Goal: Answer question/provide support: Share knowledge or assist other users

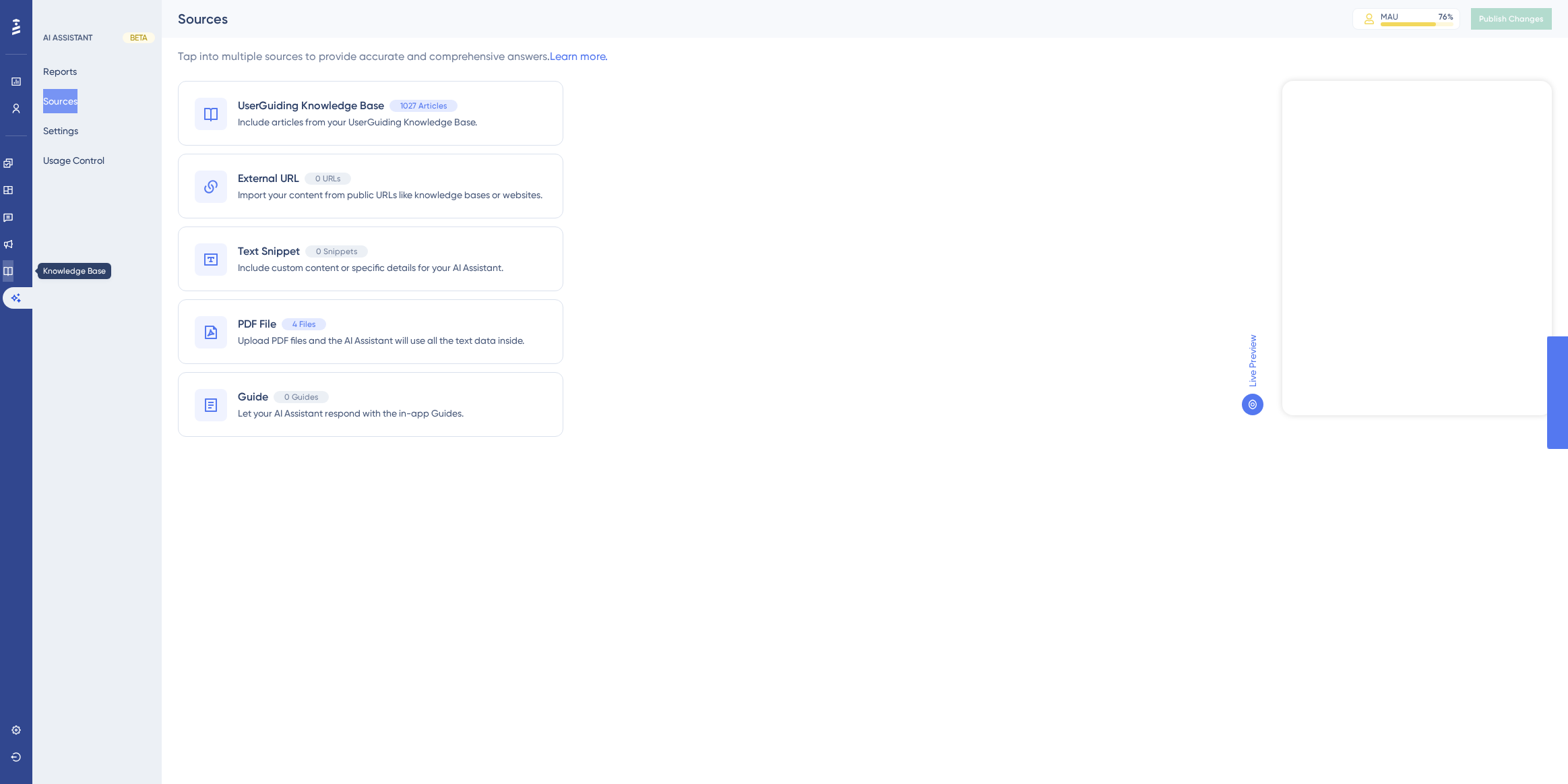
click at [13, 274] on icon at bounding box center [8, 271] width 11 height 11
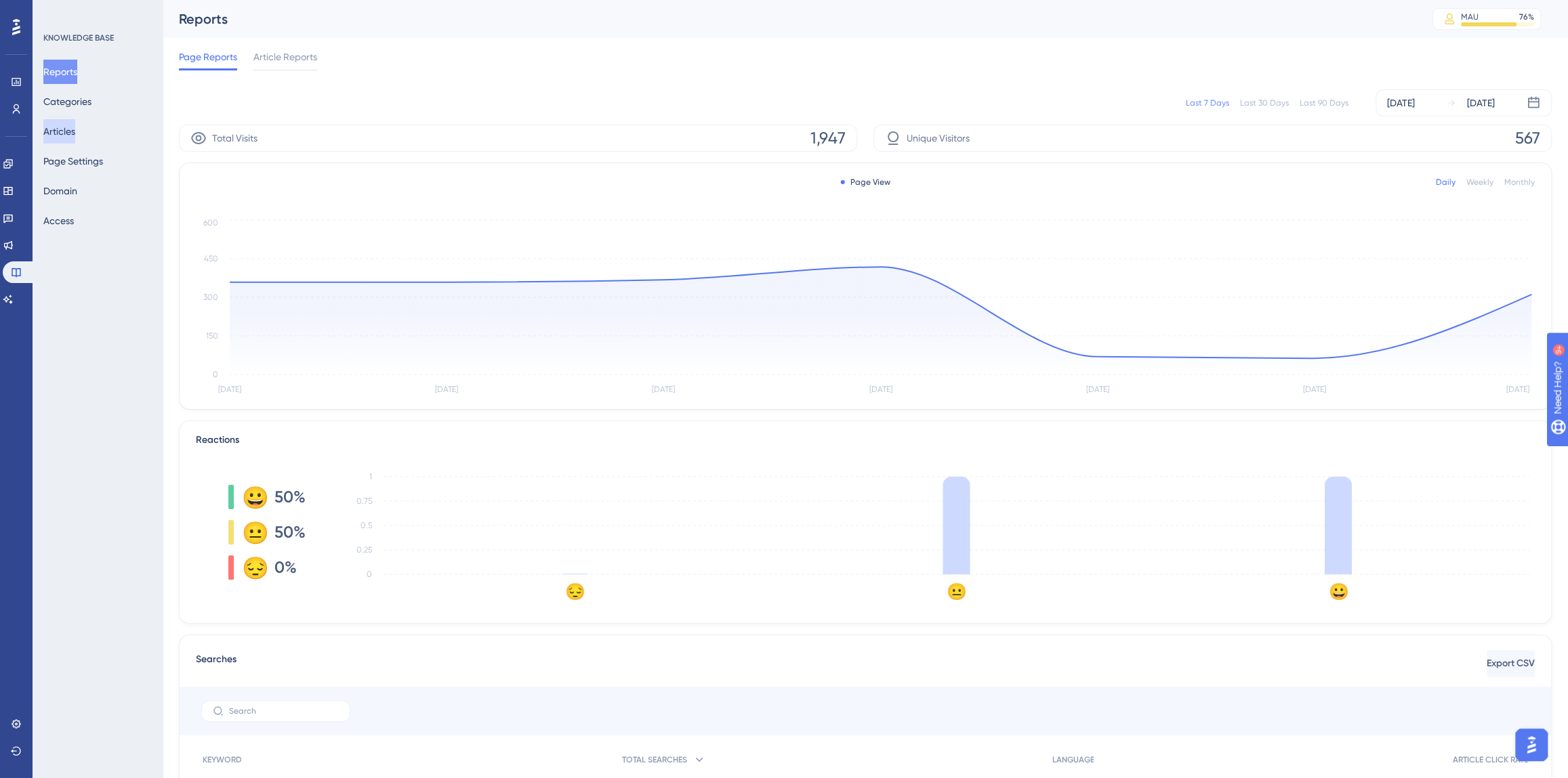
click at [74, 124] on button "Articles" at bounding box center [59, 131] width 32 height 24
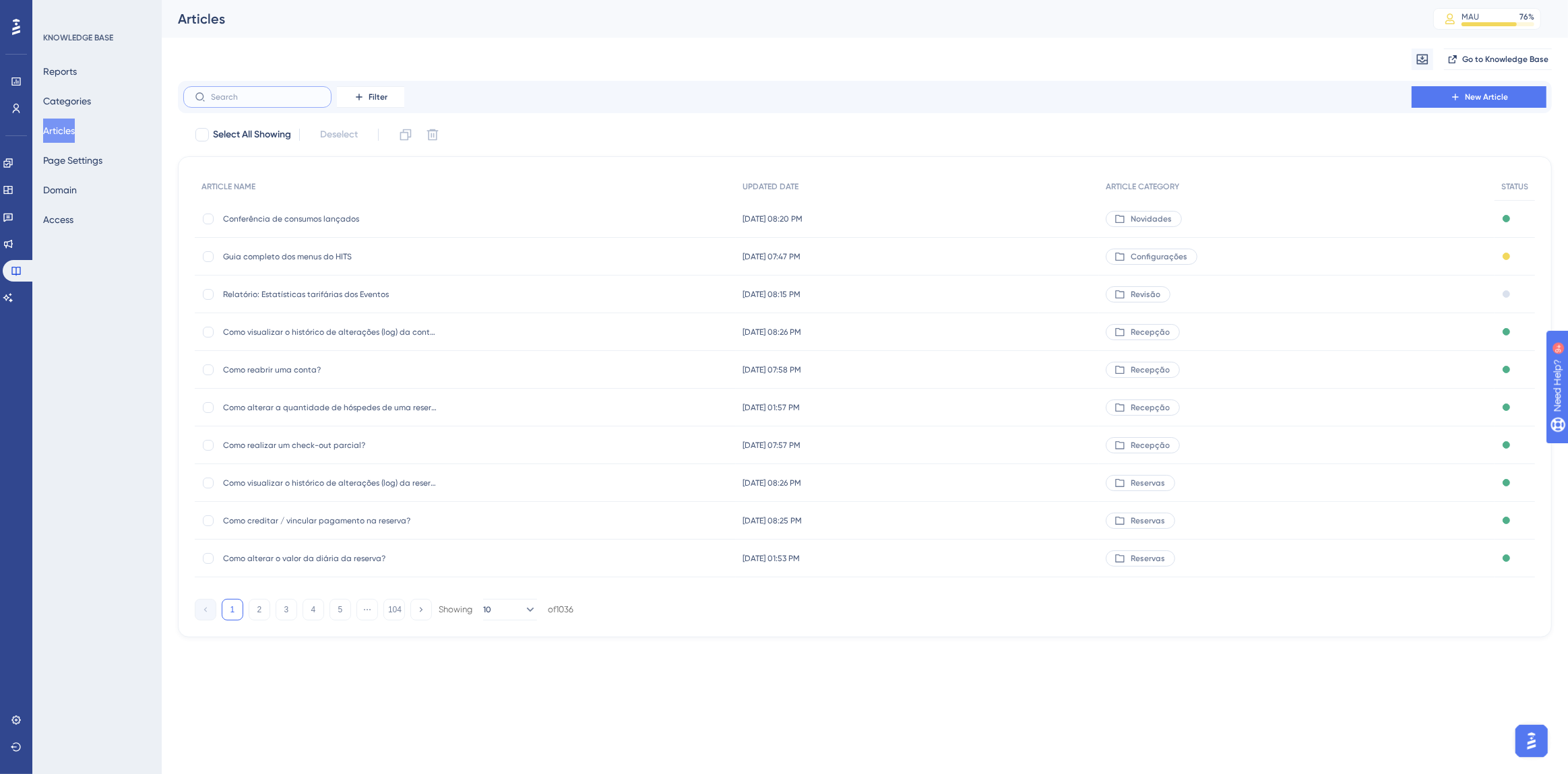
click at [269, 100] on input "text" at bounding box center [265, 97] width 109 height 10
type input "requisil"
checkbox input "true"
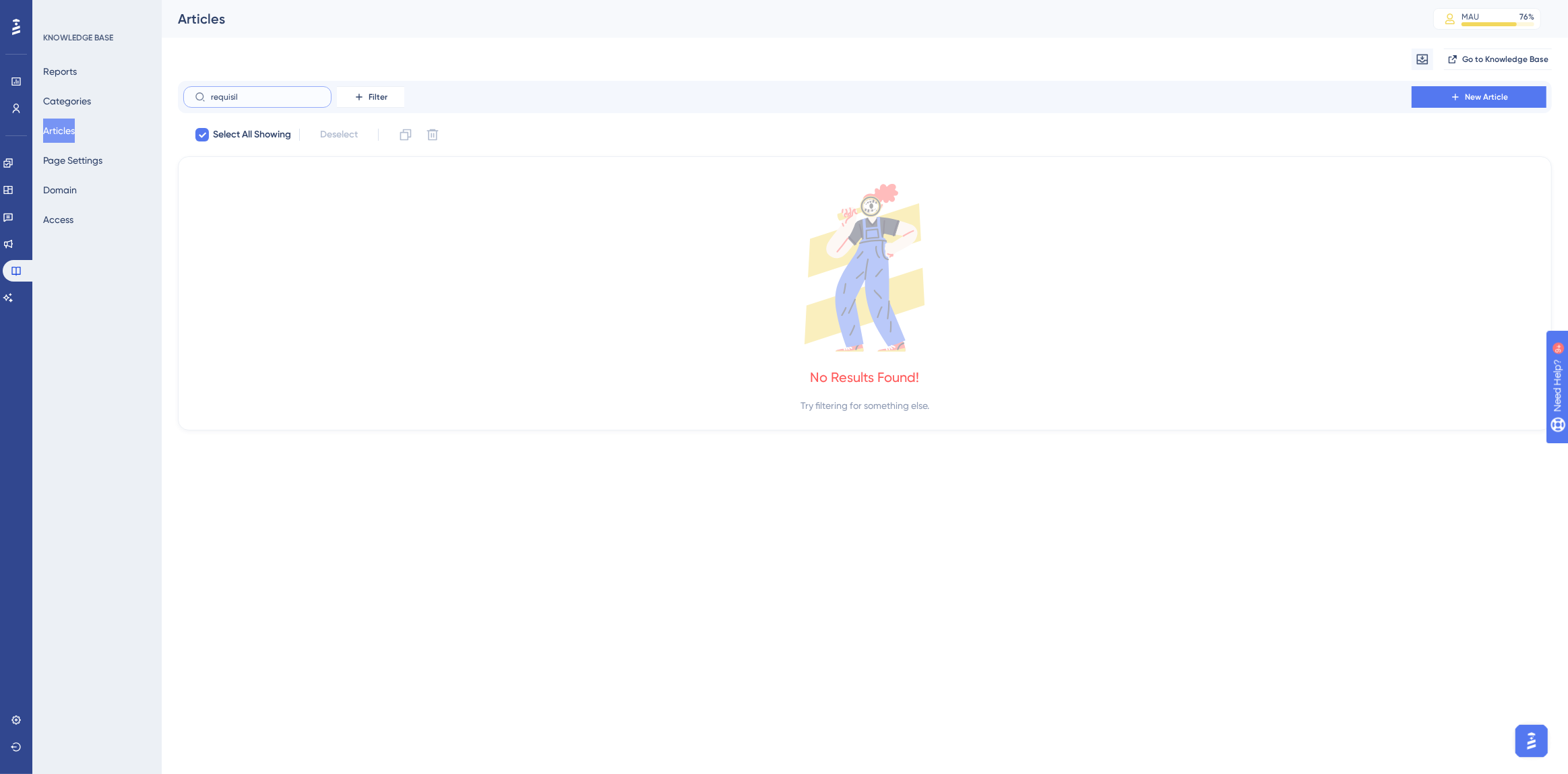
type input "requisi"
checkbox input "false"
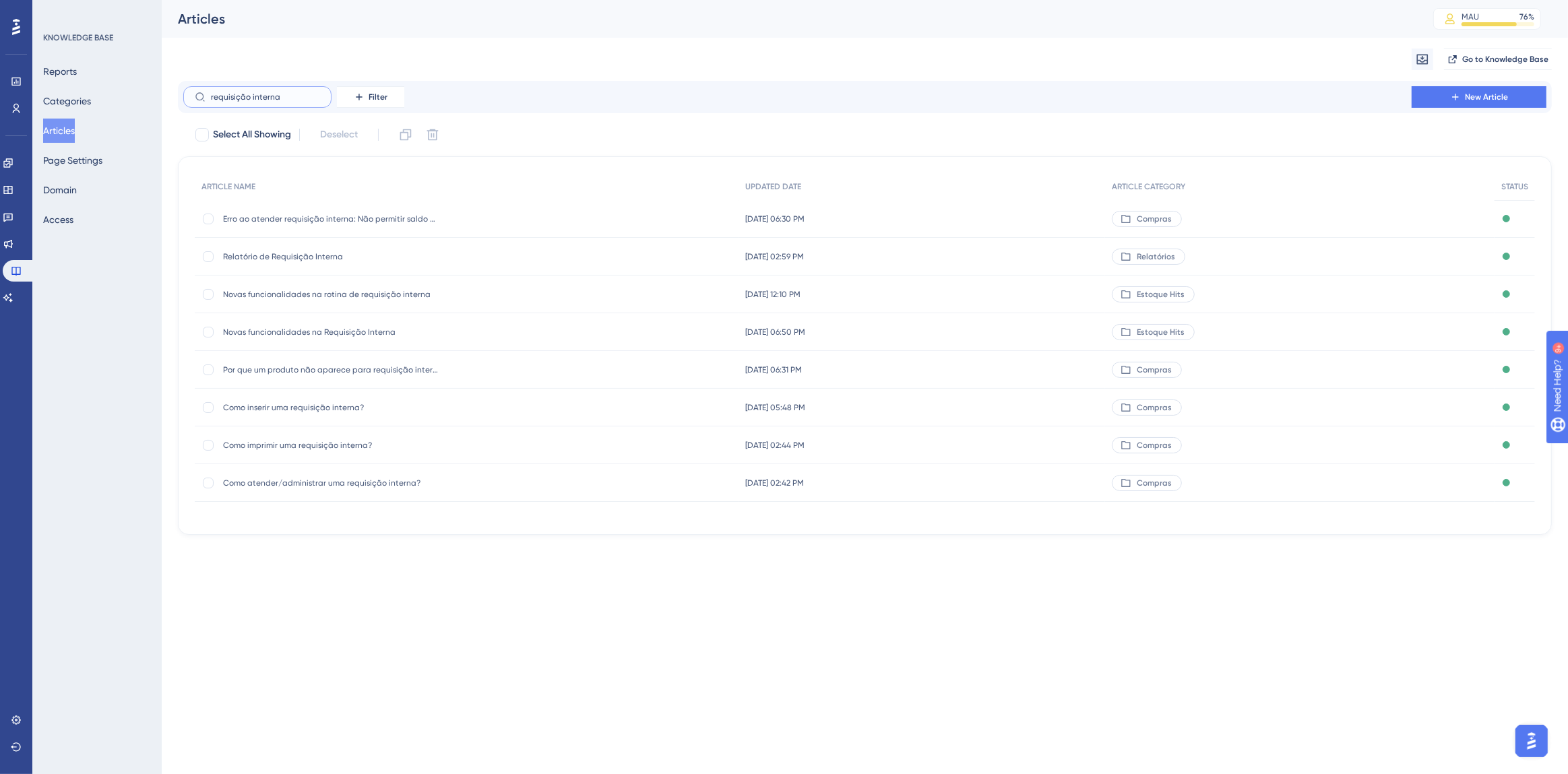
type input "requisição interna"
click at [332, 407] on span "Como inserir uma requisição interna?" at bounding box center [331, 407] width 215 height 11
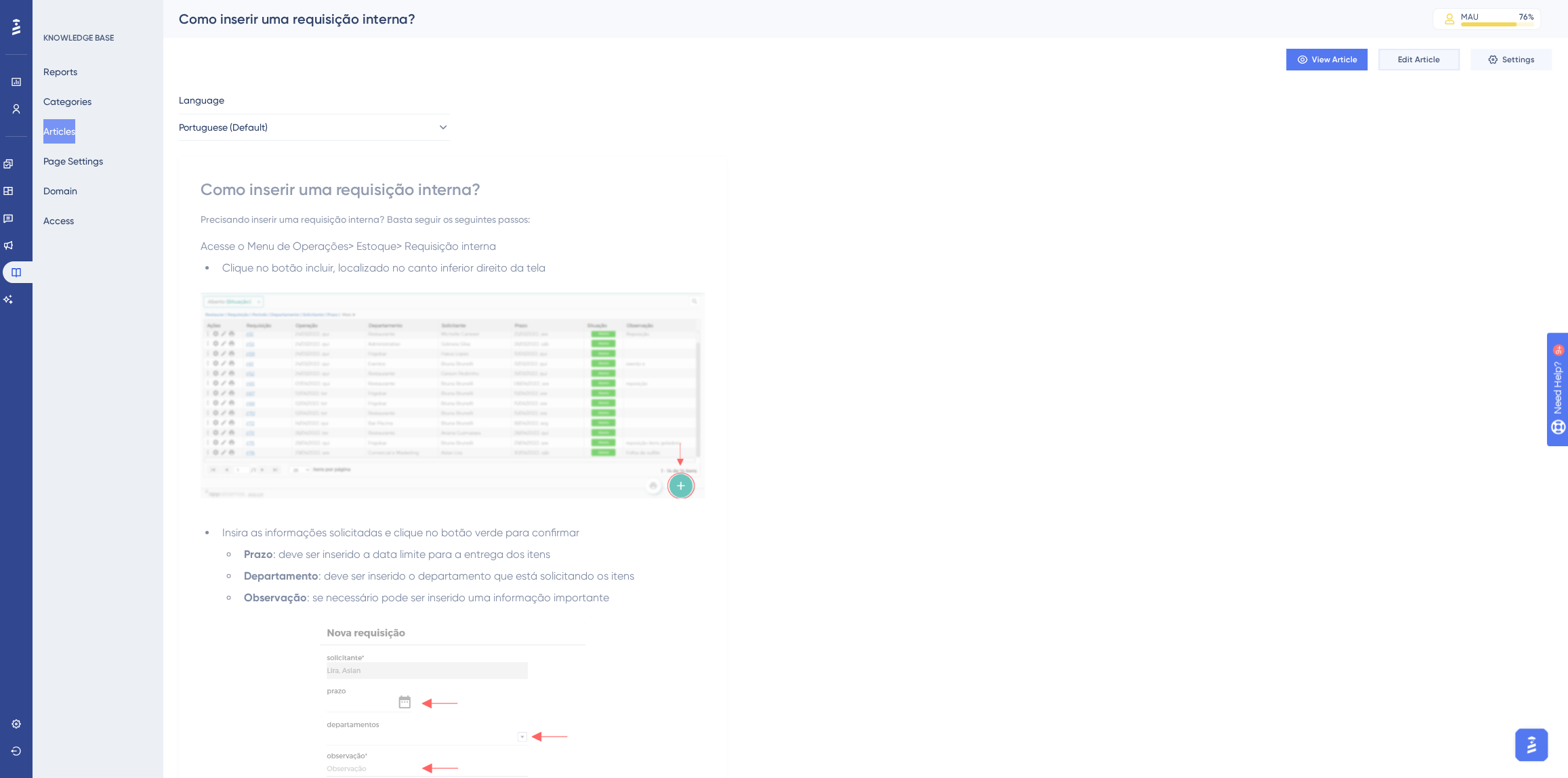
click at [1438, 60] on button "Edit Article" at bounding box center [1419, 60] width 81 height 21
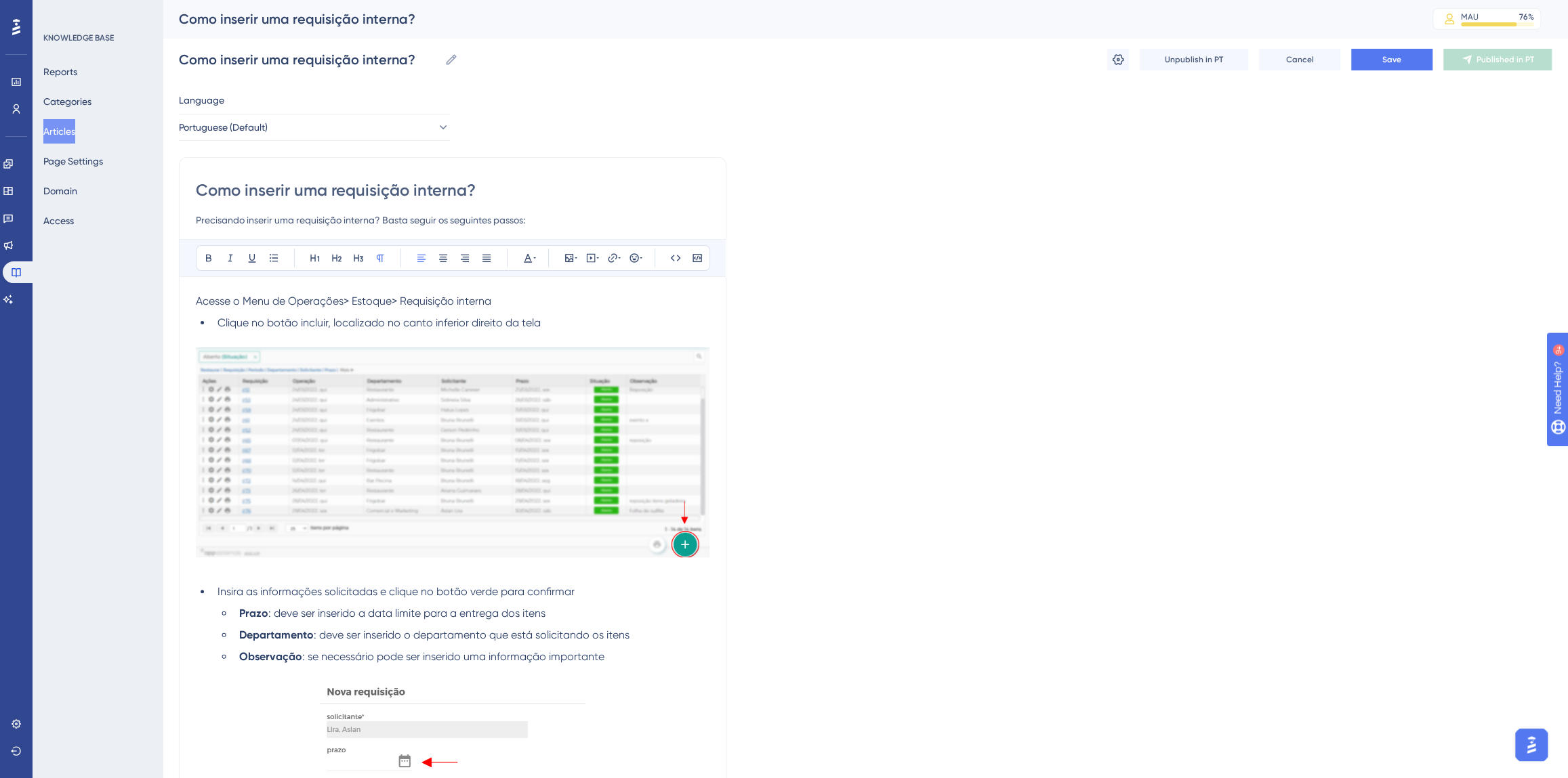
click at [199, 300] on span "Acesse o Menu de Operações> Estoque> Requisição interna" at bounding box center [343, 300] width 295 height 13
click at [343, 295] on span "Acesse o Menu de Operações> Estoque> Requisição interna" at bounding box center [343, 300] width 295 height 13
click at [390, 302] on span "Acesse o Menu de Operações > Estoque> Requisição interna" at bounding box center [344, 300] width 298 height 13
click at [393, 302] on span "Acesse o Menu de Operações > Estoque> Requisição interna" at bounding box center [344, 300] width 298 height 13
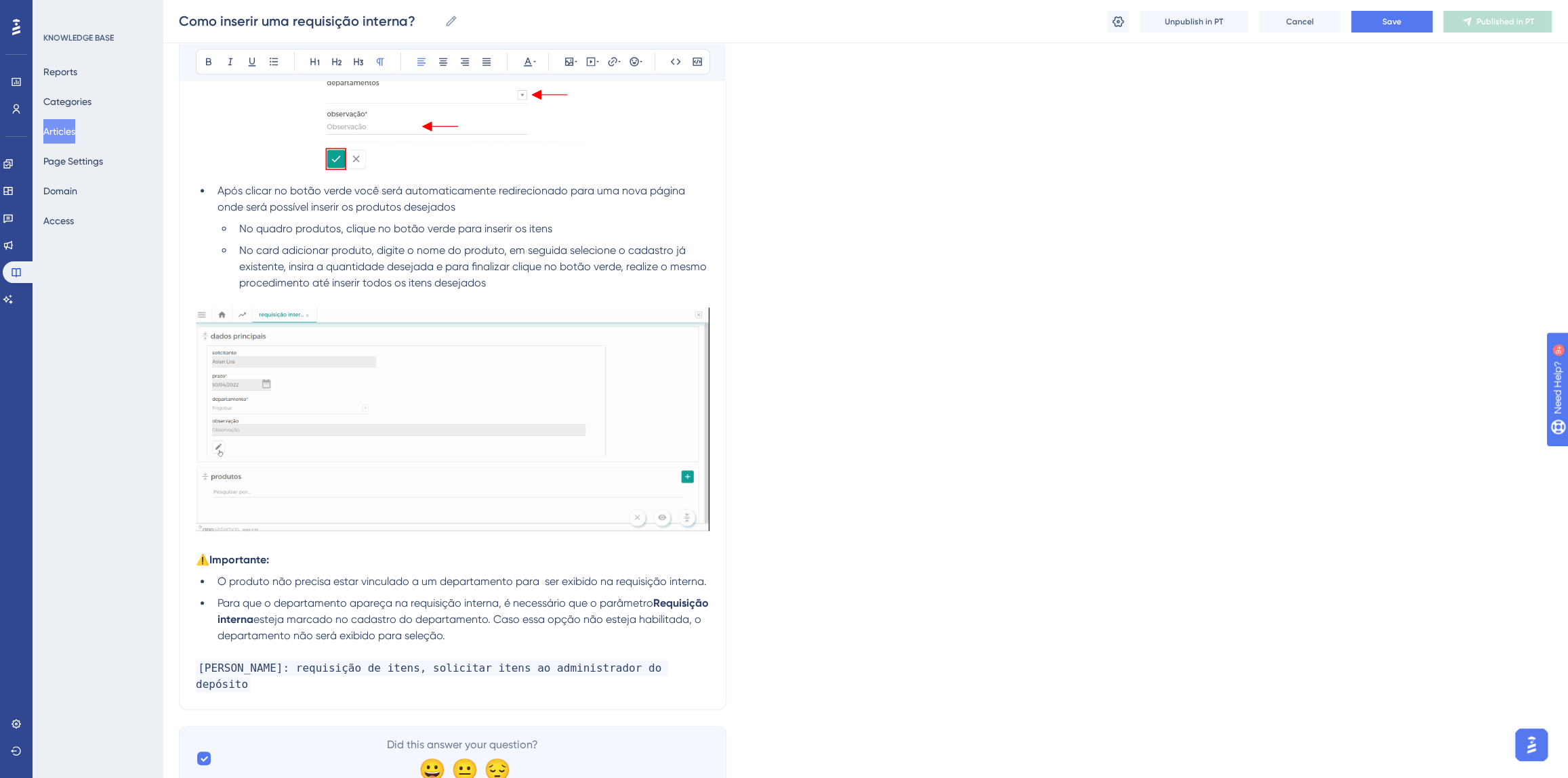
scroll to position [733, 0]
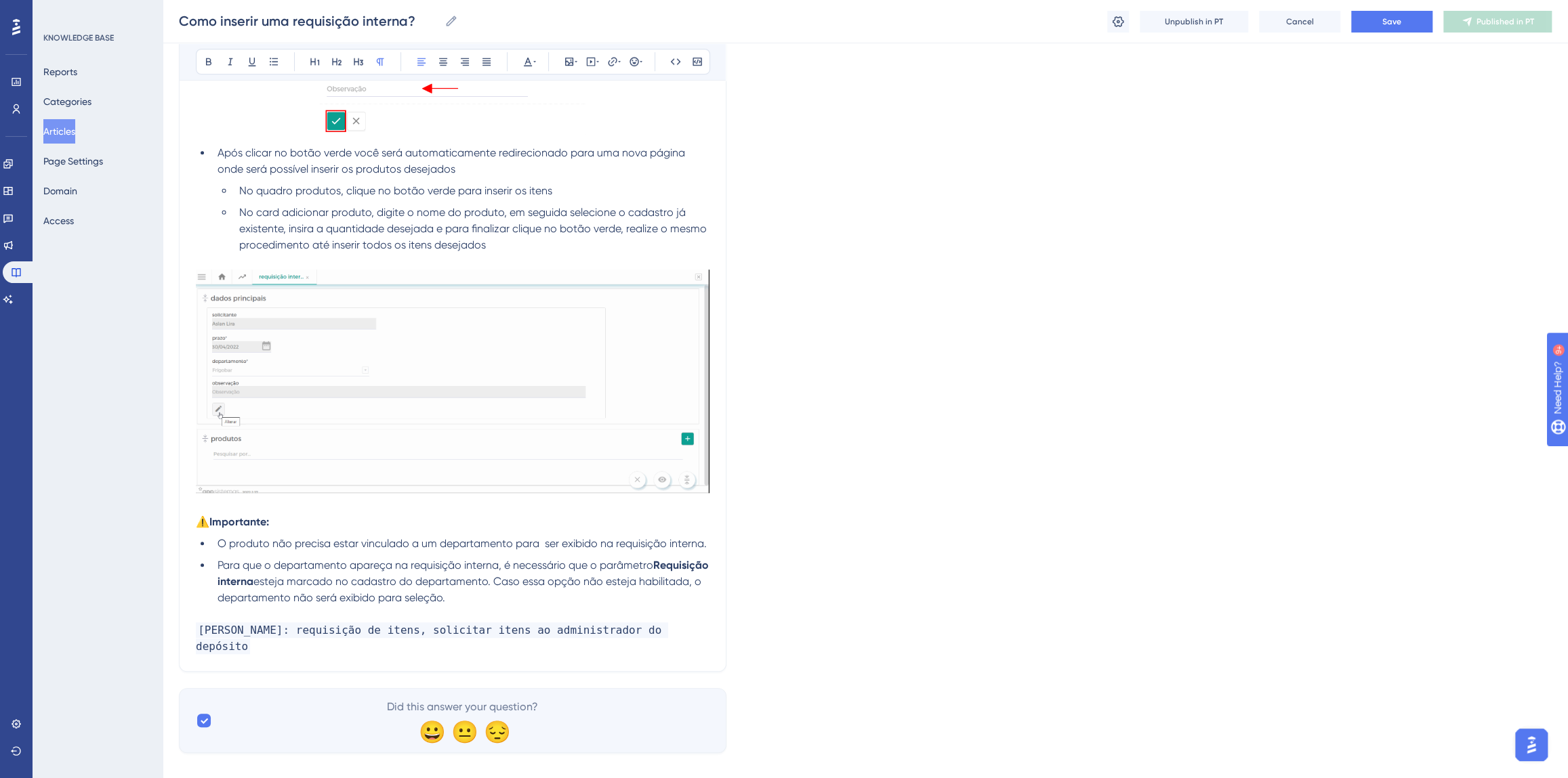
click at [538, 606] on p at bounding box center [453, 614] width 513 height 16
click at [537, 599] on li "Para que o departamento apareça na requisição interna, é necessário que o parâm…" at bounding box center [461, 581] width 497 height 49
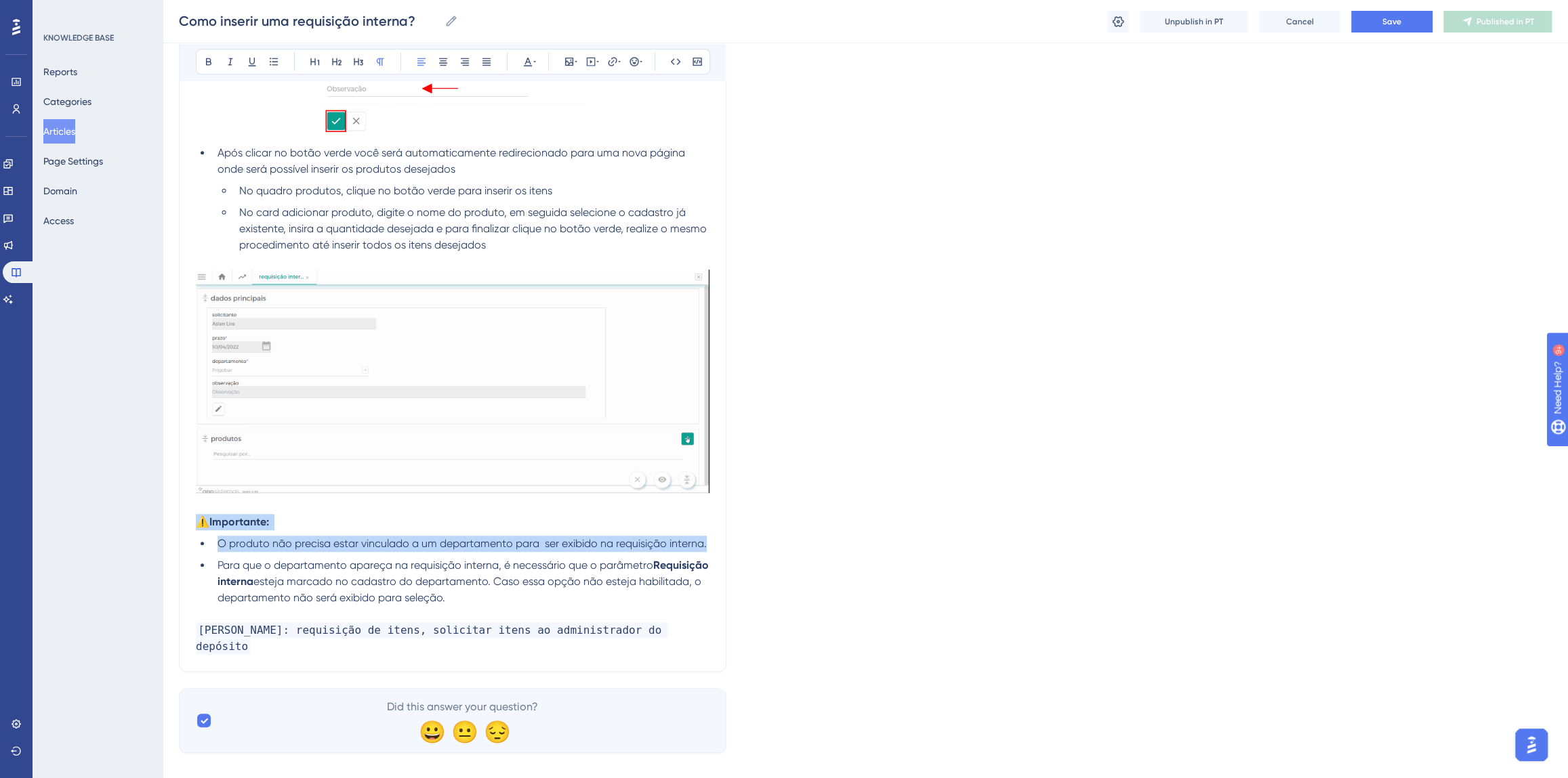
drag, startPoint x: 197, startPoint y: 519, endPoint x: 722, endPoint y: 537, distance: 525.3
click at [722, 537] on div "Como inserir uma requisição interna? Precisando inserir uma requisição interna?…" at bounding box center [453, 45] width 547 height 1254
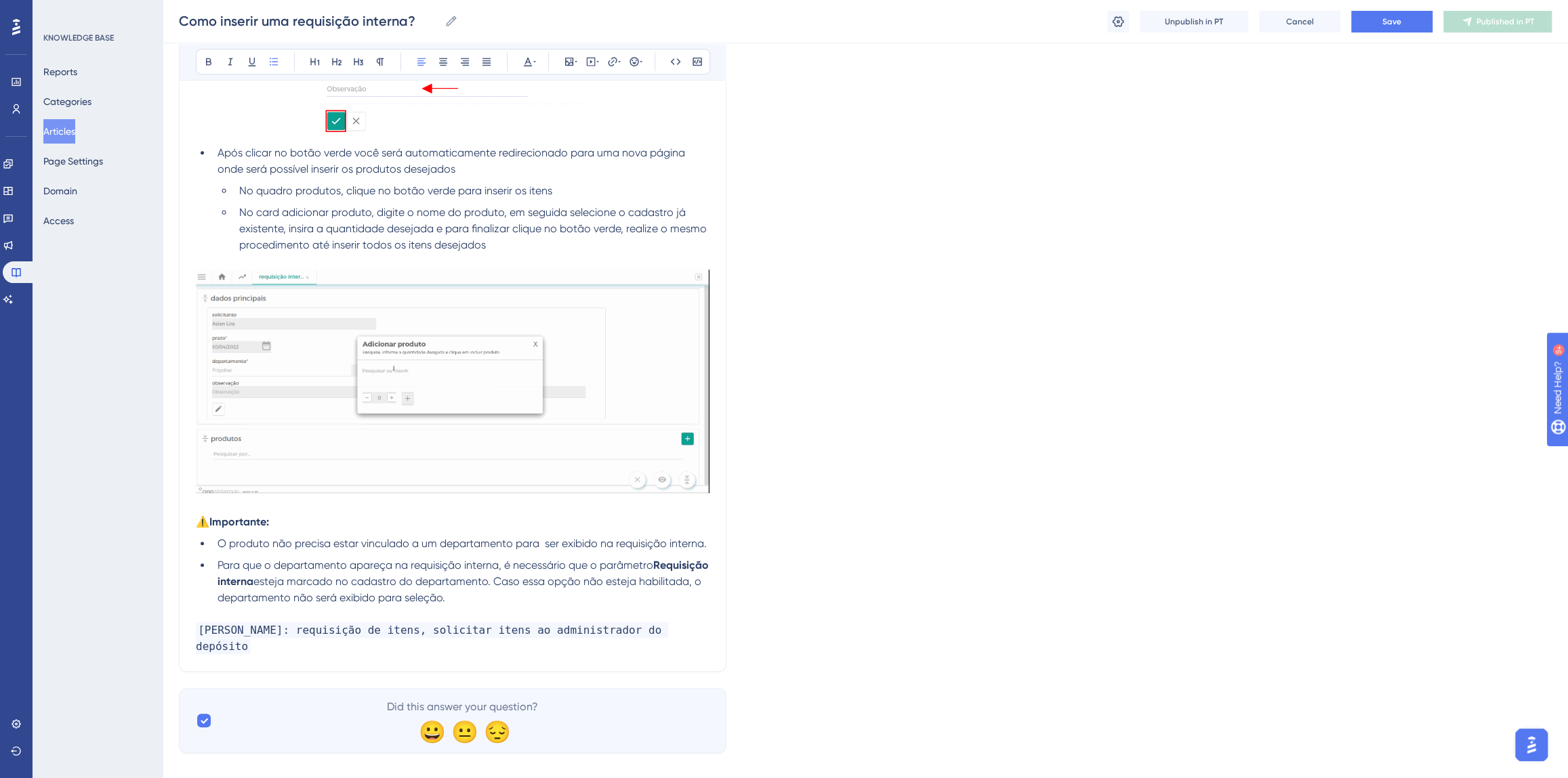
click at [535, 599] on li "Para que o departamento apareça na requisição interna, é necessário que o parâm…" at bounding box center [461, 581] width 497 height 49
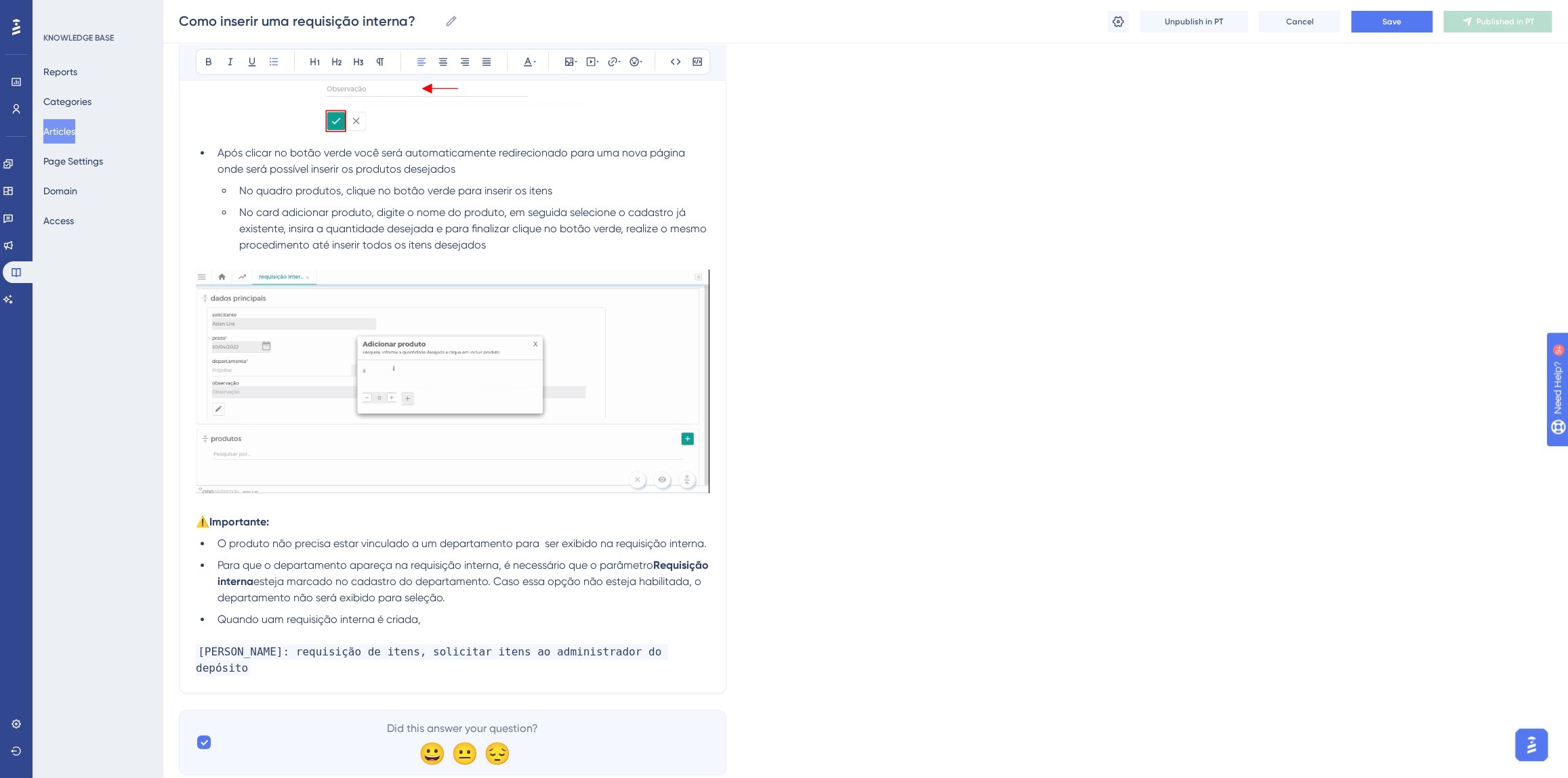
click at [276, 618] on span "Quando uam requisição interna é criada," at bounding box center [318, 619] width 203 height 13
click at [470, 628] on p at bounding box center [453, 636] width 513 height 16
click at [463, 616] on li "Quando uma requisição interna é criada," at bounding box center [461, 620] width 497 height 16
drag, startPoint x: 575, startPoint y: 618, endPoint x: 426, endPoint y: 622, distance: 149.1
click at [426, 622] on li "Quando uma requisição interna é criada, não existe nenhum" at bounding box center [461, 620] width 497 height 16
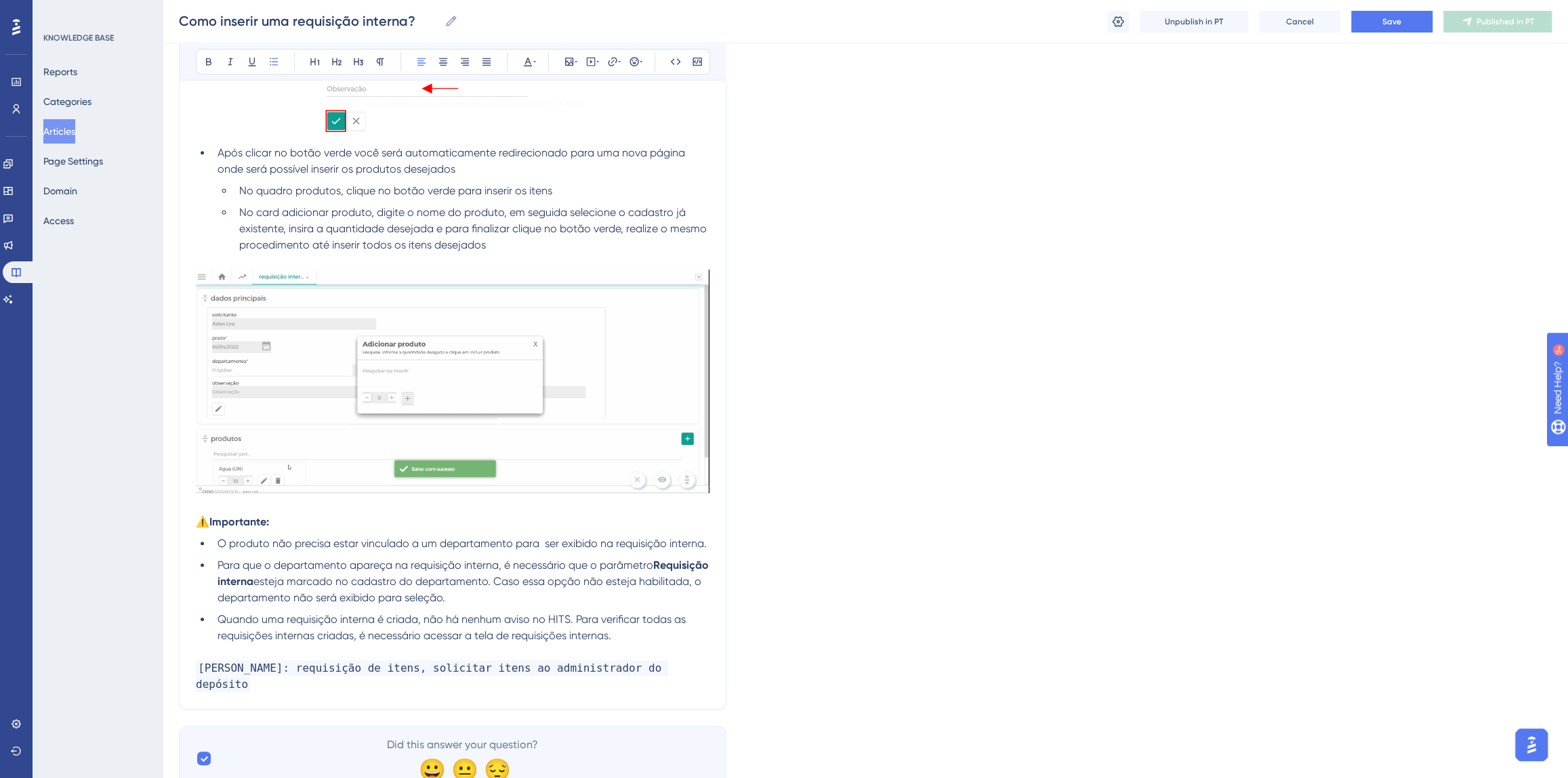
click at [1202, 447] on div "Language Portuguese (Default) Como inserir uma requisição interna? Precisando i…" at bounding box center [865, 72] width 1373 height 1438
click at [1406, 27] on button "Save" at bounding box center [1391, 21] width 81 height 21
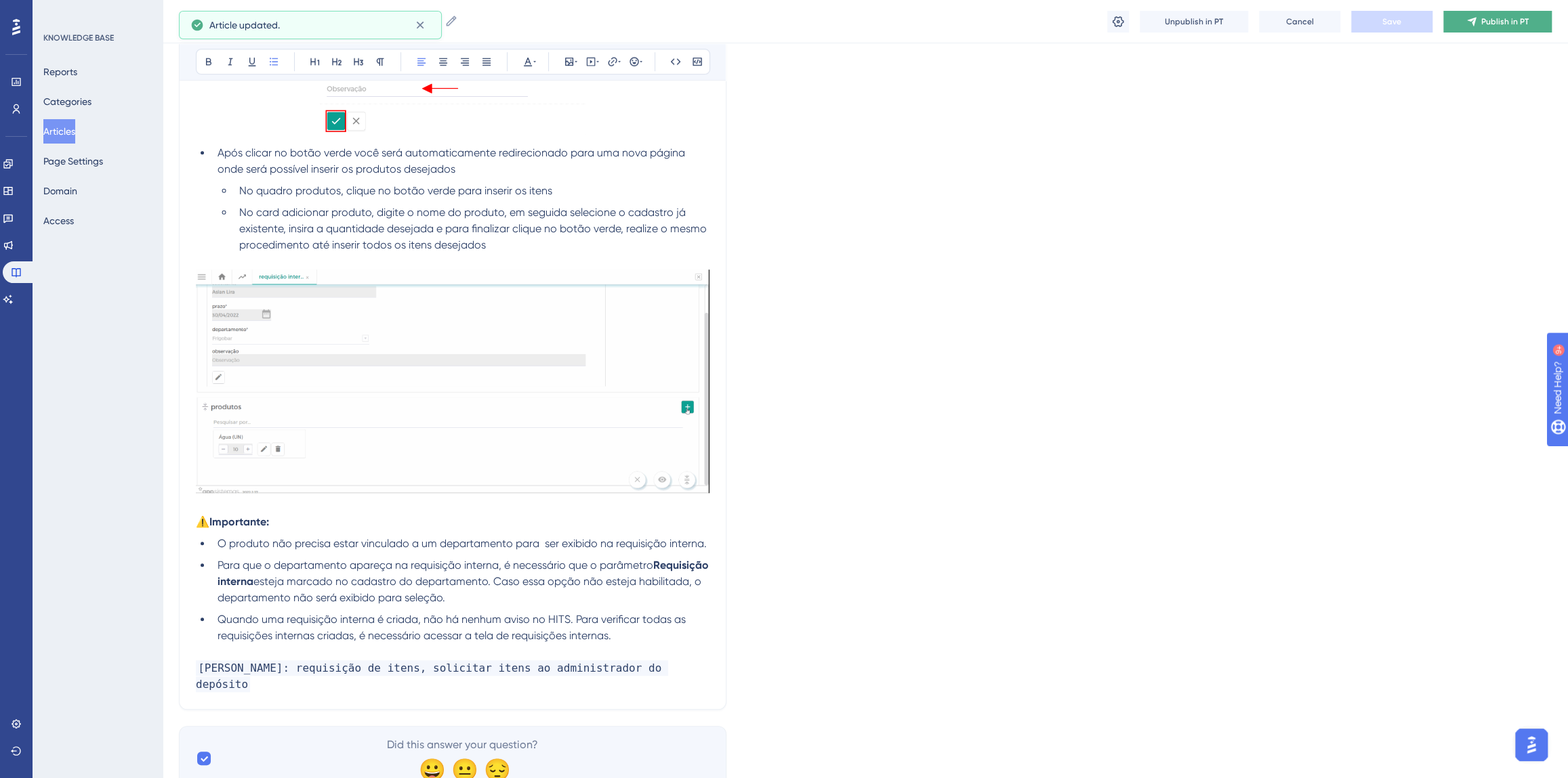
click at [1505, 18] on span "Publish in PT" at bounding box center [1504, 21] width 47 height 11
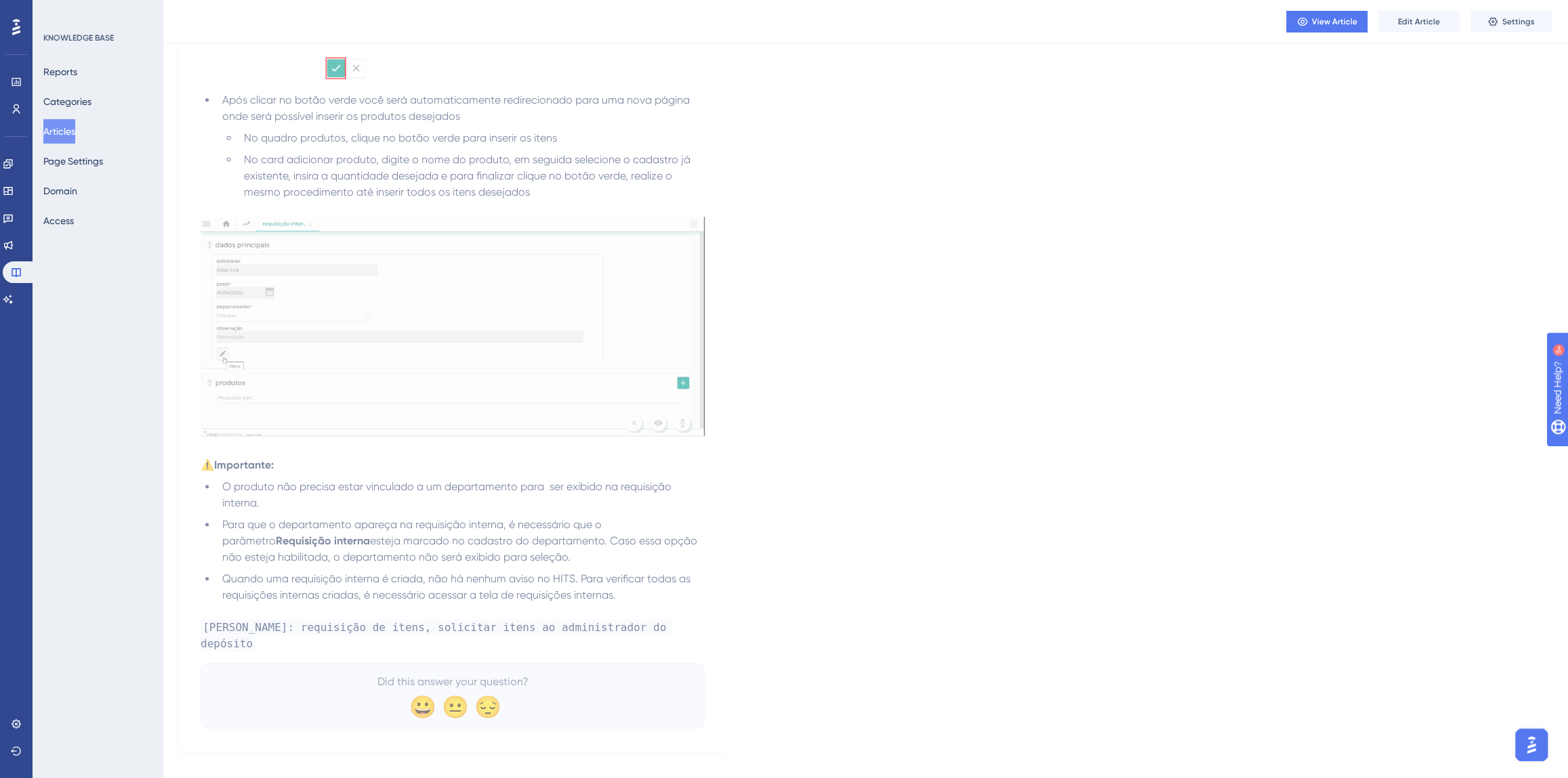
click at [55, 129] on button "Articles" at bounding box center [59, 131] width 32 height 24
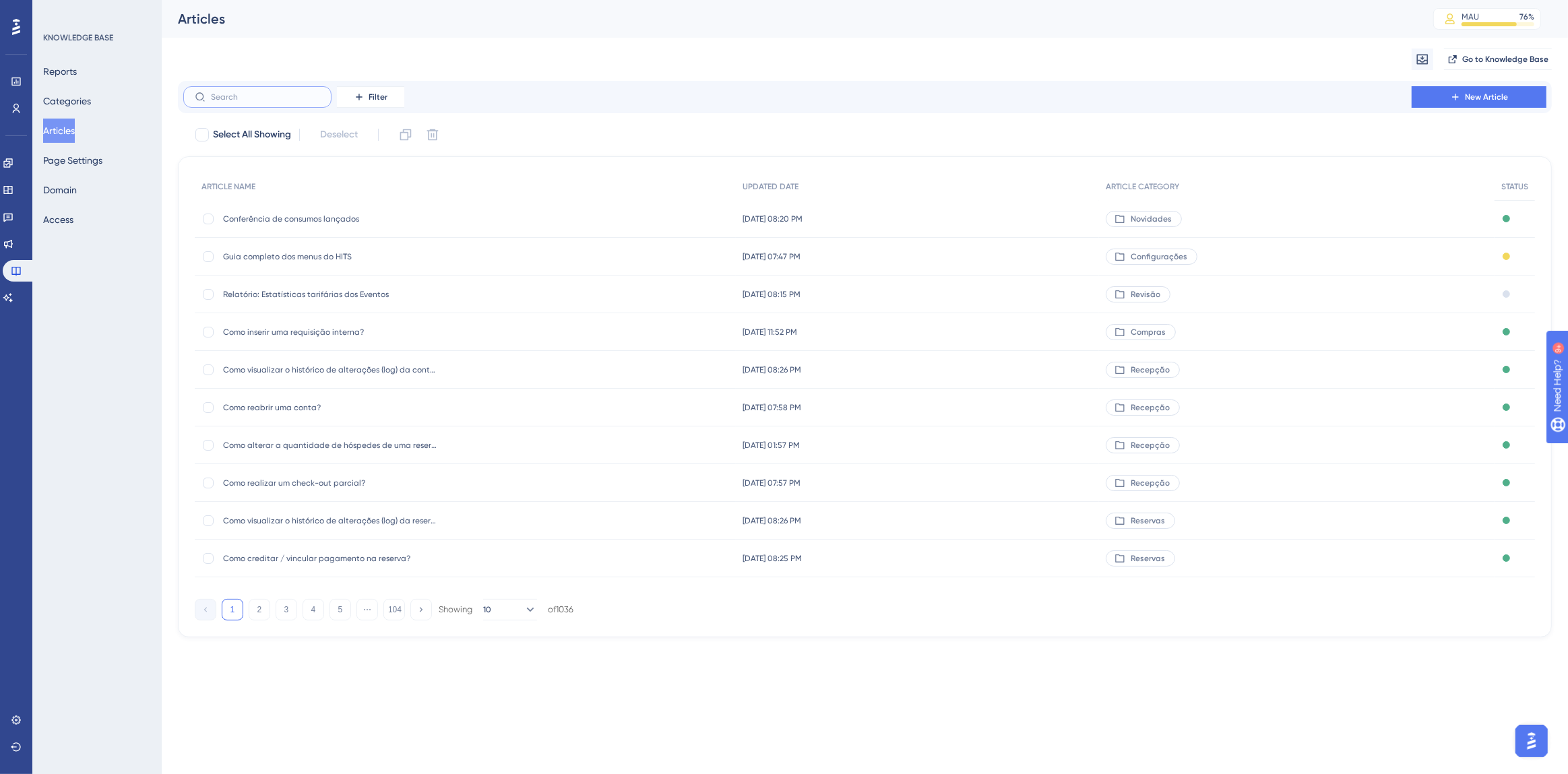
click at [257, 100] on input "text" at bounding box center [265, 97] width 109 height 10
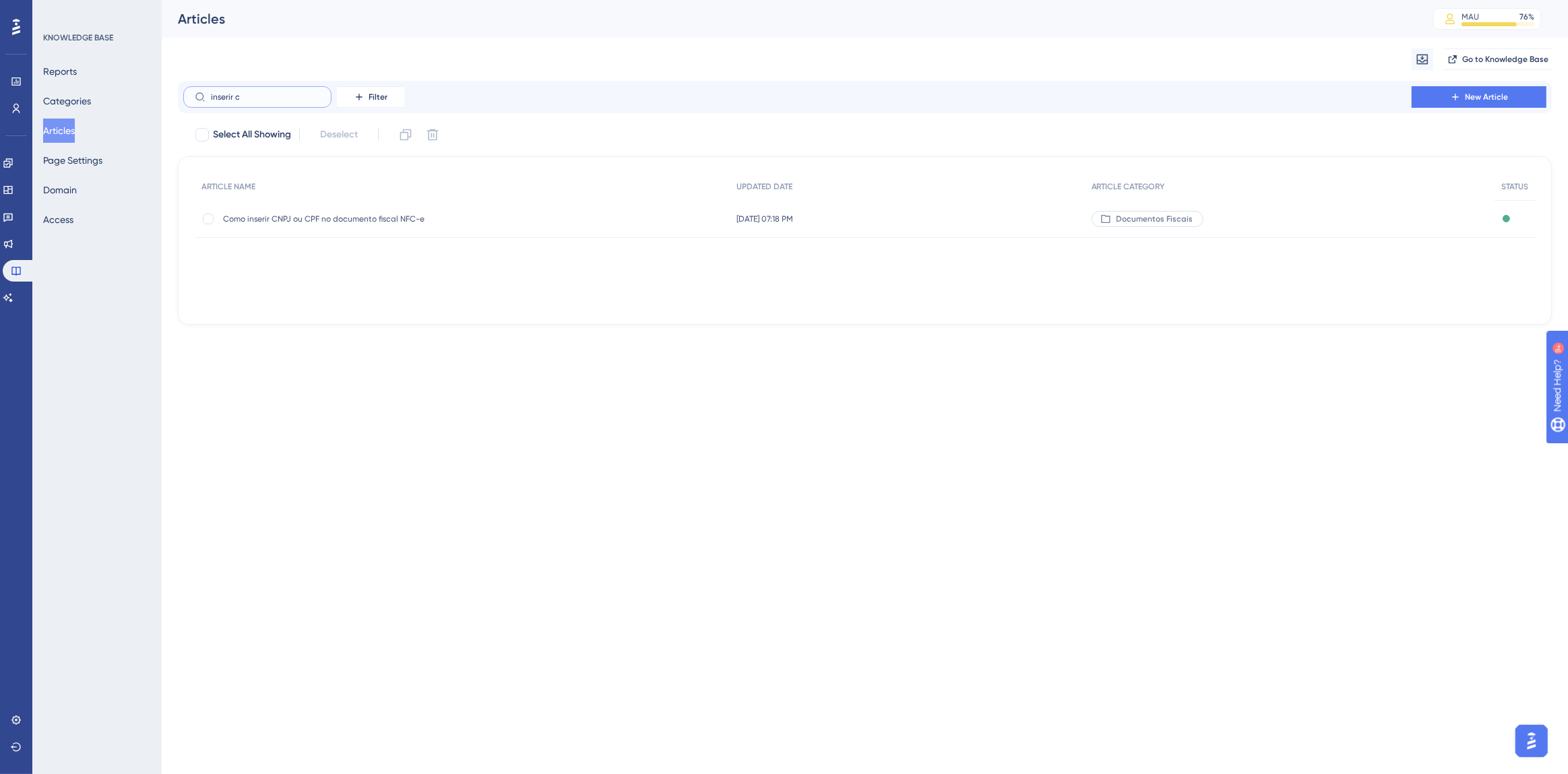
type input "inserir ca"
checkbox input "true"
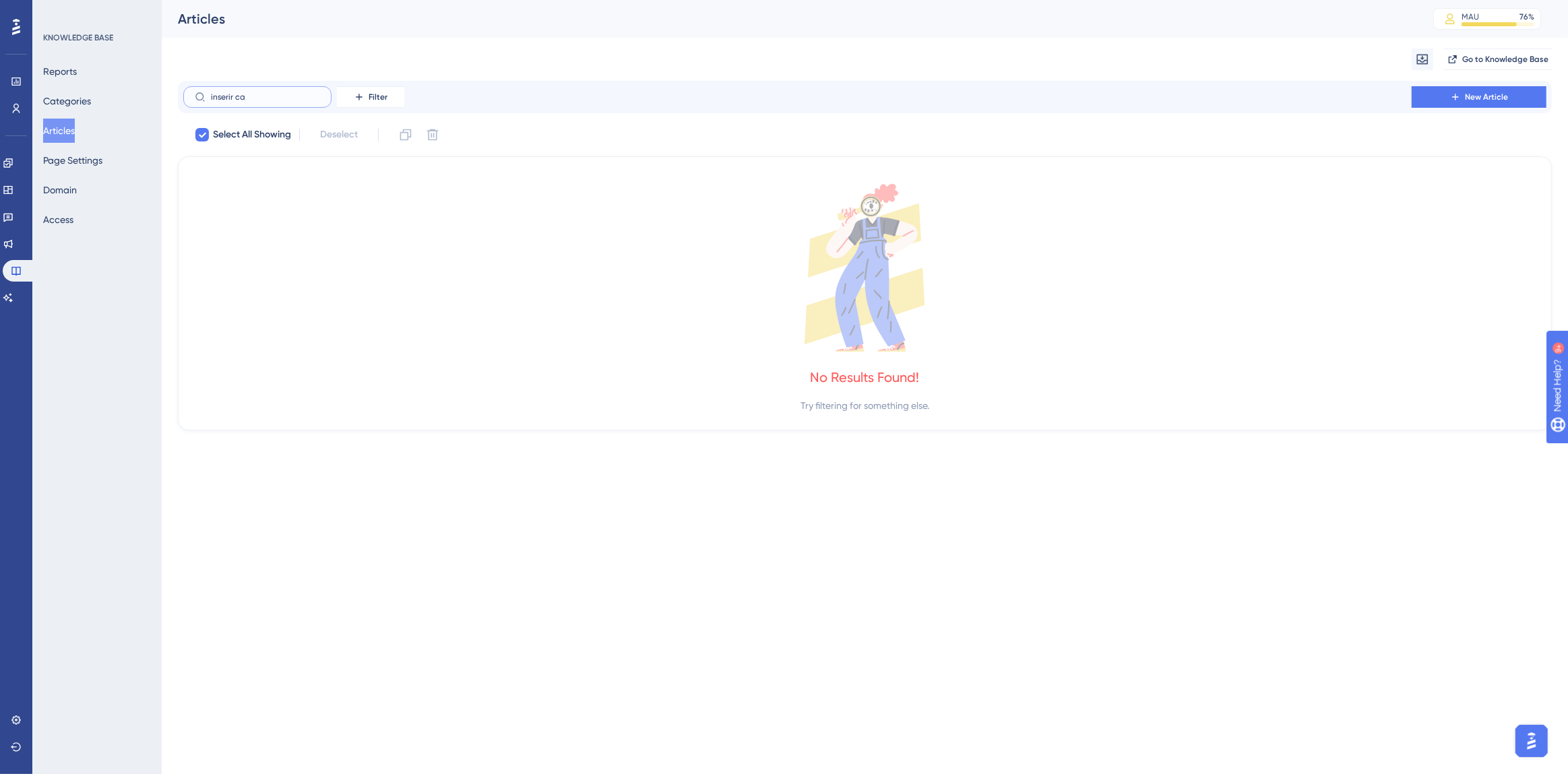
type input "inserir c"
checkbox input "false"
type input "i"
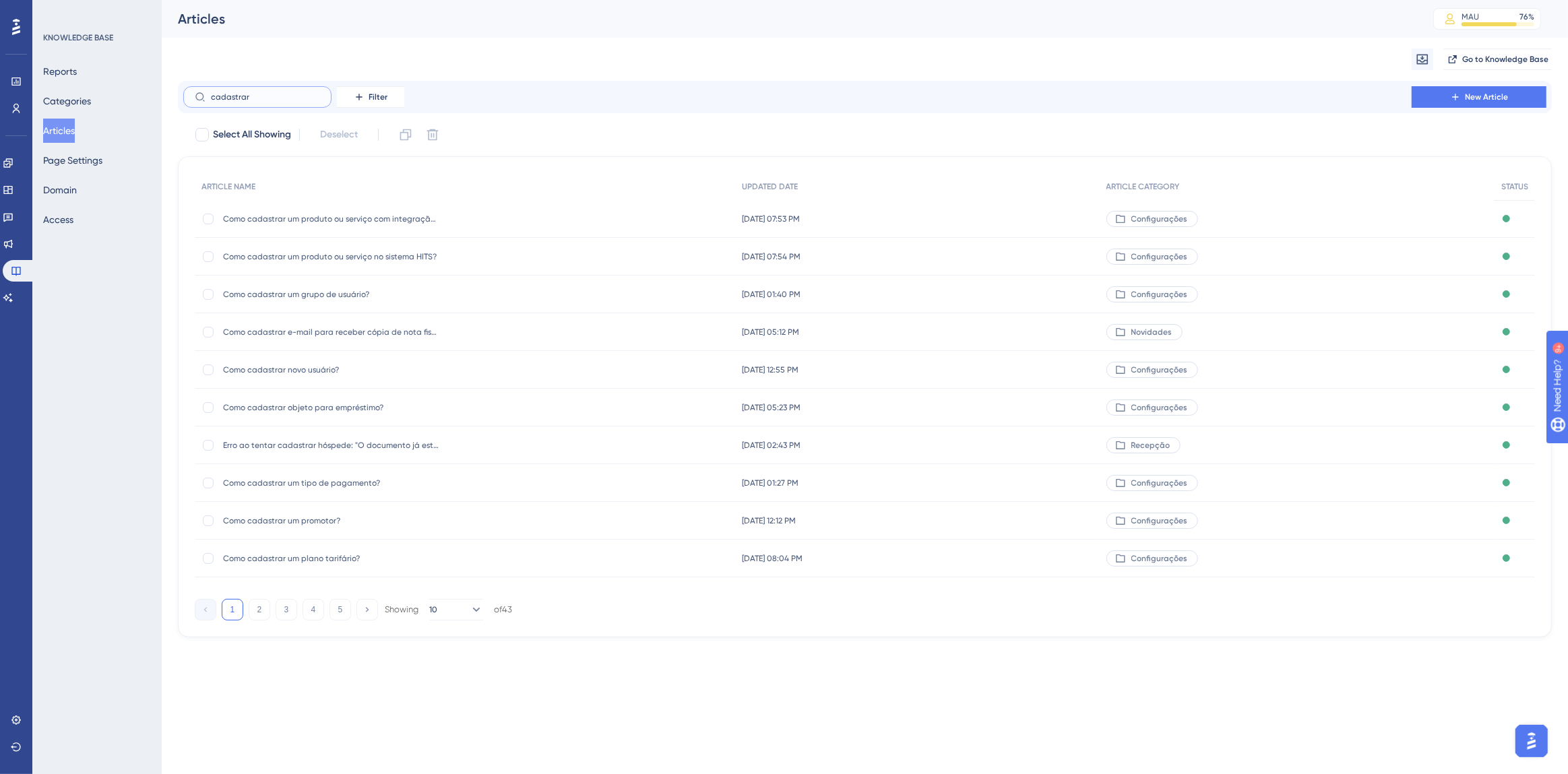
type input "cadastrar c"
checkbox input "true"
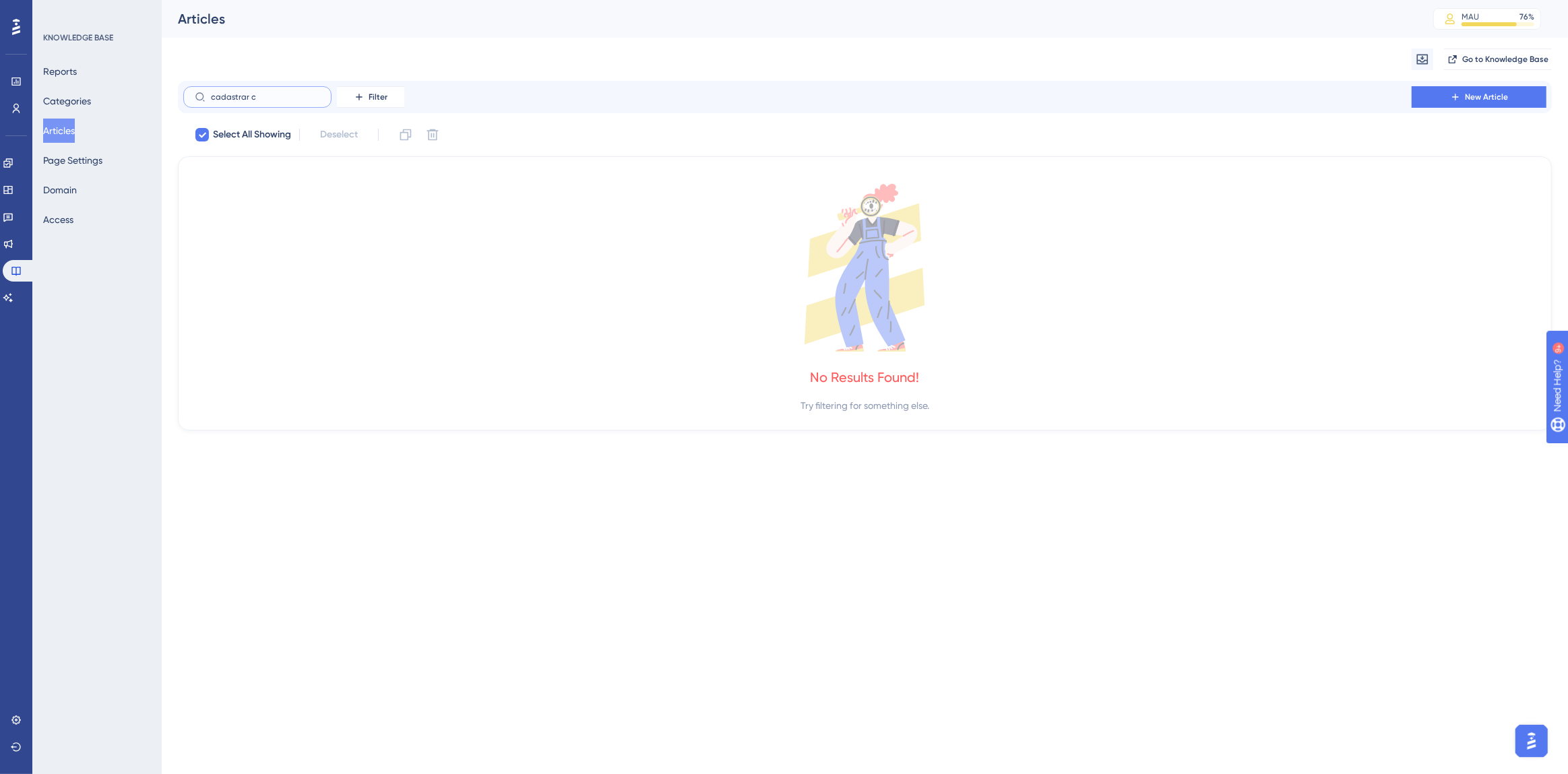
type input "cadastrar"
checkbox input "false"
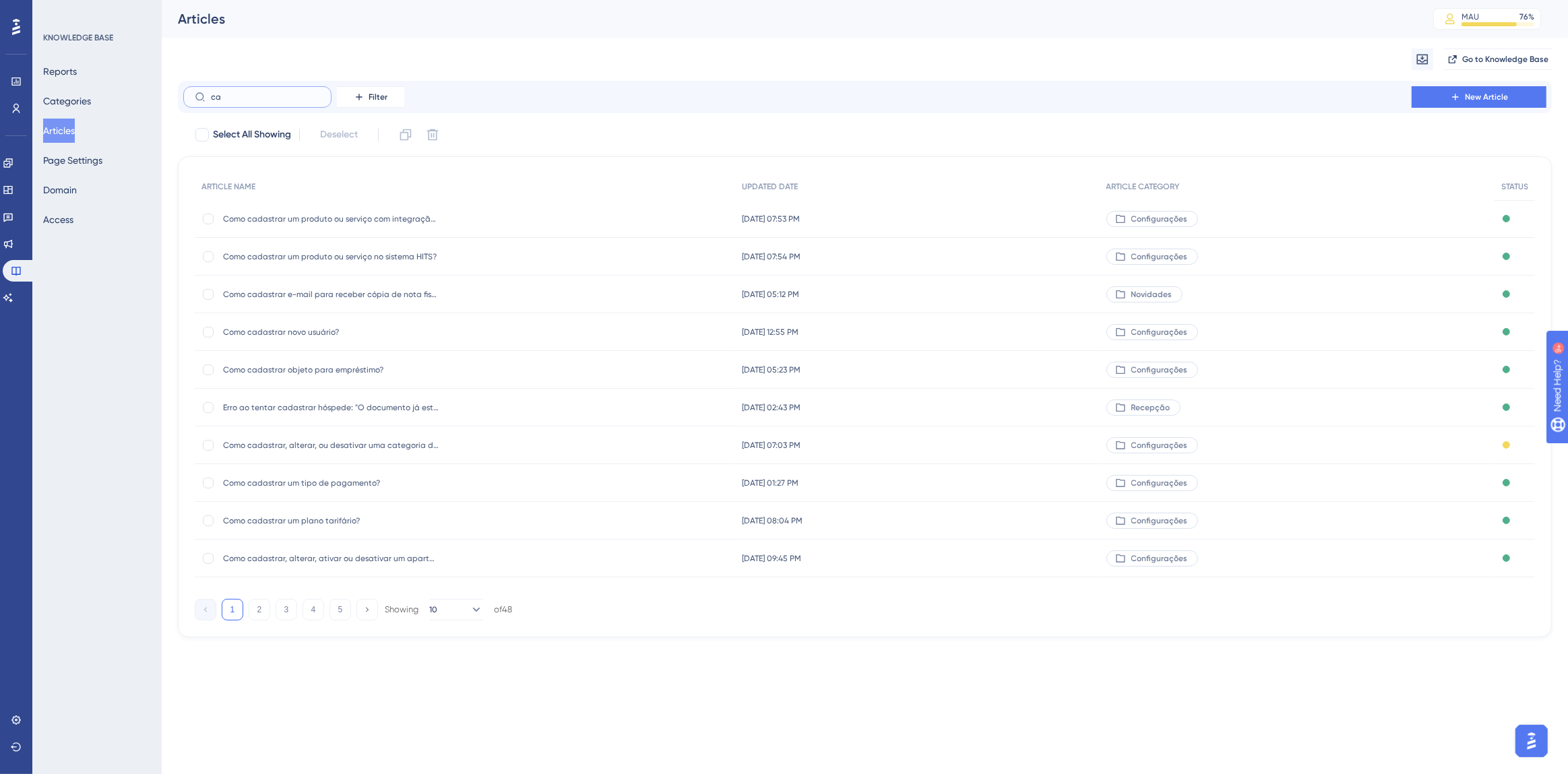
type input "c"
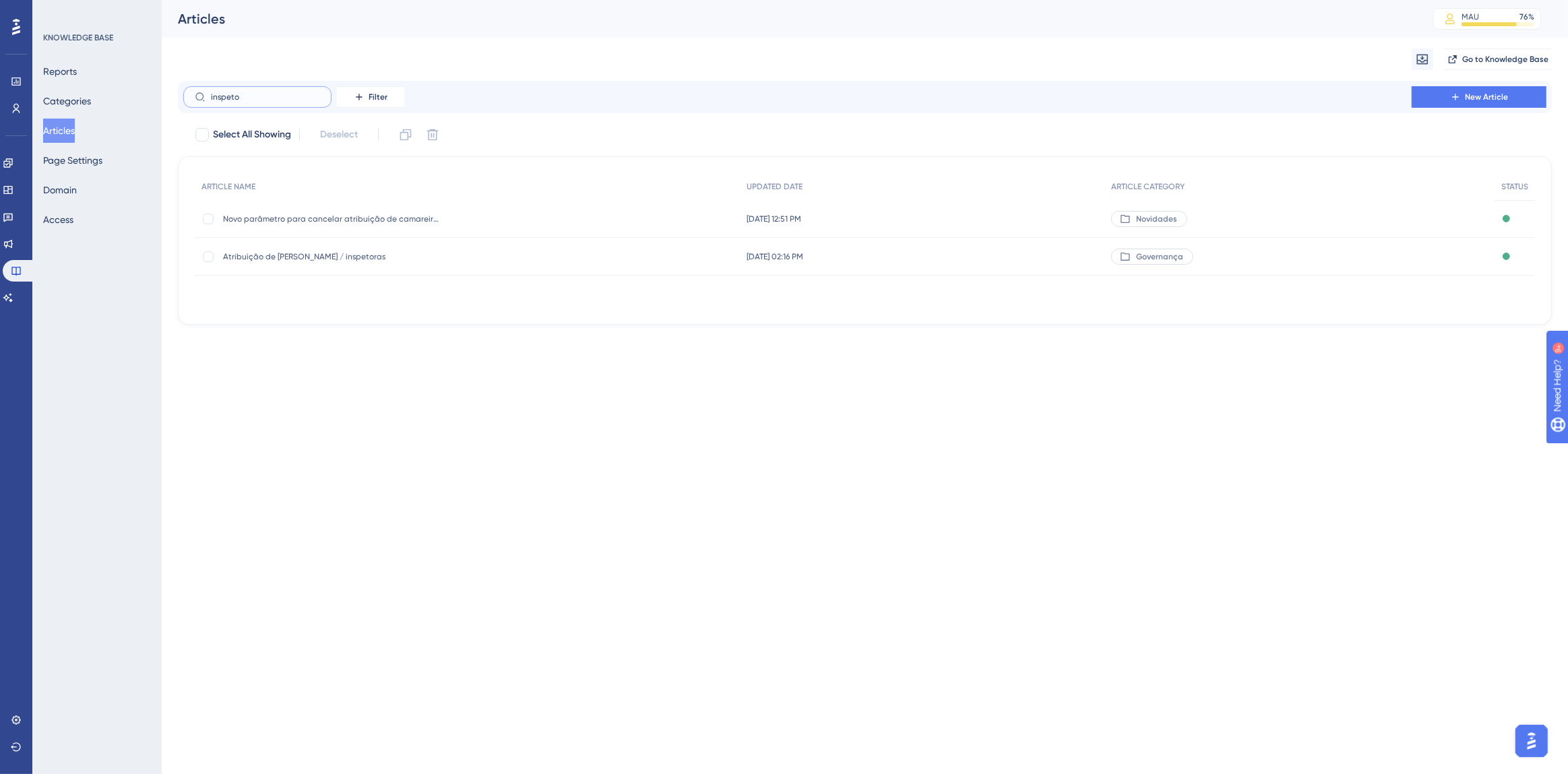
type input "inspeto"
click at [350, 256] on span "Atribuição de [PERSON_NAME] / inspetoras" at bounding box center [331, 257] width 215 height 11
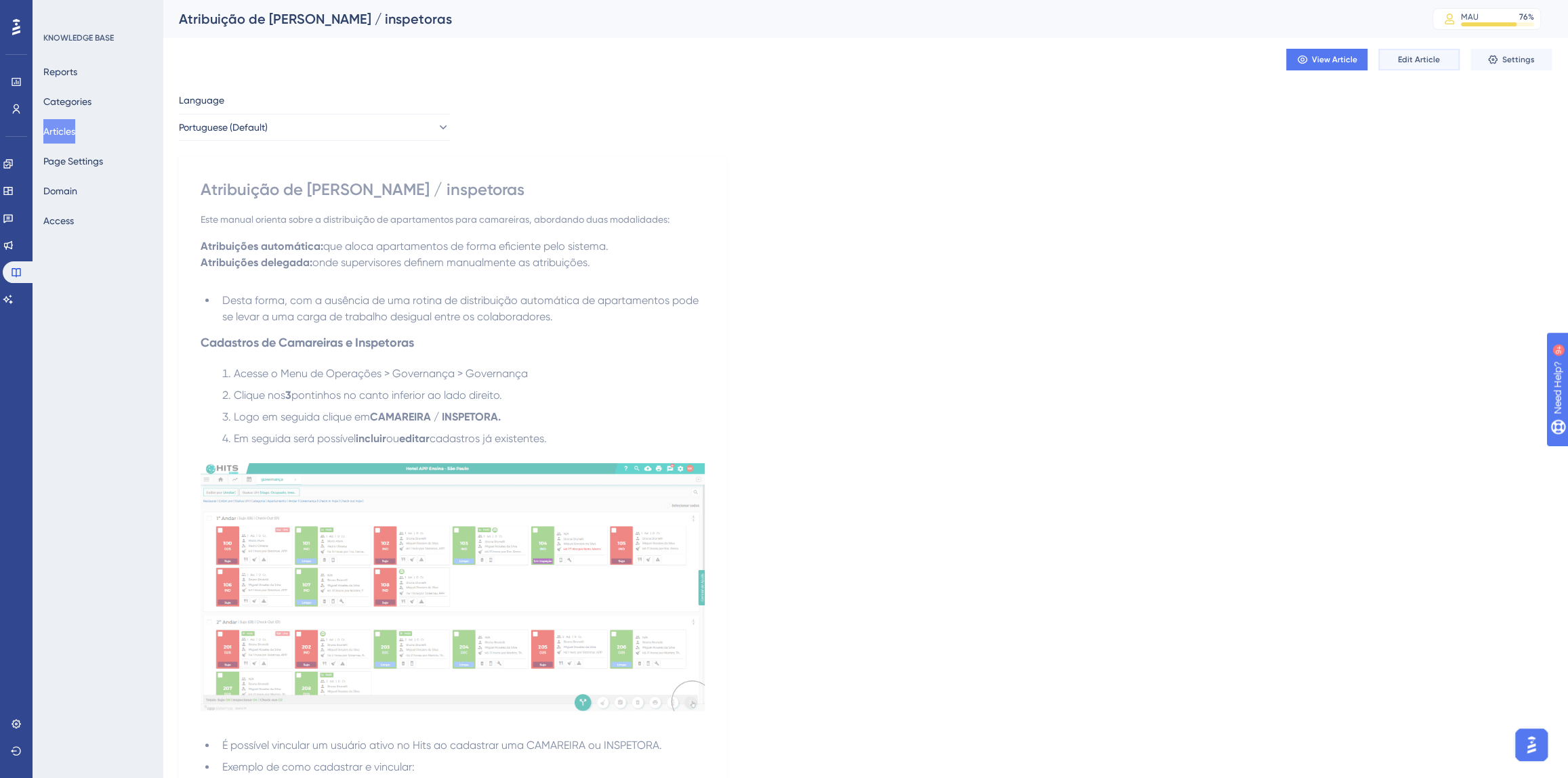
click at [1430, 60] on span "Edit Article" at bounding box center [1419, 60] width 42 height 11
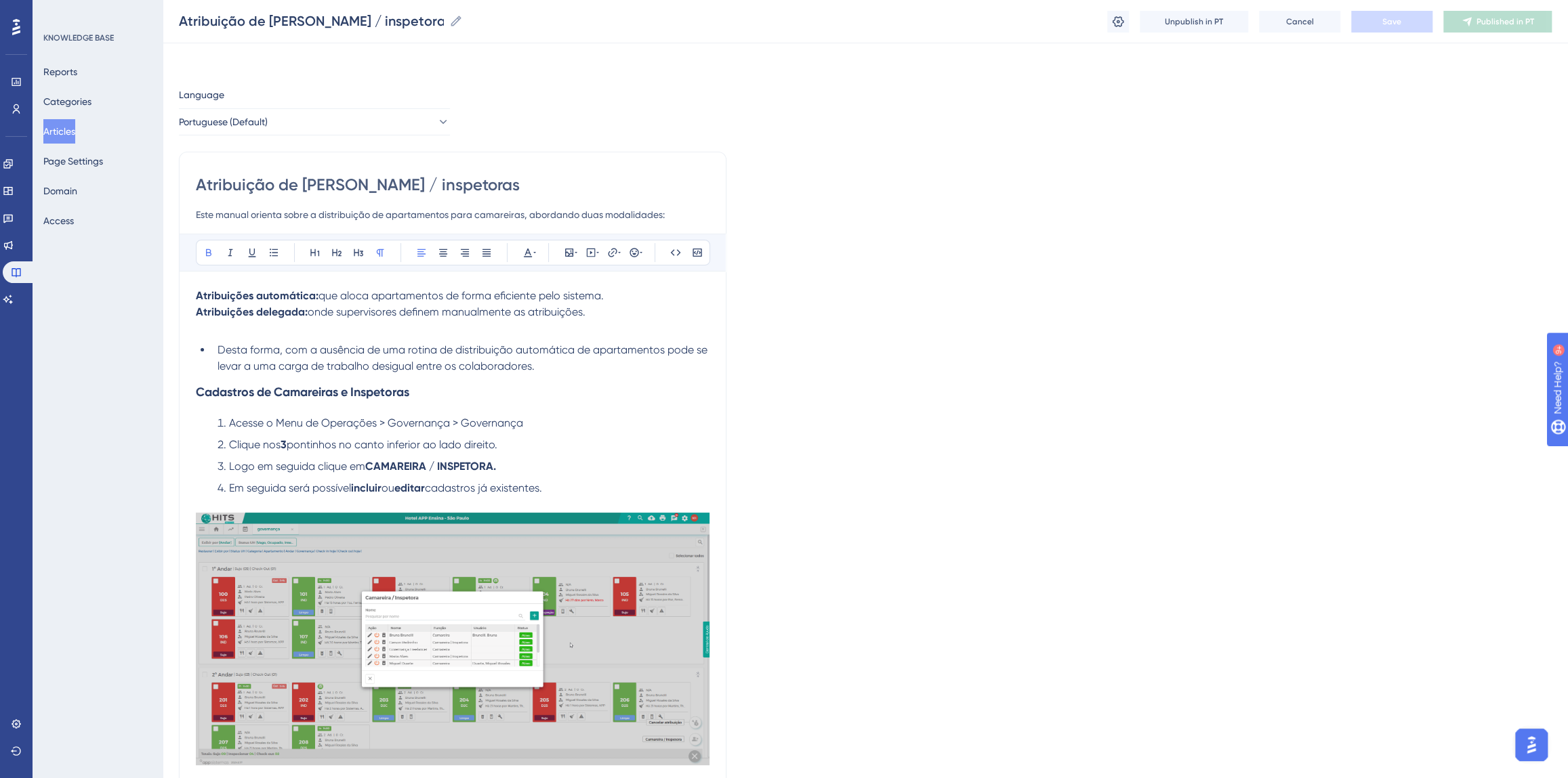
drag, startPoint x: 838, startPoint y: 590, endPoint x: 616, endPoint y: 355, distance: 323.3
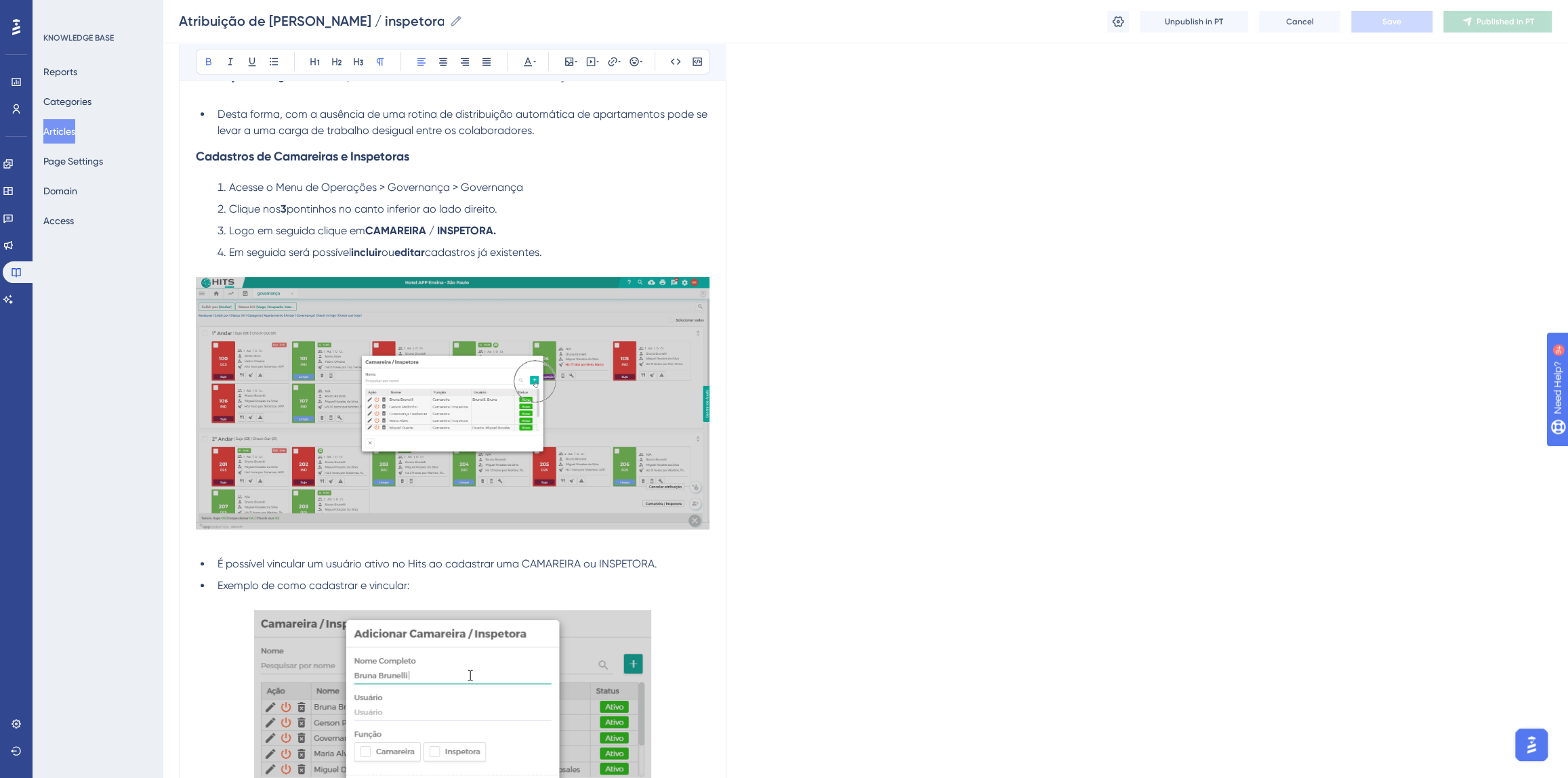
scroll to position [246, 0]
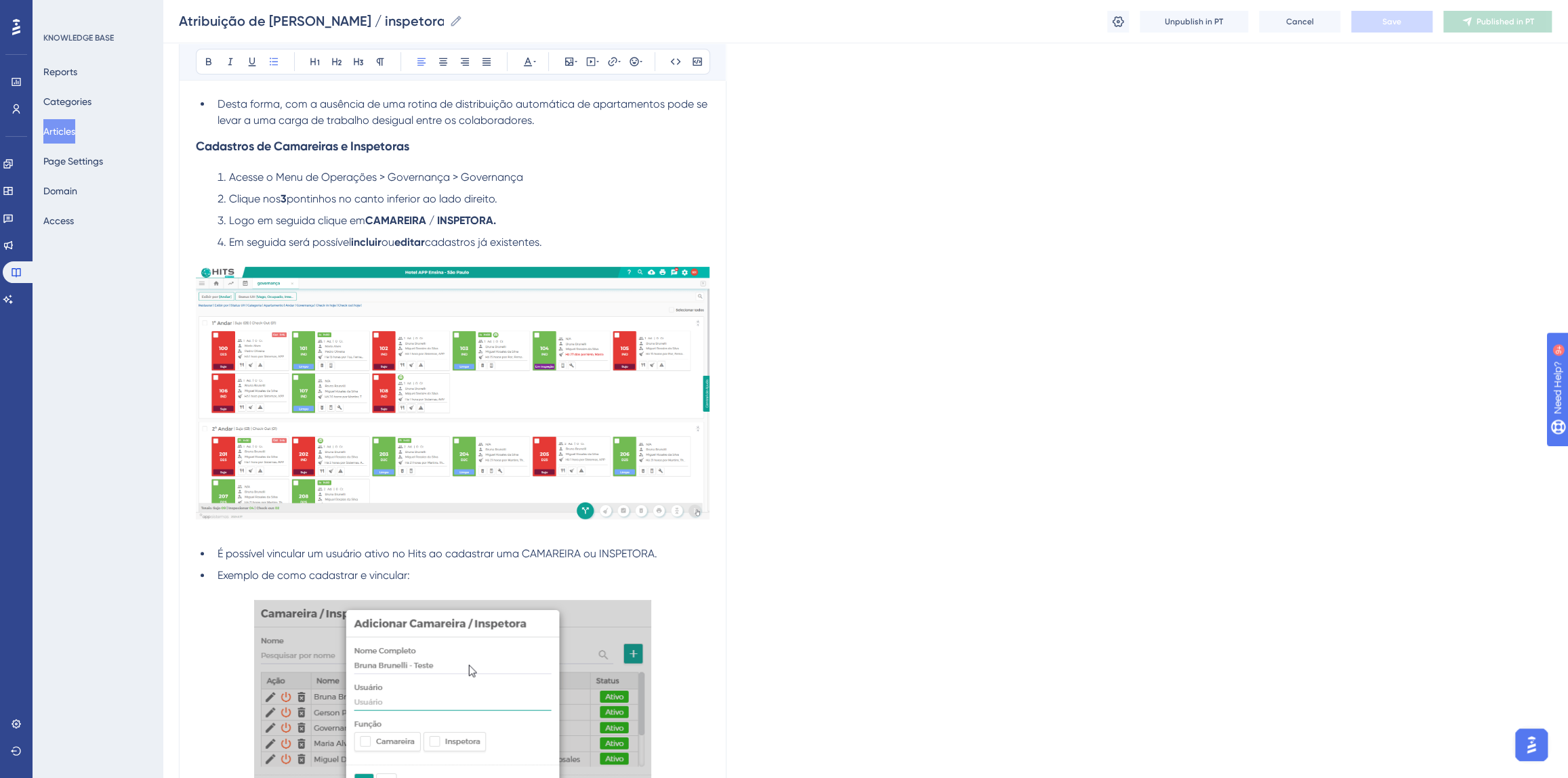
click at [217, 552] on span "É possível vincular um usuário ativo no Hits ao cadastrar uma CAMAREIRA ou INSP…" at bounding box center [437, 554] width 440 height 13
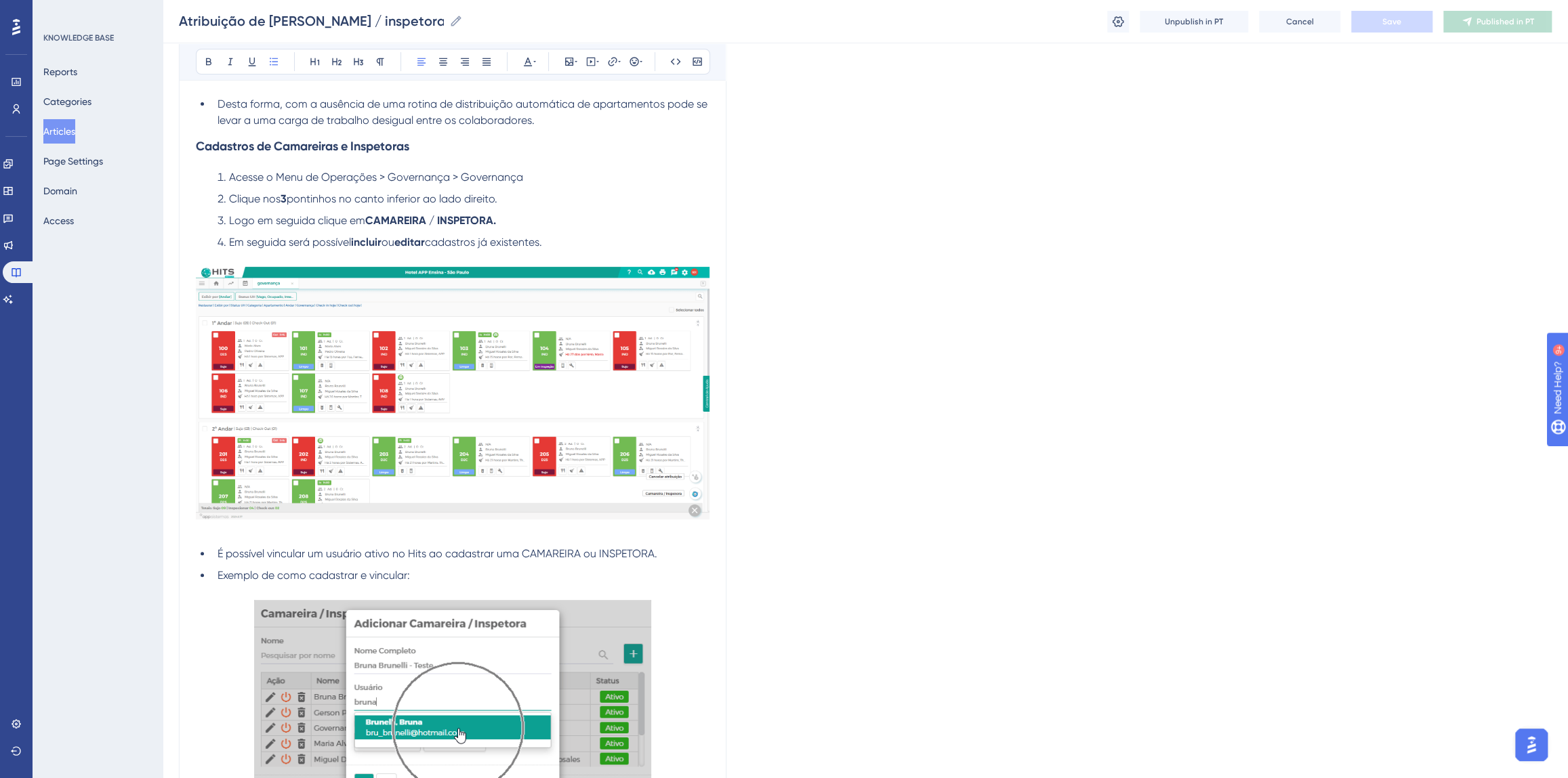
click at [217, 553] on span "É possível vincular um usuário ativo no Hits ao cadastrar uma CAMAREIRA ou INSP…" at bounding box center [437, 554] width 440 height 13
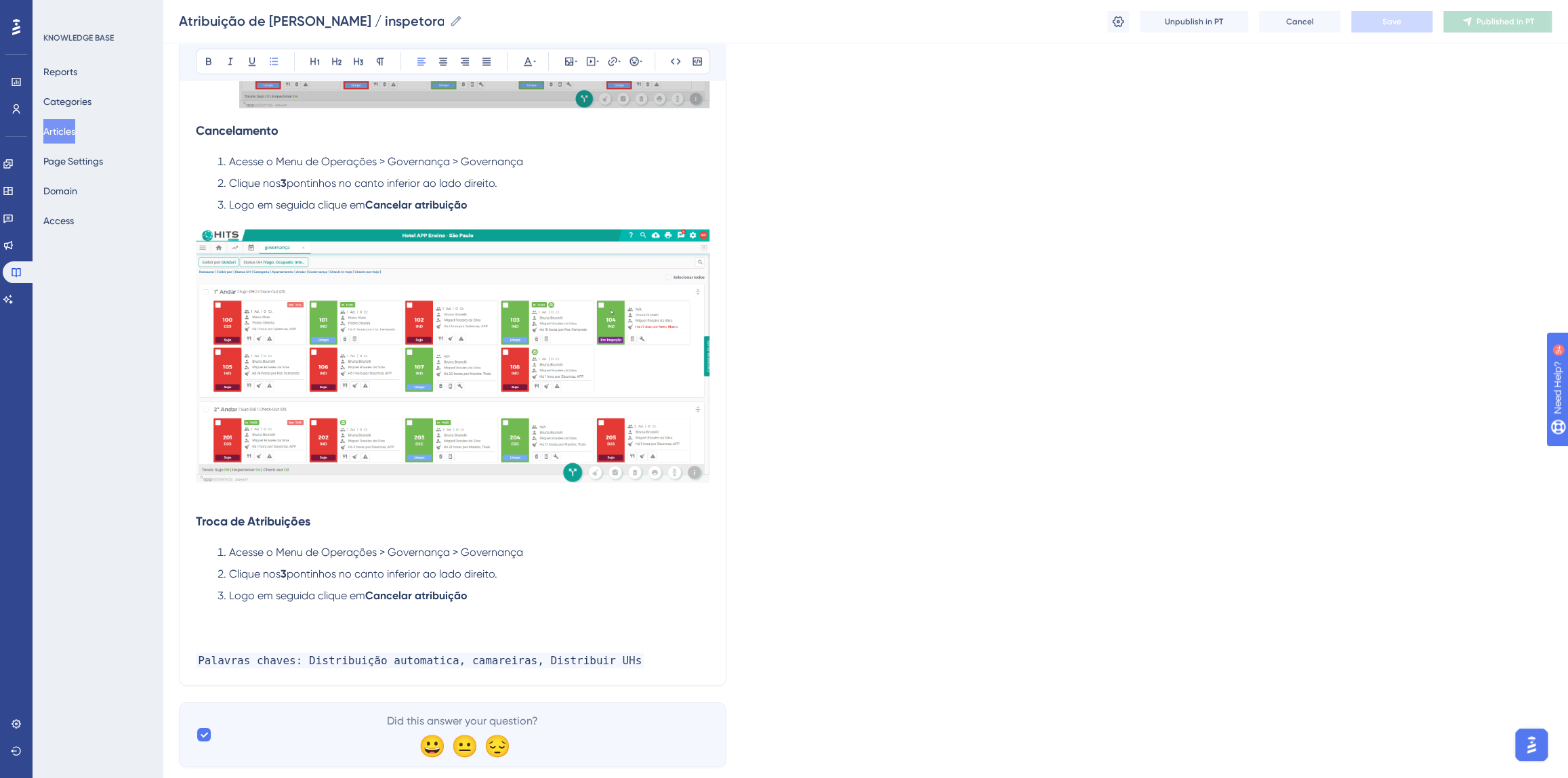
scroll to position [3107, 0]
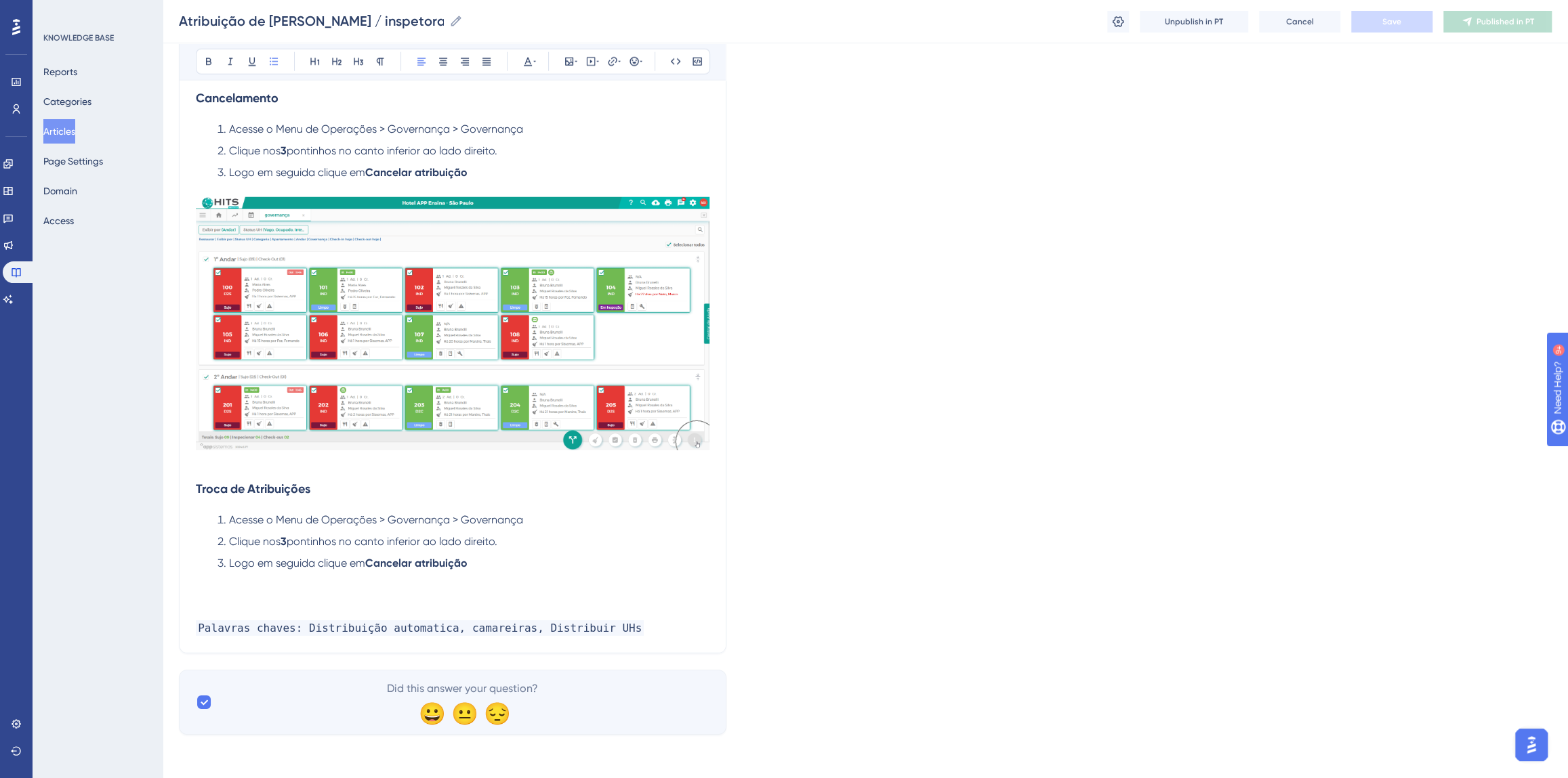
click at [610, 629] on p "Palavras chaves: Distribuição automatica, camareiras, Distribuir UHs" at bounding box center [453, 629] width 513 height 16
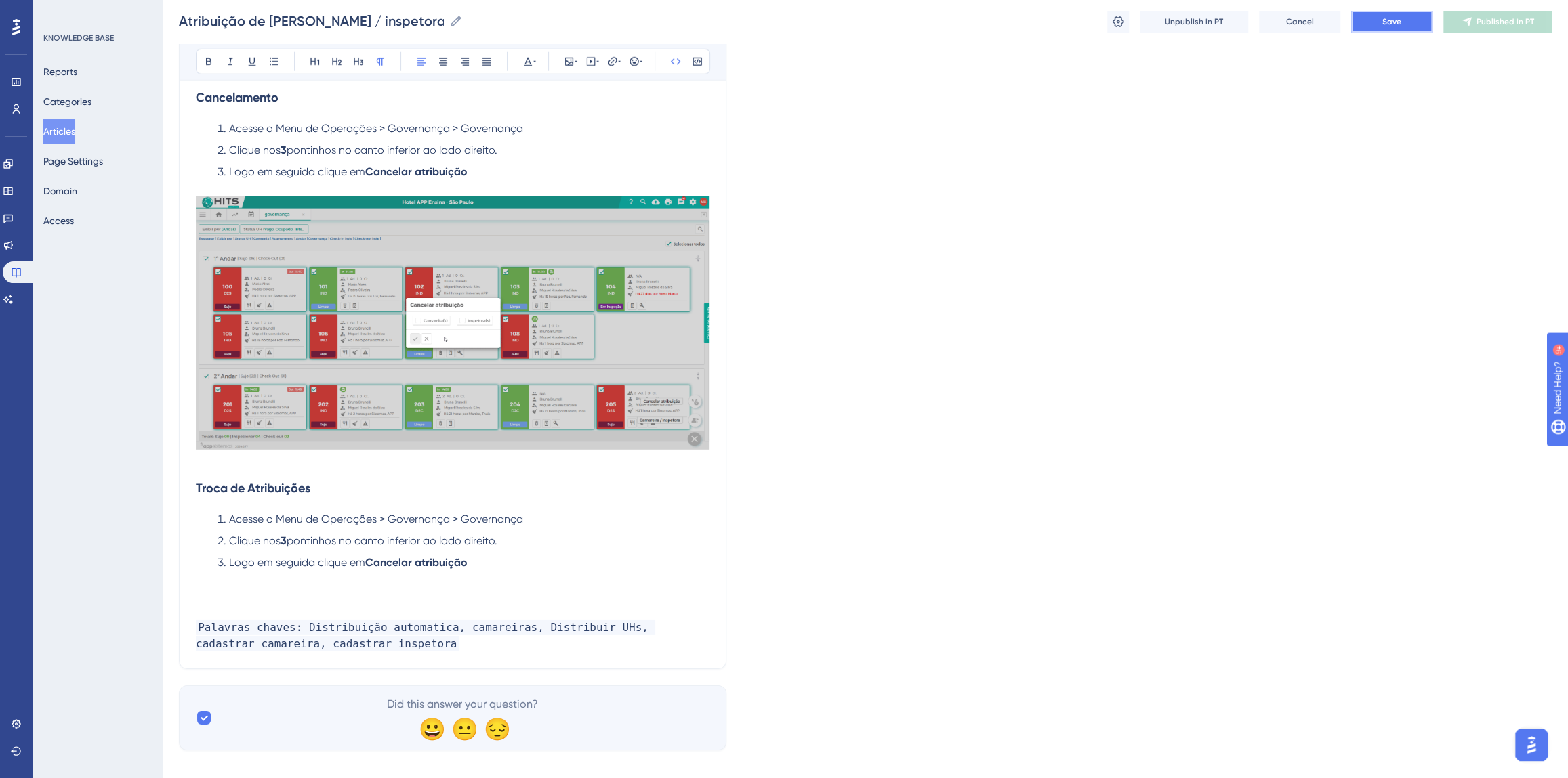
click at [1418, 13] on button "Save" at bounding box center [1391, 21] width 81 height 21
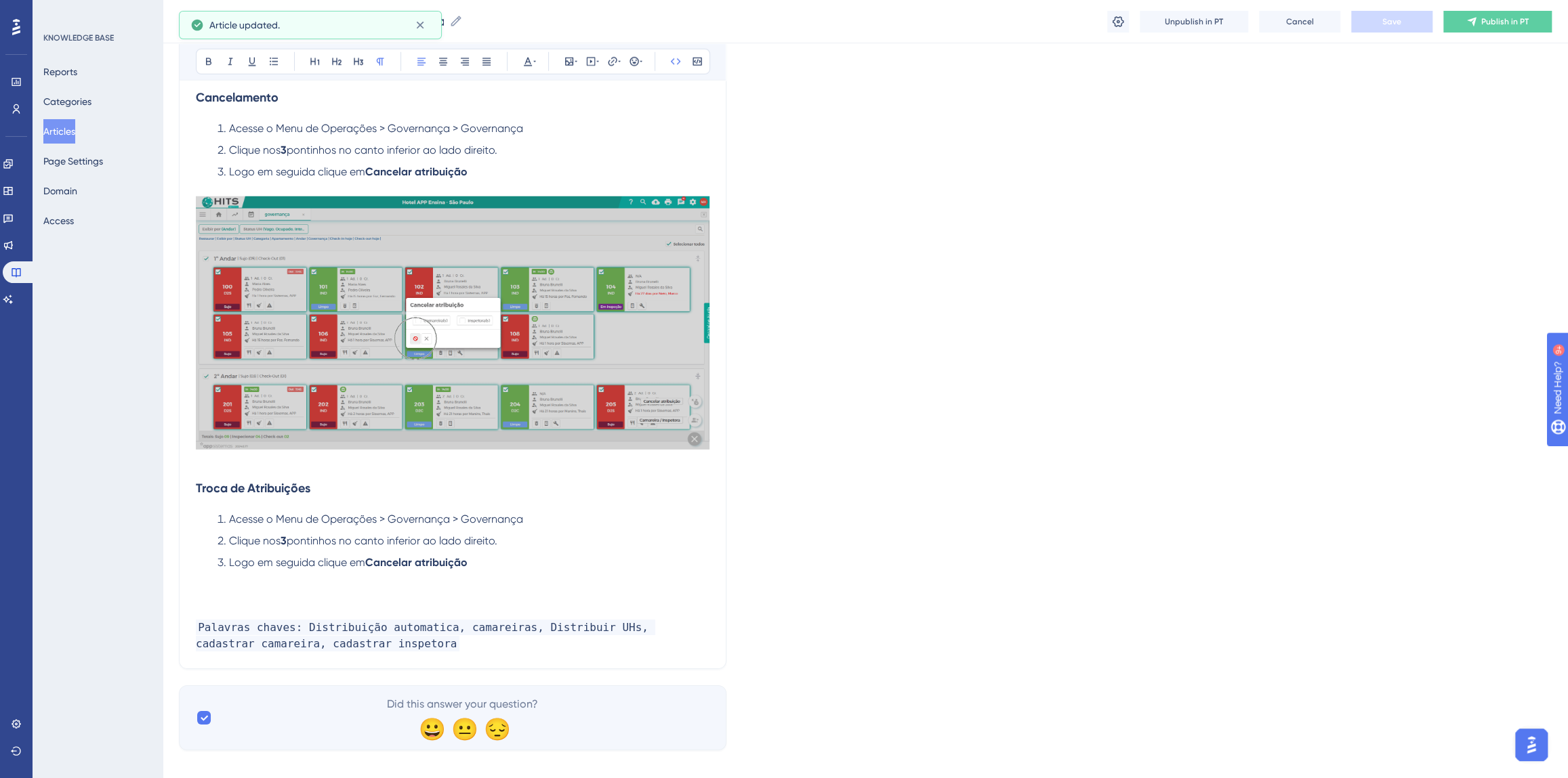
click at [1471, 21] on icon at bounding box center [1471, 21] width 11 height 11
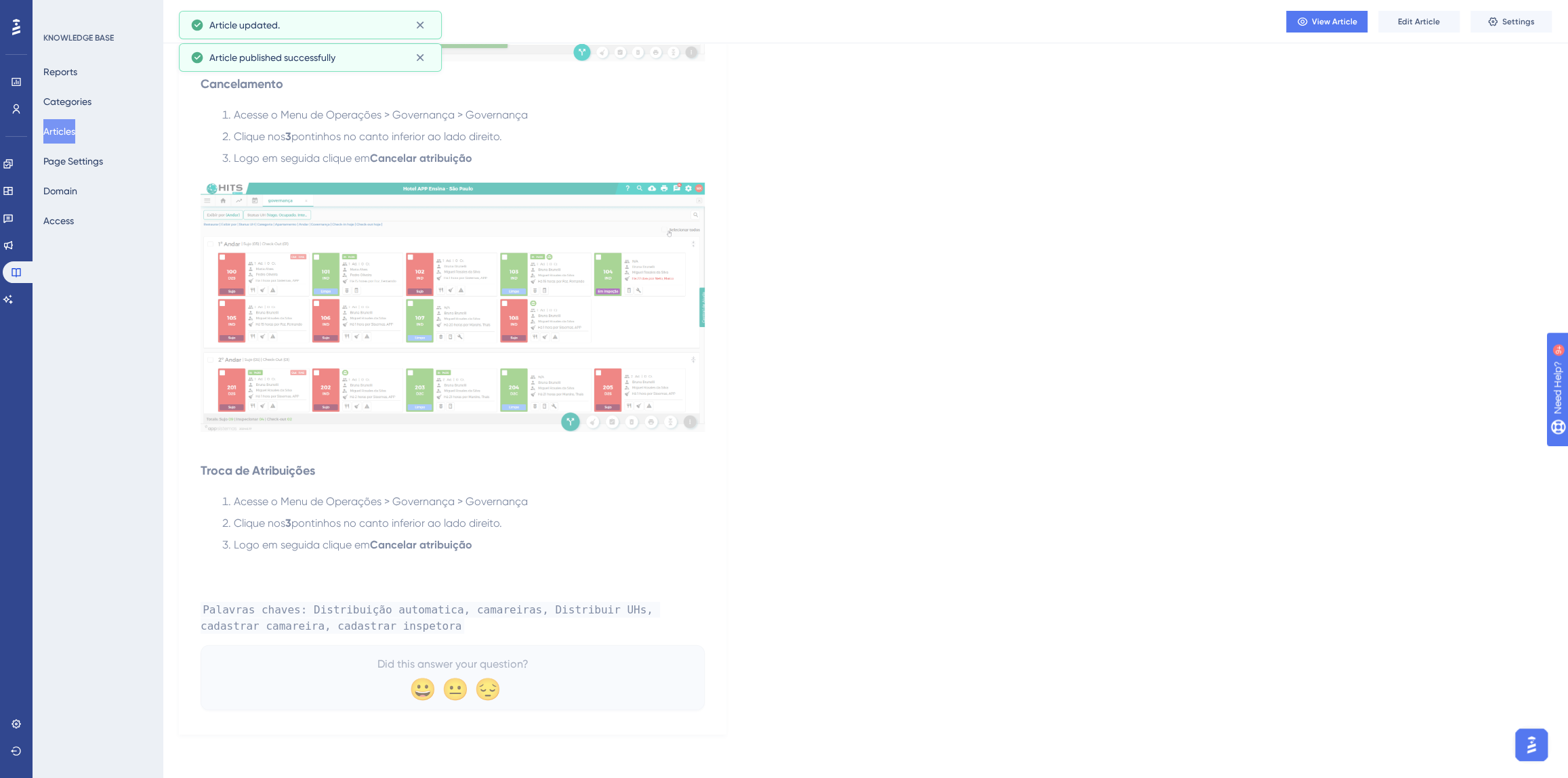
scroll to position [3042, 0]
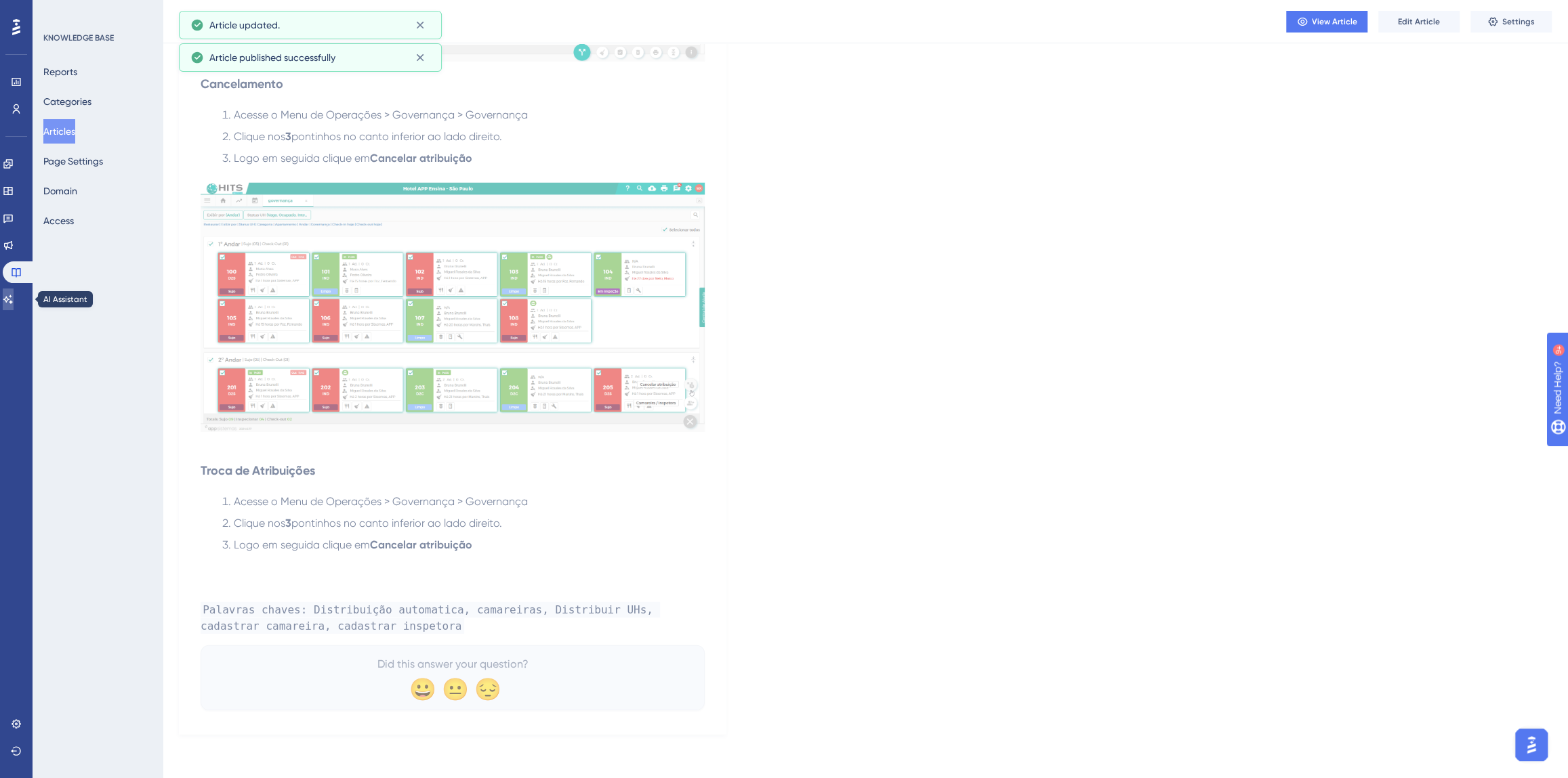
click at [13, 292] on link at bounding box center [8, 300] width 11 height 21
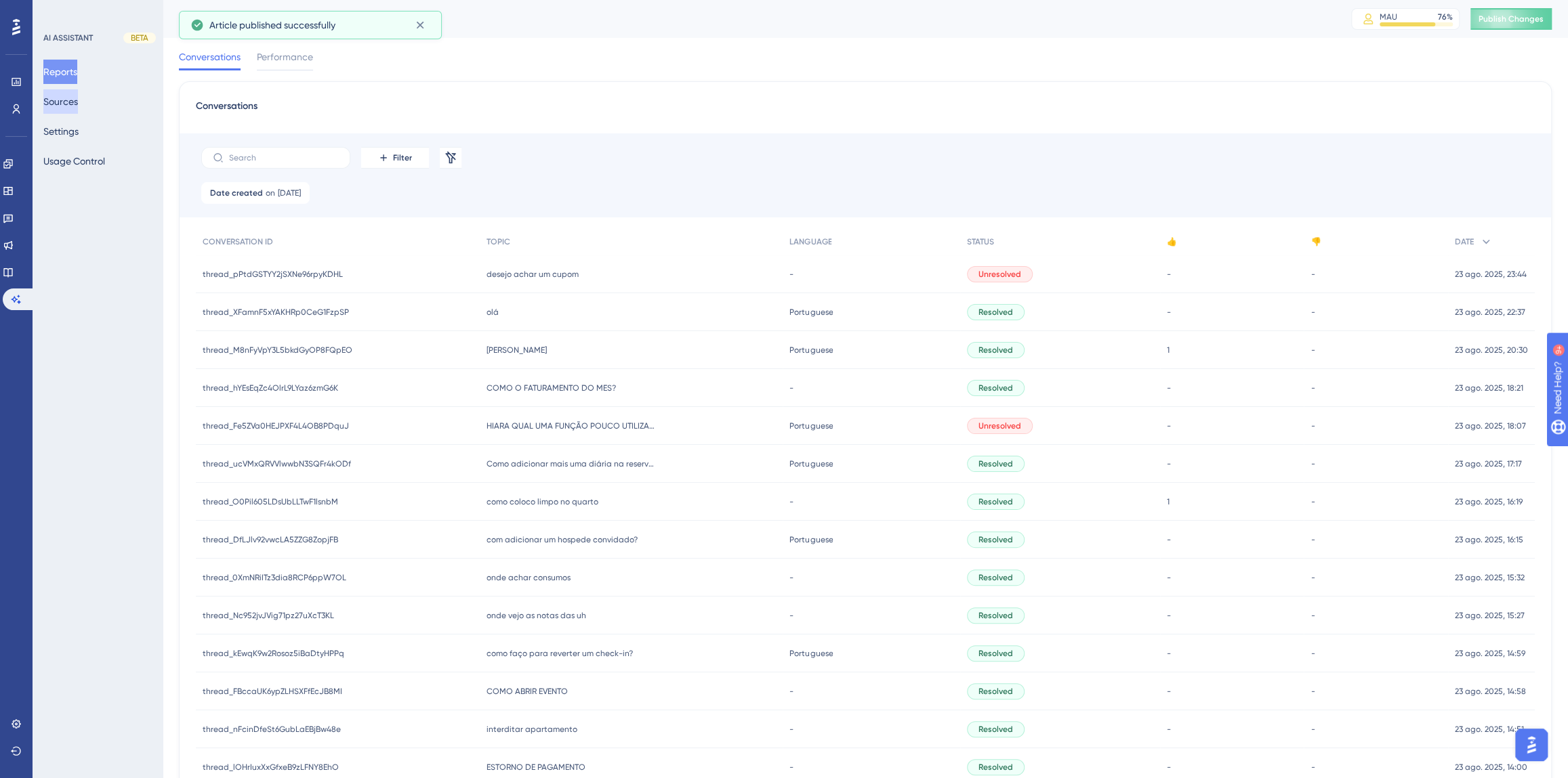
click at [72, 106] on button "Sources" at bounding box center [60, 101] width 35 height 24
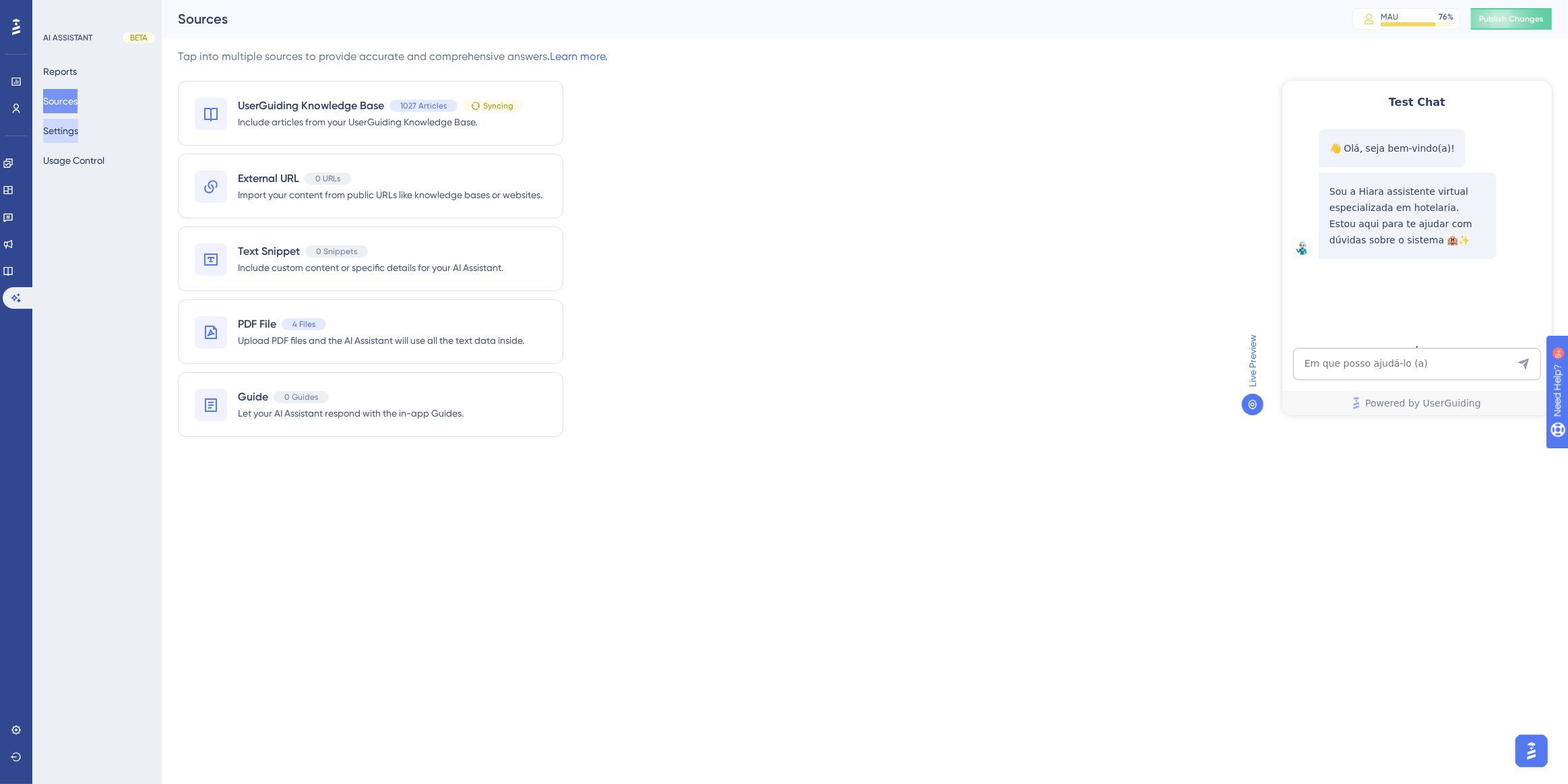
click at [62, 128] on button "Settings" at bounding box center [60, 130] width 35 height 24
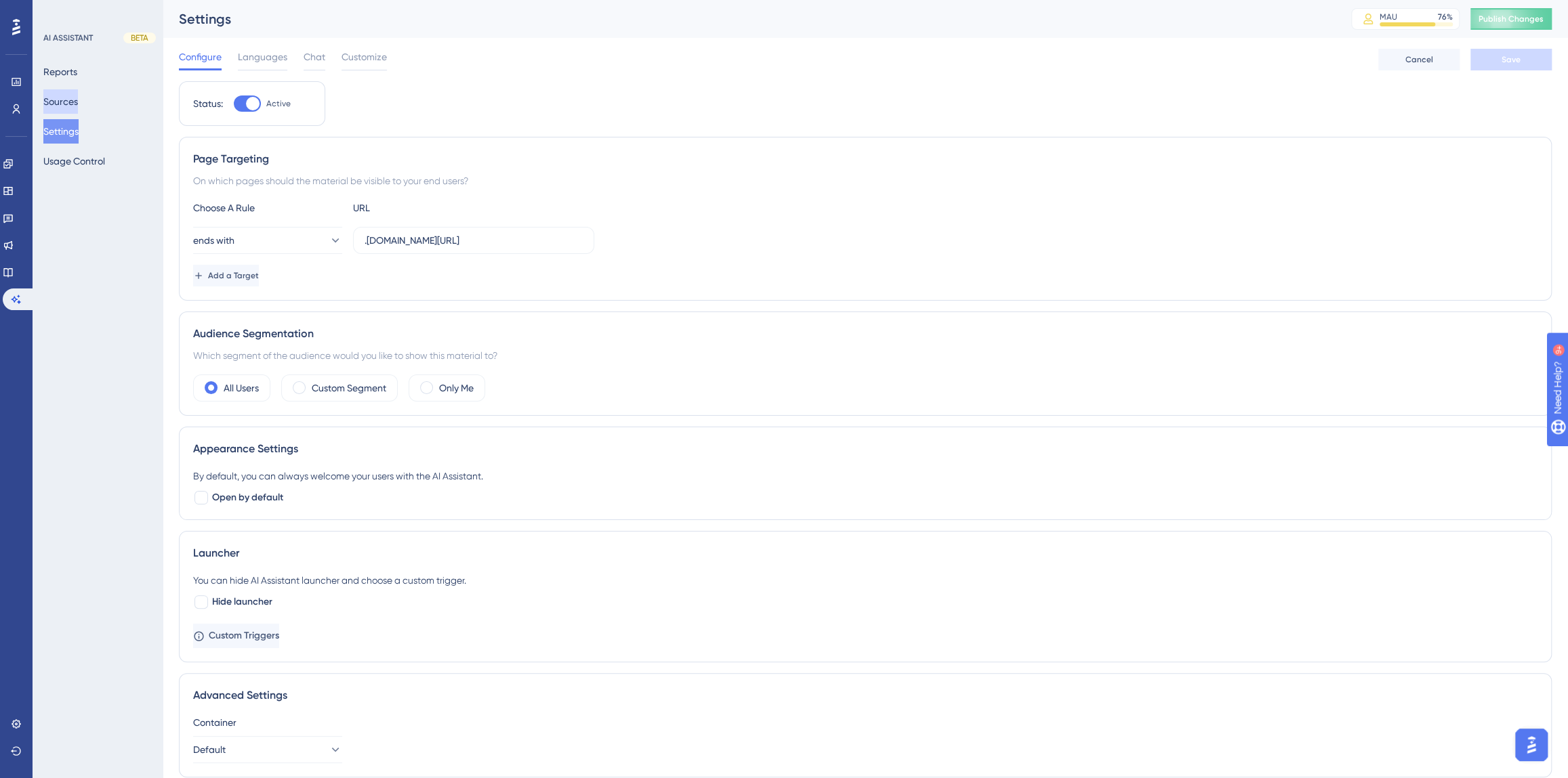
click at [64, 108] on button "Sources" at bounding box center [60, 101] width 35 height 24
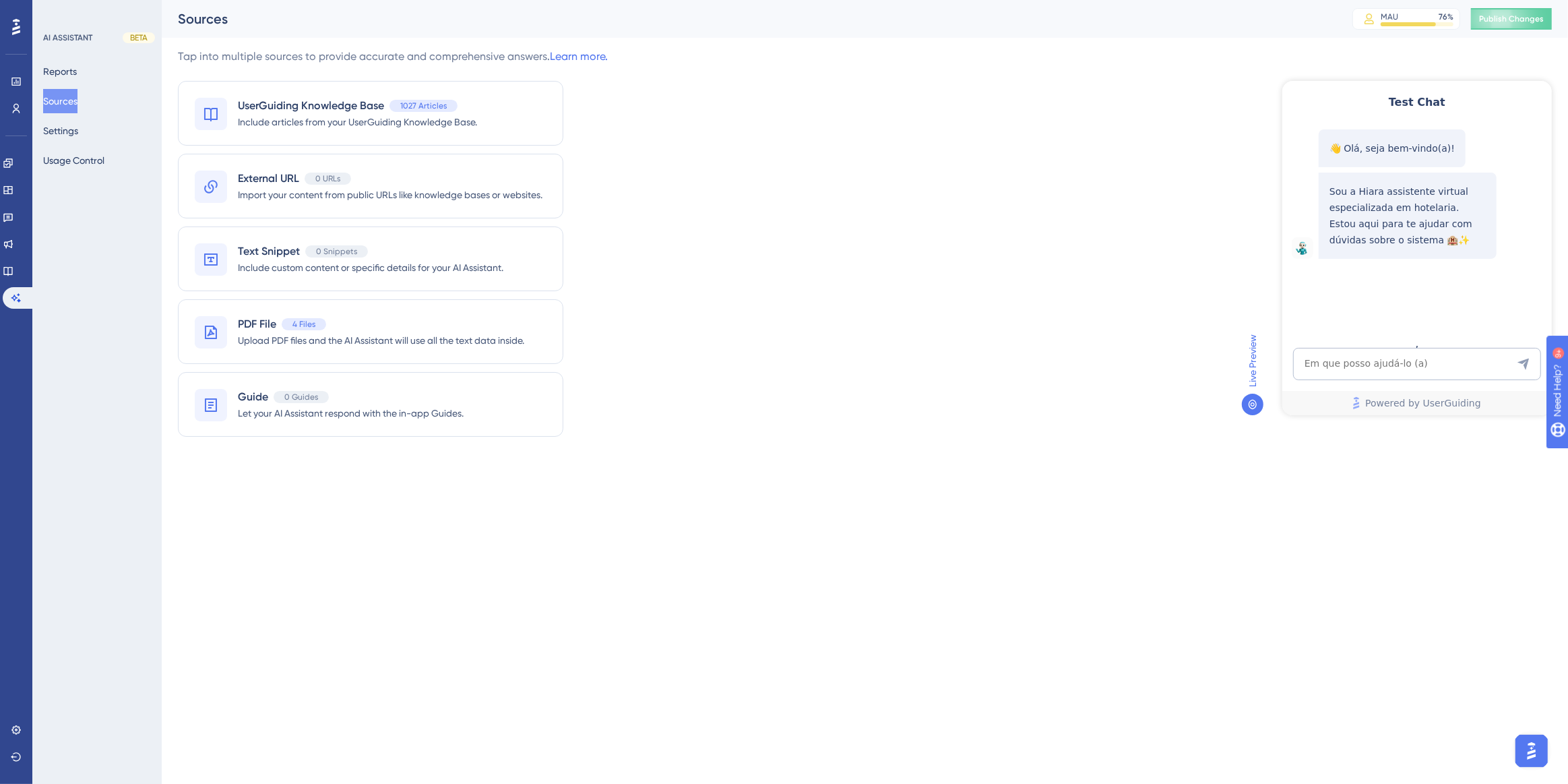
click at [1470, 12] on div "MAU 76 % Click to see add-on and upgrade options" at bounding box center [1411, 19] width 118 height 21
click at [1476, 13] on button "Publish Changes" at bounding box center [1510, 19] width 81 height 21
click at [1346, 355] on textarea "AI Assistant Text Input" at bounding box center [1416, 363] width 248 height 32
paste textarea "OI PARA É NECESSARIO COLOCAR EMAIL PARA CADASTRAR CAMAREIRA?"
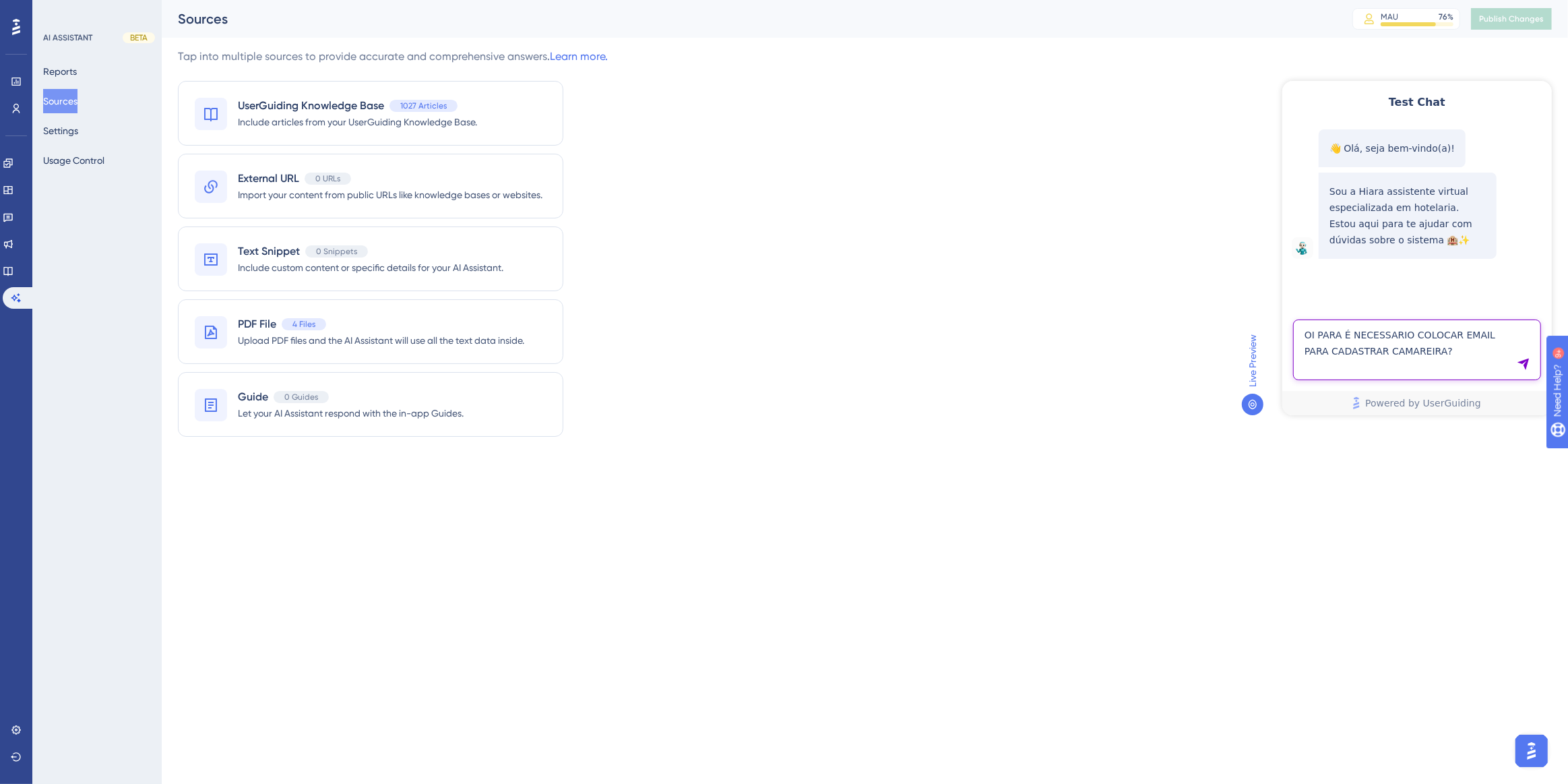
type textarea "OI PARA É NECESSARIO COLOCAR EMAIL PARA CADASTRAR CAMAREIRA?"
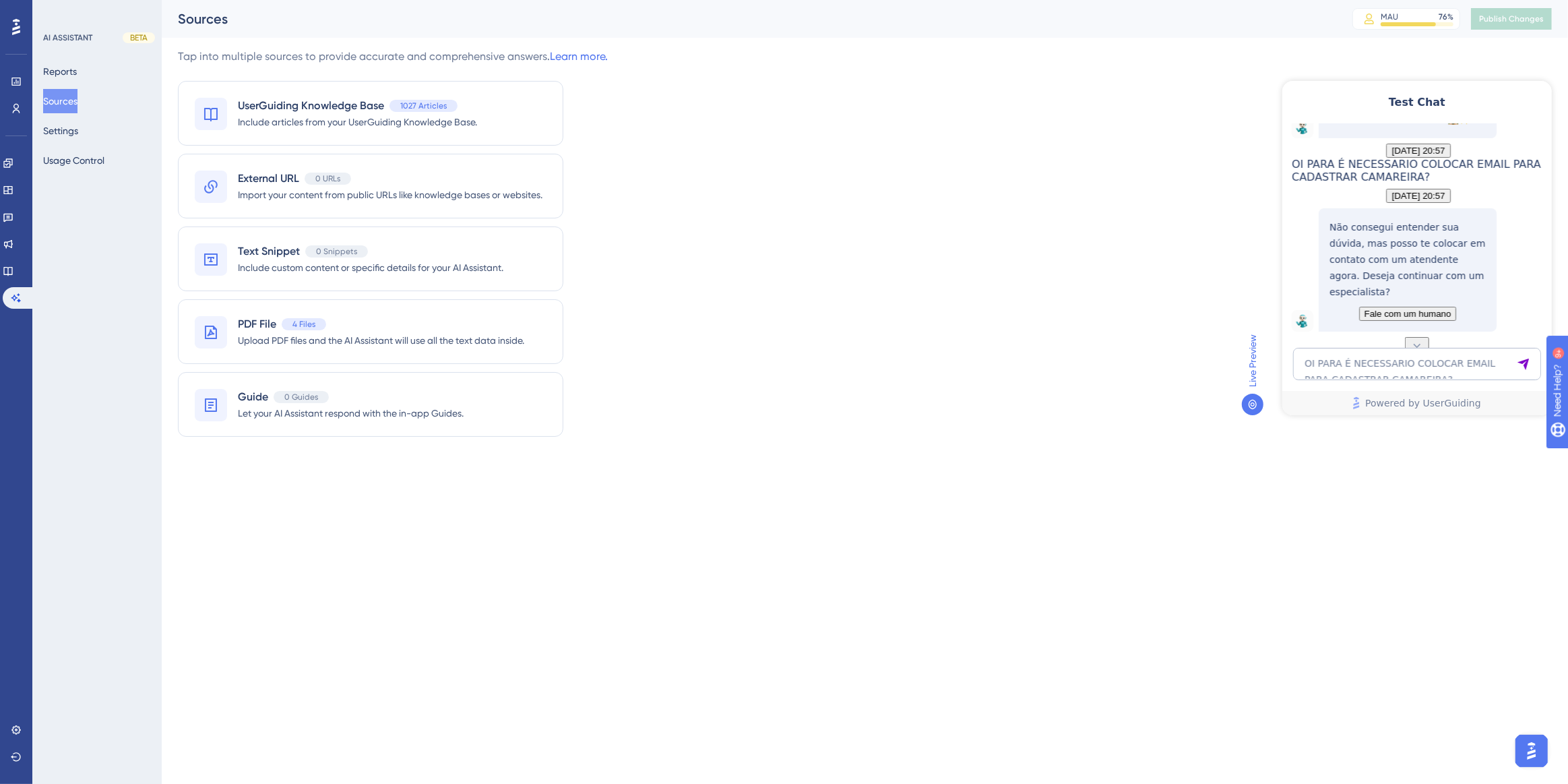
scroll to position [192, 0]
click at [1463, 368] on textarea "OI PARA É NECESSARIO COLOCAR EMAIL PARA CADASTRAR CAMAREIRA?" at bounding box center [1416, 363] width 248 height 32
paste textarea "OI PARA É NECESSARIO COLOCAR EMAIL PARA CADASTRAR CAMAREIRA?"
drag, startPoint x: 1340, startPoint y: 336, endPoint x: 1313, endPoint y: 336, distance: 27.0
click at [1313, 336] on textarea "OI PARA É NECESSARIO COLOCAR EMAIL PARA CADASTRAR CAMAREIRA?" at bounding box center [1416, 349] width 248 height 61
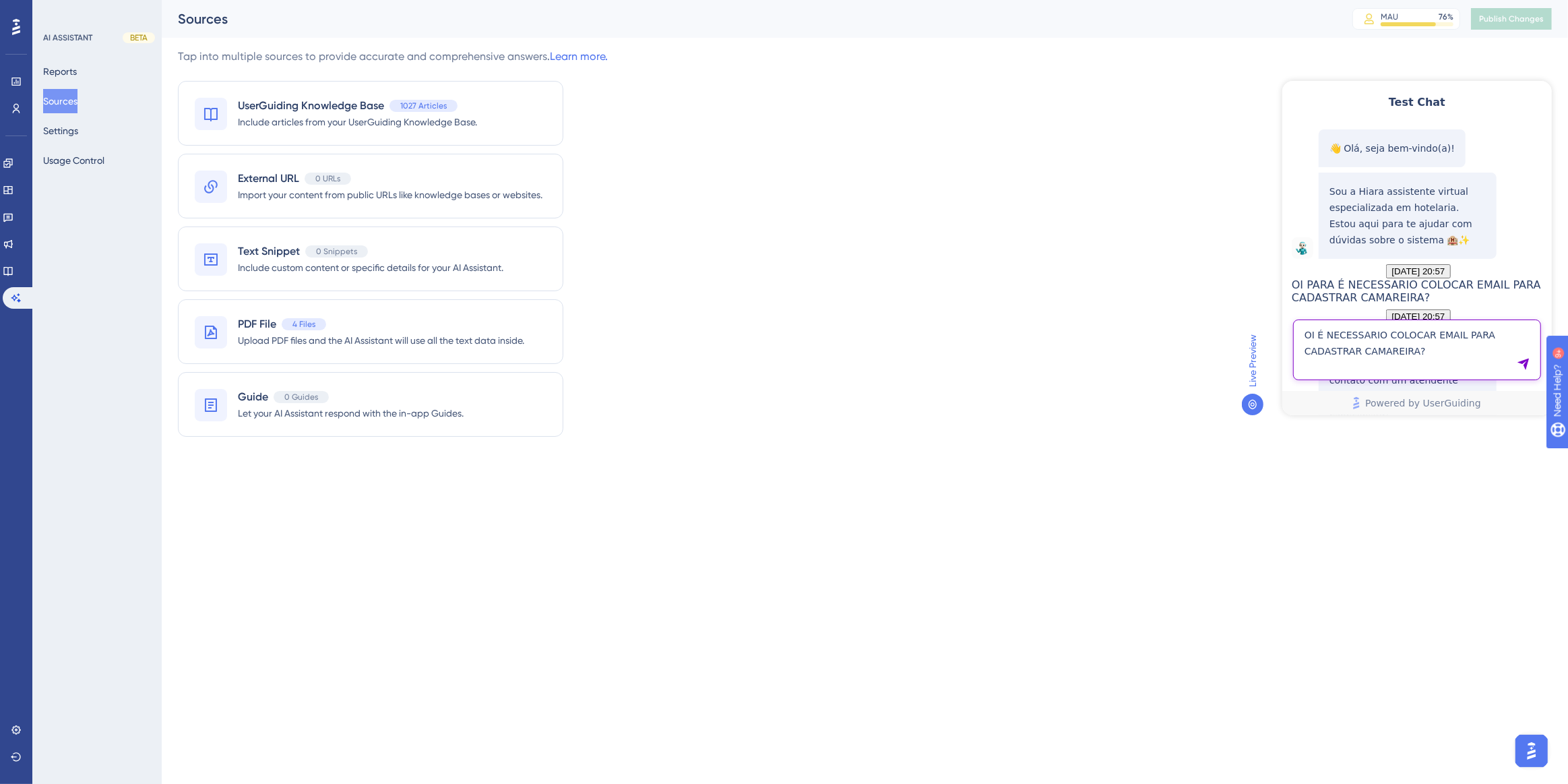
click at [1344, 369] on textarea "OI É NECESSARIO COLOCAR EMAIL PARA CADASTRAR CAMAREIRA?" at bounding box center [1416, 349] width 248 height 61
type textarea "OI É NECESSARIO COLOCAR EMAIL PARA CADASTRAR CAMAREIRA?"
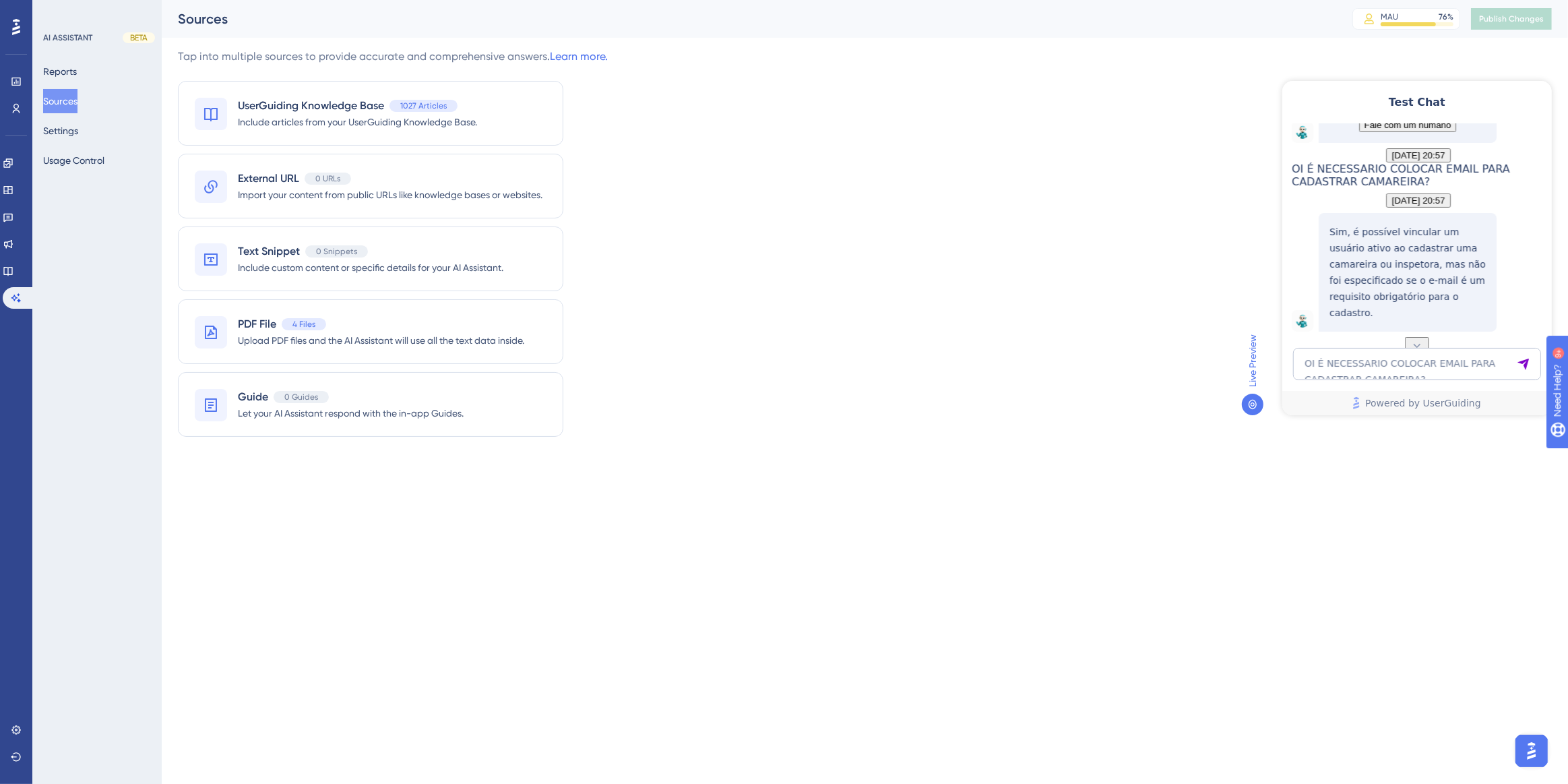
scroll to position [424, 0]
click at [1343, 344] on div "Test Chat 👋 Olá, seja bem-vindo(a)! Sou a Hiara assistente virtual especializad…" at bounding box center [1416, 247] width 269 height 335
click at [1340, 347] on textarea "OI É NECESSARIO COLOCAR EMAIL PARA CADASTRAR CAMAREIRA?" at bounding box center [1416, 363] width 248 height 32
paste textarea "Quando abrem requisição no sistema, gostaria que recebesse um alerta via E-mail…"
type textarea "Quando abrem requisição no sistema, gostaria que recebesse um alerta via E-mail…"
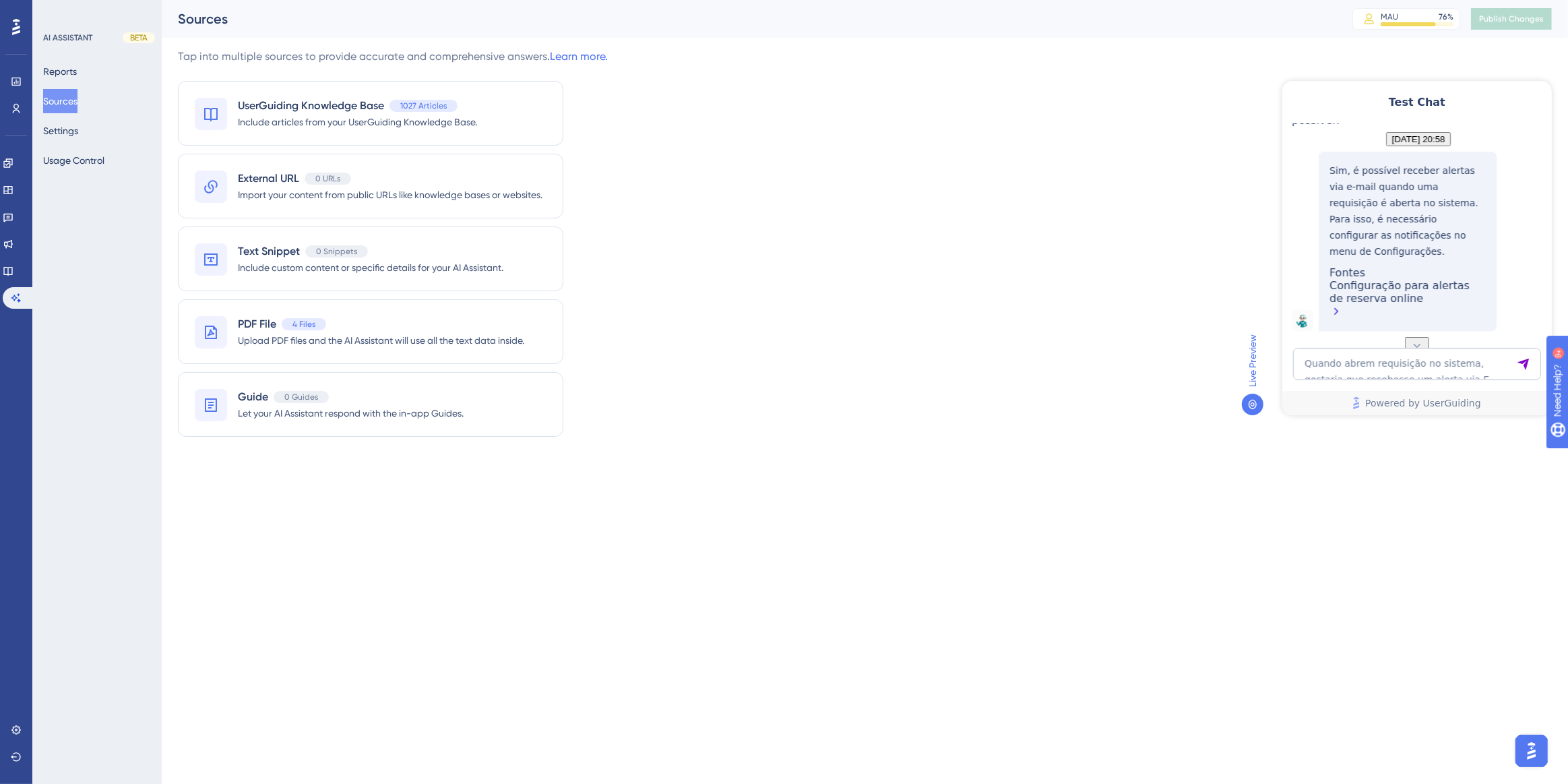
scroll to position [732, 0]
click at [1383, 365] on textarea "Quando abrem requisição no sistema, gostaria que recebesse um alerta via E-mail…" at bounding box center [1416, 363] width 248 height 32
paste textarea "Quando abrem requisição no sistema, gostaria que recebesse um alerta via E-mail…"
click at [1410, 321] on textarea "Quando abrem requisição no sistema, gostaria que recebesse um alerta via E-mail…" at bounding box center [1416, 341] width 248 height 77
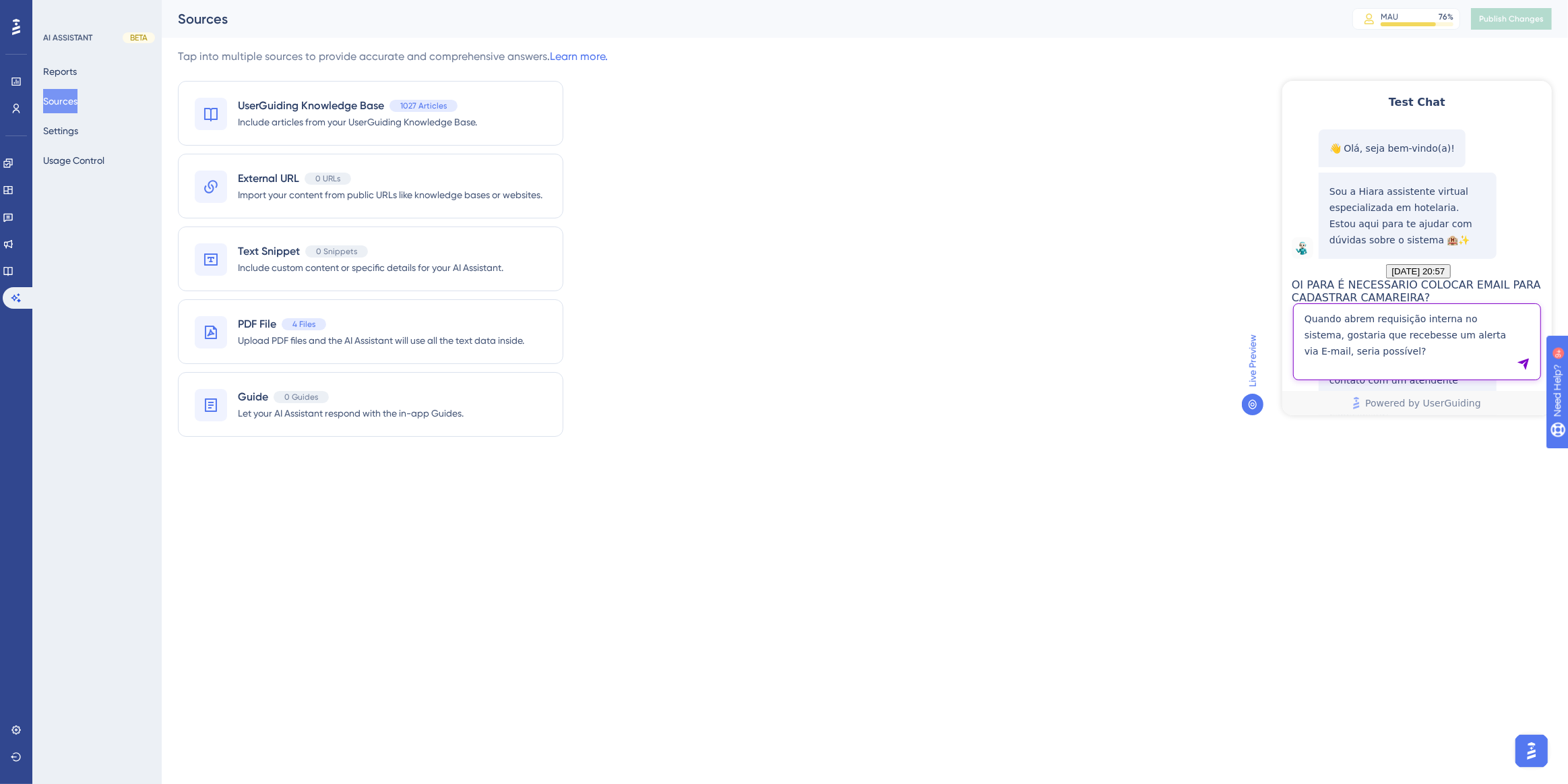
type textarea "Quando abrem requisição interna no sistema, gostaria que recebesse um alerta vi…"
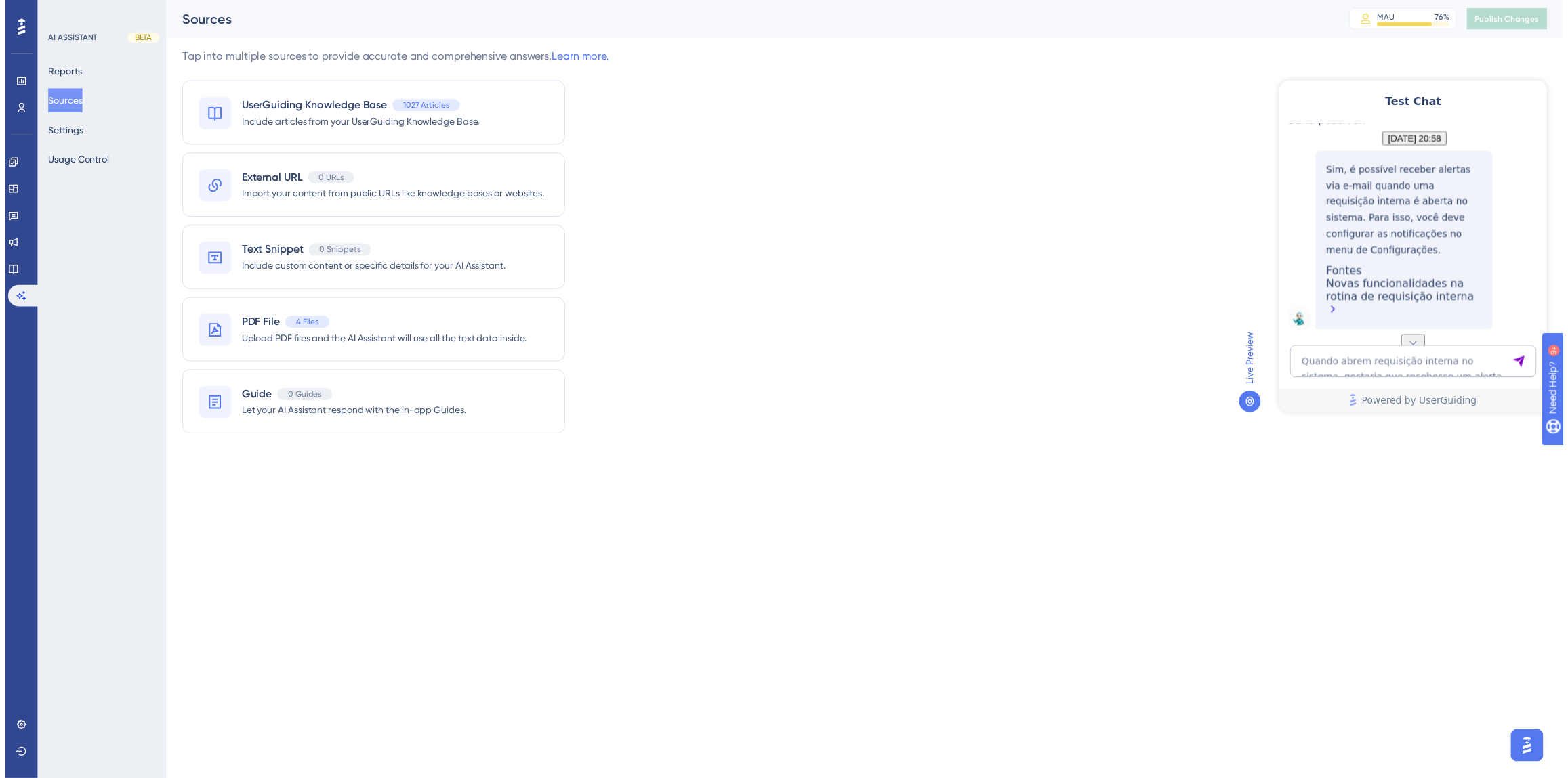
scroll to position [1046, 0]
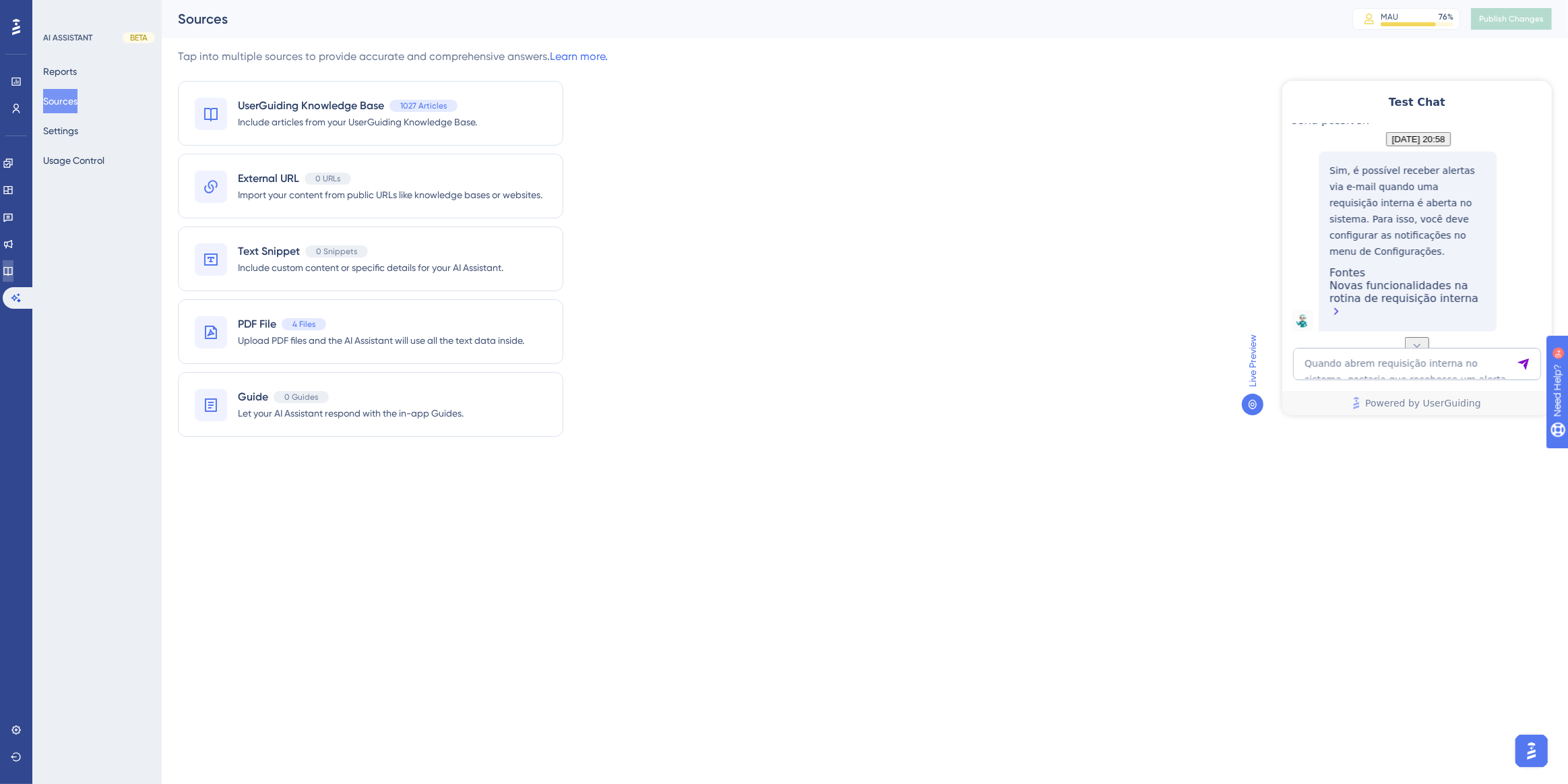
click at [13, 277] on link at bounding box center [8, 271] width 11 height 21
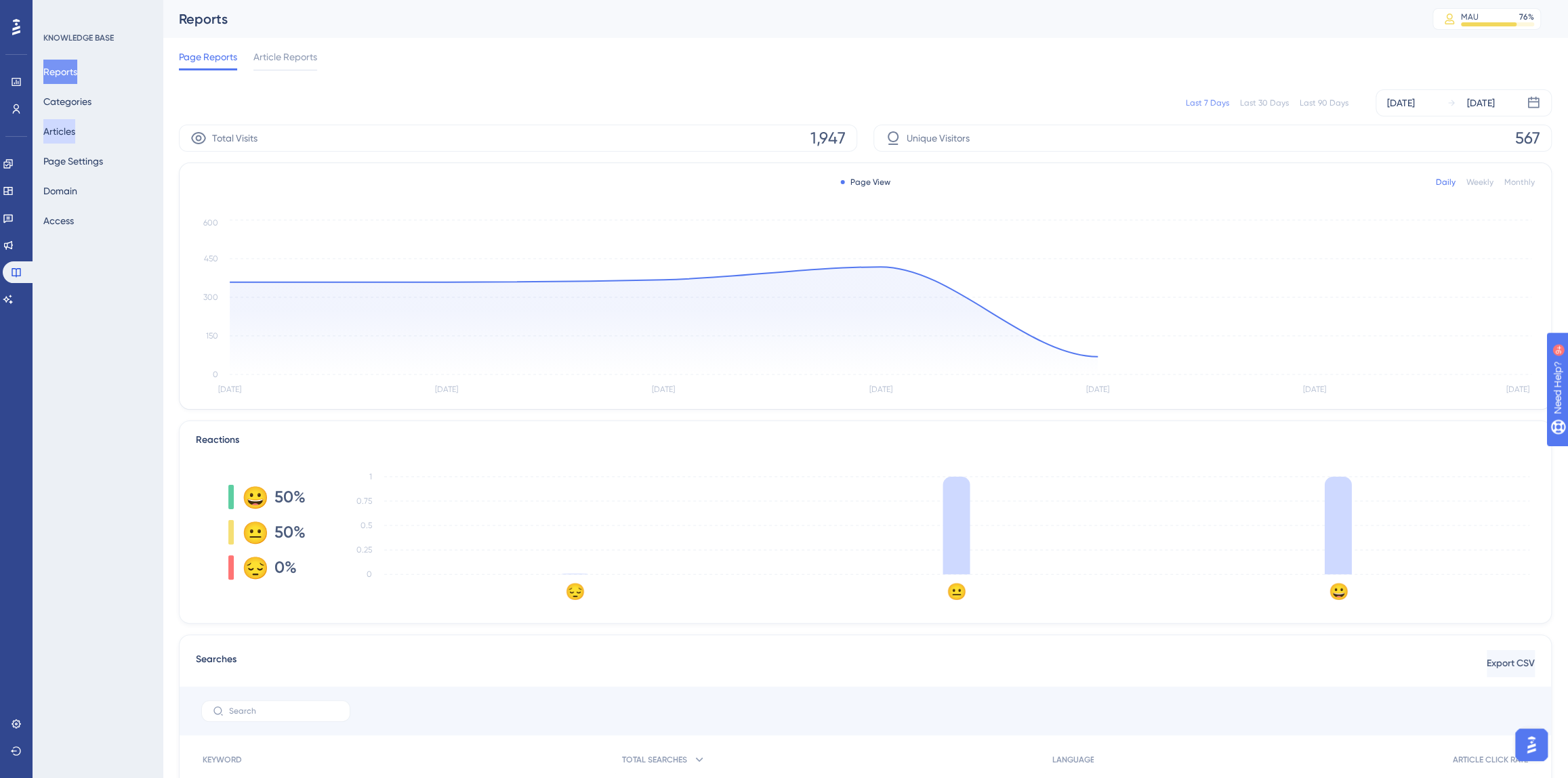
click at [42, 134] on div "KNOWLEDGE BASE Reports Categories Articles Page Settings Domain Access" at bounding box center [97, 389] width 130 height 778
click at [49, 131] on button "Articles" at bounding box center [59, 131] width 32 height 24
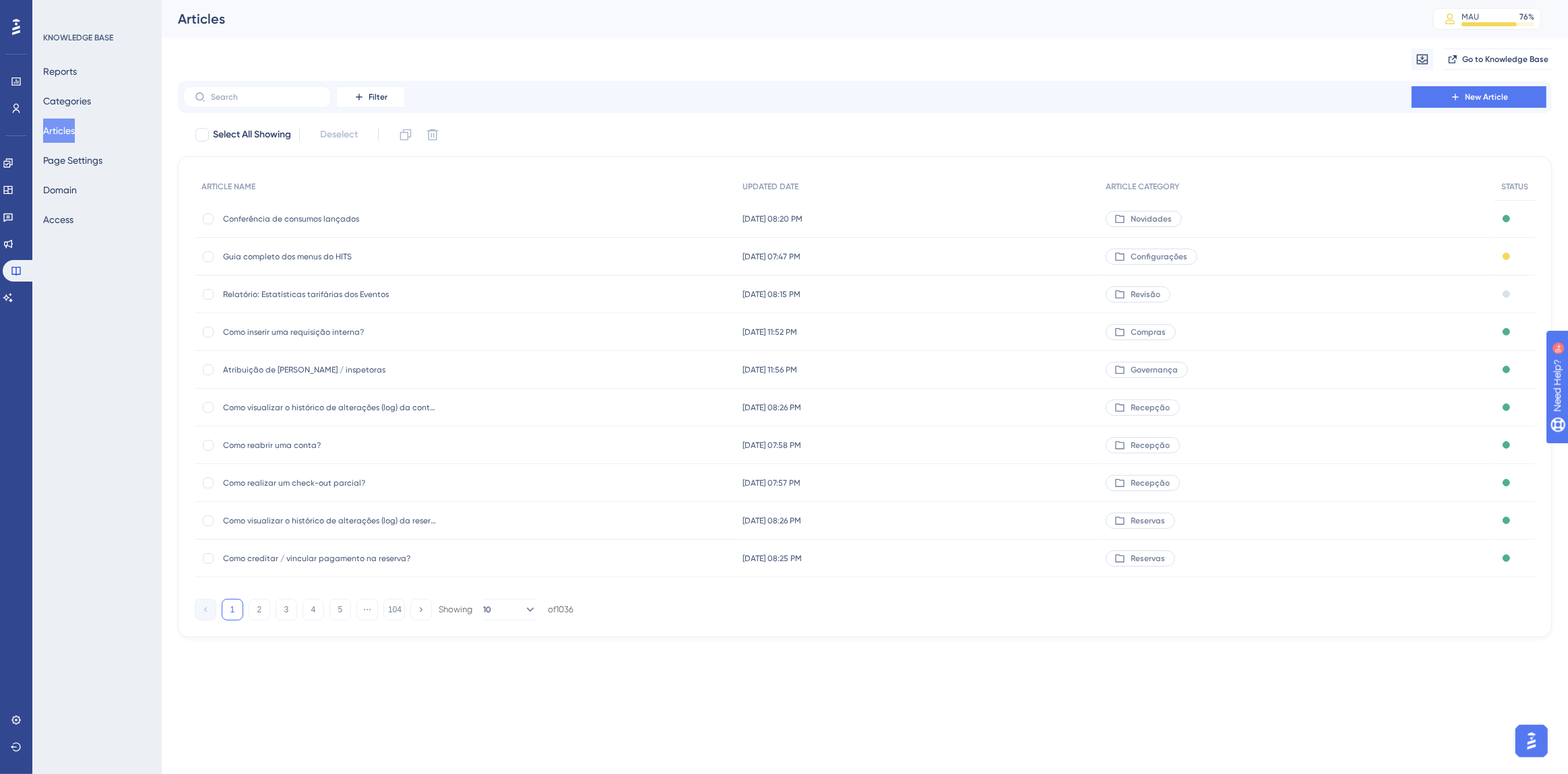
click at [263, 101] on label at bounding box center [257, 97] width 149 height 21
click at [263, 101] on input "text" at bounding box center [265, 97] width 109 height 10
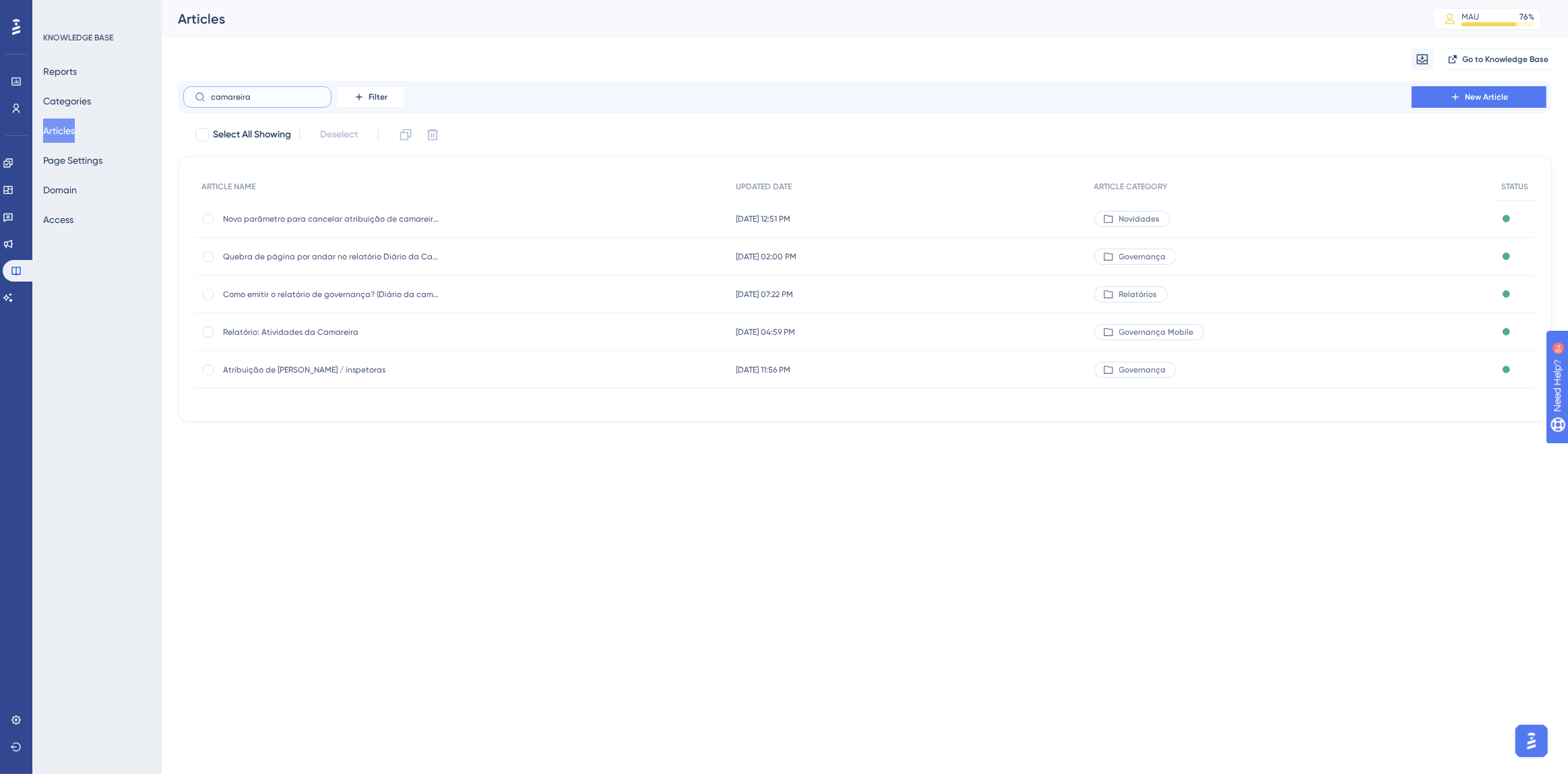
type input "camareira"
click at [310, 366] on span "Atribuição de [PERSON_NAME] / inspetoras" at bounding box center [331, 370] width 215 height 11
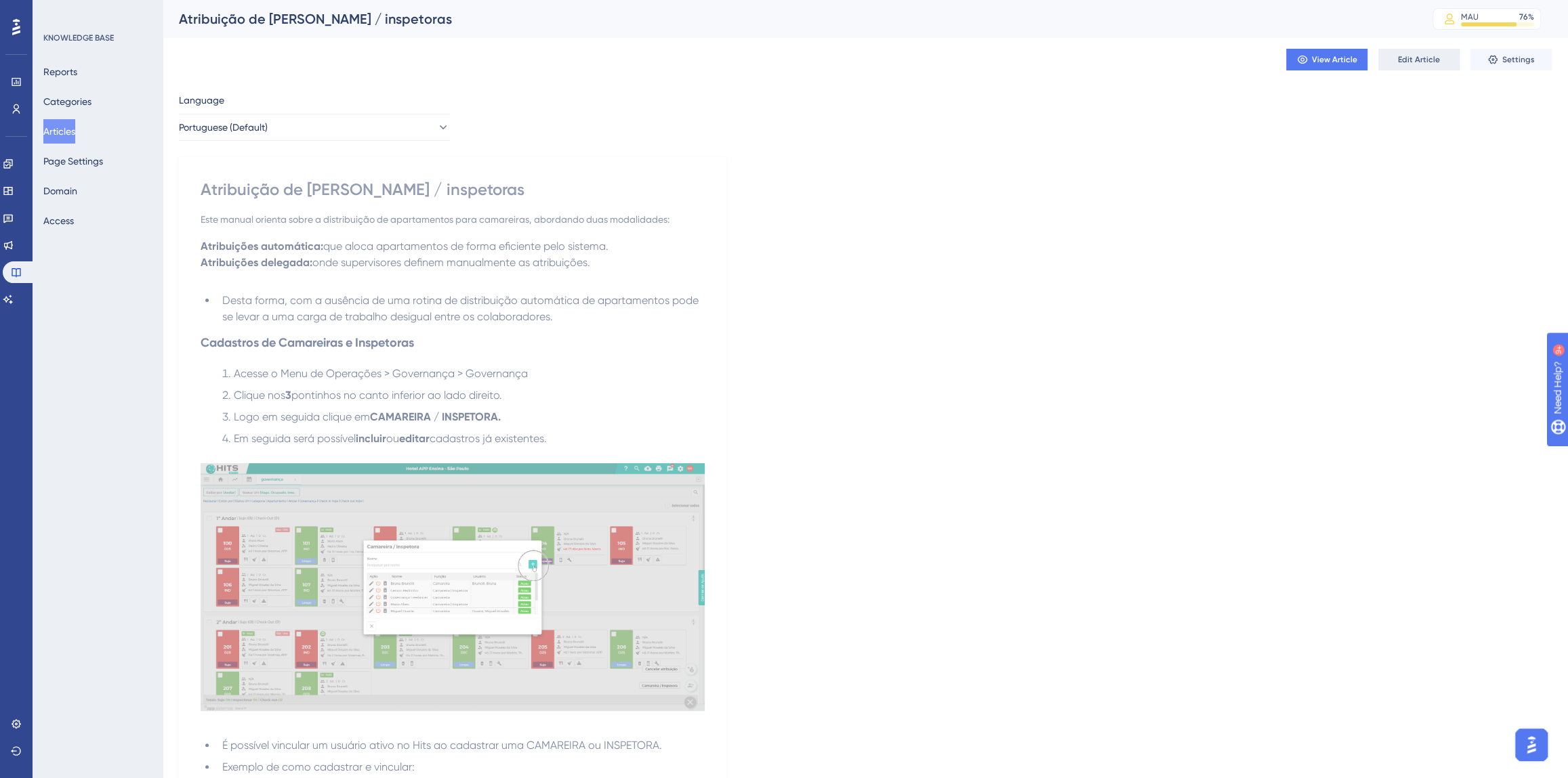
click at [1389, 64] on button "Edit Article" at bounding box center [1419, 60] width 81 height 21
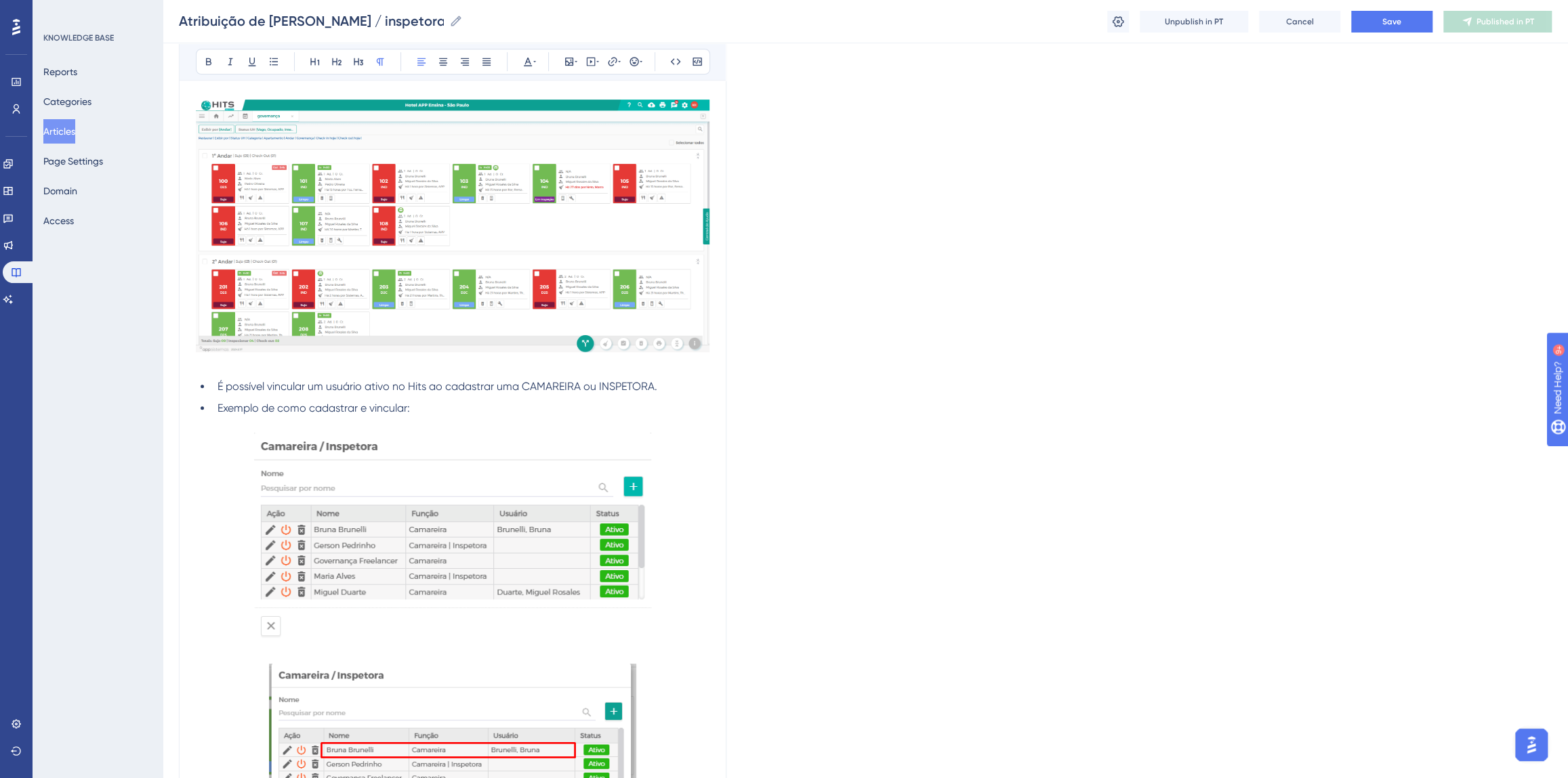
scroll to position [352, 0]
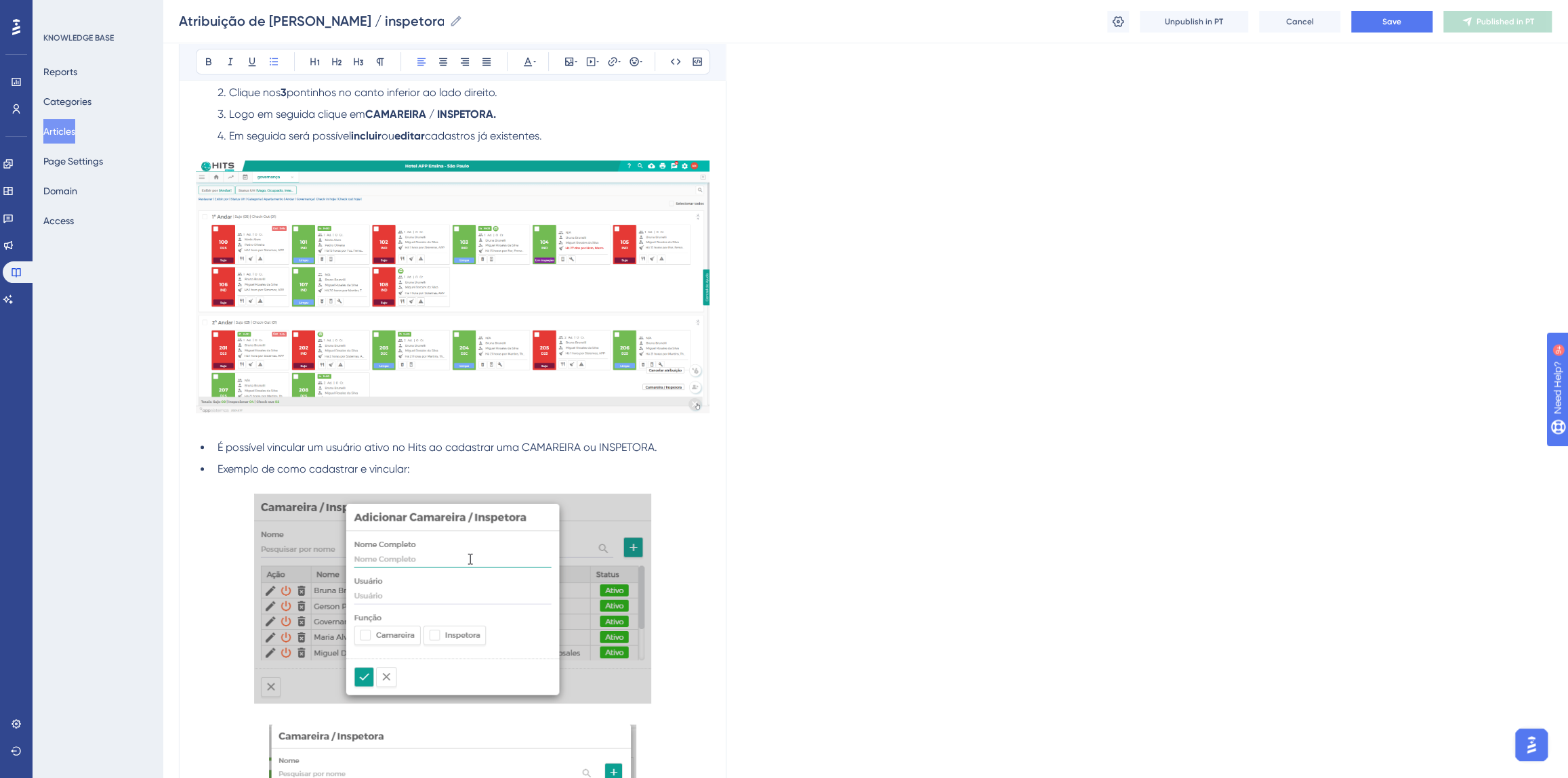
click at [219, 444] on span "É possível vincular um usuário ativo no Hits ao cadastrar uma CAMAREIRA ou INSP…" at bounding box center [437, 447] width 440 height 13
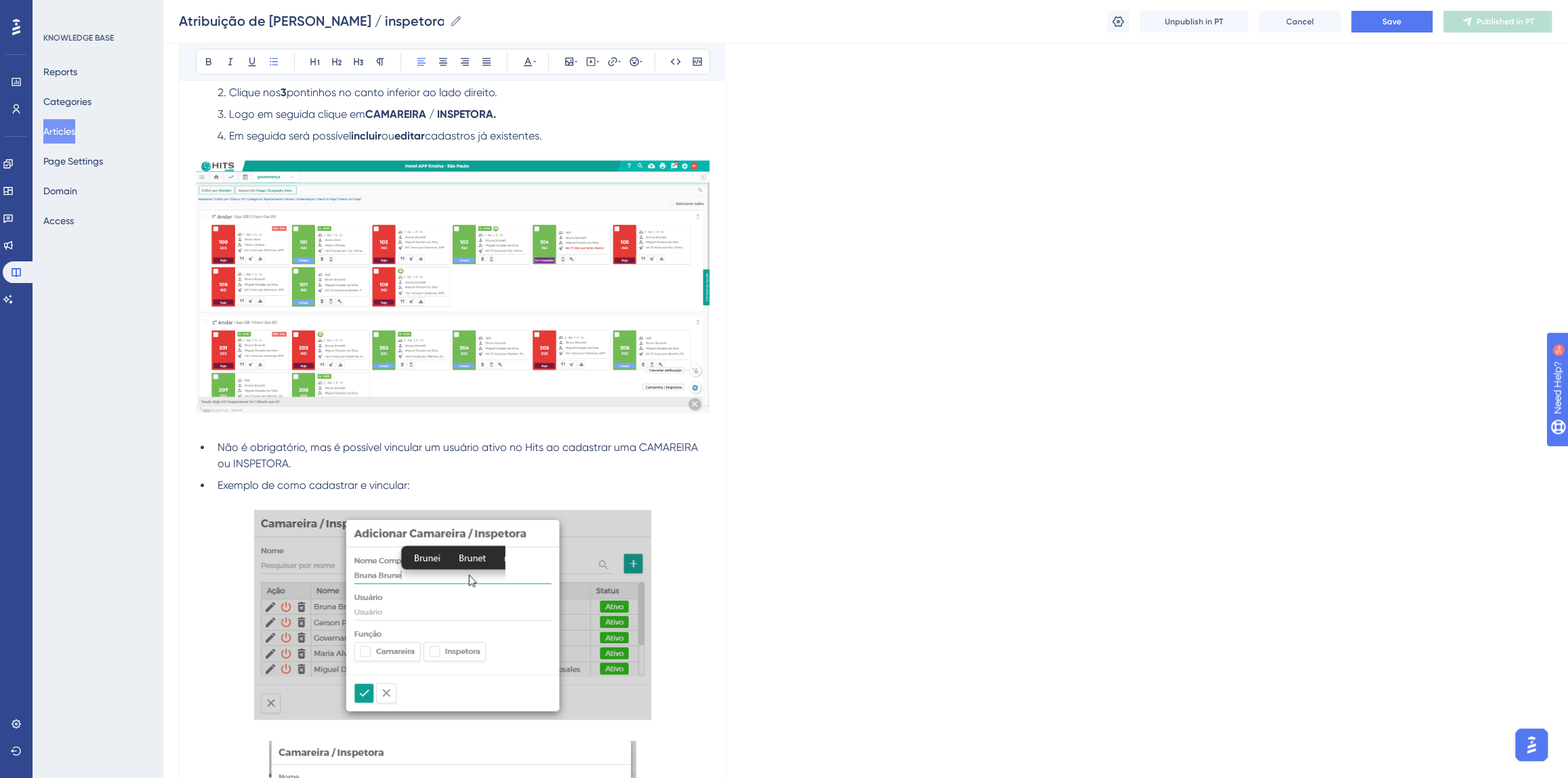
click at [335, 461] on li "Não é obrigatório, mas é possível vincular um usuário ativo no Hits ao cadastra…" at bounding box center [461, 456] width 497 height 32
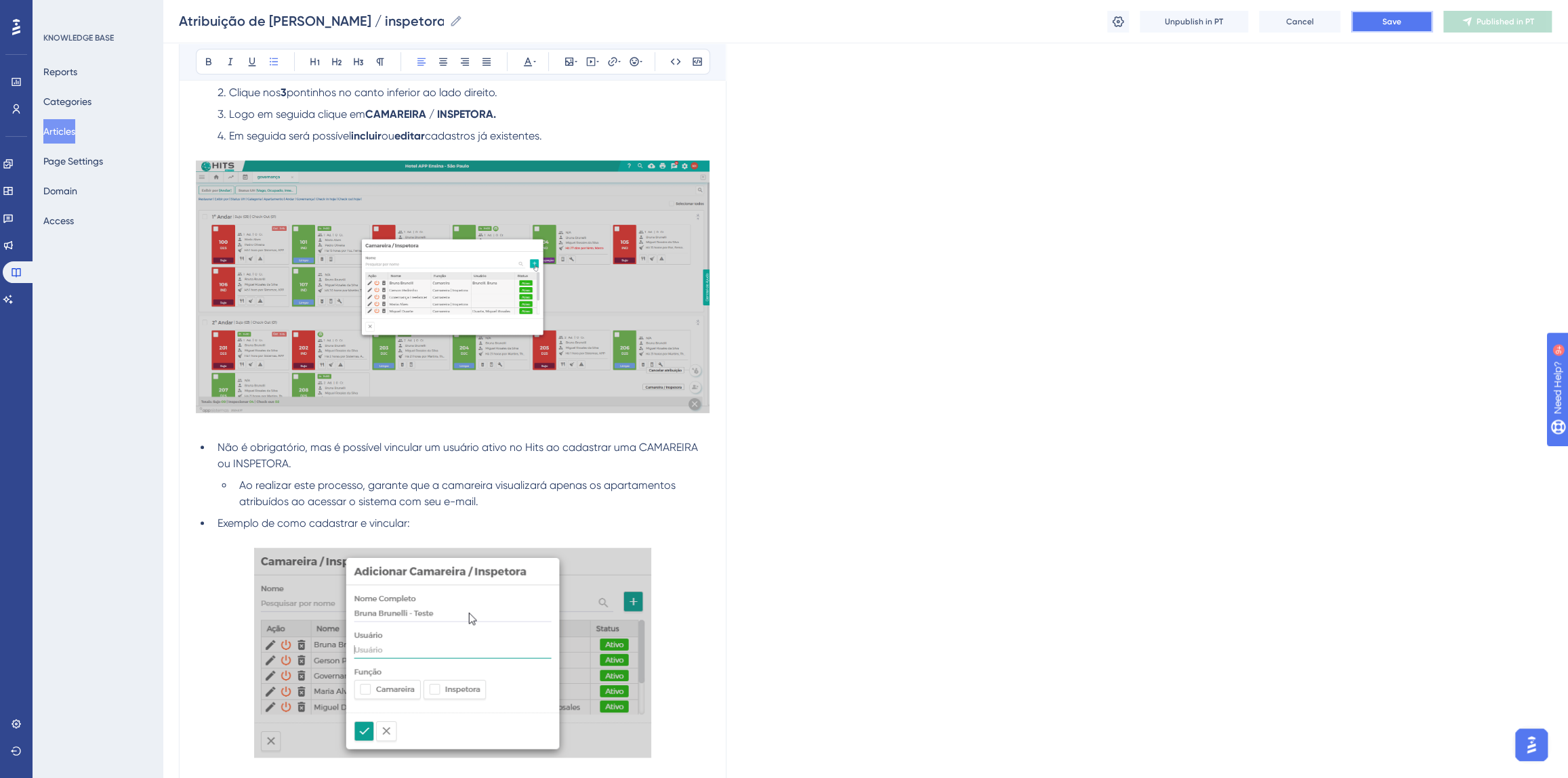
click at [1395, 18] on span "Save" at bounding box center [1391, 21] width 19 height 11
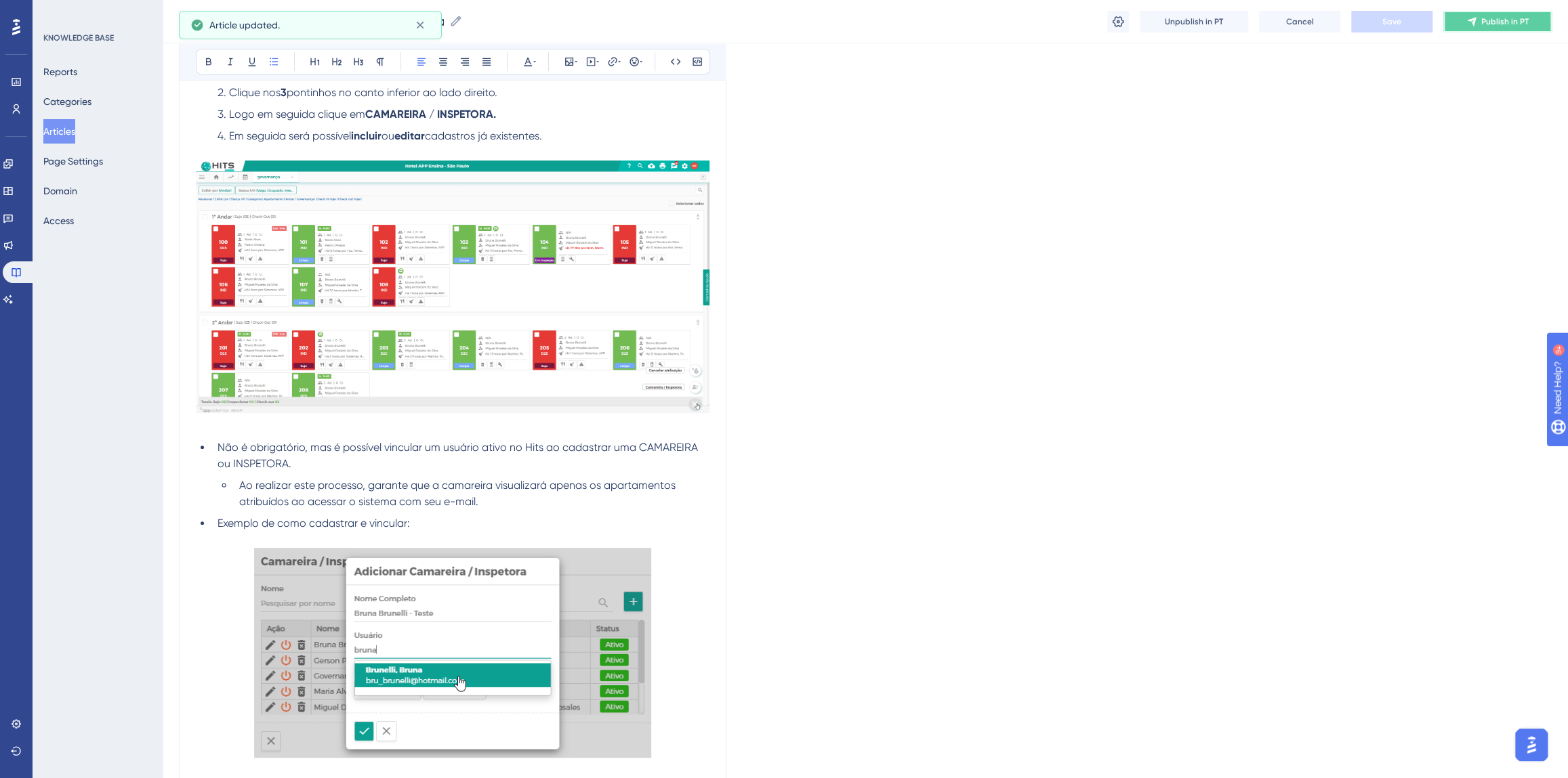
click at [1477, 25] on icon at bounding box center [1471, 21] width 11 height 11
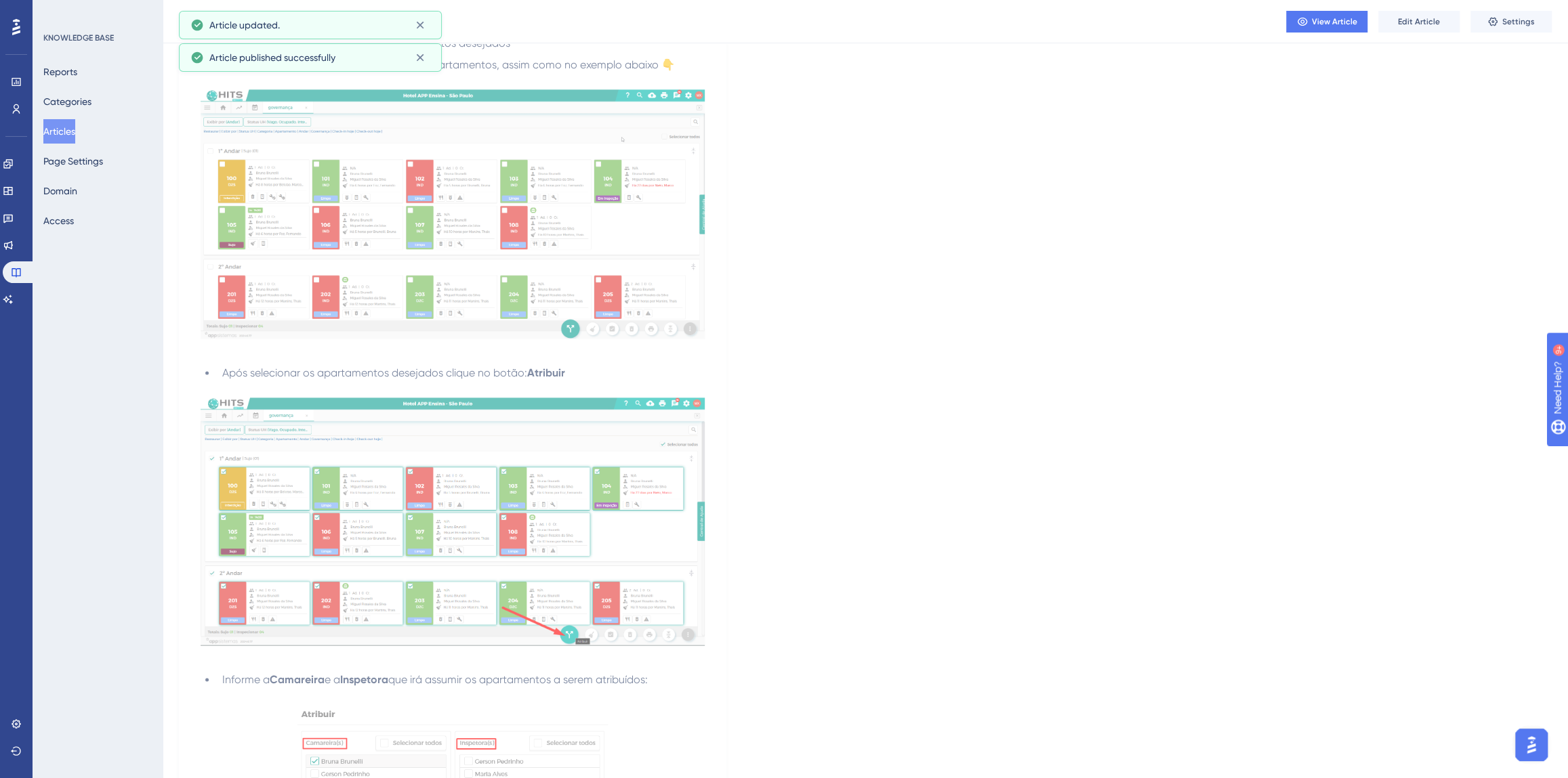
scroll to position [1460, 0]
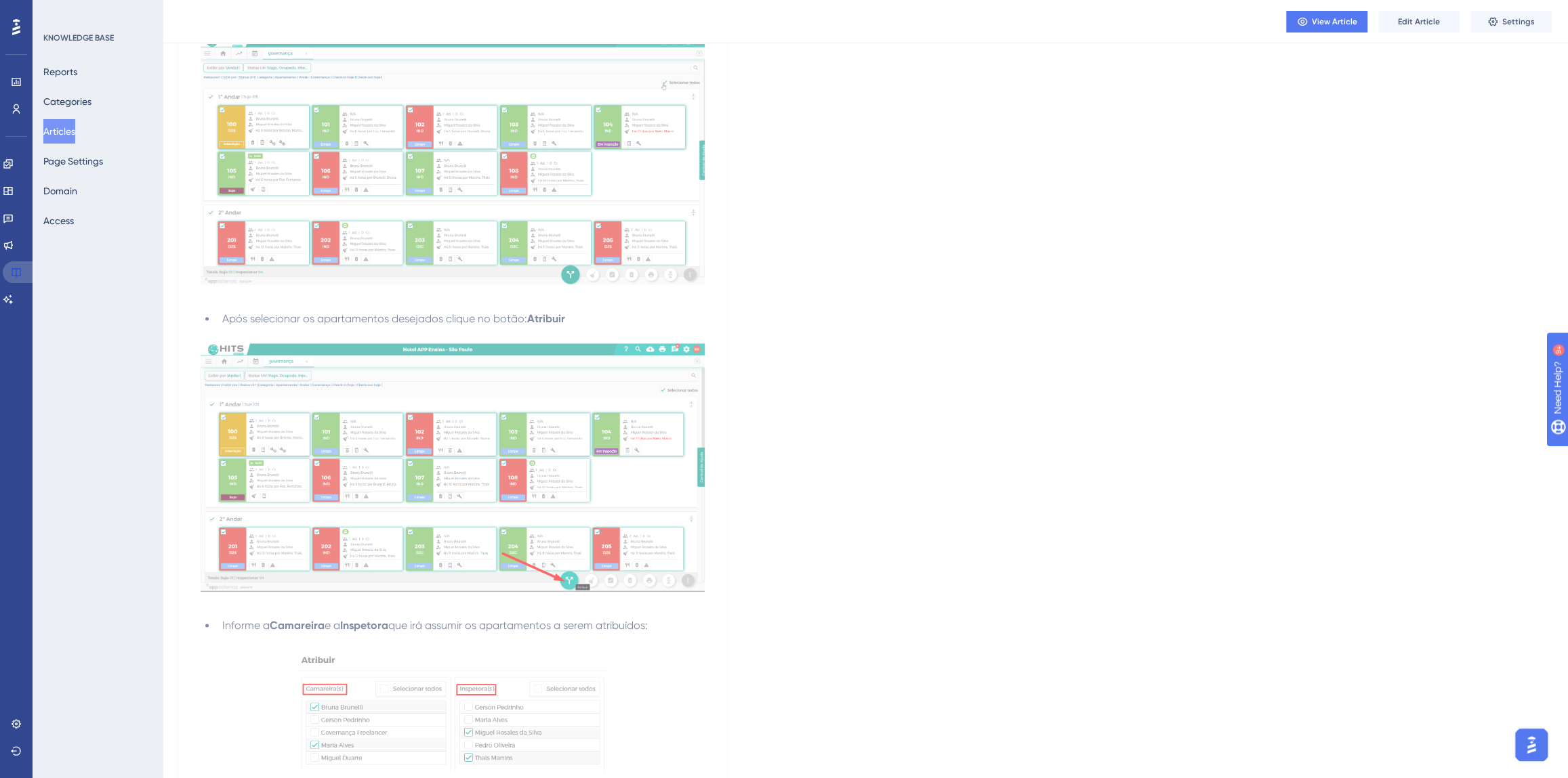
click at [14, 278] on link at bounding box center [19, 272] width 32 height 21
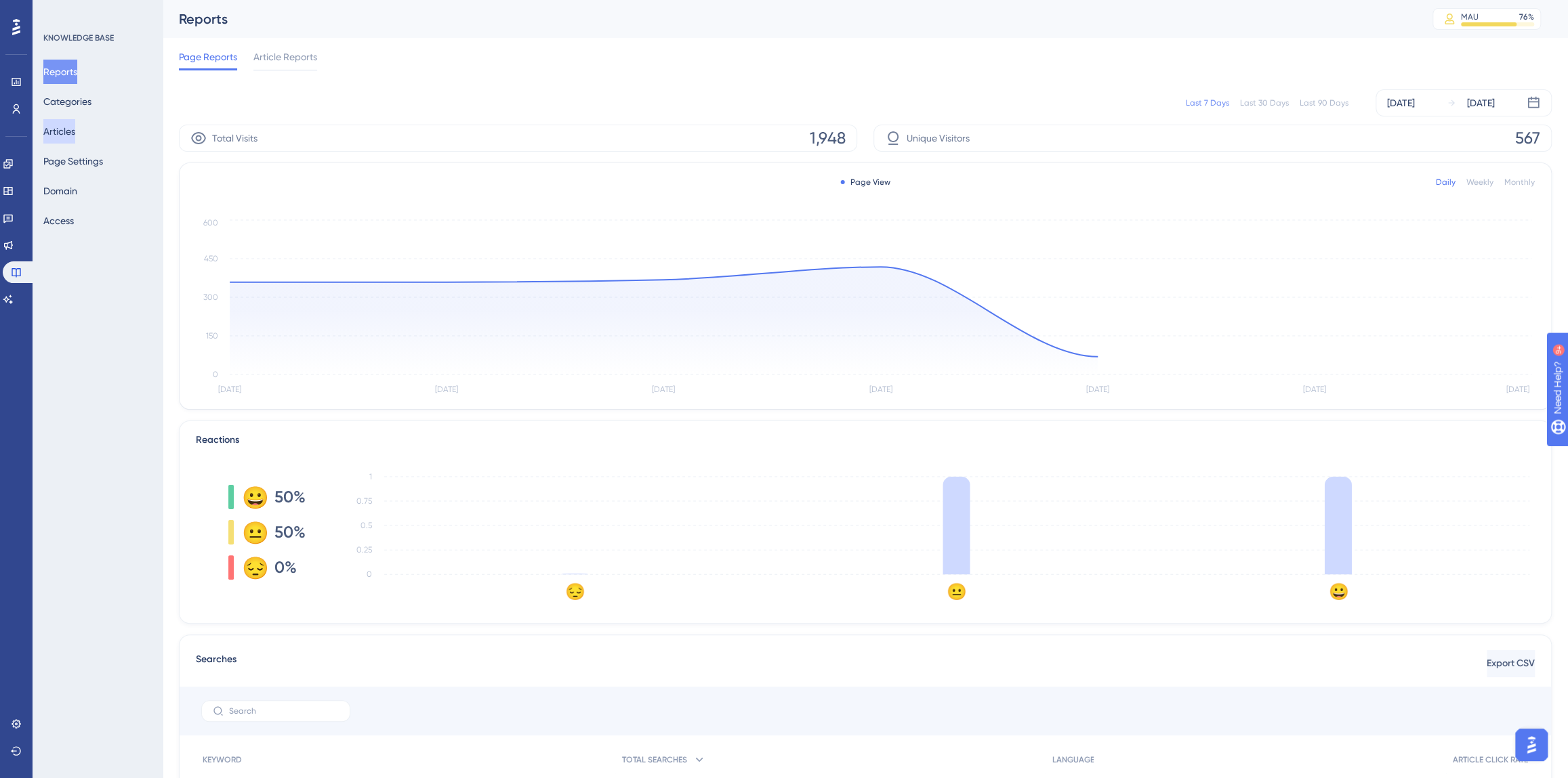
click at [75, 131] on button "Articles" at bounding box center [59, 131] width 32 height 24
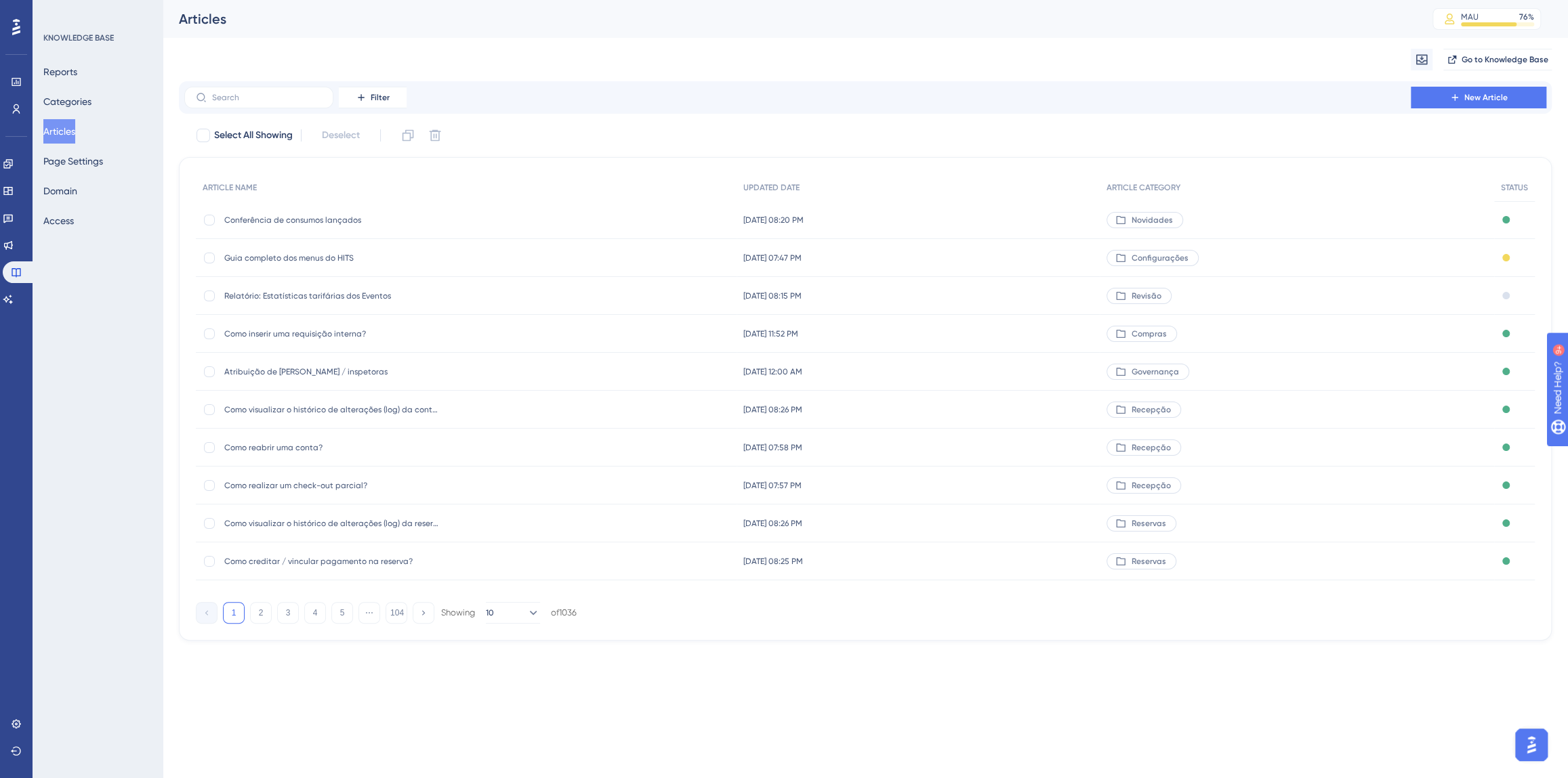
click at [245, 99] on input "text" at bounding box center [267, 97] width 110 height 10
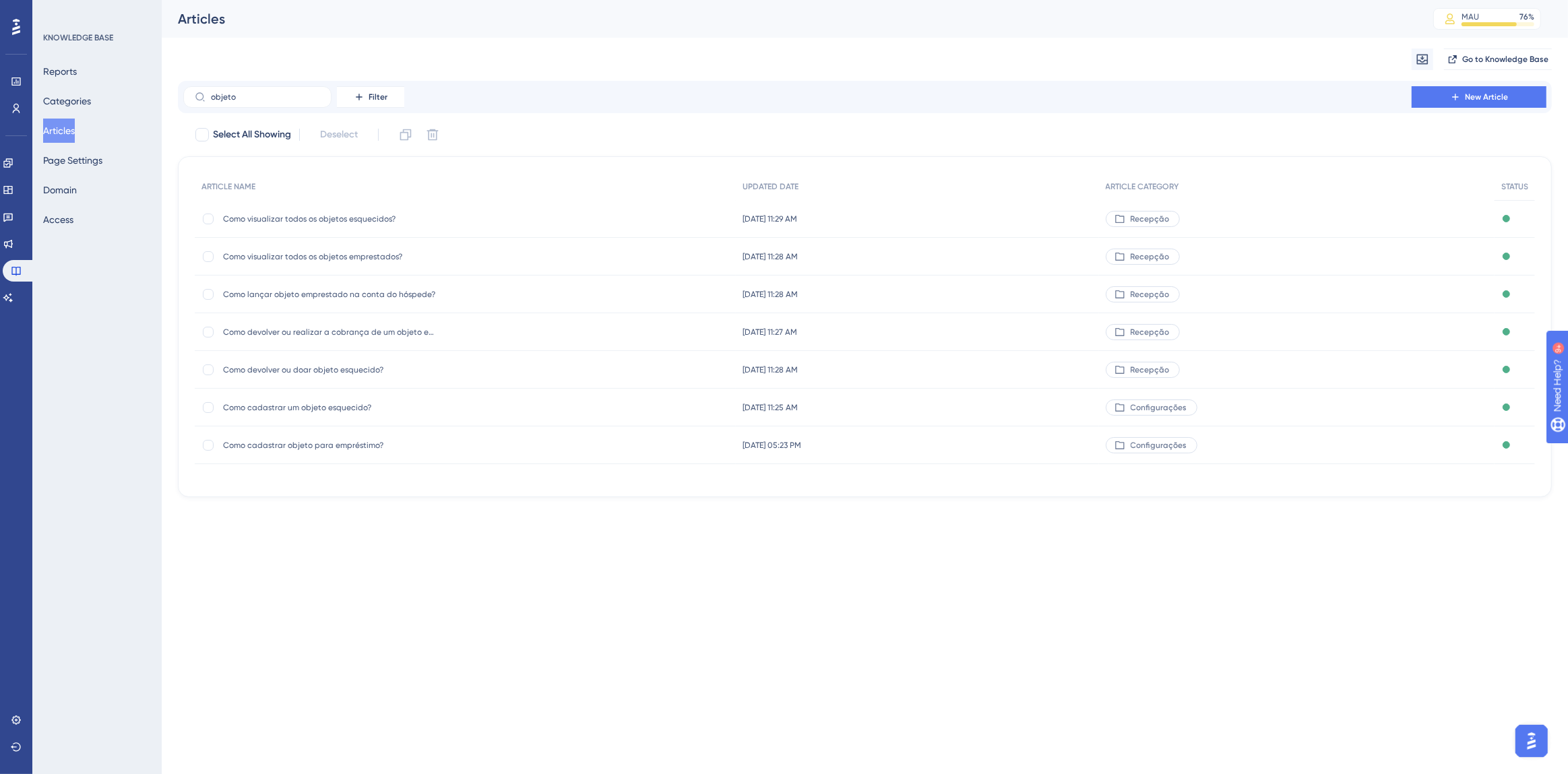
type input "objeto"
click at [326, 447] on span "Como cadastrar objeto para empréstimo?" at bounding box center [331, 446] width 215 height 11
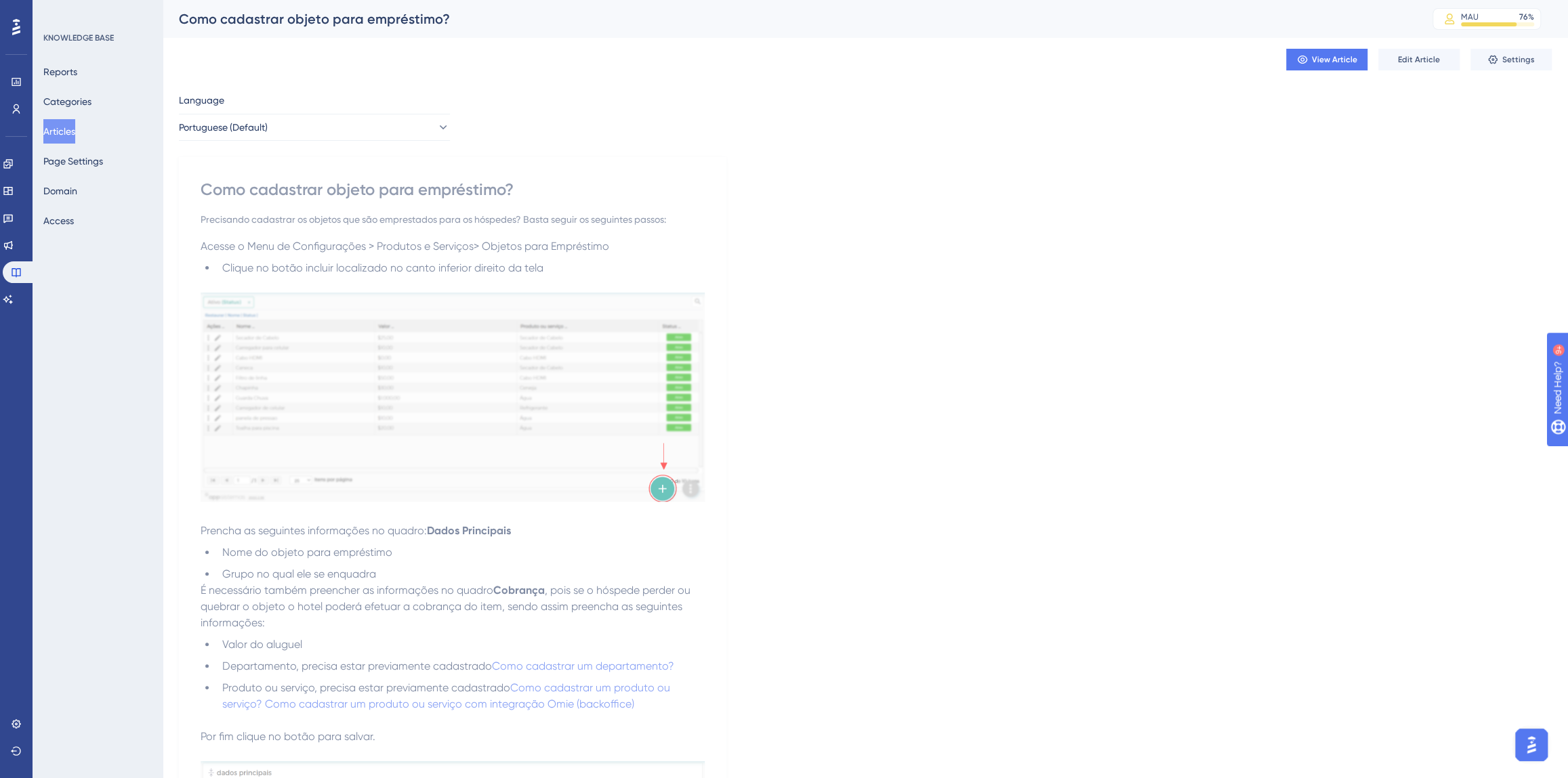
click at [1398, 67] on button "Edit Article" at bounding box center [1419, 60] width 81 height 21
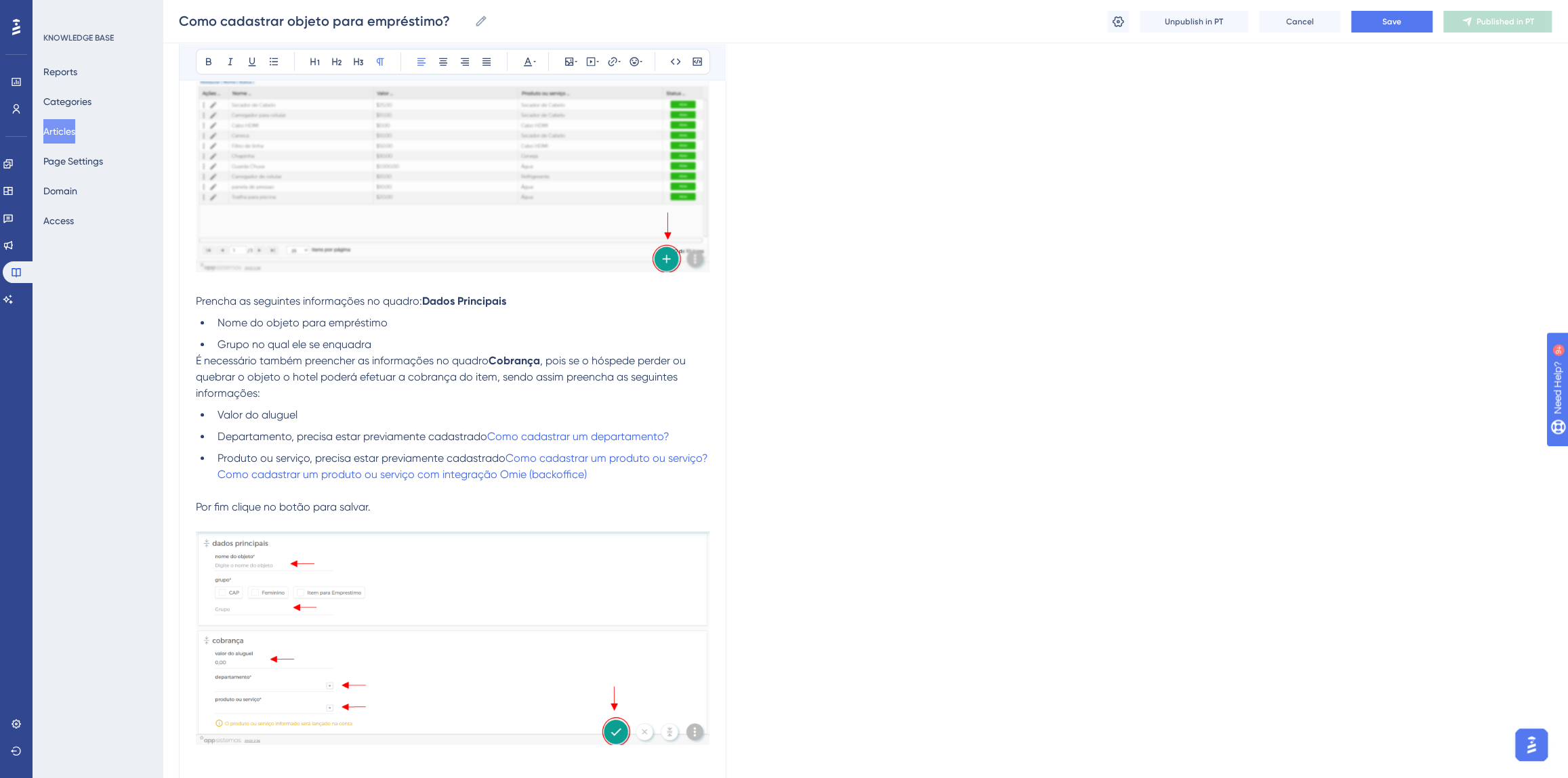
scroll to position [399, 0]
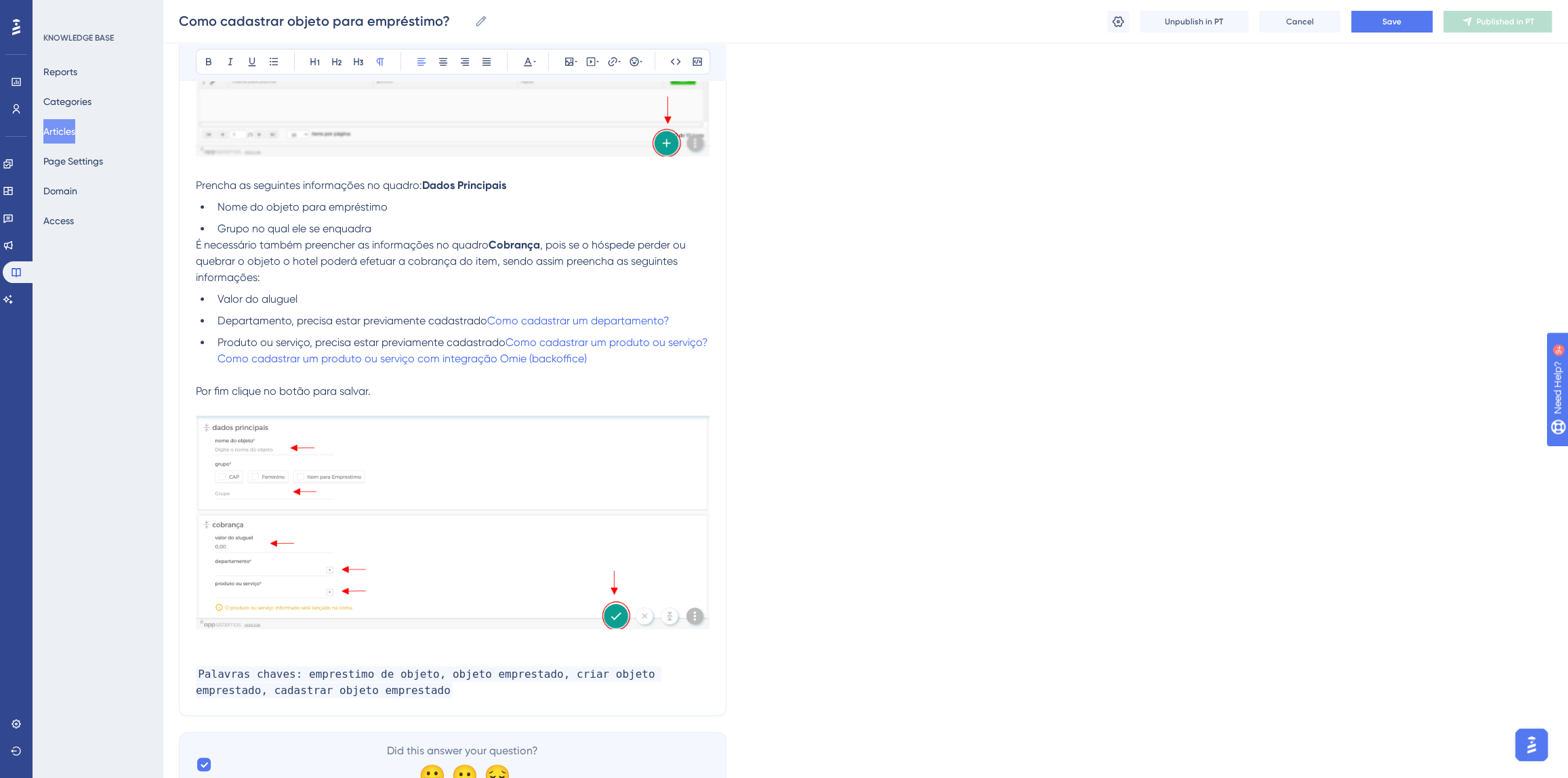
click at [244, 650] on p at bounding box center [453, 658] width 513 height 16
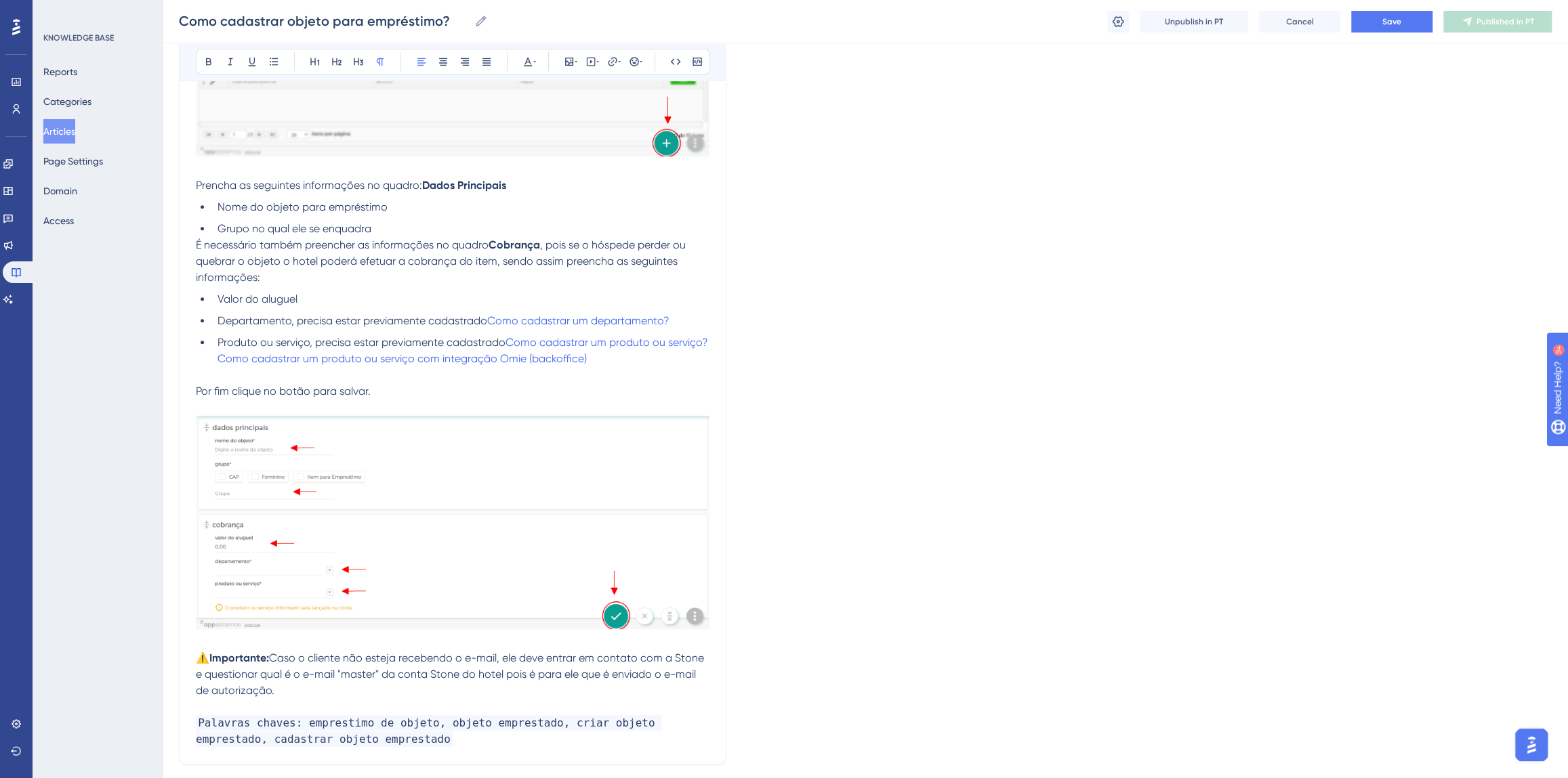
click at [272, 660] on span "Caso o cliente não esteja recebendo o e-mail, ele deve entrar em contato com a …" at bounding box center [451, 674] width 511 height 46
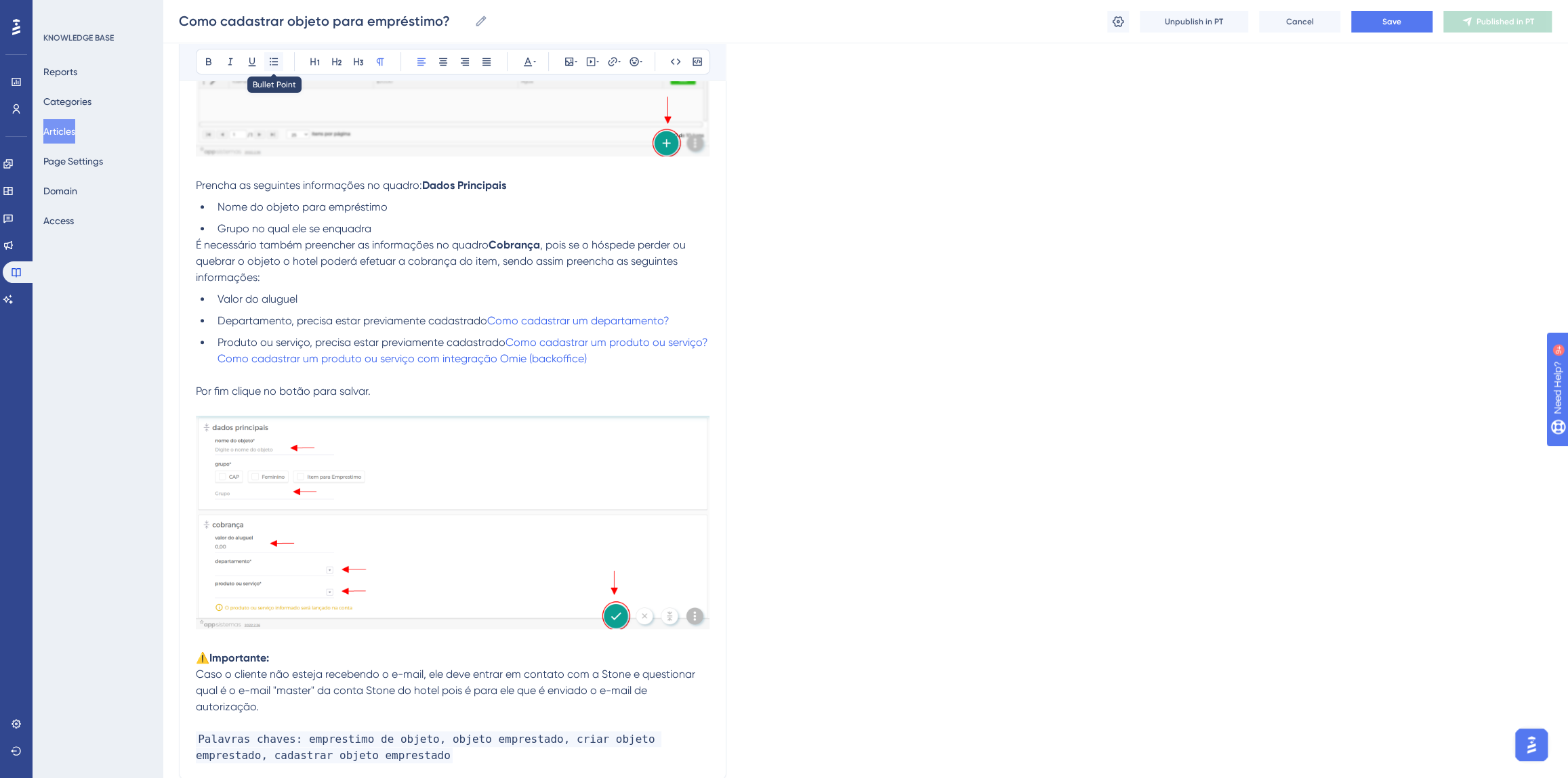
click at [272, 57] on icon at bounding box center [274, 62] width 11 height 11
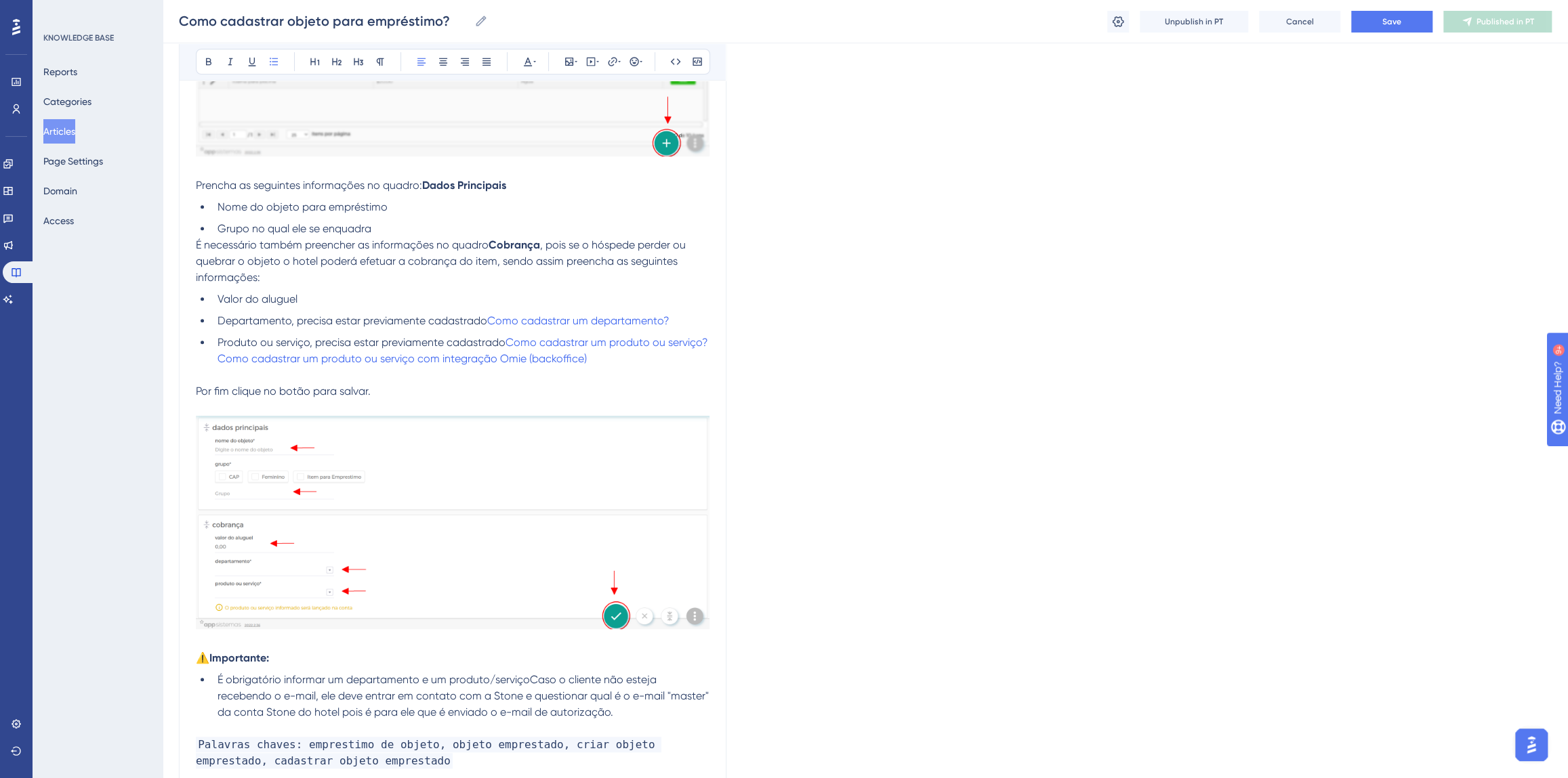
click at [530, 677] on span "É obrigatório informar um departamento e um produto/serviçoCaso o cliente não e…" at bounding box center [464, 696] width 494 height 46
click at [606, 680] on span "É obrigatório informar um departamento e um produto/serviço para cobrançaCaso o…" at bounding box center [461, 696] width 487 height 46
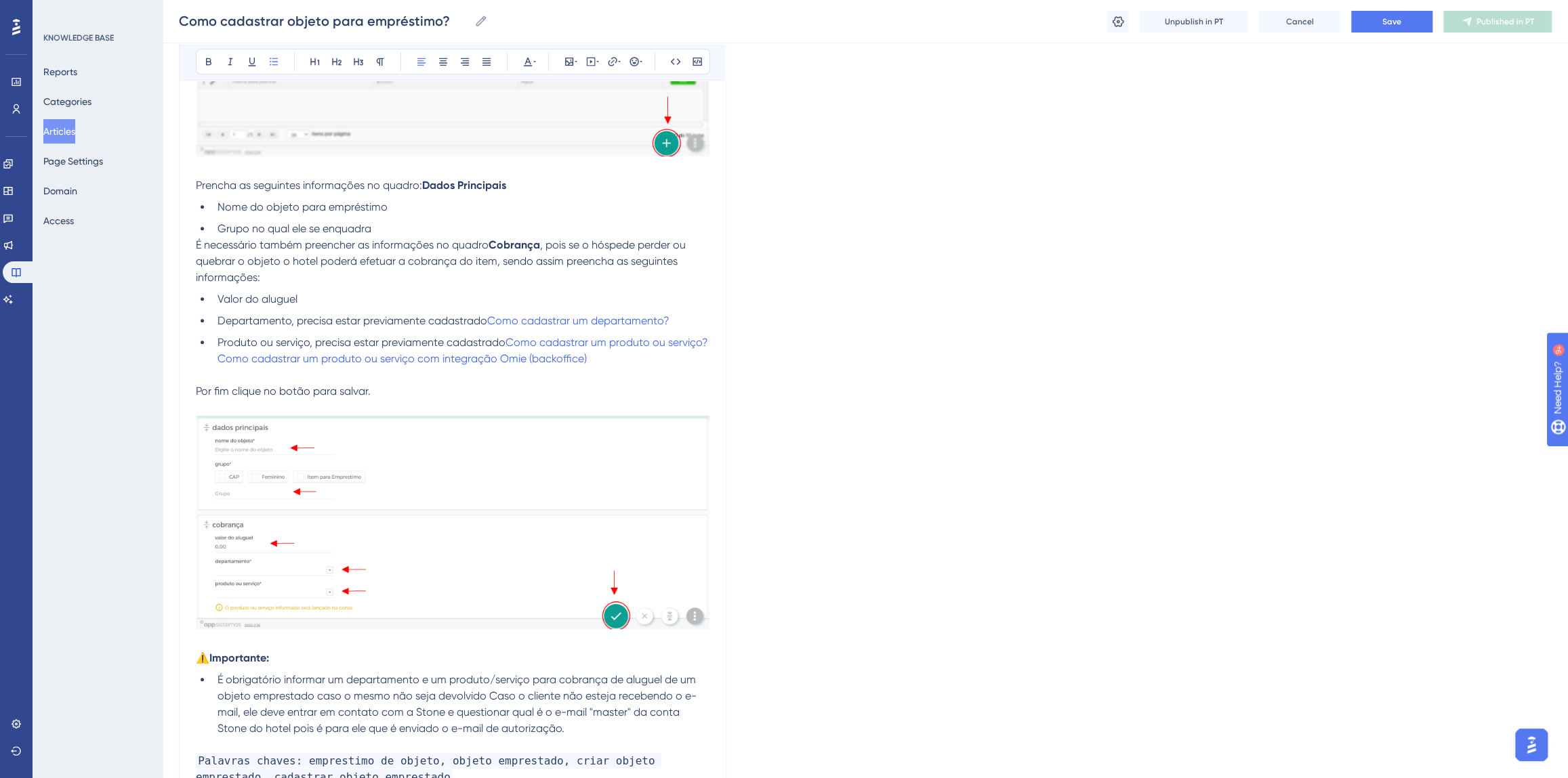
click at [487, 697] on span "É obrigatório informar um departamento e um produto/serviço para cobrança de al…" at bounding box center [458, 704] width 481 height 62
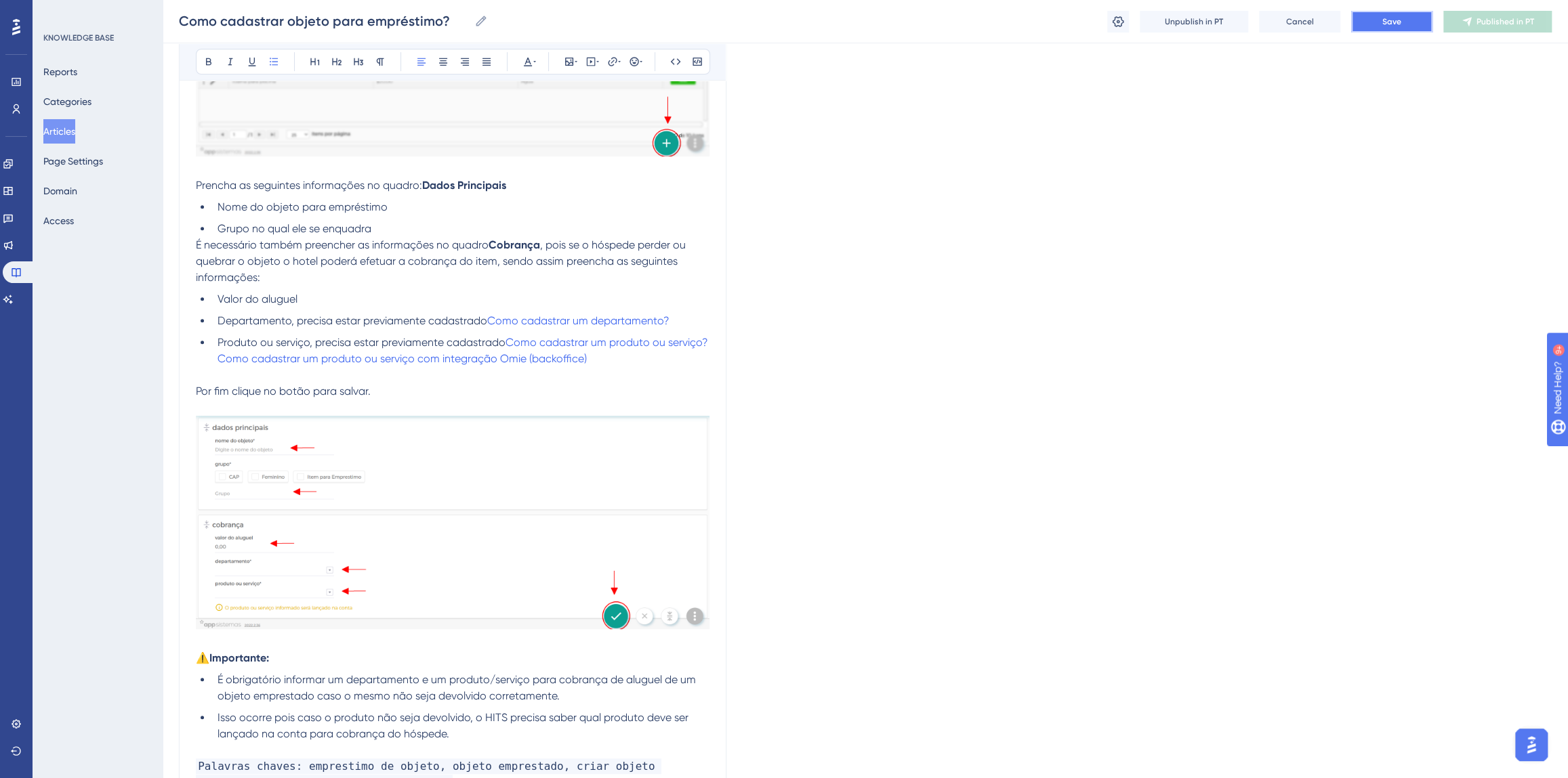
click at [1391, 16] on span "Save" at bounding box center [1391, 21] width 19 height 11
click at [1479, 27] on button "Publish in PT" at bounding box center [1496, 21] width 108 height 21
click at [1479, 19] on button at bounding box center [1496, 21] width 108 height 21
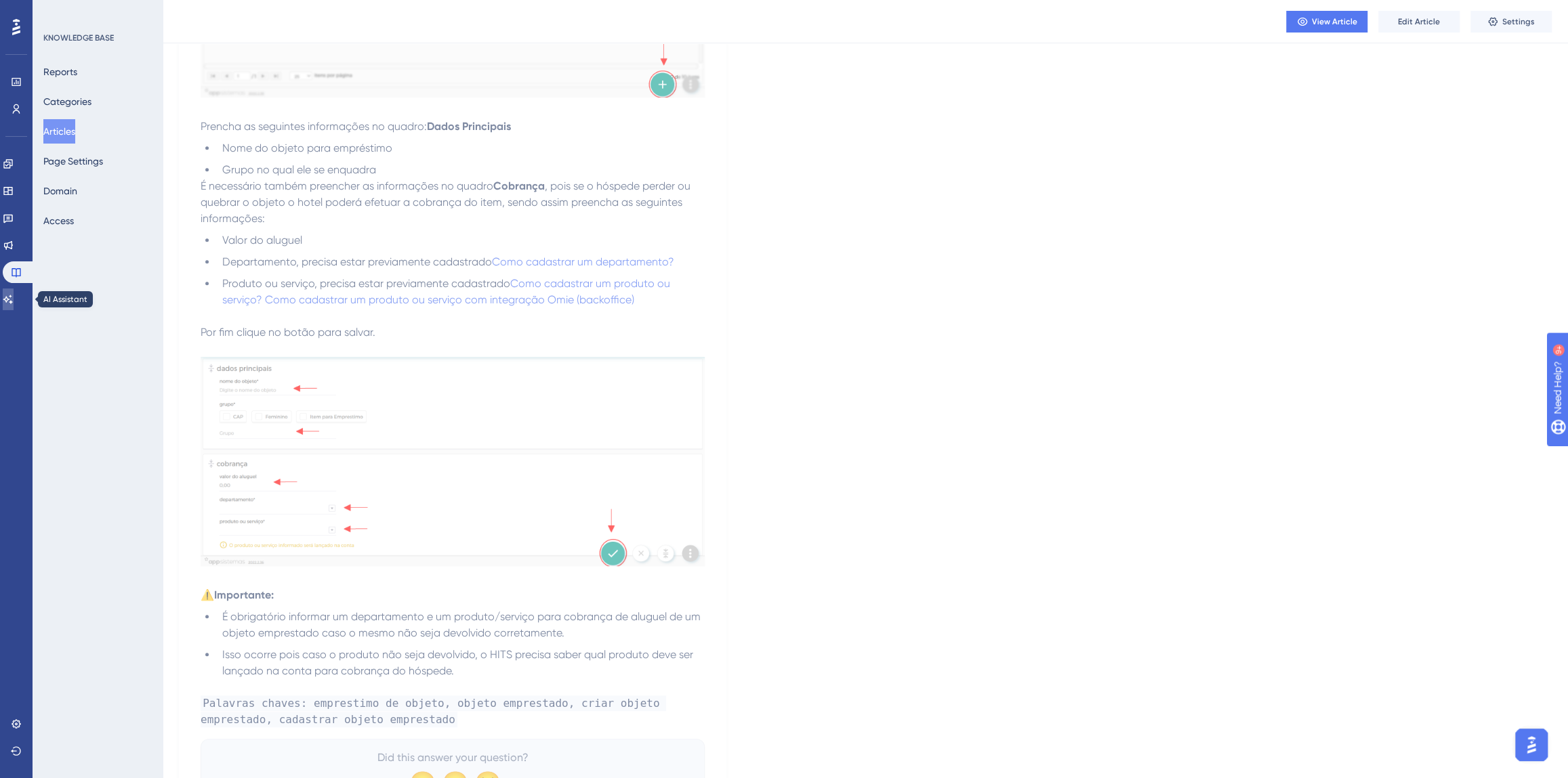
click at [13, 298] on icon at bounding box center [8, 300] width 11 height 11
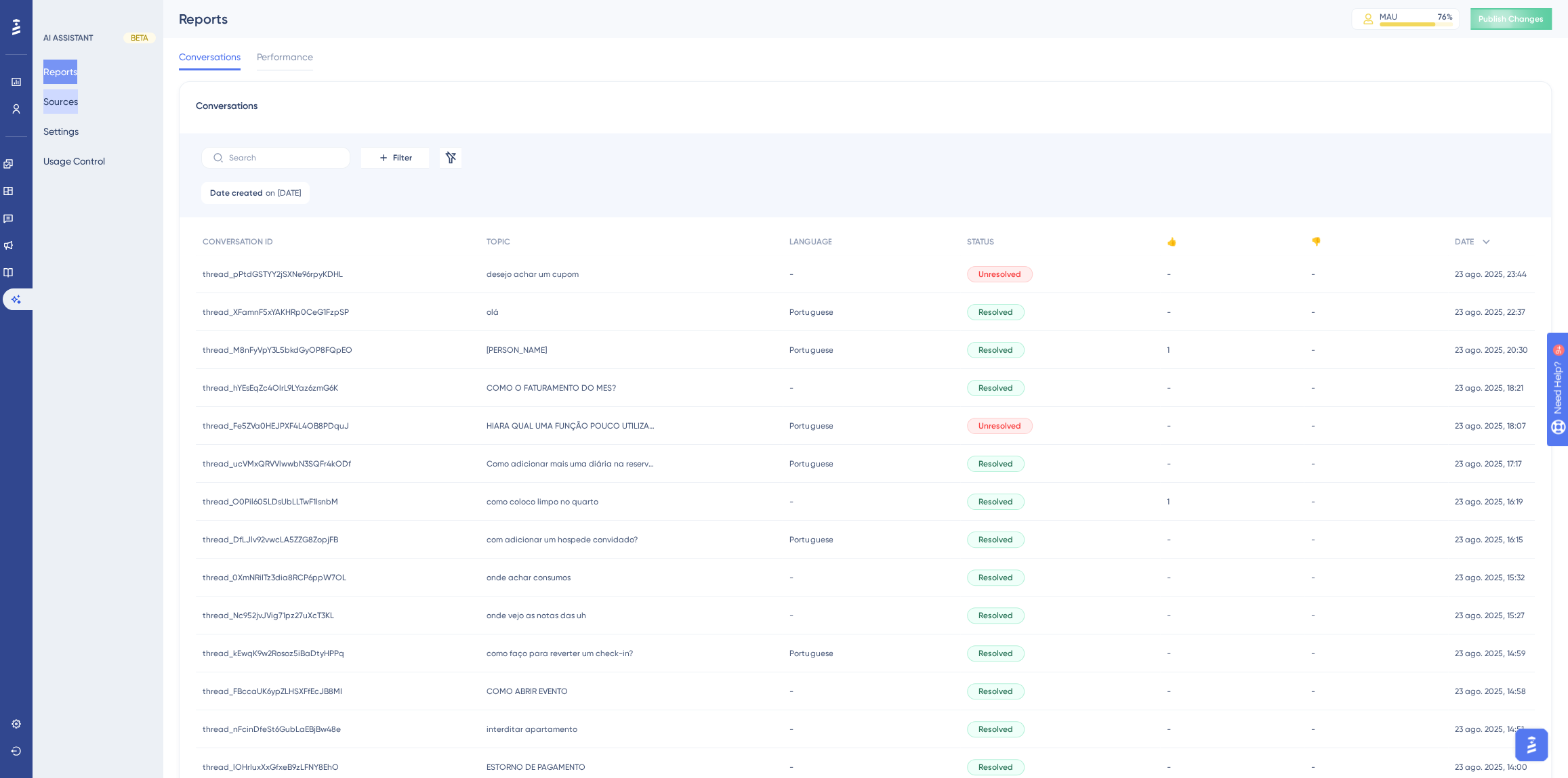
click at [69, 108] on button "Sources" at bounding box center [60, 101] width 35 height 24
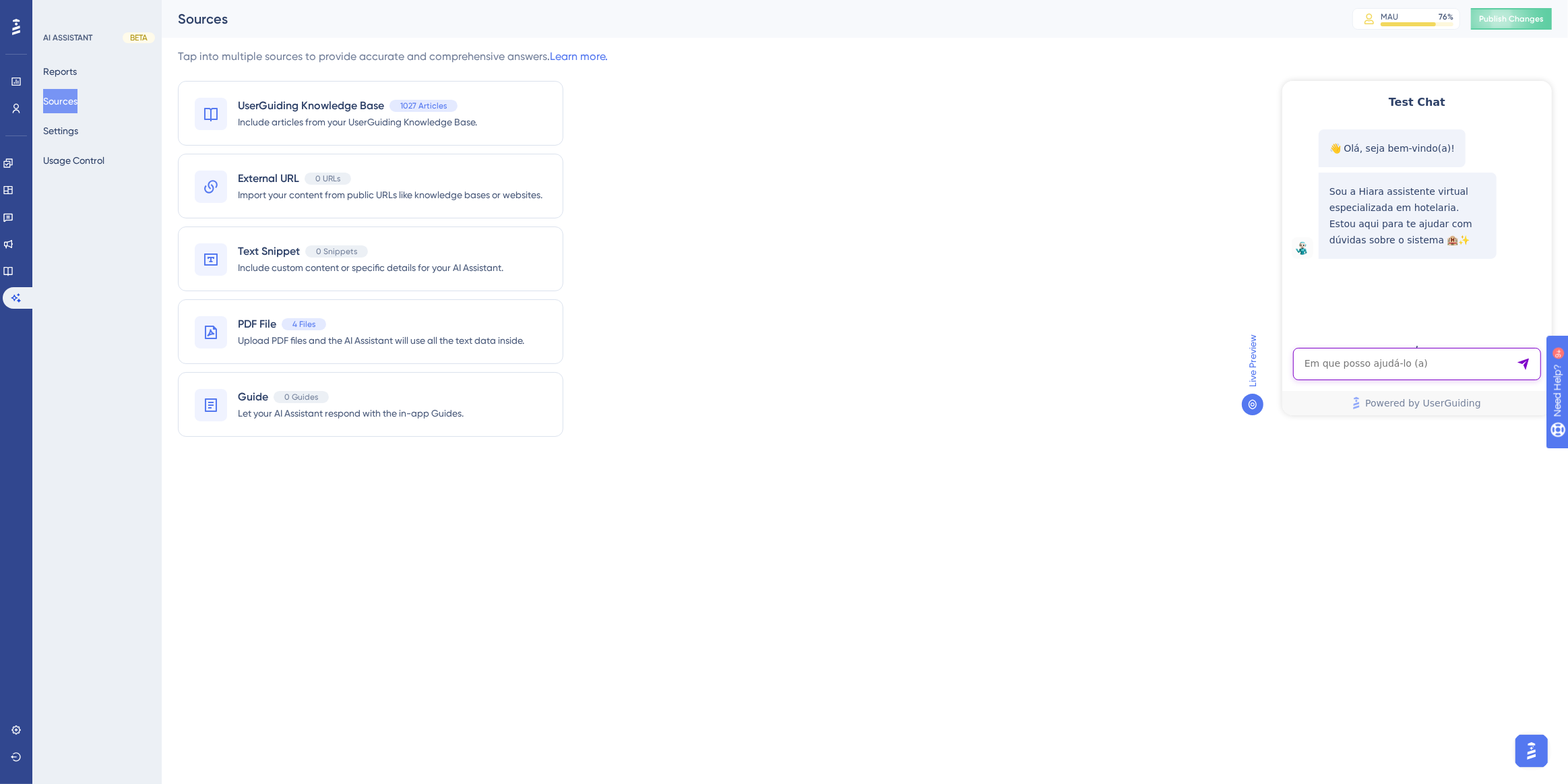
click at [1330, 365] on textarea "AI Assistant Text Input" at bounding box center [1416, 363] width 248 height 32
paste textarea "COMO SABER POR QUEM FOI ADICIONADA A RESERVA DE UMA CONTA QUE JA FOI ABERTO CHE…"
type textarea "COMO SABER POR QUEM FOI ADICIONADA A RESERVA DE UMA CONTA QUE JA FOI ABERTO CHE…"
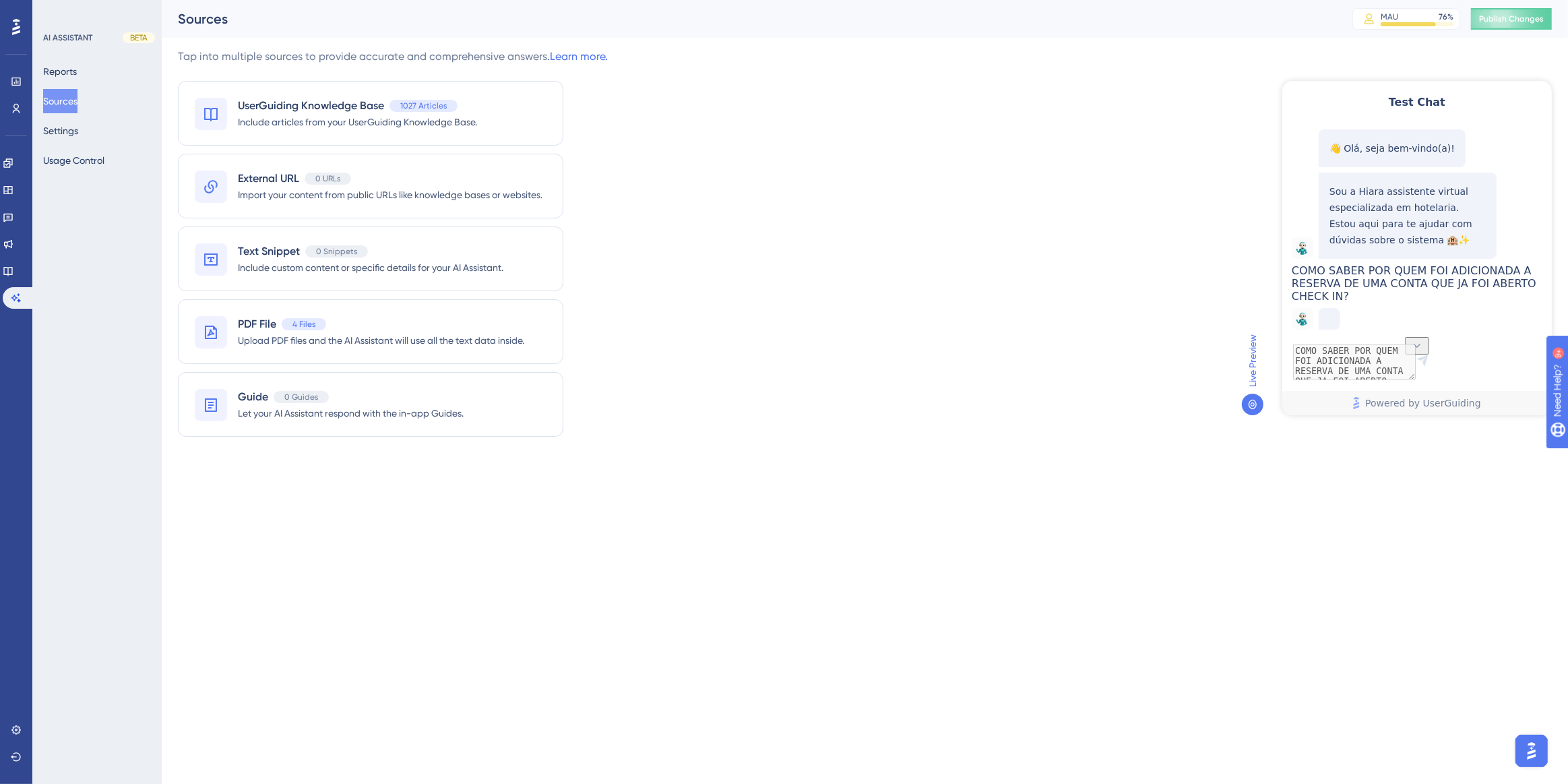
scroll to position [64, 0]
click at [1487, 25] on button "Publish Changes" at bounding box center [1510, 19] width 81 height 21
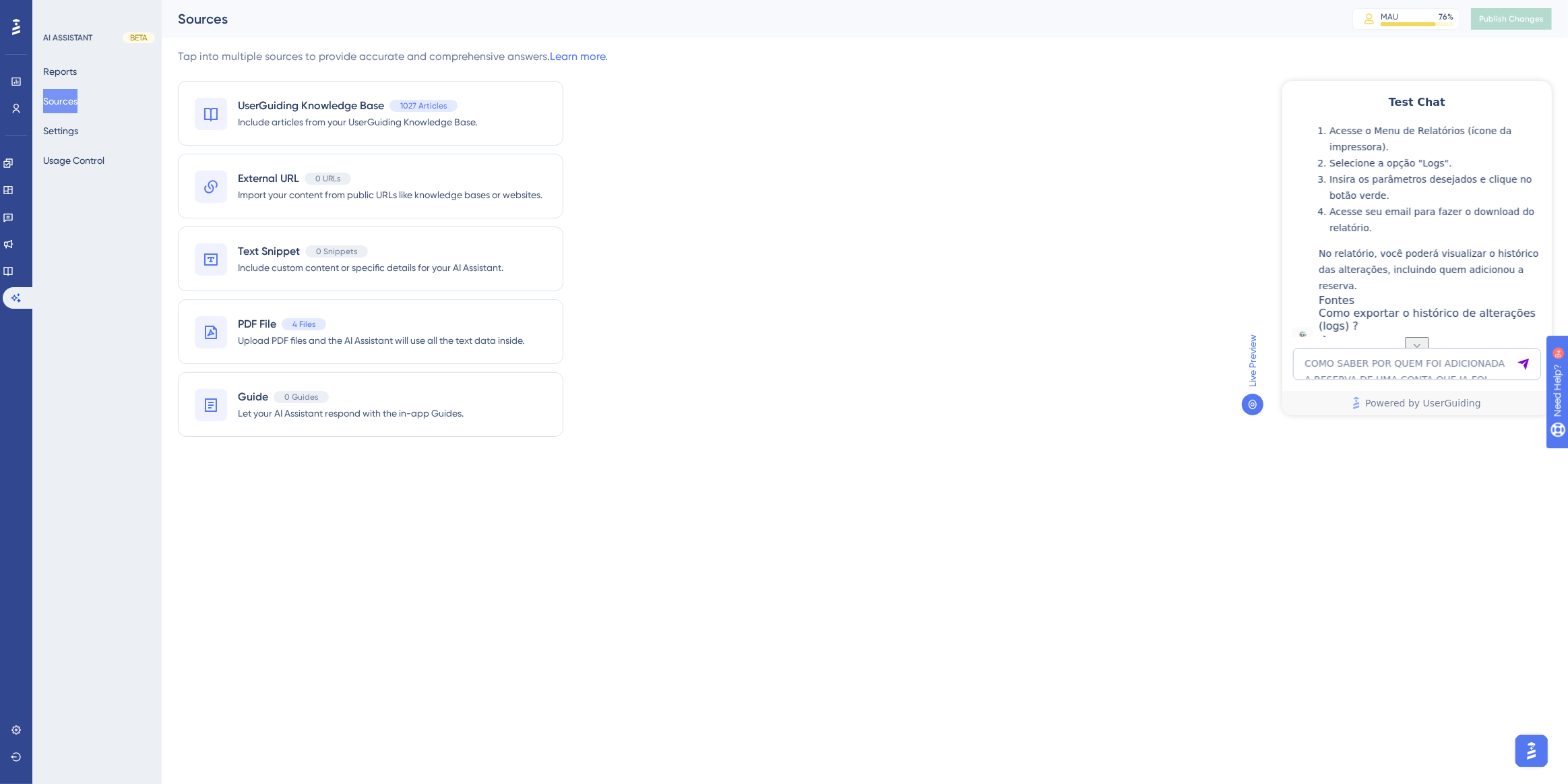
scroll to position [264, 0]
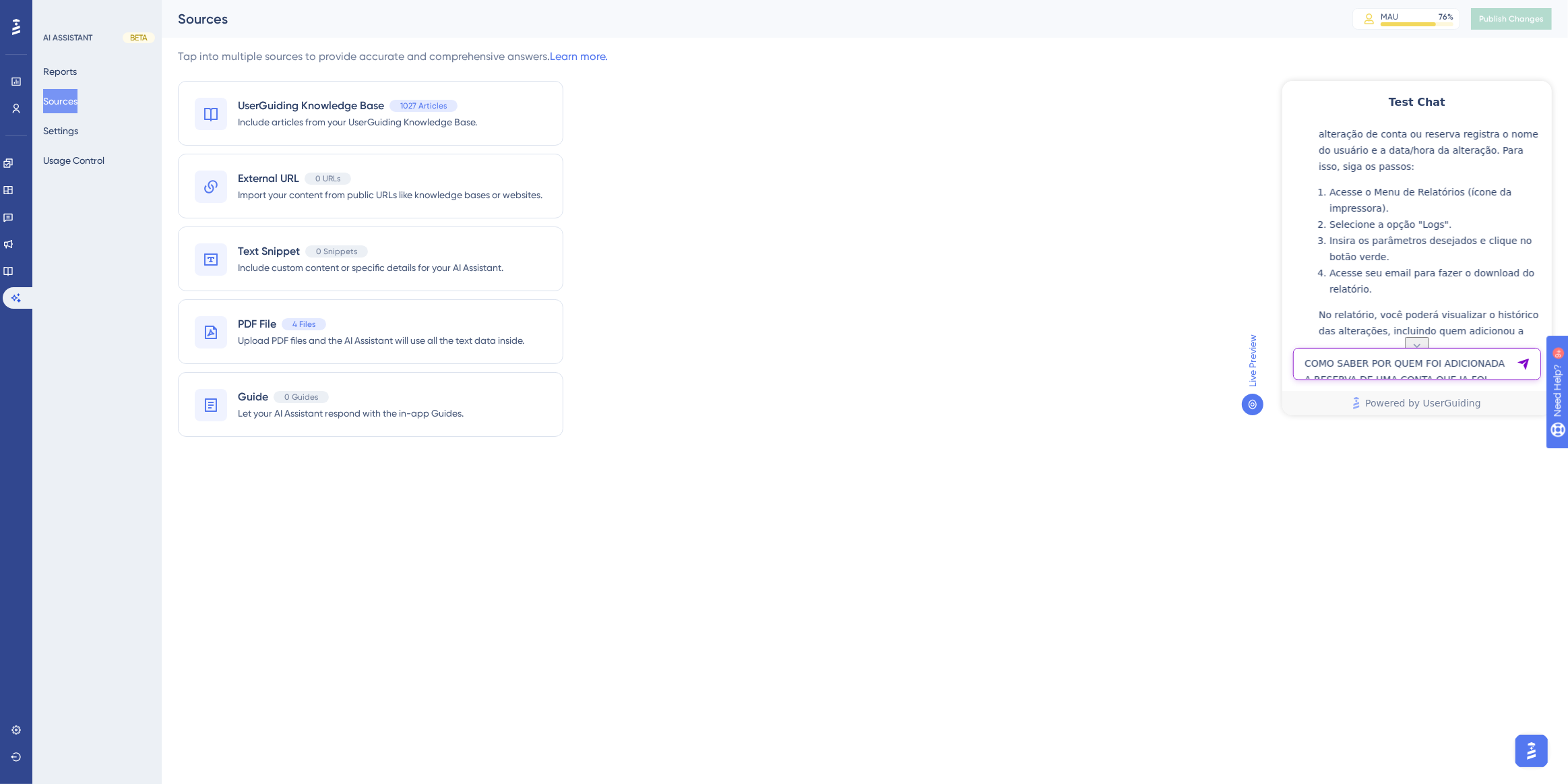
click at [1389, 356] on textarea "COMO SABER POR QUEM FOI ADICIONADA A RESERVA DE UMA CONTA QUE JA FOI ABERTO CHE…" at bounding box center [1416, 363] width 248 height 32
paste textarea "COMO SABER POR QUEM FOI ADICIONADA A RESERVA DE UMA CONTA QUE JA FOI ABERTO CHE…"
type textarea "COMO SABER POR QUEM FOI ADICIONADA A RESERVA DE UMA CONTA QUE JA FOI ABERTO CHE…"
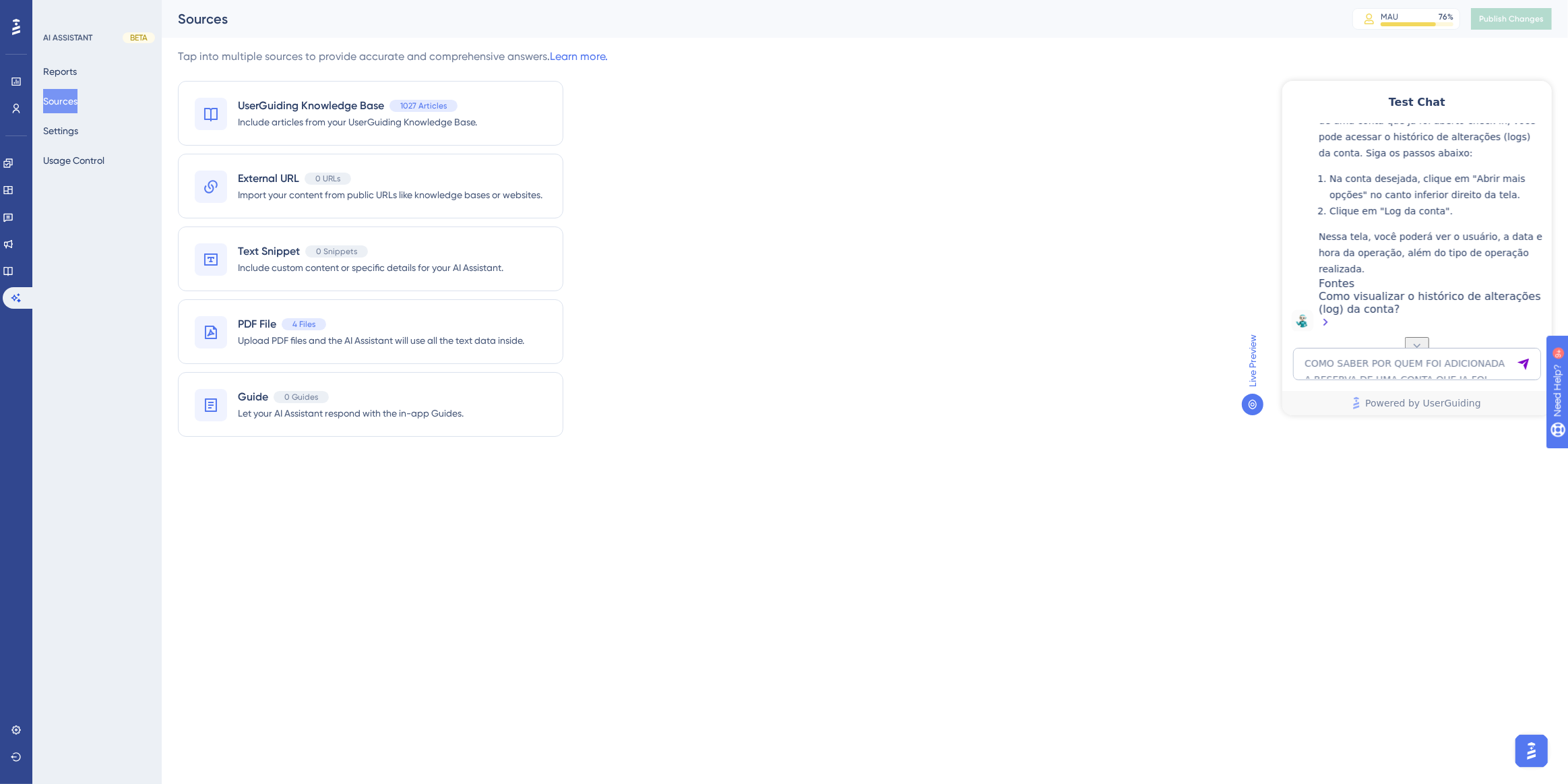
scroll to position [873, 0]
click at [1320, 364] on textarea "COMO SABER POR QUEM FOI ADICIONADA A RESERVA DE UMA CONTA QUE JA FOI ABERTO CHE…" at bounding box center [1416, 363] width 248 height 32
paste textarea "OI PARA É NECESSARIO COLOCAR EMAIL PARA CADASTRAR CAMAREIRA?"
type textarea "OI PARA É NECESSARIO COLOCAR EMAIL PARA CADASTRAR CAMAREIRA?"
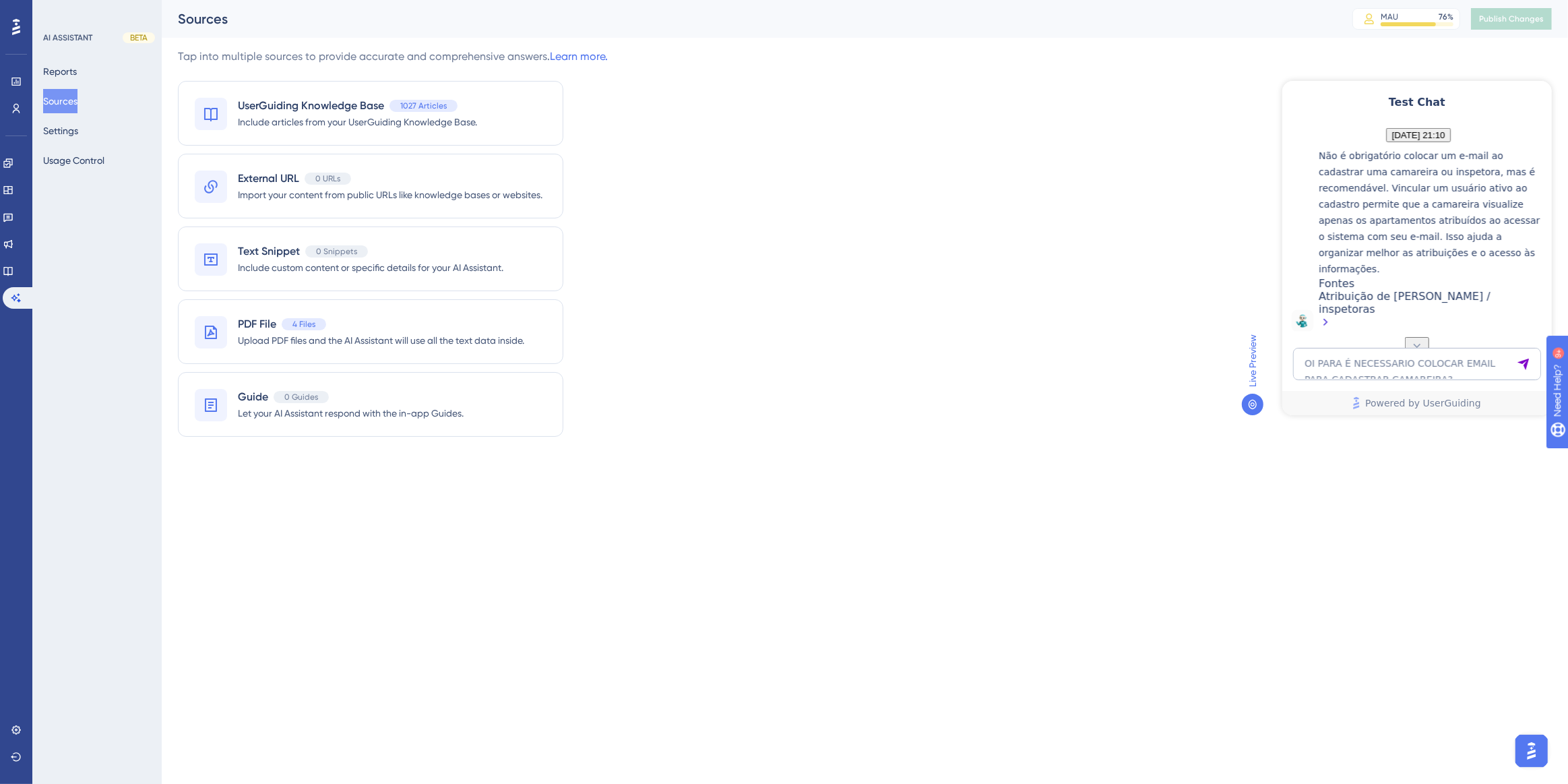
click at [1472, 313] on div "Atribuição de [PERSON_NAME] / inspetoras" at bounding box center [1431, 310] width 226 height 42
click at [1307, 367] on textarea "OI PARA É NECESSARIO COLOCAR EMAIL PARA CADASTRAR CAMAREIRA?" at bounding box center [1416, 363] width 248 height 32
paste textarea "Quando abrem requisição no sistema, gostaria que recebesse um alerta via E-mail…"
type textarea "Quando abrem requisição no sistema, gostaria que recebesse um alerta via E-mail…"
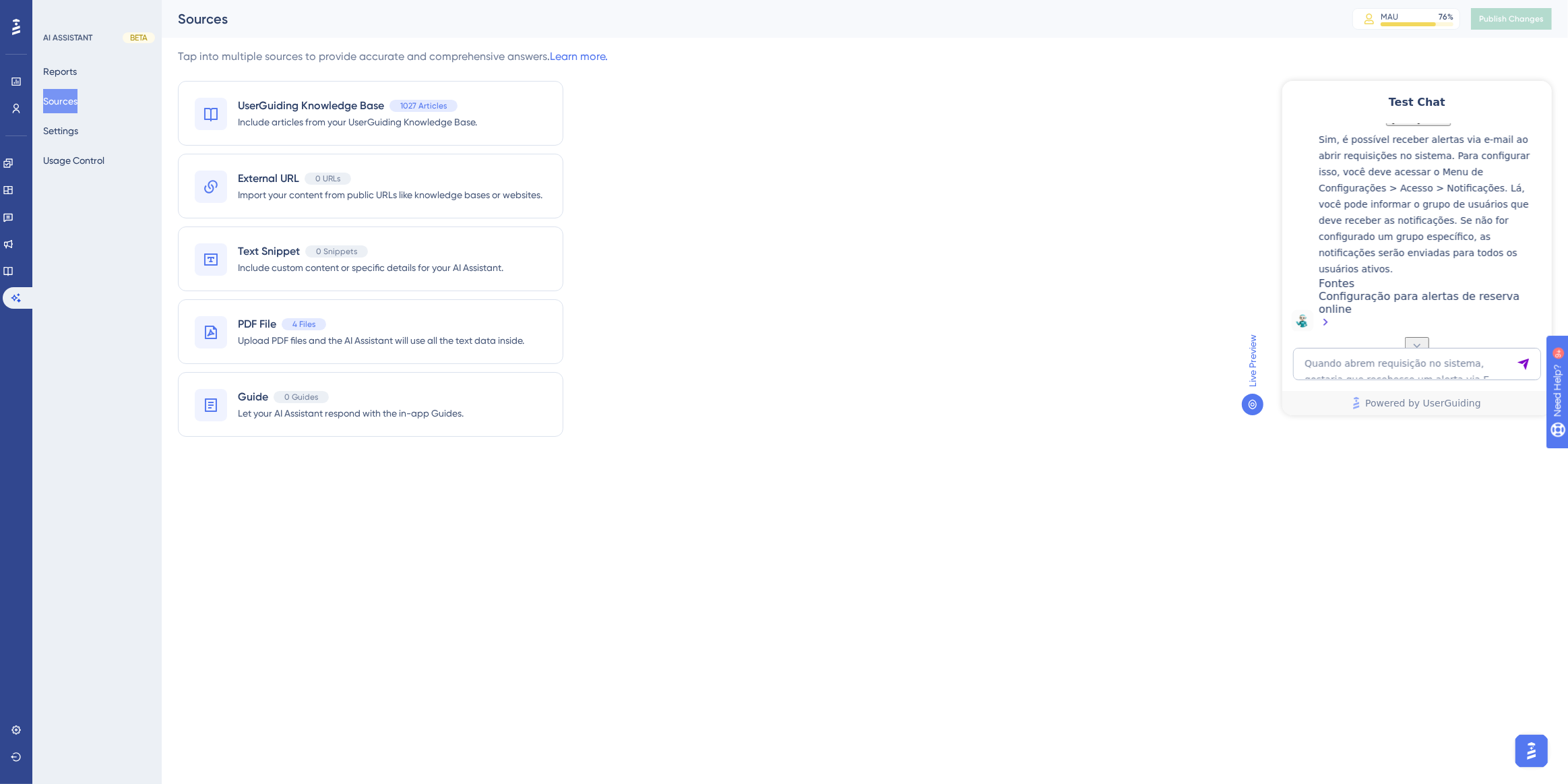
click at [1451, 312] on div "Configuração para alertas de reserva online" at bounding box center [1431, 310] width 226 height 42
click at [1312, 350] on textarea "Quando abrem requisição no sistema, gostaria que recebesse um alerta via E-mail…" at bounding box center [1416, 363] width 248 height 32
paste textarea "COMO ADICIONAR UM ITEM NÃO RELACINADO A OBJETOS EMPRESTADOS"
type textarea "COMO ADICIONAR UM ITEM NÃO RELACINADO A OBJETOS EMPRESTADOS"
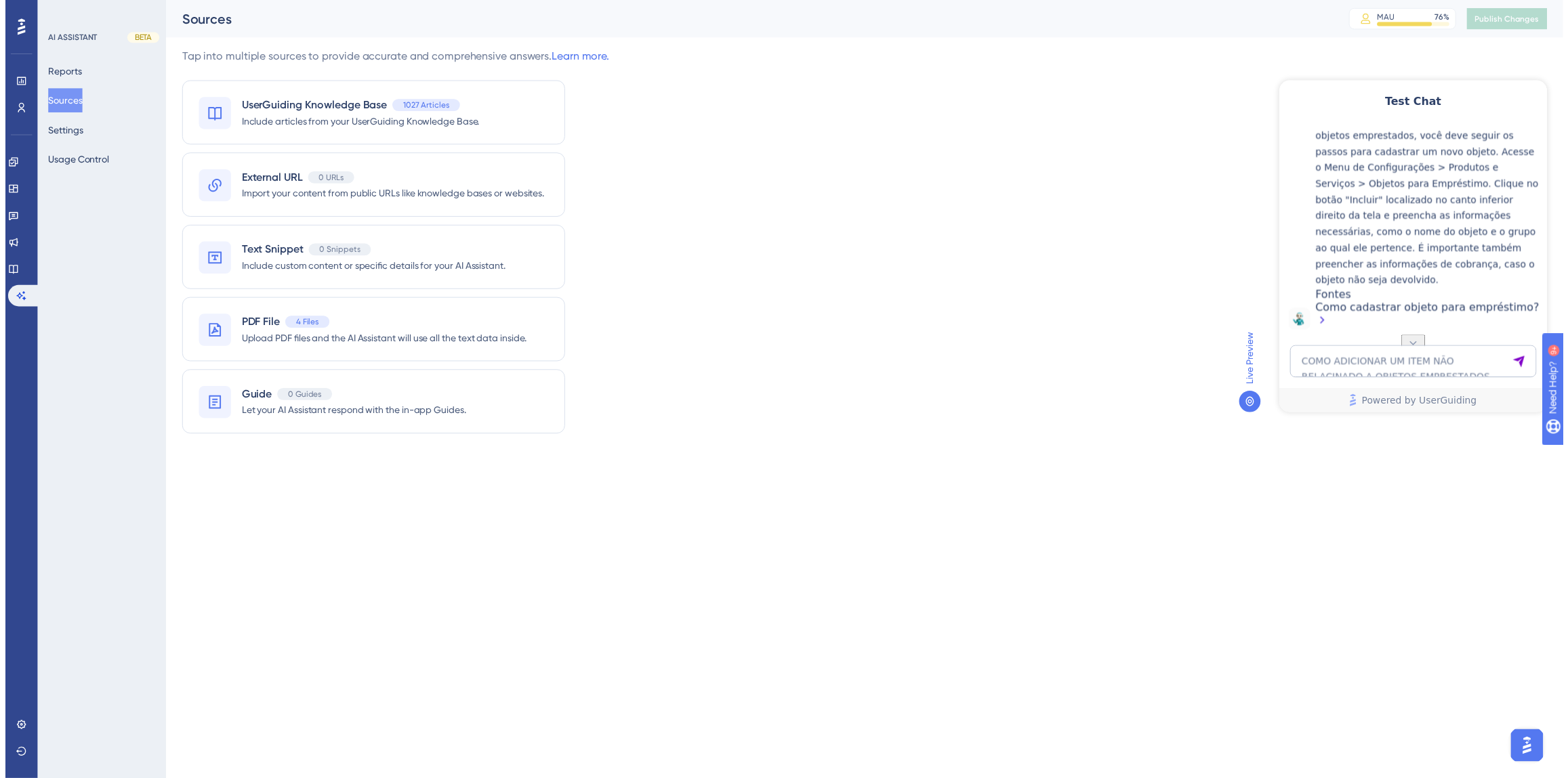
scroll to position [1971, 0]
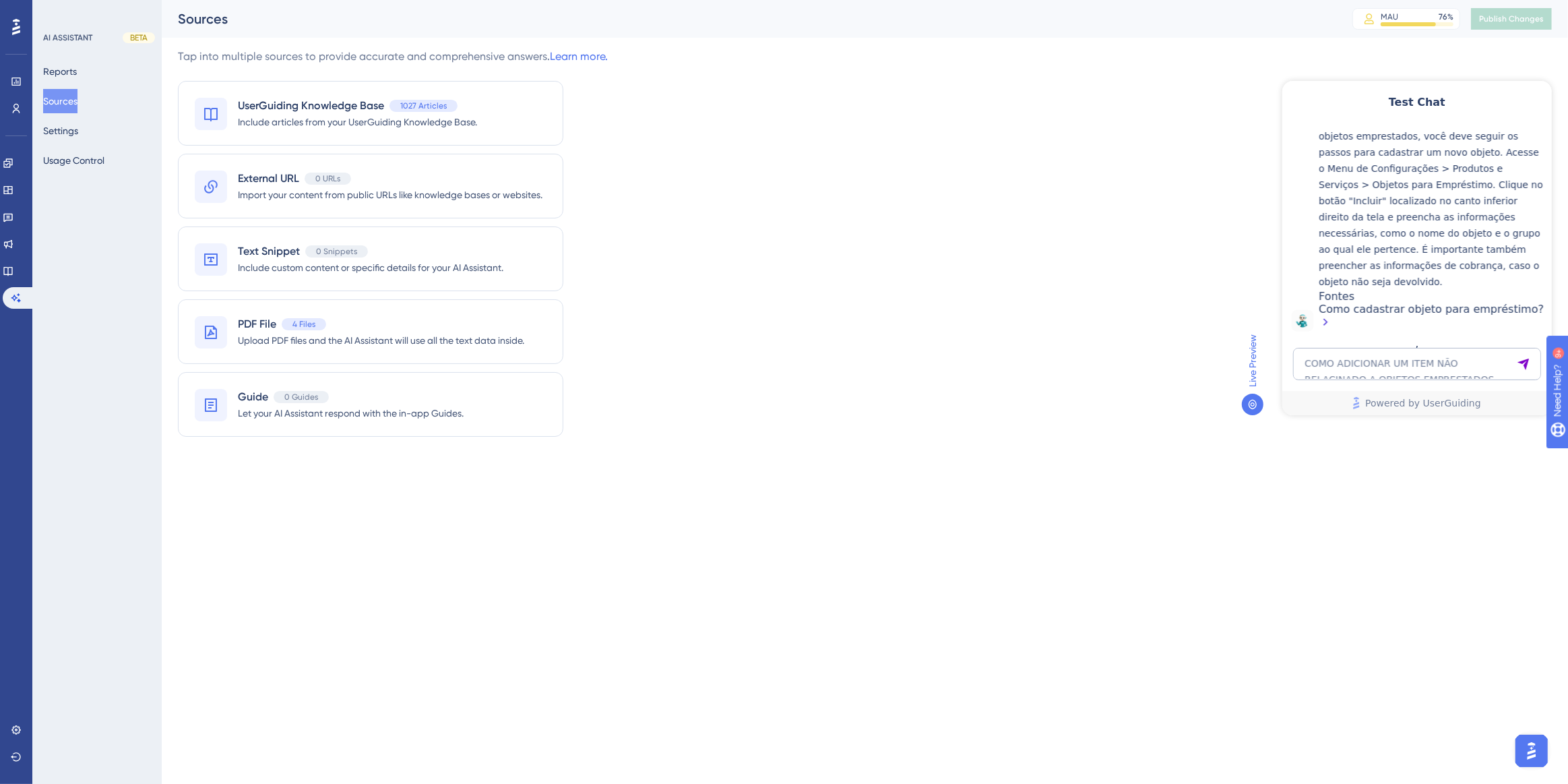
click at [1387, 314] on div "Como cadastrar objeto para empréstimo?" at bounding box center [1431, 316] width 226 height 29
click at [10, 274] on link at bounding box center [8, 271] width 11 height 21
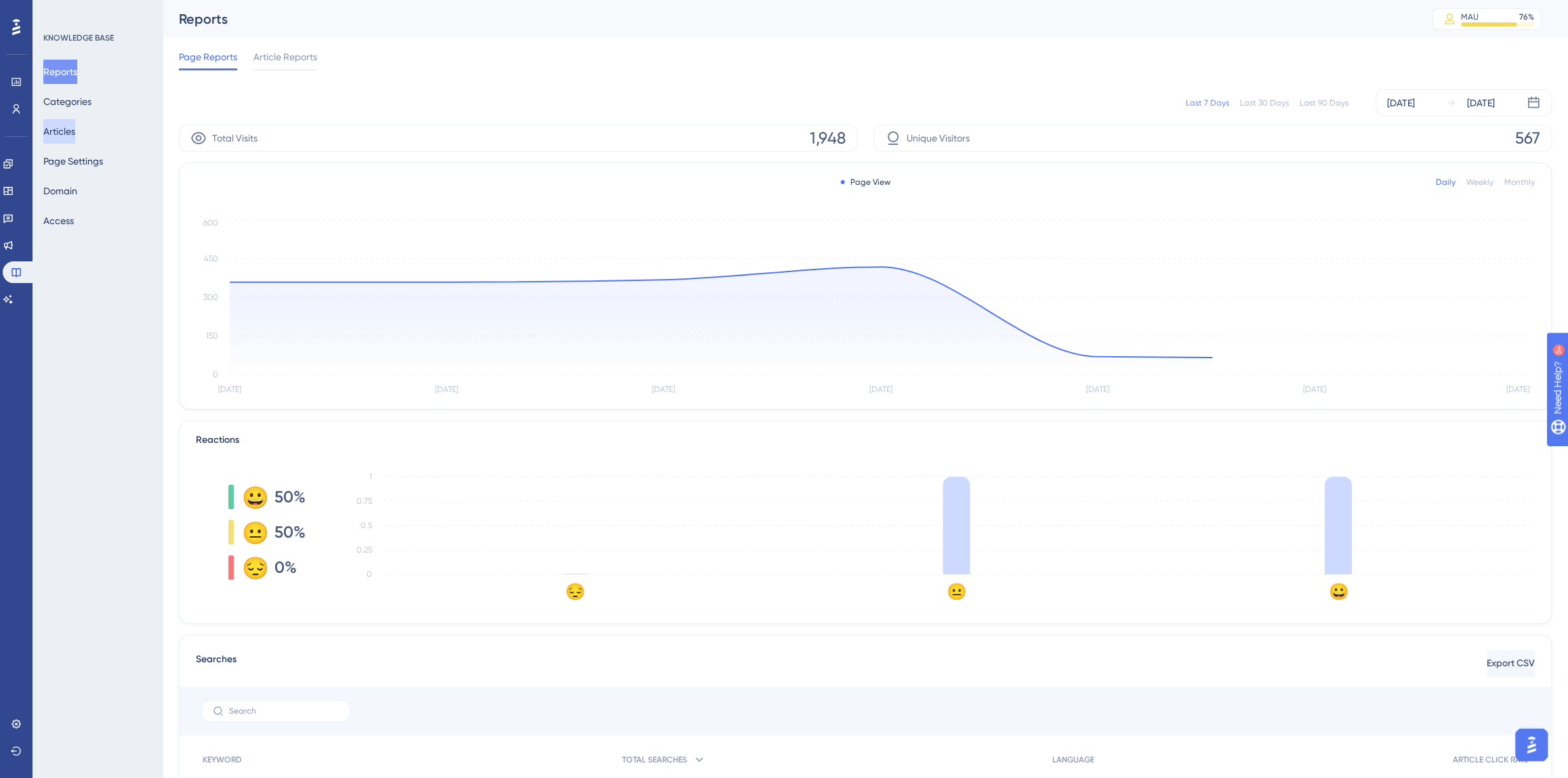
click at [69, 128] on button "Articles" at bounding box center [59, 131] width 32 height 24
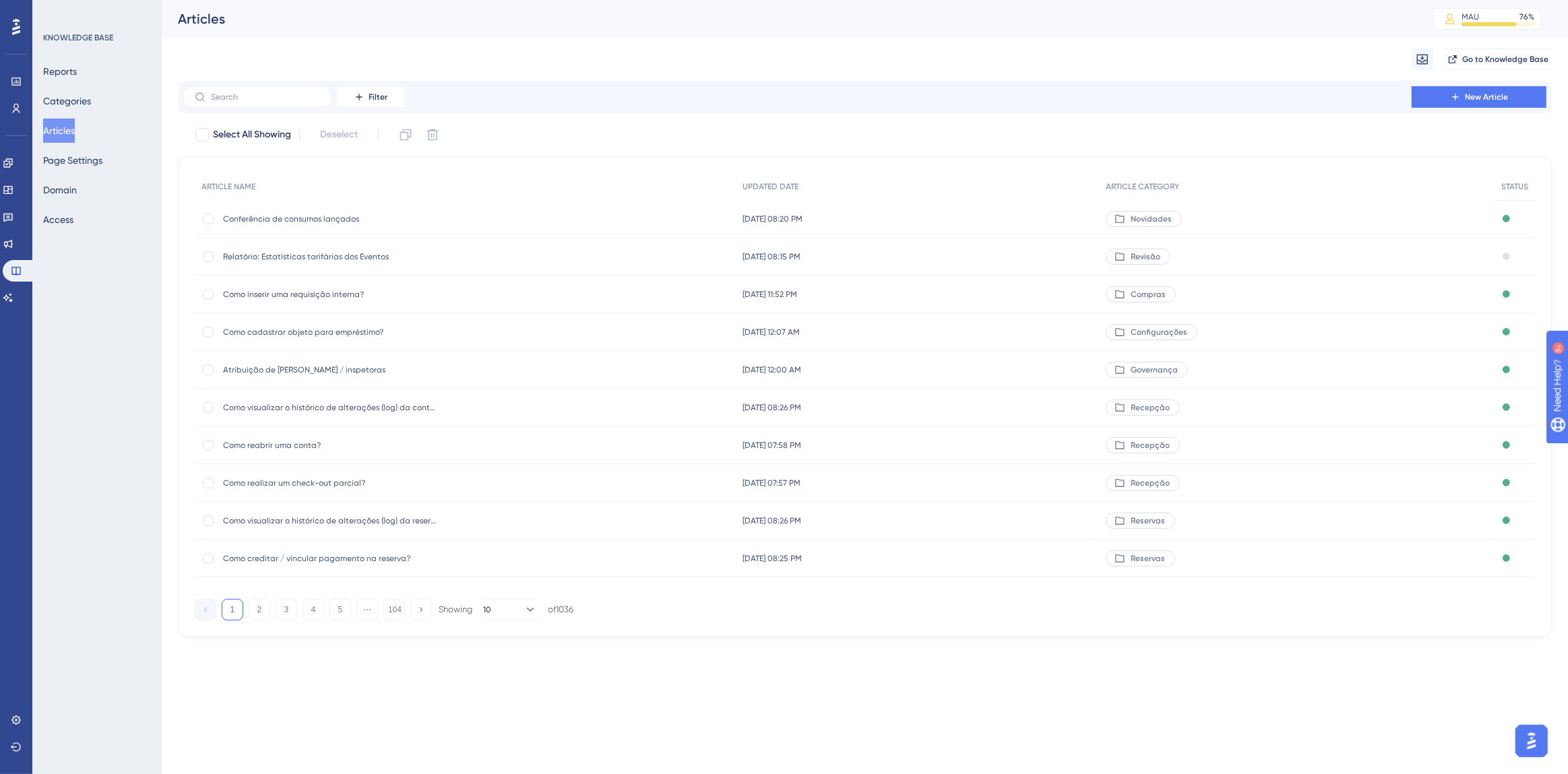
click at [209, 109] on div "Filter New Article" at bounding box center [864, 97] width 1373 height 32
click at [210, 101] on label at bounding box center [257, 97] width 149 height 21
click at [211, 101] on input "text" at bounding box center [265, 97] width 109 height 10
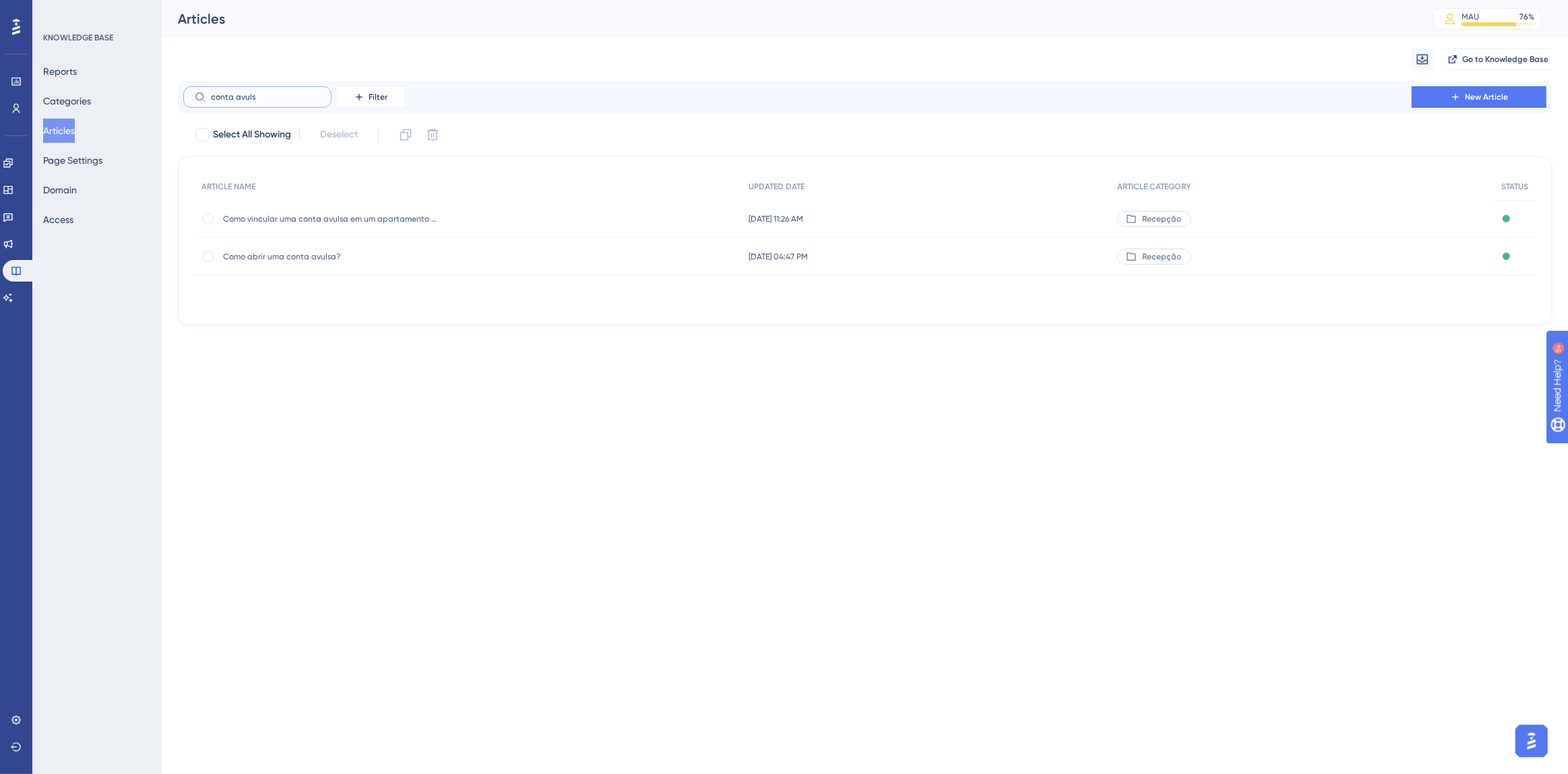
type input "conta avuls"
click at [276, 254] on span "Como abrir uma conta avulsa?" at bounding box center [331, 257] width 215 height 11
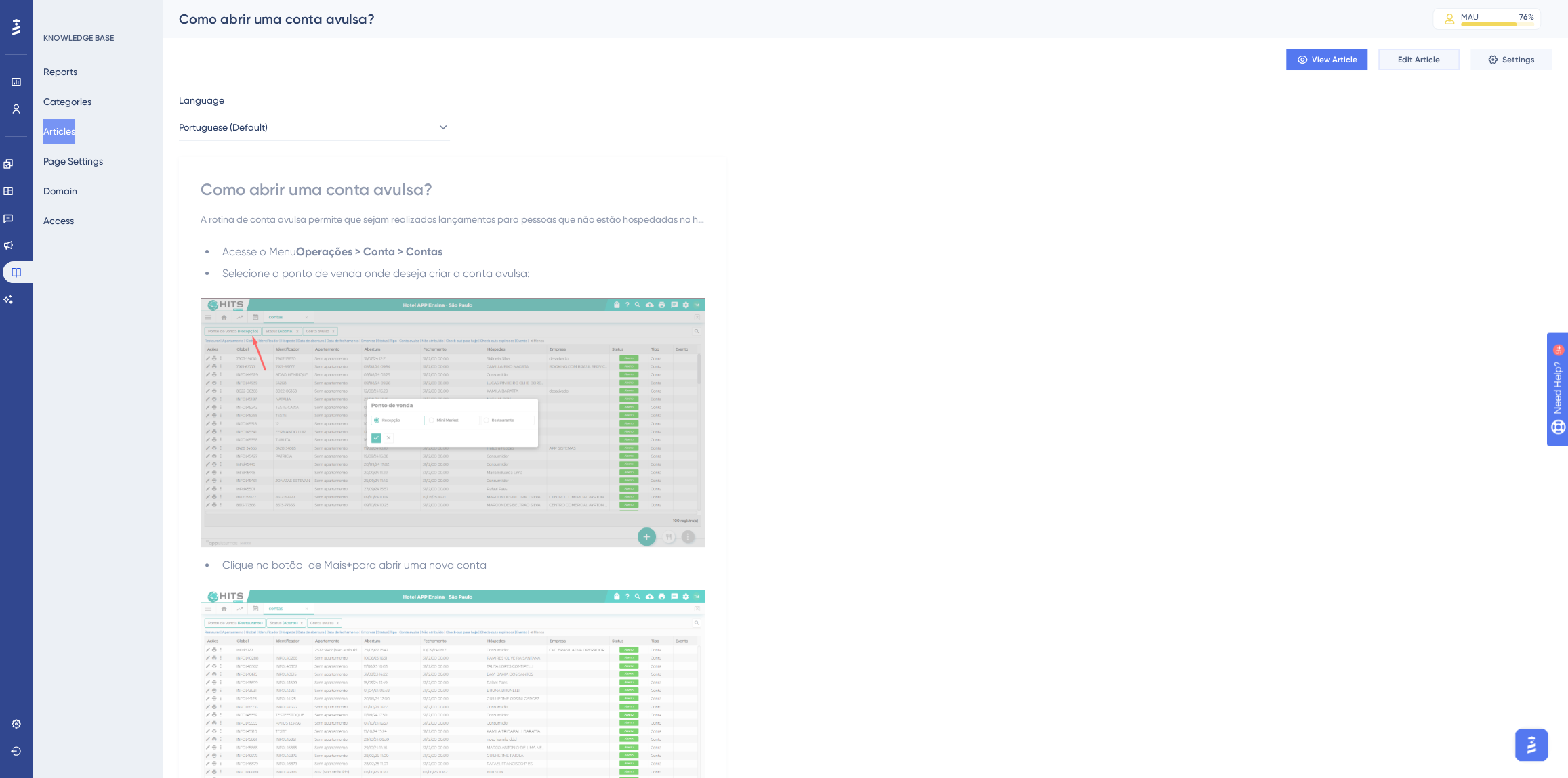
click at [1418, 65] on button "Edit Article" at bounding box center [1419, 60] width 81 height 21
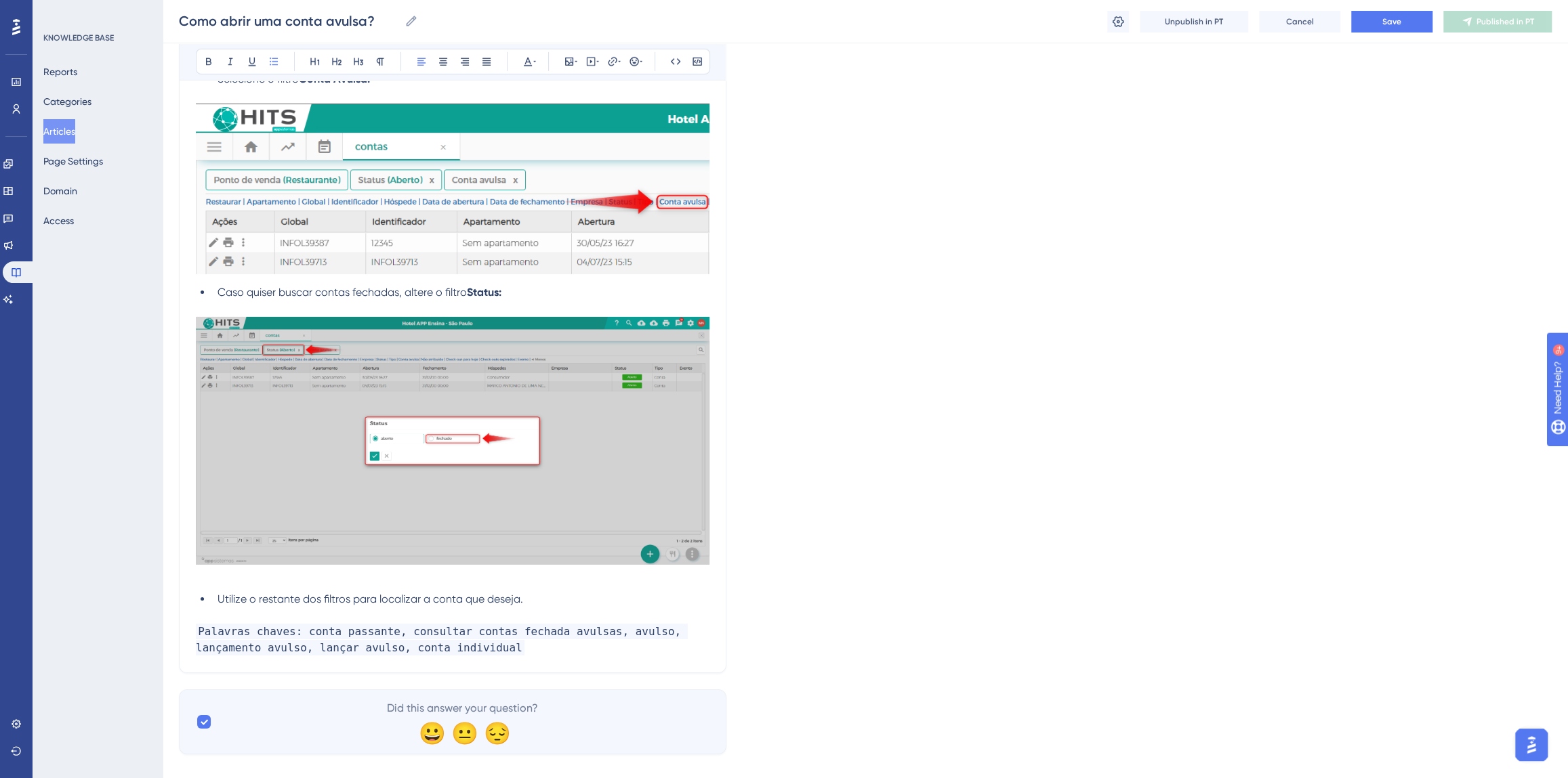
scroll to position [3572, 0]
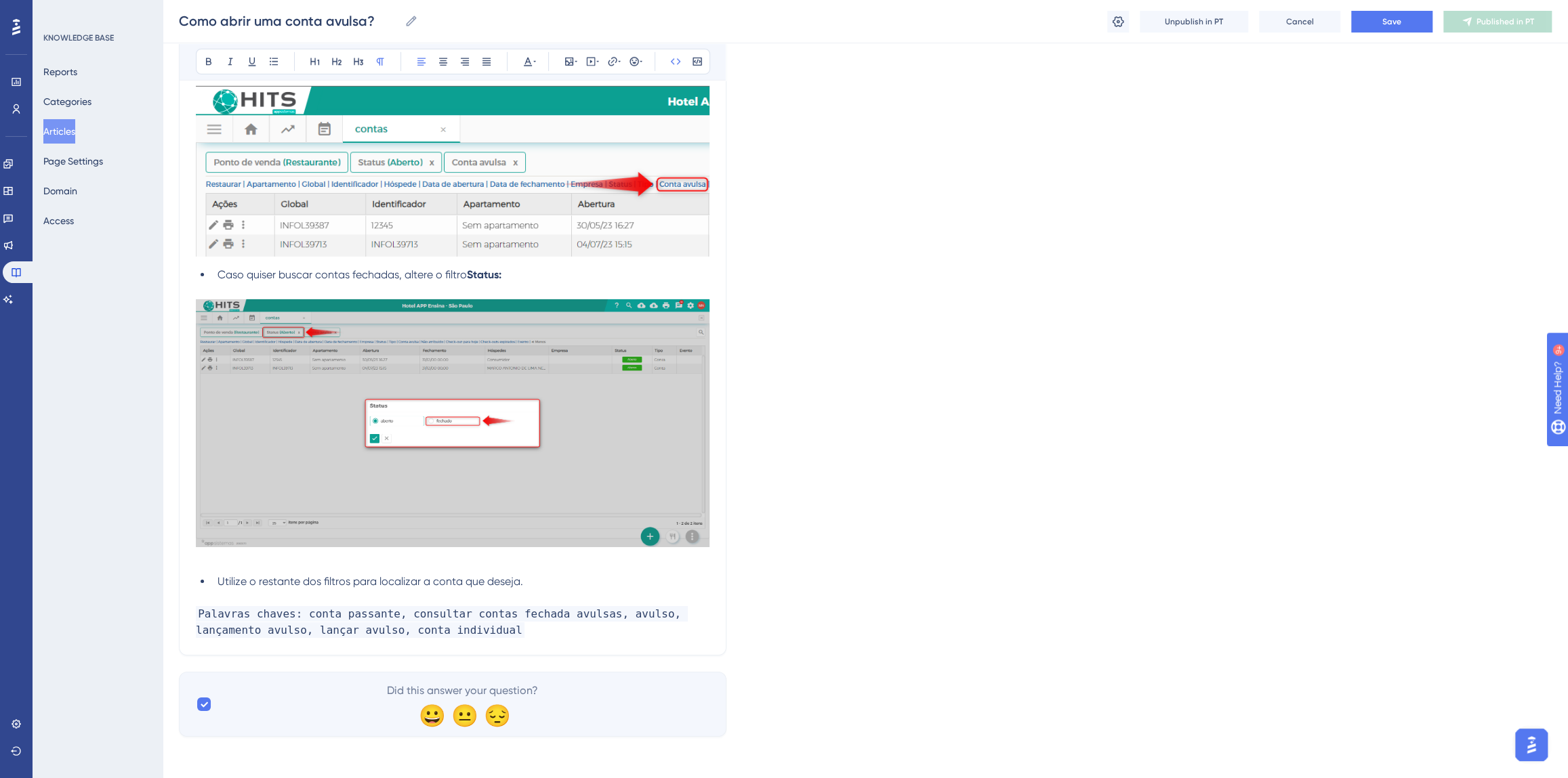
click at [447, 624] on p "Palavras chaves: conta passante, consultar contas fechada avulsas, avulso, lanç…" at bounding box center [453, 622] width 513 height 32
click at [1386, 25] on span "Save" at bounding box center [1391, 21] width 19 height 11
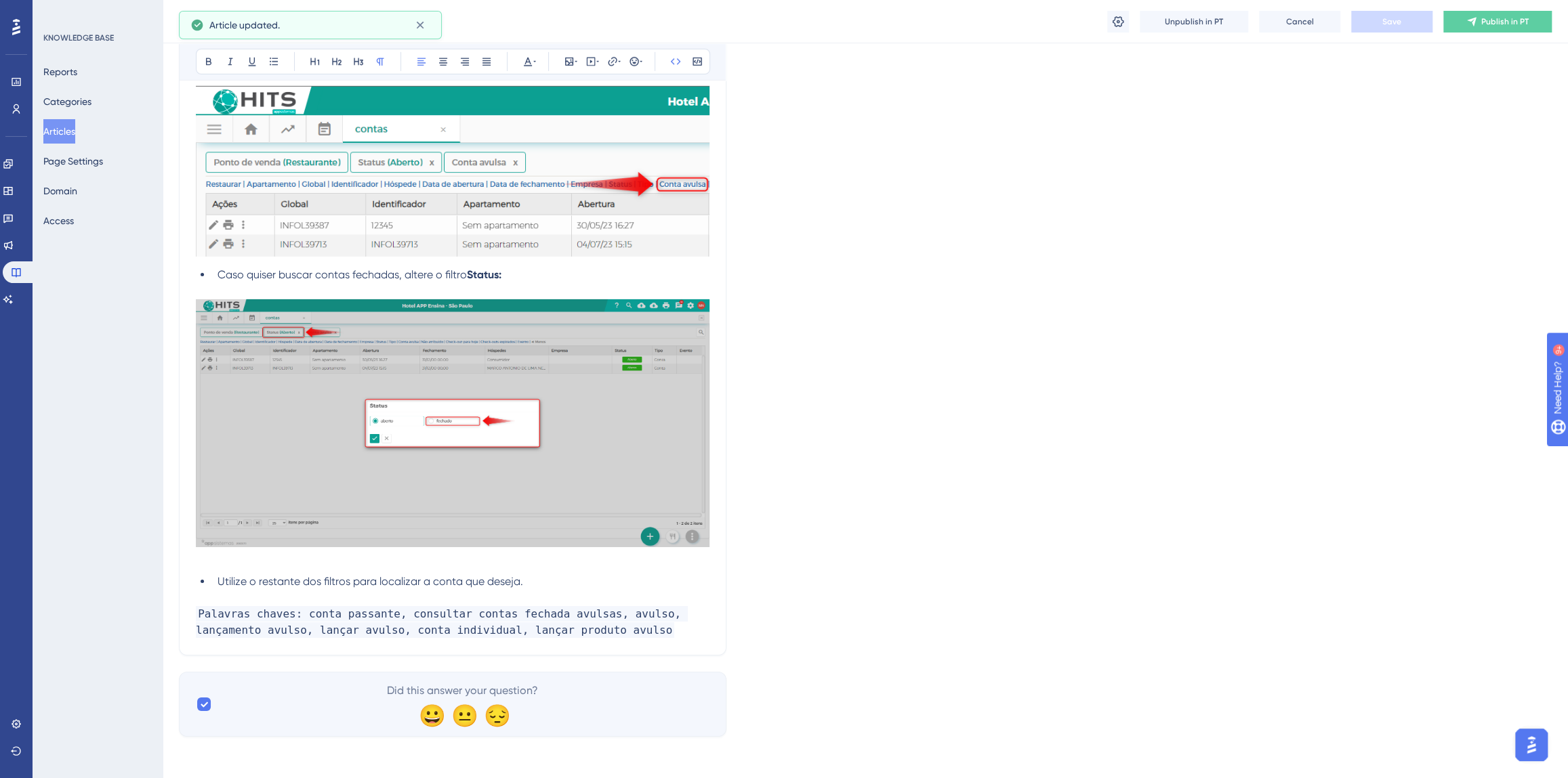
click at [1476, 24] on icon at bounding box center [1471, 21] width 11 height 11
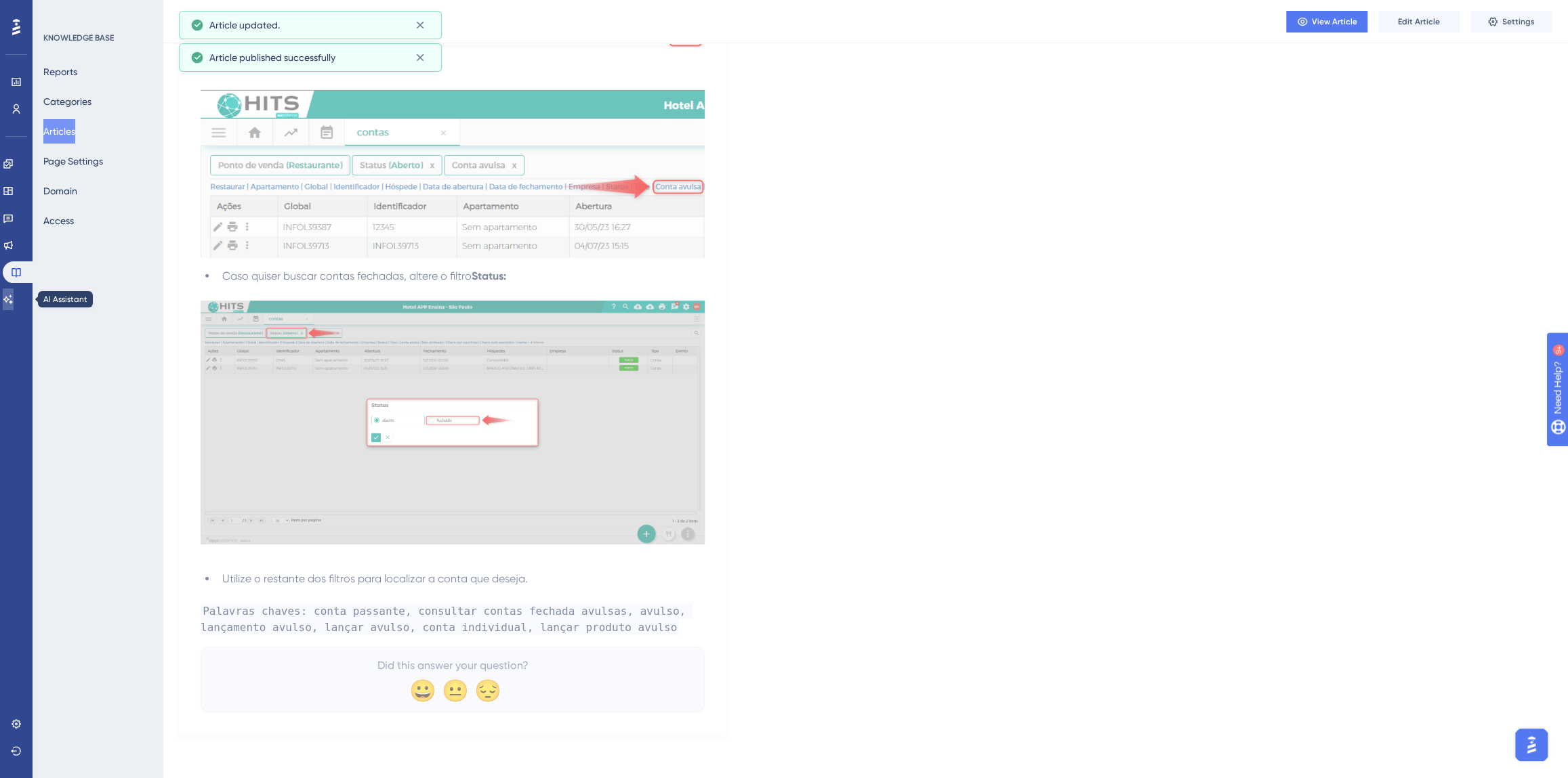
click at [13, 297] on icon at bounding box center [8, 300] width 11 height 11
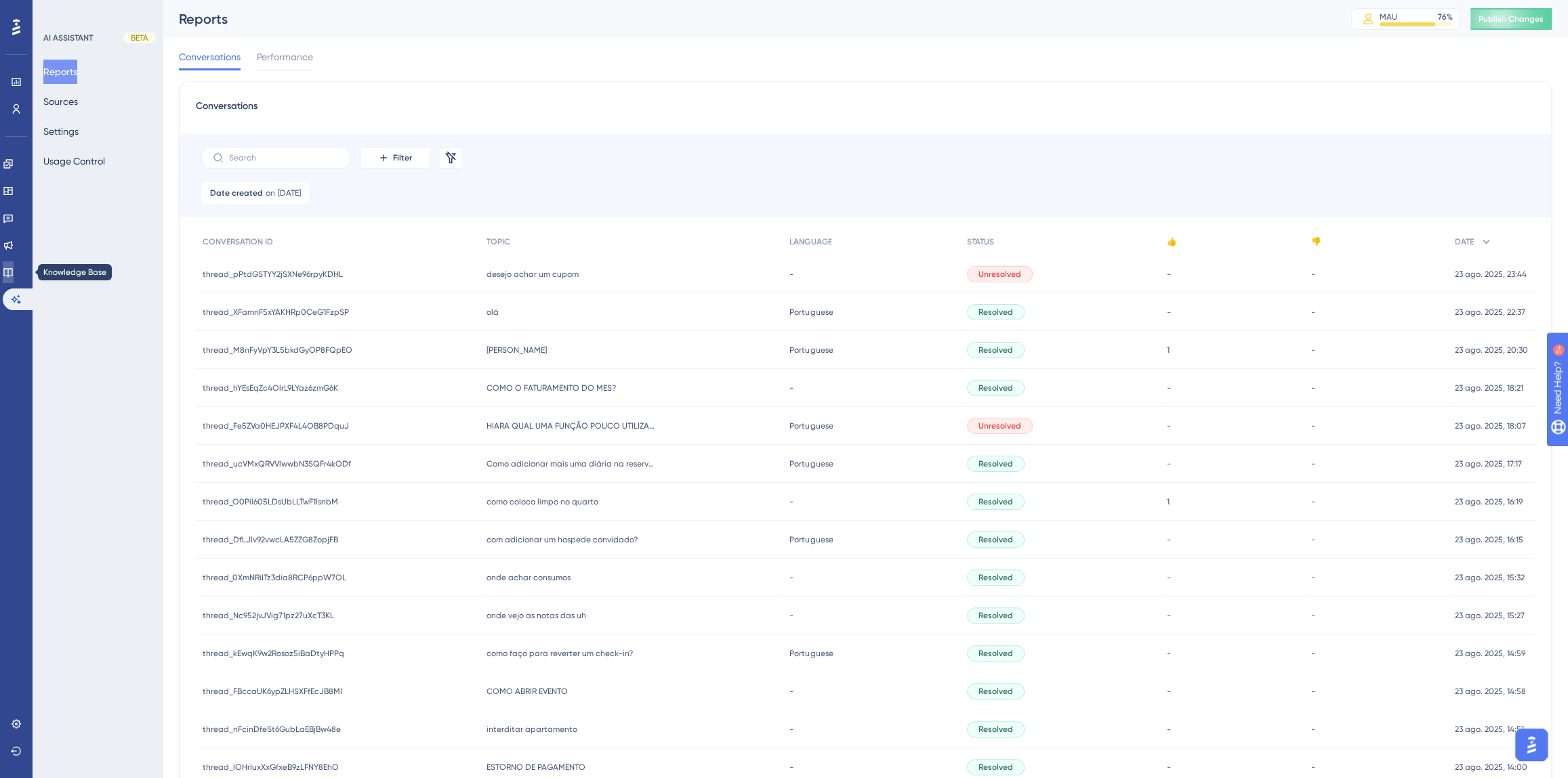
click at [13, 281] on link at bounding box center [8, 272] width 11 height 21
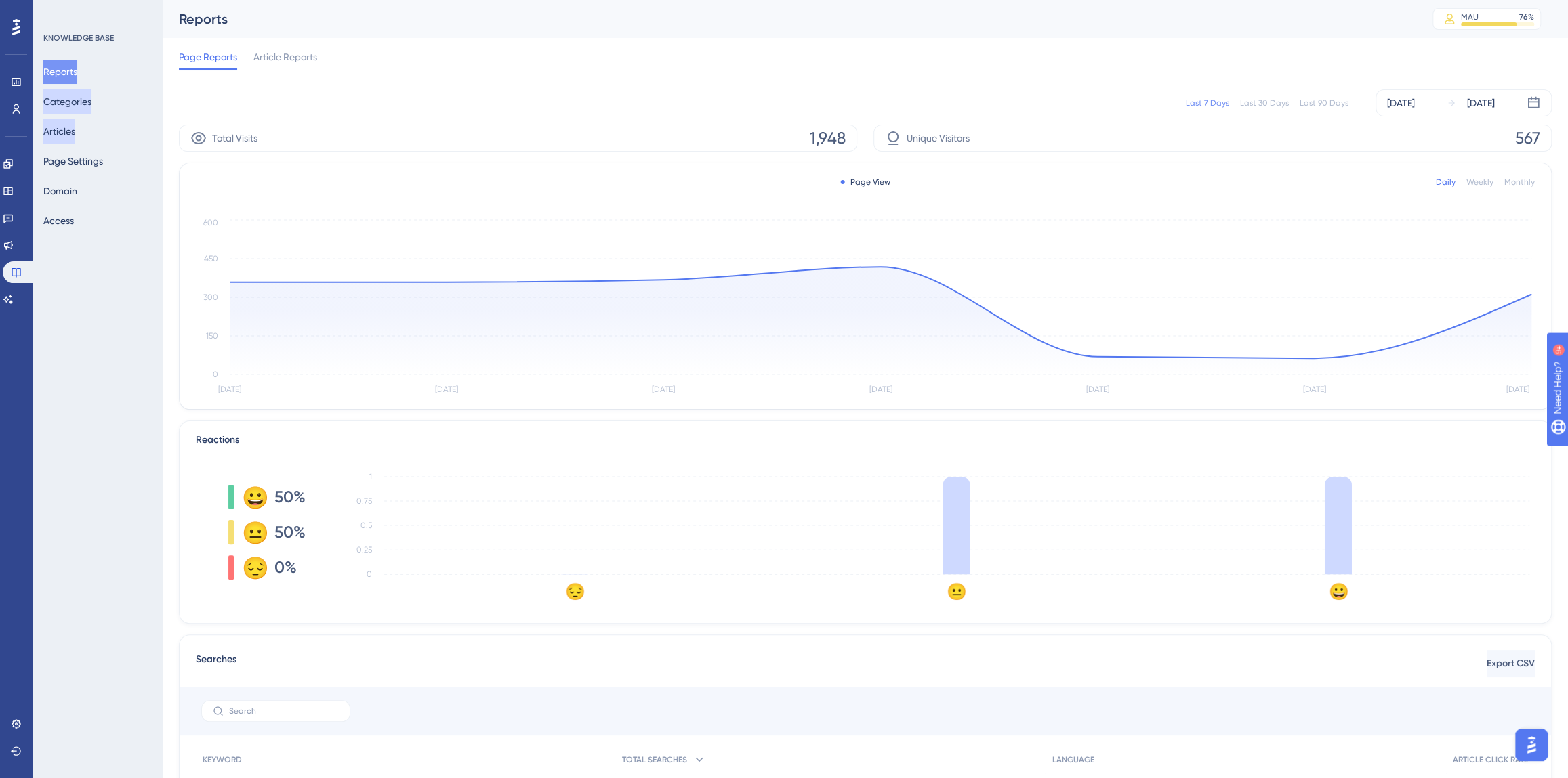
drag, startPoint x: 66, startPoint y: 112, endPoint x: 66, endPoint y: 129, distance: 17.0
click at [66, 115] on div "Reports Categories Articles Page Settings Domain Access" at bounding box center [97, 147] width 110 height 173
click at [66, 129] on button "Articles" at bounding box center [59, 131] width 32 height 24
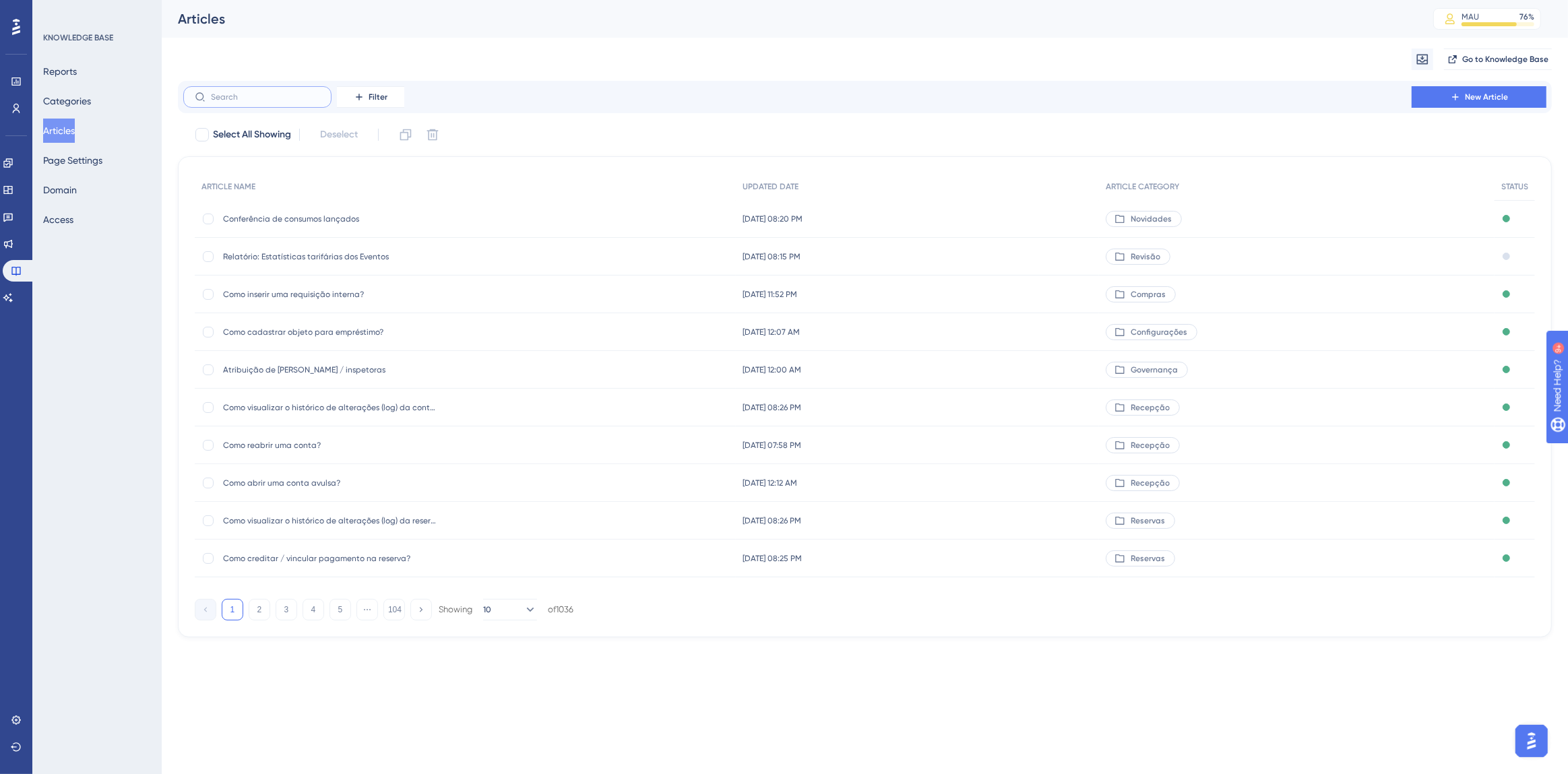
click at [252, 93] on input "text" at bounding box center [265, 97] width 109 height 10
type input "consumos"
click at [295, 260] on span "Conferência de consumos lançados" at bounding box center [331, 257] width 215 height 11
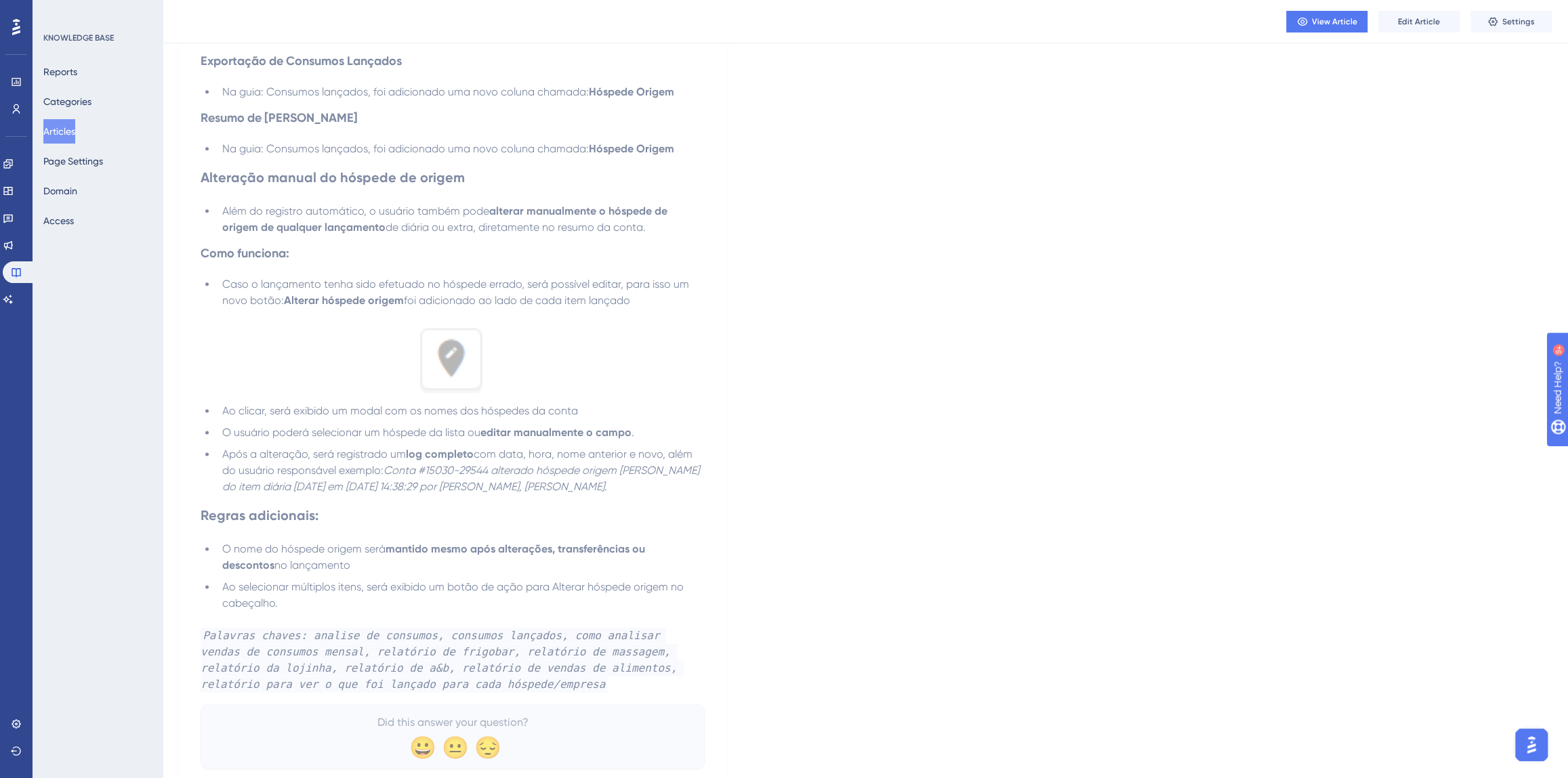
scroll to position [1300, 0]
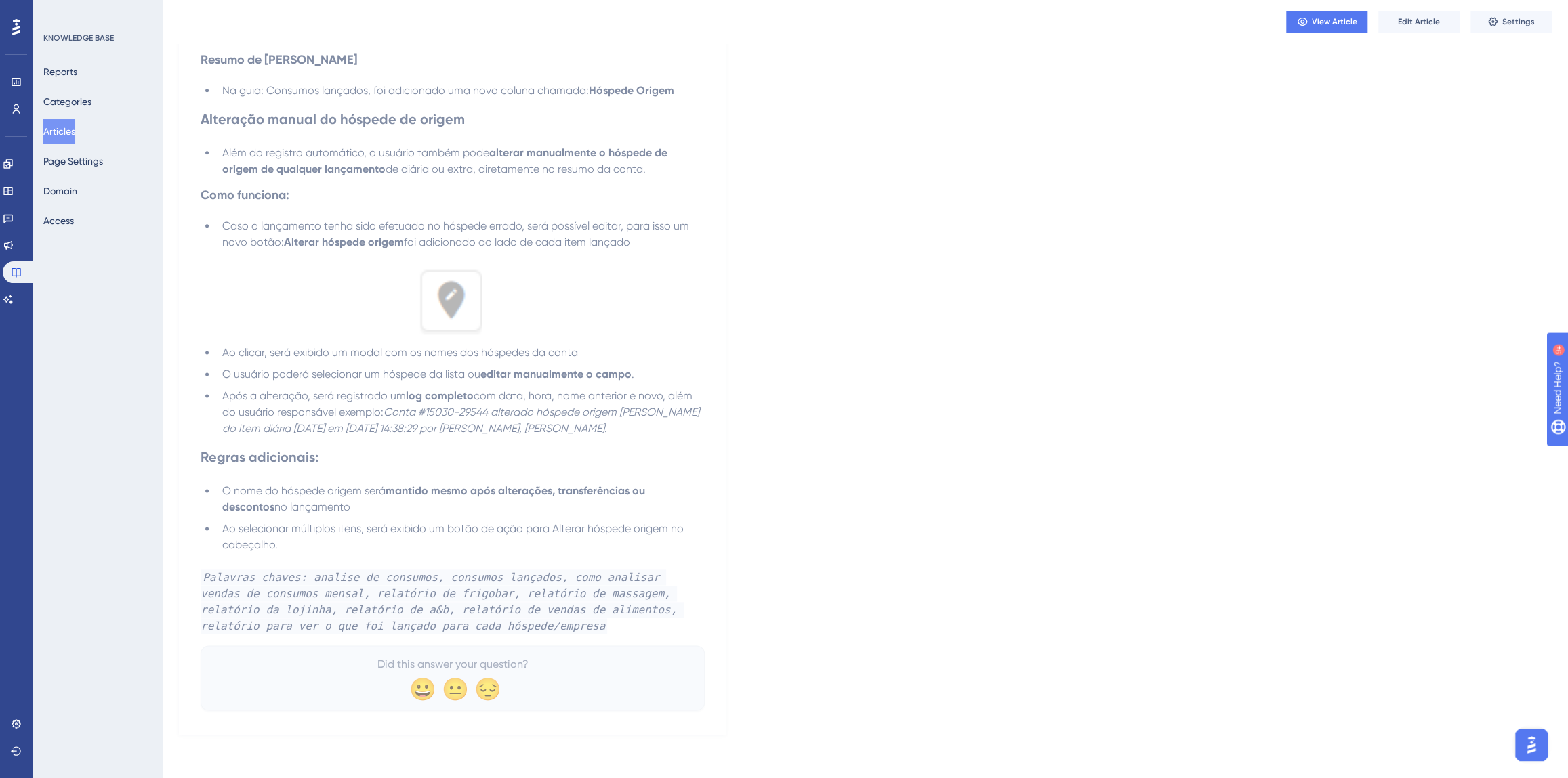
click at [55, 131] on button "Articles" at bounding box center [59, 131] width 32 height 24
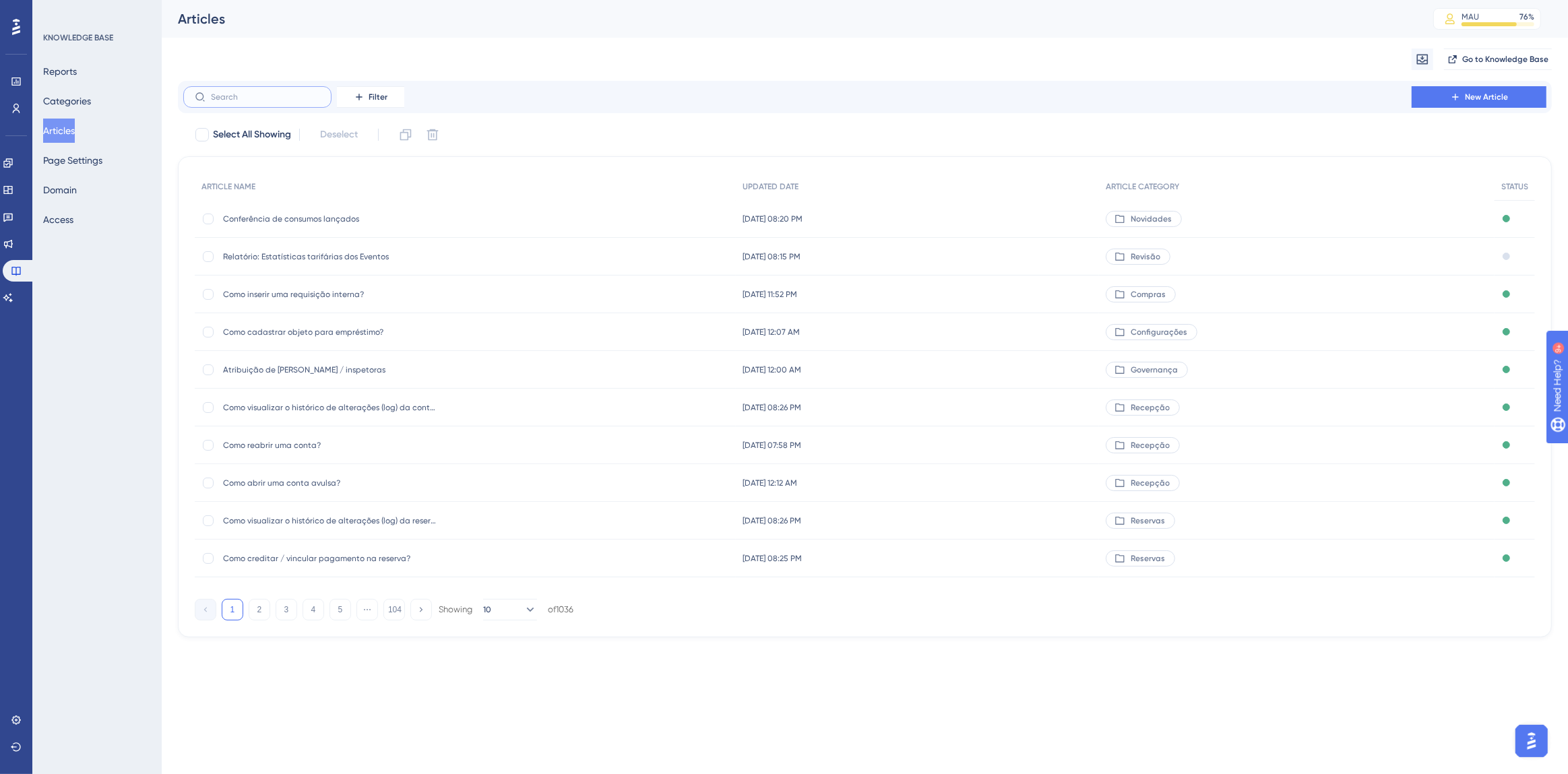
click at [226, 95] on input "text" at bounding box center [265, 97] width 109 height 10
type input "consumo"
click at [341, 485] on span "Como analisar os consumos lançados?" at bounding box center [331, 483] width 215 height 11
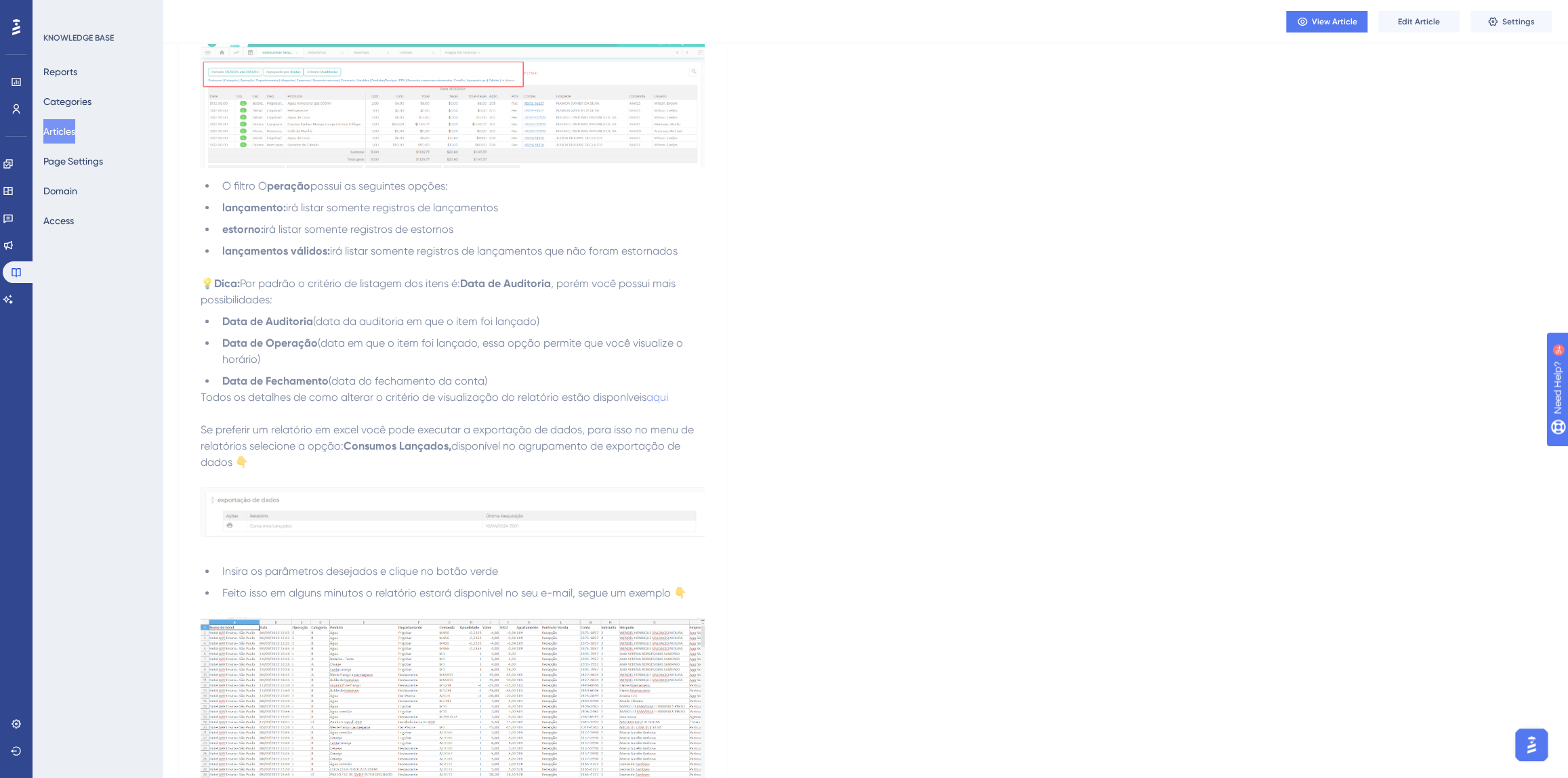
scroll to position [537, 0]
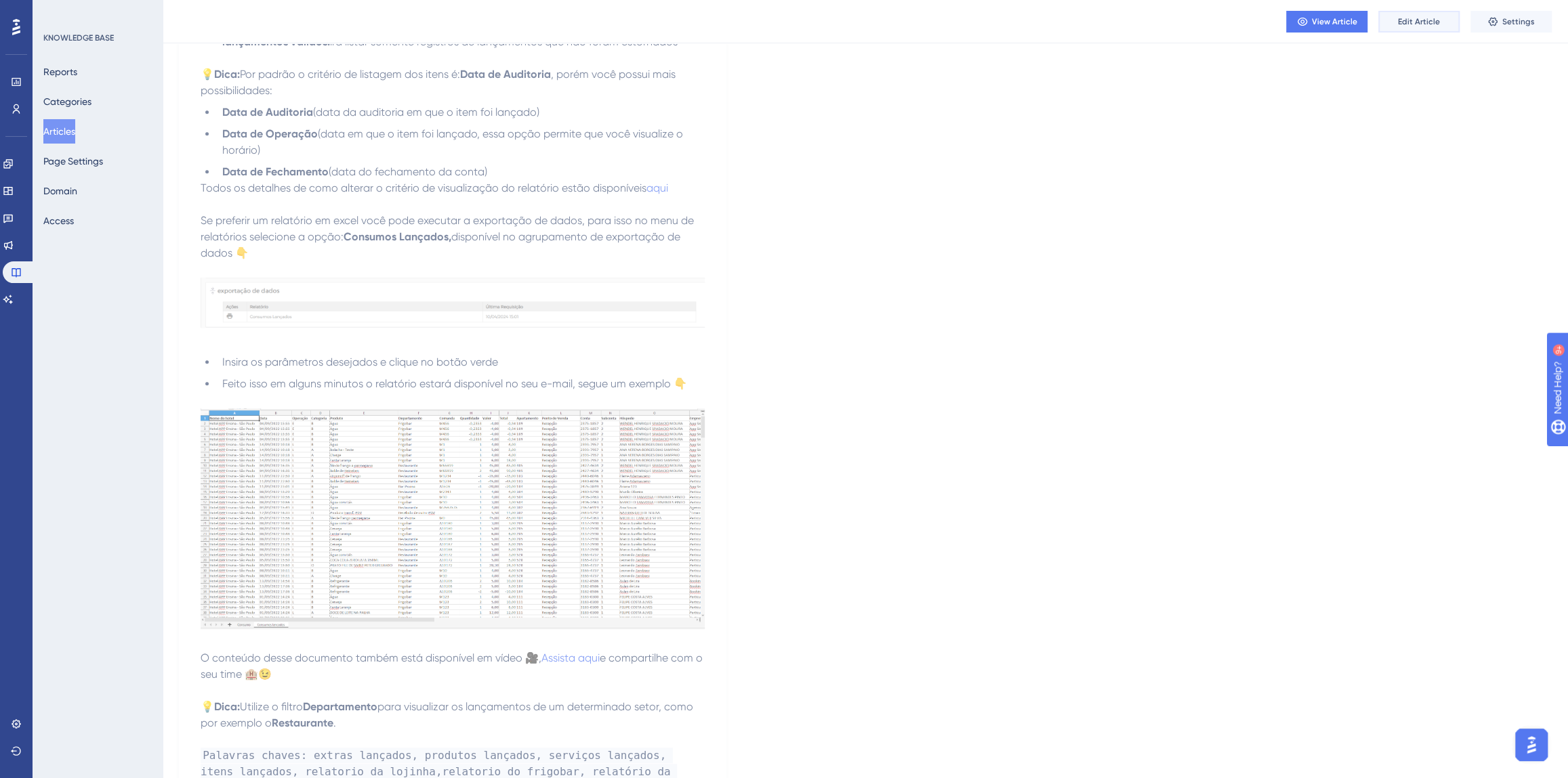
click at [1422, 13] on button "Edit Article" at bounding box center [1419, 21] width 81 height 21
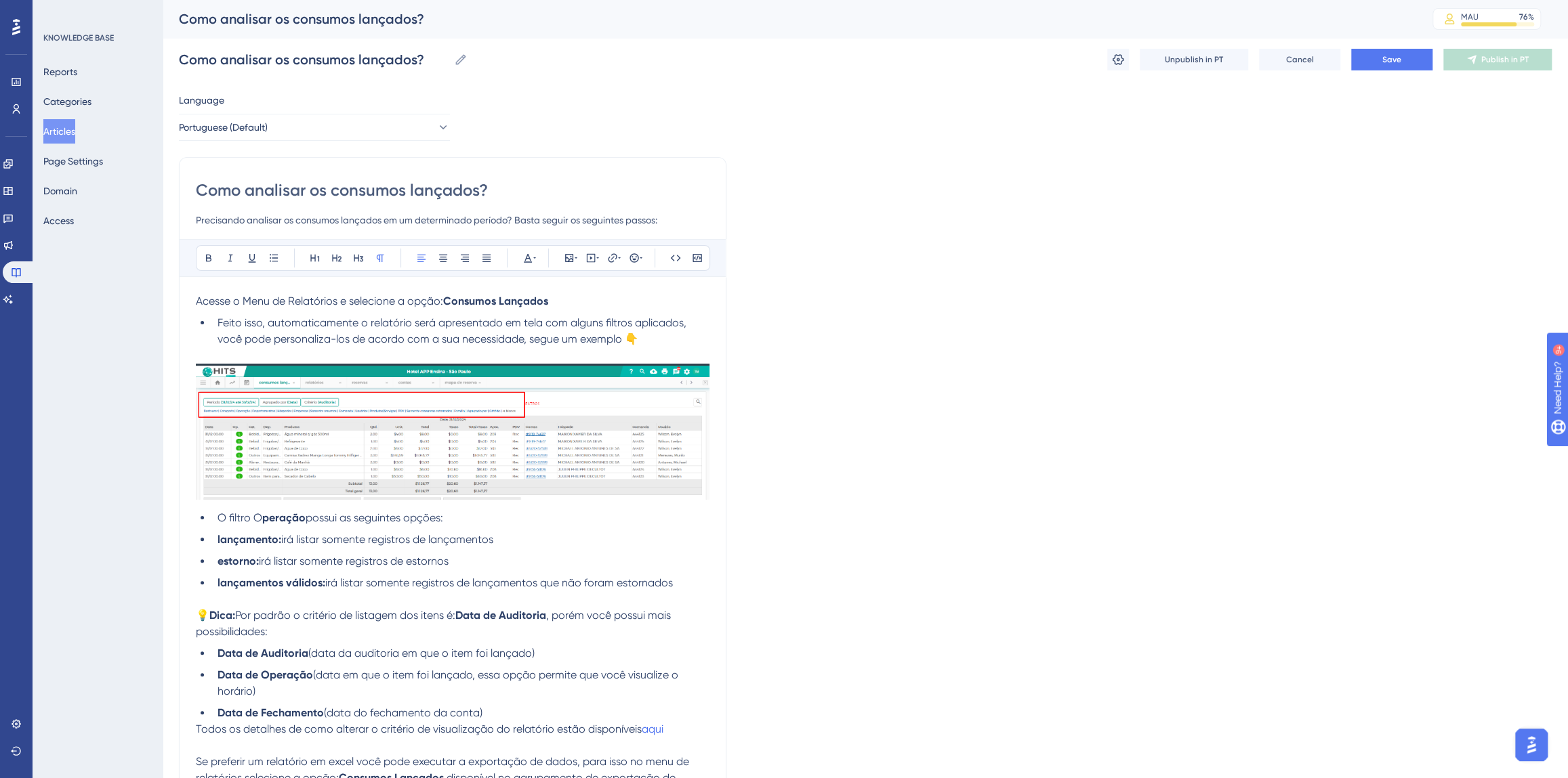
scroll to position [748, 0]
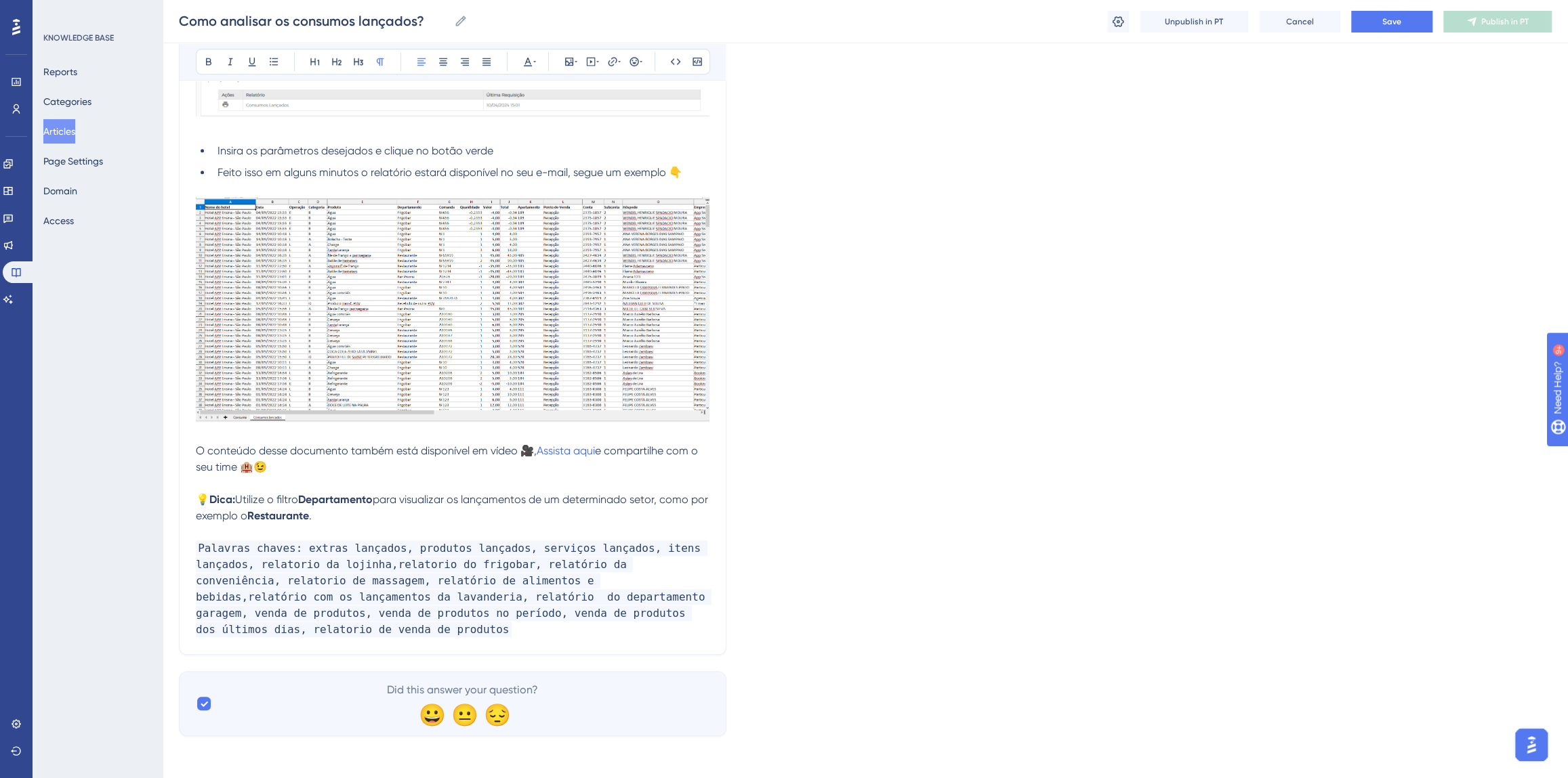
click at [293, 632] on p "Palavras chaves: extras lançados, produtos lançados, serviços lançados, itens l…" at bounding box center [453, 588] width 513 height 97
click at [1398, 25] on span "Save" at bounding box center [1391, 21] width 19 height 11
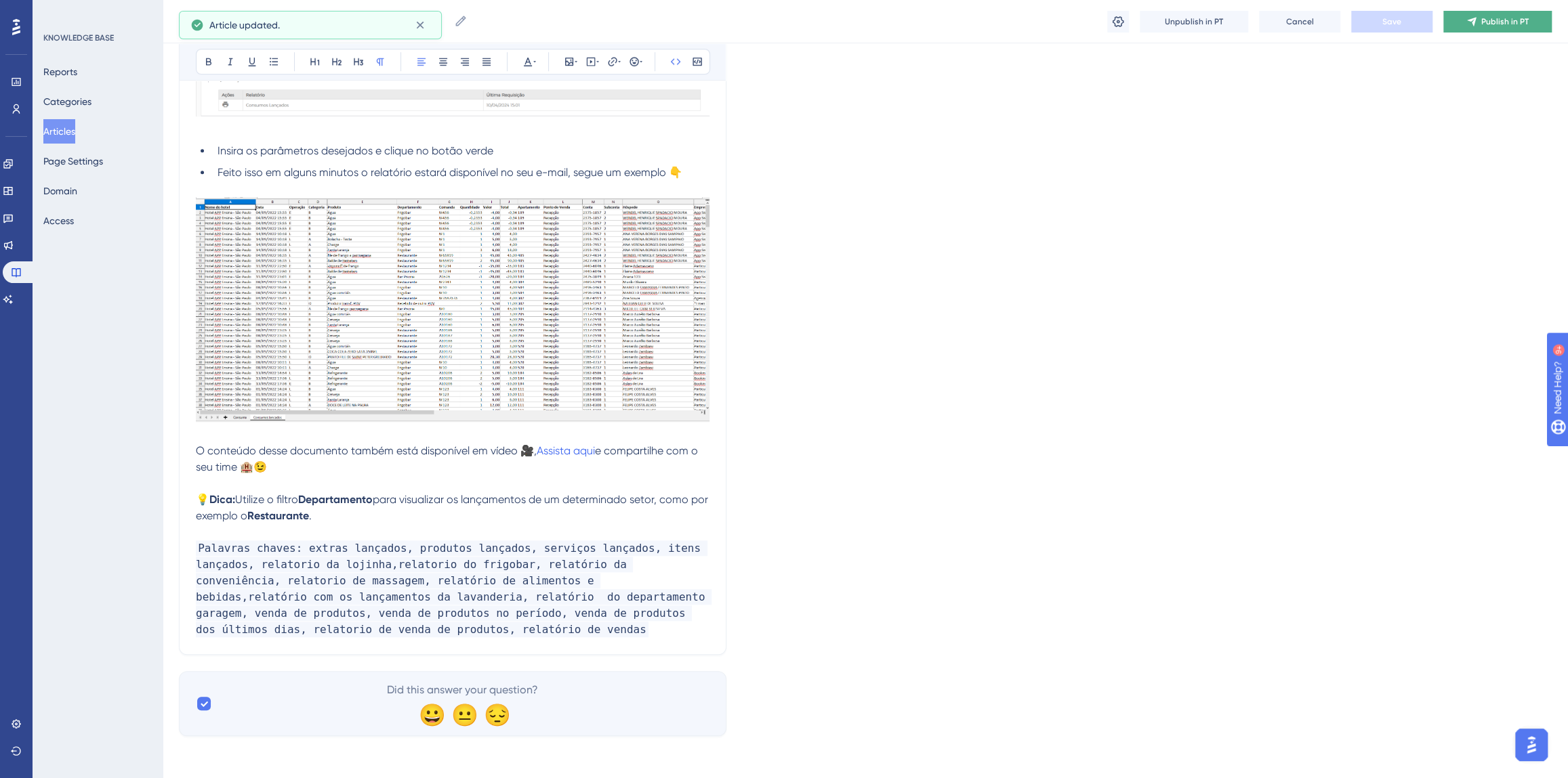
click at [1477, 23] on icon at bounding box center [1471, 21] width 11 height 11
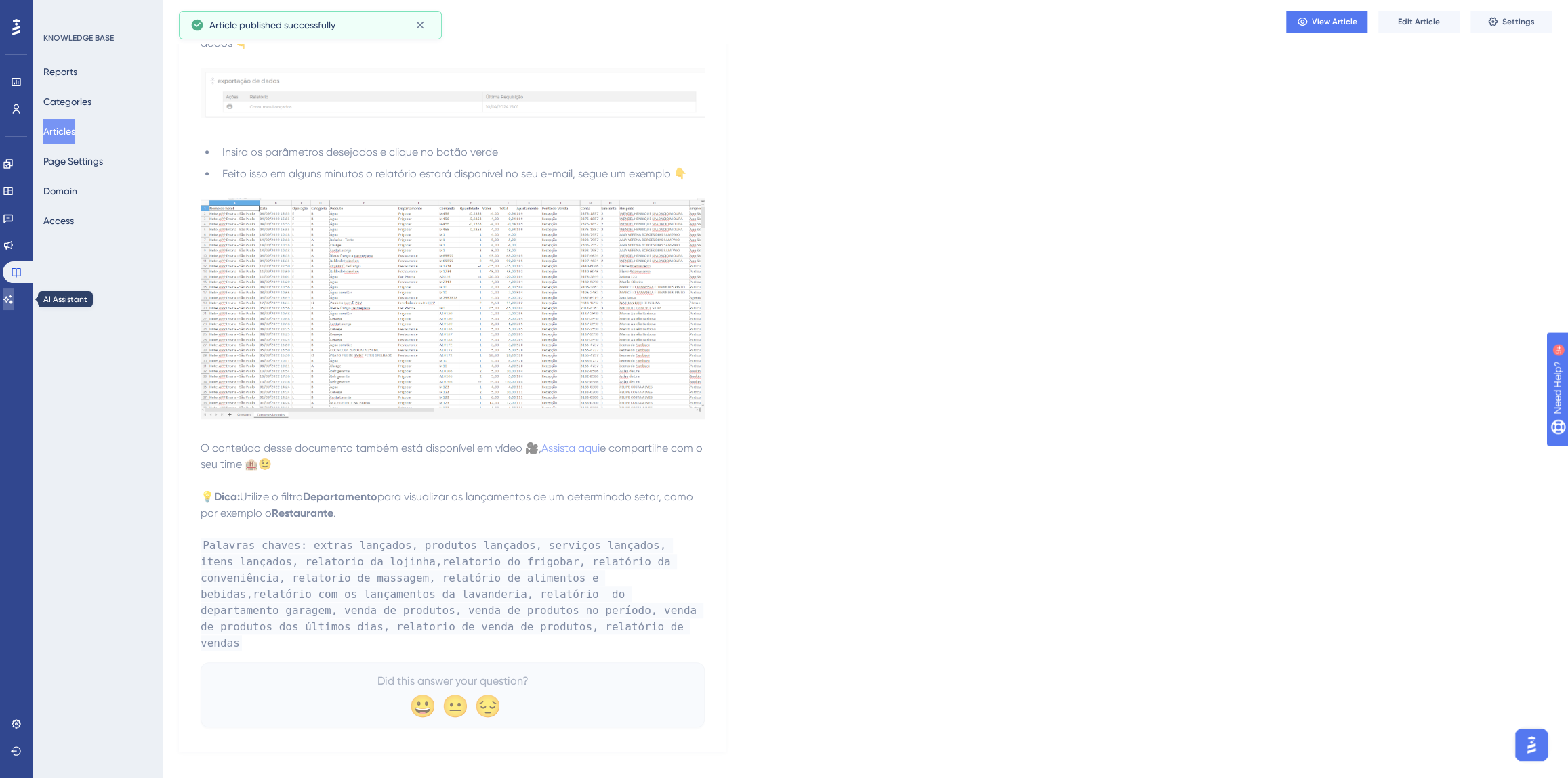
click at [13, 300] on icon at bounding box center [8, 300] width 11 height 11
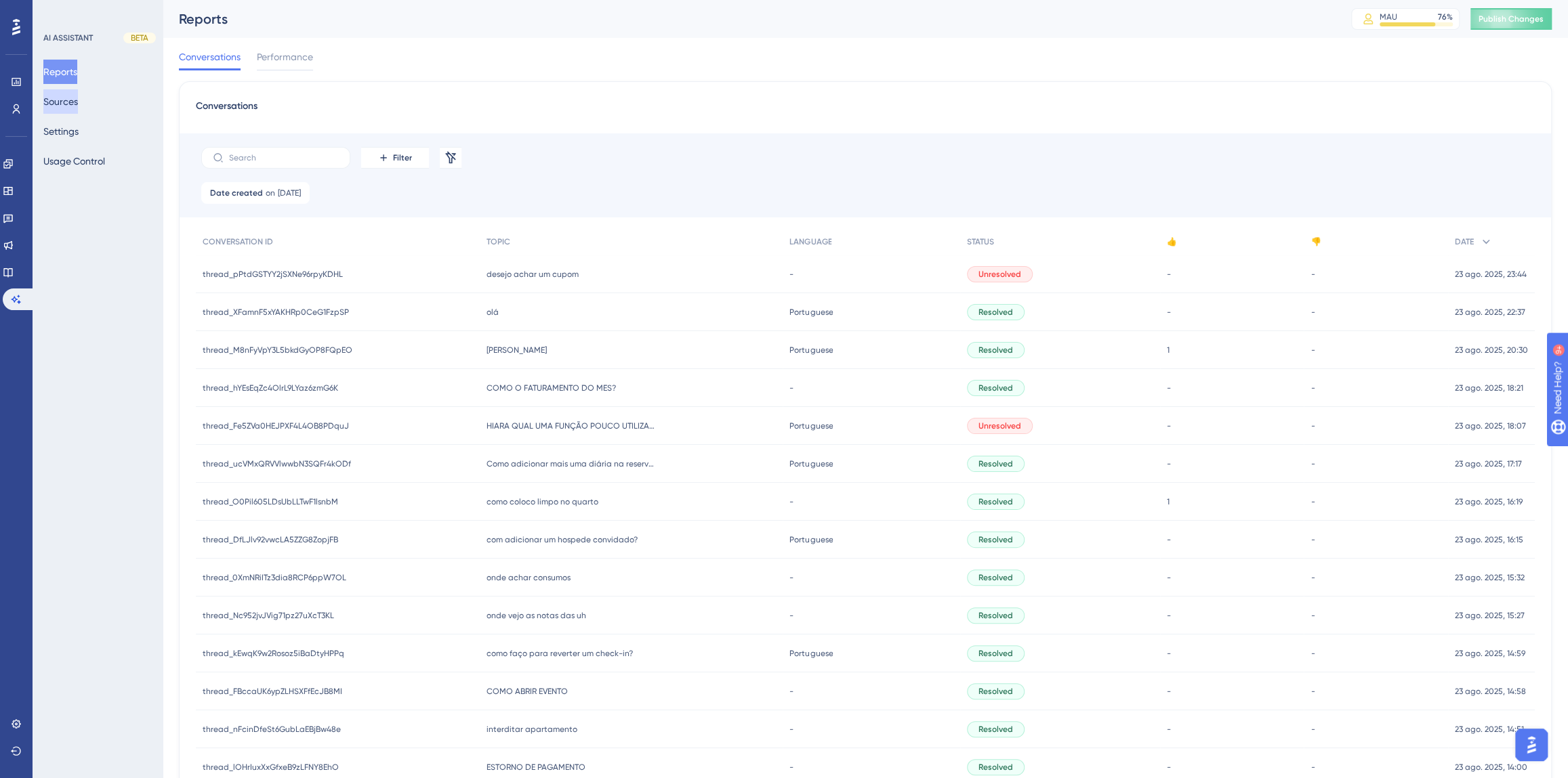
click at [69, 106] on button "Sources" at bounding box center [60, 101] width 35 height 24
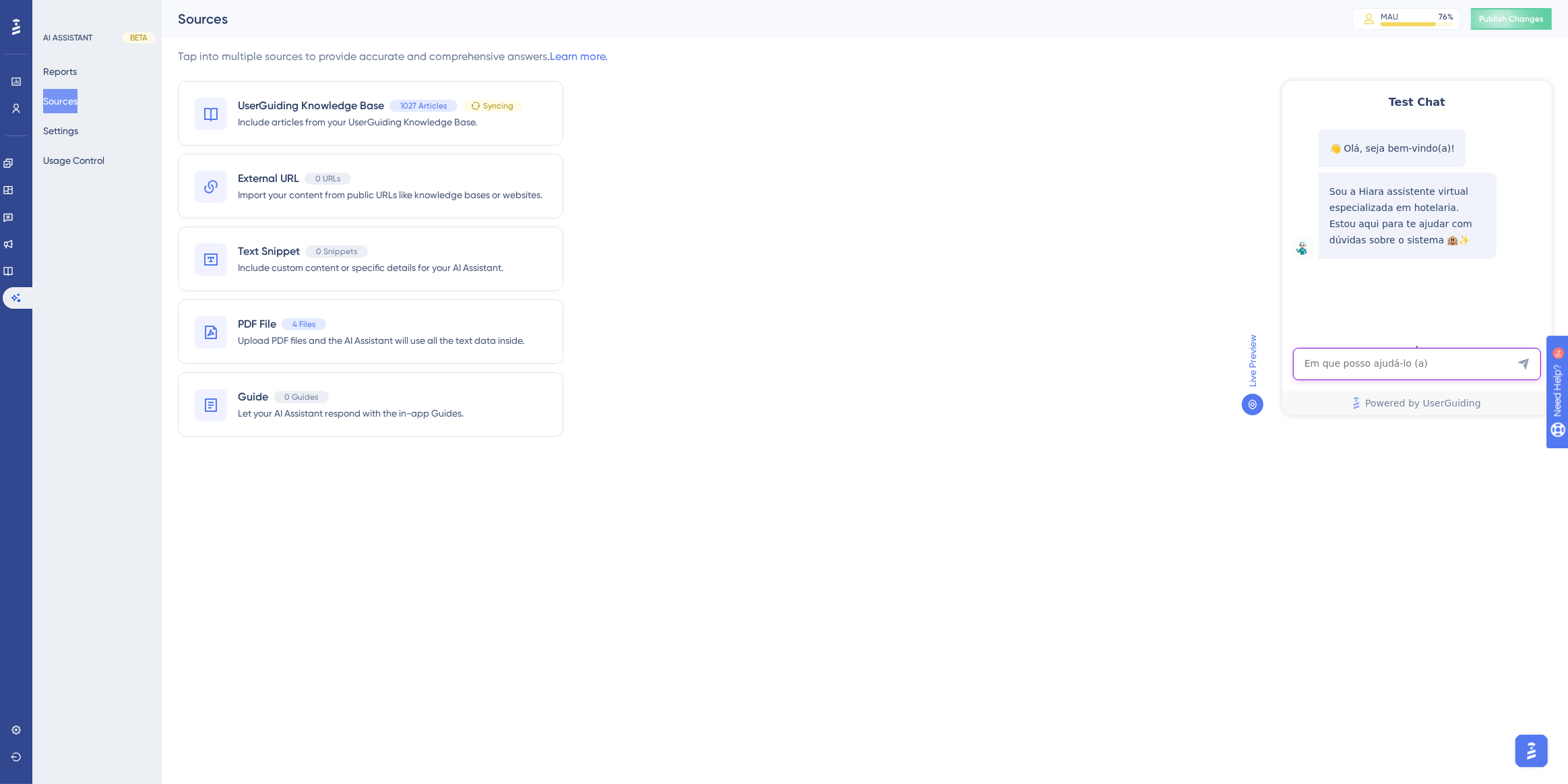
click at [1346, 361] on textarea "AI Assistant Text Input" at bounding box center [1416, 363] width 248 height 32
paste textarea "como distribuir um pagamento entre duas reservas"
type textarea "como distribuir um pagamento entre duas reservas"
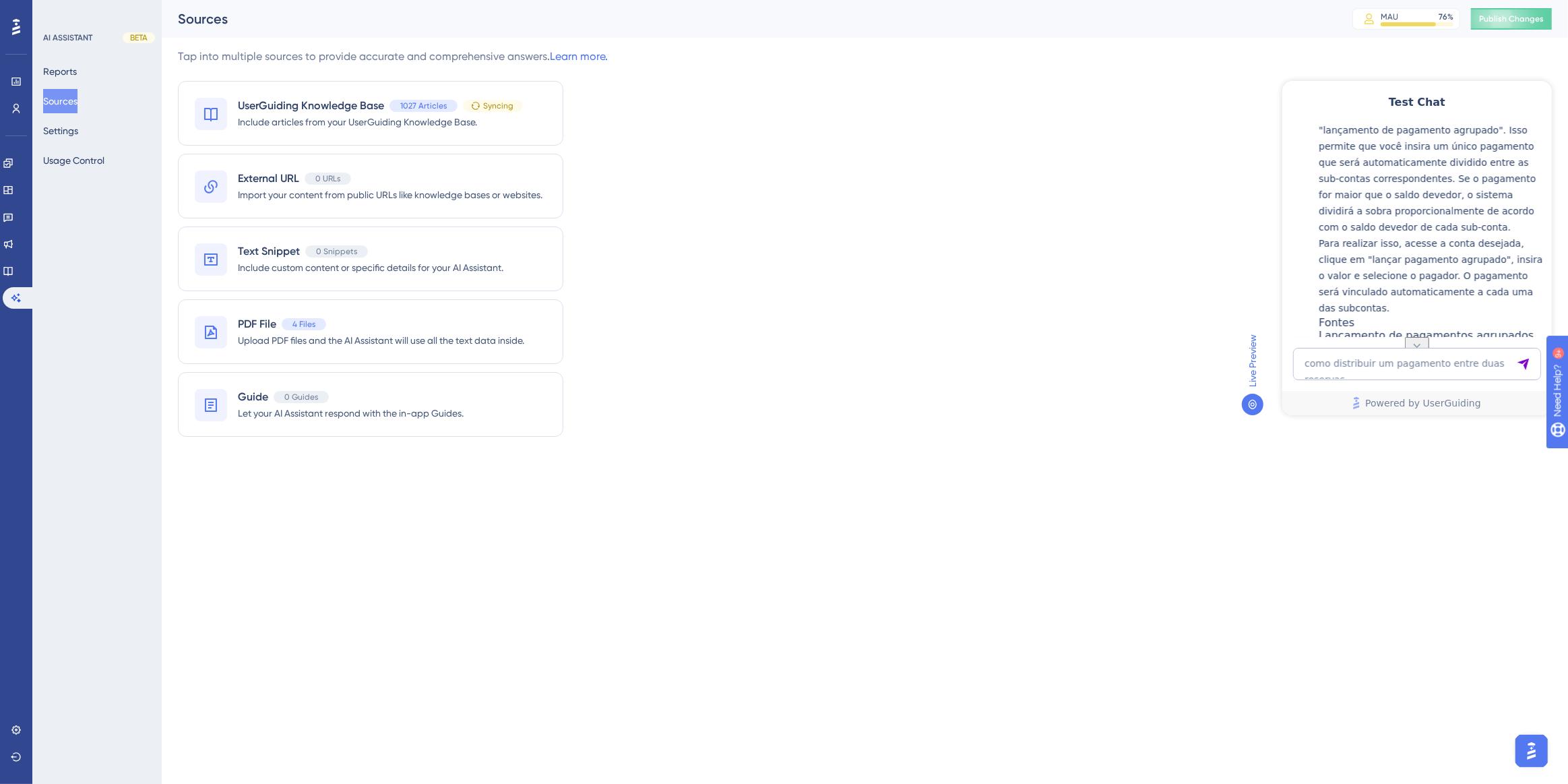
scroll to position [226, 0]
click at [63, 133] on button "Settings" at bounding box center [60, 130] width 35 height 24
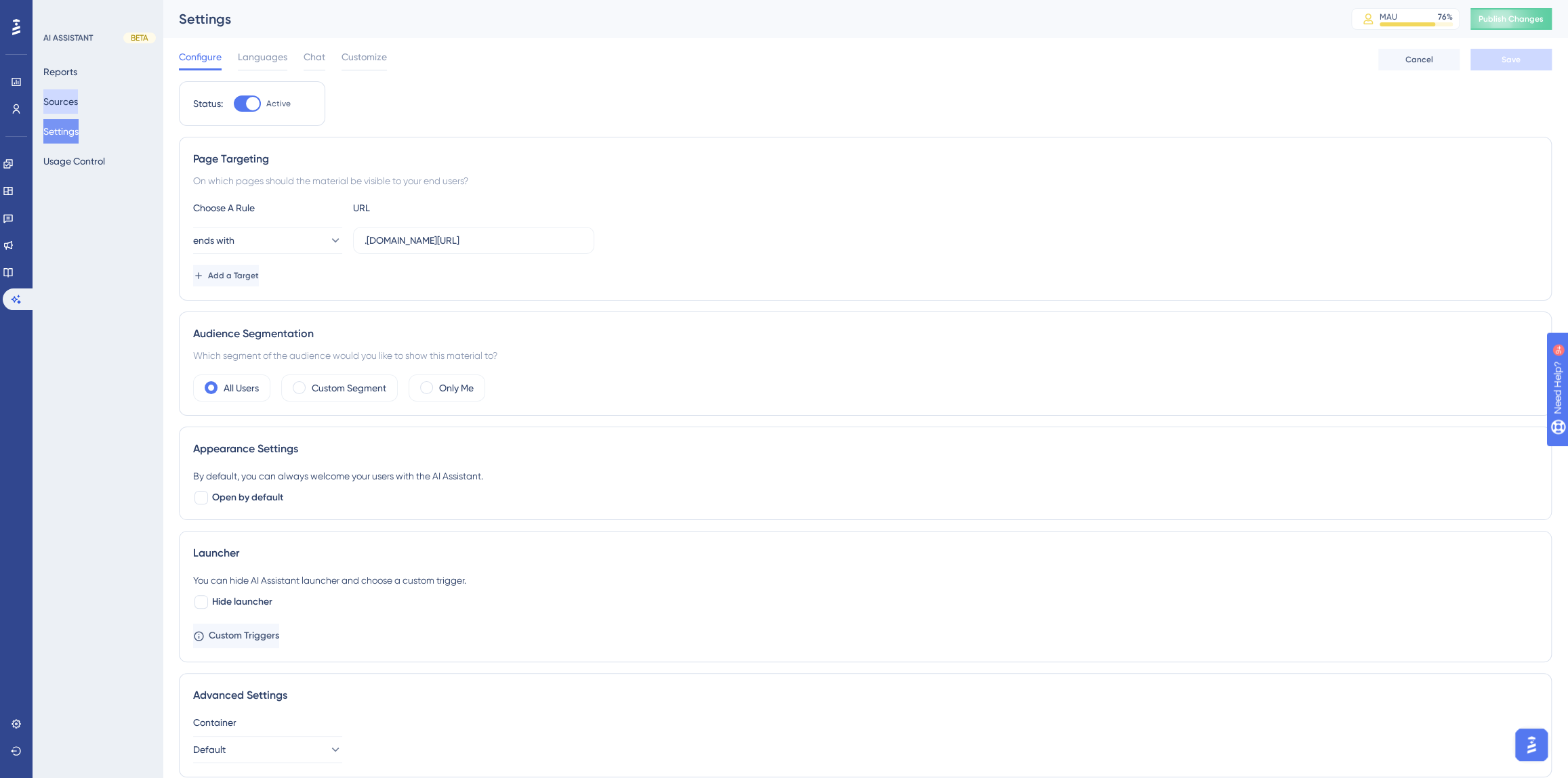
click at [60, 107] on button "Sources" at bounding box center [60, 101] width 35 height 24
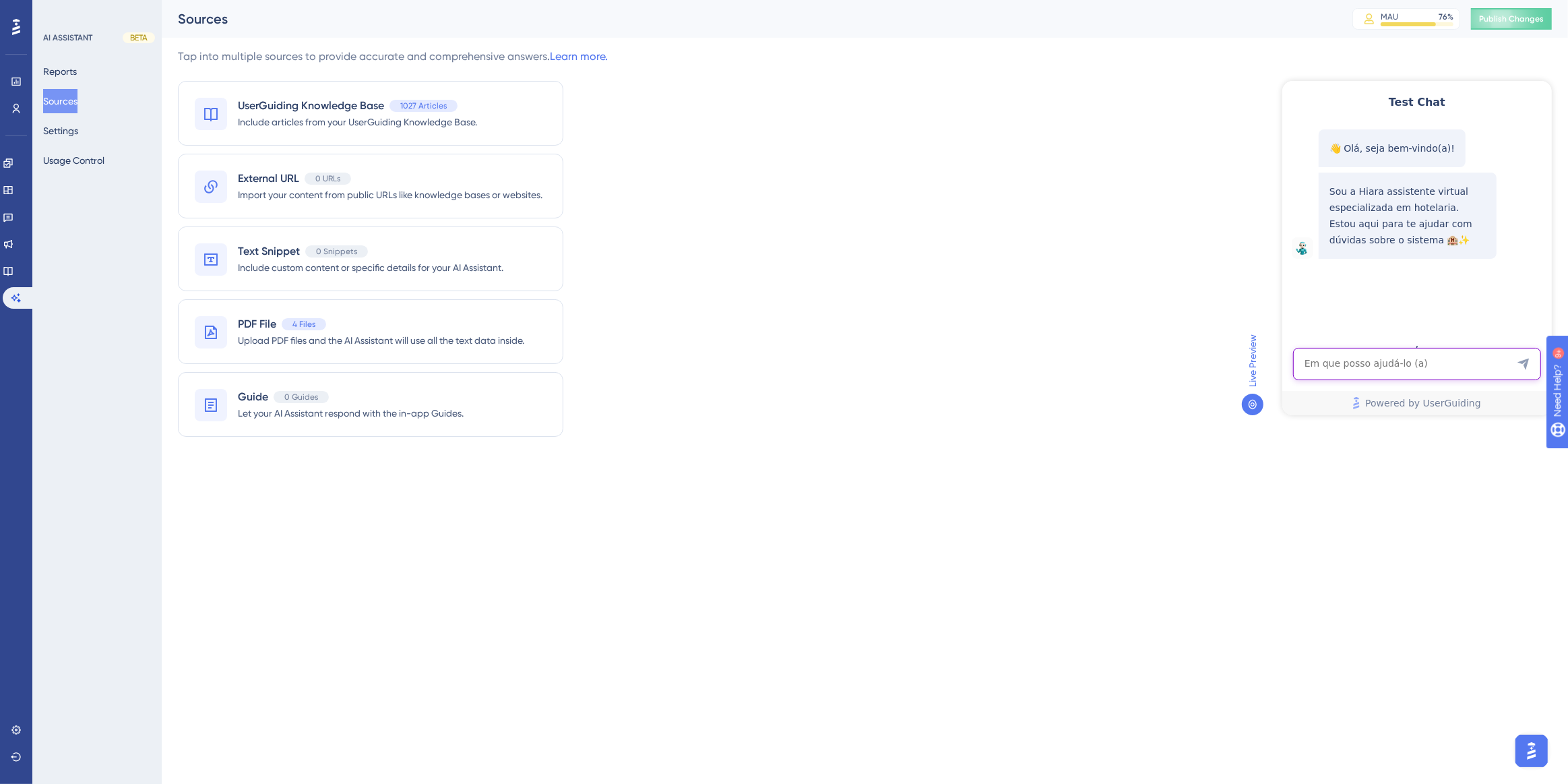
click at [1369, 371] on textarea "AI Assistant Text Input" at bounding box center [1416, 363] width 248 height 32
paste textarea "Oi, como funciona o painel de dados publicos?"
type textarea "Oi, como funciona o painel de dados publicos?"
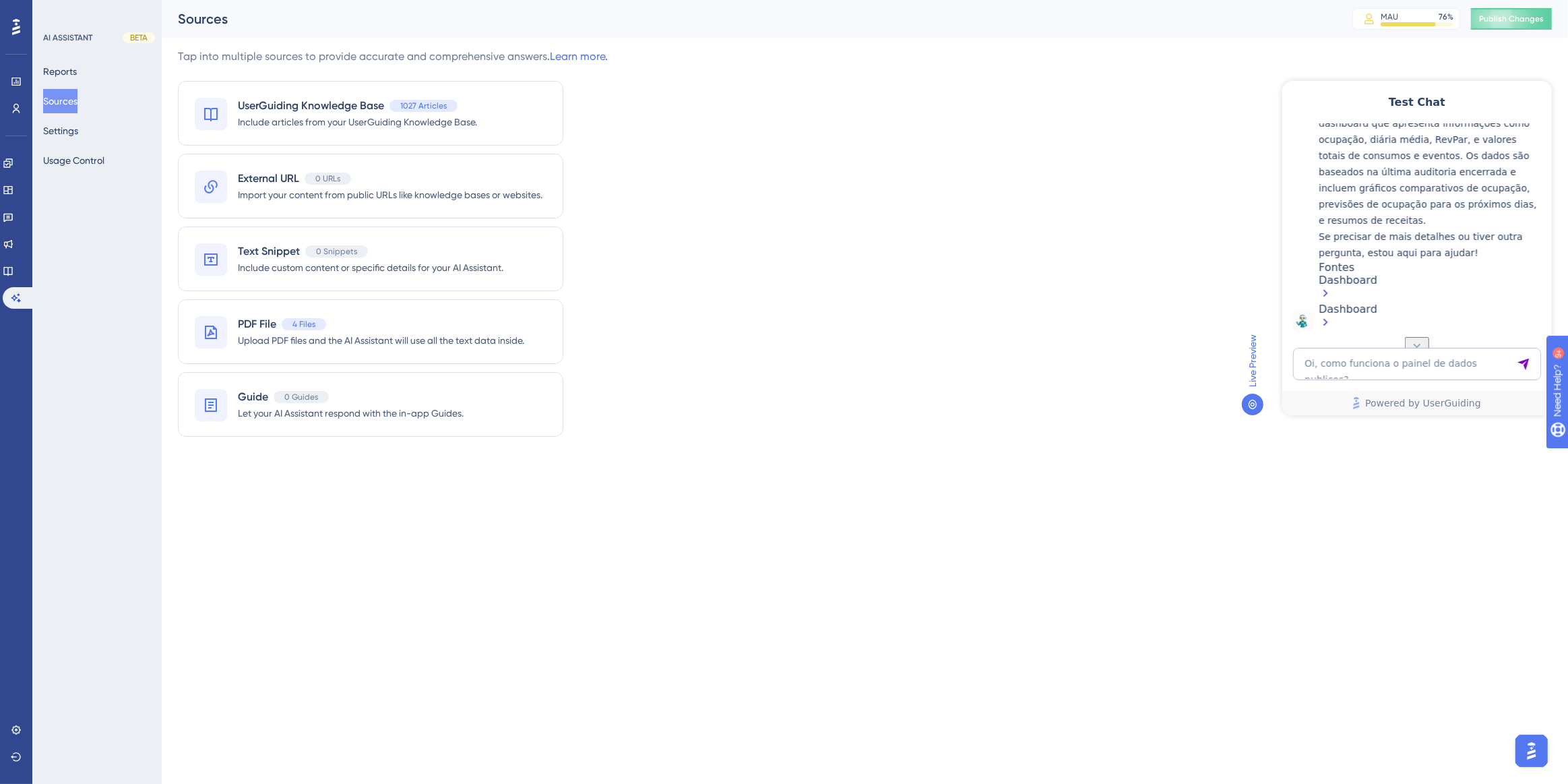
scroll to position [349, 0]
click at [1482, 22] on span "Publish Changes" at bounding box center [1511, 19] width 65 height 11
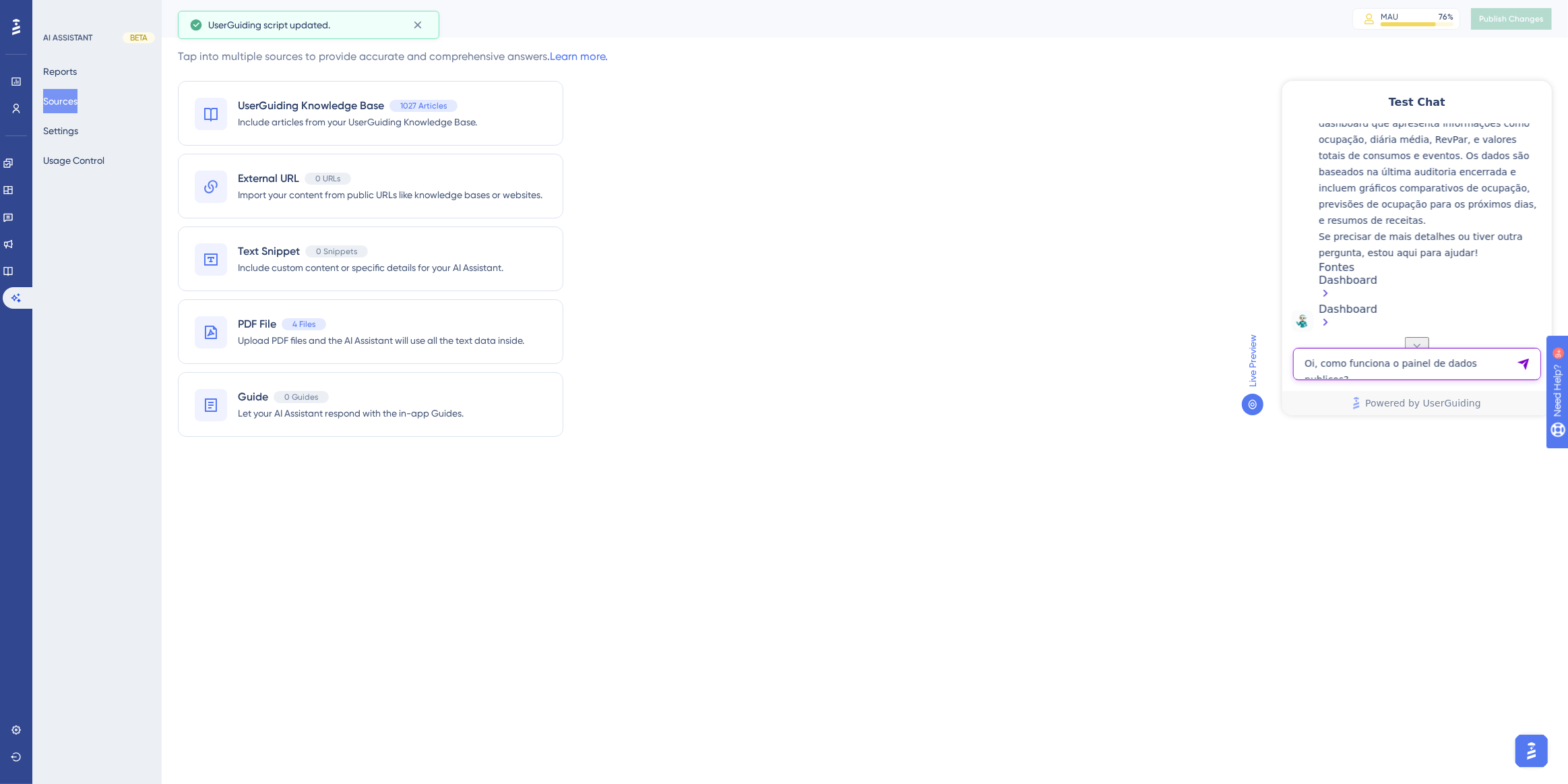
click at [1304, 360] on textarea "Oi, como funciona o painel de dados publicos?" at bounding box center [1416, 363] width 248 height 32
paste textarea "queria analisar o relatorio de vendas somente do vinho"
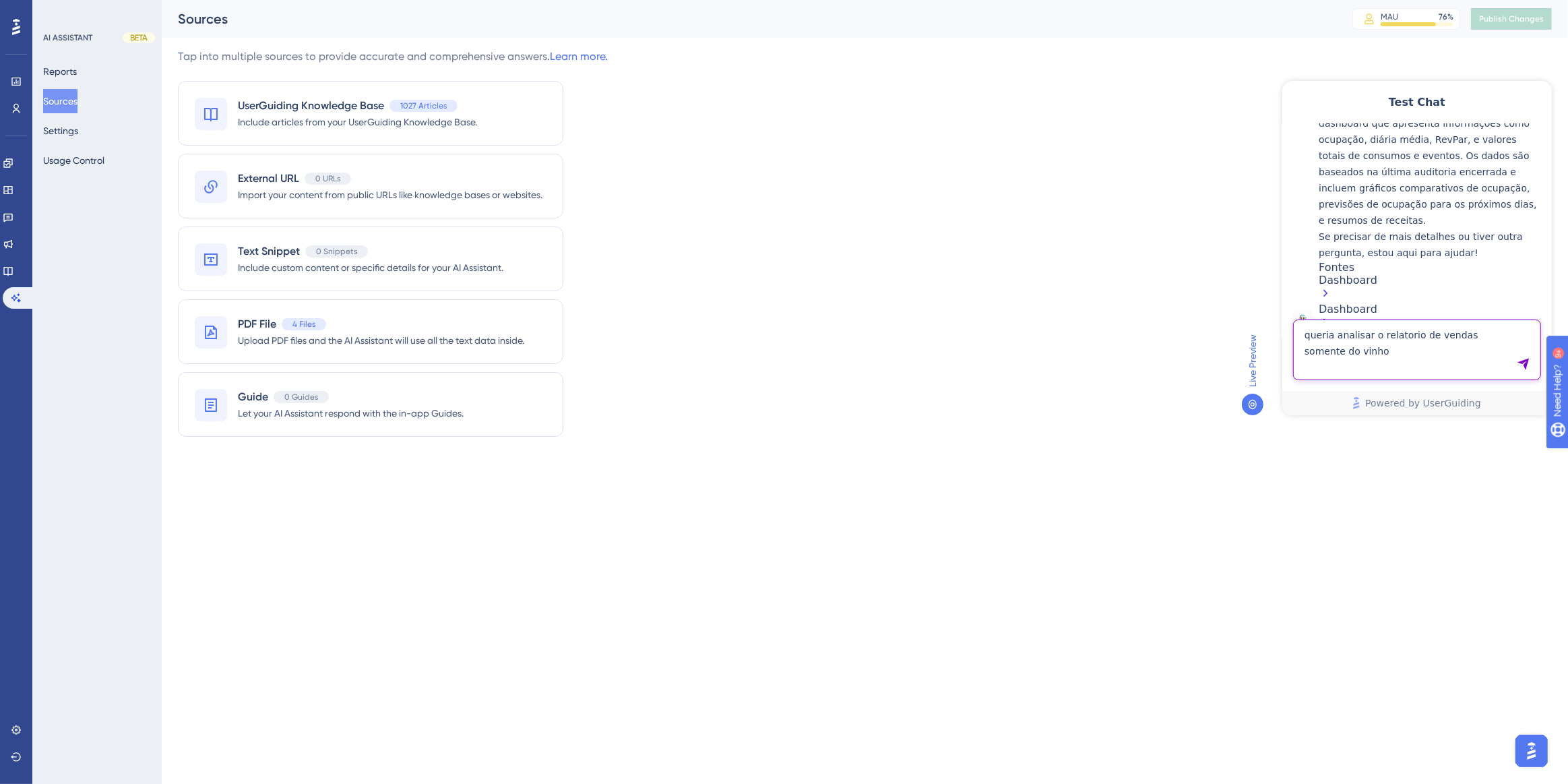
type textarea "queria analisar o relatorio de vendas somente do vinho"
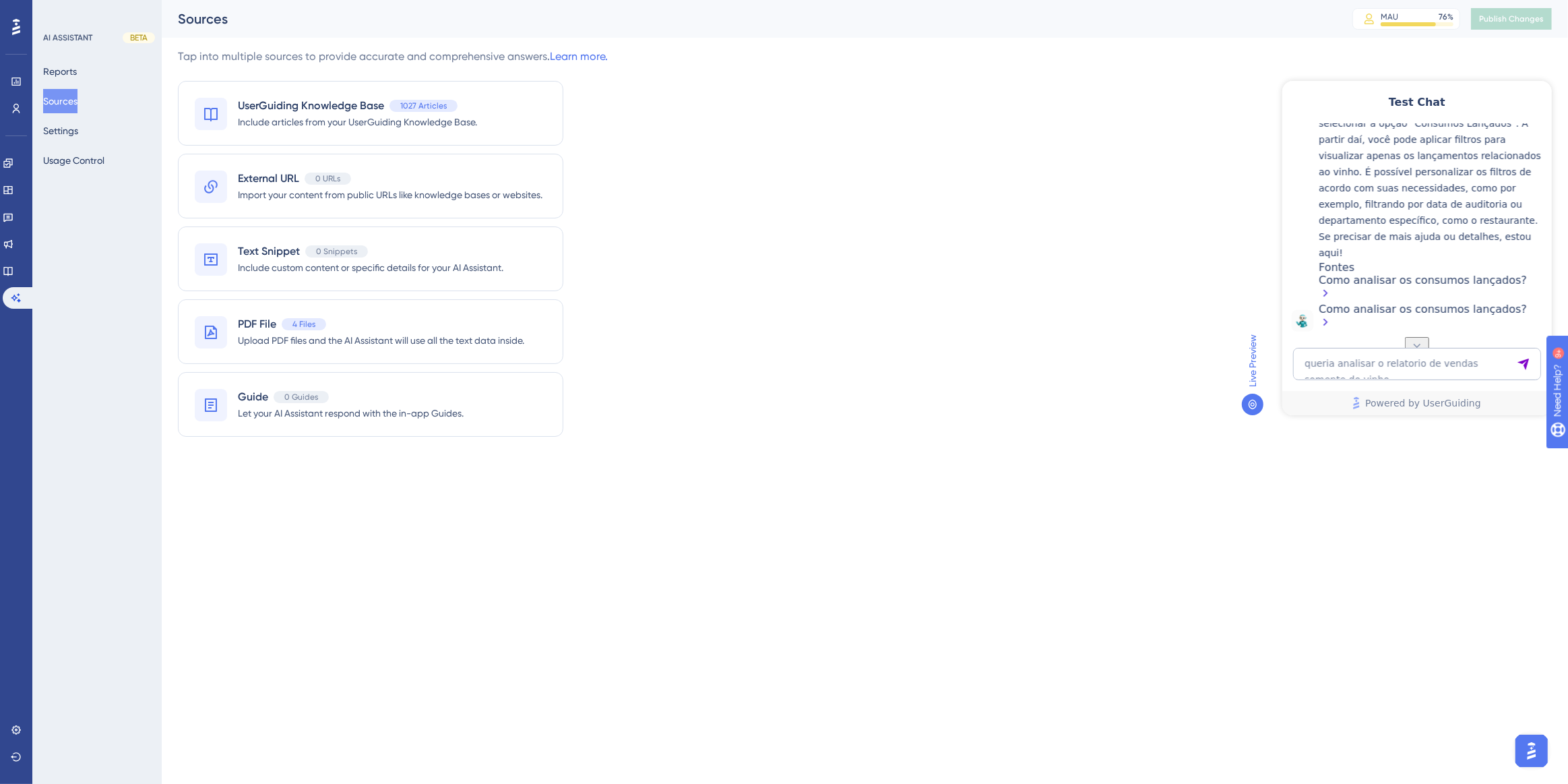
scroll to position [738, 0]
click at [1381, 296] on div "Como analisar os consumos lançados?" at bounding box center [1431, 287] width 226 height 29
click at [1432, 367] on textarea "queria analisar o relatorio de vendas somente do vinho" at bounding box center [1416, 363] width 248 height 32
paste textarea "COMO LAMÇAR PRODUTO AVULSO"
type textarea "COMO LAMÇAR PRODUTO AVULSO"
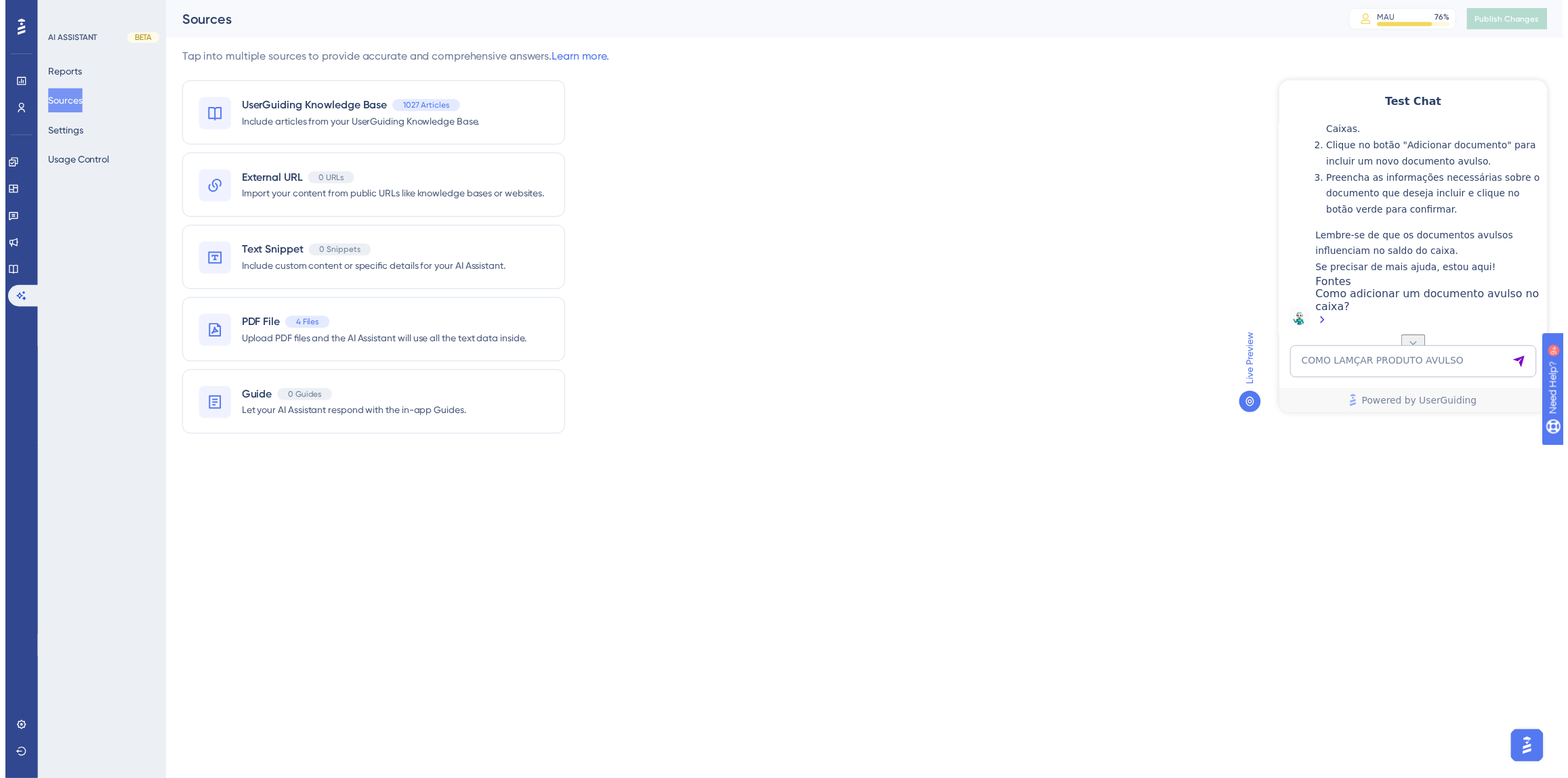
scroll to position [1029, 0]
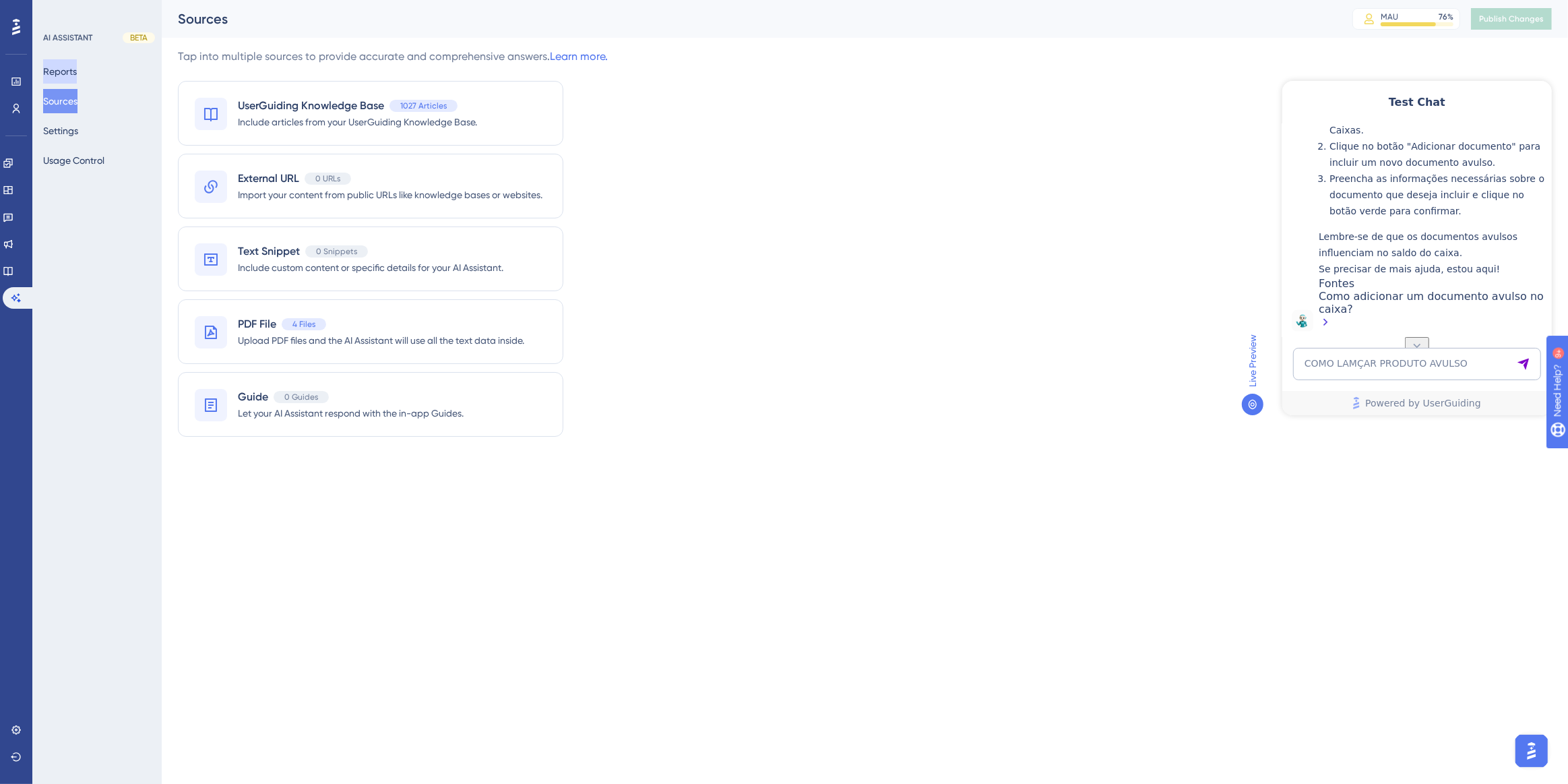
click at [65, 65] on button "Reports" at bounding box center [60, 71] width 34 height 24
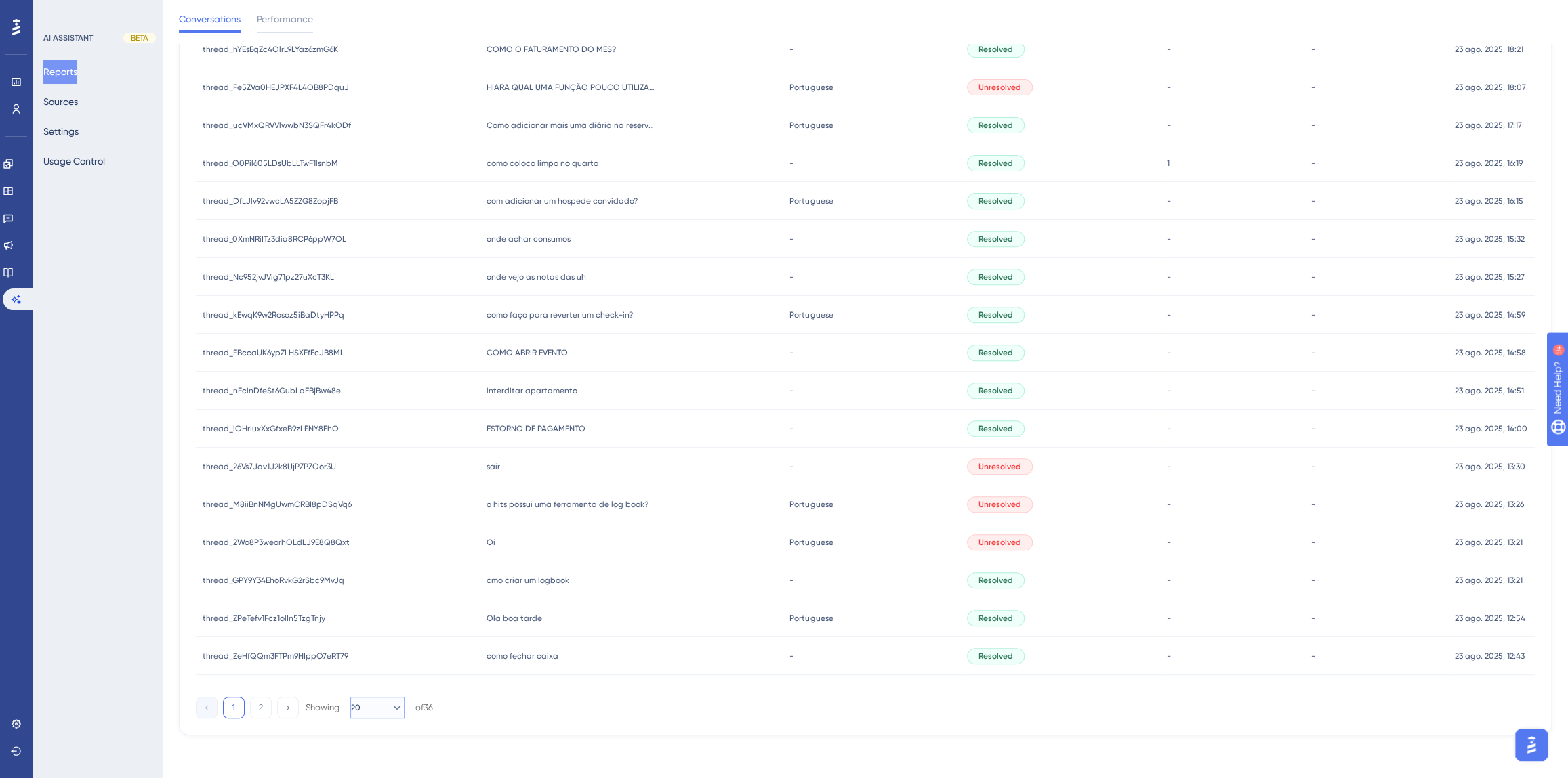
click at [377, 705] on button "20" at bounding box center [377, 707] width 55 height 21
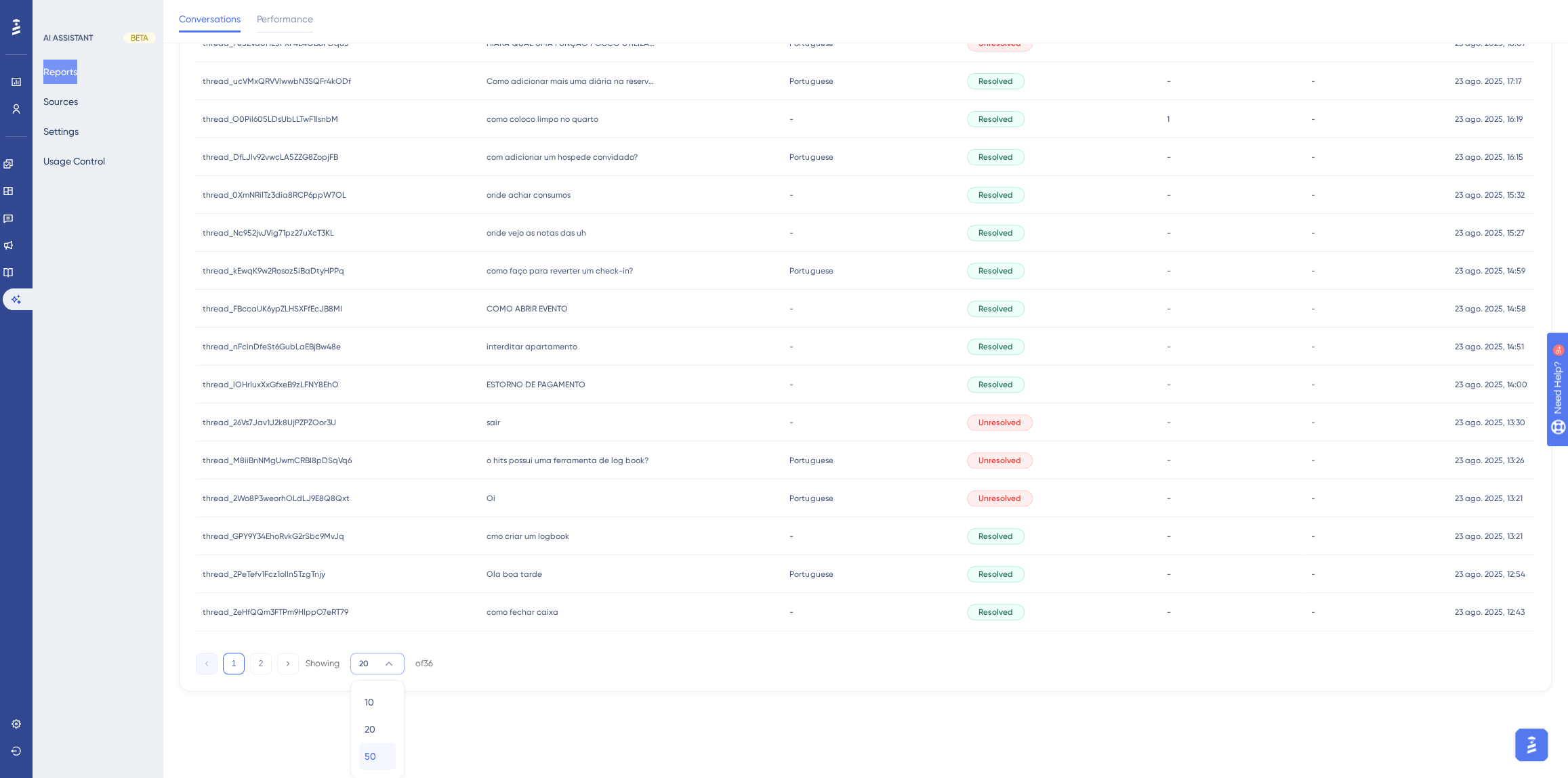
click at [375, 757] on span "50" at bounding box center [369, 757] width 12 height 16
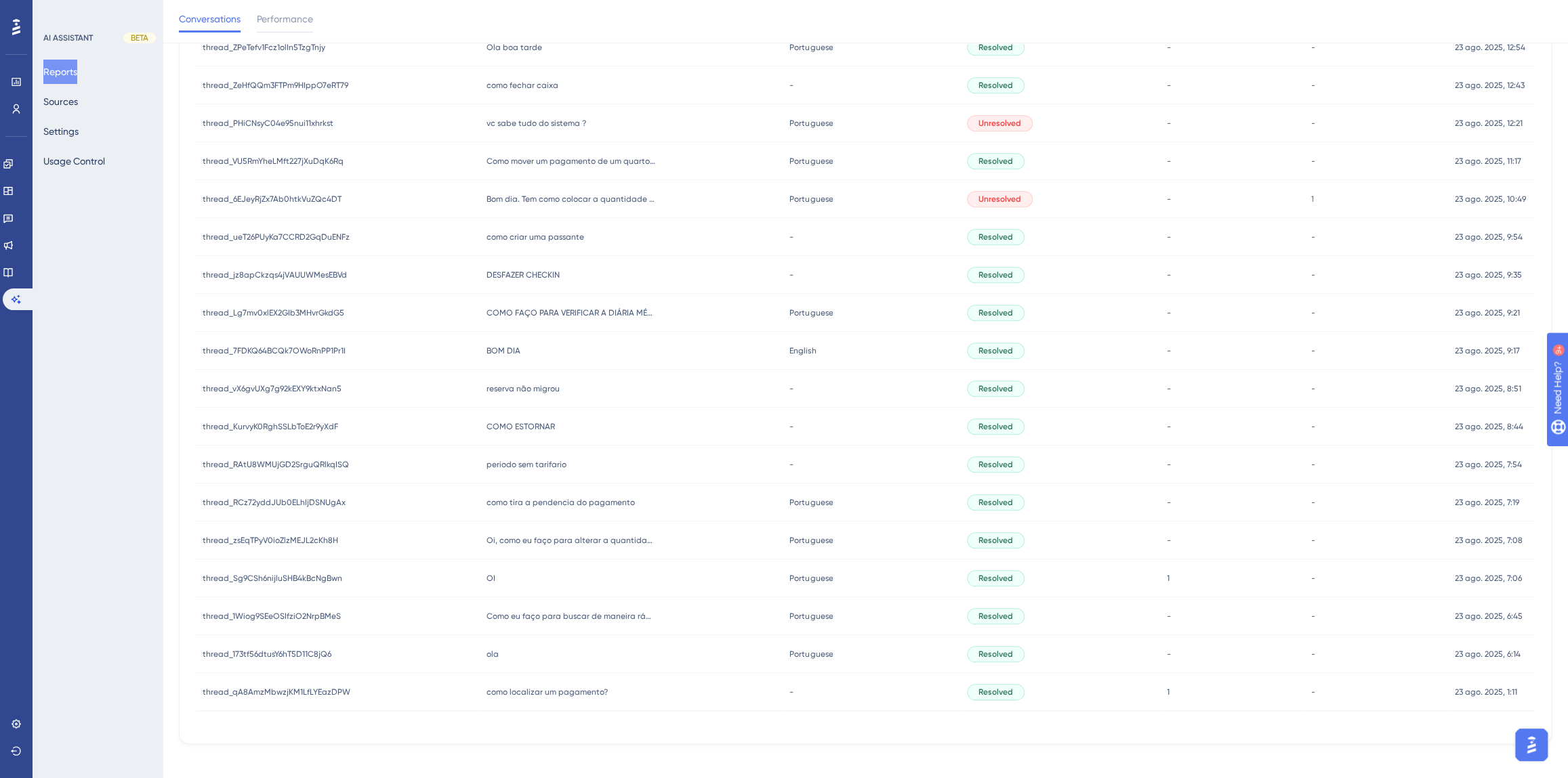
scroll to position [924, 0]
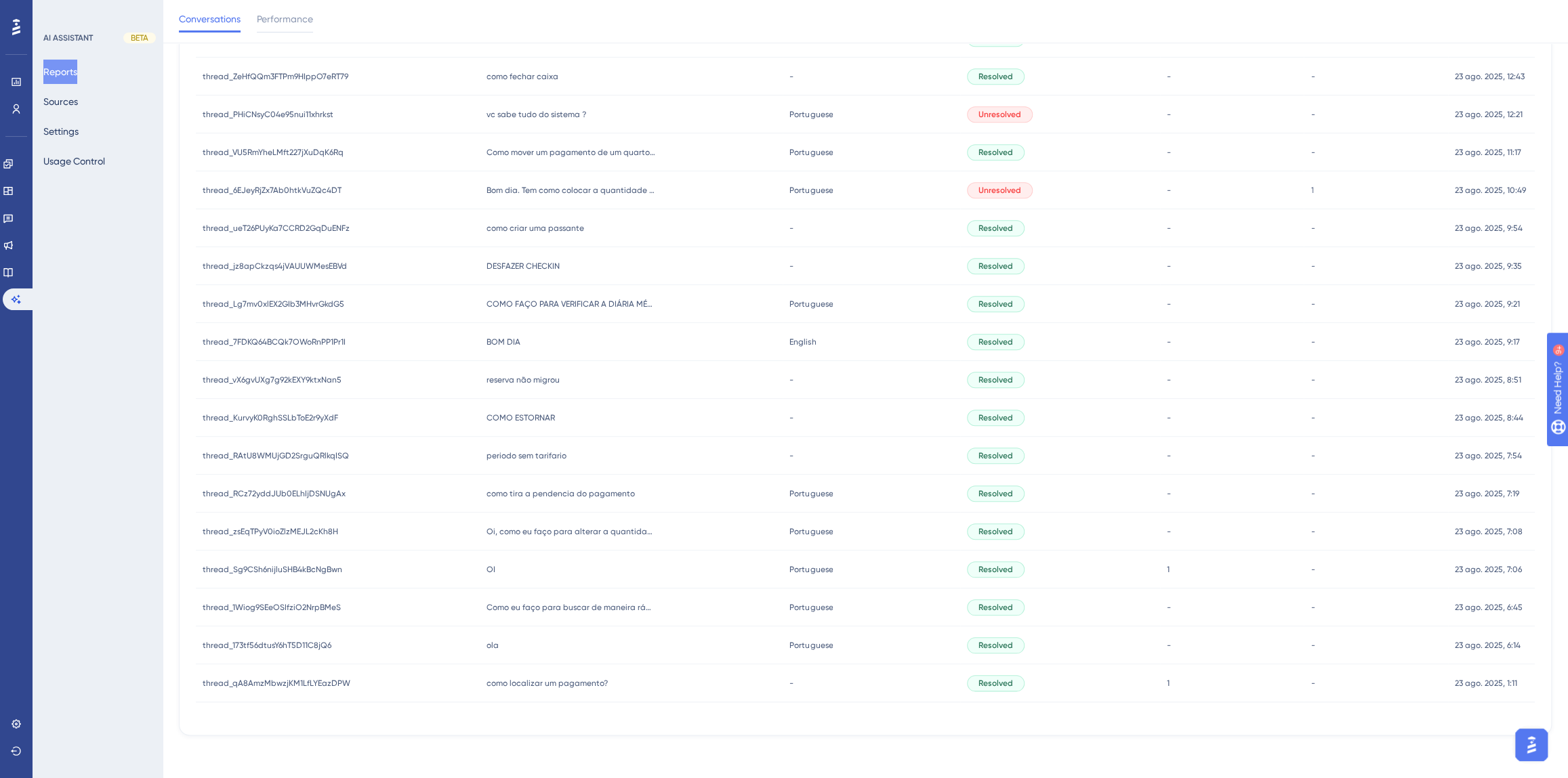
click at [523, 649] on div "[PERSON_NAME]" at bounding box center [631, 646] width 303 height 38
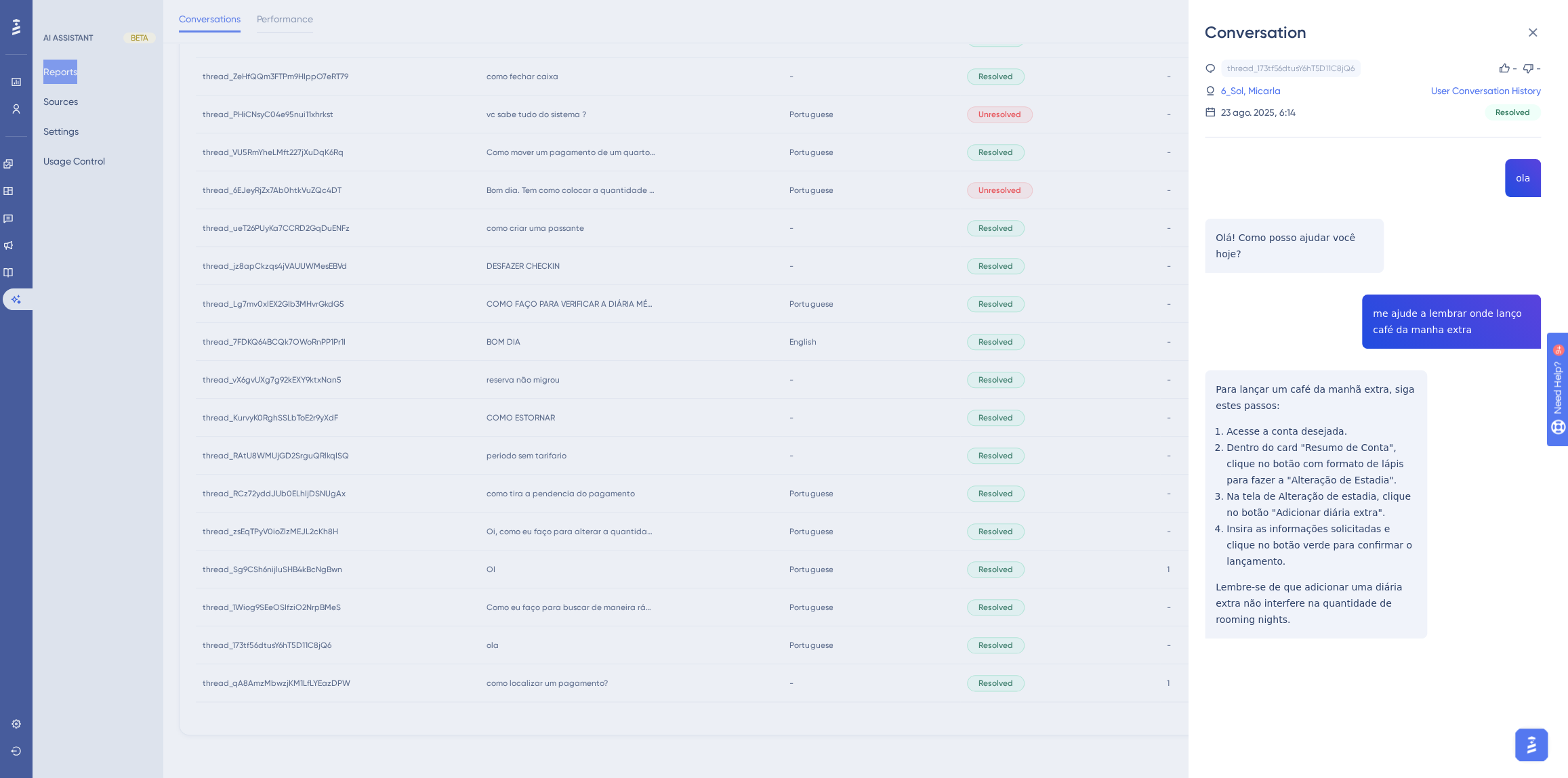
click at [1389, 329] on div "thread_173tf56dtusY6hT5D11C8jQ6 Copy - - 6_Sol, Micarla User Conversation Histo…" at bounding box center [1373, 384] width 336 height 648
click at [1389, 316] on div "thread_173tf56dtusY6hT5D11C8jQ6 Copy - - 6_Sol, Micarla User Conversation Histo…" at bounding box center [1373, 384] width 336 height 648
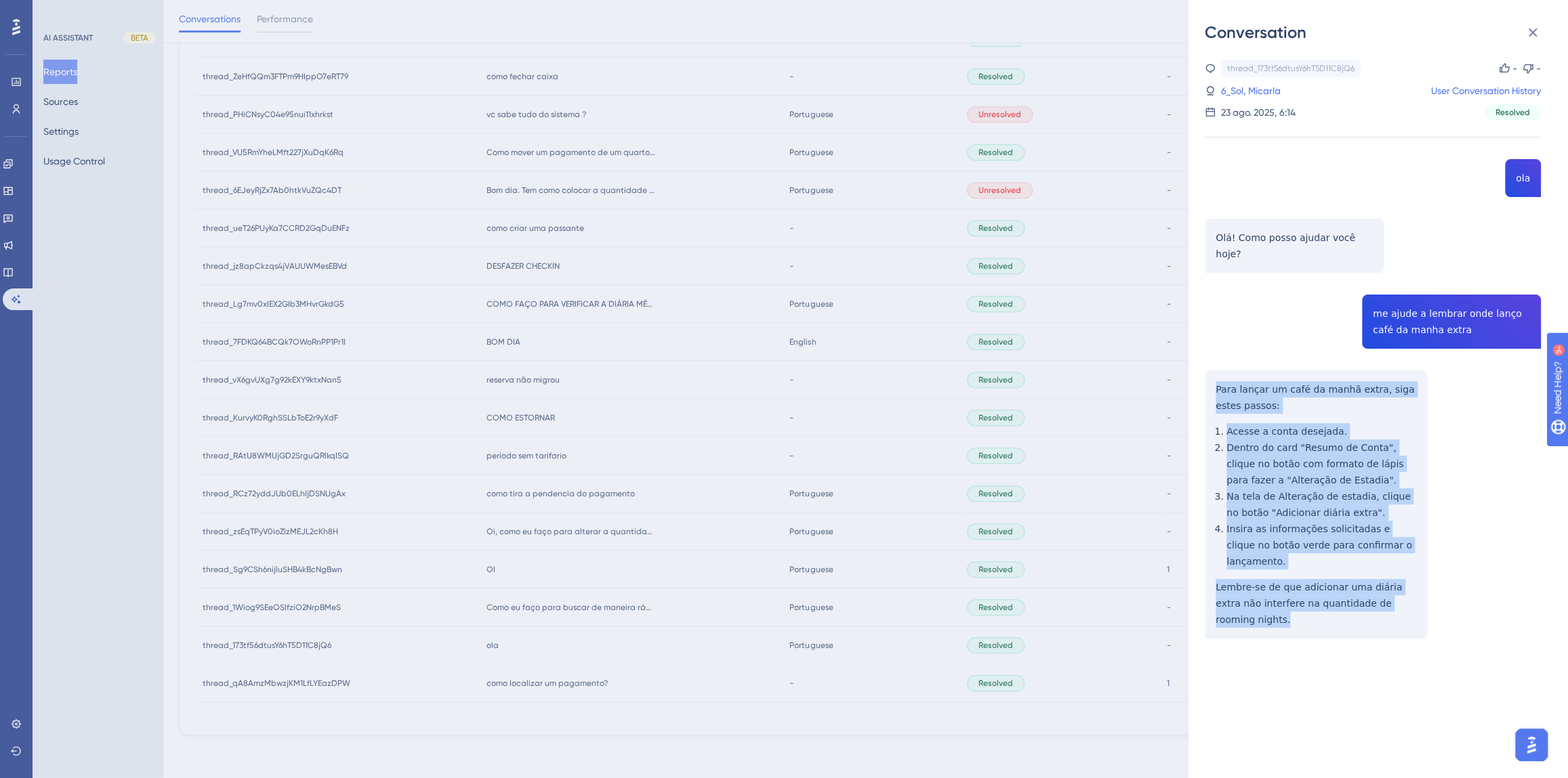
drag, startPoint x: 1416, startPoint y: 571, endPoint x: 1206, endPoint y: 372, distance: 289.3
click at [1206, 372] on div "thread_173tf56dtusY6hT5D11C8jQ6 Copy - - 6_Sol, Micarla User Conversation Histo…" at bounding box center [1373, 384] width 336 height 648
copy div "Para lançar um café da manhã extra, siga estes passos: Acesse a conta desejada.…"
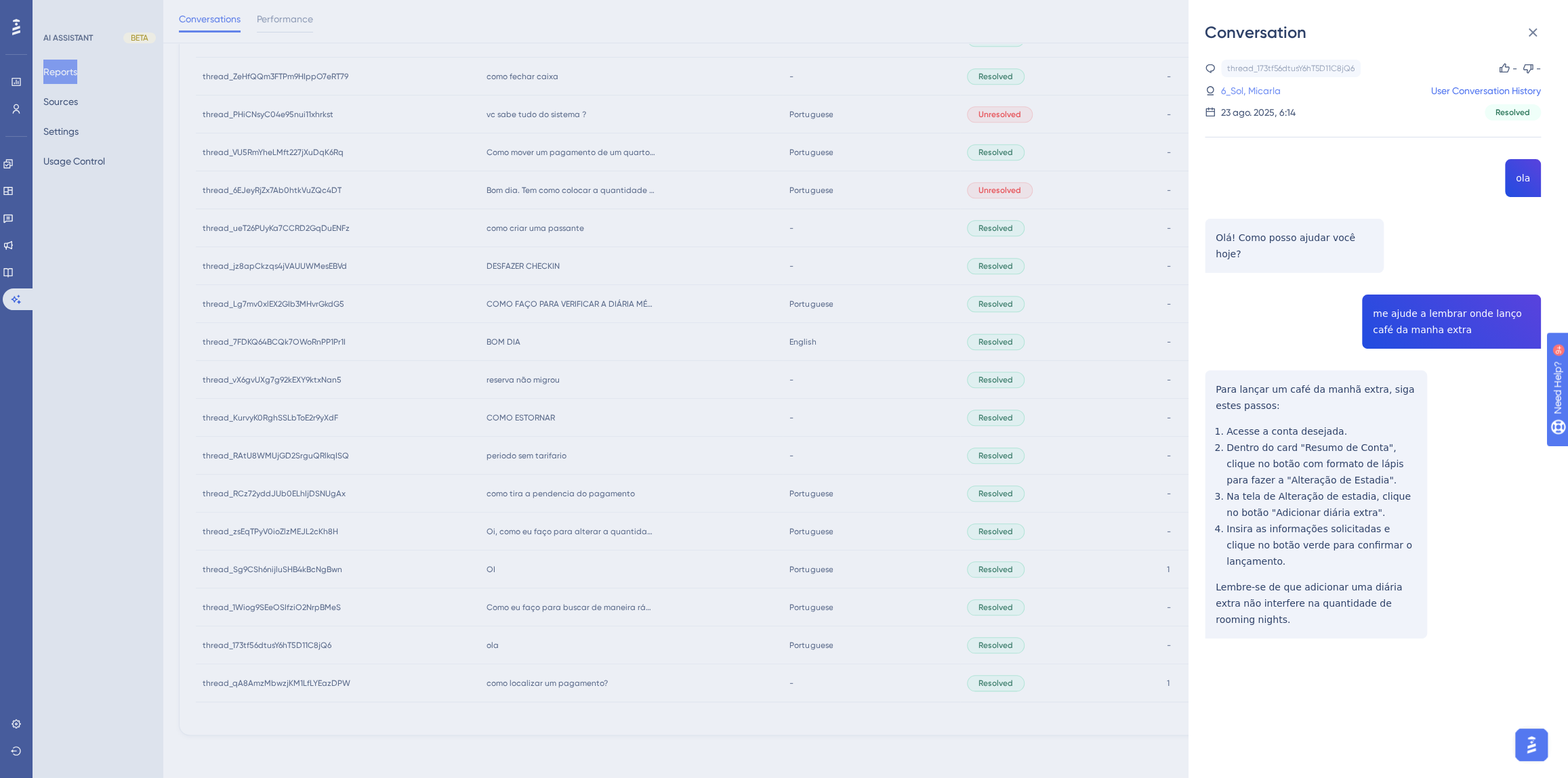
click at [1236, 94] on link "6_Sol, Micarla" at bounding box center [1250, 90] width 60 height 16
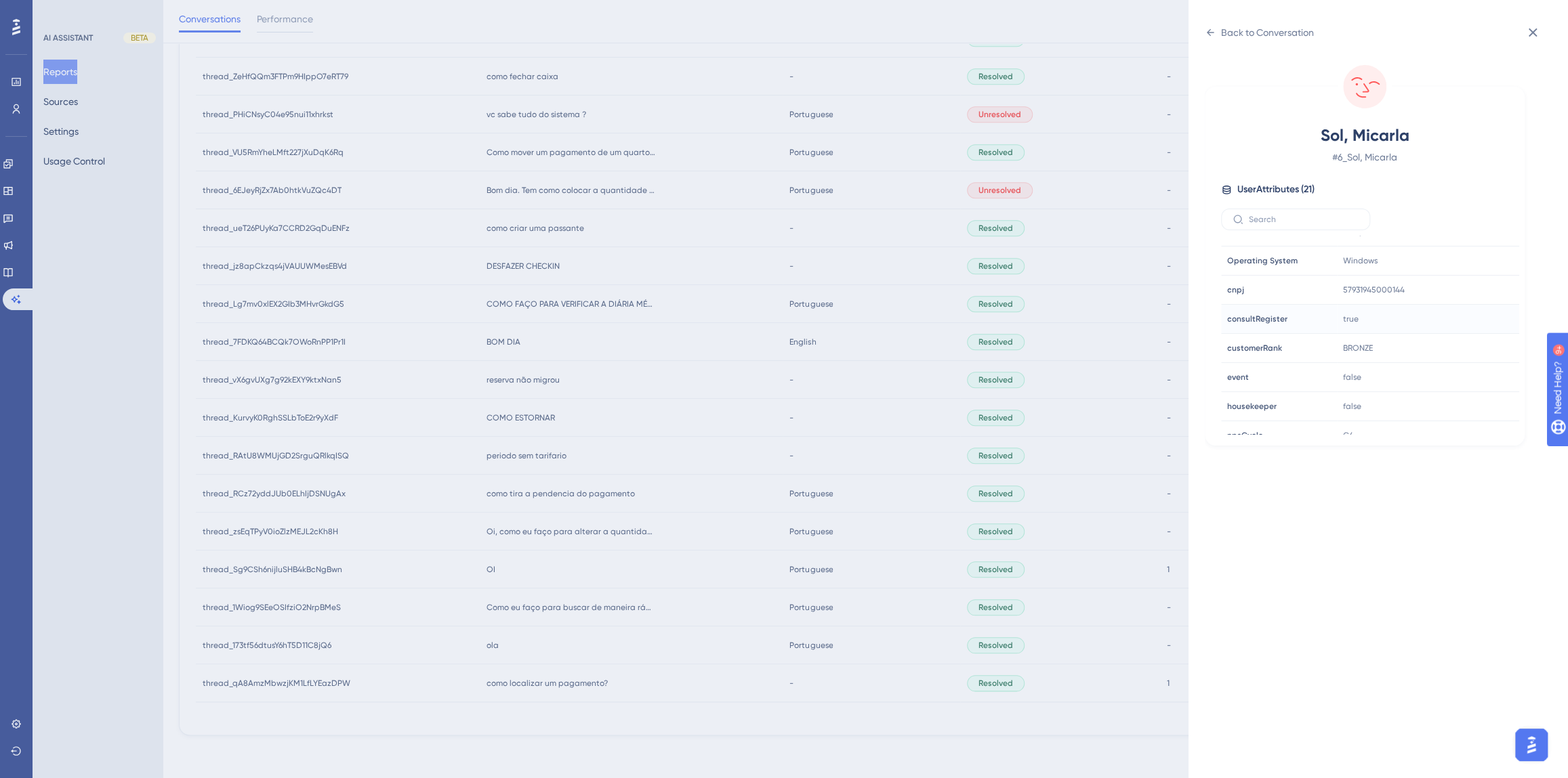
scroll to position [411, 0]
click at [1461, 331] on icon at bounding box center [1467, 334] width 13 height 13
click at [601, 470] on div "Back to Conversation Sol, Micarla # 6_Sol, Micarla User Attributes ( 21 ) Email…" at bounding box center [784, 389] width 1568 height 778
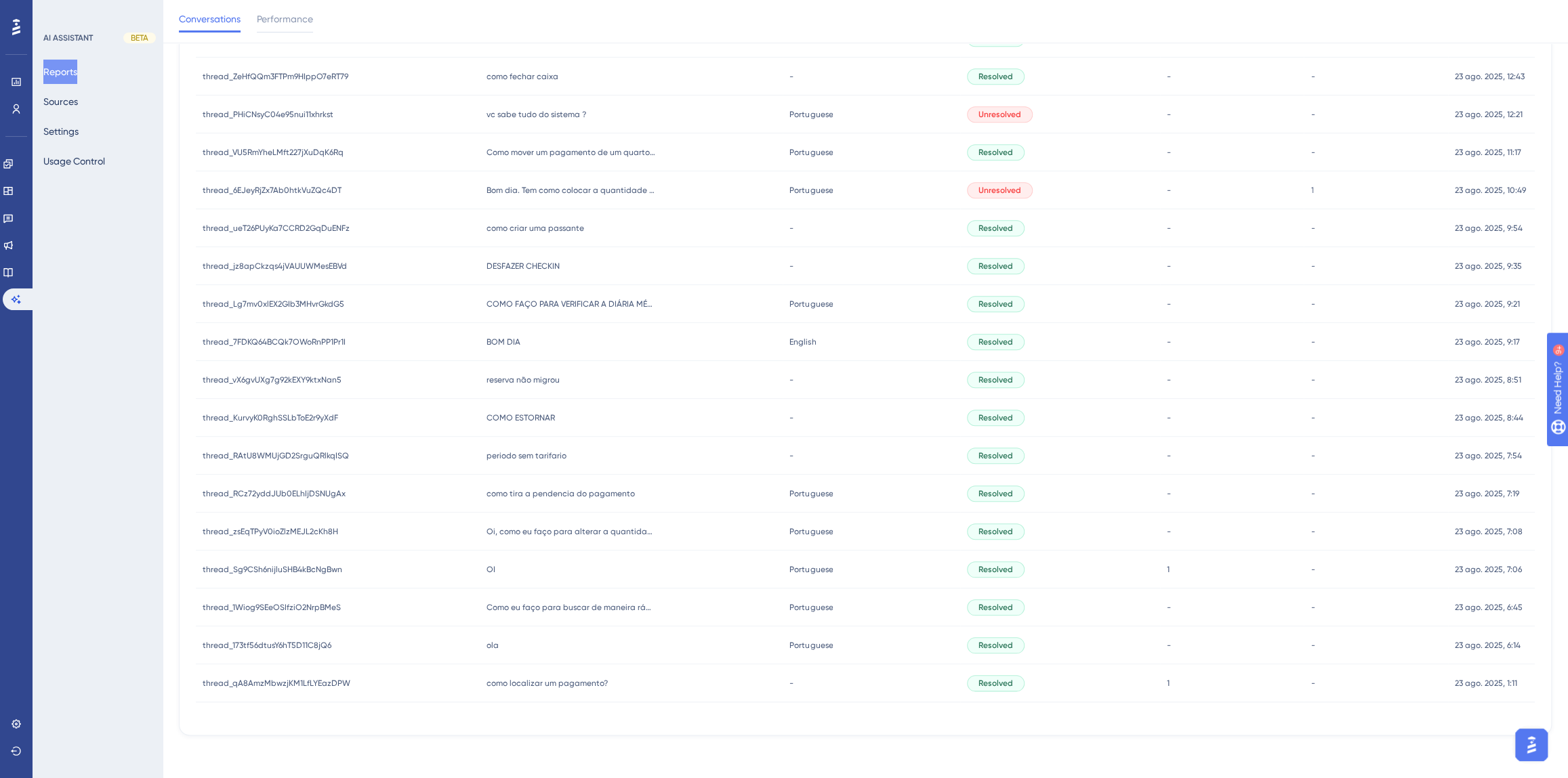
click at [572, 605] on span "Como eu faço para buscar de maneira rápido pelas placas dos carros que estão no…" at bounding box center [571, 607] width 169 height 11
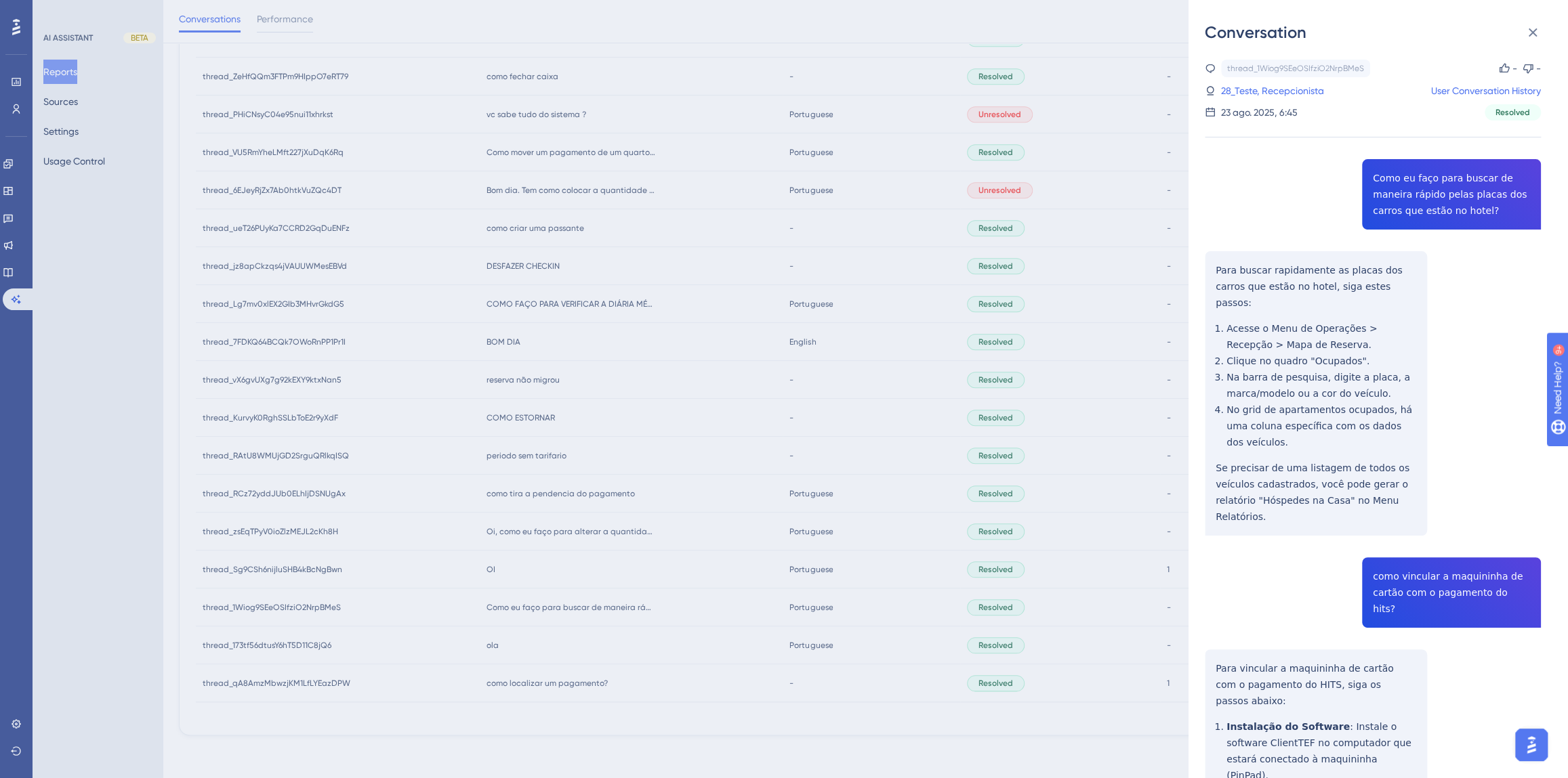
click at [1397, 207] on div "thread_1Wiog9SEeOSIfziO2NrpBMeS Copy - - 28_Teste, Recepcionista User Conversat…" at bounding box center [1373, 702] width 336 height 1285
copy span "Como eu faço para buscar de maneira rápido pelas placas dos carros que estão no…"
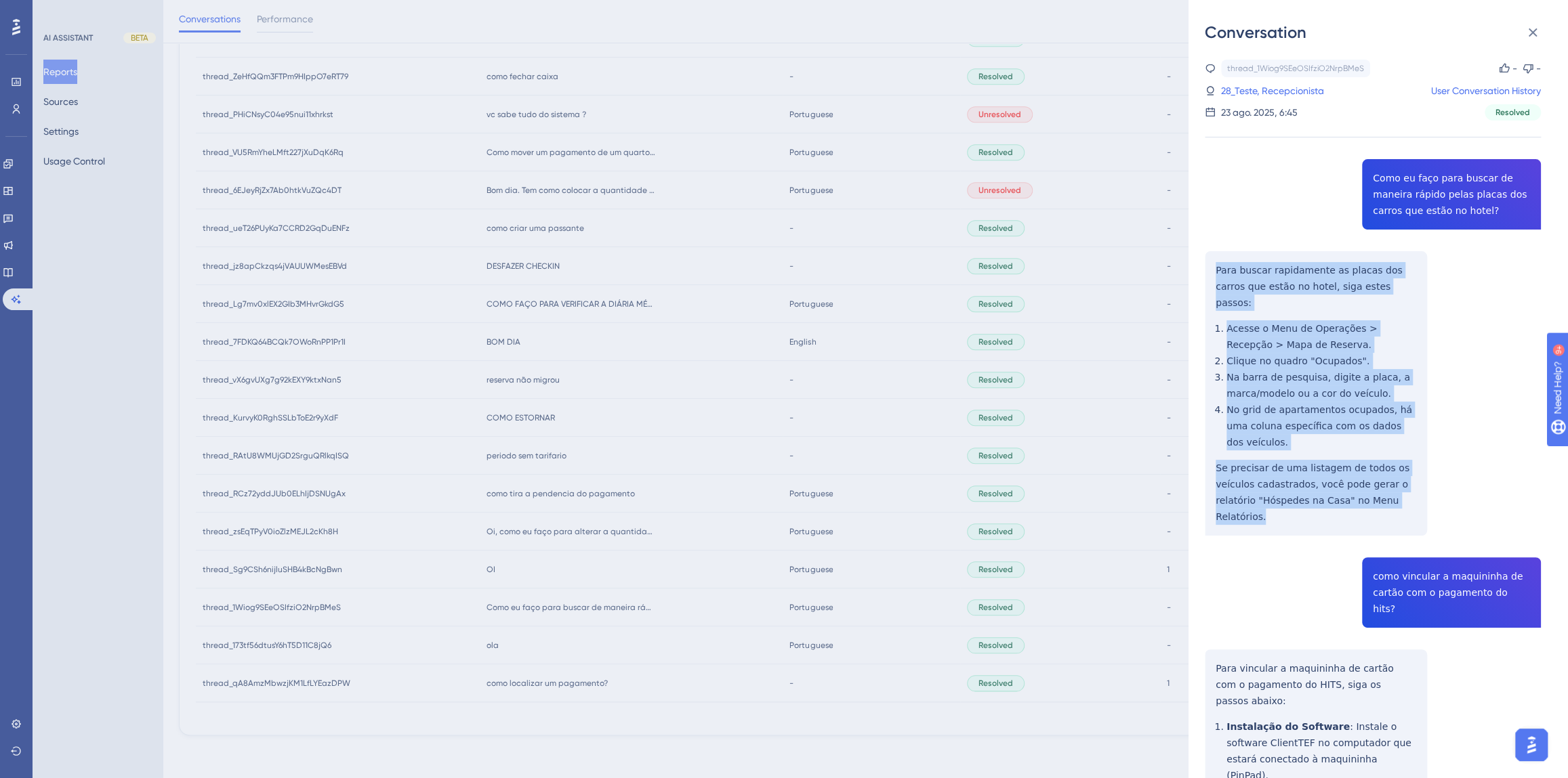
drag, startPoint x: 1273, startPoint y: 487, endPoint x: 1208, endPoint y: 272, distance: 224.6
click at [1208, 272] on div "thread_1Wiog9SEeOSIfziO2NrpBMeS Copy - - 28_Teste, Recepcionista User Conversat…" at bounding box center [1373, 702] width 336 height 1285
copy div "Para buscar rapidamente as placas dos carros que estão no hotel, siga estes pas…"
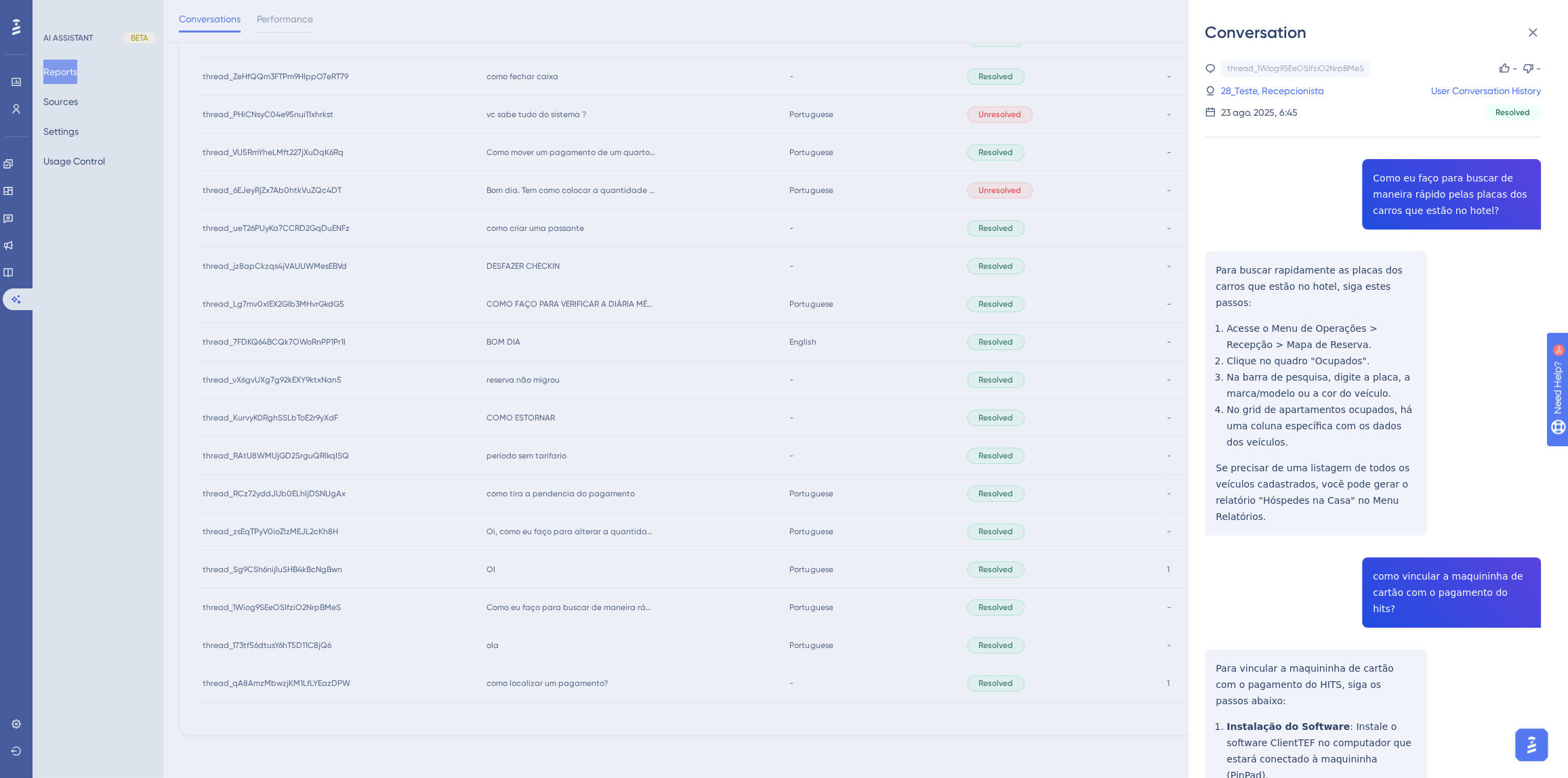
click at [1411, 541] on div "thread_1Wiog9SEeOSIfziO2NrpBMeS Copy - - 28_Teste, Recepcionista User Conversat…" at bounding box center [1373, 702] width 336 height 1285
copy span "como vincular a maquininha de cartão com o pagamento do hits?"
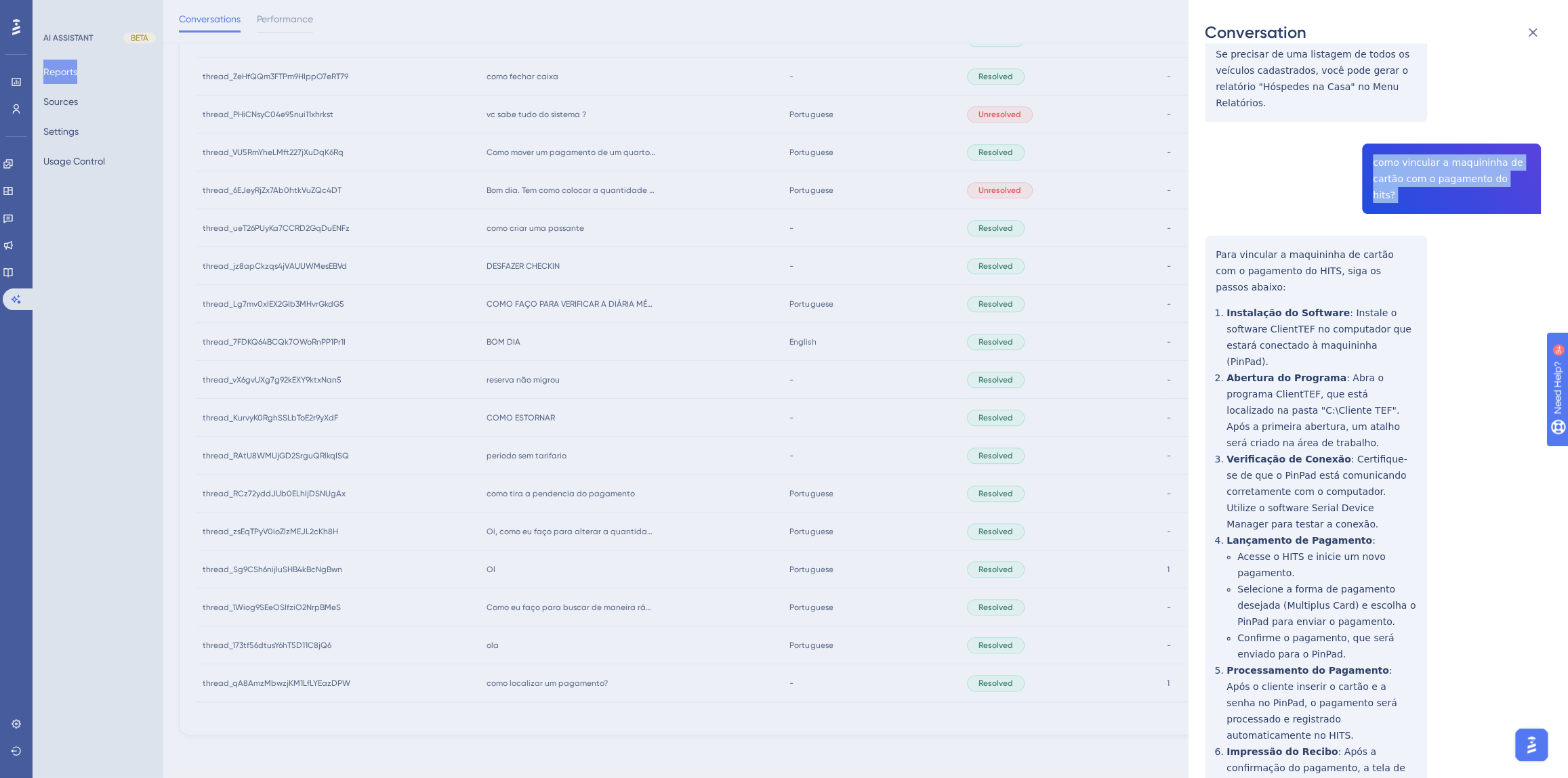
scroll to position [427, 0]
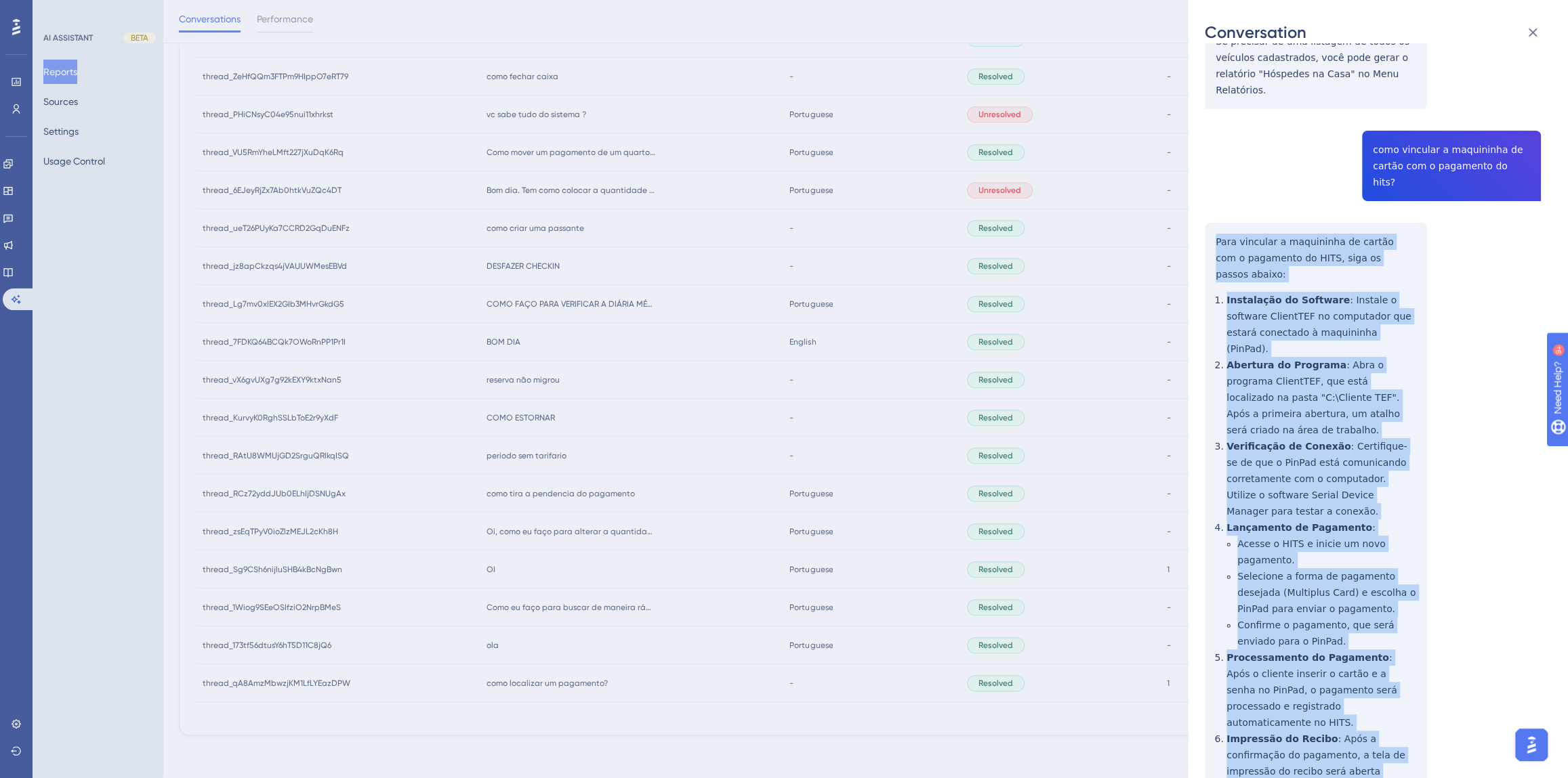
drag, startPoint x: 1264, startPoint y: 699, endPoint x: 1211, endPoint y: 197, distance: 504.8
click at [1211, 197] on div "thread_1Wiog9SEeOSIfziO2NrpBMeS Copy - - 28_Teste, Recepcionista User Conversat…" at bounding box center [1373, 275] width 336 height 1285
copy div "Lore ipsumdol s ametconsec ad elitse doe t incididun ut LABO, etdo ma aliqua en…"
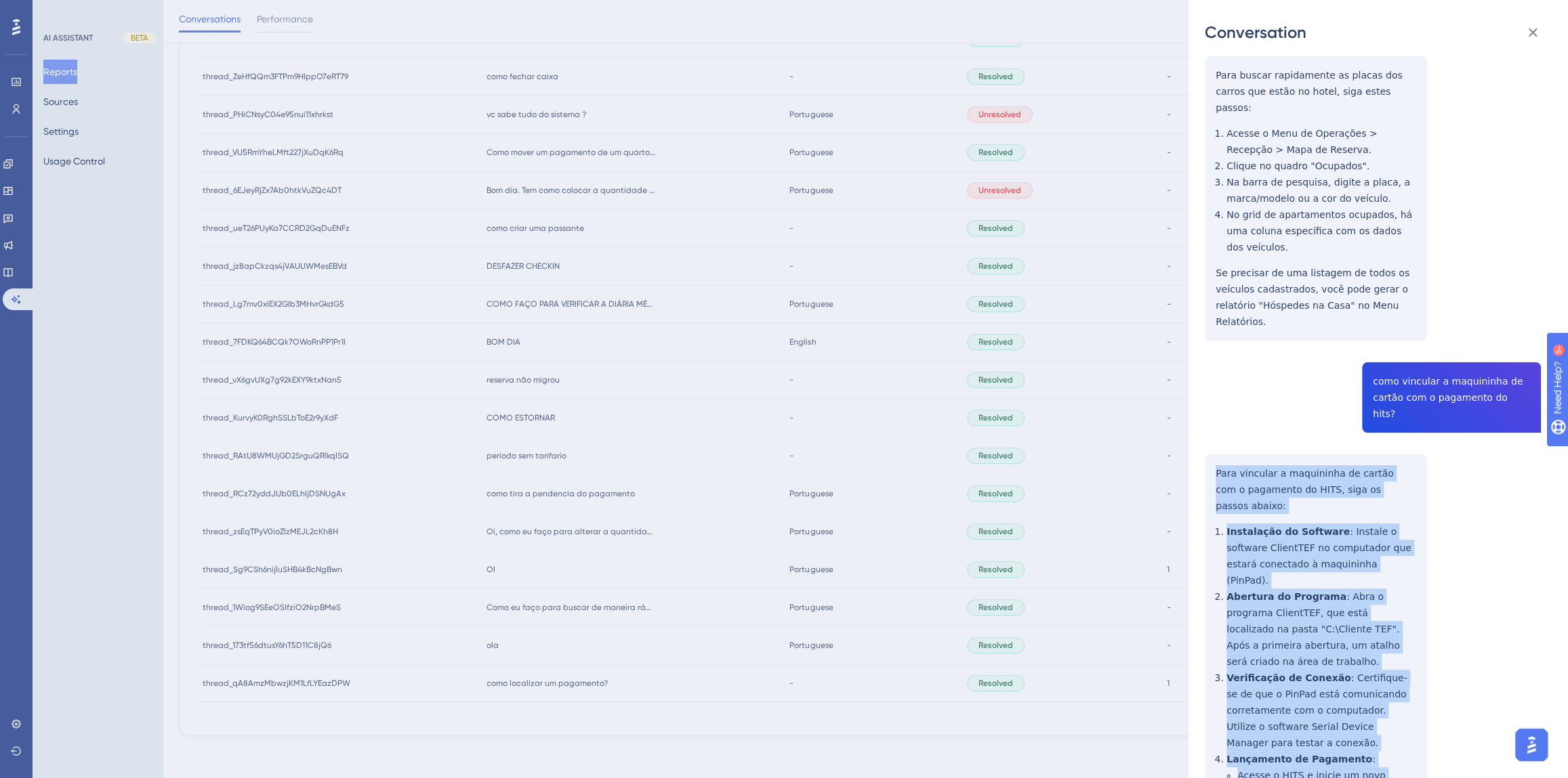
scroll to position [0, 0]
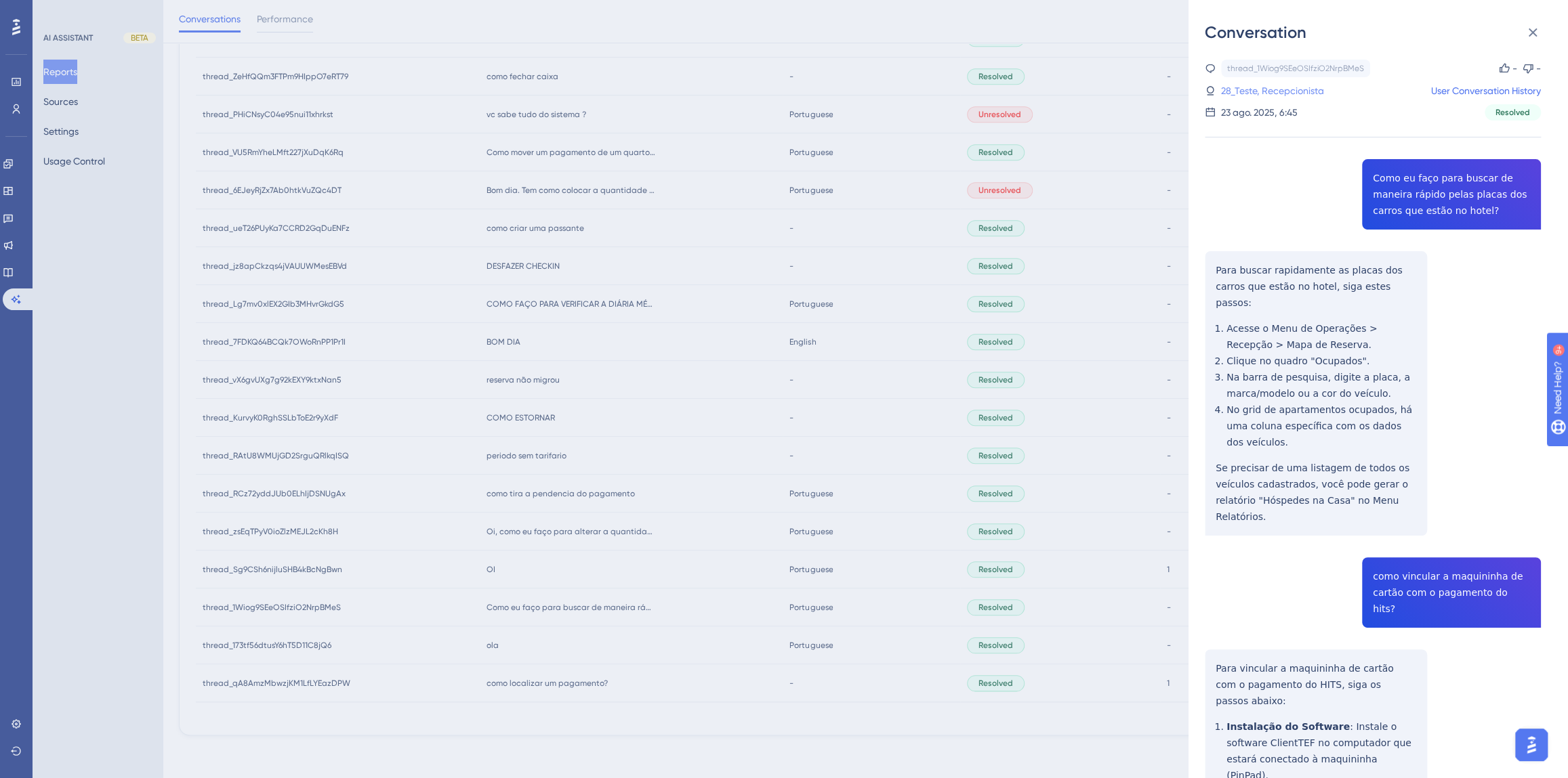
click at [1248, 90] on link "28_Teste, Recepcionista" at bounding box center [1272, 90] width 103 height 16
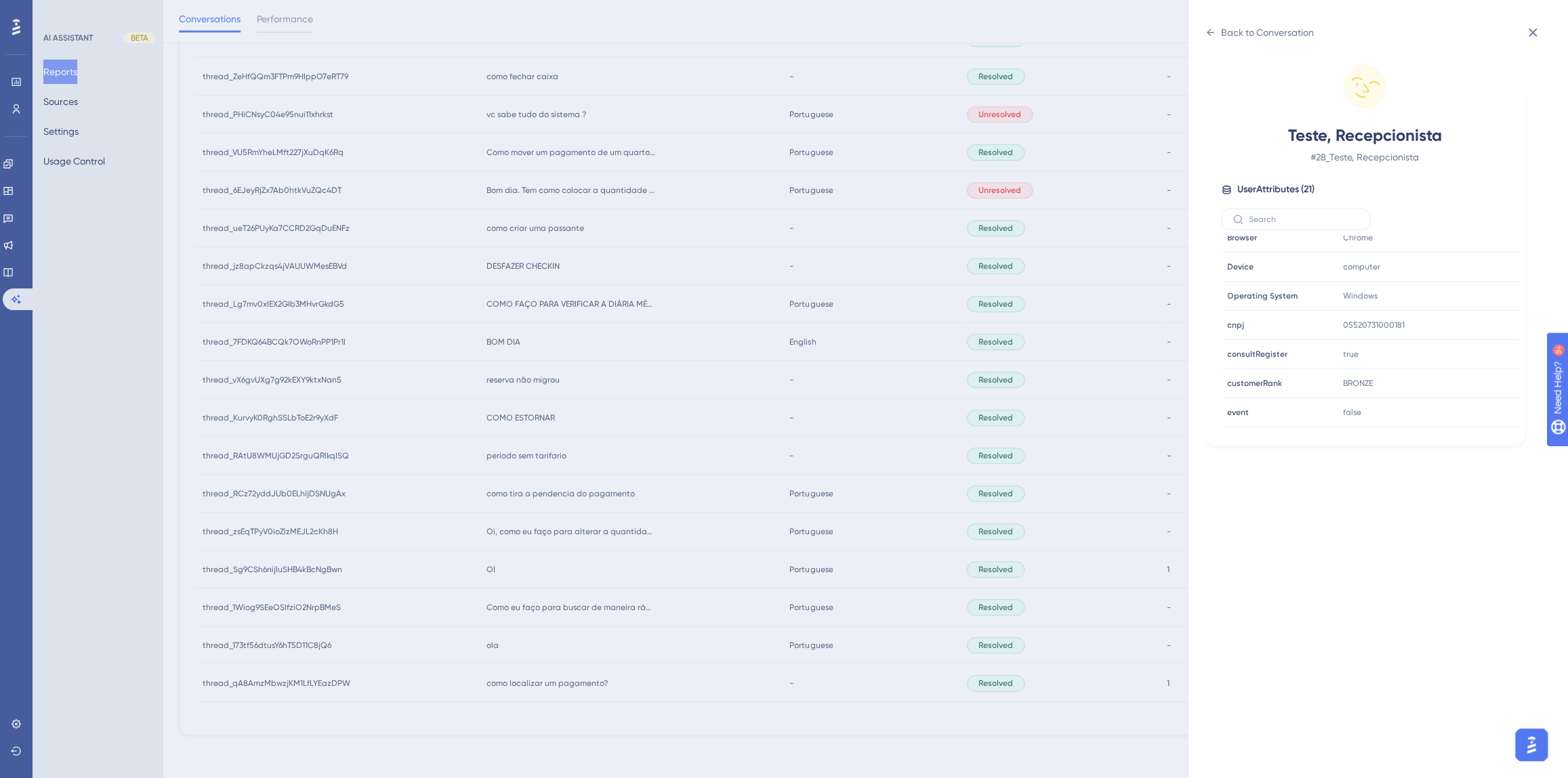
scroll to position [411, 0]
click at [1466, 331] on icon at bounding box center [1467, 334] width 13 height 13
click at [697, 461] on div "Back to Conversation Teste, Recepcionista # 28_Teste, Recepcionista User Attrib…" at bounding box center [784, 389] width 1568 height 778
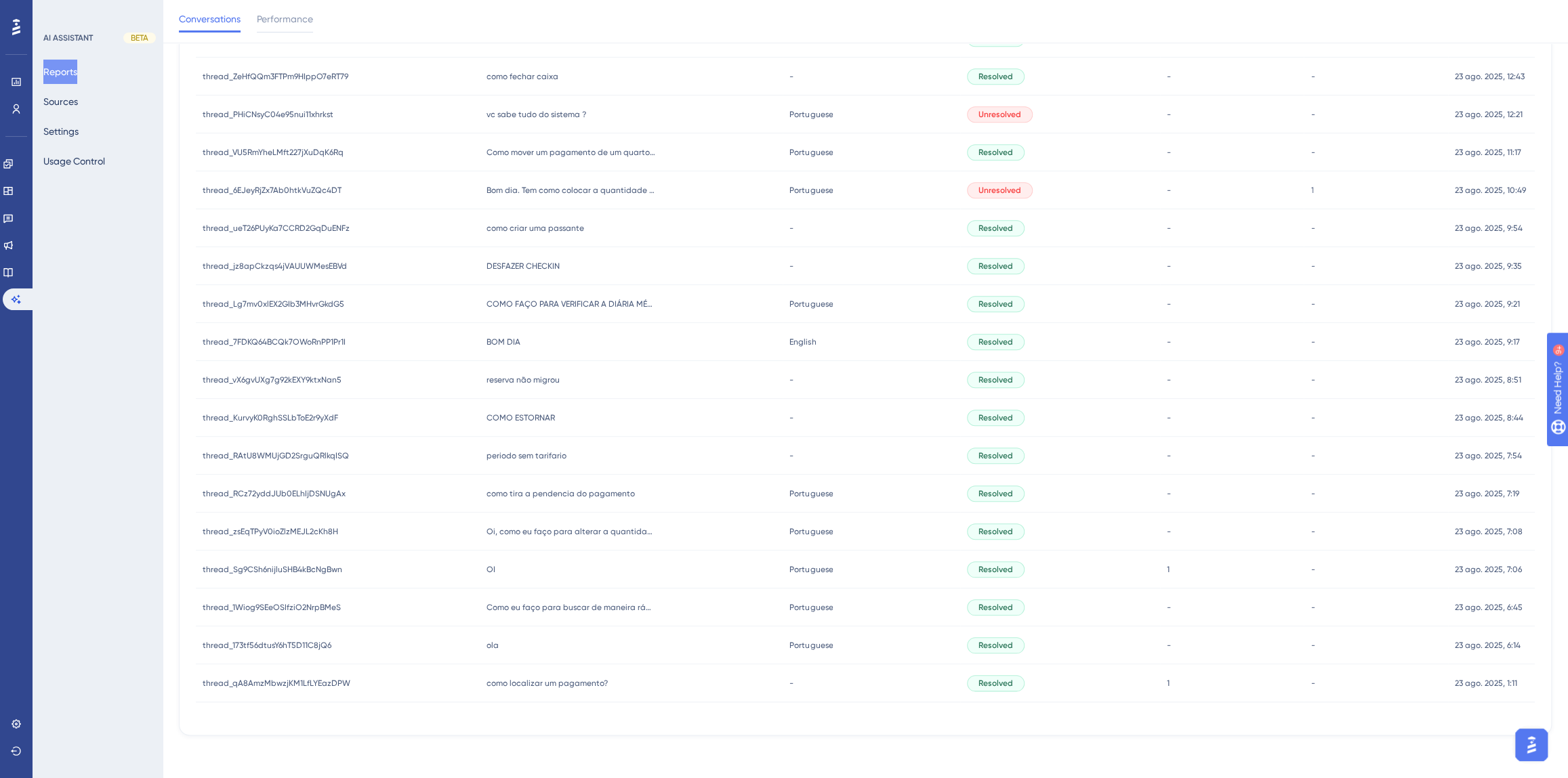
click at [515, 564] on div "OI OI" at bounding box center [631, 570] width 303 height 38
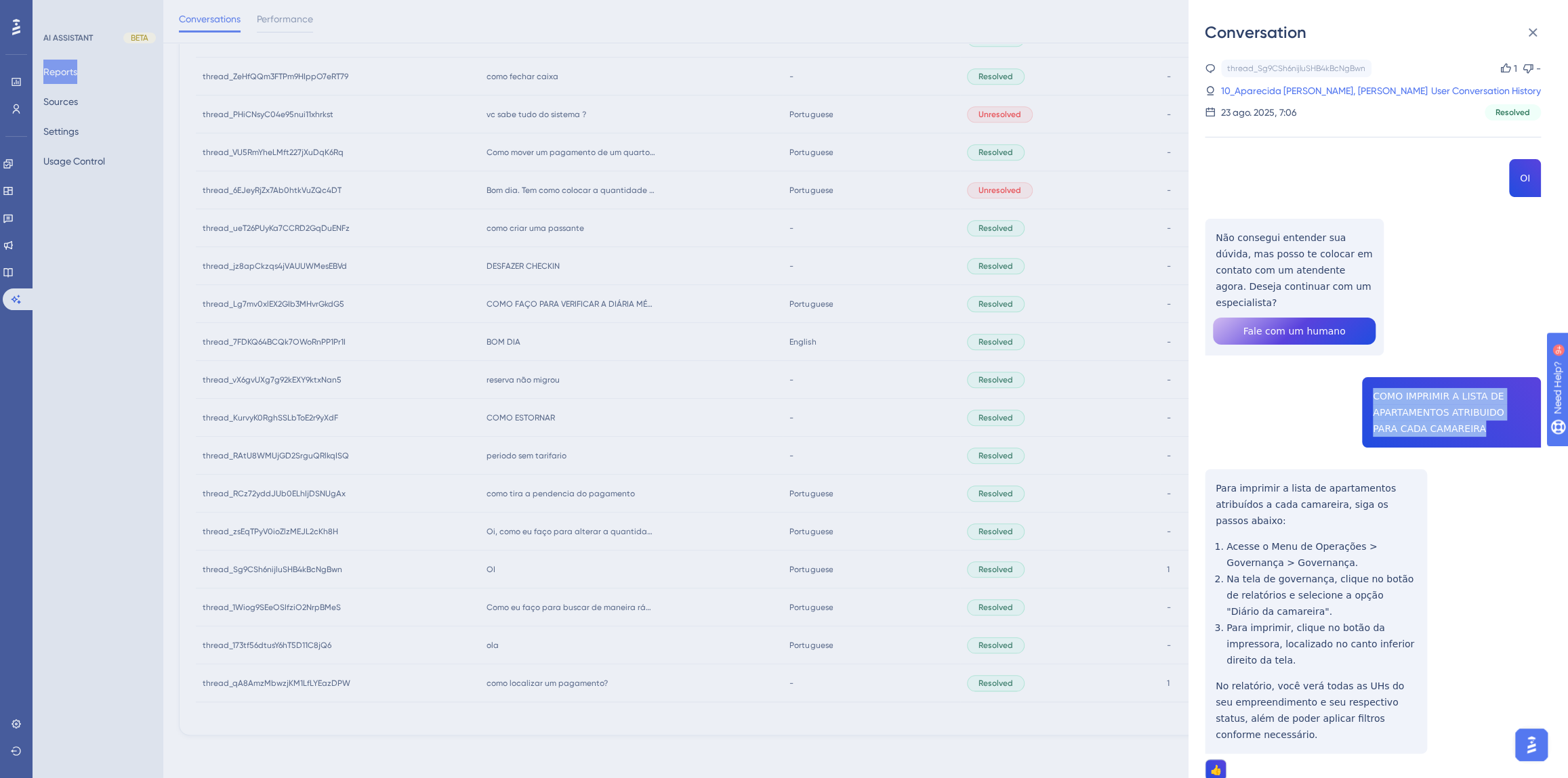
drag, startPoint x: 1457, startPoint y: 417, endPoint x: 1364, endPoint y: 379, distance: 100.5
click at [1364, 379] on div "thread_Sg9CSh6nijluSHB4kBcNgBwn Copy 1 - 10_Aparecida [PERSON_NAME], [PERSON_NA…" at bounding box center [1373, 455] width 336 height 791
copy span "COMO IMPRIMIR A LISTA DE APARTAMENTOS ATRIBUIDO PARA CADA CAMAREIRA"
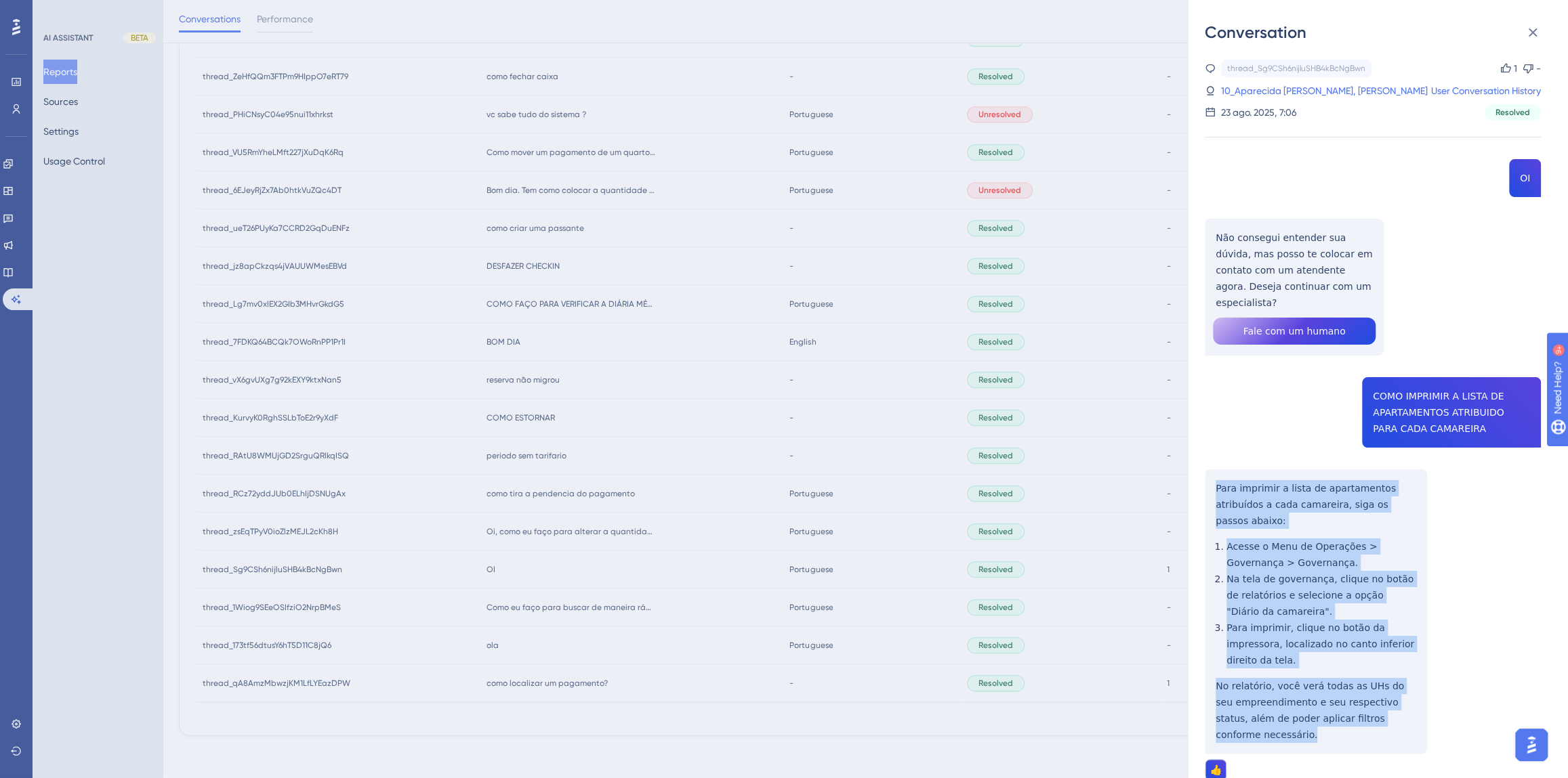
drag, startPoint x: 1411, startPoint y: 702, endPoint x: 1211, endPoint y: 468, distance: 307.8
click at [1211, 468] on div "thread_Sg9CSh6nijluSHB4kBcNgBwn Copy 1 - 10_Aparecida [PERSON_NAME], [PERSON_NA…" at bounding box center [1373, 455] width 336 height 791
copy div "Para imprimir a lista de apartamentos atribuídos a cada camareira, siga os pass…"
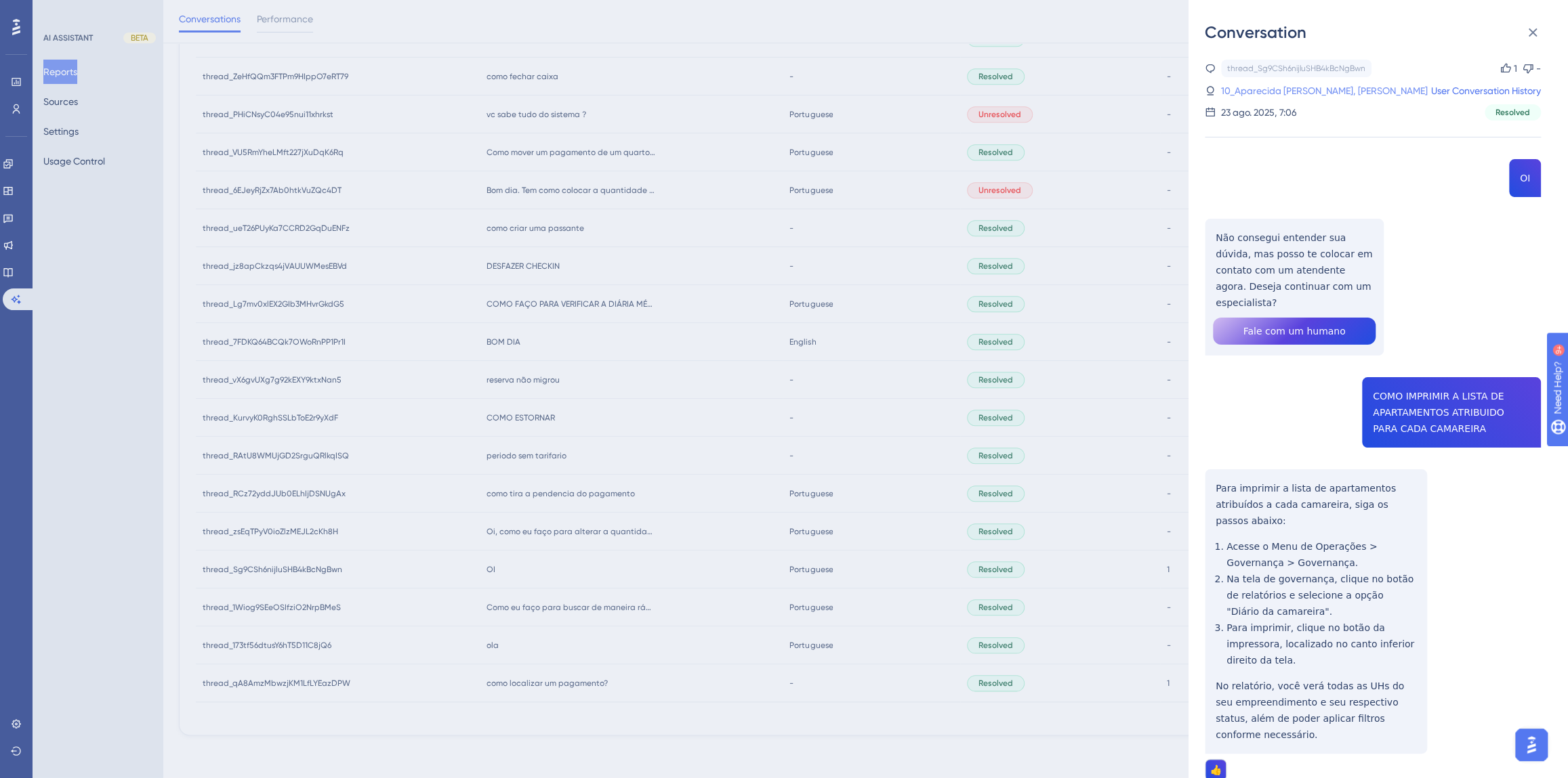
click at [1327, 96] on link "10_Aparecida [PERSON_NAME], [PERSON_NAME]" at bounding box center [1324, 90] width 207 height 16
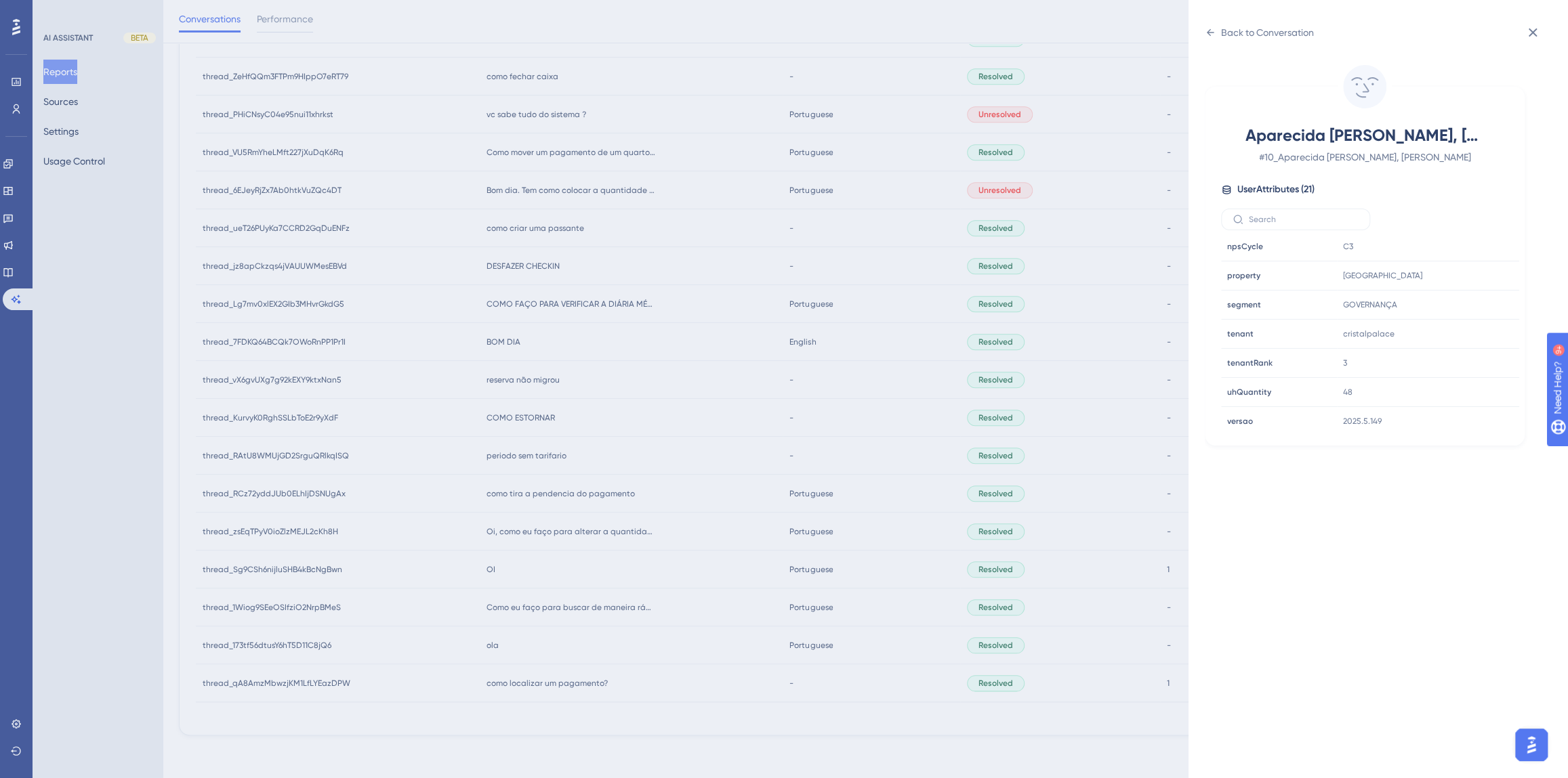
click at [563, 554] on div "Back to Conversation Aparecida [PERSON_NAME], [PERSON_NAME] # 10_Aparecida [PER…" at bounding box center [784, 389] width 1568 height 778
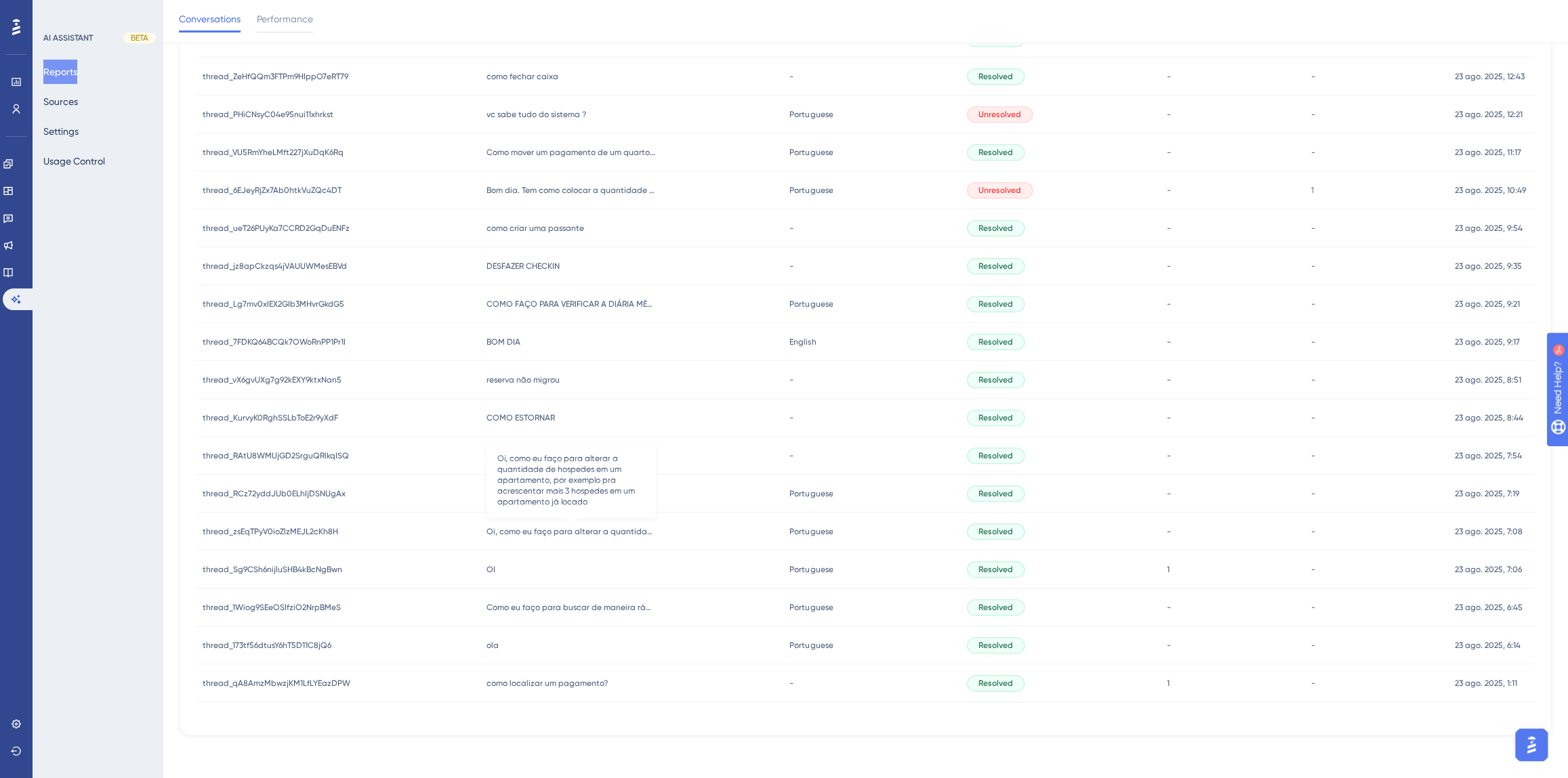
click at [557, 529] on span "Oi, como eu faço para alterar a quantidade de hospedes em um apartamento, por e…" at bounding box center [571, 532] width 169 height 11
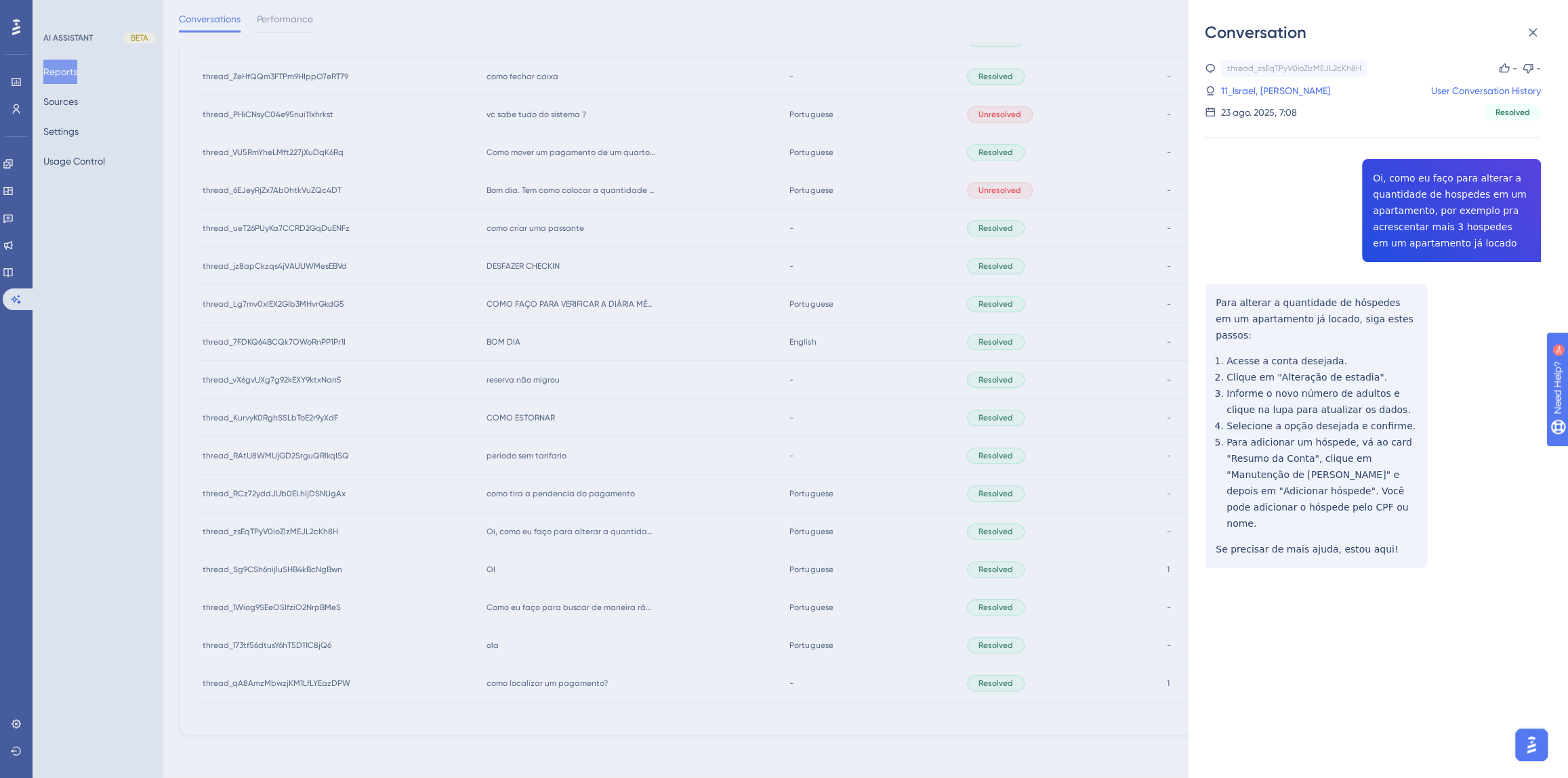
click at [1415, 230] on div "thread_zsEqTPyV0ioZlzMEJL2cKh8H Copy - - 11_Israel, [PERSON_NAME] User Conversa…" at bounding box center [1373, 349] width 336 height 578
copy span "Oi, como eu faço para alterar a quantidade de hospedes em um apartamento, por e…"
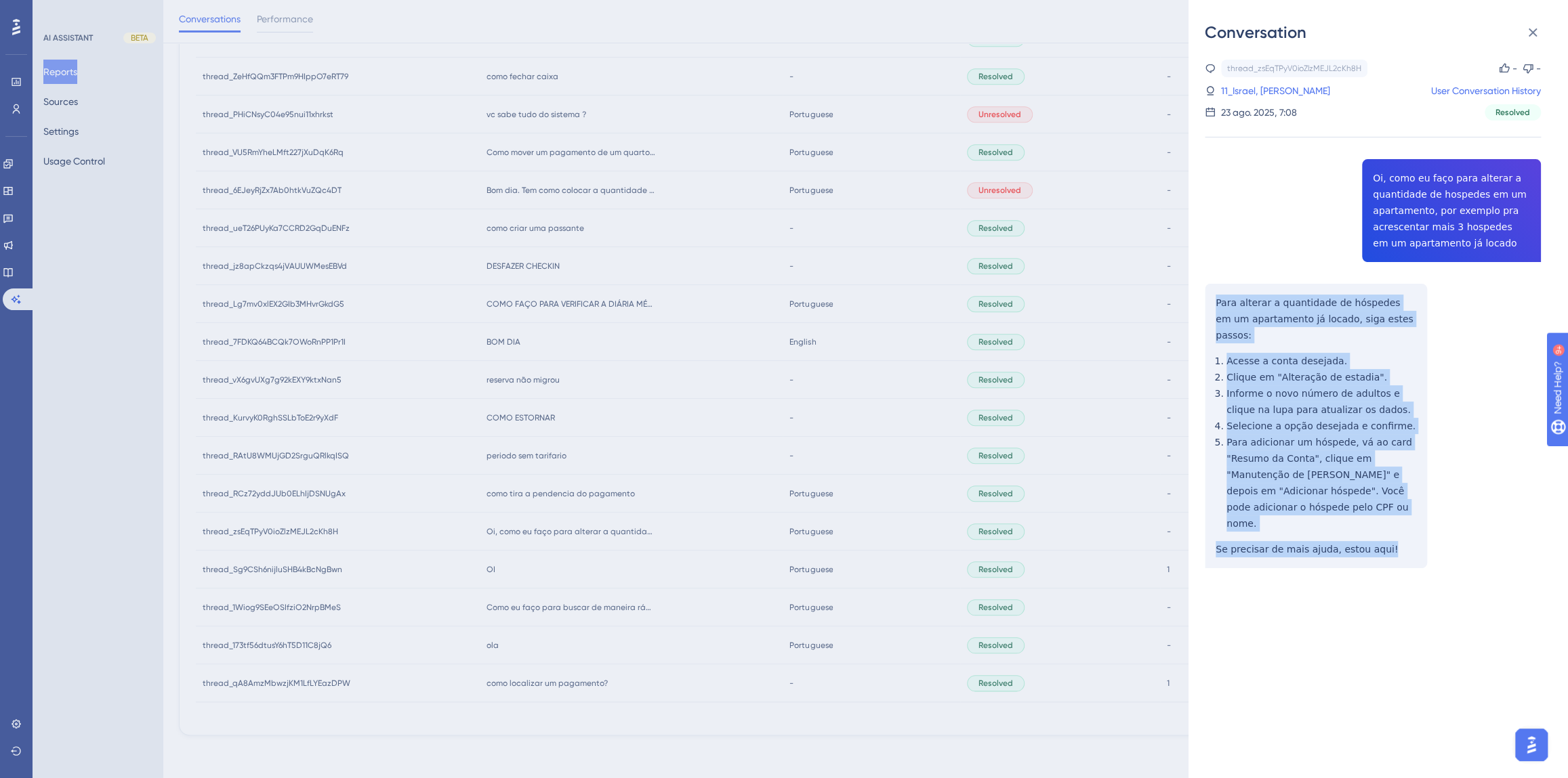
drag, startPoint x: 1354, startPoint y: 507, endPoint x: 1216, endPoint y: 303, distance: 246.3
click at [1216, 303] on div "thread_zsEqTPyV0ioZlzMEJL2cKh8H Copy - - 11_Israel, [PERSON_NAME] User Conversa…" at bounding box center [1373, 349] width 336 height 578
copy div "Para alterar a quantidade de hóspedes em um apartamento já locado, siga estes p…"
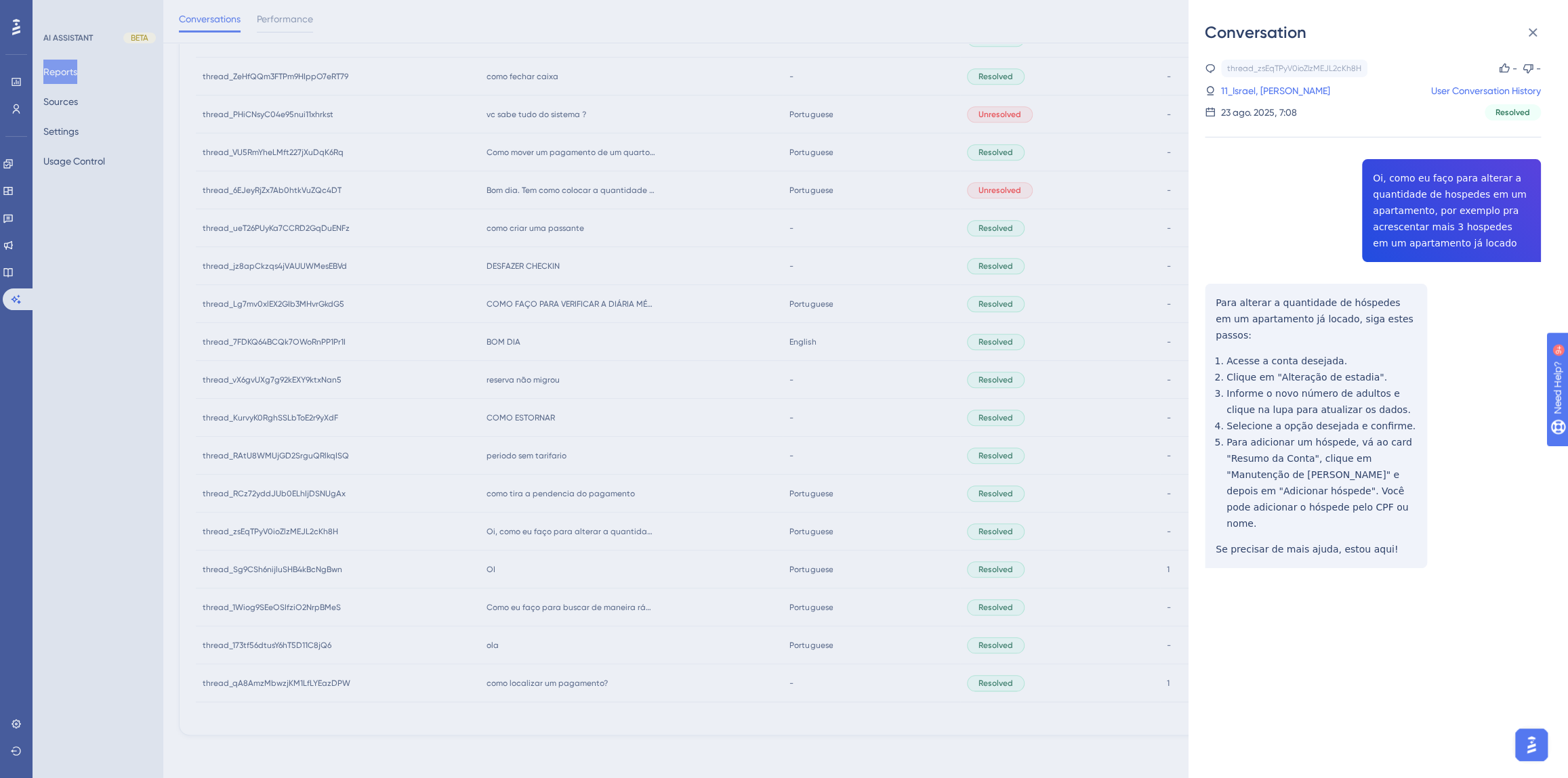
click at [547, 558] on div "Conversation thread_zsEqTPyV0ioZlzMEJL2cKh8H Copy - - 11_Israel, [PERSON_NAME] …" at bounding box center [784, 389] width 1568 height 778
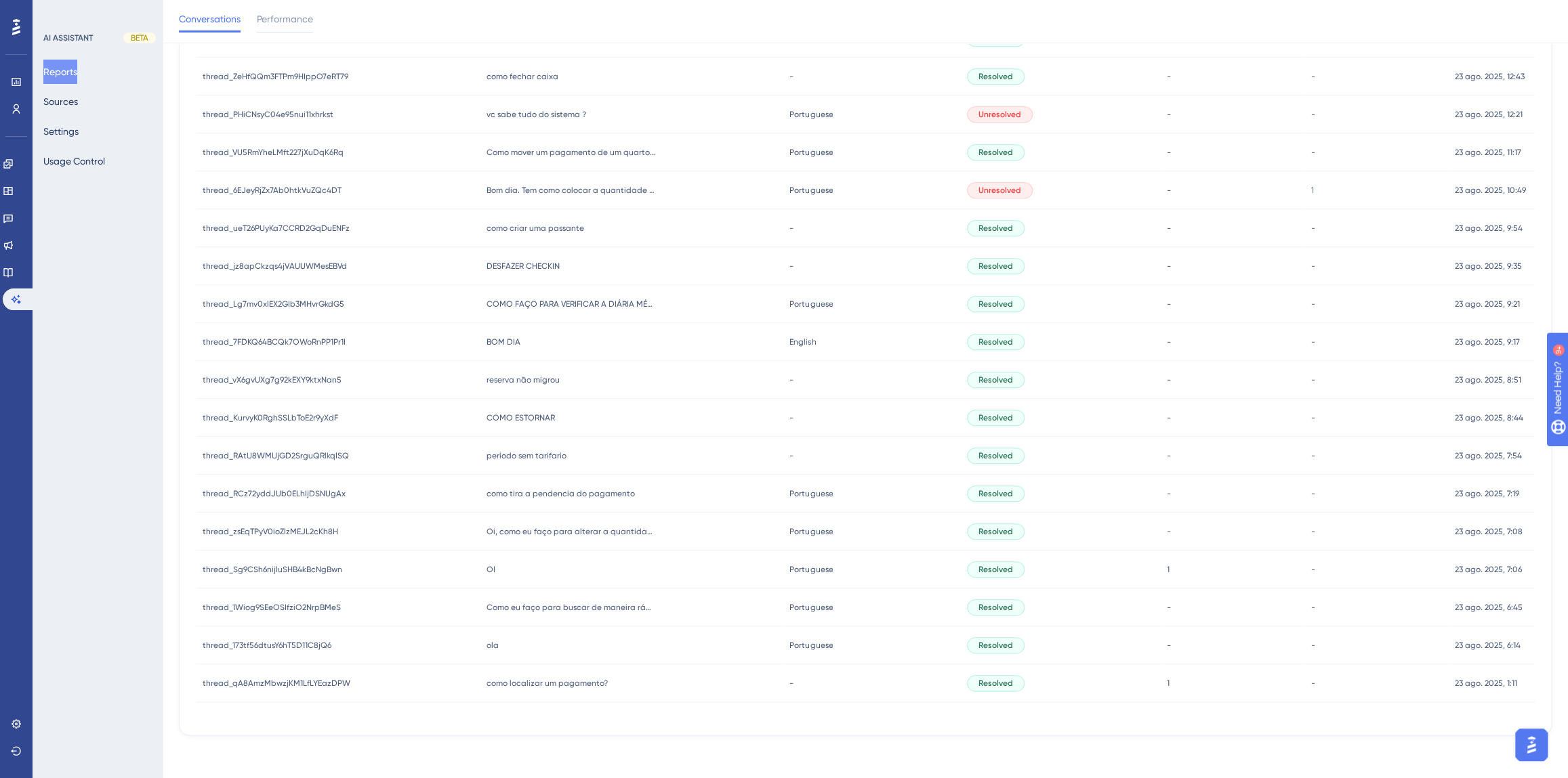
click at [535, 501] on div "como tira a pendencia do pagamento como tira a pendencia do pagamento" at bounding box center [631, 494] width 303 height 38
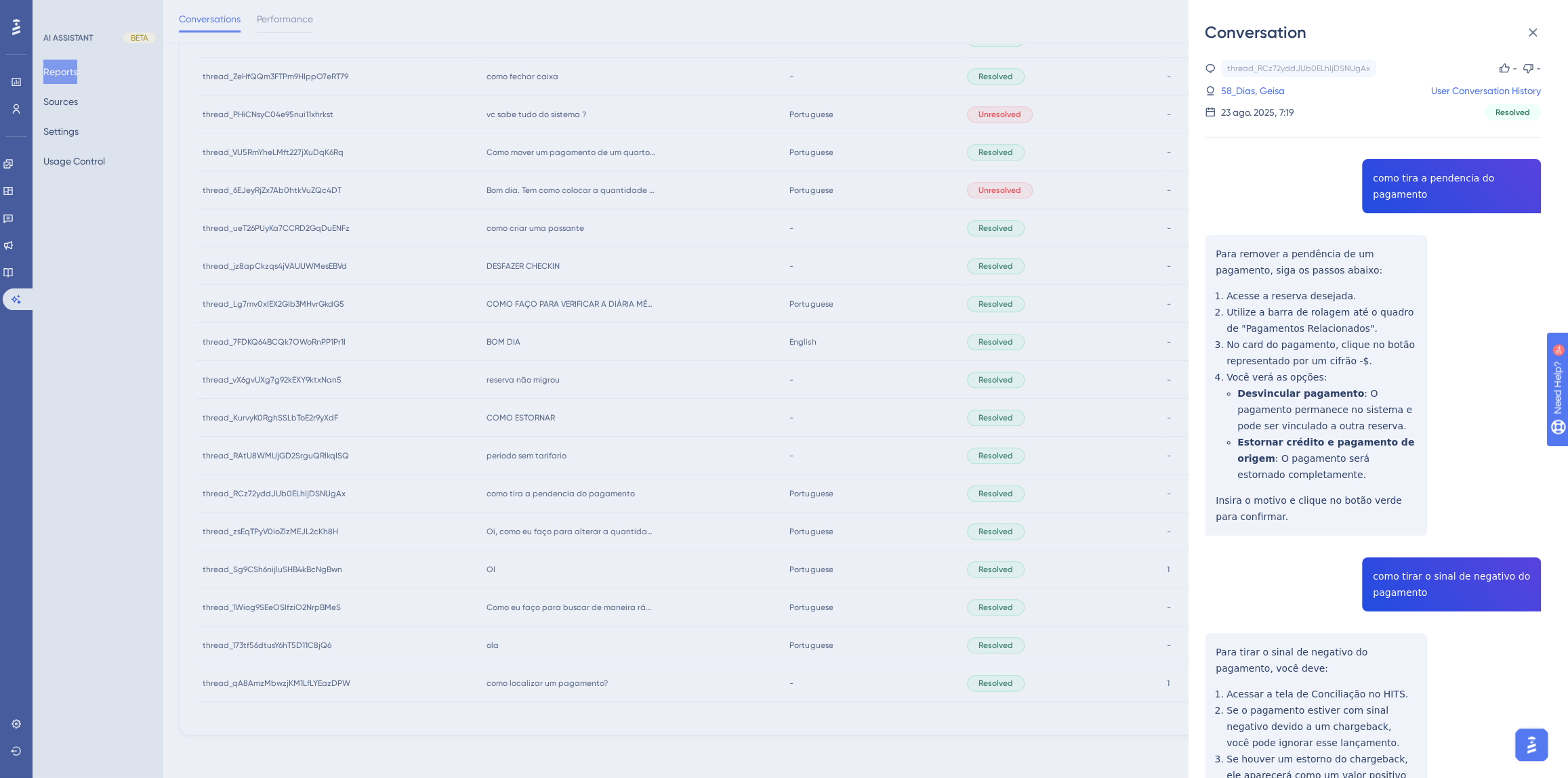
click at [1396, 194] on div "thread_RCz72yddJUb0ELhIjDSNUgAx Copy - - 58_Dias, Geisa User Conversation Histo…" at bounding box center [1373, 483] width 336 height 846
copy span "como tira a pendencia do pagamento"
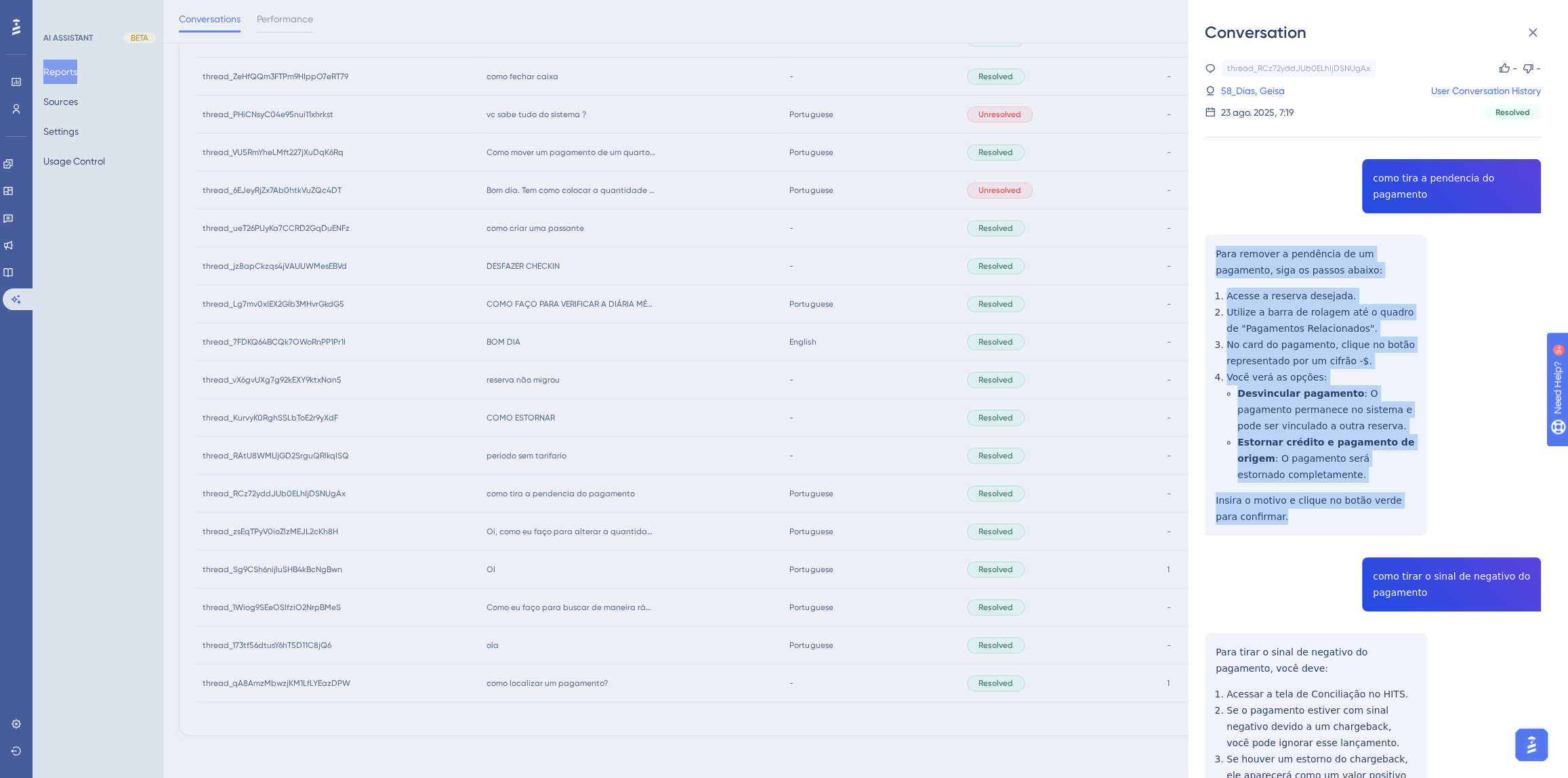
drag, startPoint x: 1275, startPoint y: 518, endPoint x: 1205, endPoint y: 258, distance: 269.3
click at [1205, 258] on div "thread_RCz72yddJUb0ELhIjDSNUgAx Copy - - 58_Dias, Geisa User Conversation Histo…" at bounding box center [1373, 483] width 336 height 846
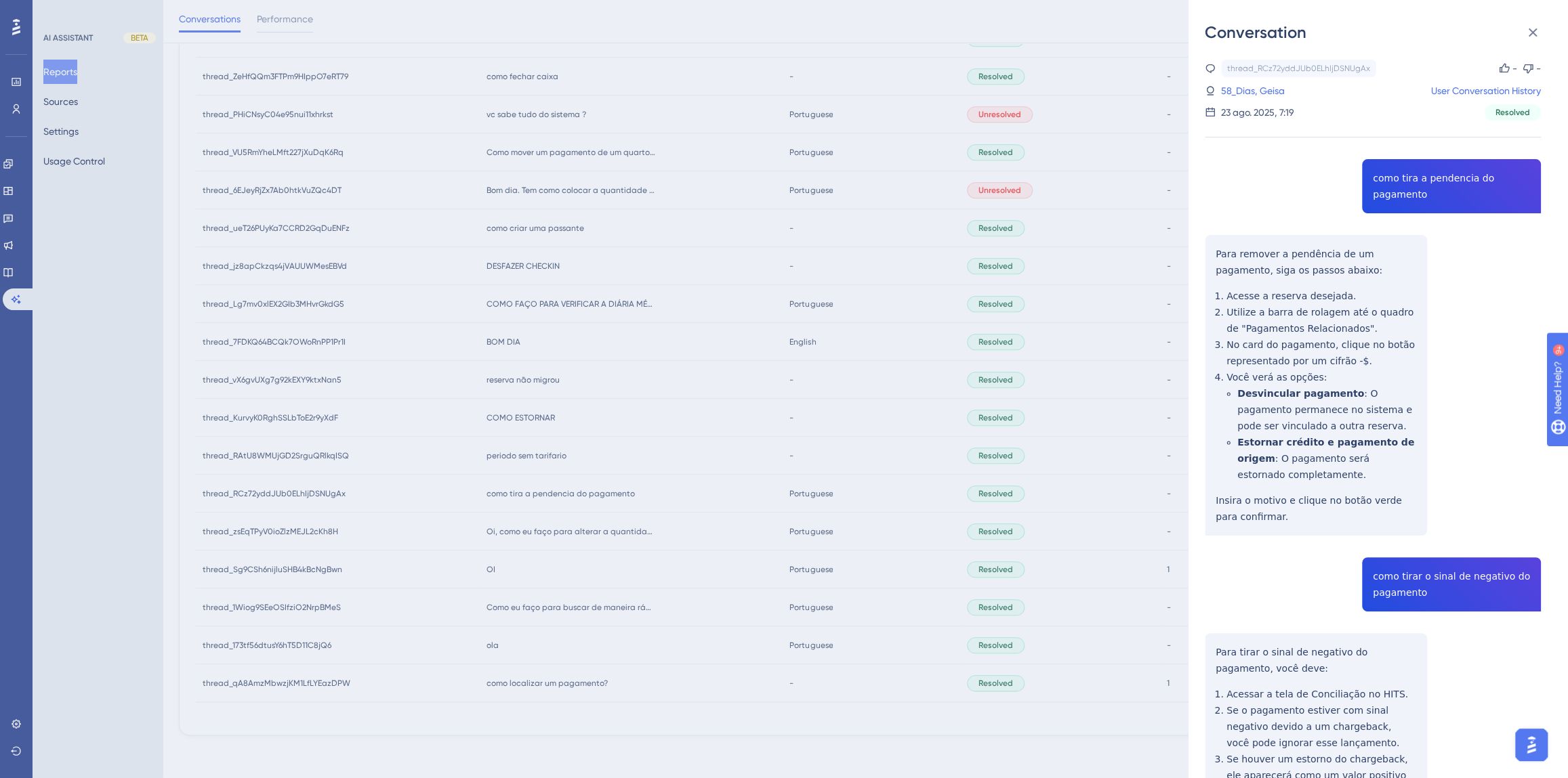
click at [1389, 588] on div "thread_RCz72yddJUb0ELhIjDSNUgAx Copy - - 58_Dias, Geisa User Conversation Histo…" at bounding box center [1373, 483] width 336 height 846
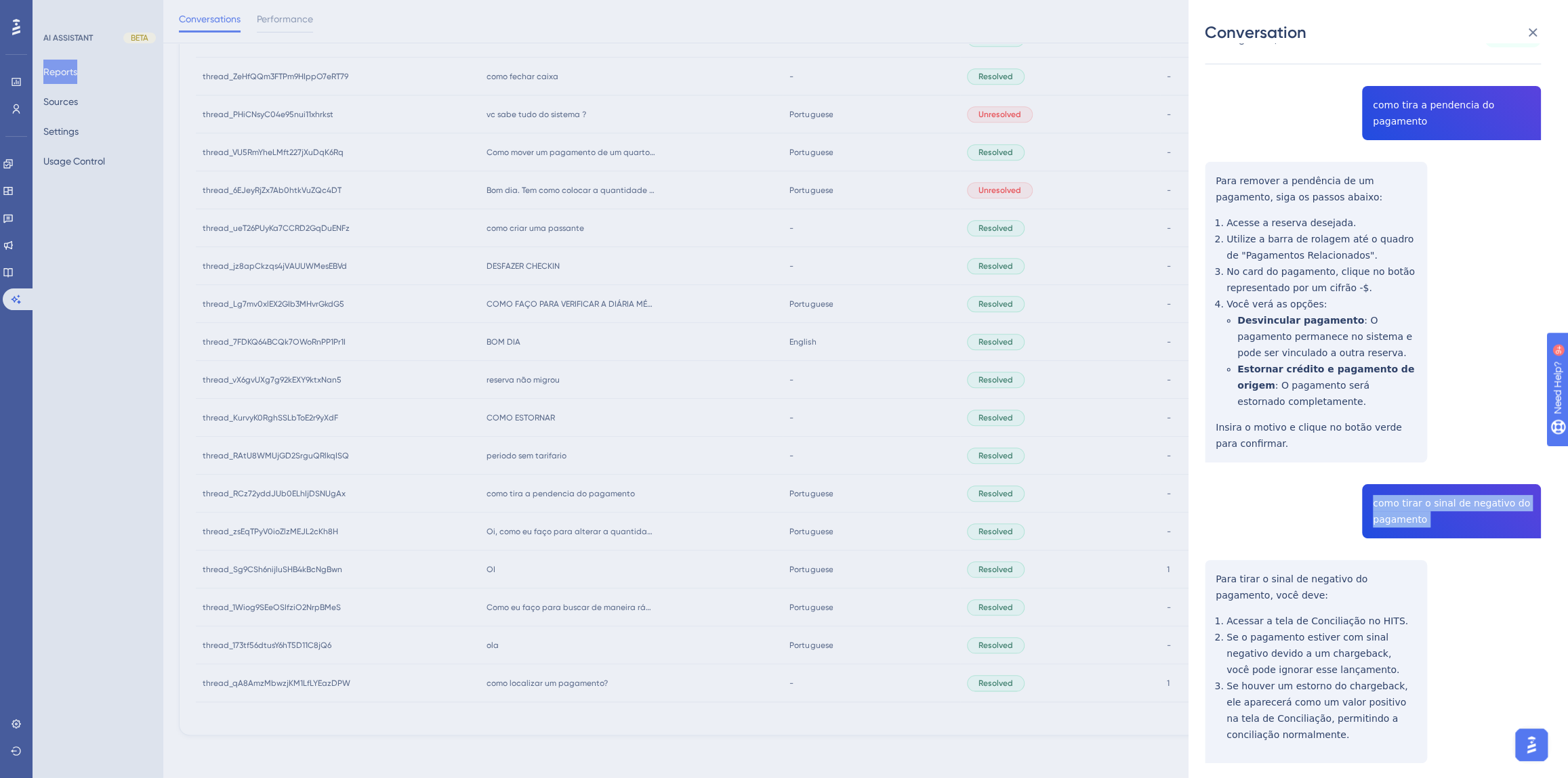
scroll to position [117, 0]
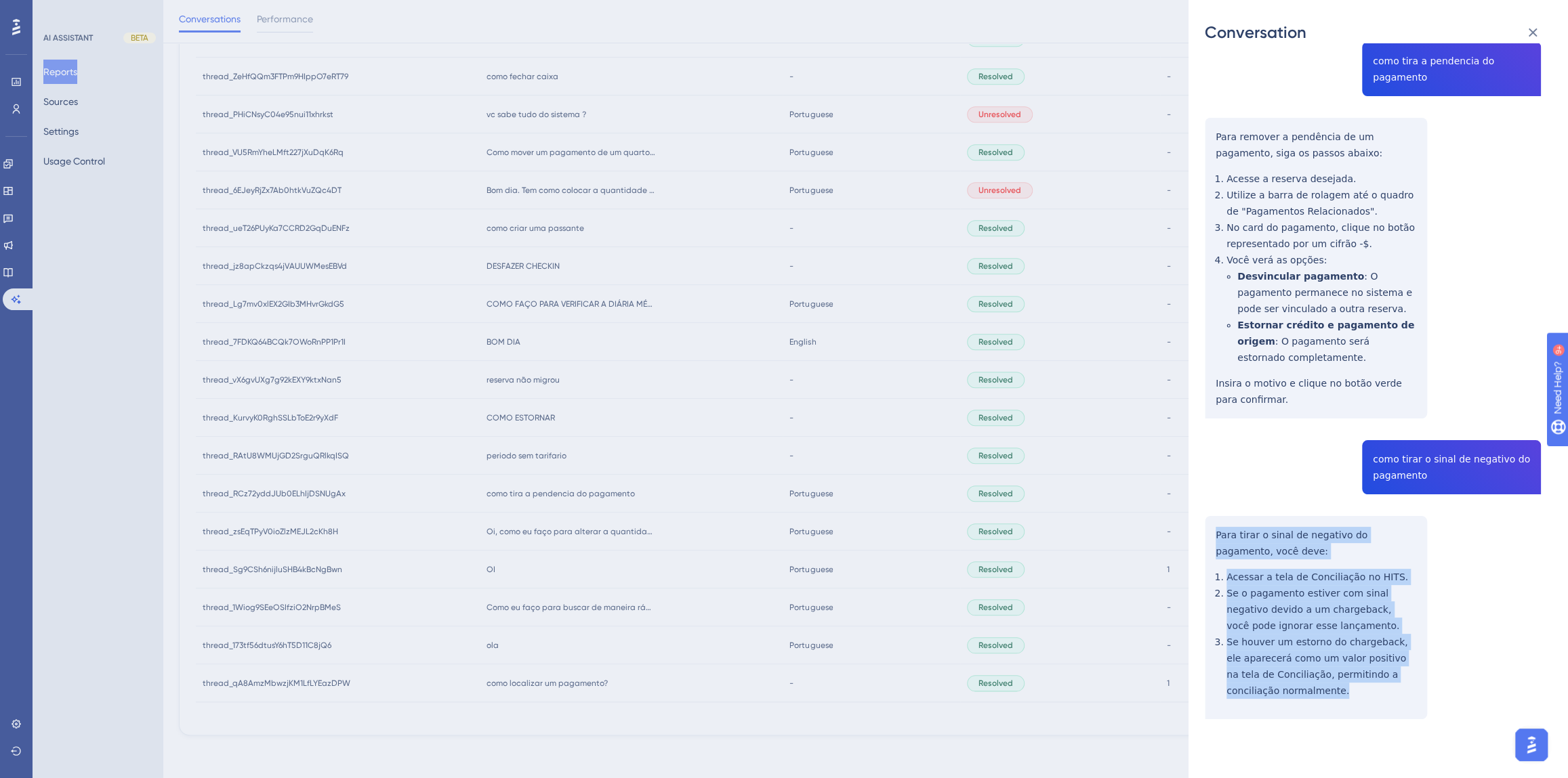
drag, startPoint x: 1272, startPoint y: 685, endPoint x: 1216, endPoint y: 470, distance: 222.2
click at [1199, 540] on div "Conversation thread_RCz72yddJUb0ELhIjDSNUgAx Copy - - 58_Dias, Geisa User Conve…" at bounding box center [1378, 389] width 379 height 778
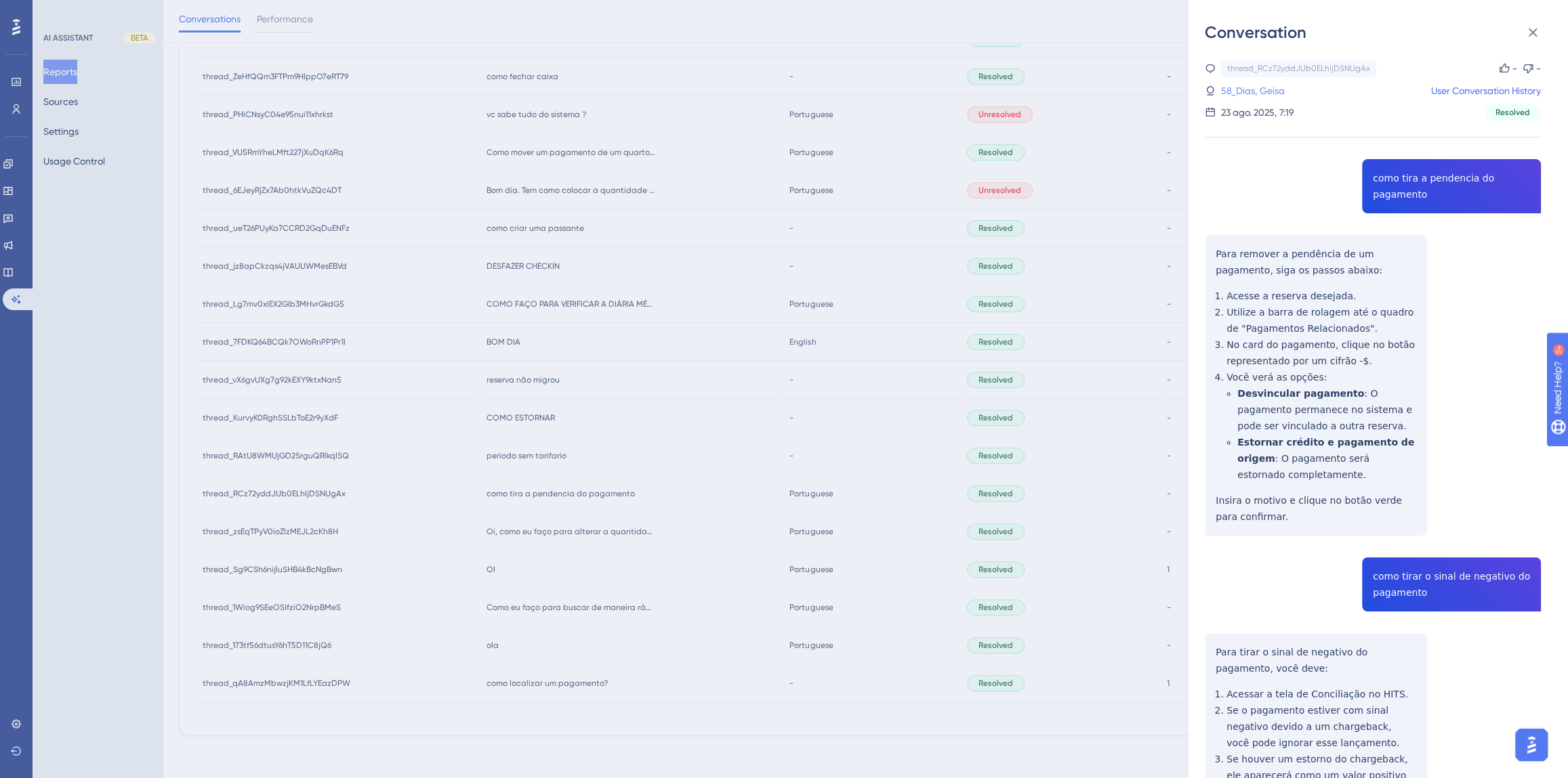
click at [1267, 92] on link "58_Dias, Geisa" at bounding box center [1252, 90] width 64 height 16
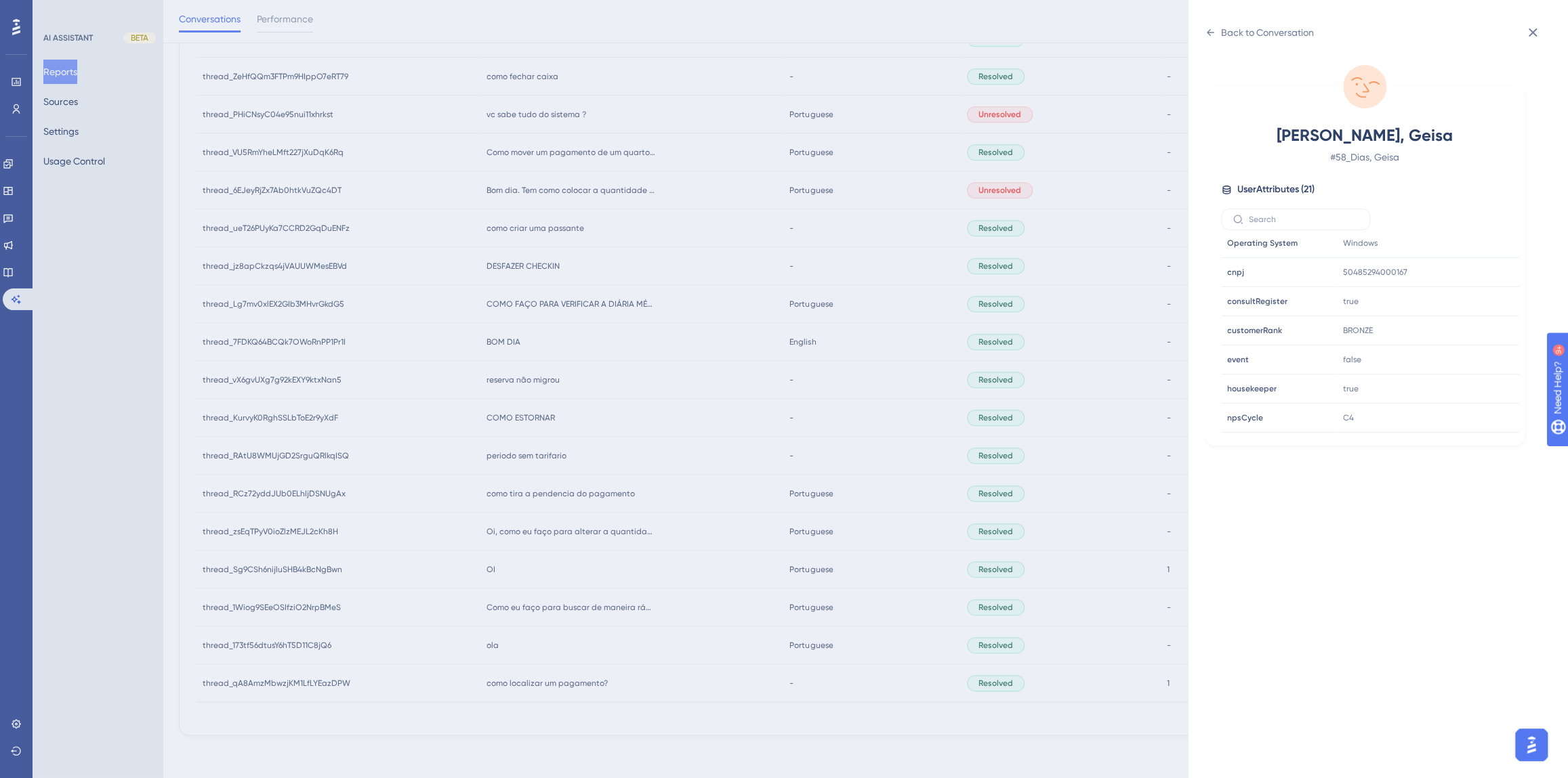
scroll to position [411, 0]
click at [1463, 335] on icon at bounding box center [1467, 334] width 13 height 13
click at [522, 520] on div "Back to Conversation Dias, Geisa # 58_Dias, Geisa User Attributes ( 21 ) Email …" at bounding box center [784, 389] width 1568 height 778
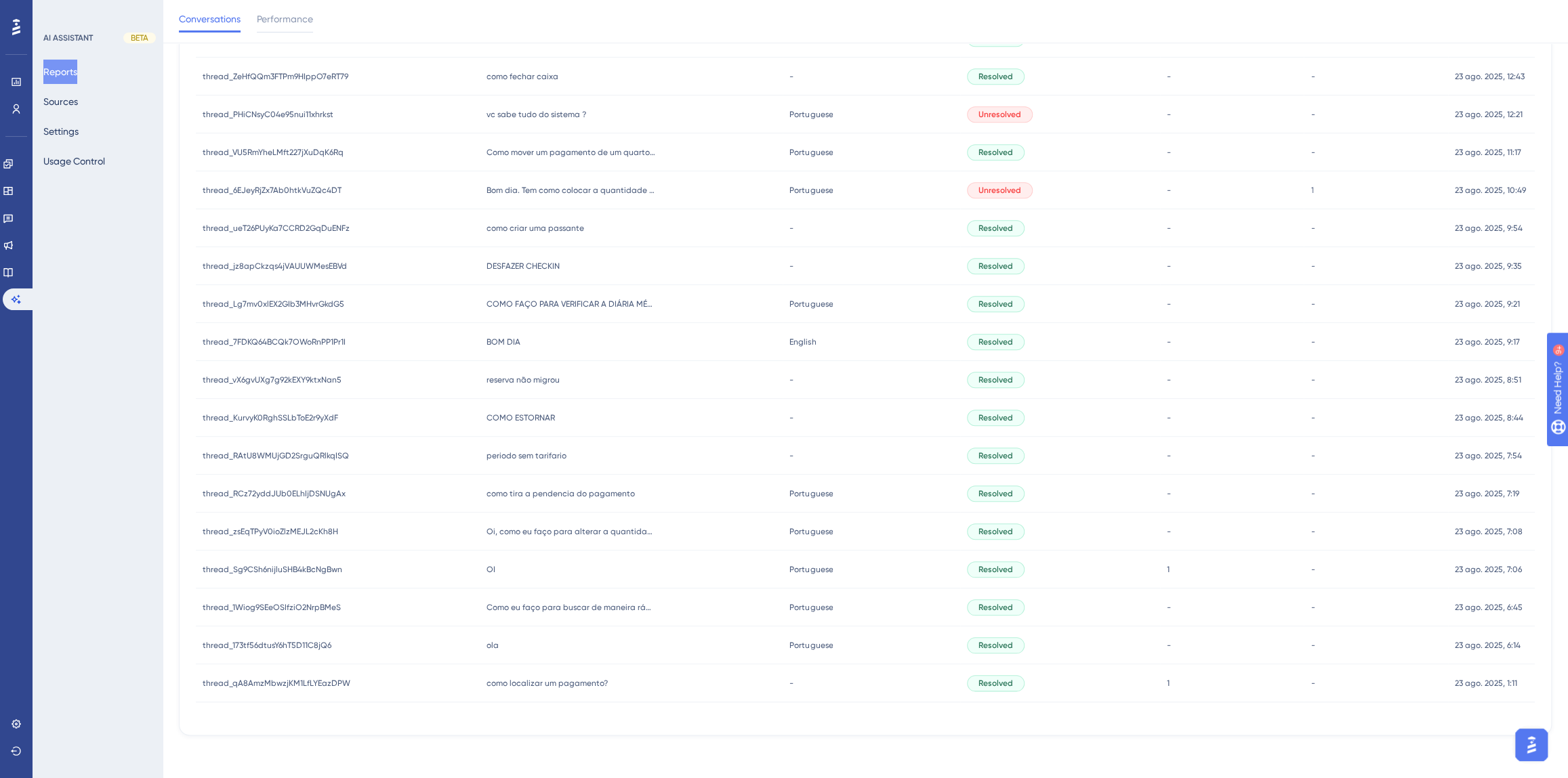
click at [503, 566] on div "OI OI" at bounding box center [631, 570] width 303 height 38
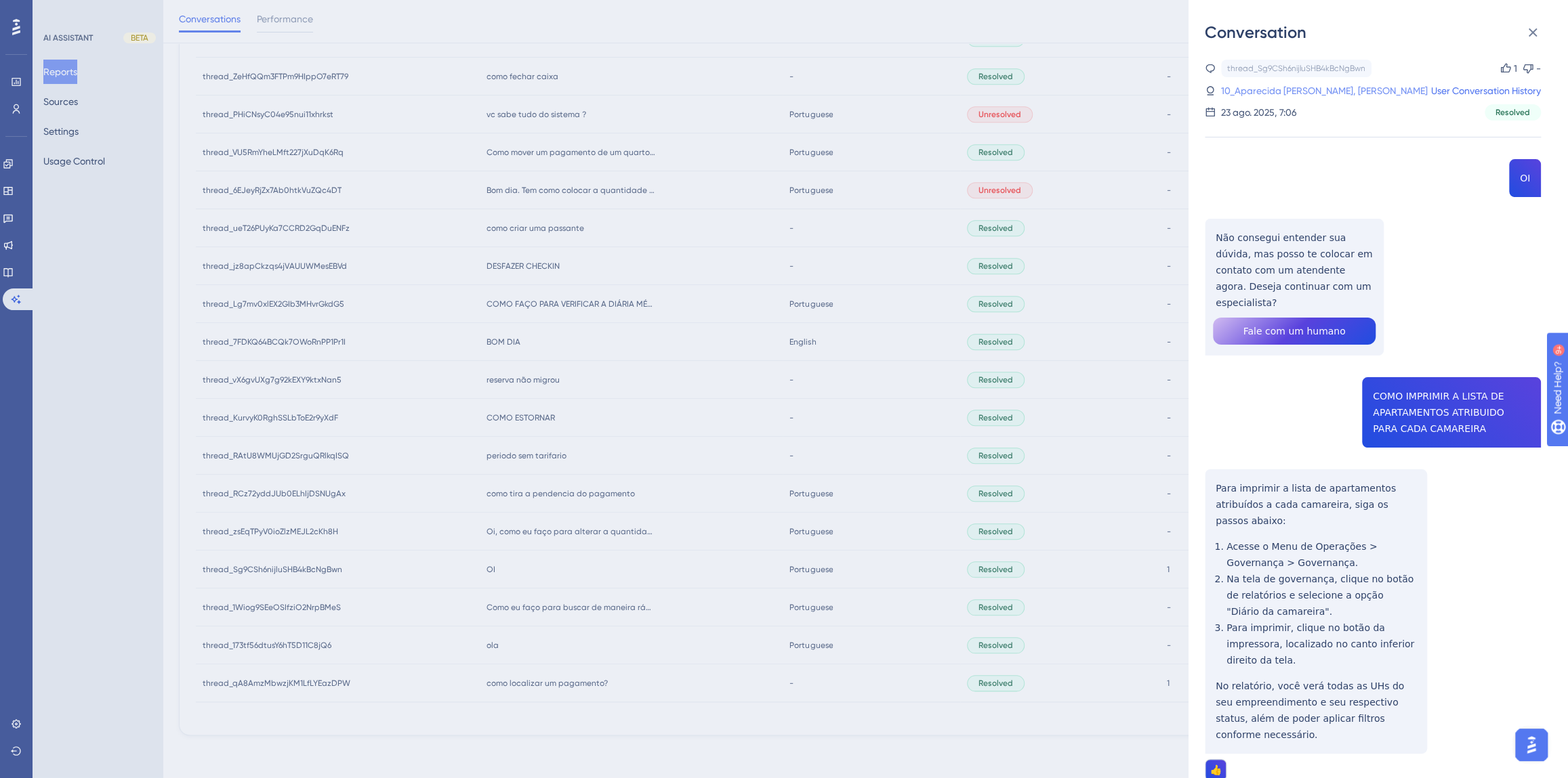
drag, startPoint x: 1307, startPoint y: 91, endPoint x: 1298, endPoint y: 91, distance: 9.0
click at [1306, 91] on link "10_Aparecida [PERSON_NAME], [PERSON_NAME]" at bounding box center [1324, 90] width 207 height 16
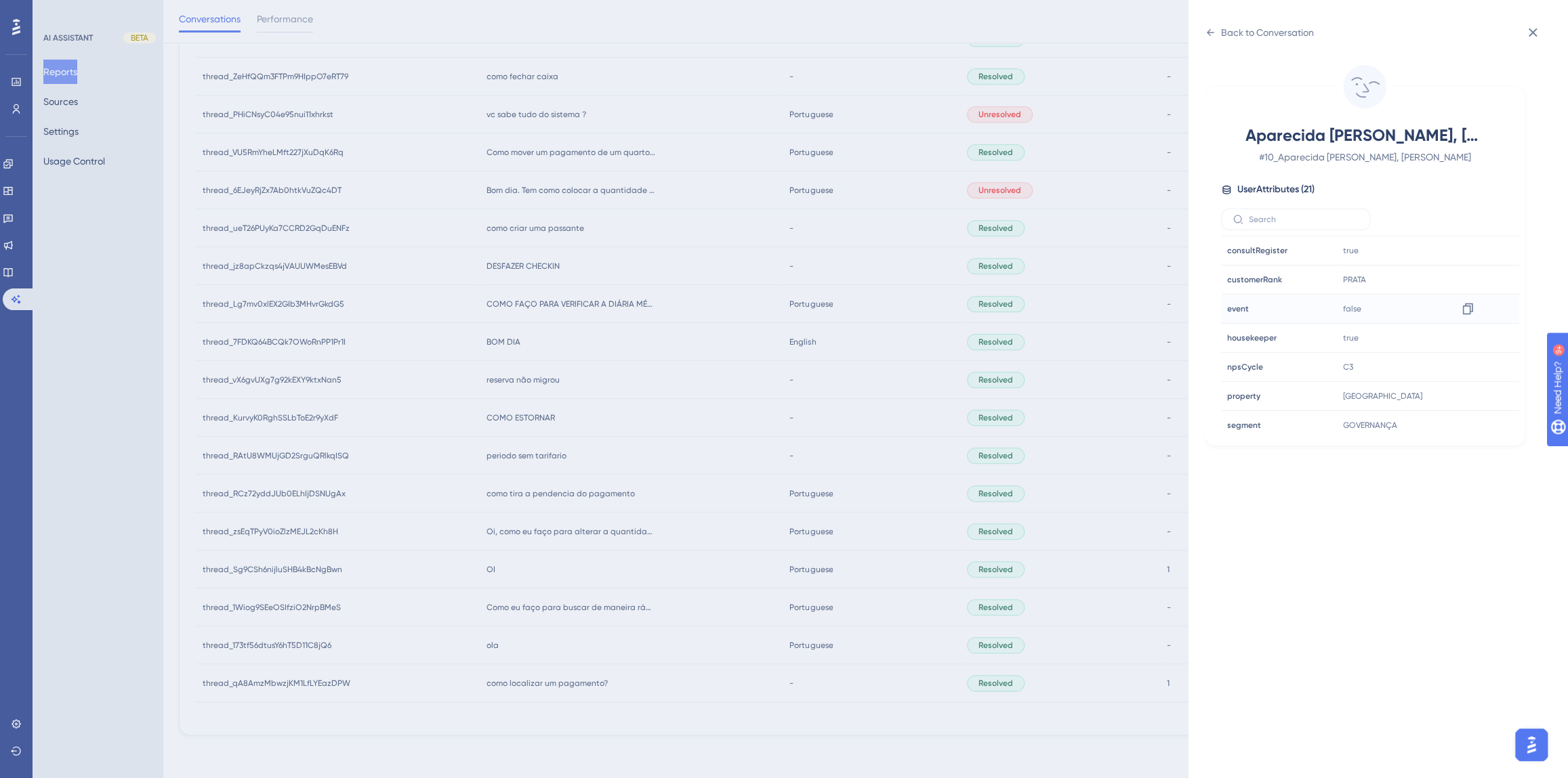
scroll to position [369, 0]
click at [1235, 37] on div "Back to Conversation" at bounding box center [1267, 32] width 93 height 16
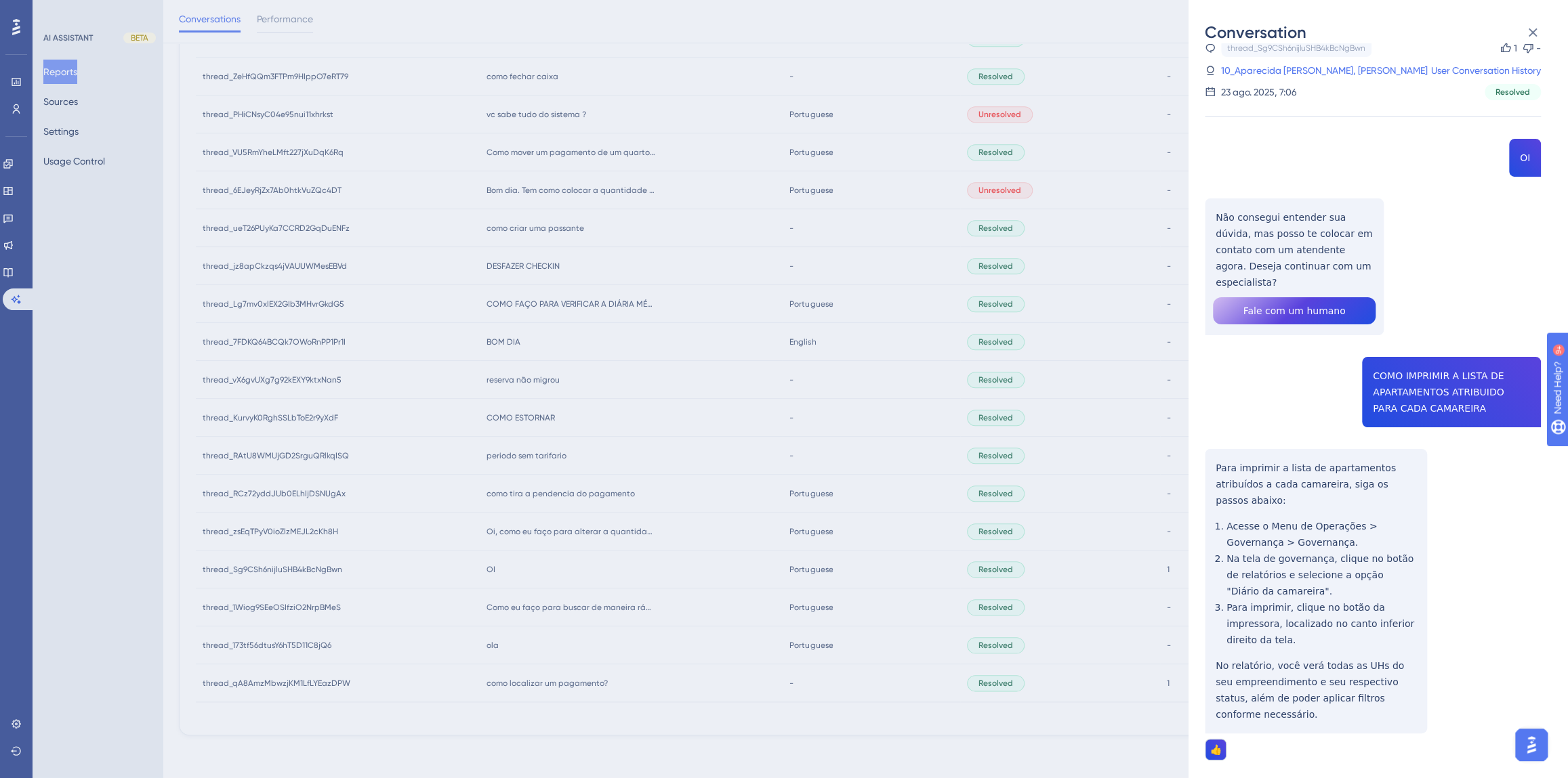
scroll to position [30, 0]
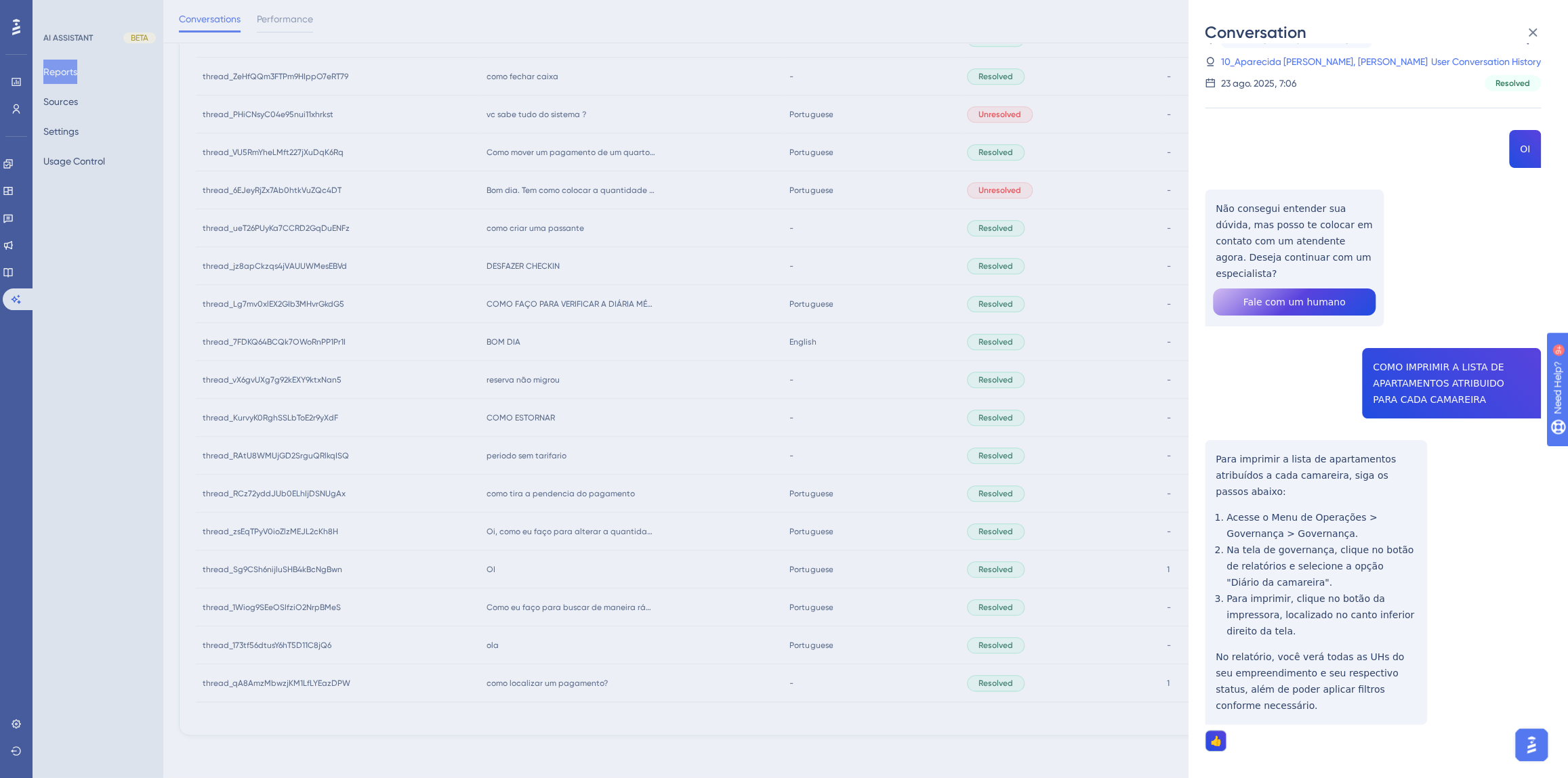
click at [543, 554] on div "Conversation thread_Sg9CSh6nijluSHB4kBcNgBwn Copy 1 - 10_Aparecida [PERSON_NAME…" at bounding box center [784, 389] width 1568 height 778
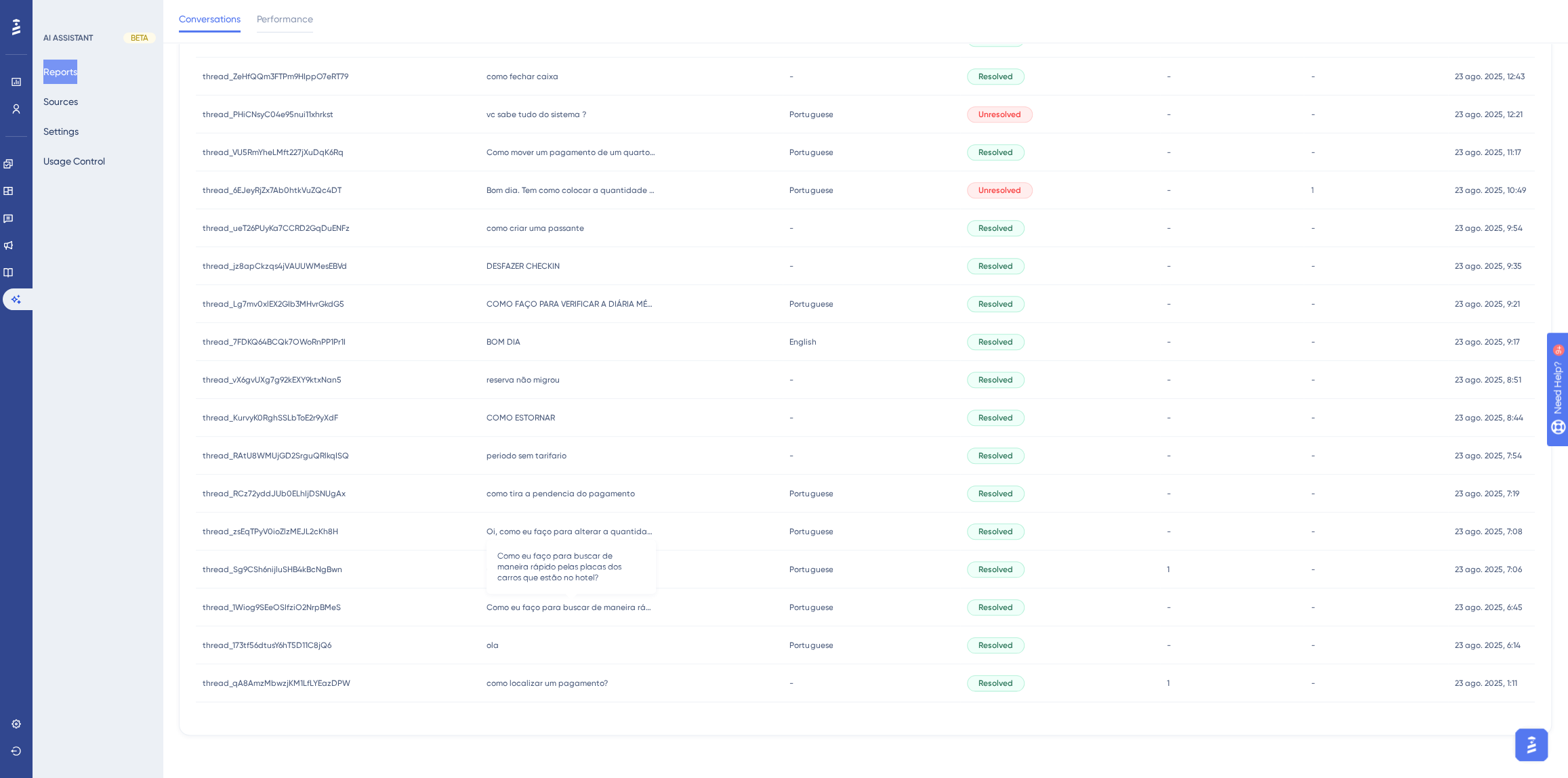
click at [504, 606] on span "Como eu faço para buscar de maneira rápido pelas placas dos carros que estão no…" at bounding box center [571, 607] width 169 height 11
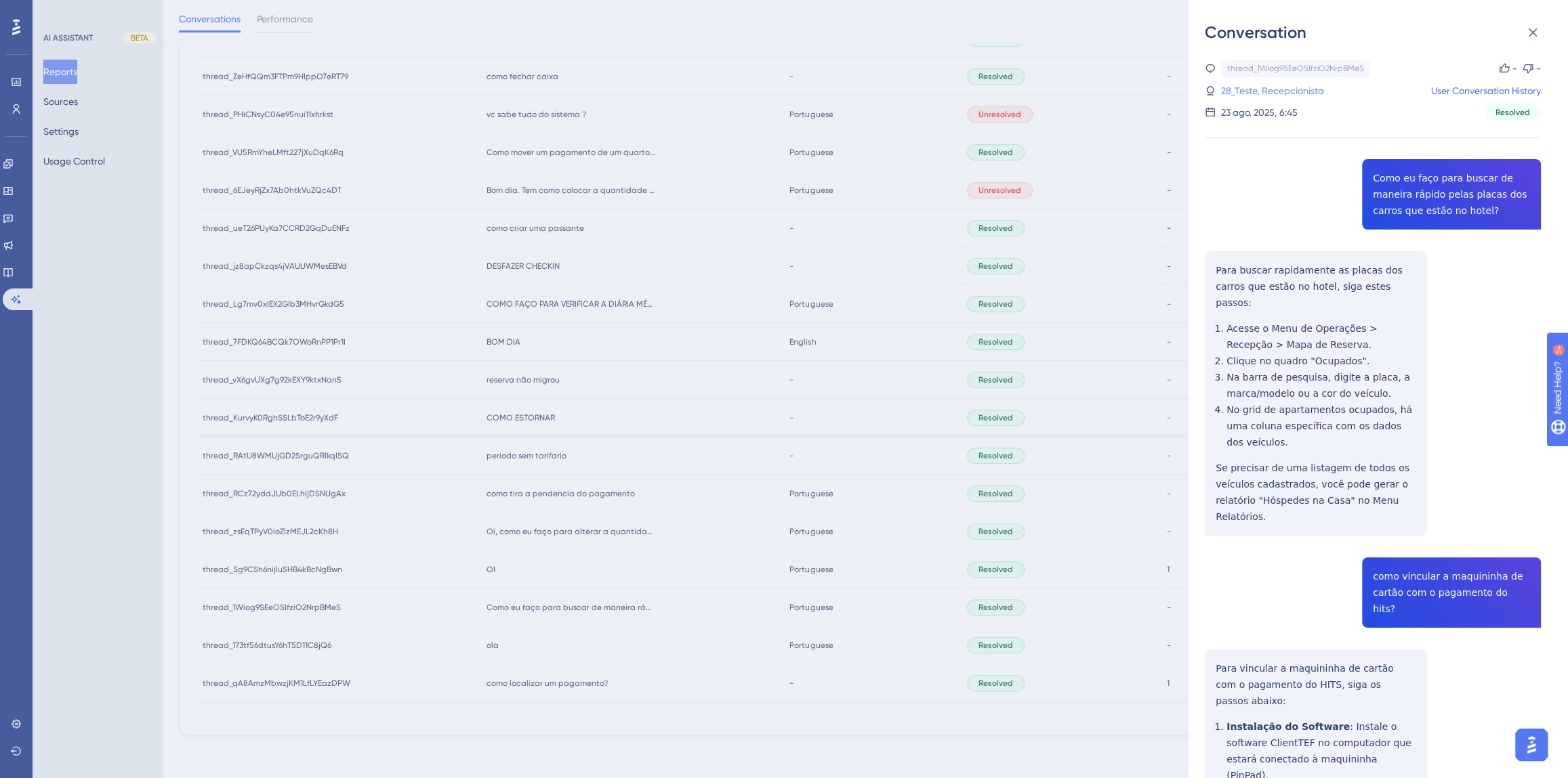
click at [1293, 89] on link "28_Teste, Recepcionista" at bounding box center [1272, 90] width 103 height 16
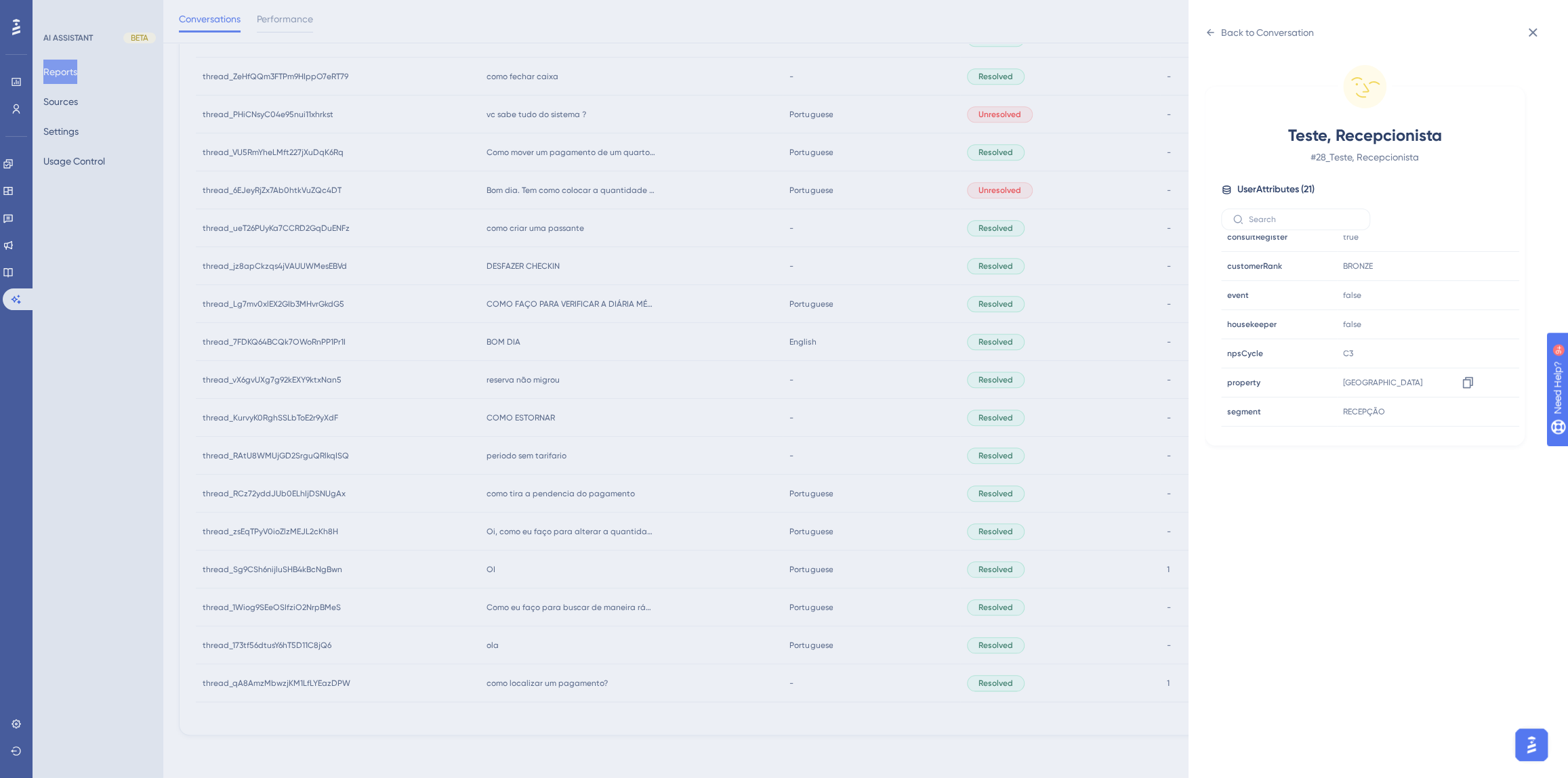
scroll to position [411, 0]
click at [550, 525] on div "Back to Conversation Teste, Recepcionista # 28_Teste, Recepcionista User Attrib…" at bounding box center [784, 389] width 1568 height 778
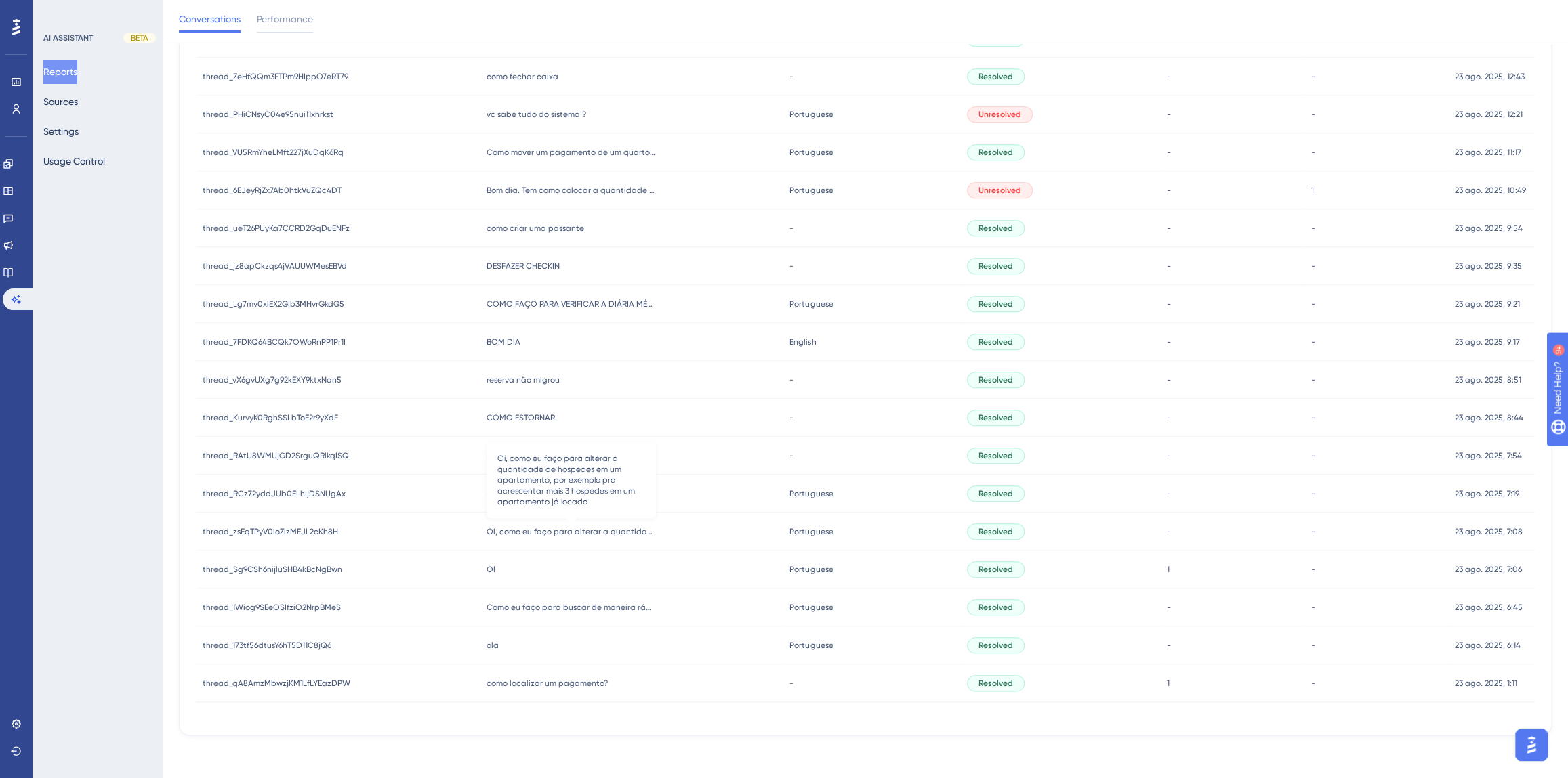
click at [540, 530] on span "Oi, como eu faço para alterar a quantidade de hospedes em um apartamento, por e…" at bounding box center [571, 532] width 169 height 11
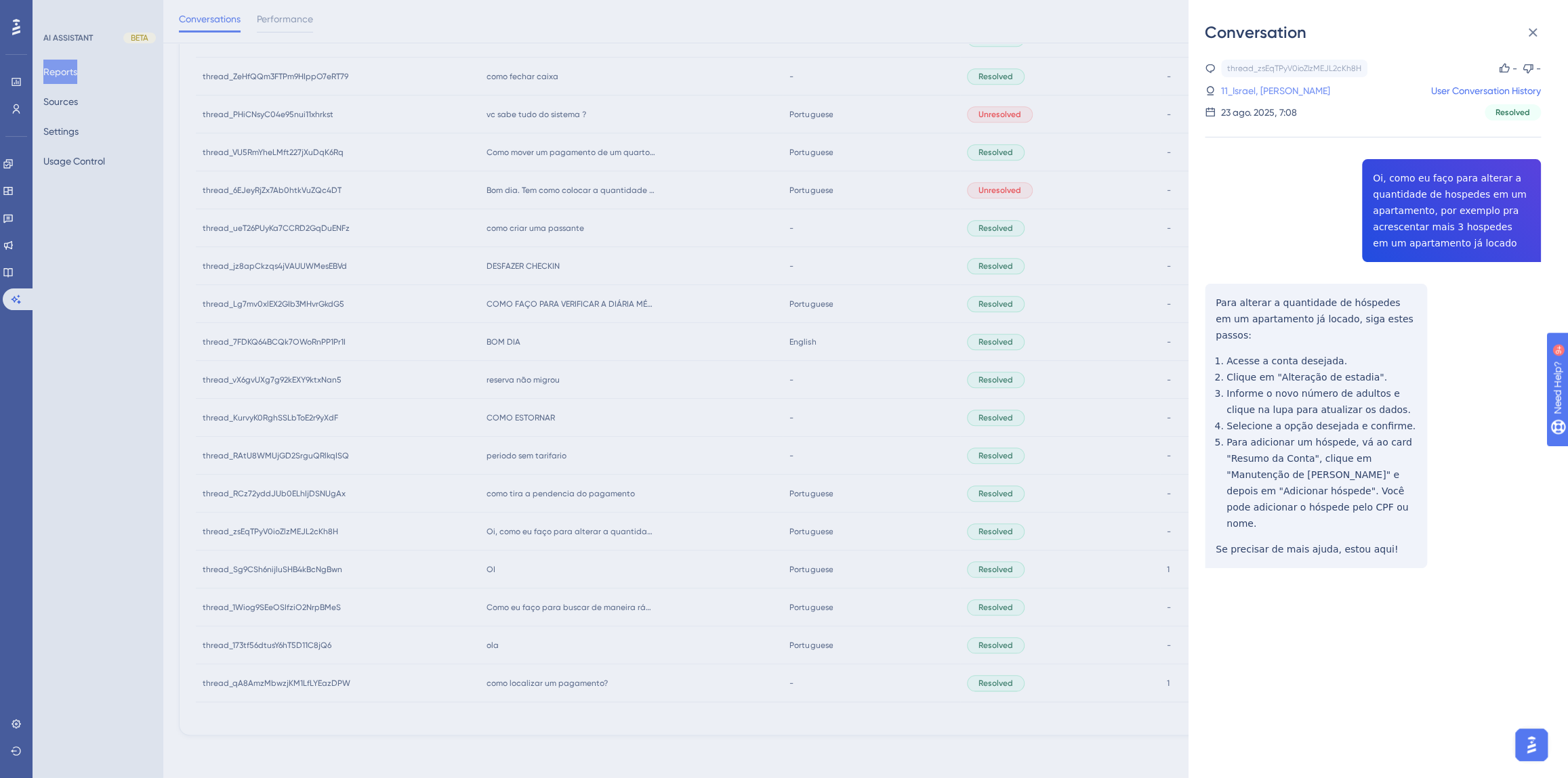
click at [1269, 91] on link "11_Israel, [PERSON_NAME]" at bounding box center [1276, 90] width 109 height 16
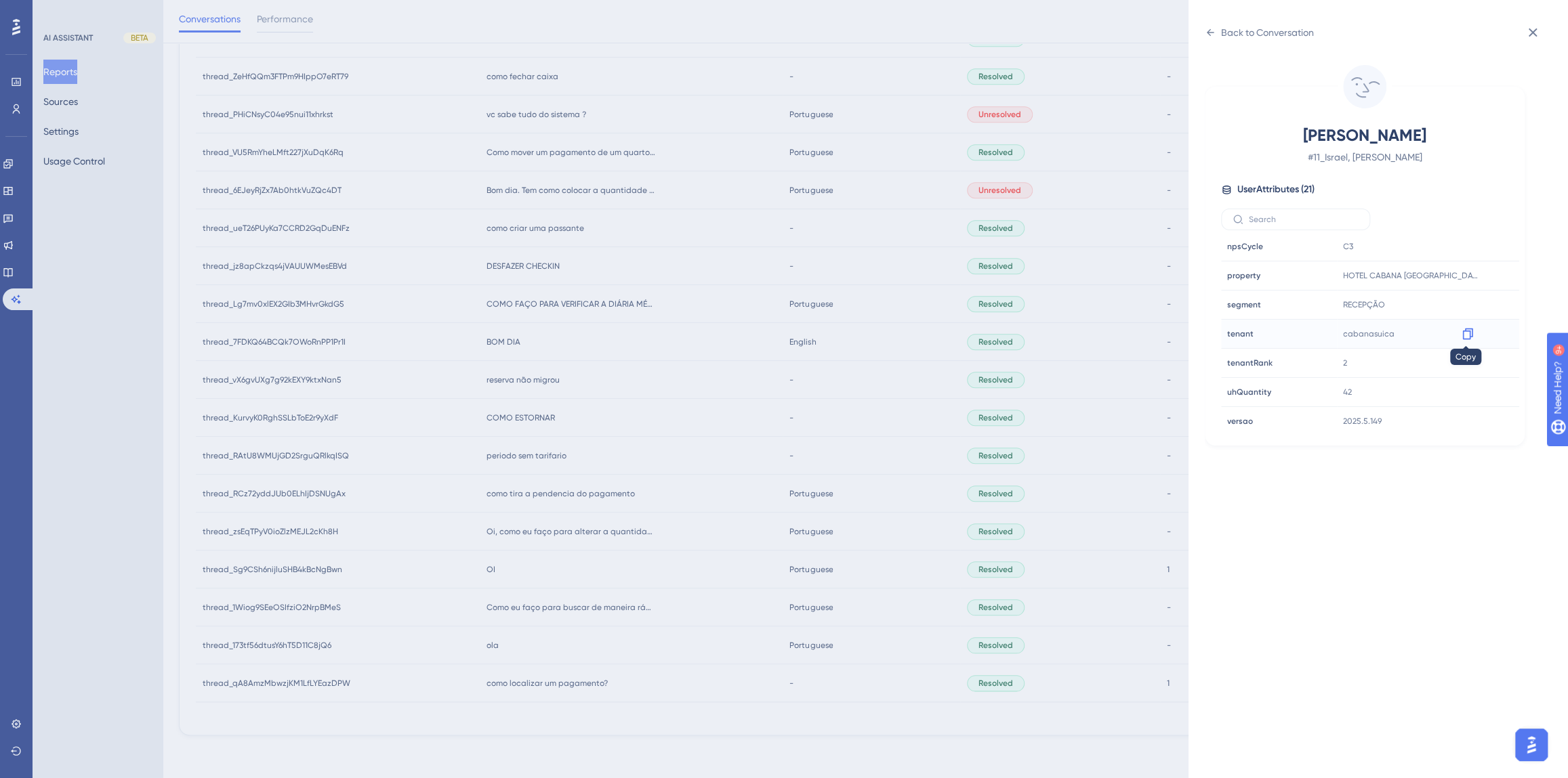
click at [1465, 334] on icon at bounding box center [1467, 334] width 13 height 13
click at [572, 501] on div "Back to Conversation [GEOGRAPHIC_DATA], [PERSON_NAME] # 11_Israel, [PERSON_NAME…" at bounding box center [784, 389] width 1568 height 778
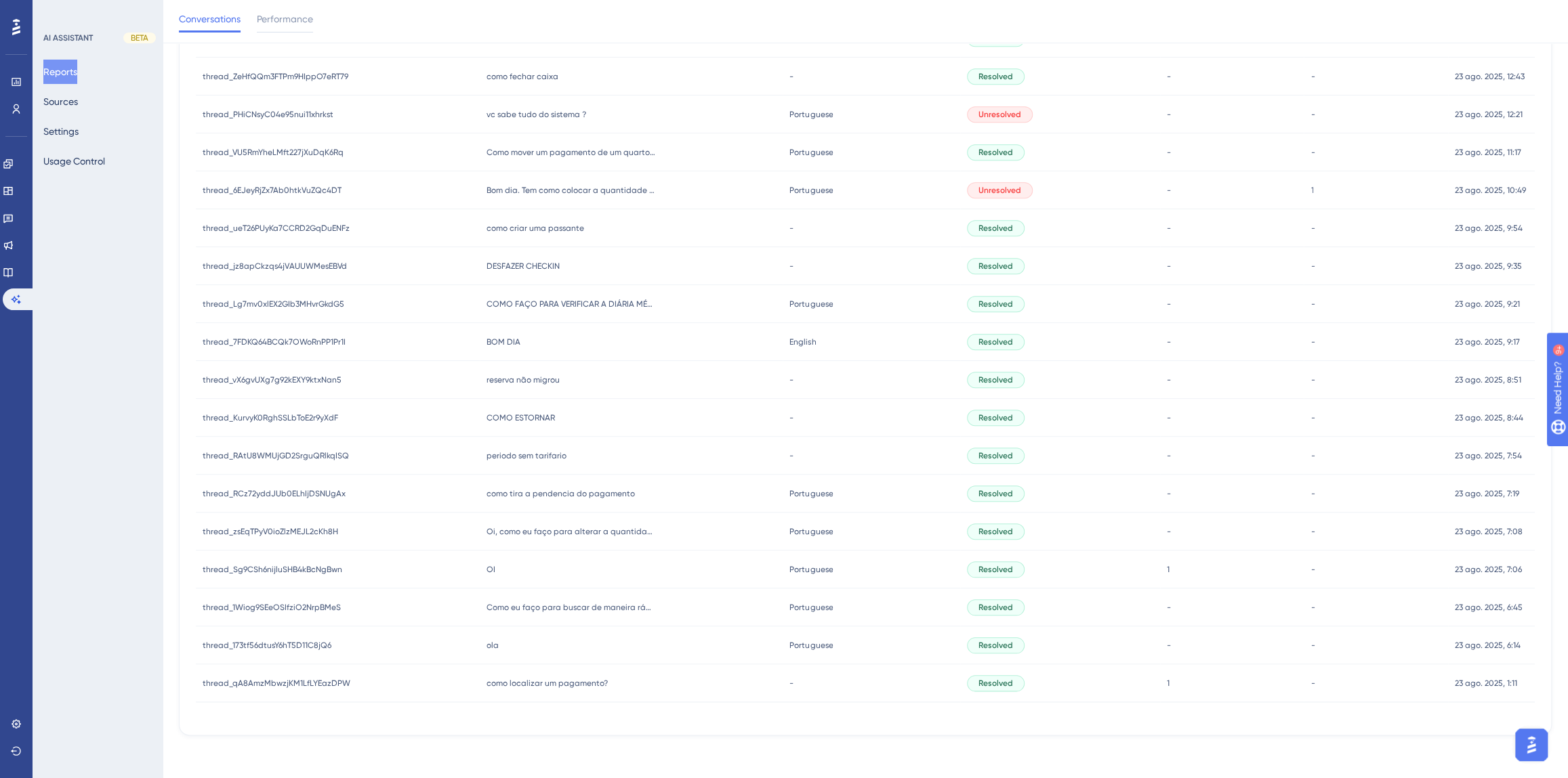
click at [555, 493] on span "como tira a pendencia do pagamento" at bounding box center [561, 494] width 148 height 11
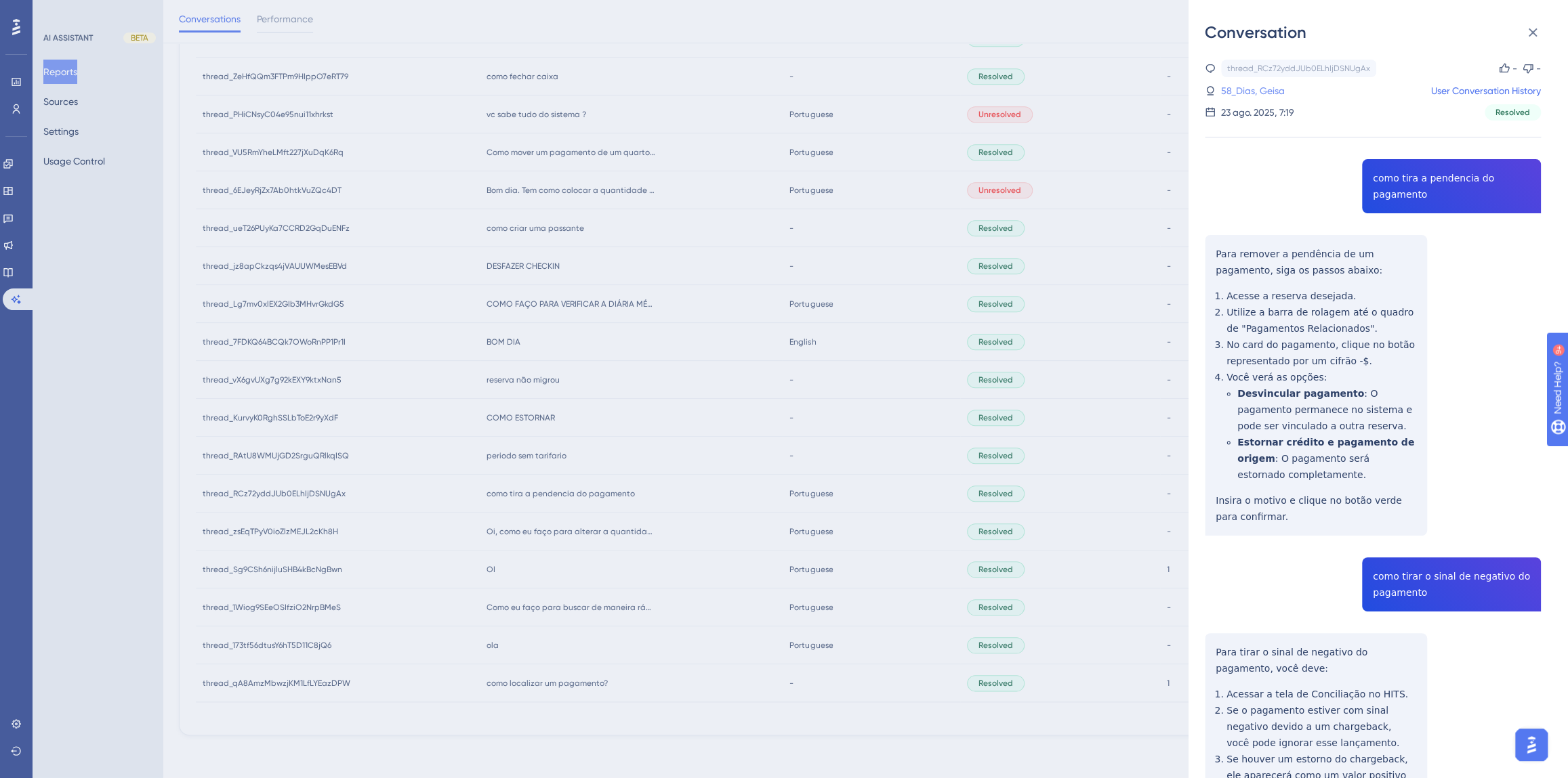
click at [1274, 88] on link "58_Dias, Geisa" at bounding box center [1252, 90] width 64 height 16
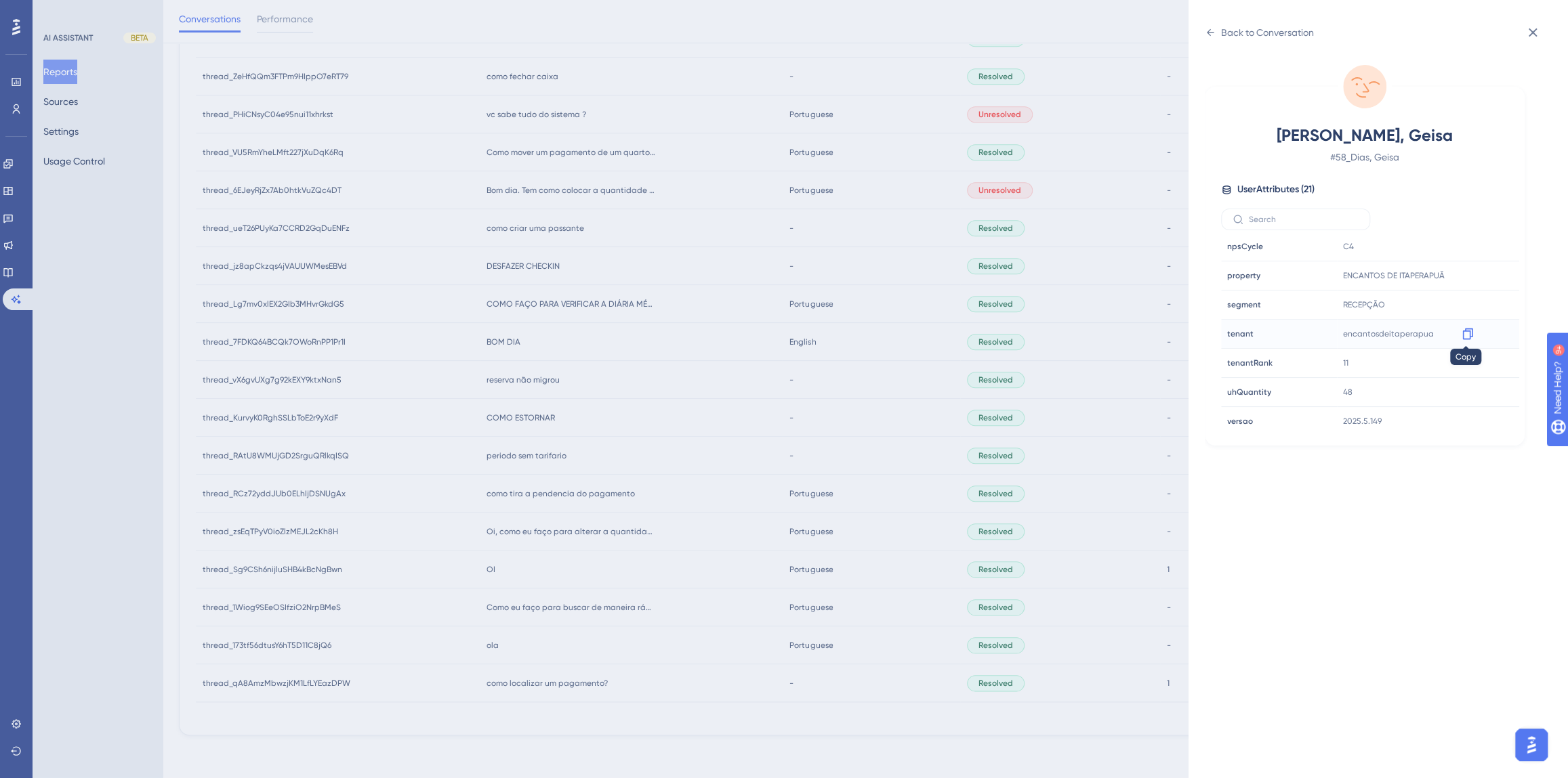
click at [1465, 330] on icon at bounding box center [1467, 334] width 10 height 12
click at [1228, 38] on div "Back to Conversation" at bounding box center [1267, 32] width 93 height 16
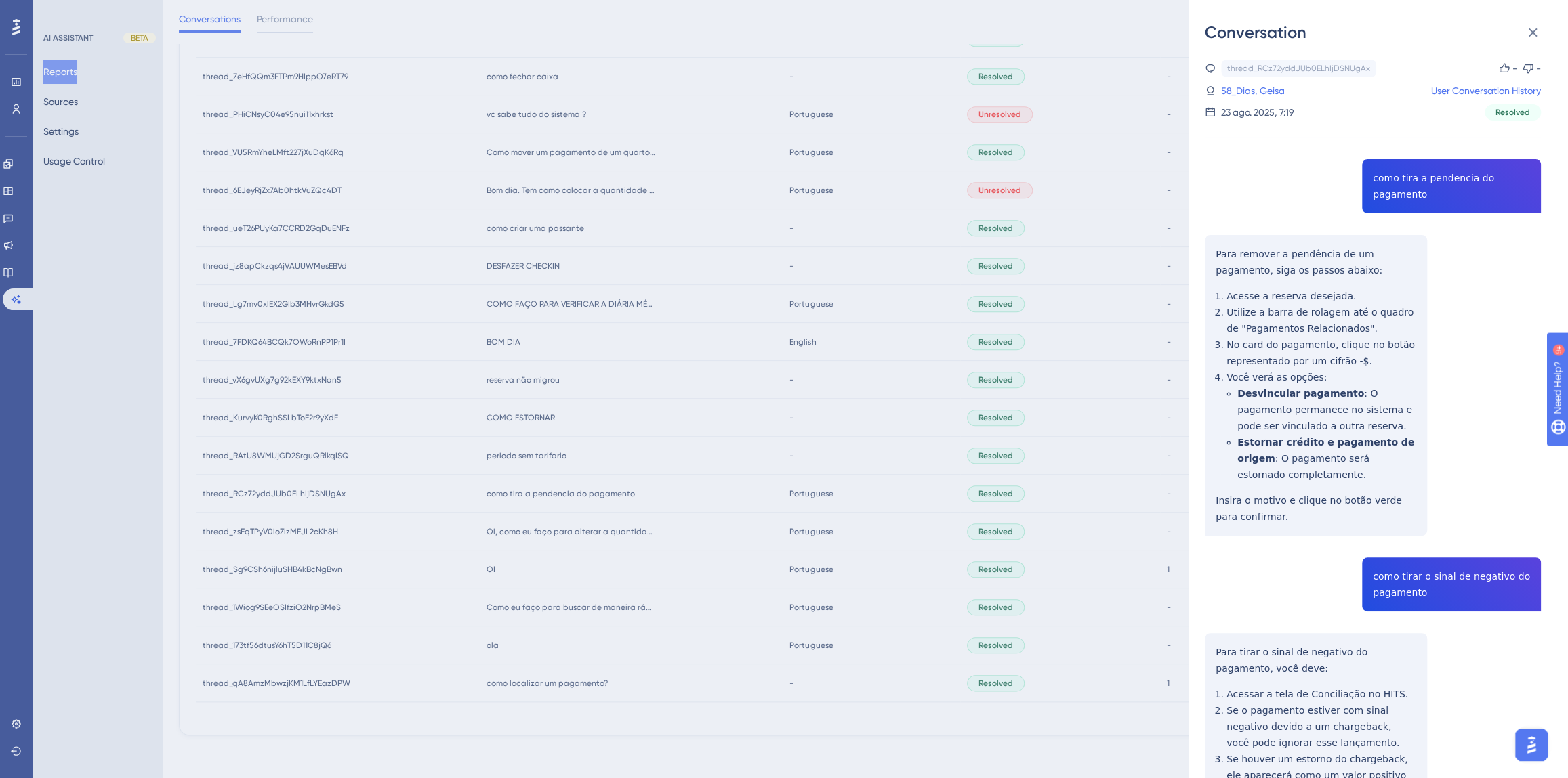
click at [572, 490] on div "Conversation thread_RCz72yddJUb0ELhIjDSNUgAx Copy - - 58_Dias, Geisa User Conve…" at bounding box center [784, 389] width 1568 height 778
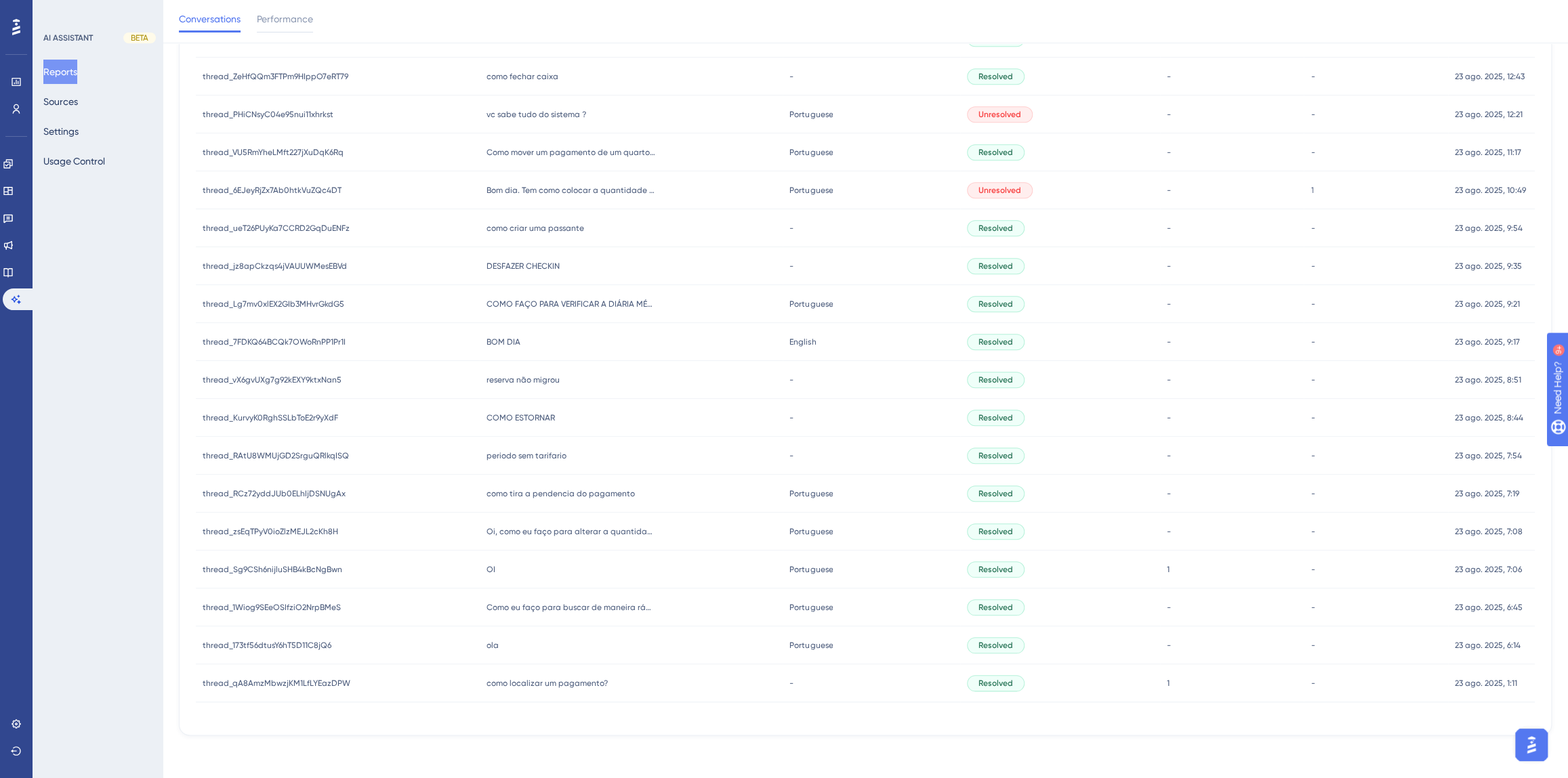
click at [519, 457] on span "periodo sem tarifario" at bounding box center [526, 456] width 80 height 11
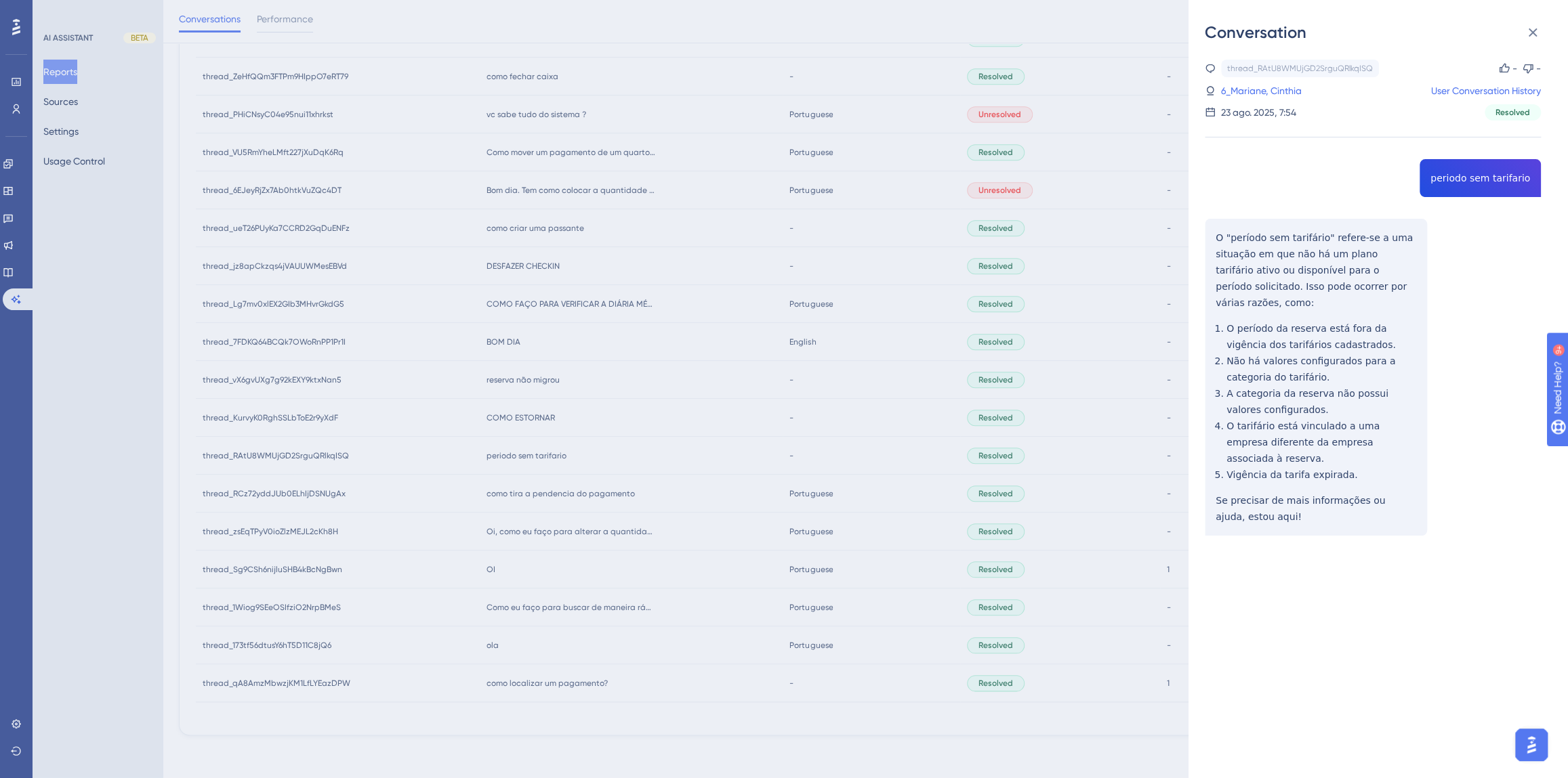
click at [1460, 180] on div "thread_RAtU8WMUjGD2SrguQRlkqISQ Copy - - 6_Mariane, Cinthia User Conversation H…" at bounding box center [1373, 333] width 336 height 545
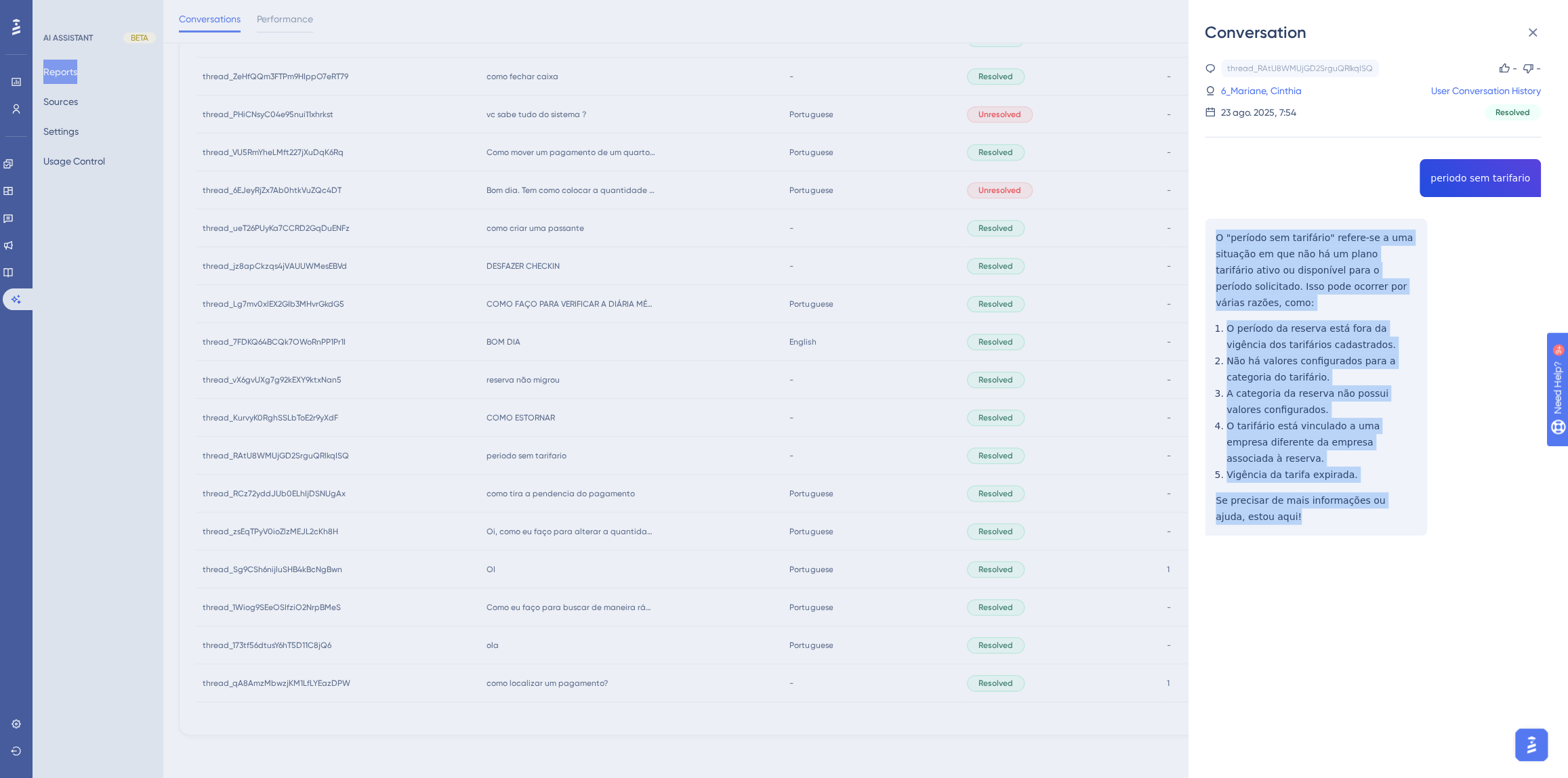
drag, startPoint x: 1270, startPoint y: 481, endPoint x: 1199, endPoint y: 244, distance: 247.4
click at [1199, 244] on div "Conversation thread_RAtU8WMUjGD2SrguQRlkqISQ Copy - - 6_Mariane, Cinthia User C…" at bounding box center [1378, 389] width 379 height 778
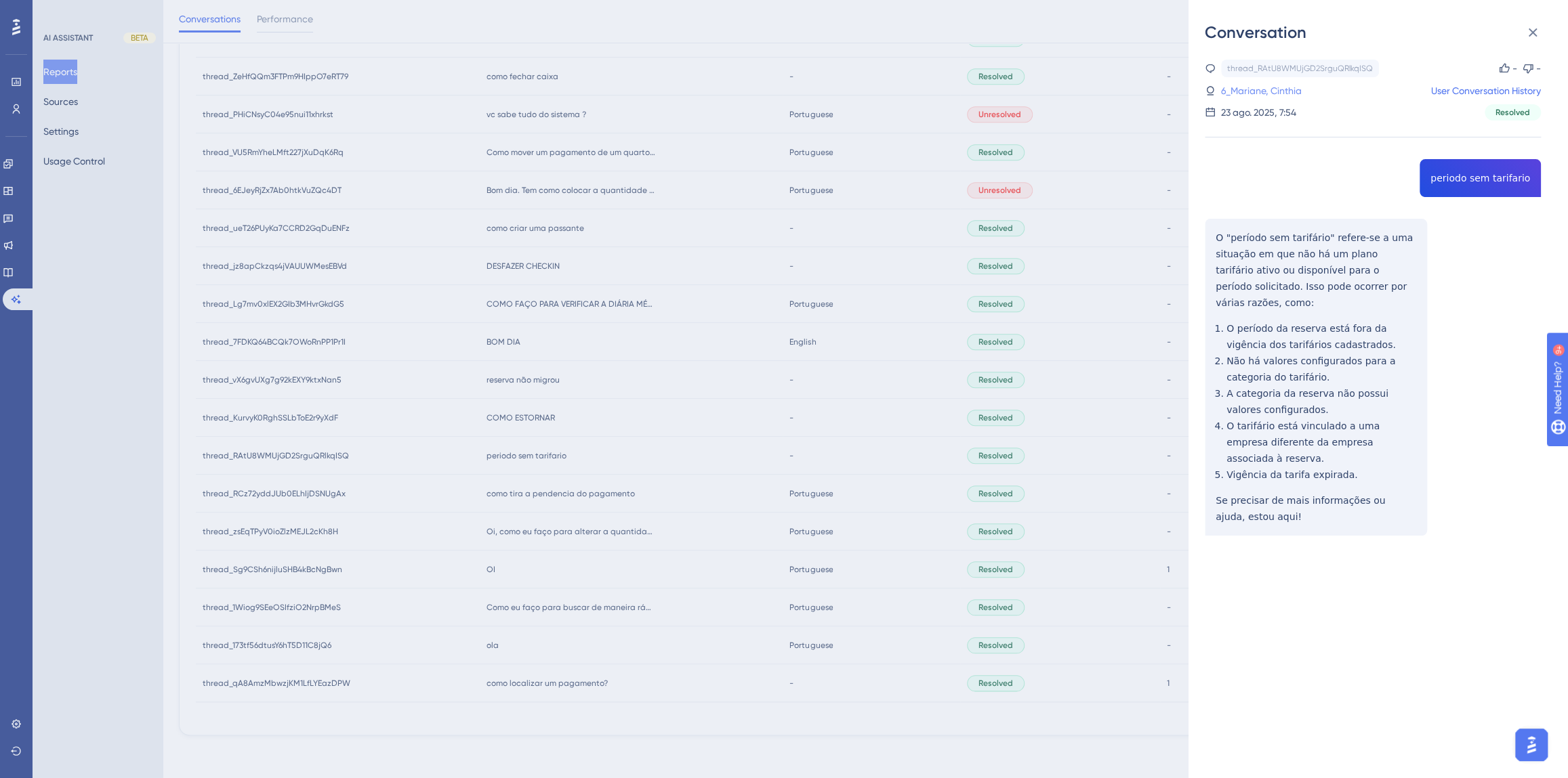
click at [1298, 95] on link "6_Mariane, Cinthia" at bounding box center [1261, 90] width 81 height 16
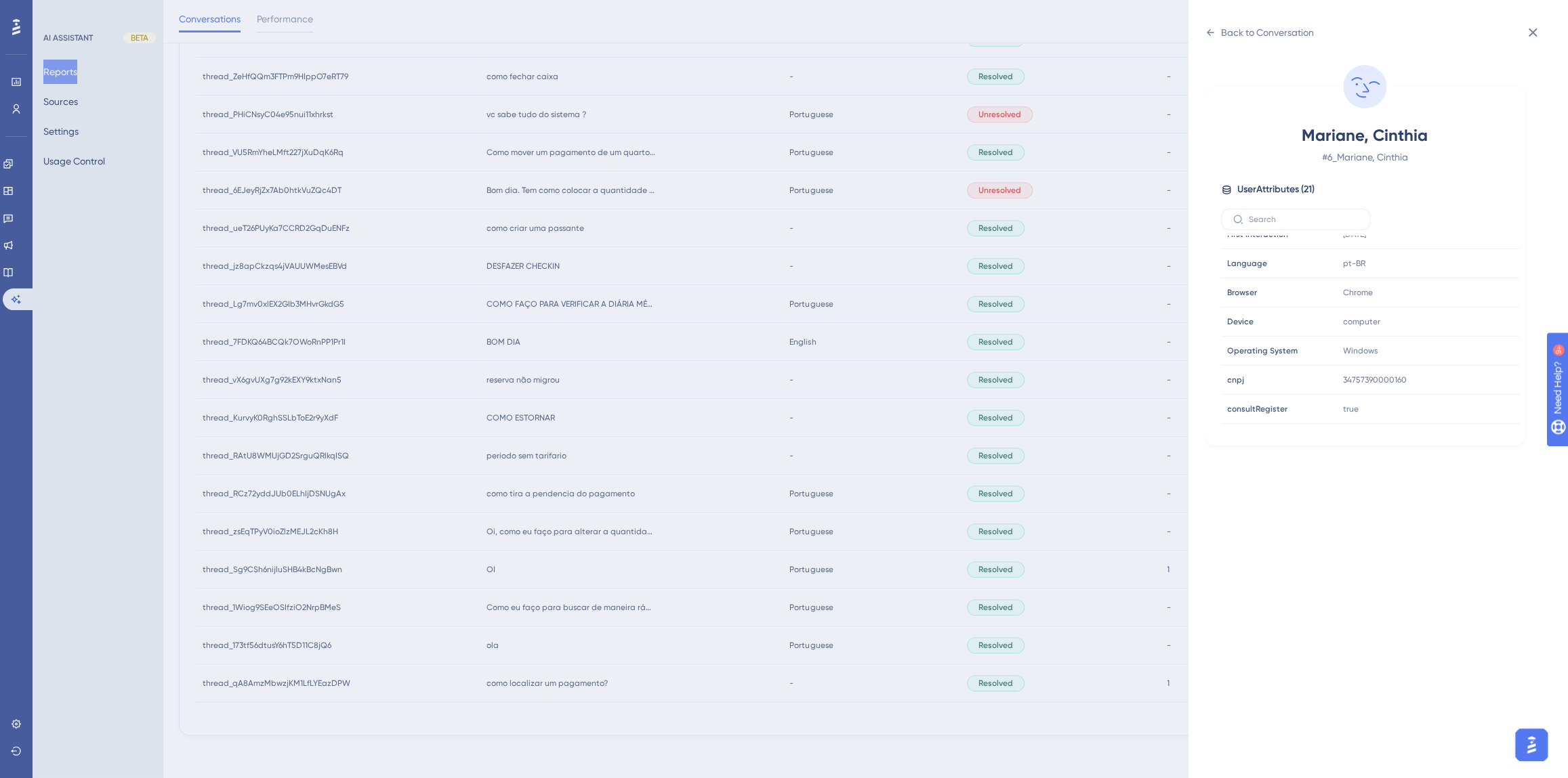
scroll to position [369, 0]
click at [1462, 373] on icon at bounding box center [1467, 376] width 13 height 13
click at [1222, 34] on div "Back to Conversation" at bounding box center [1267, 32] width 93 height 16
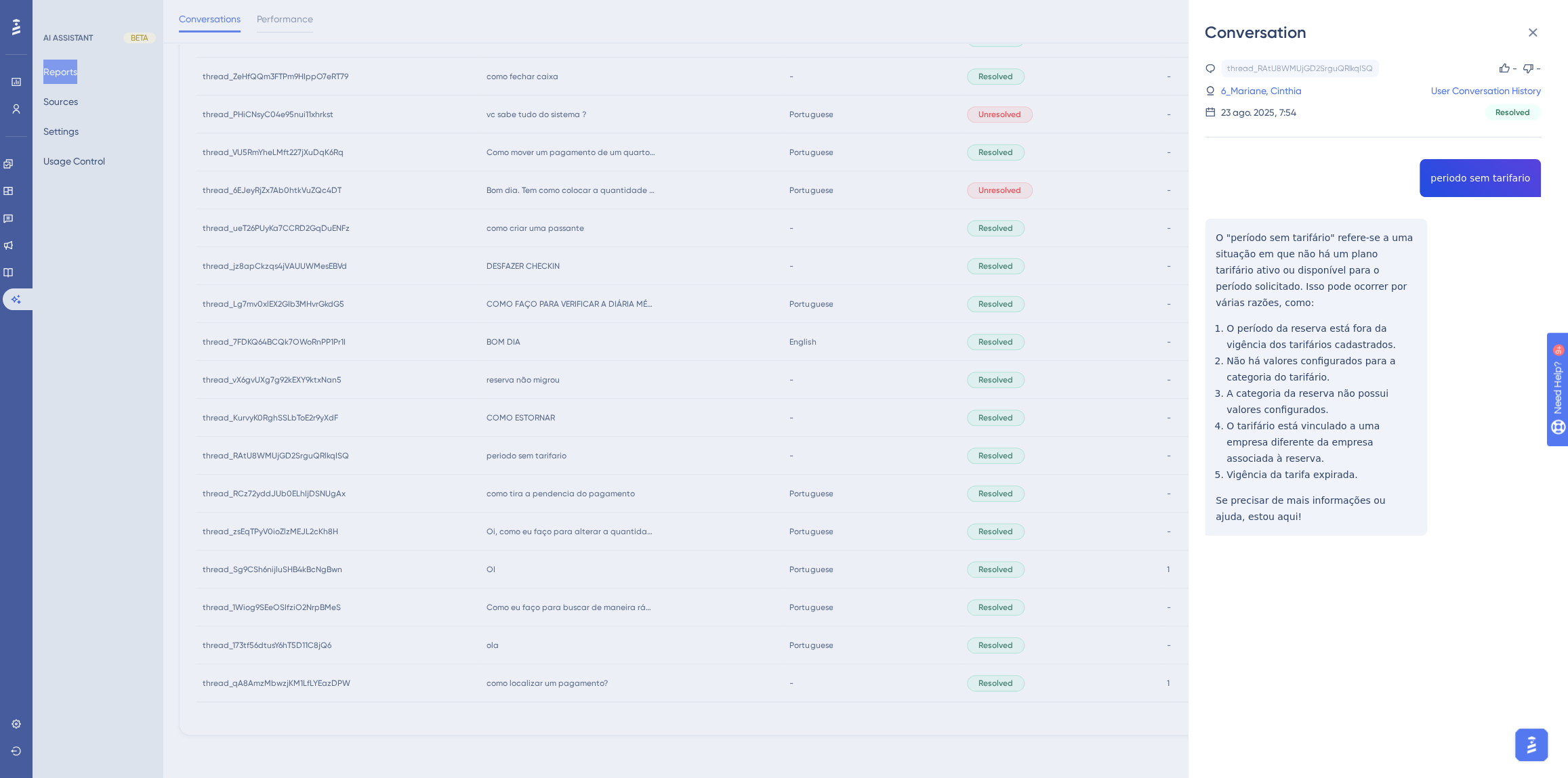
click at [615, 473] on div "Conversation thread_RAtU8WMUjGD2SrguQRlkqISQ Copy - - 6_Mariane, Cinthia User C…" at bounding box center [784, 389] width 1568 height 778
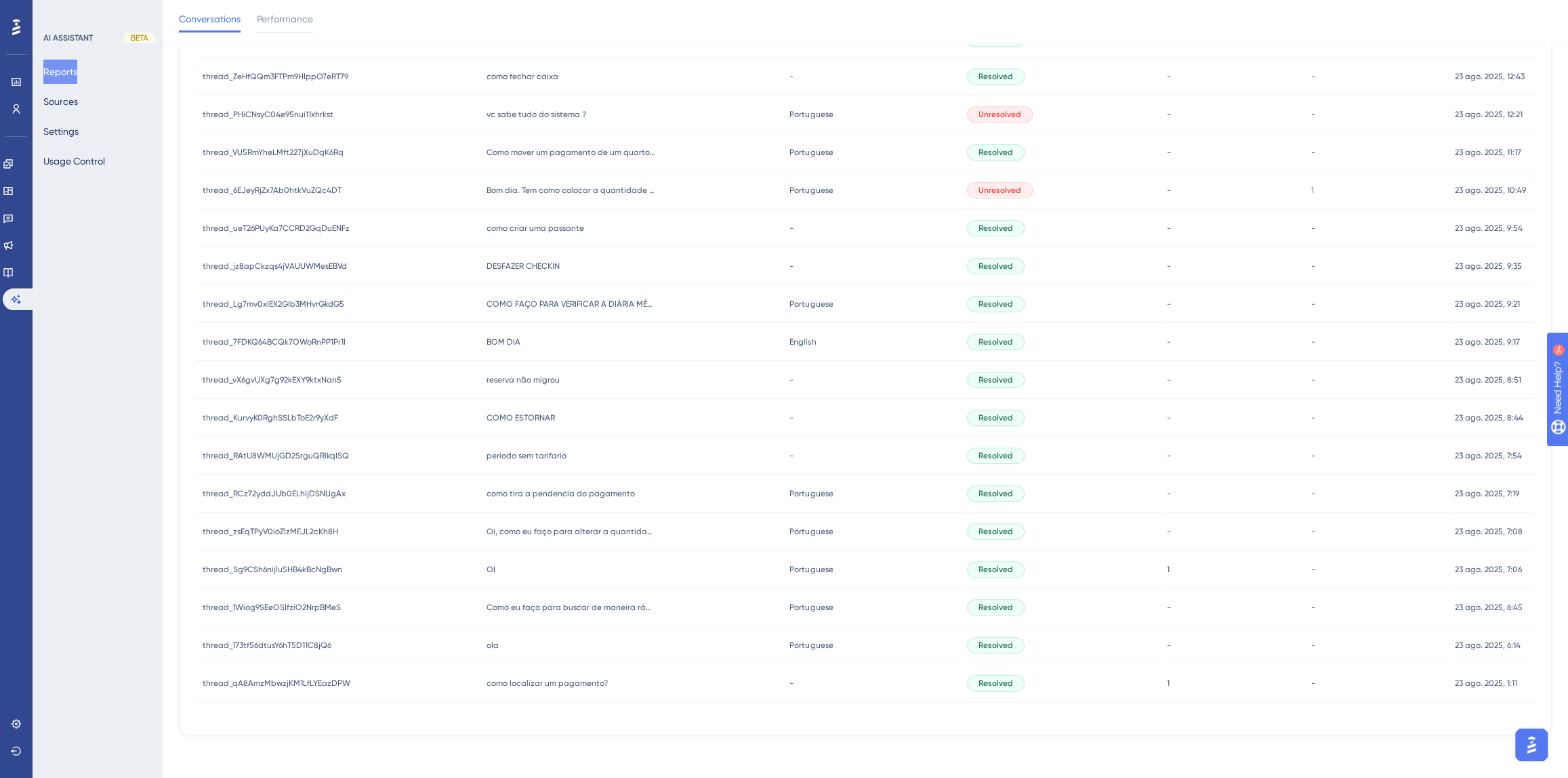
click at [523, 414] on span "COMO ESTORNAR" at bounding box center [521, 418] width 69 height 11
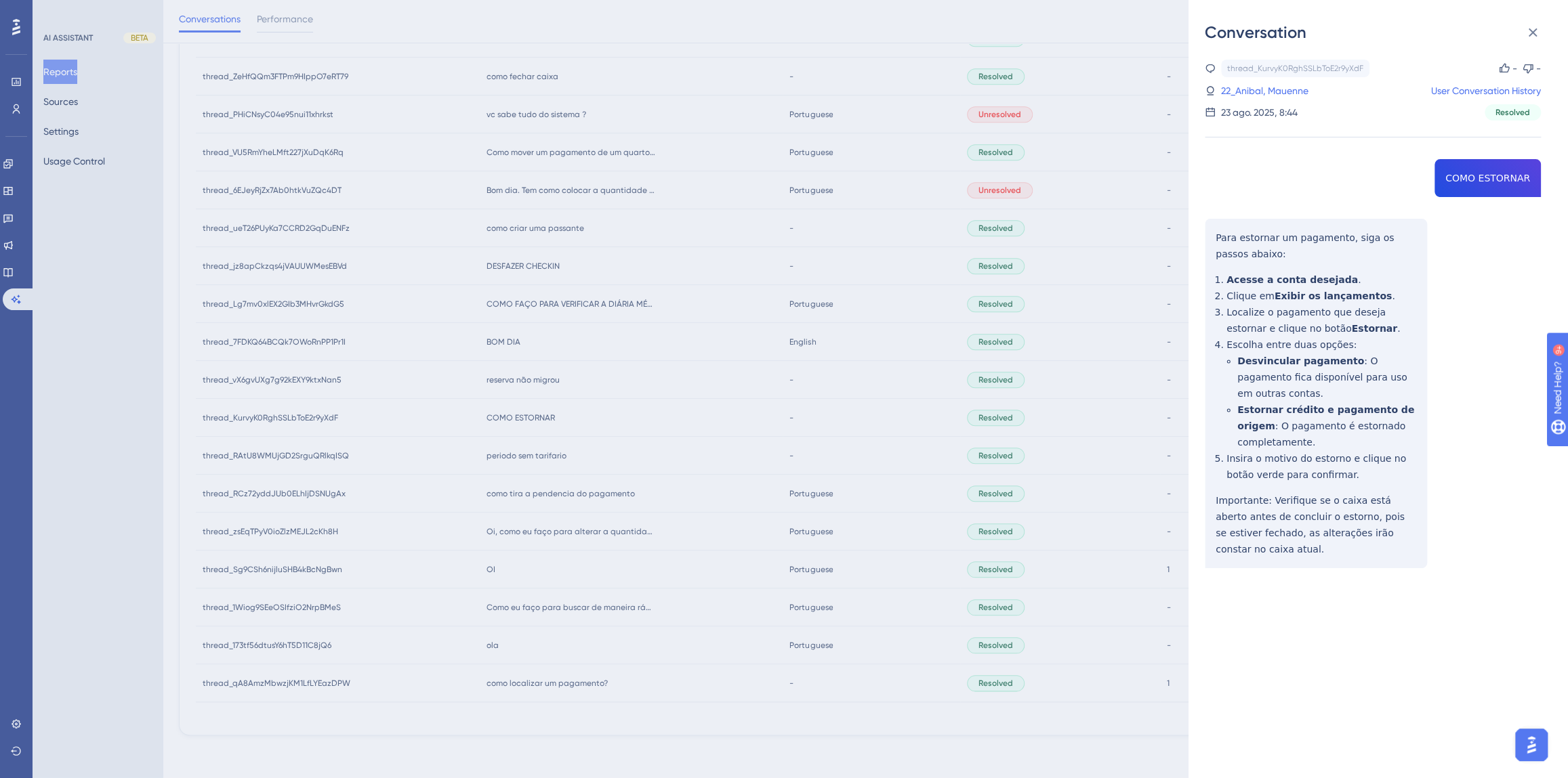
click at [1462, 176] on div "thread_KurvyK0RghSSLbToE2r9yXdF Copy - - 22_Anibal, Mauenne User Conversation H…" at bounding box center [1373, 349] width 336 height 578
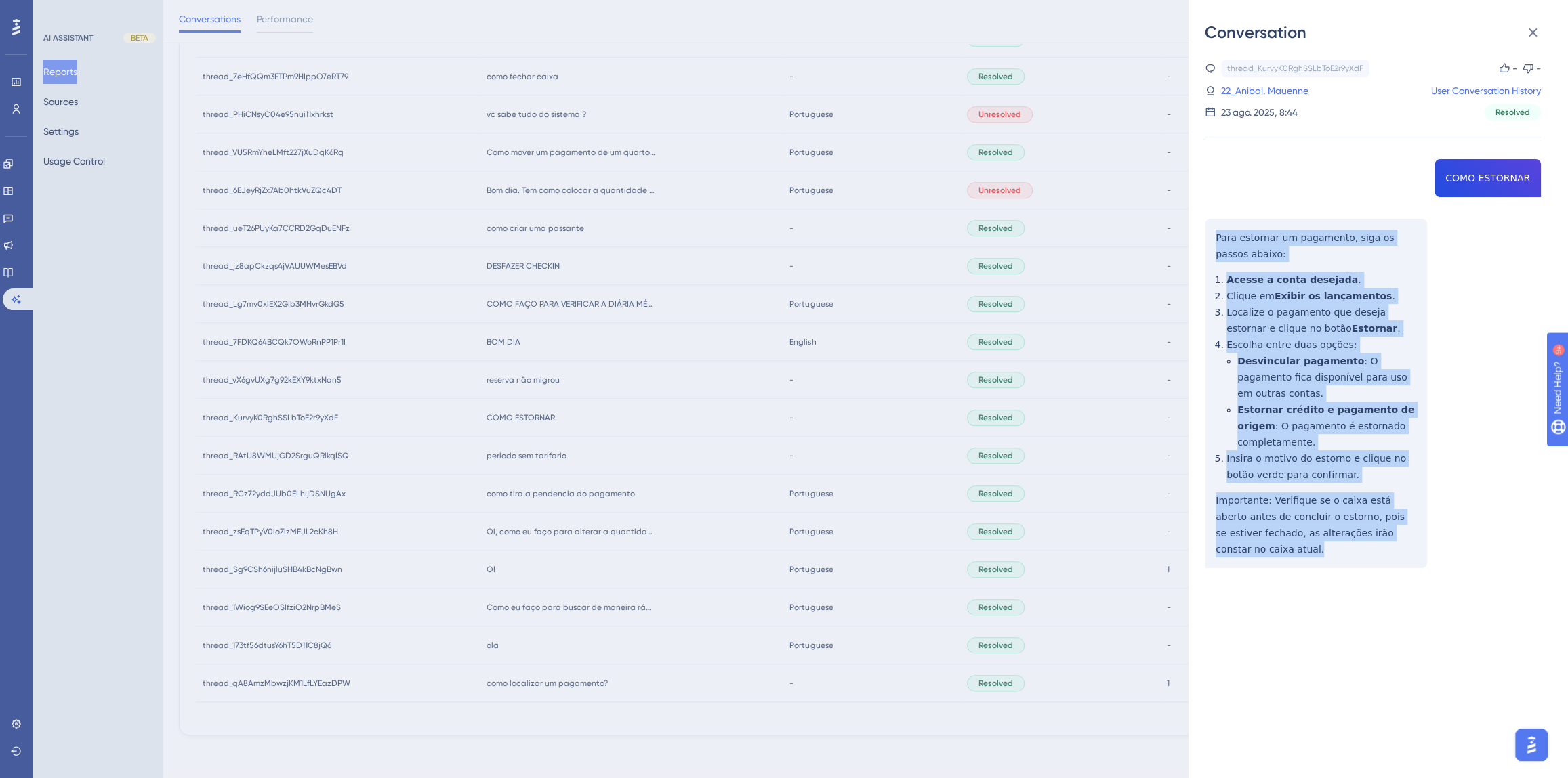
drag, startPoint x: 1278, startPoint y: 540, endPoint x: 1203, endPoint y: 227, distance: 321.9
click at [1203, 227] on div "Conversation thread_KurvyK0RghSSLbToE2r9yXdF Copy - - 22_Anibal, Mauenne User C…" at bounding box center [1378, 389] width 379 height 778
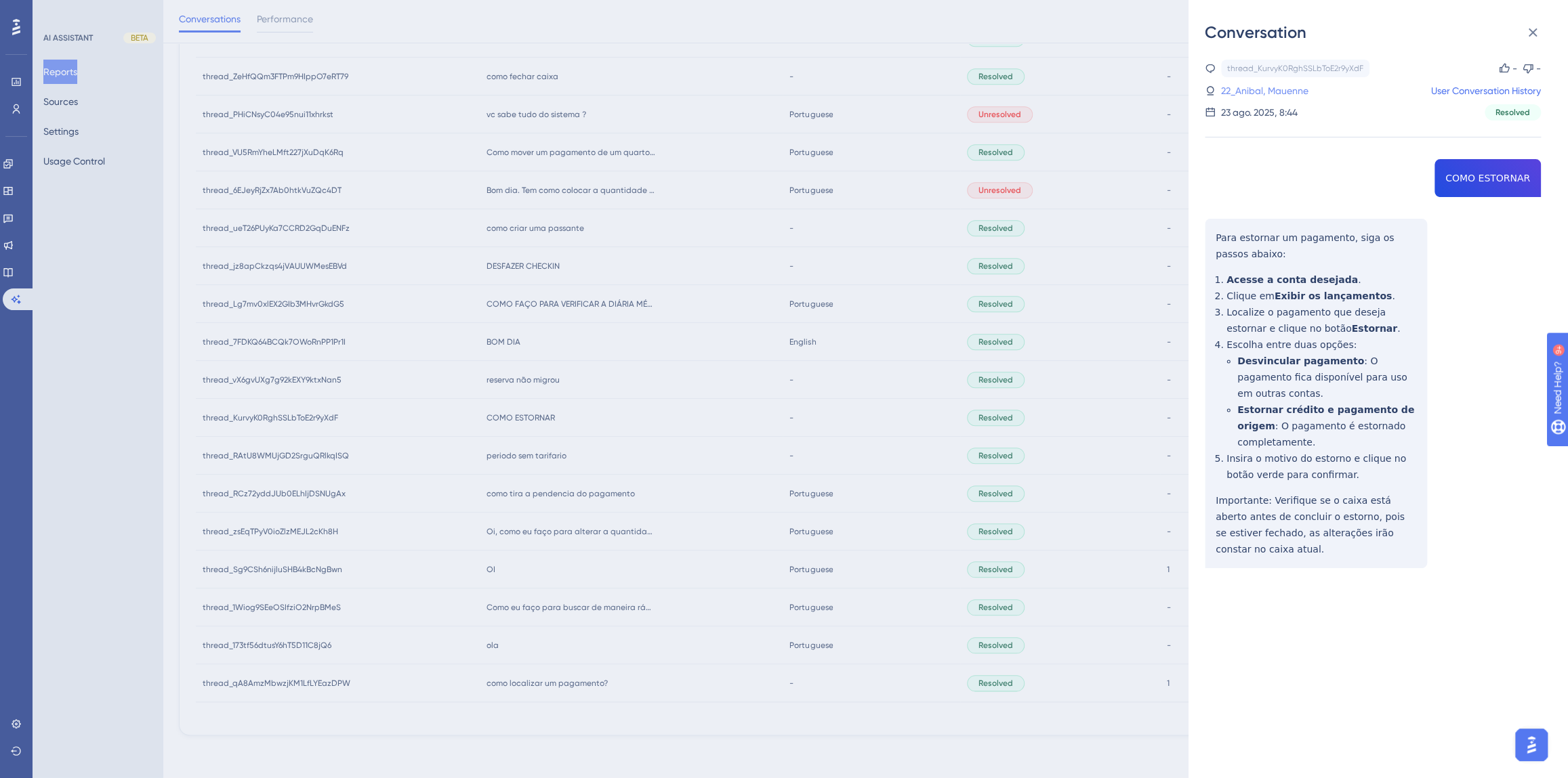
click at [1252, 97] on link "22_Anibal, Mauenne" at bounding box center [1265, 90] width 88 height 16
click at [1250, 89] on link "22_Anibal, Mauenne" at bounding box center [1265, 90] width 88 height 16
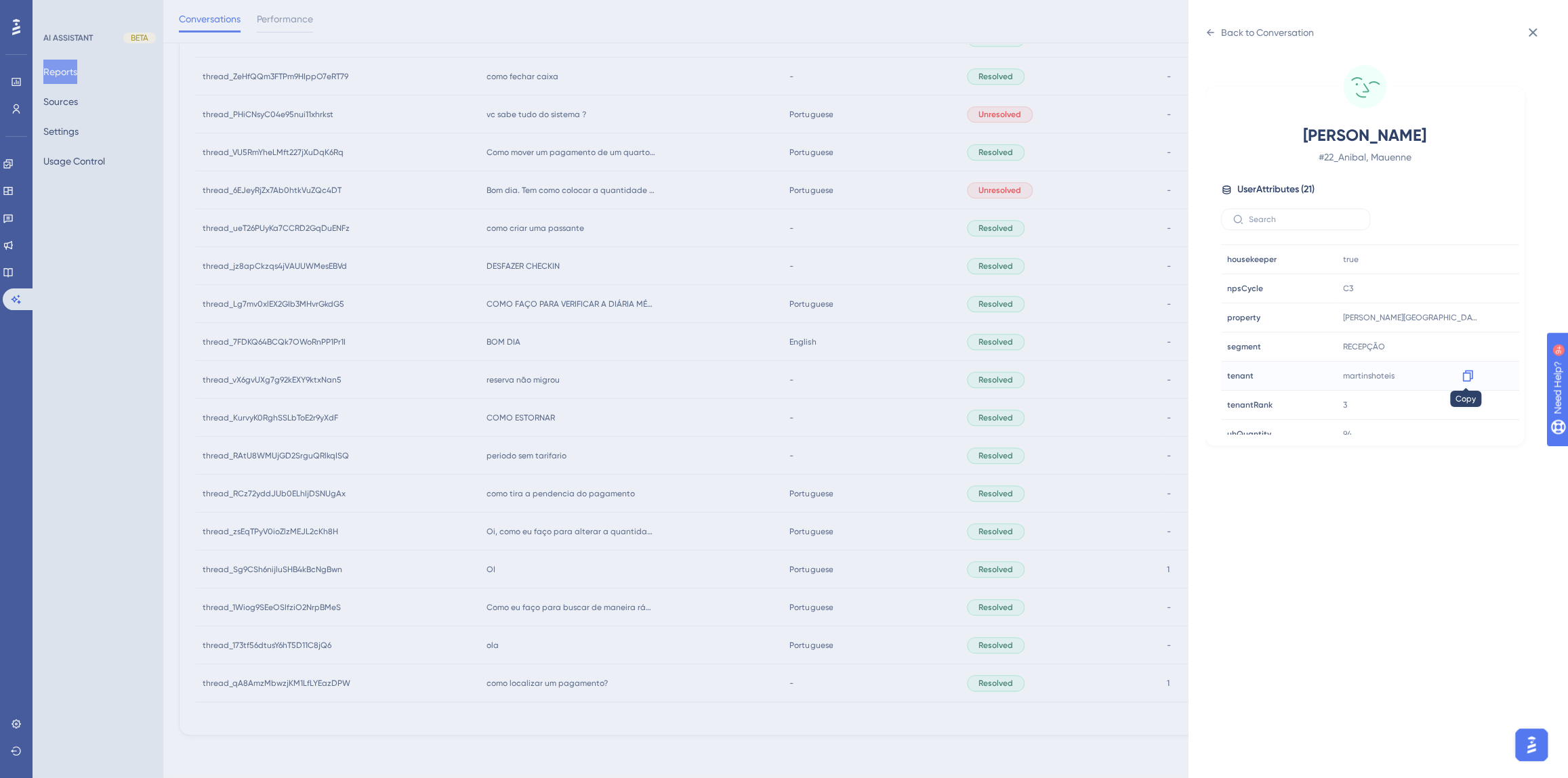
click at [1461, 376] on icon at bounding box center [1467, 376] width 13 height 13
click at [1225, 32] on div "Back to Conversation" at bounding box center [1267, 32] width 93 height 16
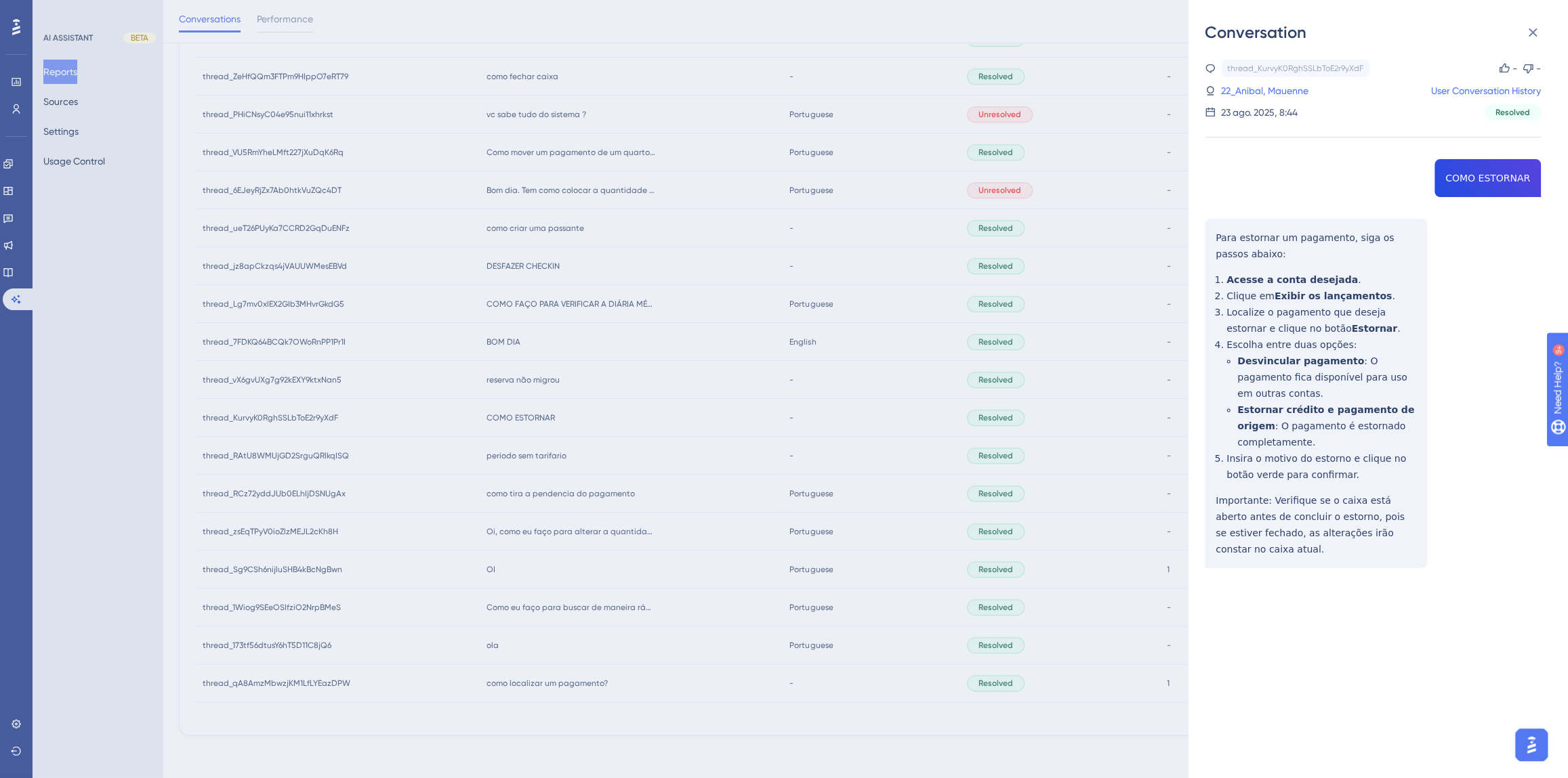
click at [621, 461] on div "Conversation thread_KurvyK0RghSSLbToE2r9yXdF Copy - - 22_Anibal, Mauenne User C…" at bounding box center [784, 389] width 1568 height 778
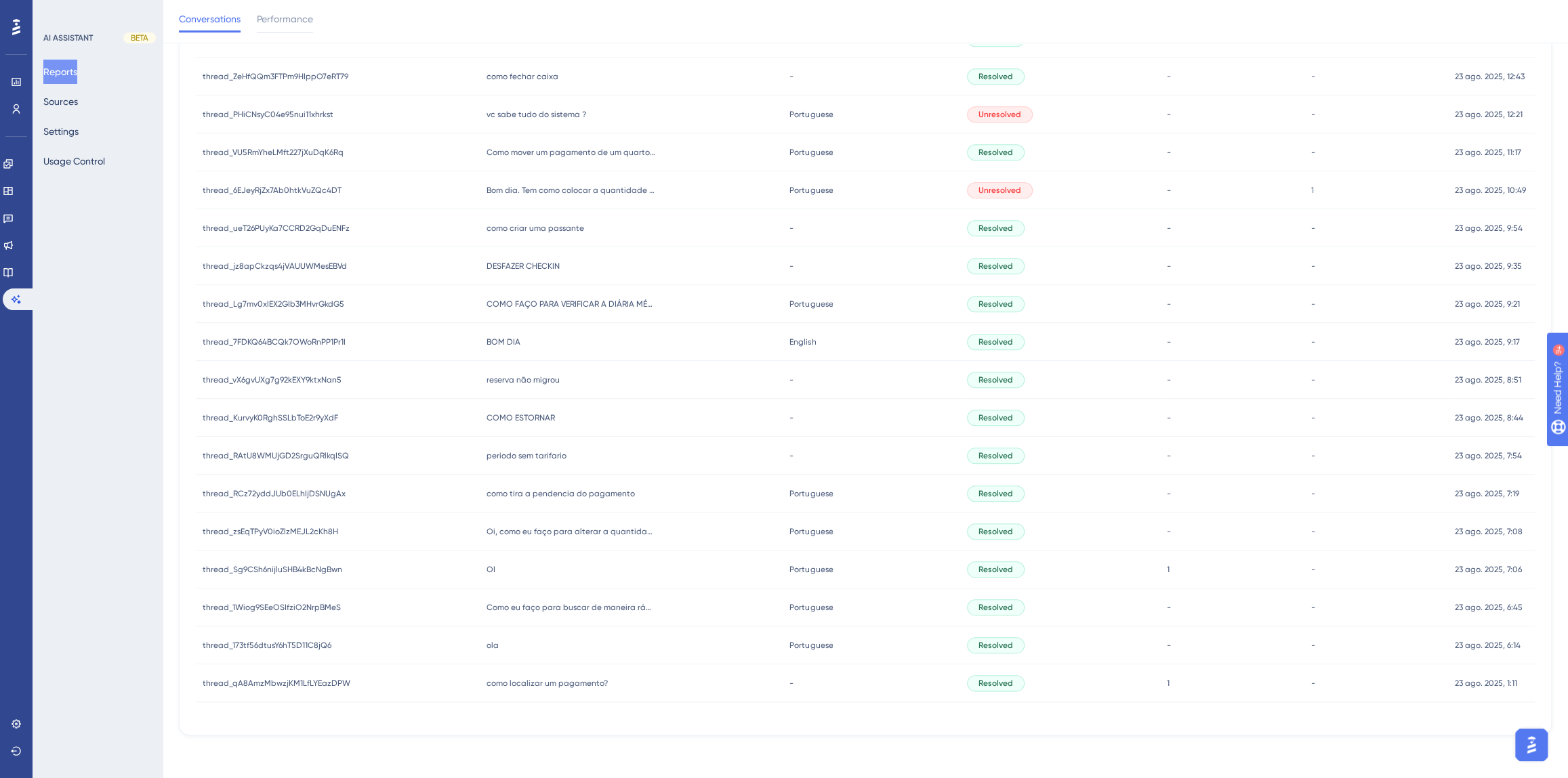
click at [534, 380] on span "reserva não migrou" at bounding box center [523, 380] width 73 height 11
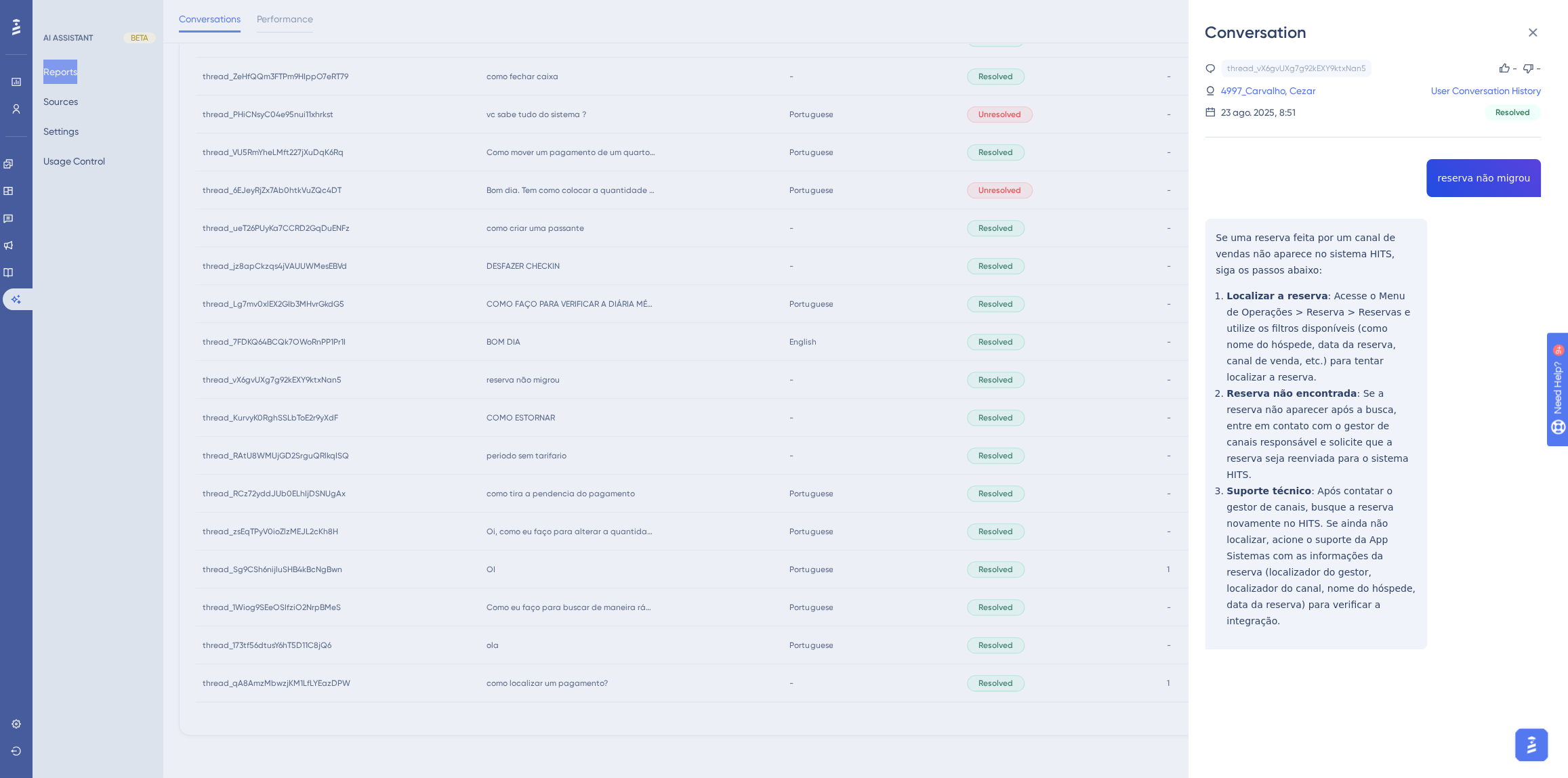
click at [1456, 176] on div "thread_vX6gvUXg7g92kEXY9ktxNan5 Copy - - 4997_Carvalho, Cezar User Conversation…" at bounding box center [1373, 389] width 336 height 659
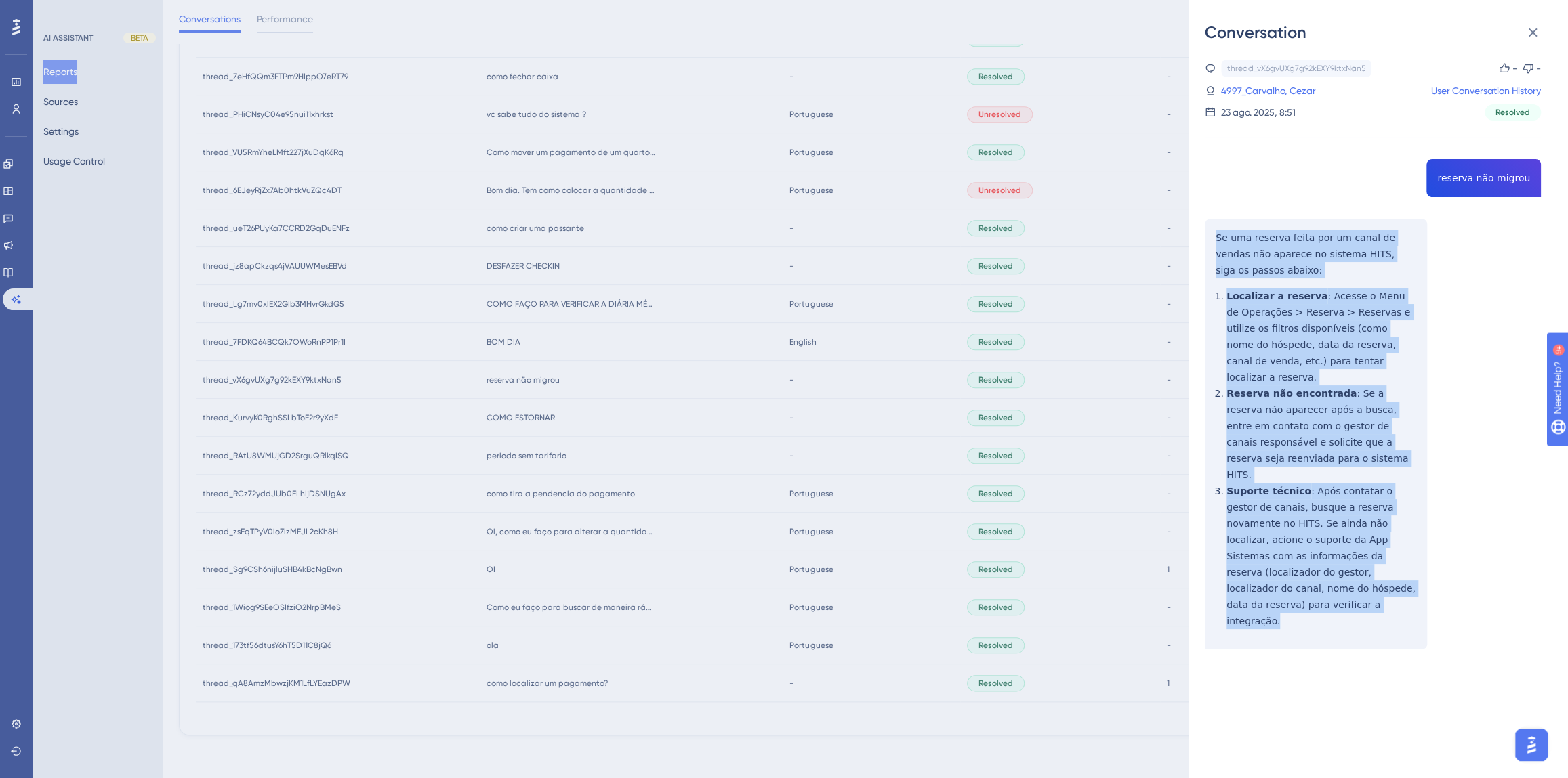
drag, startPoint x: 1346, startPoint y: 562, endPoint x: 1193, endPoint y: 207, distance: 386.6
click at [1193, 207] on div "Conversation thread_vX6gvUXg7g92kEXY9ktxNan5 Copy - - 4997_Carvalho, Cezar User…" at bounding box center [1378, 389] width 379 height 778
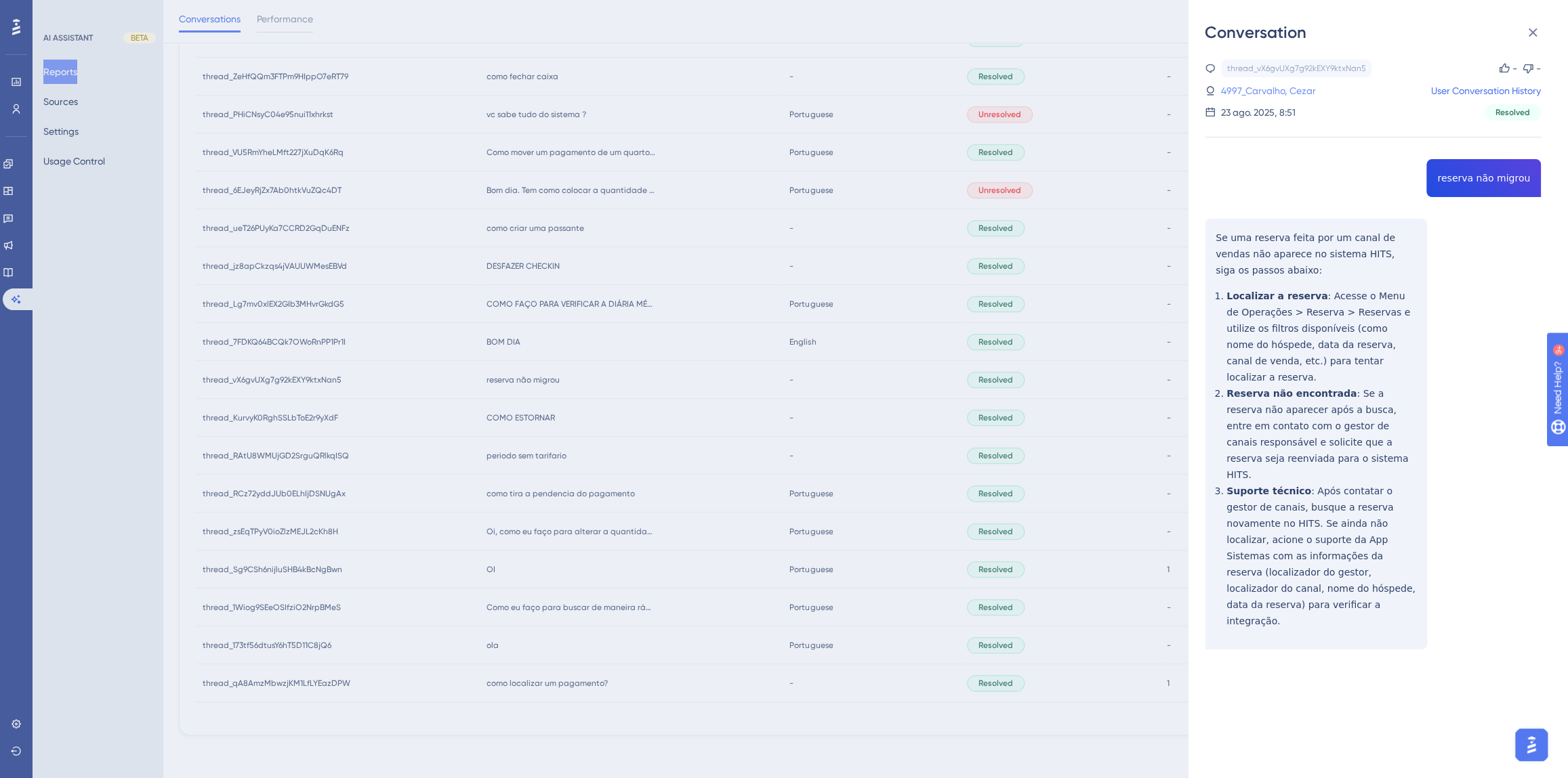
click at [1254, 94] on link "4997_Carvalho, Cezar" at bounding box center [1268, 90] width 95 height 16
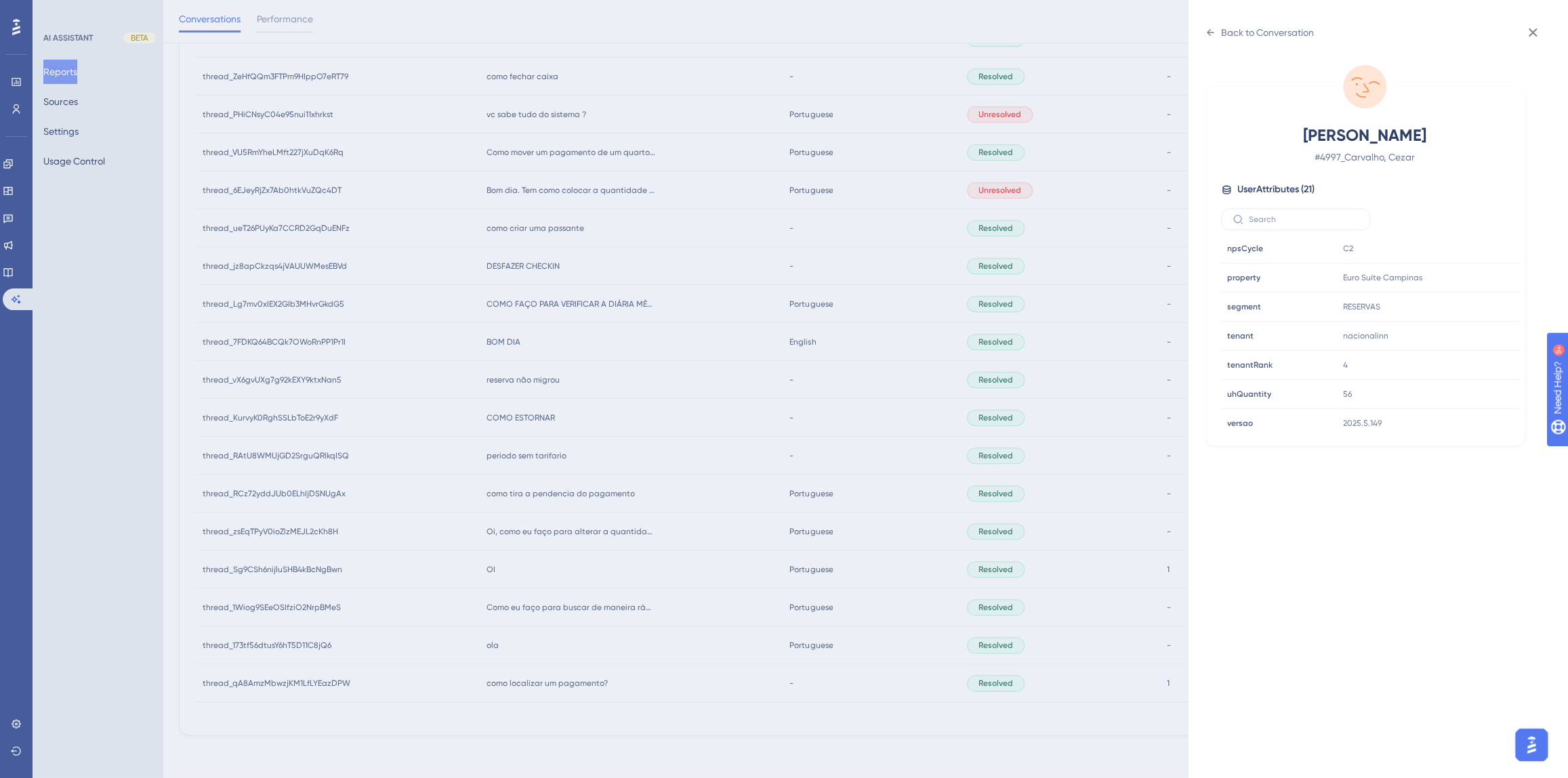
scroll to position [411, 0]
click at [1469, 276] on icon at bounding box center [1467, 275] width 13 height 13
click at [1204, 30] on div "Back to Conversation Carvalho, Cezar # 4997_Carvalho, Cezar User Attributes ( 2…" at bounding box center [1378, 389] width 379 height 778
click at [1213, 31] on icon at bounding box center [1210, 32] width 11 height 11
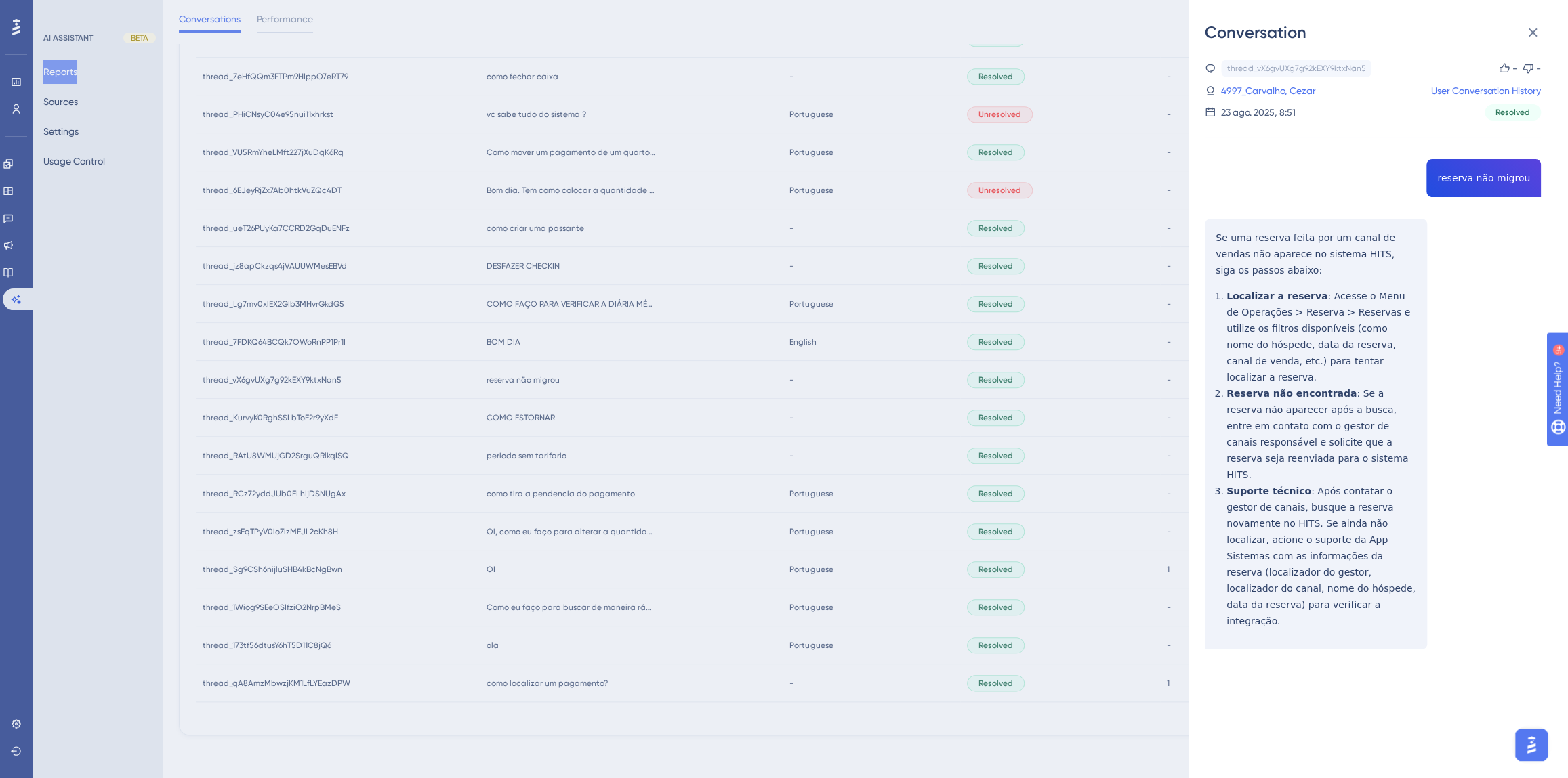
click at [854, 367] on div "Conversation thread_vX6gvUXg7g92kEXY9ktxNan5 Copy - - 4997_Carvalho, Cezar User…" at bounding box center [784, 389] width 1568 height 778
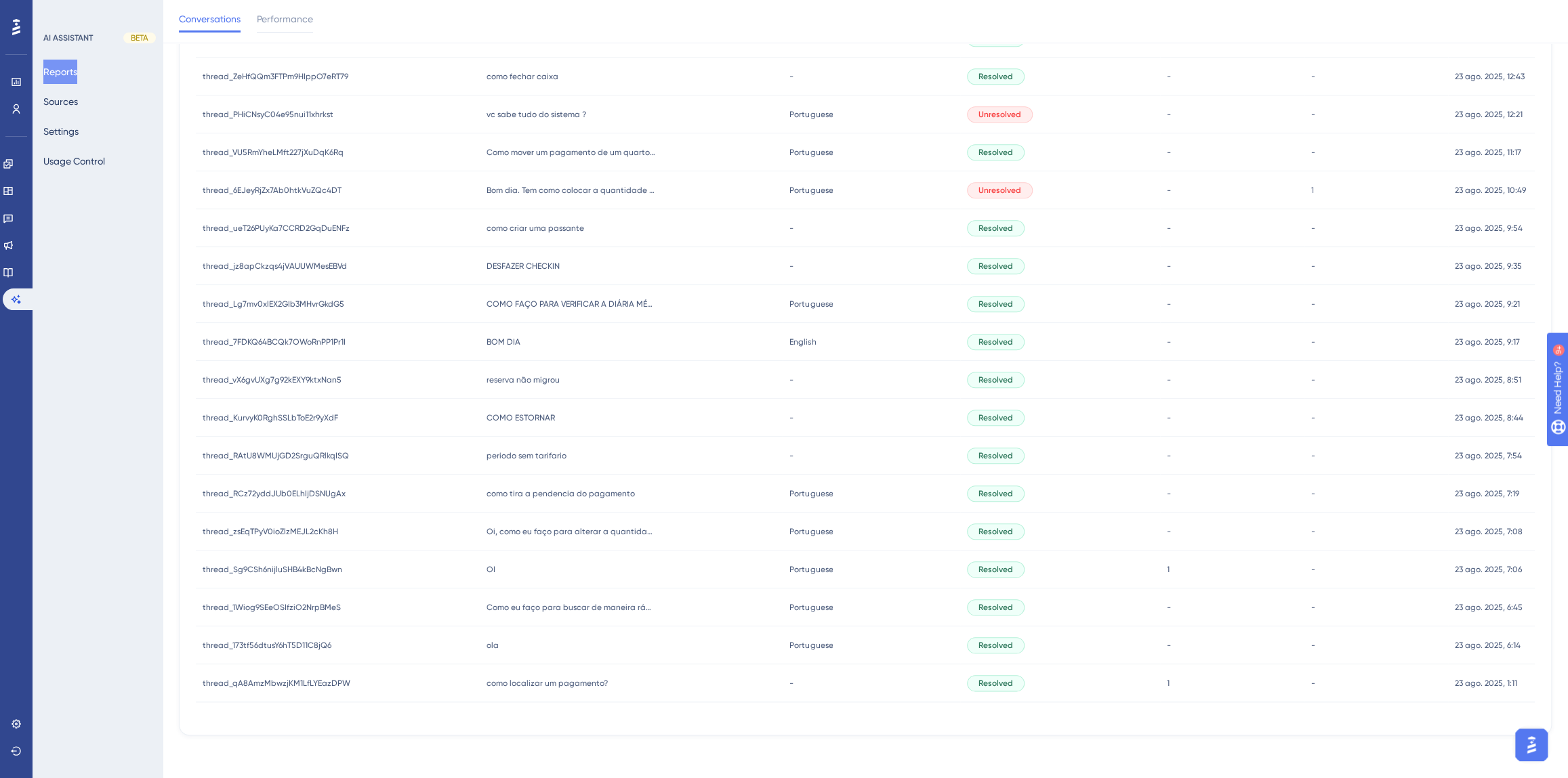
click at [513, 346] on div "BOM DIA BOM DIA" at bounding box center [631, 342] width 303 height 38
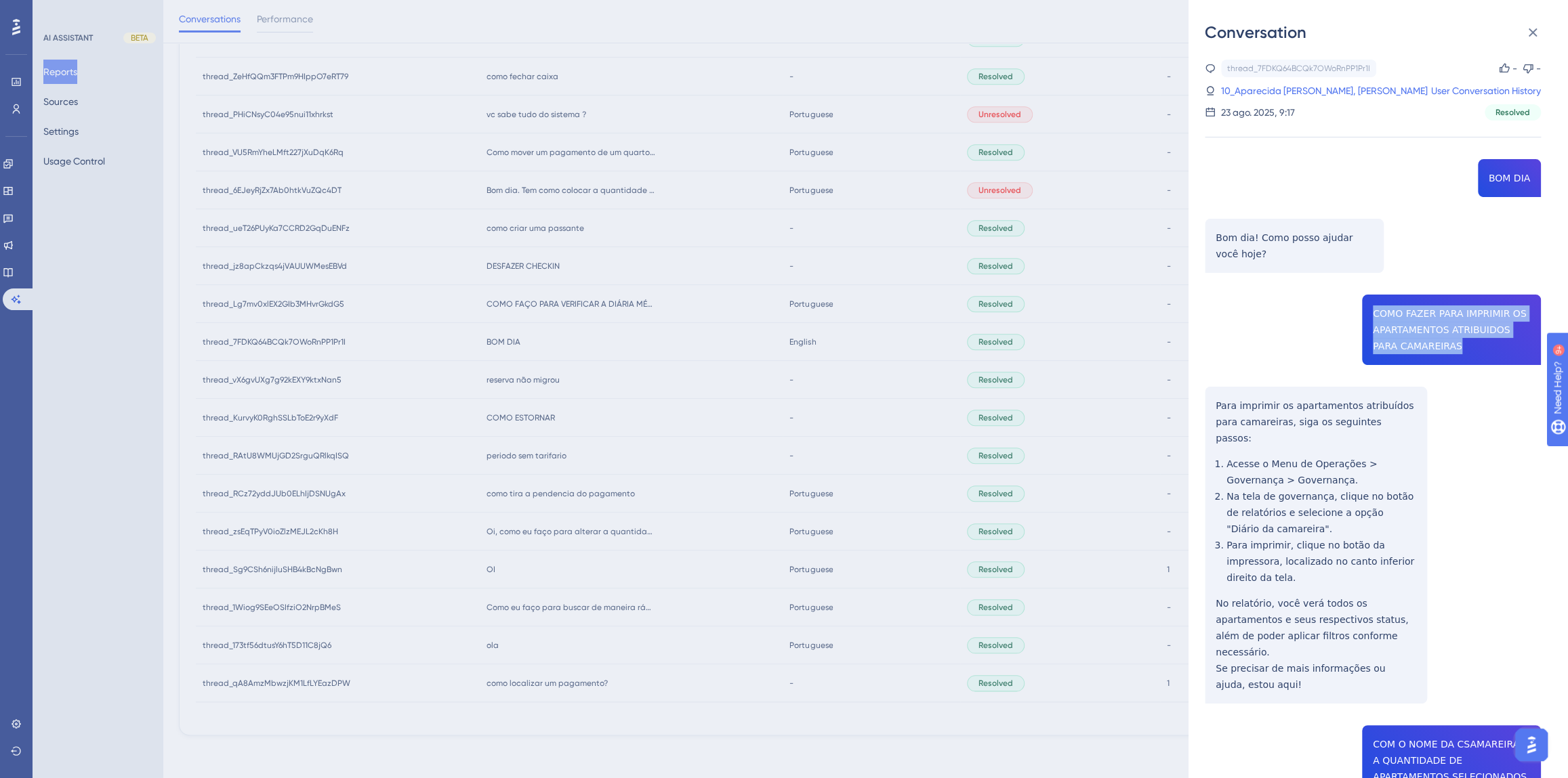
drag, startPoint x: 1435, startPoint y: 345, endPoint x: 1367, endPoint y: 311, distance: 76.0
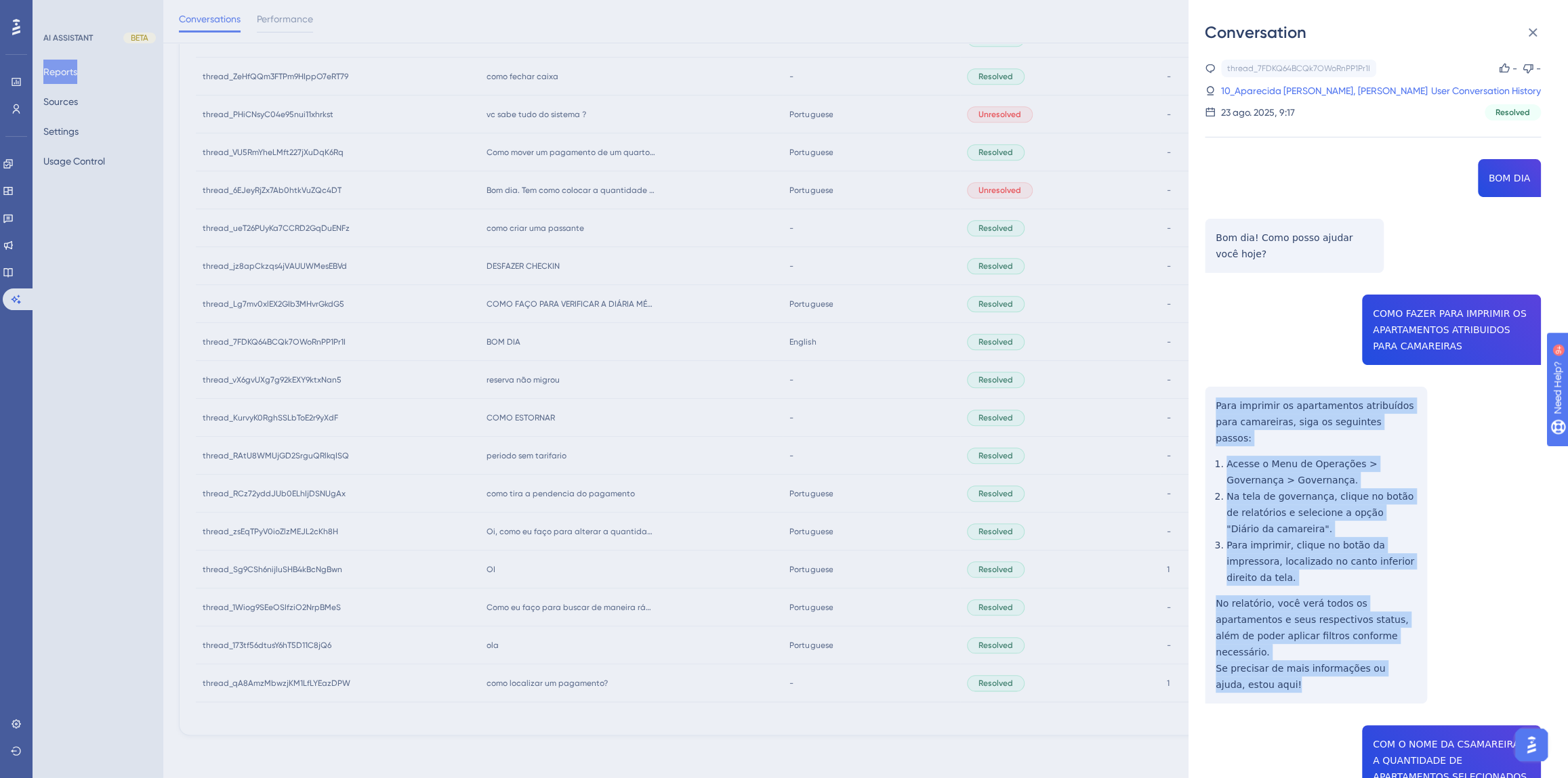
drag, startPoint x: 1286, startPoint y: 647, endPoint x: 1205, endPoint y: 412, distance: 248.6
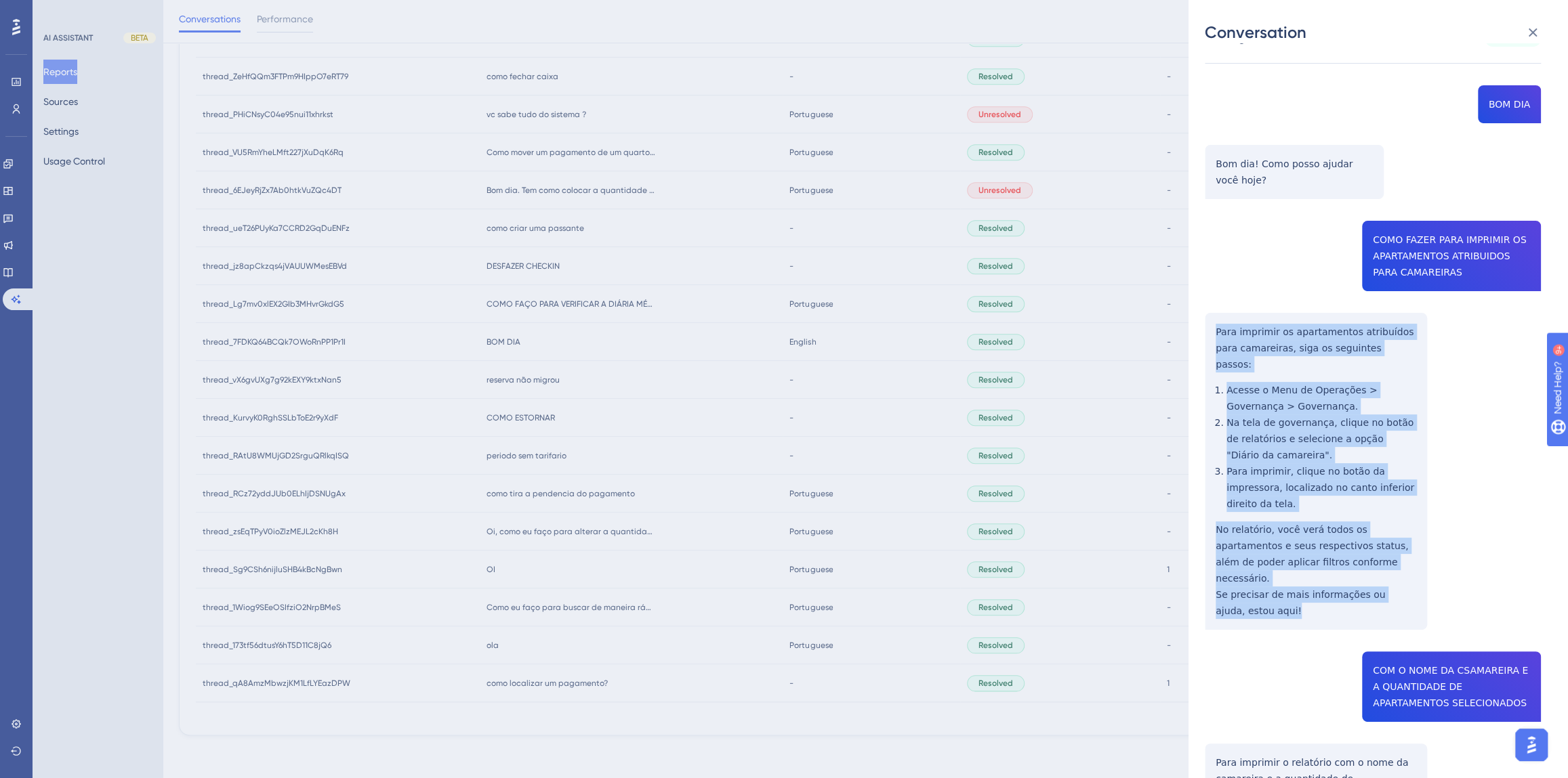
scroll to position [431, 0]
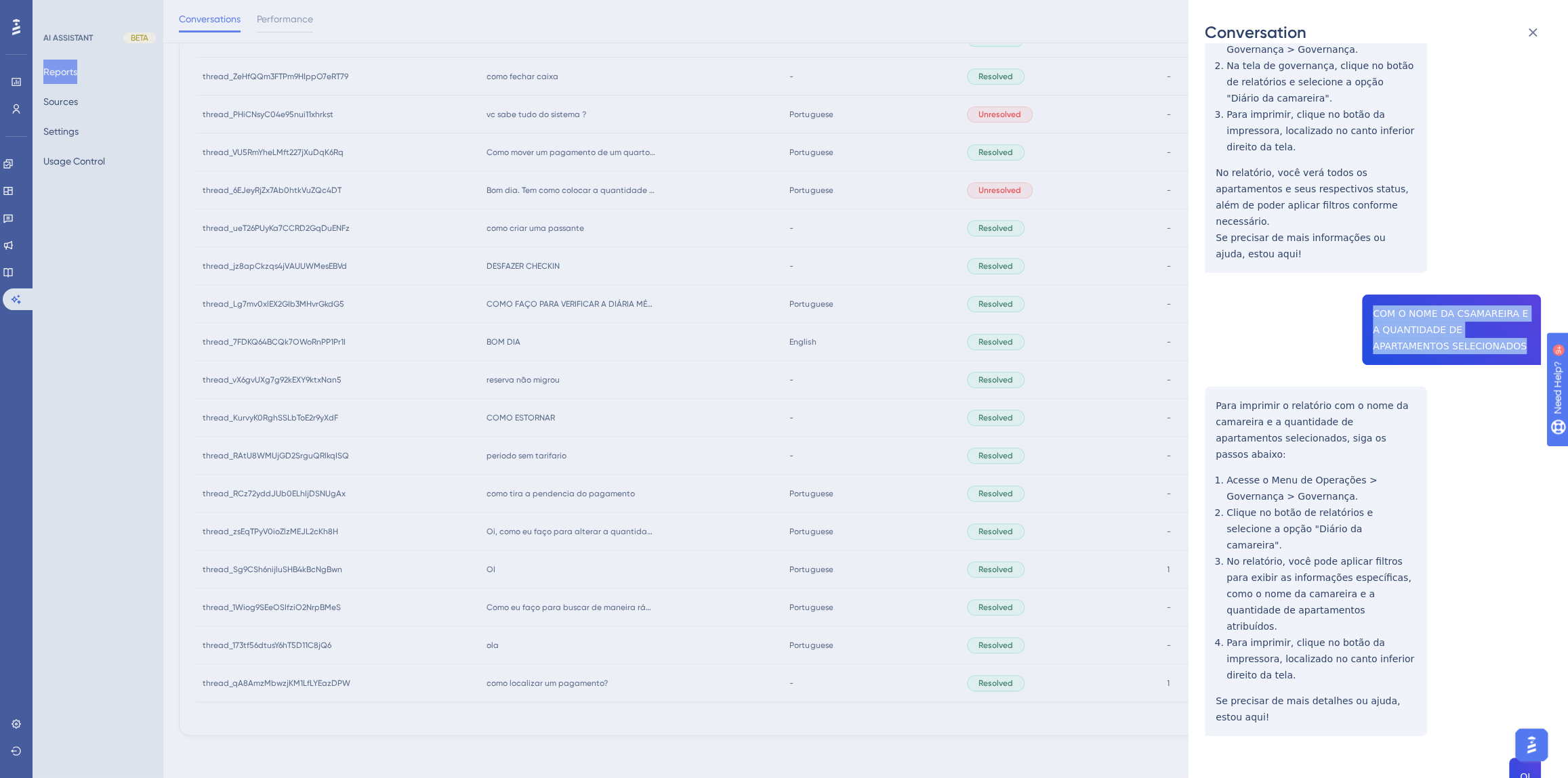
drag, startPoint x: 1439, startPoint y: 313, endPoint x: 1358, endPoint y: 279, distance: 87.8
click at [1358, 279] on div "thread_7FDKQ64BCQk7OWoRnPP1Pr1I Copy - - 10_Aparecida [PERSON_NAME], [PERSON_NA…" at bounding box center [1373, 557] width 336 height 1856
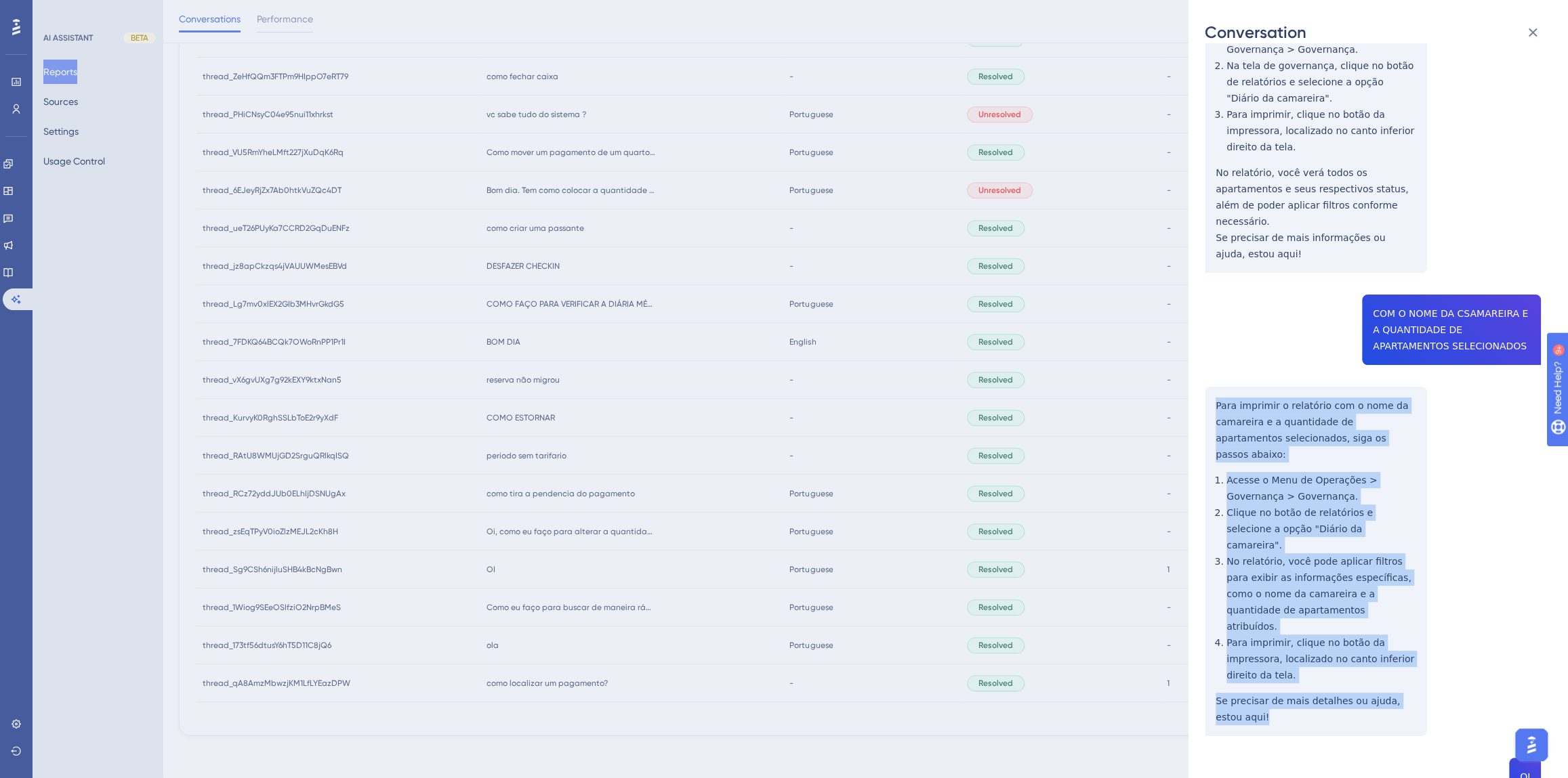
drag, startPoint x: 1247, startPoint y: 636, endPoint x: 1203, endPoint y: 377, distance: 262.7
click at [1203, 377] on div "Conversation thread_7FDKQ64BCQk7OWoRnPP1Pr1I Copy - - 10_Aparecida [PERSON_NAME…" at bounding box center [1378, 389] width 379 height 778
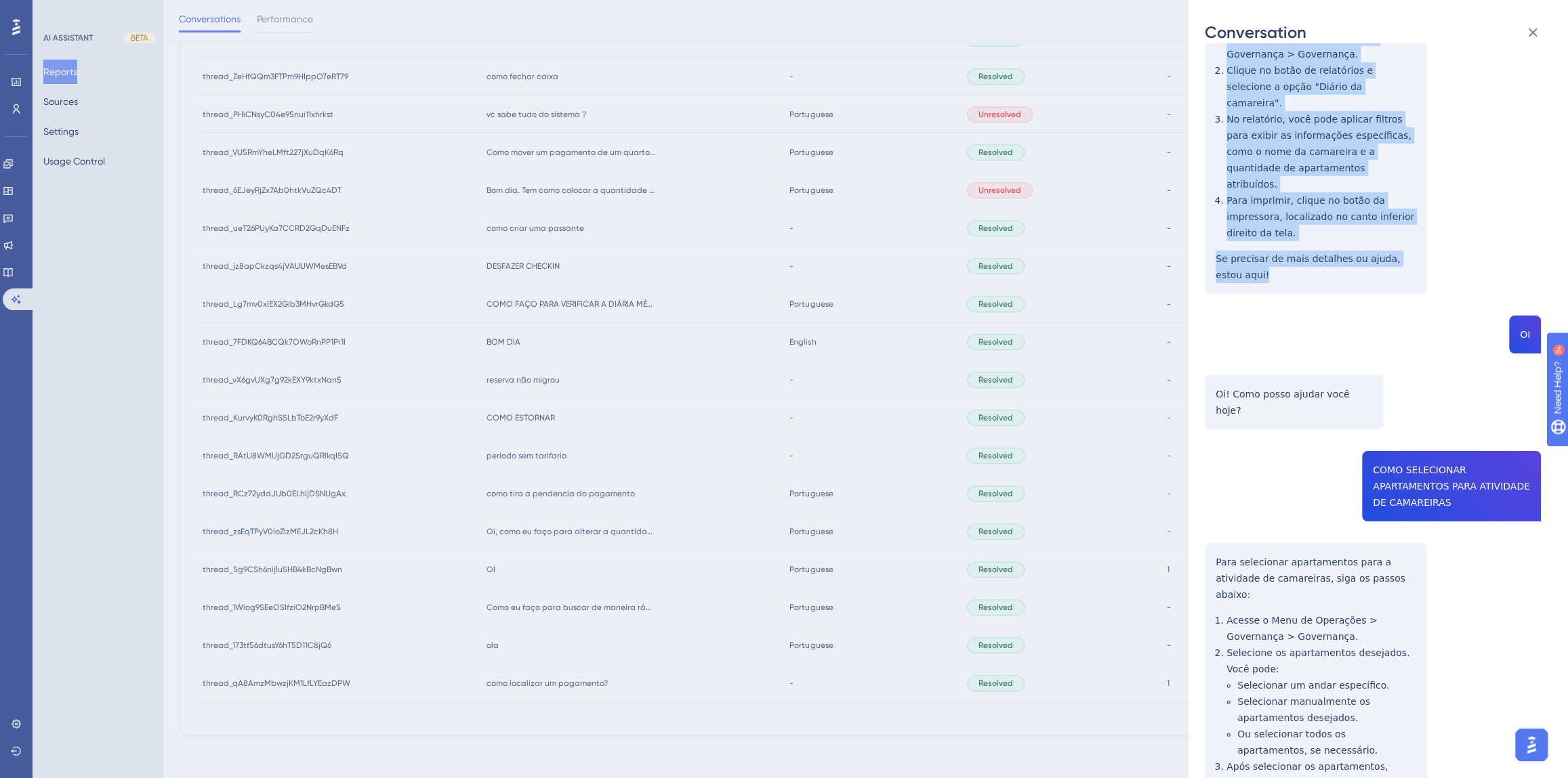
scroll to position [923, 0]
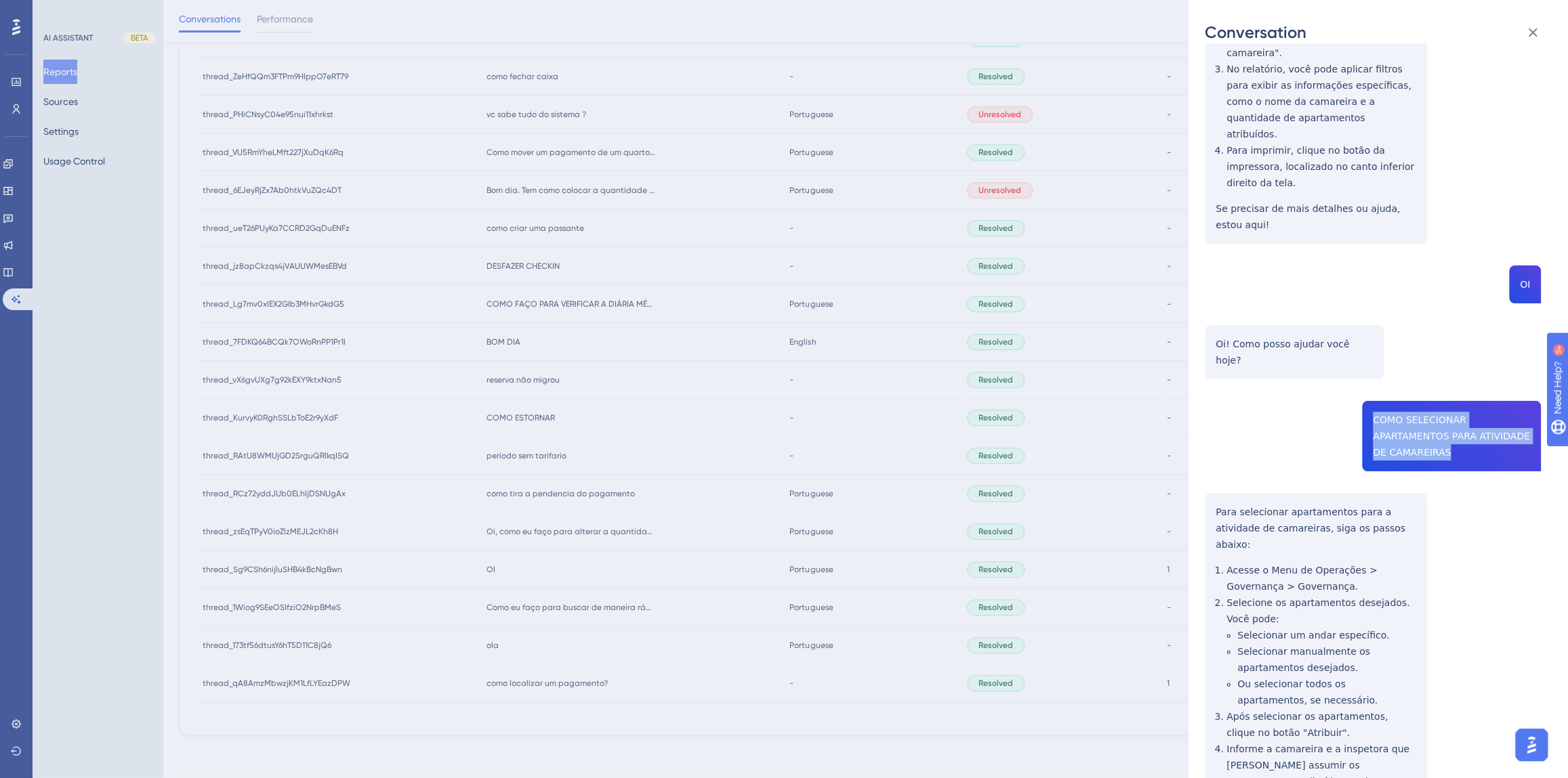
drag, startPoint x: 1513, startPoint y: 339, endPoint x: 1368, endPoint y: 317, distance: 146.7
click at [1368, 317] on div "thread_7FDKQ64BCQk7OWoRnPP1Pr1I Copy - - 10_Aparecida [PERSON_NAME], [PERSON_NA…" at bounding box center [1373, 64] width 336 height 1856
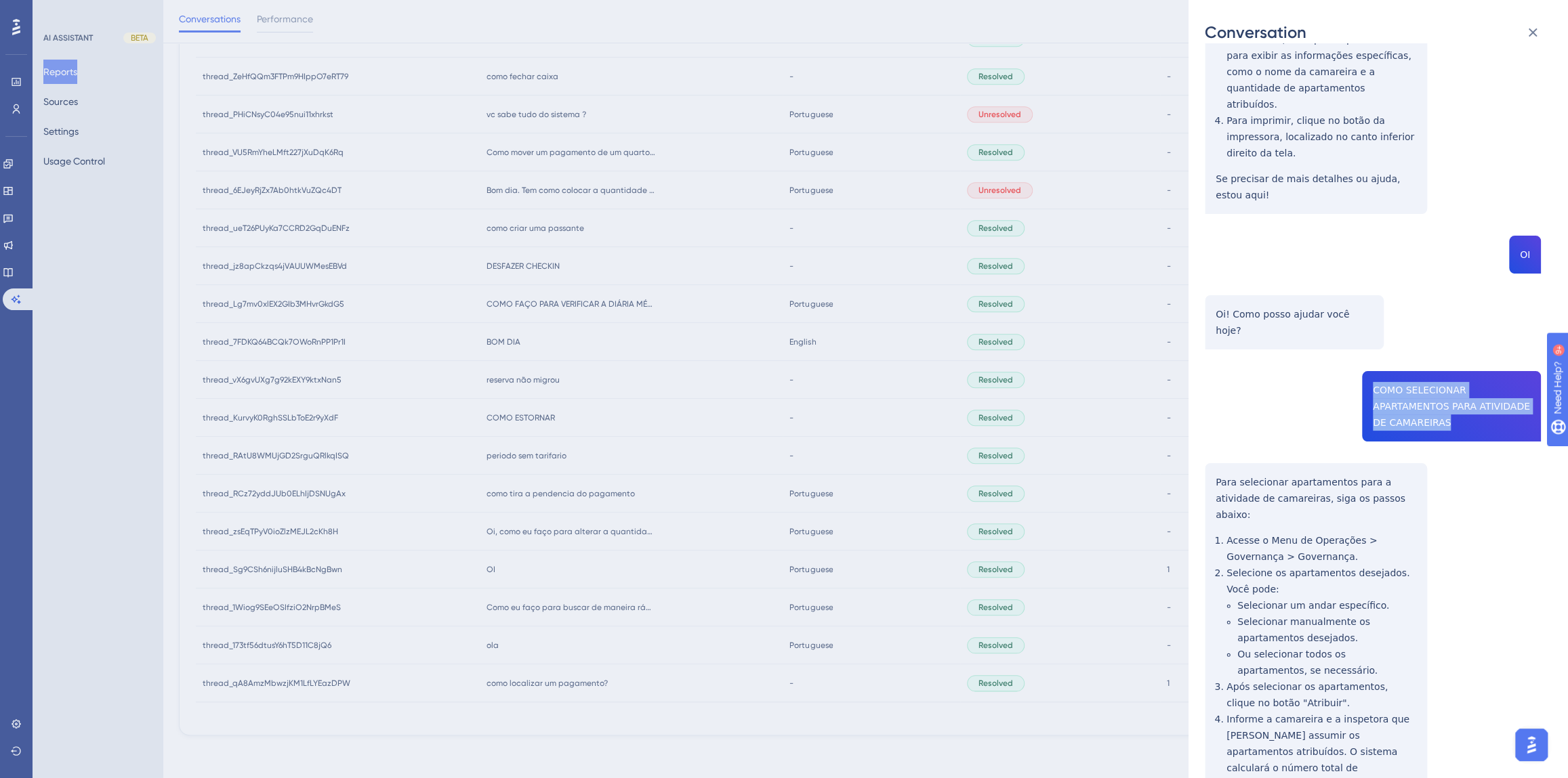
scroll to position [965, 0]
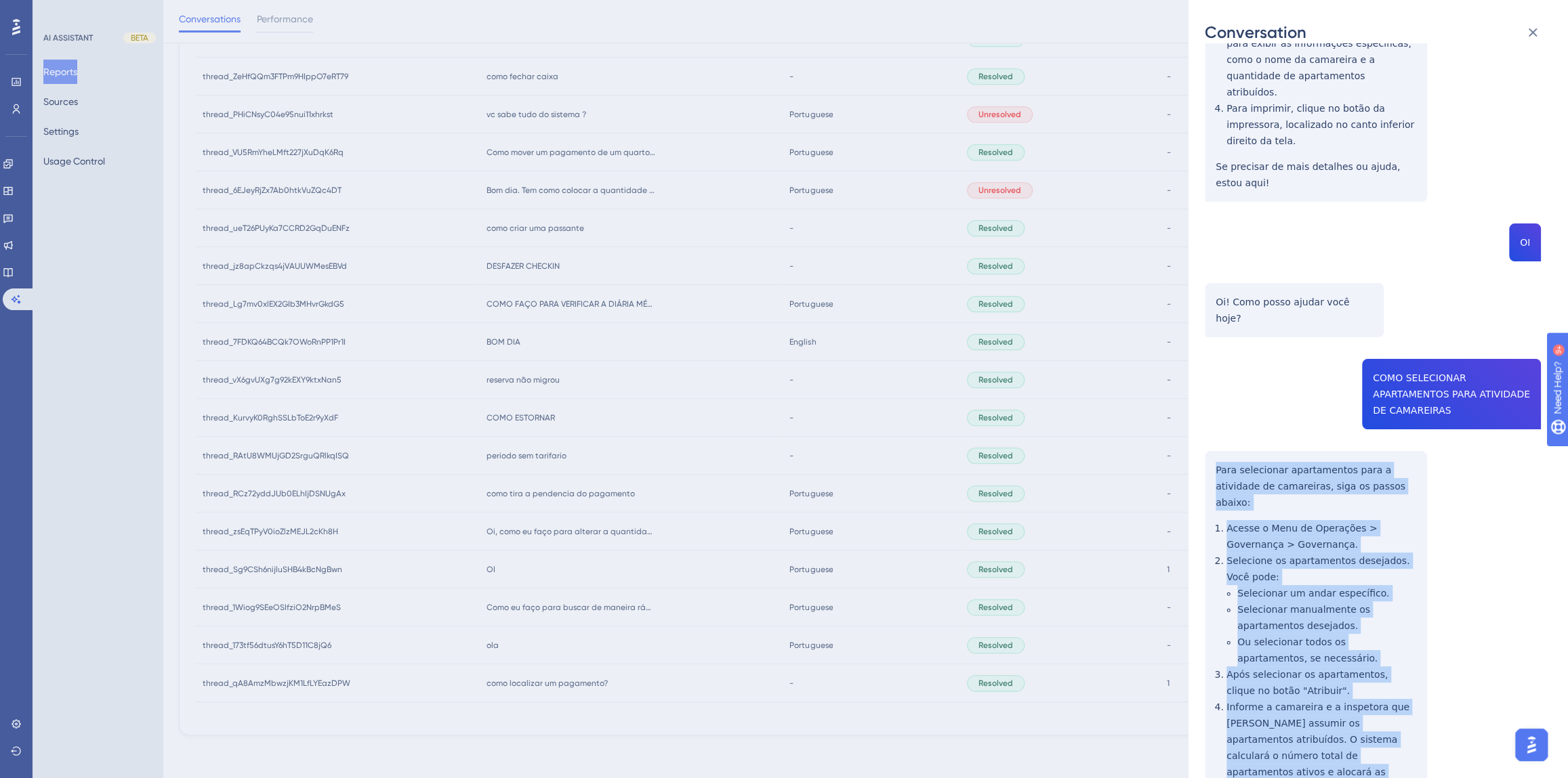
drag, startPoint x: 1267, startPoint y: 697, endPoint x: 1208, endPoint y: 331, distance: 370.7
click at [1208, 331] on div "thread_7FDKQ64BCQk7OWoRnPP1Pr1I Copy - - 10_Aparecida [PERSON_NAME], [PERSON_NA…" at bounding box center [1373, 22] width 336 height 1856
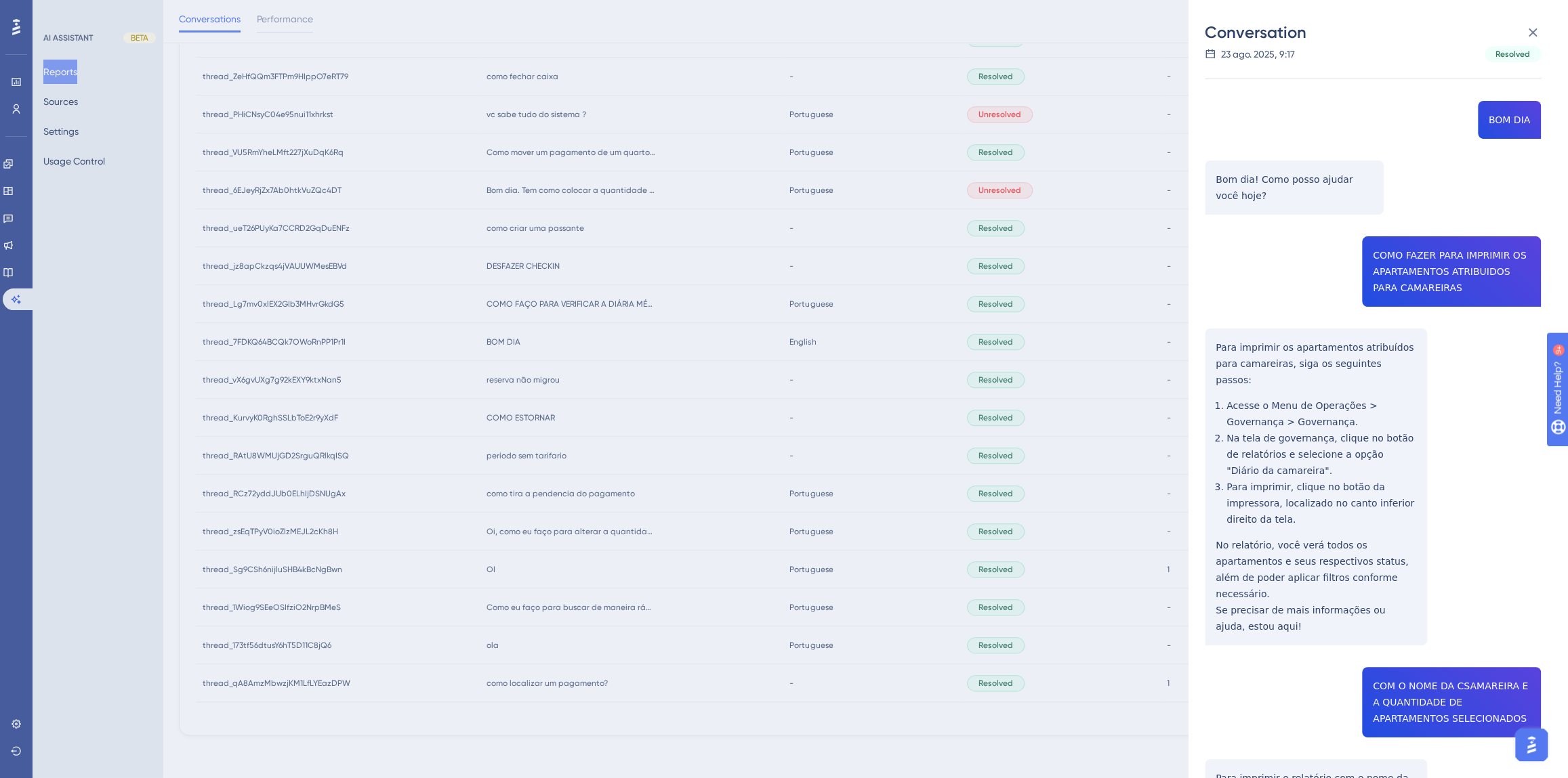
scroll to position [0, 0]
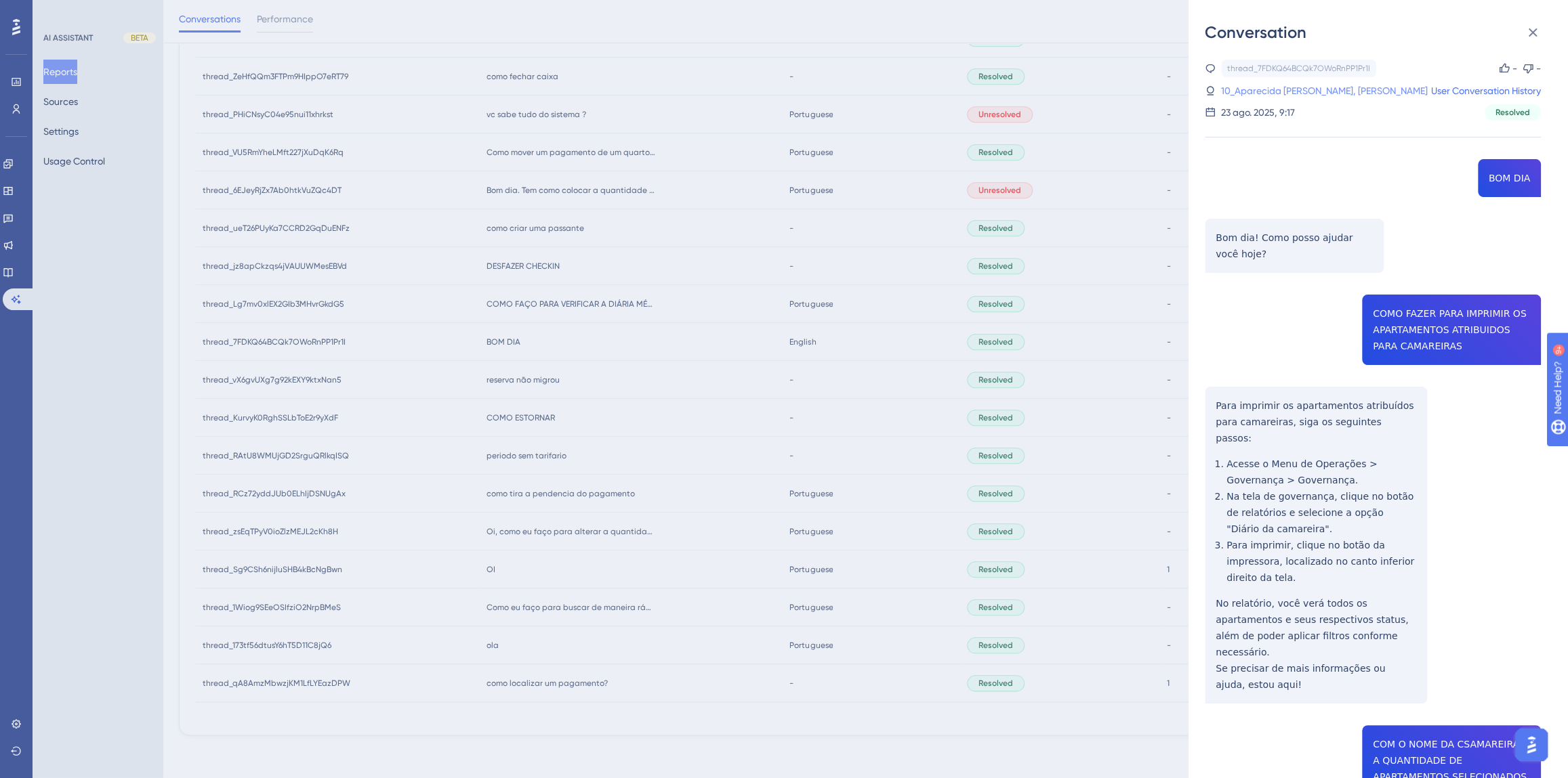
click at [1255, 93] on link "10_Aparecida [PERSON_NAME], [PERSON_NAME]" at bounding box center [1324, 90] width 207 height 16
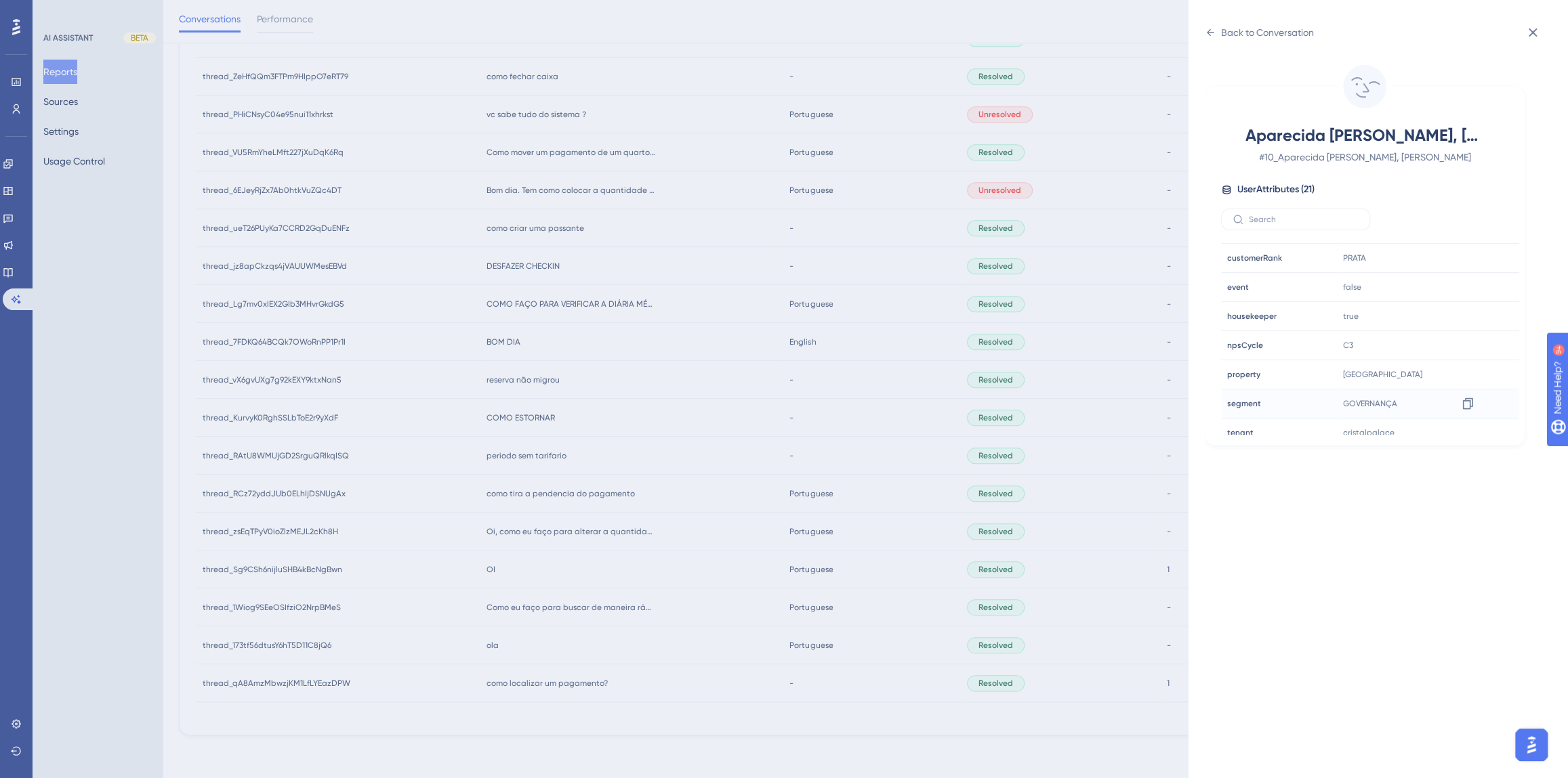
scroll to position [369, 0]
click at [1463, 377] on icon at bounding box center [1467, 376] width 13 height 13
click at [601, 395] on div "Back to Conversation Aparecida [PERSON_NAME], [PERSON_NAME] # 10_Aparecida [PER…" at bounding box center [784, 389] width 1568 height 778
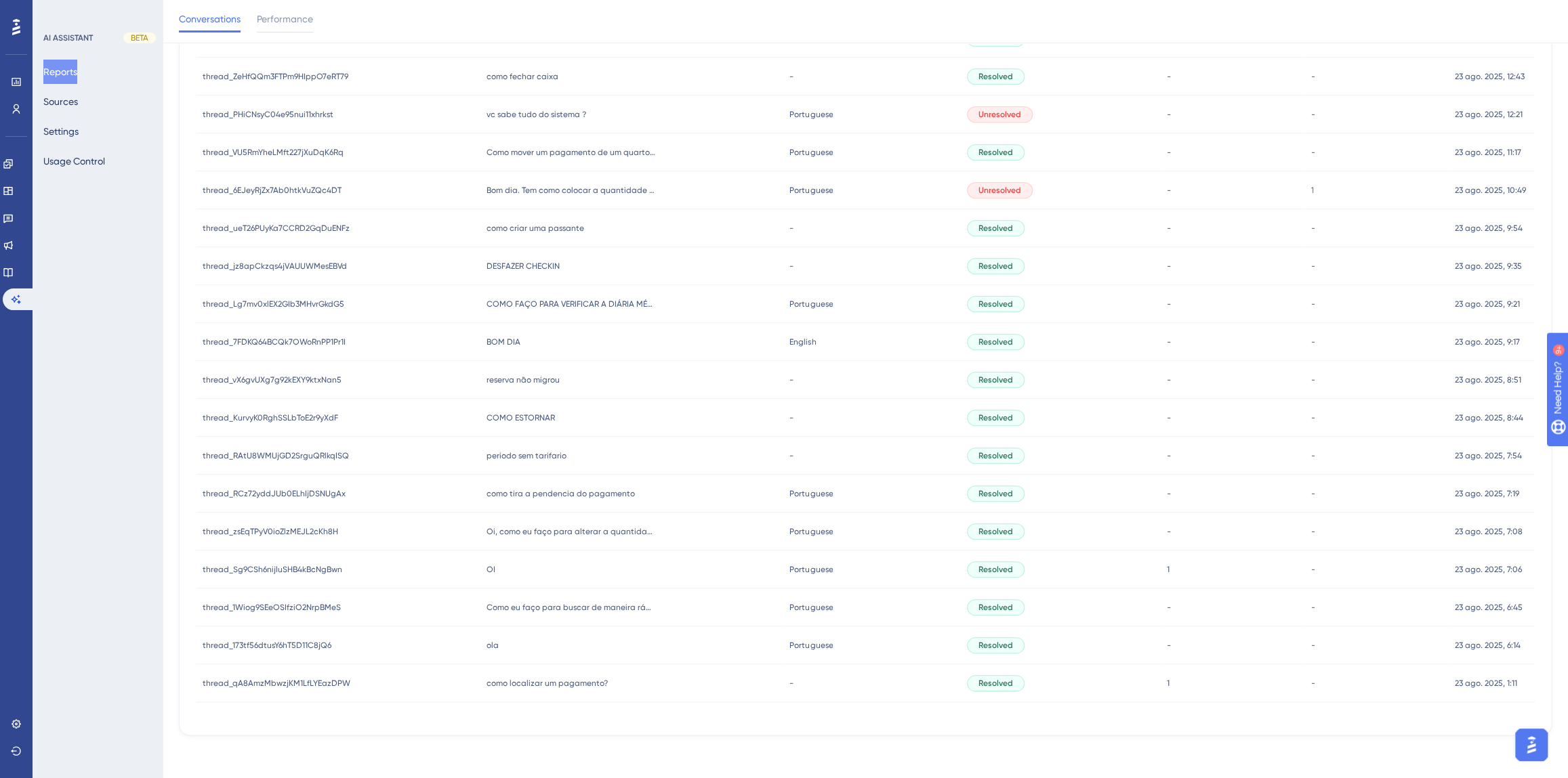
click at [523, 381] on span "reserva não migrou" at bounding box center [523, 380] width 73 height 11
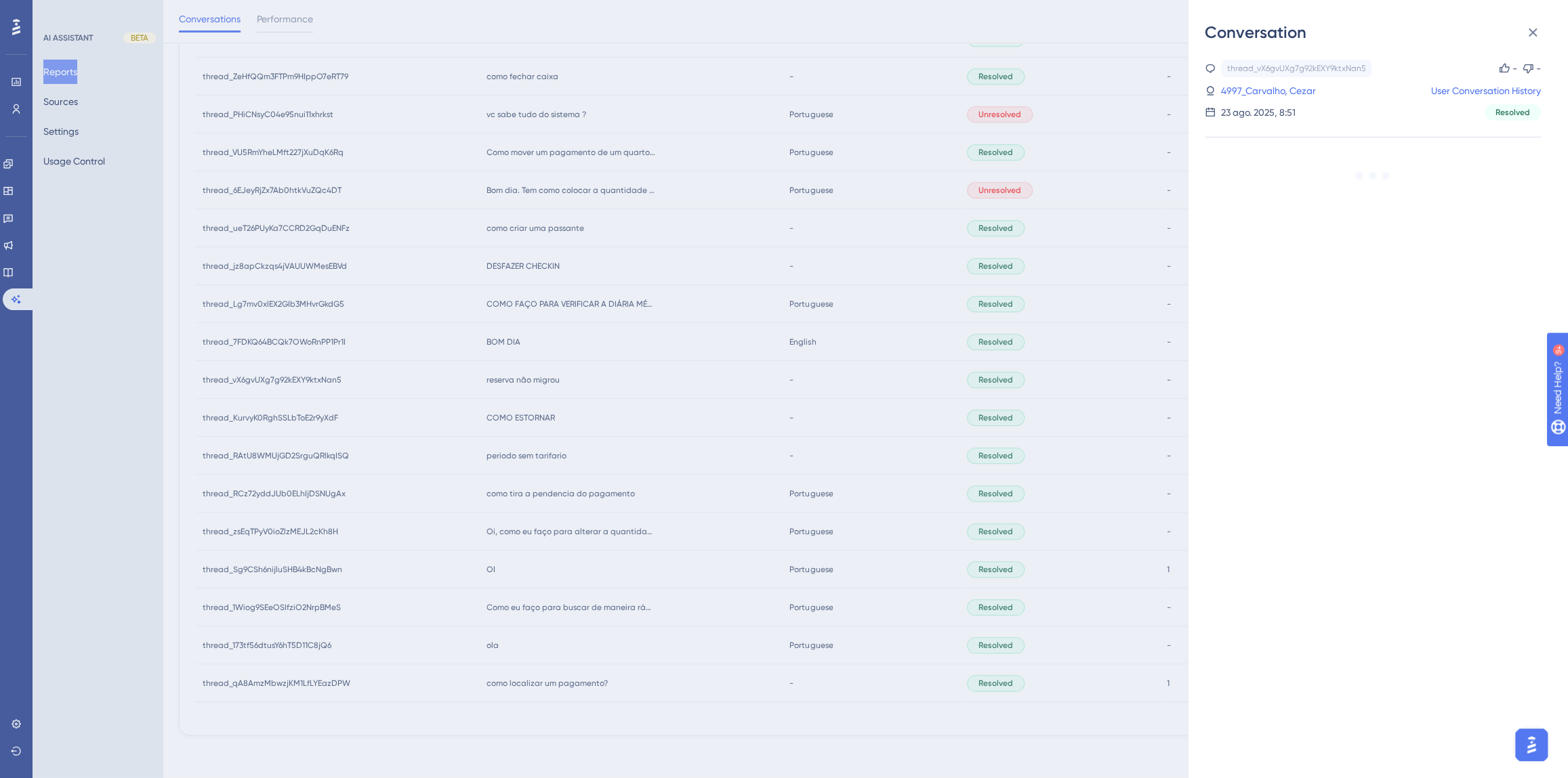
click at [557, 353] on div "Conversation thread_vX6gvUXg7g92kEXY9ktxNan5 Copy - - 4997_Carvalho, Cezar User…" at bounding box center [784, 389] width 1568 height 778
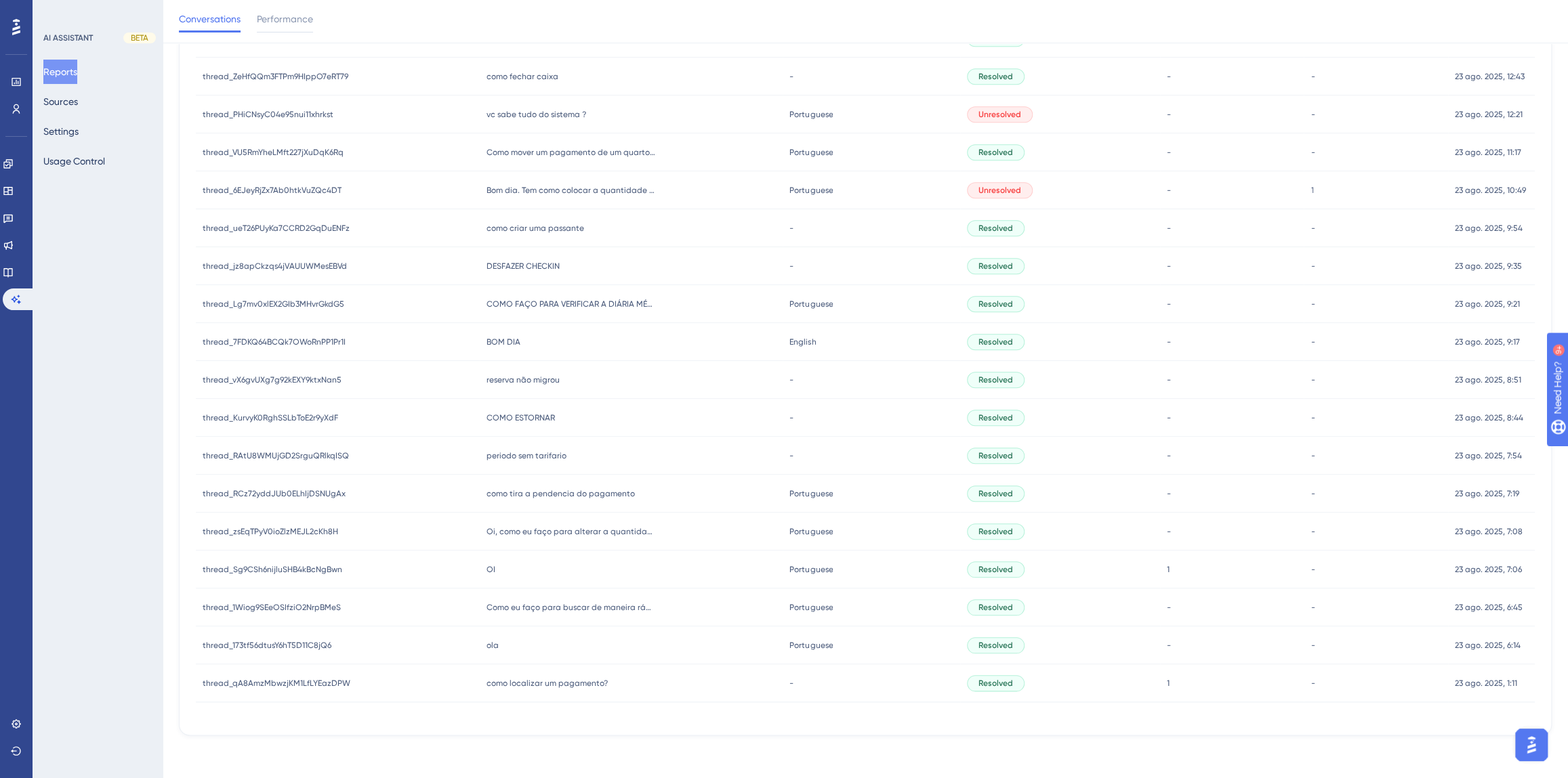
click at [513, 341] on span "BOM DIA" at bounding box center [504, 342] width 34 height 11
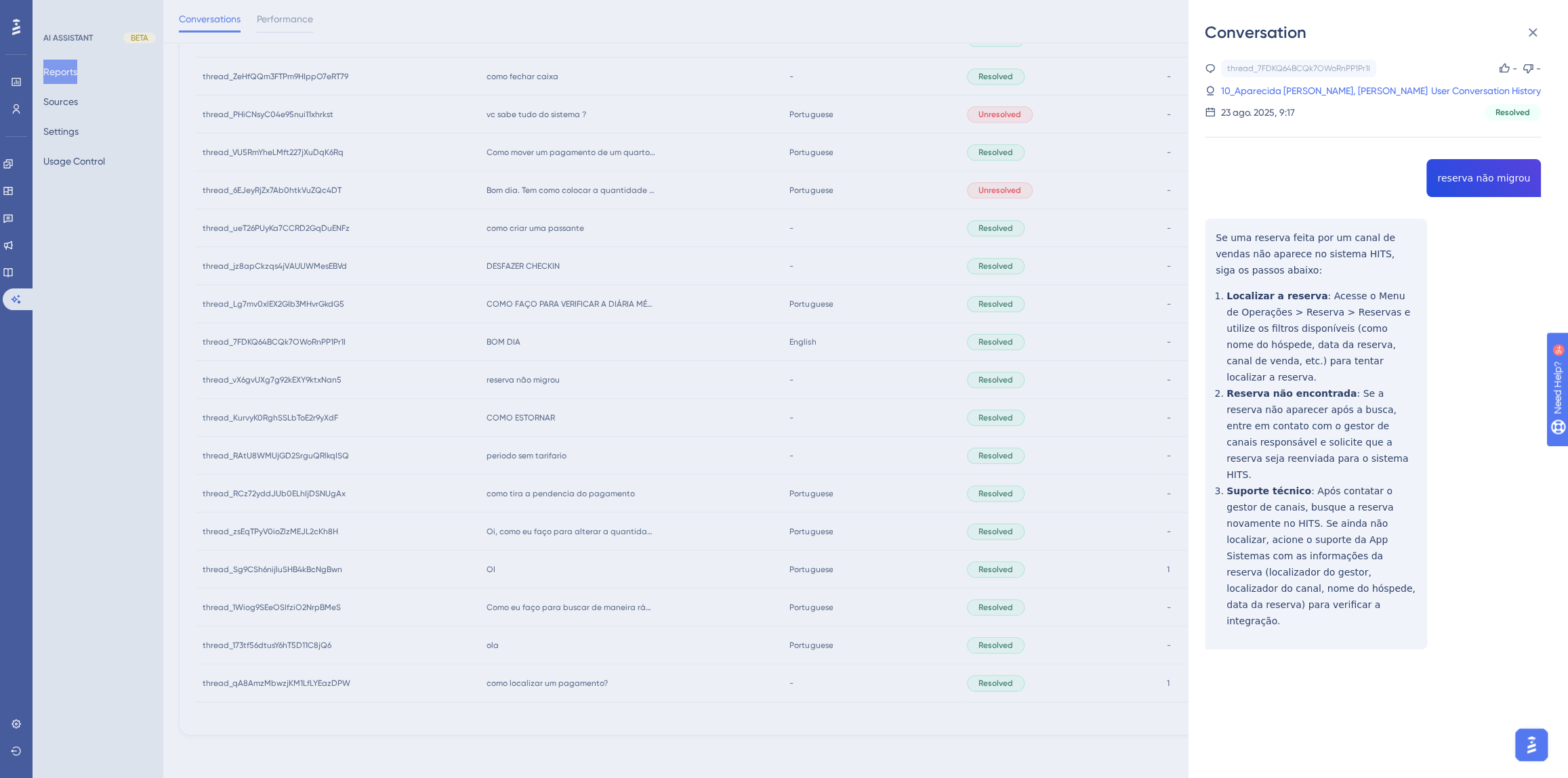
click at [594, 351] on div "Conversation thread_7FDKQ64BCQk7OWoRnPP1Pr1I Copy - - 10_Aparecida [PERSON_NAME…" at bounding box center [784, 389] width 1568 height 778
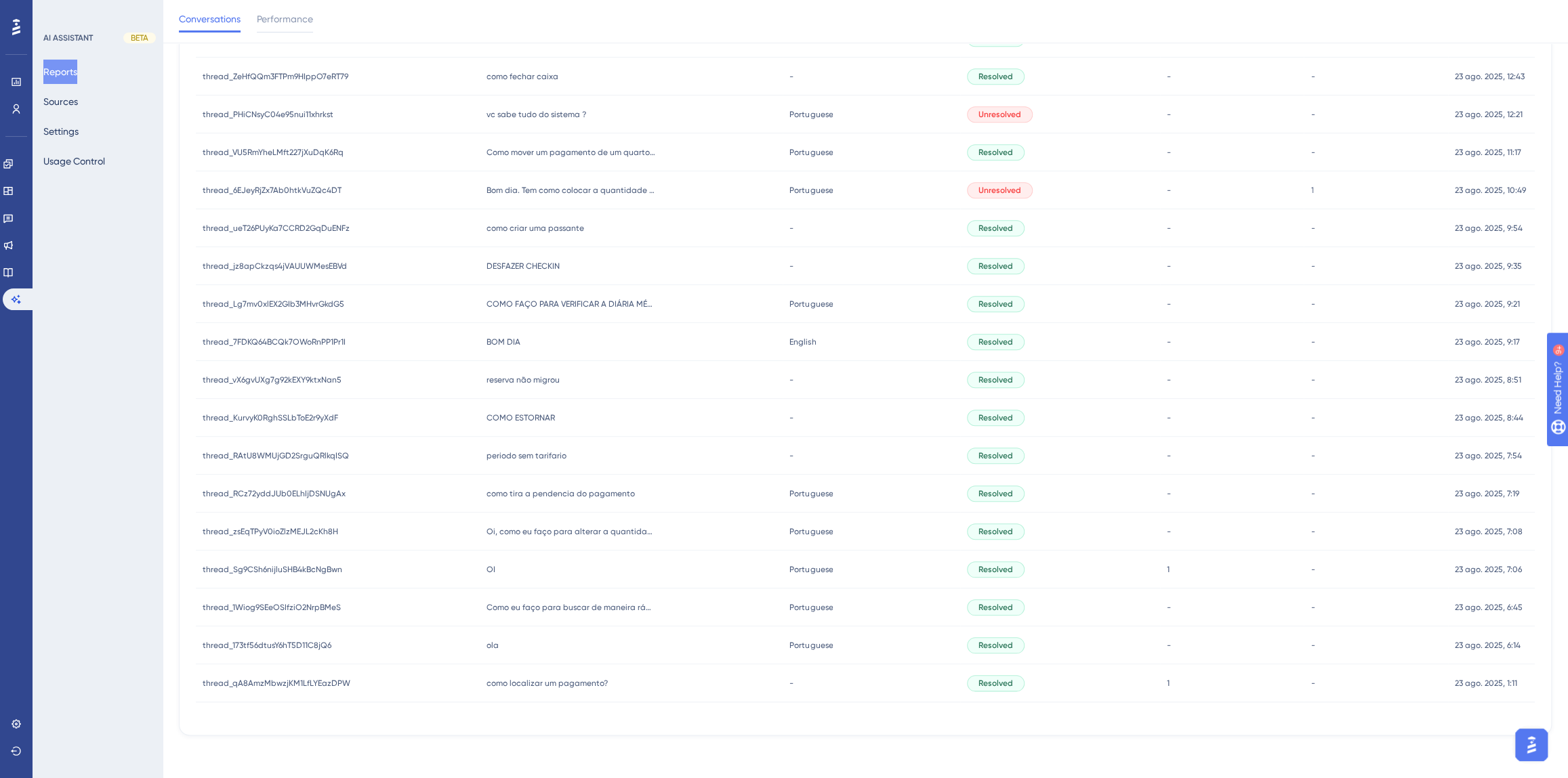
click at [564, 307] on span "COMO FAÇO PARA VERIFICAR A DIÁRIA MÉDIA DOS ÚLTIMOS 3 M3SES?" at bounding box center [571, 304] width 169 height 11
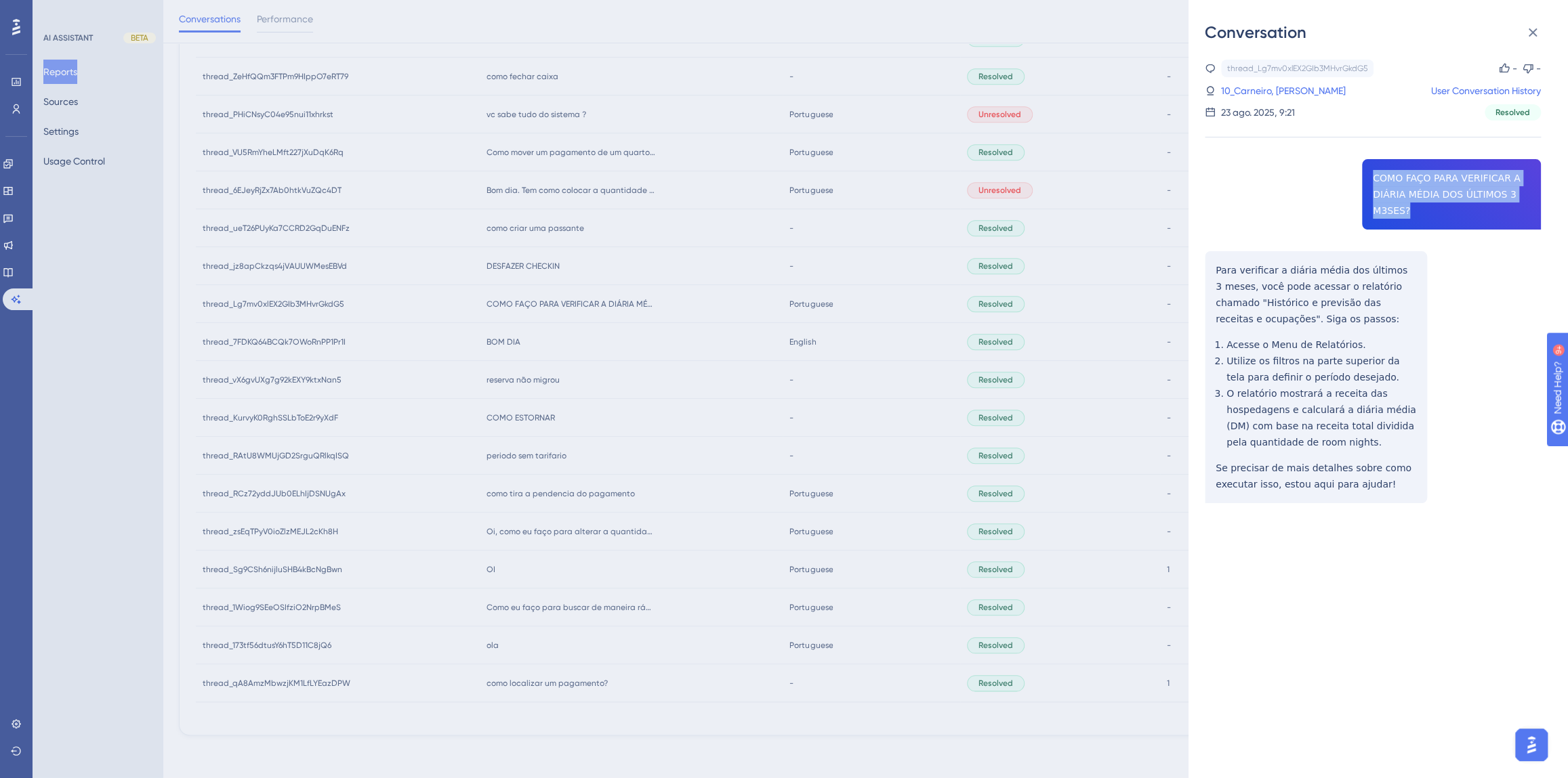
drag, startPoint x: 1415, startPoint y: 216, endPoint x: 1351, endPoint y: 165, distance: 81.8
click at [1351, 165] on div "thread_Lg7mv0xlEX2GIb3MHvrGkdG5 Copy - - 10_Carneiro, [PERSON_NAME] User Conver…" at bounding box center [1373, 316] width 336 height 512
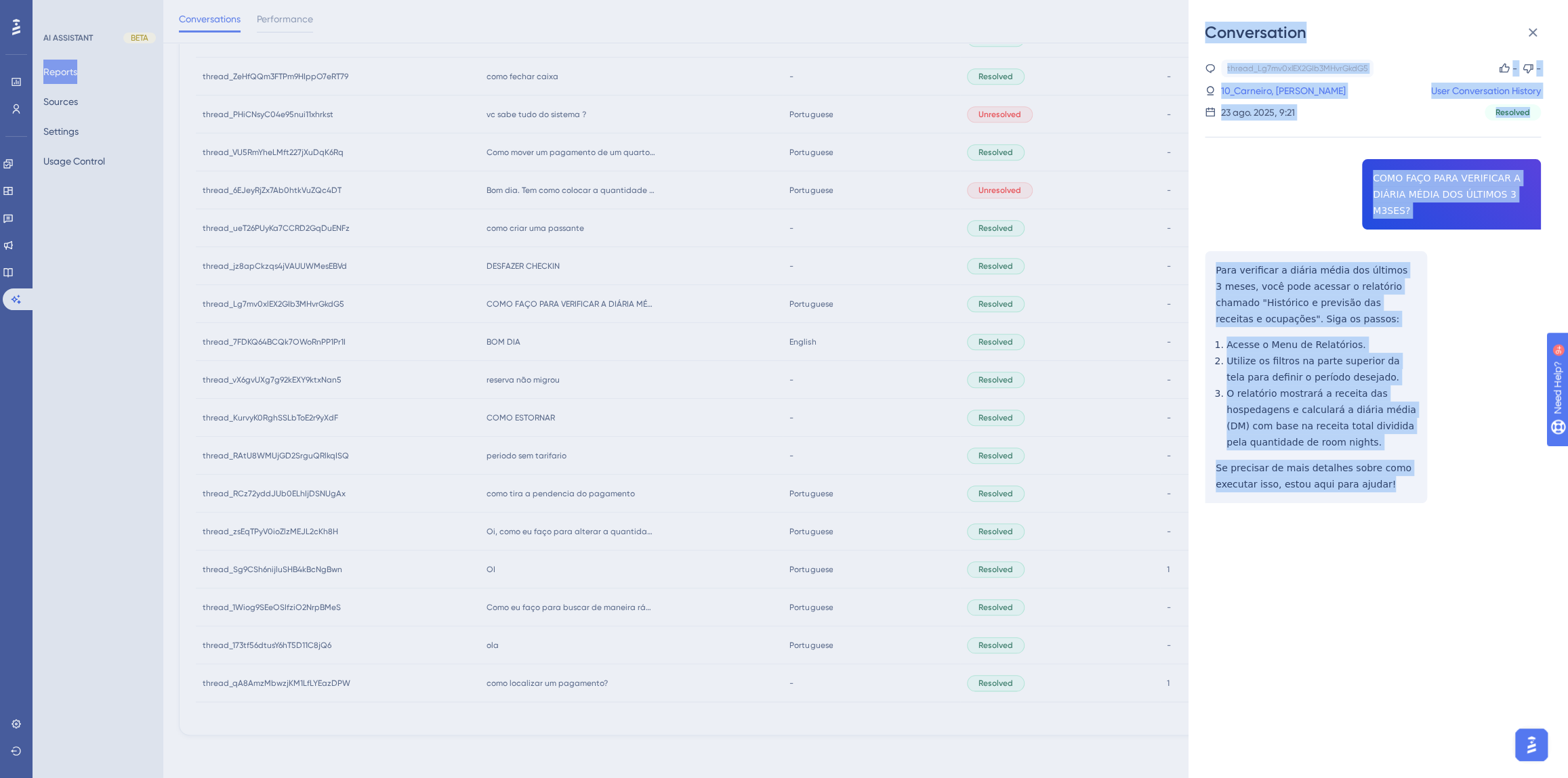
drag, startPoint x: 1311, startPoint y: 469, endPoint x: 1185, endPoint y: 250, distance: 252.7
click at [1185, 250] on div "Conversation thread_Lg7mv0xlEX2GIb3MHvrGkdG5 Copy - - 10_Carneiro, [PERSON_NAME…" at bounding box center [784, 389] width 1568 height 778
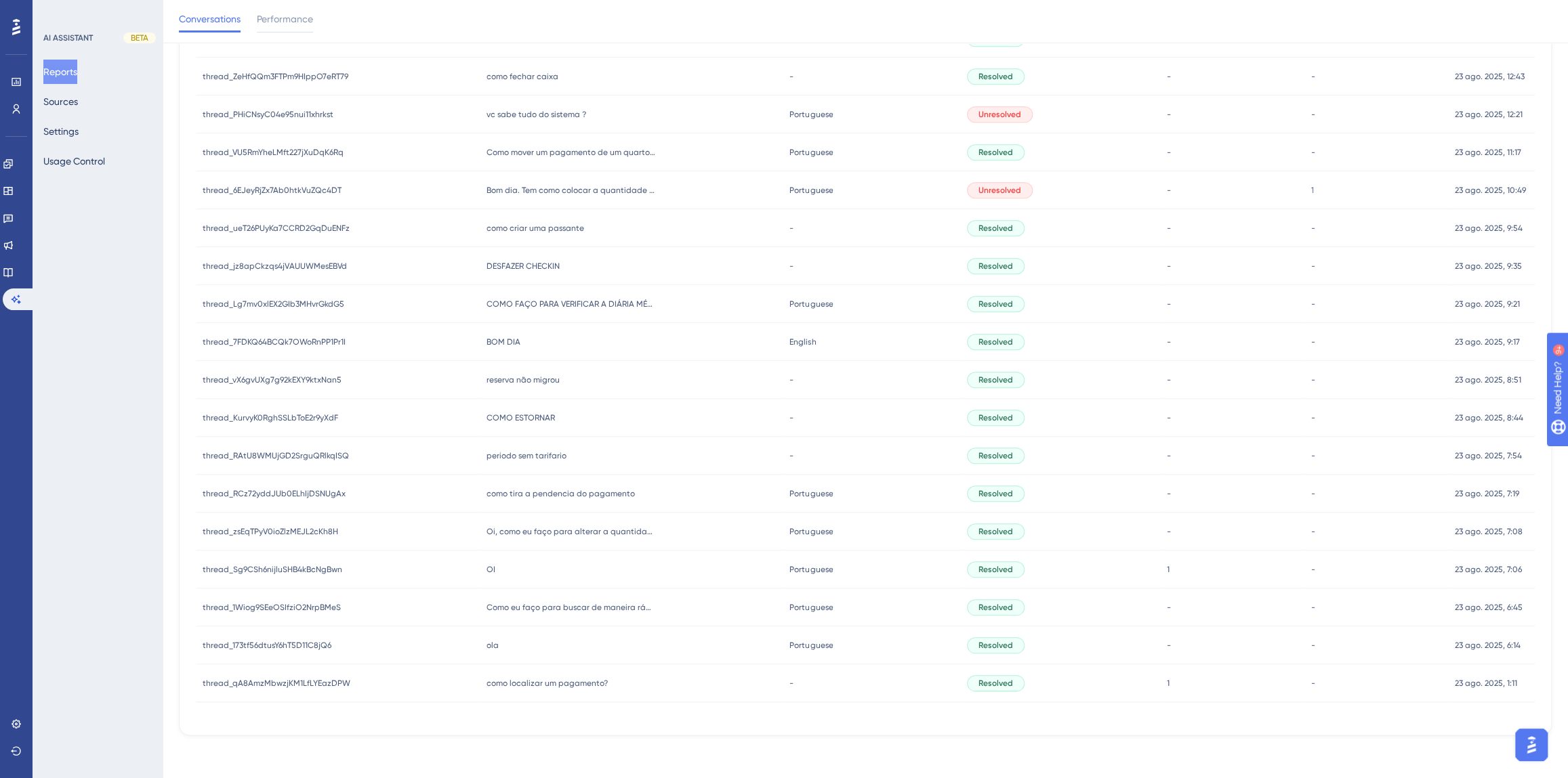
click at [559, 310] on div "COMO FAÇO PARA VERIFICAR A DIÁRIA MÉDIA DOS ÚLTIMOS 3 M3SES? COMO FAÇO PARA VER…" at bounding box center [631, 304] width 303 height 38
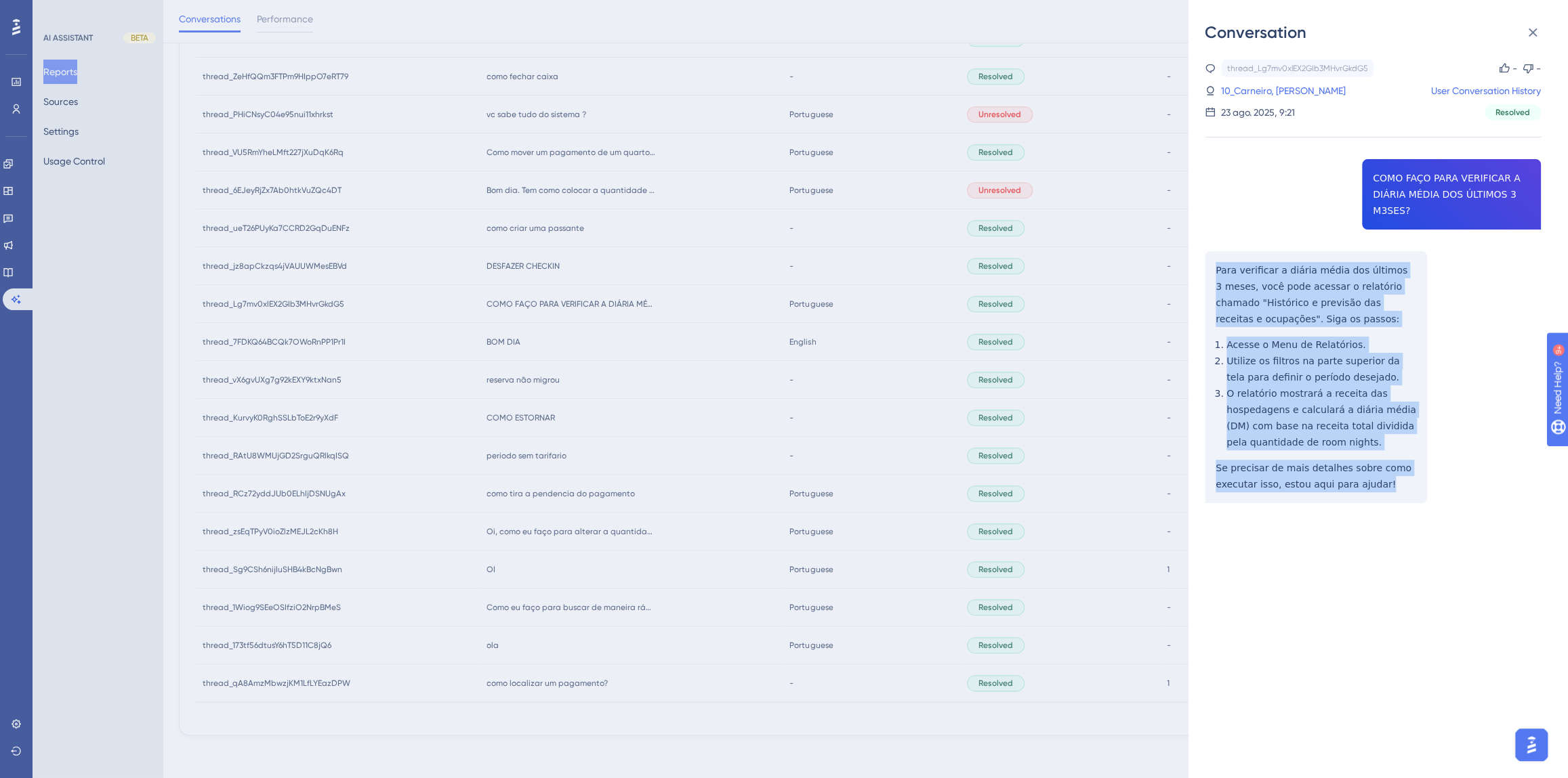
drag, startPoint x: 1381, startPoint y: 487, endPoint x: 1210, endPoint y: 269, distance: 277.1
click at [1210, 269] on div "thread_Lg7mv0xlEX2GIb3MHvrGkdG5 Copy - - 10_Carneiro, [PERSON_NAME] User Conver…" at bounding box center [1373, 316] width 336 height 512
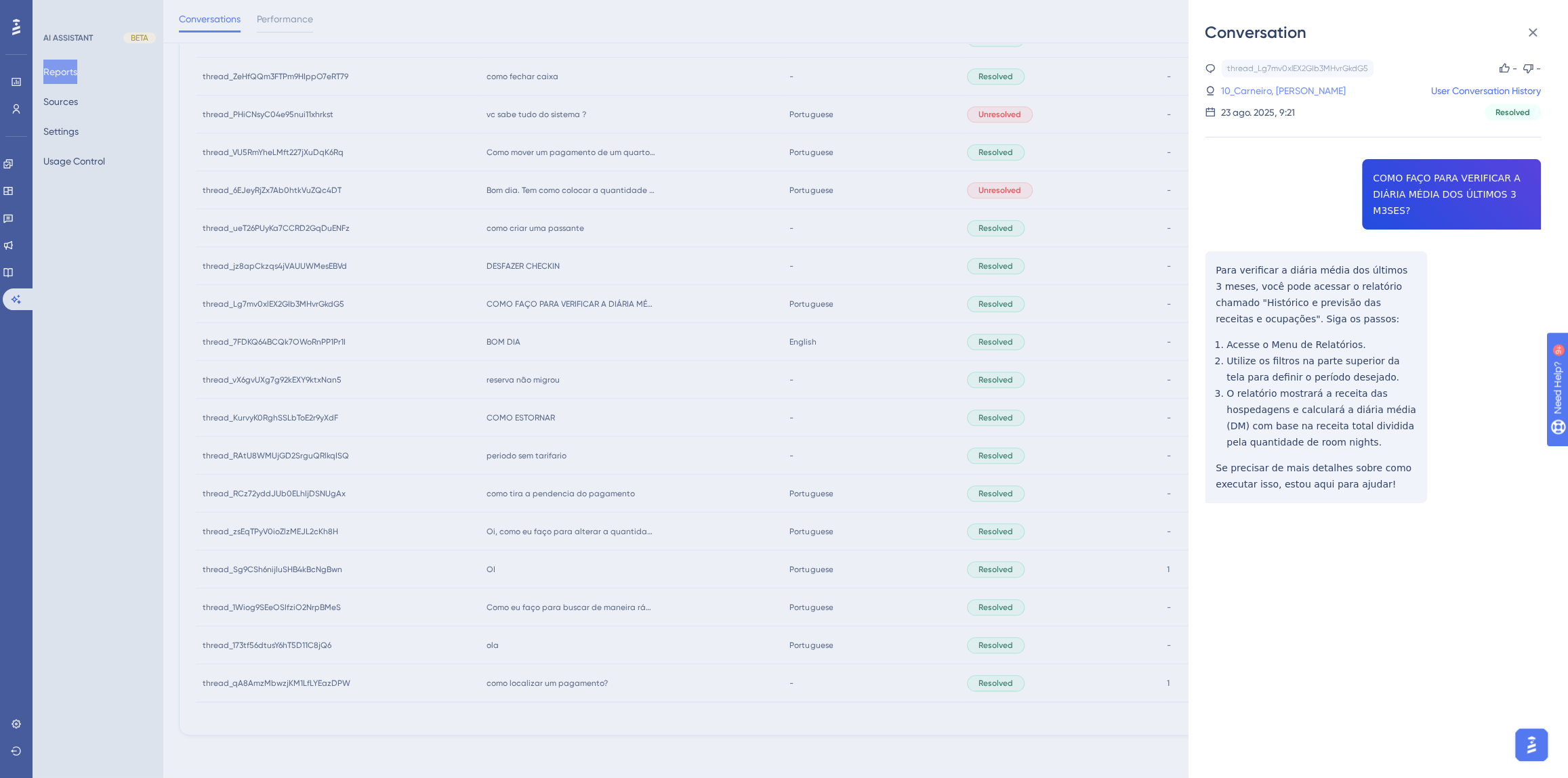
click at [1261, 96] on link "10_Carneiro, [PERSON_NAME]" at bounding box center [1283, 90] width 124 height 16
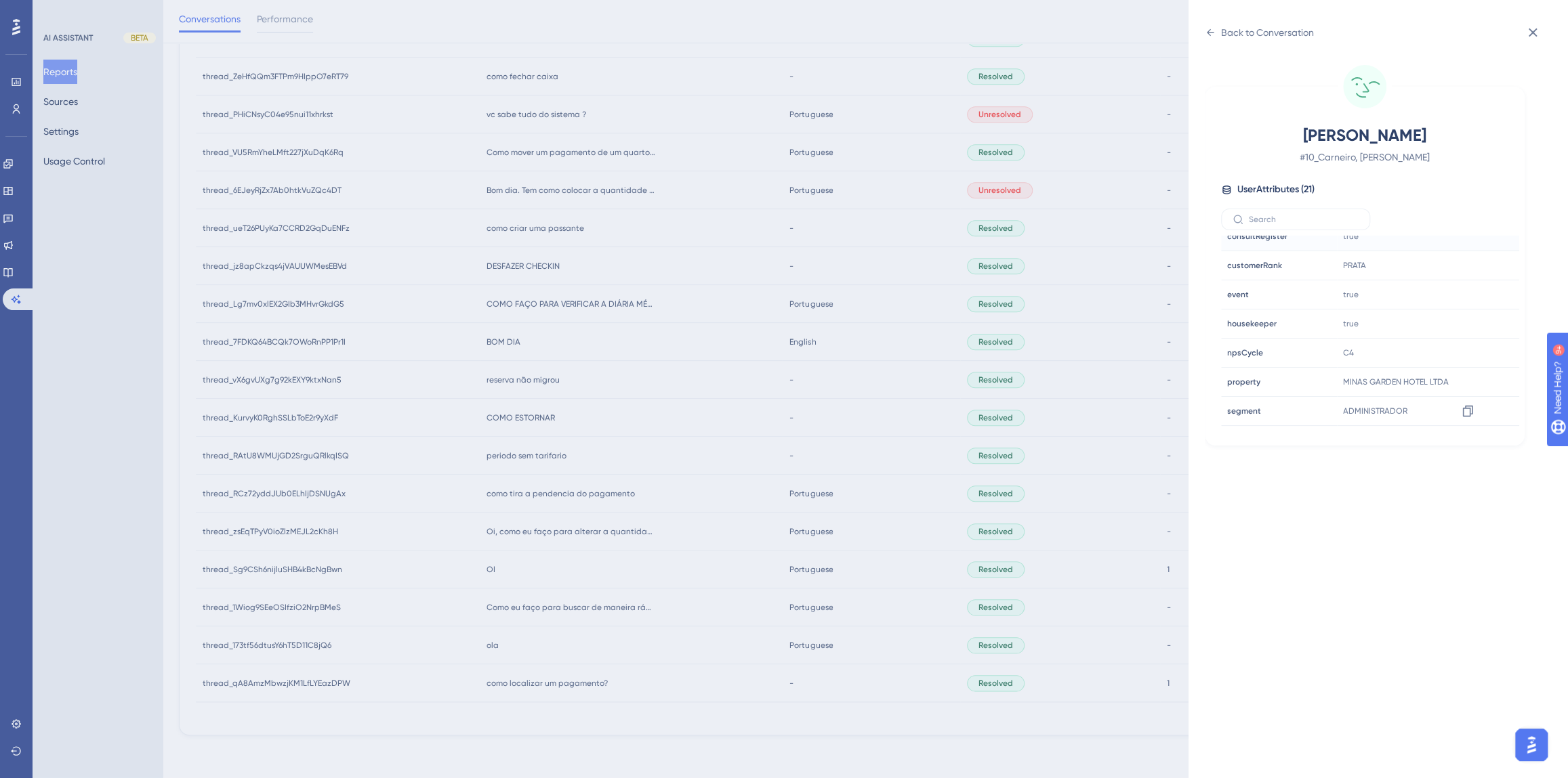
scroll to position [411, 0]
click at [1461, 330] on icon at bounding box center [1467, 334] width 13 height 13
click at [1259, 38] on div "Back to Conversation" at bounding box center [1267, 32] width 93 height 16
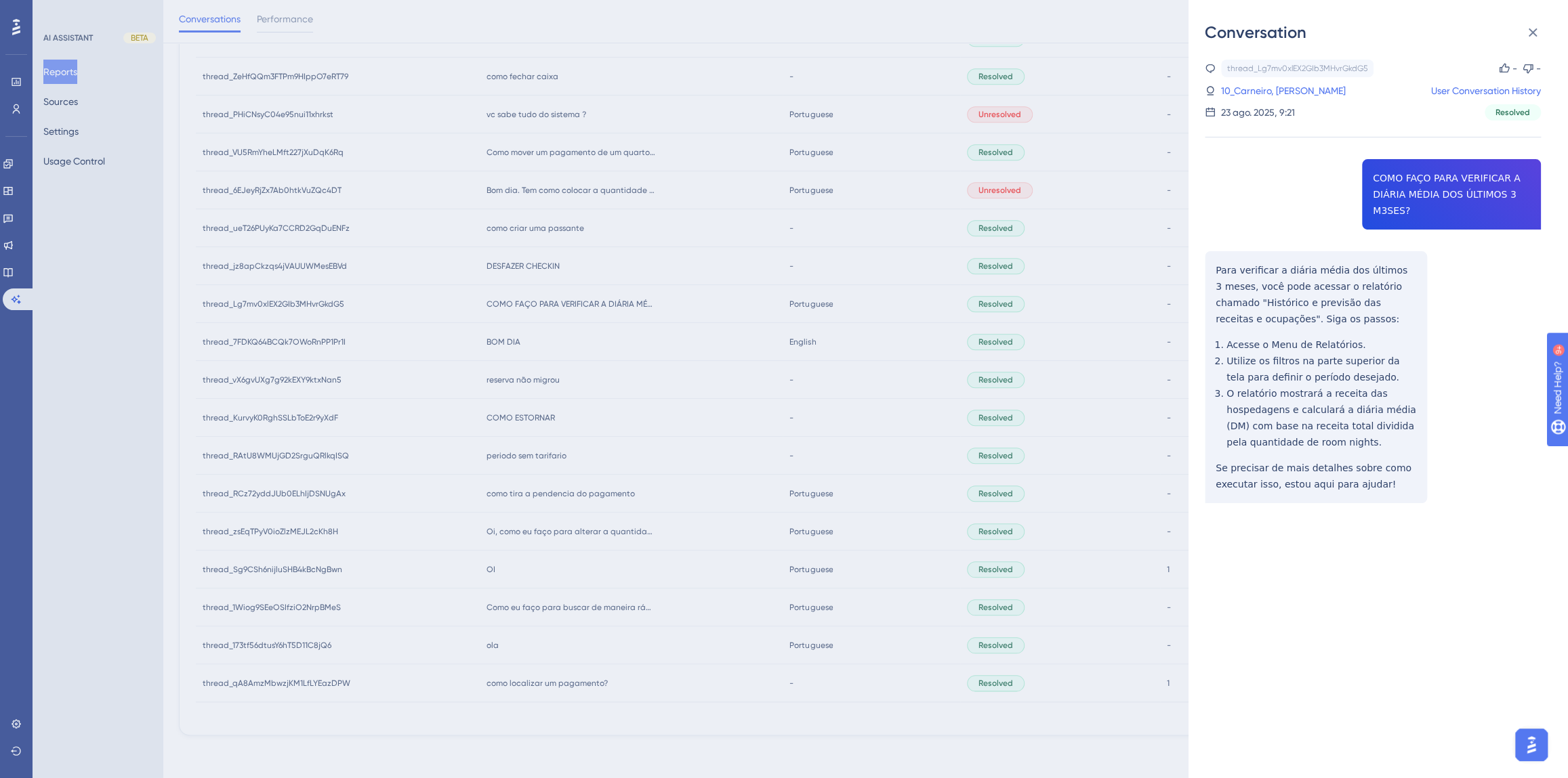
click at [680, 406] on div "Conversation thread_Lg7mv0xlEX2GIb3MHvrGkdG5 Copy - - 10_Carneiro, [PERSON_NAME…" at bounding box center [784, 389] width 1568 height 778
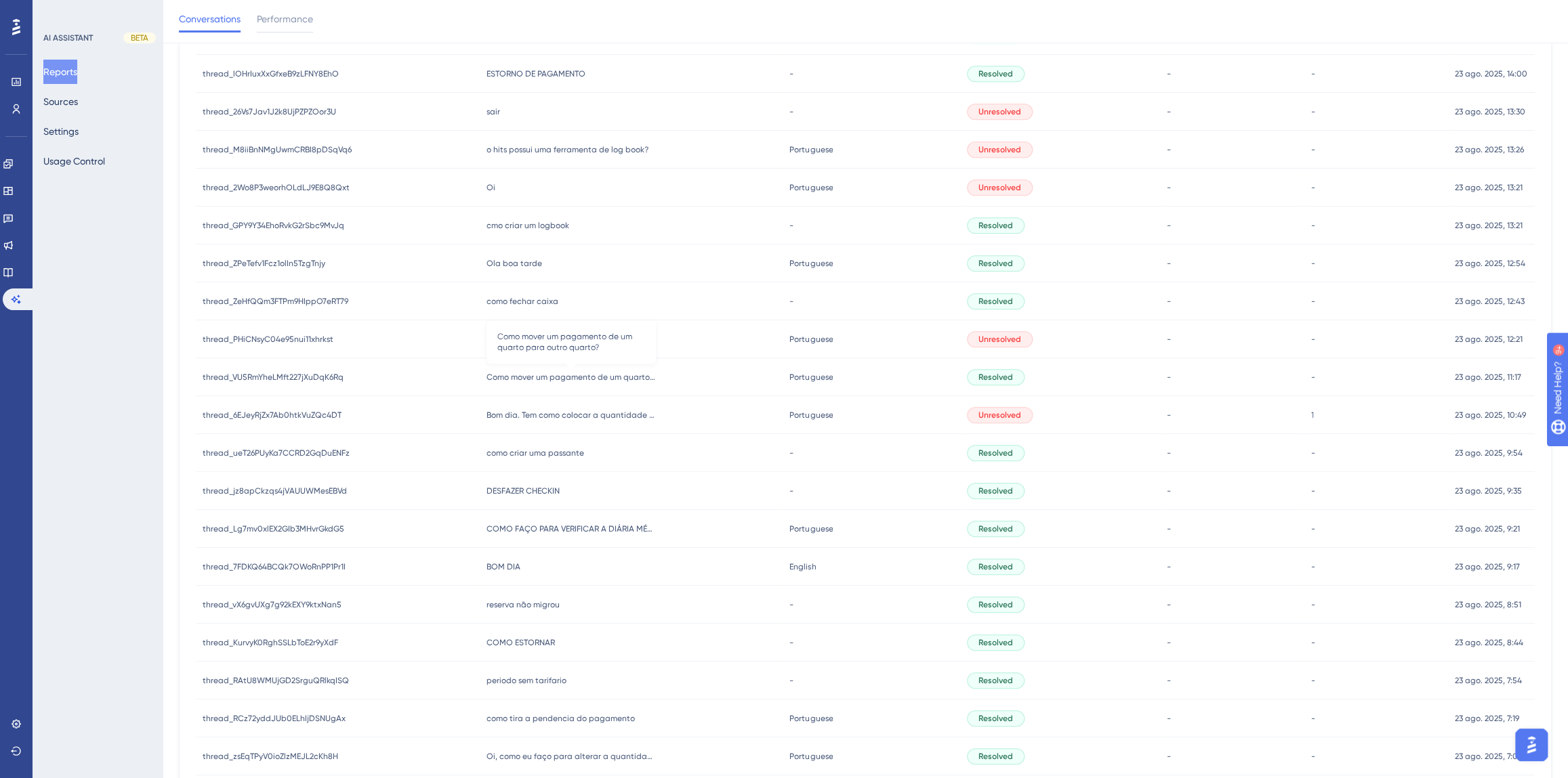
scroll to position [677, 0]
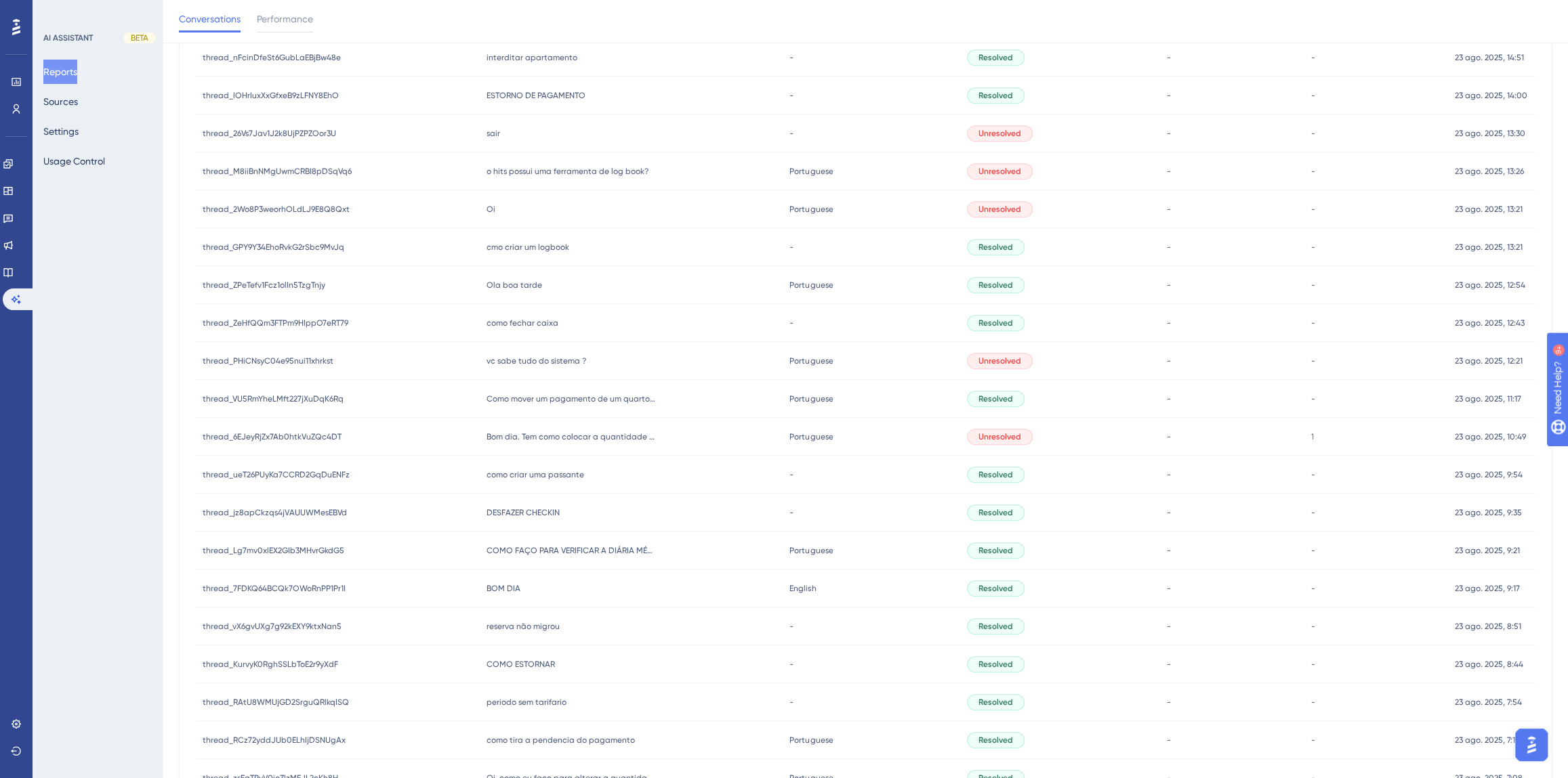
click at [528, 515] on span "DESFAZER CHECKIN" at bounding box center [523, 512] width 73 height 11
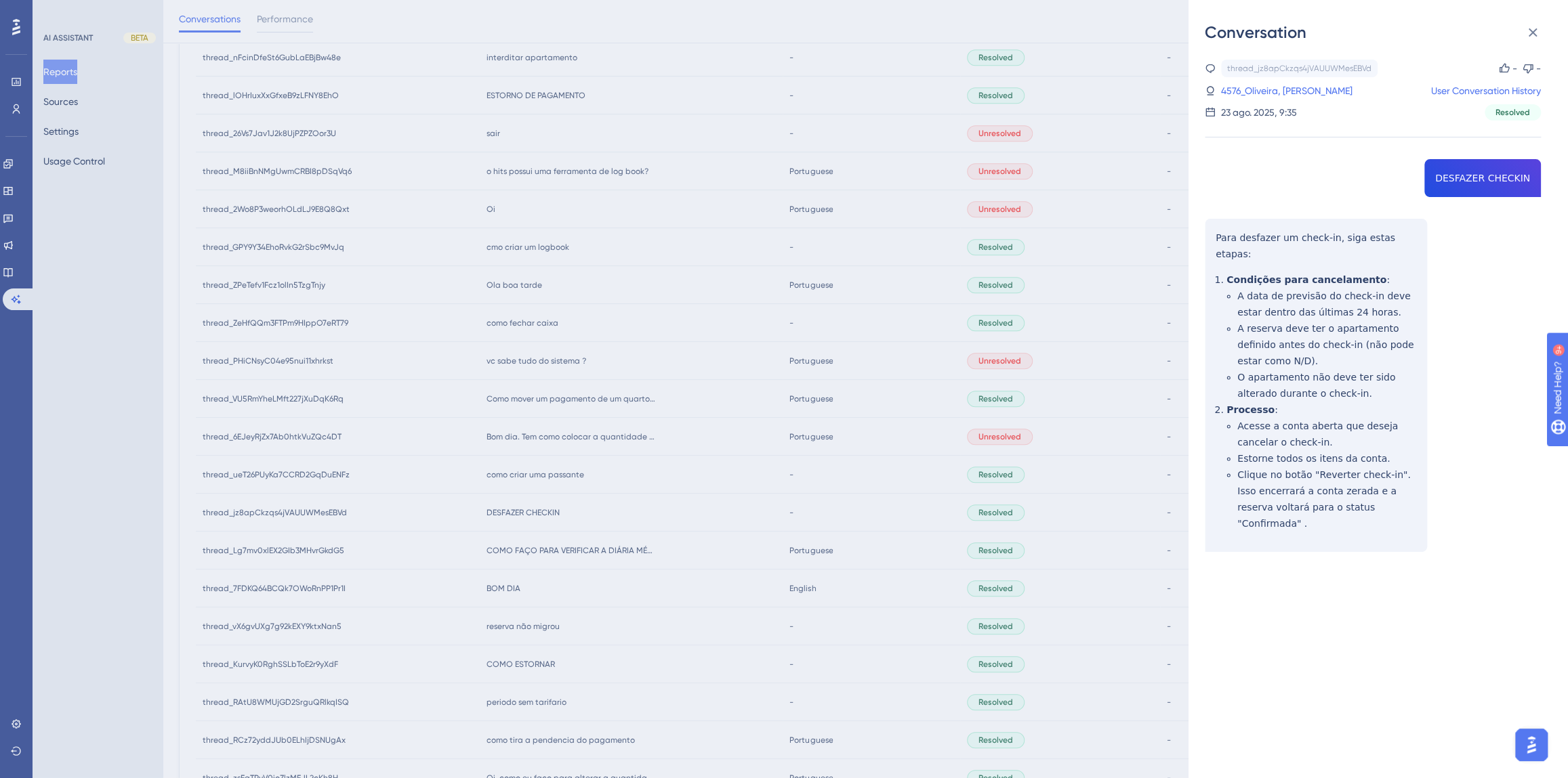
click at [1492, 173] on div "thread_jz8apCkzqs4jVAUUWMesEBVd Copy - - 4576_Oliveira, [PERSON_NAME] User Conv…" at bounding box center [1373, 341] width 336 height 562
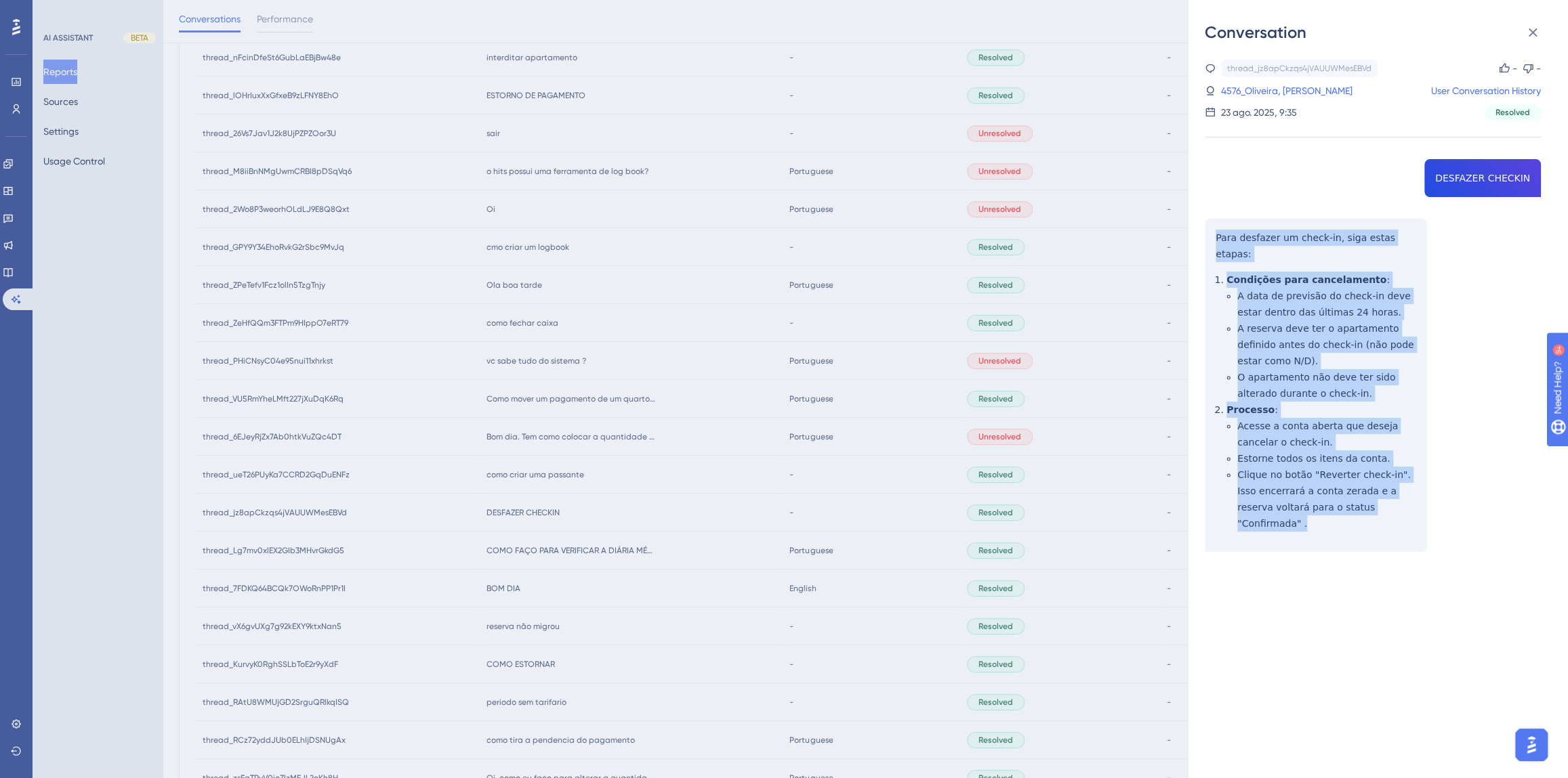
drag, startPoint x: 1388, startPoint y: 491, endPoint x: 1210, endPoint y: 243, distance: 305.3
click at [1210, 243] on div "thread_jz8apCkzqs4jVAUUWMesEBVd Copy - - 4576_Oliveira, [PERSON_NAME] User Conv…" at bounding box center [1373, 341] width 336 height 562
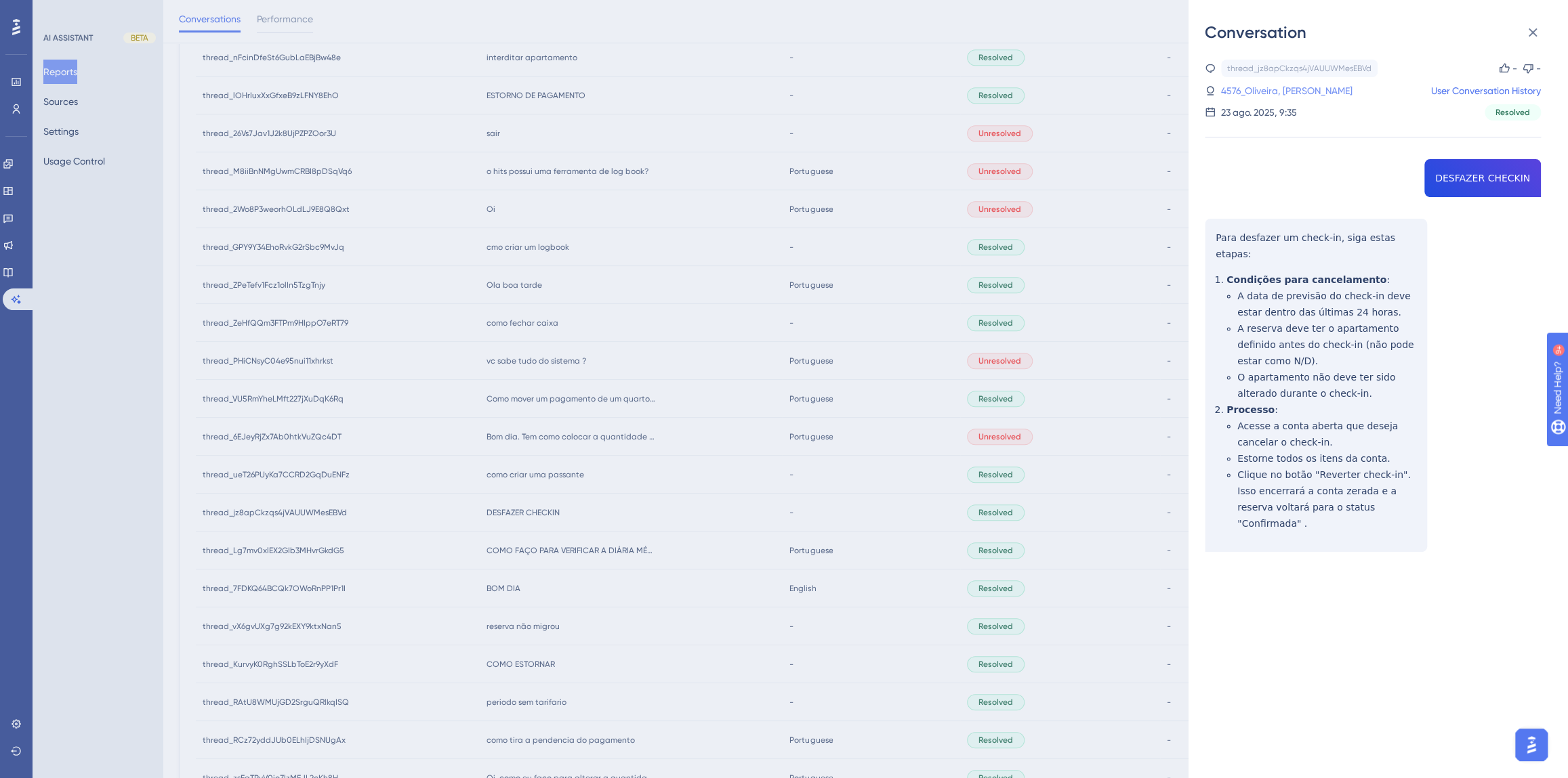
click at [1241, 95] on link "4576_Oliveira, [PERSON_NAME]" at bounding box center [1286, 90] width 131 height 16
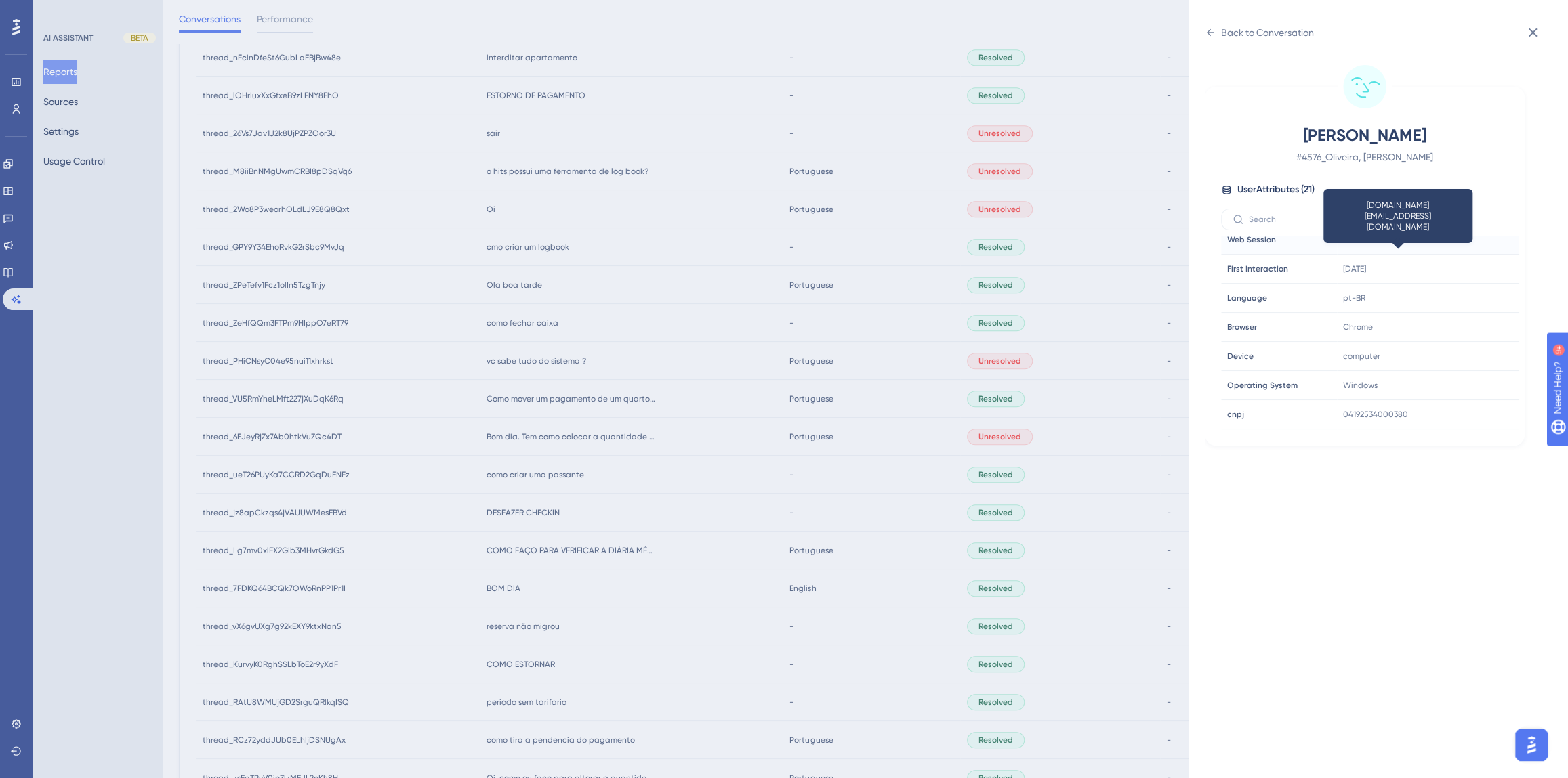
scroll to position [411, 0]
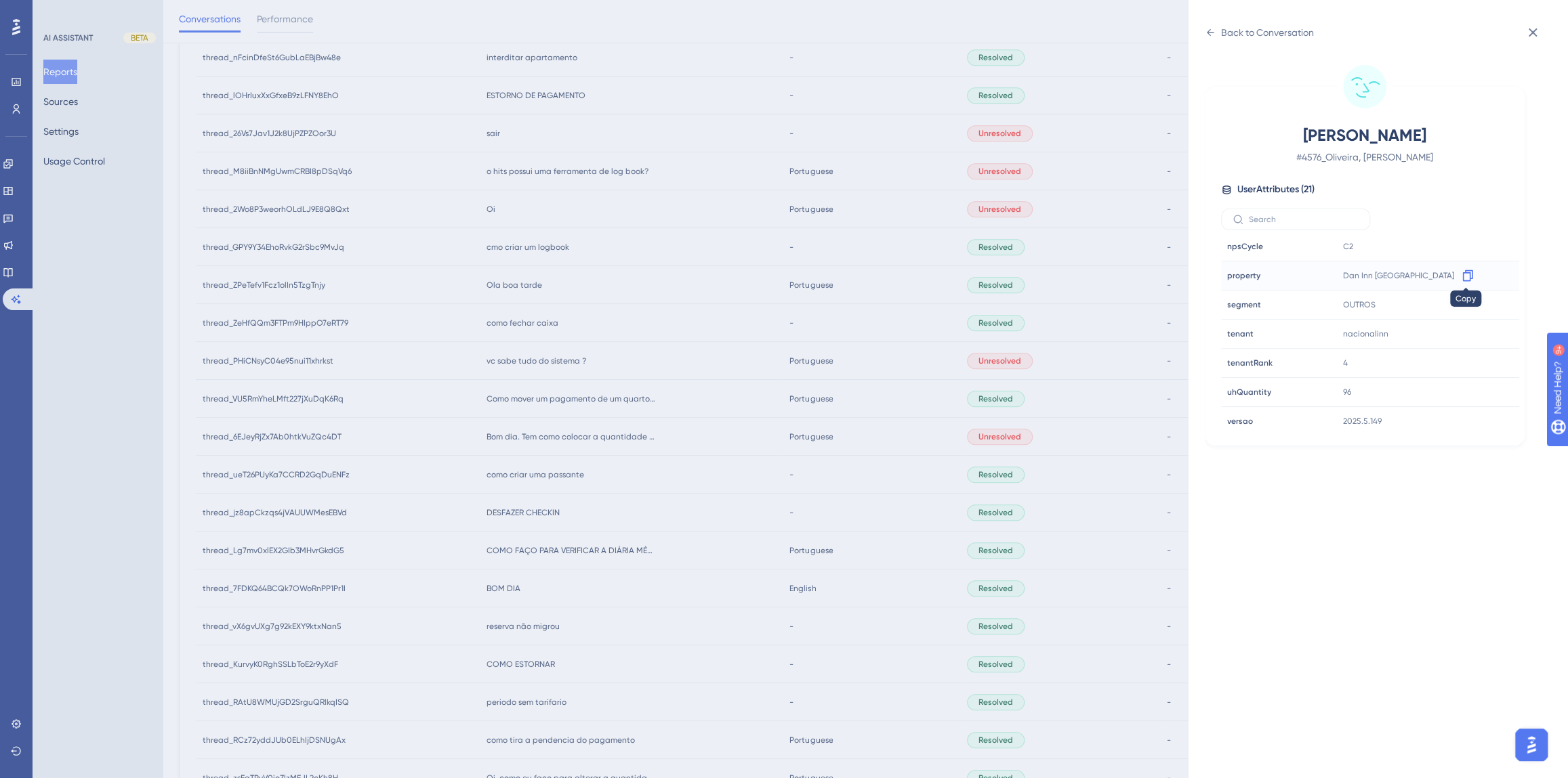
click at [1466, 275] on icon at bounding box center [1467, 275] width 13 height 13
click at [1239, 31] on div "Back to Conversation" at bounding box center [1267, 32] width 93 height 16
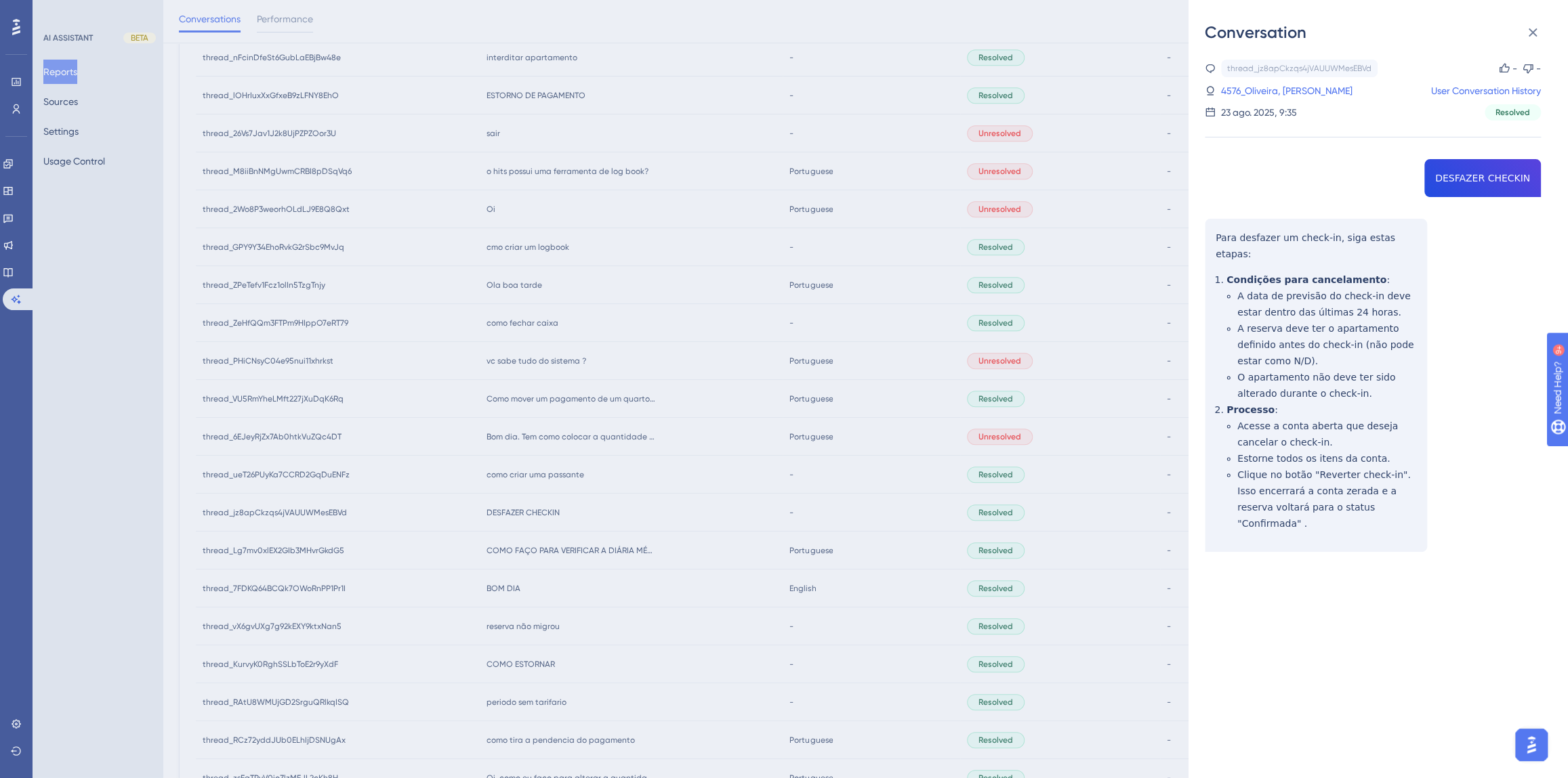
click at [592, 495] on div "Conversation thread_jz8apCkzqs4jVAUUWMesEBVd Copy - - 4576_Oliveira, [PERSON_NA…" at bounding box center [784, 389] width 1568 height 778
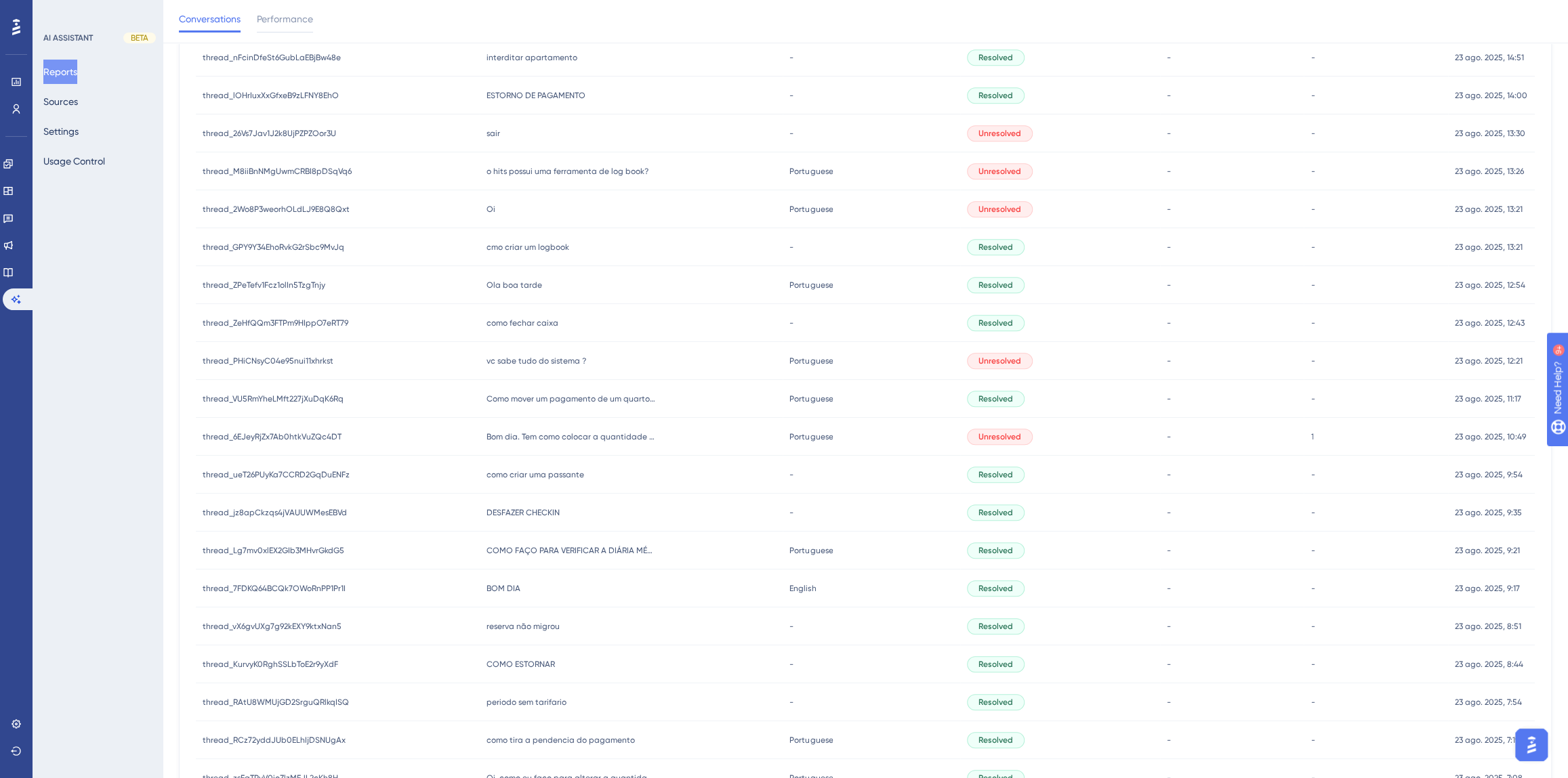
click at [555, 468] on div "como criar uma passante como criar uma passante" at bounding box center [631, 475] width 303 height 38
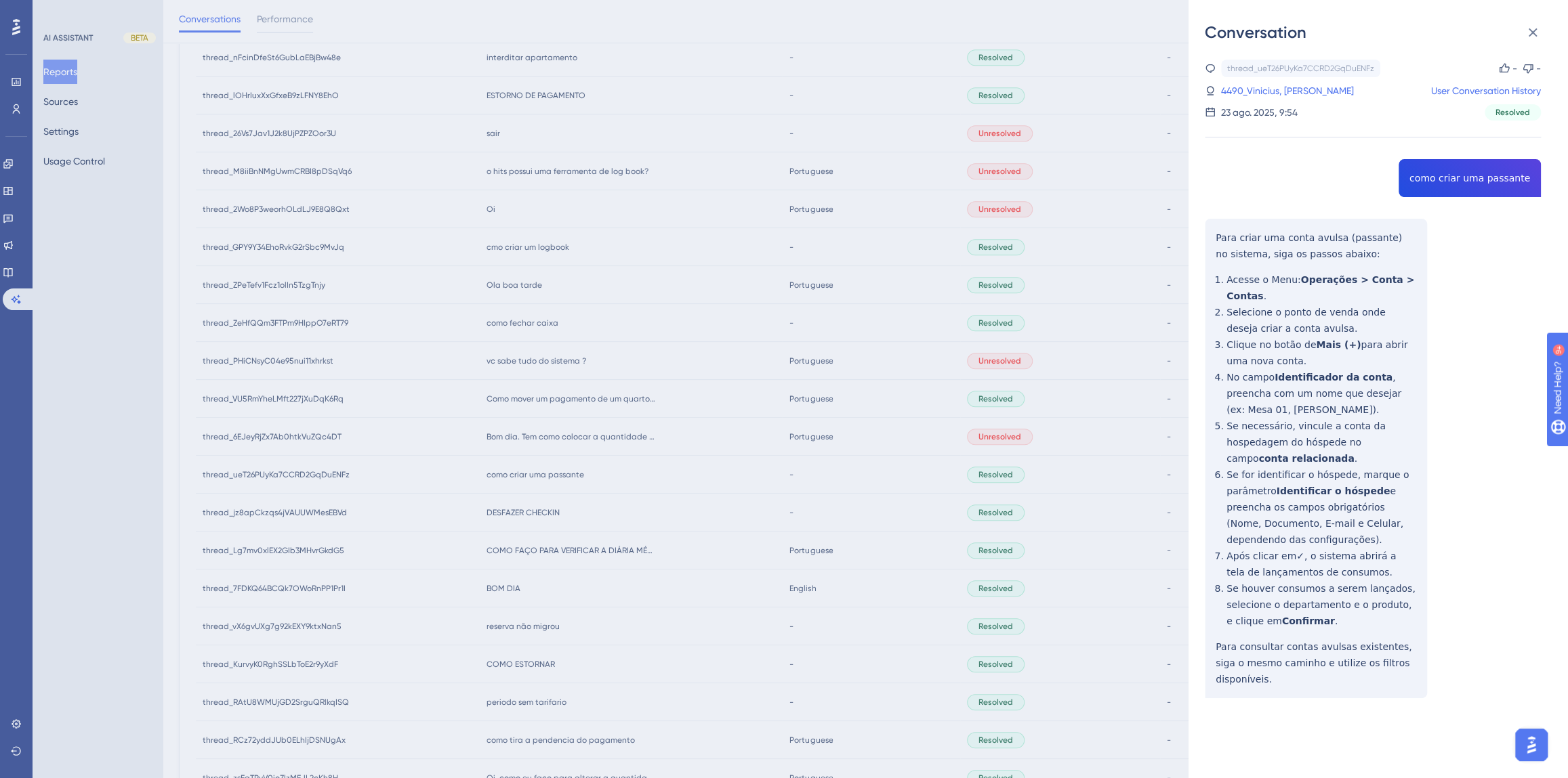
click at [1453, 176] on div "thread_ueT26PUyKa7CCRD2GqDuENFz Copy - - 4490_Vinicius, [PERSON_NAME] User Conv…" at bounding box center [1373, 414] width 336 height 708
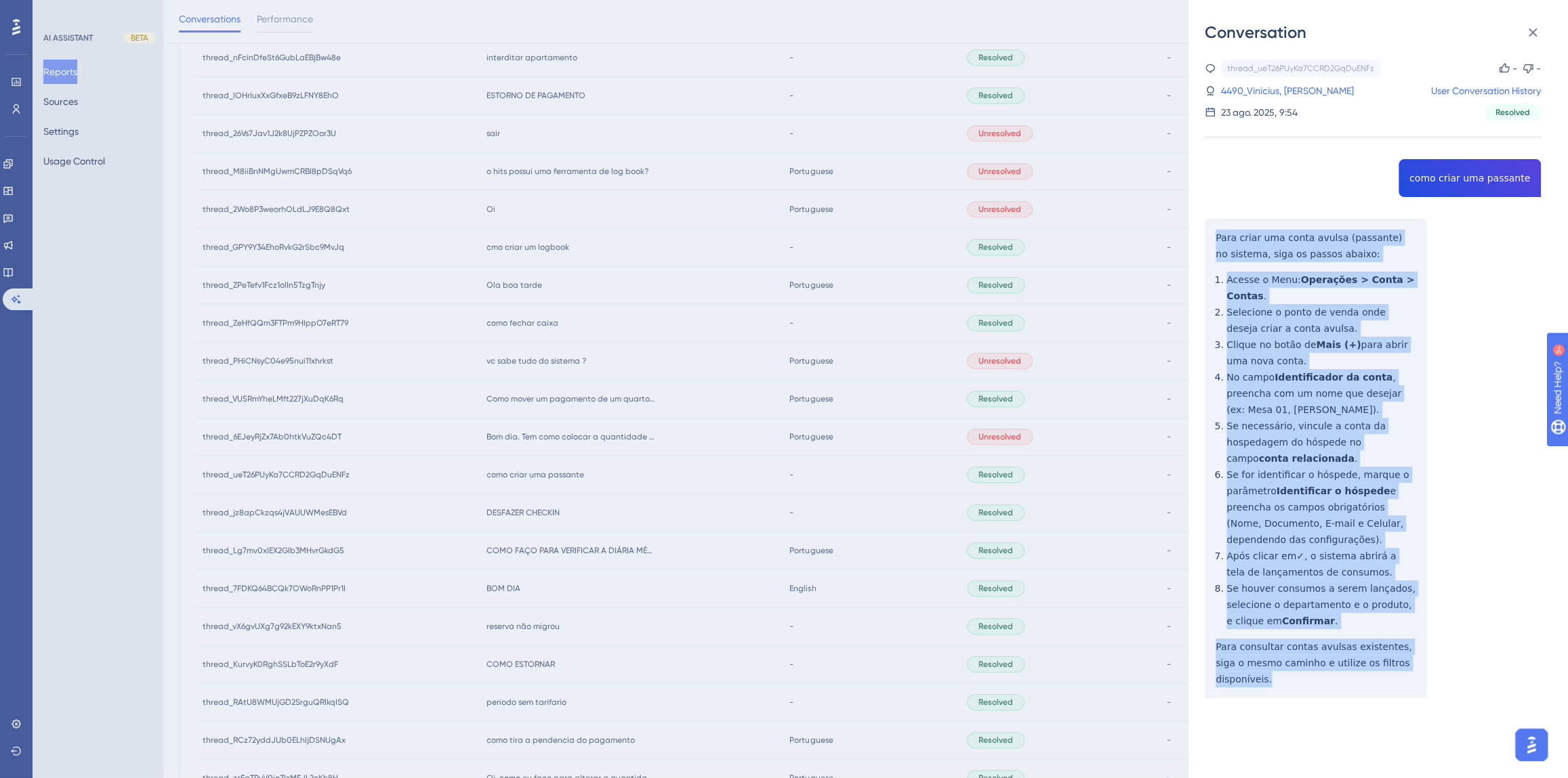
drag, startPoint x: 1381, startPoint y: 644, endPoint x: 1213, endPoint y: 240, distance: 437.5
click at [1213, 240] on div "thread_ueT26PUyKa7CCRD2GqDuENFz Copy - - 4490_Vinicius, [PERSON_NAME] User Conv…" at bounding box center [1373, 414] width 336 height 708
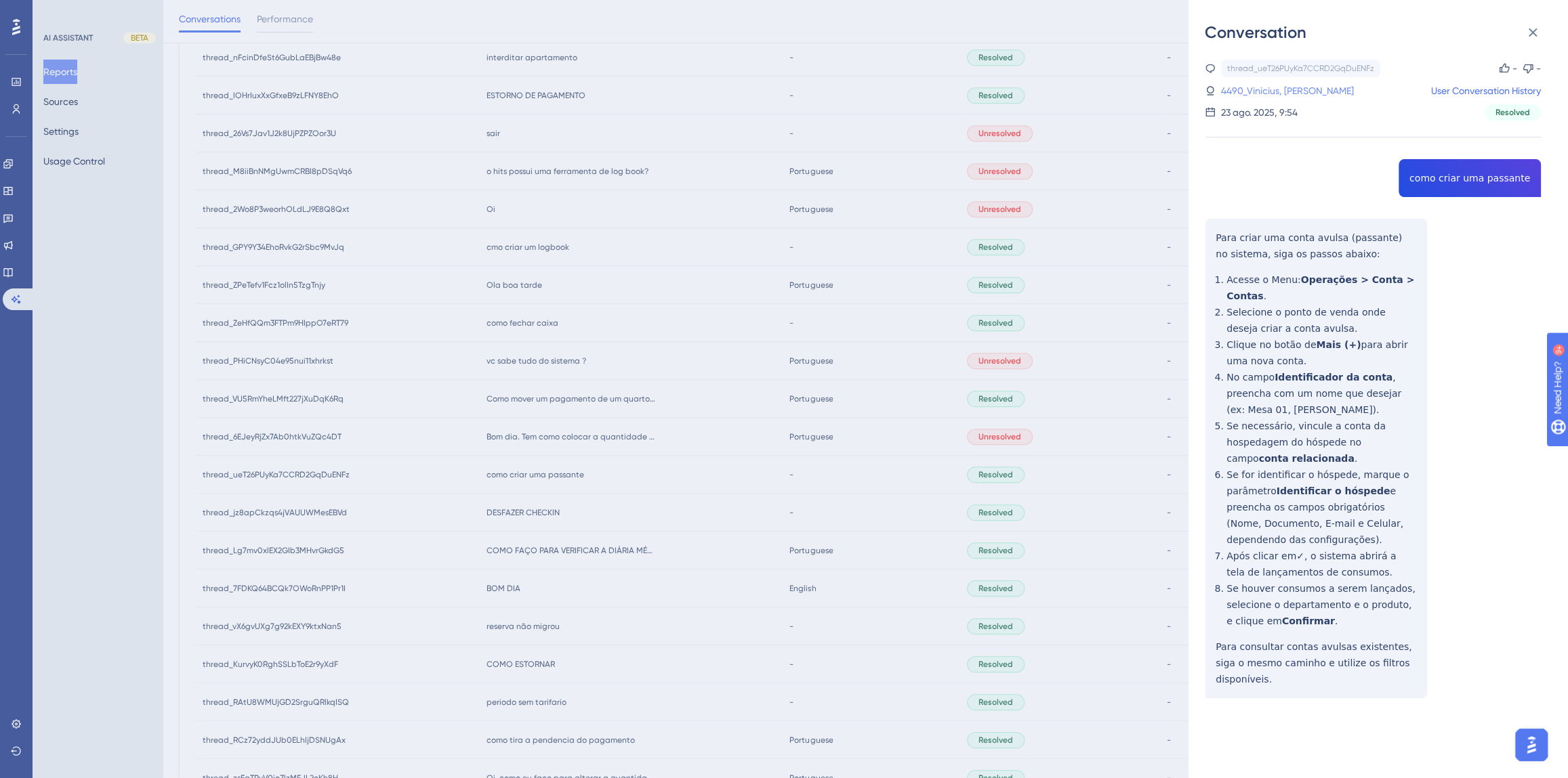
click at [1276, 95] on link "4490_Vinicius, [PERSON_NAME]" at bounding box center [1287, 90] width 132 height 16
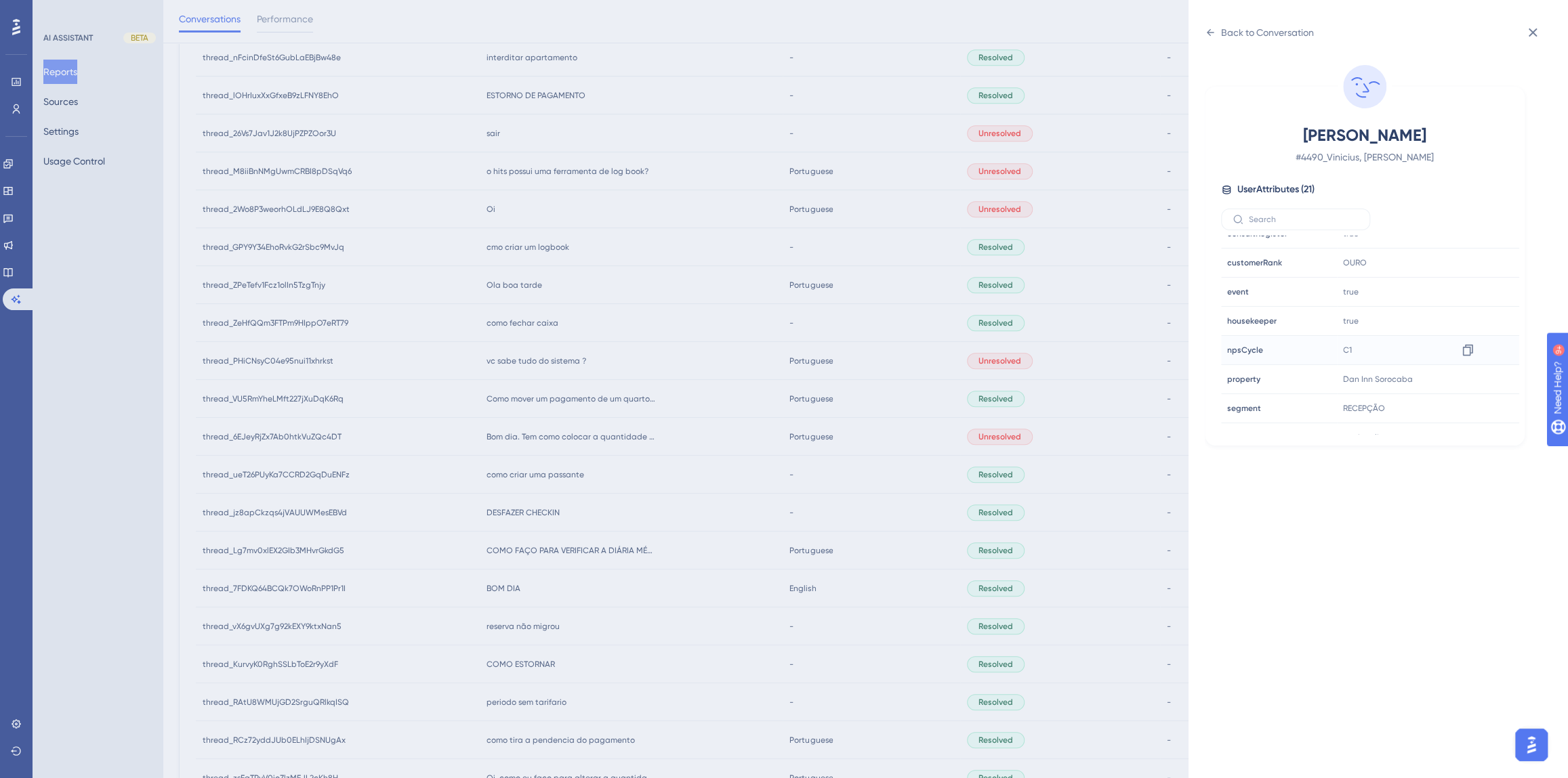
scroll to position [369, 0]
click at [1462, 319] on icon at bounding box center [1467, 317] width 10 height 12
click at [1463, 315] on icon at bounding box center [1467, 317] width 13 height 13
click at [1263, 30] on div "Back to Conversation" at bounding box center [1267, 32] width 93 height 16
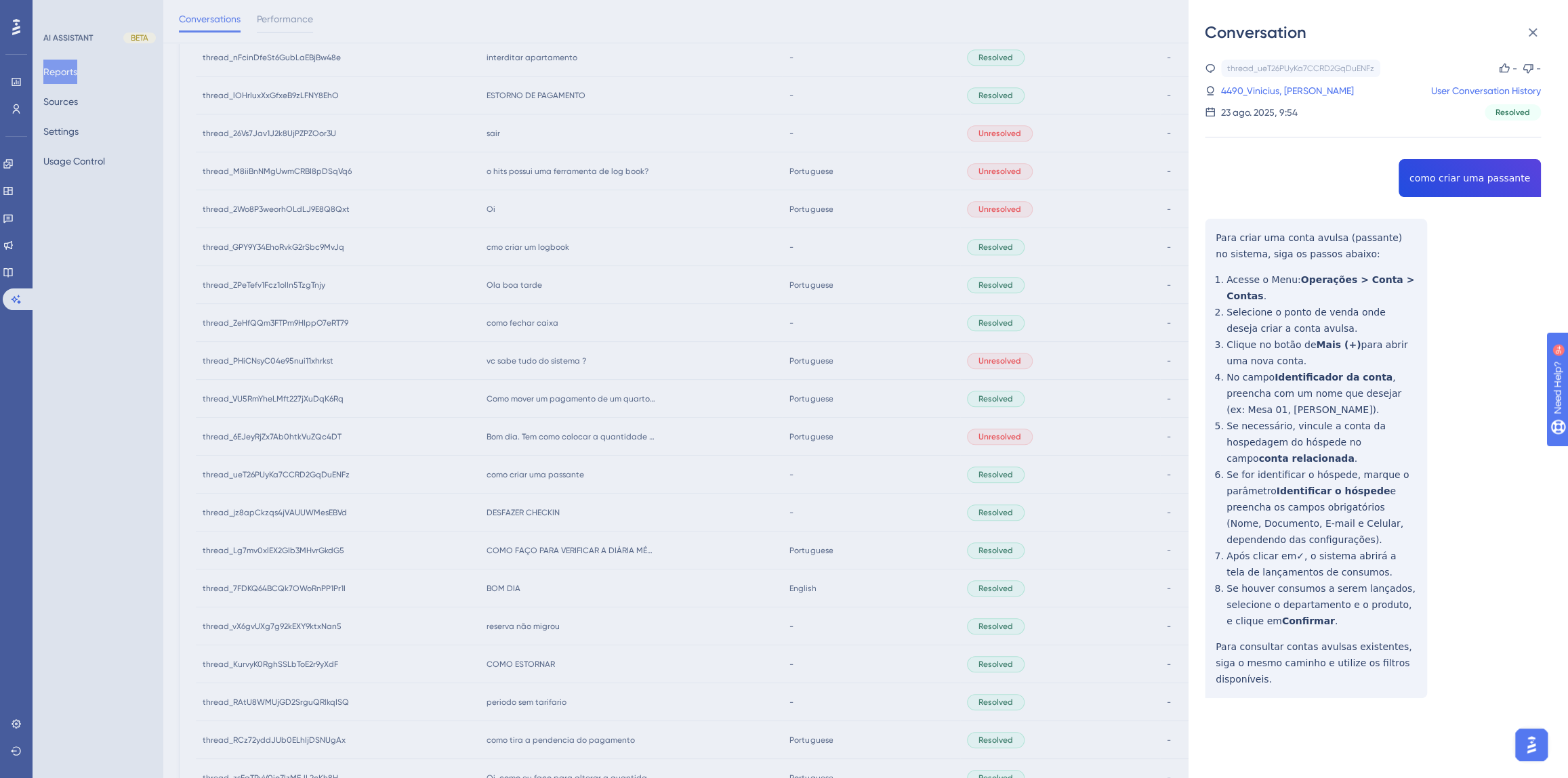
click at [614, 420] on div "Conversation thread_ueT26PUyKa7CCRD2GqDuENFz Copy - - 4490_Vinicius, [PERSON_NA…" at bounding box center [784, 389] width 1568 height 778
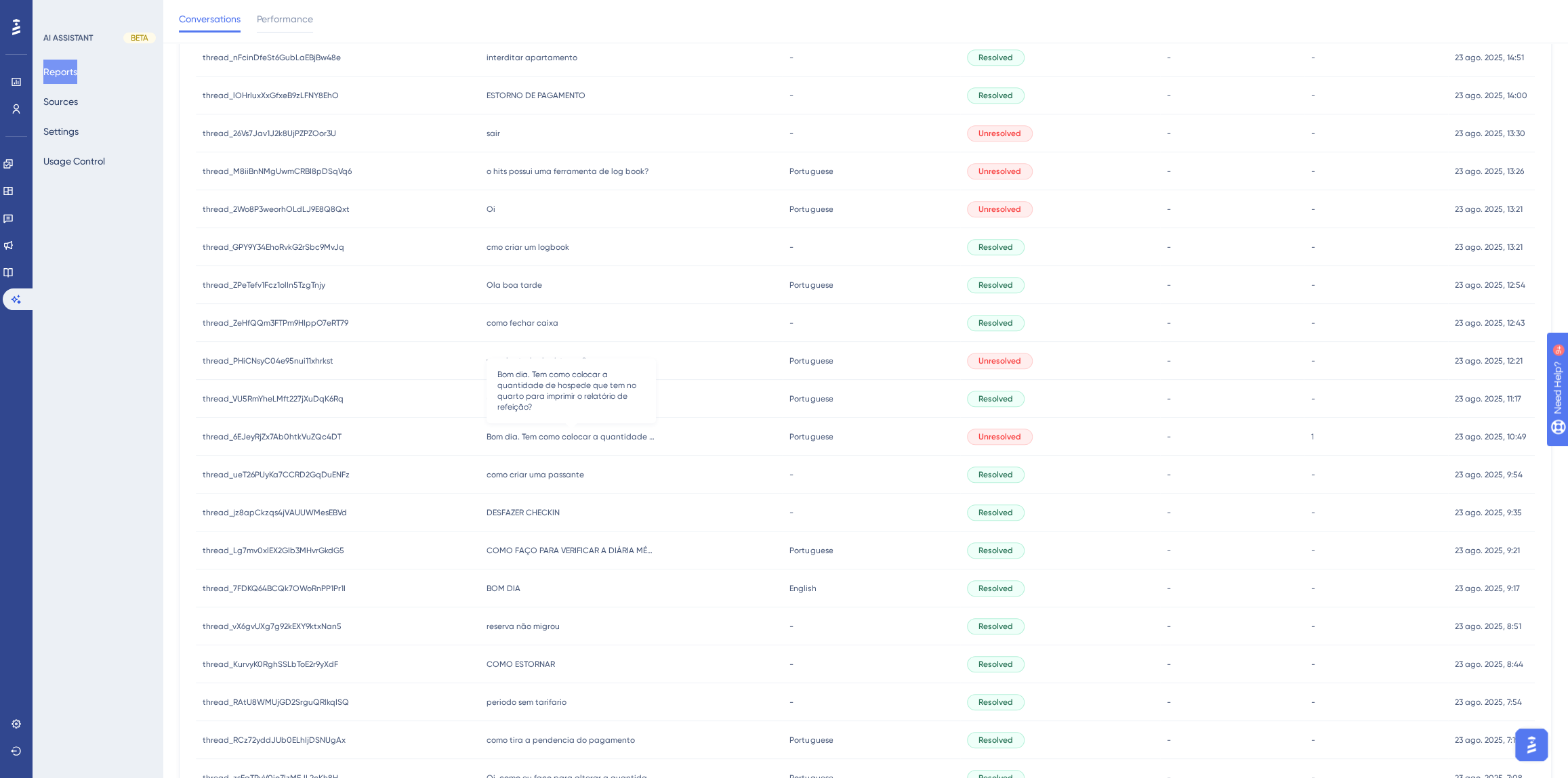
click at [547, 439] on span "Bom dia. Tem como colocar a quantidade de hospede que tem no quarto para imprim…" at bounding box center [571, 436] width 169 height 11
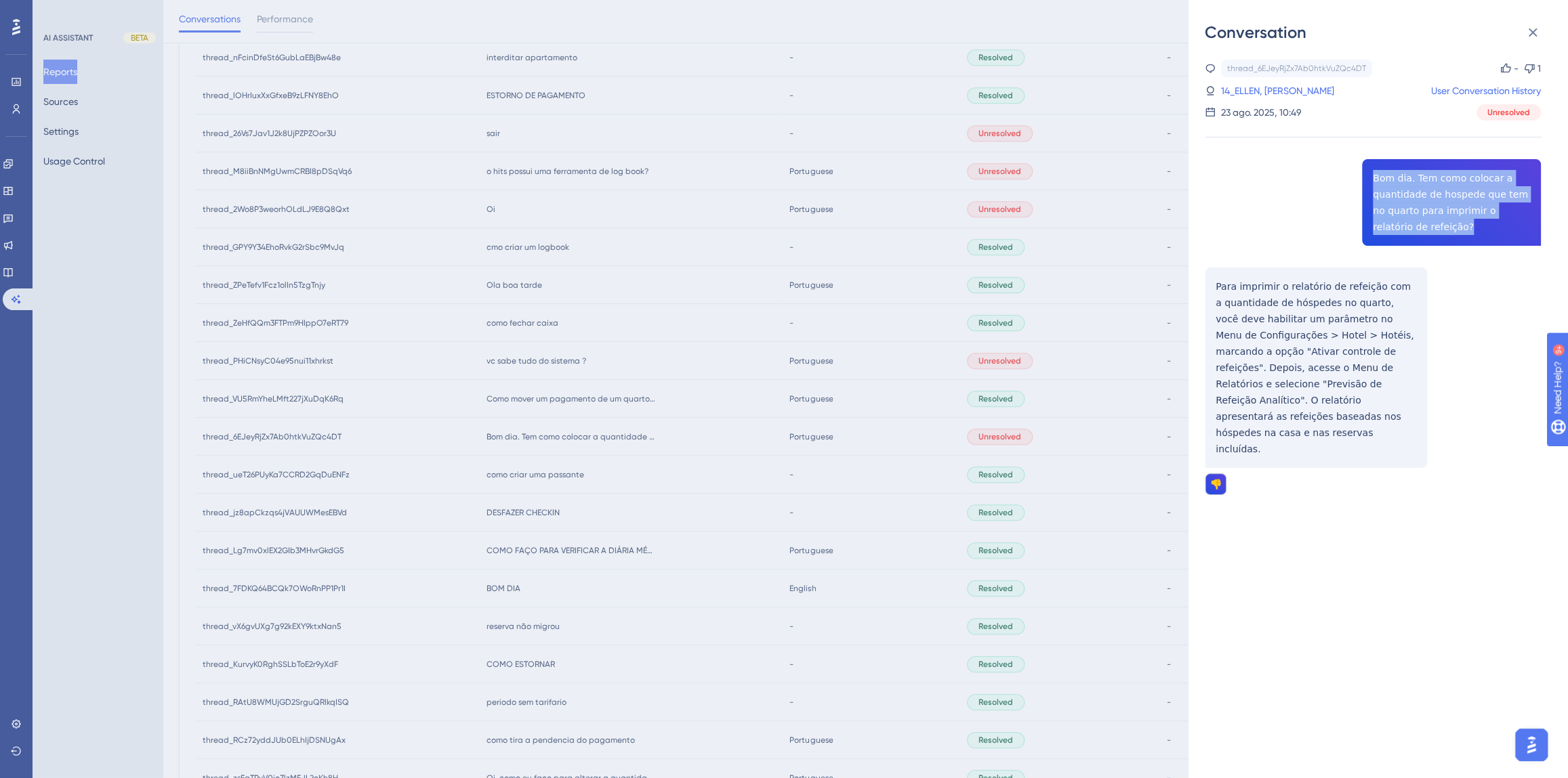
drag, startPoint x: 1422, startPoint y: 229, endPoint x: 1348, endPoint y: 180, distance: 88.8
click at [1348, 180] on div "thread_6EJeyRjZx7Ab0htkVuZQc4DT Copy - 1 14_ELLEN, FABIOLA User Conversation Hi…" at bounding box center [1373, 312] width 336 height 504
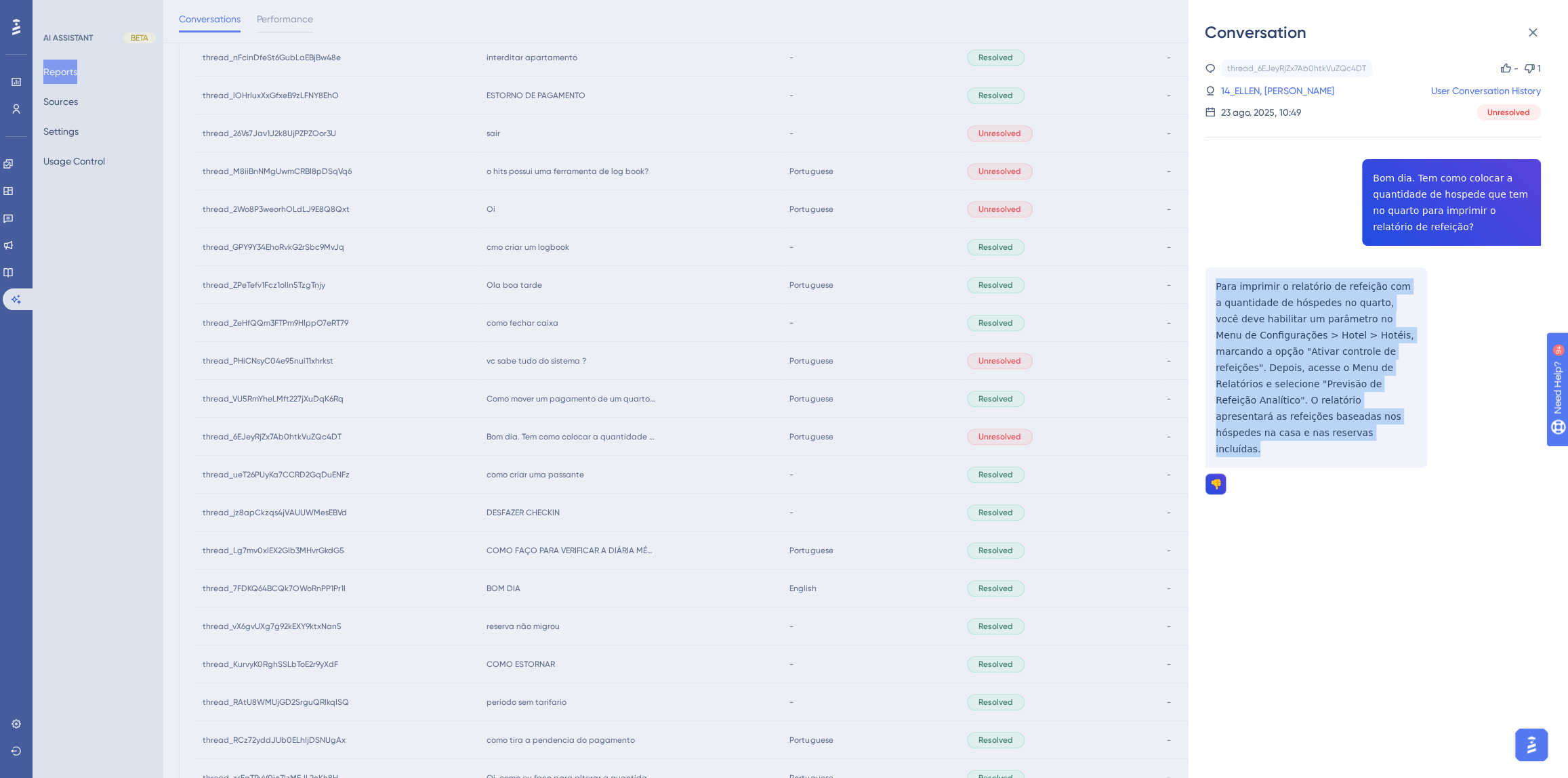
drag, startPoint x: 1400, startPoint y: 415, endPoint x: 1204, endPoint y: 275, distance: 240.9
click at [1205, 275] on div "thread_6EJeyRjZx7Ab0htkVuZQc4DT Copy - 1 14_ELLEN, FABIOLA User Conversation Hi…" at bounding box center [1373, 312] width 336 height 504
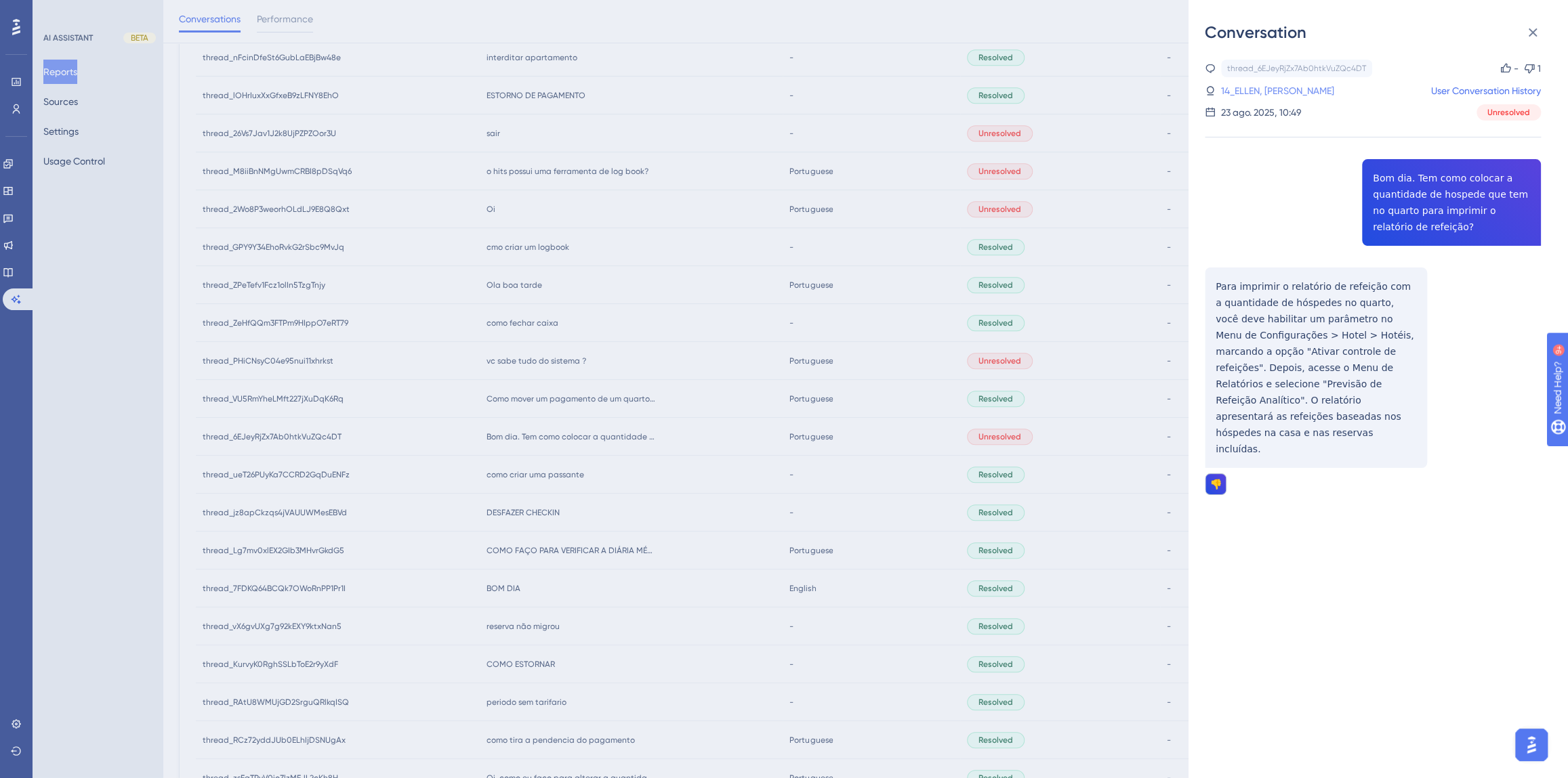
click at [1256, 87] on link "14_ELLEN, [PERSON_NAME]" at bounding box center [1277, 90] width 113 height 16
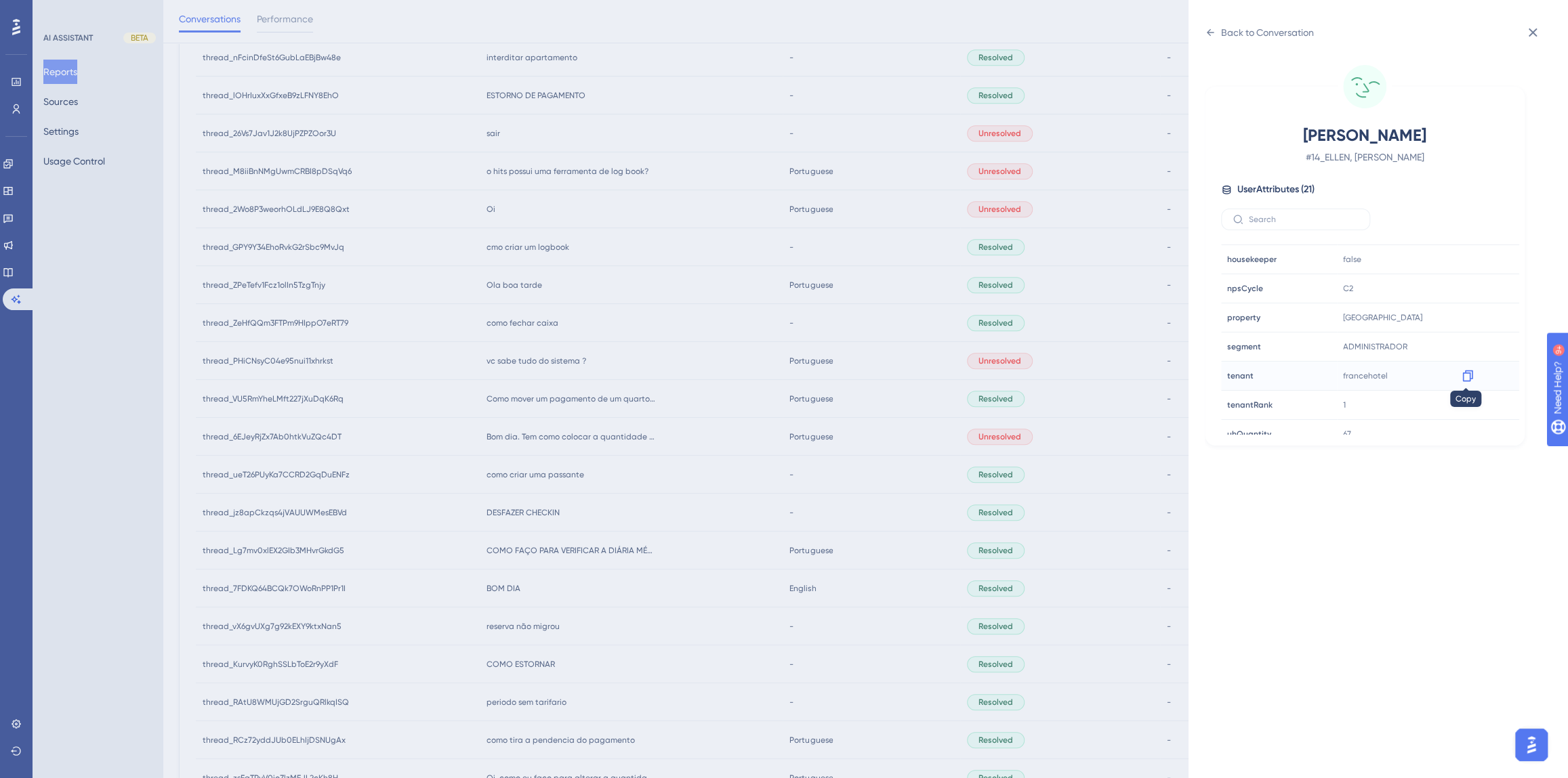
click at [1461, 373] on icon at bounding box center [1467, 376] width 13 height 13
click at [1236, 32] on div "Back to Conversation" at bounding box center [1267, 32] width 93 height 16
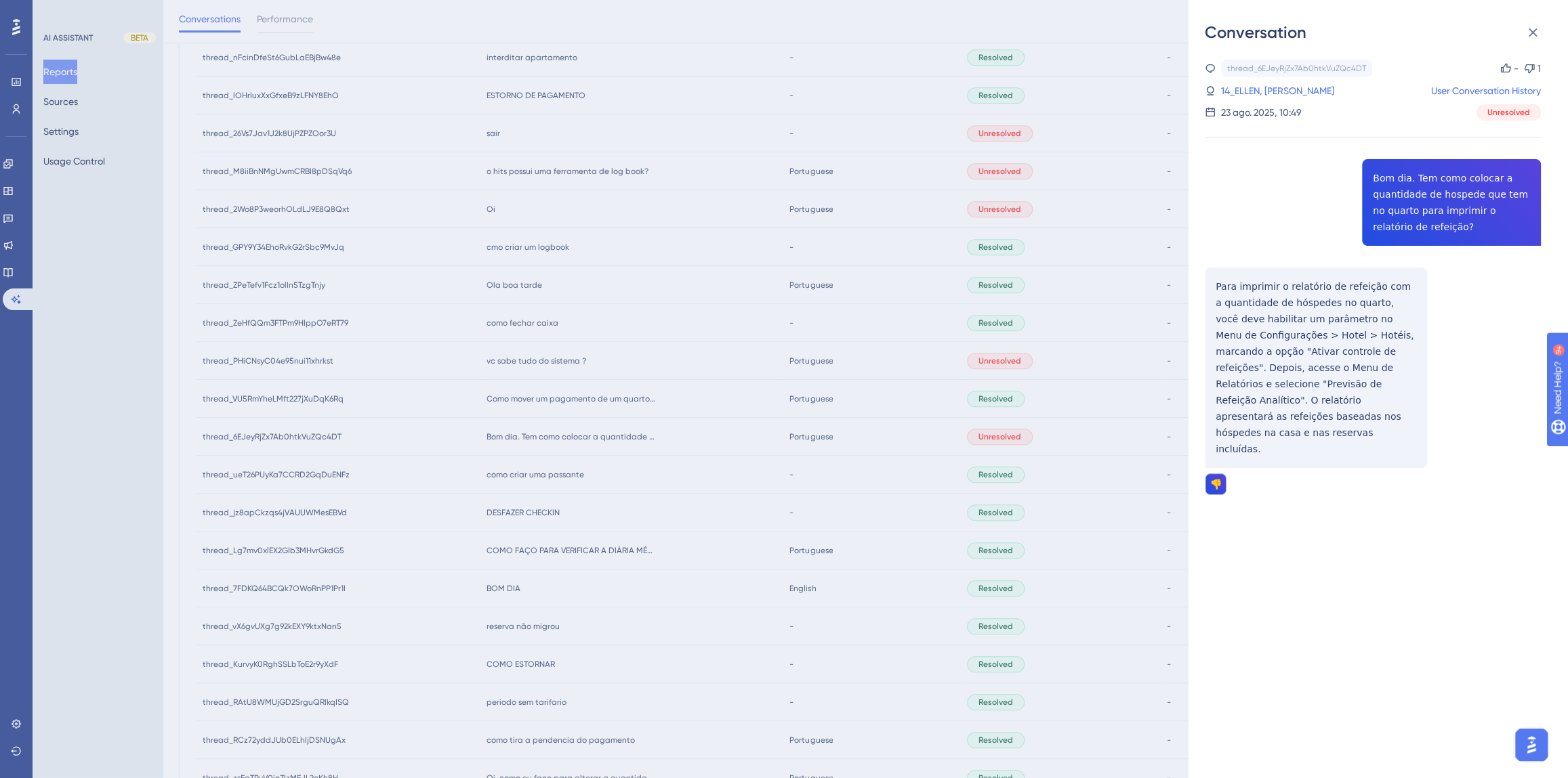
click at [638, 484] on div "Conversation thread_6EJeyRjZx7Ab0htkVuZQc4DT Copy - 1 14_ELLEN, FABIOLA User Co…" at bounding box center [784, 389] width 1568 height 778
click at [560, 400] on div "Conversation thread_6EJeyRjZx7Ab0htkVuZQc4DT Copy - 1 14_ELLEN, FABIOLA User Co…" at bounding box center [784, 389] width 1568 height 778
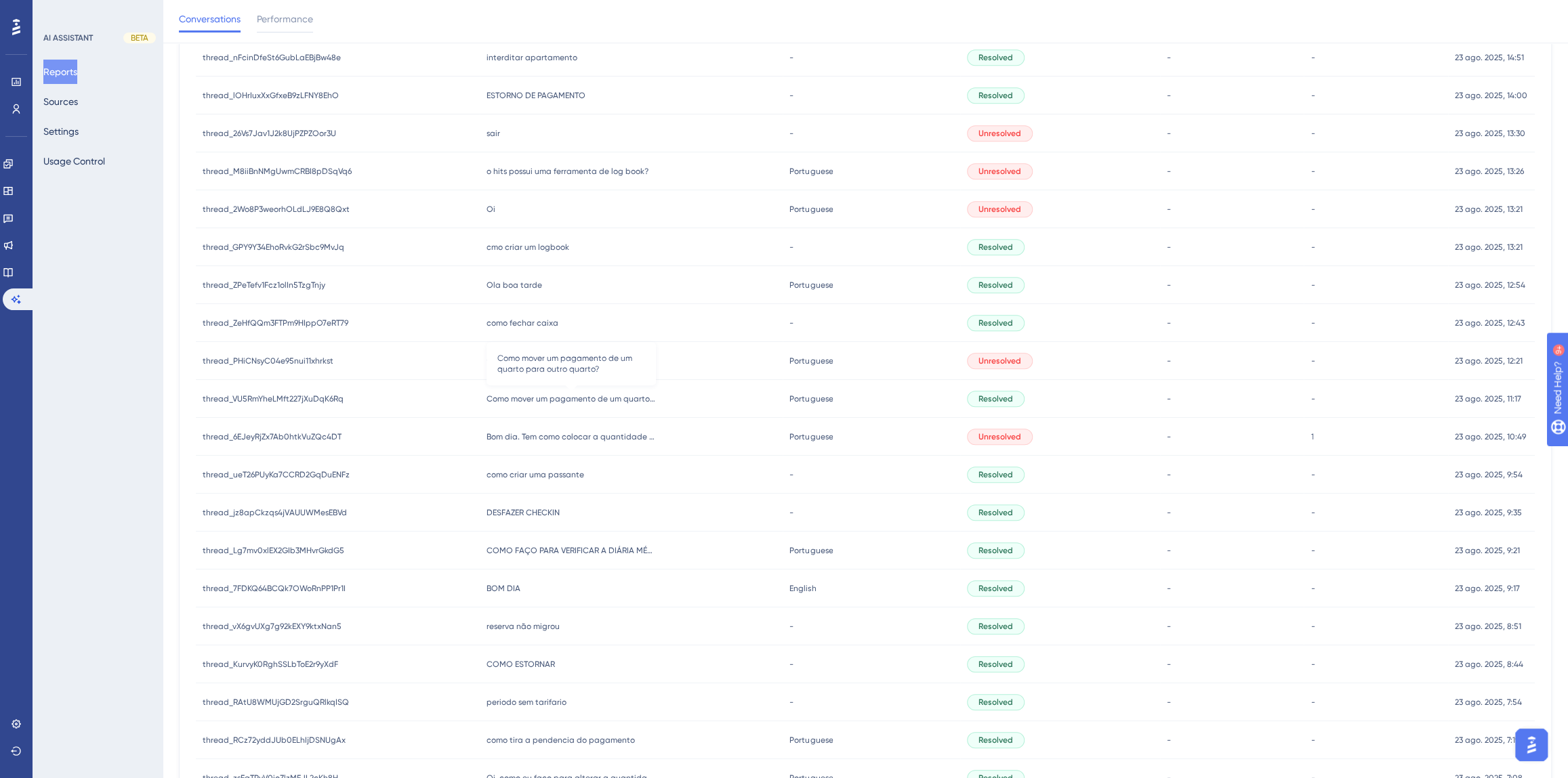
click at [560, 400] on span "Como mover um pagamento de um quarto para outro quarto?" at bounding box center [571, 399] width 169 height 11
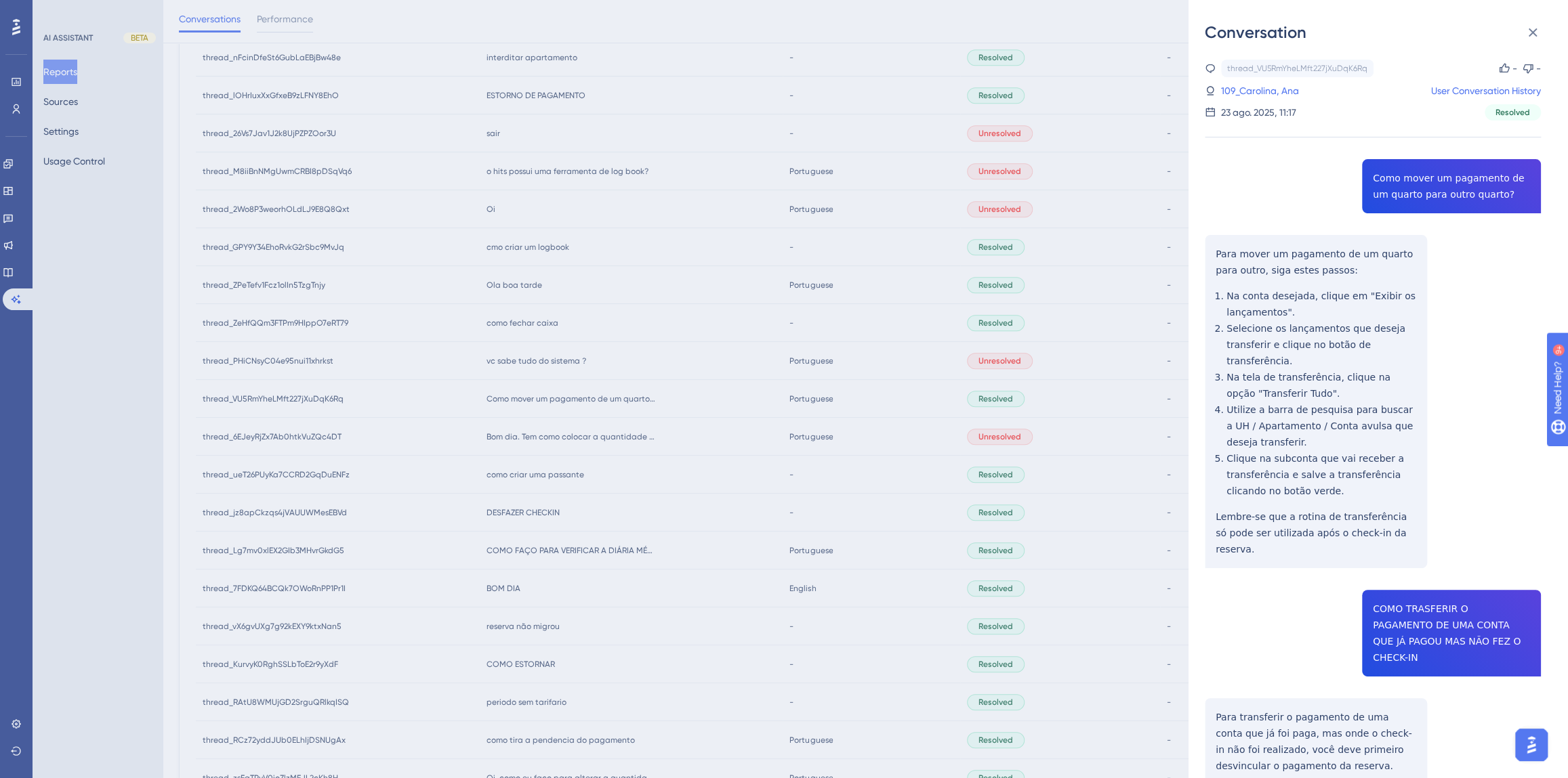
click at [1411, 183] on div "thread_VU5RmYheLMft227jXuDqK6Rq Copy - - 109_Carolina, Ana User Conversation Hi…" at bounding box center [1373, 572] width 336 height 1025
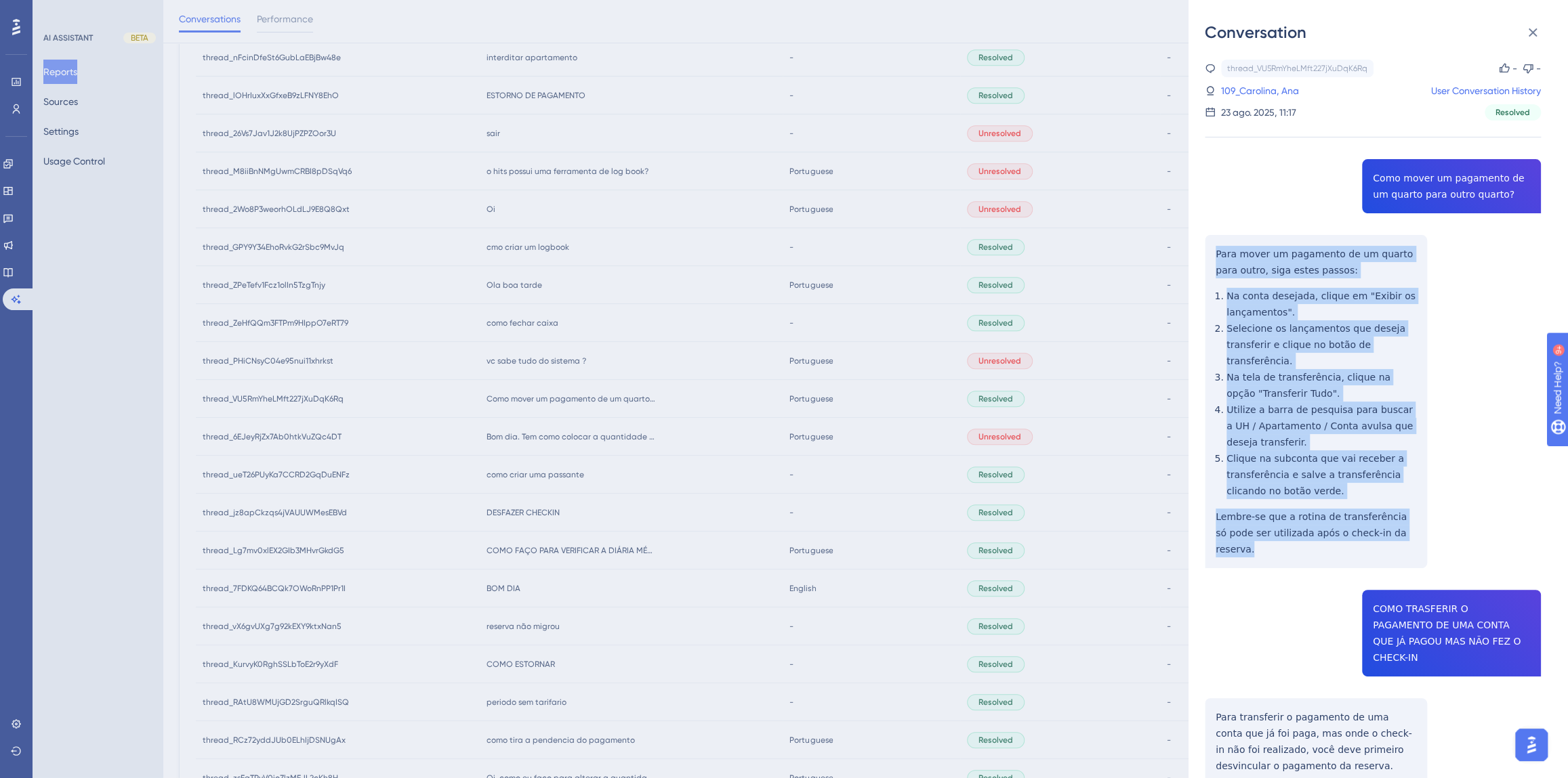
drag, startPoint x: 1411, startPoint y: 518, endPoint x: 1209, endPoint y: 258, distance: 329.2
click at [1209, 258] on div "thread_VU5RmYheLMft227jXuDqK6Rq Copy - - 109_Carolina, Ana User Conversation Hi…" at bounding box center [1373, 572] width 336 height 1025
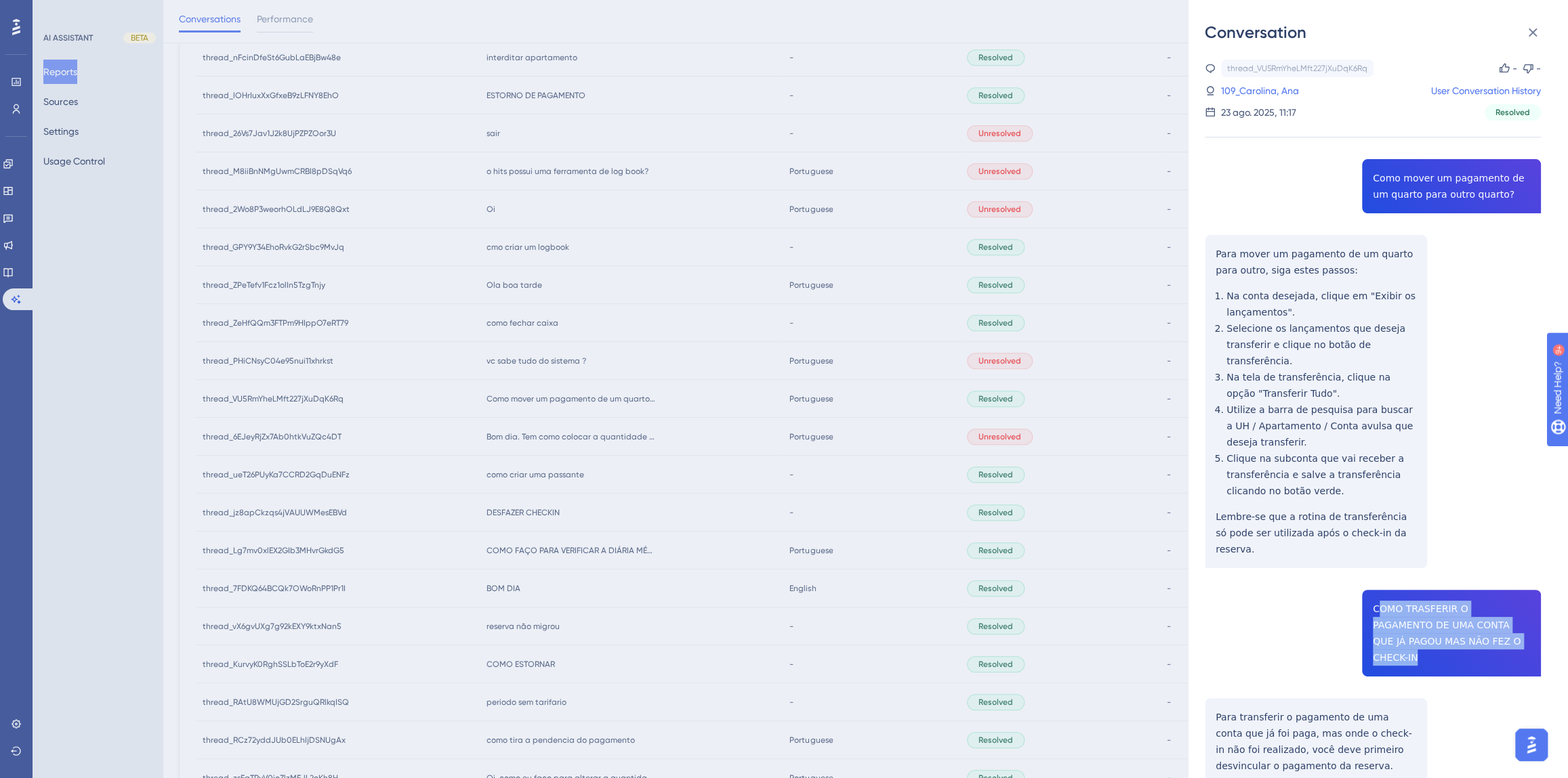
drag, startPoint x: 1471, startPoint y: 611, endPoint x: 1372, endPoint y: 577, distance: 104.7
click at [1372, 577] on div "thread_VU5RmYheLMft227jXuDqK6Rq Copy - - 109_Carolina, Ana User Conversation Hi…" at bounding box center [1373, 572] width 336 height 1025
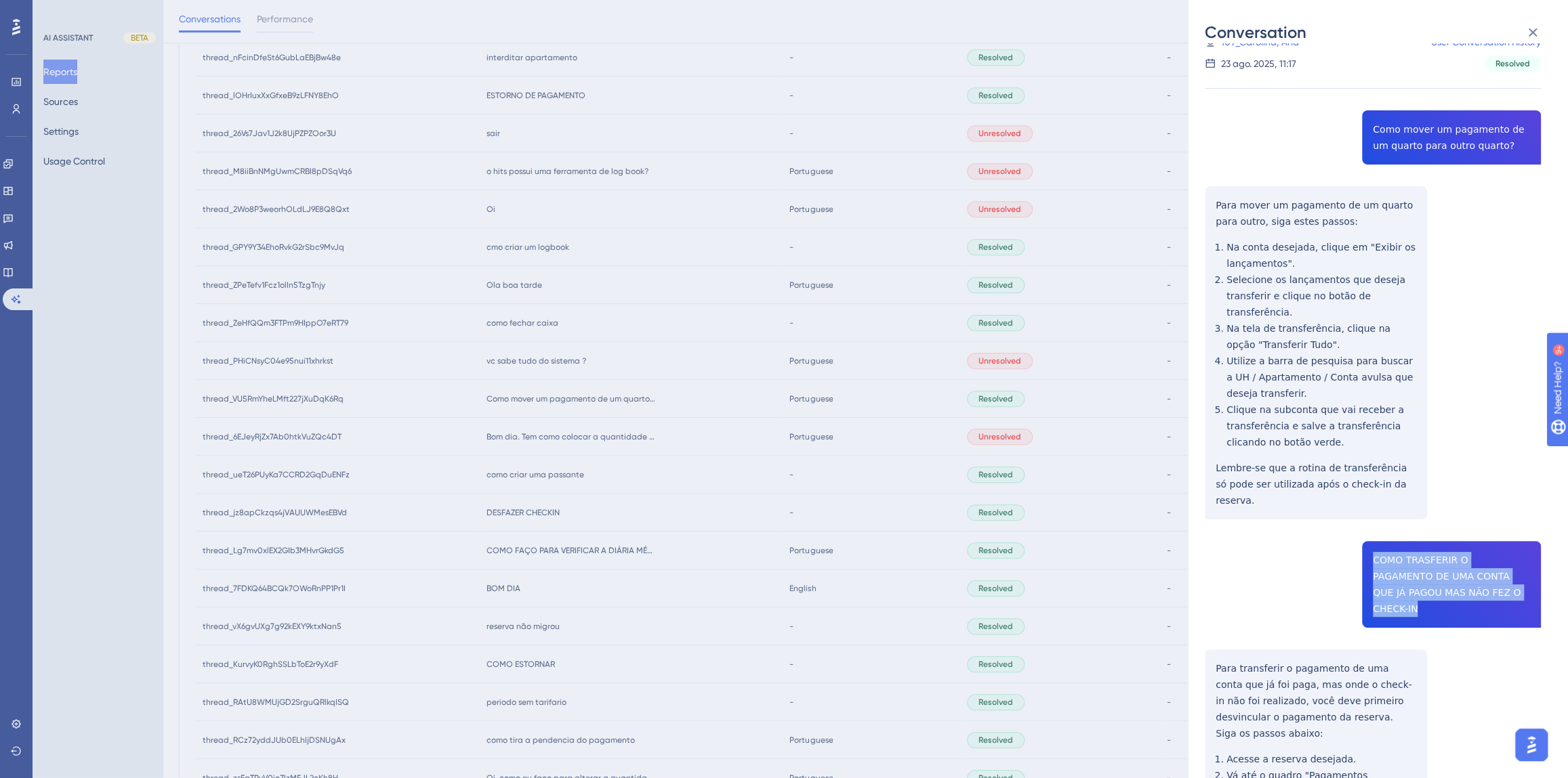
scroll to position [199, 0]
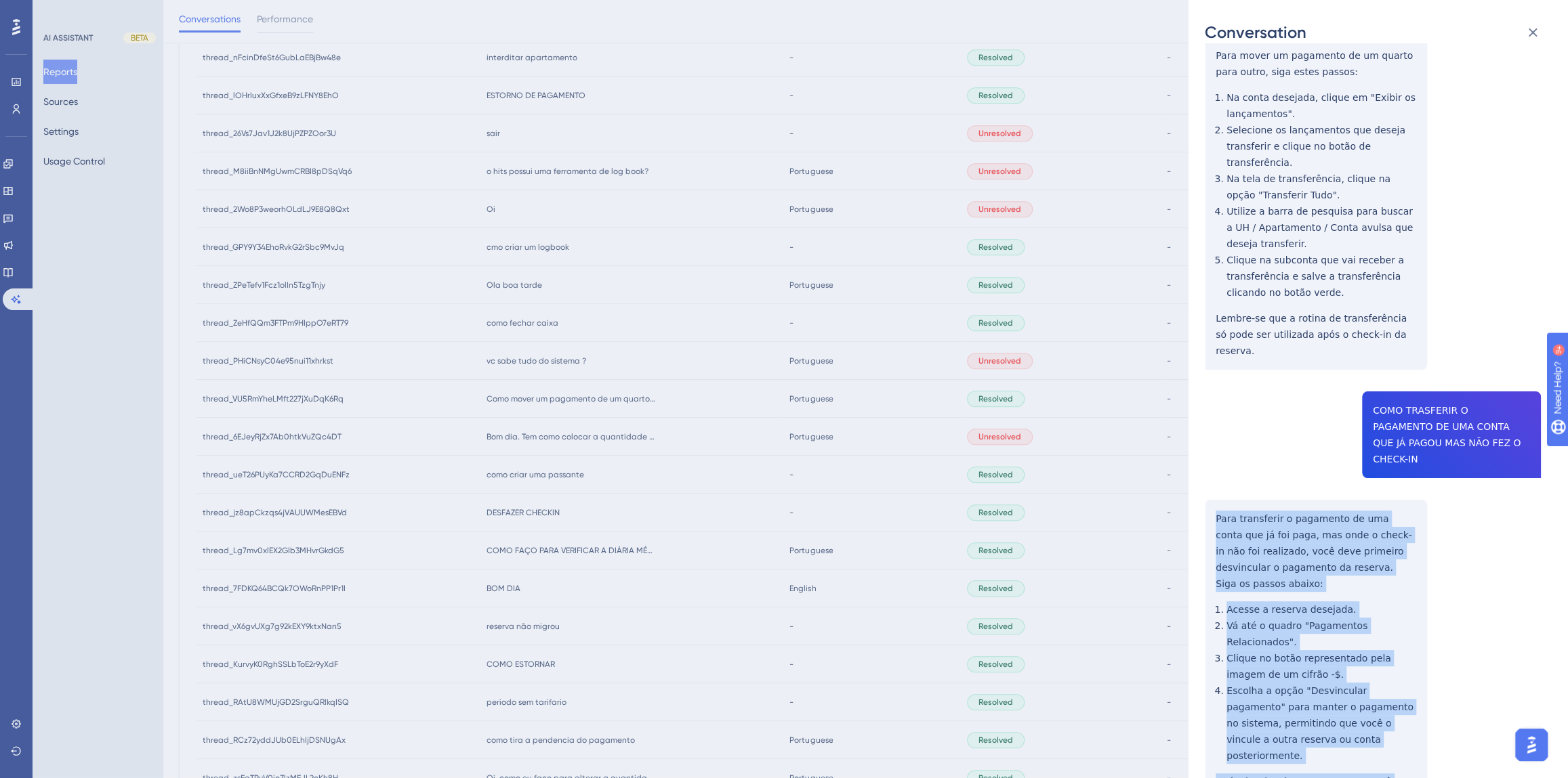
drag, startPoint x: 1347, startPoint y: 699, endPoint x: 1194, endPoint y: 457, distance: 286.3
click at [1194, 457] on div "Conversation thread_VU5RmYheLMft227jXuDqK6Rq Copy - - 109_Carolina, [PERSON_NAM…" at bounding box center [1378, 389] width 379 height 778
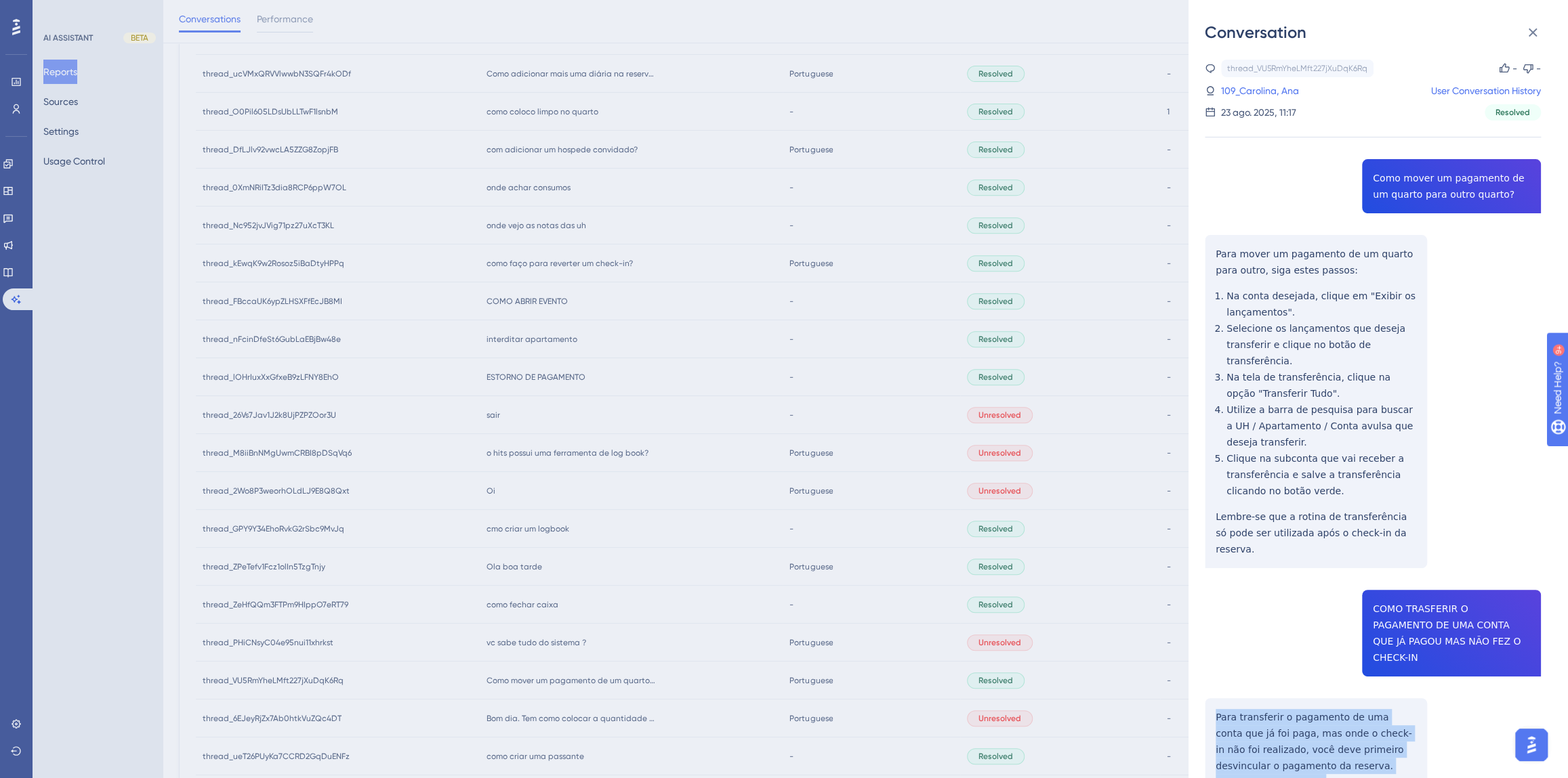
scroll to position [309, 0]
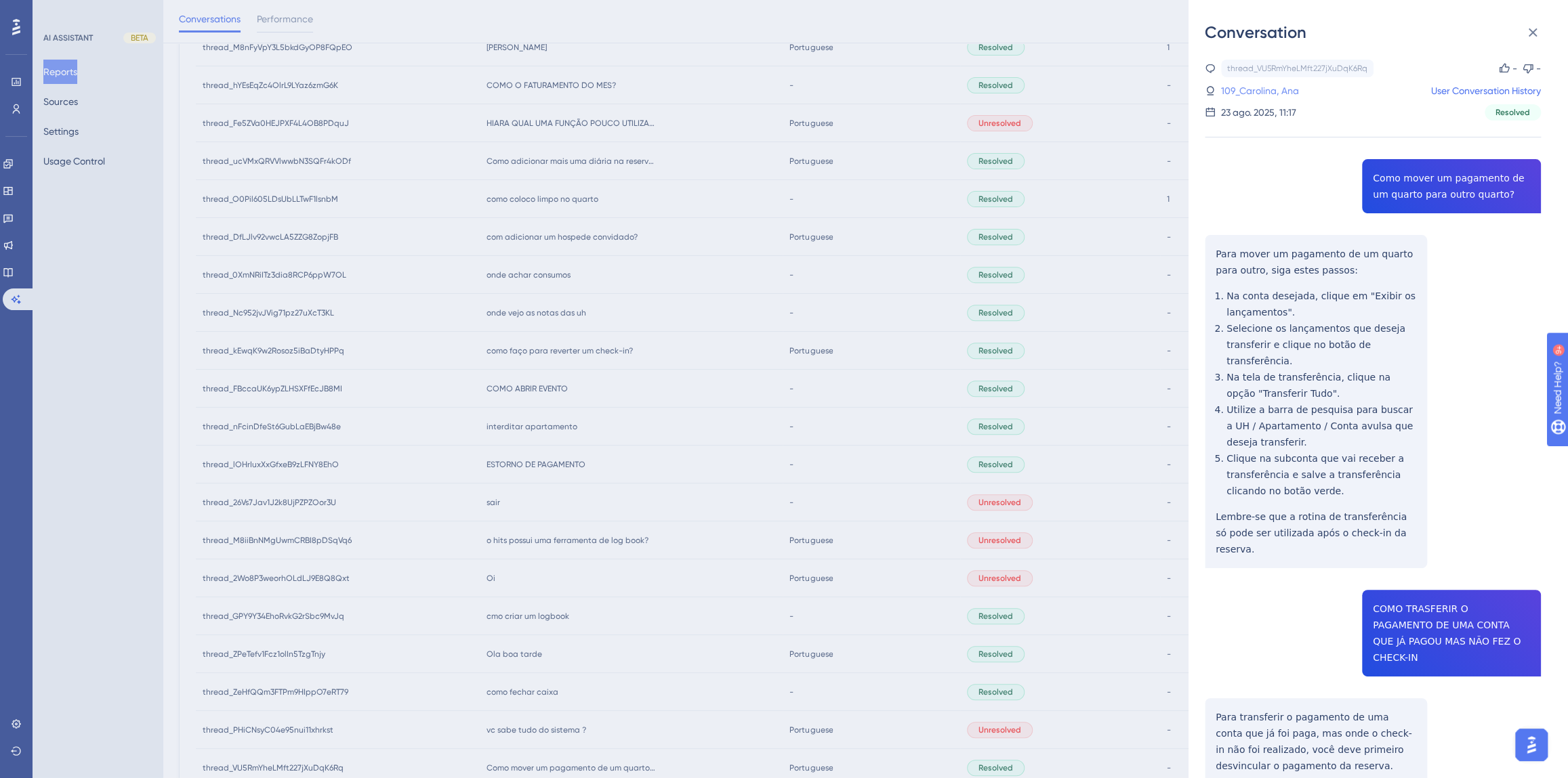
click at [1263, 96] on link "109_Carolina, Ana" at bounding box center [1259, 90] width 78 height 16
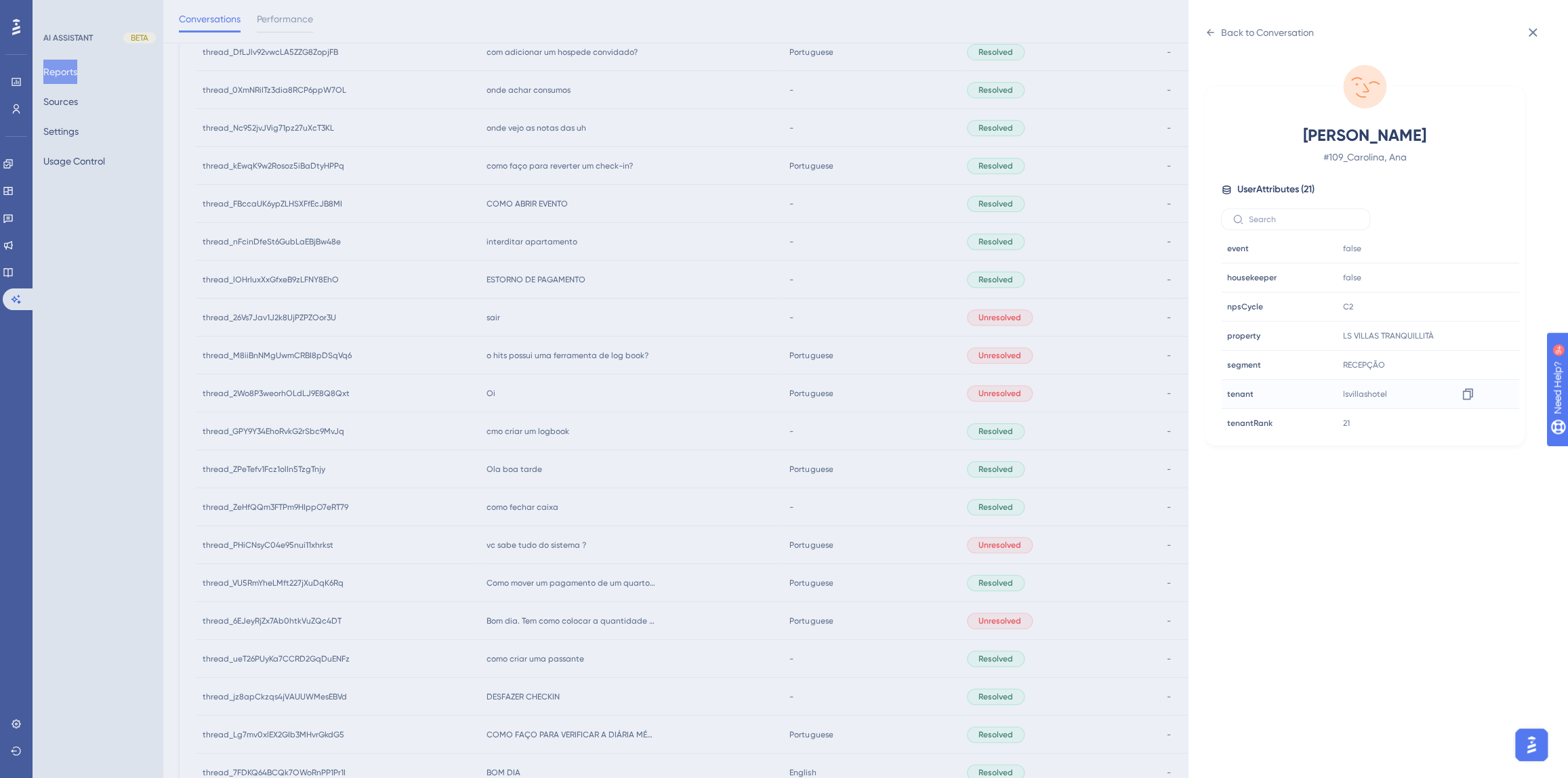
scroll to position [369, 0]
click at [1463, 373] on icon at bounding box center [1467, 376] width 13 height 13
click at [1233, 37] on div "Back to Conversation" at bounding box center [1267, 32] width 93 height 16
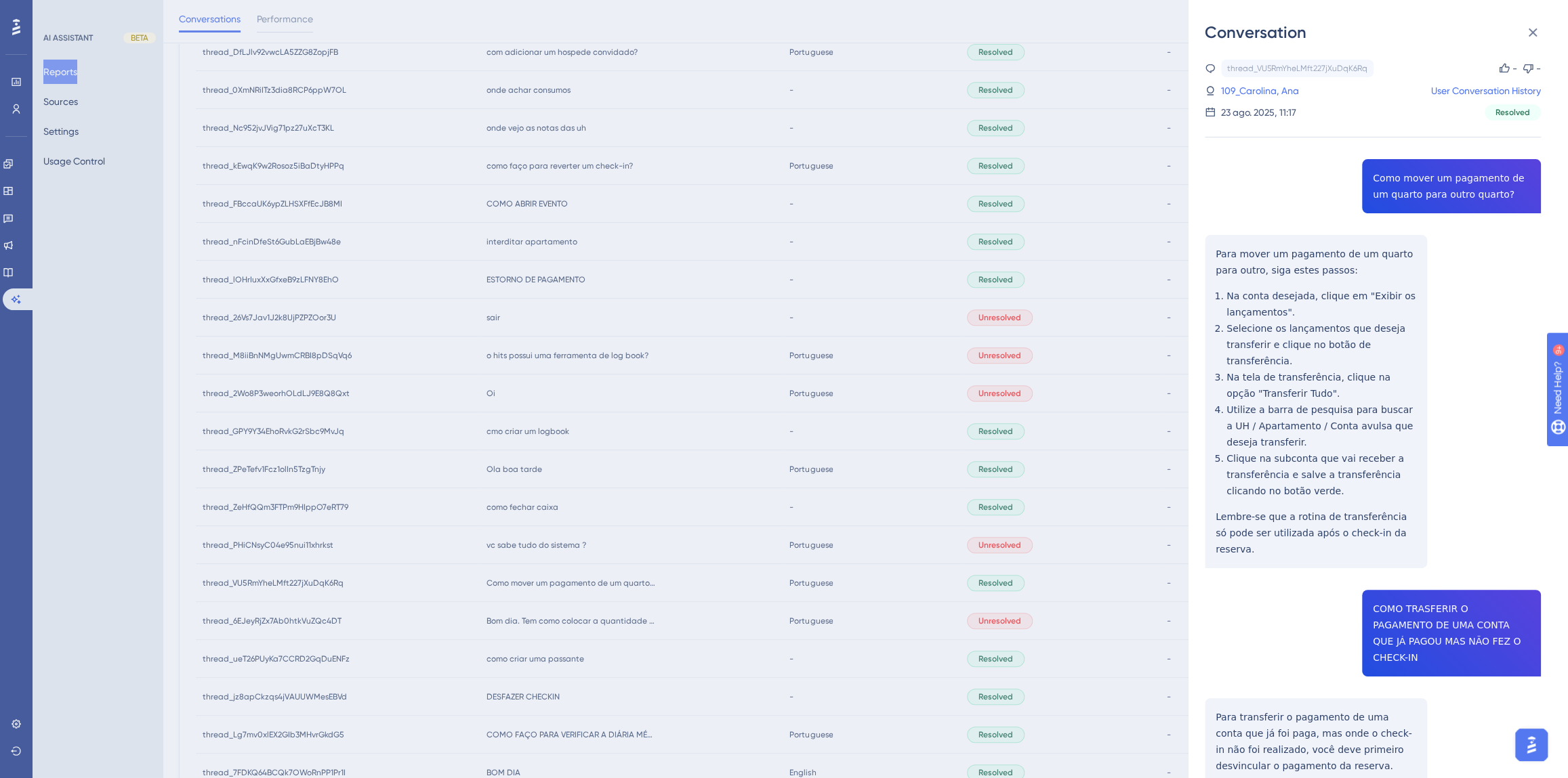
click at [588, 403] on div "Conversation thread_VU5RmYheLMft227jXuDqK6Rq Copy - - 109_Carolina, [PERSON_NAM…" at bounding box center [784, 389] width 1568 height 778
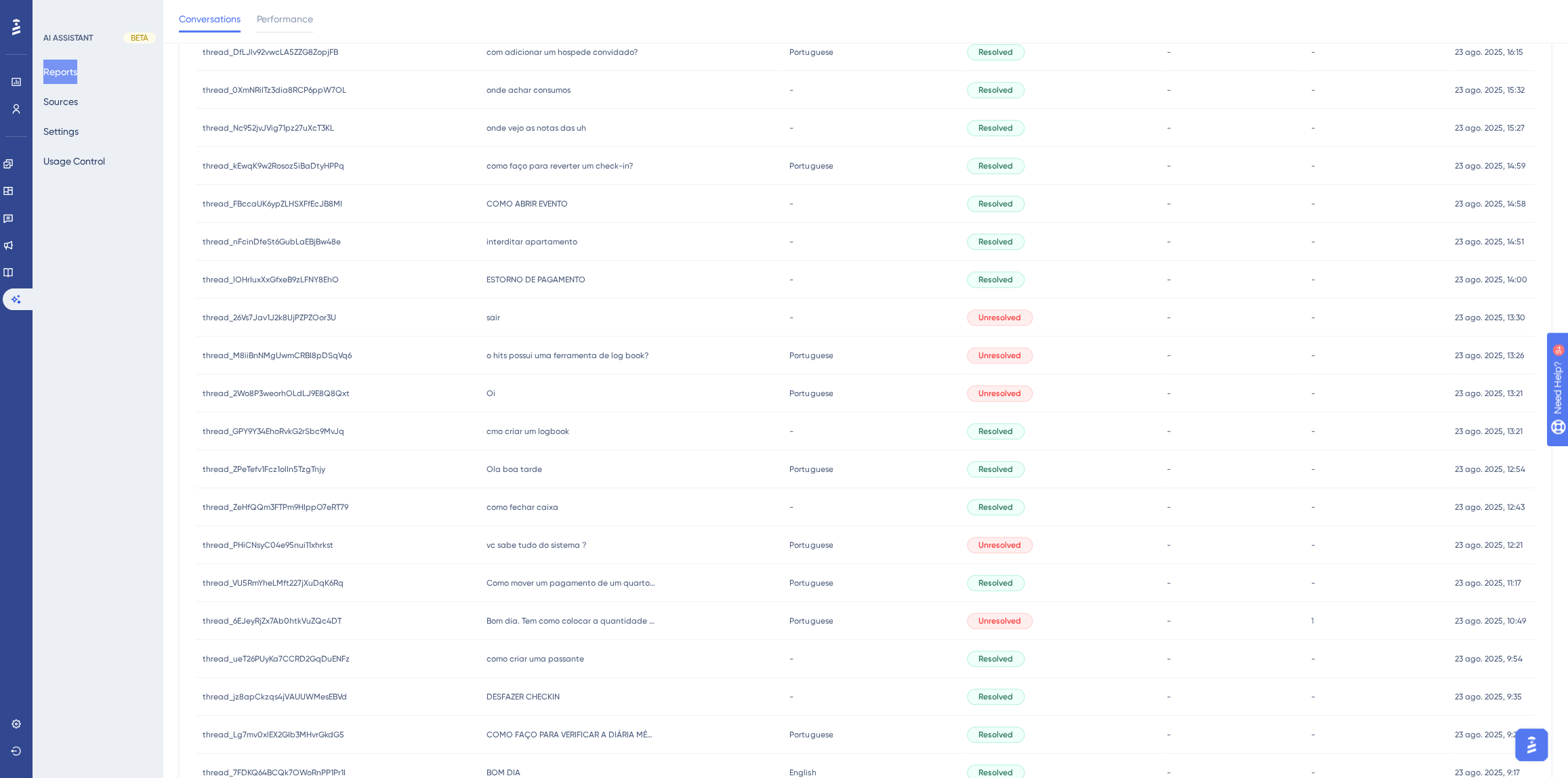
click at [555, 540] on span "vc sabe tudo do sistema ?" at bounding box center [536, 545] width 99 height 11
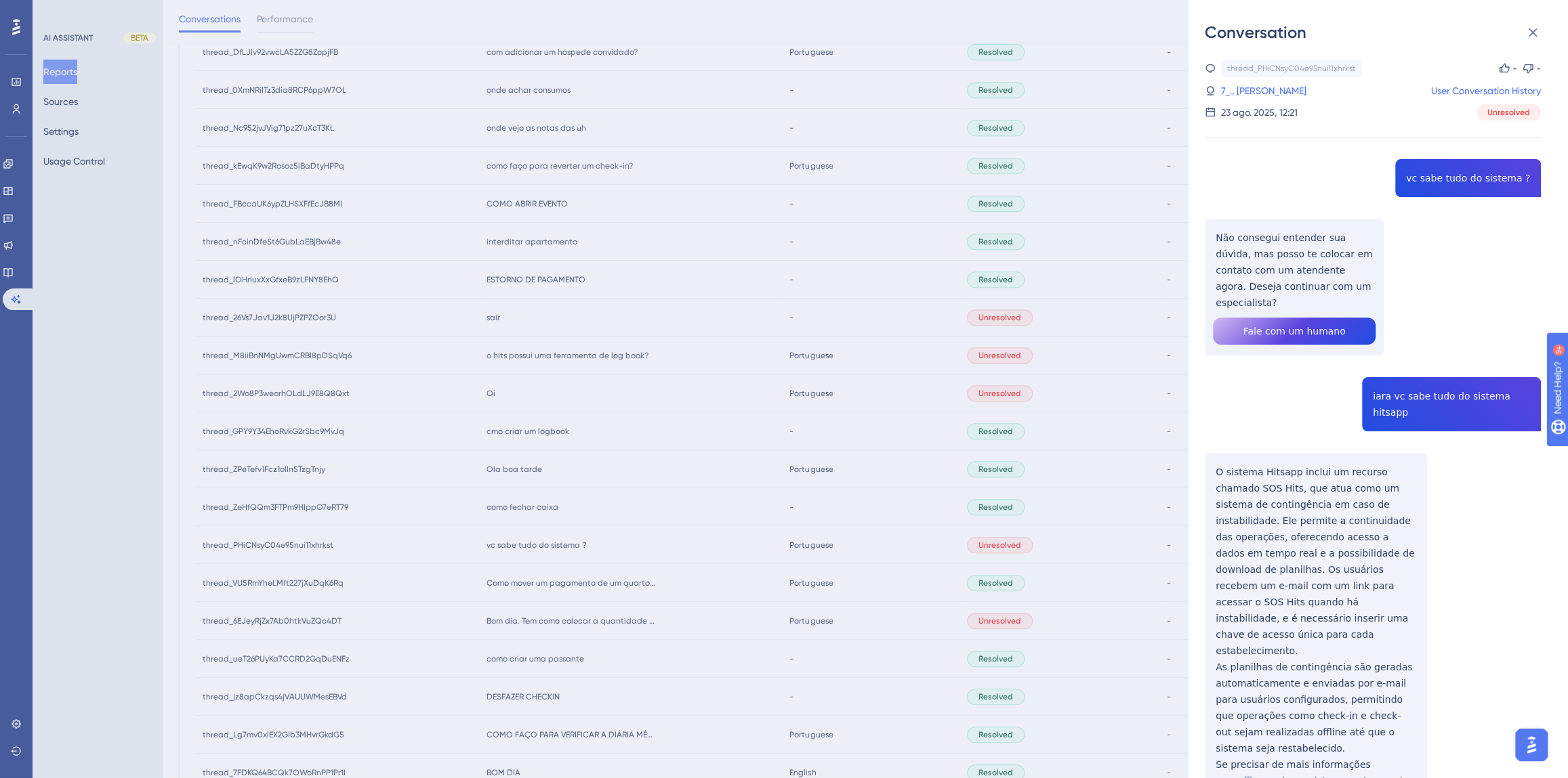
click at [1421, 382] on div "thread_PHiCNsyC04e95nui11xhrkst Copy - - 7_., [PERSON_NAME] User Conversation H…" at bounding box center [1373, 472] width 336 height 825
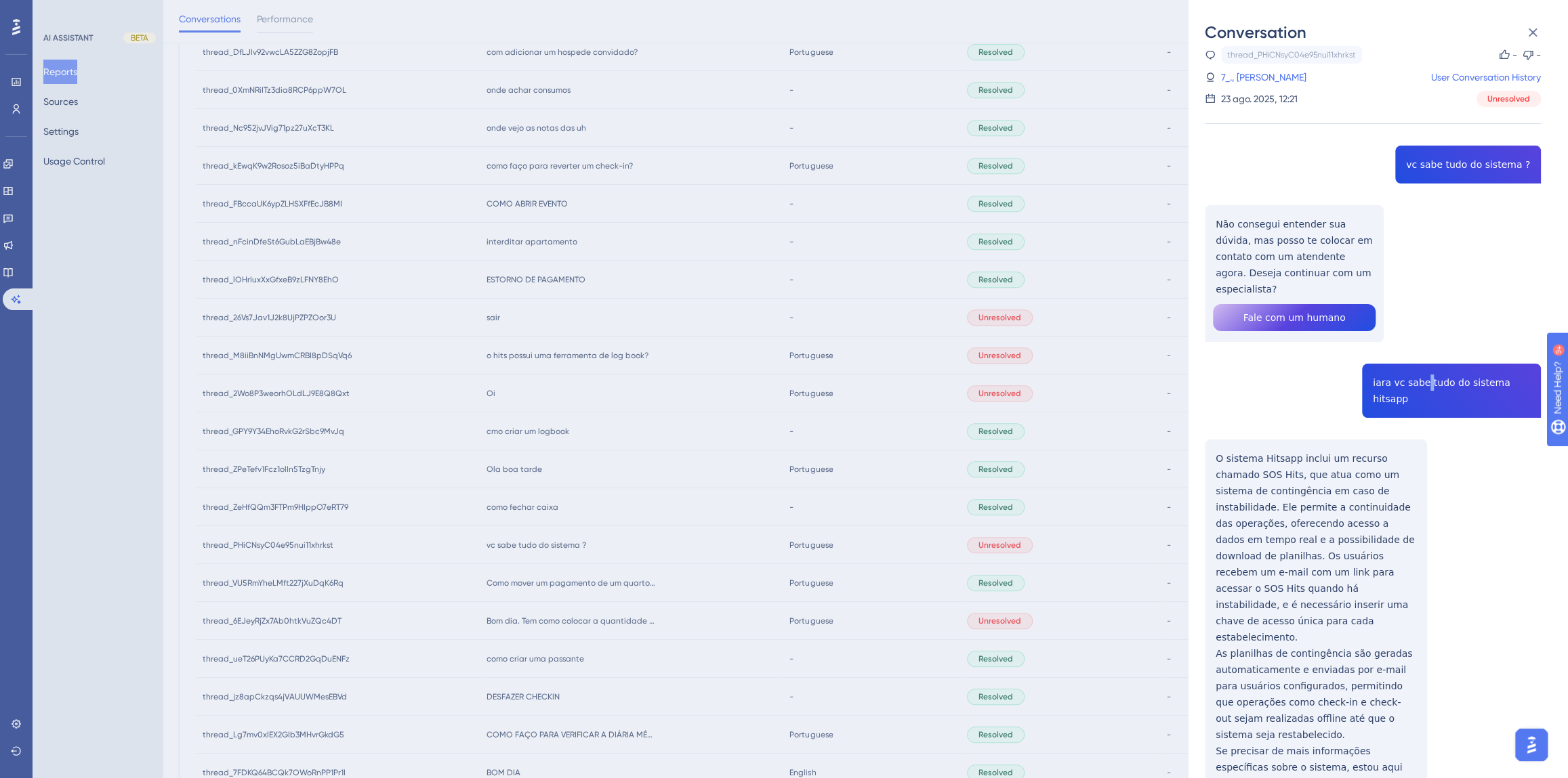
scroll to position [15, 0]
click at [1399, 361] on div "thread_PHiCNsyC04e95nui11xhrkst Copy - - 7_., [PERSON_NAME] User Conversation H…" at bounding box center [1373, 456] width 336 height 825
click at [608, 473] on div "Conversation thread_PHiCNsyC04e95nui11xhrkst Copy - - 7_., [PERSON_NAME] User C…" at bounding box center [784, 389] width 1568 height 778
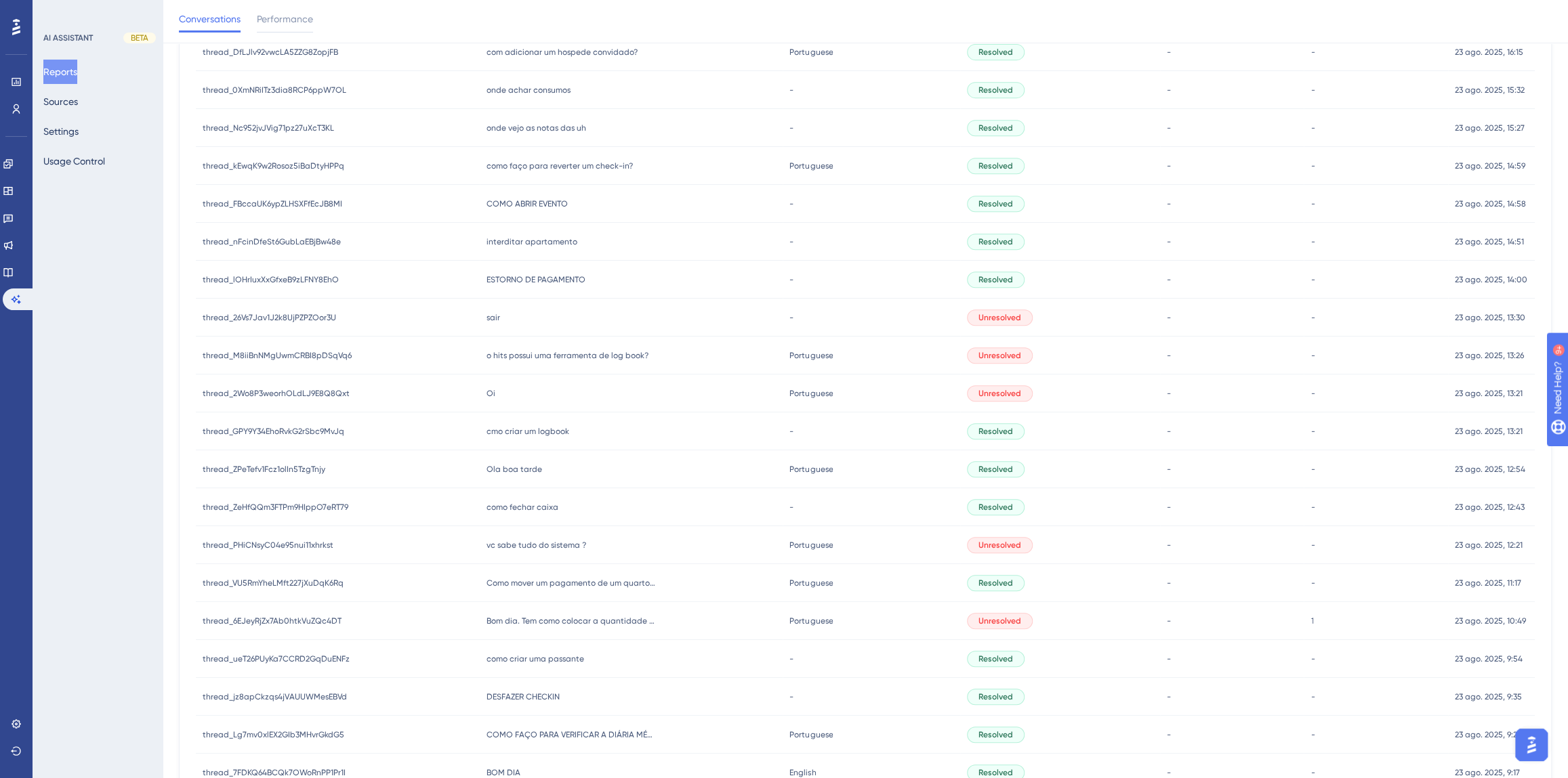
click at [528, 503] on span "como fechar caixa" at bounding box center [522, 507] width 72 height 11
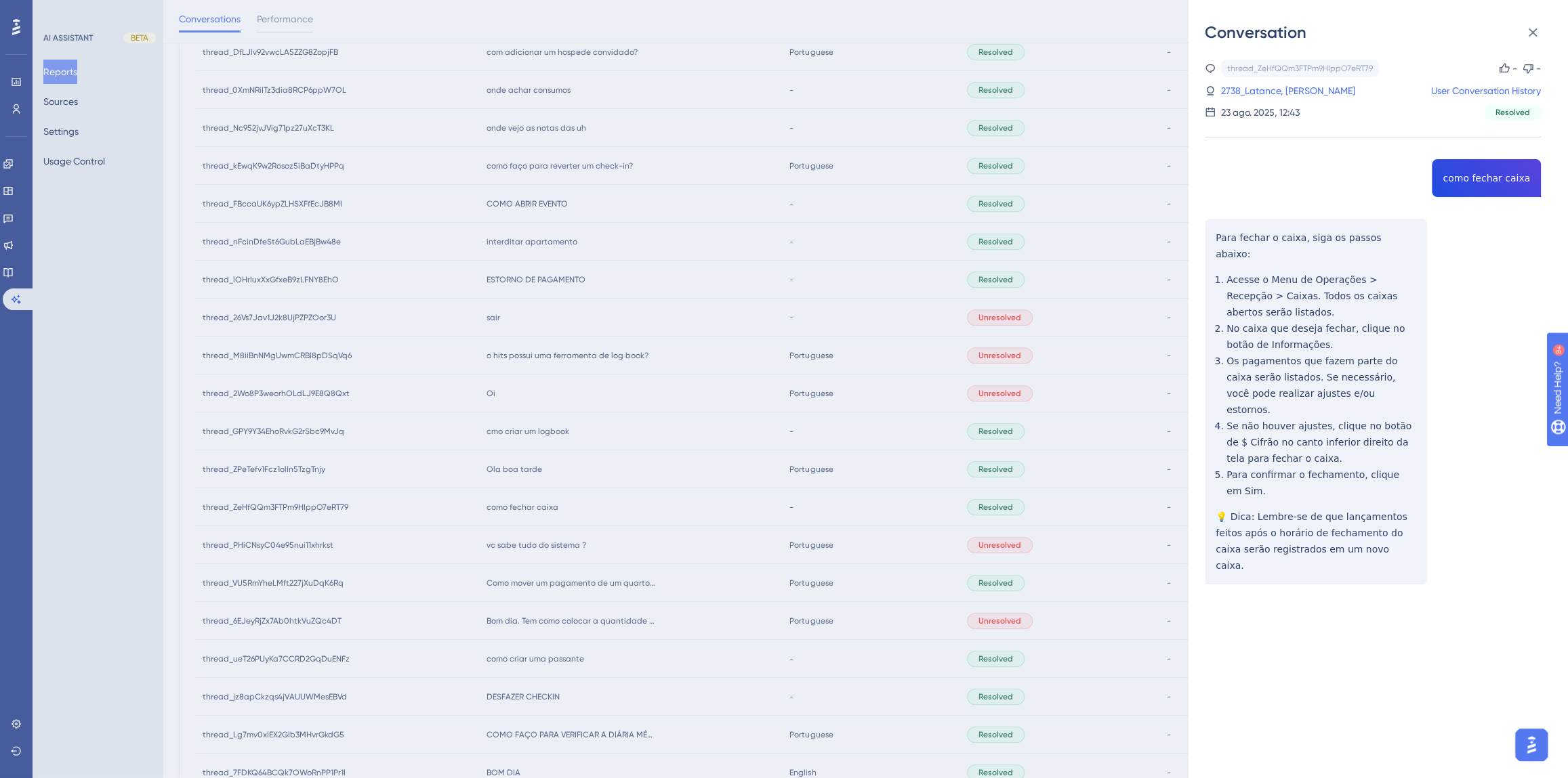
click at [1454, 179] on div "thread_ZeHfQQm3FTPm9HIppO7eRT79 Copy - - 2738_Latance, [PERSON_NAME] User Conve…" at bounding box center [1373, 357] width 336 height 594
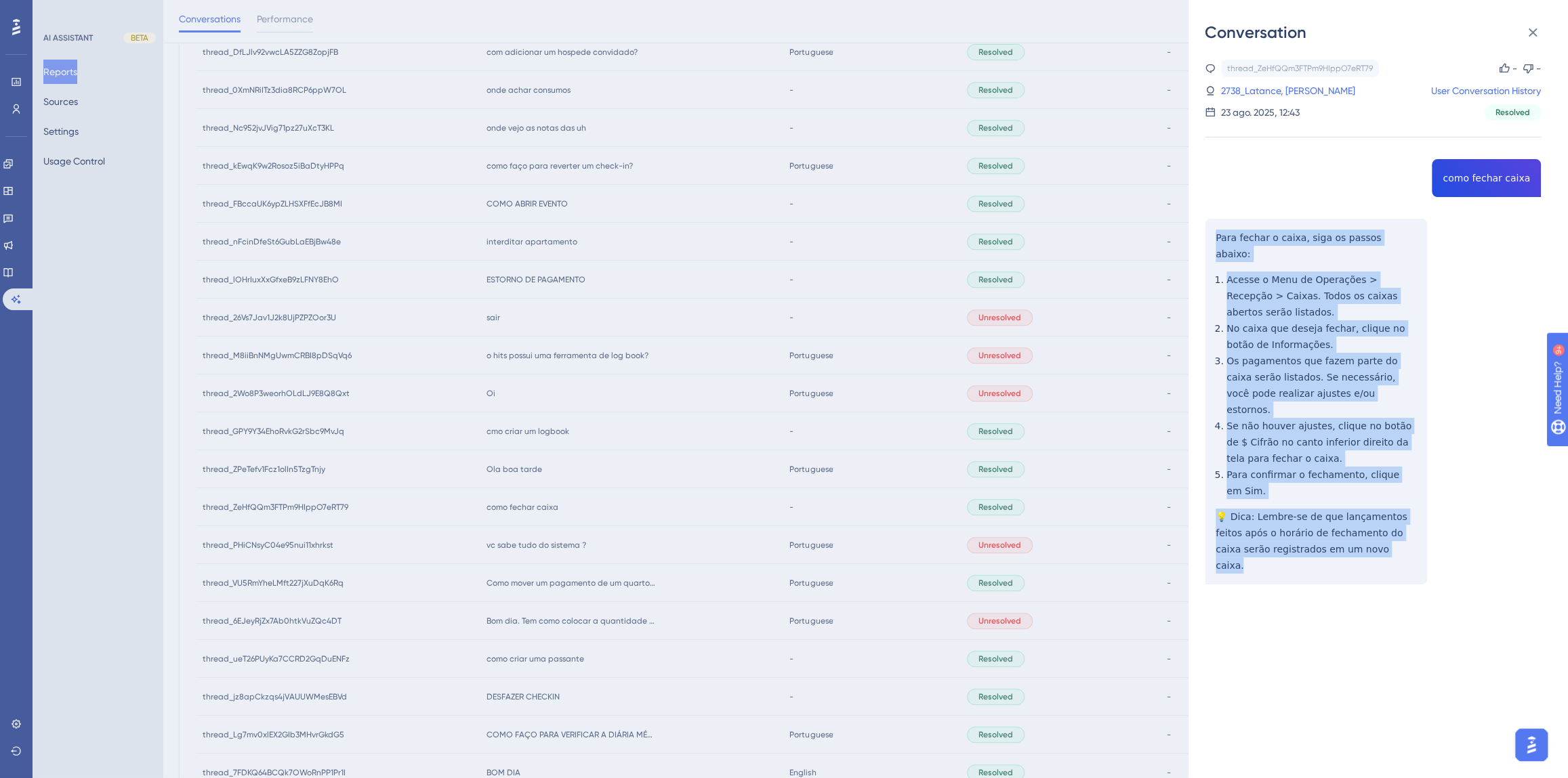
drag, startPoint x: 1212, startPoint y: 359, endPoint x: 1202, endPoint y: 233, distance: 126.4
click at [1202, 233] on div "Conversation thread_ZeHfQQm3FTPm9HIppO7eRT79 Copy - - 2738_Latance, [PERSON_NAM…" at bounding box center [1378, 389] width 379 height 778
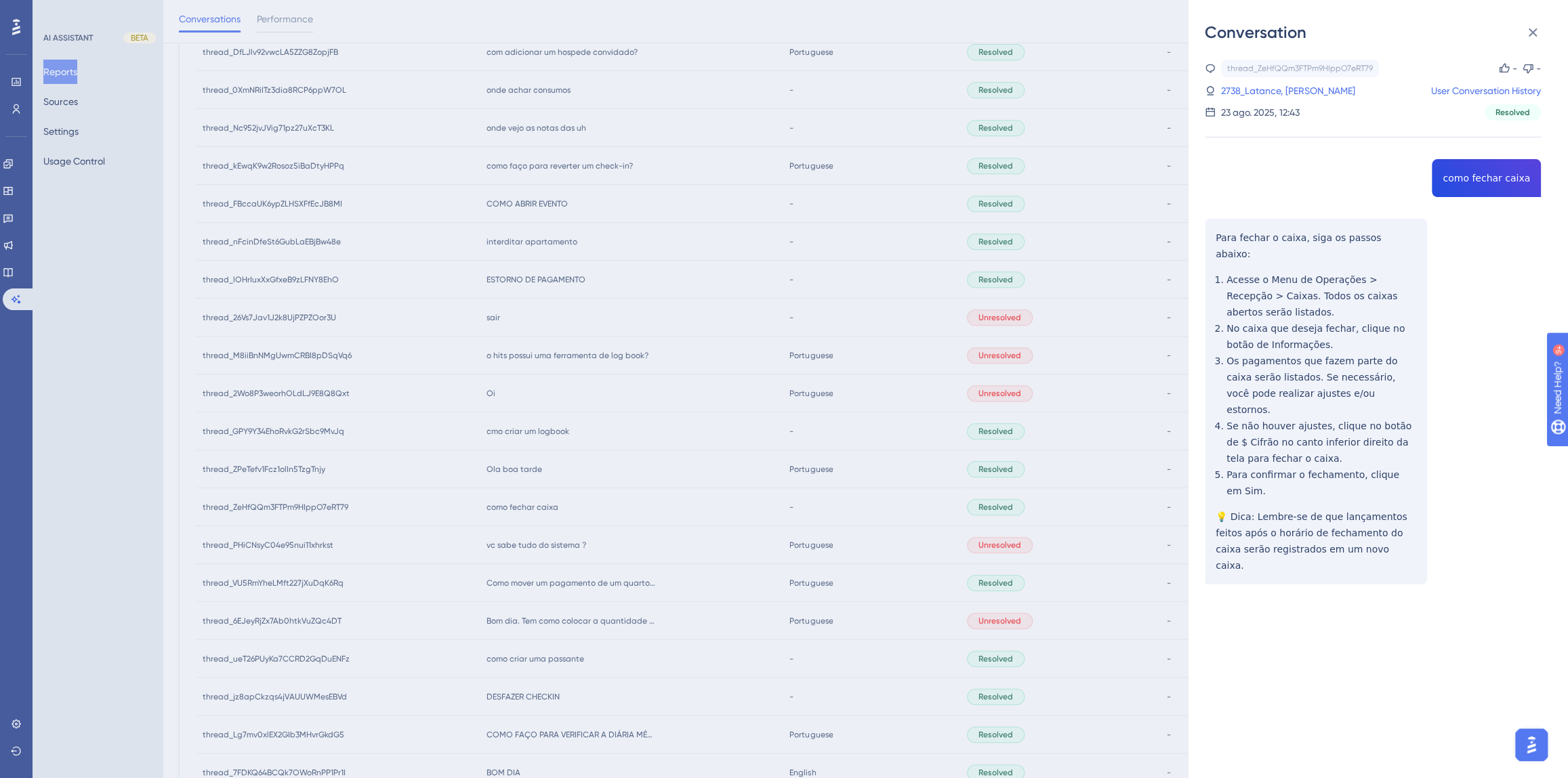
click at [1265, 80] on div "thread_ZeHfQQm3FTPm9HIppO7eRT79 Copy - - 2738_Latance, [PERSON_NAME] User Conve…" at bounding box center [1373, 90] width 336 height 61
click at [1266, 88] on link "2738_Latance, [PERSON_NAME]" at bounding box center [1288, 90] width 134 height 16
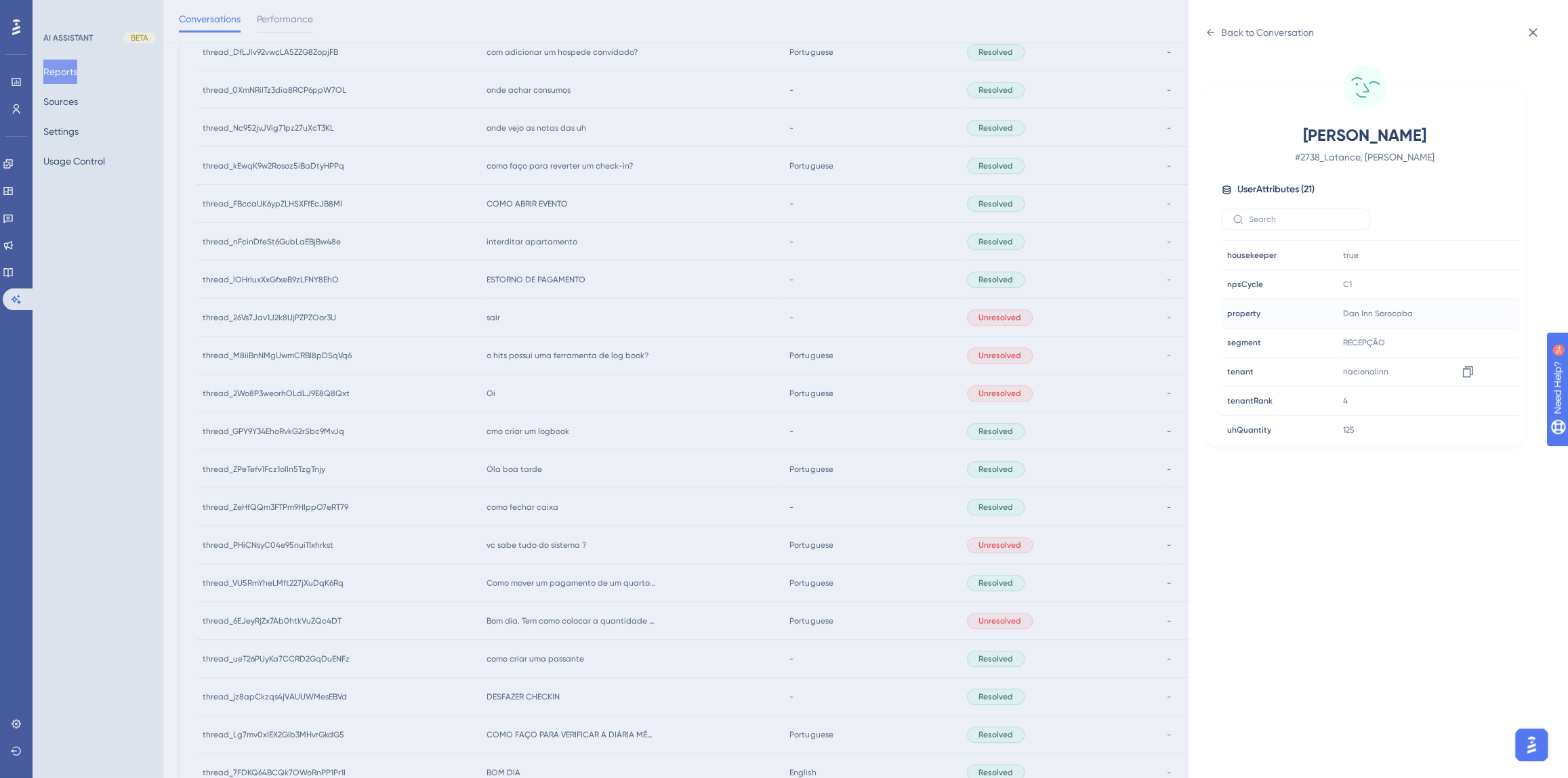
scroll to position [411, 0]
click at [1463, 275] on icon at bounding box center [1467, 275] width 13 height 13
click at [1215, 35] on div "Back to Conversation" at bounding box center [1259, 32] width 109 height 21
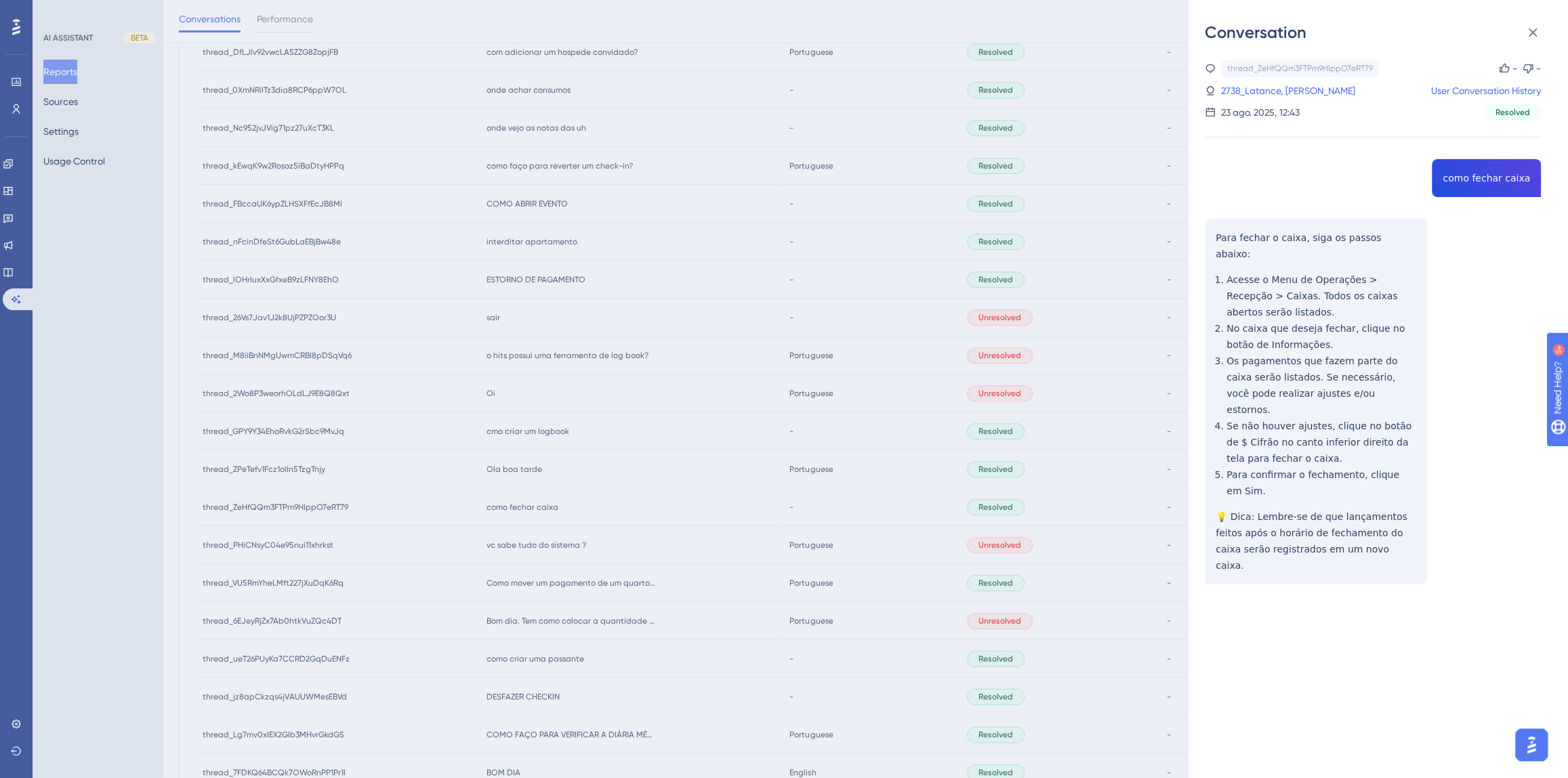
click at [673, 449] on div "Conversation thread_ZeHfQQm3FTPm9HIppO7eRT79 Copy - - 2738_Latance, [PERSON_NAM…" at bounding box center [784, 389] width 1568 height 778
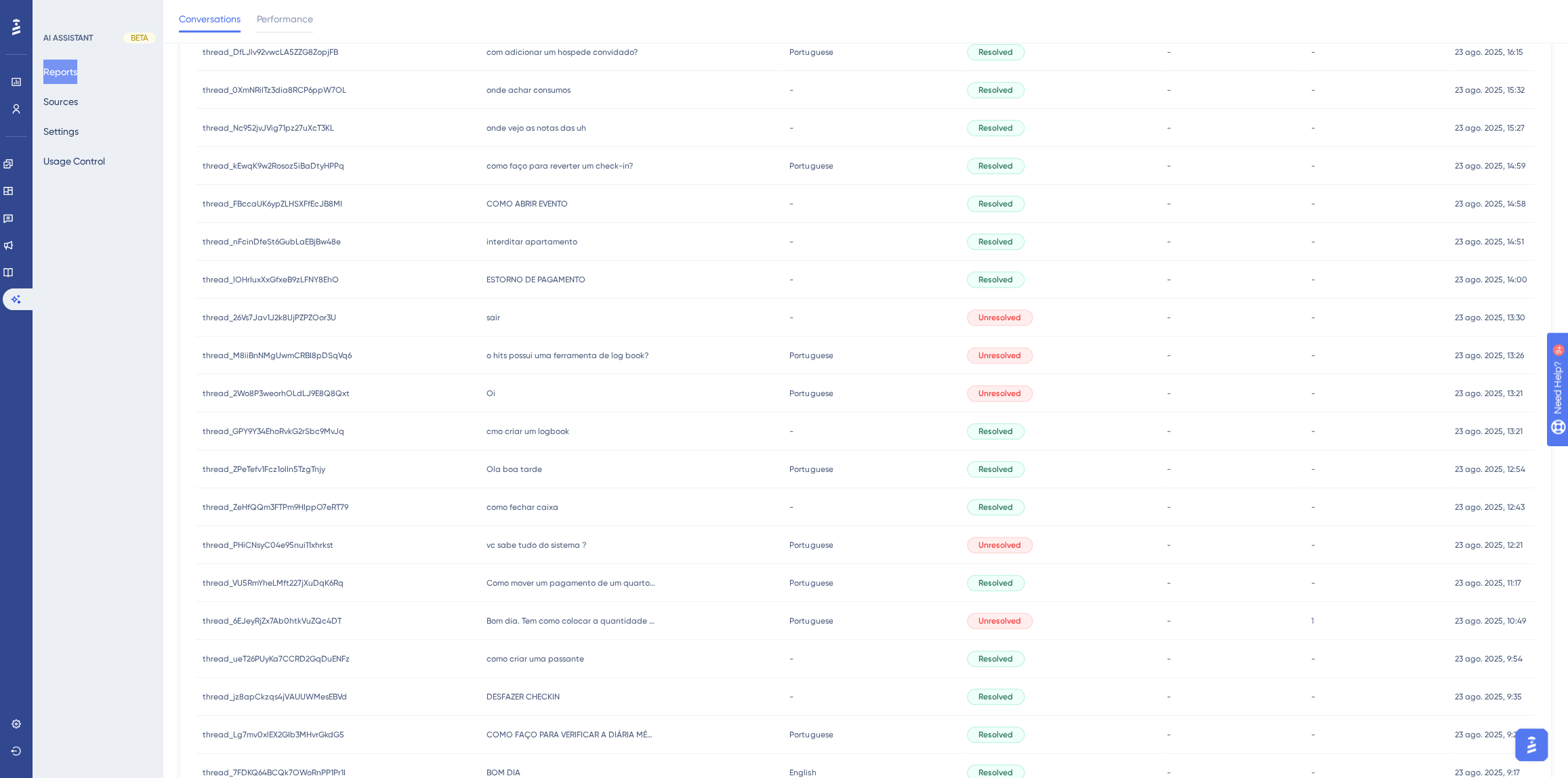
click at [514, 470] on span "Ola boa tarde" at bounding box center [514, 469] width 55 height 11
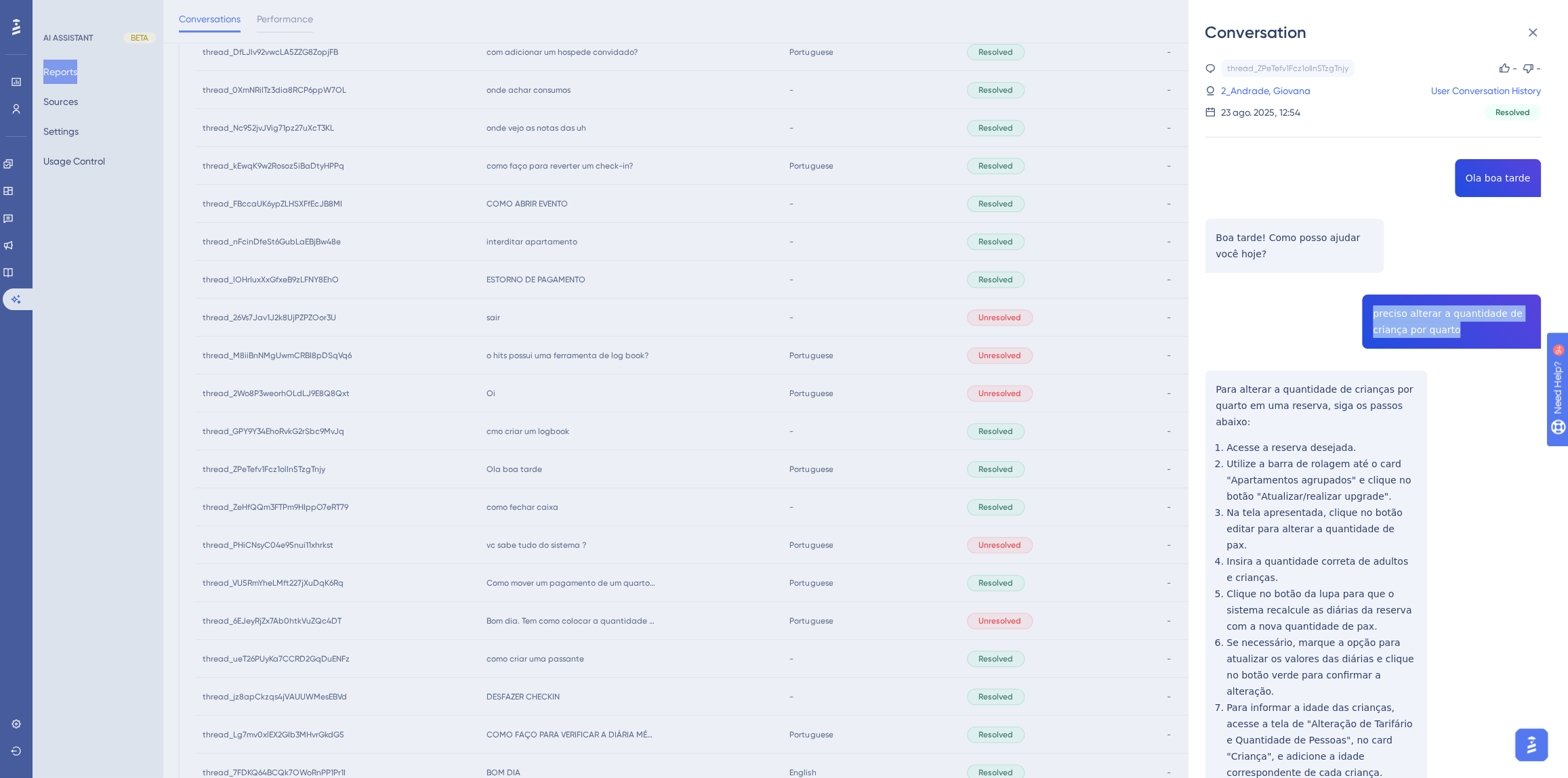
drag, startPoint x: 1456, startPoint y: 331, endPoint x: 1367, endPoint y: 314, distance: 90.6
click at [1367, 314] on div "thread_ZPeTefv1Fcz1olIn5TzgTnjy Copy - - 2_Andrade, Giovana User Conversation H…" at bounding box center [1373, 718] width 336 height 1317
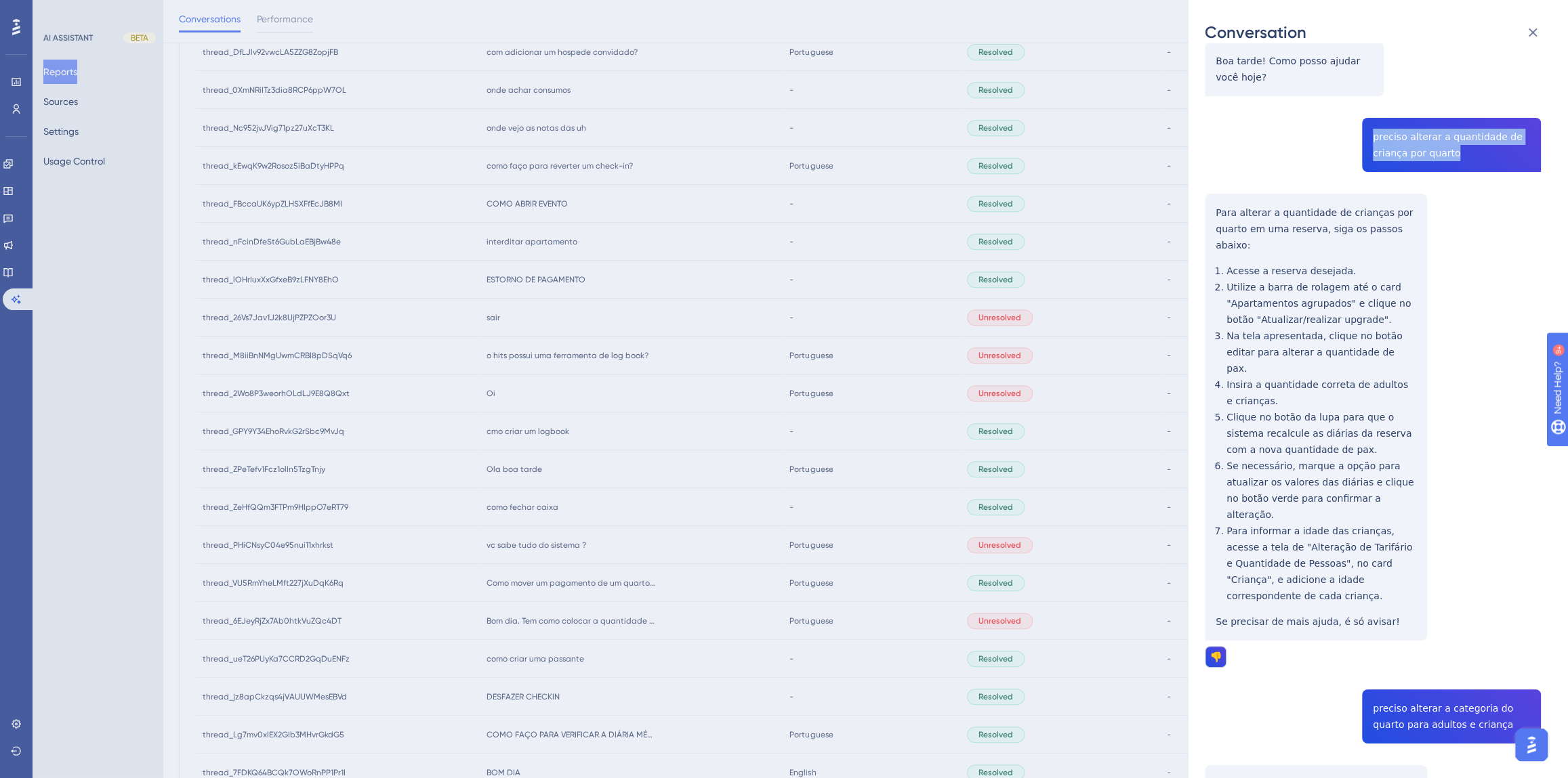
scroll to position [184, 0]
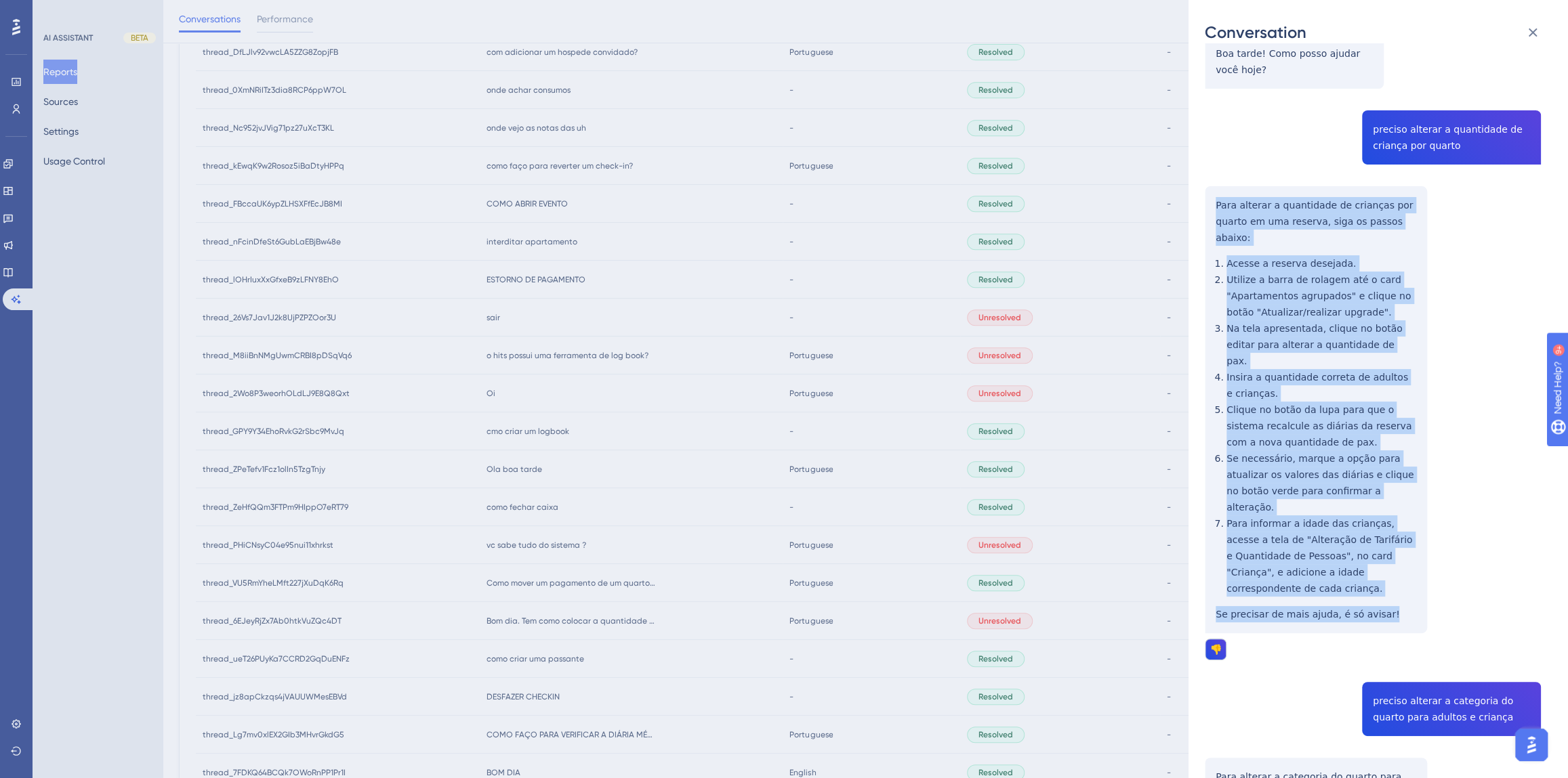
drag, startPoint x: 1382, startPoint y: 550, endPoint x: 1213, endPoint y: 209, distance: 380.6
click at [1213, 209] on div "thread_ZPeTefv1Fcz1olIn5TzgTnjy Copy - - 2_Andrade, Giovana User Conversation H…" at bounding box center [1373, 534] width 336 height 1317
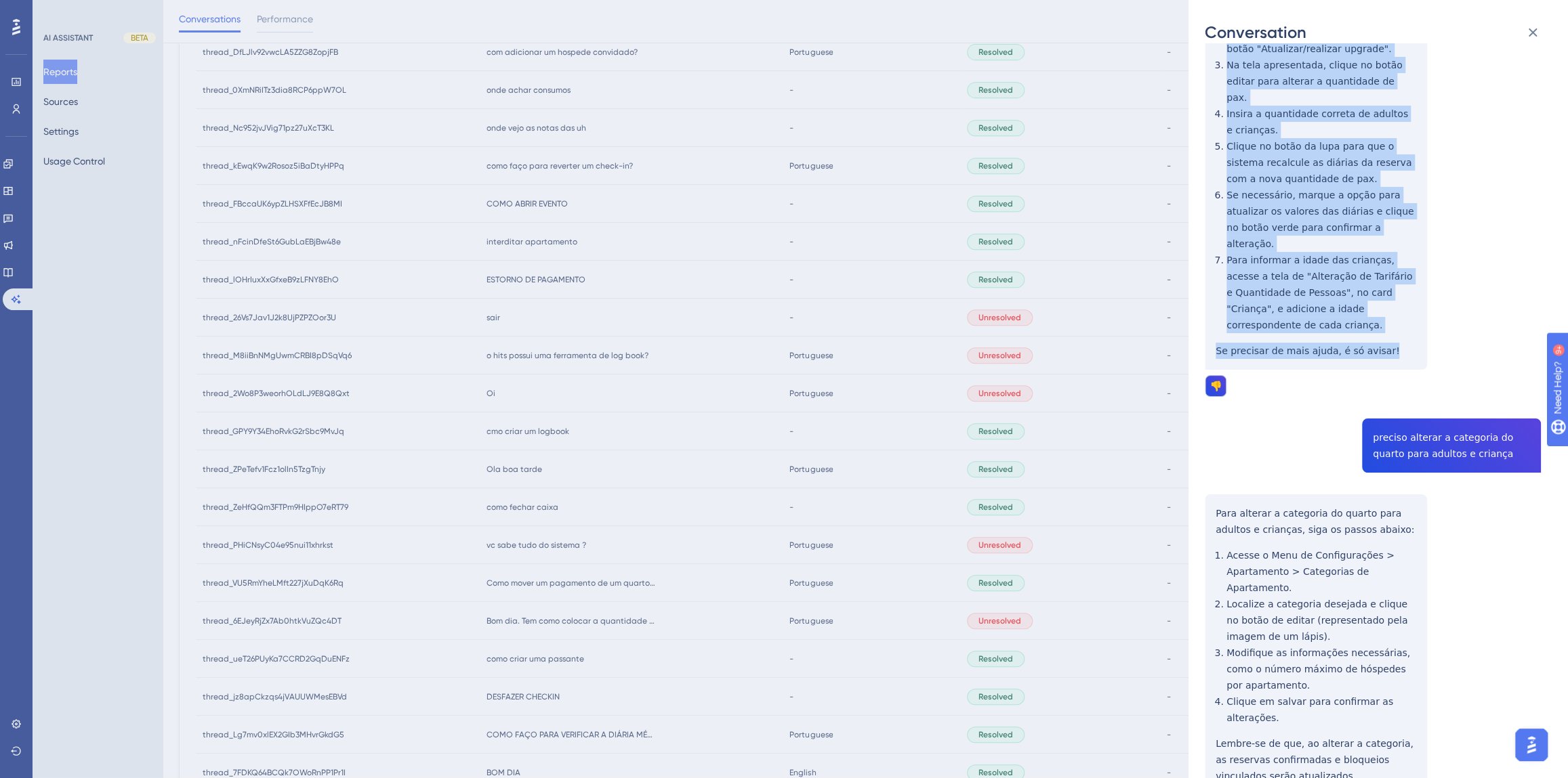
scroll to position [491, 0]
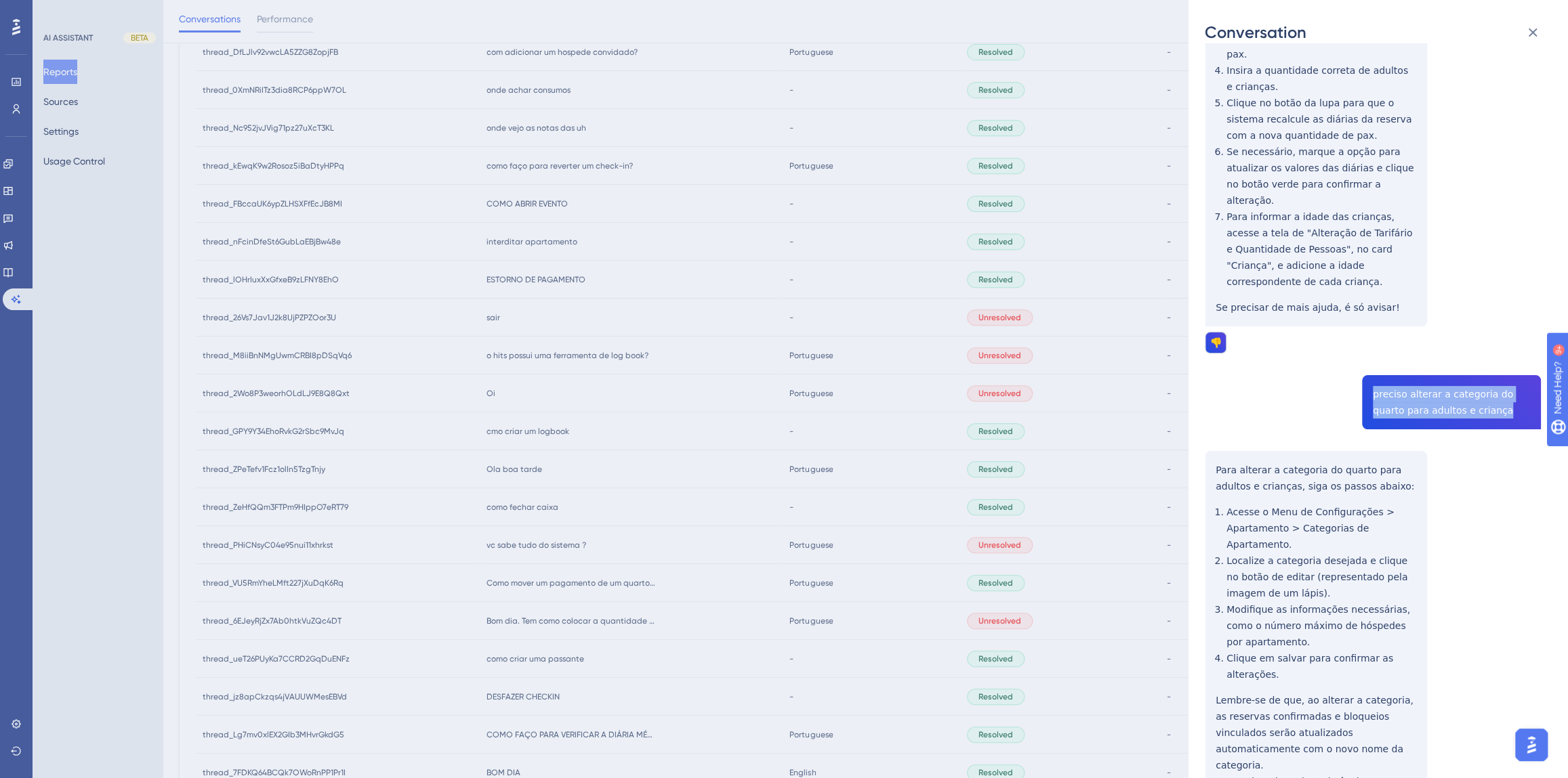
drag, startPoint x: 1455, startPoint y: 349, endPoint x: 1380, endPoint y: 354, distance: 75.2
click at [1367, 332] on div "thread_ZPeTefv1Fcz1olIn5TzgTnjy Copy - - 2_Andrade, Giovana User Conversation H…" at bounding box center [1373, 227] width 336 height 1317
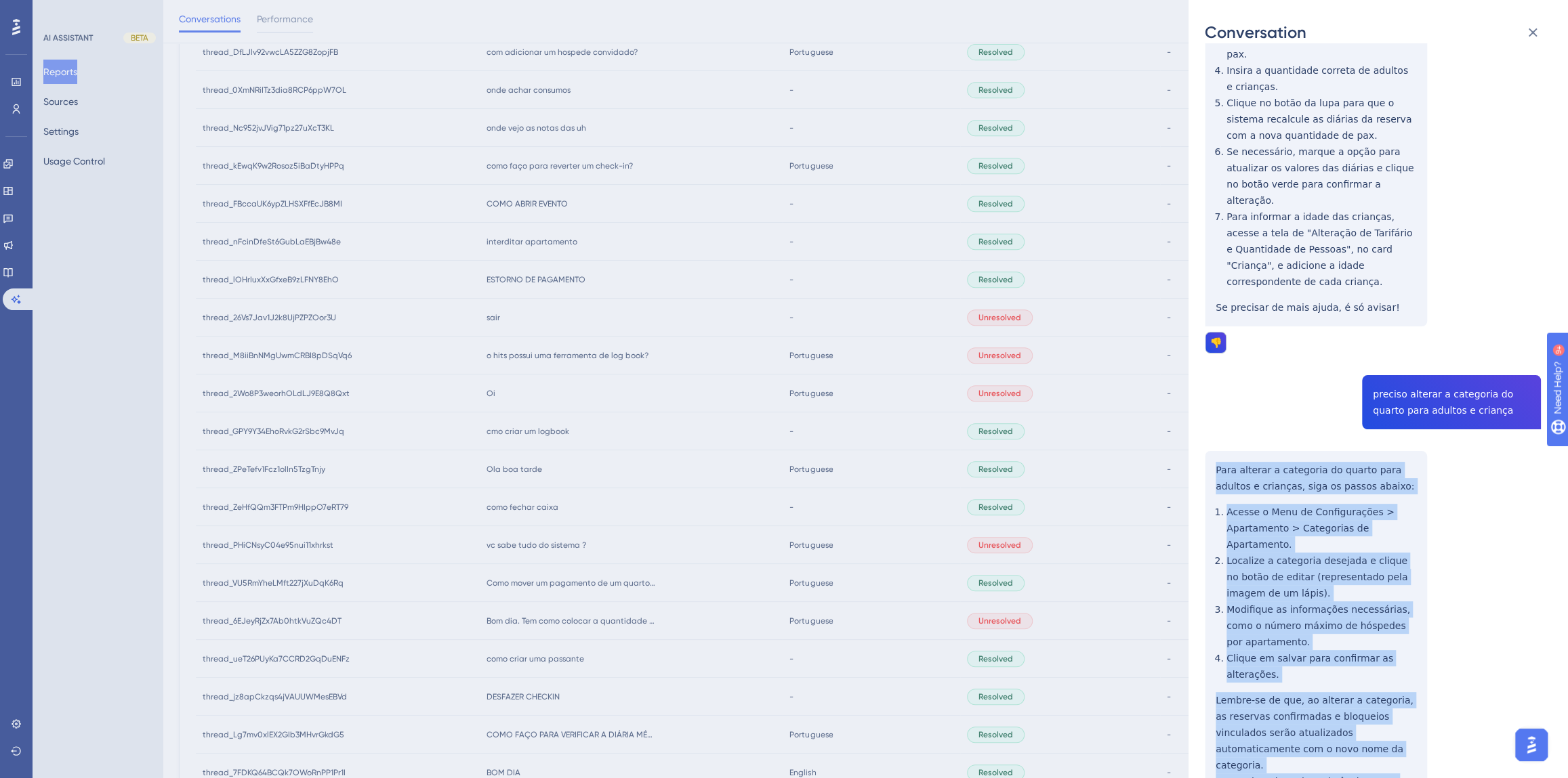
drag, startPoint x: 1250, startPoint y: 700, endPoint x: 1212, endPoint y: 410, distance: 292.5
click at [1212, 410] on div "thread_ZPeTefv1Fcz1olIn5TzgTnjy Copy - - 2_Andrade, Giovana User Conversation H…" at bounding box center [1373, 227] width 336 height 1317
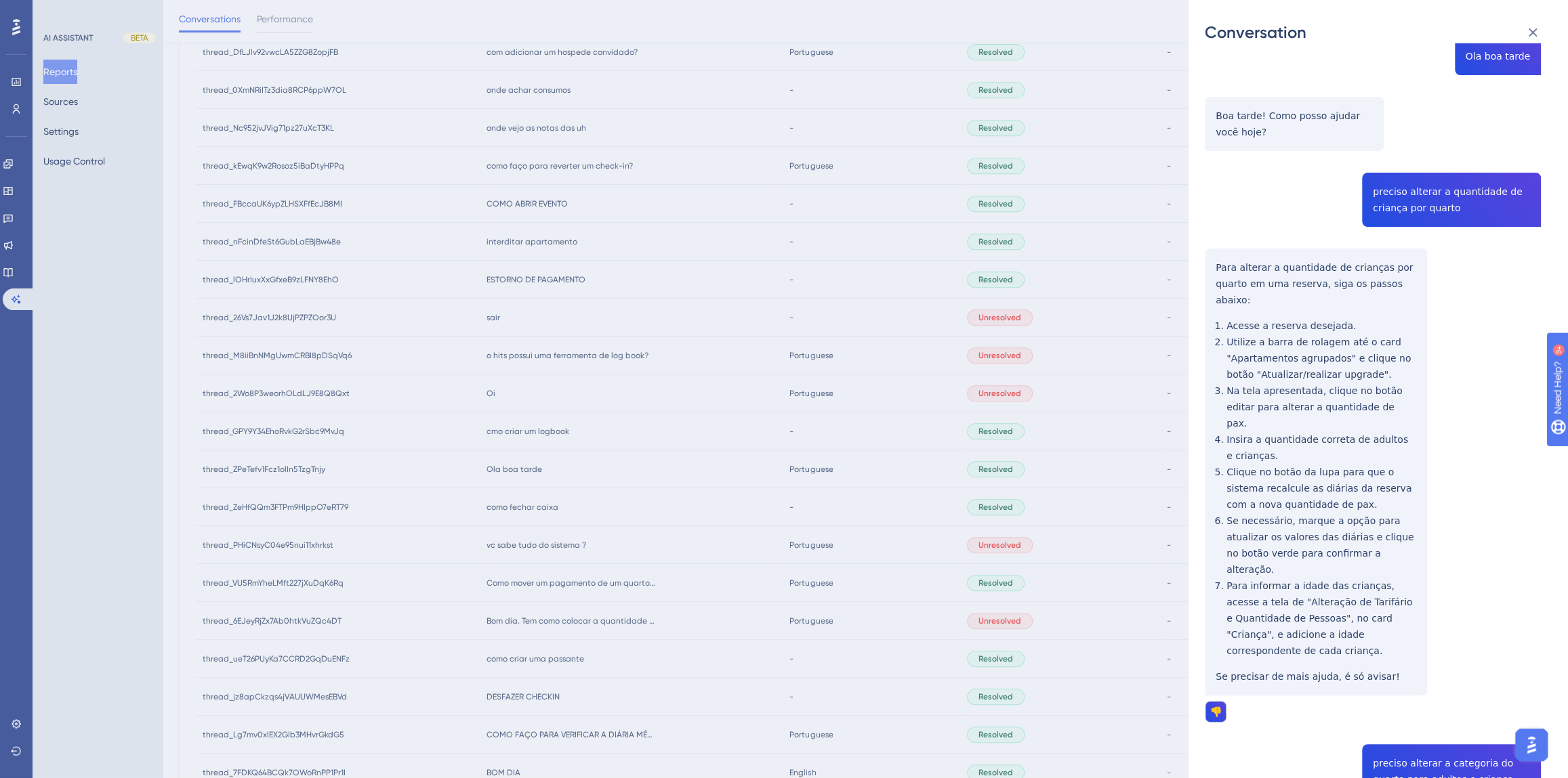
scroll to position [0, 0]
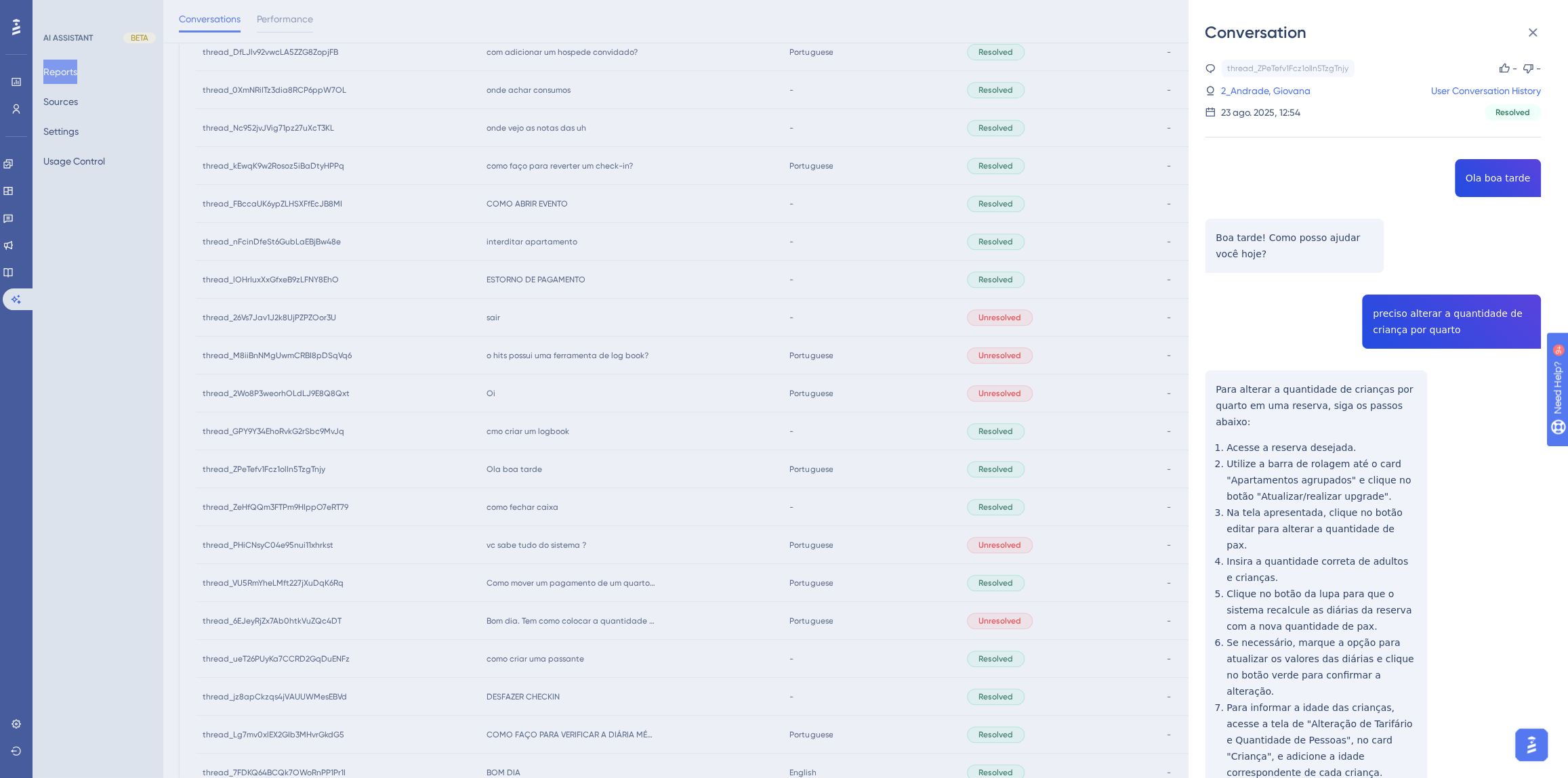
click at [1281, 88] on link "2_Andrade, Giovana" at bounding box center [1266, 90] width 89 height 16
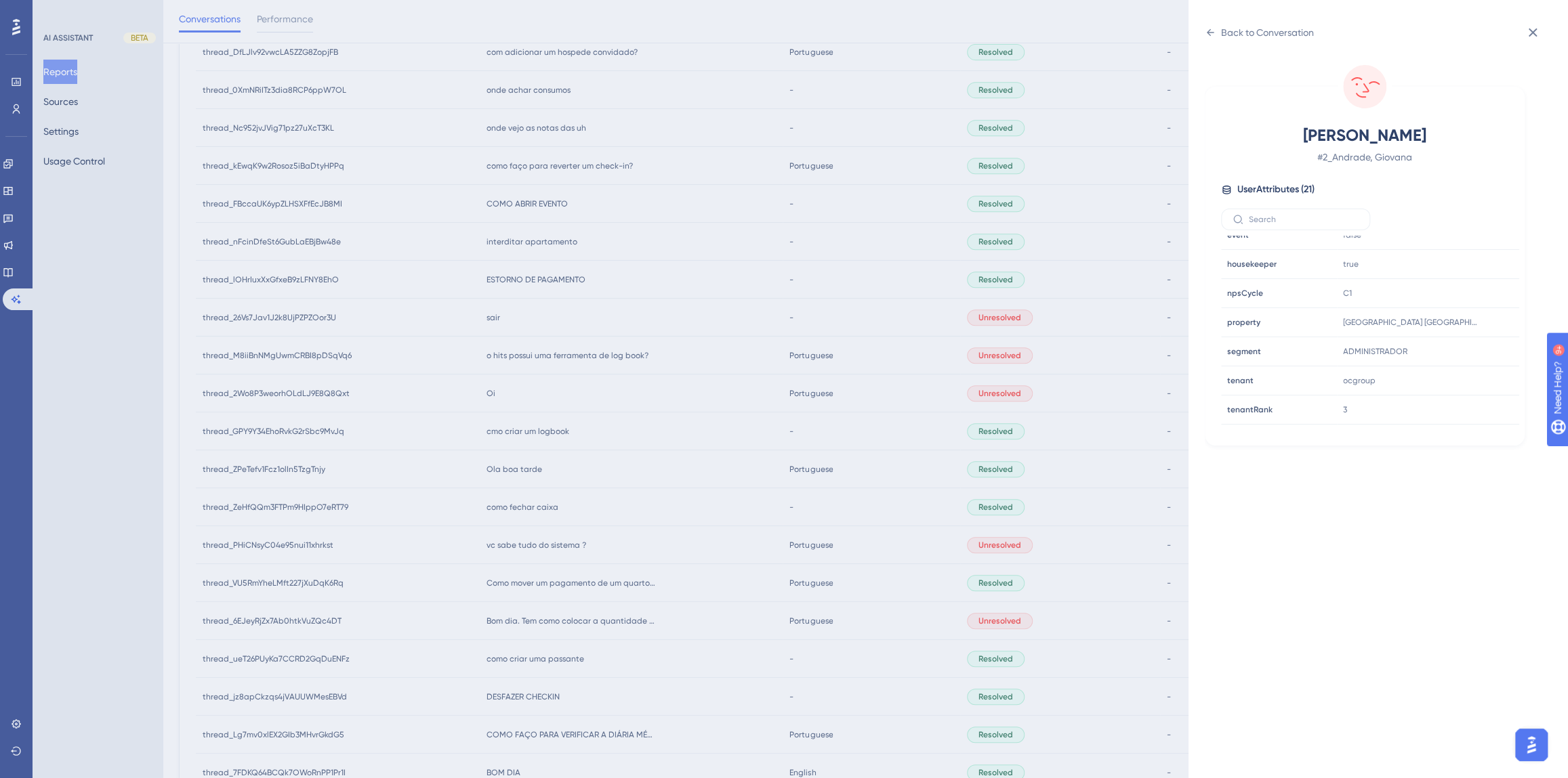
scroll to position [411, 0]
click at [1462, 277] on icon at bounding box center [1467, 275] width 13 height 13
click at [1230, 38] on div "Back to Conversation" at bounding box center [1267, 32] width 93 height 16
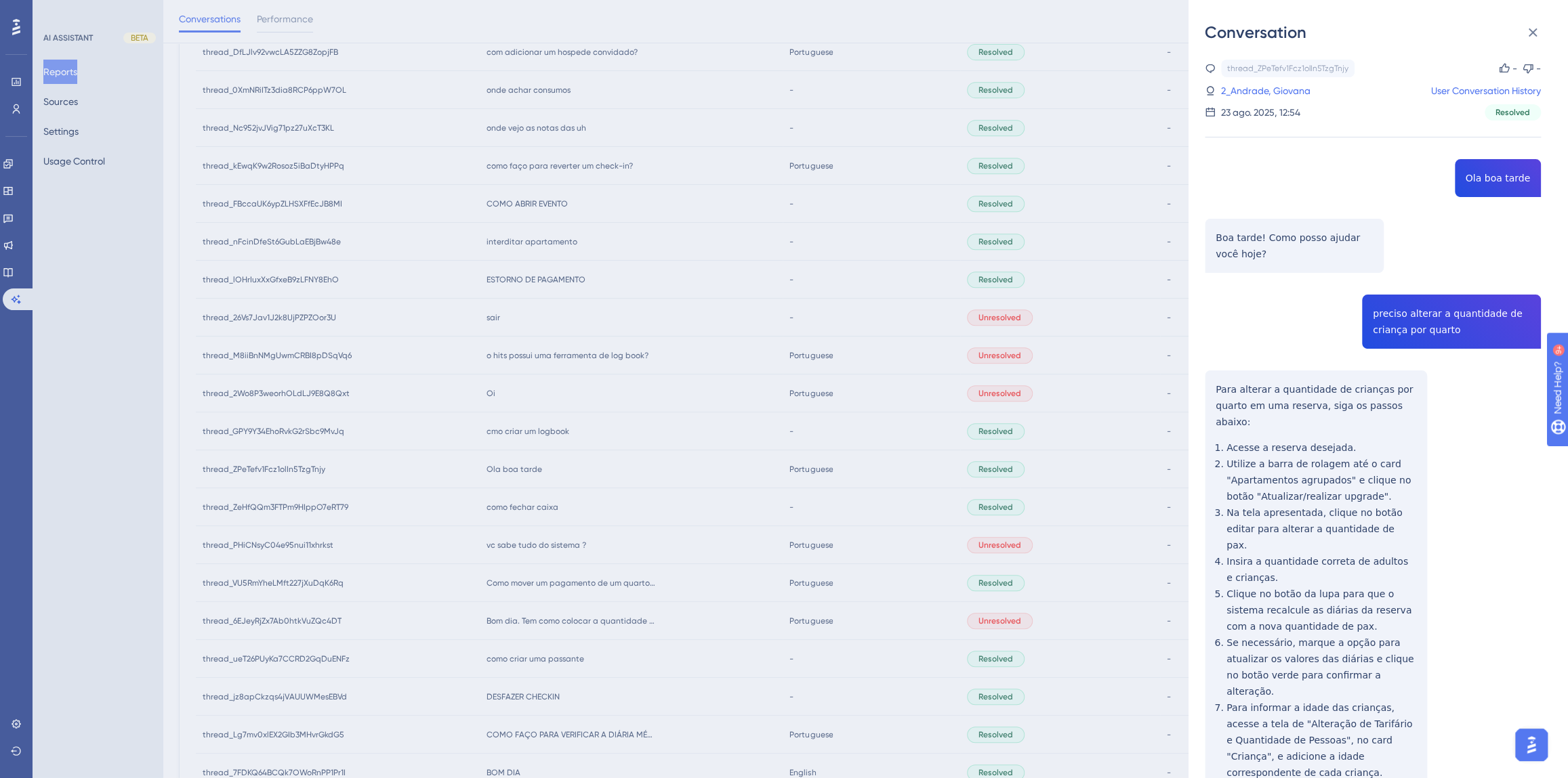
click at [532, 472] on div "Conversation thread_ZPeTefv1Fcz1olIn5TzgTnjy Copy - - 2_Andrade, Giovana User C…" at bounding box center [784, 389] width 1568 height 778
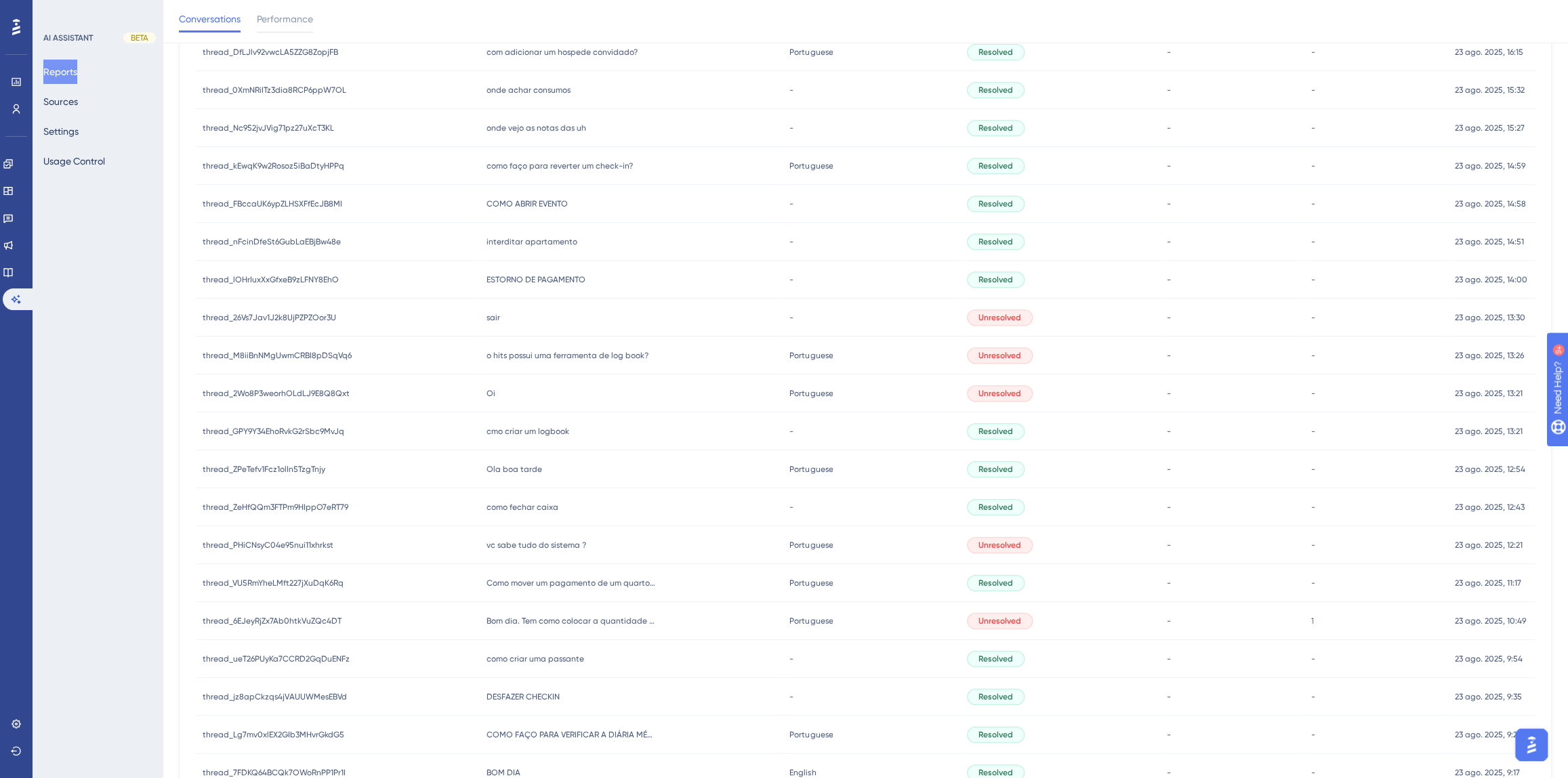
click at [513, 434] on span "cmo criar um logbook" at bounding box center [528, 431] width 82 height 11
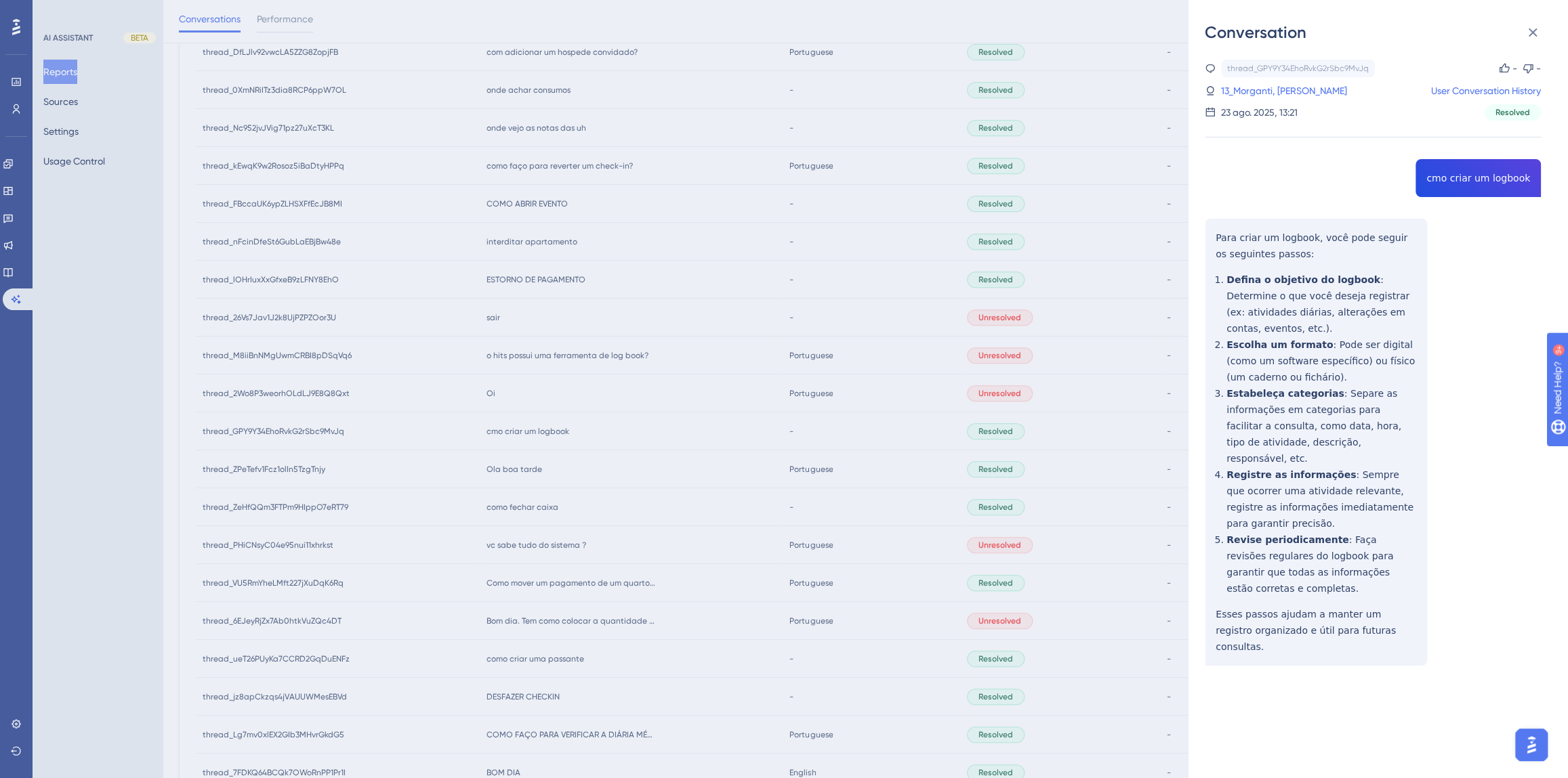
click at [1451, 180] on div "thread_GPY9Y34EhoRvkG2rSbc9MvJq Copy - - 13_Morganti, [PERSON_NAME] User Conver…" at bounding box center [1373, 397] width 336 height 675
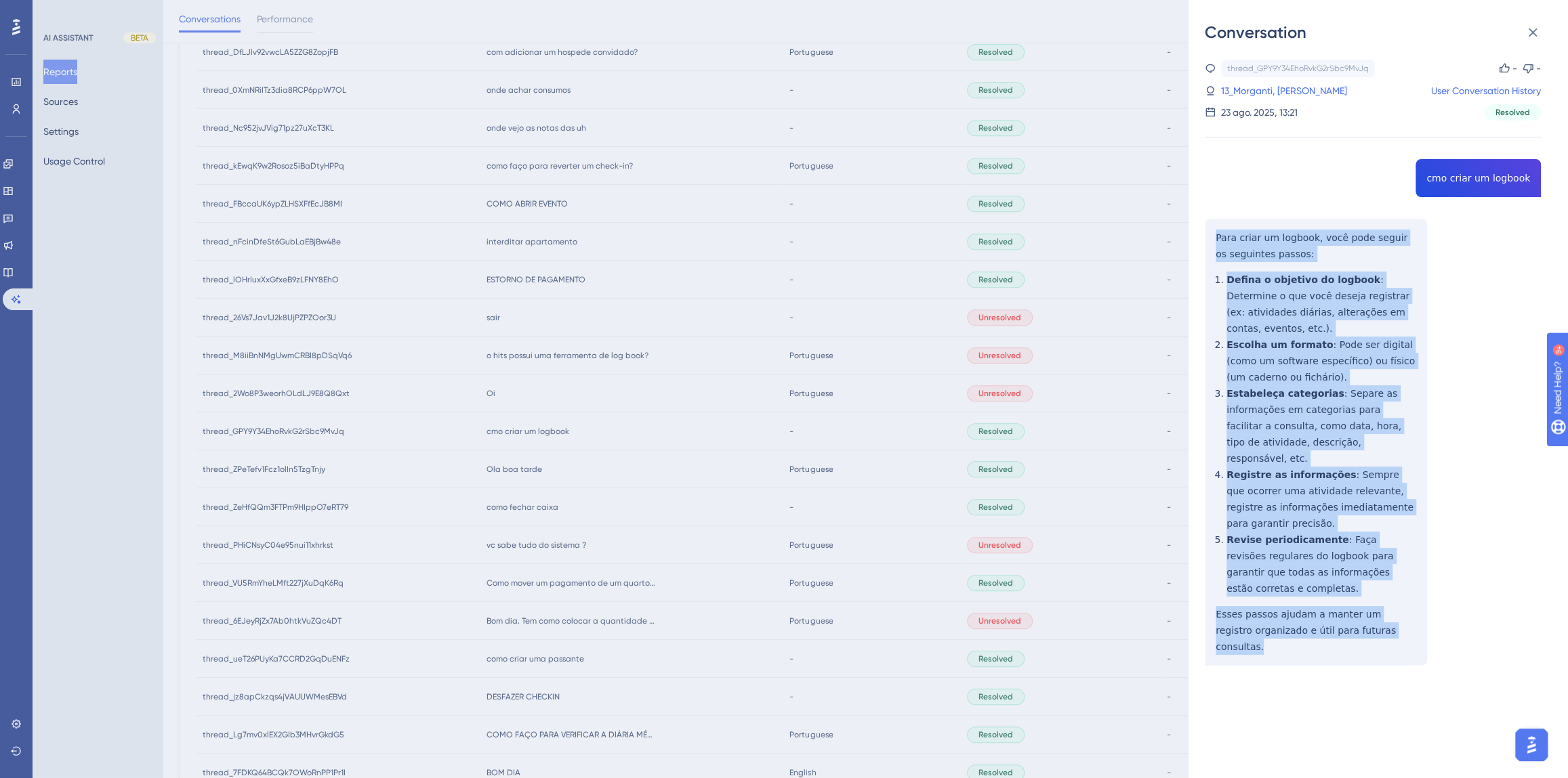
drag, startPoint x: 1385, startPoint y: 602, endPoint x: 1196, endPoint y: 241, distance: 407.5
click at [1196, 241] on div "Conversation thread_GPY9Y34EhoRvkG2rSbc9MvJq Copy - - 13_Morganti, [PERSON_NAME…" at bounding box center [1378, 389] width 379 height 778
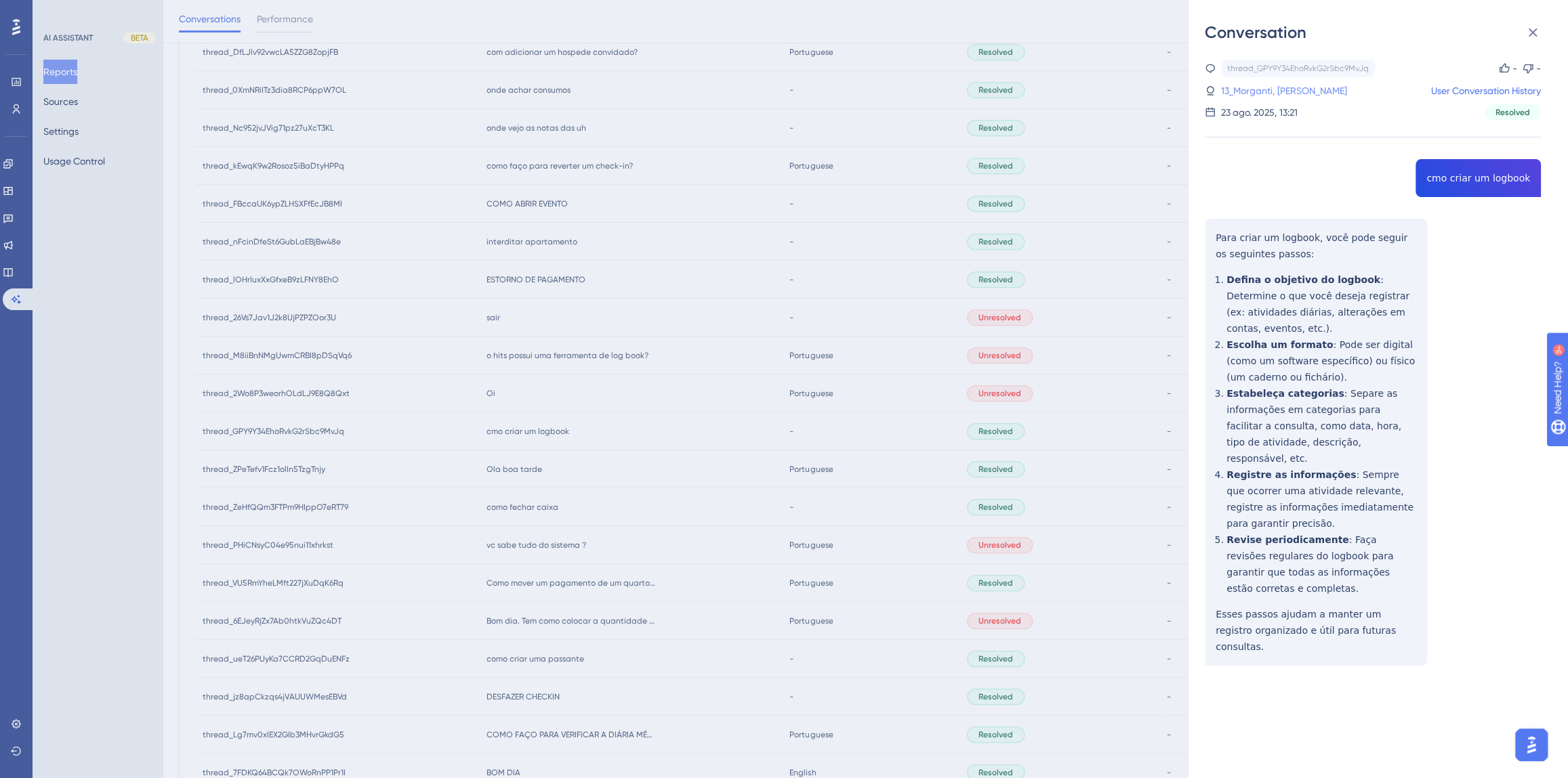
click at [1300, 89] on link "13_Morganti, [PERSON_NAME]" at bounding box center [1284, 90] width 126 height 16
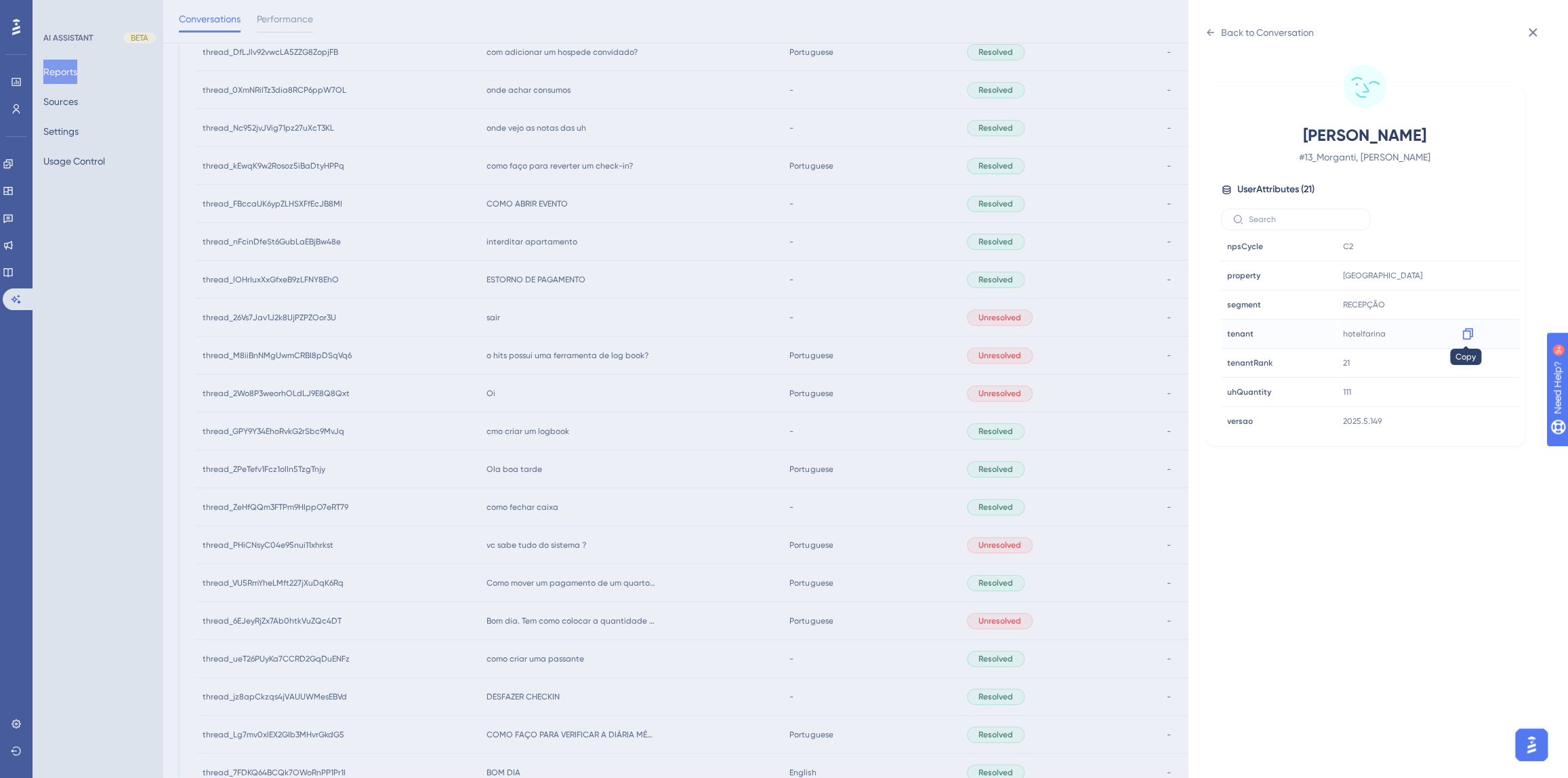
click at [1467, 334] on icon at bounding box center [1467, 334] width 10 height 12
click at [562, 428] on div "Back to Conversation [PERSON_NAME] # 13_Morganti, [PERSON_NAME] User Attributes…" at bounding box center [784, 389] width 1568 height 778
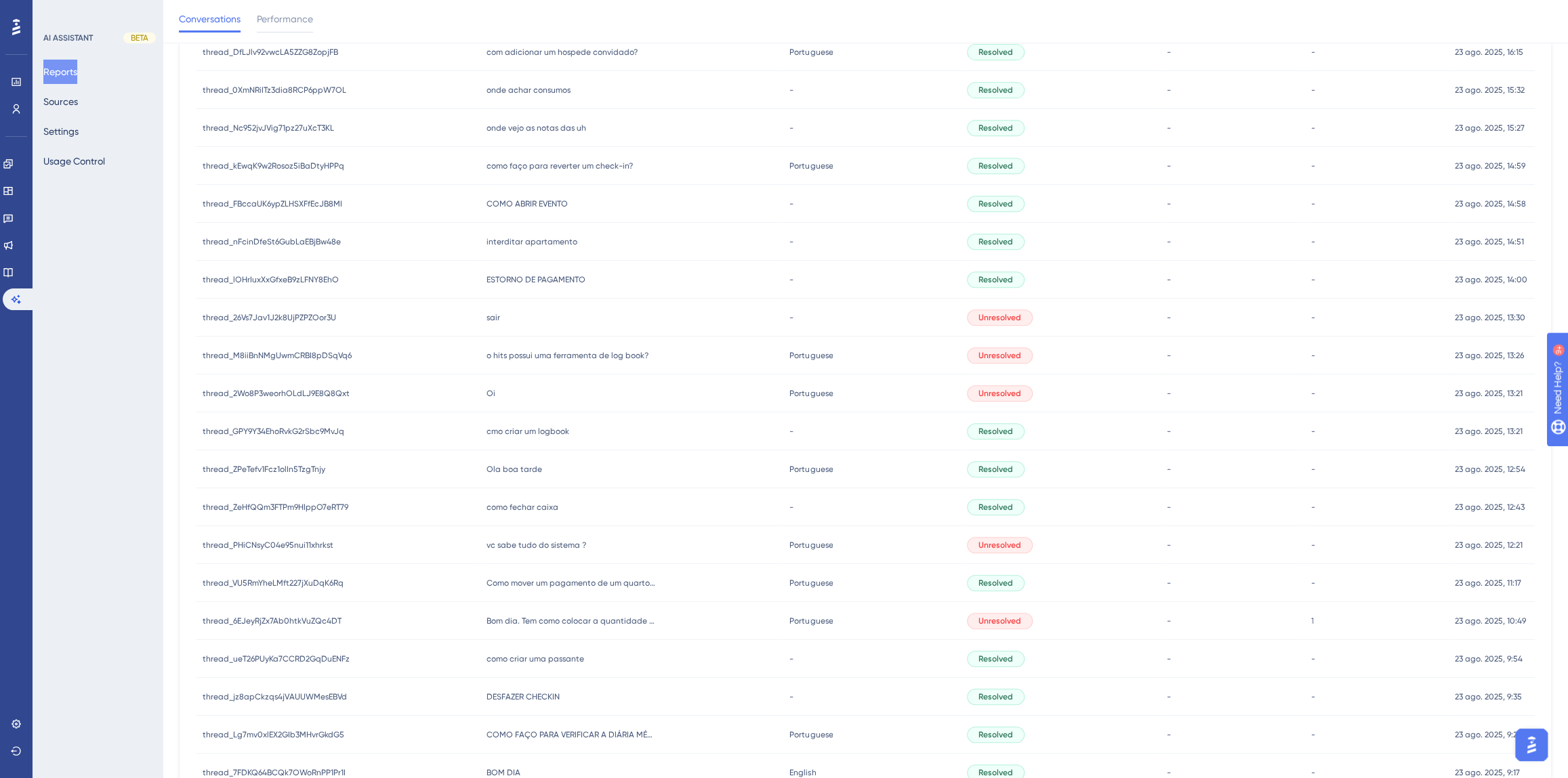
click at [503, 396] on div "Oi Oi" at bounding box center [631, 393] width 303 height 38
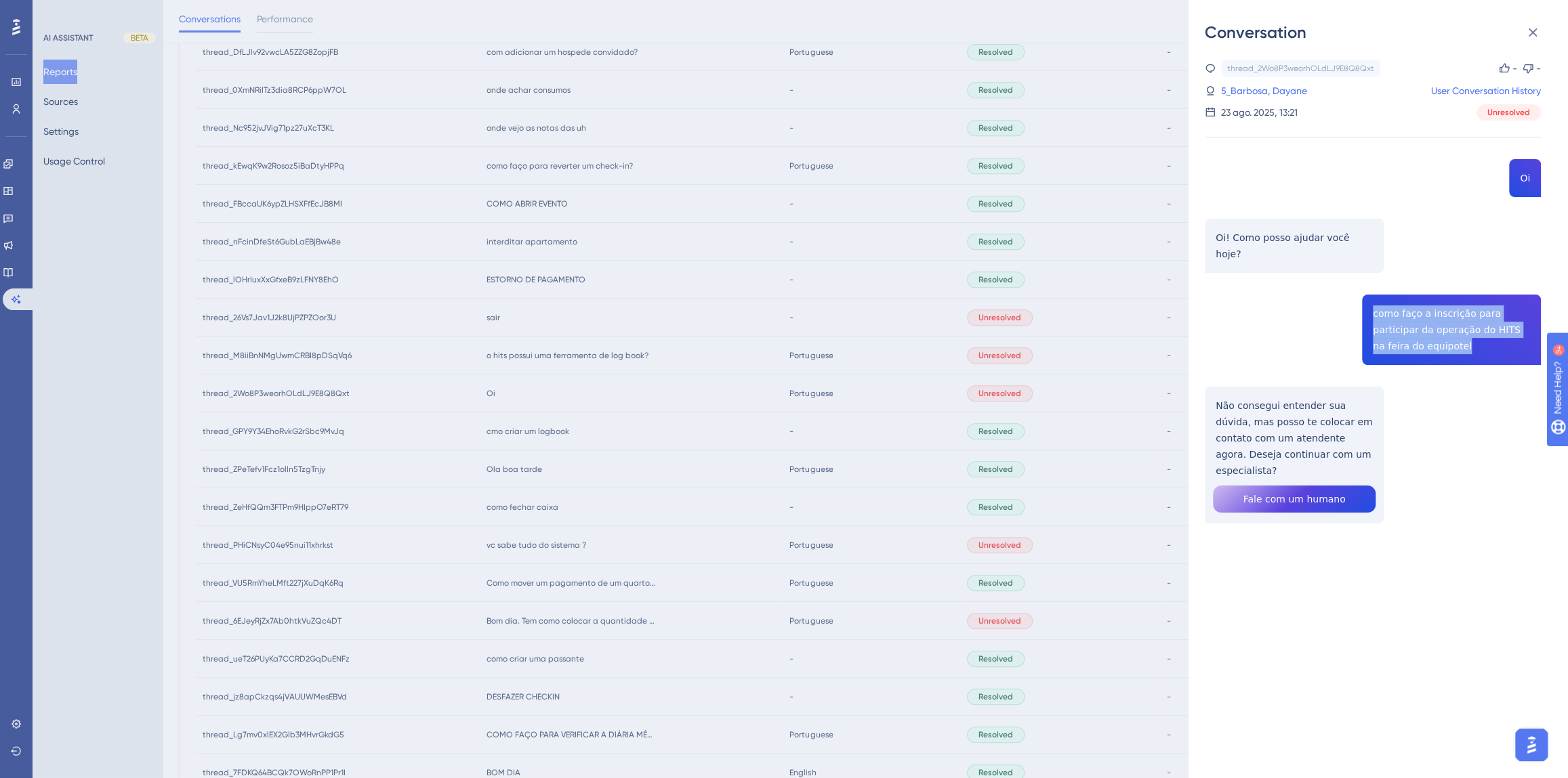
drag, startPoint x: 1434, startPoint y: 335, endPoint x: 1359, endPoint y: 298, distance: 83.6
click at [1359, 298] on div "thread_2Wo8P3weorhOLdLJ9E8Q8Qxt Copy - - 5_Barbosa, Dayane User Conversation Hi…" at bounding box center [1373, 326] width 336 height 533
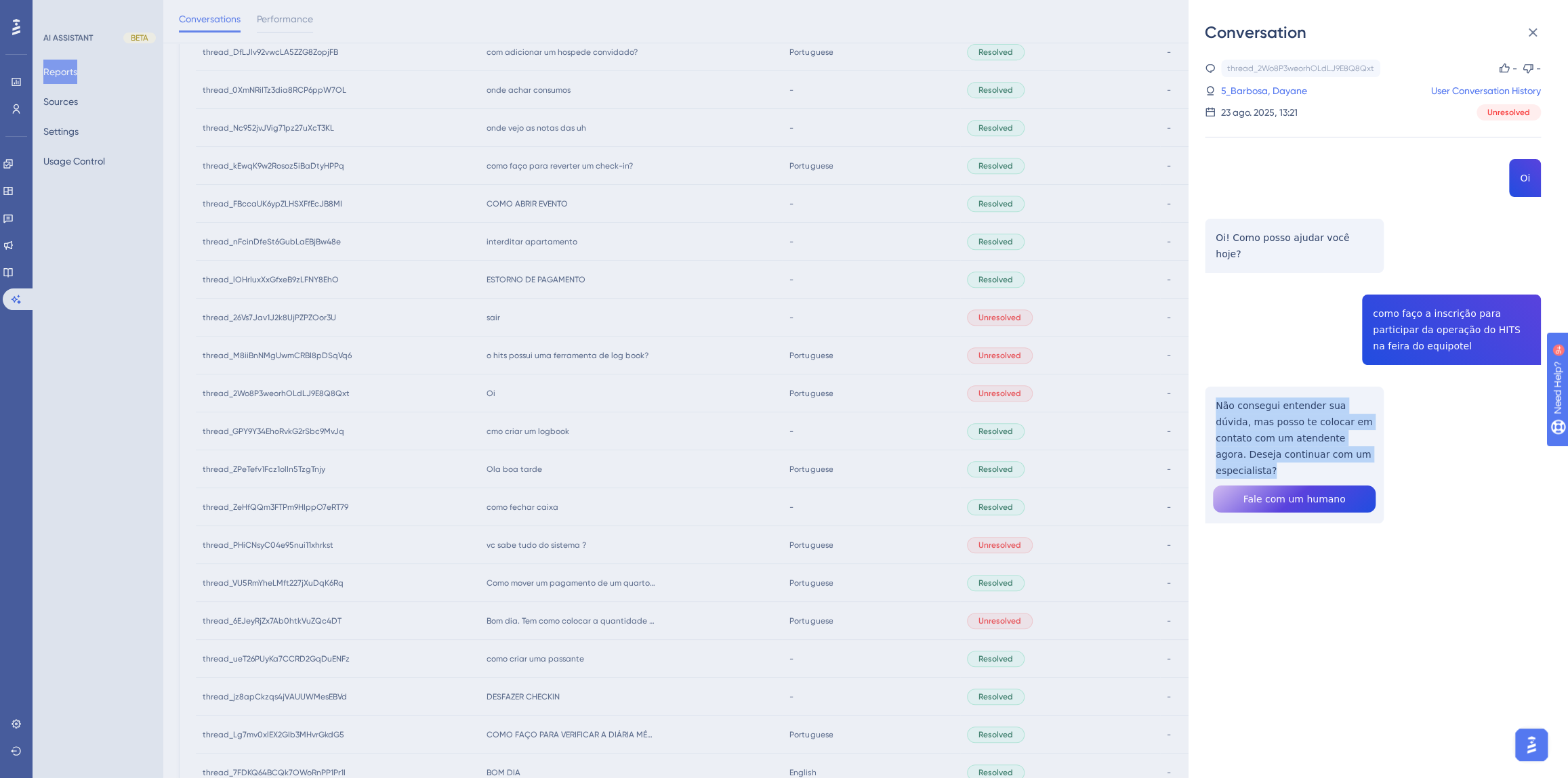
drag, startPoint x: 1361, startPoint y: 440, endPoint x: 1214, endPoint y: 393, distance: 154.3
click at [1214, 393] on div "thread_2Wo8P3weorhOLdLJ9E8Q8Qxt Copy - - 5_Barbosa, Dayane User Conversation Hi…" at bounding box center [1373, 326] width 336 height 533
click at [605, 443] on div "Conversation thread_2Wo8P3weorhOLdLJ9E8Q8Qxt Copy - - 5_Barbosa, Dayane User Co…" at bounding box center [784, 389] width 1568 height 778
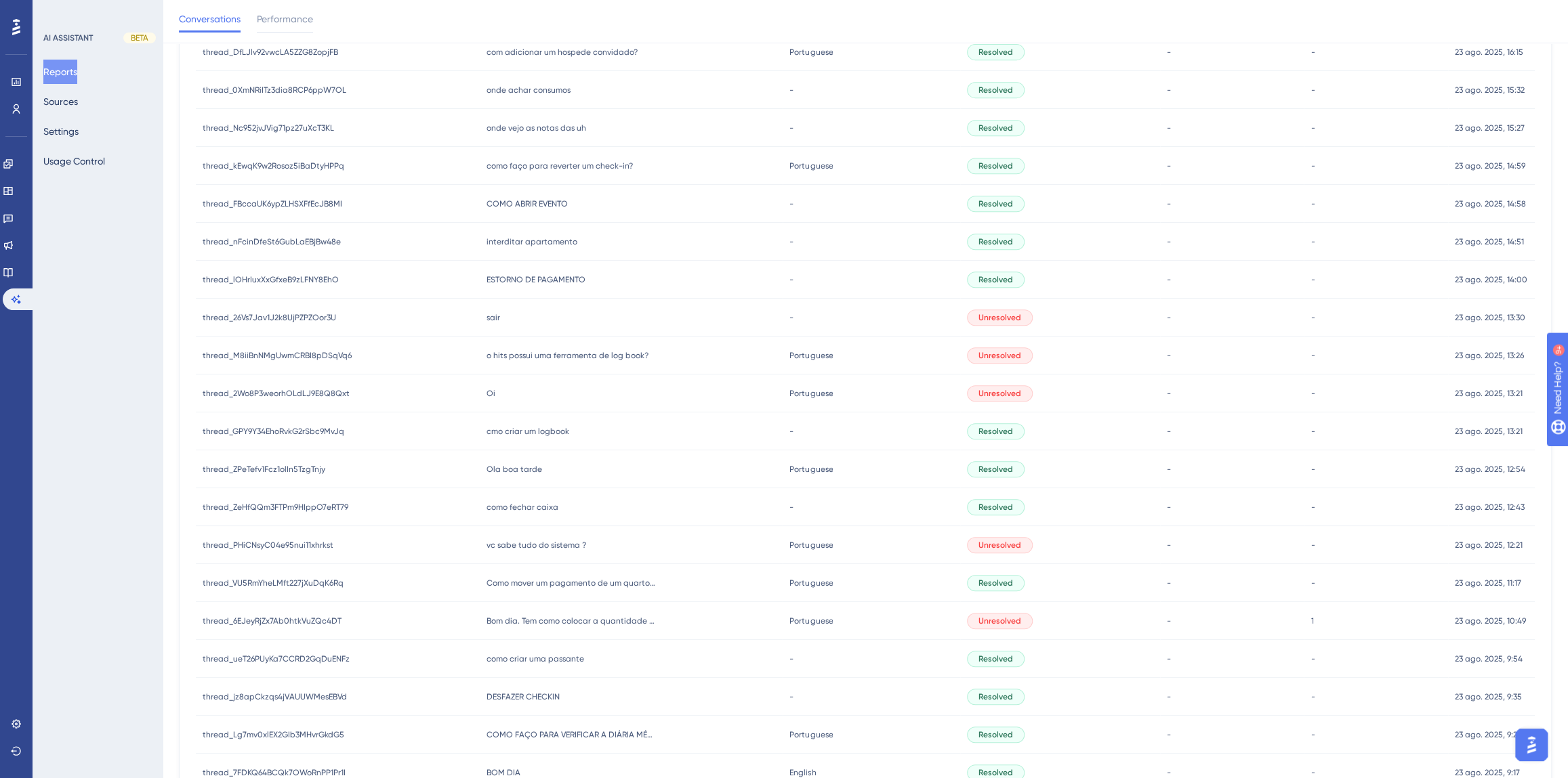
click at [548, 353] on span "o hits possui uma ferramenta de log book?" at bounding box center [567, 356] width 162 height 11
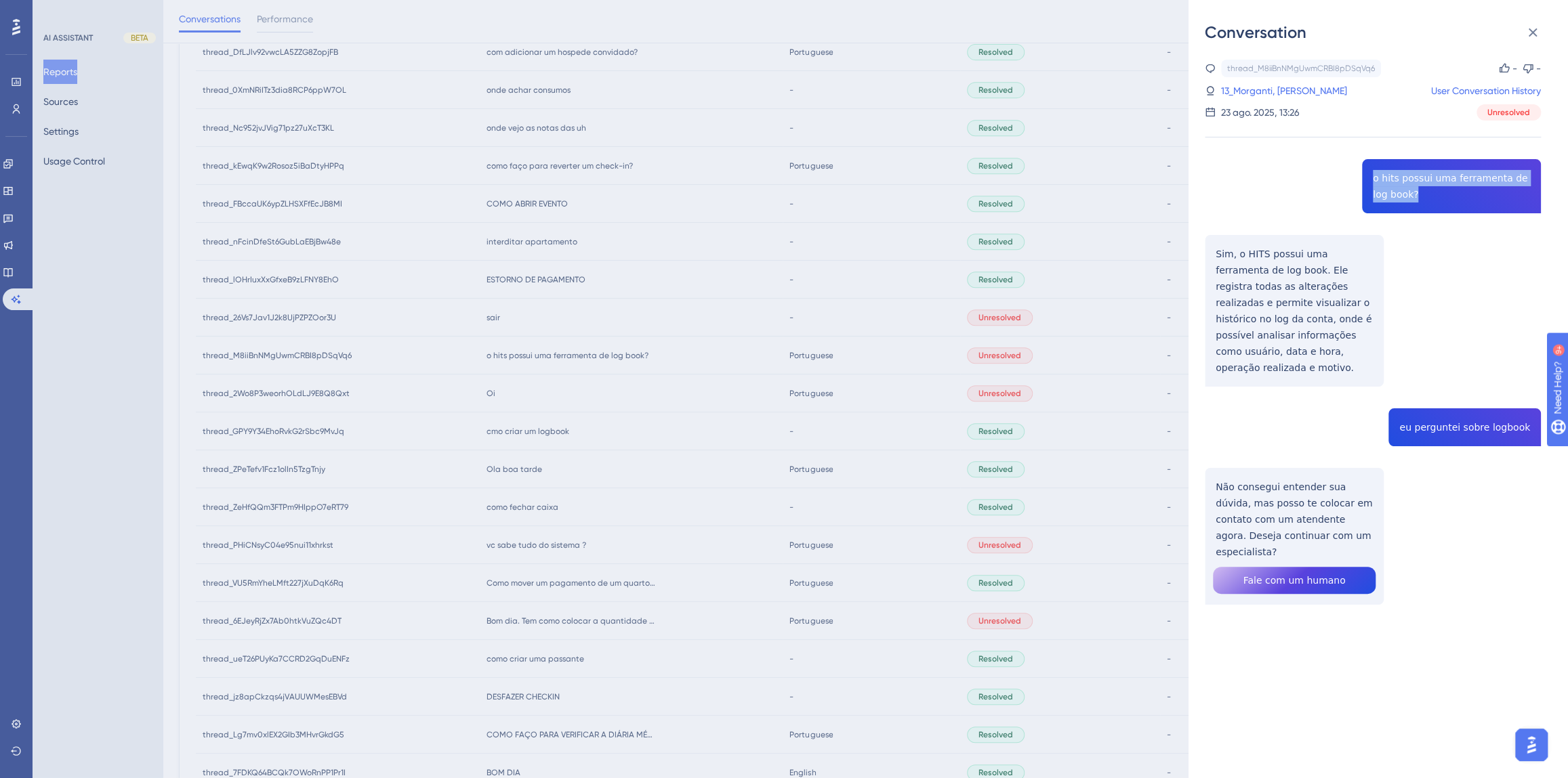
drag, startPoint x: 1404, startPoint y: 197, endPoint x: 1365, endPoint y: 177, distance: 43.8
click at [1365, 177] on div "thread_M8iiBnNMgUwmCRBI8pDSqVq6 Copy - - 13_Morganti, [PERSON_NAME] User Conver…" at bounding box center [1373, 367] width 336 height 614
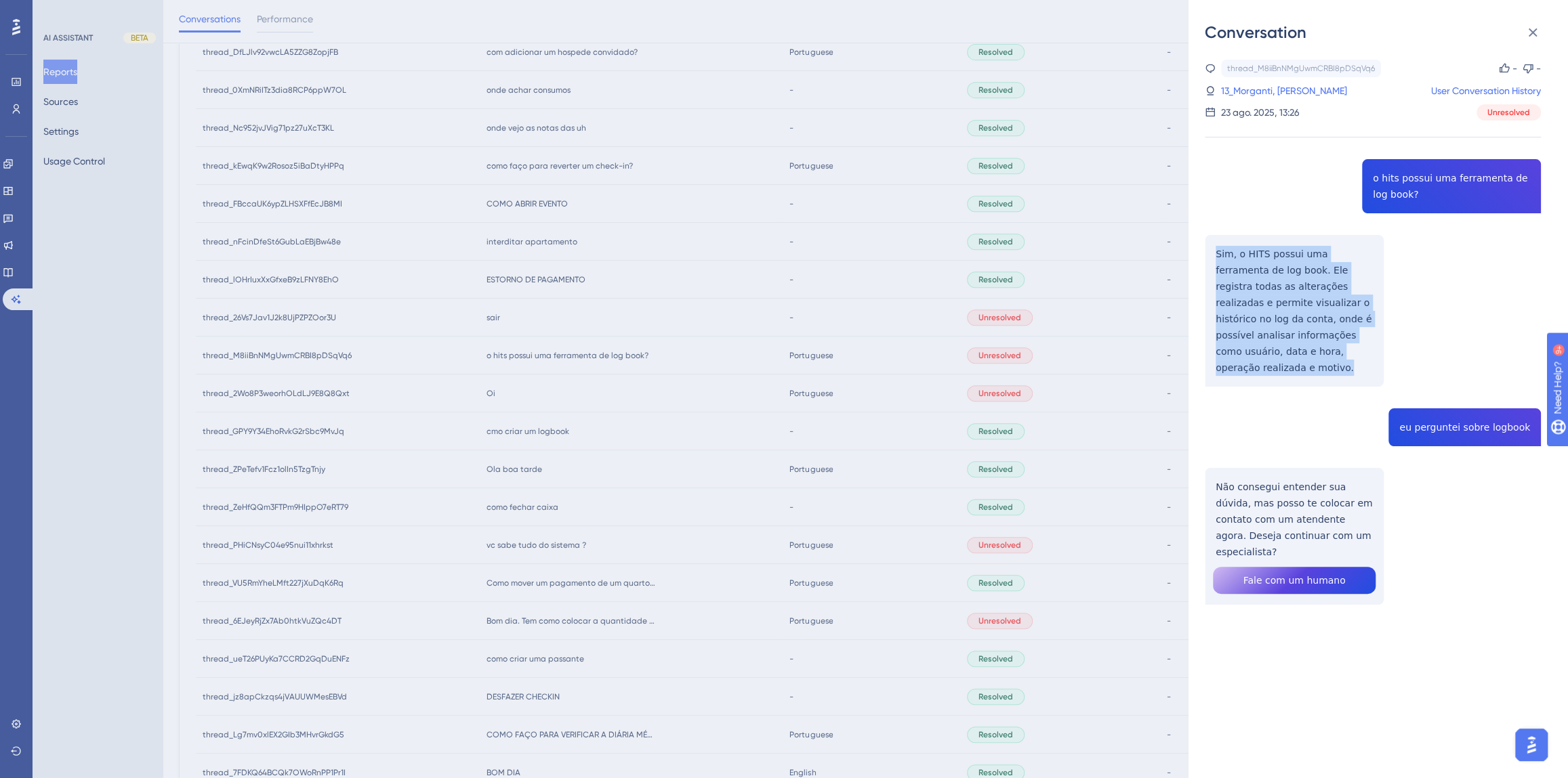
drag, startPoint x: 1331, startPoint y: 356, endPoint x: 1211, endPoint y: 258, distance: 154.9
click at [1211, 258] on div "thread_M8iiBnNMgUwmCRBI8pDSqVq6 Copy - - 13_Morganti, [PERSON_NAME] User Conver…" at bounding box center [1373, 367] width 336 height 614
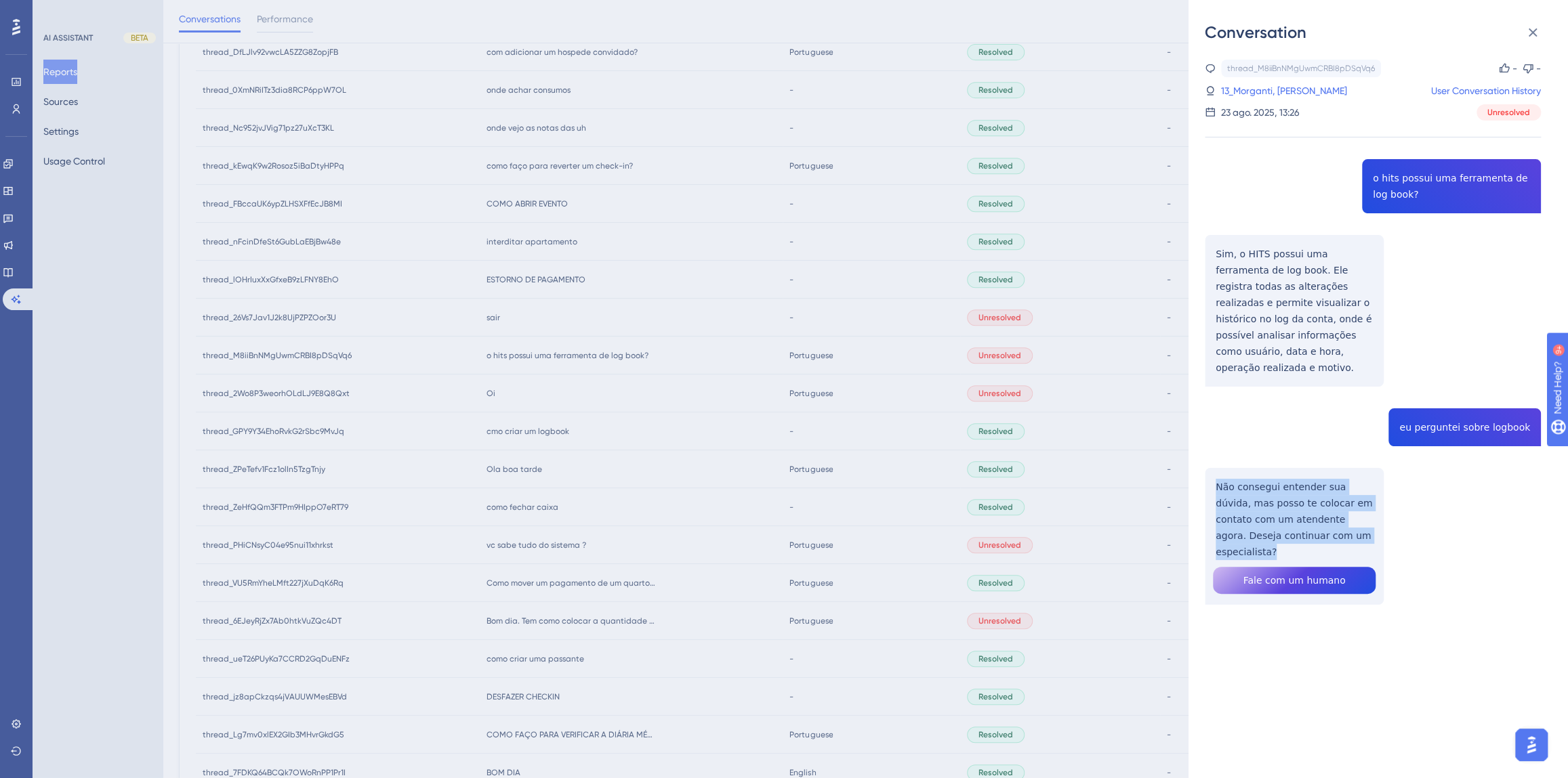
drag, startPoint x: 1356, startPoint y: 521, endPoint x: 1206, endPoint y: 472, distance: 157.8
click at [1206, 472] on div "thread_M8iiBnNMgUwmCRBI8pDSqVq6 Copy - - 13_Morganti, [PERSON_NAME] User Conver…" at bounding box center [1373, 367] width 336 height 614
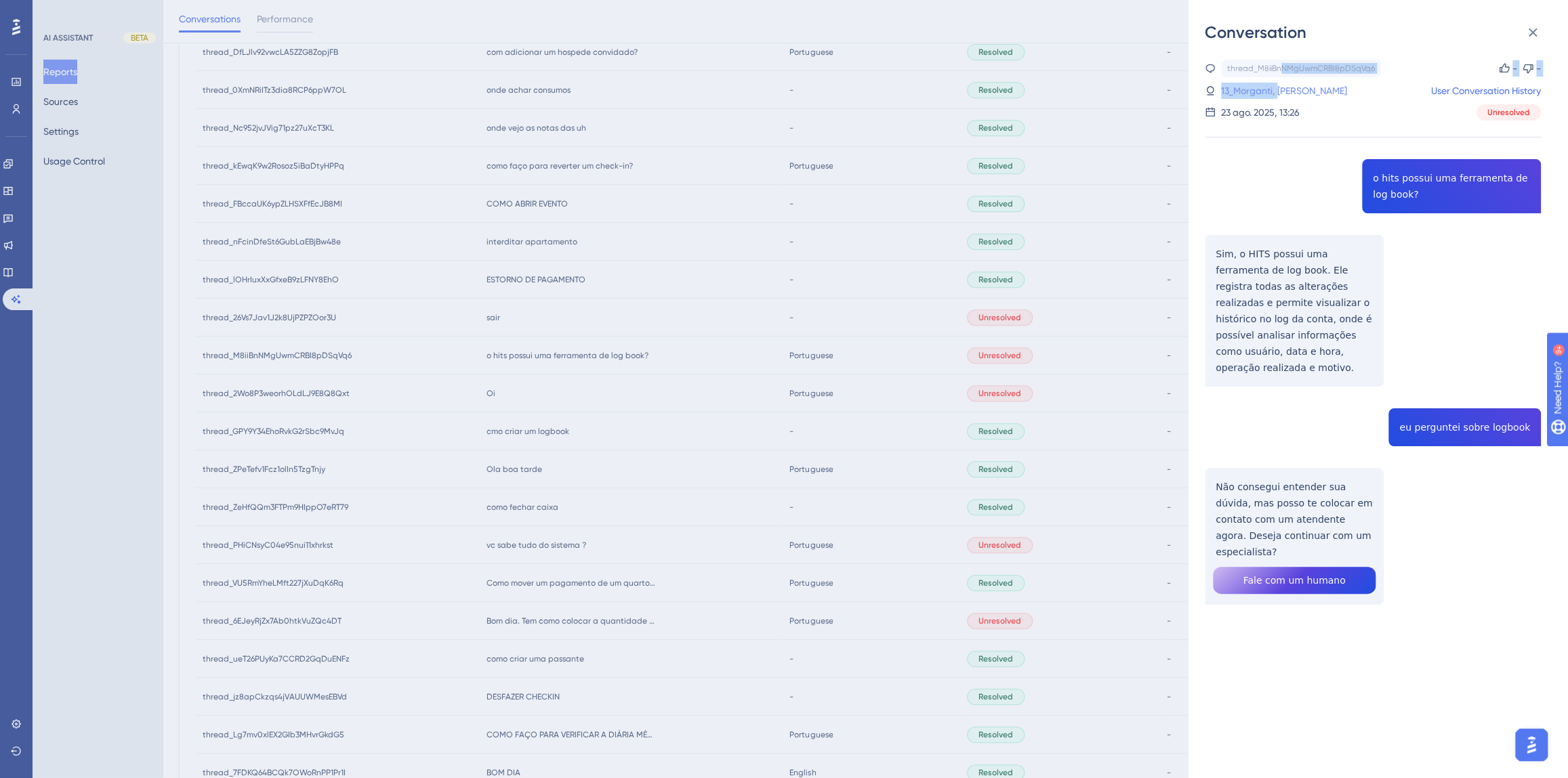
drag, startPoint x: 1277, startPoint y: 77, endPoint x: 1278, endPoint y: 87, distance: 10.0
click at [1277, 80] on div "thread_M8iiBnNMgUwmCRBI8pDSqVq6 Copy - - 13_Morganti, [PERSON_NAME] User Conver…" at bounding box center [1373, 90] width 336 height 61
drag, startPoint x: 1279, startPoint y: 94, endPoint x: 1259, endPoint y: 122, distance: 34.4
click at [1279, 93] on link "13_Morganti, [PERSON_NAME]" at bounding box center [1284, 90] width 126 height 16
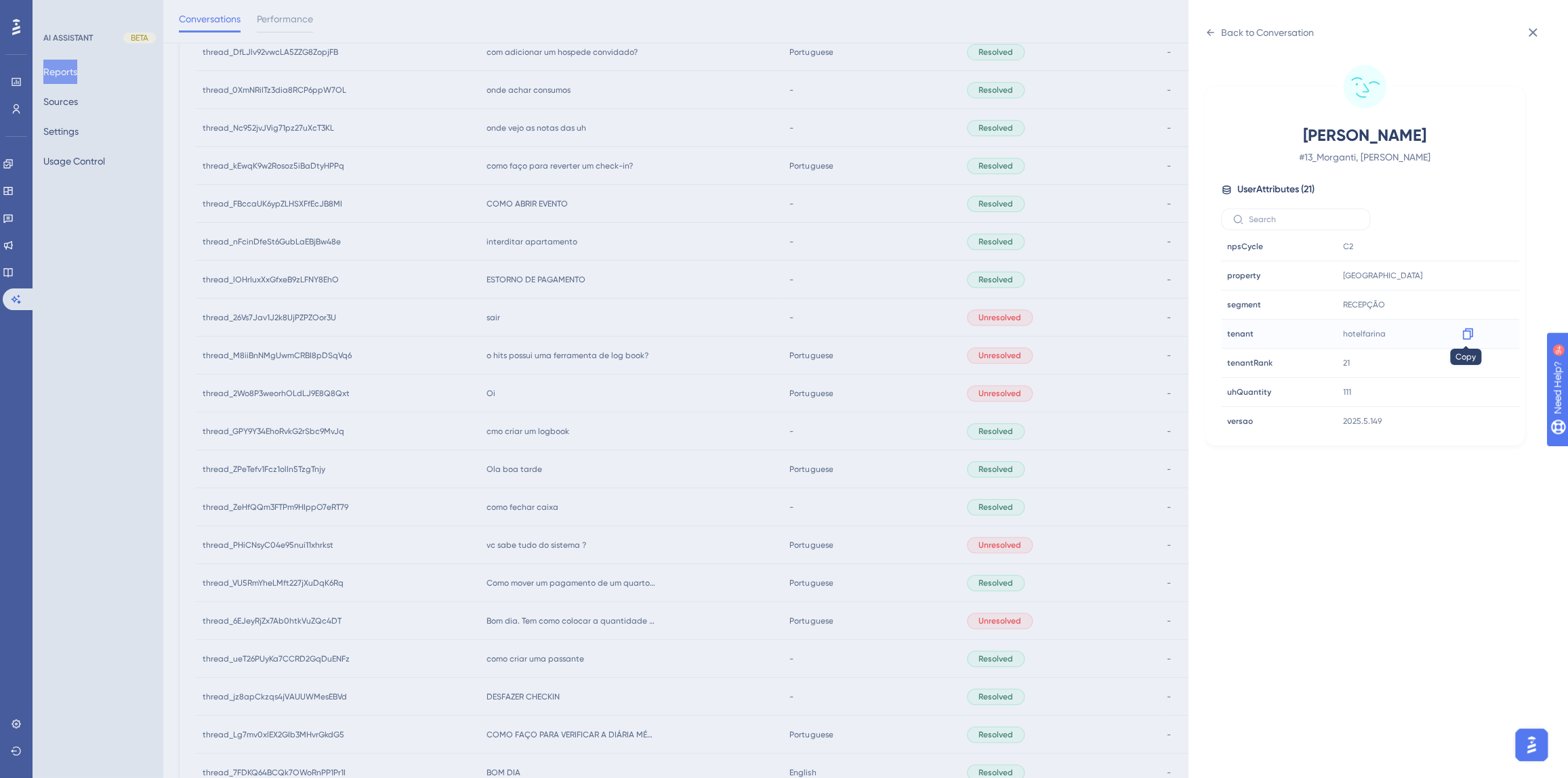
click at [1466, 327] on icon at bounding box center [1467, 334] width 13 height 13
click at [624, 440] on div "Back to Conversation [PERSON_NAME] # 13_Morganti, [PERSON_NAME] User Attributes…" at bounding box center [784, 389] width 1568 height 778
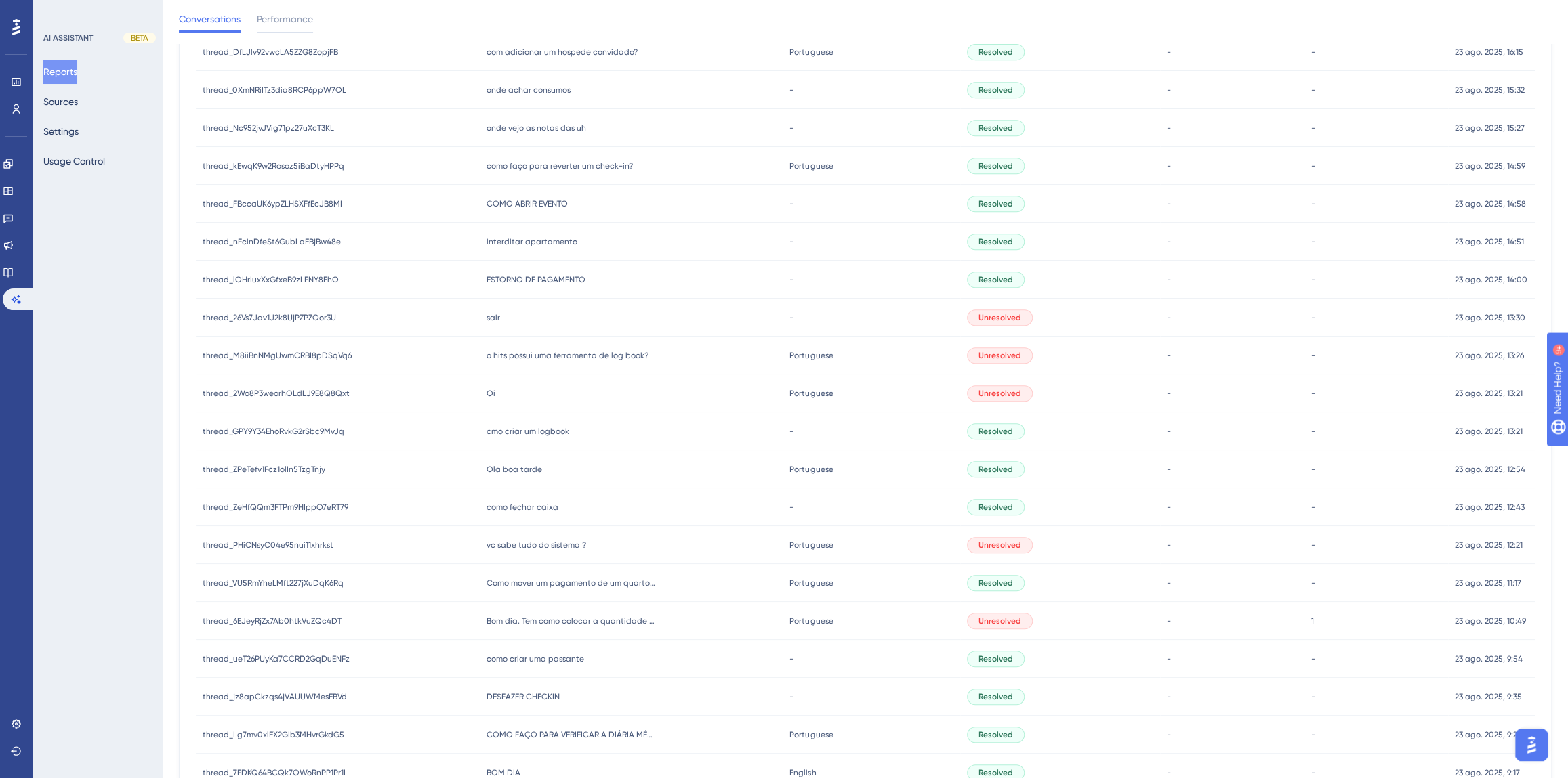
click at [527, 465] on span "Ola boa tarde" at bounding box center [514, 469] width 55 height 11
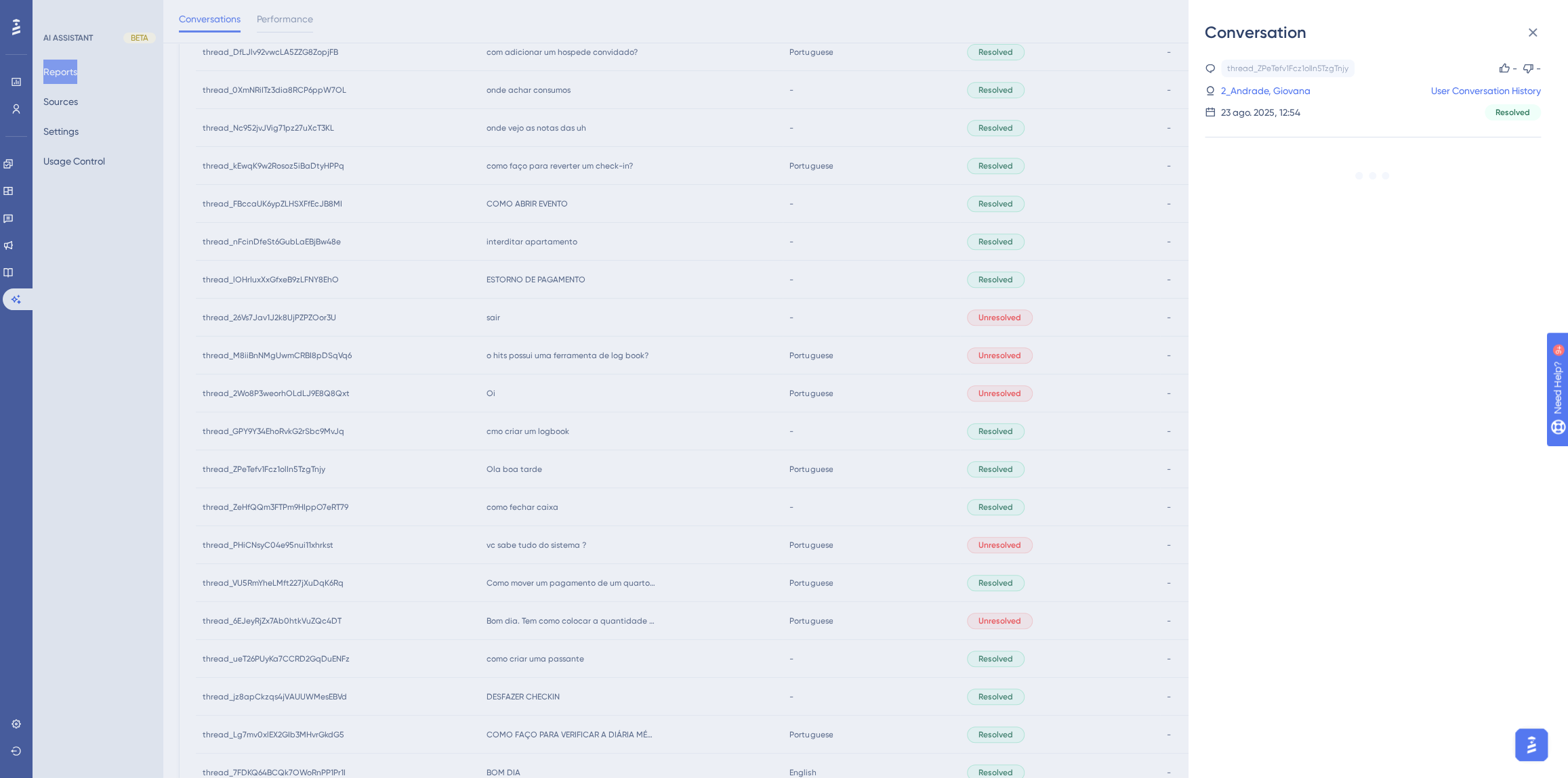
click at [527, 465] on div "Conversation thread_ZPeTefv1Fcz1olIn5TzgTnjy Copy - - 2_Andrade, Giovana User C…" at bounding box center [784, 389] width 1568 height 778
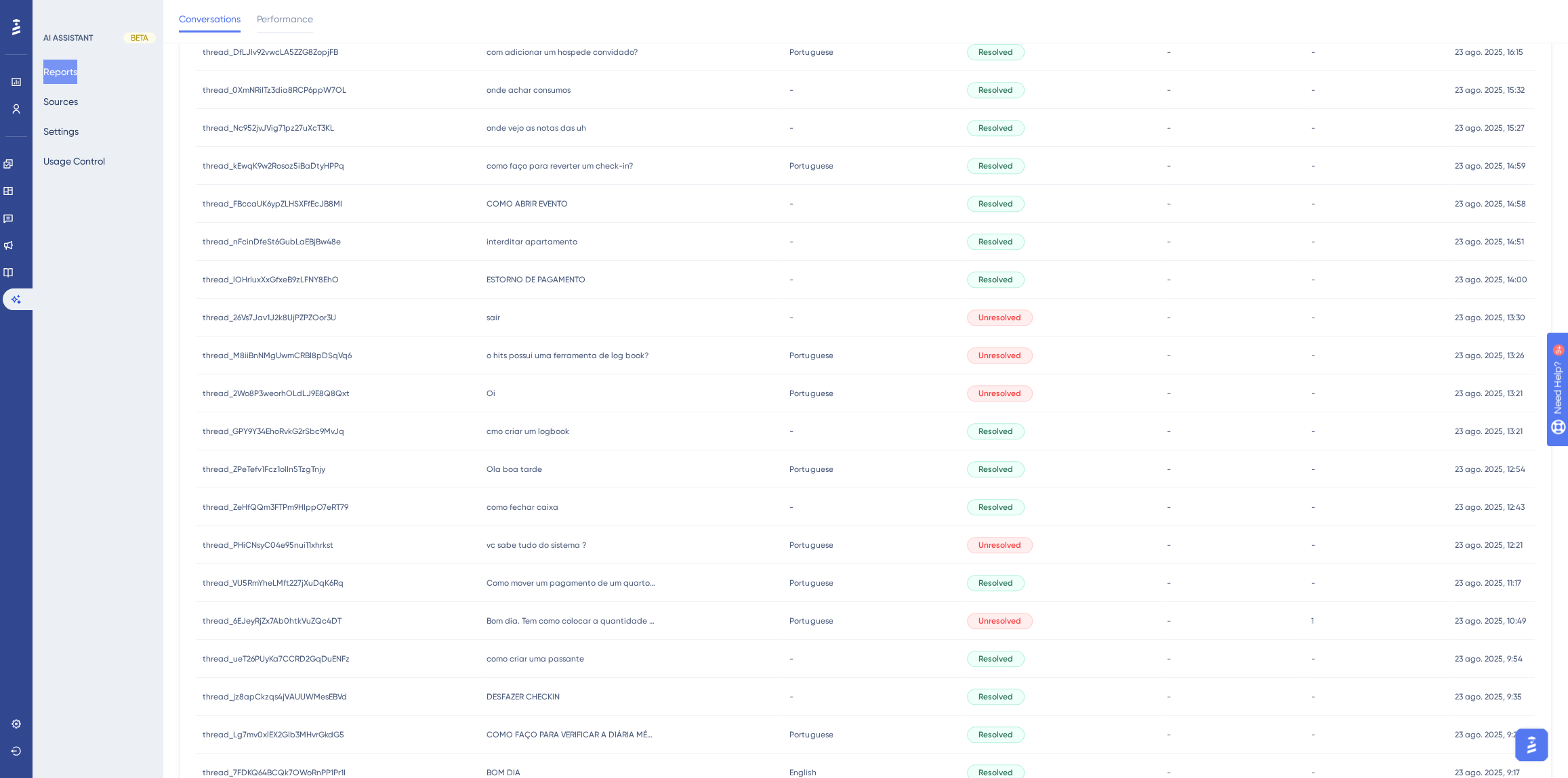
click at [513, 386] on div "Oi Oi" at bounding box center [631, 393] width 303 height 38
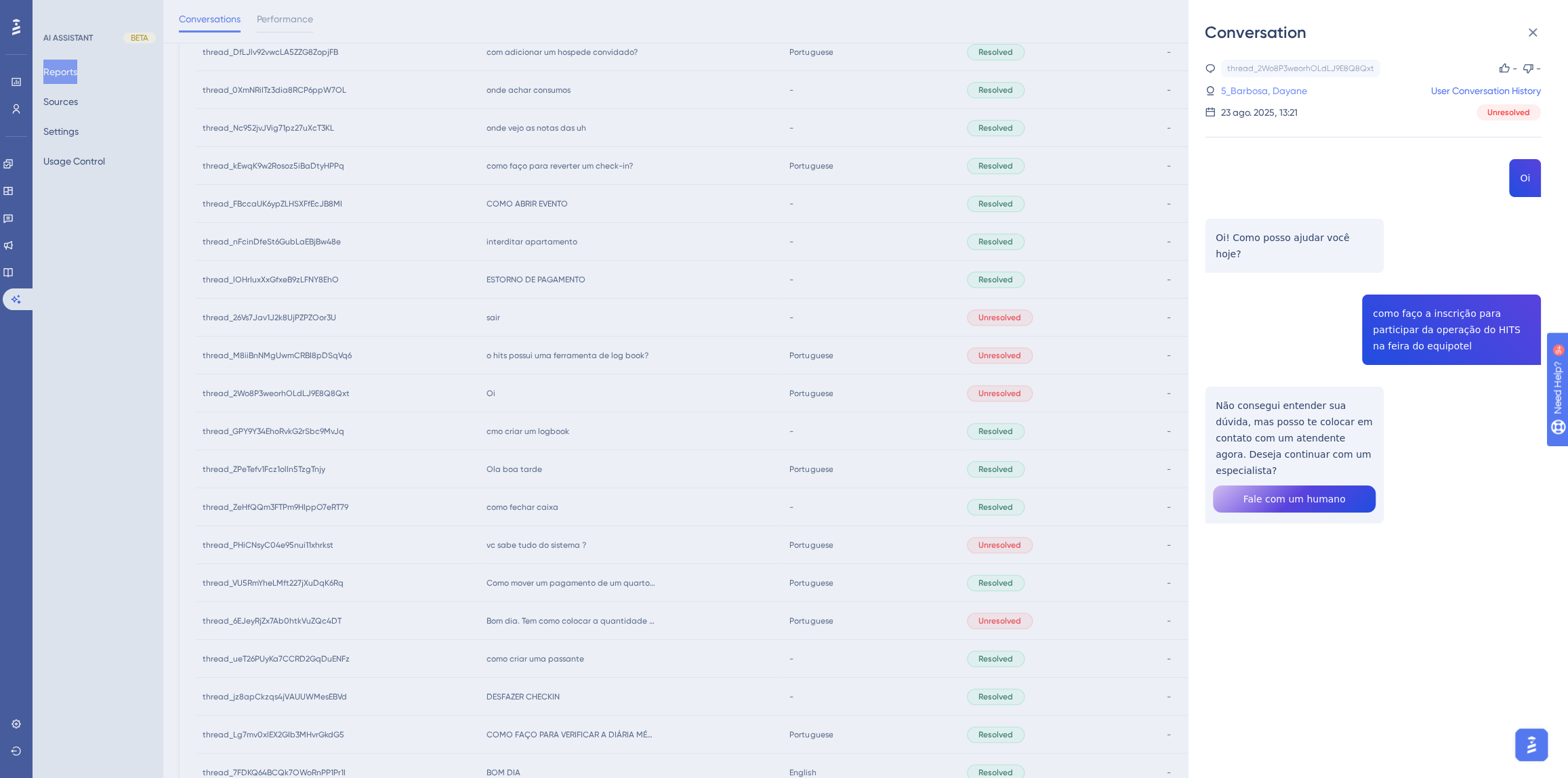
click at [1281, 92] on link "5_Barbosa, Dayane" at bounding box center [1264, 90] width 86 height 16
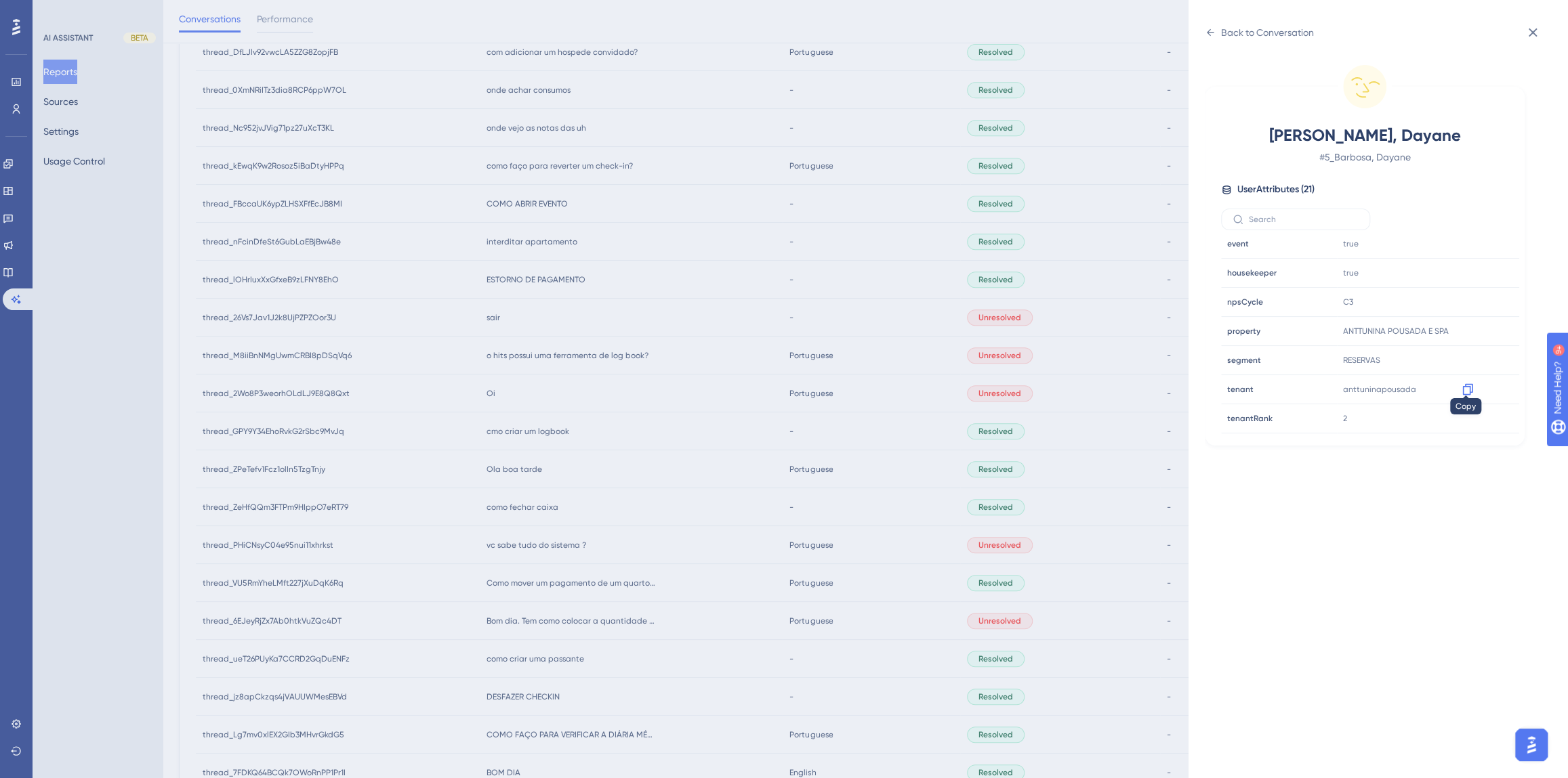
scroll to position [369, 0]
click at [1462, 378] on icon at bounding box center [1467, 376] width 13 height 13
click at [1250, 34] on div "Back to Conversation" at bounding box center [1267, 32] width 93 height 16
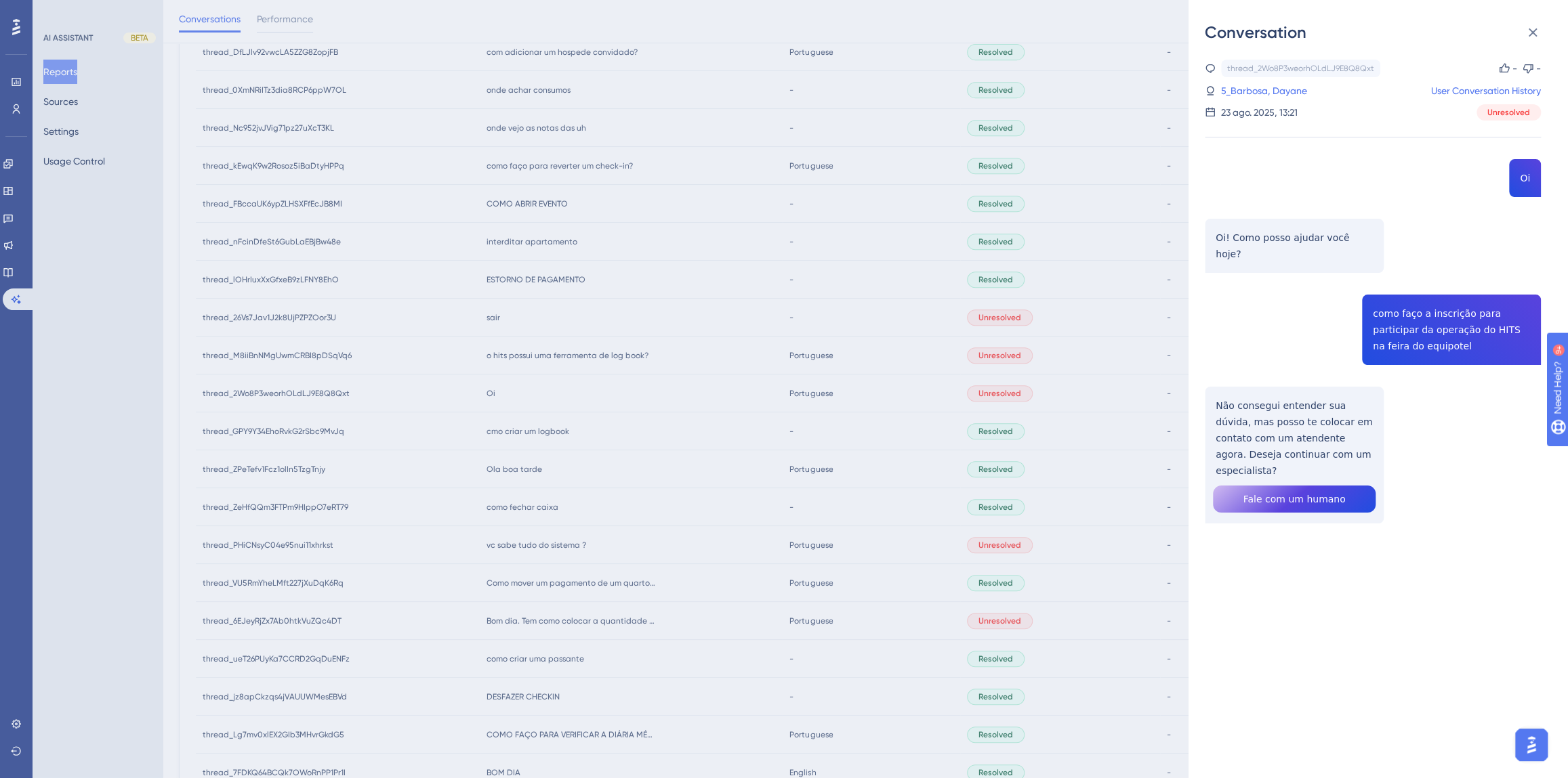
drag, startPoint x: 614, startPoint y: 400, endPoint x: 559, endPoint y: 359, distance: 68.6
click at [614, 400] on div "Conversation thread_2Wo8P3weorhOLdLJ9E8Q8Qxt Copy - - 5_Barbosa, Dayane User Co…" at bounding box center [784, 389] width 1568 height 778
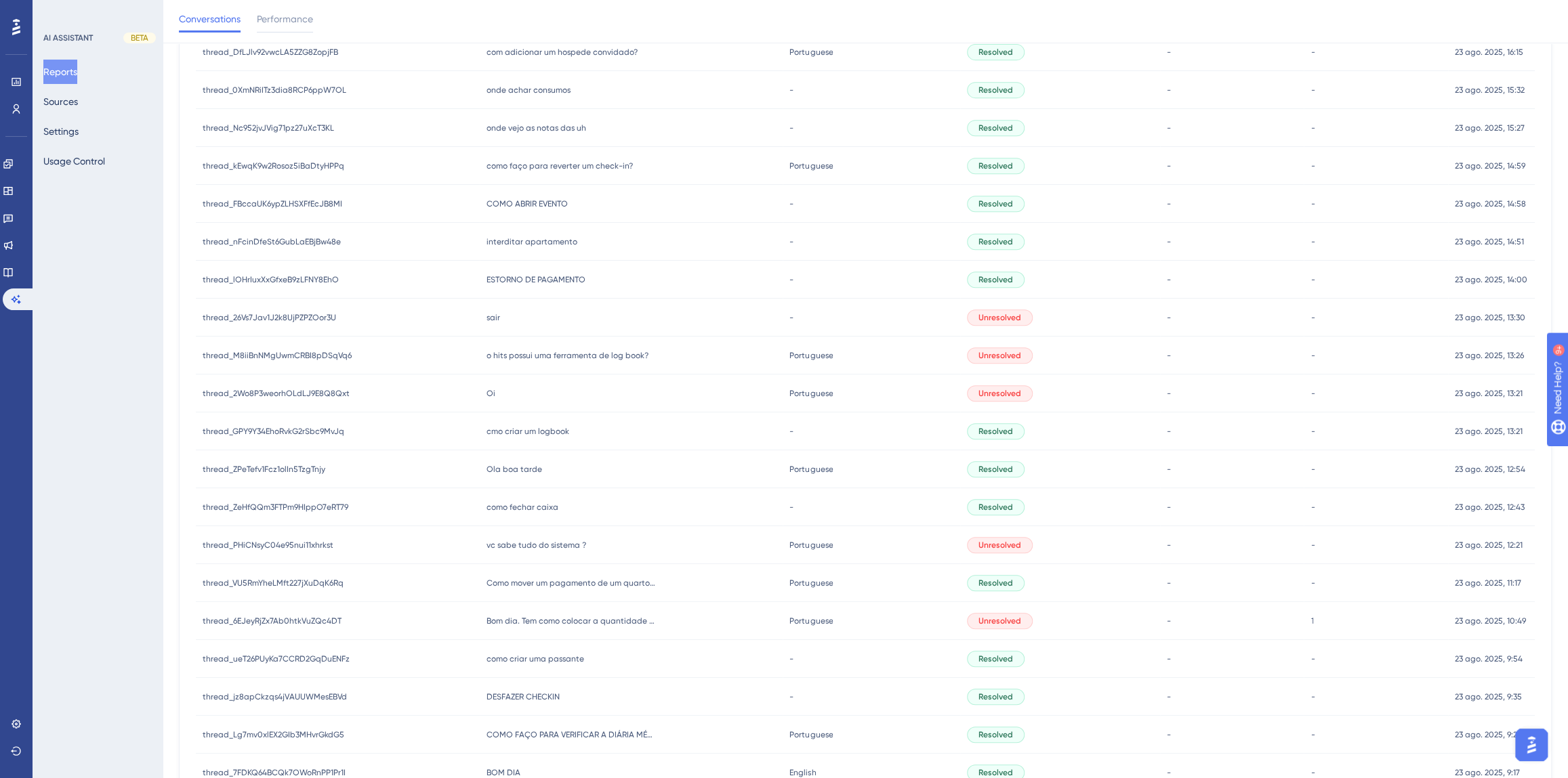
click at [507, 323] on div "sair sair" at bounding box center [631, 317] width 303 height 38
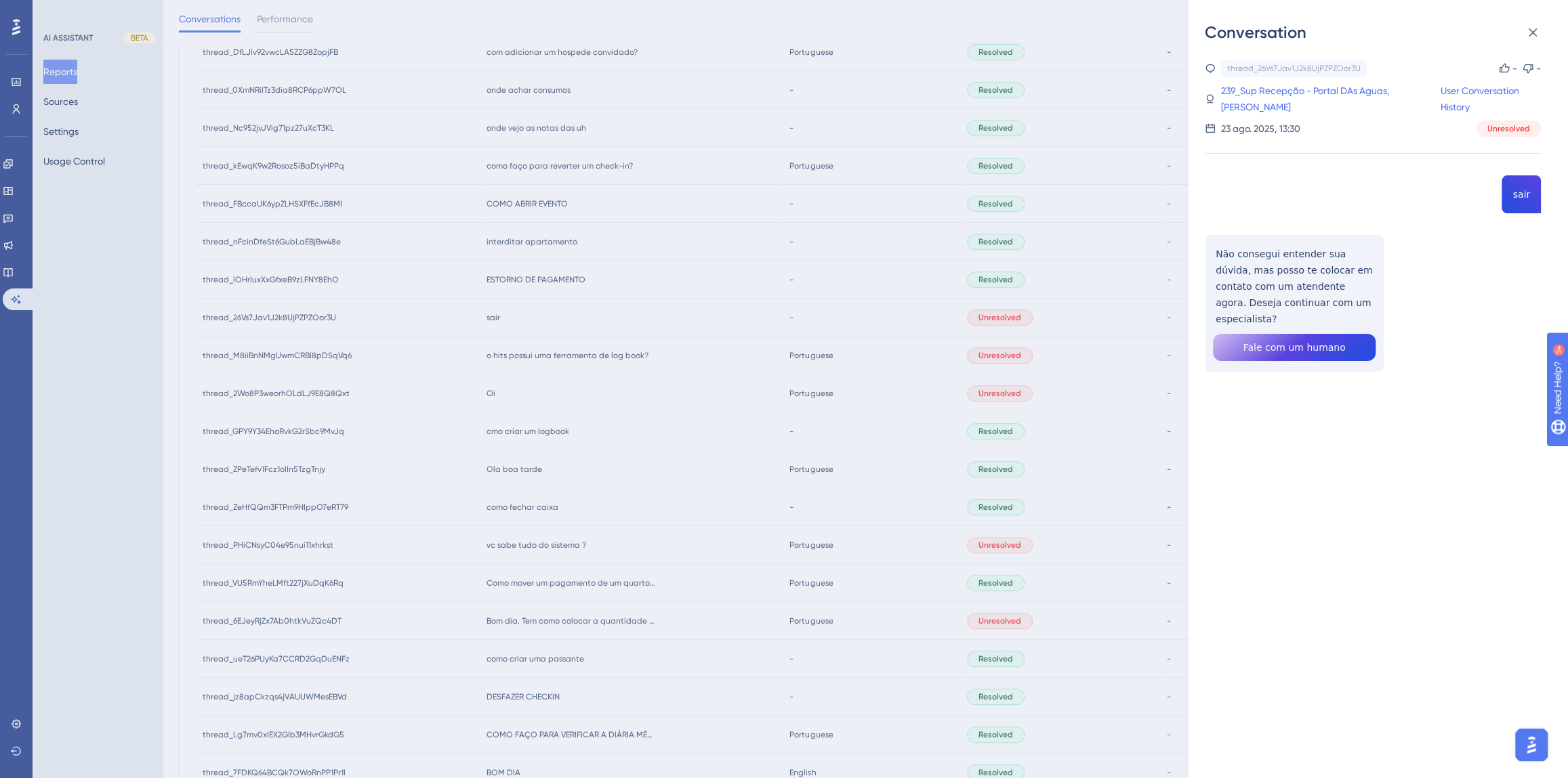
click at [663, 292] on div "Conversation thread_26Vs7Jav1J2k8UjPZPZOor3U Copy - - 239_Sup Recepção - Portal…" at bounding box center [784, 389] width 1568 height 778
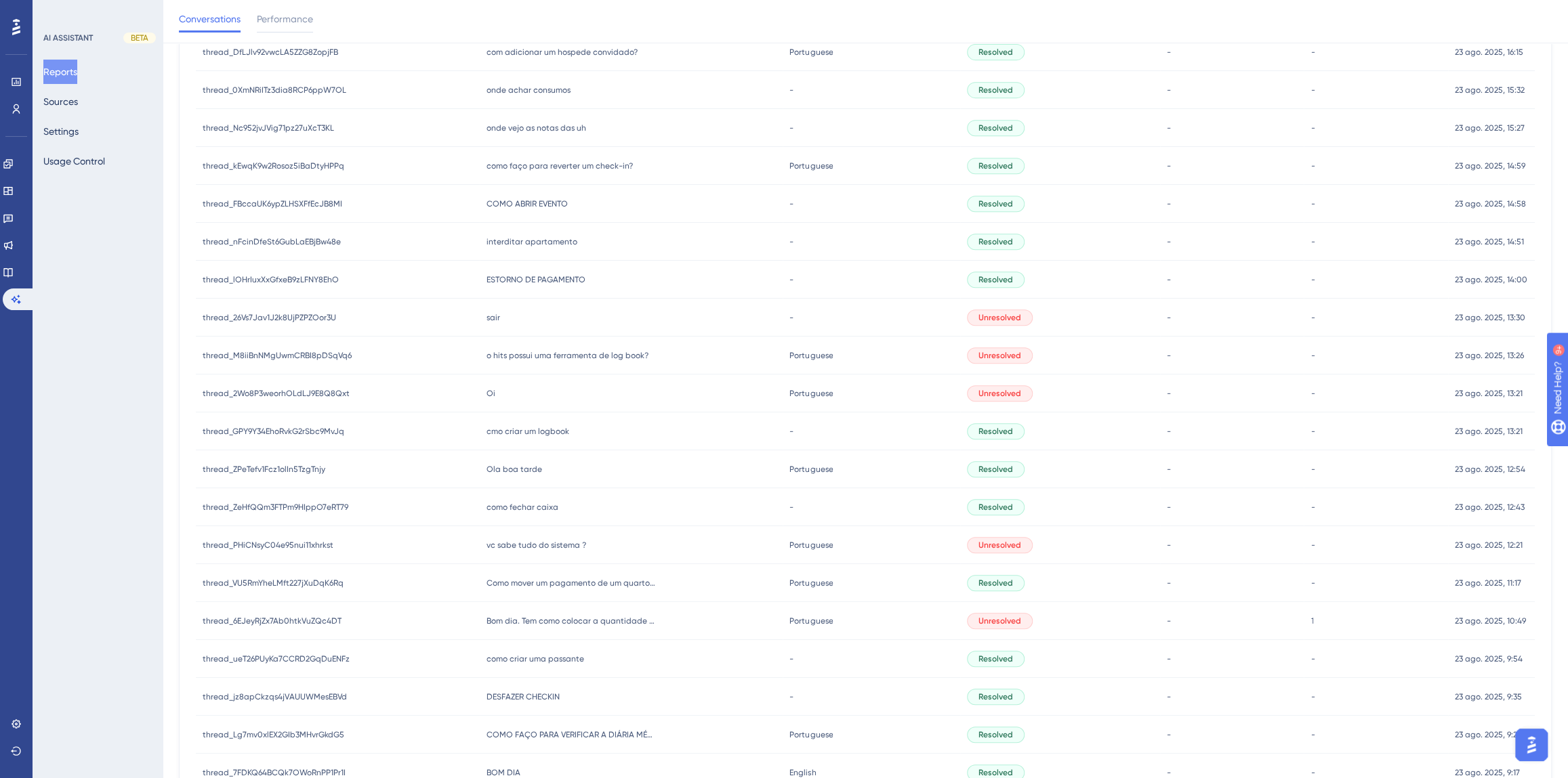
click at [563, 272] on div "ESTORNO DE PAGAMENTO ESTORNO DE PAGAMENTO" at bounding box center [631, 280] width 303 height 38
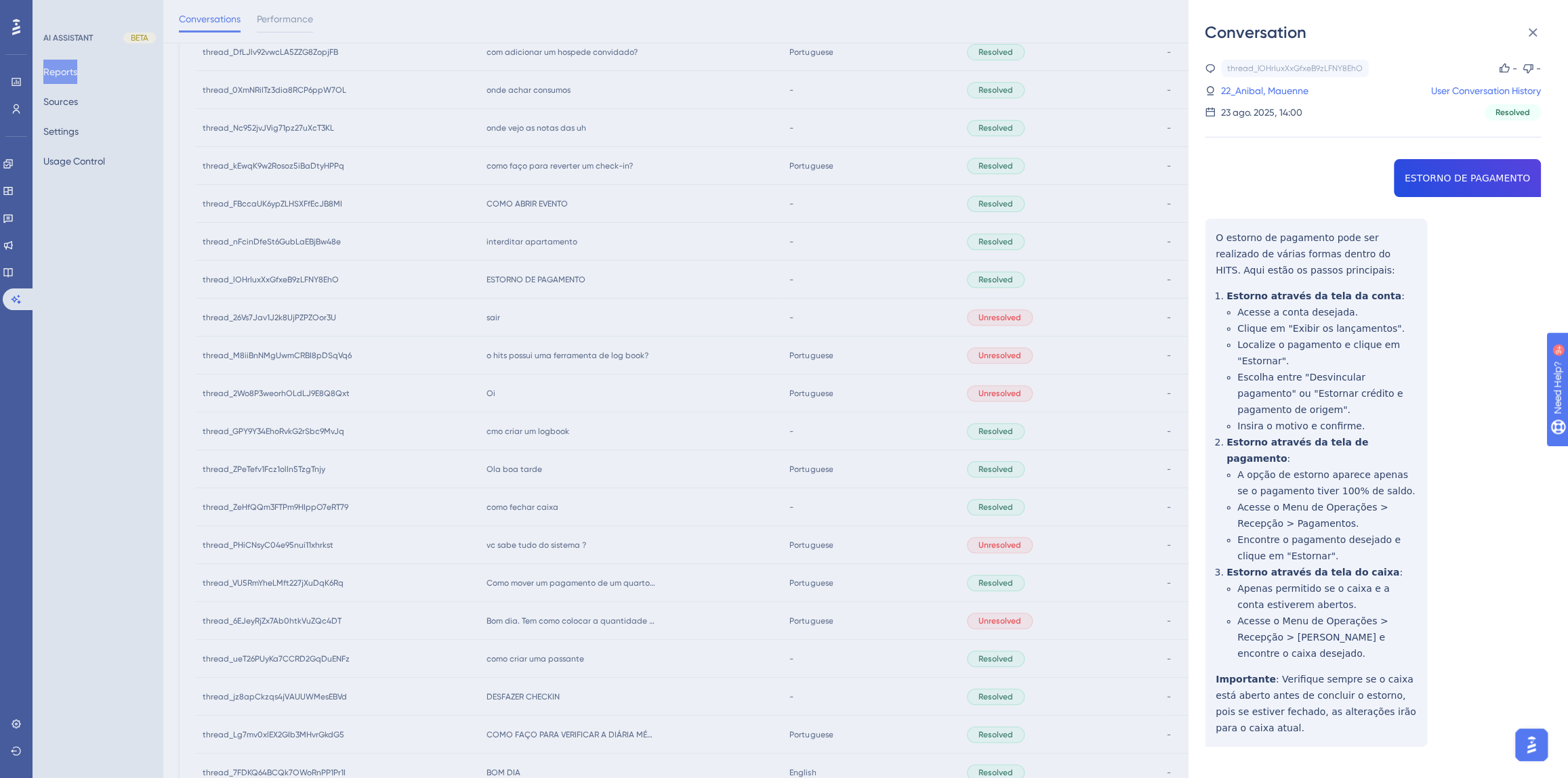
click at [1448, 174] on div "thread_lOHrIuxXxGfxeB9zLFNY8EhO Copy - - 22_Anibal, Mauenne User Conversation H…" at bounding box center [1373, 438] width 336 height 757
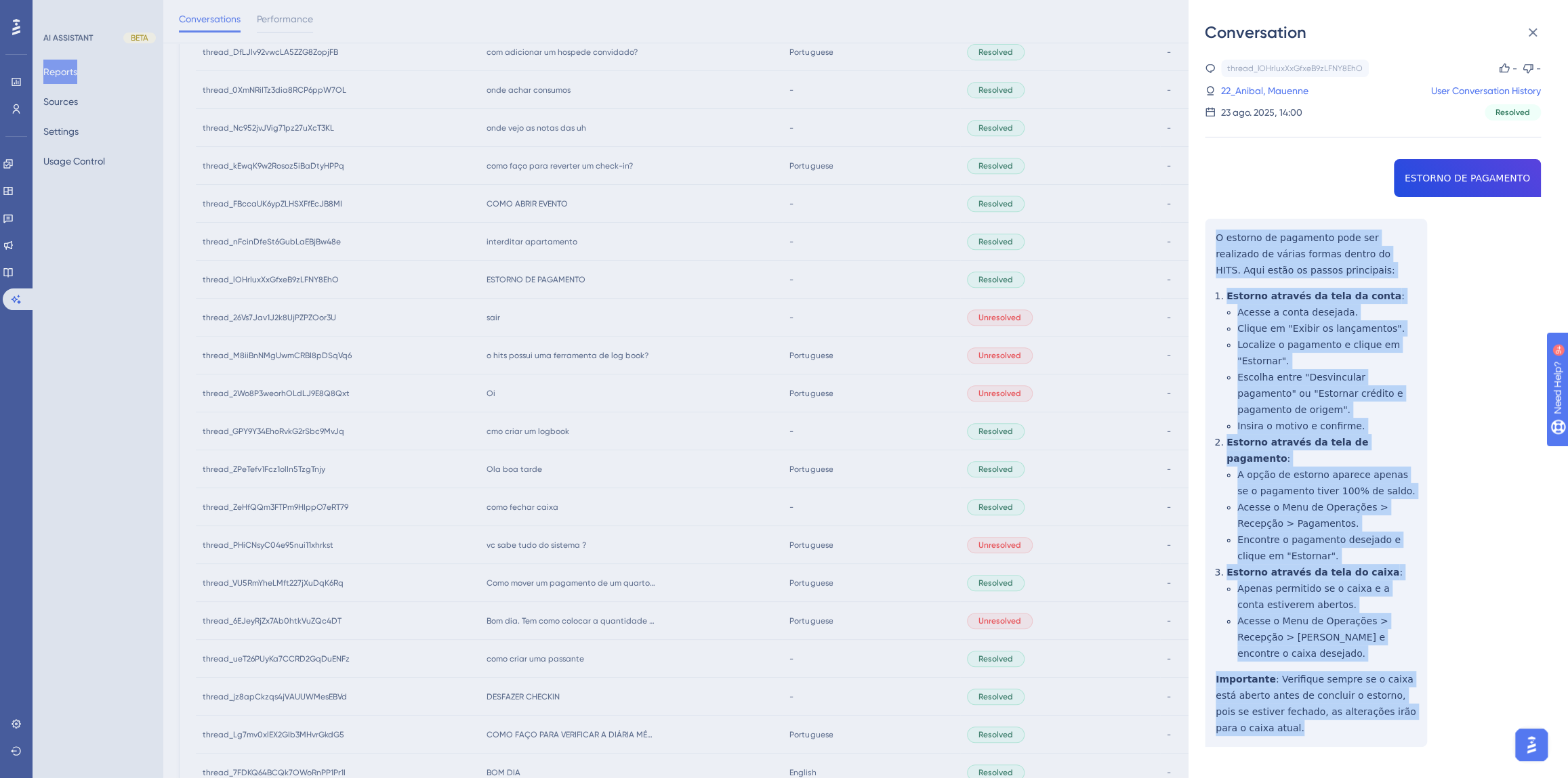
drag, startPoint x: 1249, startPoint y: 699, endPoint x: 1208, endPoint y: 227, distance: 473.8
click at [1208, 227] on div "thread_lOHrIuxXxGfxeB9zLFNY8EhO Copy - - 22_Anibal, Mauenne User Conversation H…" at bounding box center [1373, 438] width 336 height 757
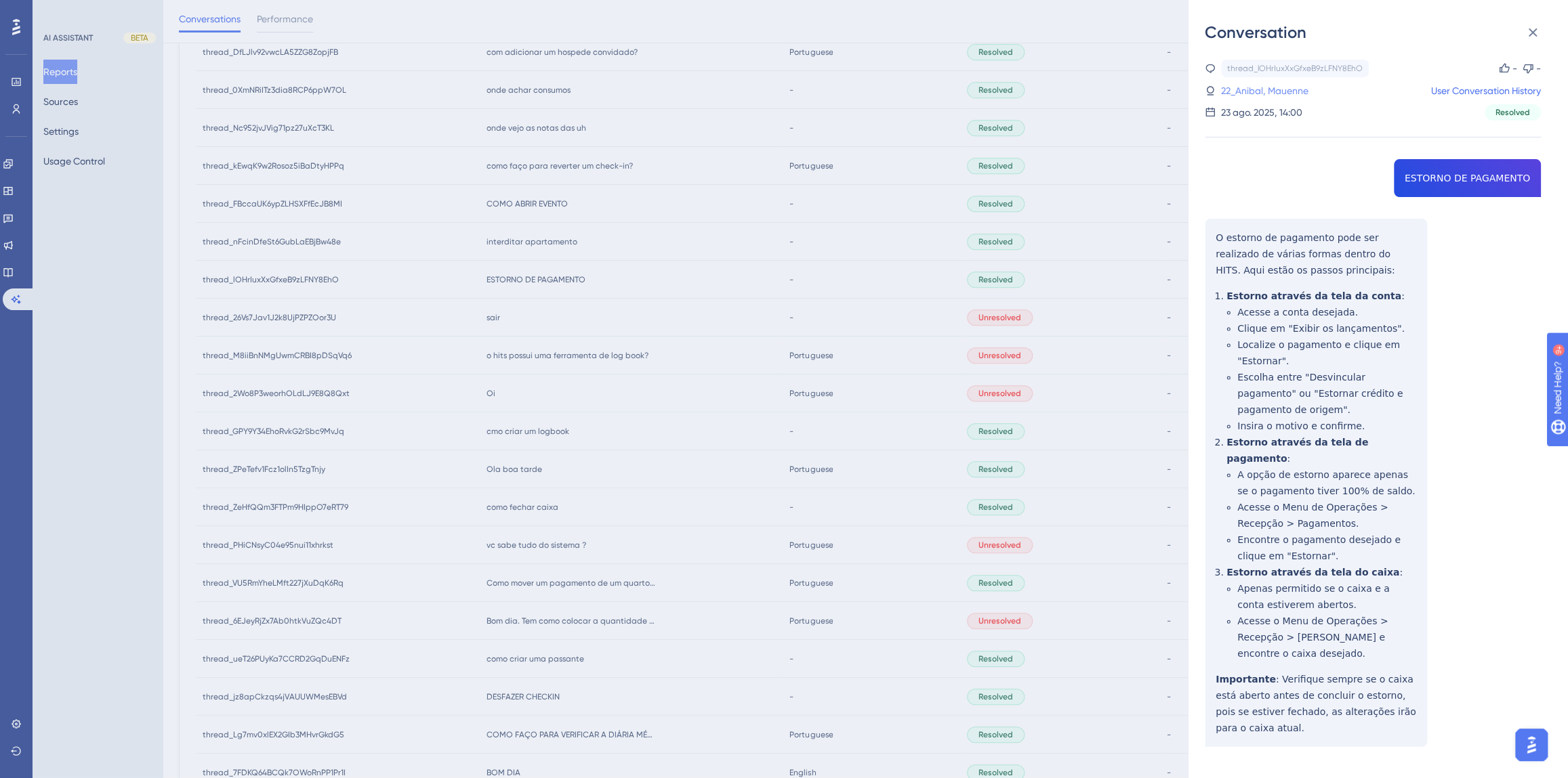
click at [1282, 90] on link "22_Anibal, Mauenne" at bounding box center [1265, 90] width 88 height 16
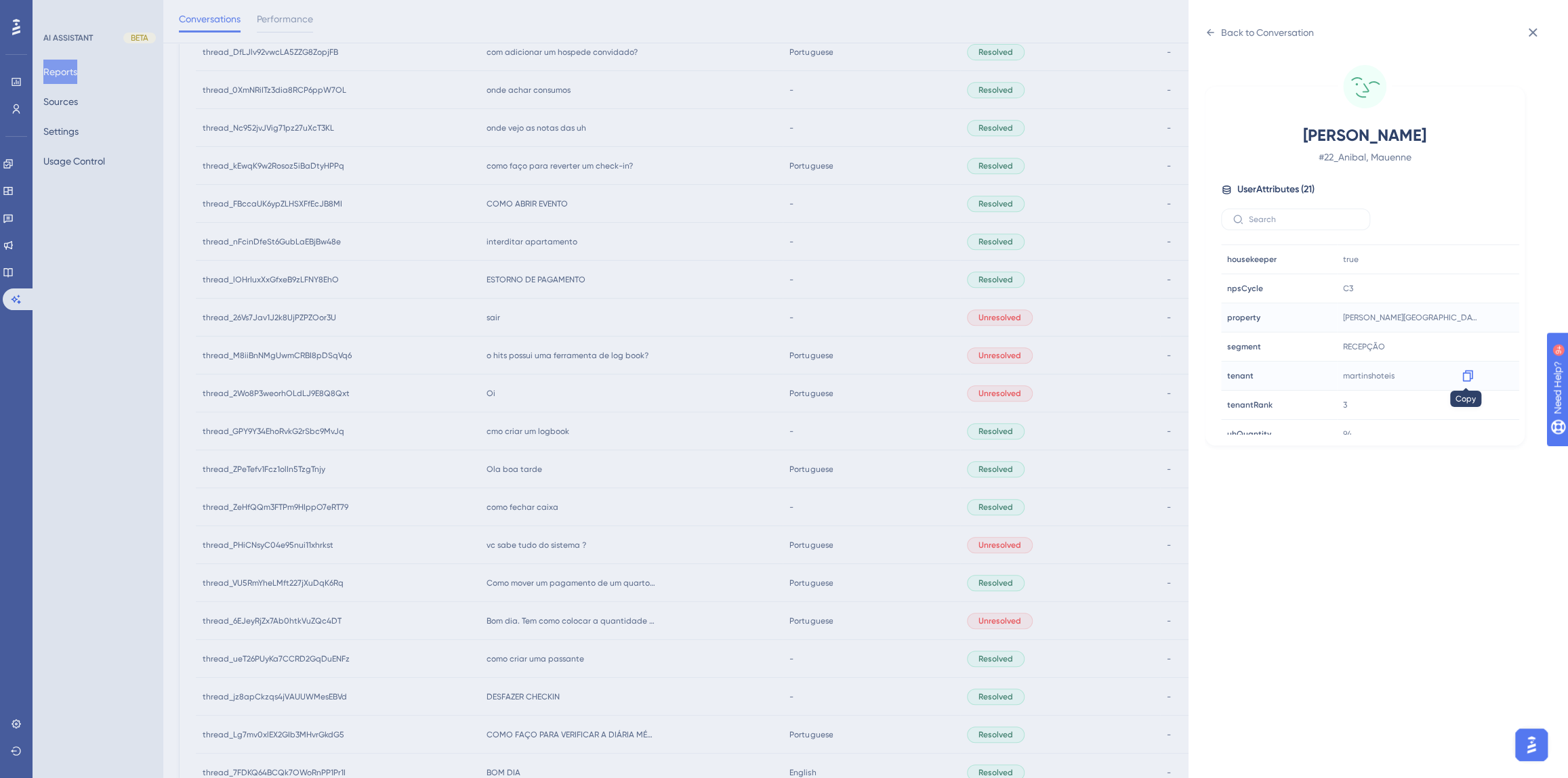
click at [1464, 376] on icon at bounding box center [1467, 376] width 13 height 13
click at [1463, 312] on icon at bounding box center [1467, 317] width 13 height 13
click at [1225, 35] on div "Back to Conversation" at bounding box center [1267, 32] width 93 height 16
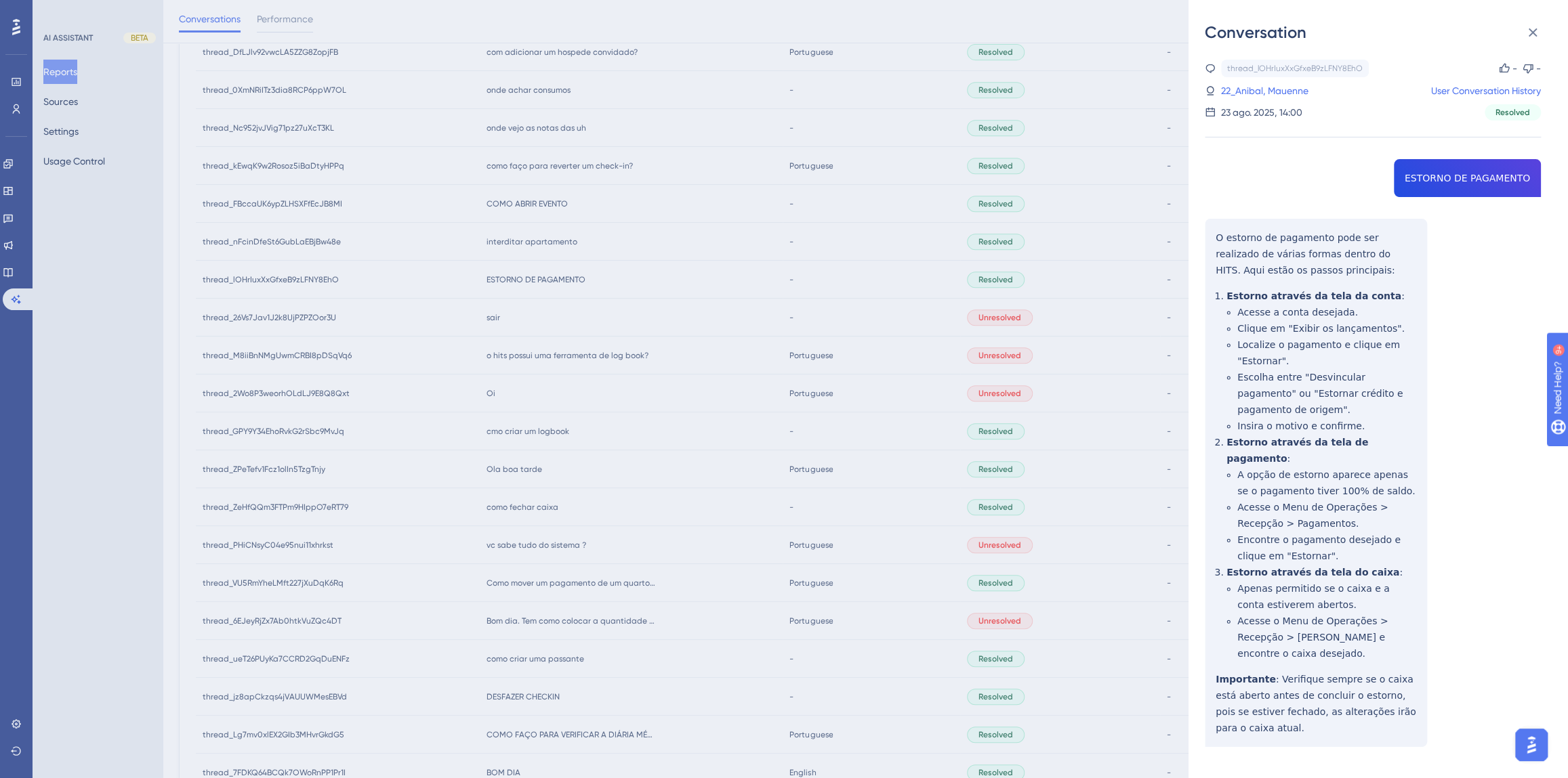
click at [575, 417] on div "Conversation thread_lOHrIuxXxGfxeB9zLFNY8EhO Copy - - 22_Anibal, Mauenne User C…" at bounding box center [784, 389] width 1568 height 778
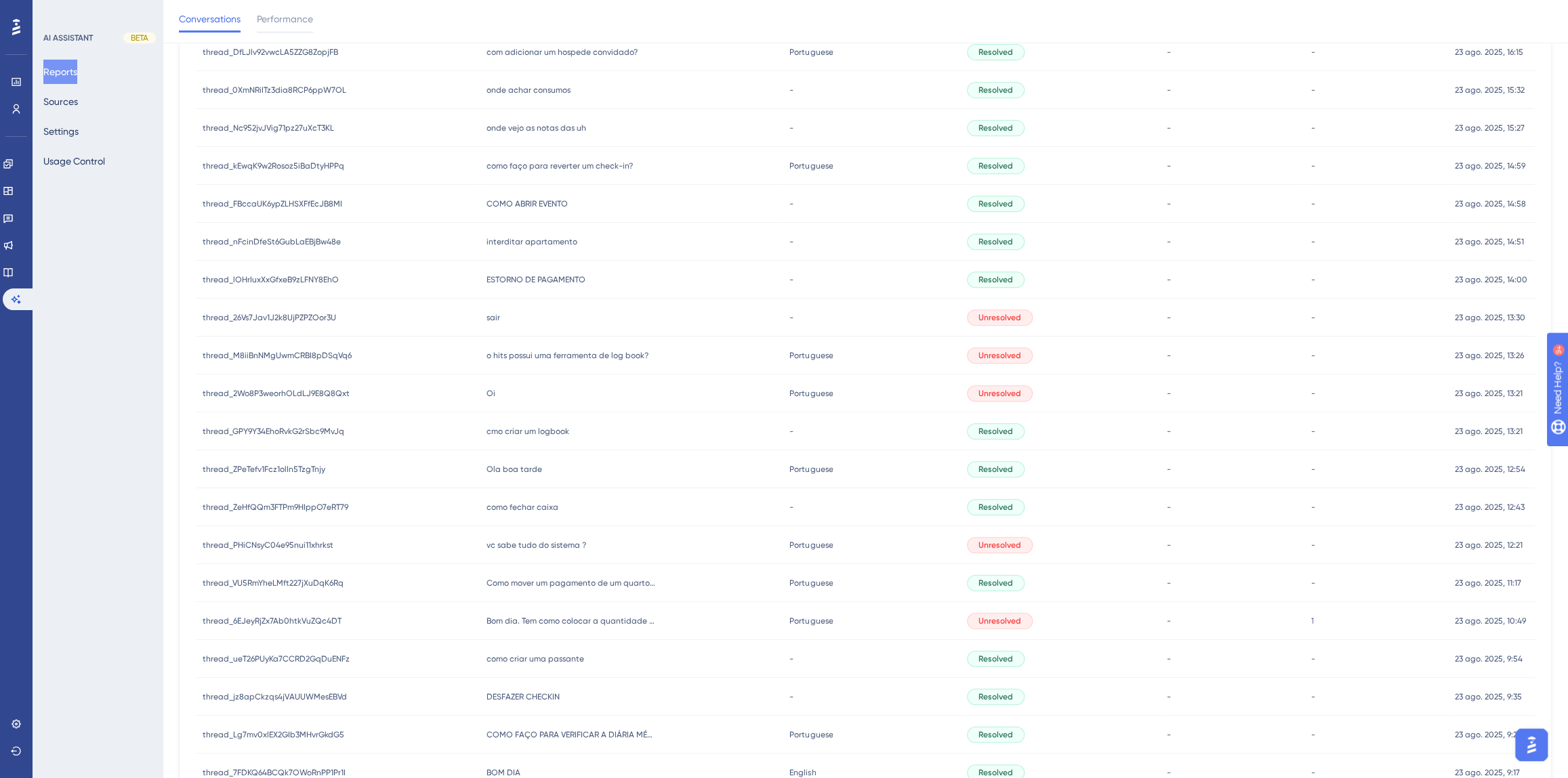
click at [504, 248] on div "interditar apartamento interditar apartamento" at bounding box center [631, 241] width 303 height 38
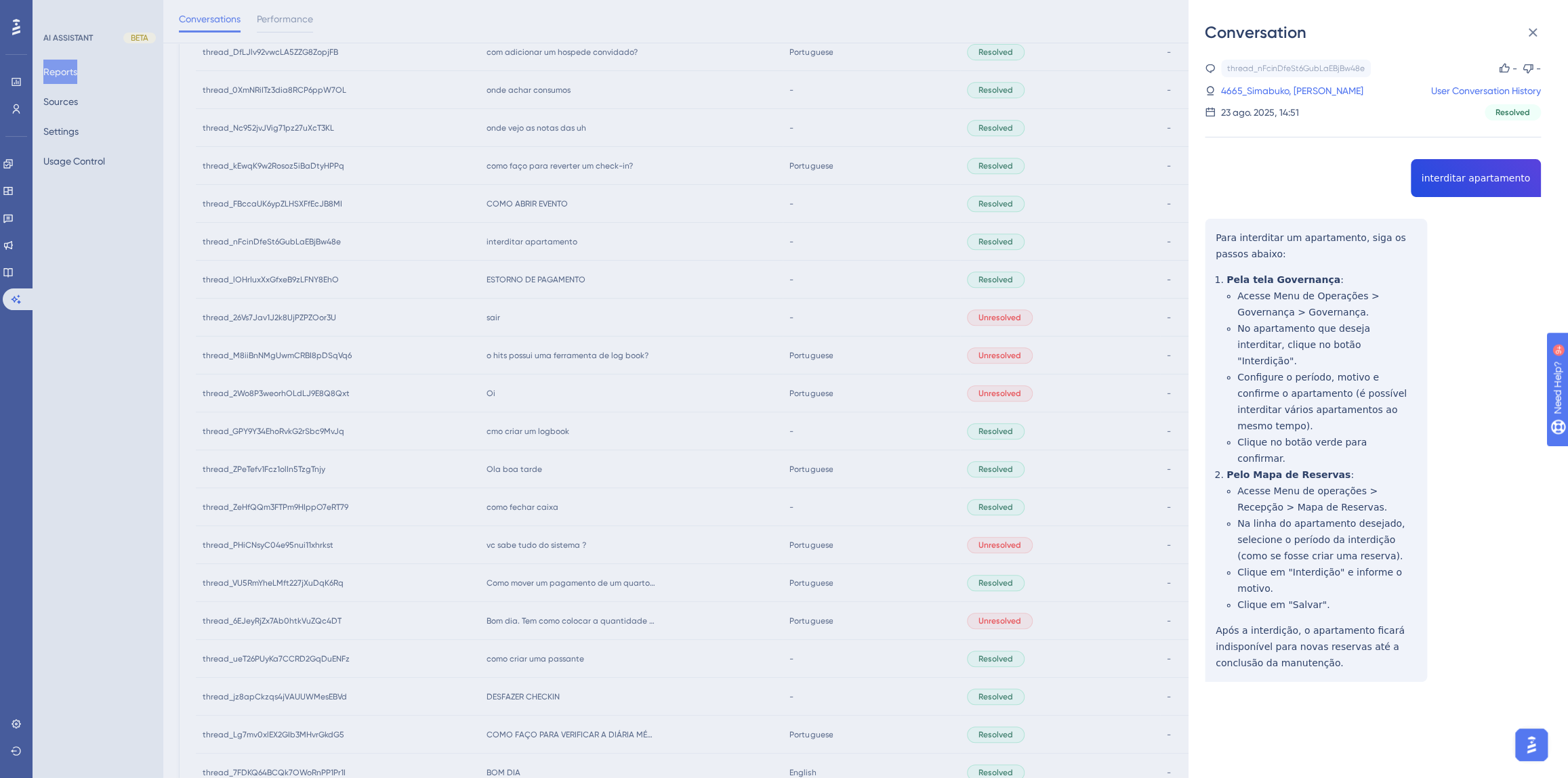
click at [1431, 172] on div "thread_nFcinDfeSt6GubLaEBjBw48e Copy - - 4665_Simabuko, [PERSON_NAME] User Conv…" at bounding box center [1373, 405] width 336 height 691
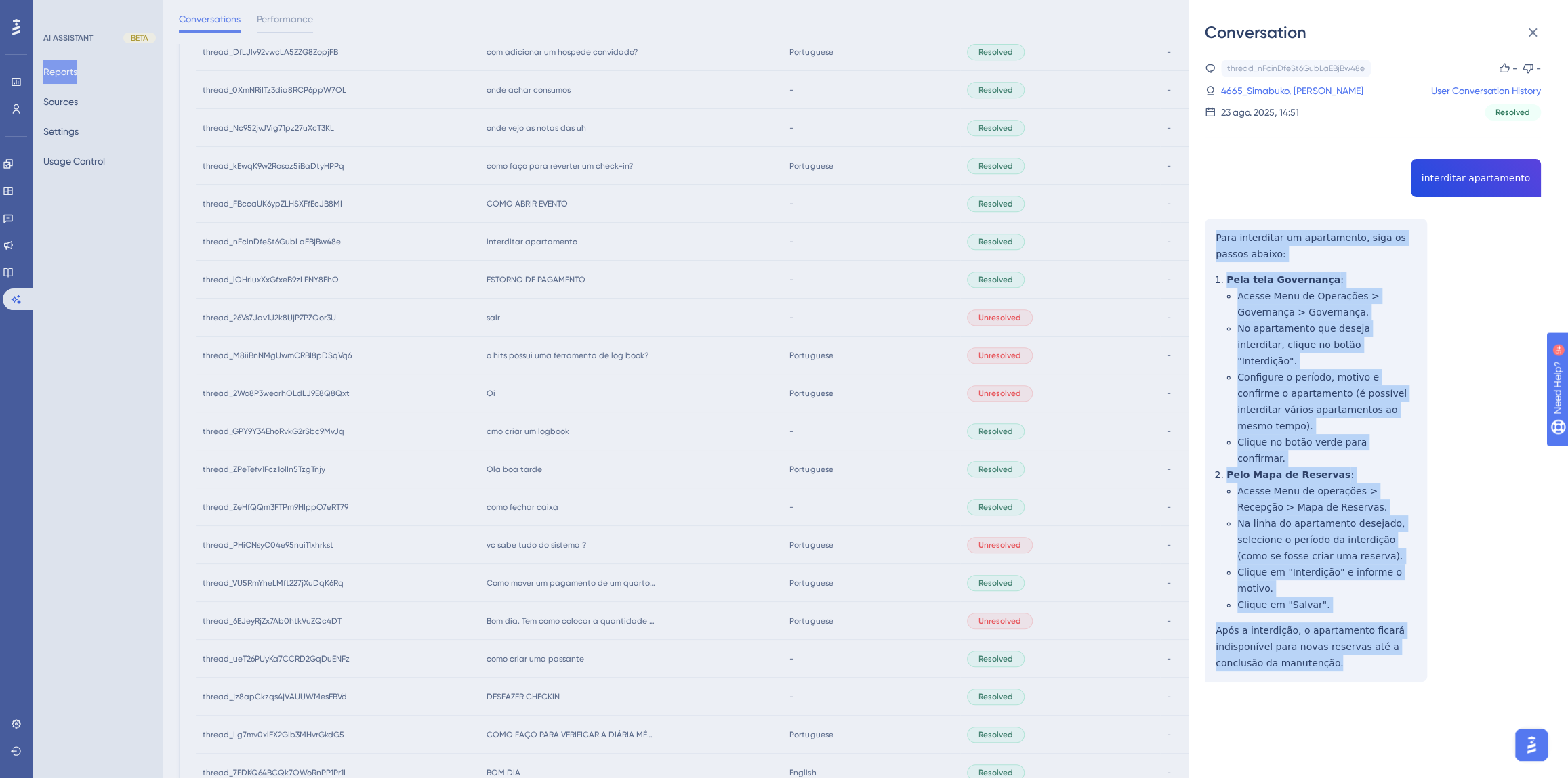
drag, startPoint x: 1342, startPoint y: 612, endPoint x: 1216, endPoint y: 239, distance: 393.7
click at [1216, 239] on div "thread_nFcinDfeSt6GubLaEBjBw48e Copy - - 4665_Simabuko, [PERSON_NAME] User Conv…" at bounding box center [1373, 405] width 336 height 691
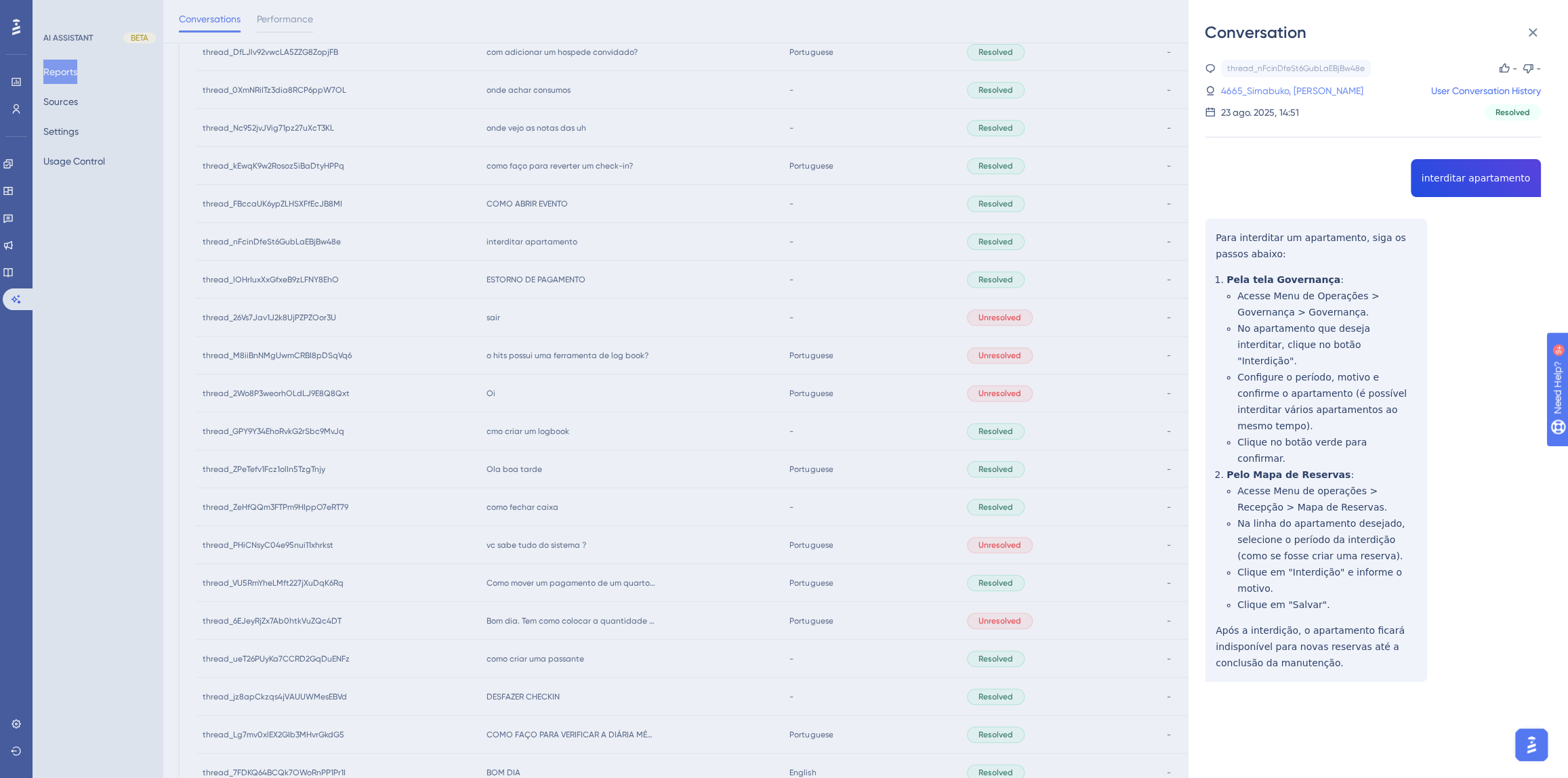
click at [1283, 90] on link "4665_Simabuko, [PERSON_NAME]" at bounding box center [1292, 90] width 142 height 16
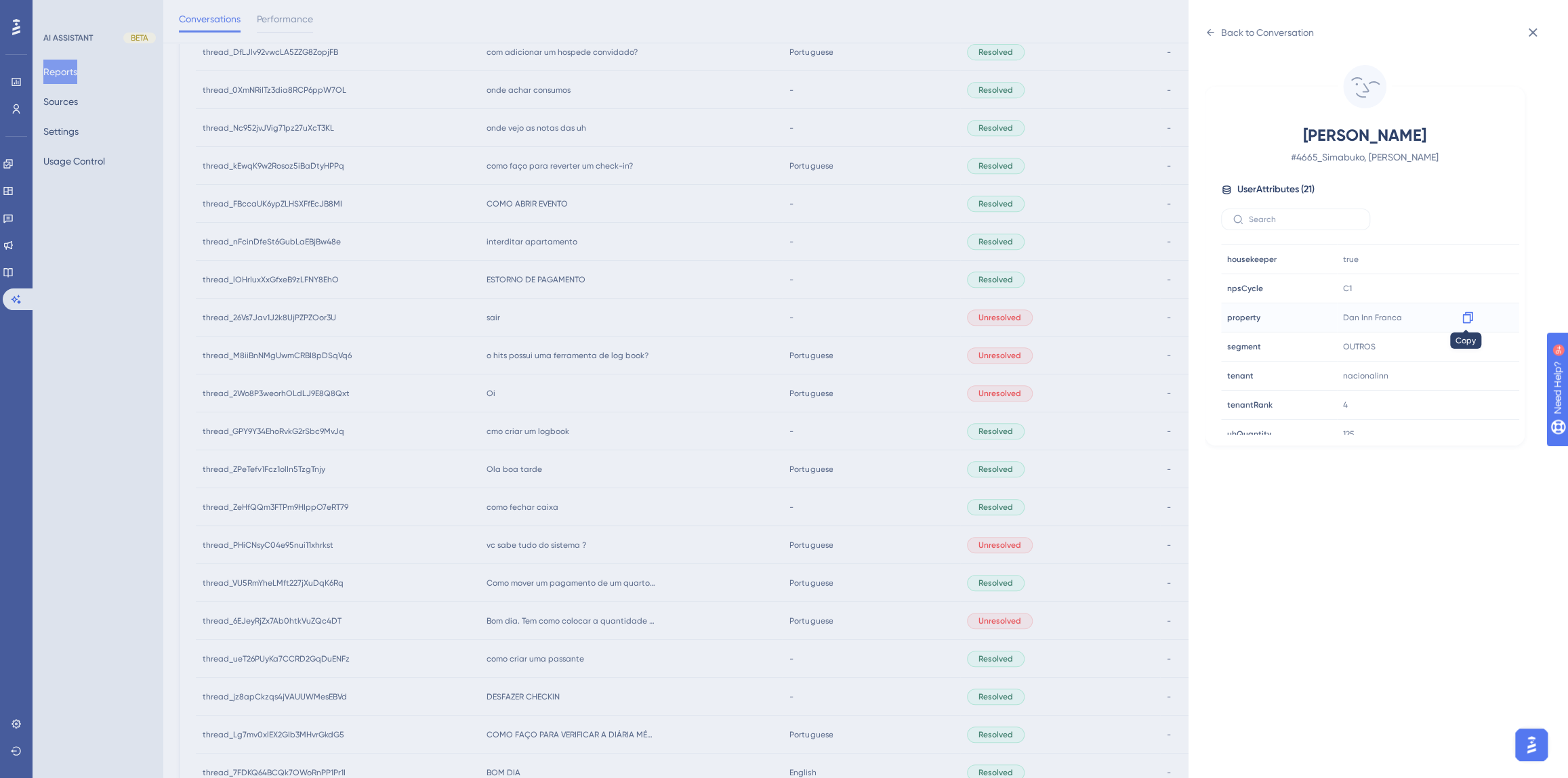
click at [1469, 316] on icon at bounding box center [1467, 317] width 13 height 13
click at [574, 391] on div "Back to Conversation Simabuko, [PERSON_NAME] # 4665_Simabuko, [PERSON_NAME] Use…" at bounding box center [784, 389] width 1568 height 778
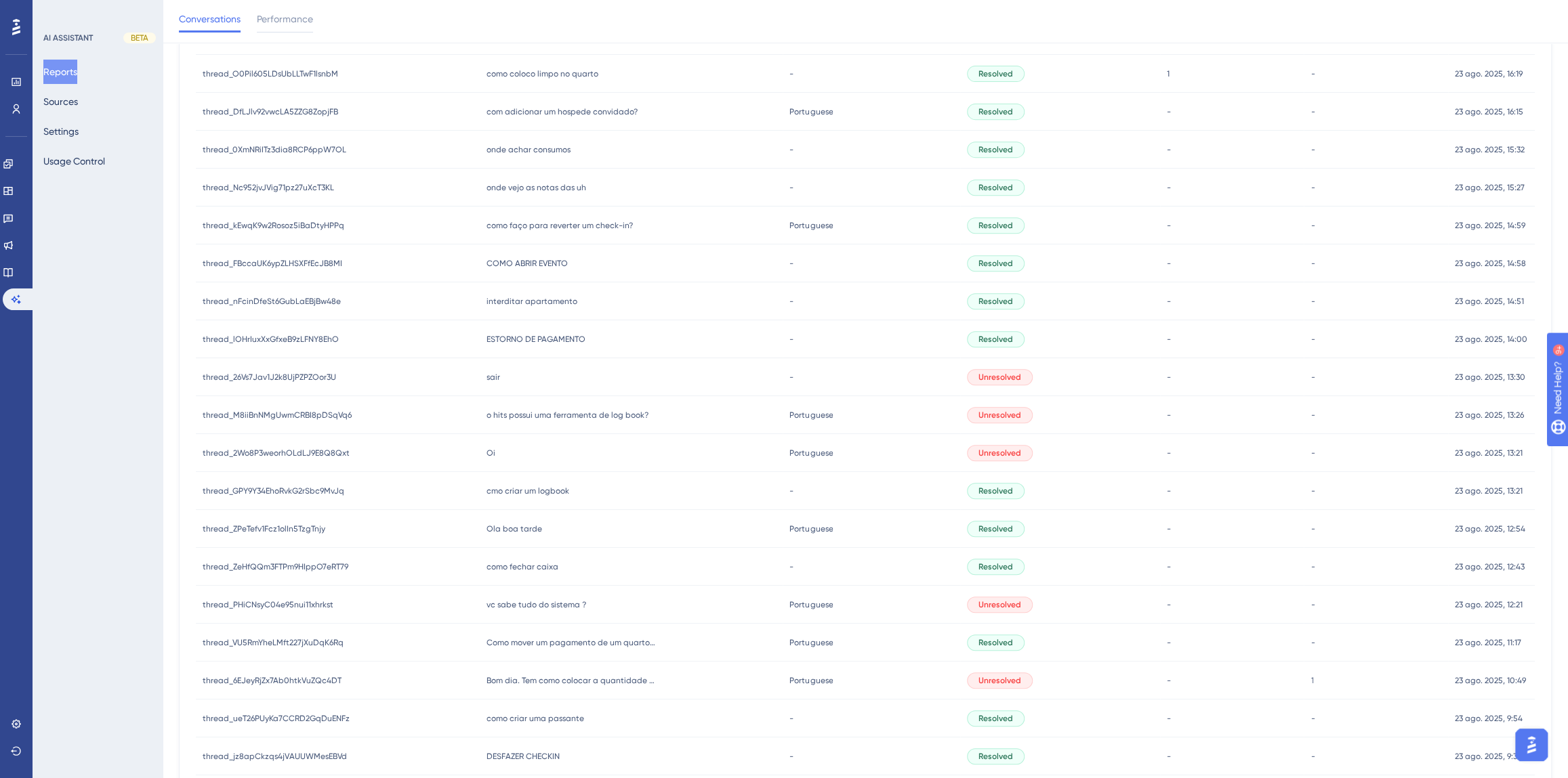
scroll to position [370, 0]
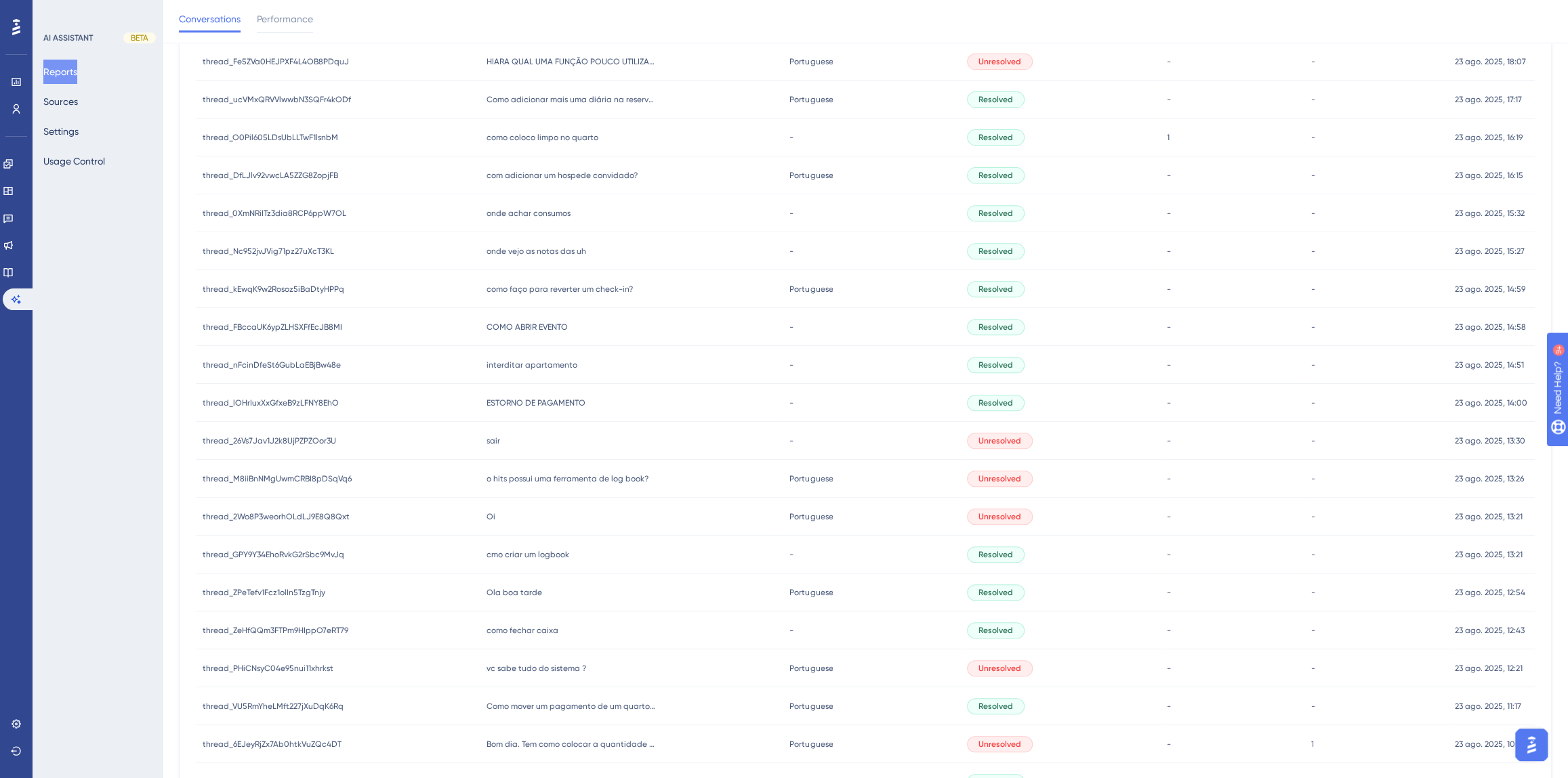
click at [522, 322] on span "COMO ABRIR EVENTO" at bounding box center [527, 327] width 81 height 11
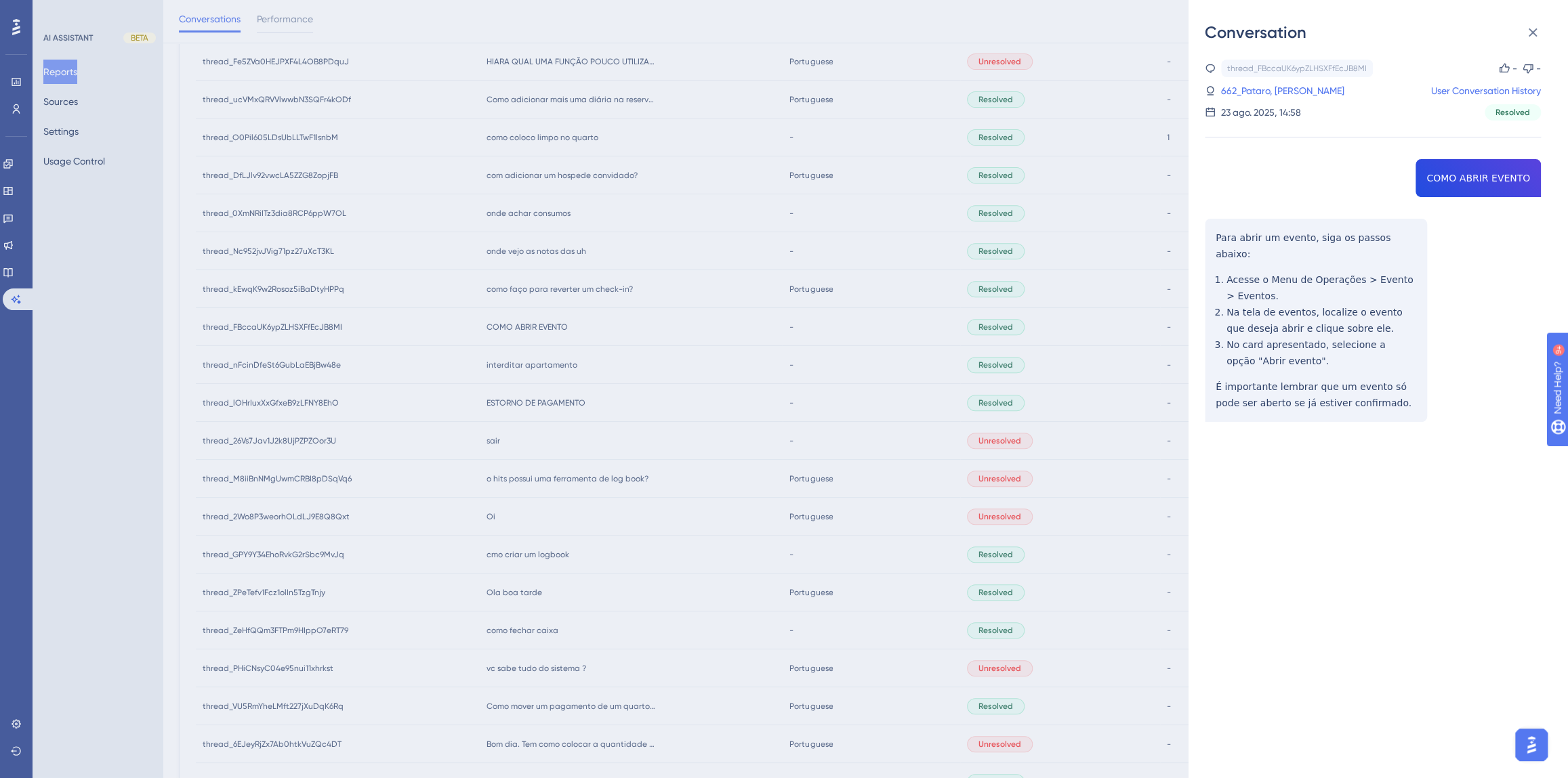
click at [1462, 173] on div "thread_FBccaUK6ypZLHSXFfEcJB8MI Copy - - 662_Pataro, [PERSON_NAME] User Convers…" at bounding box center [1373, 275] width 336 height 431
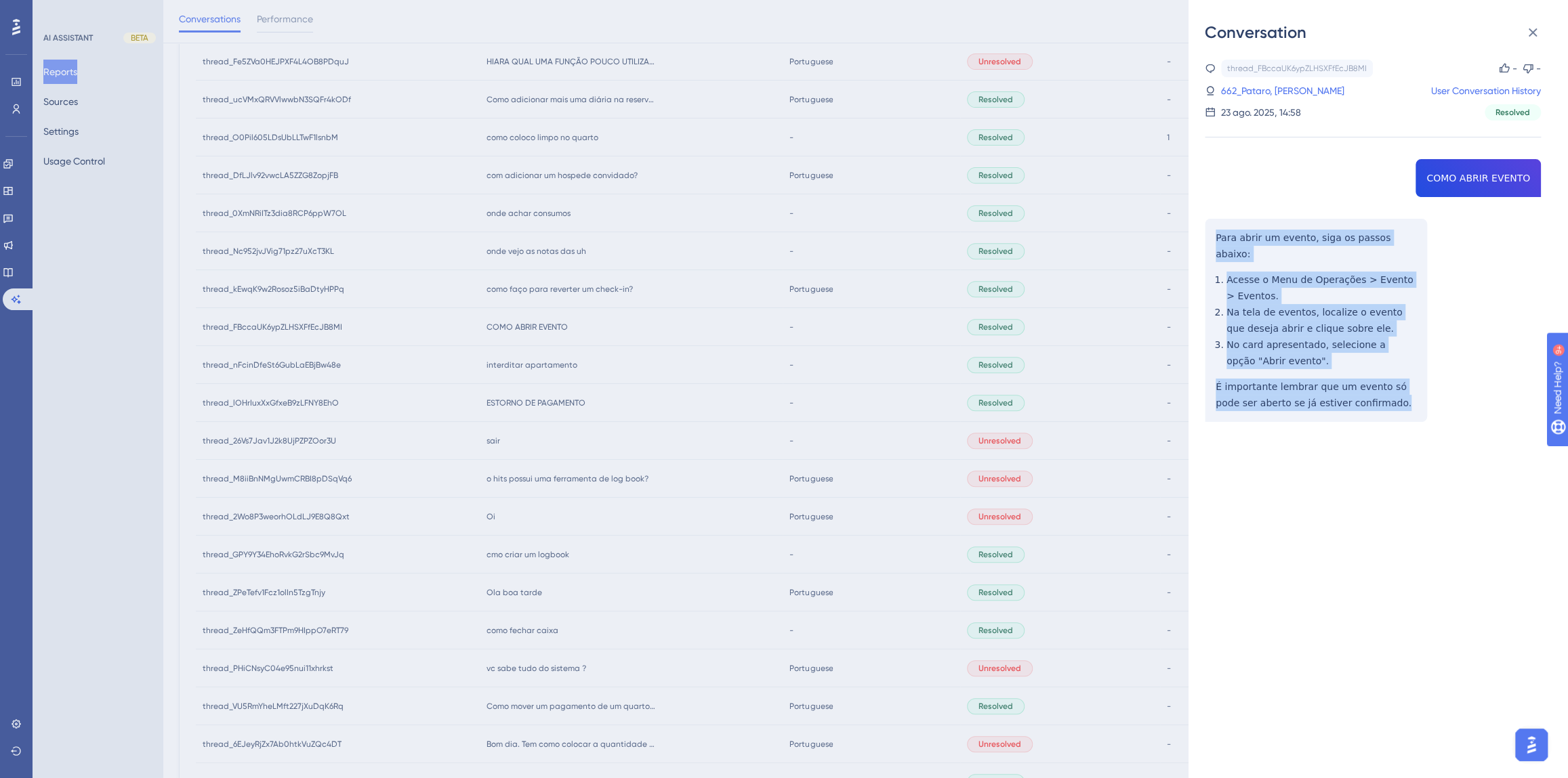
drag, startPoint x: 1393, startPoint y: 392, endPoint x: 1211, endPoint y: 234, distance: 241.0
click at [1211, 234] on div "thread_FBccaUK6ypZLHSXFfEcJB8MI Copy - - 662_Pataro, [PERSON_NAME] User Convers…" at bounding box center [1373, 275] width 336 height 431
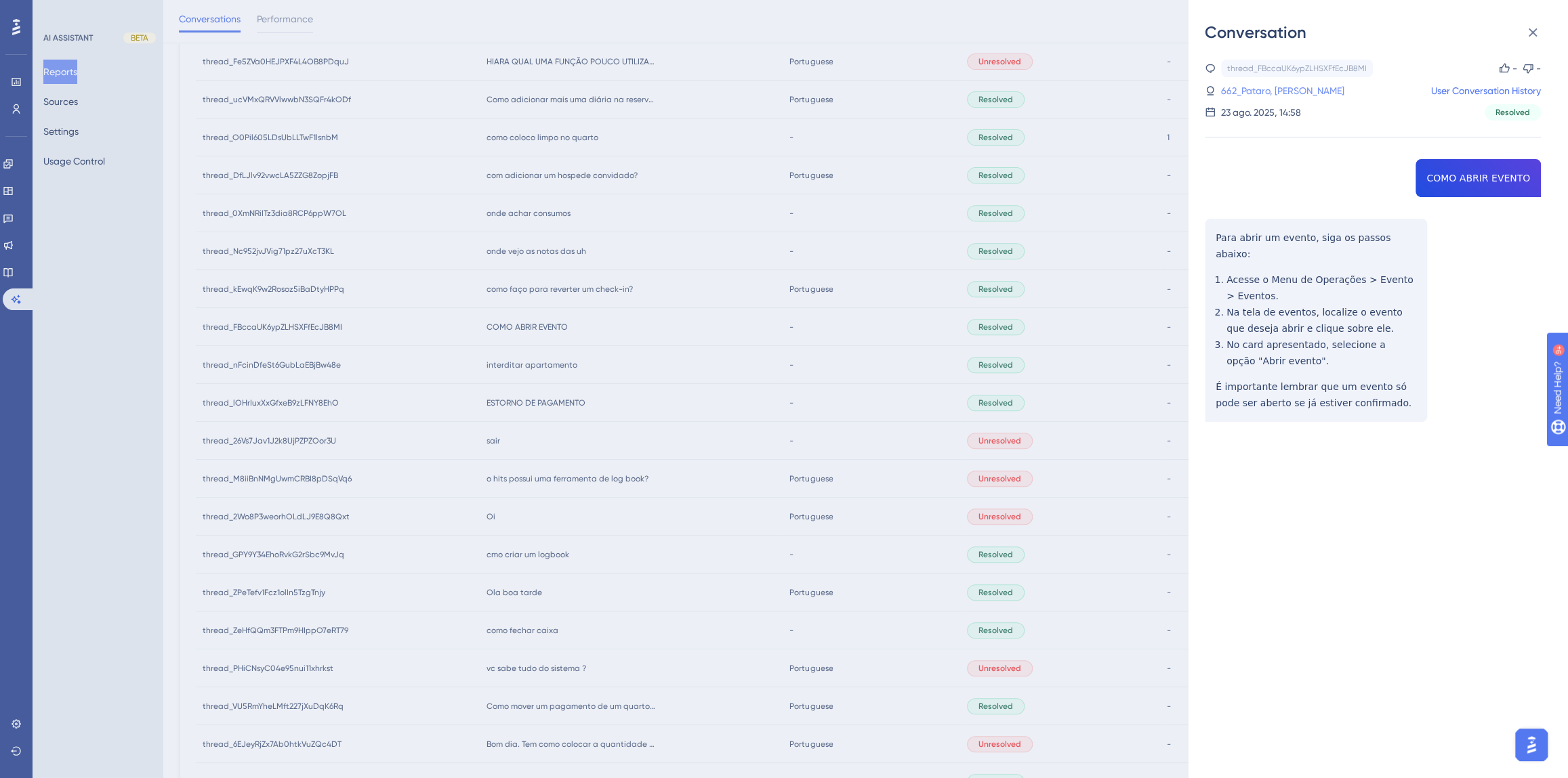
click at [1242, 95] on link "662_Pataro, [PERSON_NAME]" at bounding box center [1283, 90] width 123 height 16
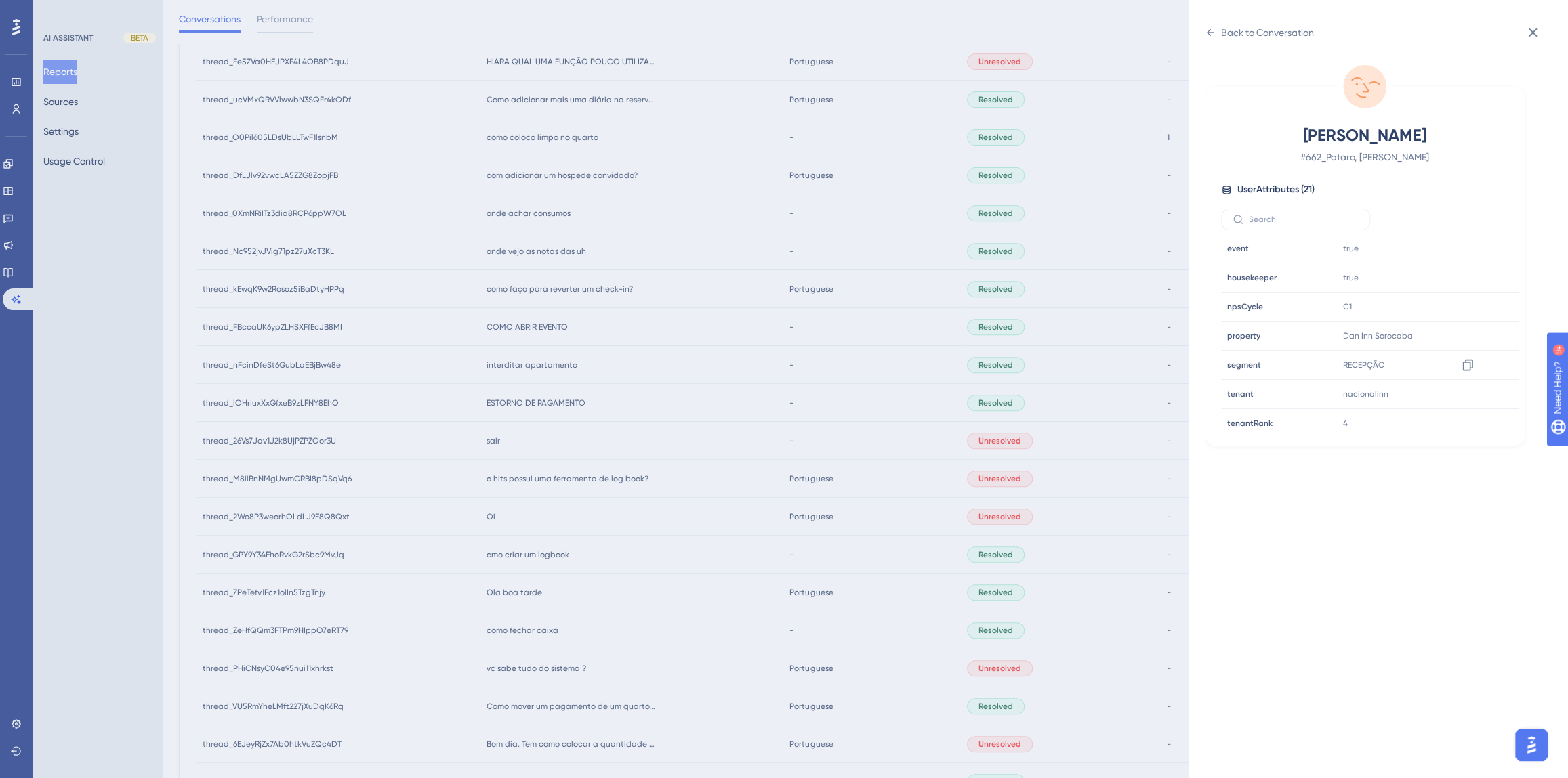
scroll to position [369, 0]
click at [1230, 44] on div "[PERSON_NAME] # 662_Pataro, [PERSON_NAME] User Attributes ( 21 ) Email Email [D…" at bounding box center [1384, 410] width 358 height 735
click at [1228, 38] on div "Back to Conversation" at bounding box center [1267, 32] width 93 height 16
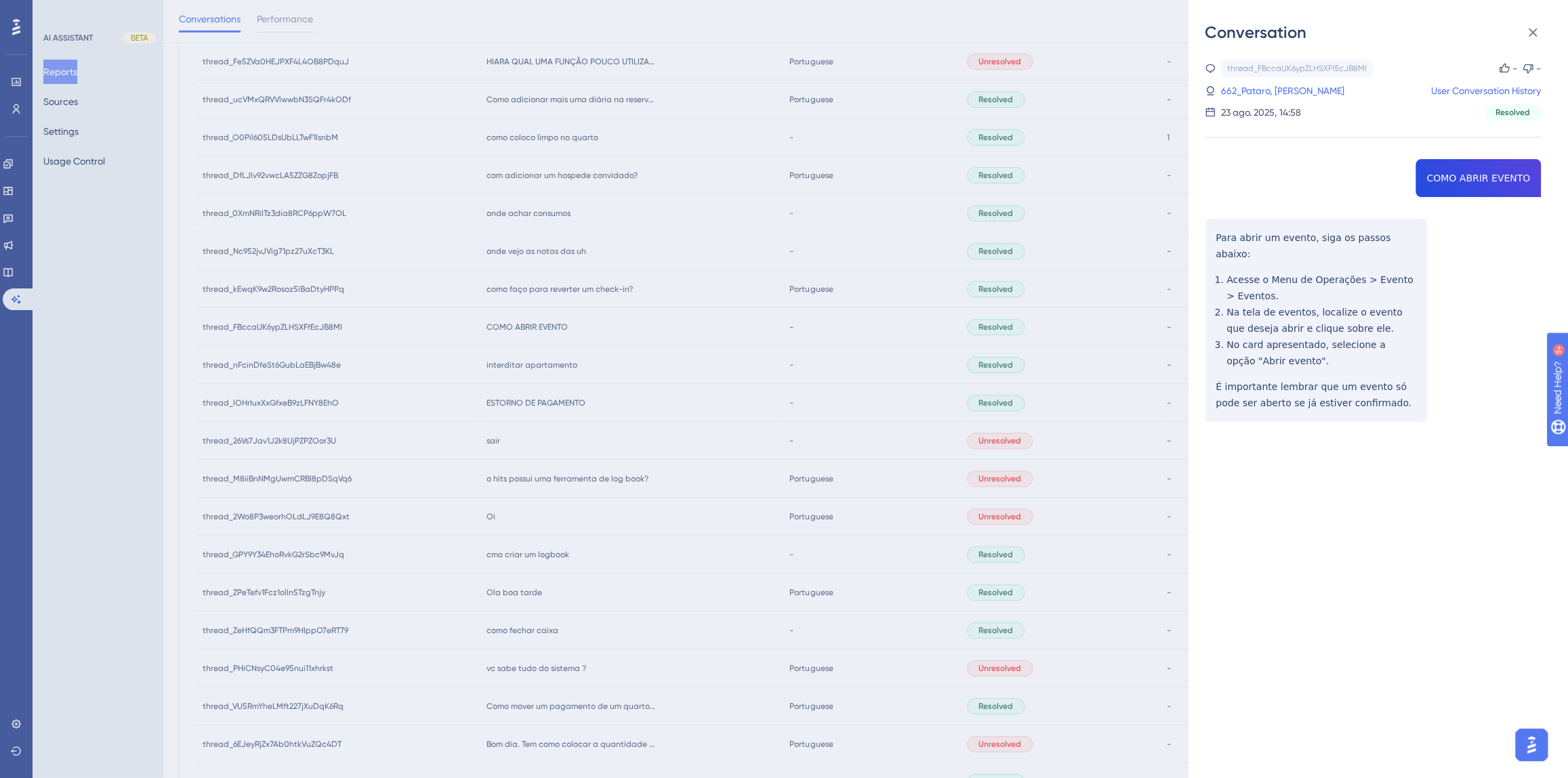
click at [637, 431] on div "Conversation thread_FBccaUK6ypZLHSXFfEcJB8MI Copy - - 662_Pataro, [PERSON_NAME]…" at bounding box center [784, 389] width 1568 height 778
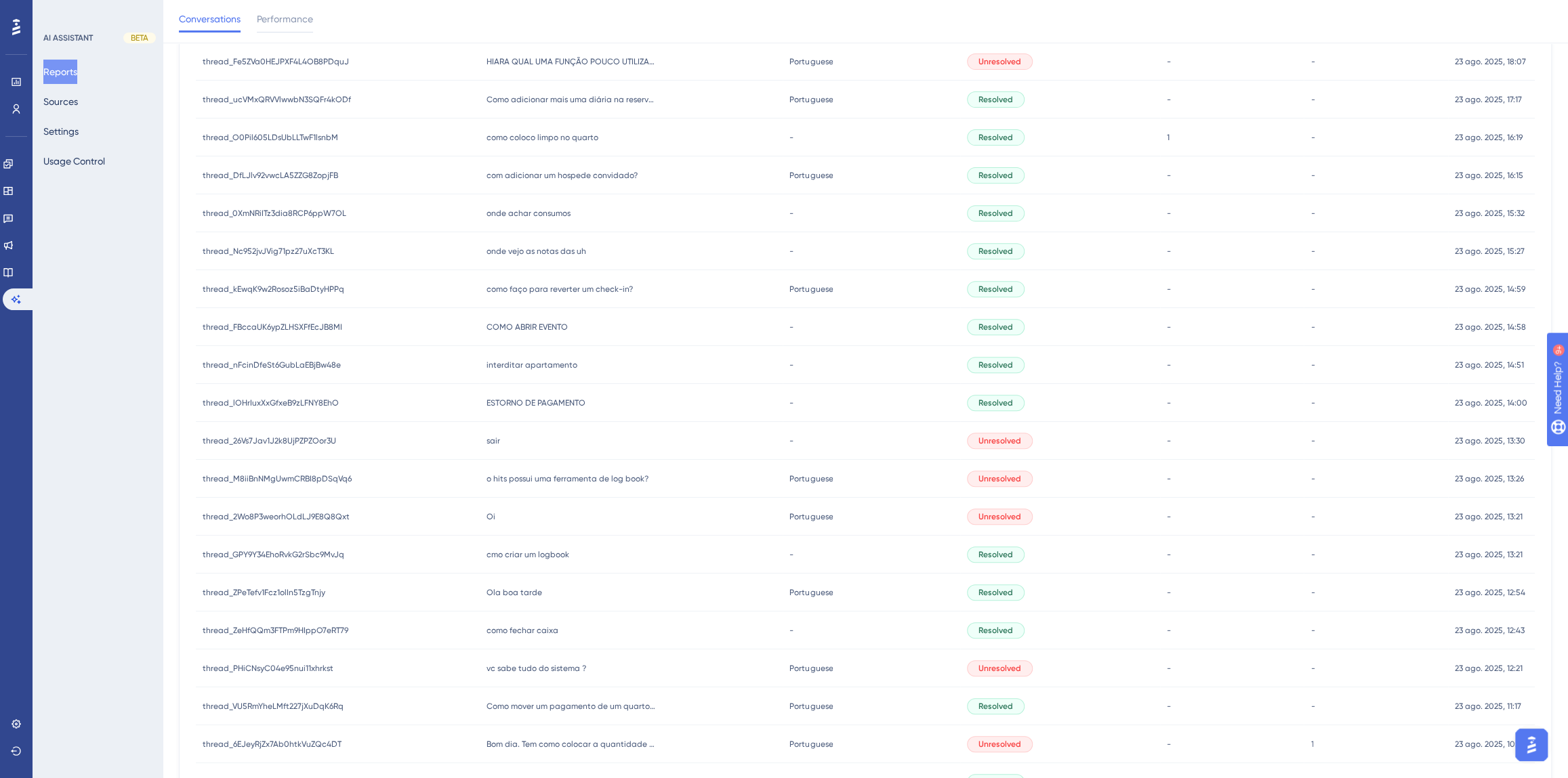
click at [513, 290] on span "como faço para reverter um check-in?" at bounding box center [560, 289] width 147 height 11
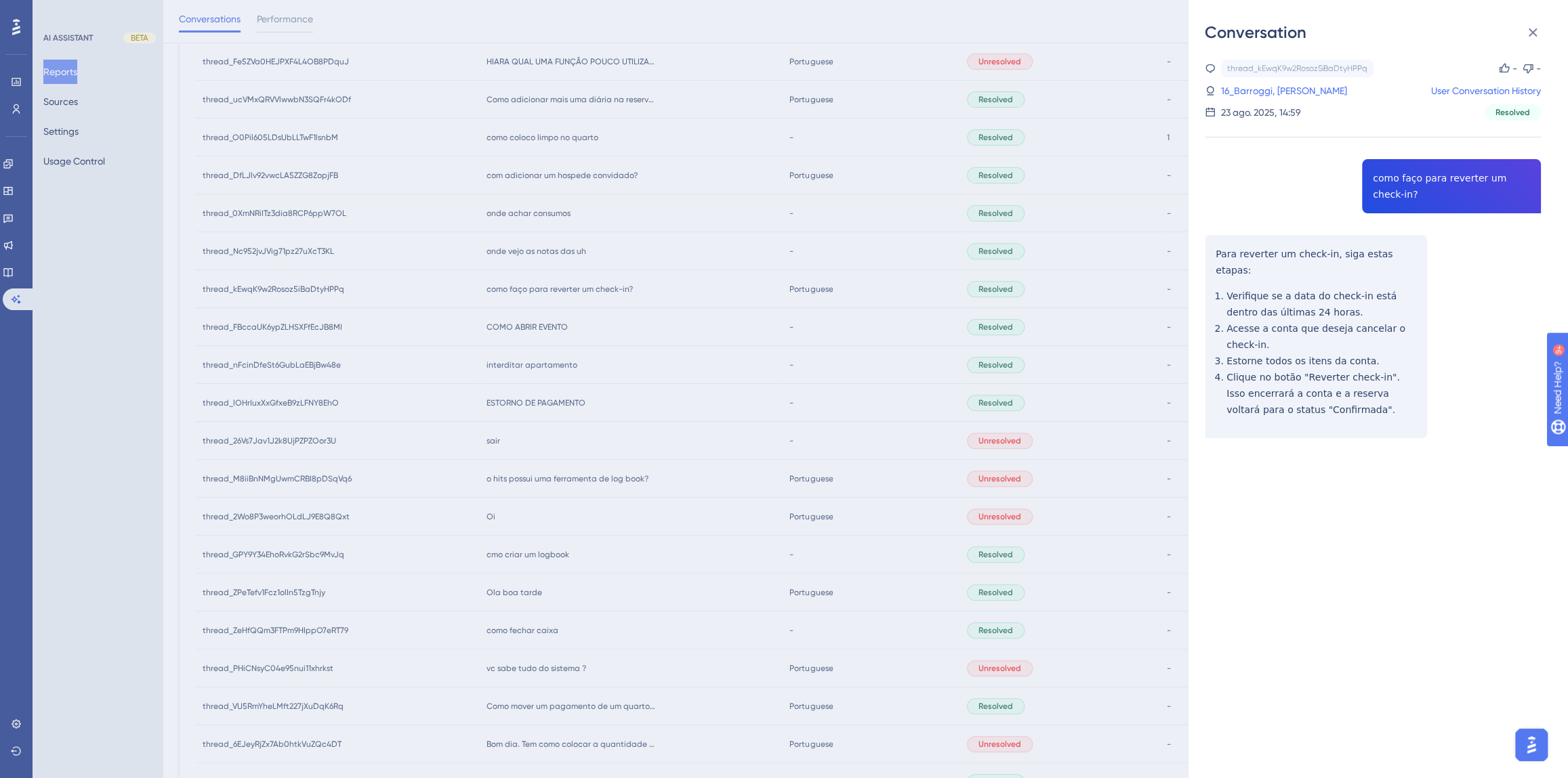
click at [1423, 178] on div "thread_kEwqK9w2Rosoz5iBaDtyHPPq Copy - - 16_Barroggi, [PERSON_NAME] User Conver…" at bounding box center [1373, 283] width 336 height 448
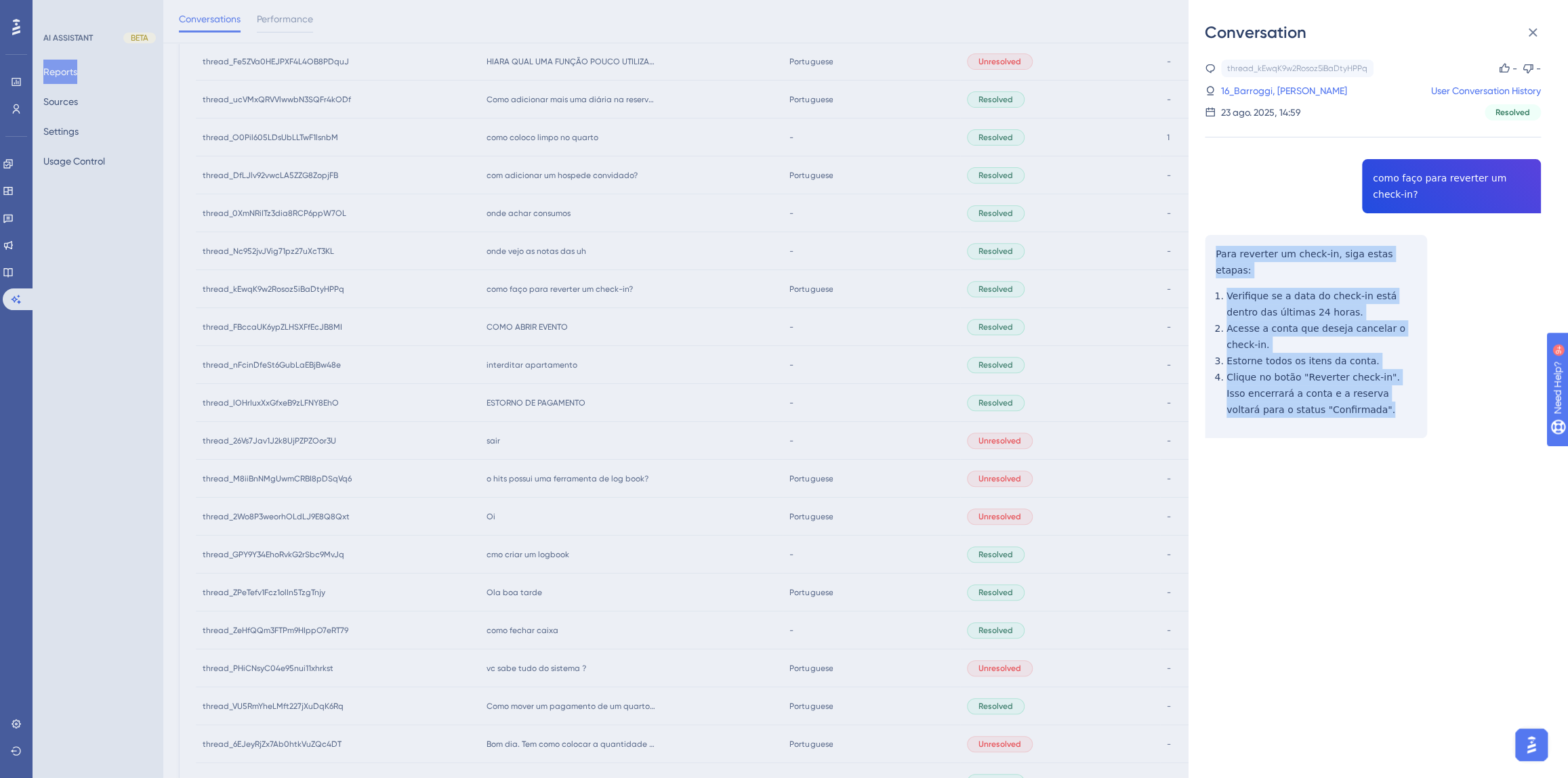
drag, startPoint x: 1321, startPoint y: 393, endPoint x: 1216, endPoint y: 256, distance: 172.6
click at [1216, 256] on div "thread_kEwqK9w2Rosoz5iBaDtyHPPq Copy - - 16_Barroggi, [PERSON_NAME] User Conver…" at bounding box center [1373, 283] width 336 height 448
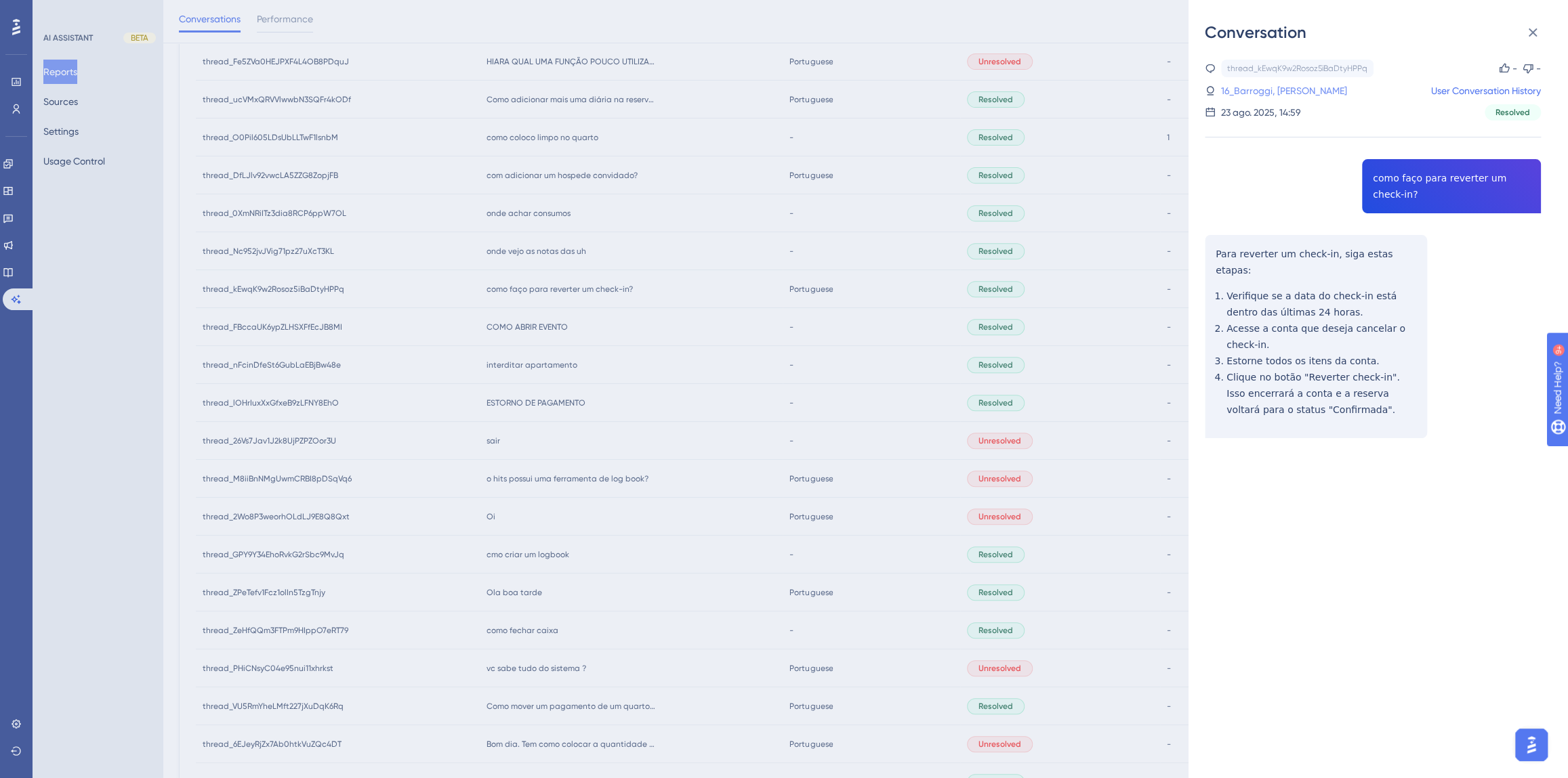
click at [1248, 87] on link "16_Barroggi, [PERSON_NAME]" at bounding box center [1284, 90] width 126 height 16
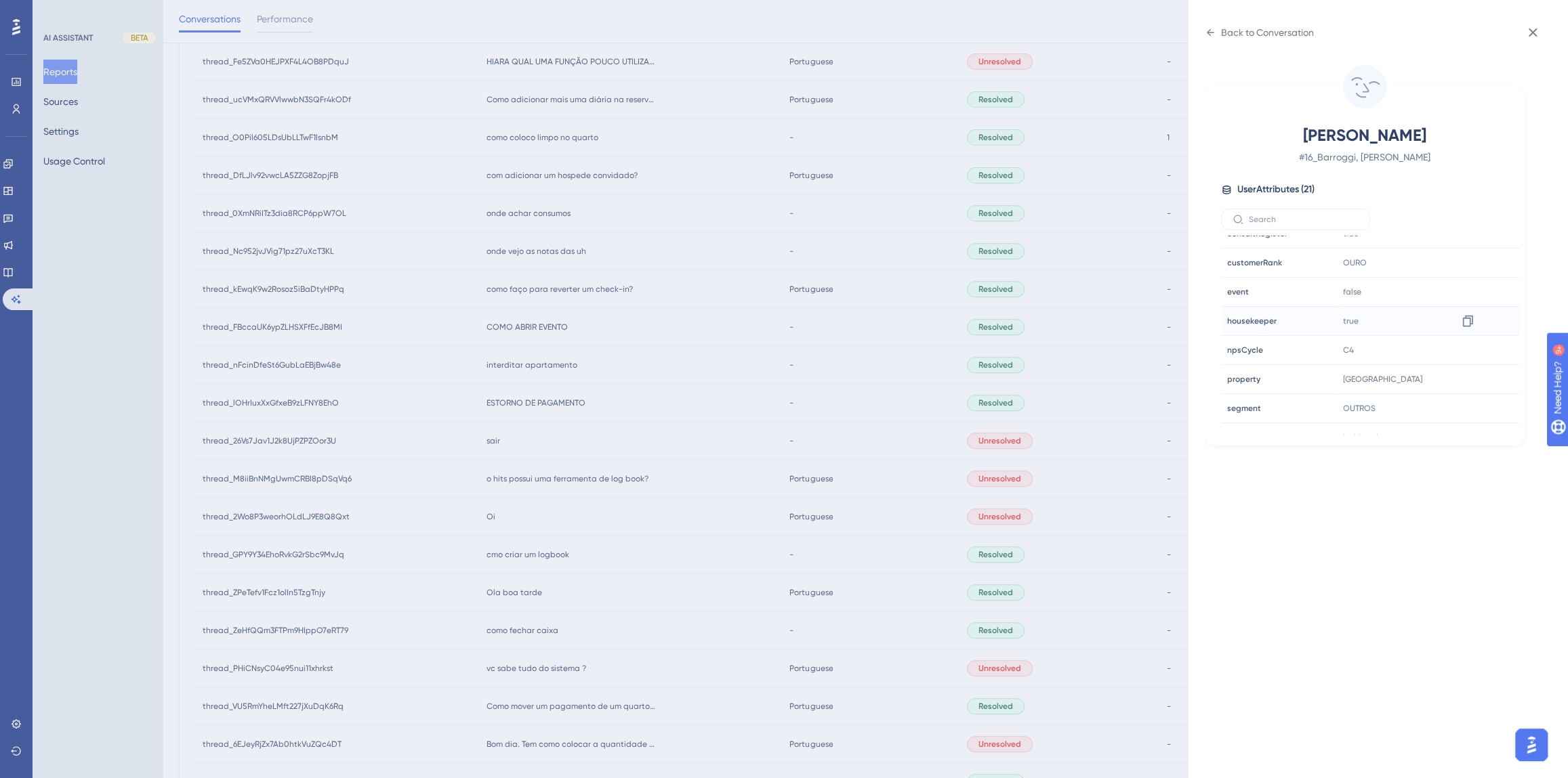
scroll to position [411, 0]
click at [585, 304] on div "Back to Conversation [PERSON_NAME] # 16_Barroggi, [PERSON_NAME] User Attributes…" at bounding box center [784, 389] width 1568 height 778
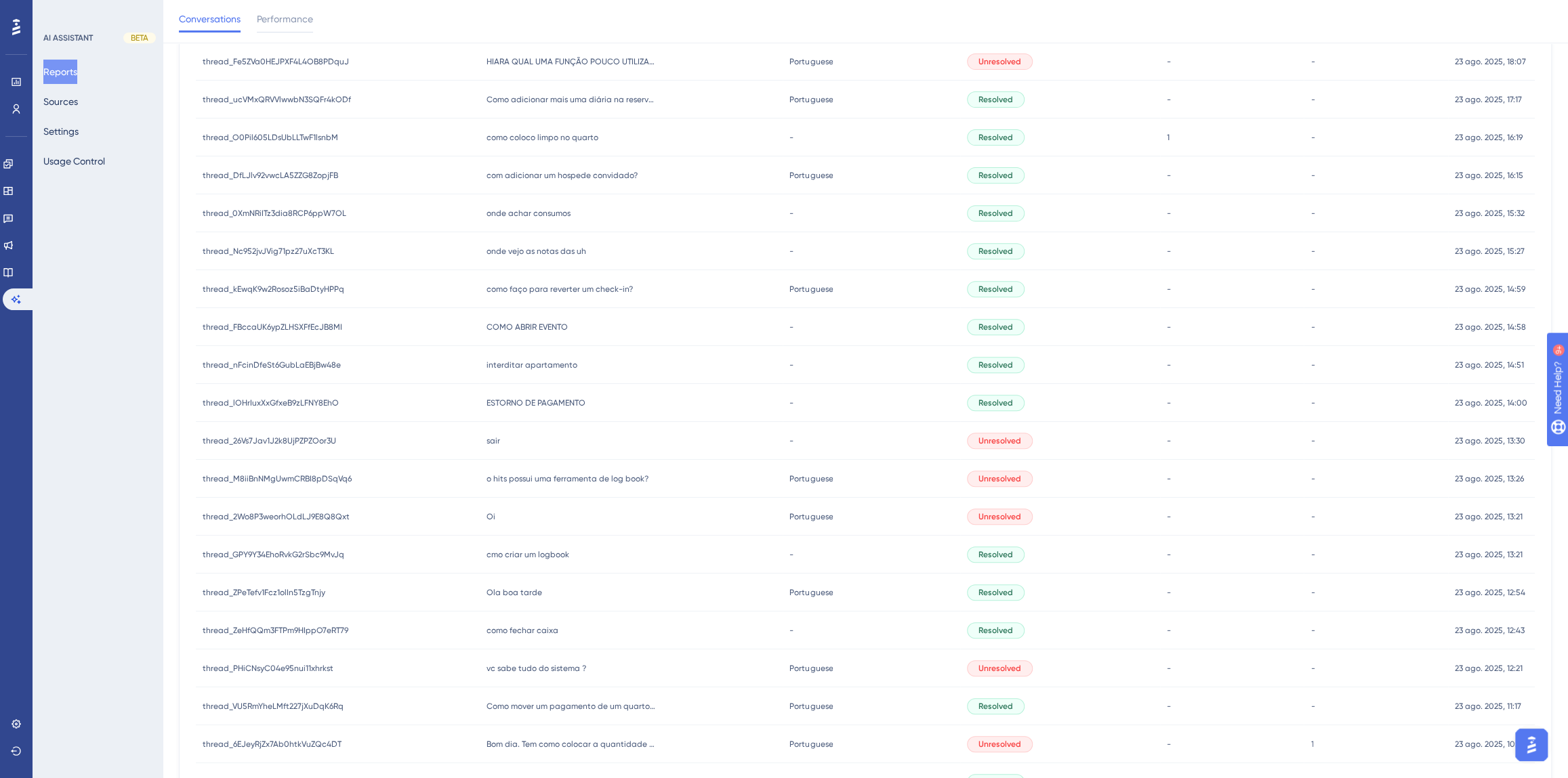
click at [538, 243] on div "onde vejo as notas das uh onde vejo as notas das uh" at bounding box center [631, 251] width 303 height 38
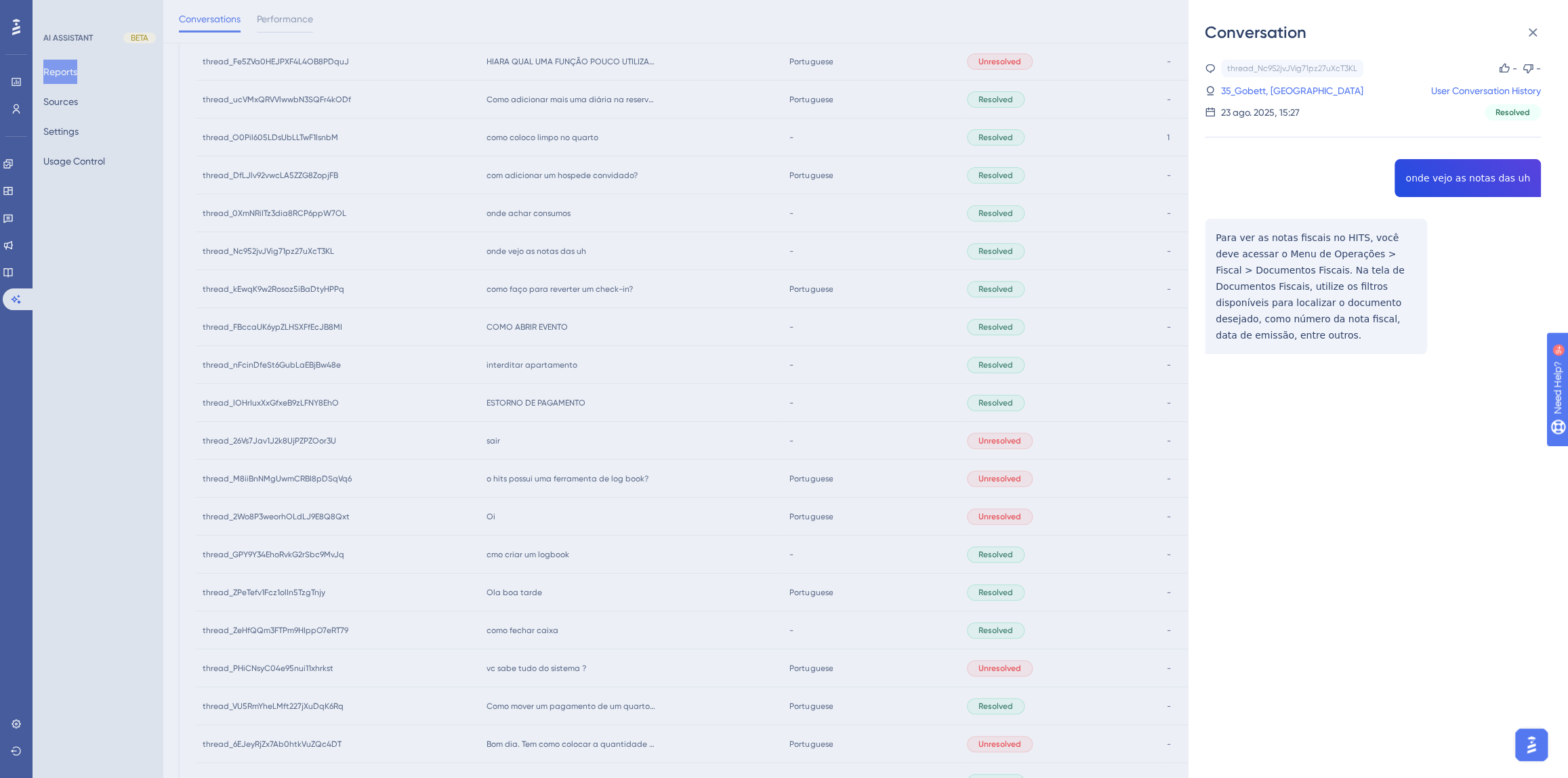
click at [1428, 175] on div "thread_Nc952jvJVig71pz27uXcT3KL Copy - - 35_Gobett, [PERSON_NAME] User Conversa…" at bounding box center [1373, 241] width 336 height 364
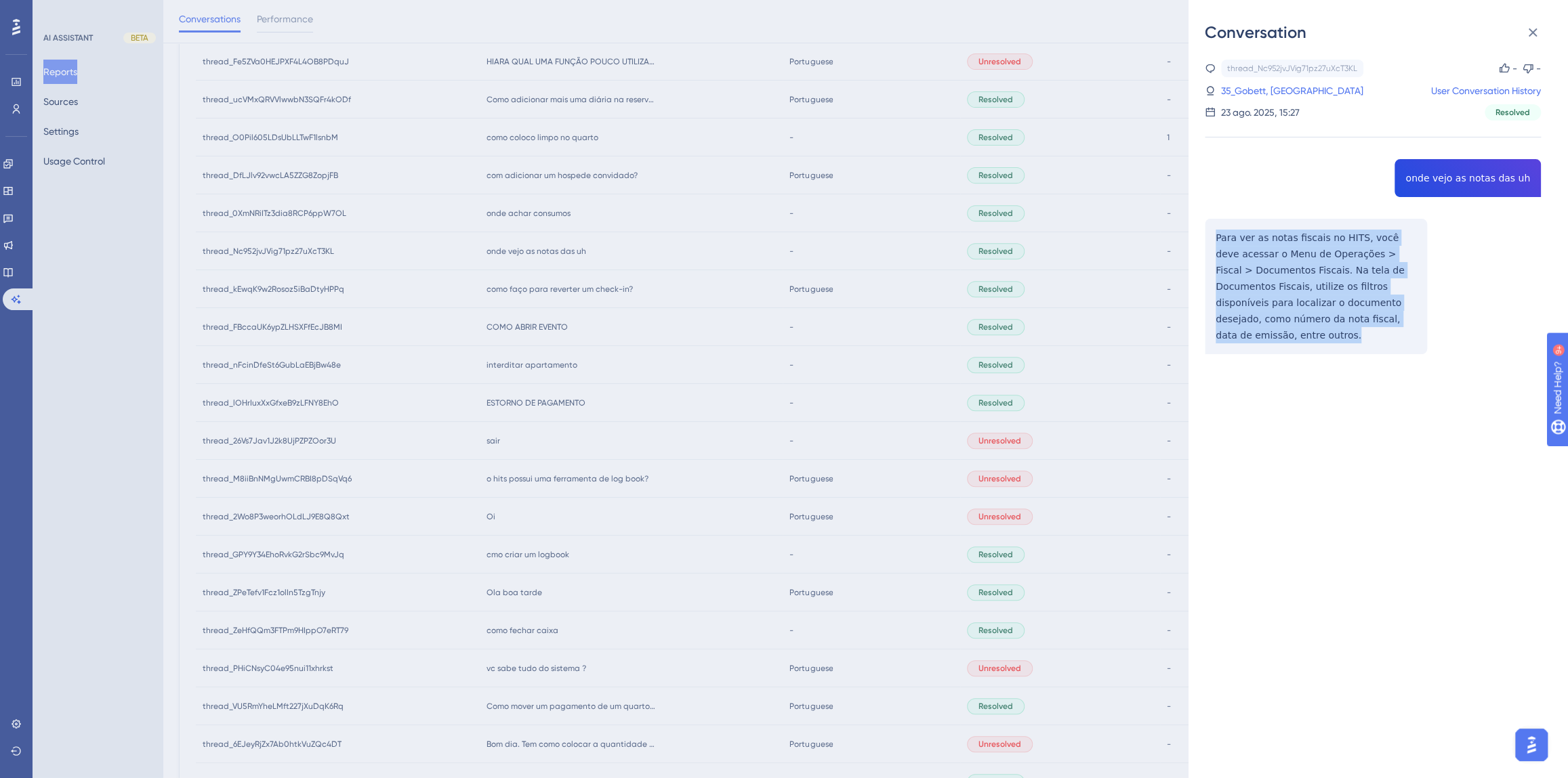
drag, startPoint x: 1405, startPoint y: 321, endPoint x: 1212, endPoint y: 241, distance: 208.9
click at [1212, 241] on div "thread_Nc952jvJVig71pz27uXcT3KL Copy - - 35_Gobett, [PERSON_NAME] User Conversa…" at bounding box center [1373, 241] width 336 height 364
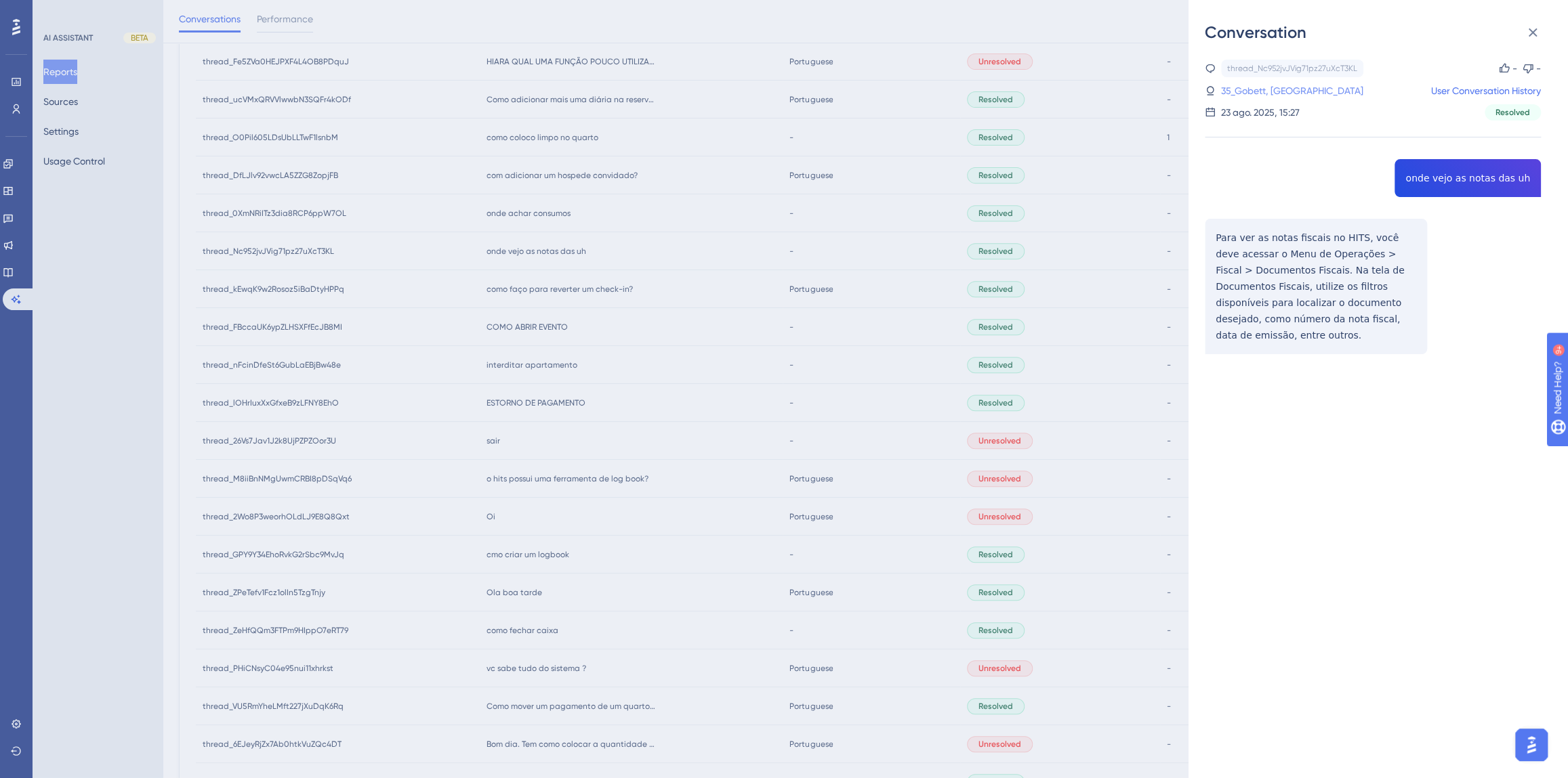
click at [1251, 94] on link "35_Gobett, [GEOGRAPHIC_DATA]" at bounding box center [1292, 90] width 142 height 16
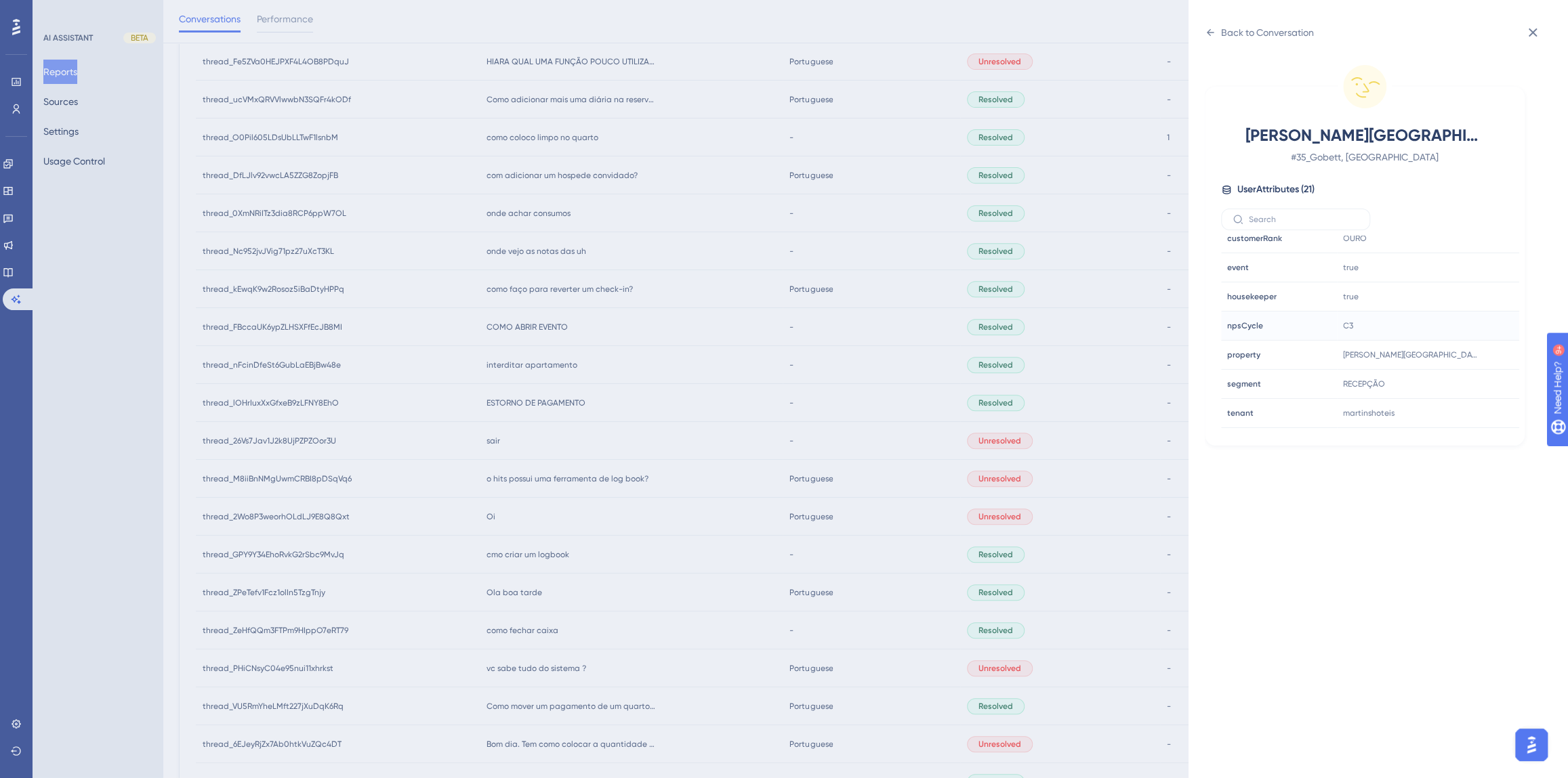
scroll to position [369, 0]
click at [1225, 36] on div "Back to Conversation" at bounding box center [1267, 32] width 93 height 16
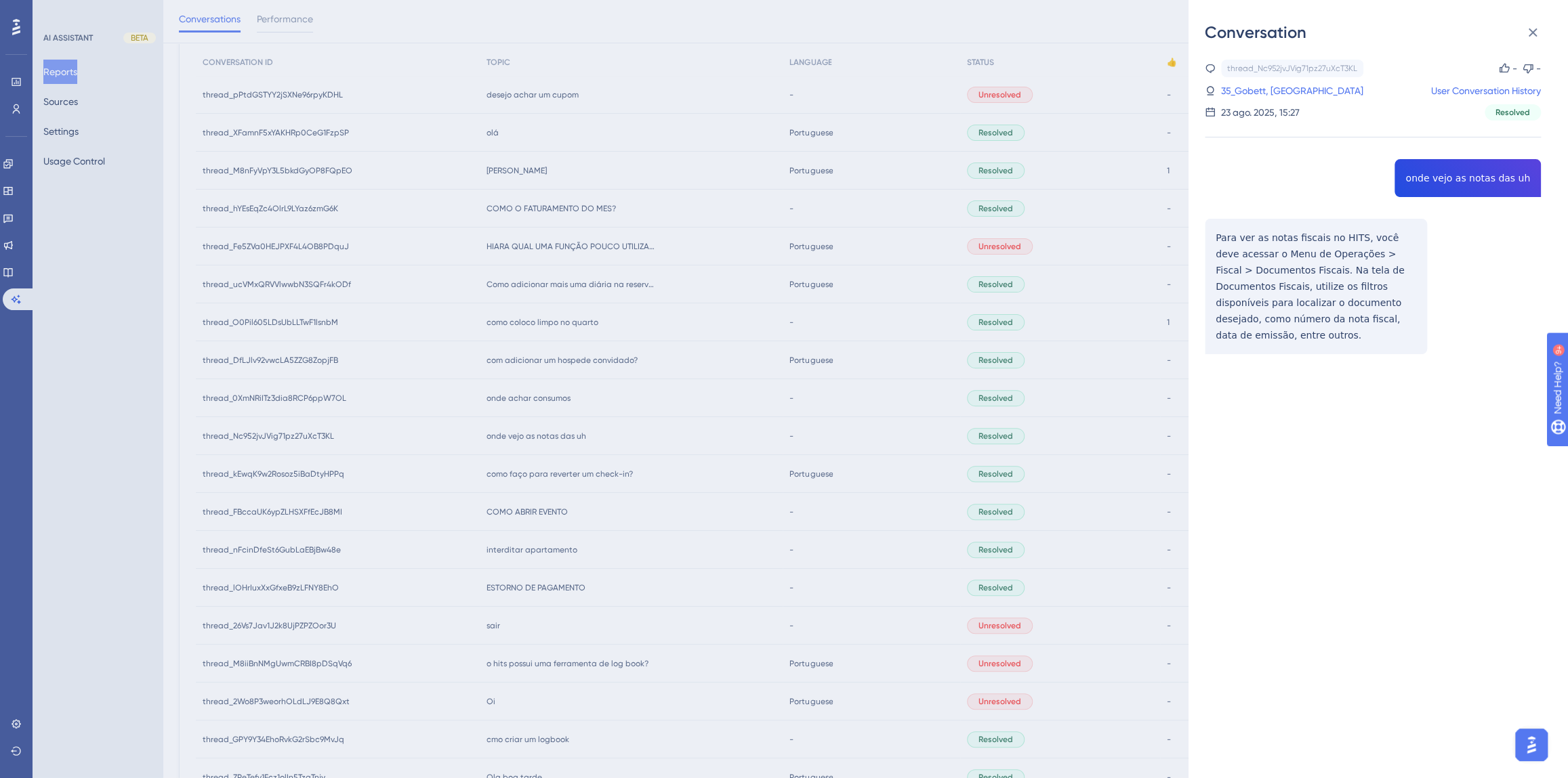
click at [674, 400] on div "Conversation thread_Nc952jvJVig71pz27uXcT3KL Copy - - 35_Gobett, Diego User Con…" at bounding box center [784, 389] width 1568 height 778
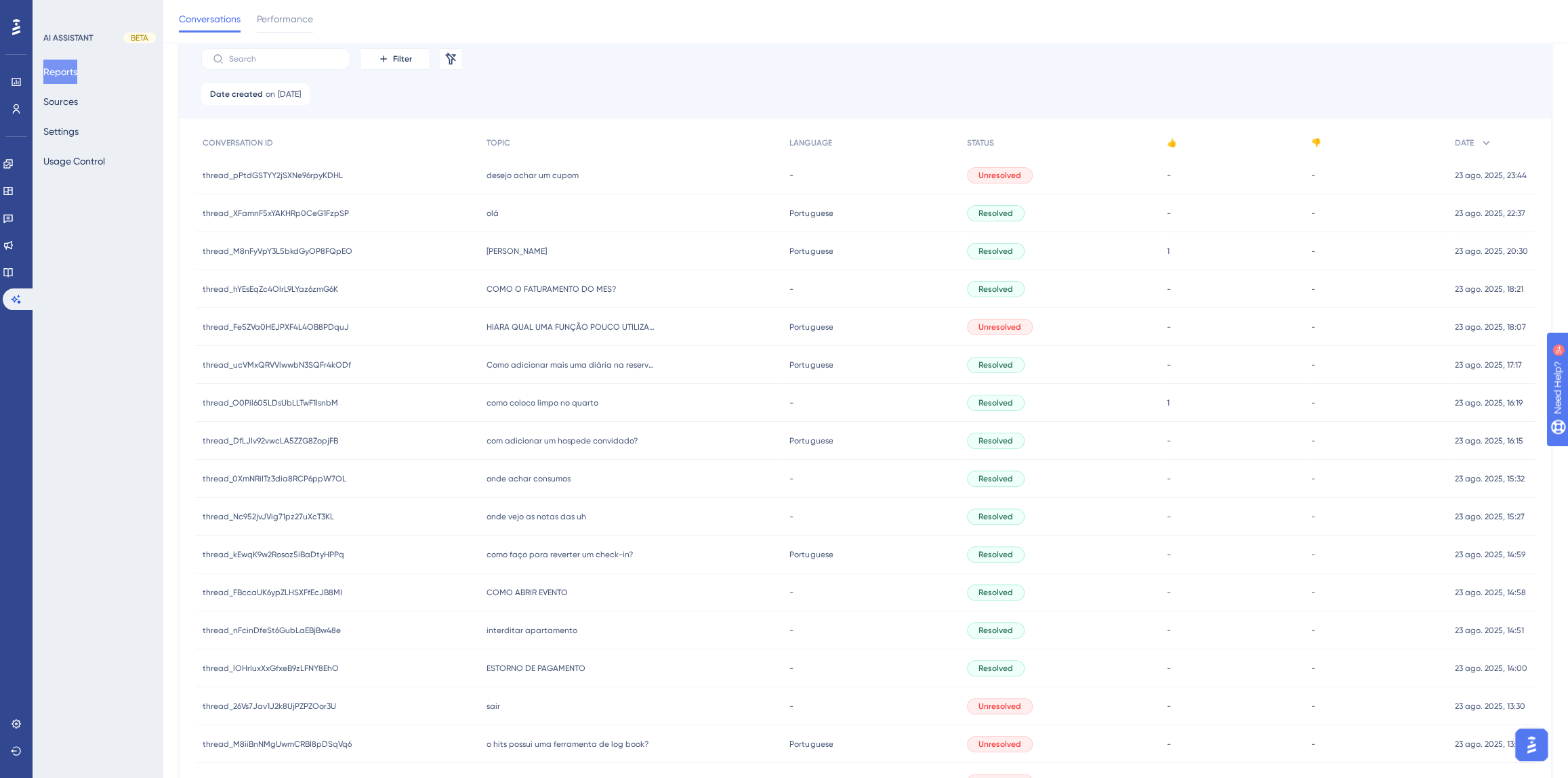
scroll to position [62, 0]
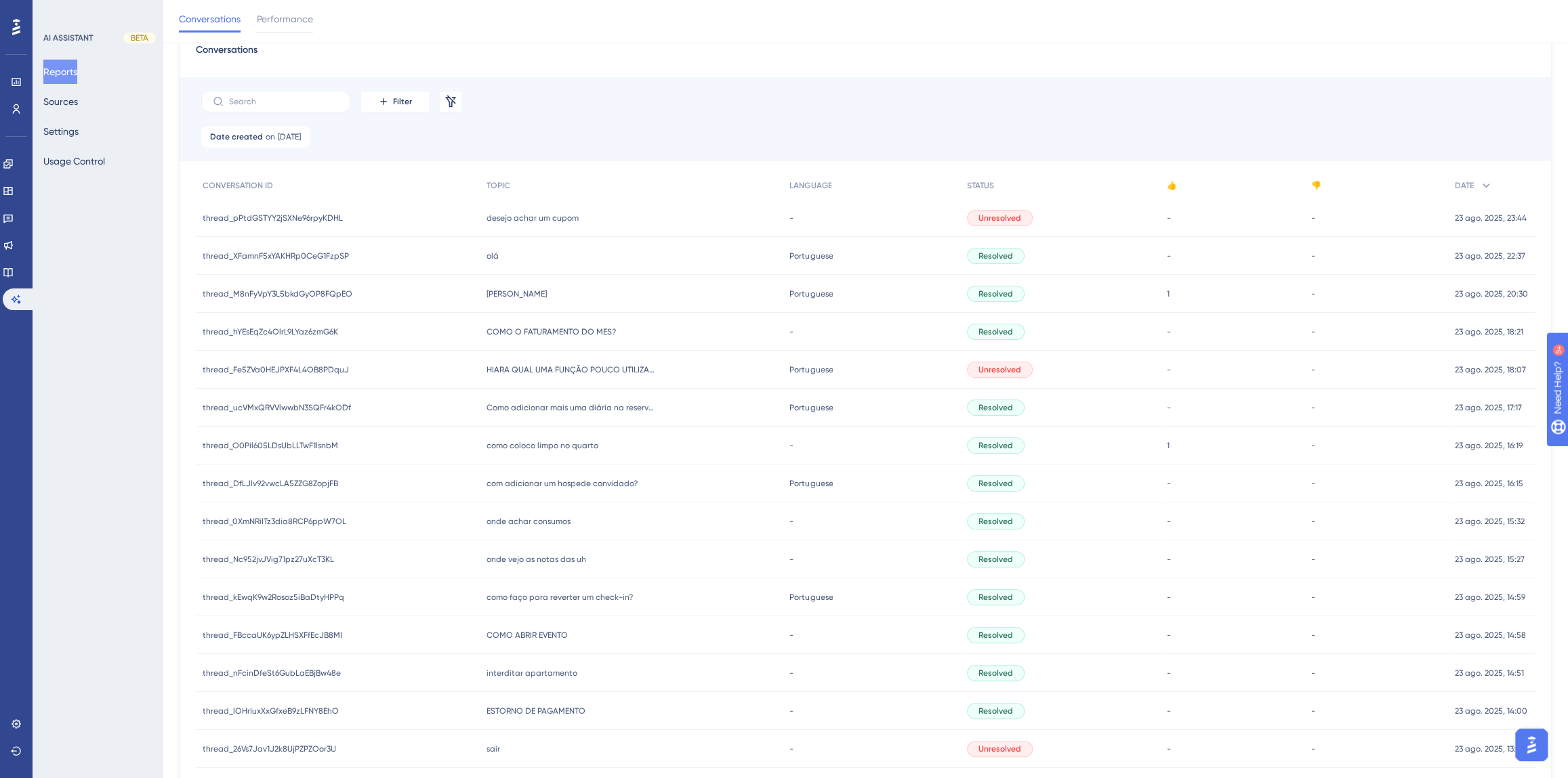
click at [530, 522] on span "onde achar consumos" at bounding box center [529, 521] width 84 height 11
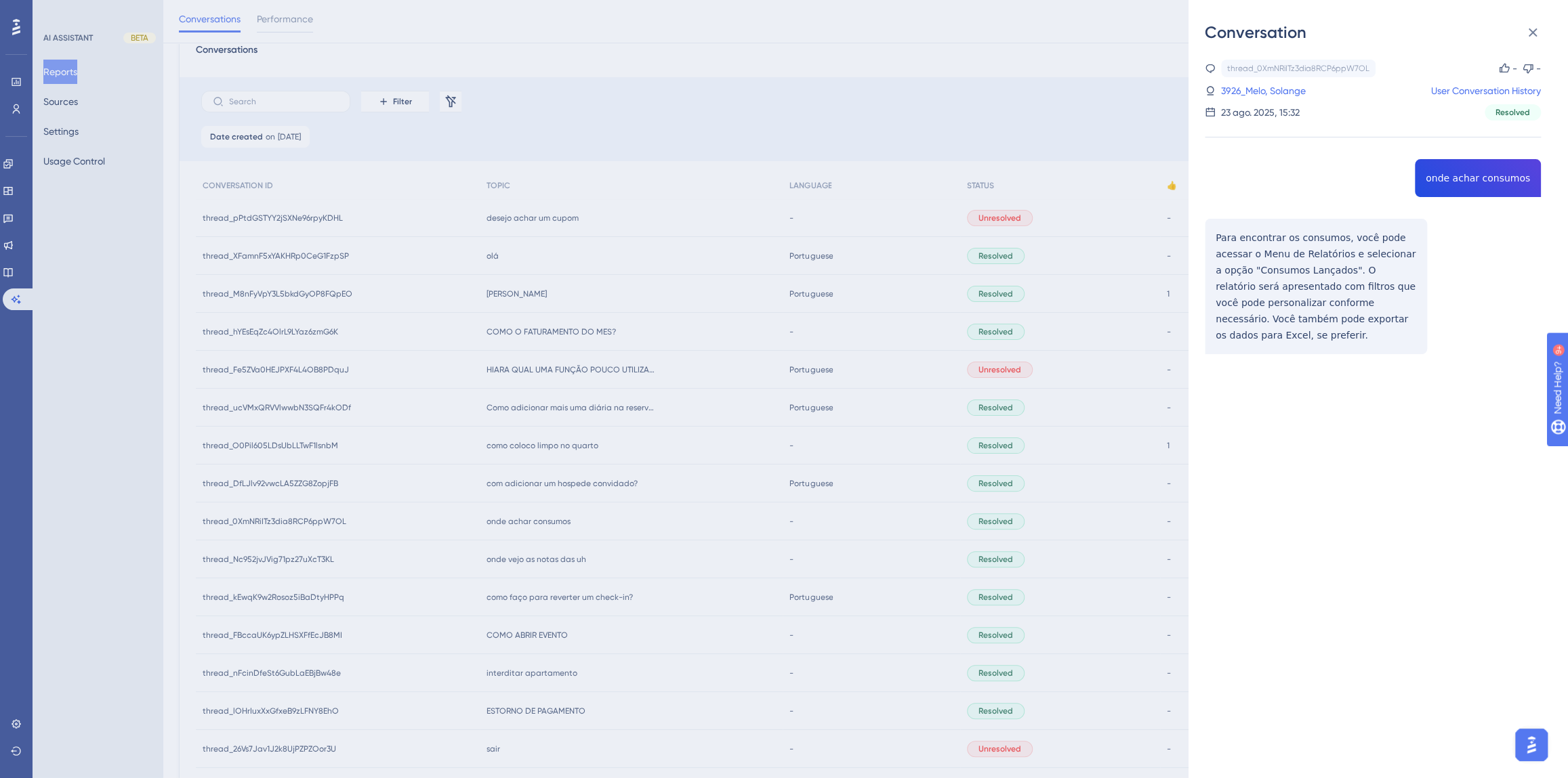
click at [1448, 181] on div "thread_0XmNRiITz3dia8RCP6ppW7OL Copy - - 3926_Melo, Solange User Conversation H…" at bounding box center [1373, 241] width 336 height 364
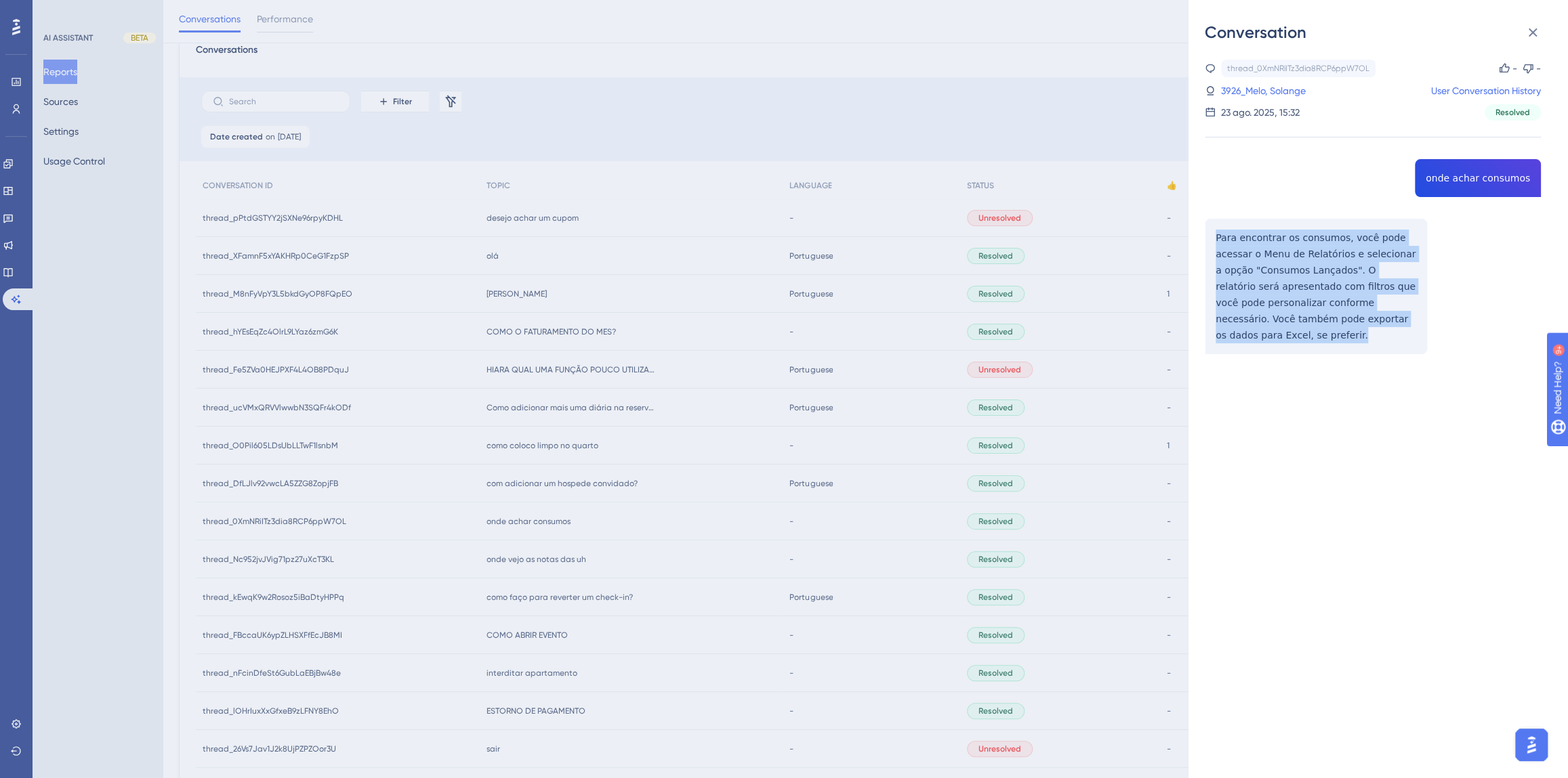
drag, startPoint x: 1266, startPoint y: 332, endPoint x: 1214, endPoint y: 244, distance: 102.2
click at [1214, 244] on div "thread_0XmNRiITz3dia8RCP6ppW7OL Copy - - 3926_Melo, Solange User Conversation H…" at bounding box center [1373, 241] width 336 height 364
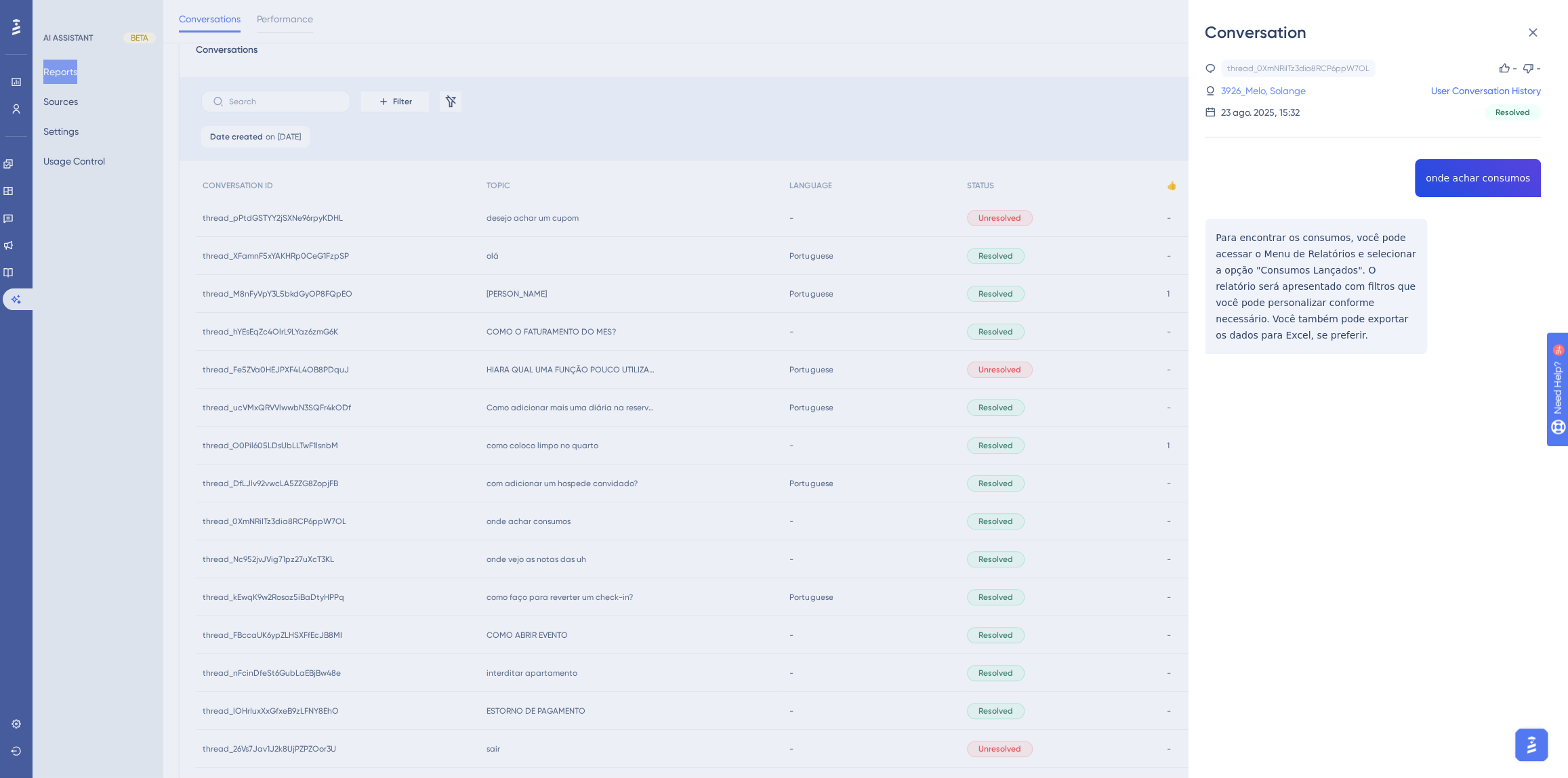
click at [1251, 90] on link "3926_Melo, Solange" at bounding box center [1263, 90] width 85 height 16
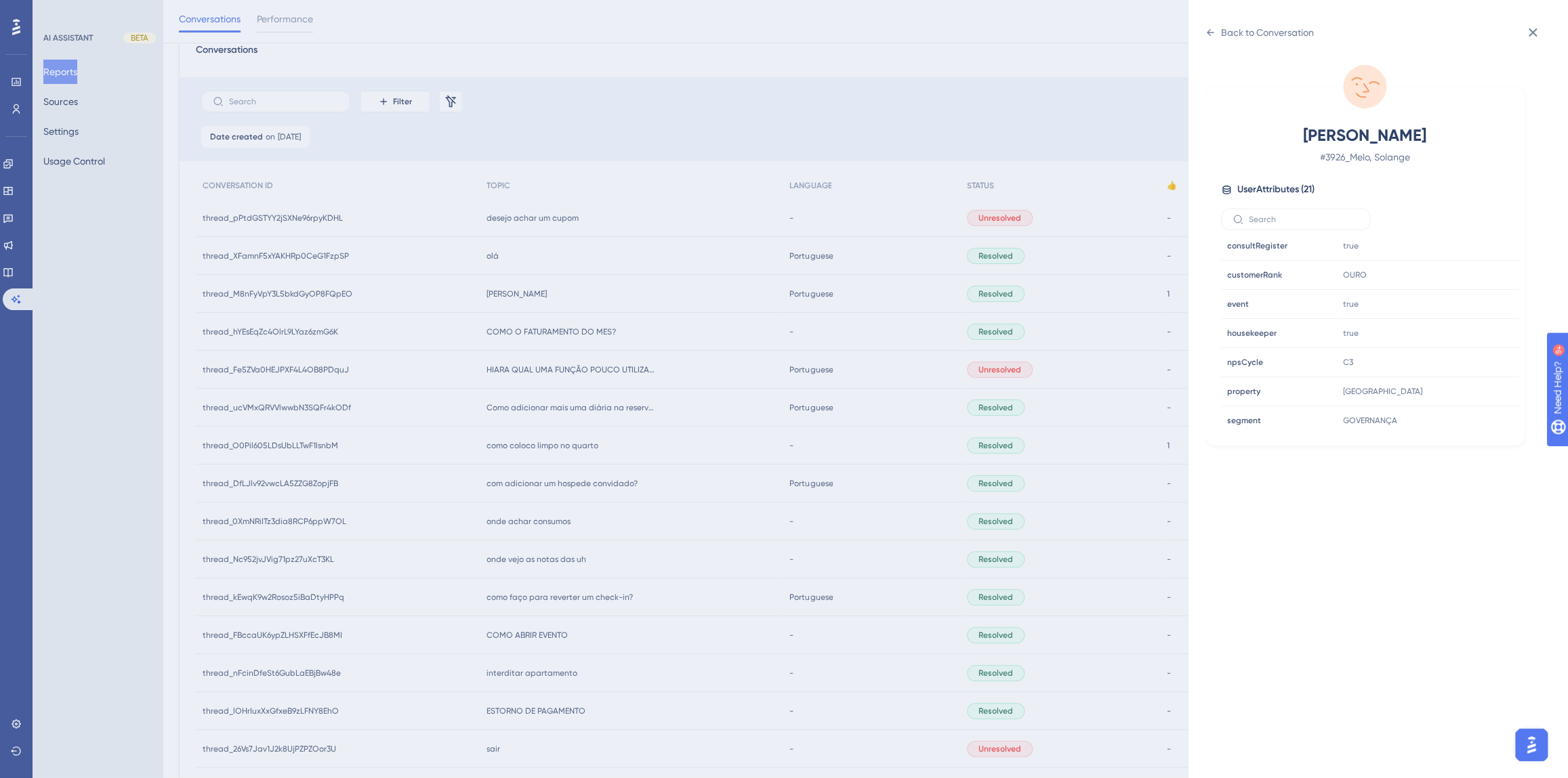
scroll to position [411, 0]
click at [1465, 272] on icon at bounding box center [1467, 275] width 13 height 13
click at [1233, 27] on div "Back to Conversation" at bounding box center [1267, 32] width 93 height 16
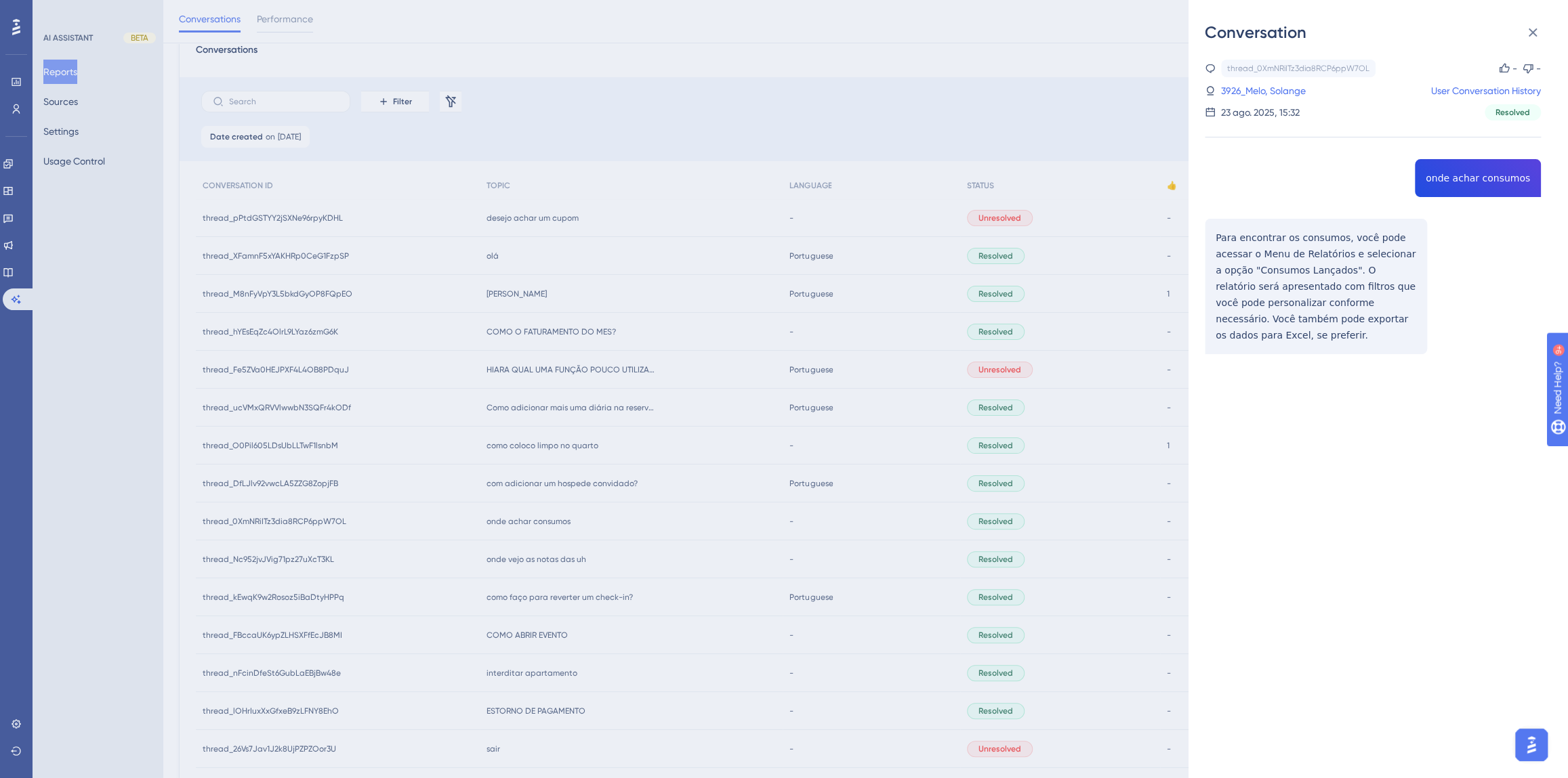
click at [694, 529] on div "Conversation thread_0XmNRiITz3dia8RCP6ppW7OL Copy - - 3926_Melo, Solange User C…" at bounding box center [784, 389] width 1568 height 778
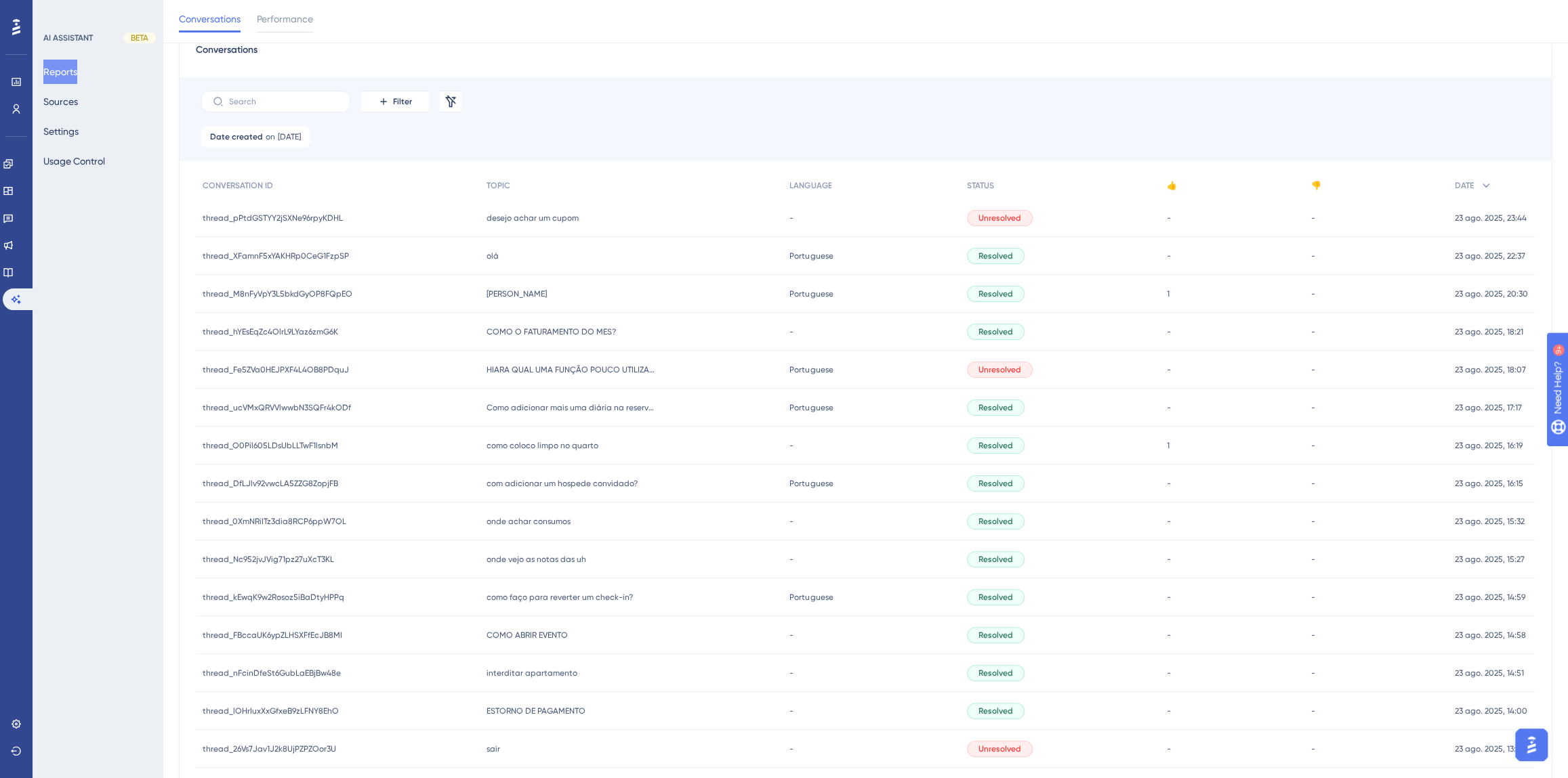
click at [571, 490] on div "com adicionar um hospede convidado? com adicionar um hospede convidado?" at bounding box center [631, 484] width 303 height 38
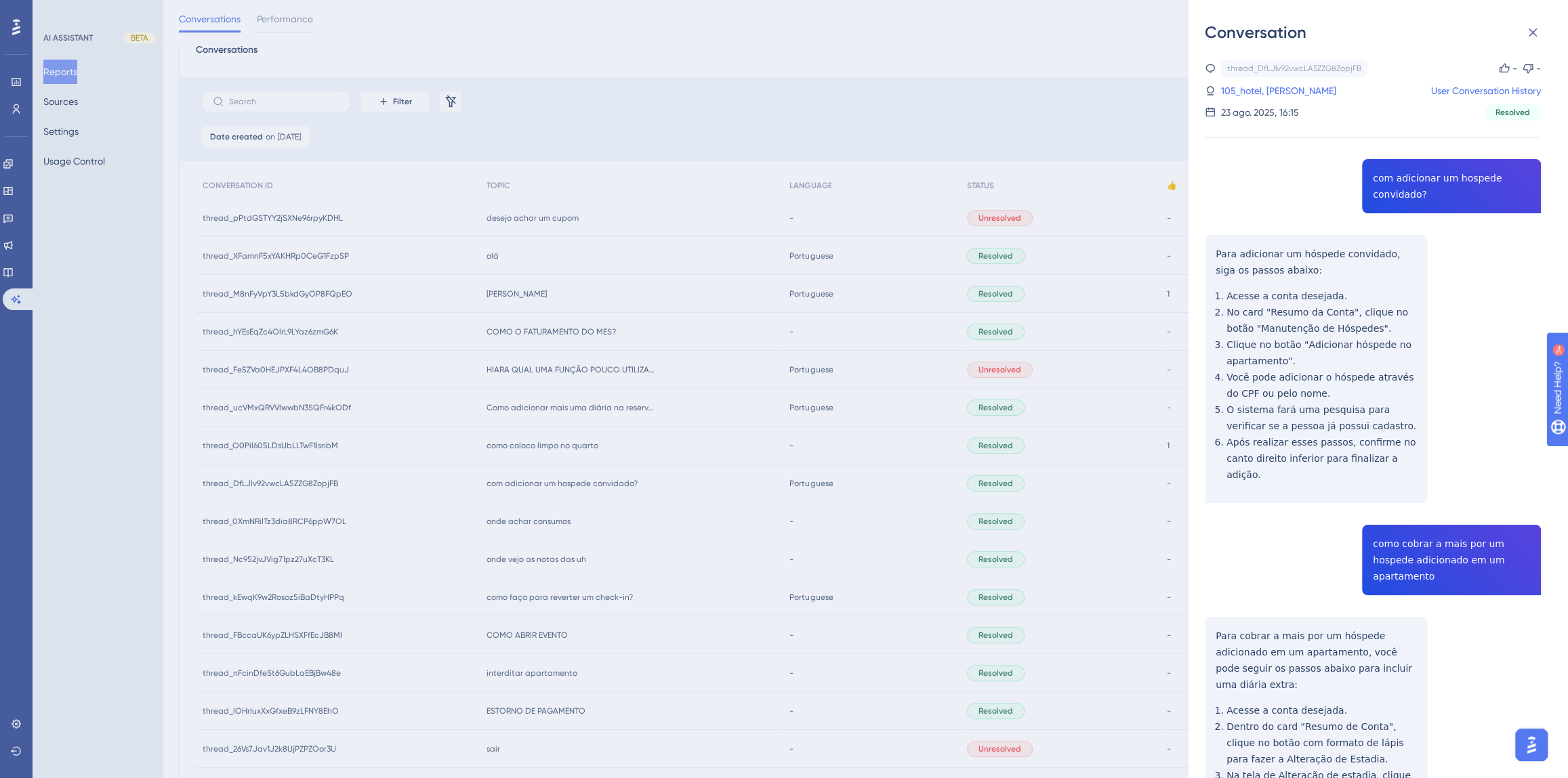
click at [1398, 186] on div "thread_DfLJlv92vwcLA5ZZG8ZopjFB Copy - - 105_hotel, [PERSON_NAME] User Conversa…" at bounding box center [1373, 673] width 336 height 1228
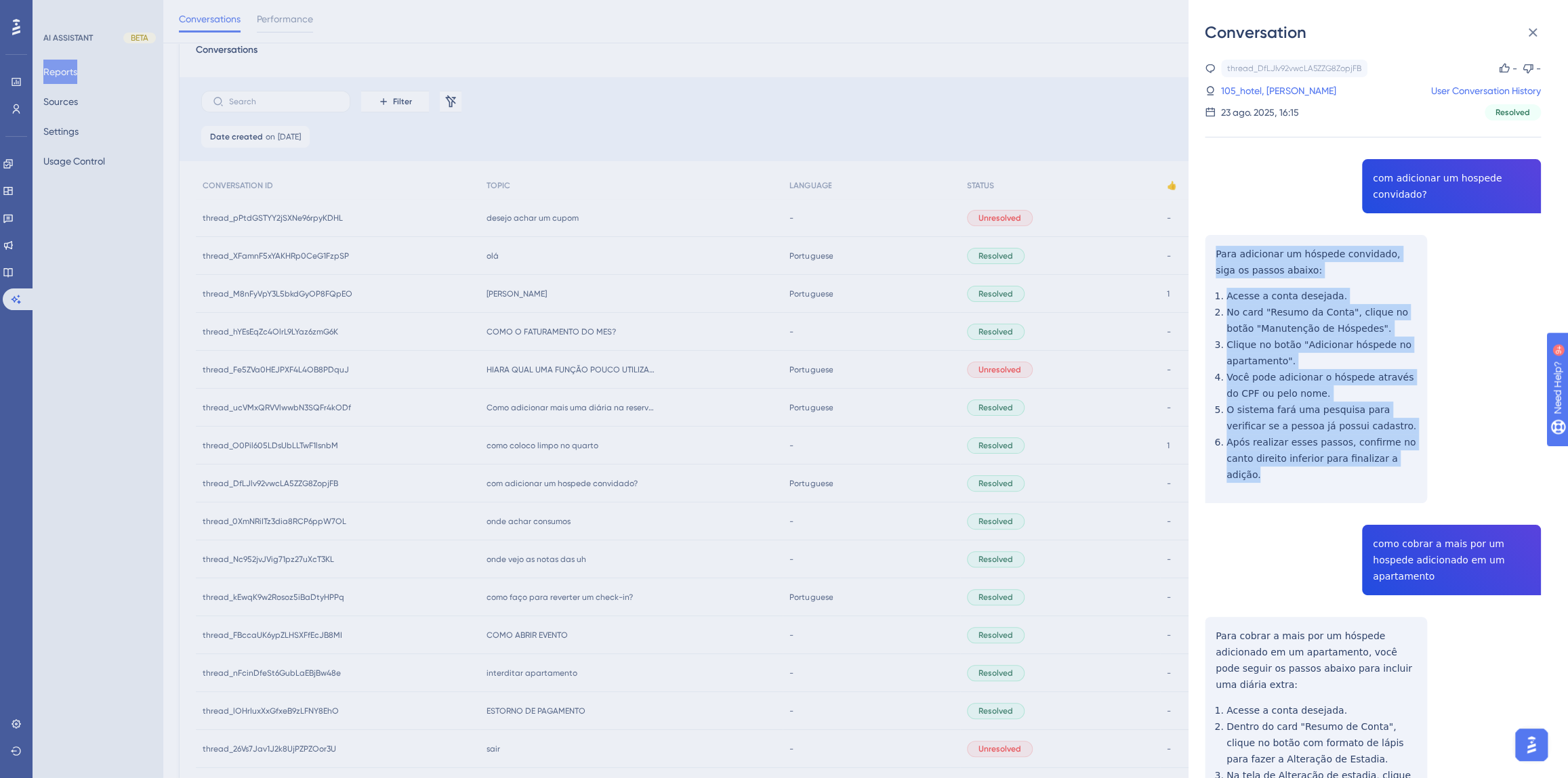
drag, startPoint x: 1412, startPoint y: 456, endPoint x: 1208, endPoint y: 254, distance: 287.1
click at [1208, 254] on div "thread_DfLJlv92vwcLA5ZZG8ZopjFB Copy - - 105_hotel, [PERSON_NAME] User Conversa…" at bounding box center [1373, 673] width 336 height 1228
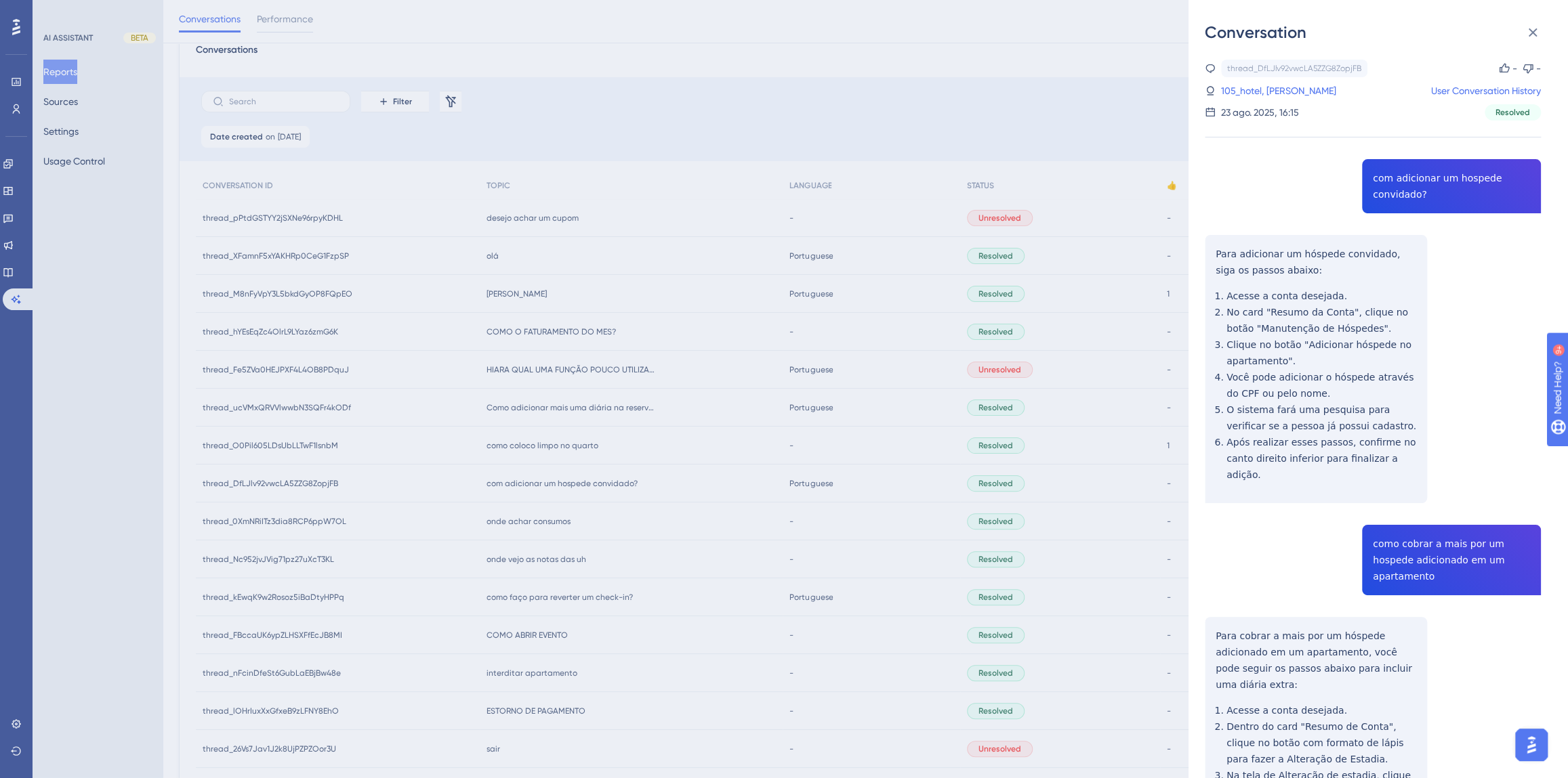
click at [1460, 543] on div "thread_DfLJlv92vwcLA5ZZG8ZopjFB Copy - - 105_hotel, [PERSON_NAME] User Conversa…" at bounding box center [1373, 673] width 336 height 1228
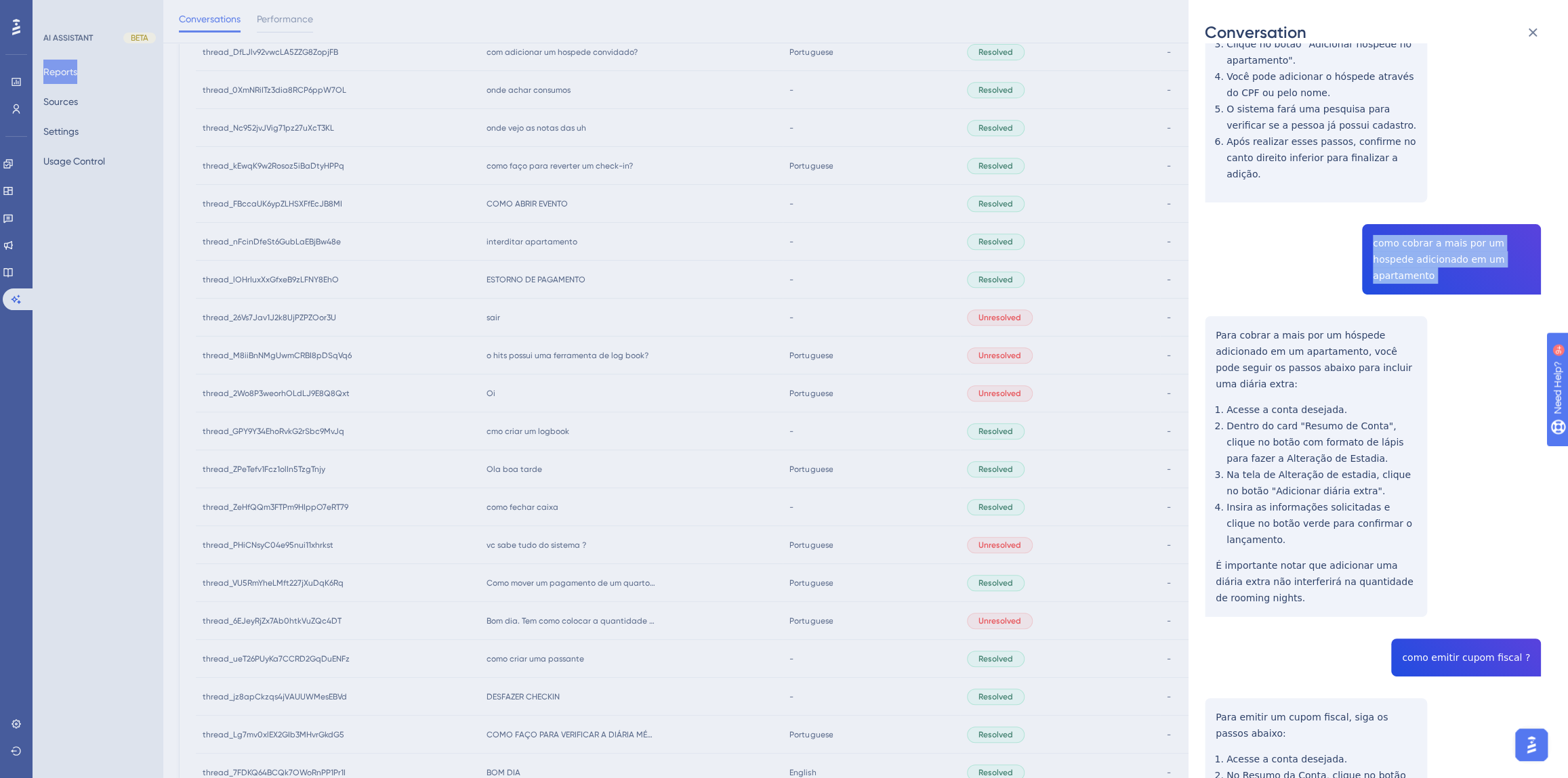
scroll to position [369, 0]
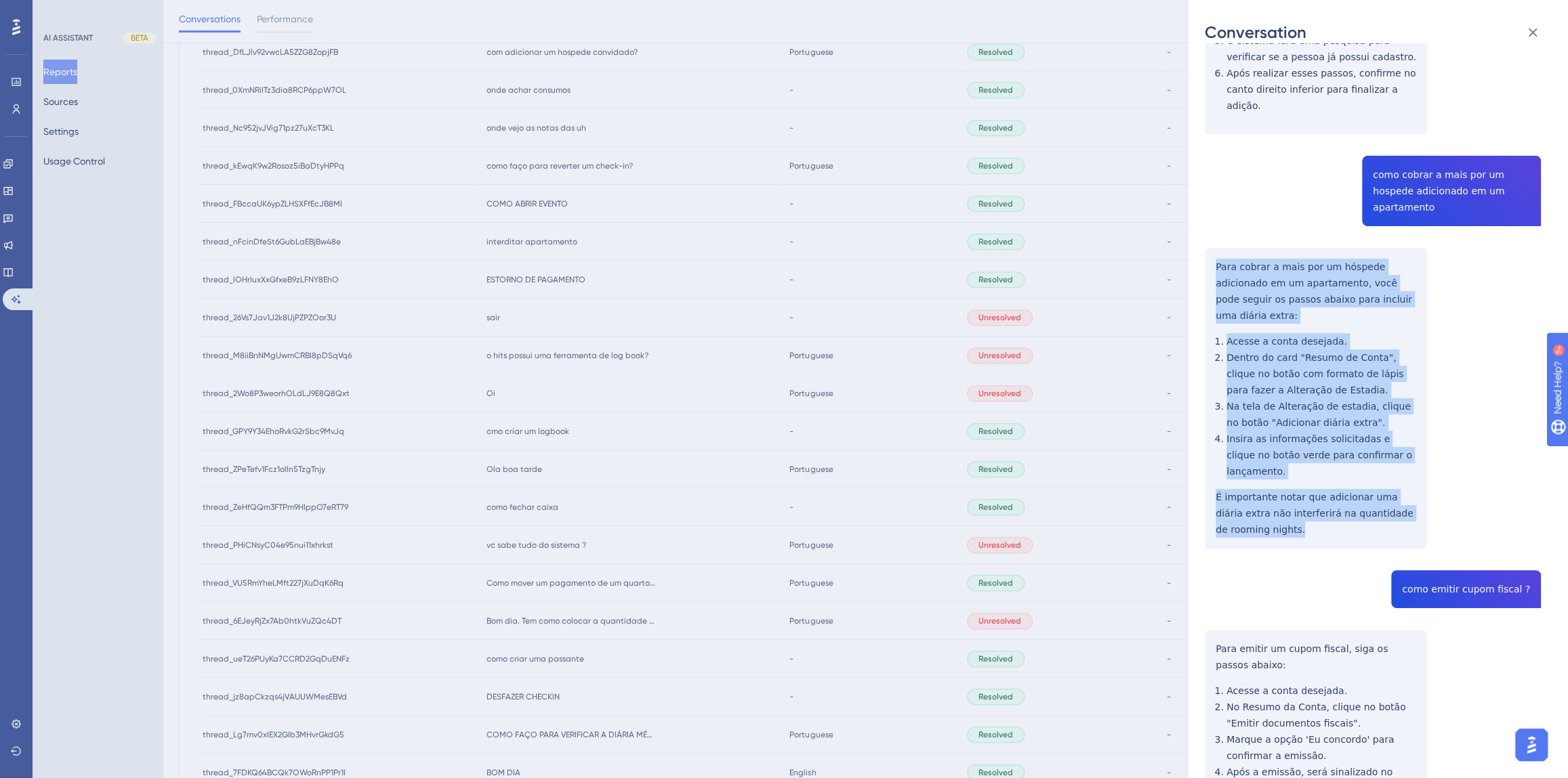
drag, startPoint x: 1250, startPoint y: 451, endPoint x: 1212, endPoint y: 227, distance: 227.2
click at [1212, 227] on div "thread_DfLJlv92vwcLA5ZZG8ZopjFB Copy - - 105_hotel, [PERSON_NAME] User Conversa…" at bounding box center [1373, 304] width 336 height 1228
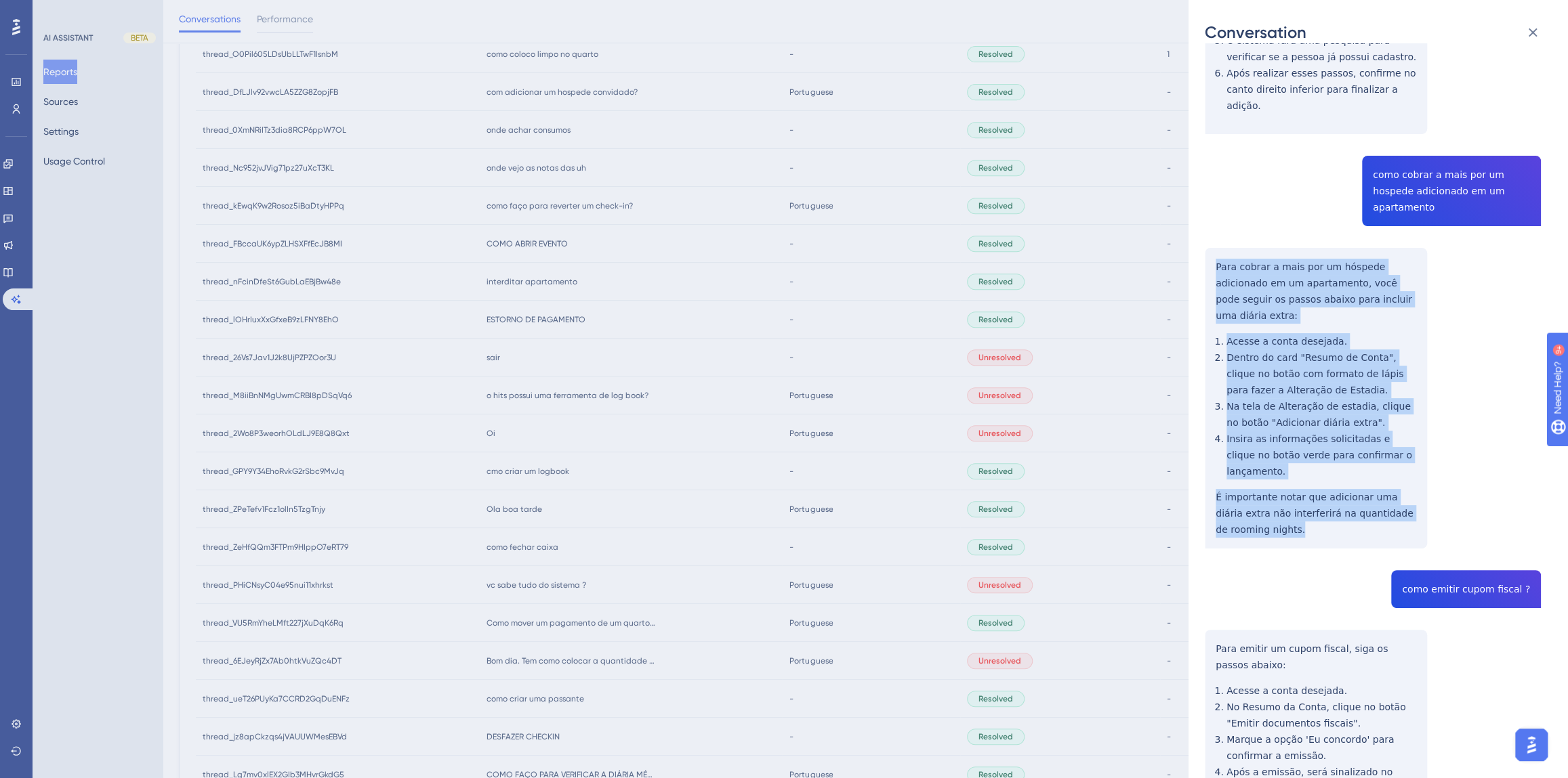
scroll to position [431, 0]
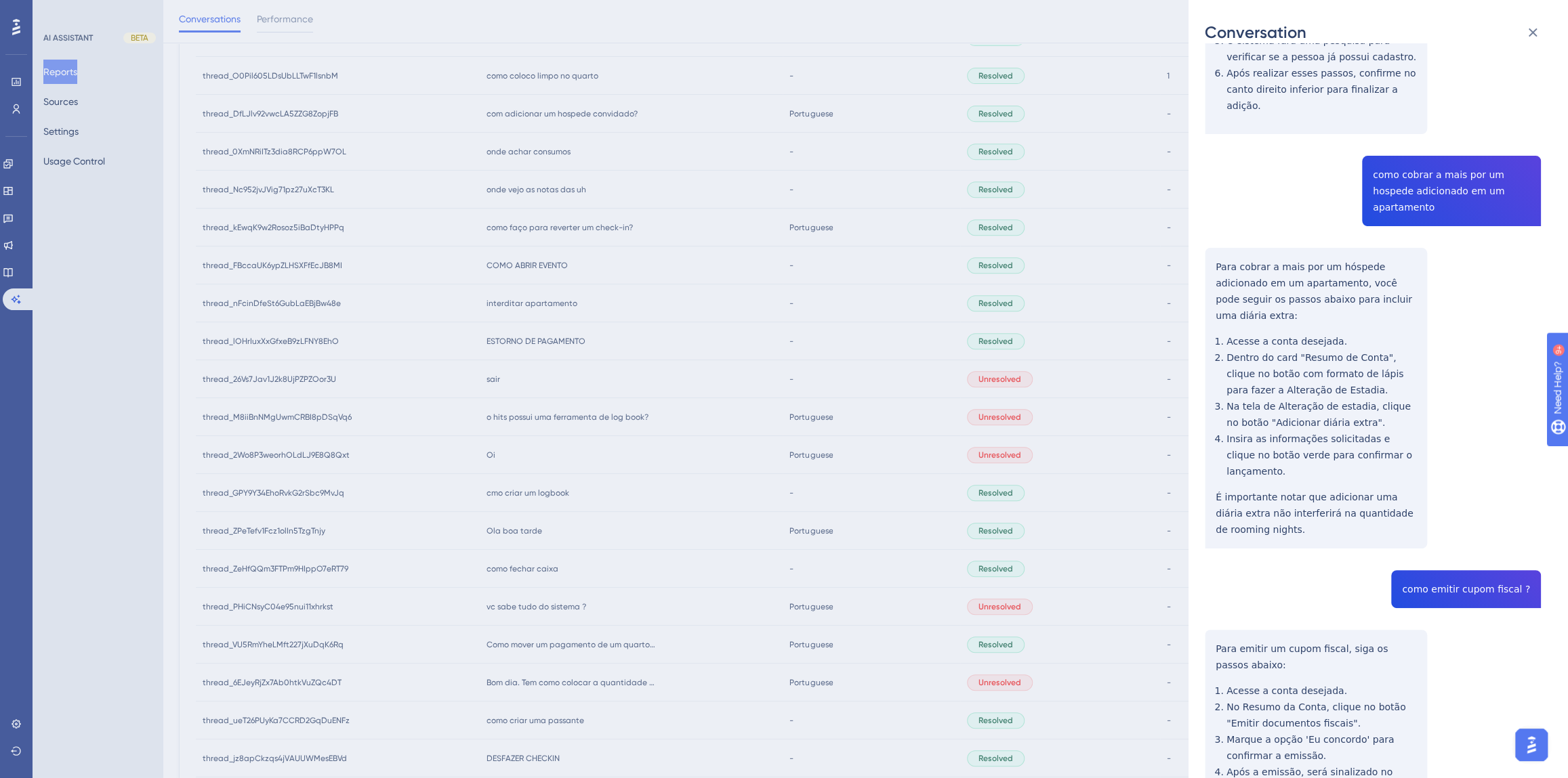
click at [1430, 520] on div "thread_DfLJlv92vwcLA5ZZG8ZopjFB Copy - - 105_hotel, [PERSON_NAME] User Conversa…" at bounding box center [1373, 304] width 336 height 1228
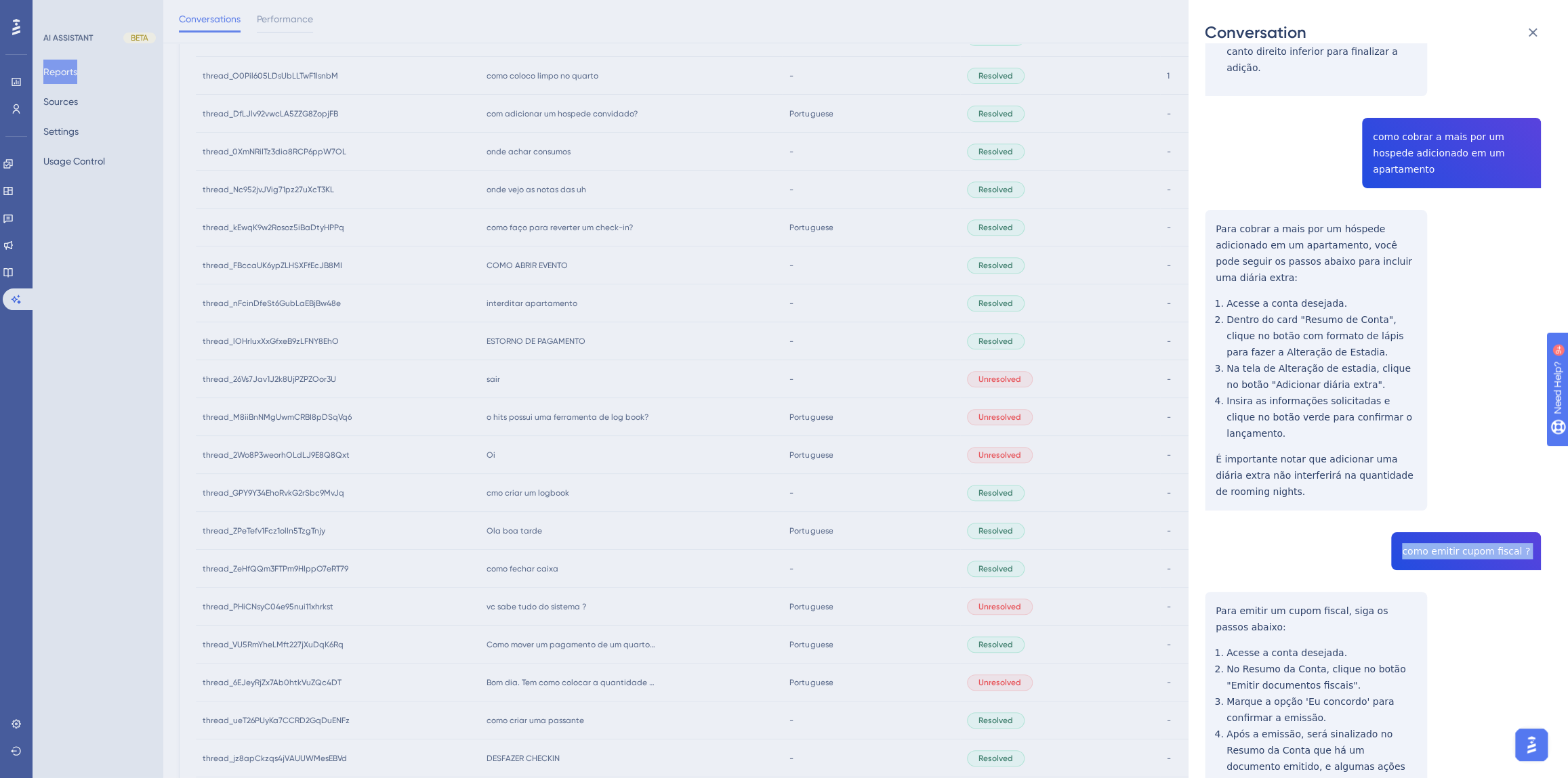
scroll to position [418, 0]
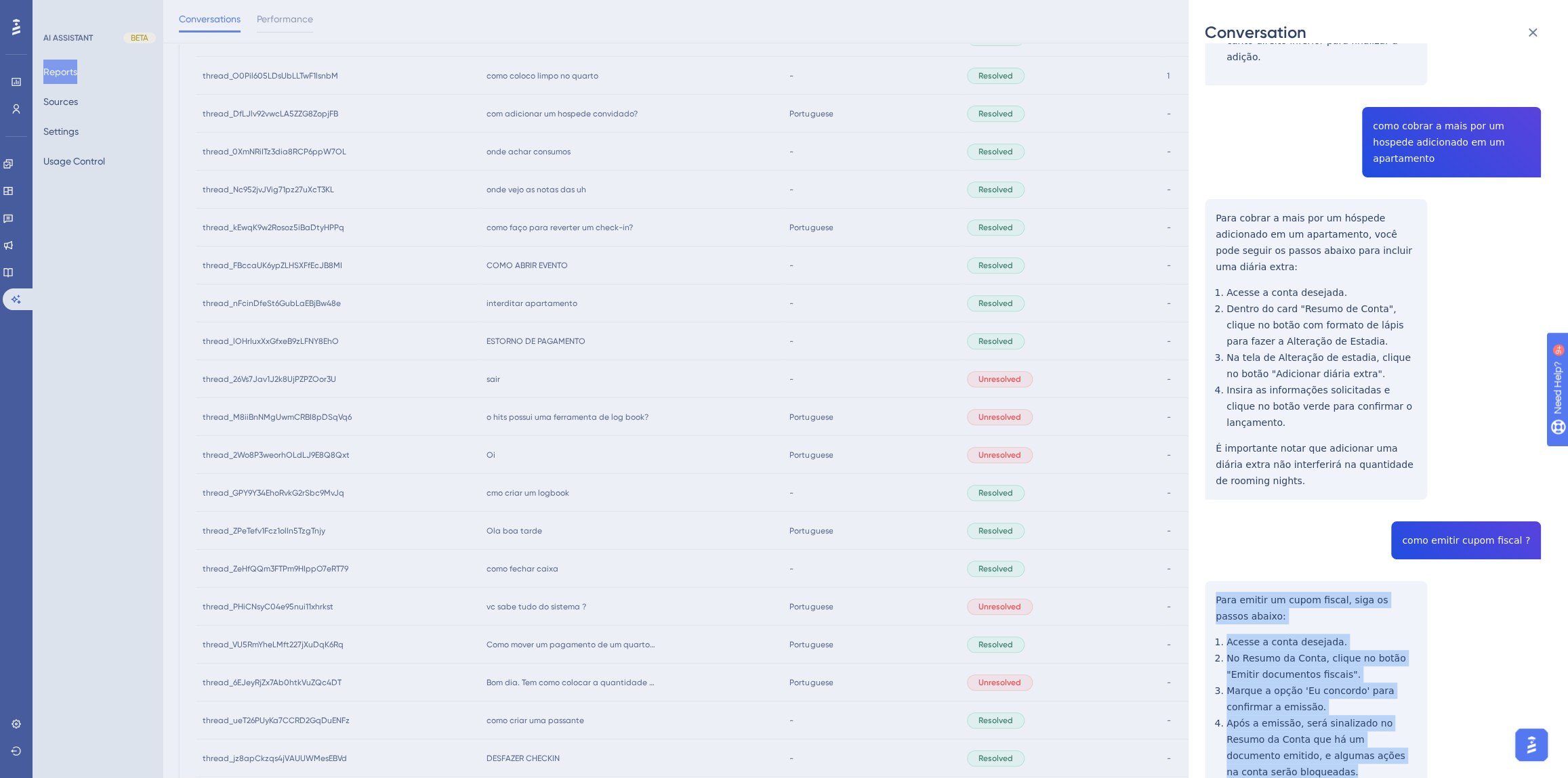
drag, startPoint x: 1411, startPoint y: 691, endPoint x: 1213, endPoint y: 531, distance: 254.6
click at [1213, 531] on div "thread_DfLJlv92vwcLA5ZZG8ZopjFB Copy - - 105_hotel, [PERSON_NAME] User Conversa…" at bounding box center [1373, 255] width 336 height 1228
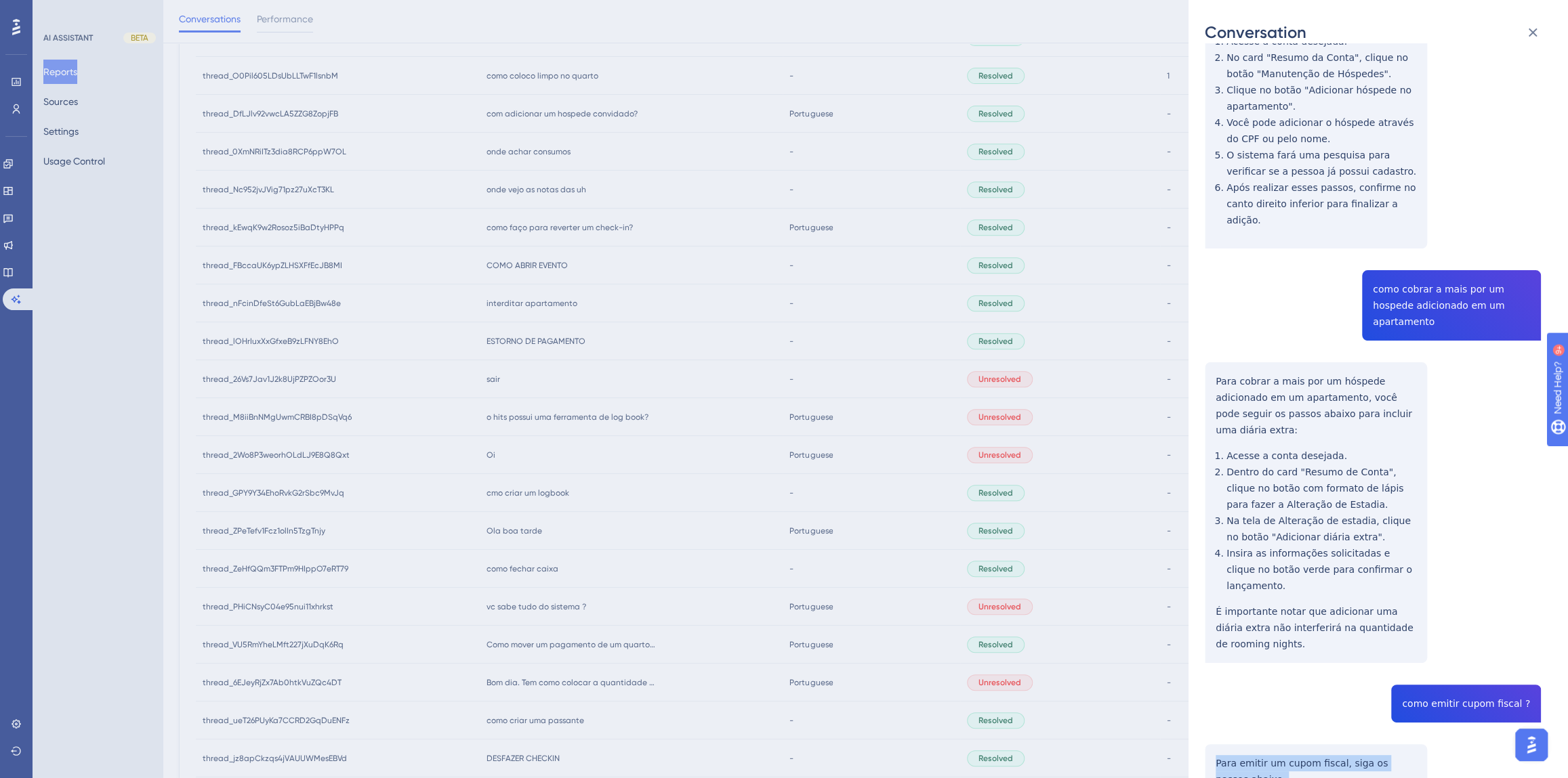
scroll to position [0, 0]
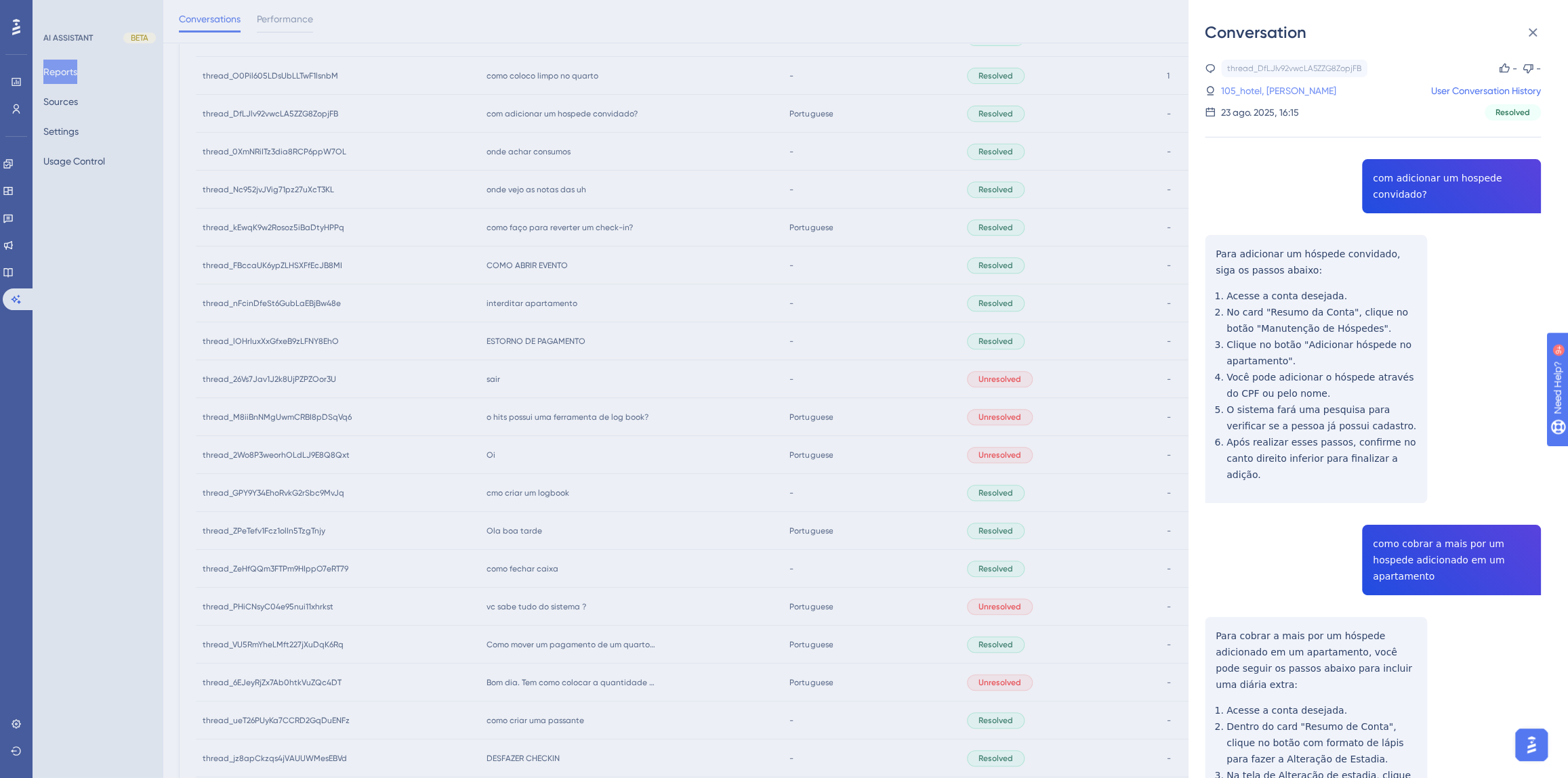
click at [1259, 92] on link "105_hotel, [PERSON_NAME]" at bounding box center [1278, 90] width 115 height 16
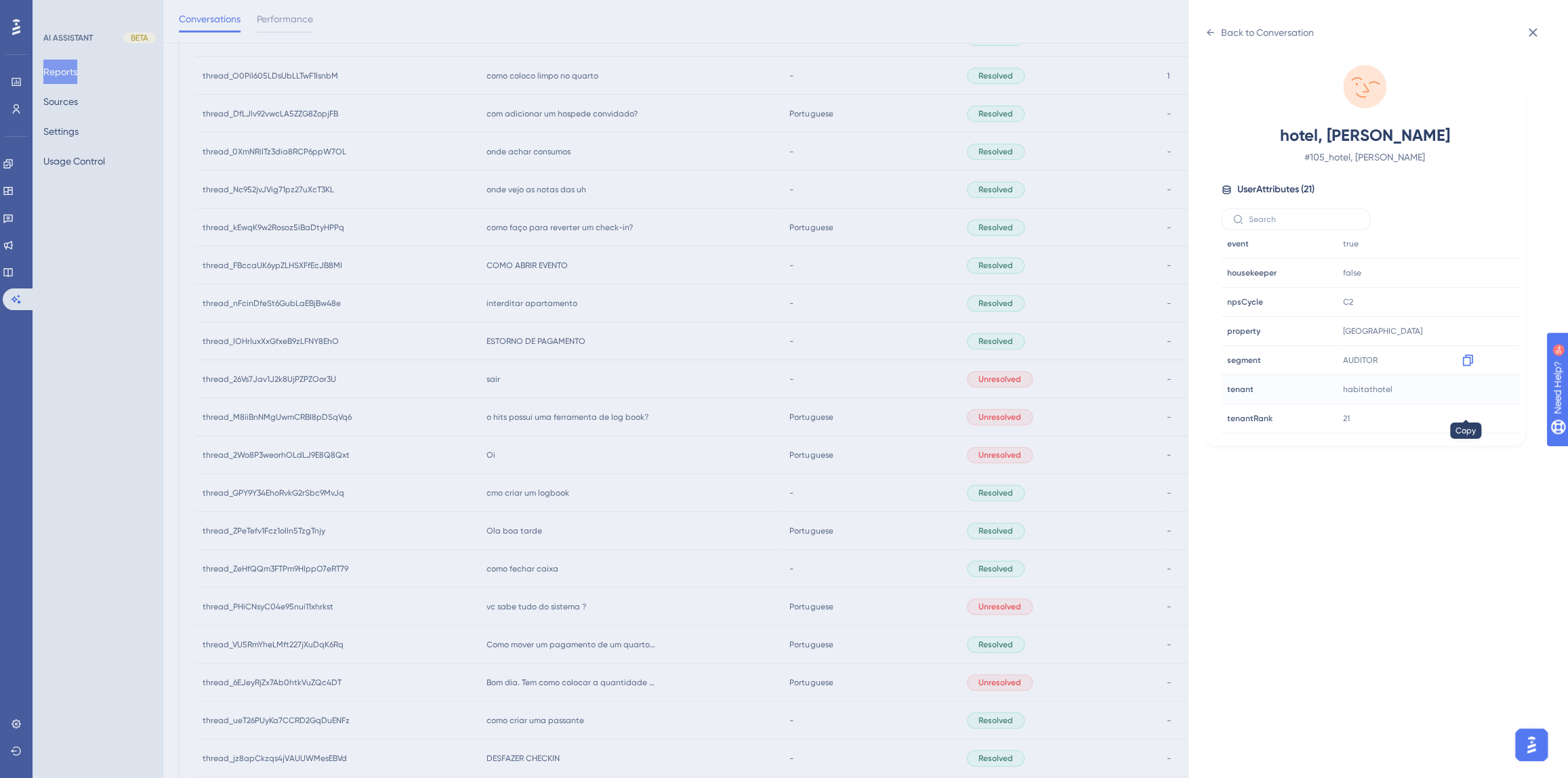
scroll to position [369, 0]
click at [1463, 373] on icon at bounding box center [1467, 376] width 13 height 13
click at [1212, 25] on div "Back to Conversation" at bounding box center [1259, 32] width 109 height 21
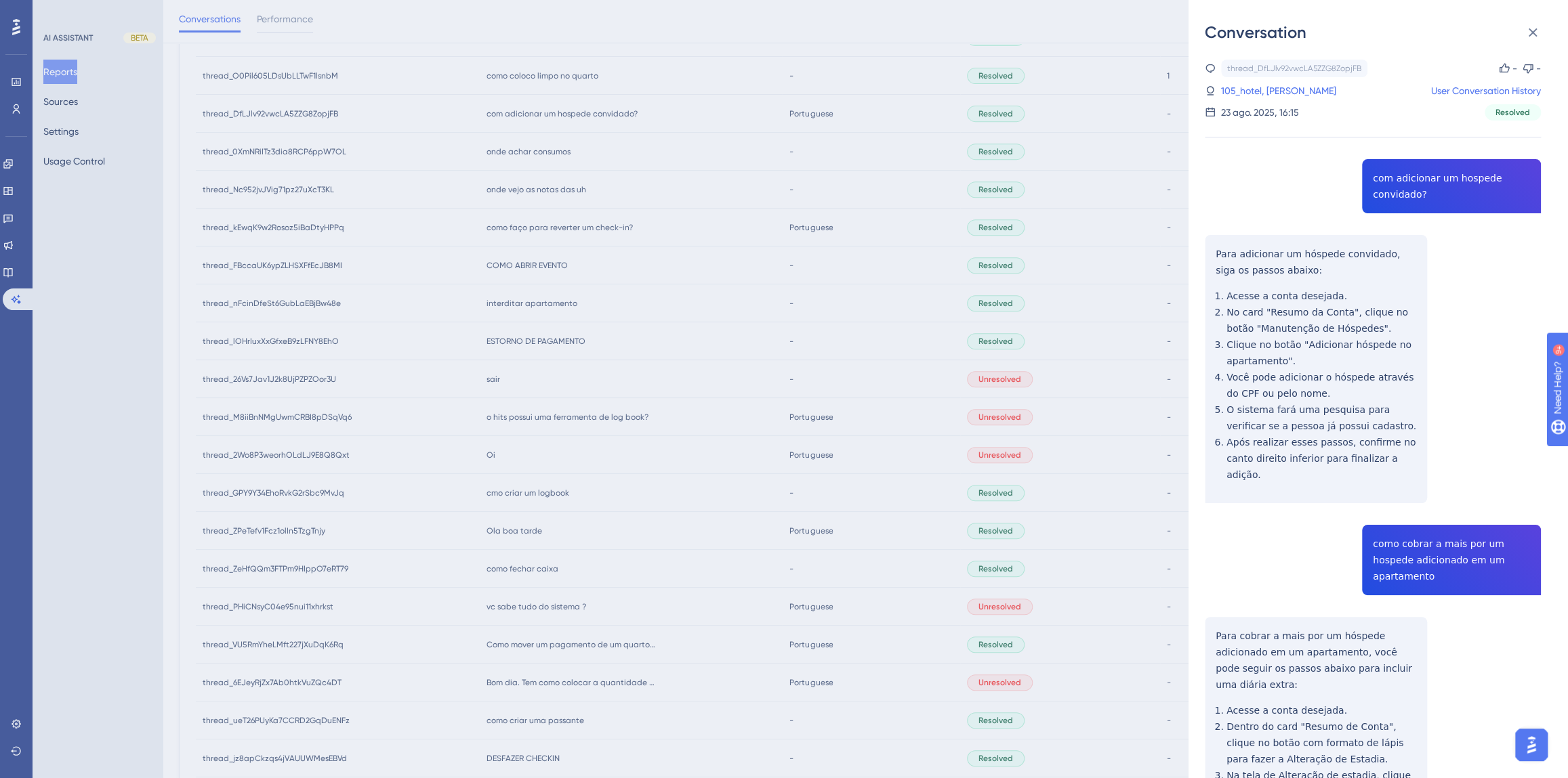
click at [565, 407] on div "Conversation thread_DfLJlv92vwcLA5ZZG8ZopjFB Copy - - 105_hotel, [PERSON_NAME] …" at bounding box center [784, 389] width 1568 height 778
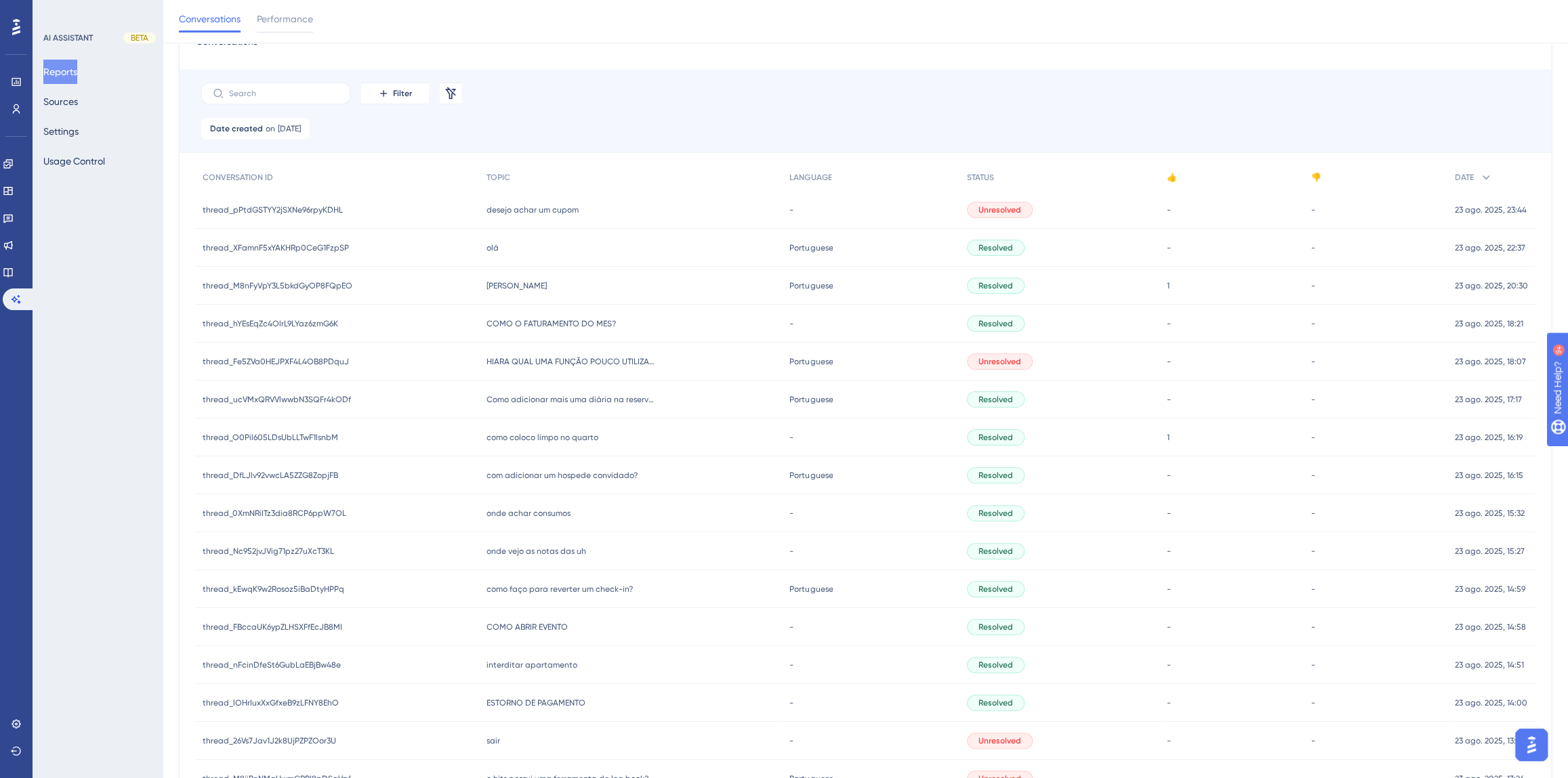
scroll to position [62, 0]
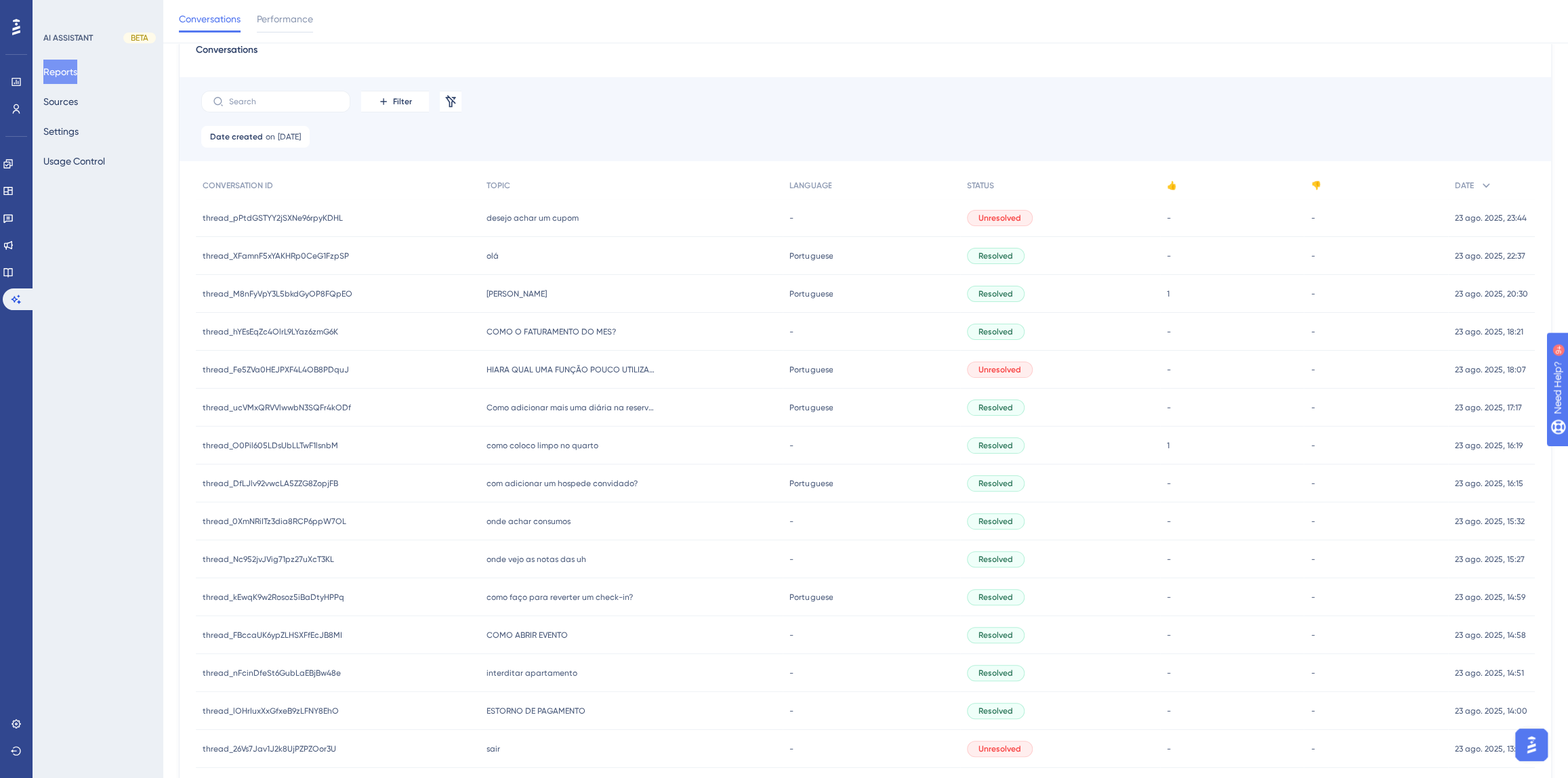
click at [555, 440] on span "como coloco limpo no quarto" at bounding box center [542, 445] width 112 height 11
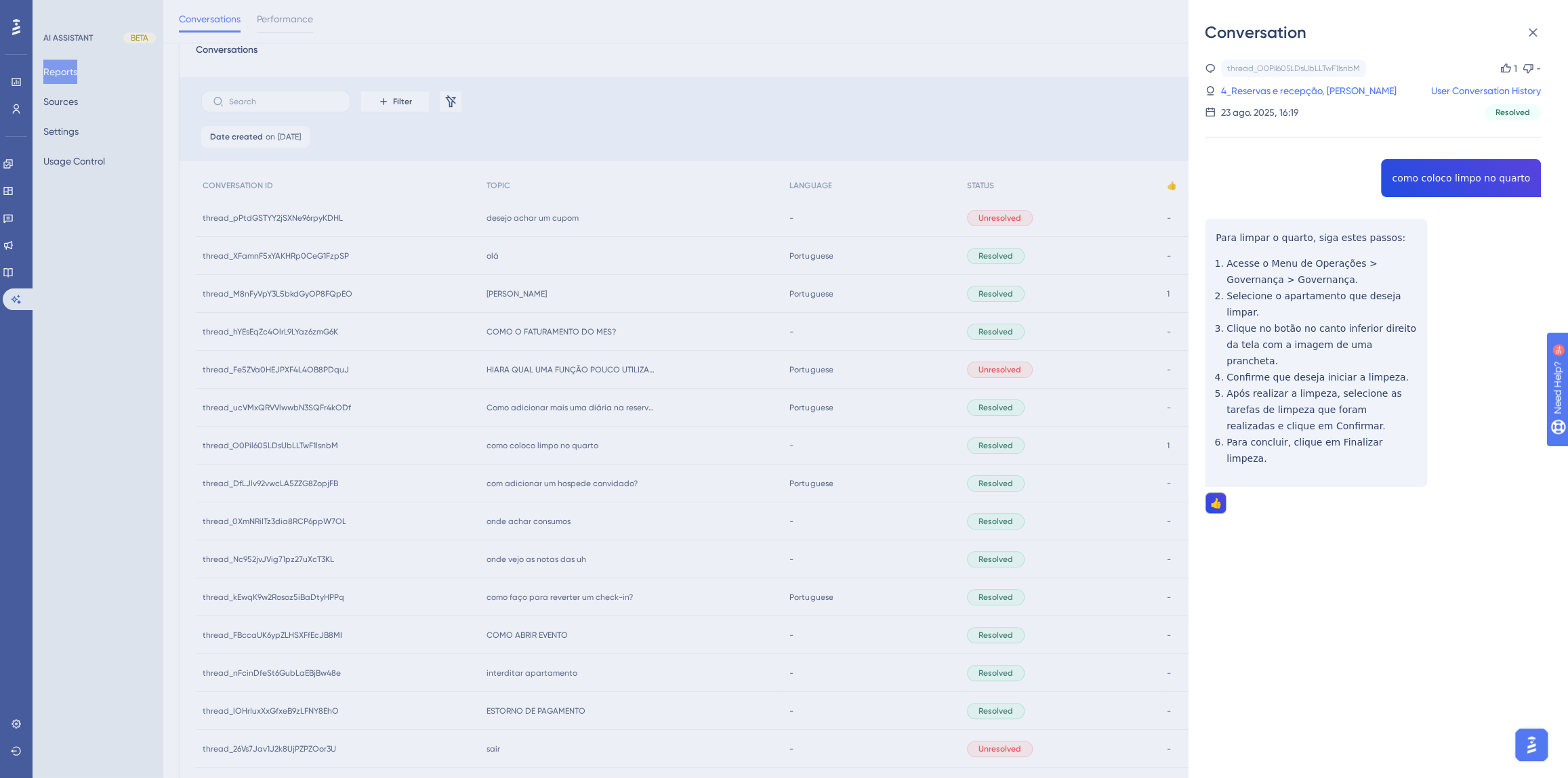
click at [1462, 176] on div "thread_O0Pil605LDsUbLLTwF1lsnbM Copy 1 - 4_Reservas e recepção, [PERSON_NAME] U…" at bounding box center [1373, 321] width 336 height 523
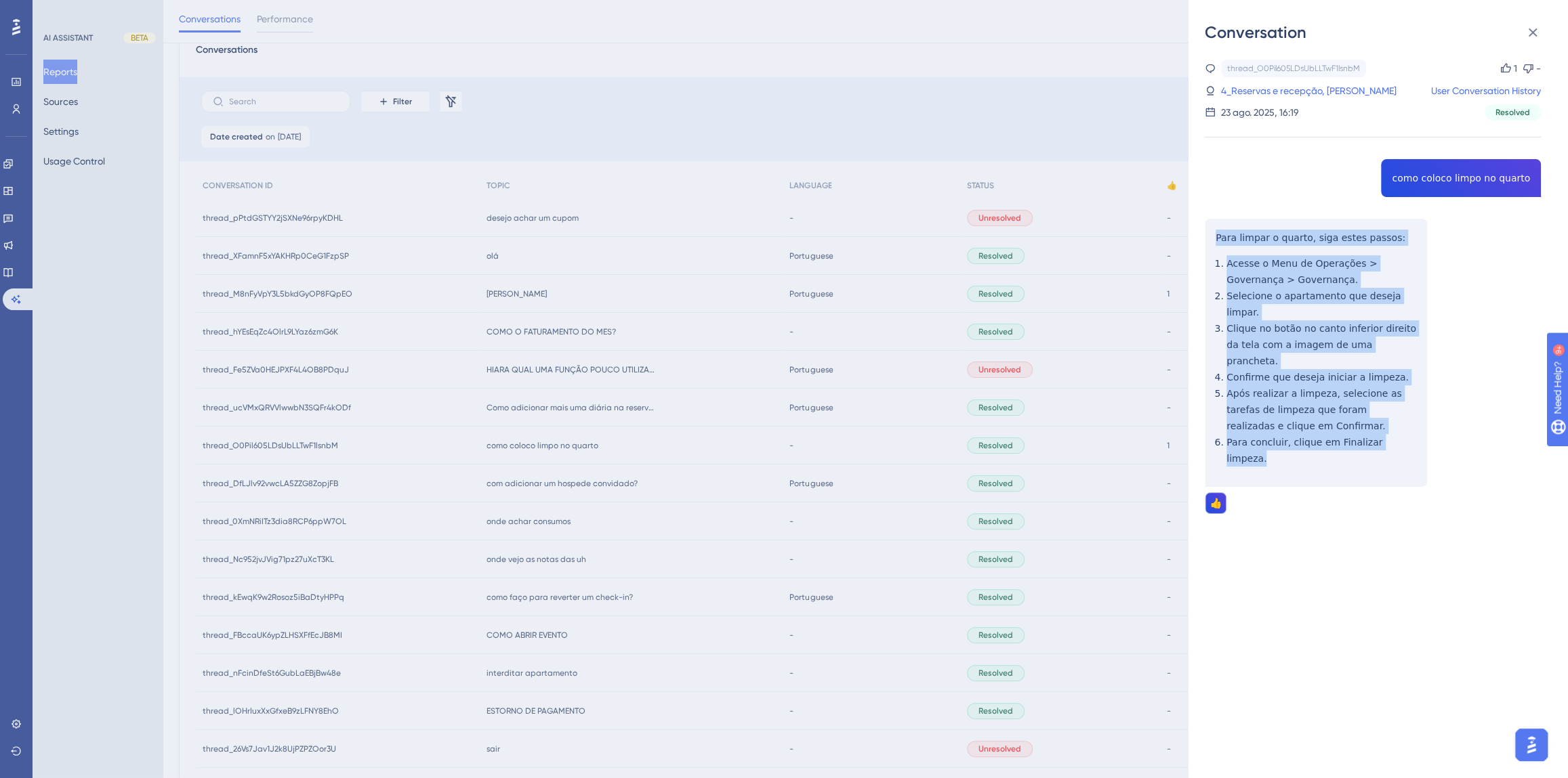
drag, startPoint x: 1403, startPoint y: 408, endPoint x: 1210, endPoint y: 243, distance: 253.9
click at [1210, 243] on div "thread_O0Pil605LDsUbLLTwF1lsnbM Copy 1 - 4_Reservas e recepção, [PERSON_NAME] U…" at bounding box center [1373, 321] width 336 height 523
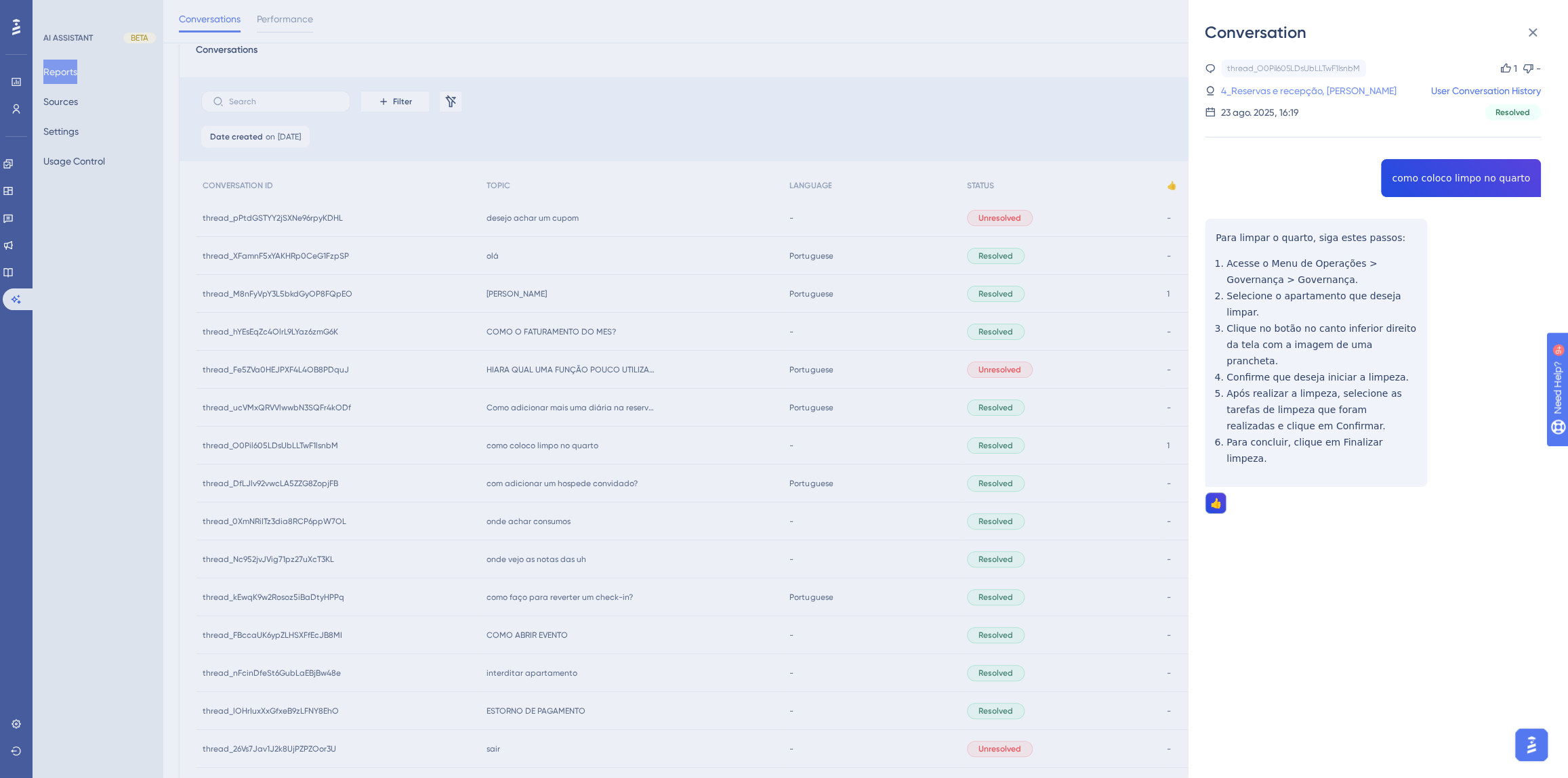
click at [1259, 95] on link "4_Reservas e recepção, [PERSON_NAME]" at bounding box center [1309, 90] width 175 height 16
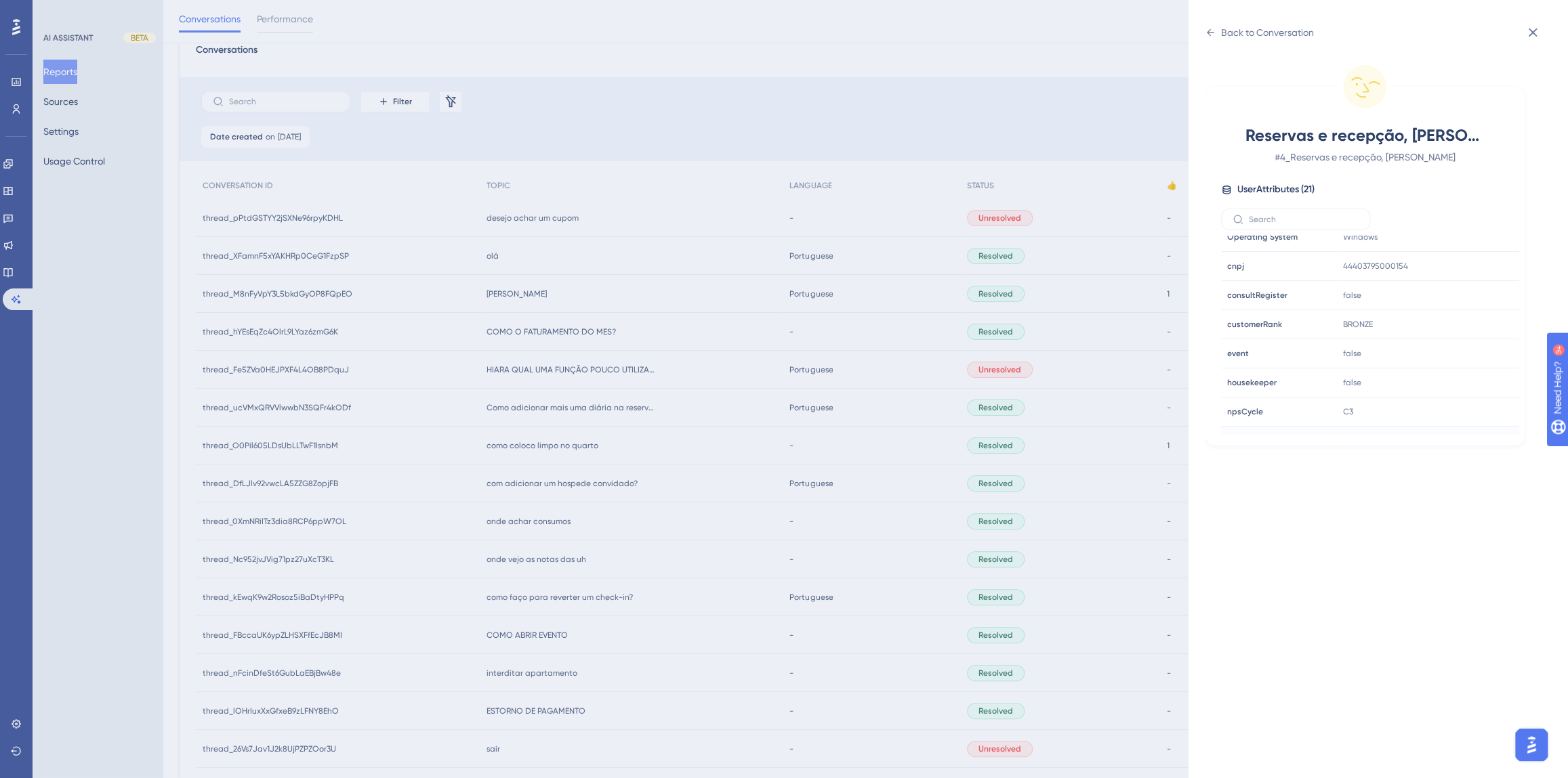
scroll to position [369, 0]
click at [1463, 373] on icon at bounding box center [1467, 376] width 13 height 13
click at [1259, 18] on div "Back to Conversation Reservas e recepção, [PERSON_NAME] # 4_Reservas e recepção…" at bounding box center [1378, 389] width 379 height 778
click at [1252, 37] on div "Back to Conversation" at bounding box center [1267, 32] width 93 height 16
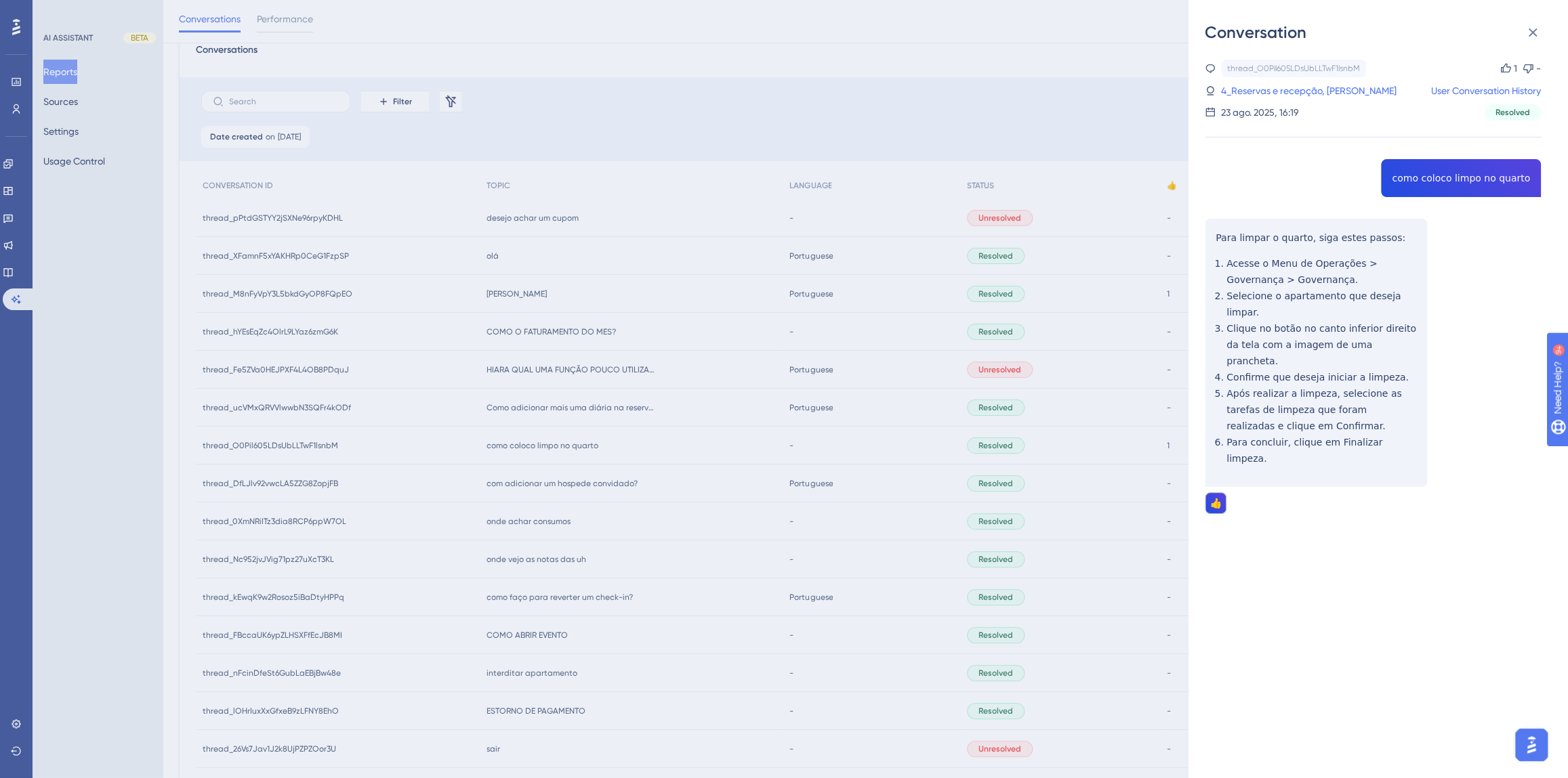
click at [565, 485] on div "Conversation thread_O0Pil605LDsUbLLTwF1lsnbM Copy 1 - 4_Reservas e recepção, [P…" at bounding box center [784, 389] width 1568 height 778
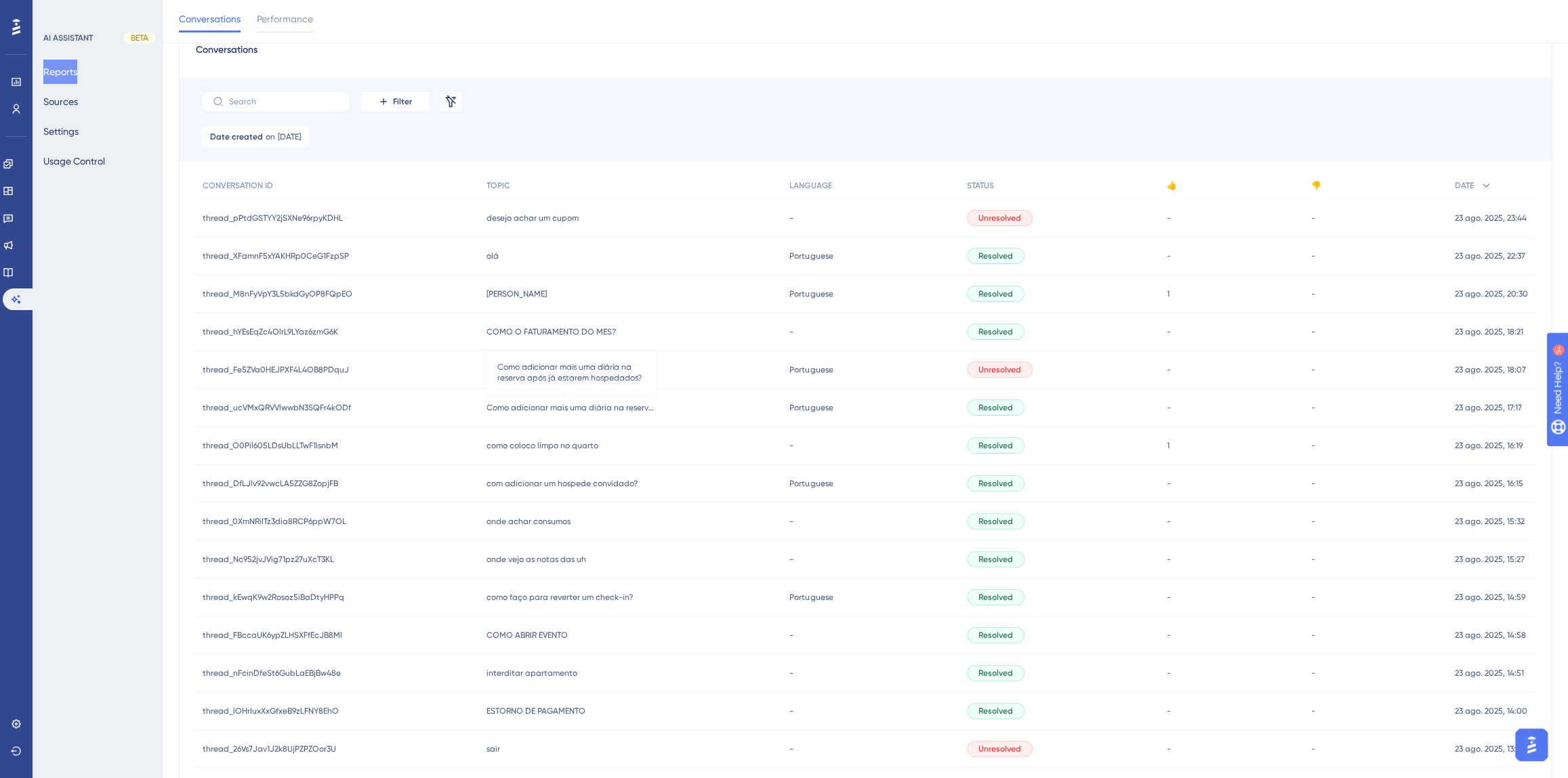
click at [529, 410] on span "Como adicionar mais uma diária na reserva após já estarem hospedados?" at bounding box center [571, 408] width 169 height 11
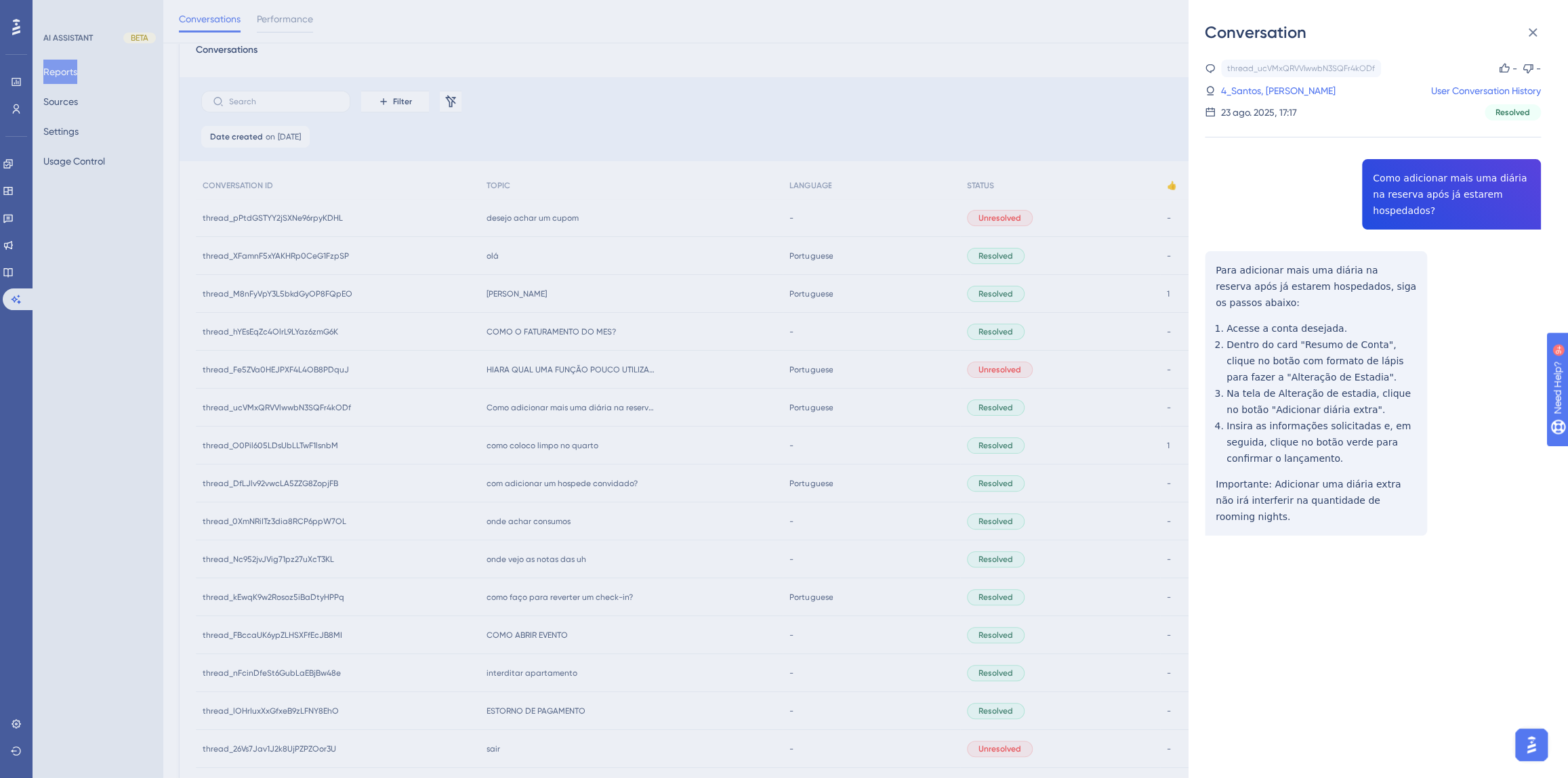
click at [1435, 187] on div "thread_ucVMxQRVVlwwbN3SQFr4kODf Copy - - 4_Santos, Robenildo User Conversation …" at bounding box center [1373, 333] width 336 height 545
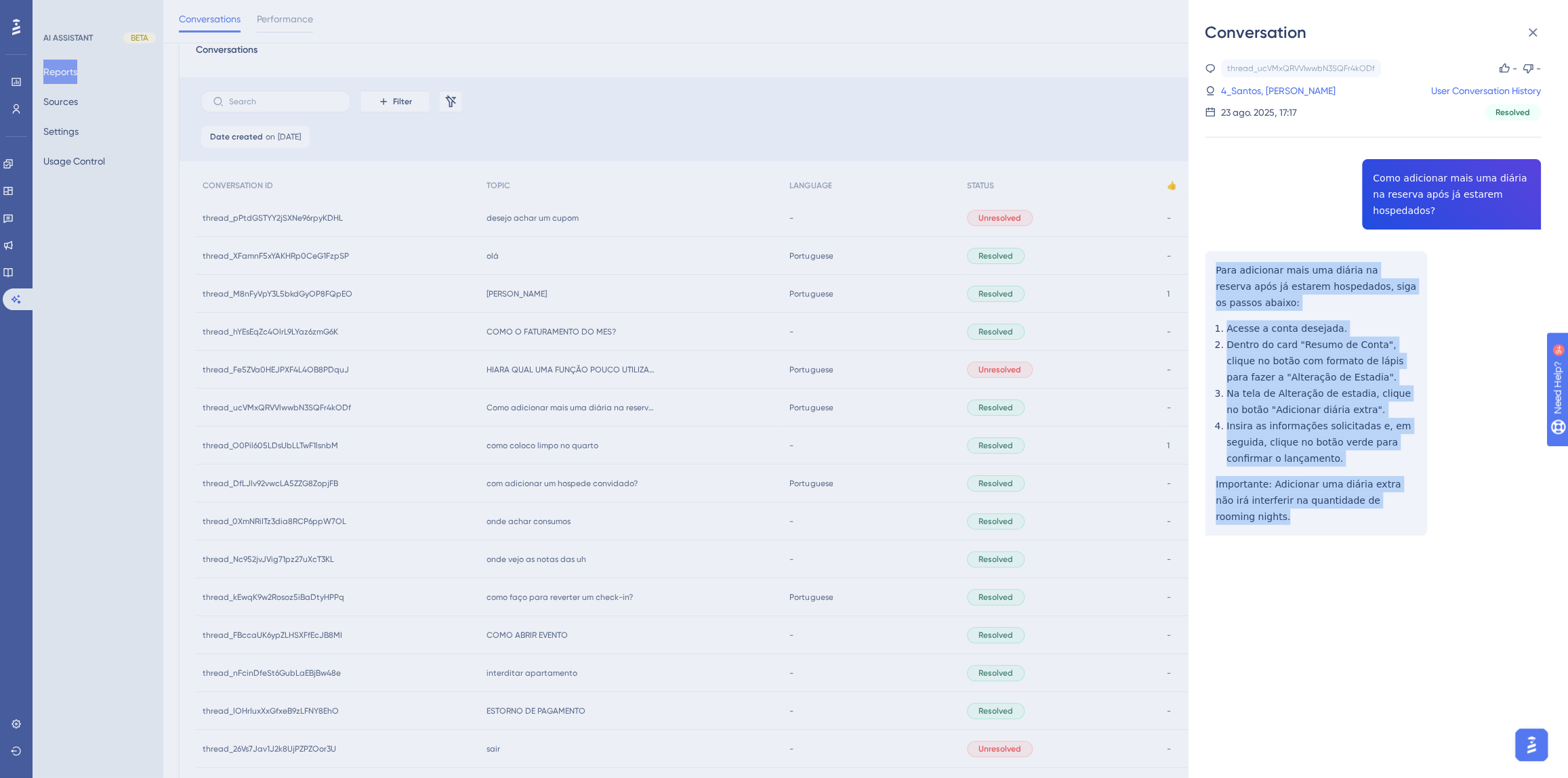
drag, startPoint x: 1398, startPoint y: 470, endPoint x: 1212, endPoint y: 239, distance: 296.6
click at [1212, 239] on div "thread_ucVMxQRVVlwwbN3SQFr4kODf Copy - - 4_Santos, Robenildo User Conversation …" at bounding box center [1373, 333] width 336 height 545
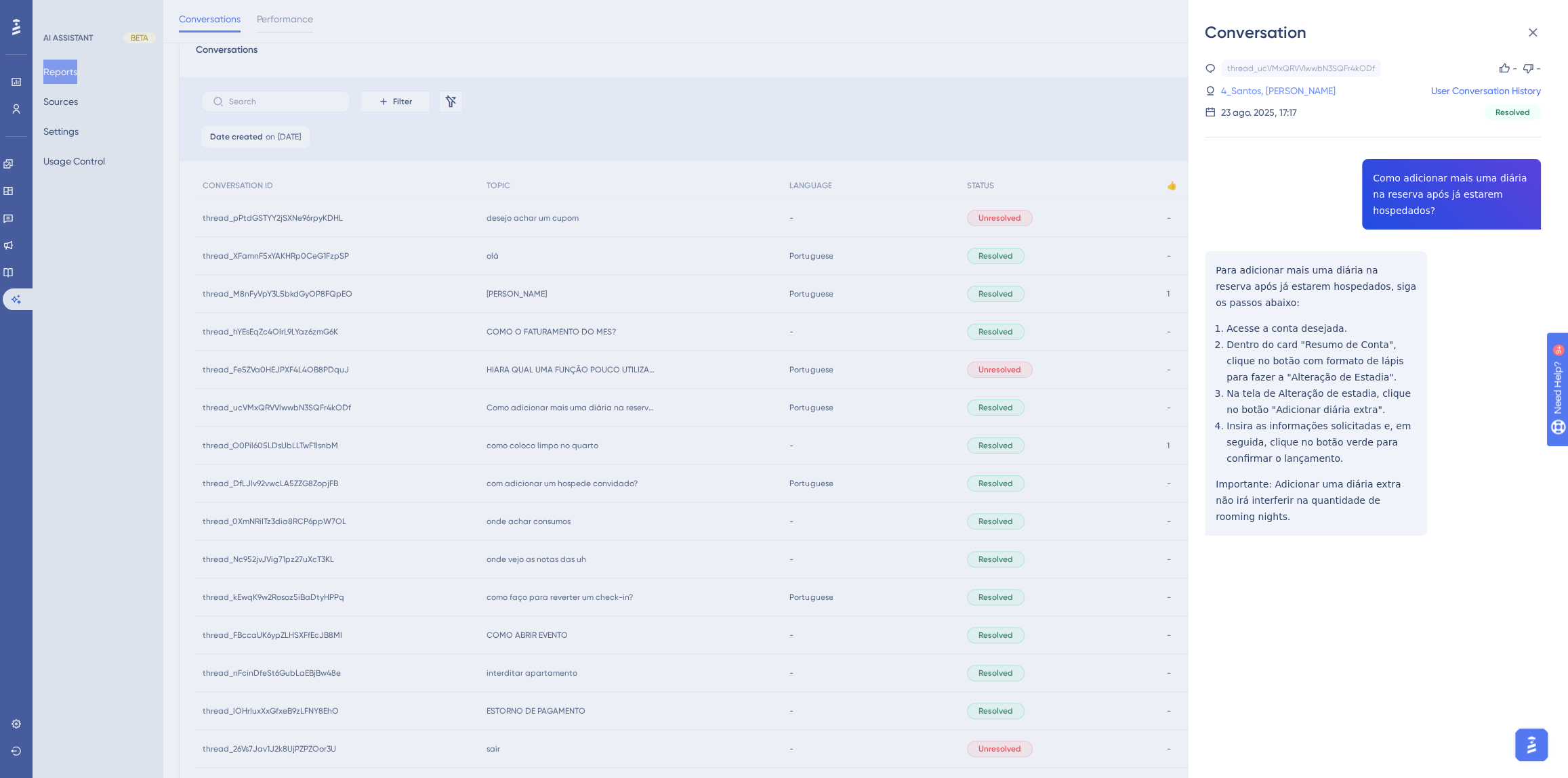
click at [1248, 95] on link "4_Santos, [PERSON_NAME]" at bounding box center [1278, 90] width 114 height 16
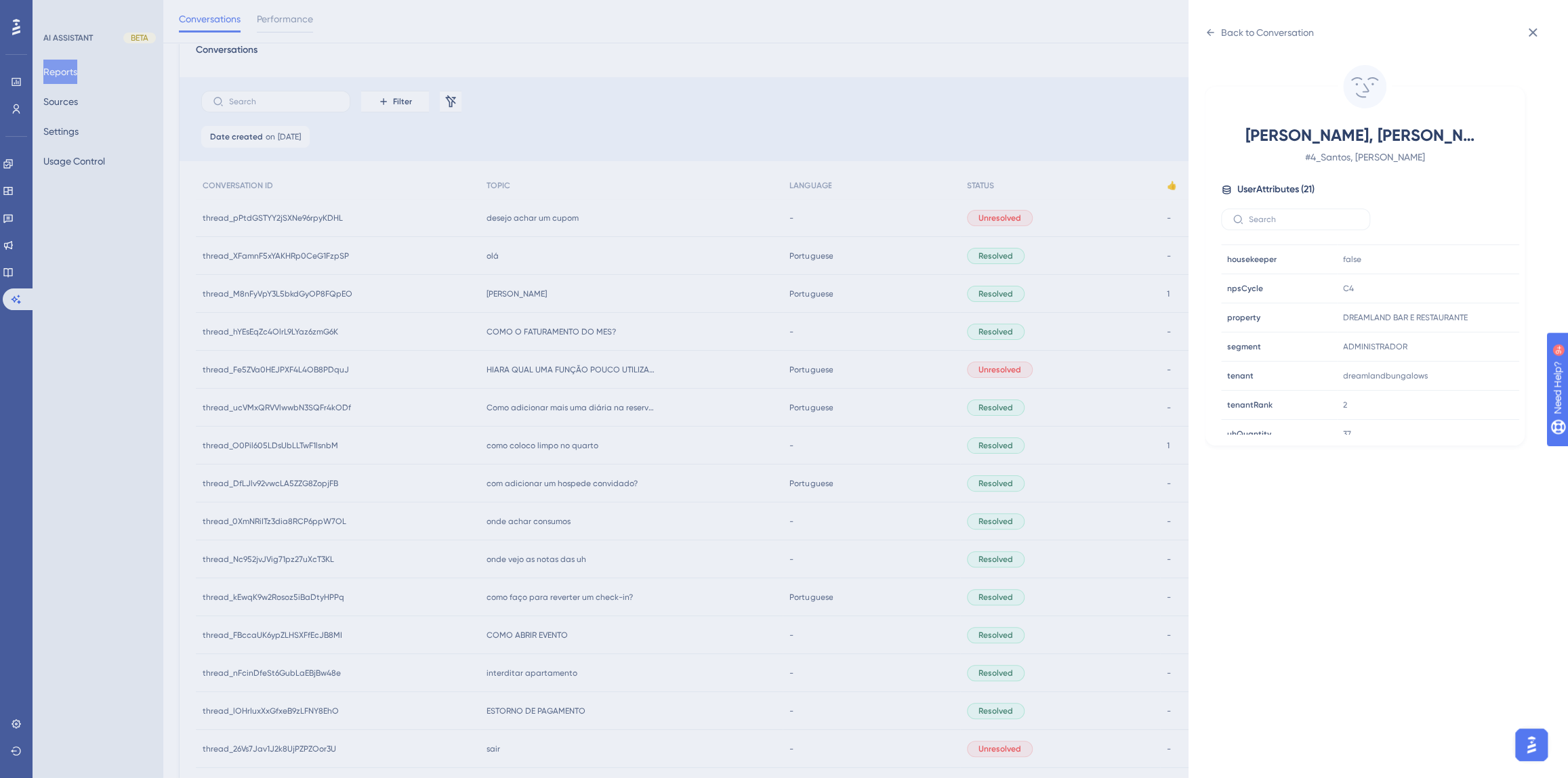
click at [602, 352] on div "Back to Conversation [PERSON_NAME], Robenildo # 4_Santos, Robenildo User Attrib…" at bounding box center [784, 389] width 1568 height 778
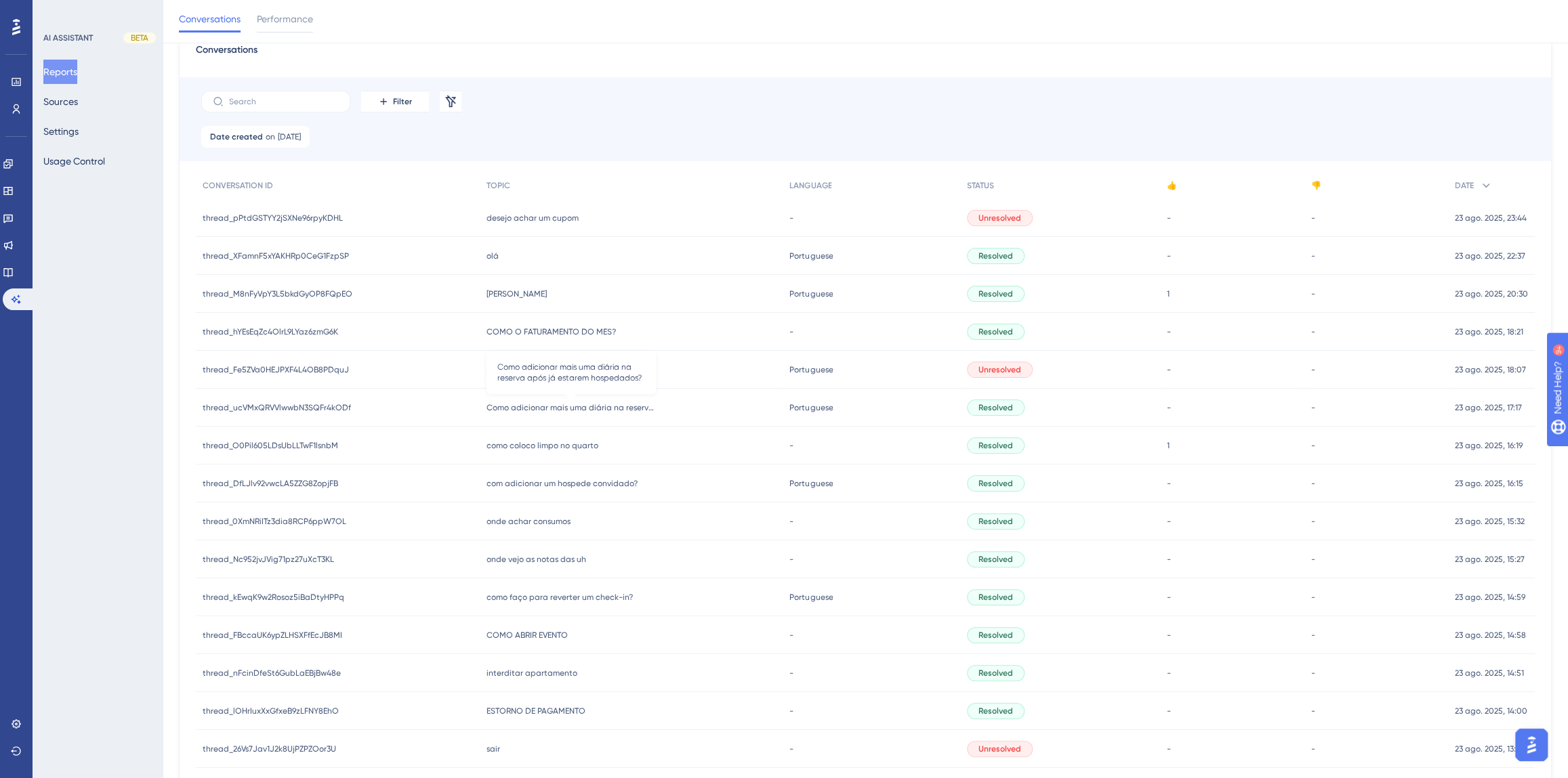
click at [569, 406] on span "Como adicionar mais uma diária na reserva após já estarem hospedados?" at bounding box center [571, 408] width 169 height 11
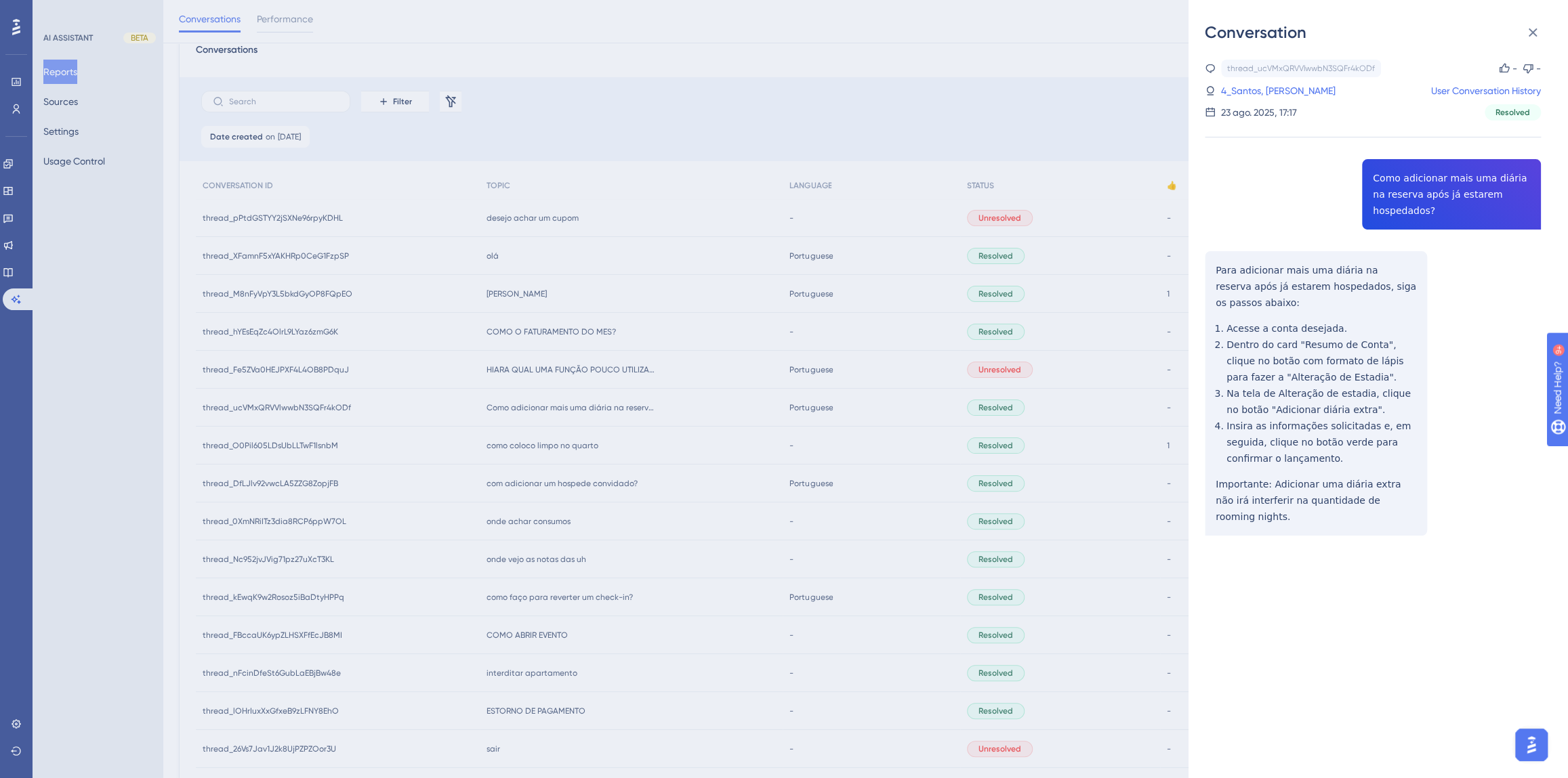
click at [623, 436] on div "Conversation thread_ucVMxQRVVlwwbN3SQFr4kODf Copy - - 4_Santos, Robenildo User …" at bounding box center [784, 389] width 1568 height 778
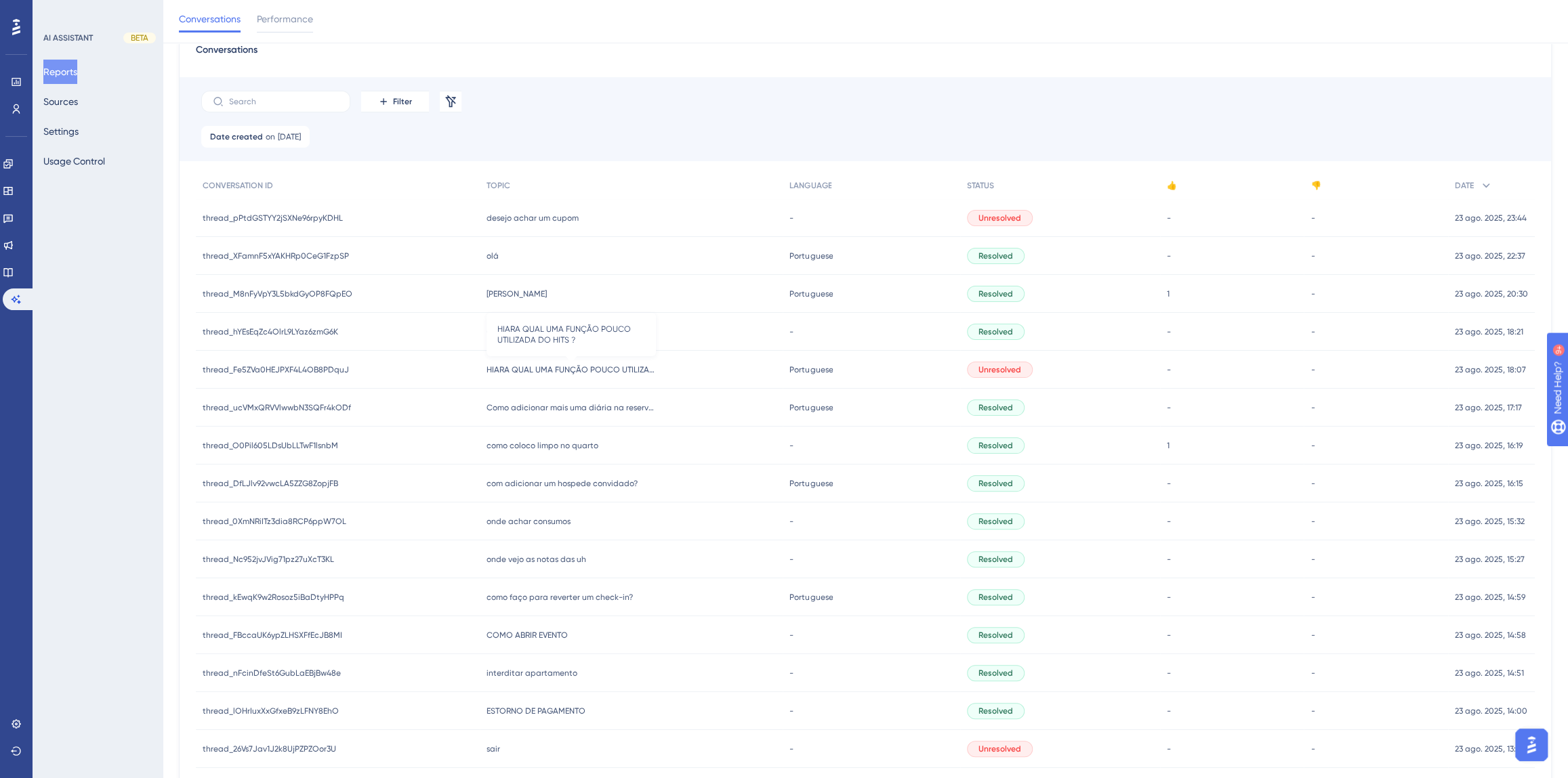
click at [574, 368] on span "HIARA QUAL UMA FUNÇÃO POUCO UTILIZADA DO HITS ?" at bounding box center [571, 369] width 169 height 11
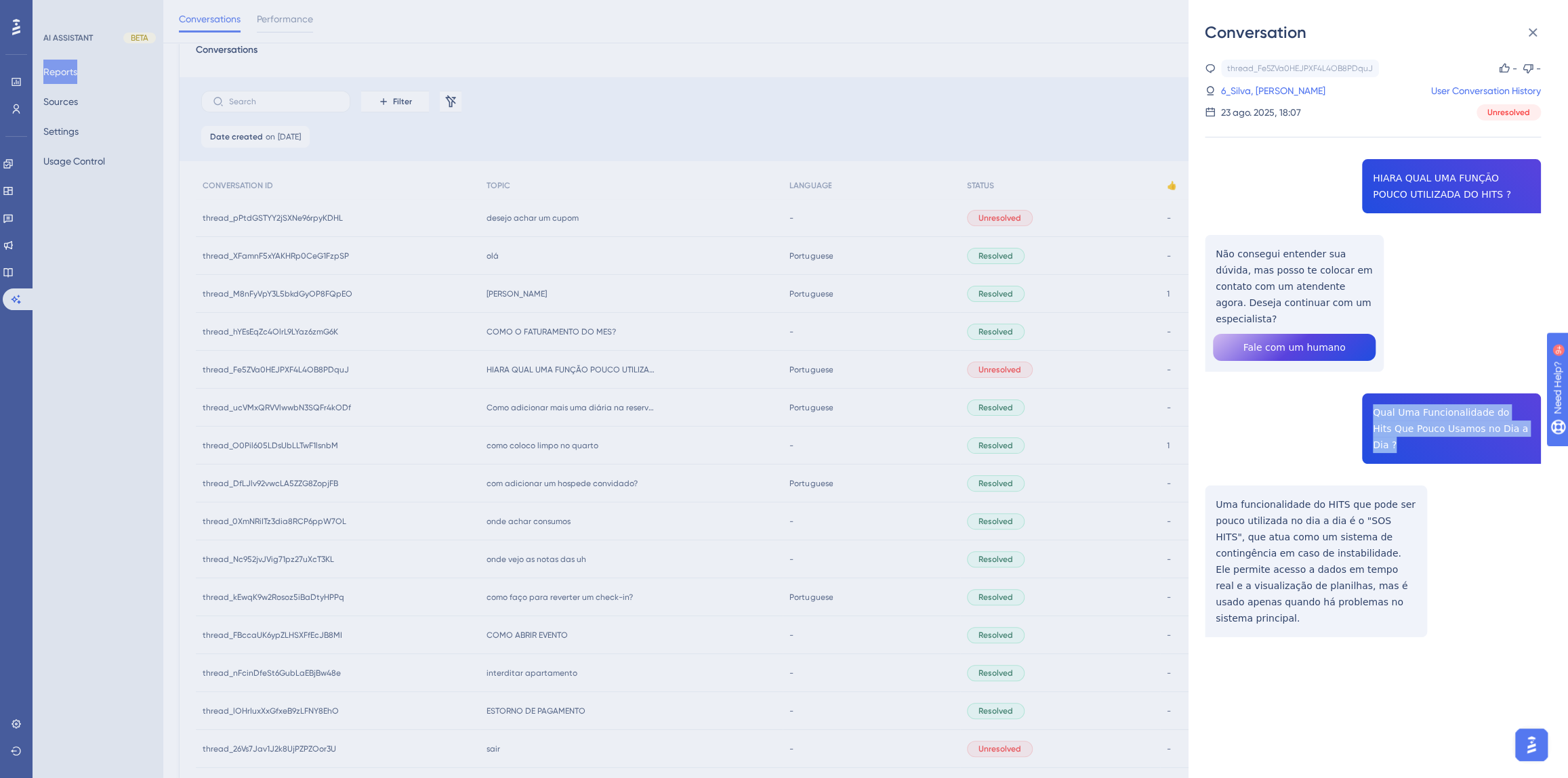
drag, startPoint x: 1514, startPoint y: 415, endPoint x: 1360, endPoint y: 400, distance: 154.7
click at [1360, 400] on div "thread_Fe5ZVa0HEJPXF4L4OB8PDquJ Copy - - 6_Silva, Ailton User Conversation Hist…" at bounding box center [1373, 383] width 336 height 647
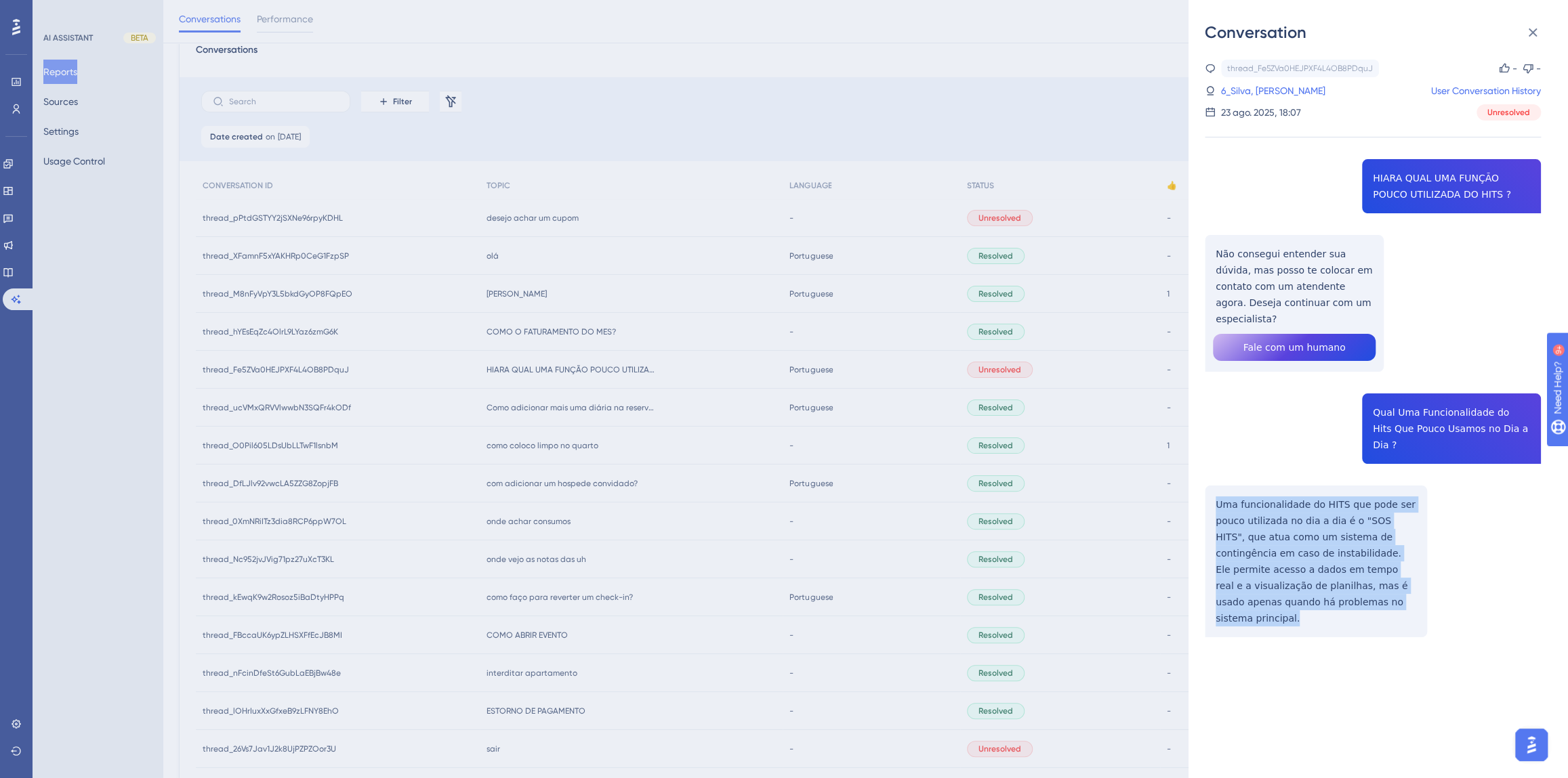
drag, startPoint x: 1339, startPoint y: 566, endPoint x: 1216, endPoint y: 468, distance: 157.3
click at [1216, 468] on div "thread_Fe5ZVa0HEJPXF4L4OB8PDquJ Copy - - 6_Silva, Ailton User Conversation Hist…" at bounding box center [1373, 383] width 336 height 647
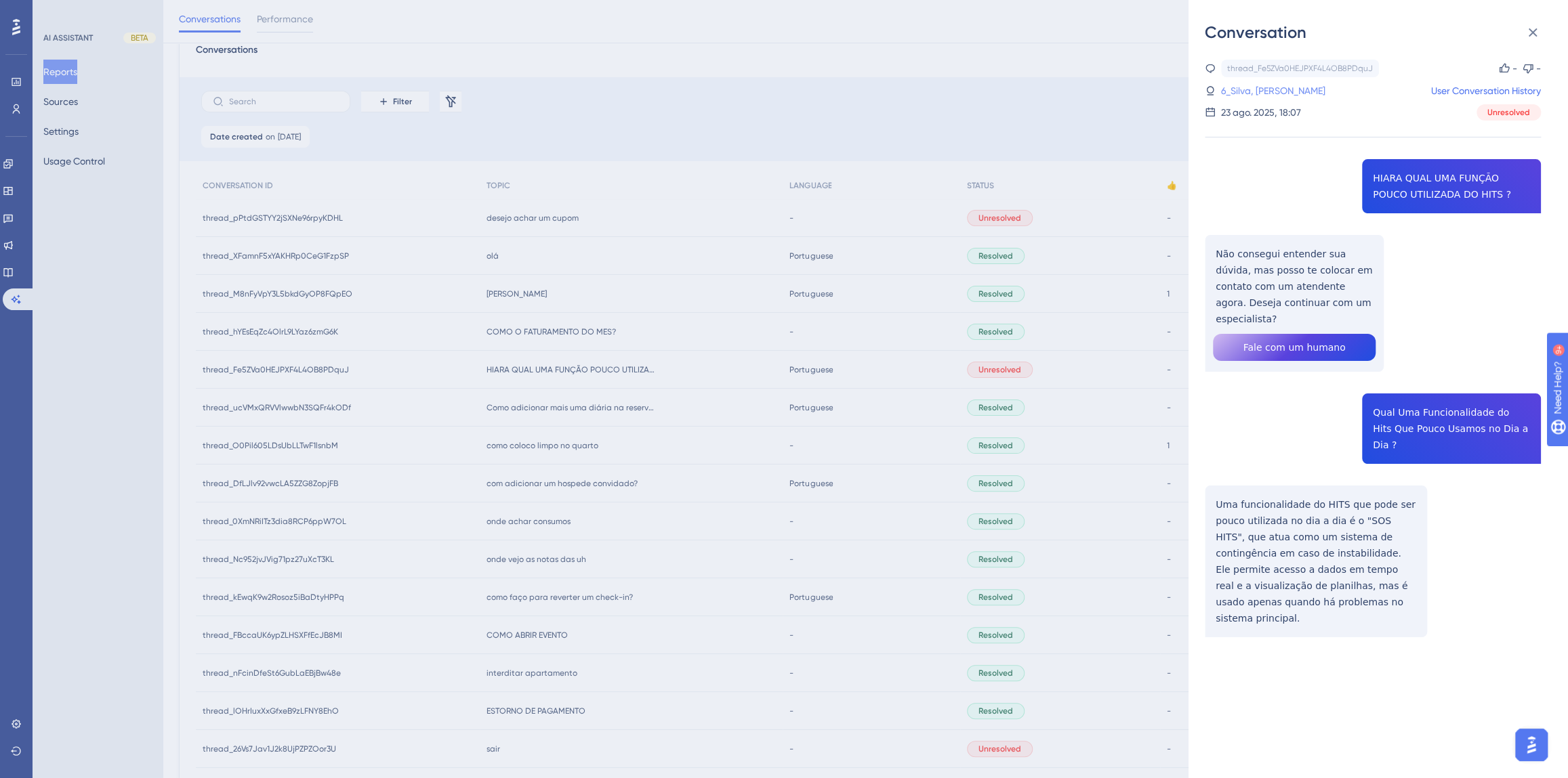
click at [1232, 90] on link "6_Silva, [PERSON_NAME]" at bounding box center [1273, 90] width 105 height 16
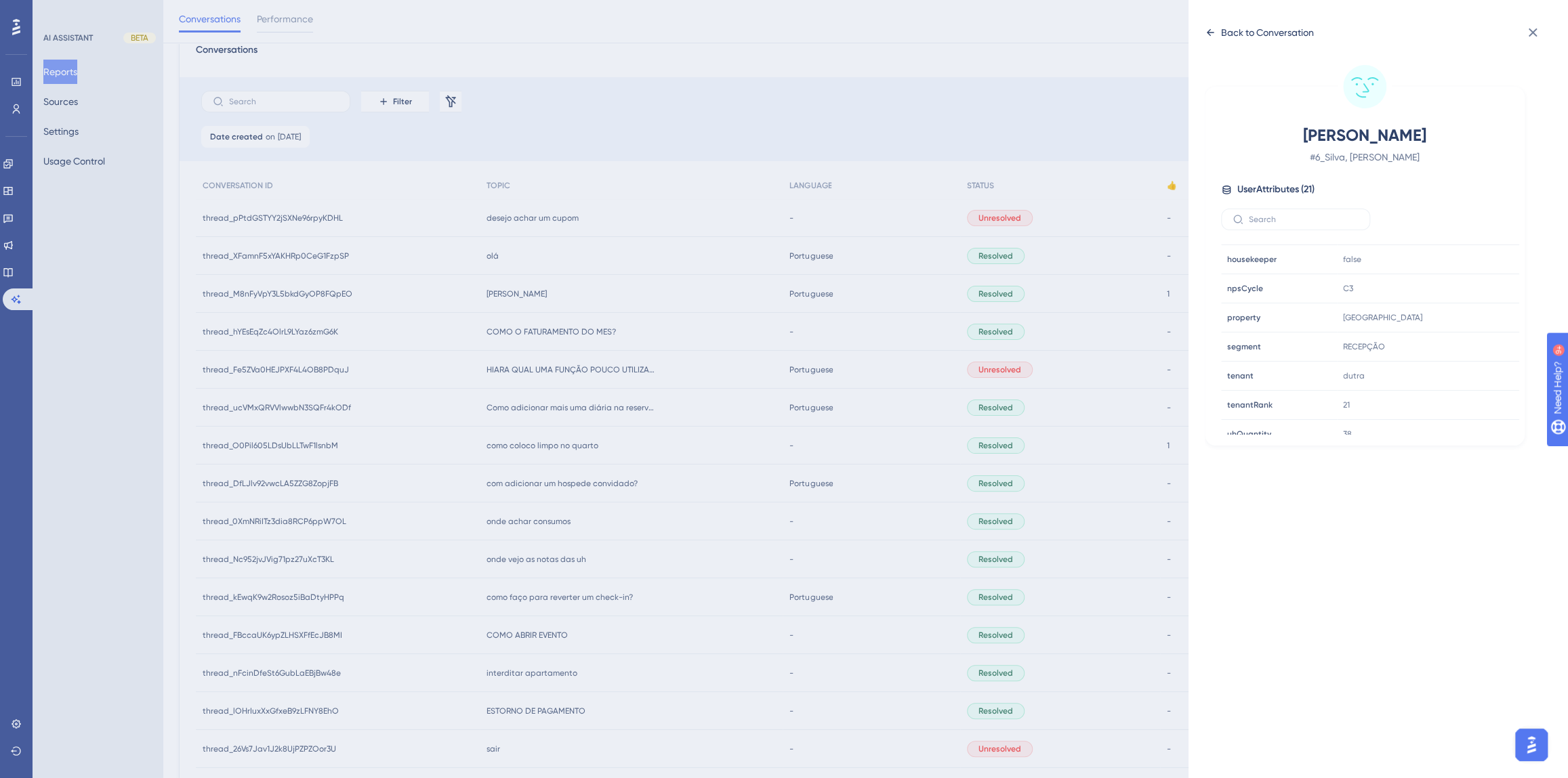
click at [1274, 35] on div "Back to Conversation" at bounding box center [1267, 32] width 93 height 16
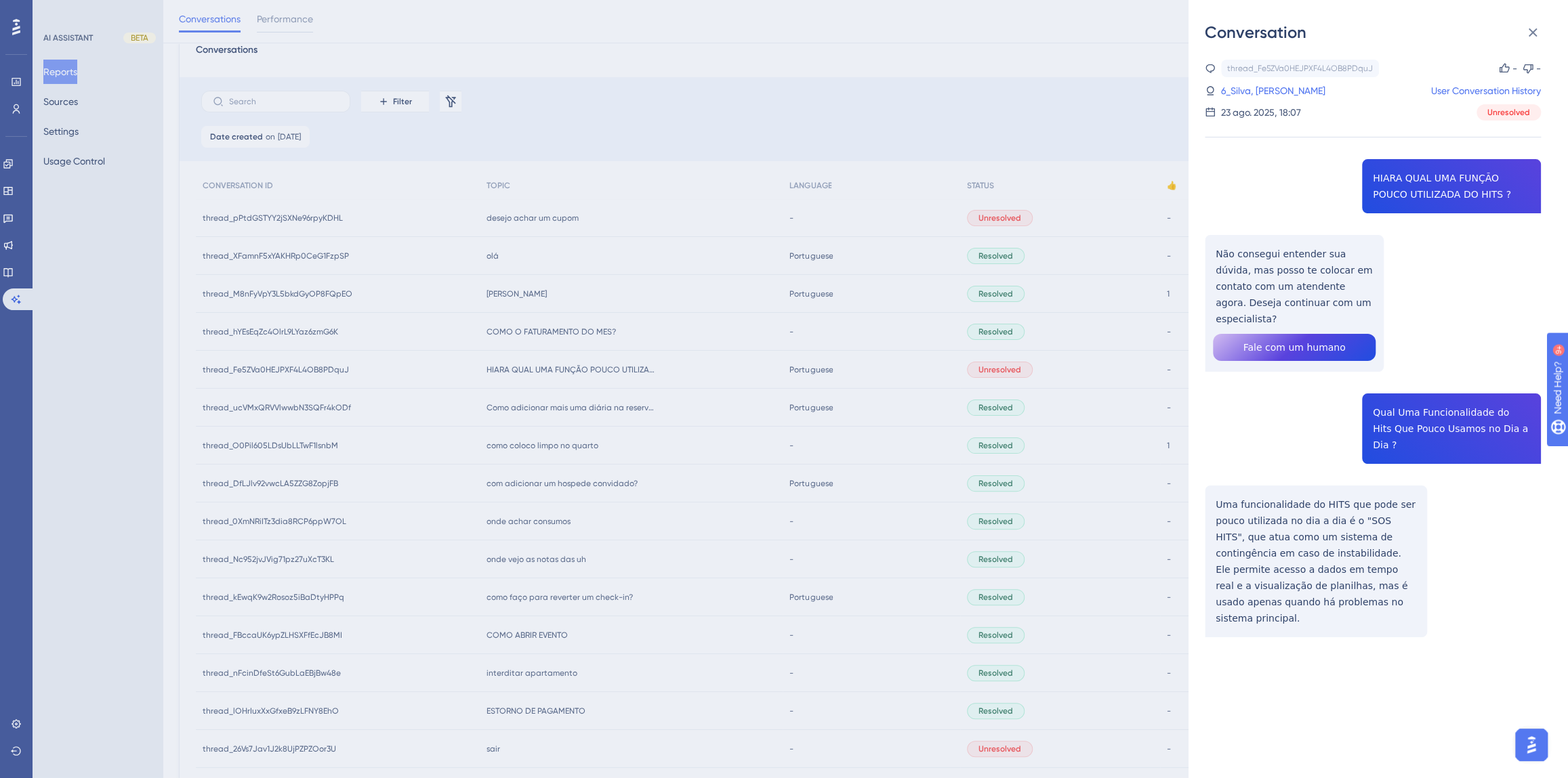
click at [602, 359] on div "Conversation thread_Fe5ZVa0HEJPXF4L4OB8PDquJ Copy - - 6_Silva, Ailton User Conv…" at bounding box center [784, 389] width 1568 height 778
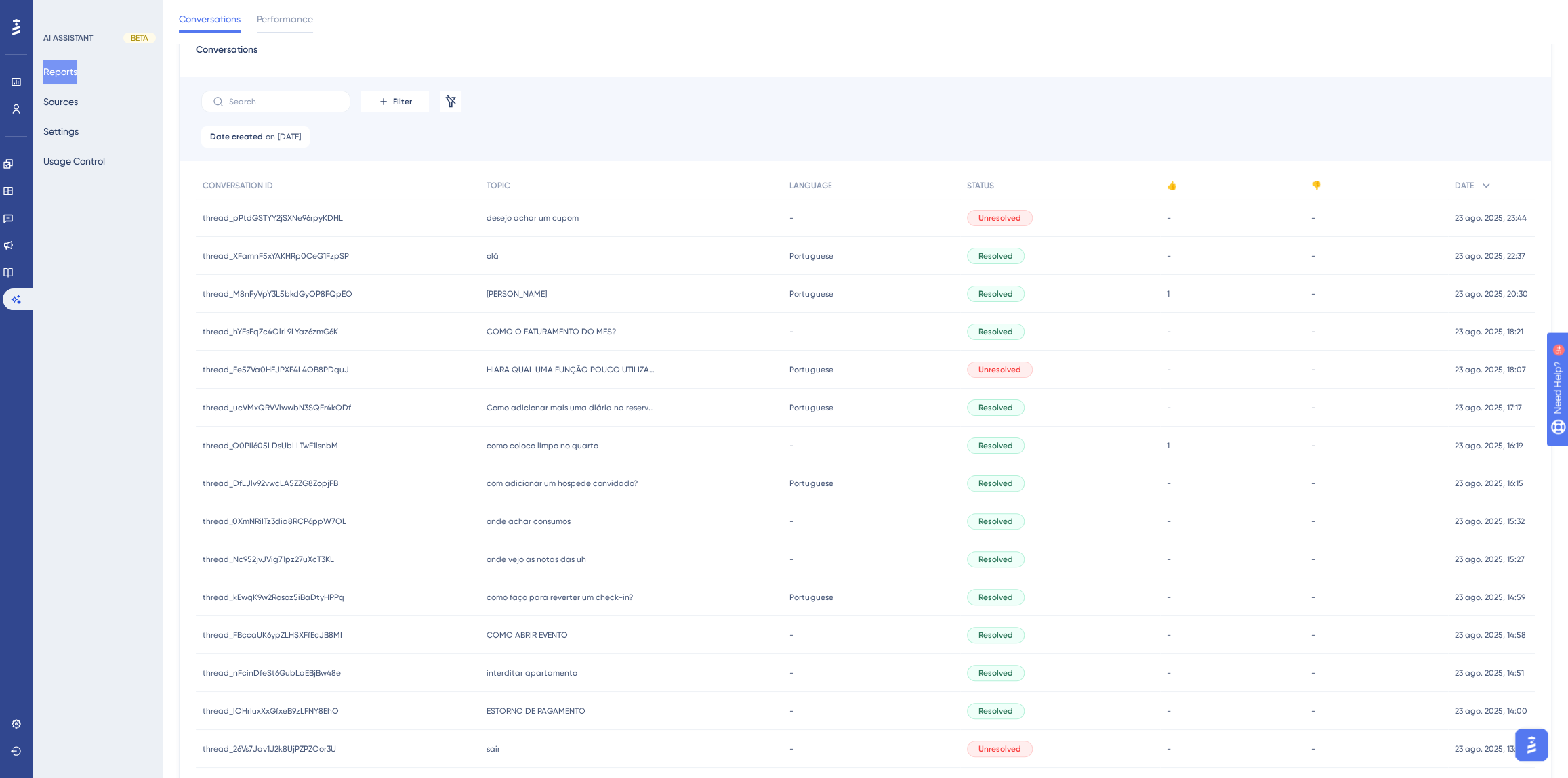
click at [555, 328] on span "COMO O FATURAMENTO DO MES?" at bounding box center [551, 332] width 130 height 11
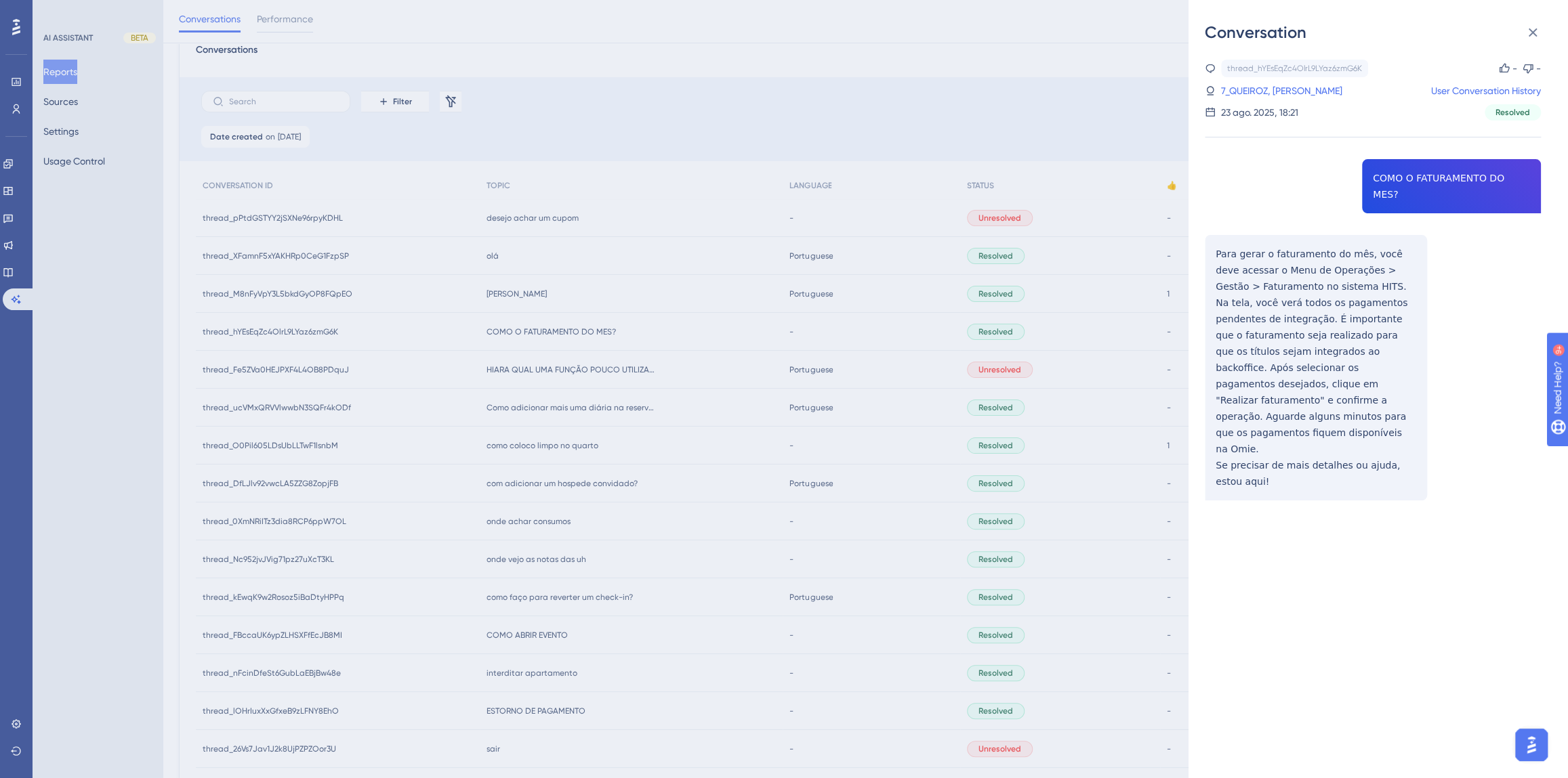
click at [1407, 172] on div "thread_hYEsEqZc4OlrL9LYaz6zmG6K Copy - - 7_QUEIROZ, JEFERSON User Conversation …" at bounding box center [1373, 315] width 336 height 510
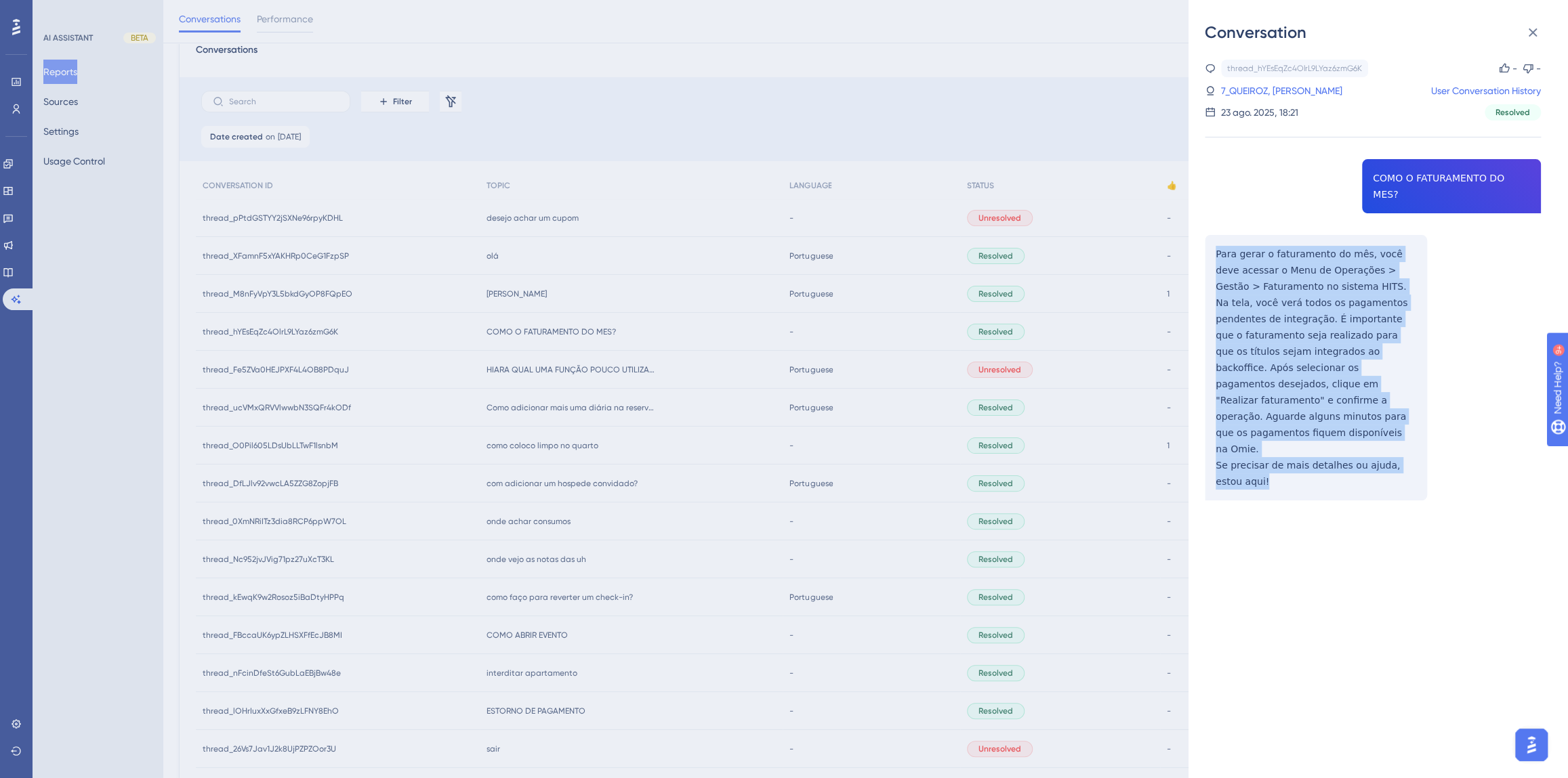
drag, startPoint x: 1250, startPoint y: 432, endPoint x: 1194, endPoint y: 236, distance: 203.8
click at [1194, 236] on div "Conversation thread_hYEsEqZc4OlrL9LYaz6zmG6K Copy - - 7_QUEIROZ, JEFERSON User …" at bounding box center [1378, 389] width 379 height 778
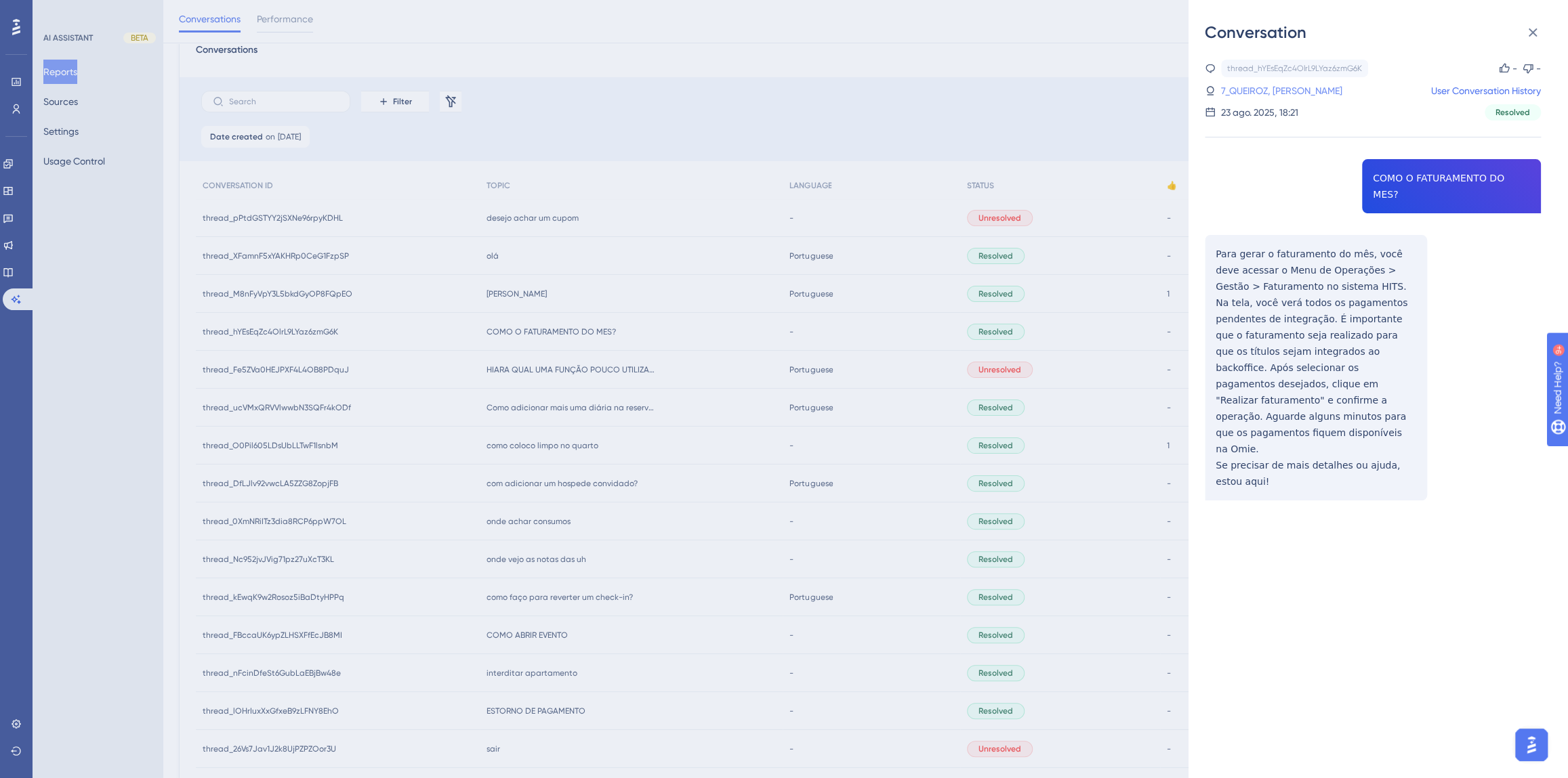
click at [1250, 85] on link "7_QUEIROZ, [PERSON_NAME]" at bounding box center [1282, 90] width 122 height 16
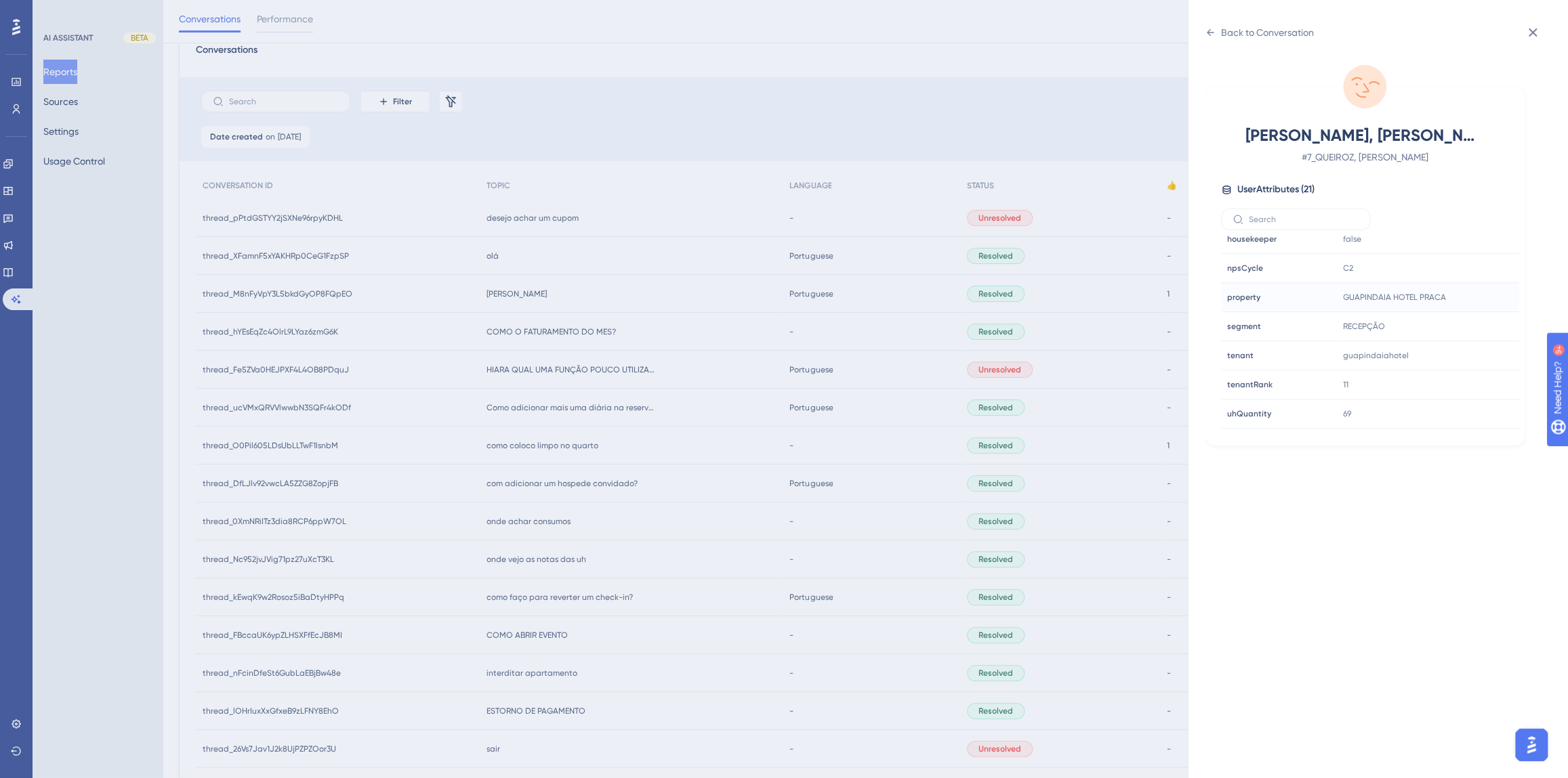
scroll to position [411, 0]
click at [1462, 331] on icon at bounding box center [1467, 334] width 13 height 13
click at [1233, 3] on div "Back to Conversation QUEIROZ, JEFERSON # 7_QUEIROZ, JEFERSON User Attributes ( …" at bounding box center [1378, 389] width 379 height 778
click at [1232, 27] on div "Back to Conversation" at bounding box center [1267, 32] width 93 height 16
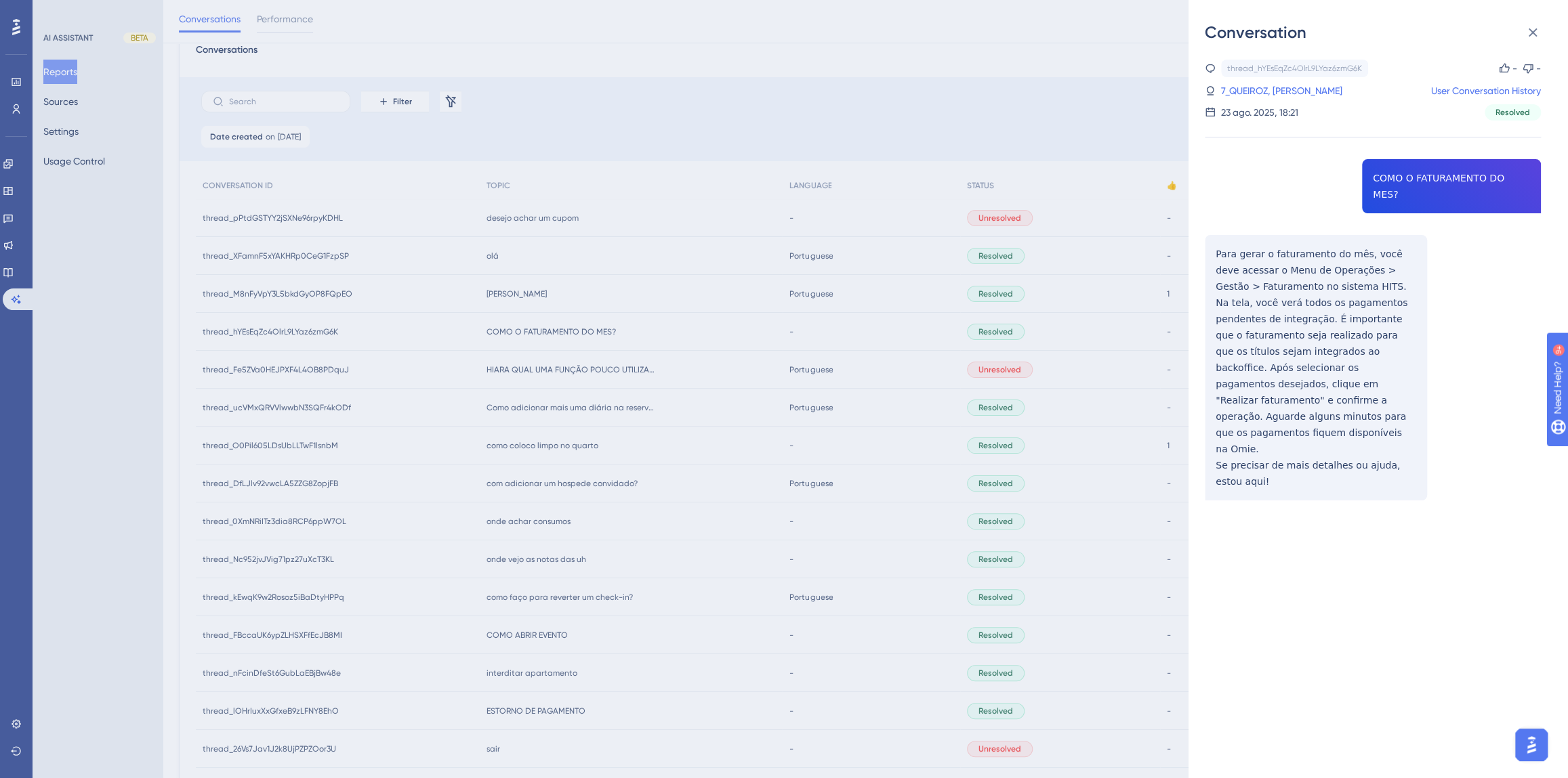
click at [576, 294] on div "Conversation thread_hYEsEqZc4OlrL9LYaz6zmG6K Copy - - 7_QUEIROZ, JEFERSON User …" at bounding box center [784, 389] width 1568 height 778
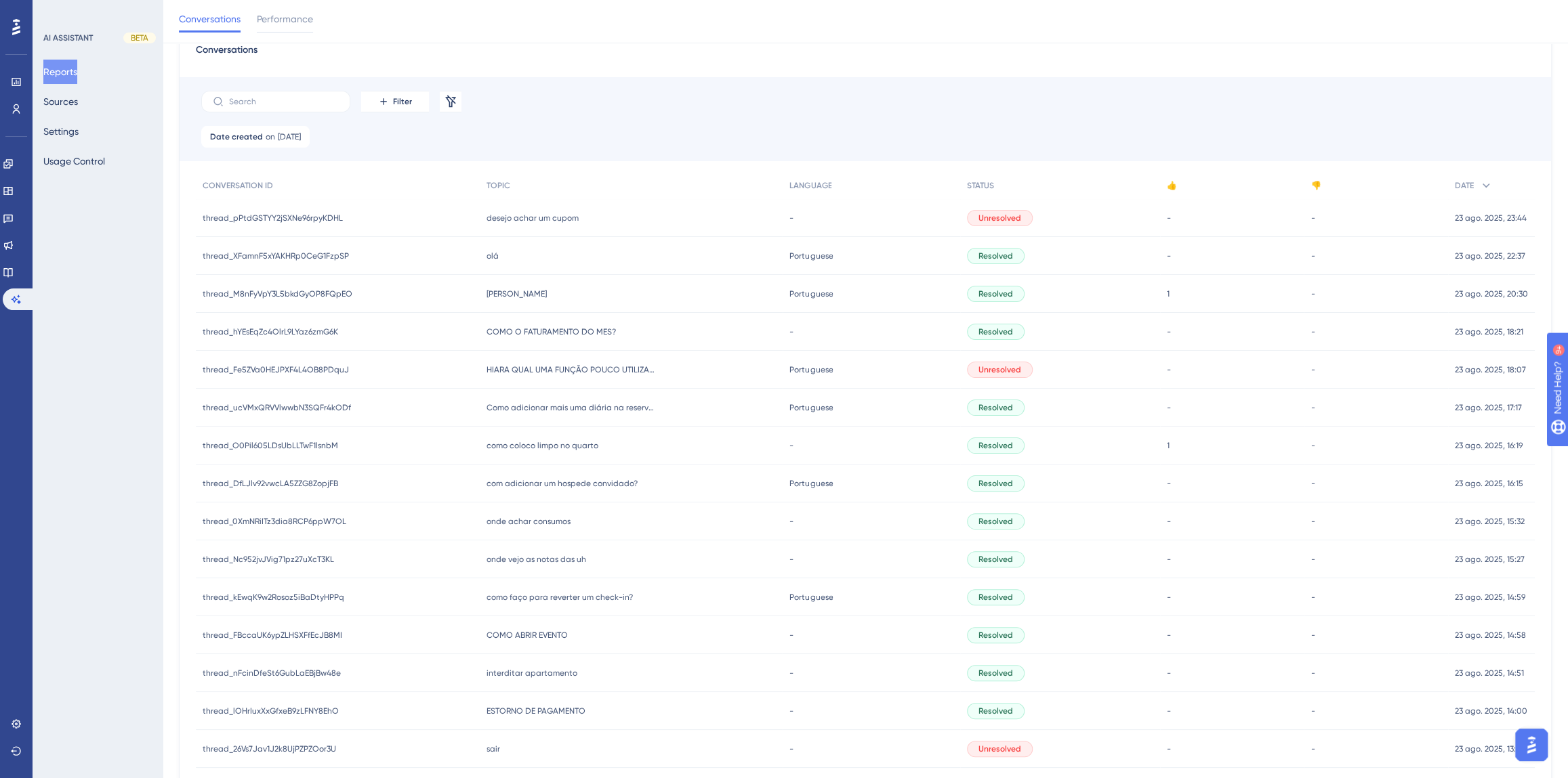
click at [495, 299] on div "ola iara ola iara" at bounding box center [631, 294] width 303 height 38
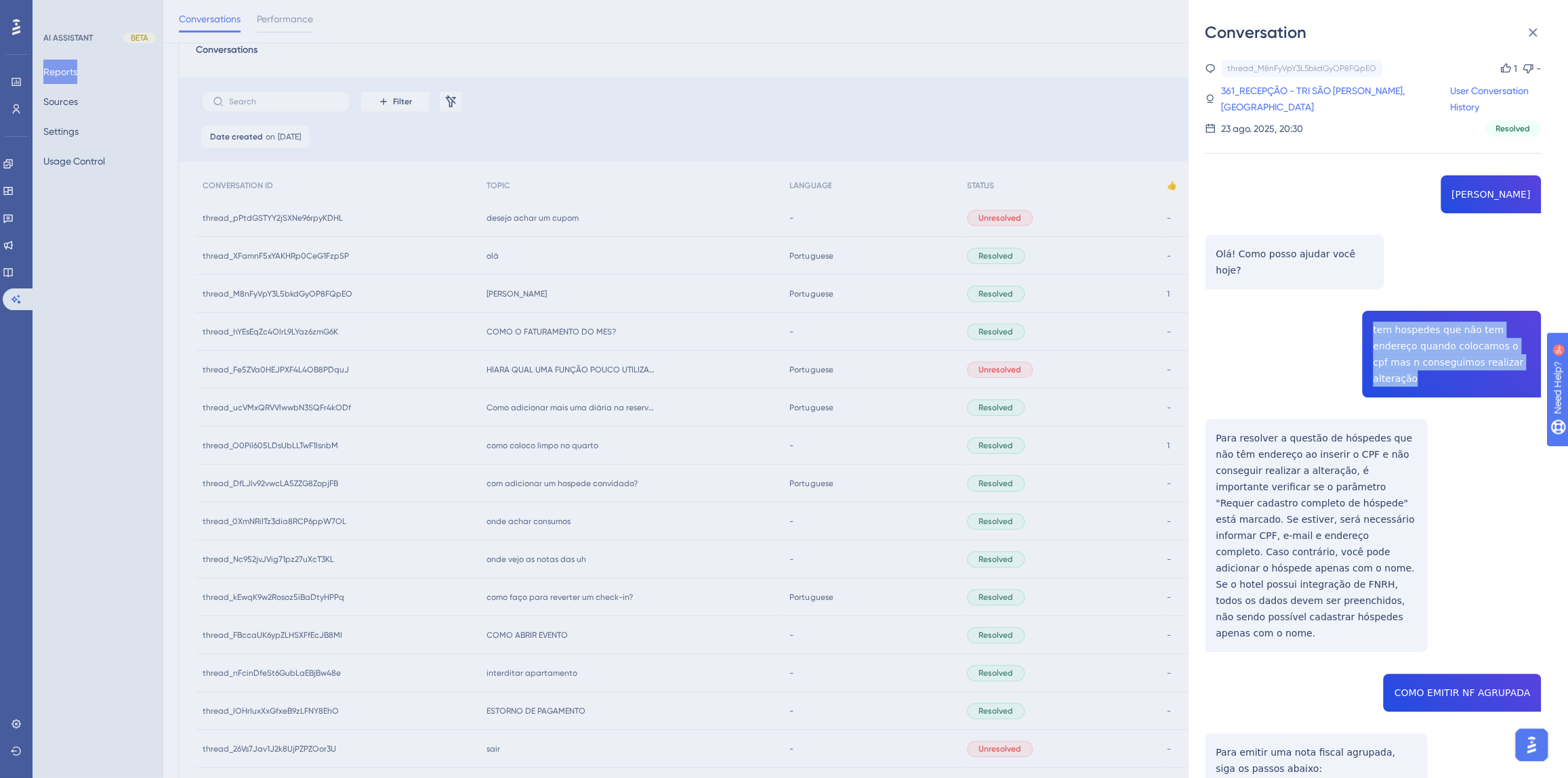
drag, startPoint x: 1502, startPoint y: 356, endPoint x: 1364, endPoint y: 309, distance: 145.8
click at [1364, 309] on div "thread_M8nFyVpY3L5bkdGyOP8FQpEO Copy 1 - 361_RECEPÇÃO - TRI SÃO [PERSON_NAME], …" at bounding box center [1373, 709] width 336 height 1298
click at [1420, 325] on div "thread_M8nFyVpY3L5bkdGyOP8FQpEO Copy 1 - 361_RECEPÇÃO - TRI SÃO [PERSON_NAME], …" at bounding box center [1373, 709] width 336 height 1298
click at [1418, 341] on div "thread_M8nFyVpY3L5bkdGyOP8FQpEO Copy 1 - 361_RECEPÇÃO - TRI SÃO [PERSON_NAME], …" at bounding box center [1373, 709] width 336 height 1298
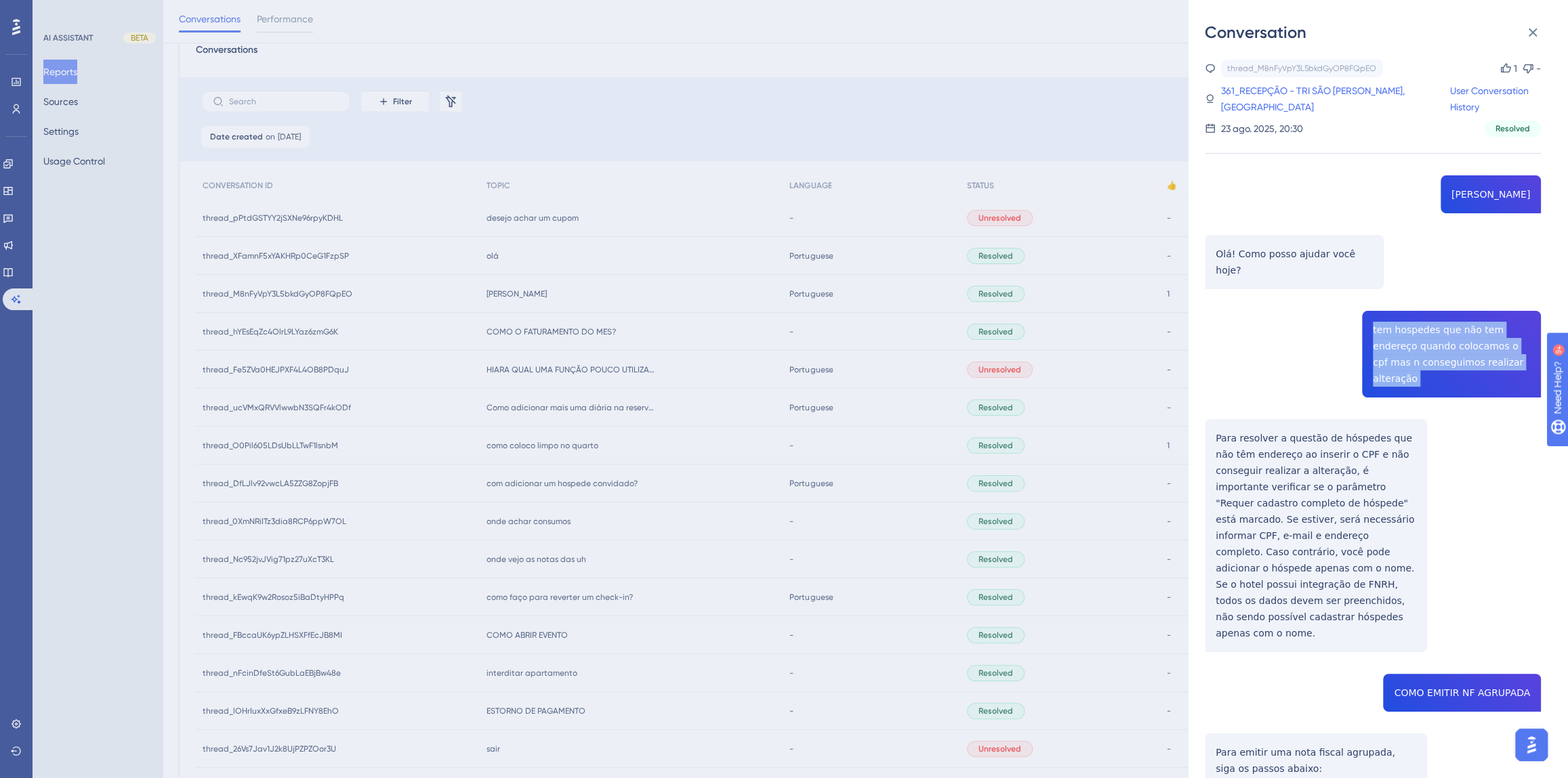
click at [1418, 341] on div "thread_M8nFyVpY3L5bkdGyOP8FQpEO Copy 1 - 361_RECEPÇÃO - TRI SÃO [PERSON_NAME], …" at bounding box center [1373, 709] width 336 height 1298
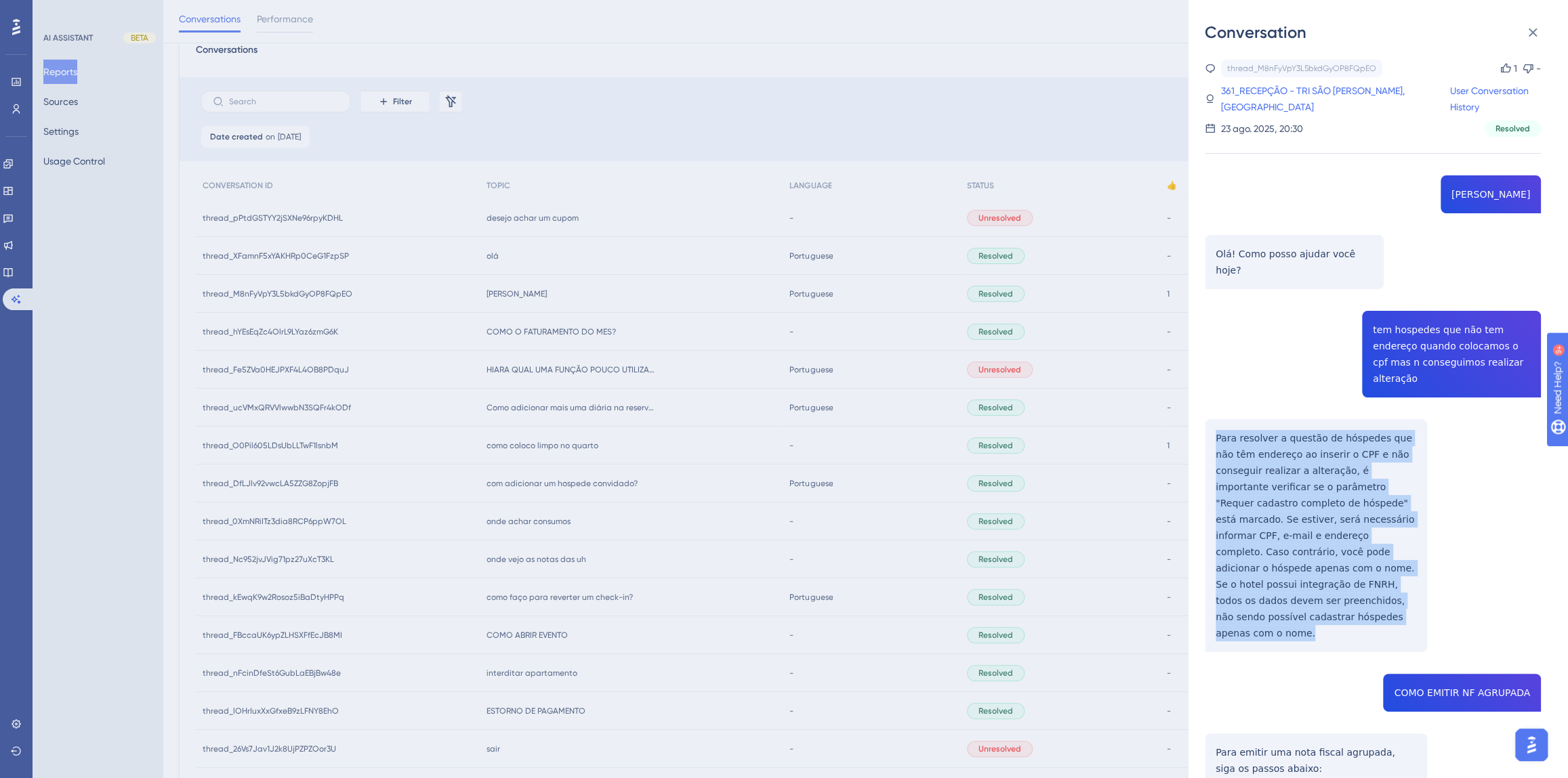
drag, startPoint x: 1271, startPoint y: 588, endPoint x: 1212, endPoint y: 397, distance: 199.9
click at [1212, 397] on div "thread_M8nFyVpY3L5bkdGyOP8FQpEO Copy 1 - 361_RECEPÇÃO - TRI SÃO [PERSON_NAME], …" at bounding box center [1373, 709] width 336 height 1298
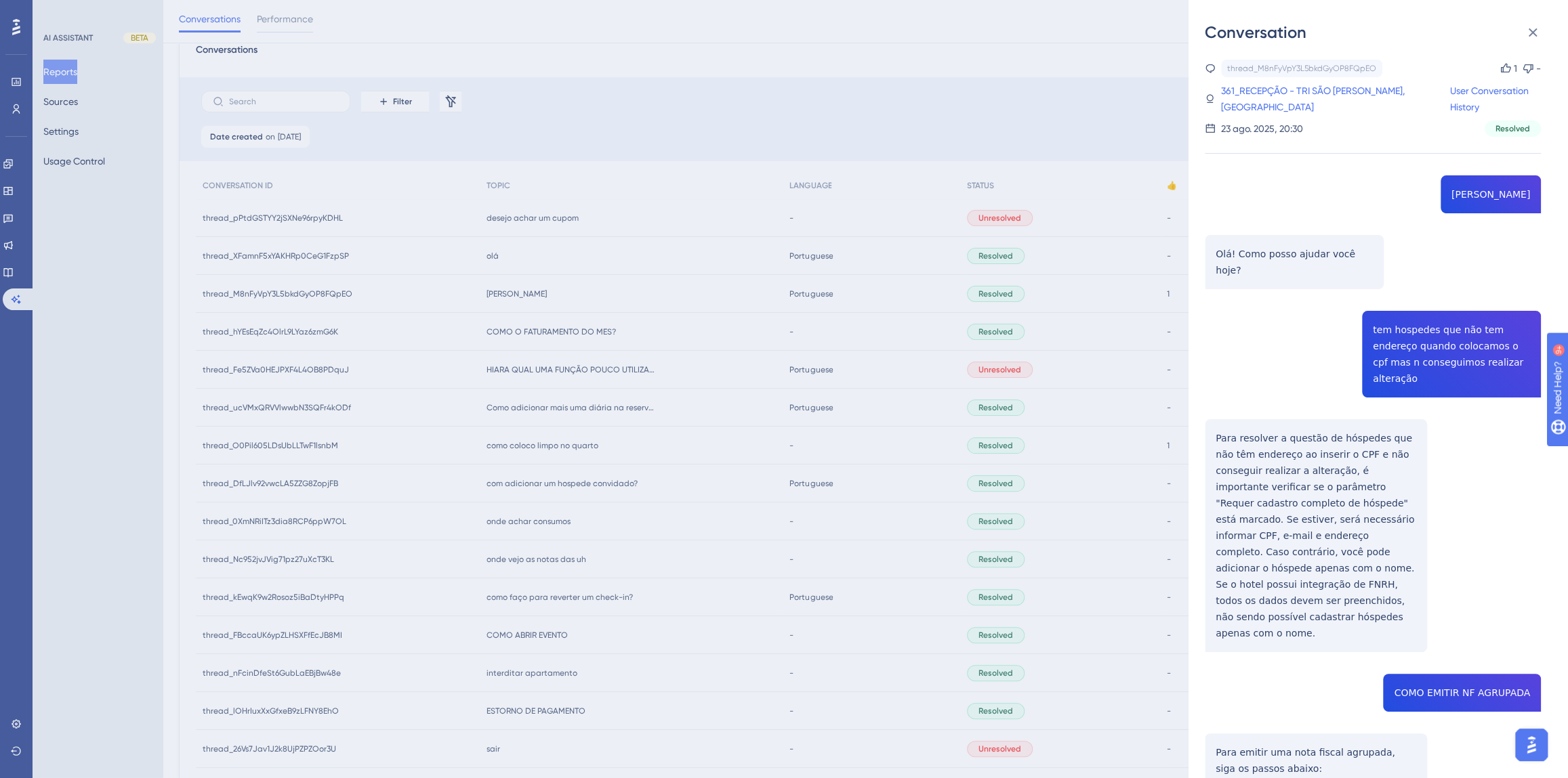
click at [1489, 644] on div "thread_M8nFyVpY3L5bkdGyOP8FQpEO Copy 1 - 361_RECEPÇÃO - TRI SÃO [PERSON_NAME], …" at bounding box center [1373, 709] width 336 height 1298
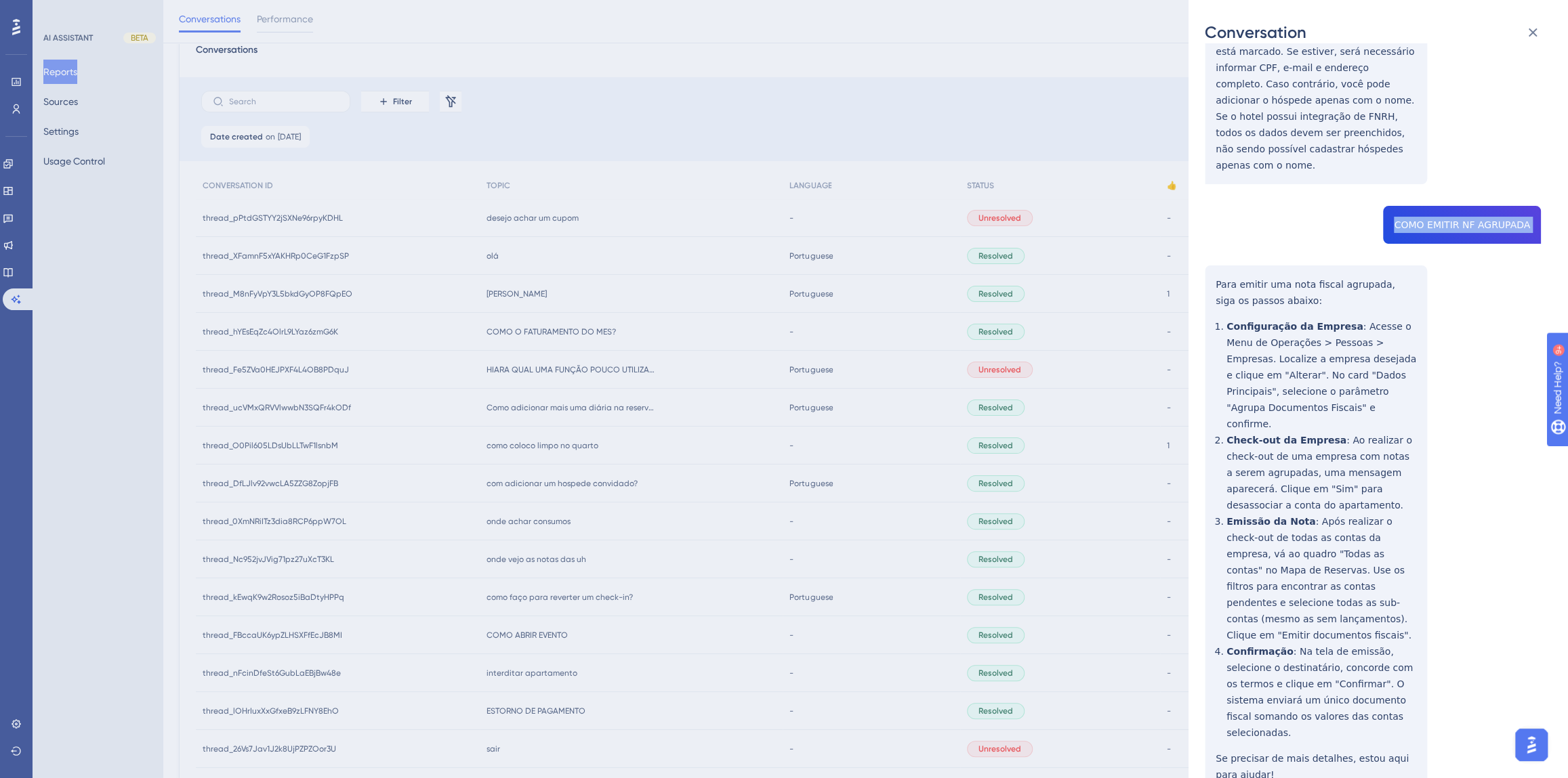
scroll to position [472, 0]
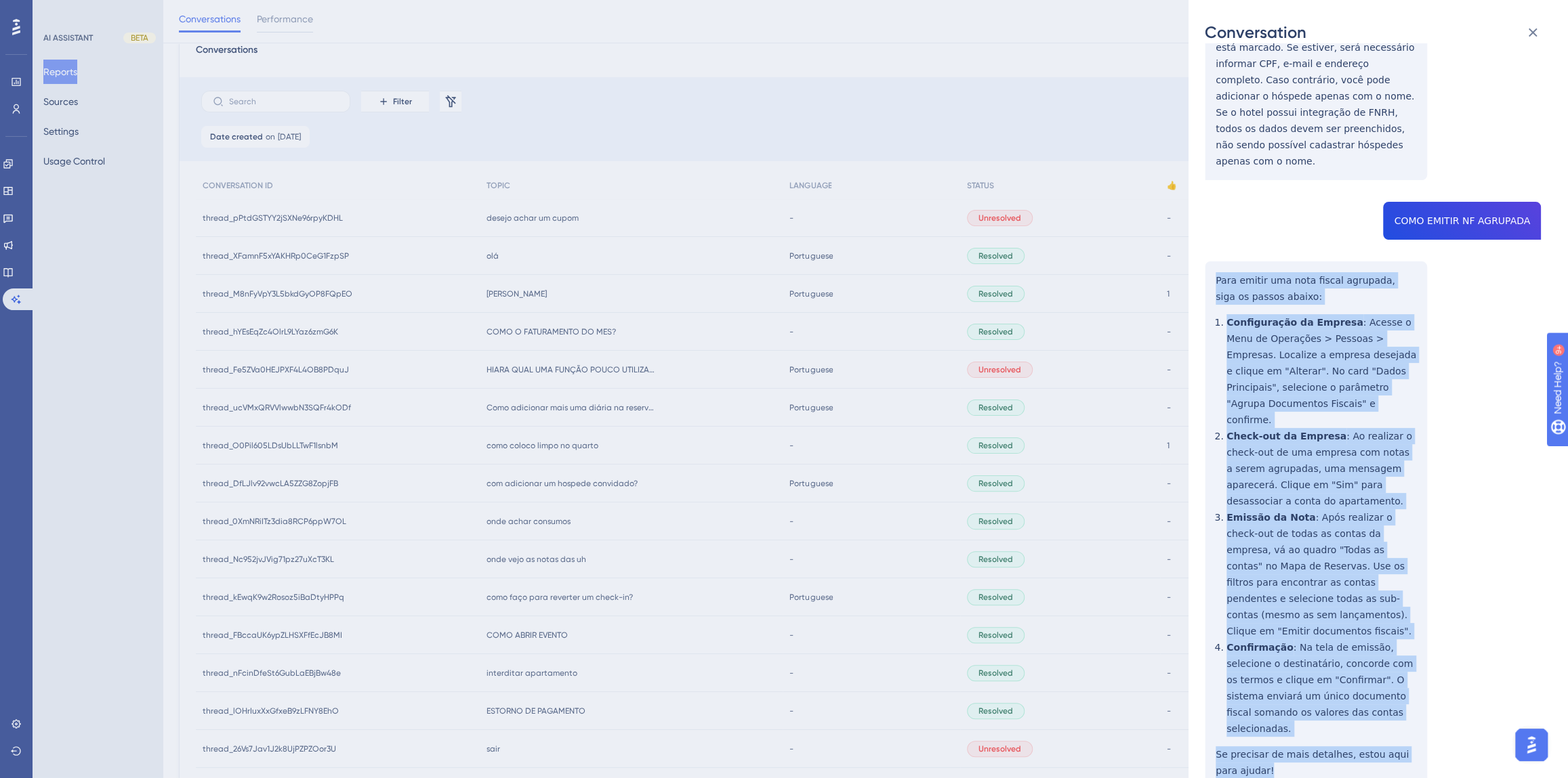
drag, startPoint x: 1260, startPoint y: 673, endPoint x: 1214, endPoint y: 239, distance: 436.4
click at [1214, 239] on div "thread_M8nFyVpY3L5bkdGyOP8FQpEO Copy 1 - 361_RECEPÇÃO - TRI SÃO [PERSON_NAME], …" at bounding box center [1373, 237] width 336 height 1298
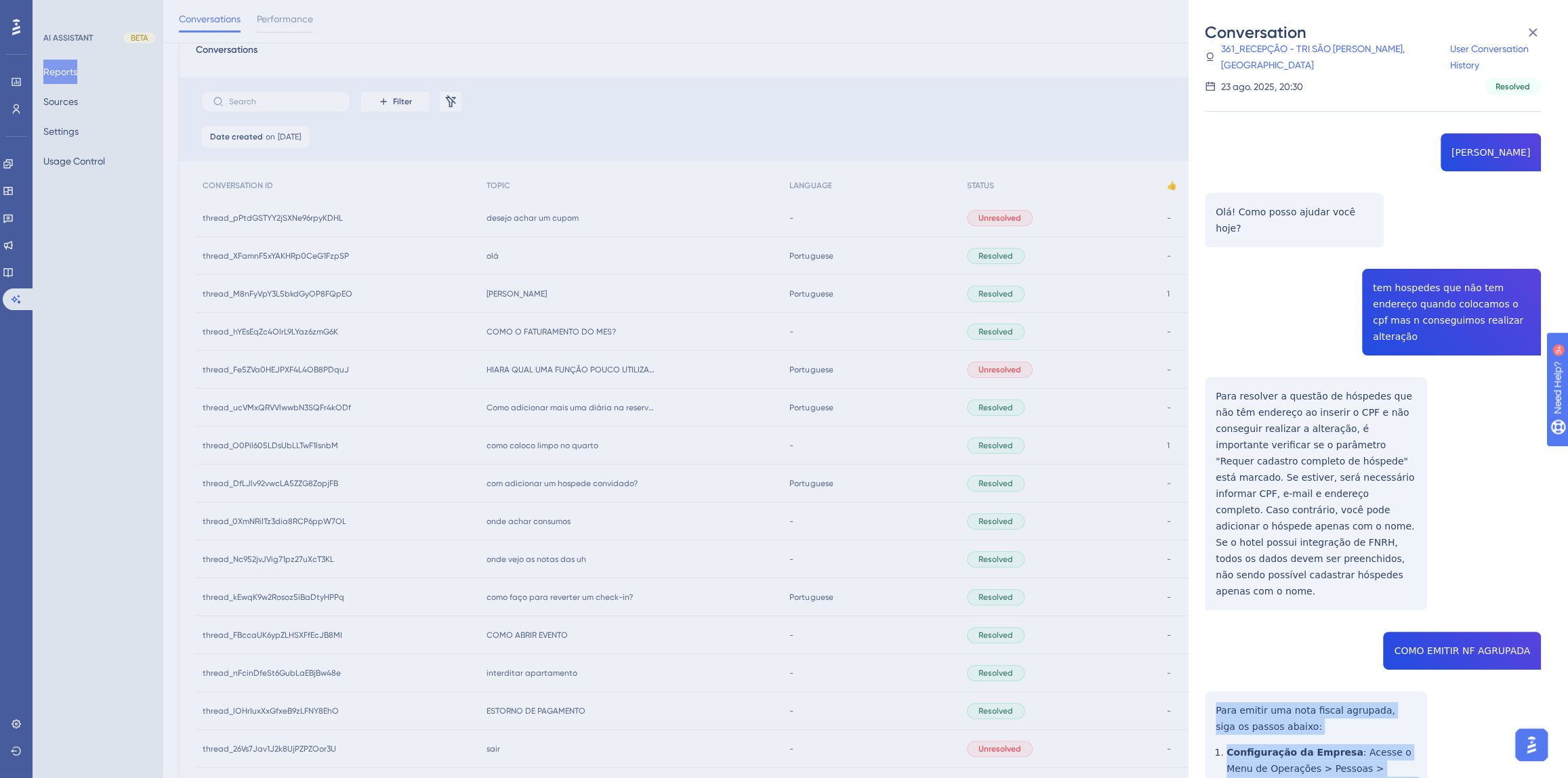
scroll to position [0, 0]
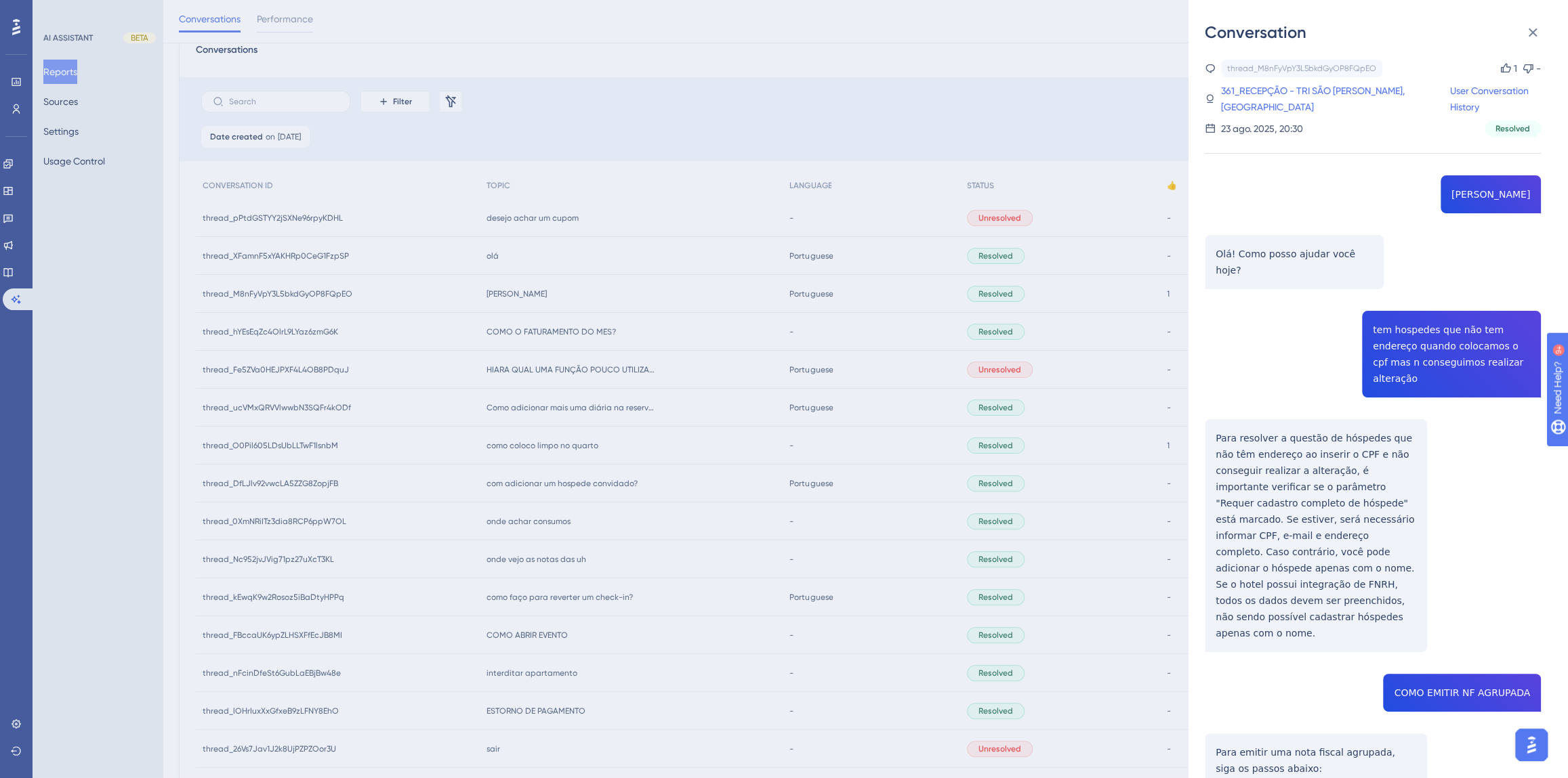
click at [1224, 110] on link "361_RECEPÇÃO - TRI SÃO [PERSON_NAME], [GEOGRAPHIC_DATA]" at bounding box center [1335, 98] width 229 height 32
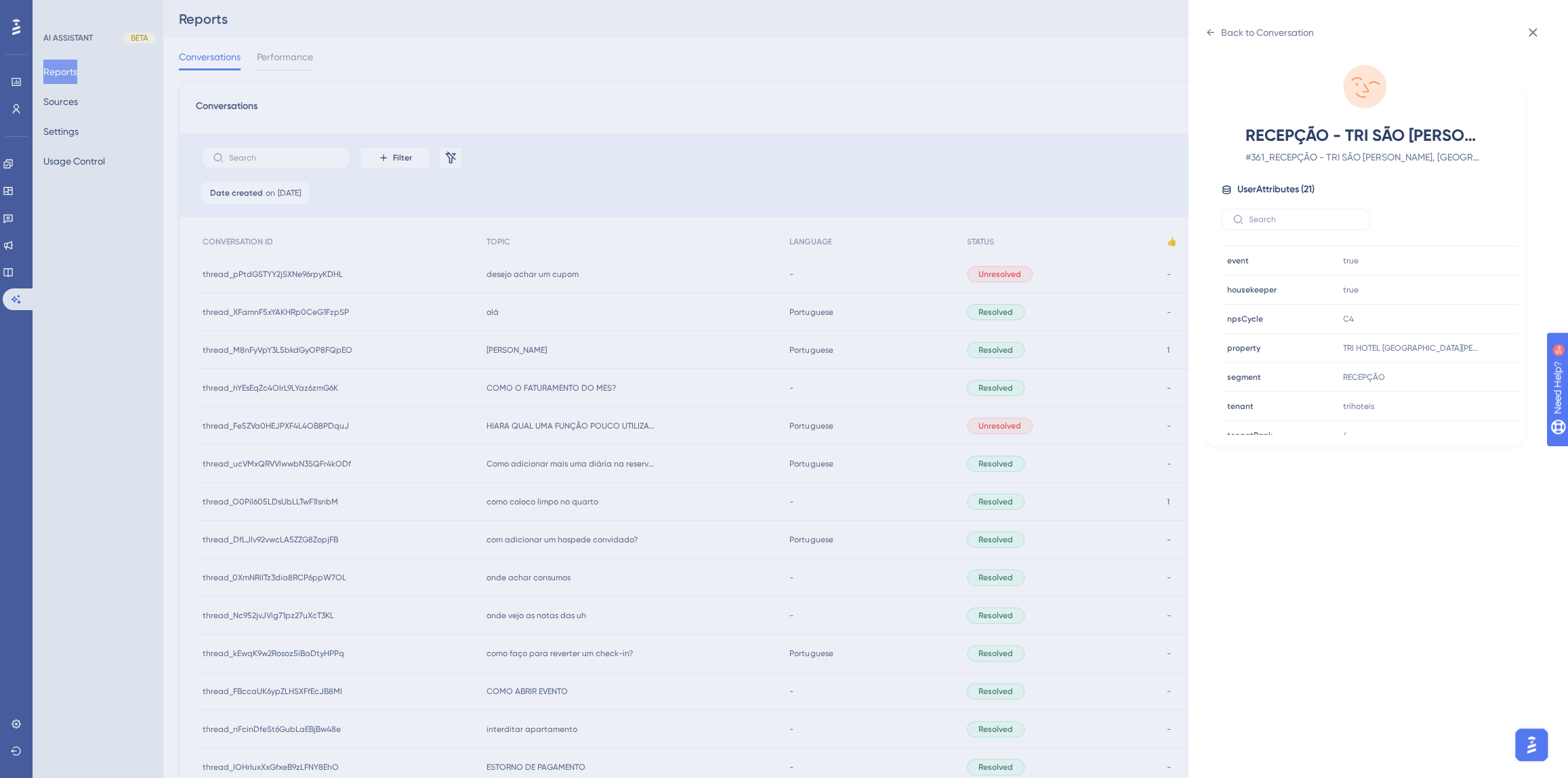
scroll to position [369, 0]
click at [1463, 366] on div at bounding box center [1467, 376] width 21 height 21
click at [1463, 317] on icon at bounding box center [1467, 317] width 13 height 13
click at [1296, 32] on div "Back to Conversation" at bounding box center [1267, 32] width 93 height 16
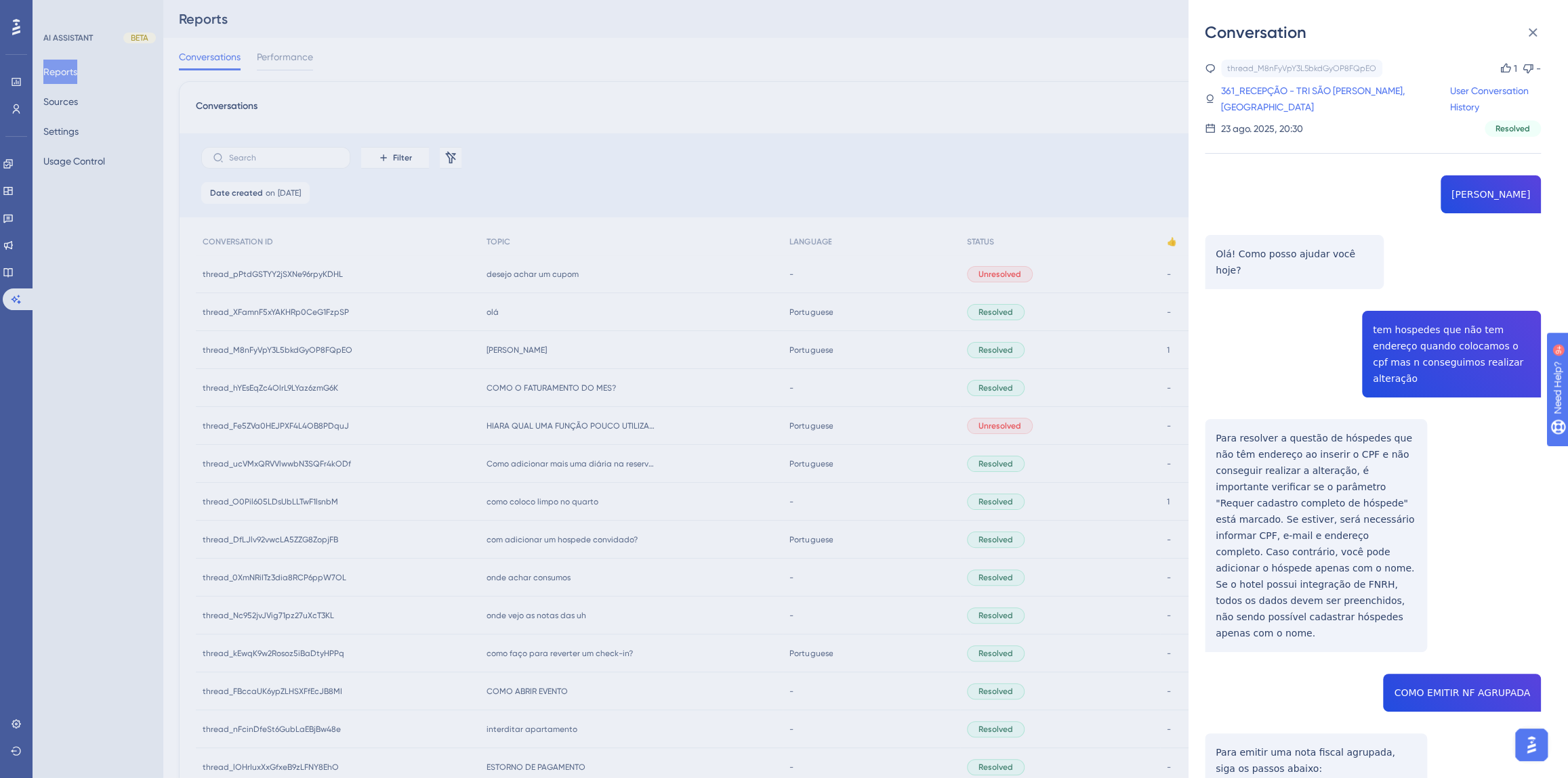
click at [701, 428] on div "Conversation thread_M8nFyVpY3L5bkdGyOP8FQpEO Copy 1 - 361_RECEPÇÃO - TRI SÃO [P…" at bounding box center [784, 389] width 1568 height 778
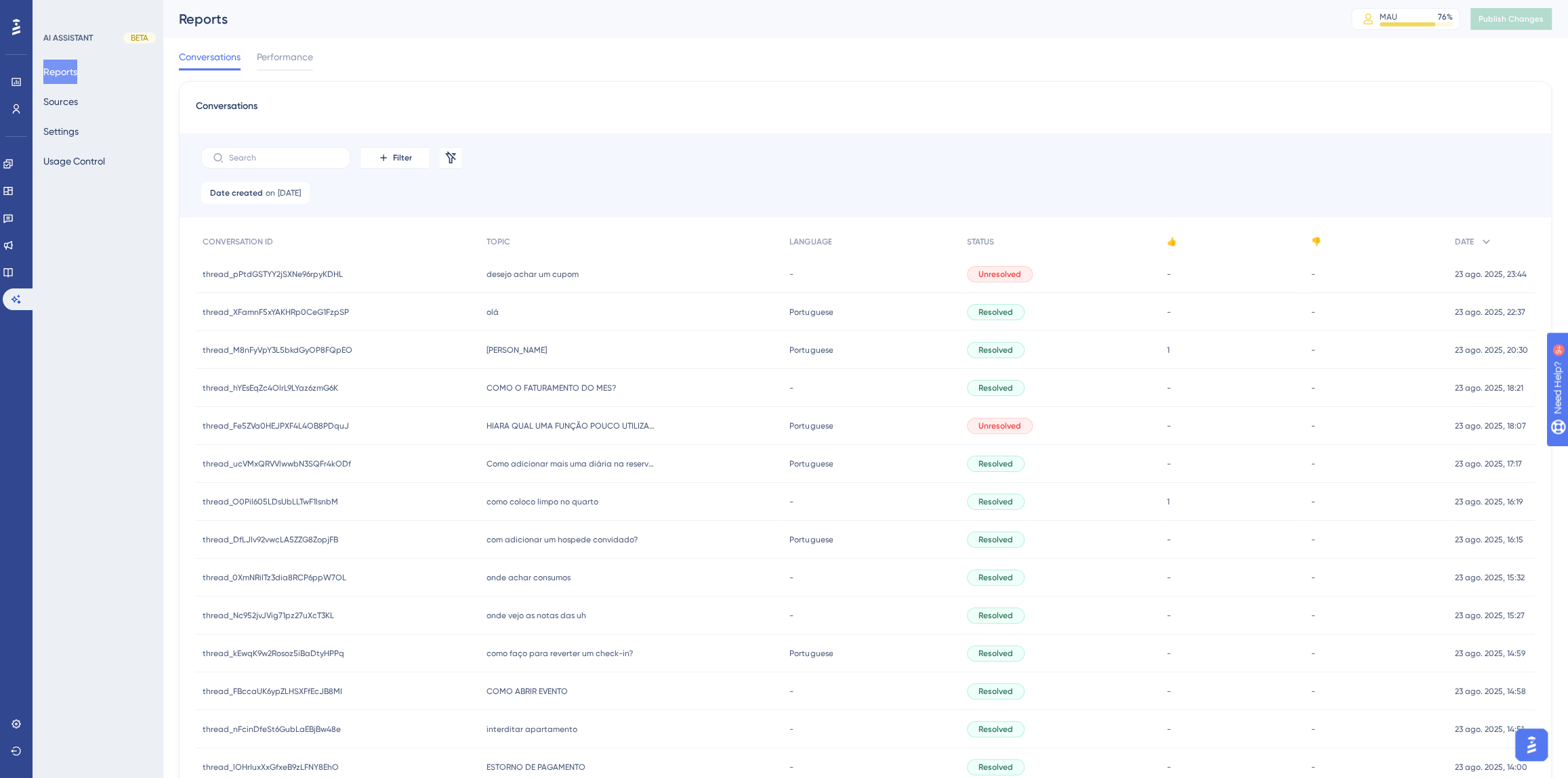
click at [511, 305] on div "olá olá" at bounding box center [631, 312] width 303 height 38
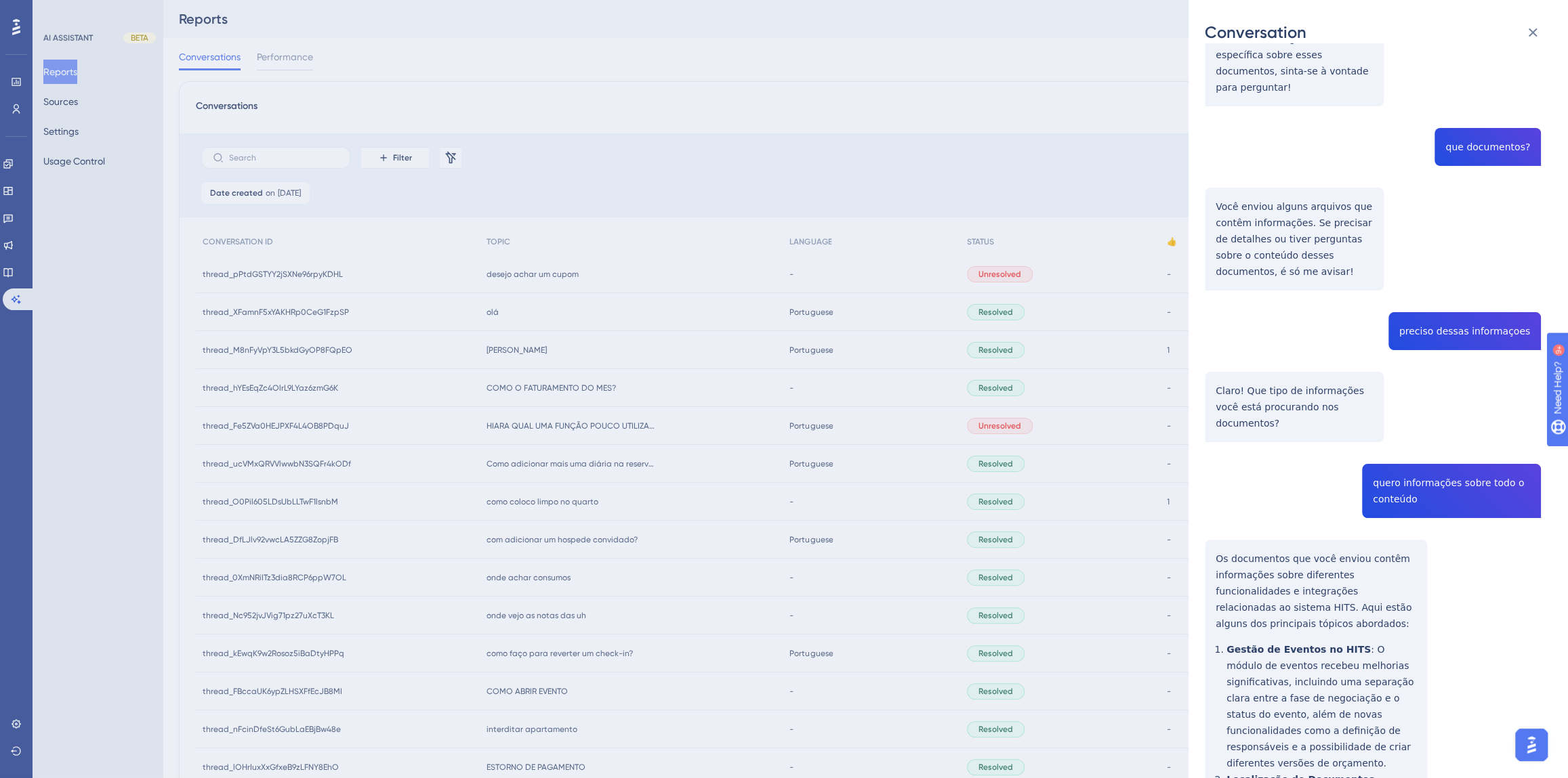
scroll to position [493, 0]
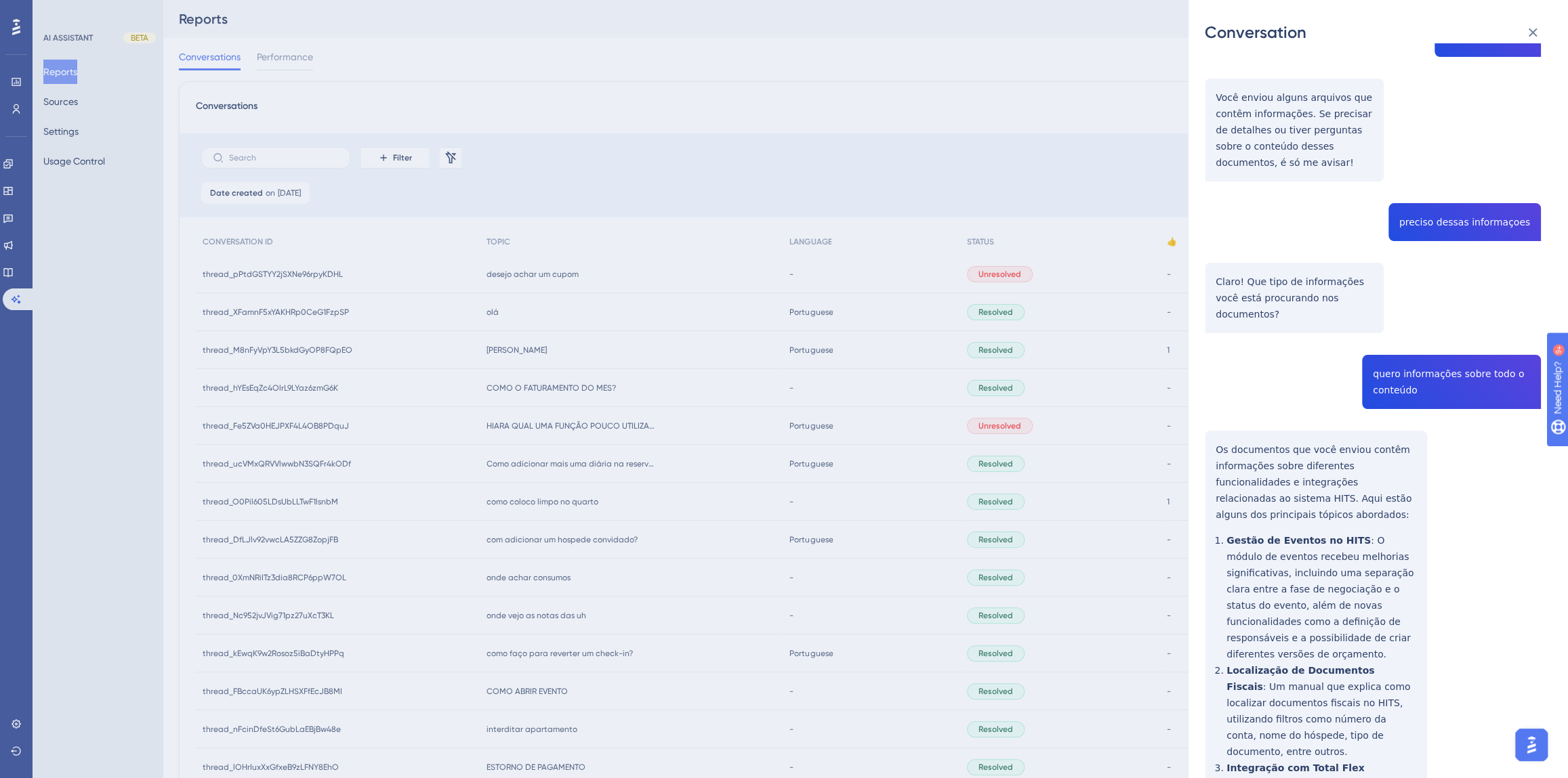
click at [1414, 309] on div "thread_XFamnF5xYAKHRp0CeG1FzpSP Copy - - 15_Mesquita, [PERSON_NAME] User Conver…" at bounding box center [1373, 691] width 336 height 2249
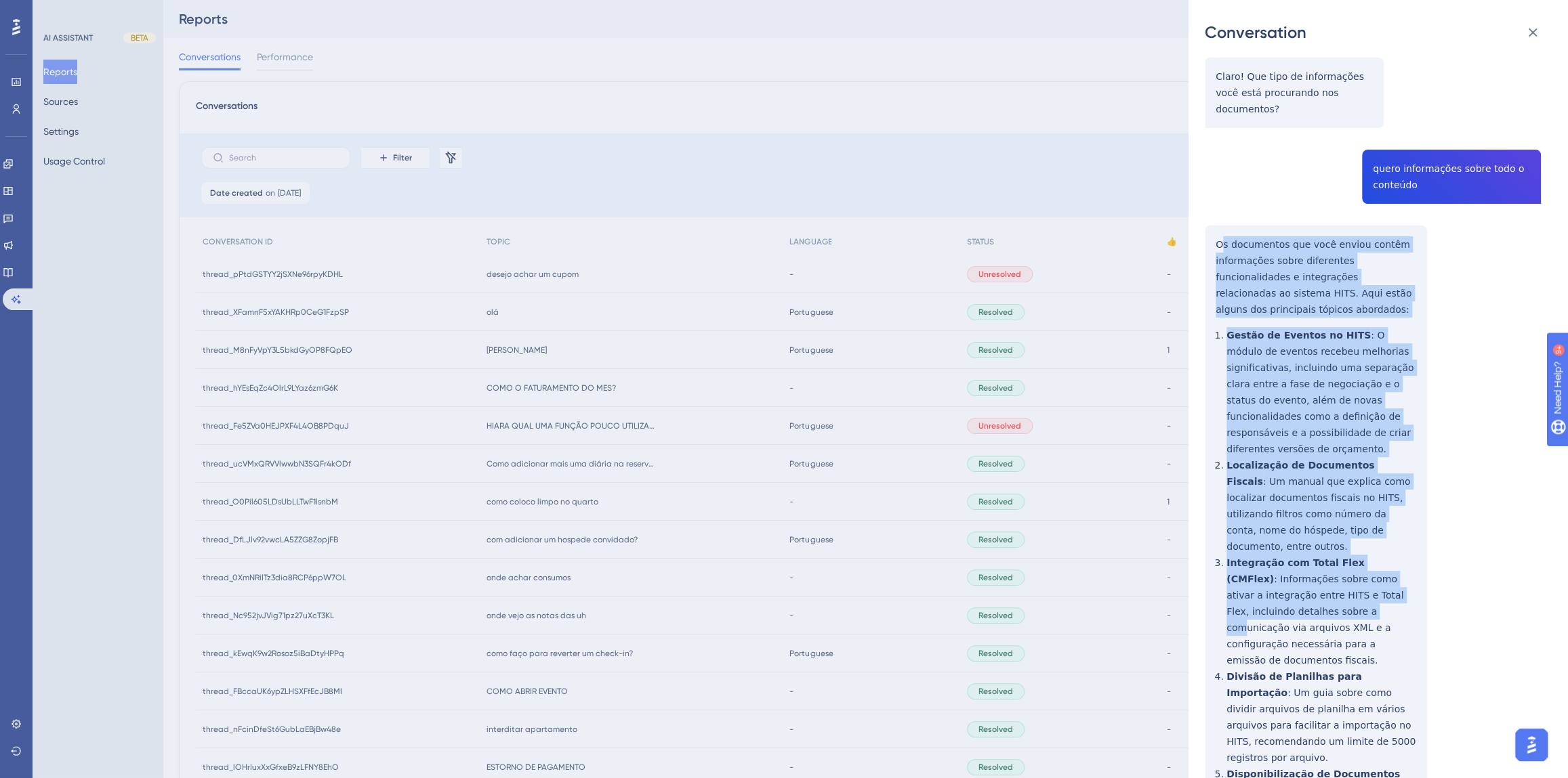
drag, startPoint x: 1219, startPoint y: 385, endPoint x: 1279, endPoint y: 460, distance: 96.0
click at [1279, 460] on div "thread_XFamnF5xYAKHRp0CeG1FzpSP Copy - - 15_Mesquita, [PERSON_NAME] User Conver…" at bounding box center [1373, 486] width 336 height 2249
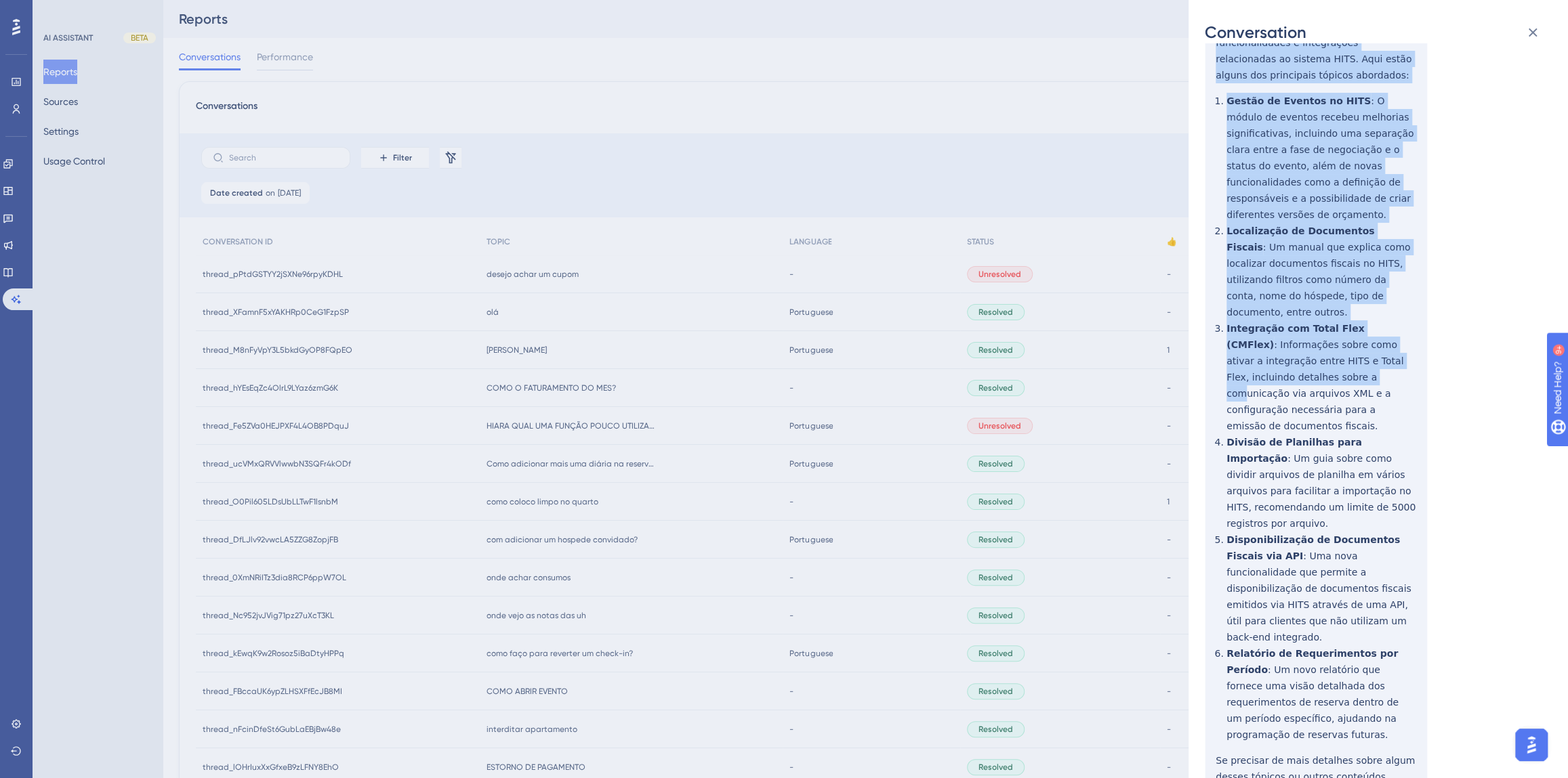
scroll to position [985, 0]
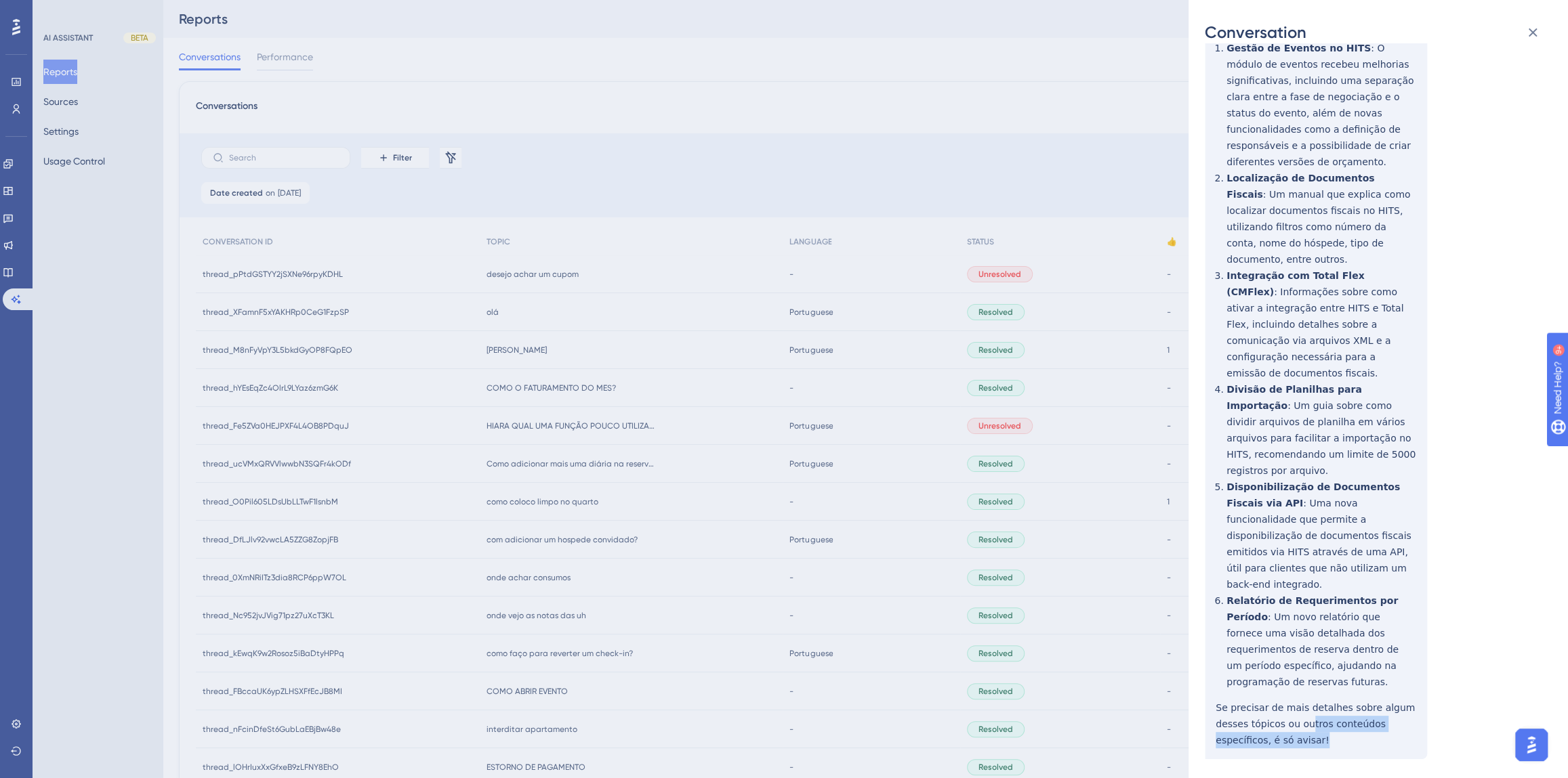
drag, startPoint x: 1328, startPoint y: 562, endPoint x: 1301, endPoint y: 545, distance: 31.9
click at [1301, 545] on div "thread_XFamnF5xYAKHRp0CeG1FzpSP Copy - - 15_Mesquita, [PERSON_NAME] User Conver…" at bounding box center [1373, 199] width 336 height 2249
click at [1455, 619] on div "thread_XFamnF5xYAKHRp0CeG1FzpSP Copy - - 15_Mesquita, [PERSON_NAME] User Conver…" at bounding box center [1373, 199] width 336 height 2249
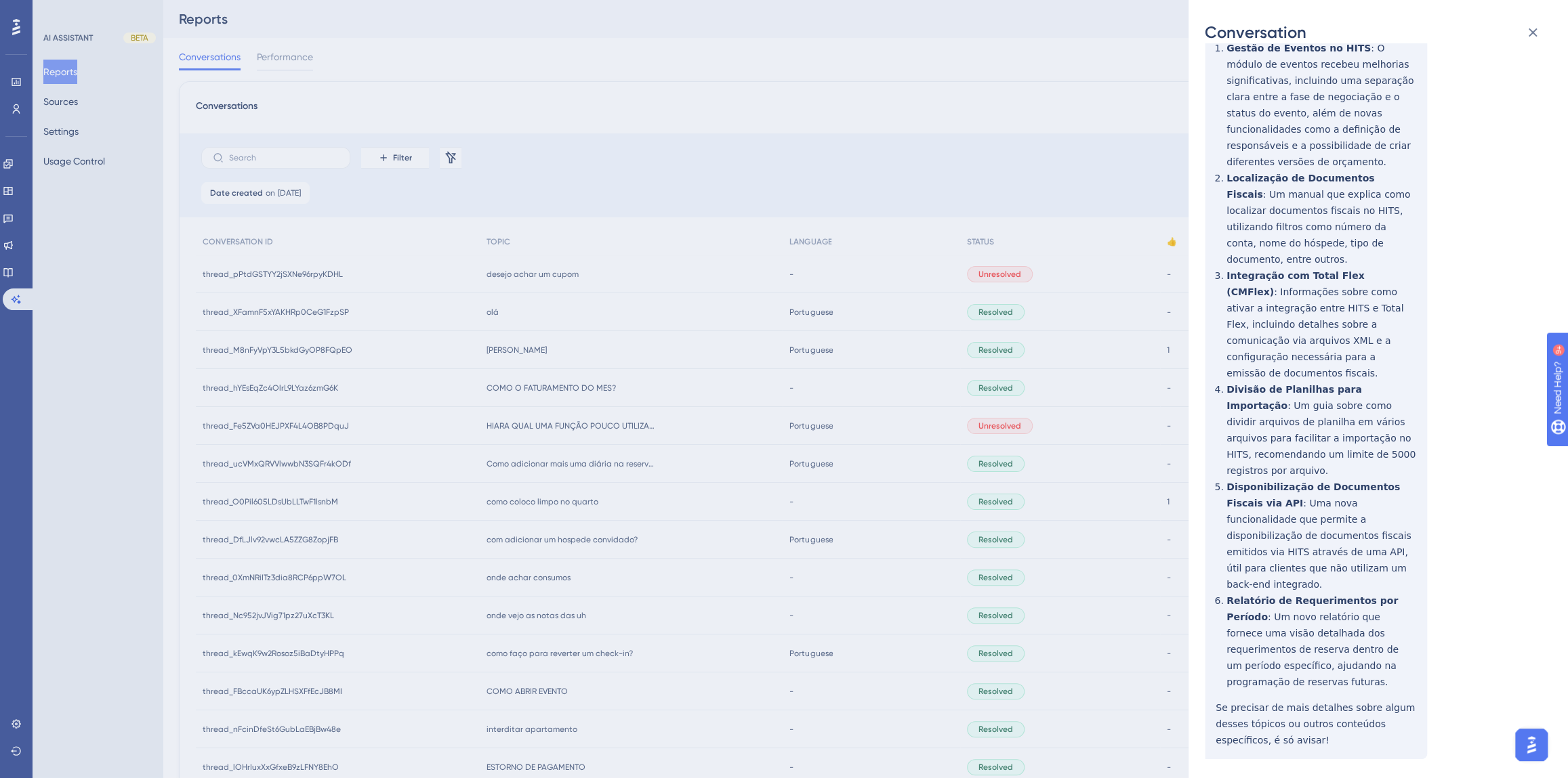
scroll to position [1309, 0]
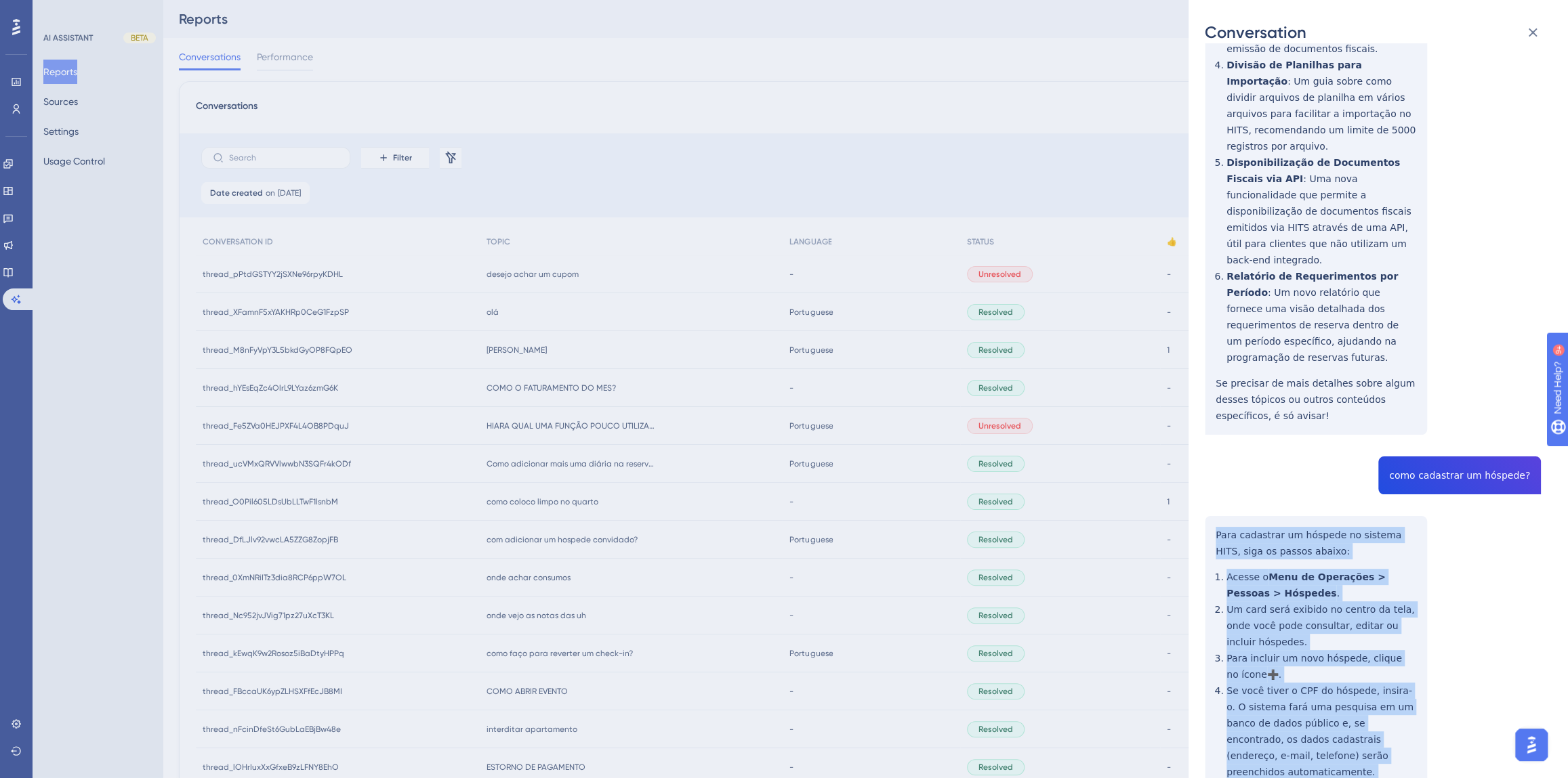
drag, startPoint x: 1241, startPoint y: 704, endPoint x: 1202, endPoint y: 359, distance: 347.2
click at [1202, 359] on div "Conversation thread_XFamnF5xYAKHRp0CeG1FzpSP Copy - - 15_Mesquita, [PERSON_NAME…" at bounding box center [1378, 389] width 379 height 778
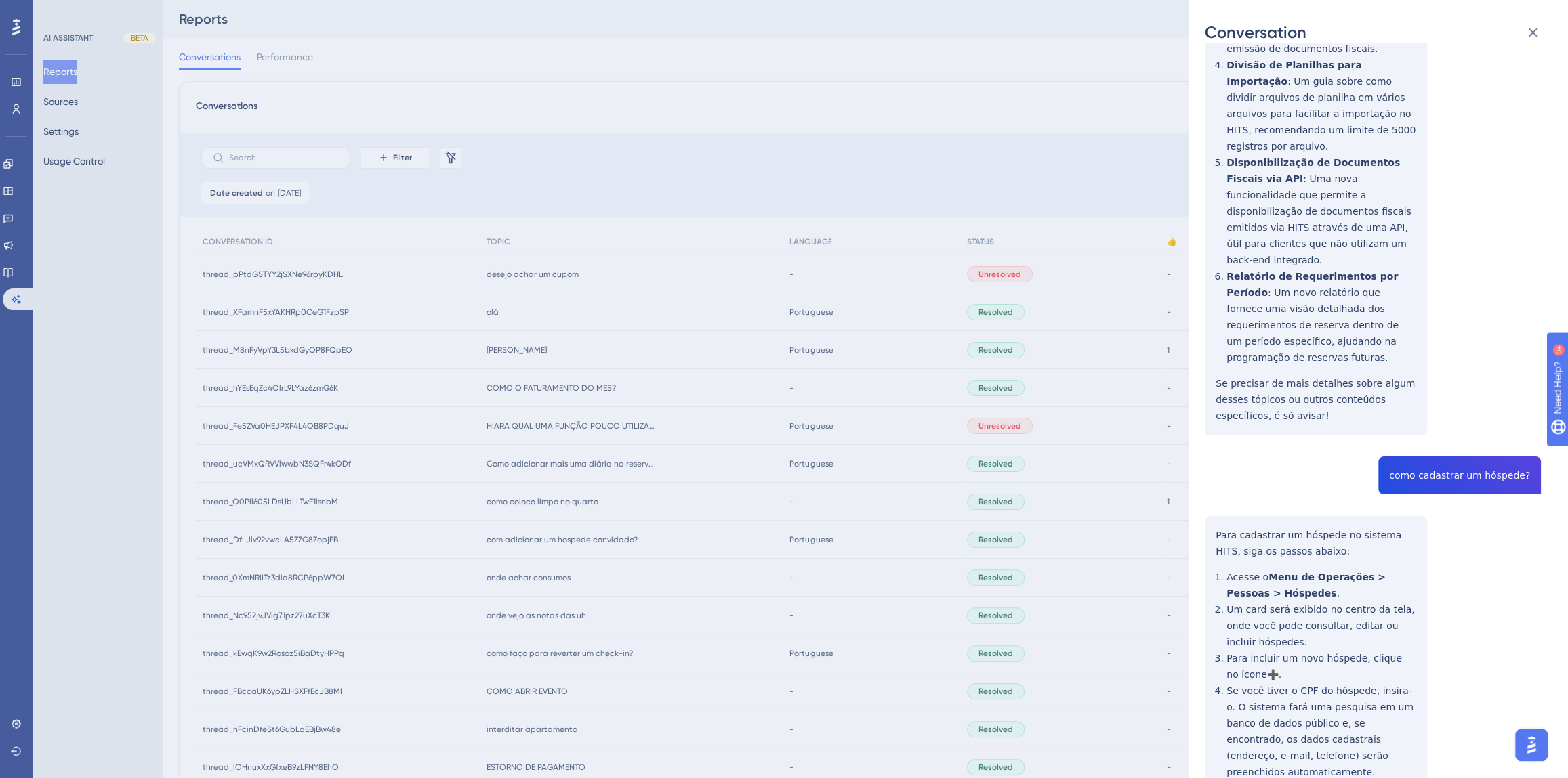
click at [560, 282] on div "Conversation thread_XFamnF5xYAKHRp0CeG1FzpSP Copy - - 15_Mesquita, [PERSON_NAME…" at bounding box center [784, 389] width 1568 height 778
click at [540, 264] on div "Conversation thread_XFamnF5xYAKHRp0CeG1FzpSP Copy - - 15_Mesquita, [PERSON_NAME…" at bounding box center [784, 389] width 1568 height 778
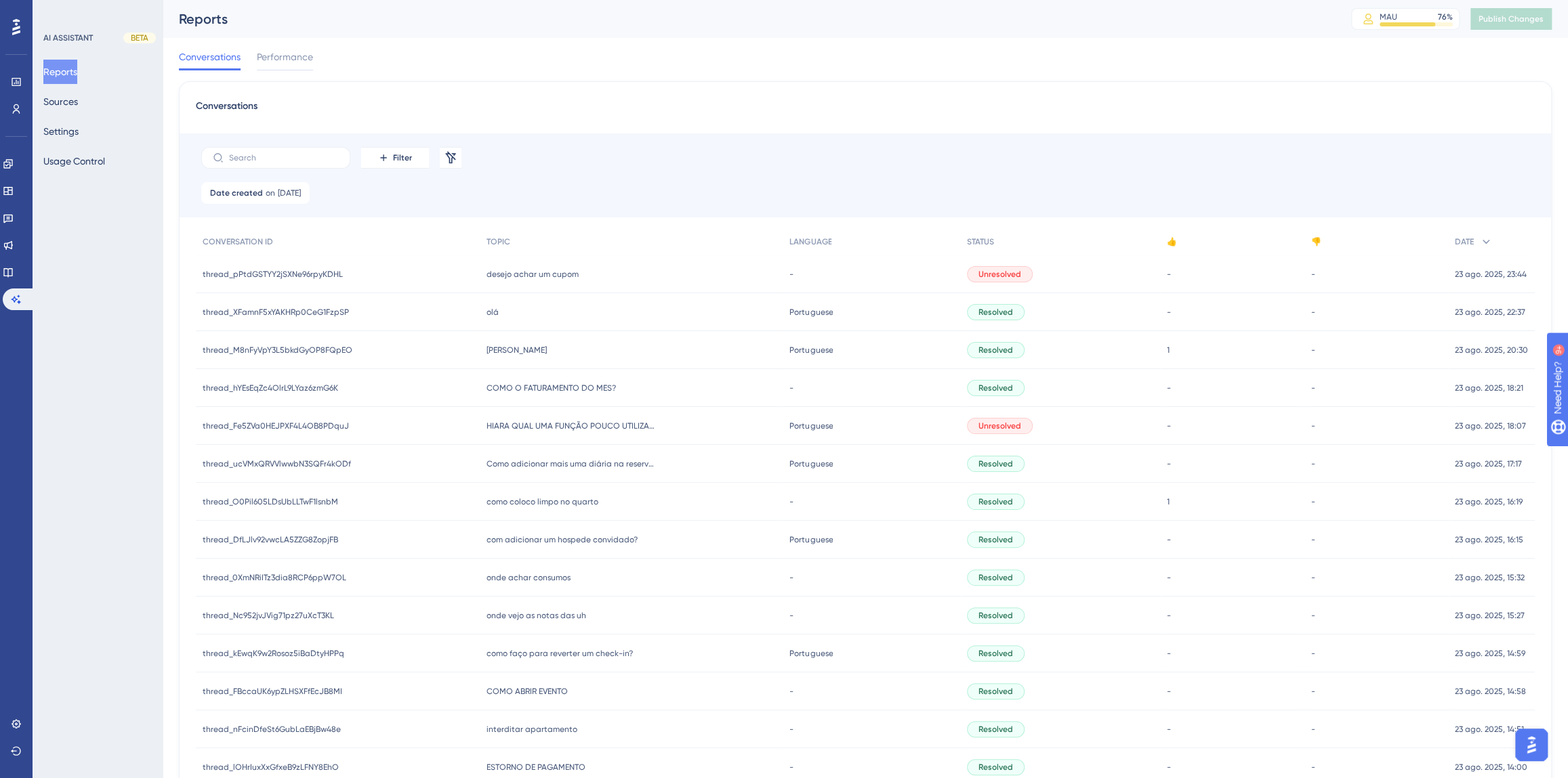
click at [540, 271] on span "desejo achar um cupom" at bounding box center [532, 275] width 92 height 11
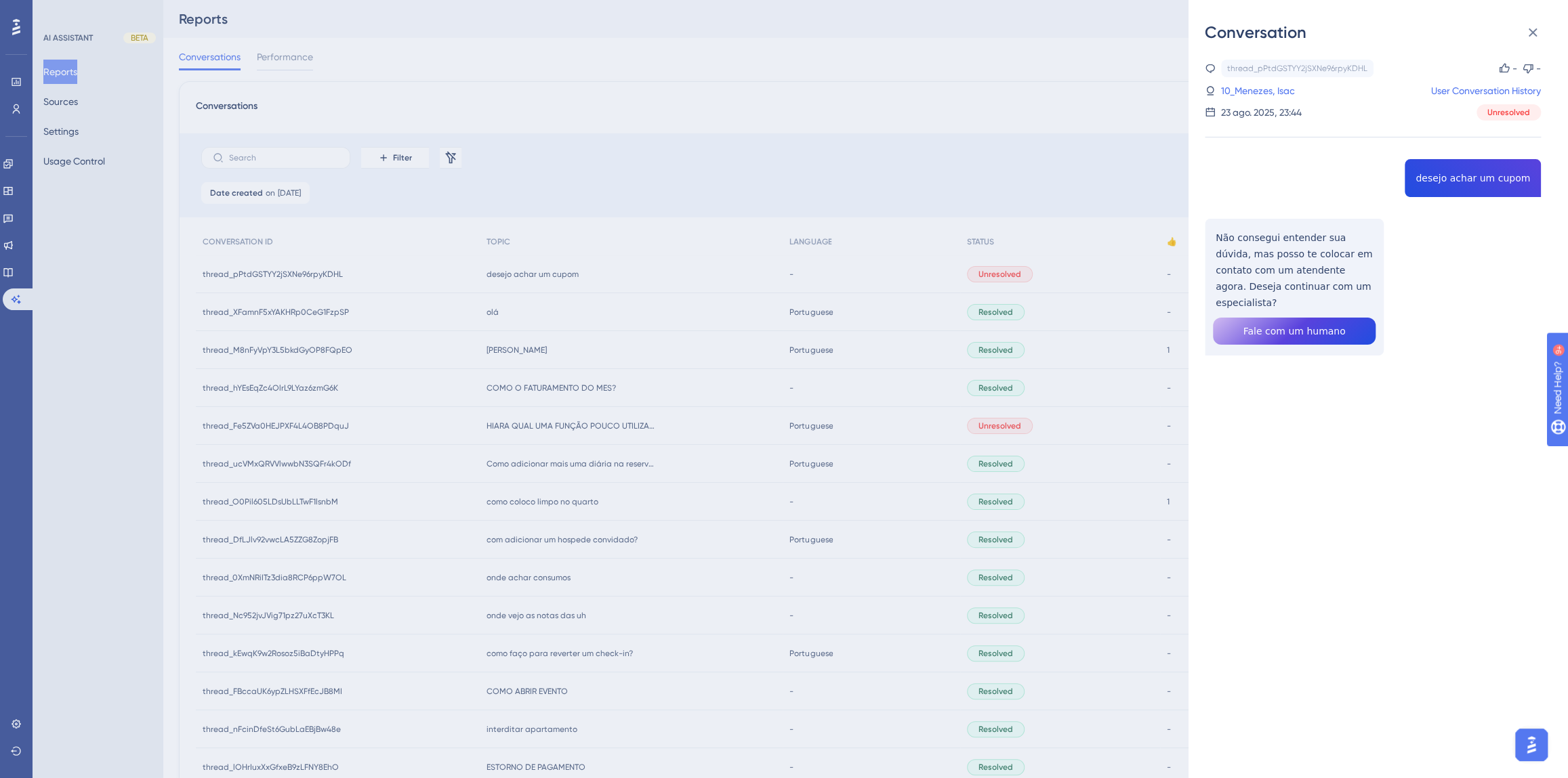
click at [1444, 182] on div "thread_pPtdGSTYY2jSXNe96rpyKDHL Copy - - 10_Menezes, Isac User Conversation His…" at bounding box center [1373, 242] width 336 height 365
drag, startPoint x: 1352, startPoint y: 286, endPoint x: 1214, endPoint y: 243, distance: 144.5
click at [1214, 243] on div "thread_pPtdGSTYY2jSXNe96rpyKDHL Copy - - 10_Menezes, Isac User Conversation His…" at bounding box center [1373, 242] width 336 height 365
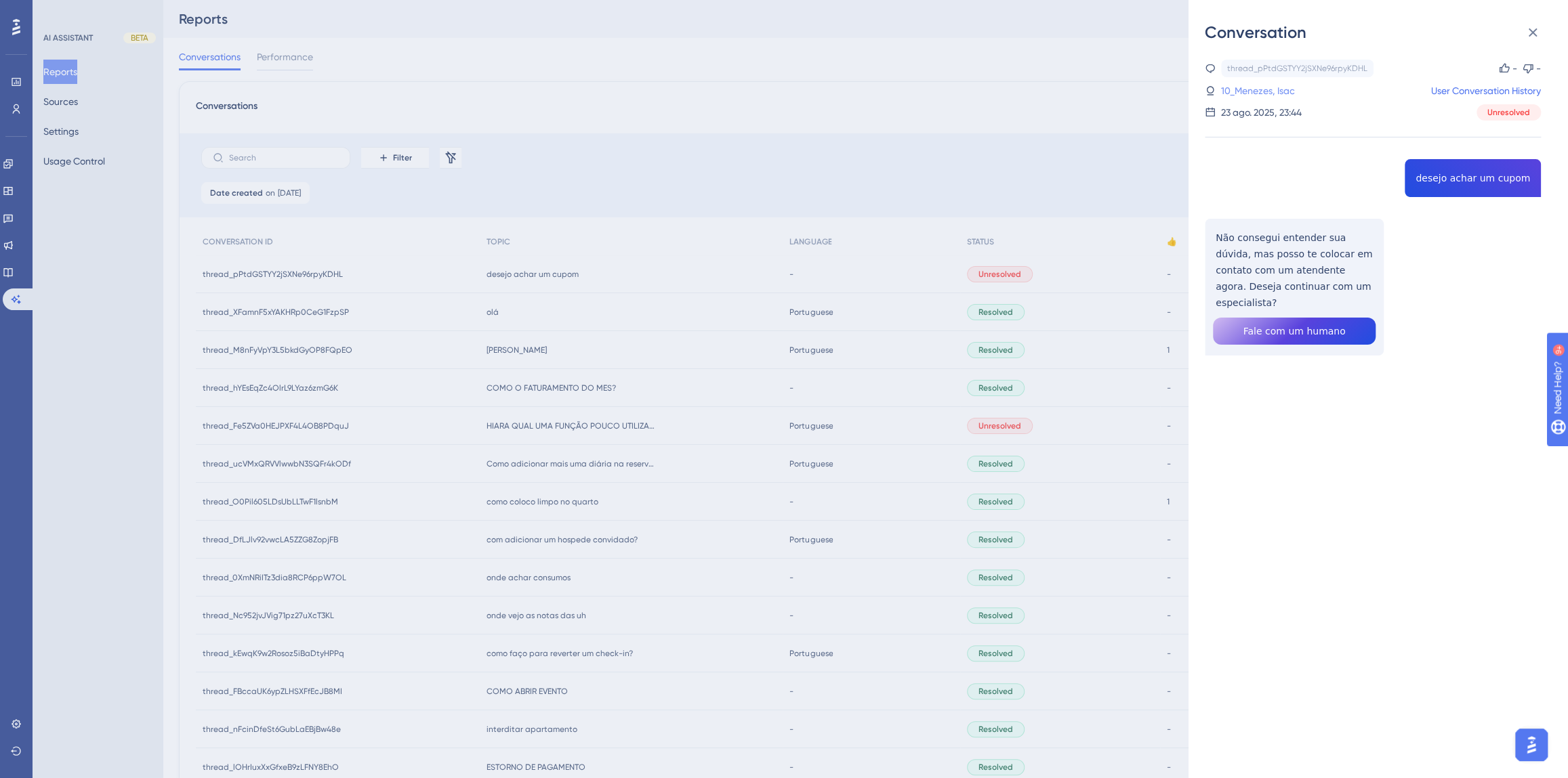
click at [1254, 94] on link "10_Menezes, Isac" at bounding box center [1258, 90] width 74 height 16
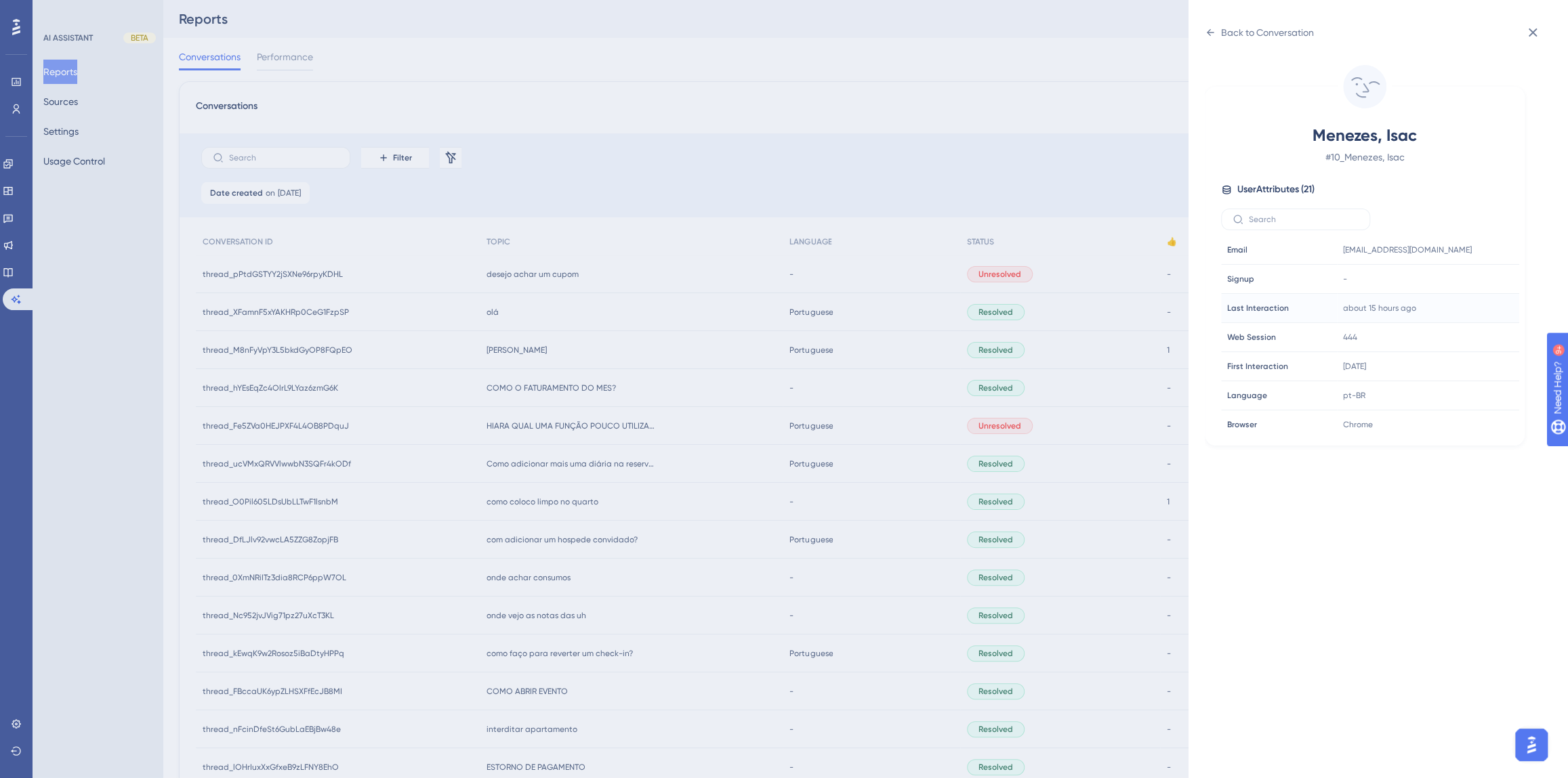
scroll to position [369, 0]
click at [1463, 375] on icon at bounding box center [1467, 376] width 13 height 13
click at [575, 339] on div "Back to Conversation Menezes, Isac # 10_Menezes, Isac User Attributes ( 21 ) Em…" at bounding box center [784, 389] width 1568 height 778
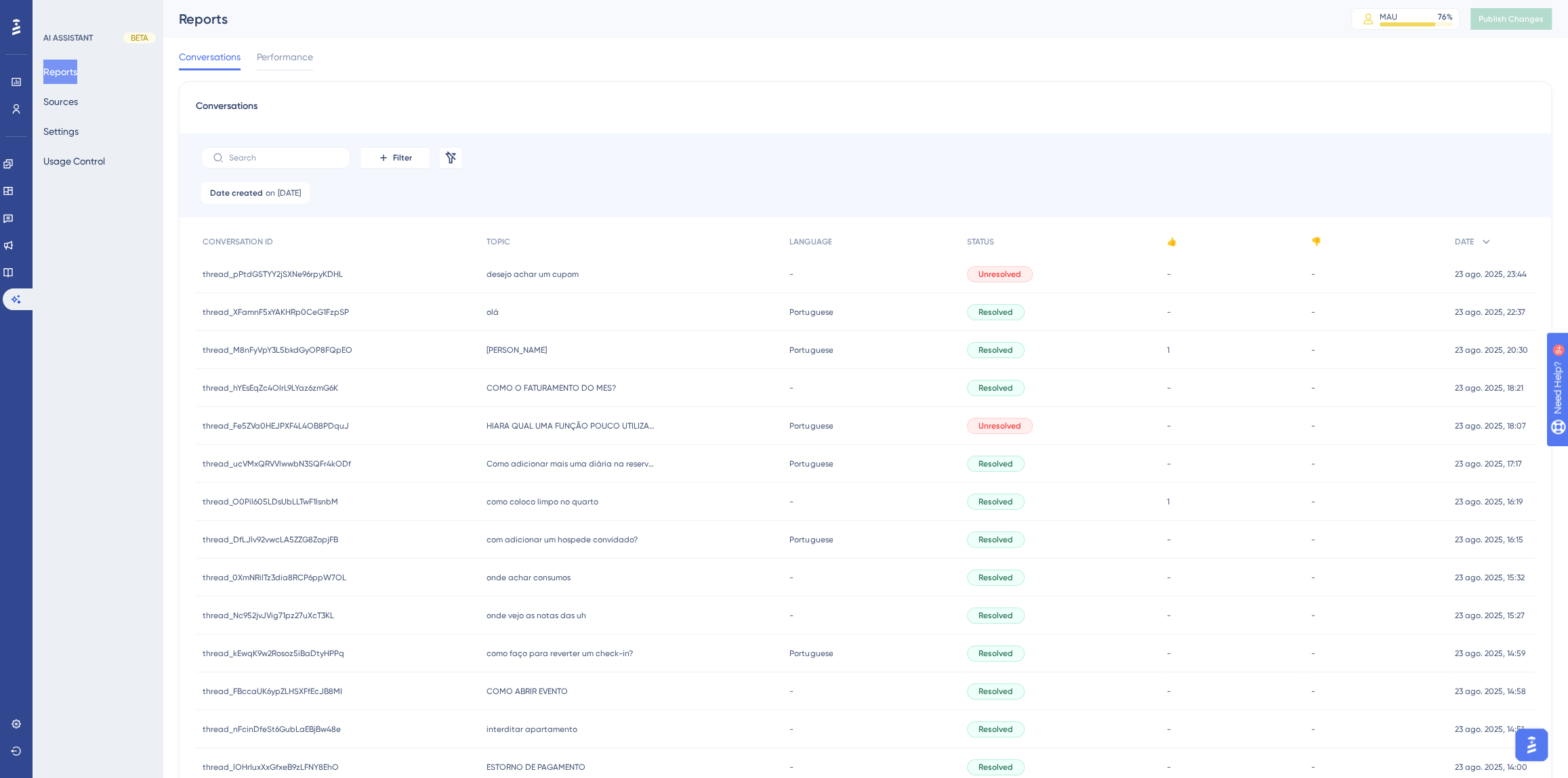
click at [508, 306] on div "olá olá" at bounding box center [631, 312] width 303 height 38
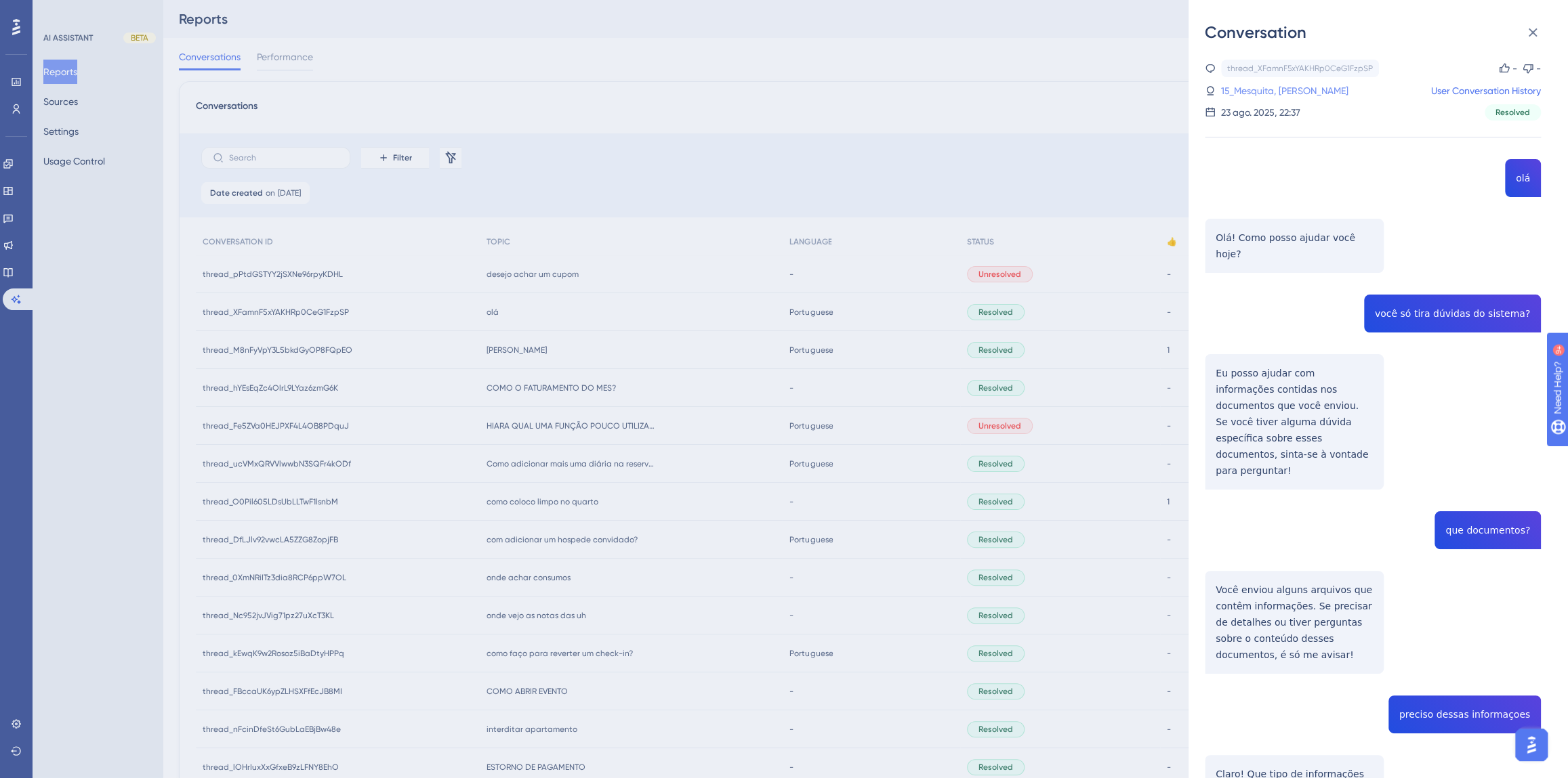
click at [1305, 85] on link "15_Mesquita, [PERSON_NAME]" at bounding box center [1284, 90] width 127 height 16
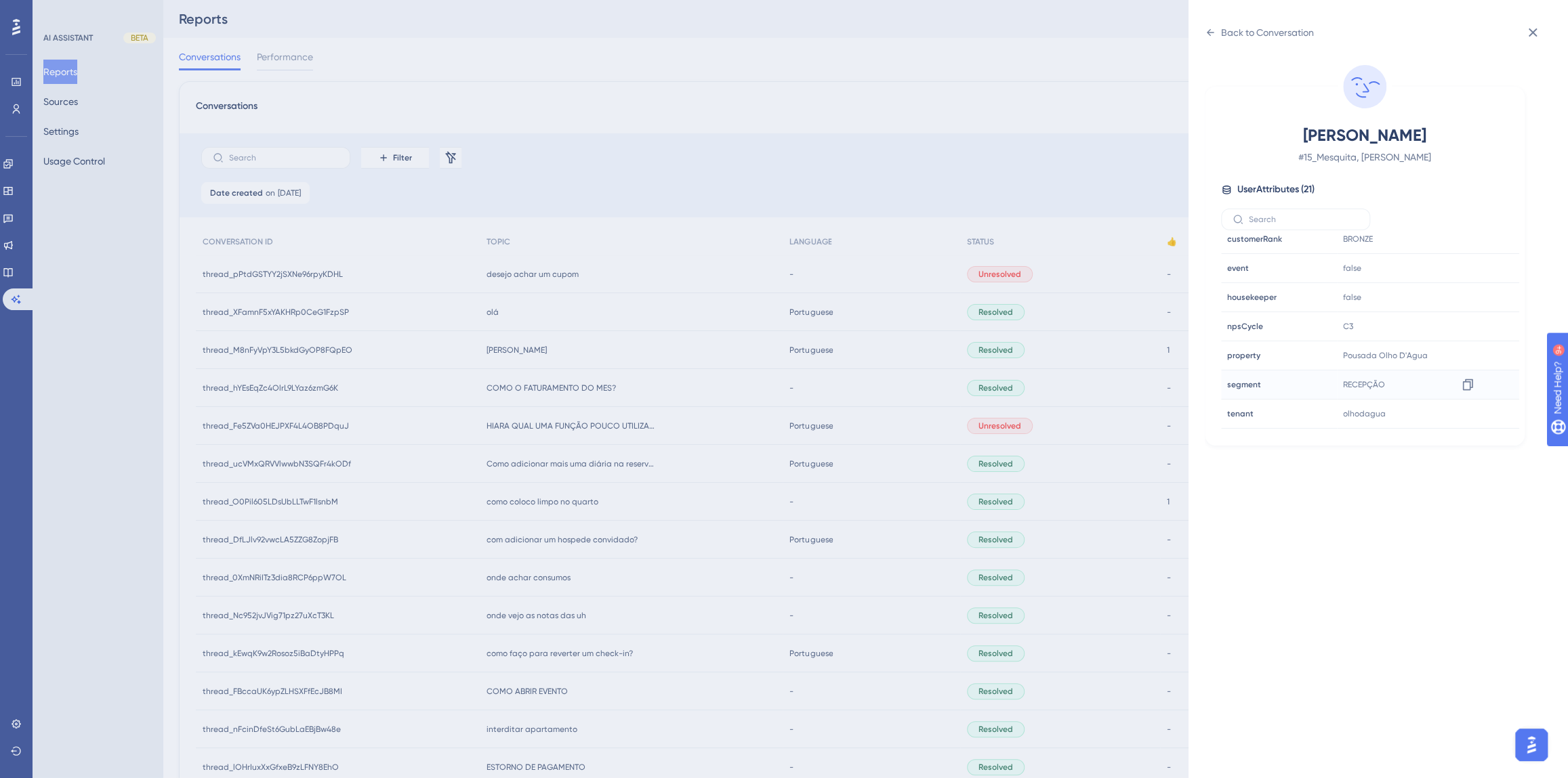
scroll to position [411, 0]
click at [1465, 327] on icon at bounding box center [1467, 334] width 13 height 13
click at [102, 365] on div "Back to Conversation Mesquita, [PERSON_NAME] # 15_Mesquita, [PERSON_NAME] User …" at bounding box center [784, 389] width 1568 height 778
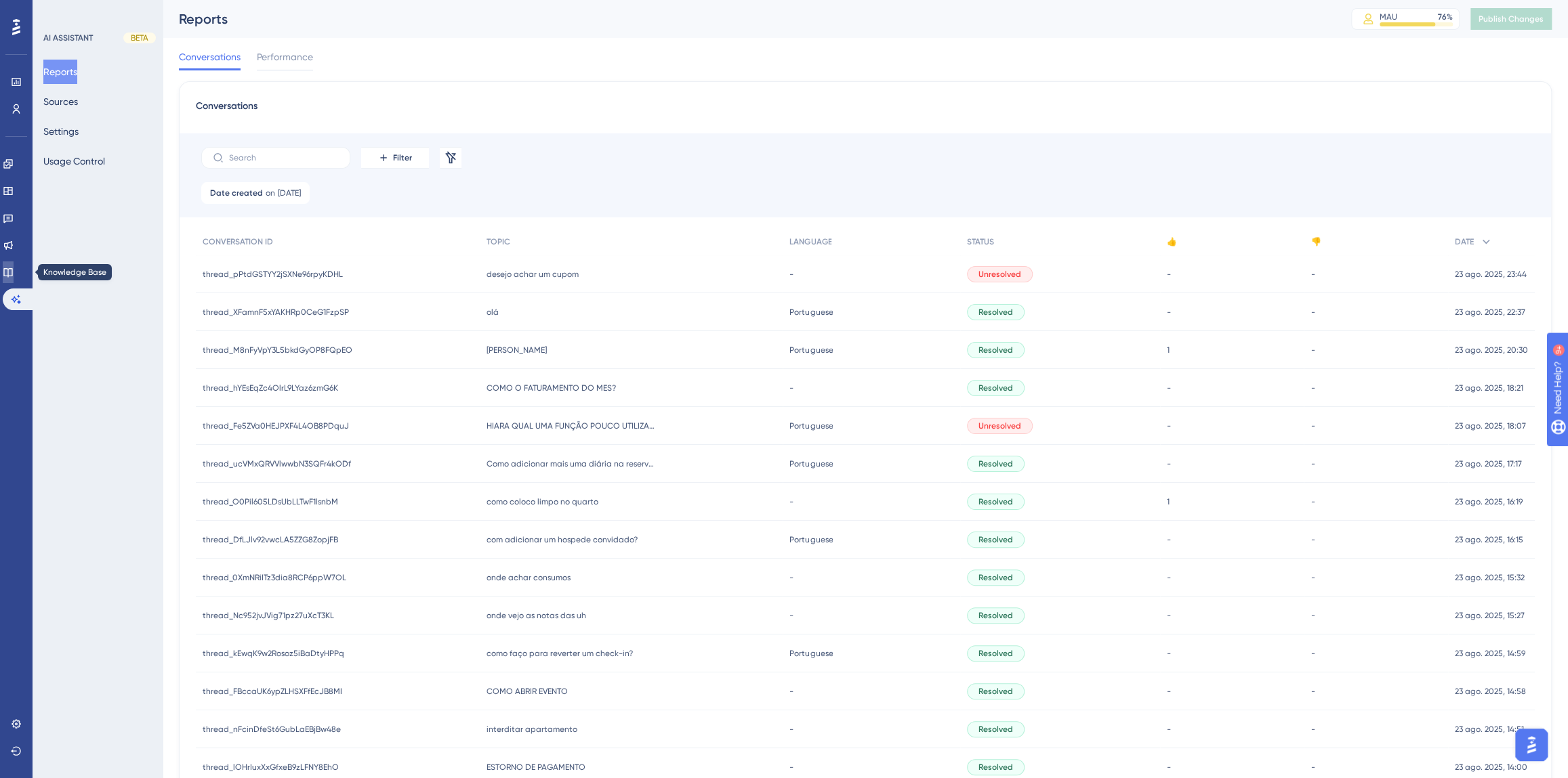
click at [13, 272] on icon at bounding box center [8, 272] width 11 height 11
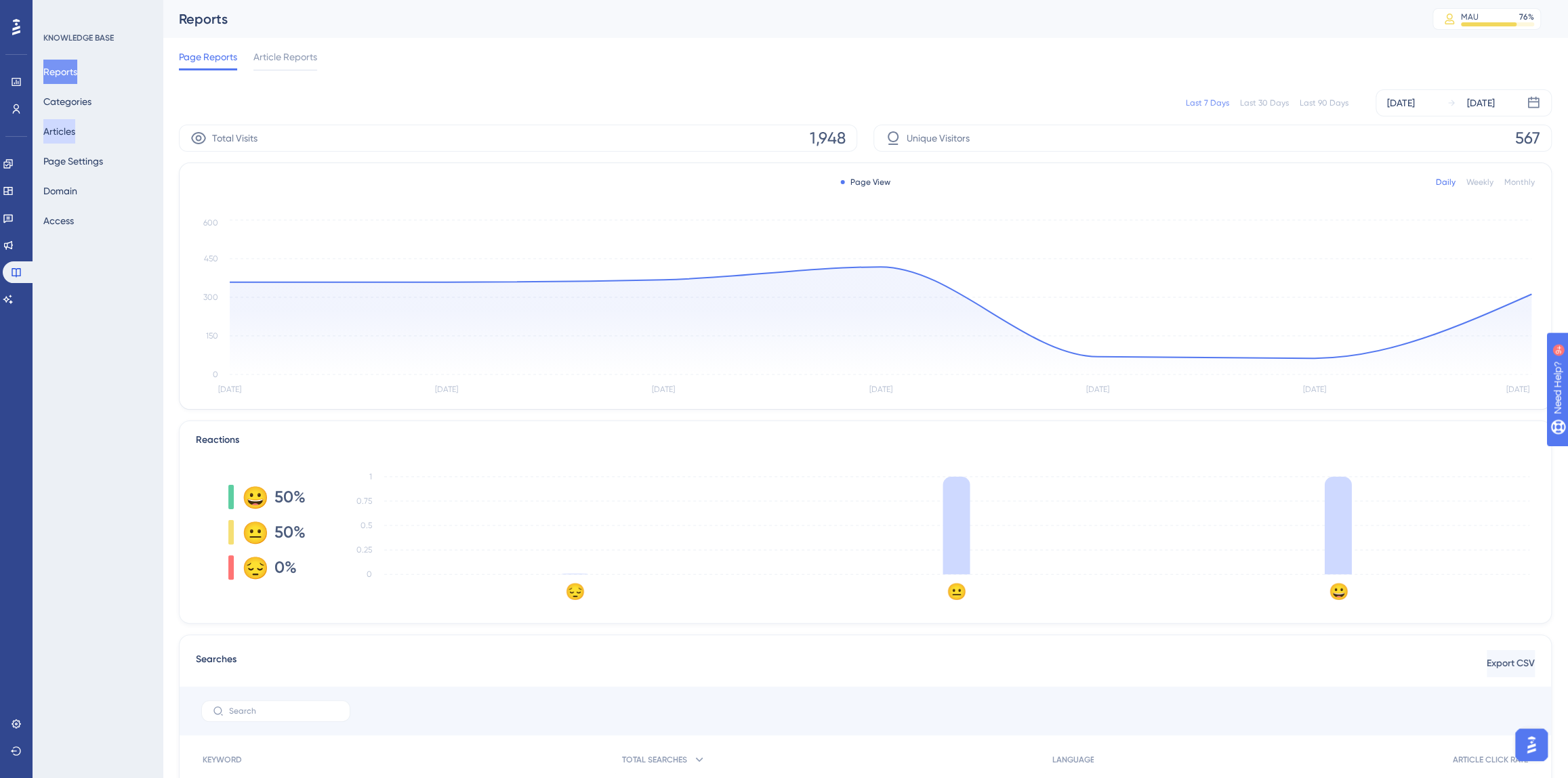
click at [74, 120] on button "Articles" at bounding box center [59, 131] width 32 height 24
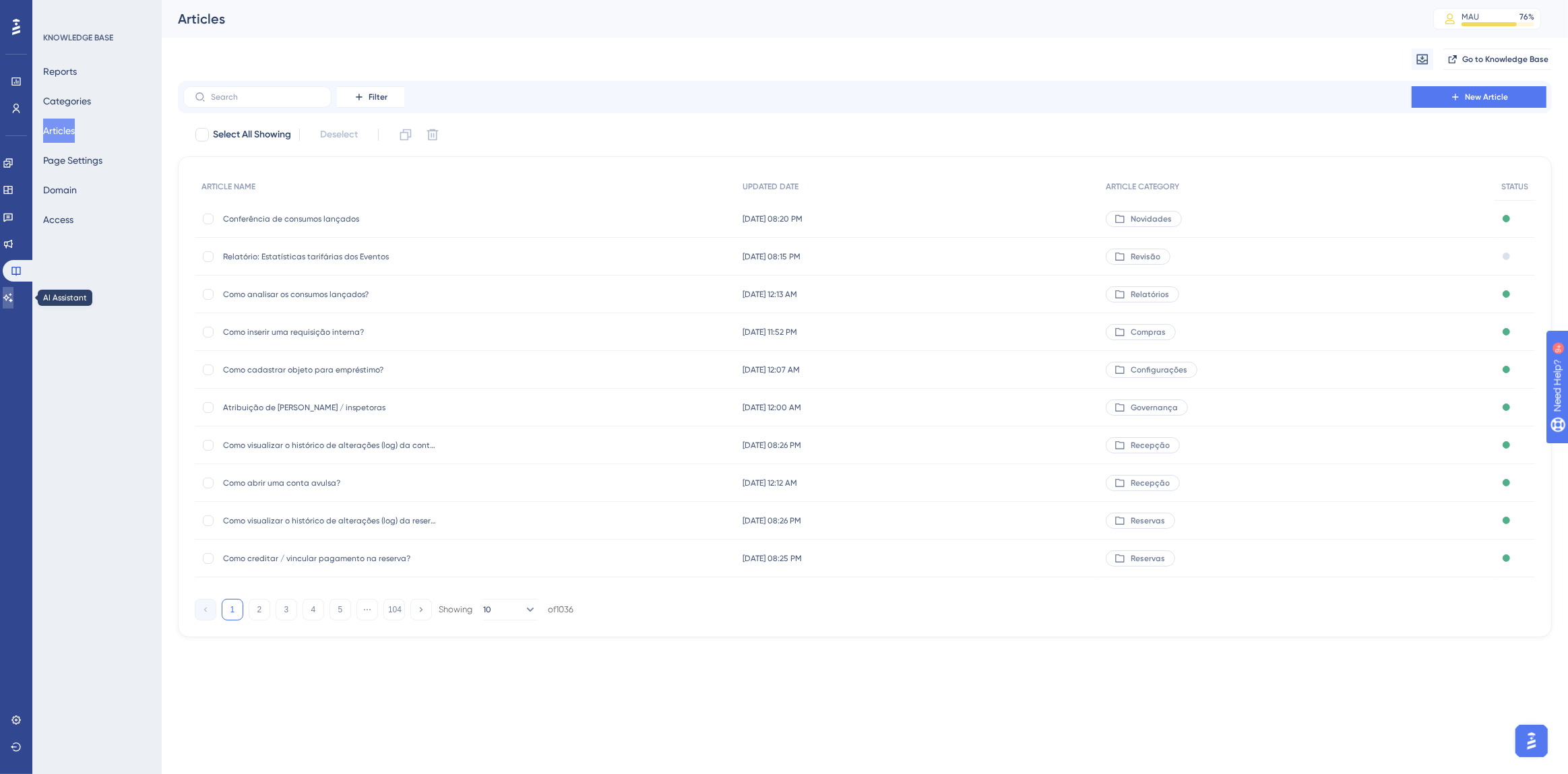
click at [12, 299] on icon at bounding box center [8, 298] width 11 height 11
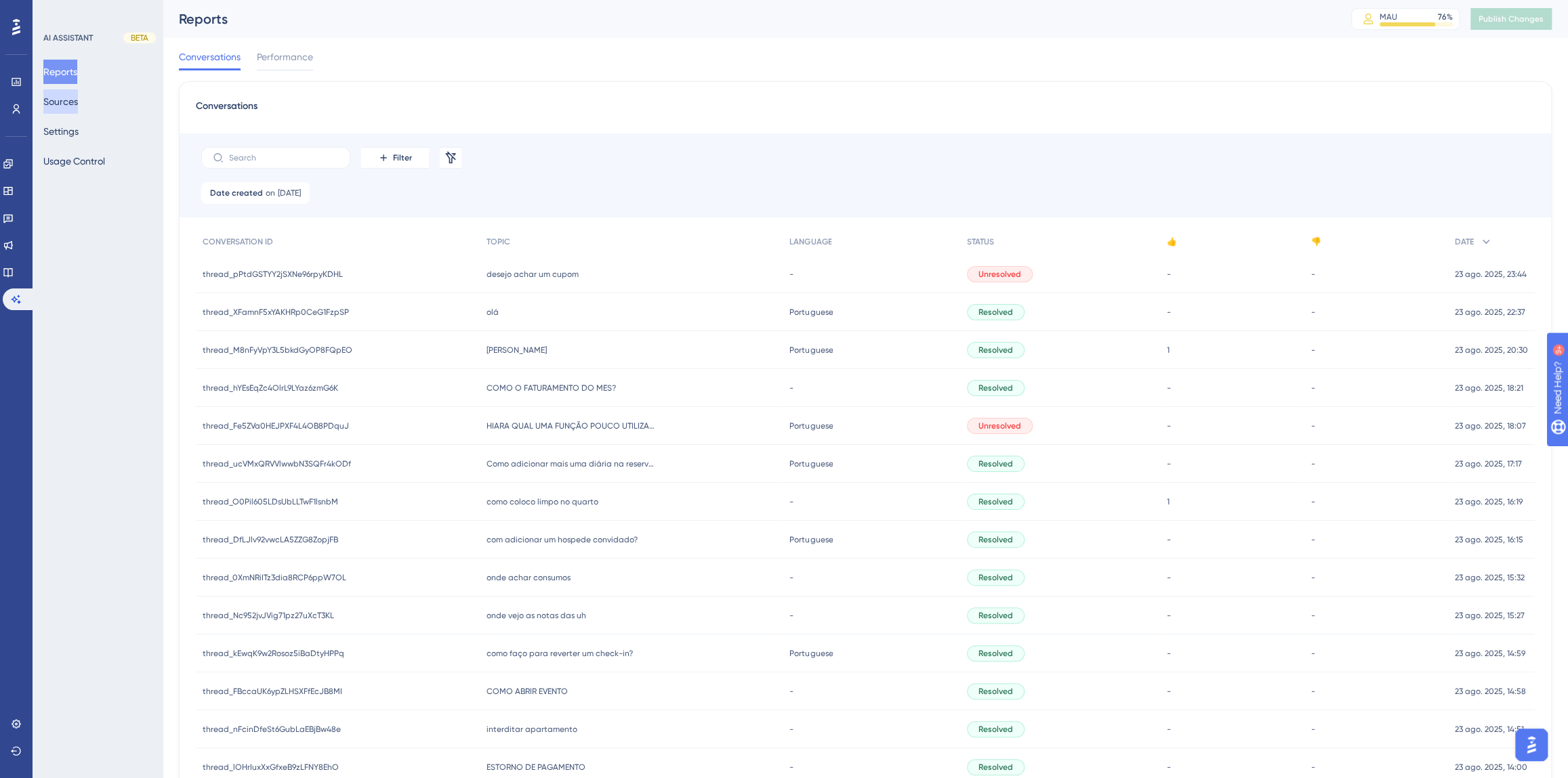
click at [71, 90] on button "Sources" at bounding box center [60, 101] width 35 height 24
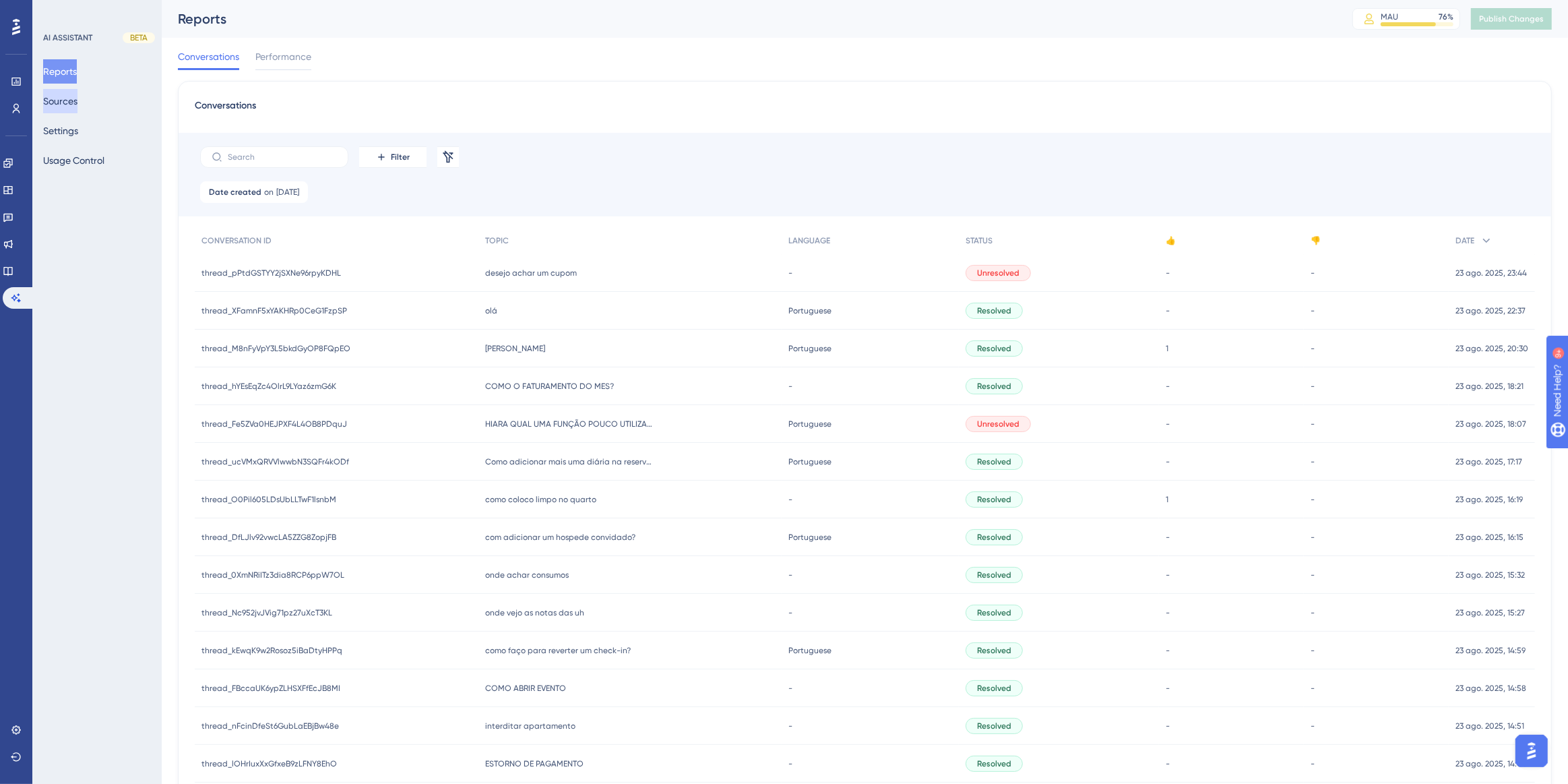
click at [68, 95] on button "Sources" at bounding box center [60, 101] width 35 height 24
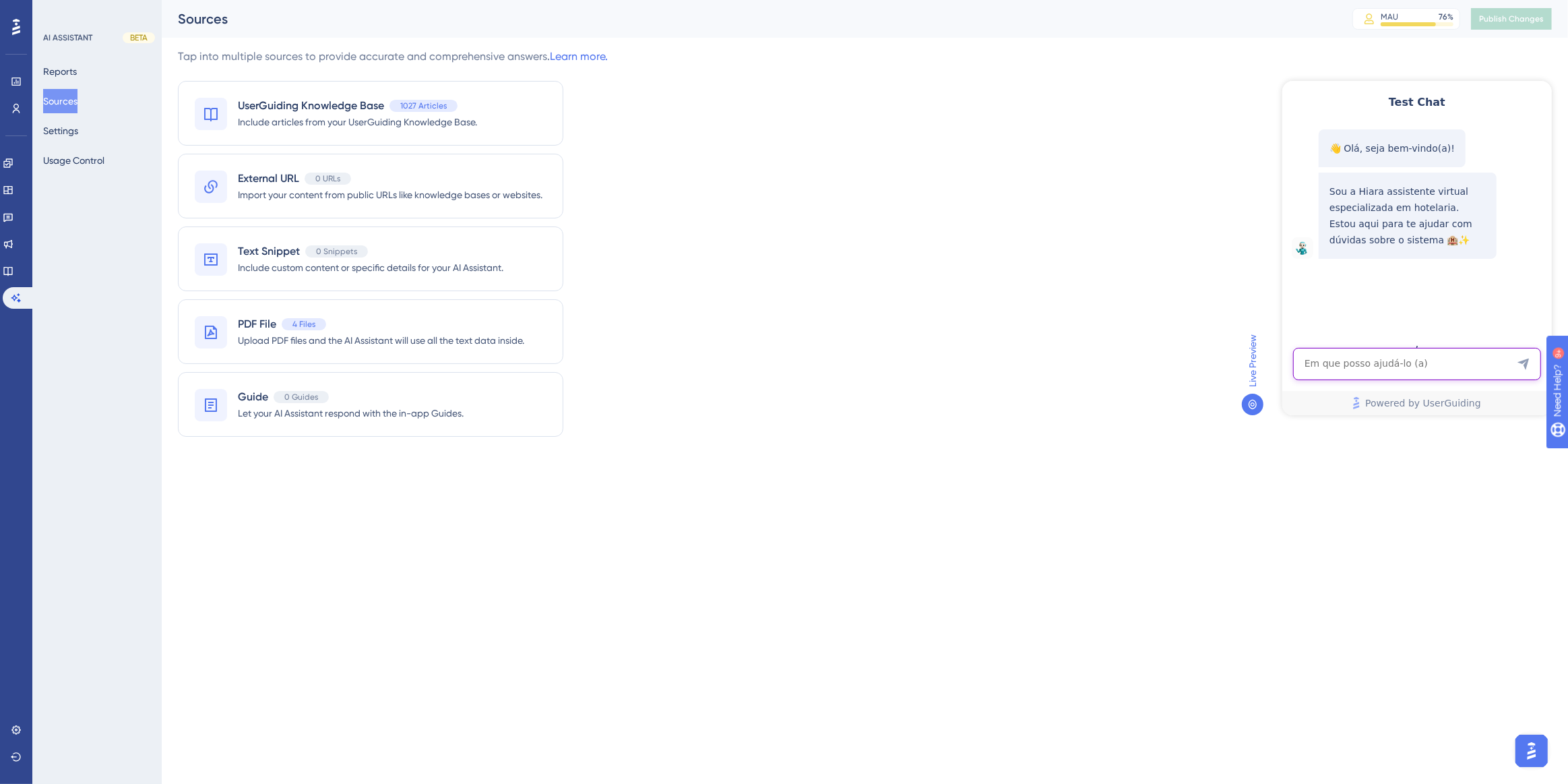
click at [1364, 371] on textarea "AI Assistant Text Input" at bounding box center [1416, 363] width 248 height 32
paste textarea "como localizar um pagamento?"
type textarea "como localizar um pagamento?"
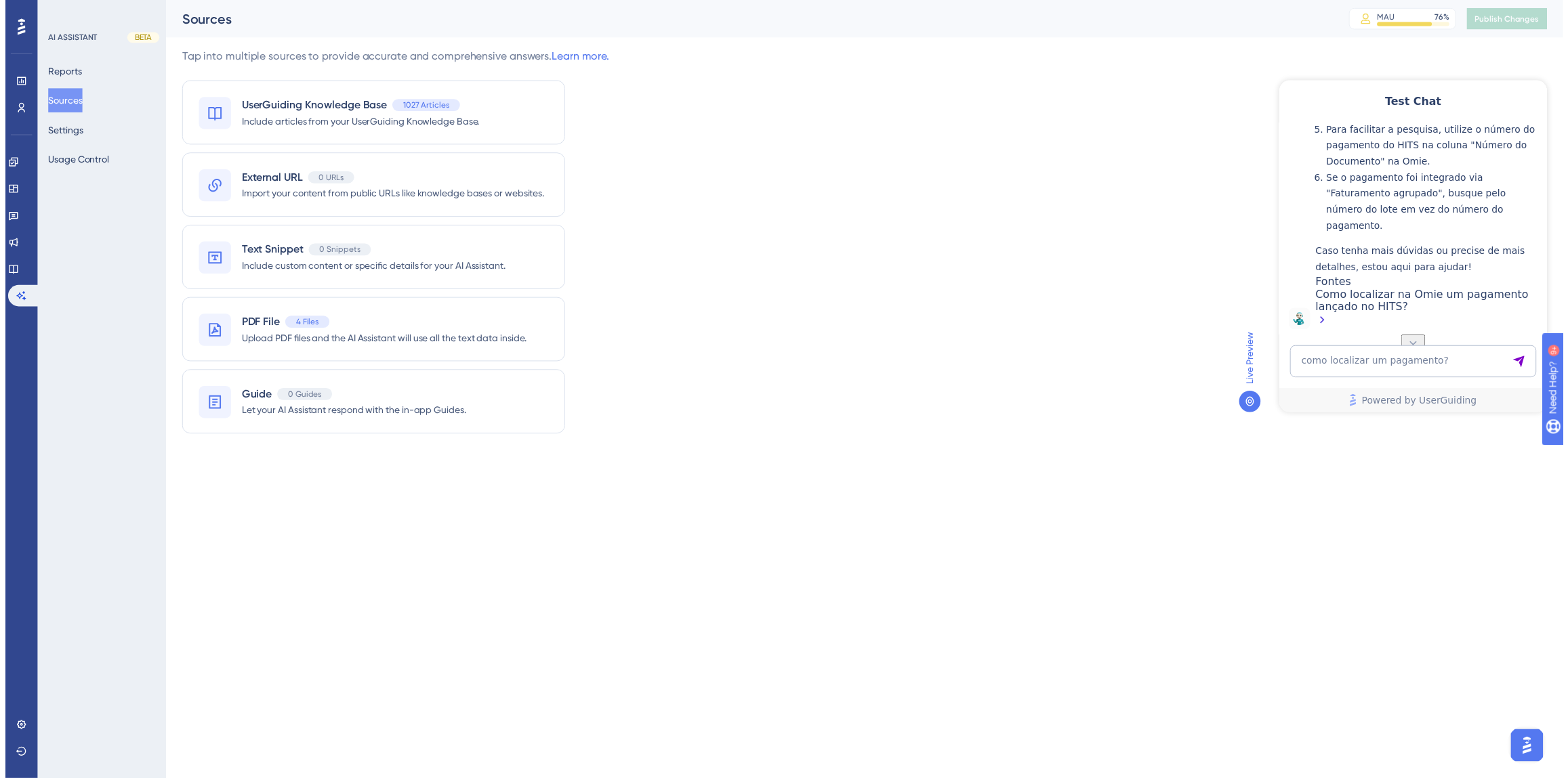
scroll to position [483, 0]
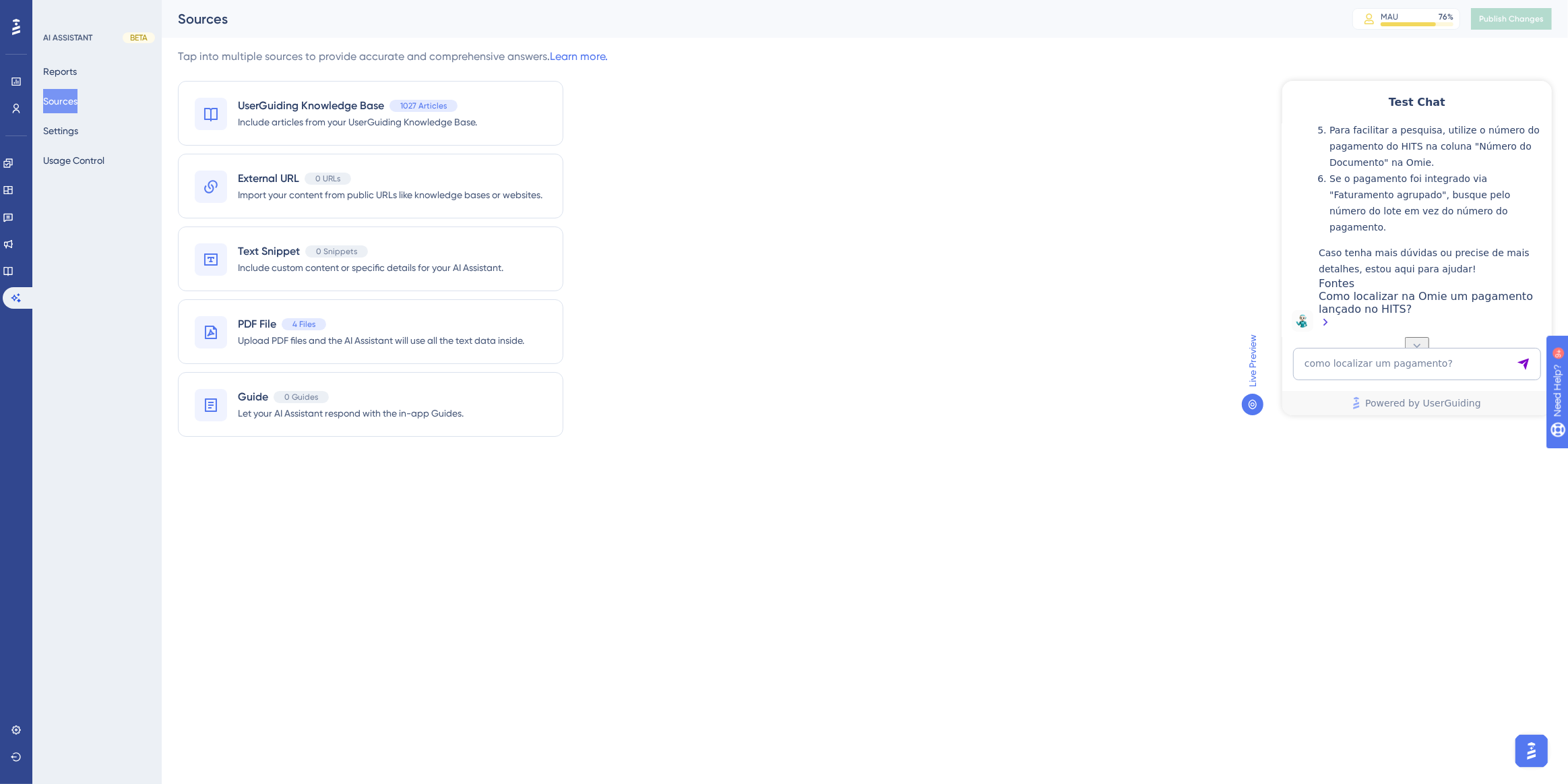
click at [1387, 303] on div "Como localizar na Omie um pagamento lançado no HITS?" at bounding box center [1431, 310] width 226 height 42
click at [13, 265] on icon at bounding box center [8, 271] width 11 height 11
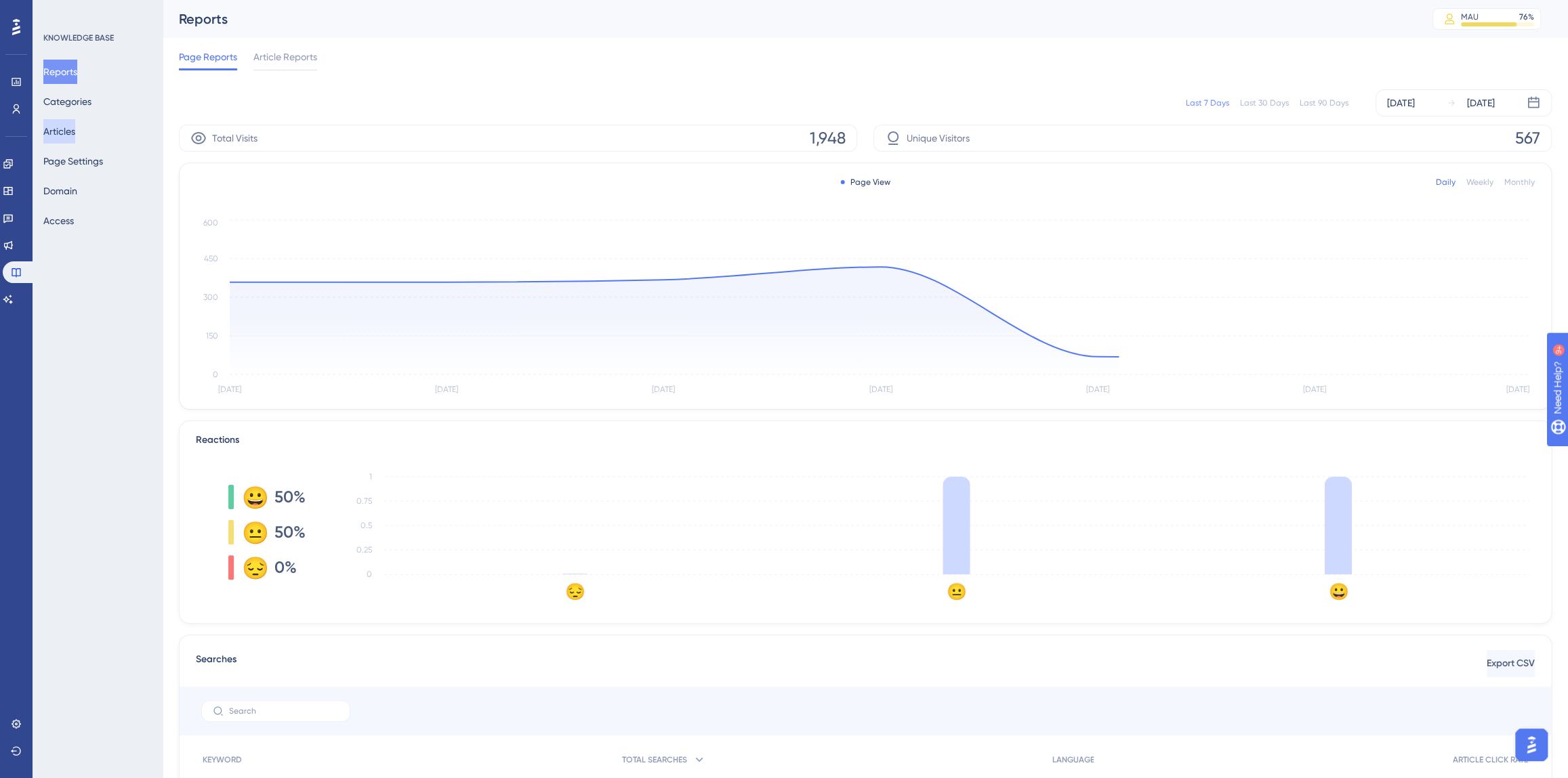
click at [75, 132] on button "Articles" at bounding box center [59, 131] width 32 height 24
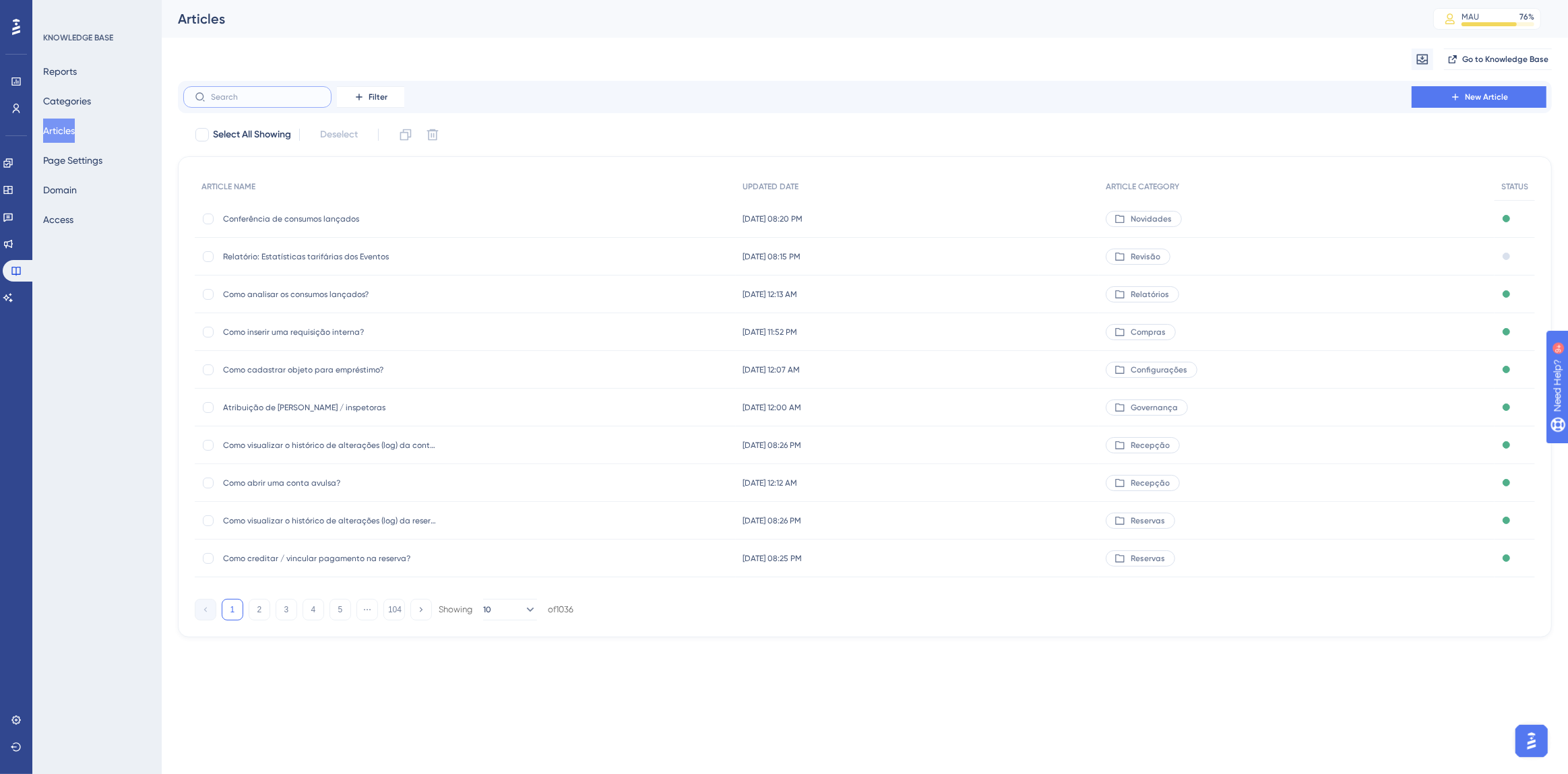
click at [257, 94] on input "text" at bounding box center [265, 97] width 109 height 10
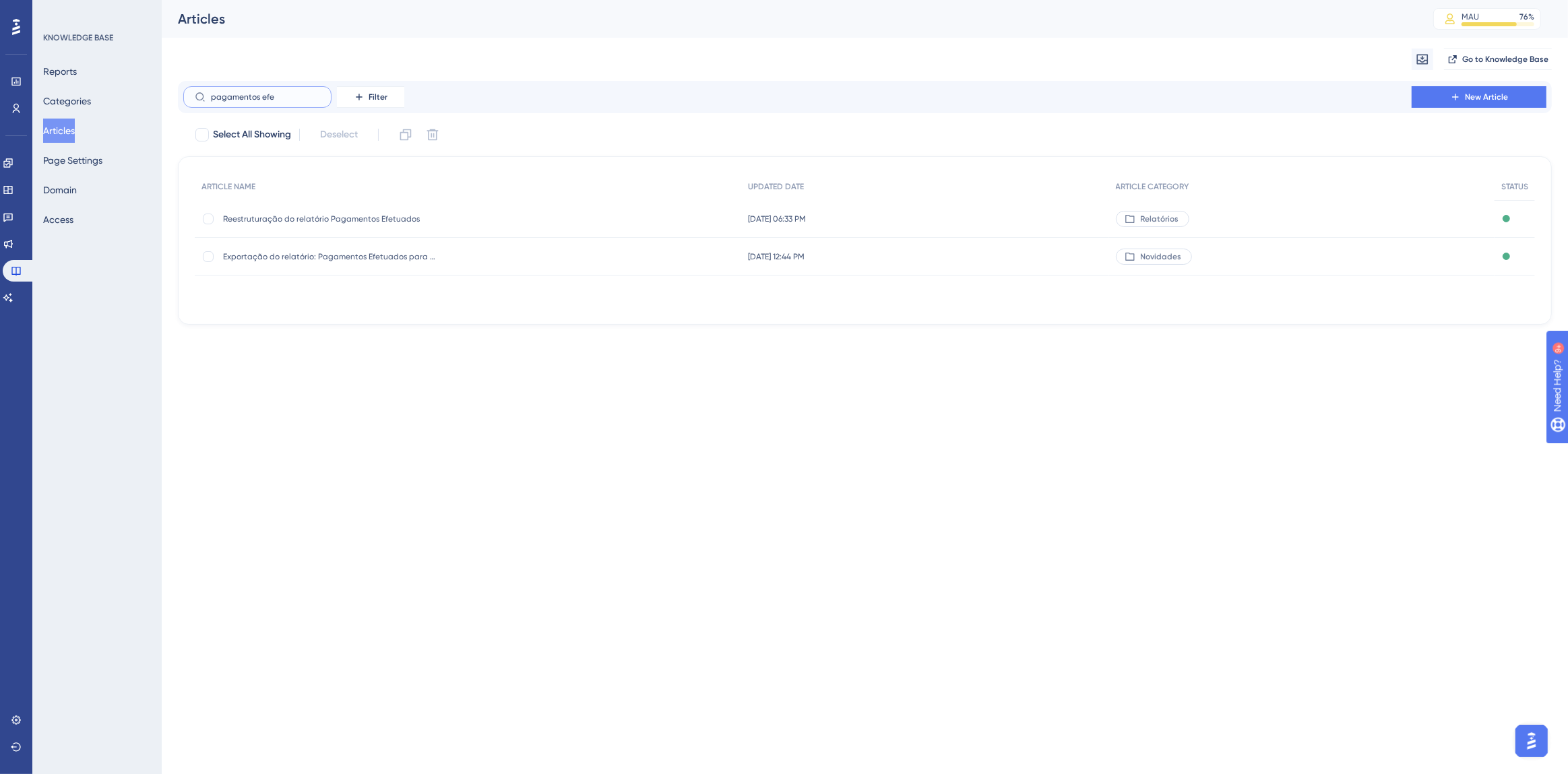
drag, startPoint x: 282, startPoint y: 99, endPoint x: 197, endPoint y: 101, distance: 85.0
click at [197, 101] on label "pagamentos efe" at bounding box center [257, 97] width 149 height 21
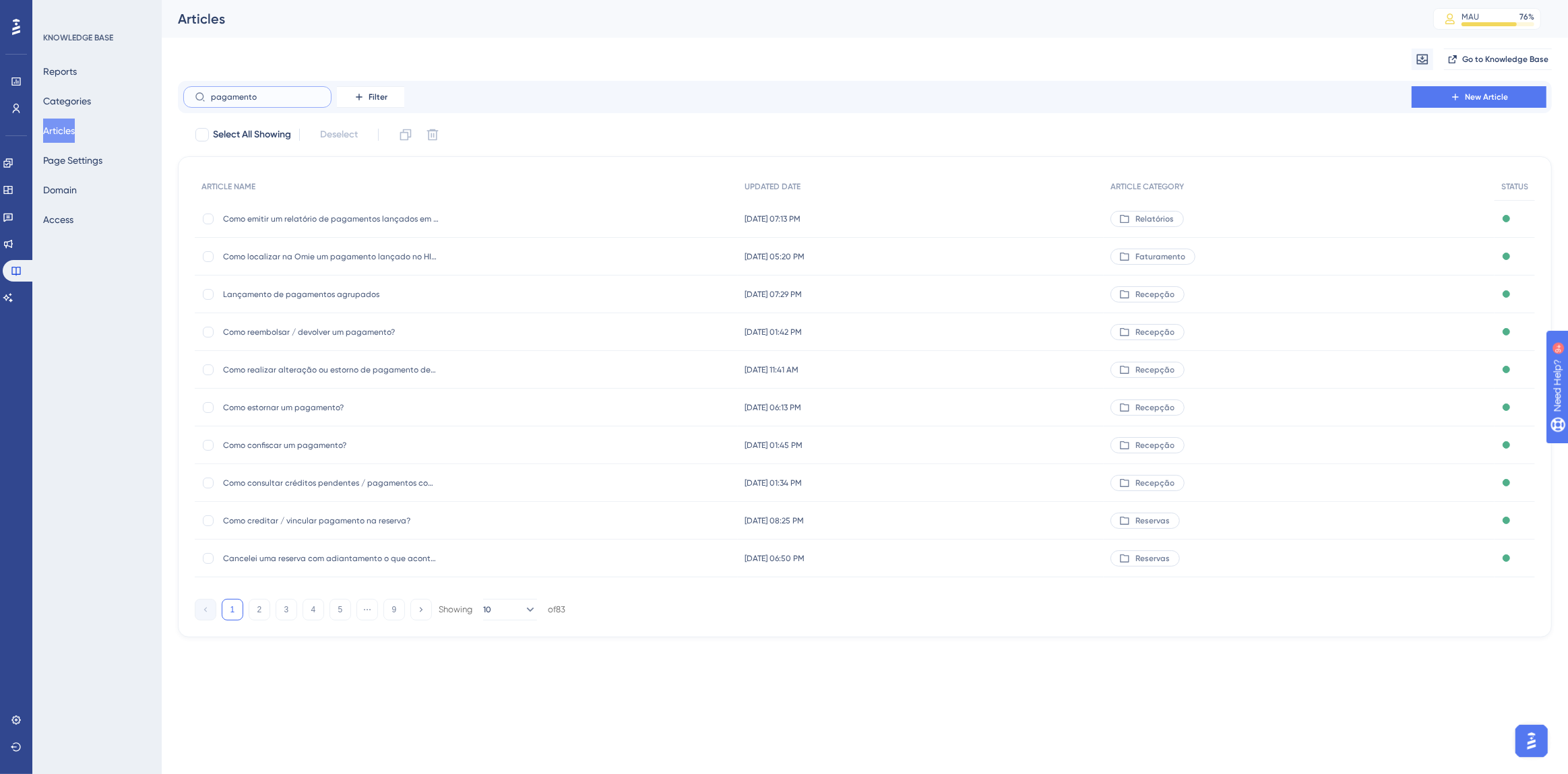
click at [238, 96] on input "pagamento" at bounding box center [265, 97] width 109 height 10
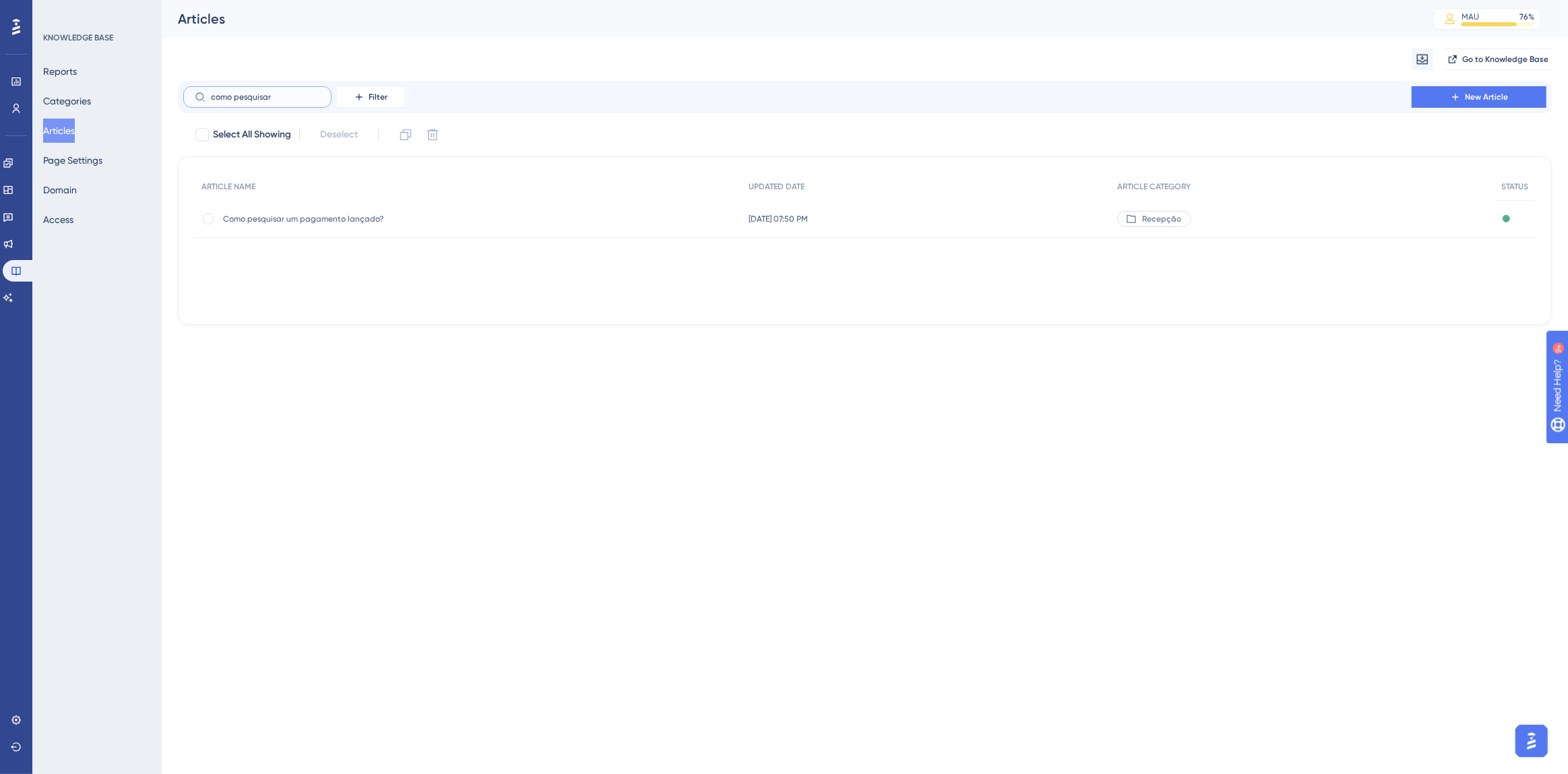
type input "como pesquisar"
click at [302, 214] on span "Como pesquisar um pagamento lançado?" at bounding box center [331, 219] width 215 height 11
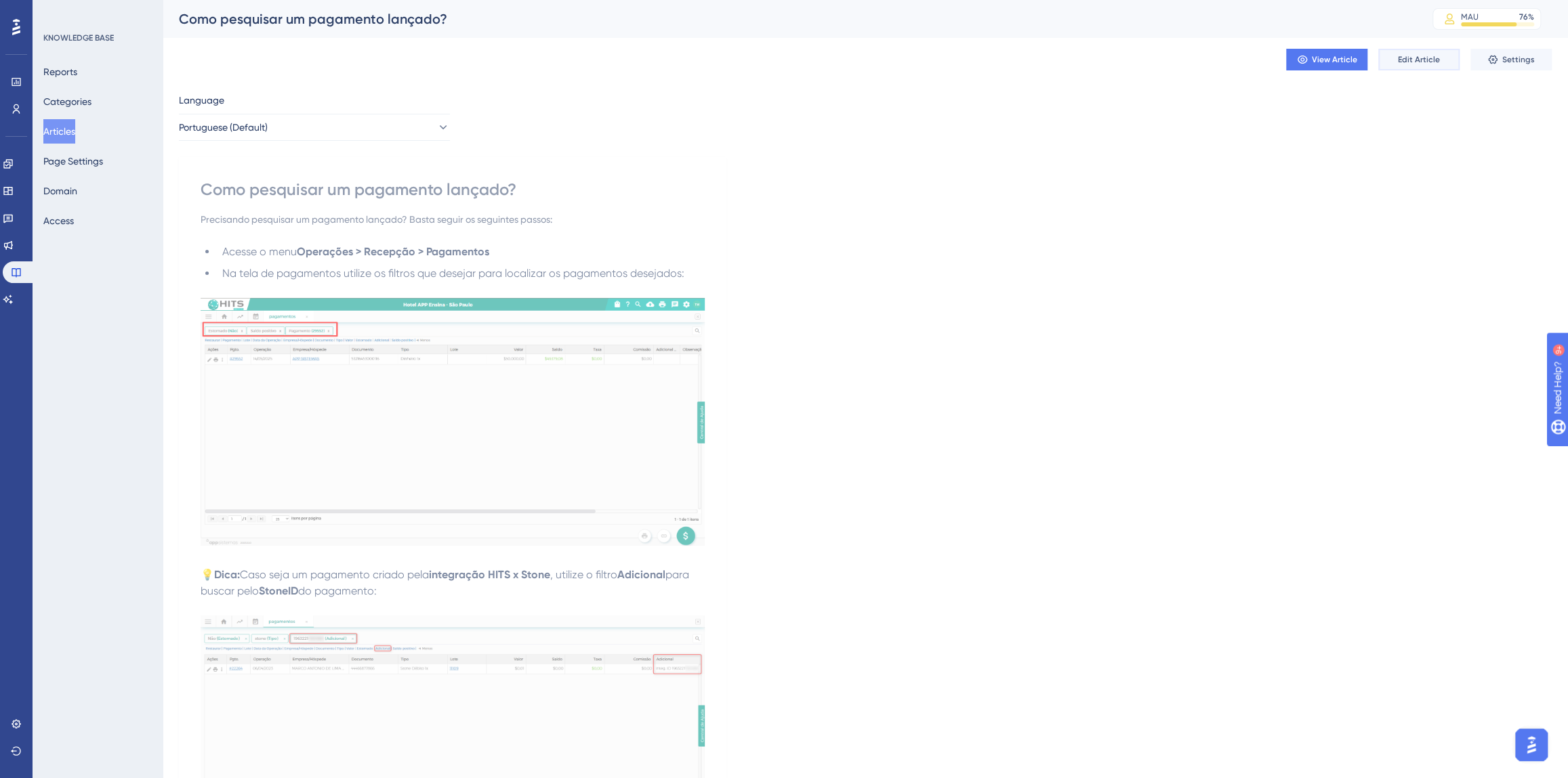
click at [1403, 63] on span "Edit Article" at bounding box center [1419, 60] width 42 height 11
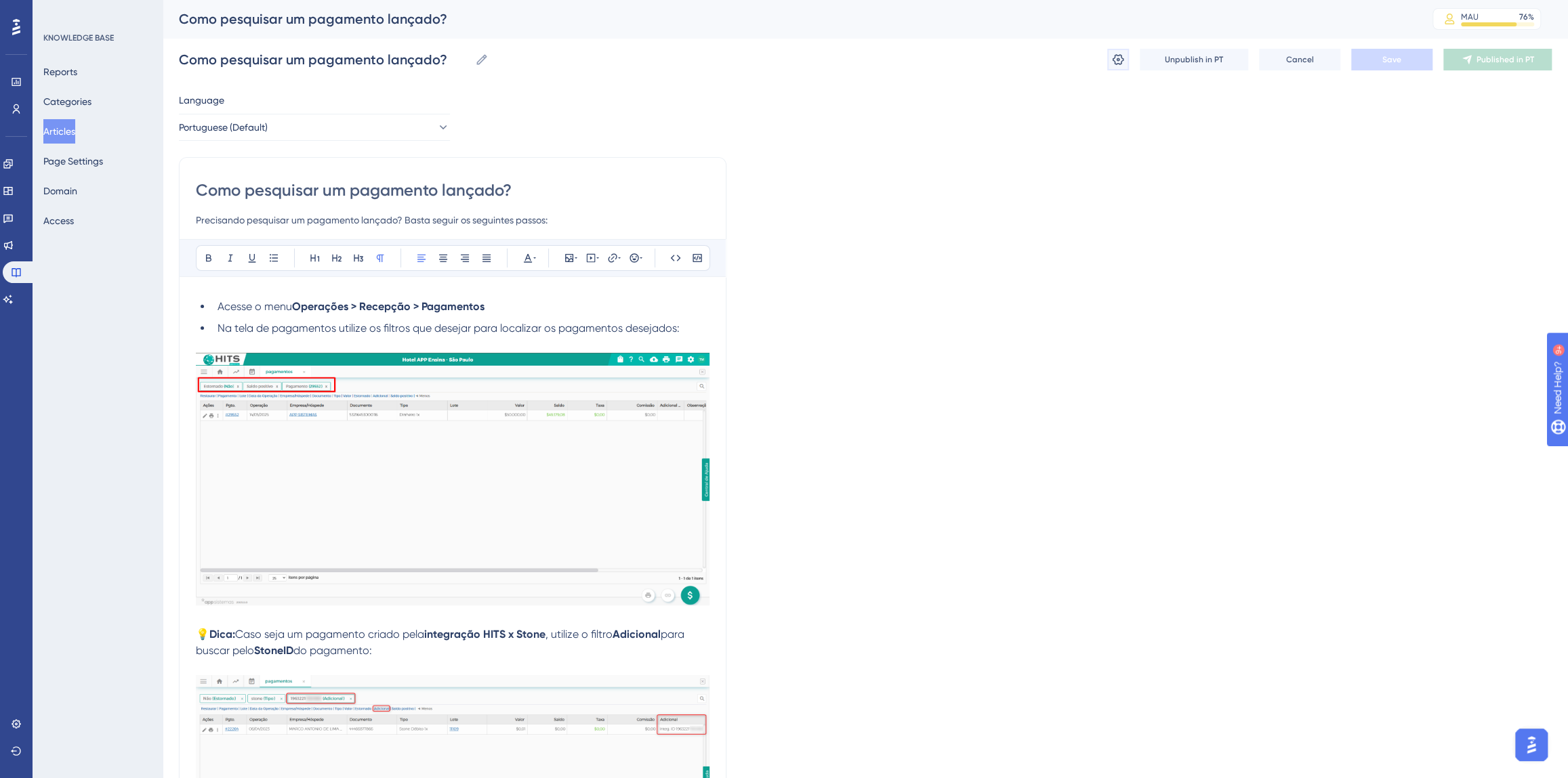
click at [1110, 53] on button at bounding box center [1118, 60] width 21 height 21
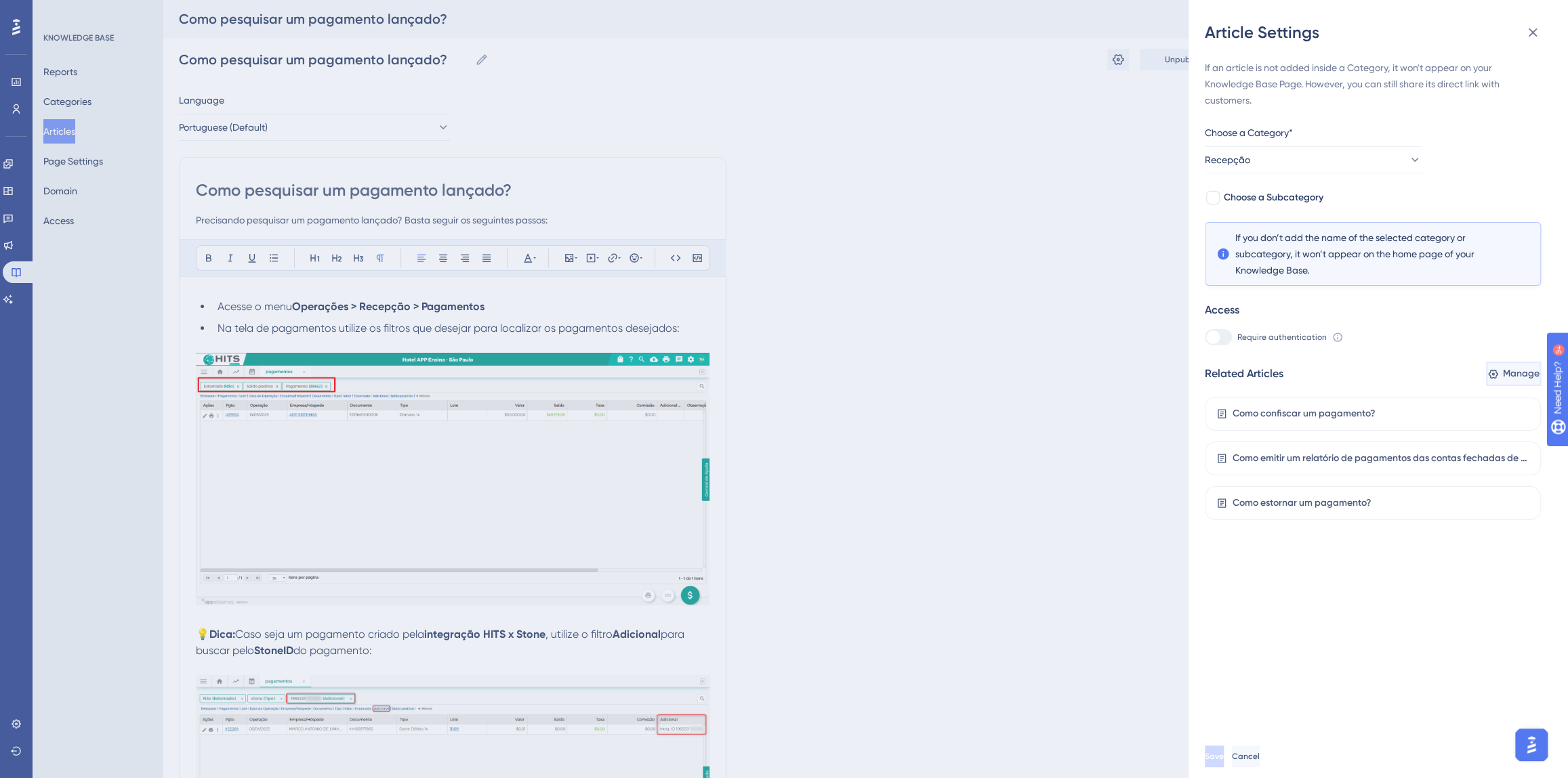
click at [1486, 372] on button "Manage" at bounding box center [1513, 373] width 55 height 24
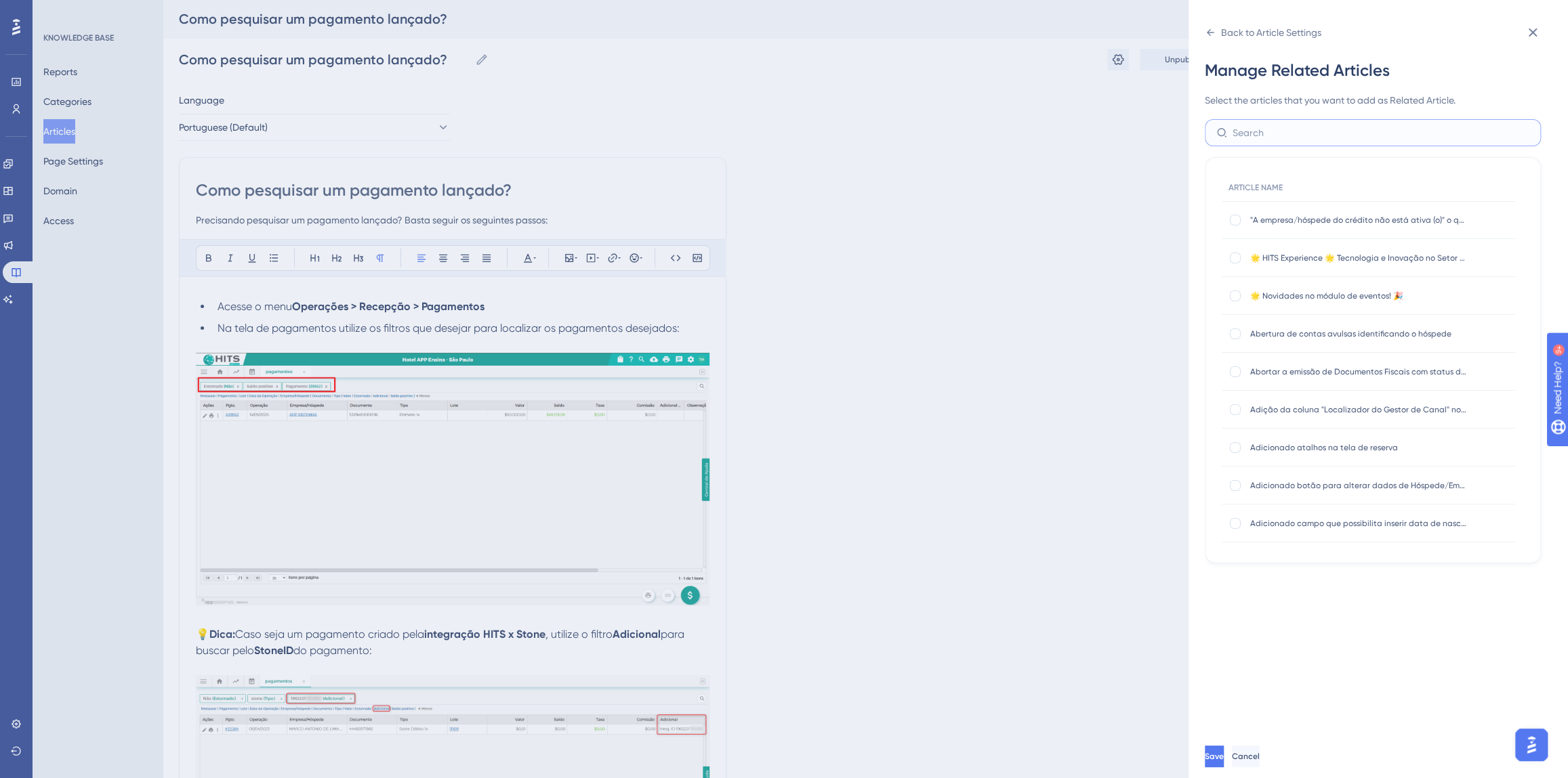
click at [1254, 139] on input "text" at bounding box center [1381, 132] width 297 height 15
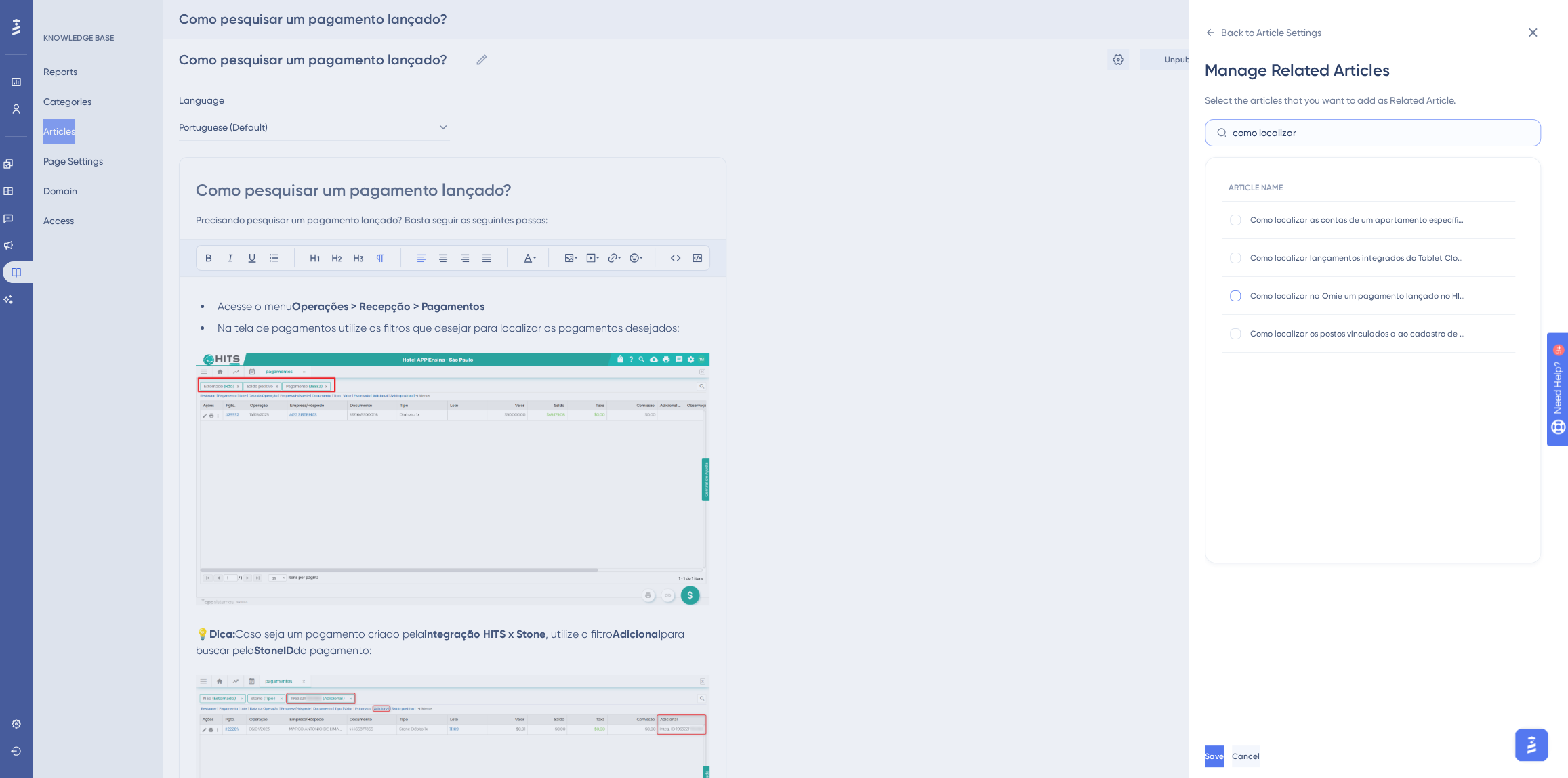
type input "como localizar"
click at [1240, 292] on div at bounding box center [1234, 295] width 13 height 13
checkbox input "true"
click at [1226, 756] on button "Save" at bounding box center [1216, 757] width 21 height 21
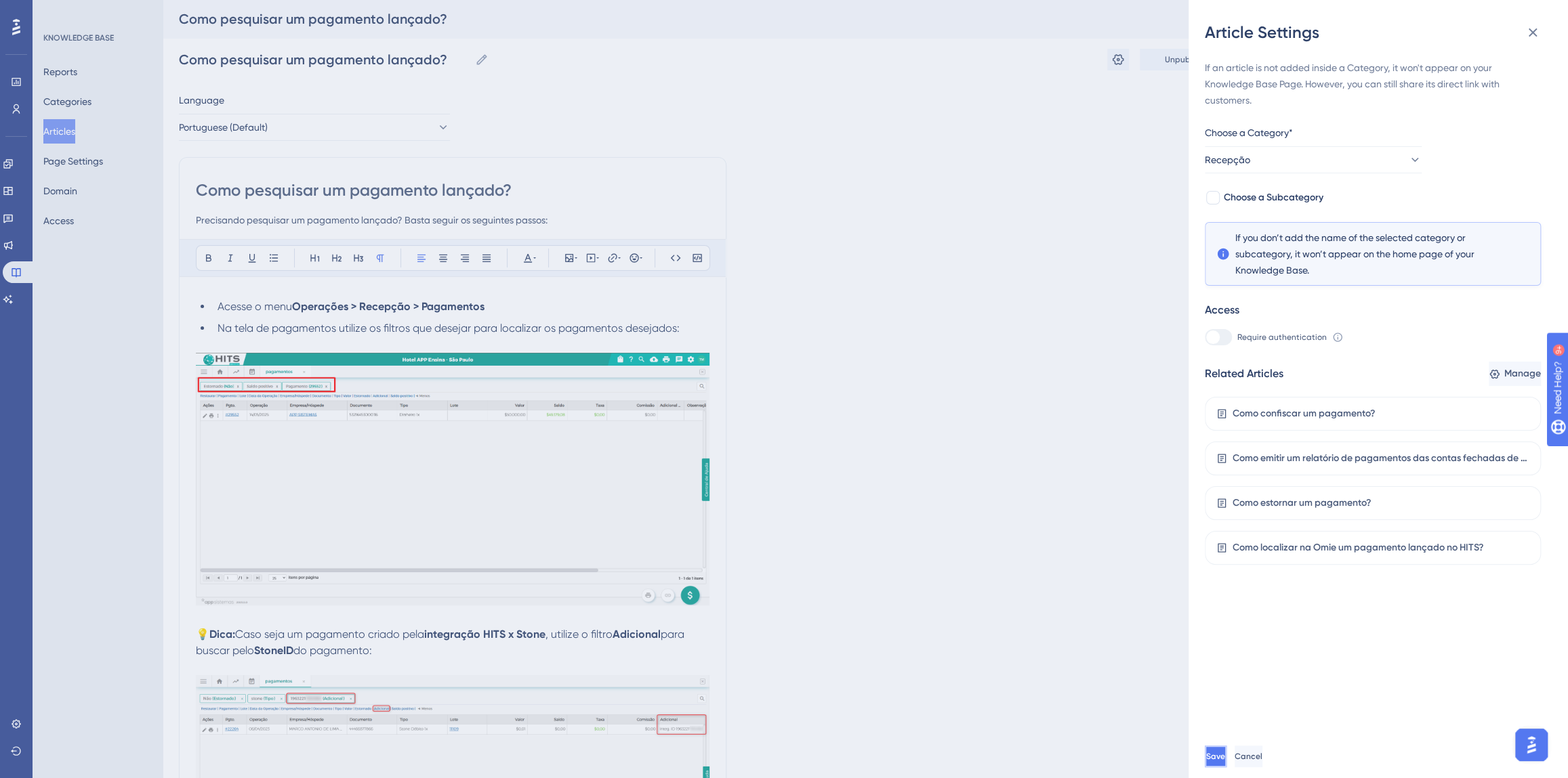
click at [1225, 762] on span "Save" at bounding box center [1215, 757] width 19 height 11
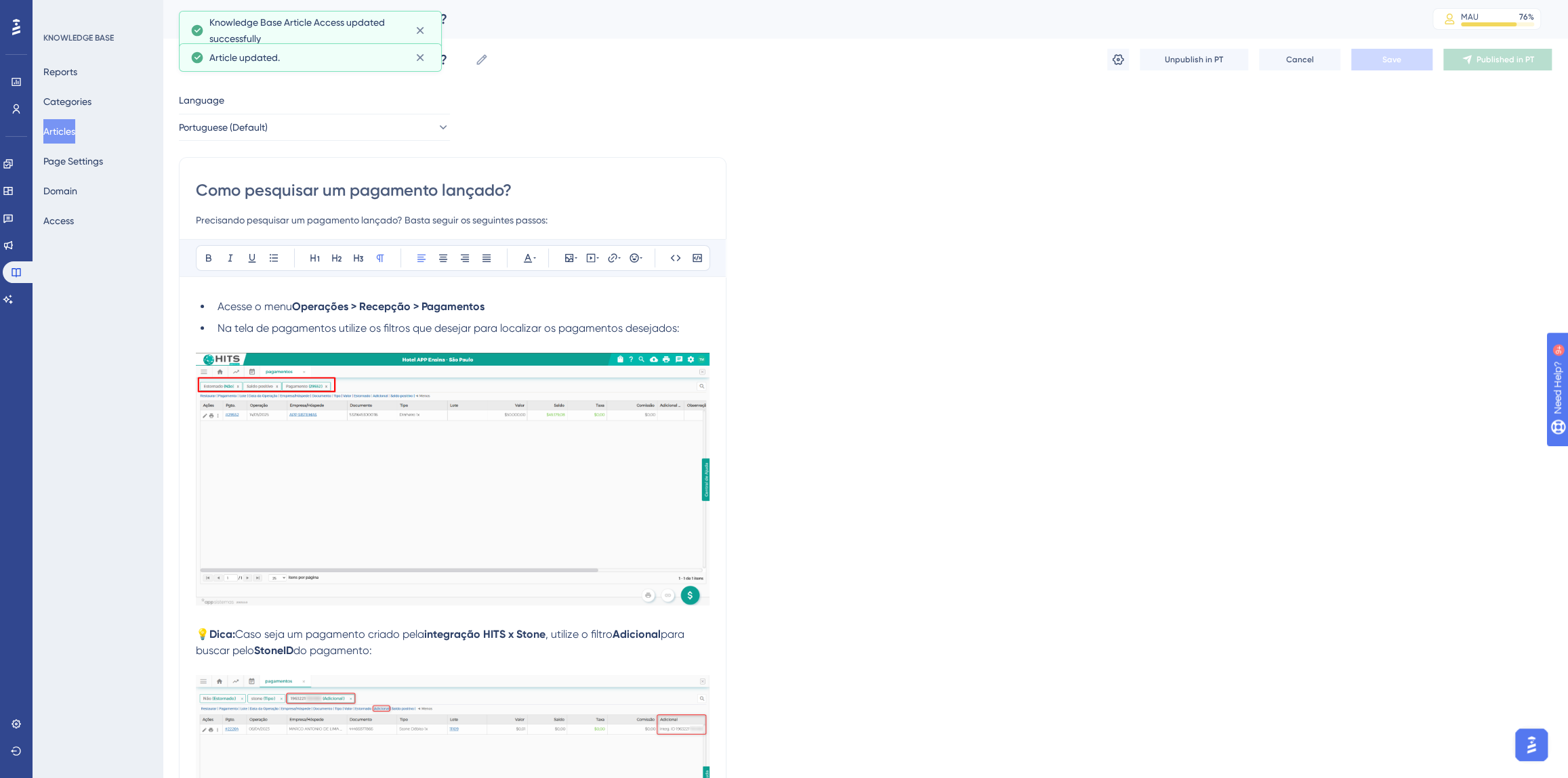
click at [65, 135] on button "Articles" at bounding box center [59, 131] width 32 height 24
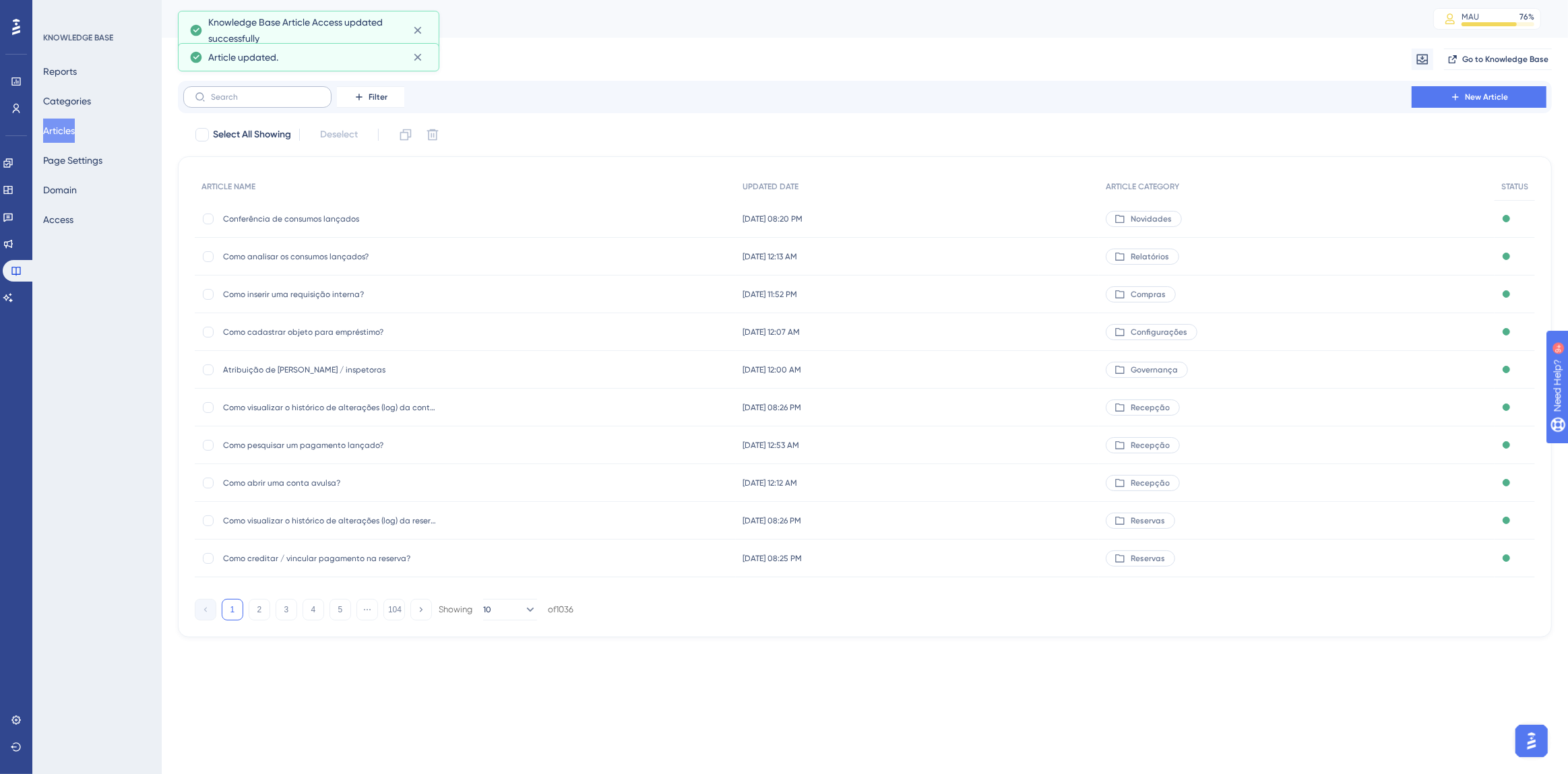
click at [274, 102] on label at bounding box center [257, 97] width 149 height 21
click at [274, 101] on input "text" at bounding box center [265, 97] width 109 height 10
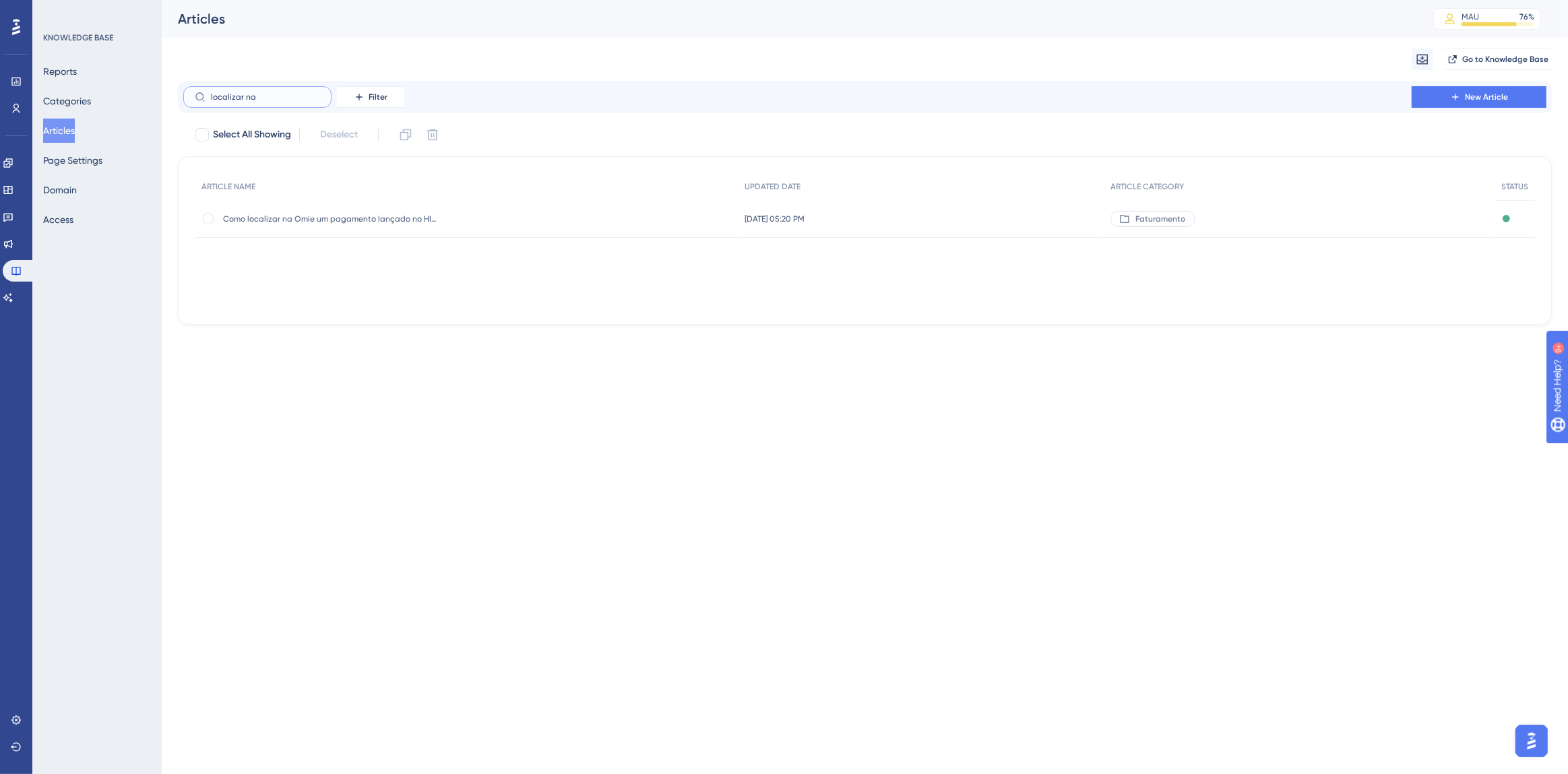
type input "localizar na"
click at [324, 216] on span "Como localizar na Omie um pagamento lançado no HITS?" at bounding box center [331, 219] width 215 height 11
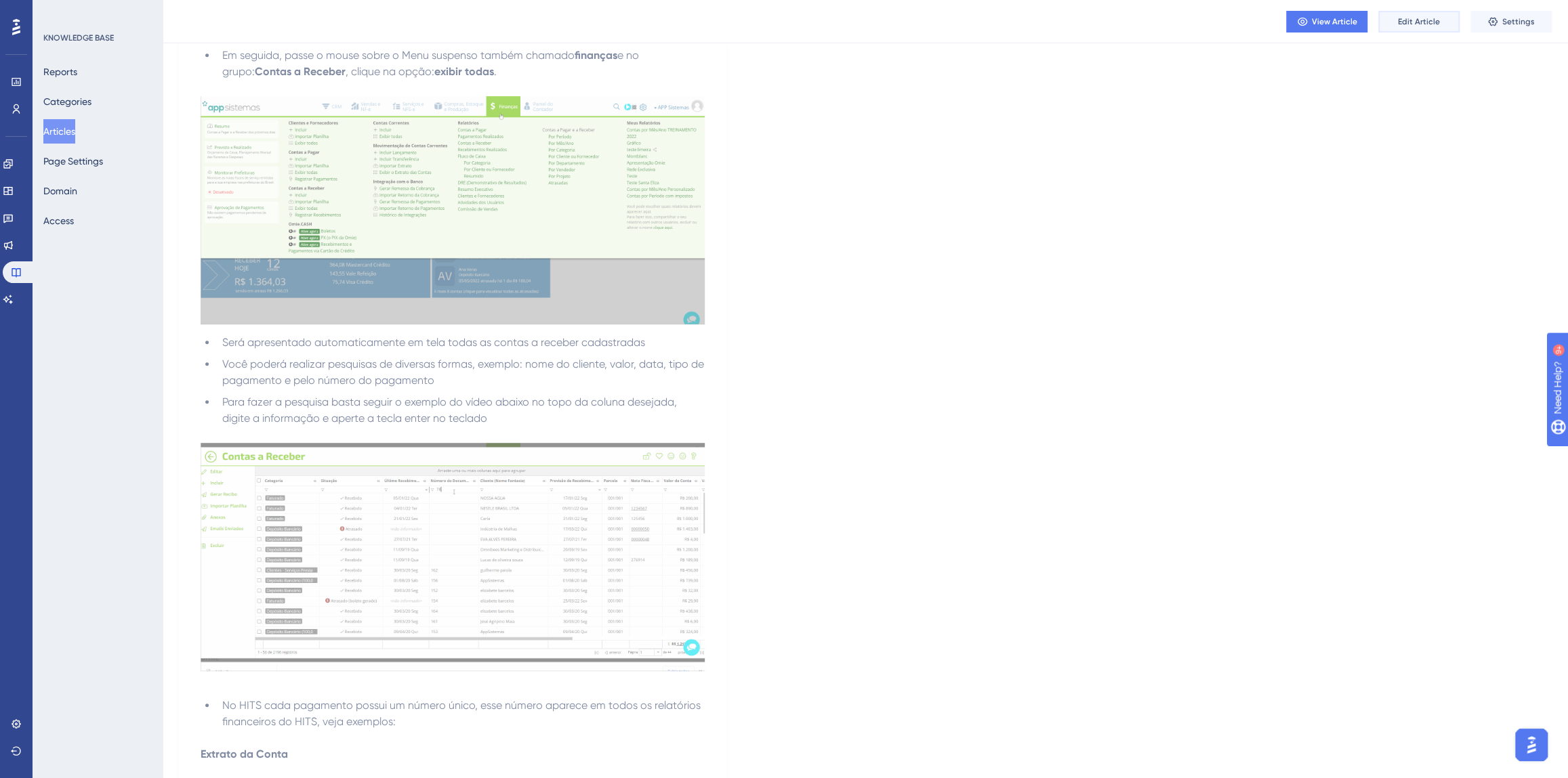
click at [1423, 17] on span "Edit Article" at bounding box center [1419, 21] width 42 height 11
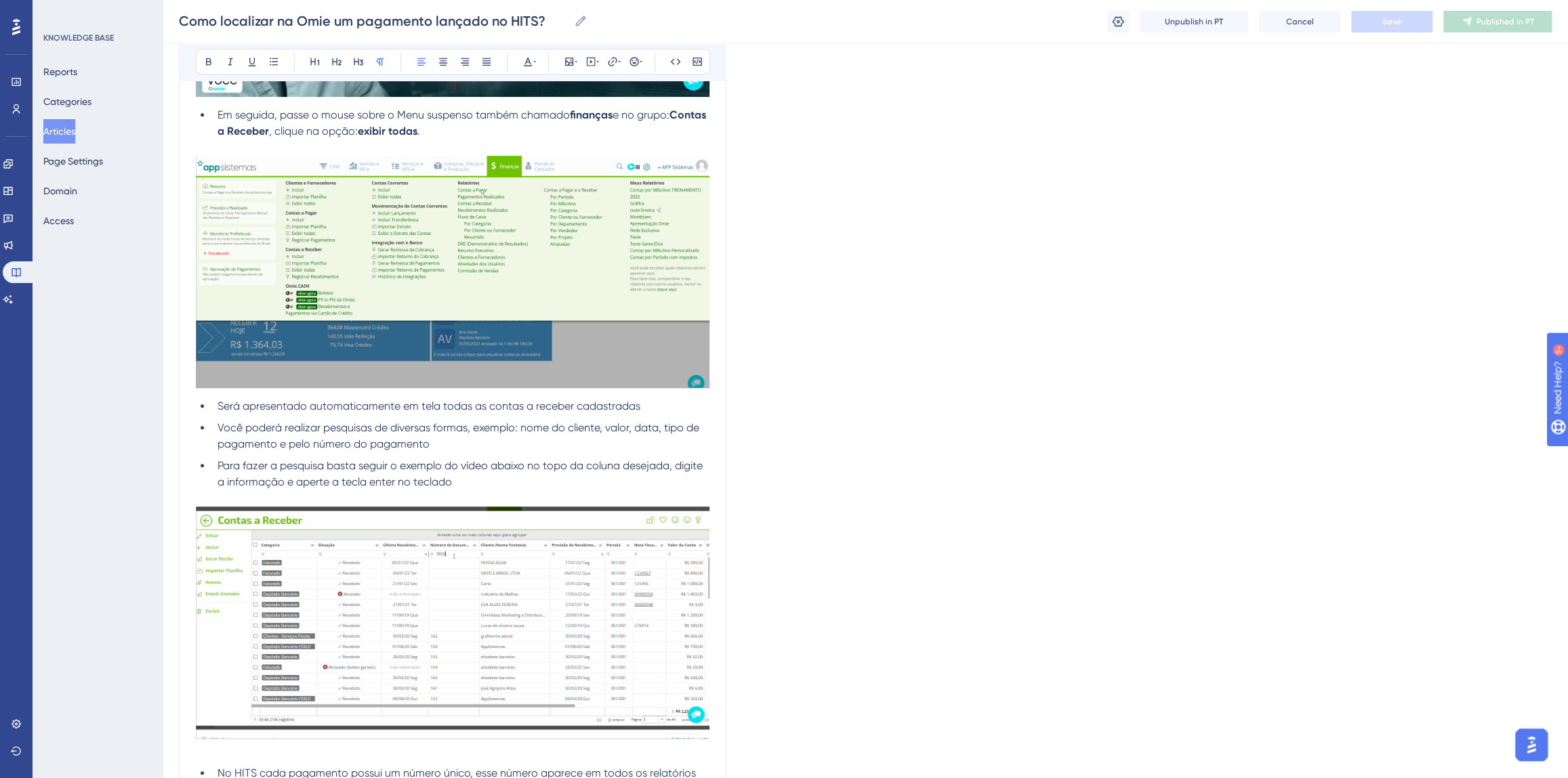
scroll to position [4512, 0]
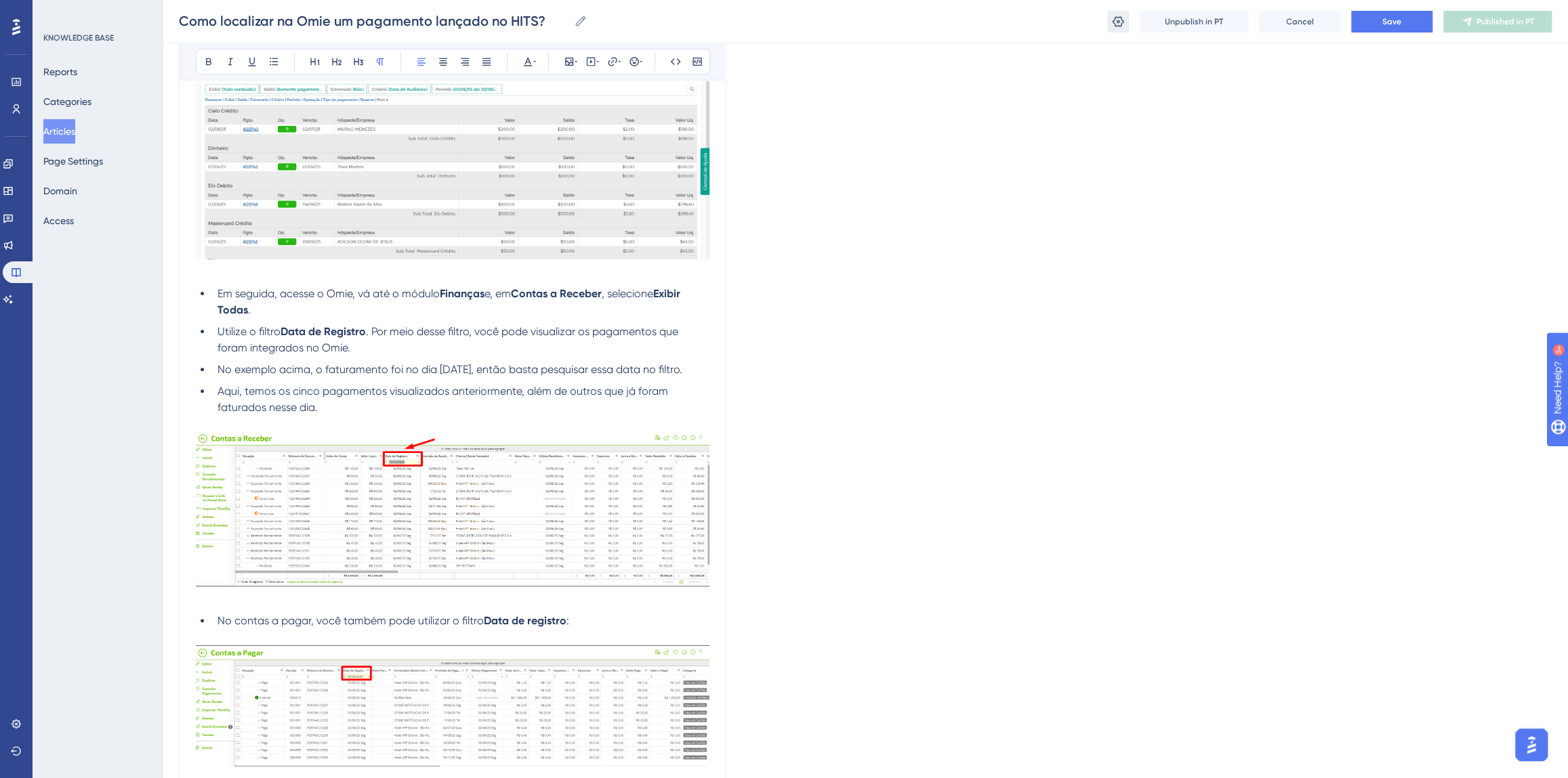
click at [1120, 26] on icon at bounding box center [1118, 21] width 12 height 11
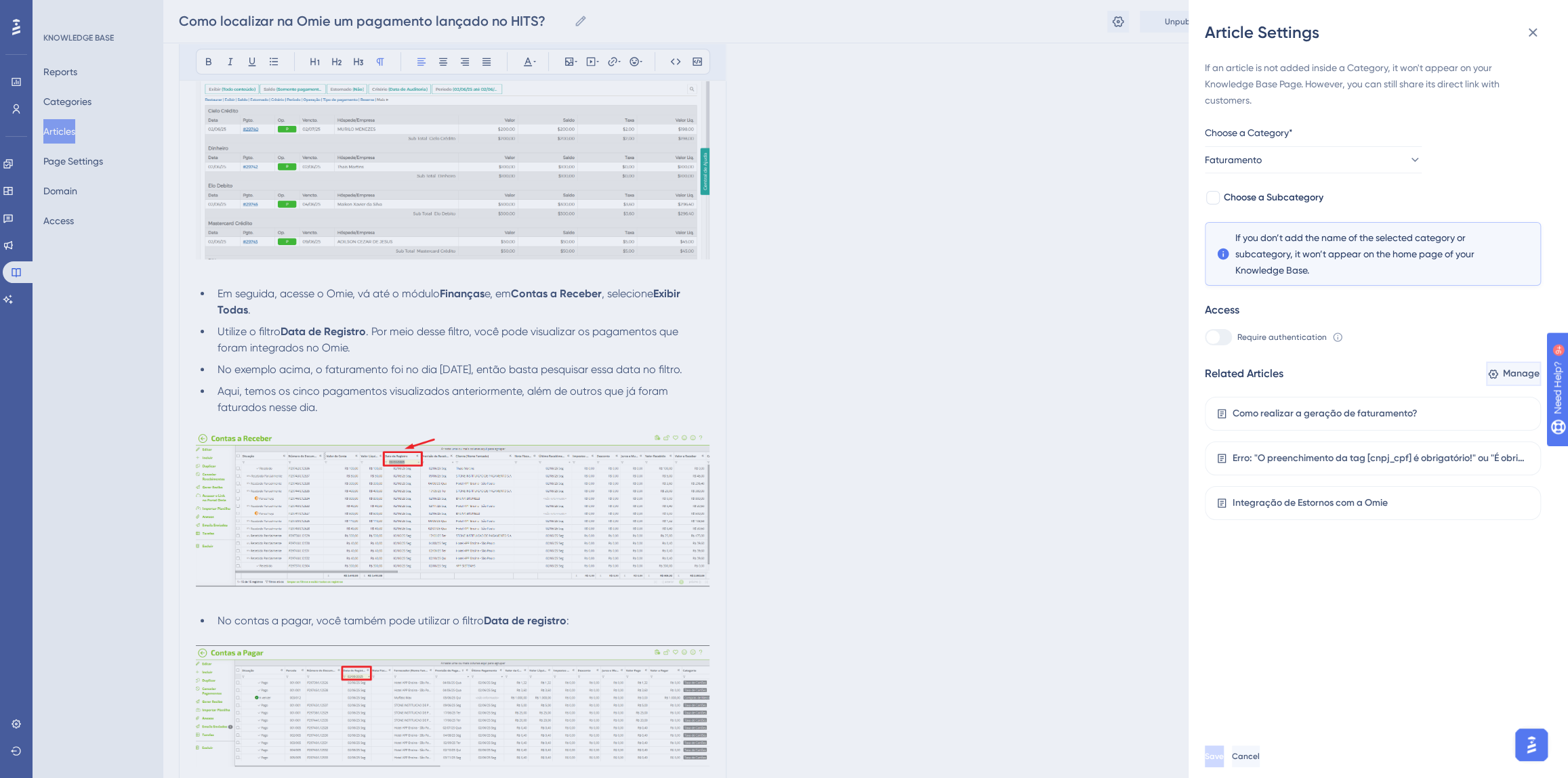
click at [1487, 370] on icon at bounding box center [1492, 374] width 10 height 10
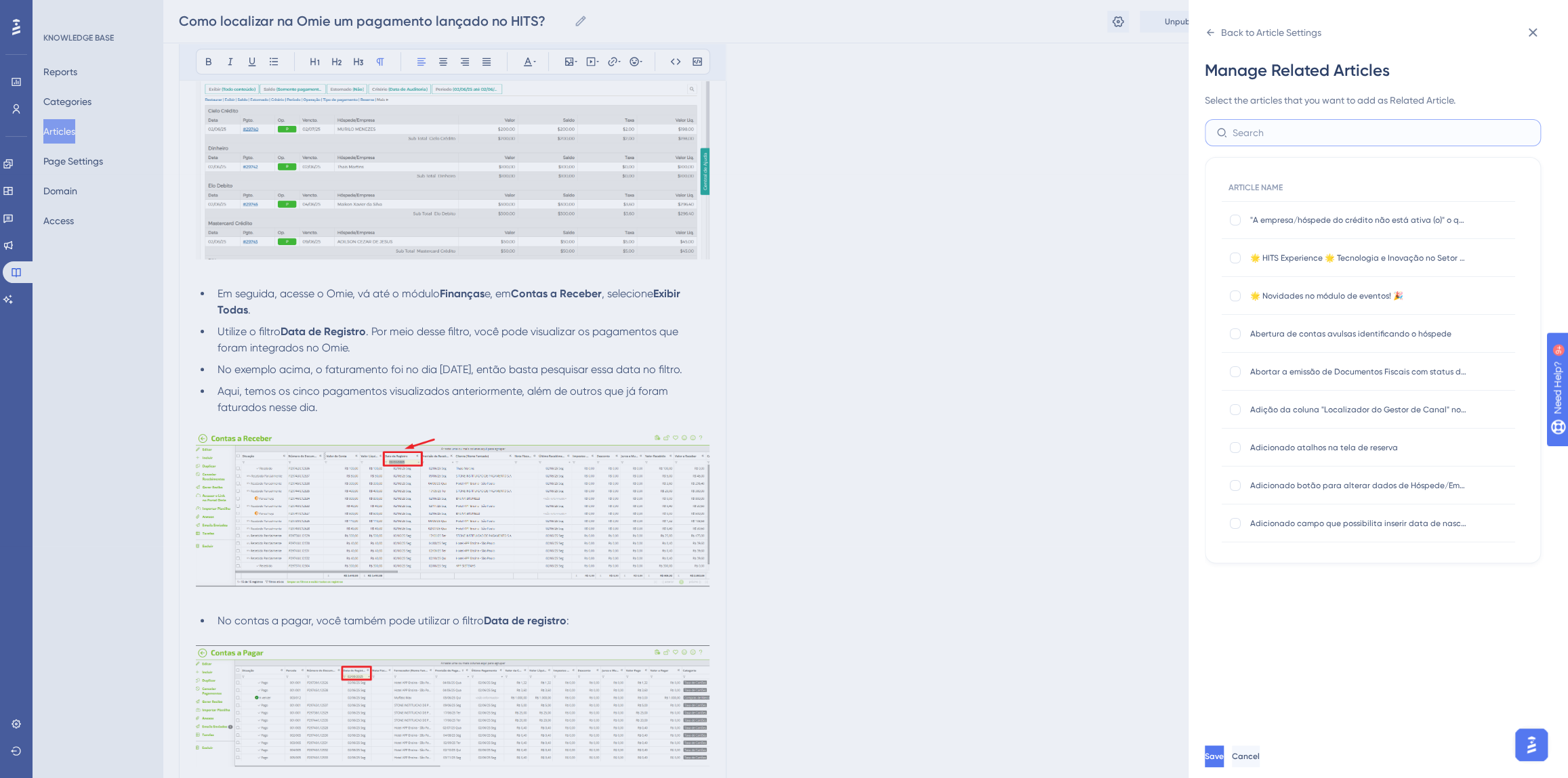
click at [1259, 139] on input "text" at bounding box center [1381, 132] width 297 height 15
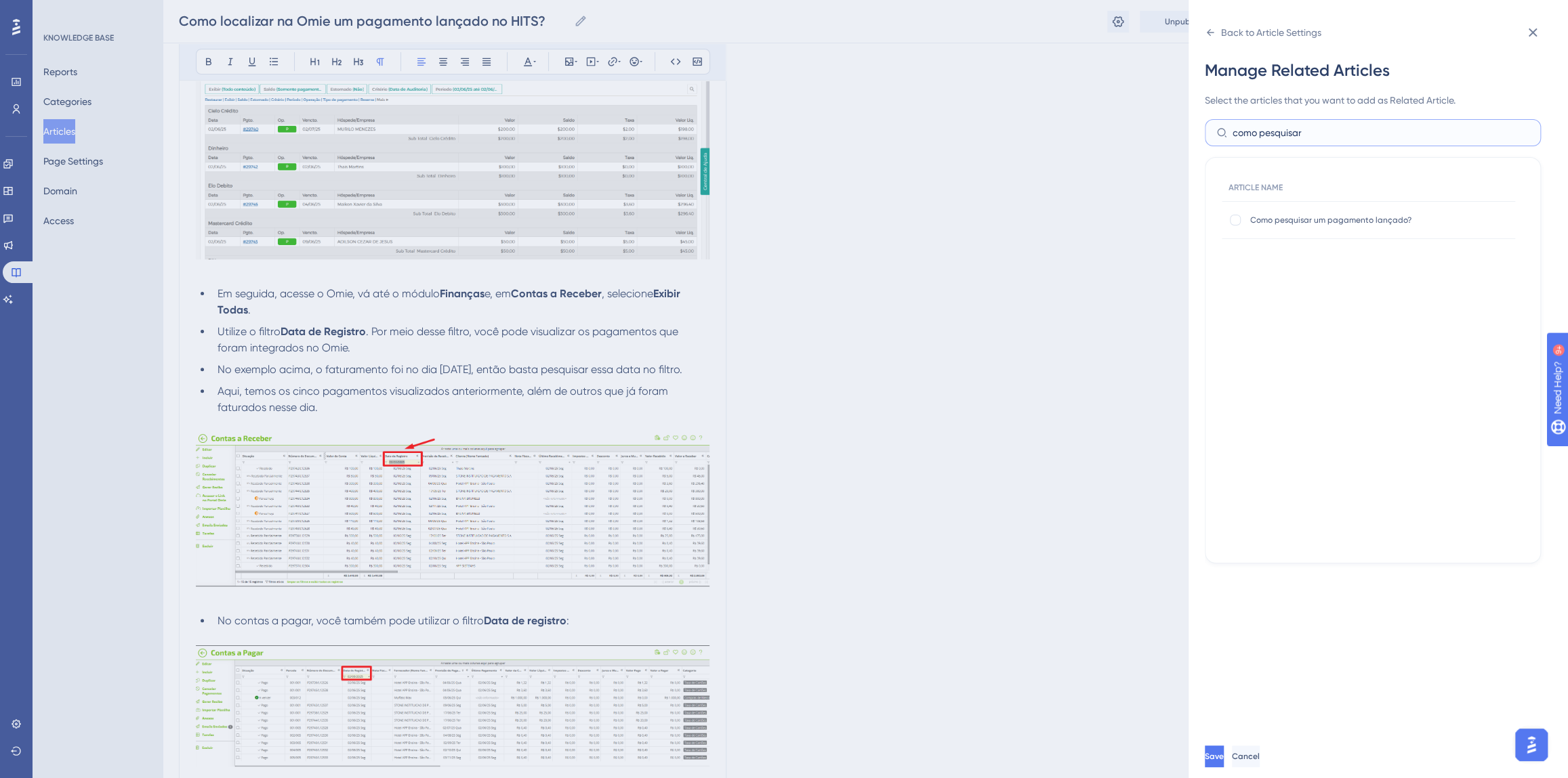
click at [1259, 139] on input "como pesquisar" at bounding box center [1381, 132] width 297 height 15
type input "como pesquisar"
click at [1234, 216] on div at bounding box center [1235, 220] width 11 height 11
checkbox input "true"
click at [1208, 767] on button "Save" at bounding box center [1216, 757] width 21 height 21
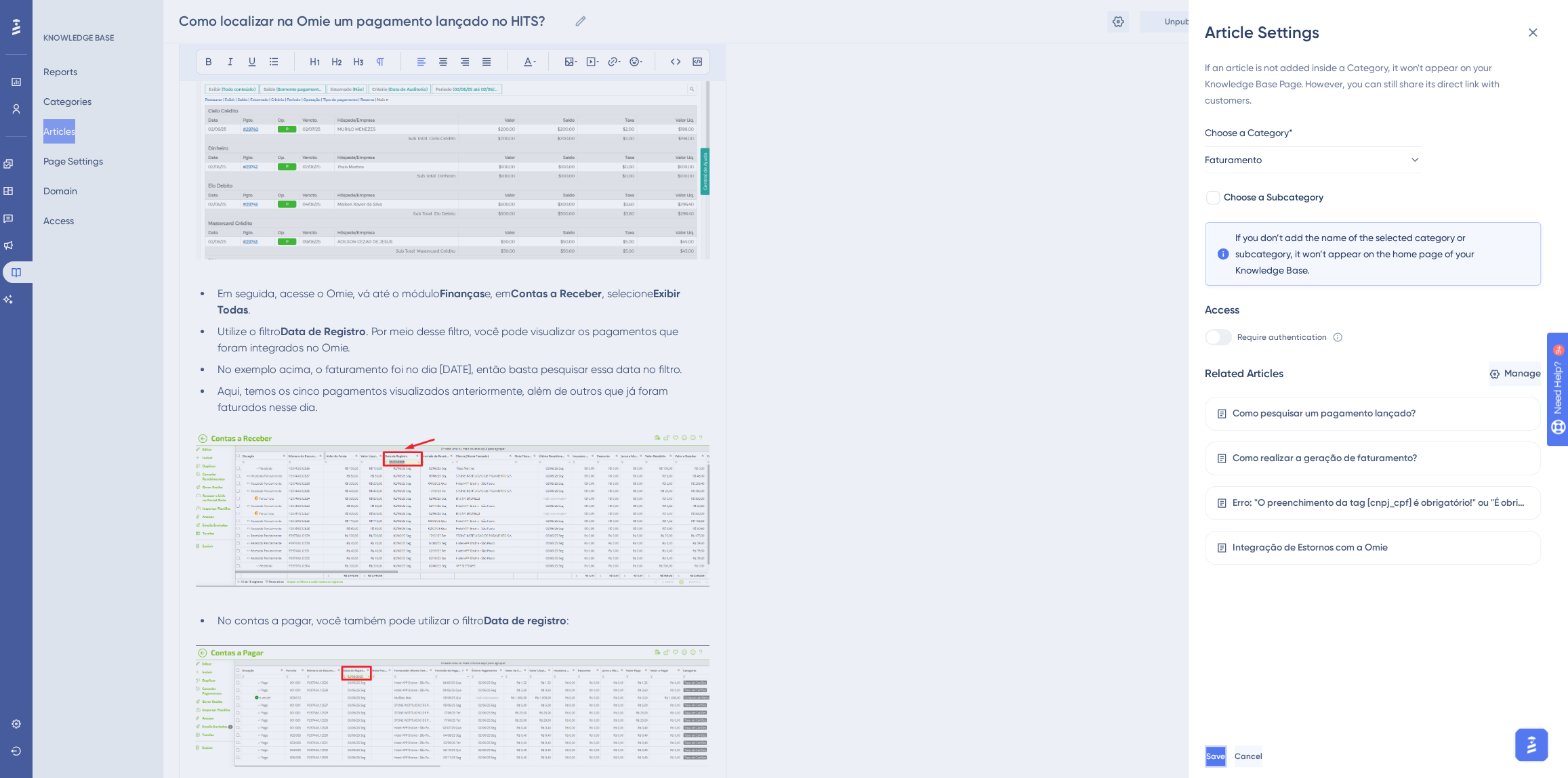
click at [1214, 767] on button "Save" at bounding box center [1216, 757] width 21 height 21
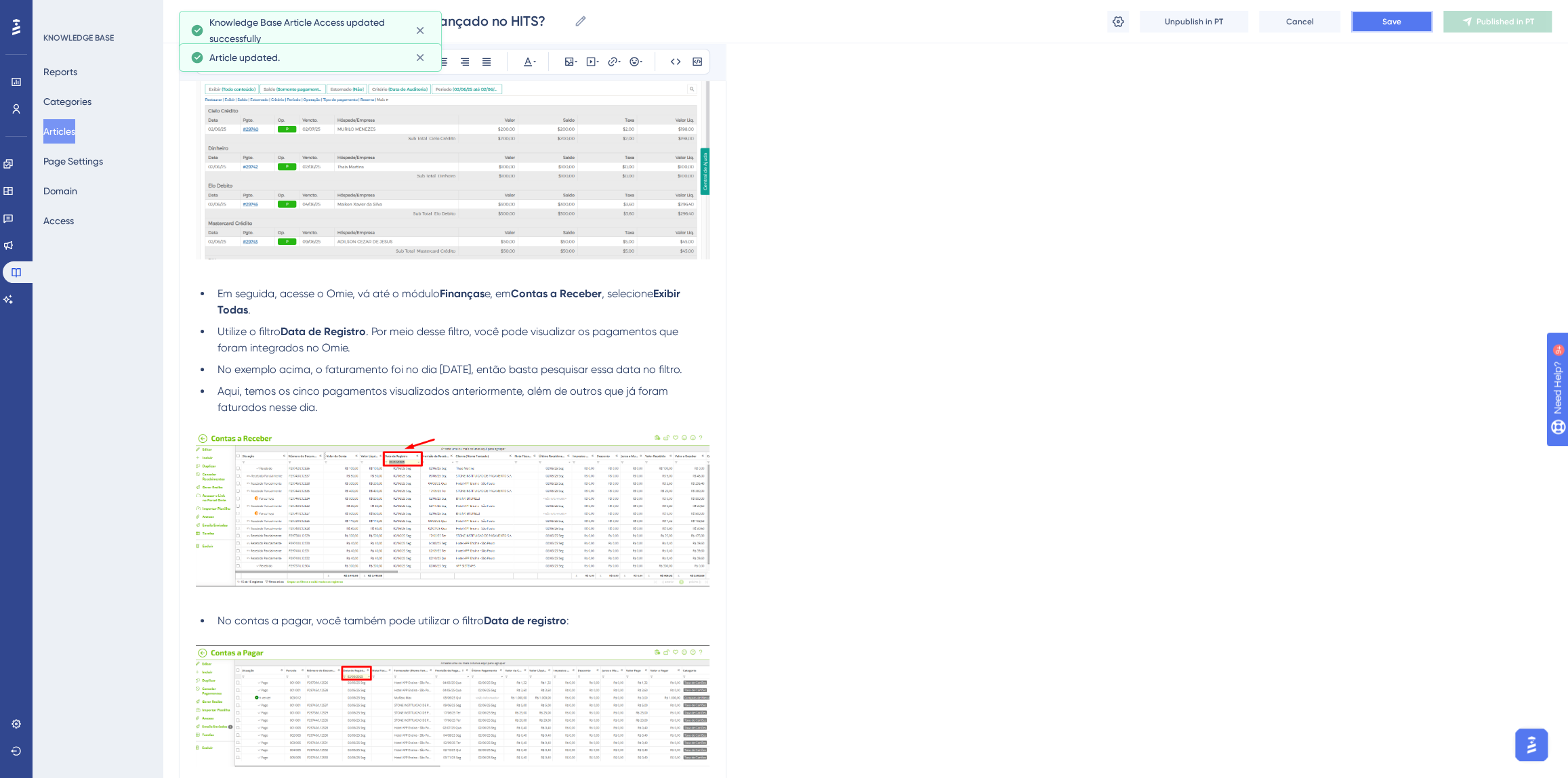
click at [1382, 32] on button "Save" at bounding box center [1391, 21] width 81 height 21
click at [1479, 27] on button "Publish in PT" at bounding box center [1496, 21] width 108 height 21
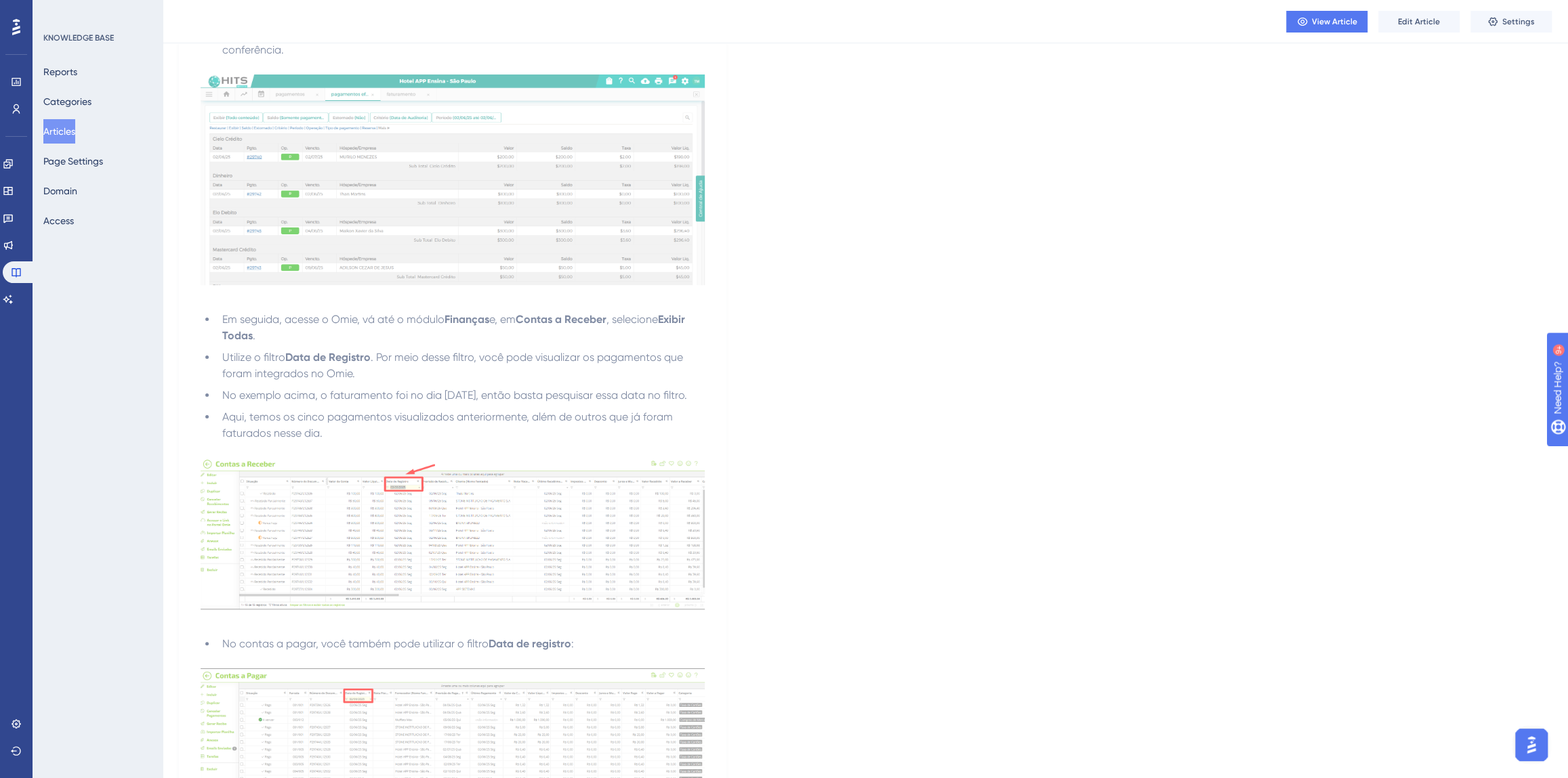
scroll to position [3896, 0]
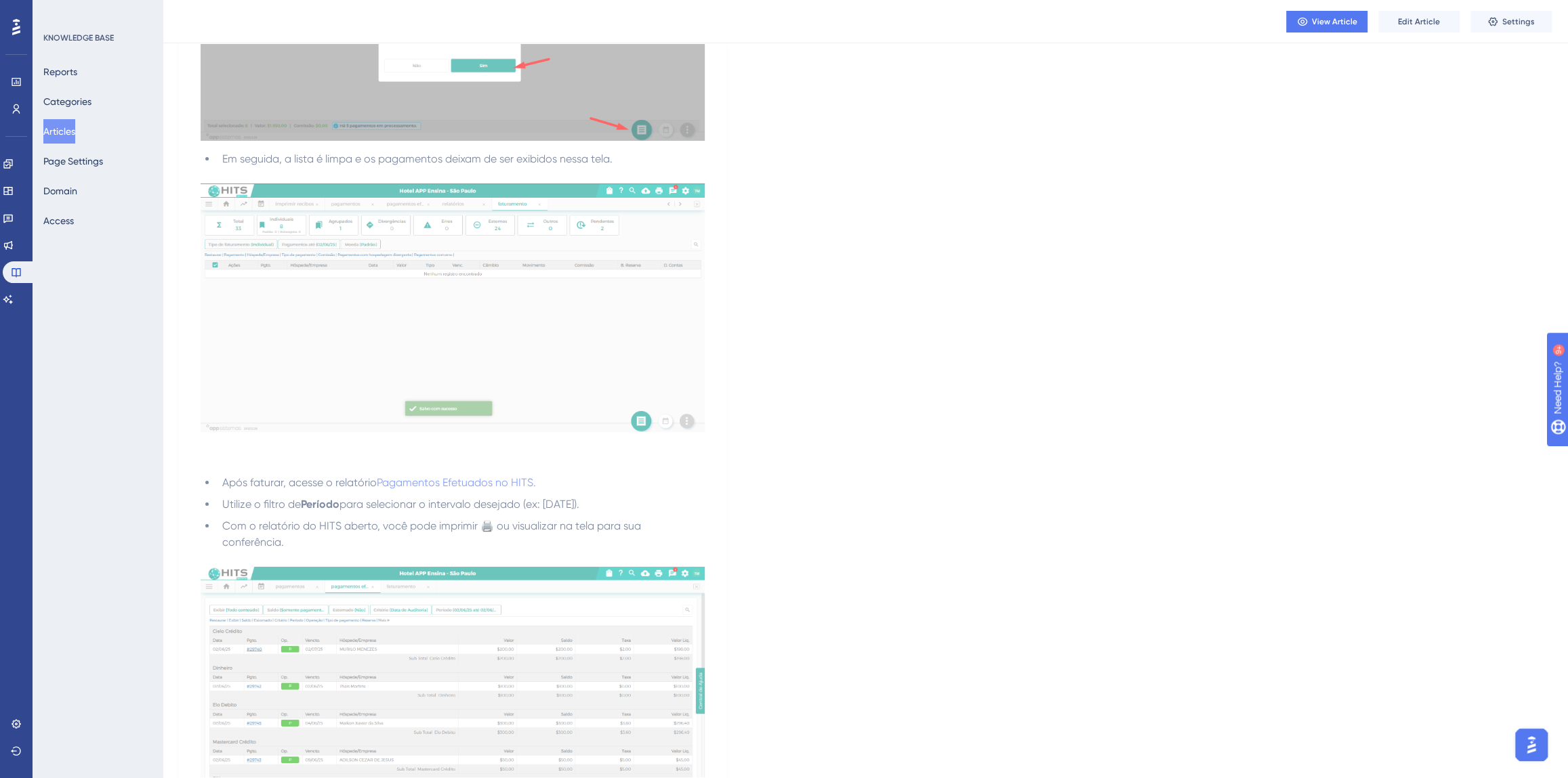
click at [47, 135] on button "Articles" at bounding box center [59, 131] width 32 height 24
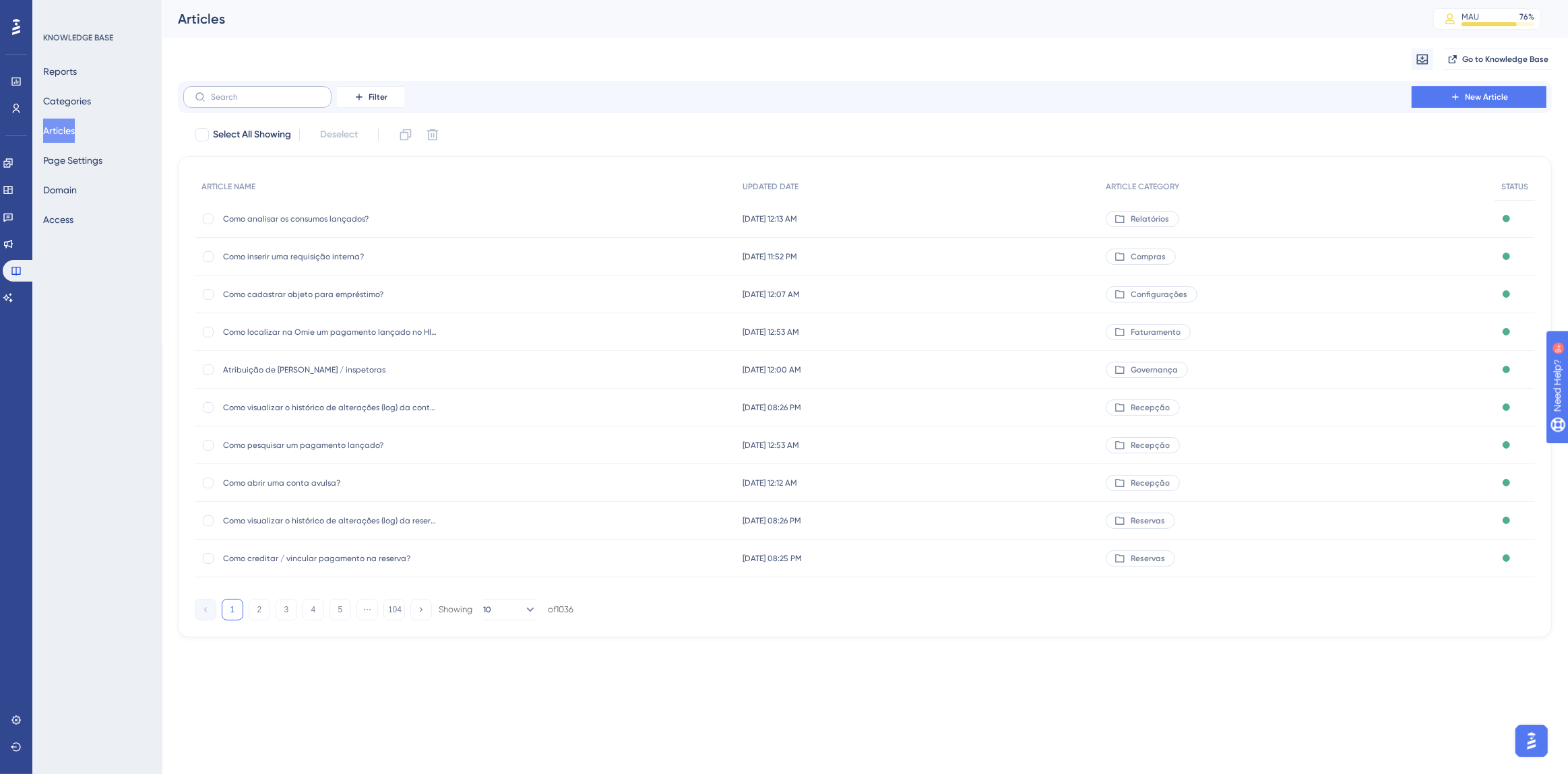
click at [252, 87] on label at bounding box center [257, 97] width 149 height 21
click at [252, 93] on input "text" at bounding box center [265, 97] width 109 height 10
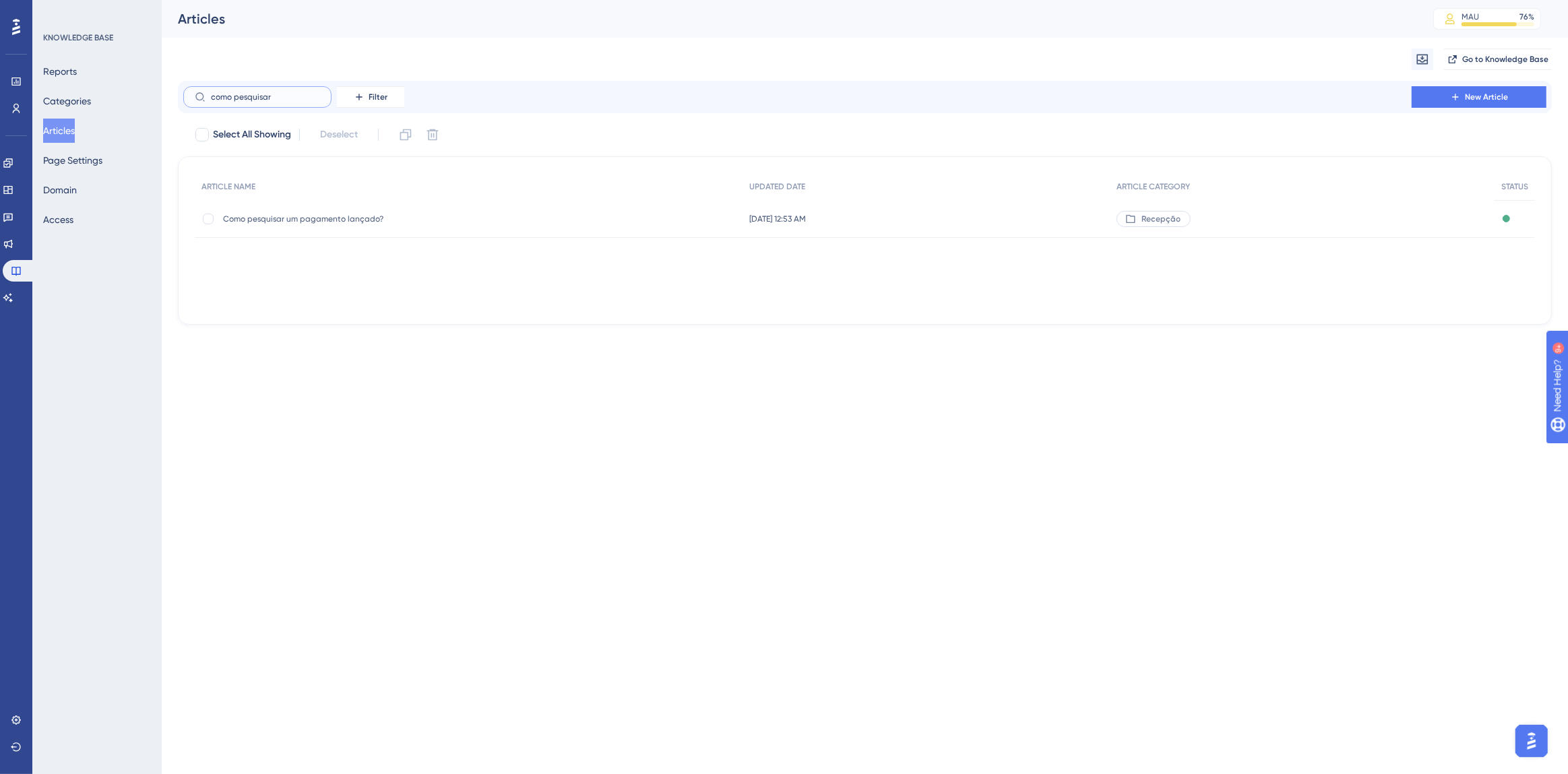
type input "como pesquisar"
click at [357, 221] on span "Como pesquisar um pagamento lançado?" at bounding box center [331, 219] width 215 height 11
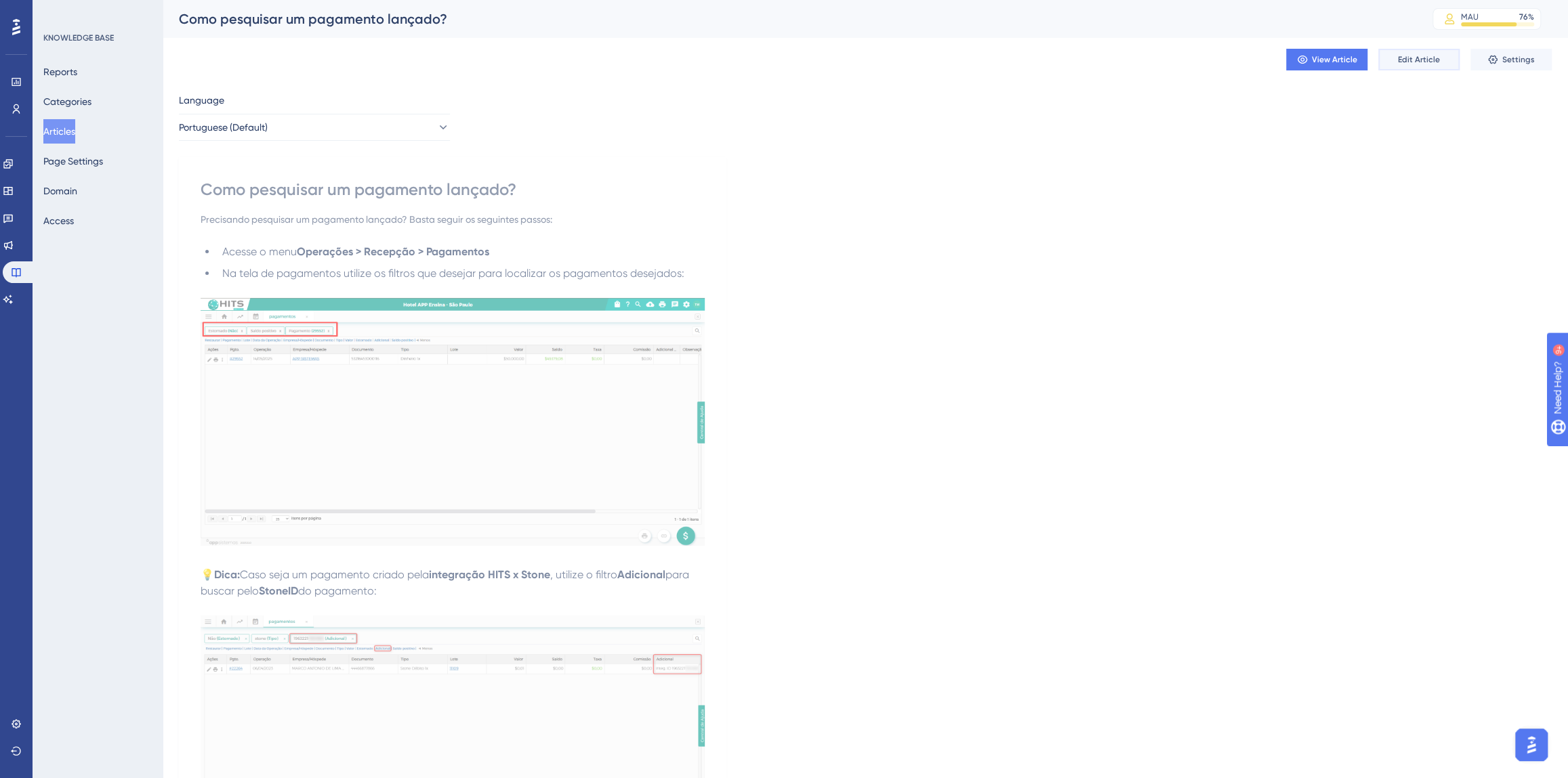
click at [1410, 68] on button "Edit Article" at bounding box center [1419, 60] width 81 height 21
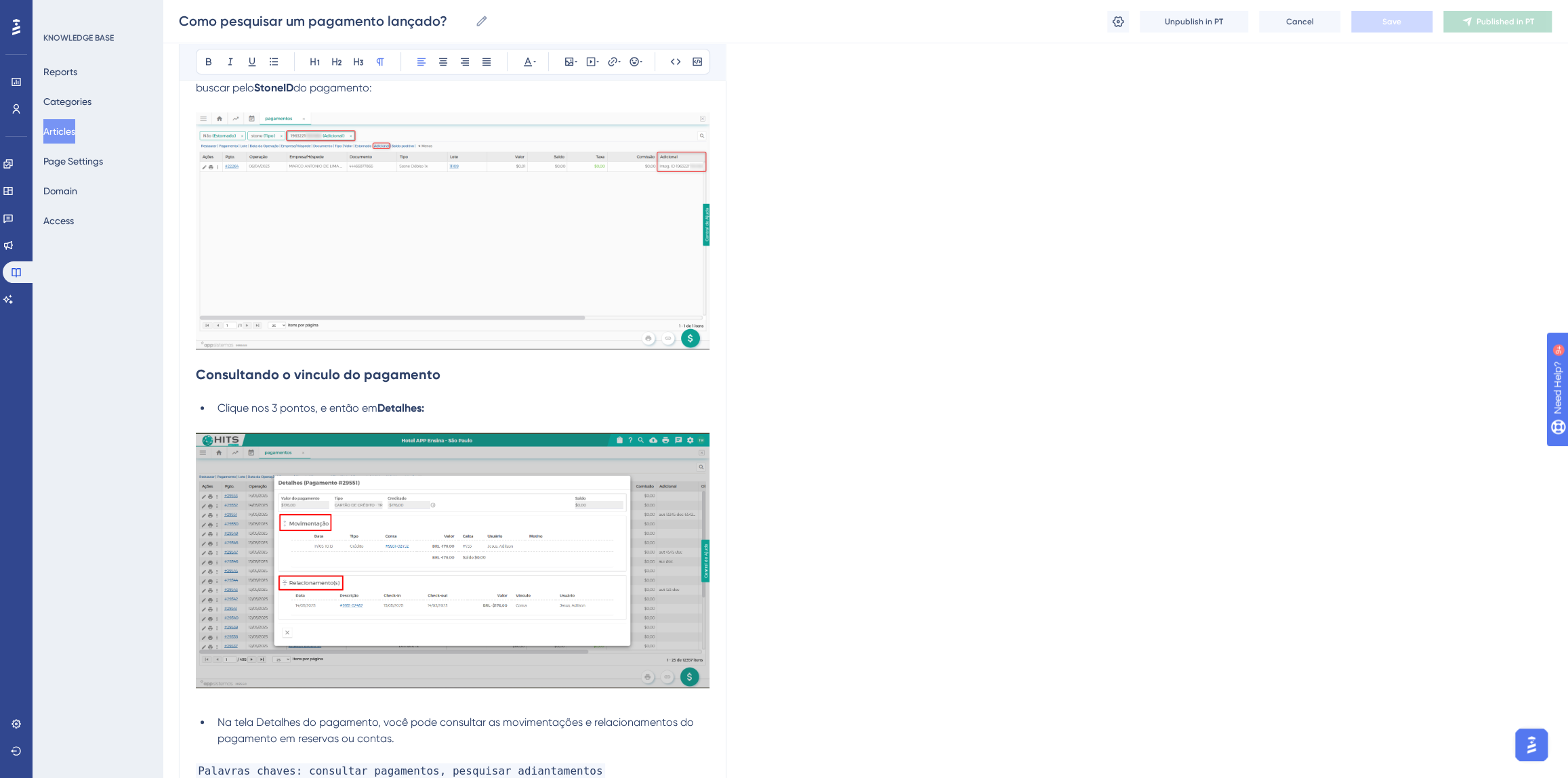
scroll to position [698, 0]
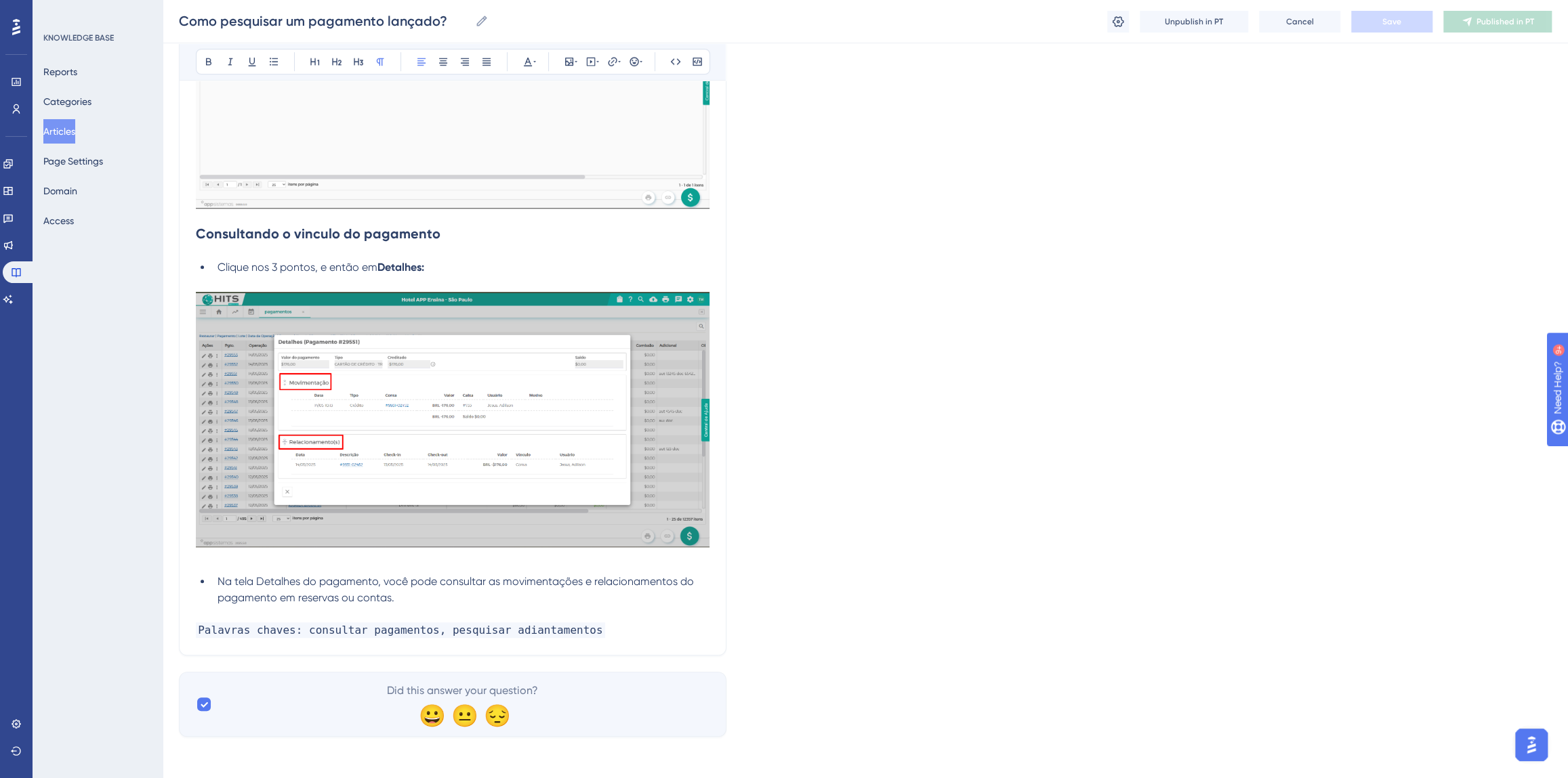
click at [601, 622] on p "Palavras chaves: consultar pagamentos, pesquisar adiantamentos" at bounding box center [453, 630] width 513 height 16
click at [577, 627] on p "Palavras chaves: consultar pagamentos, pesquisar adiantamentos" at bounding box center [453, 630] width 513 height 16
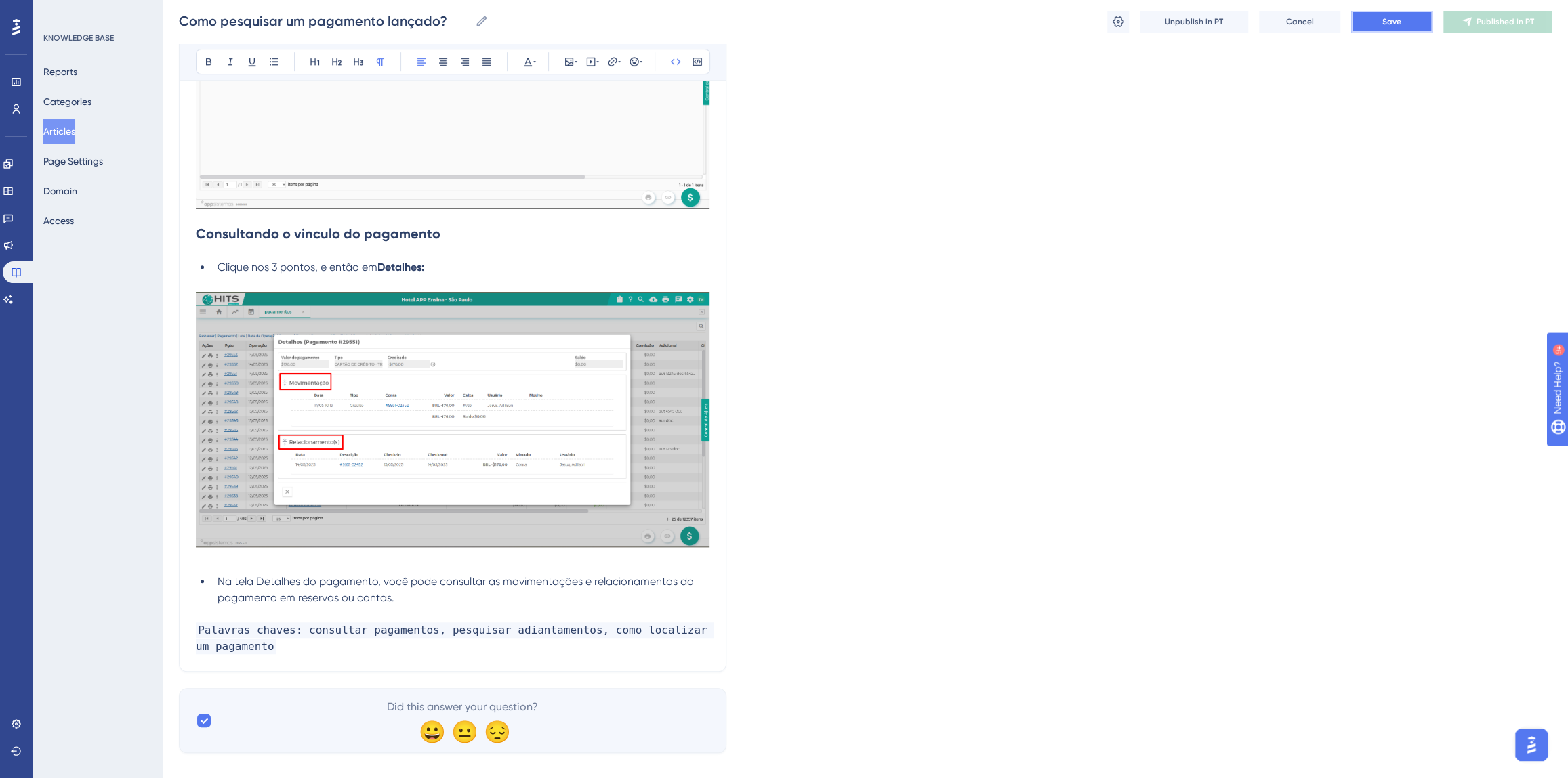
click at [1397, 27] on button "Save" at bounding box center [1391, 21] width 81 height 21
click at [1478, 27] on button "Publish in PT" at bounding box center [1496, 21] width 108 height 21
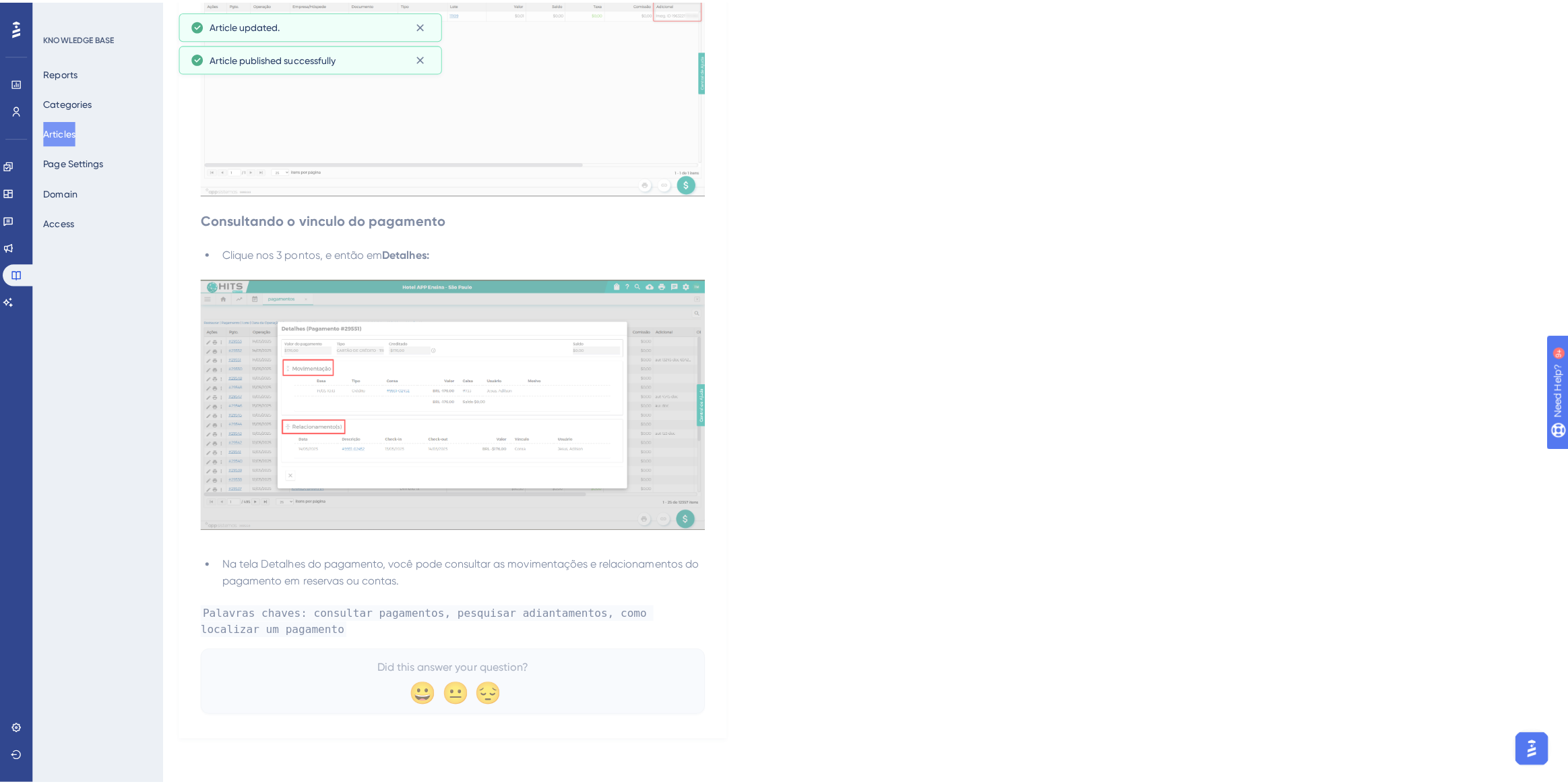
scroll to position [0, 0]
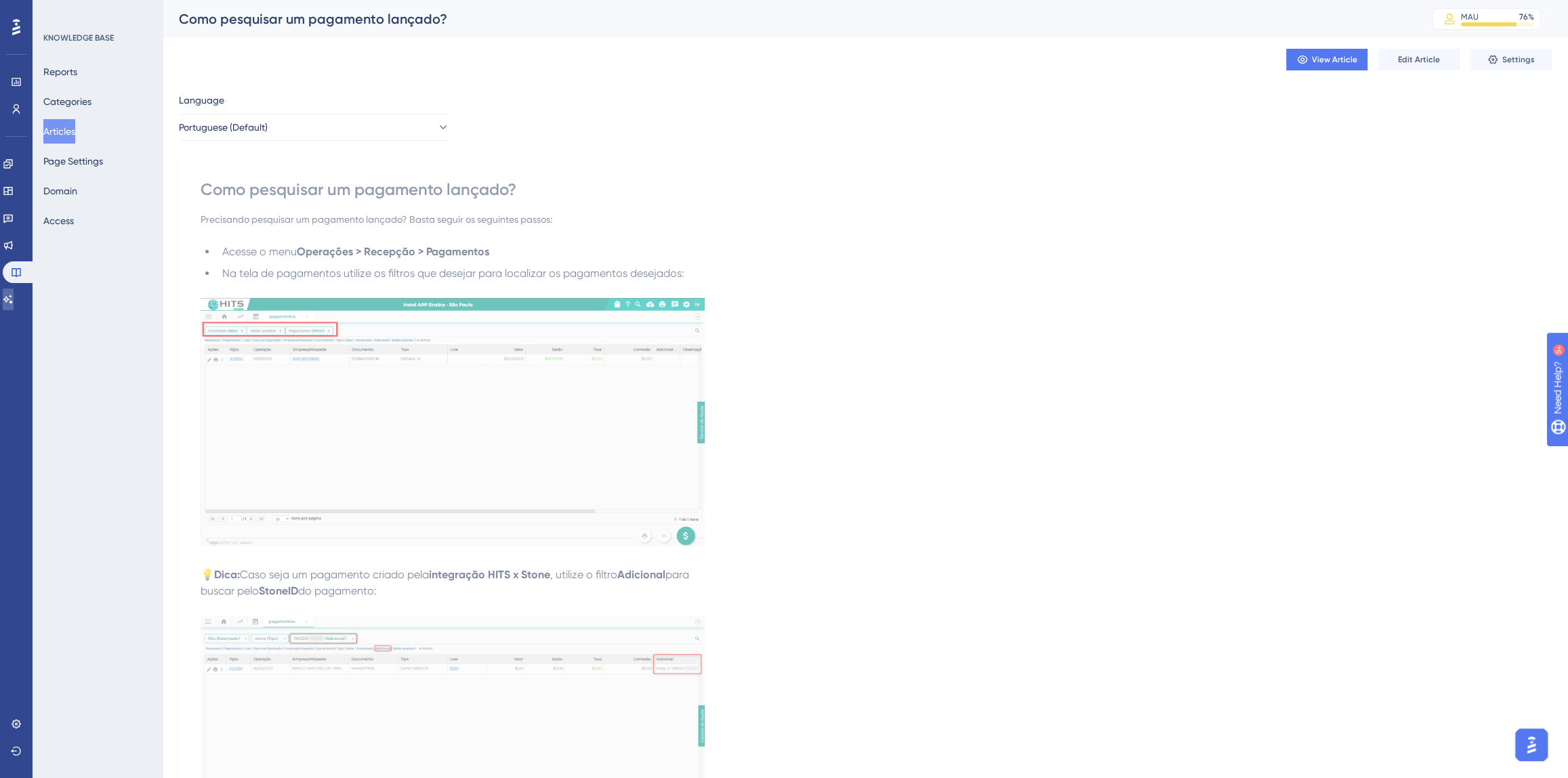
click at [13, 303] on icon at bounding box center [8, 300] width 11 height 11
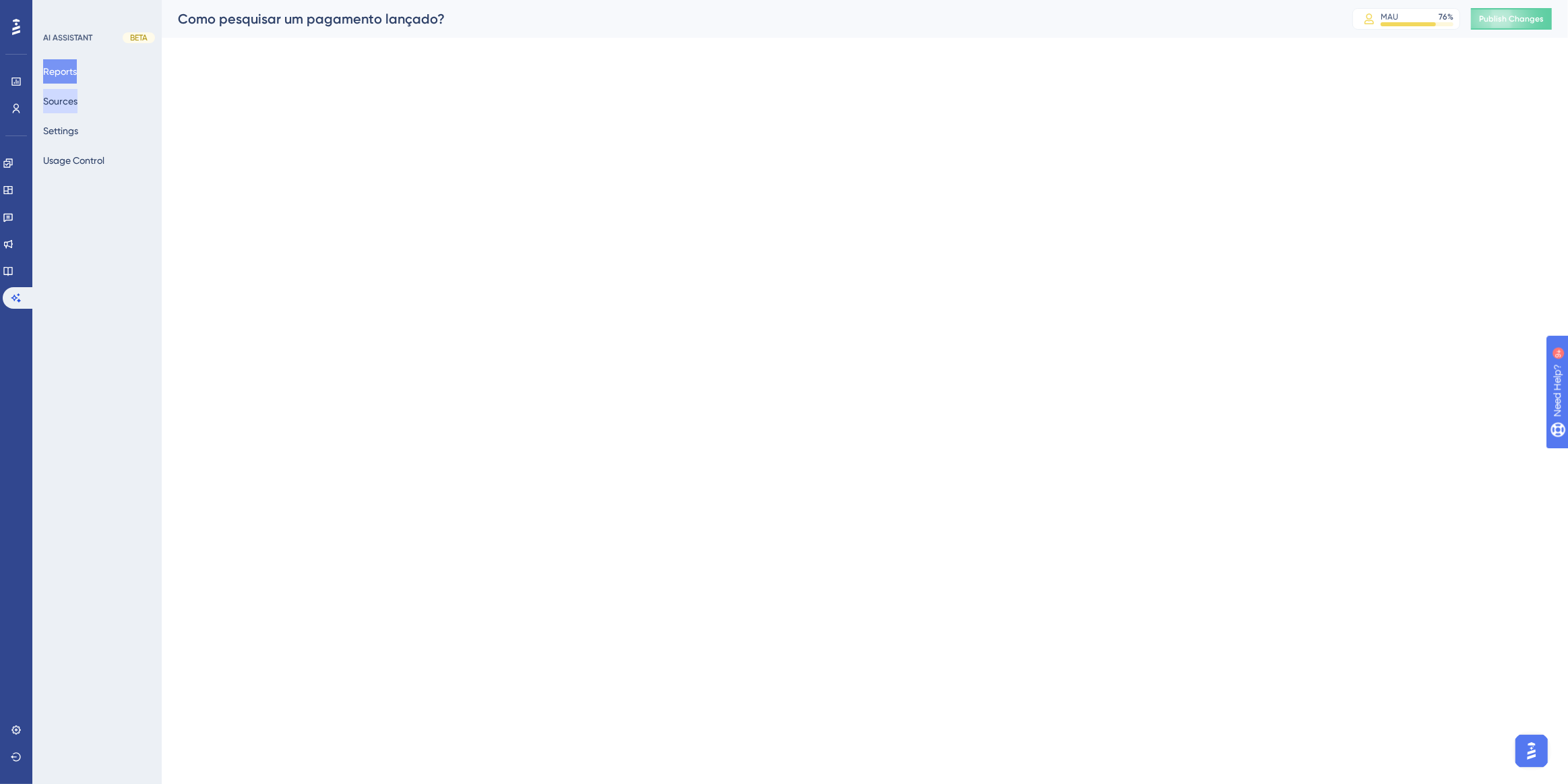
click at [0, 0] on div "Performance Users Engagement Widgets Feedback Product Updates Knowledge Base AI…" at bounding box center [0, 0] width 0 height 0
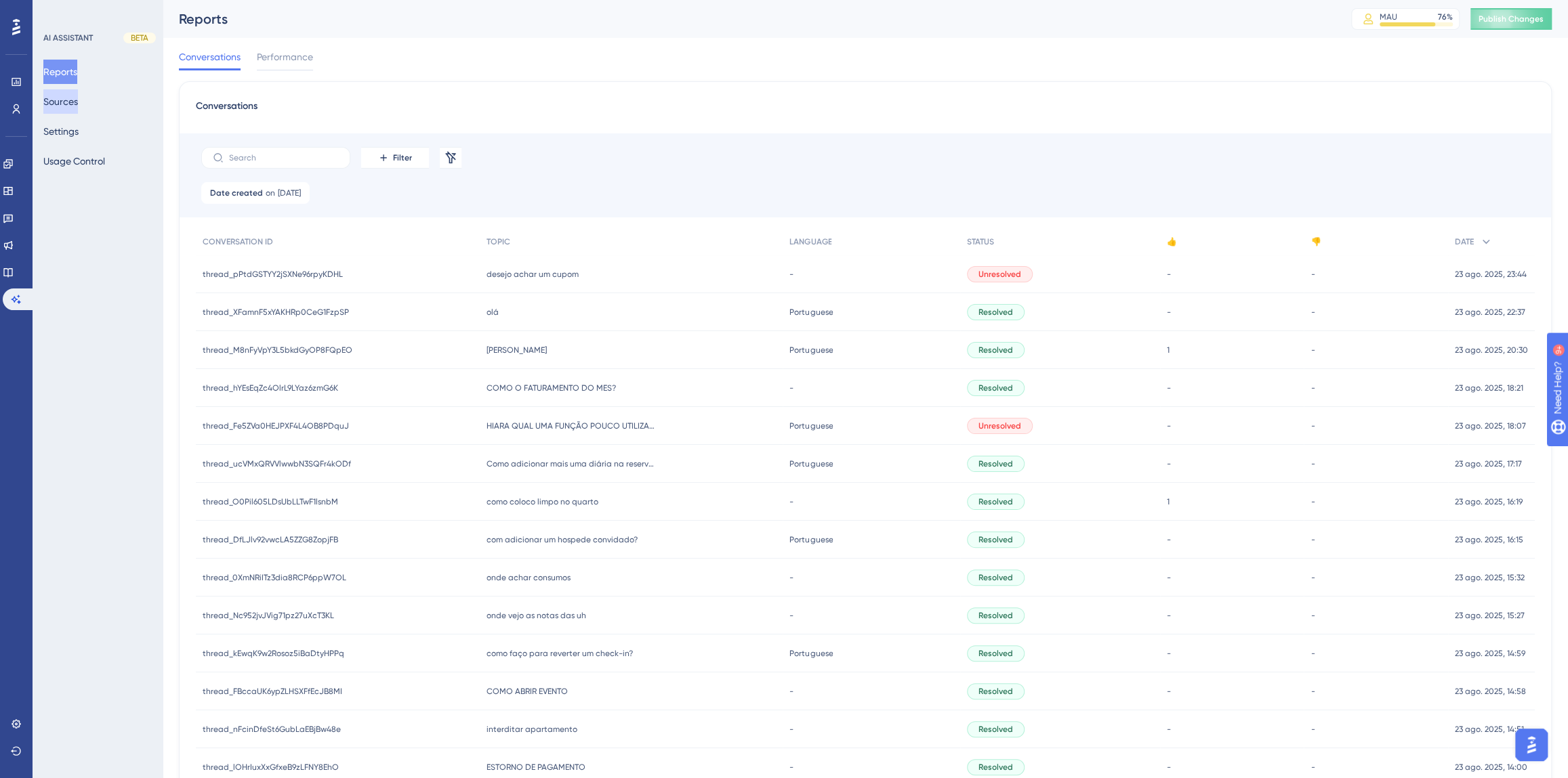
click at [72, 104] on button "Sources" at bounding box center [60, 101] width 35 height 24
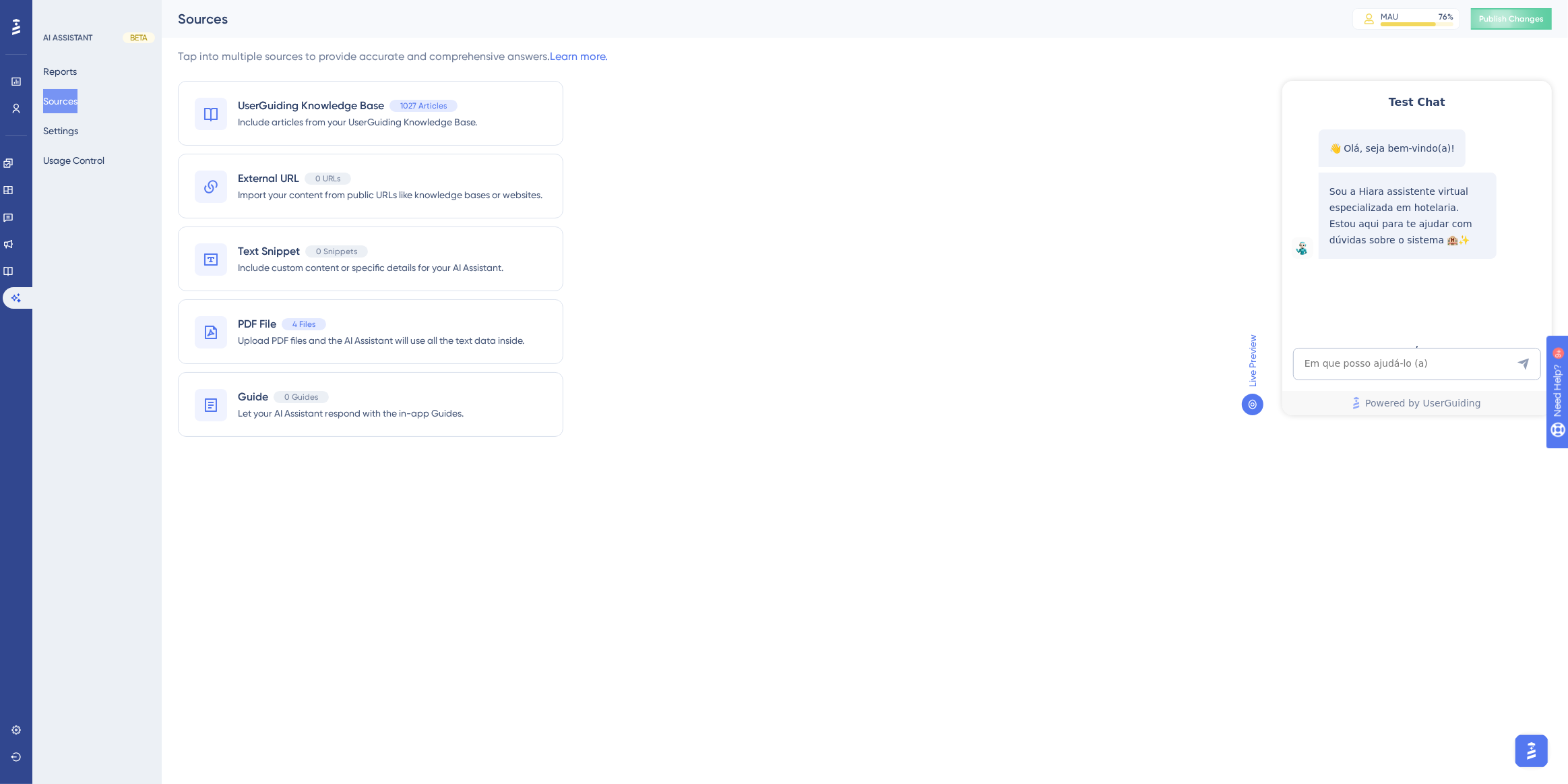
click at [1505, 17] on span "Publish Changes" at bounding box center [1511, 19] width 65 height 11
click at [1412, 368] on textarea "AI Assistant Text Input" at bounding box center [1416, 363] width 248 height 32
paste textarea "como localizar um pagamento?"
type textarea "como localizar um pagamento?"
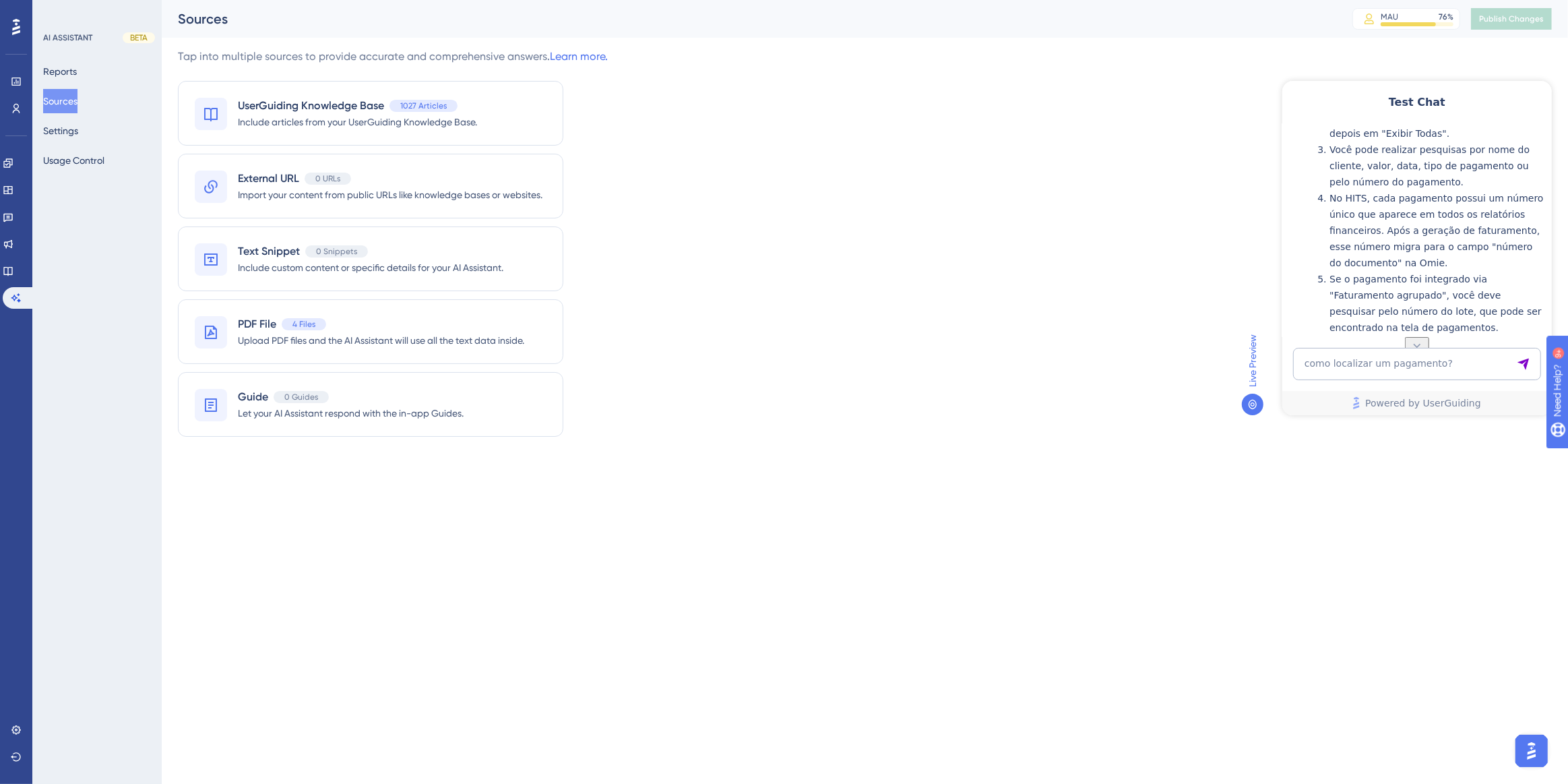
scroll to position [220, 0]
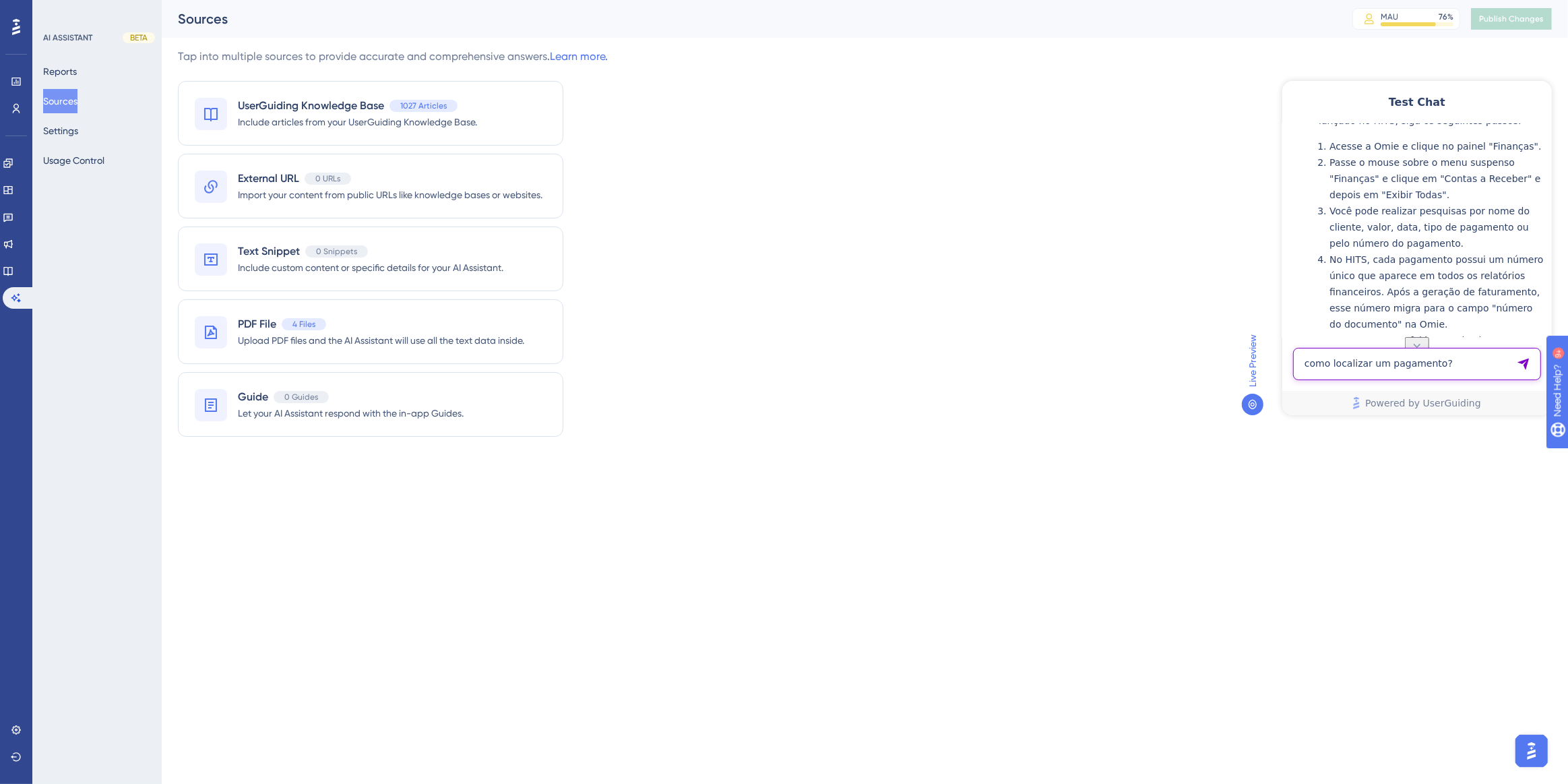
click at [1399, 371] on textarea "como localizar um pagamento?" at bounding box center [1416, 363] width 248 height 32
paste textarea "como localizar um pagamento?"
click at [1435, 357] on textarea "como localizar um pagamento?" at bounding box center [1416, 357] width 248 height 44
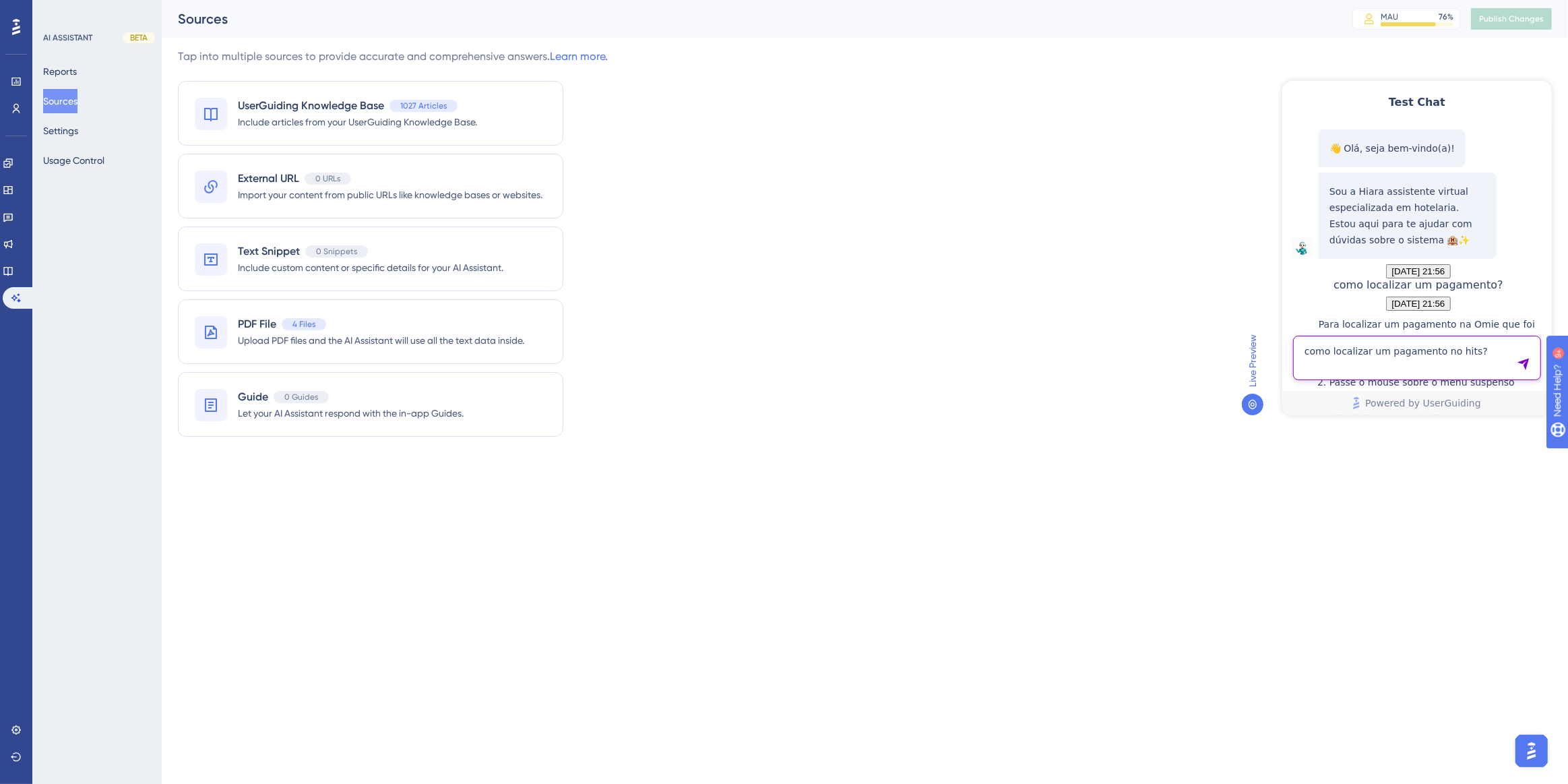
type textarea "como localizar um pagamento no hits?"
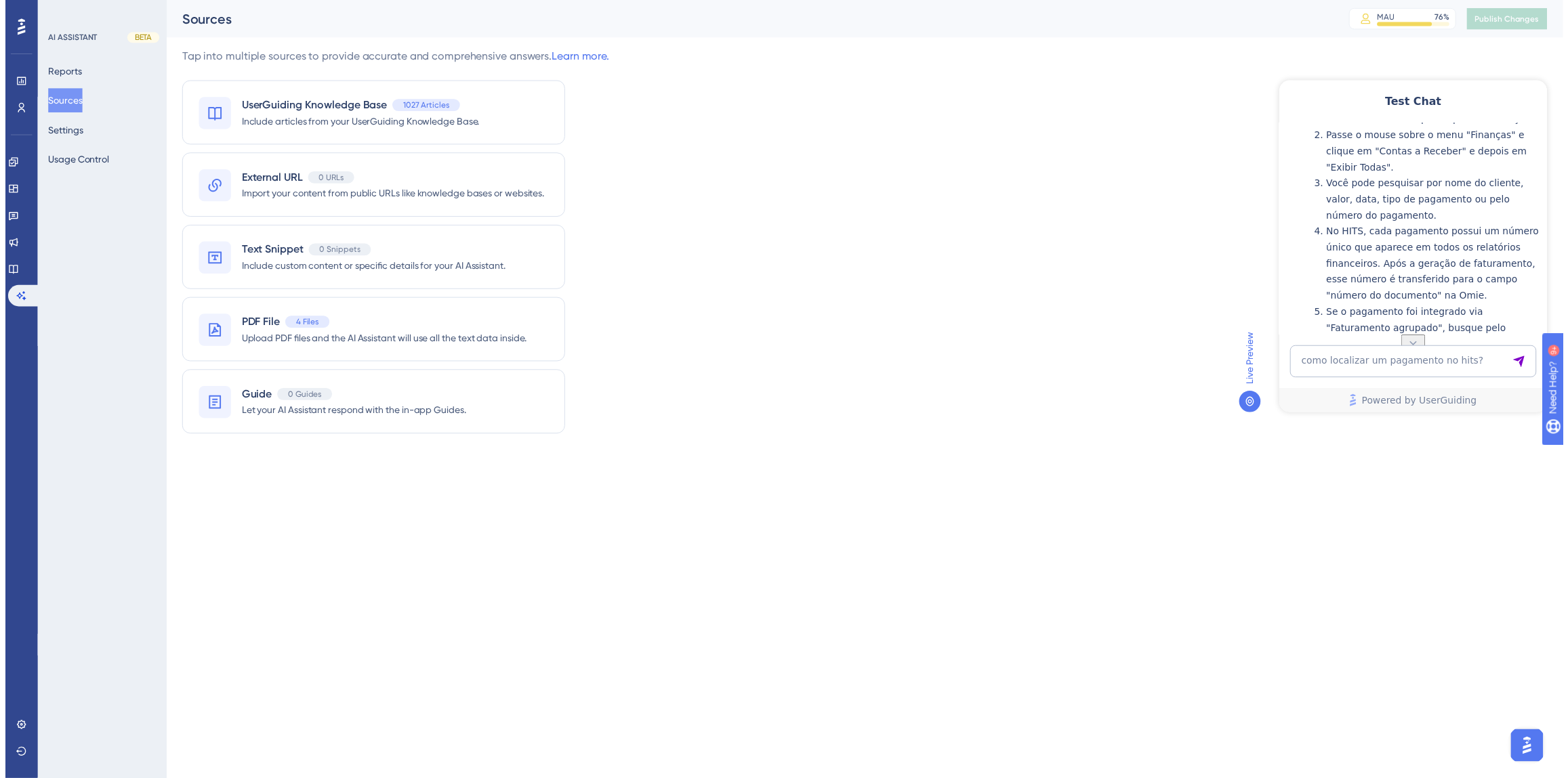
scroll to position [699, 0]
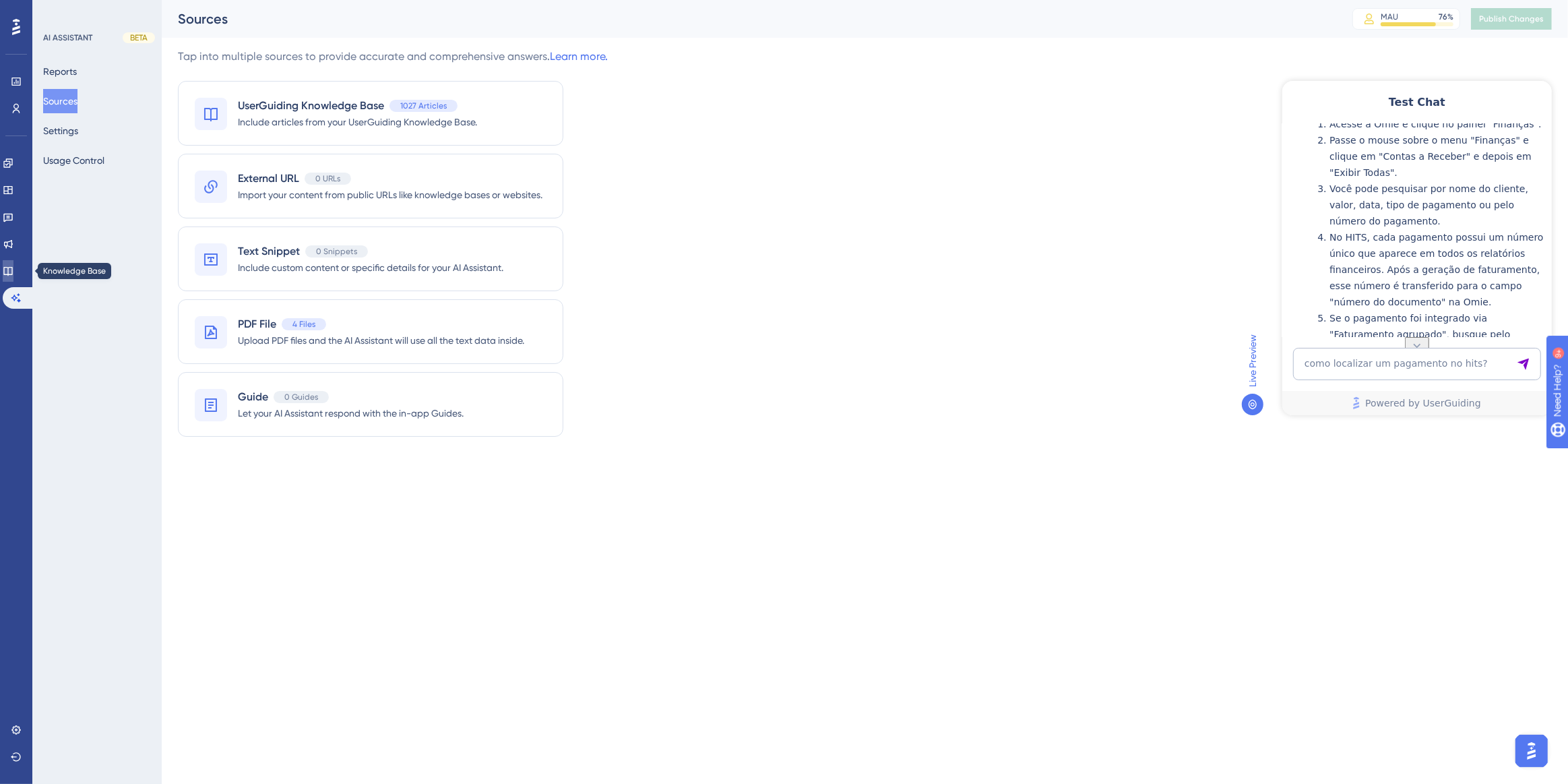
click at [11, 271] on icon at bounding box center [8, 271] width 11 height 11
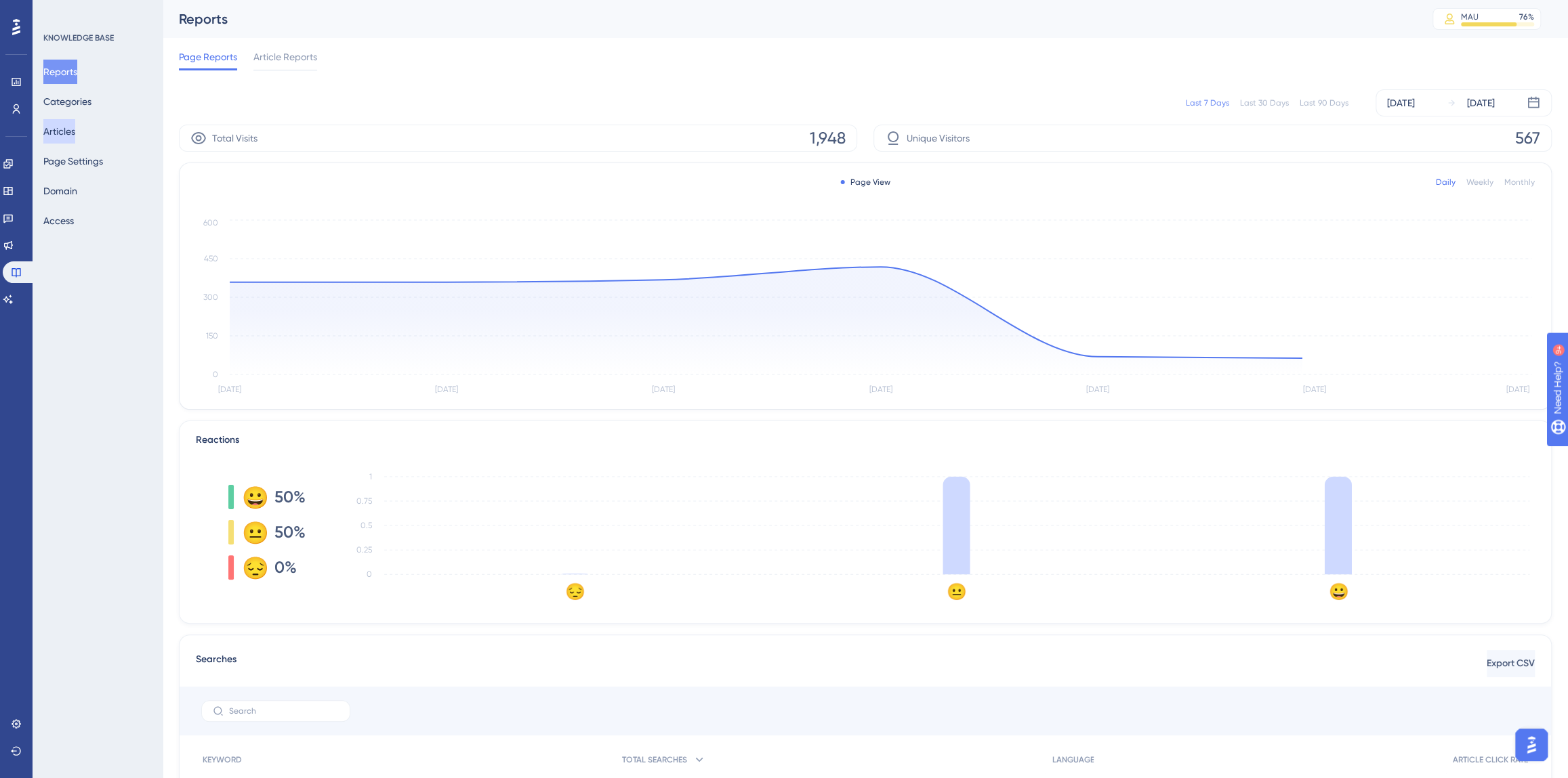
click at [64, 131] on button "Articles" at bounding box center [59, 131] width 32 height 24
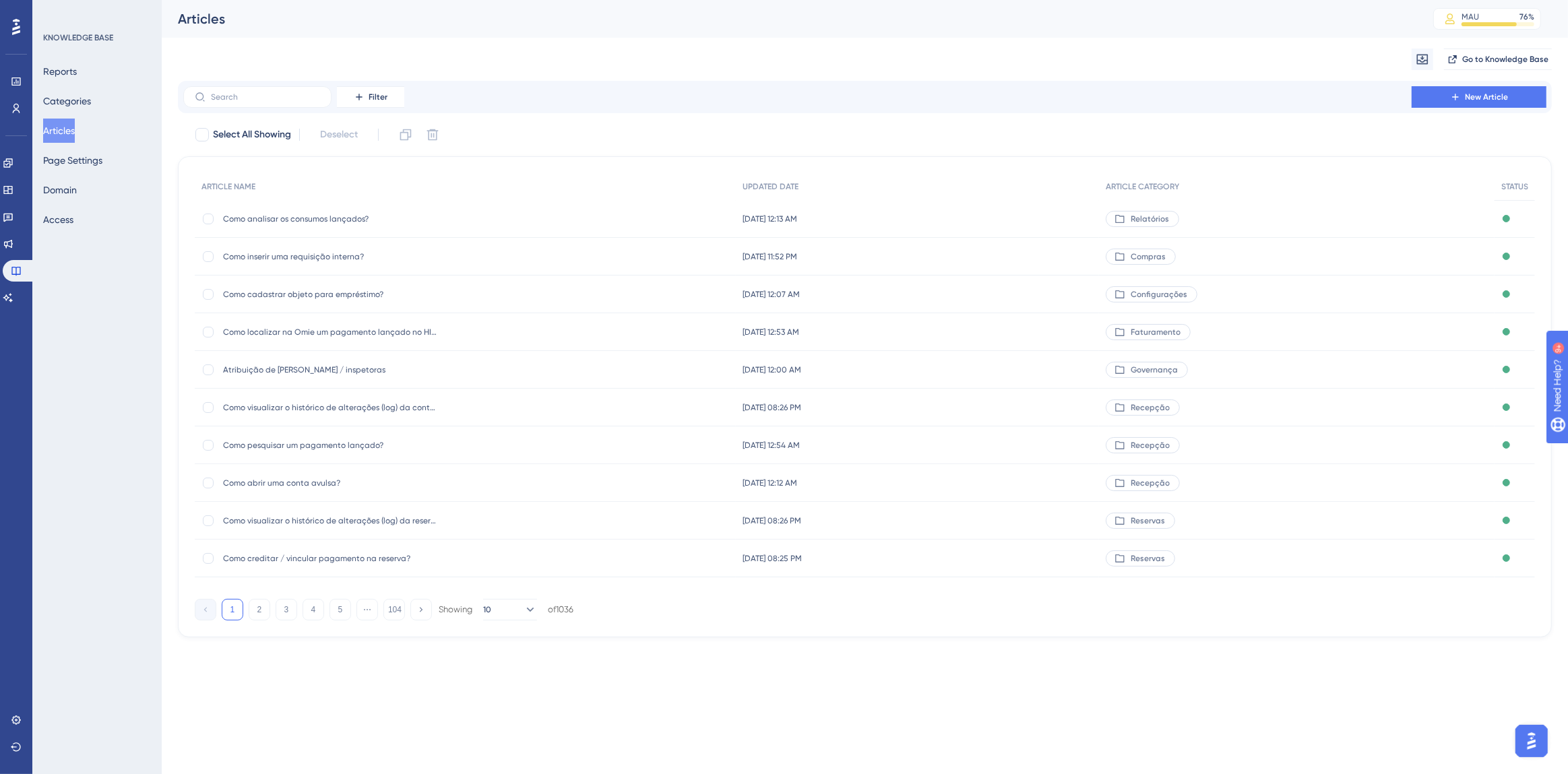
click at [256, 108] on div "Filter New Article" at bounding box center [864, 97] width 1373 height 32
click at [253, 104] on label at bounding box center [257, 97] width 149 height 21
click at [253, 101] on input "text" at bounding box center [265, 97] width 109 height 10
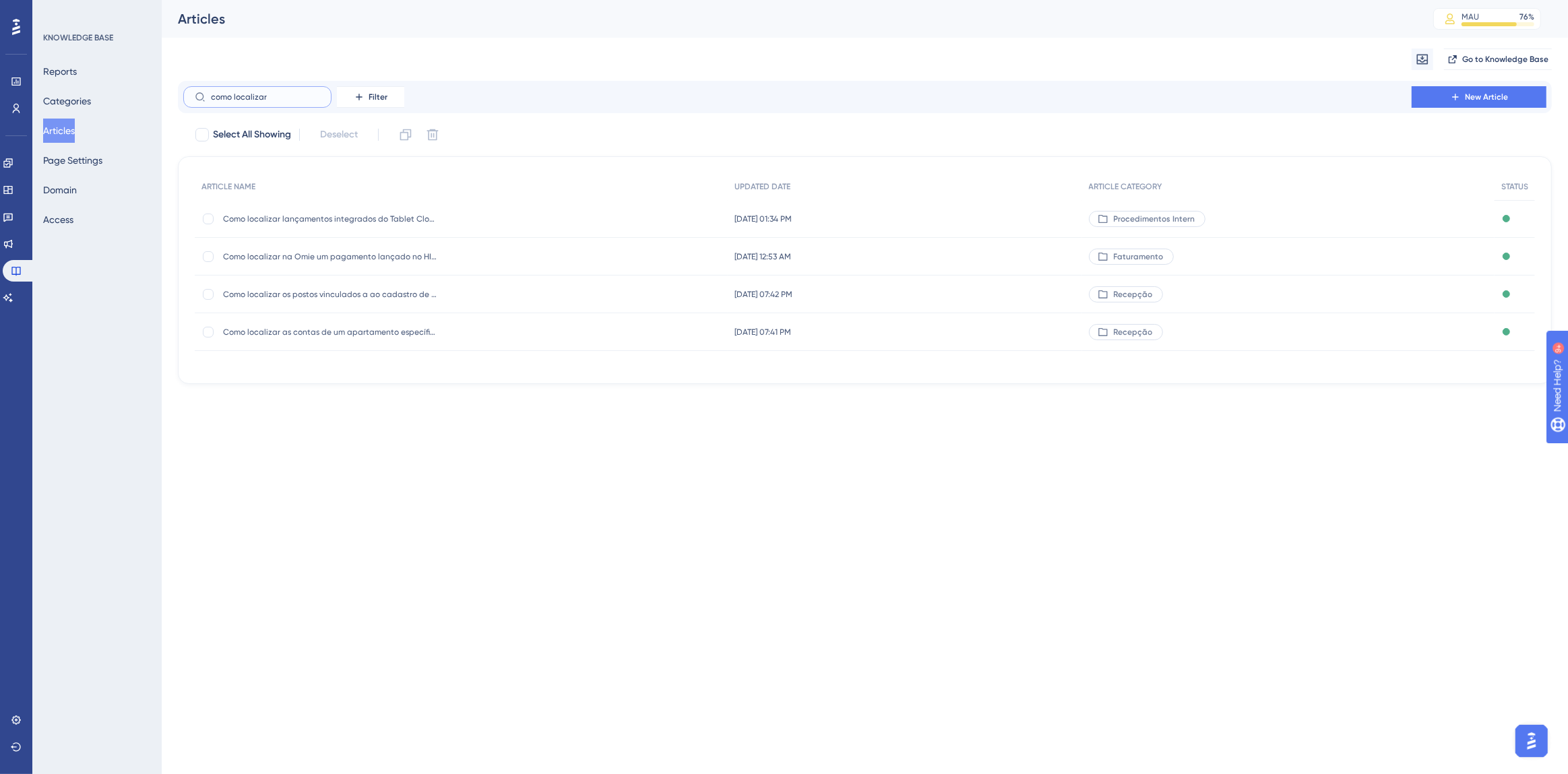
type input "como localizar"
click at [347, 261] on span "Como localizar na Omie um pagamento lançado no HITS?" at bounding box center [331, 257] width 215 height 11
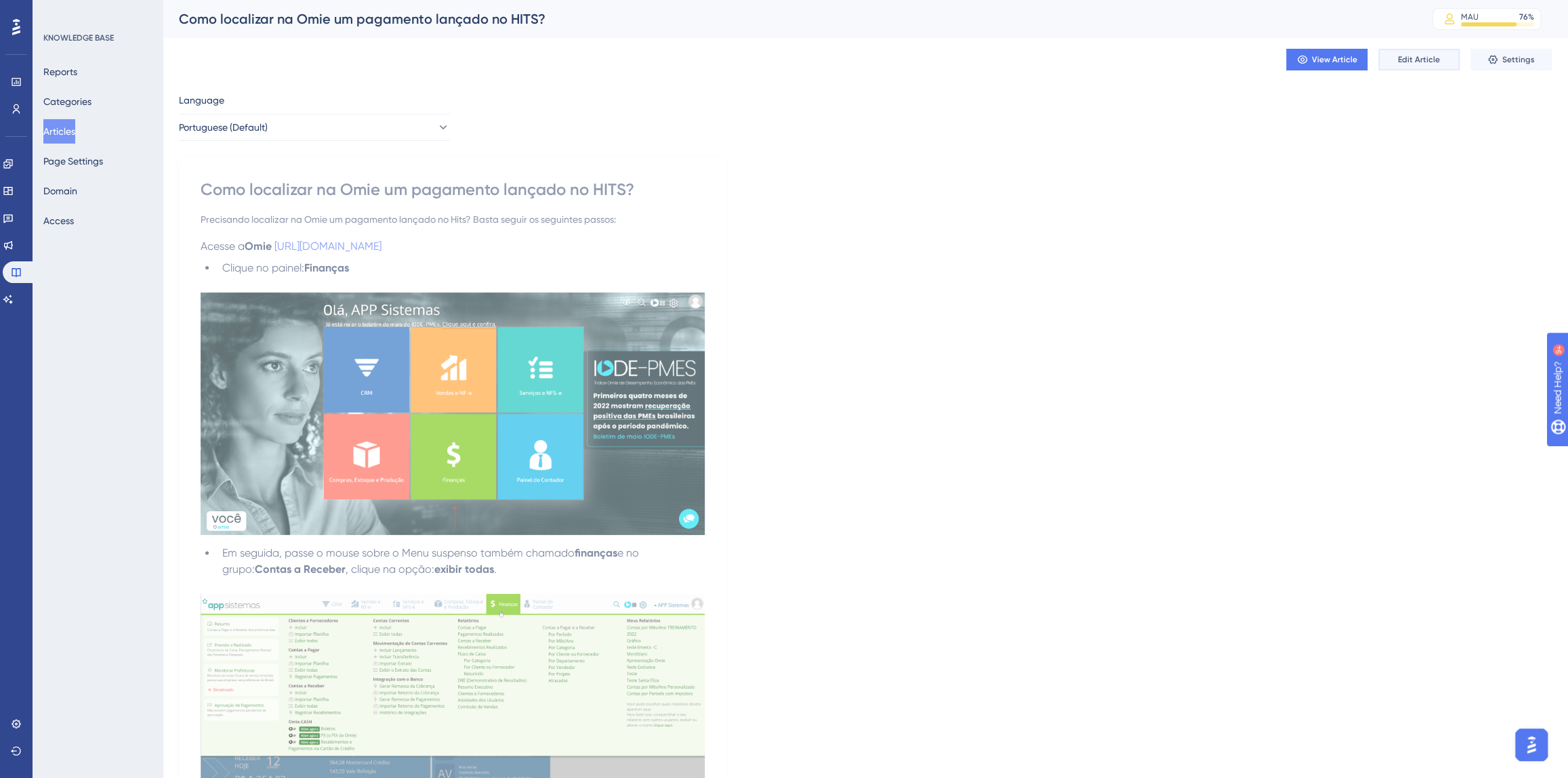
click at [1442, 61] on button "Edit Article" at bounding box center [1419, 60] width 81 height 21
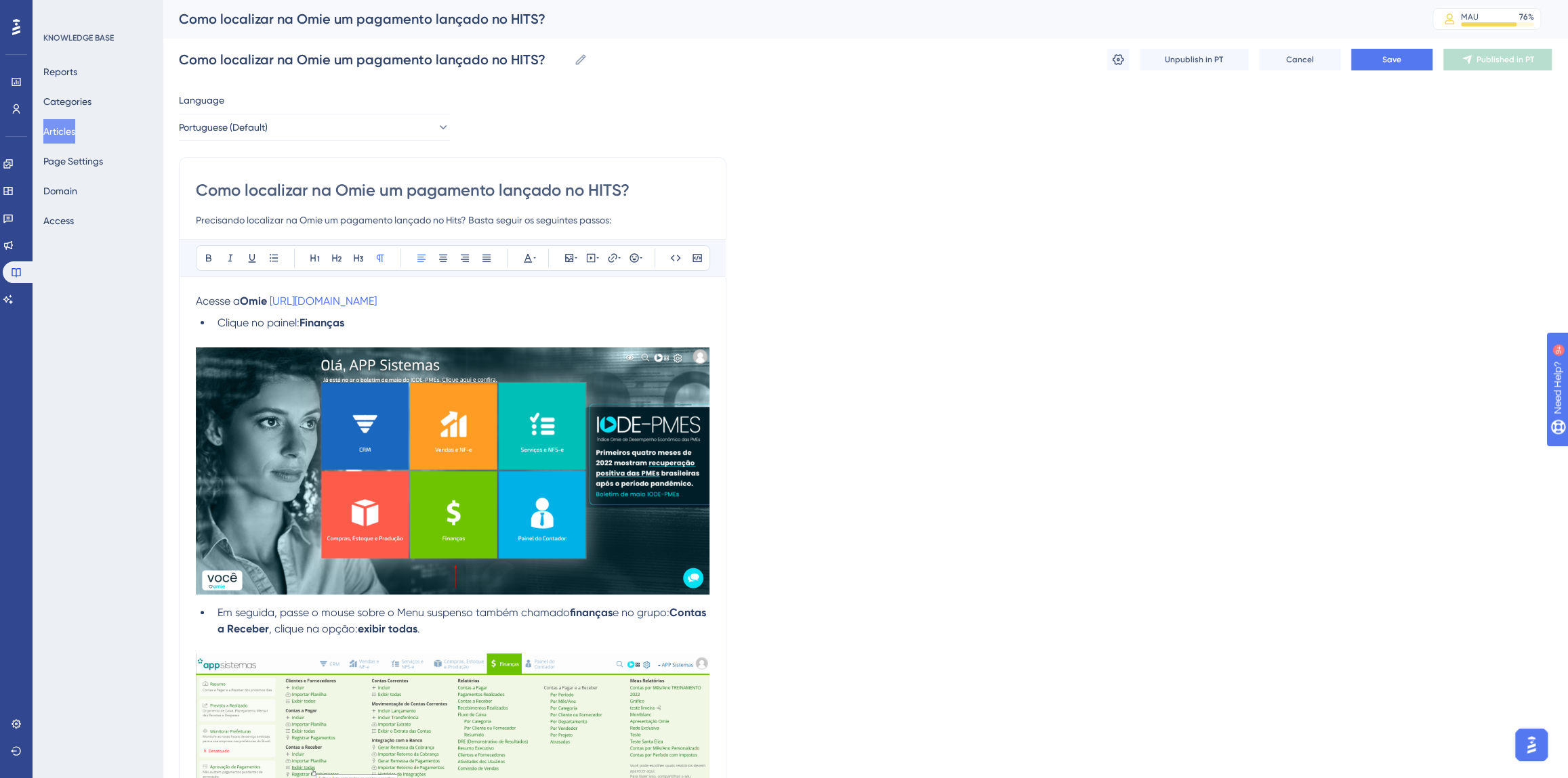
drag, startPoint x: 244, startPoint y: 194, endPoint x: 306, endPoint y: 194, distance: 62.0
click at [306, 194] on input "Como localizar na Omie um pagamento lançado no HITS?" at bounding box center [453, 190] width 513 height 21
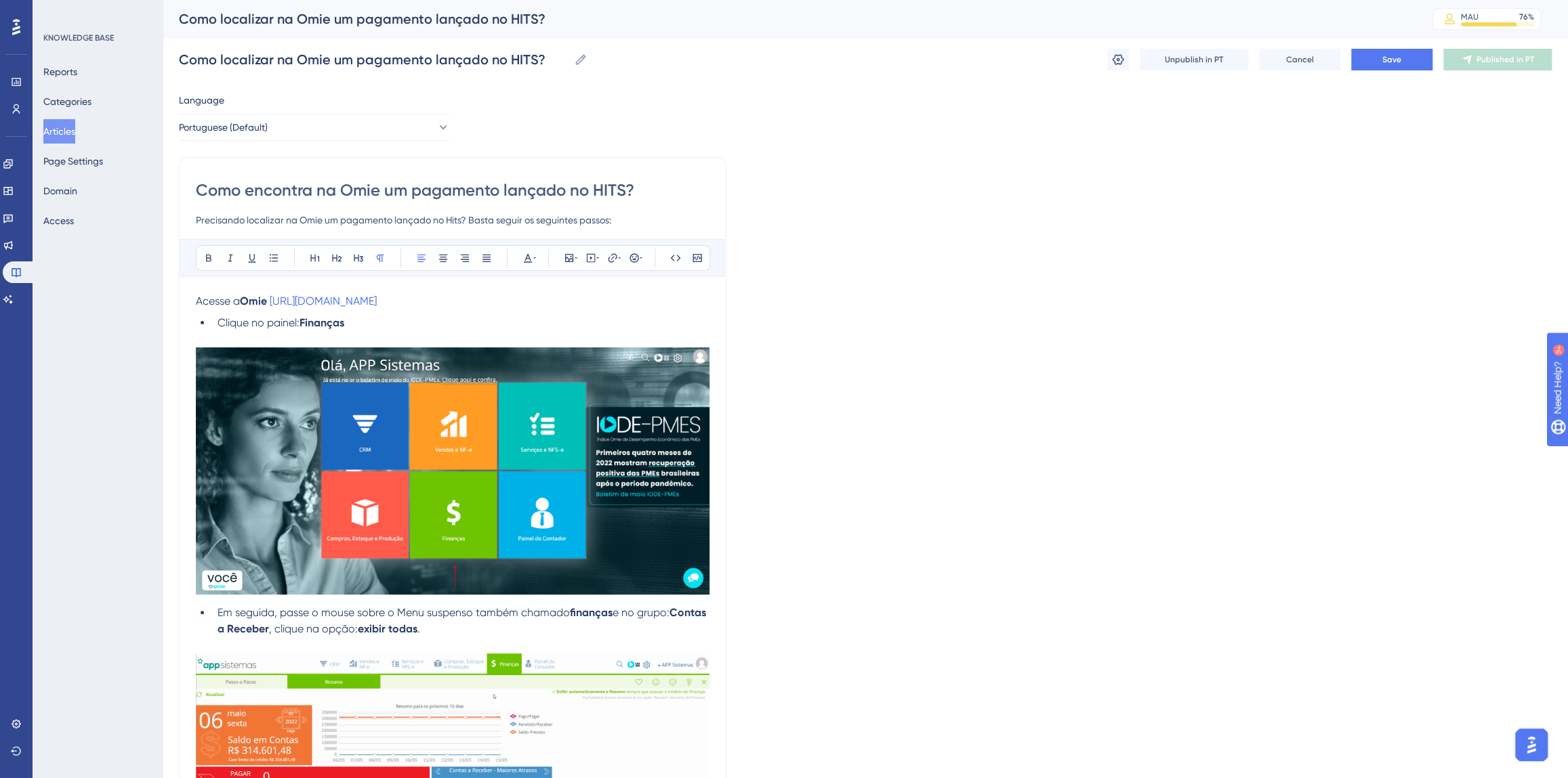
type input "Como encontrar na Omie um pagamento lançado no HITS?"
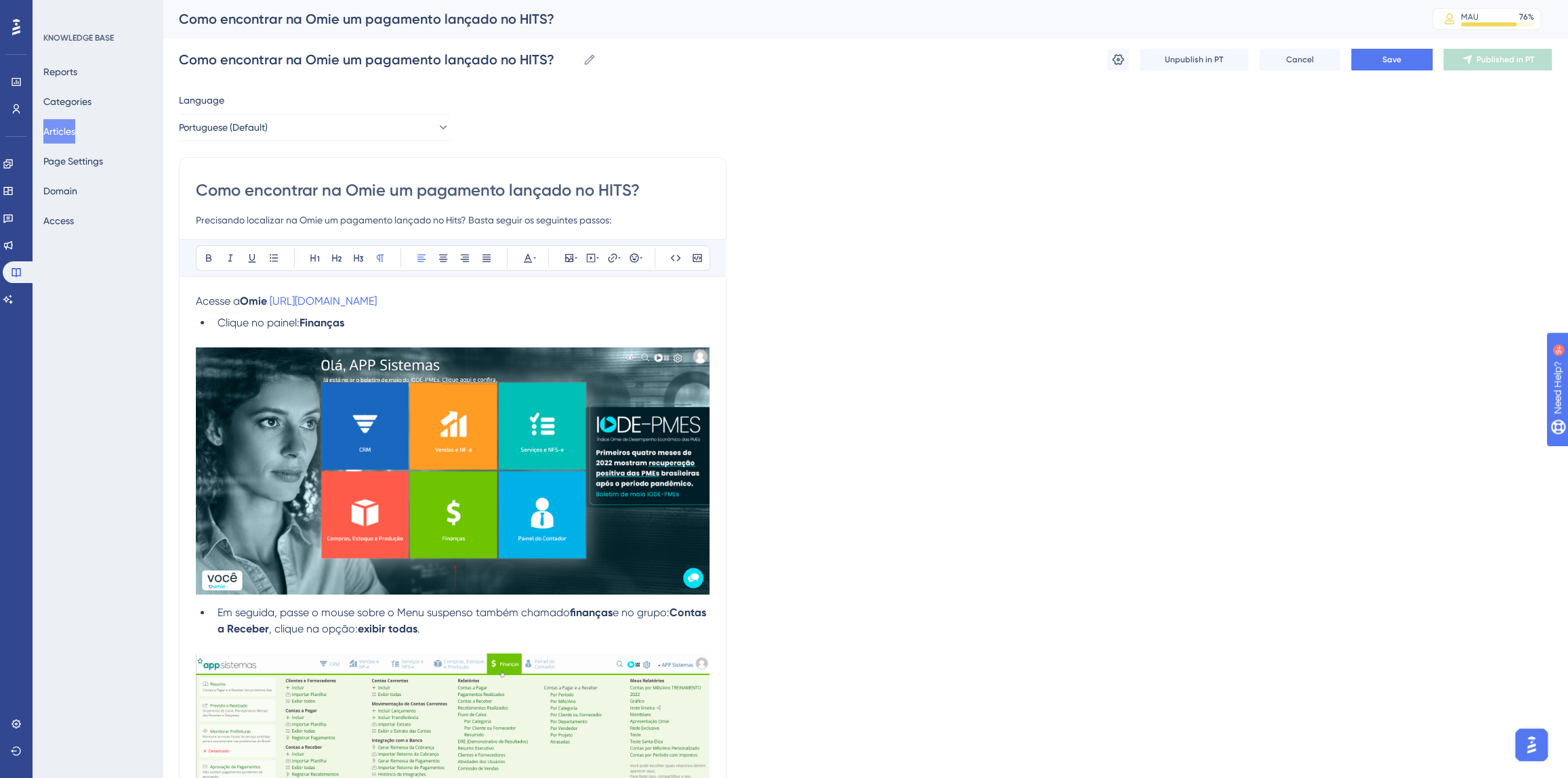
type input "Como encontrar na Omie um pagamento lançado no HITS?"
drag, startPoint x: 244, startPoint y: 219, endPoint x: 284, endPoint y: 224, distance: 40.3
click at [284, 224] on input "Precisando localizar na Omie um pagamento lançado no Hits? Basta seguir os segu…" at bounding box center [453, 220] width 513 height 16
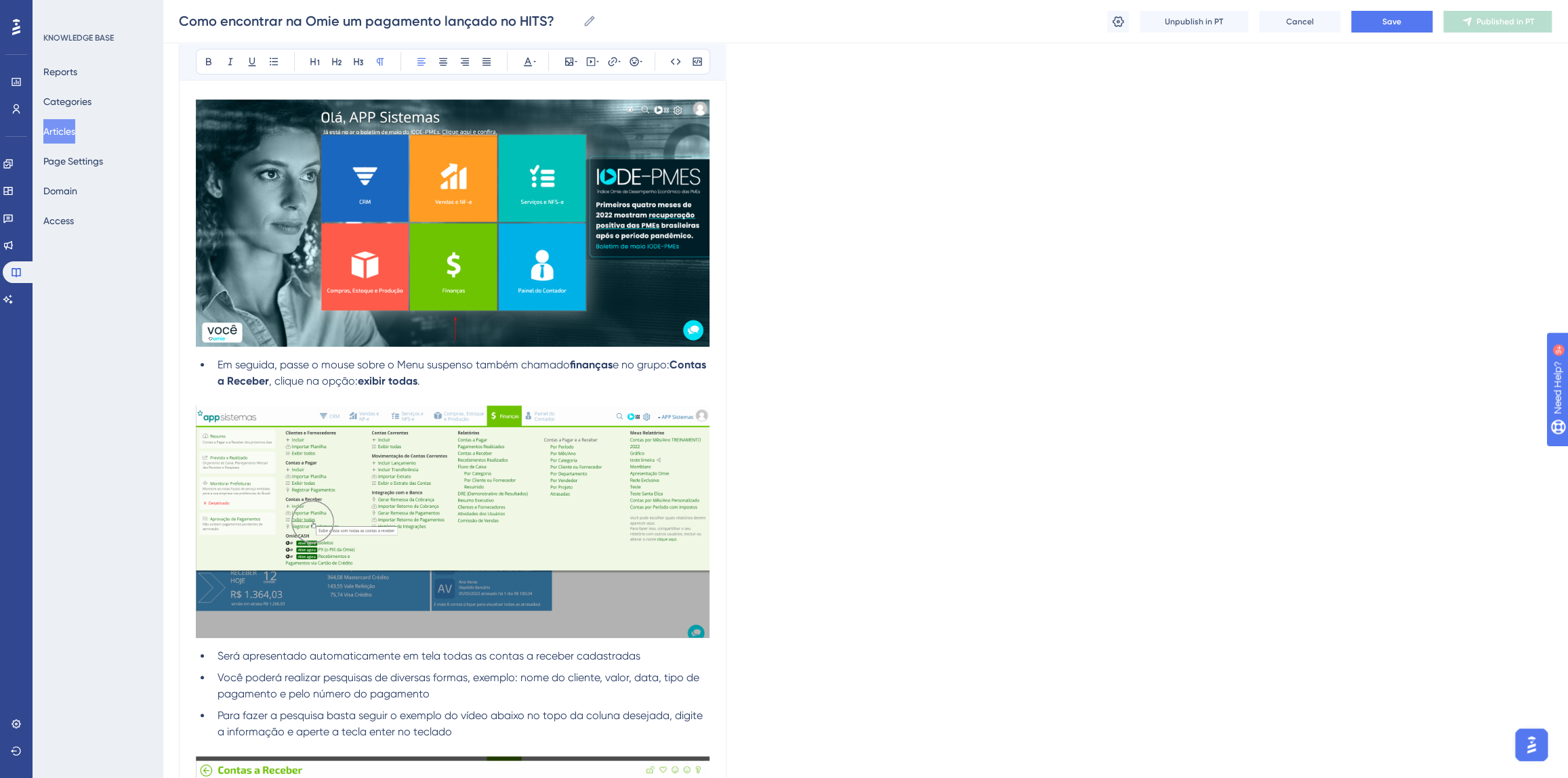
scroll to position [308, 0]
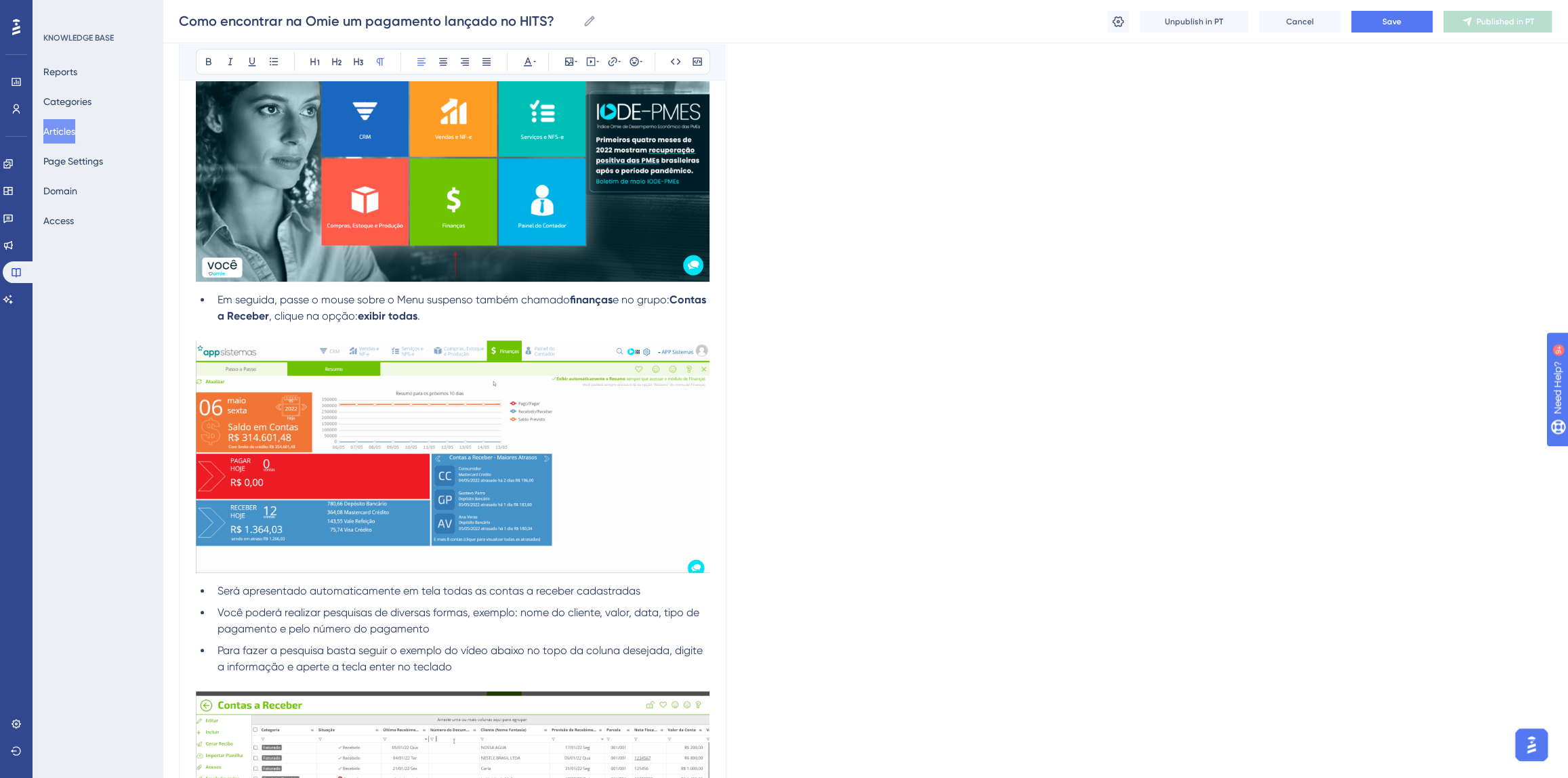
type input "Precisandoencontrar na Omie um pagamento lançado no Hits? Basta seguir os segui…"
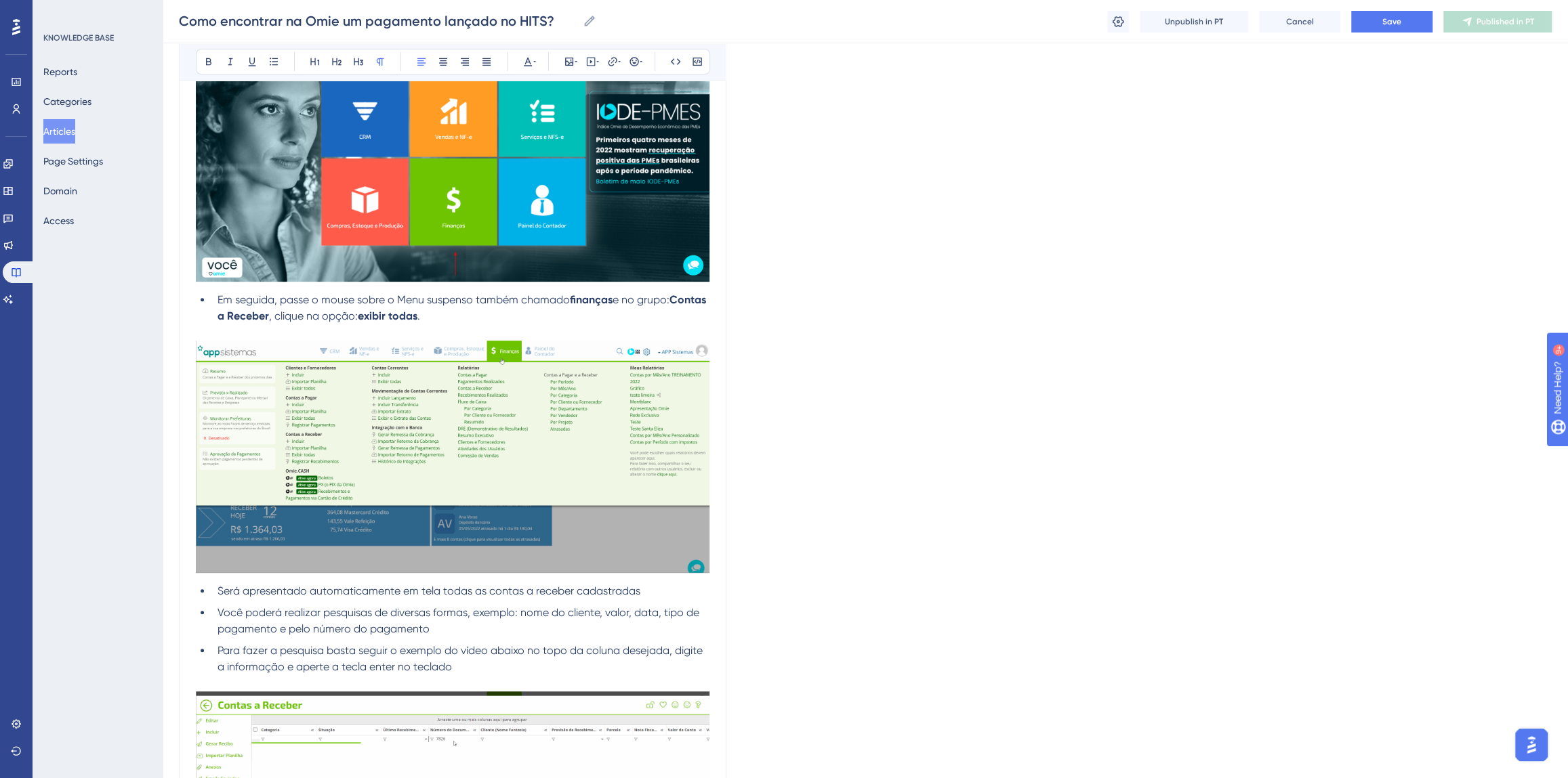
scroll to position [3053, 0]
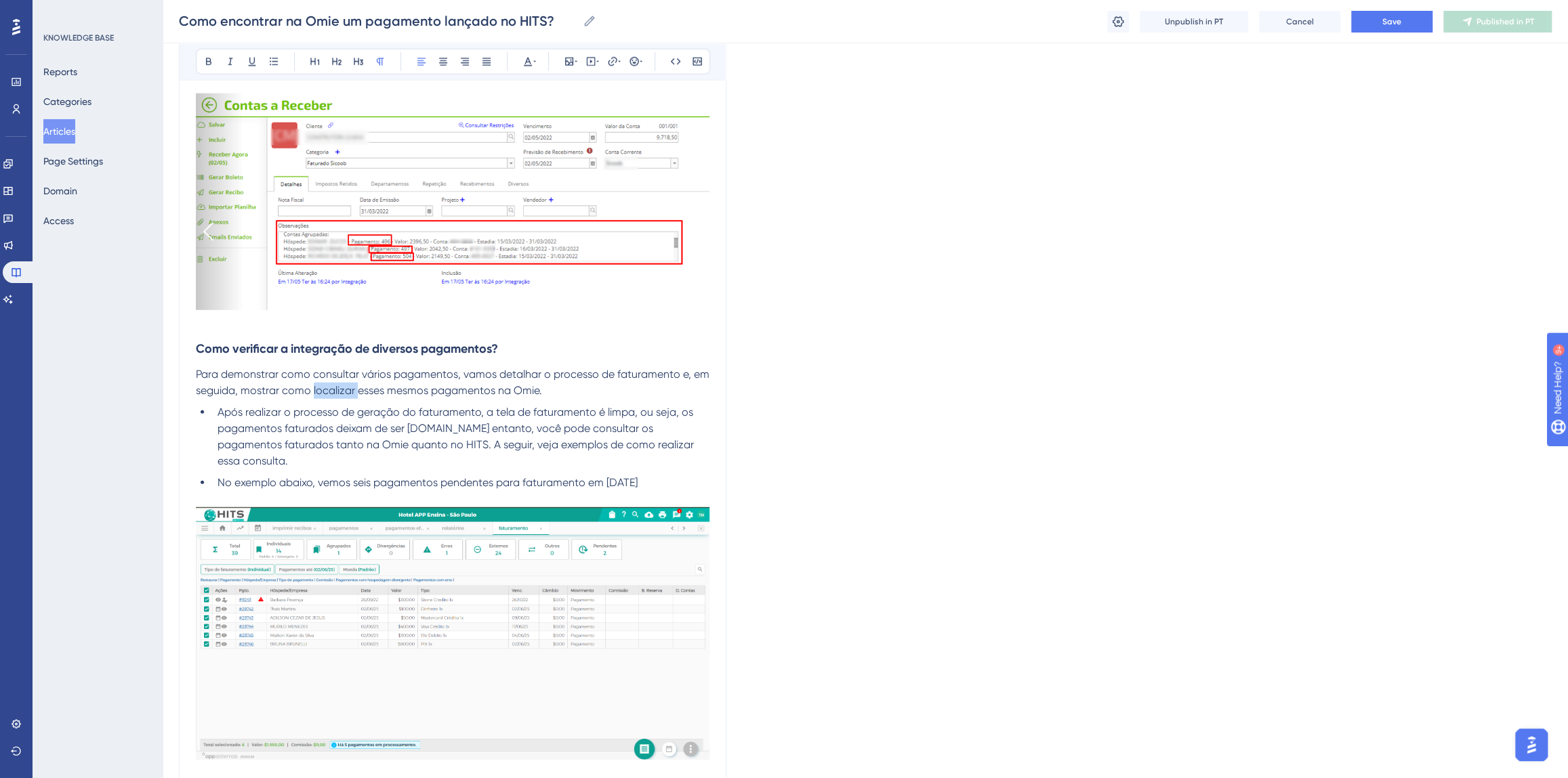
drag, startPoint x: 311, startPoint y: 386, endPoint x: 355, endPoint y: 390, distance: 44.2
click at [355, 390] on span "Para demonstrar como consultar vários pagamentos, vamos detalhar o processo de …" at bounding box center [453, 382] width 516 height 30
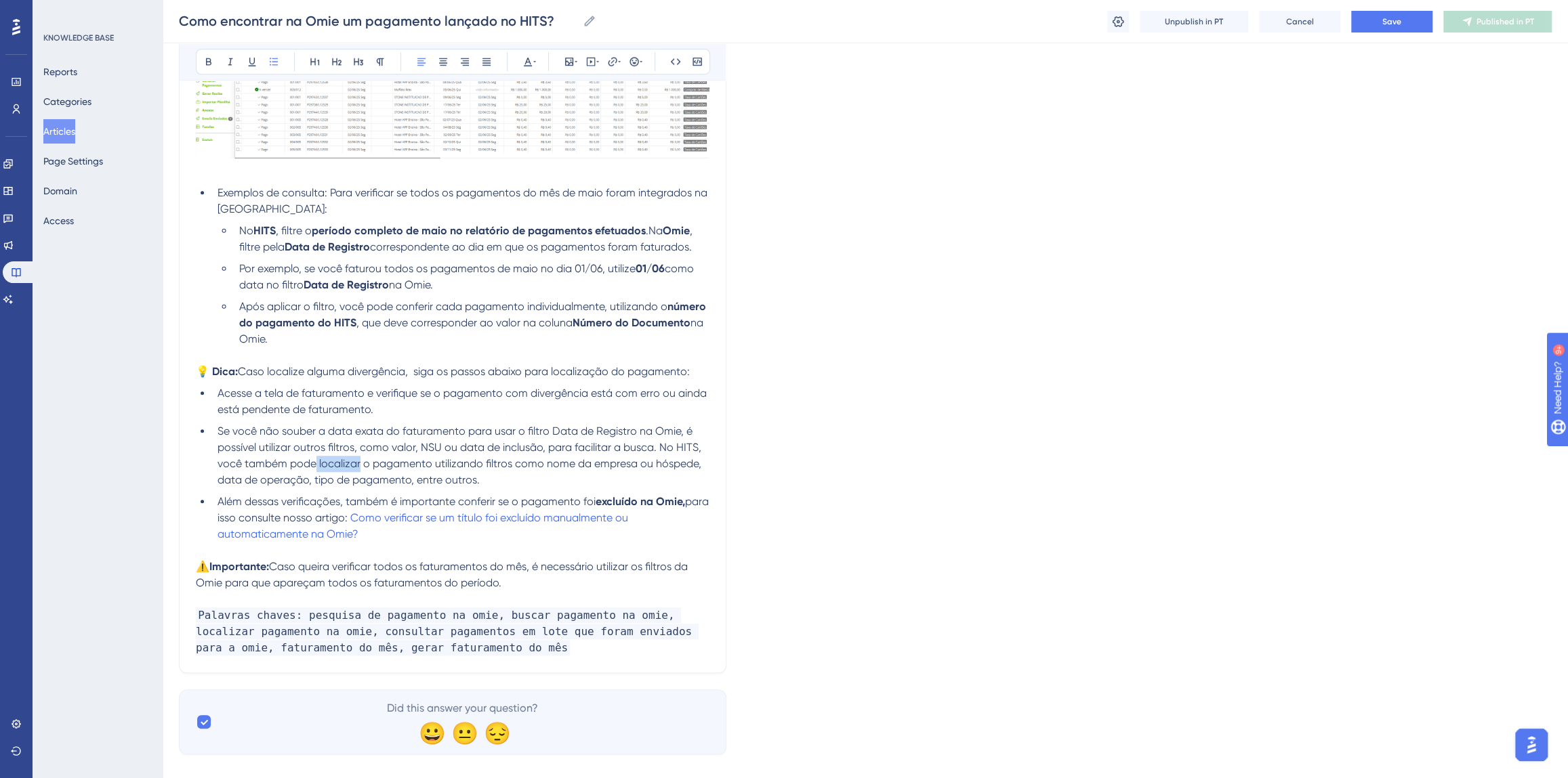
drag, startPoint x: 317, startPoint y: 443, endPoint x: 359, endPoint y: 444, distance: 42.0
click at [359, 444] on span "Se você não souber a data exata do faturamento para usar o filtro Data de Regis…" at bounding box center [461, 455] width 487 height 62
drag, startPoint x: 692, startPoint y: 596, endPoint x: 640, endPoint y: 596, distance: 52.0
click at [640, 607] on span "Palavras chaves: pesquisa de pagamento na omie, buscar pagamento na omie, local…" at bounding box center [447, 631] width 503 height 48
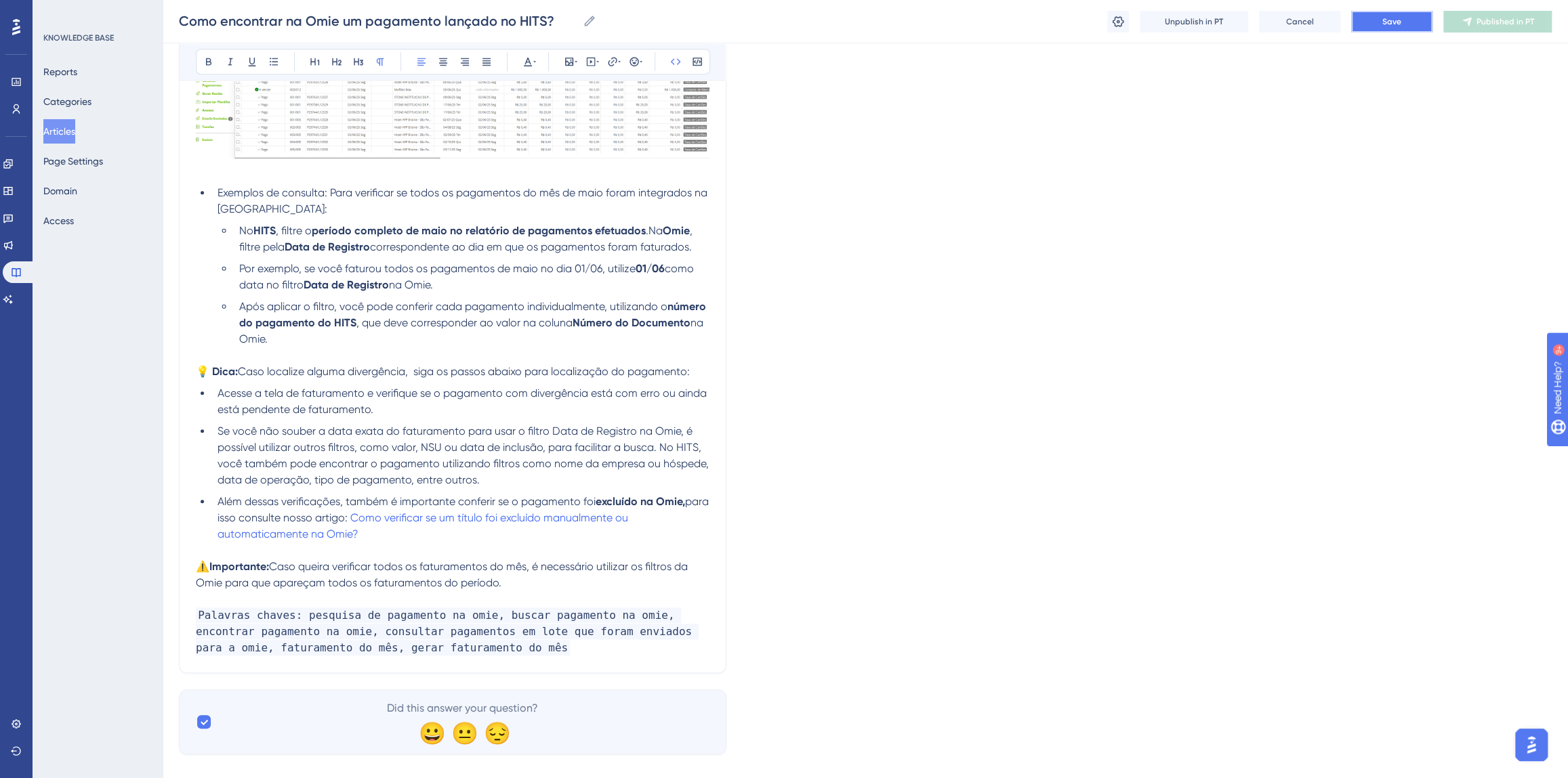
click at [1380, 27] on button "Save" at bounding box center [1391, 21] width 81 height 21
click at [1479, 24] on button "Publish in PT" at bounding box center [1496, 21] width 108 height 21
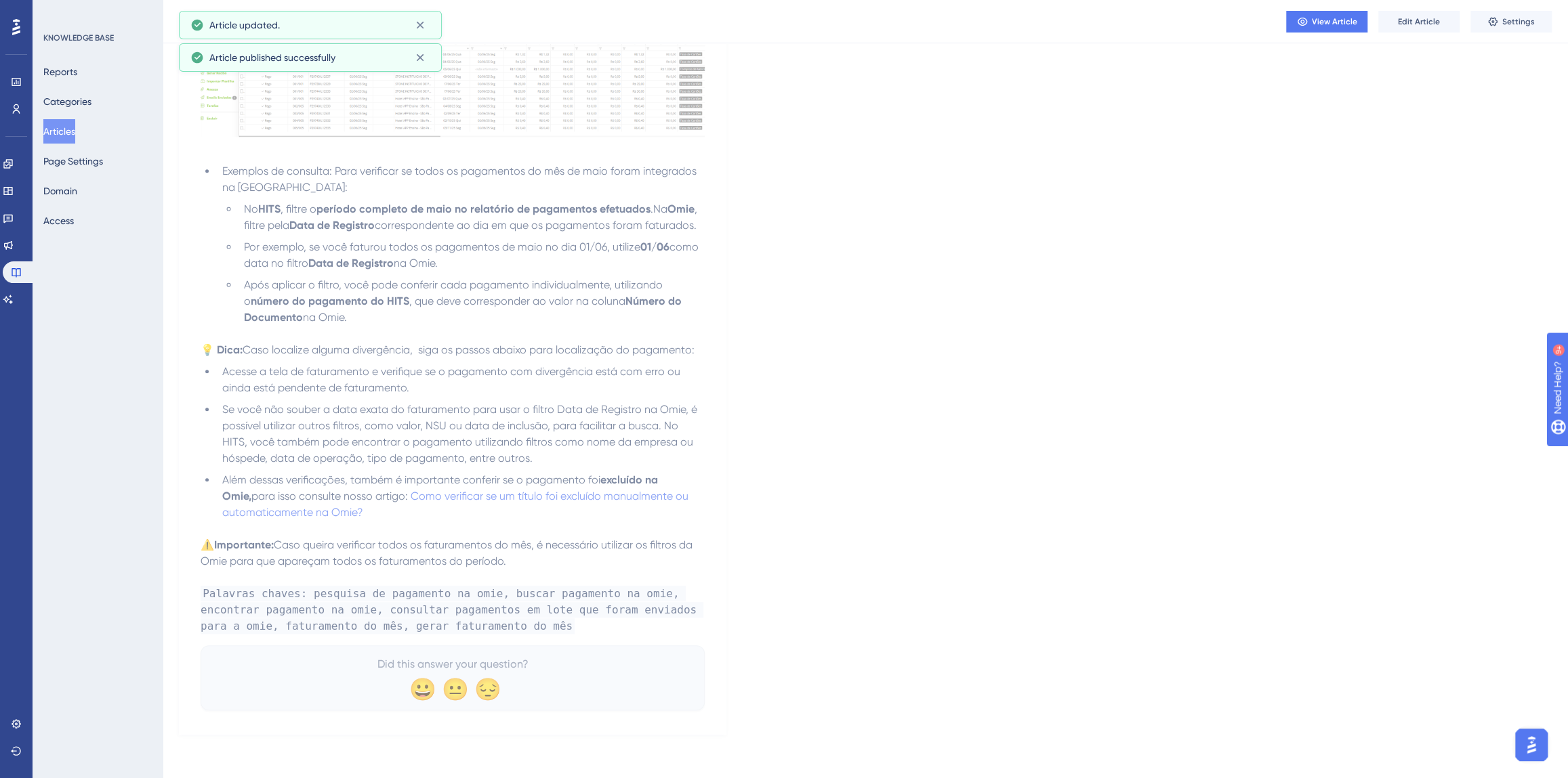
scroll to position [5020, 0]
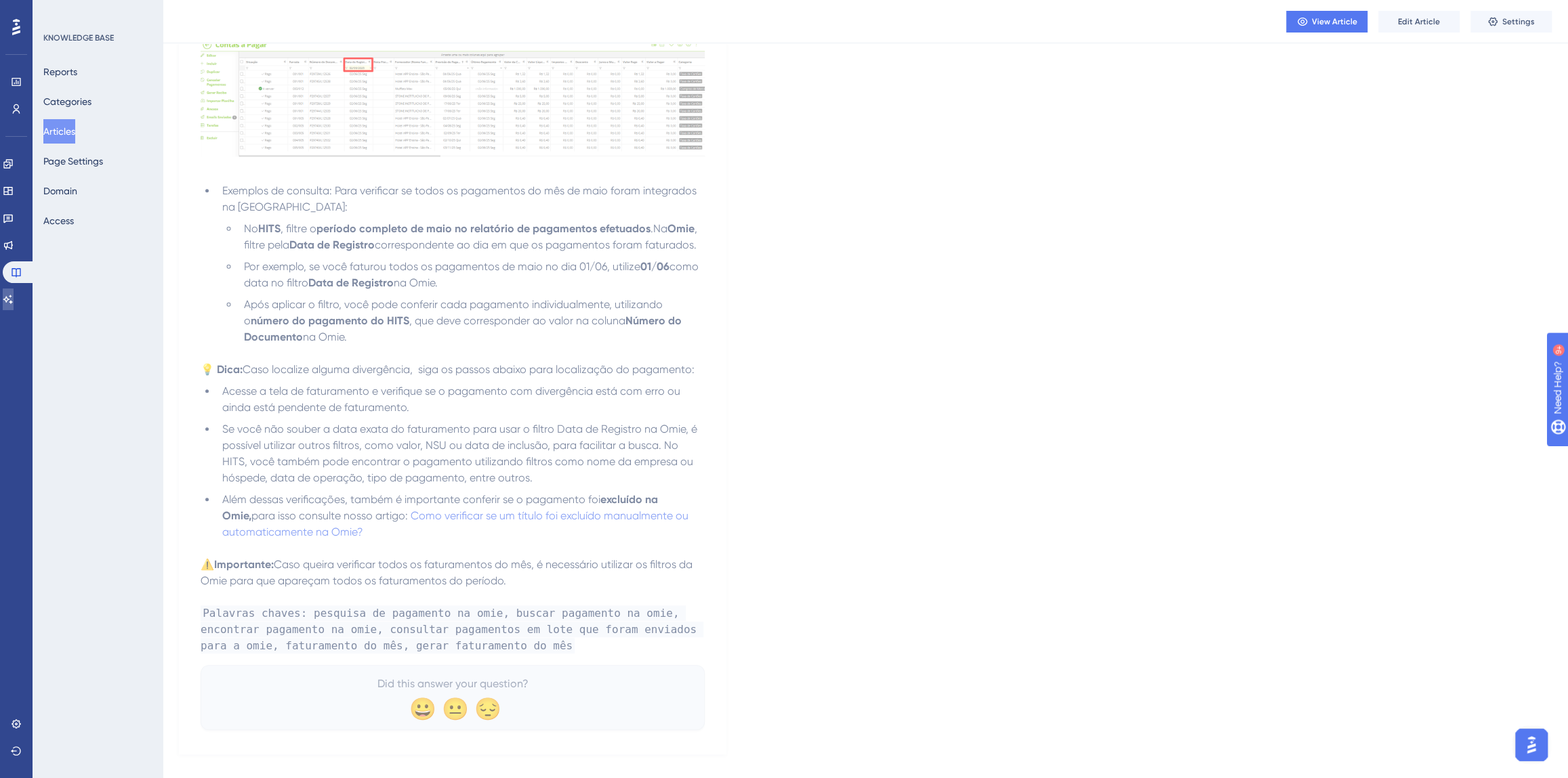
click at [13, 291] on link at bounding box center [8, 300] width 11 height 21
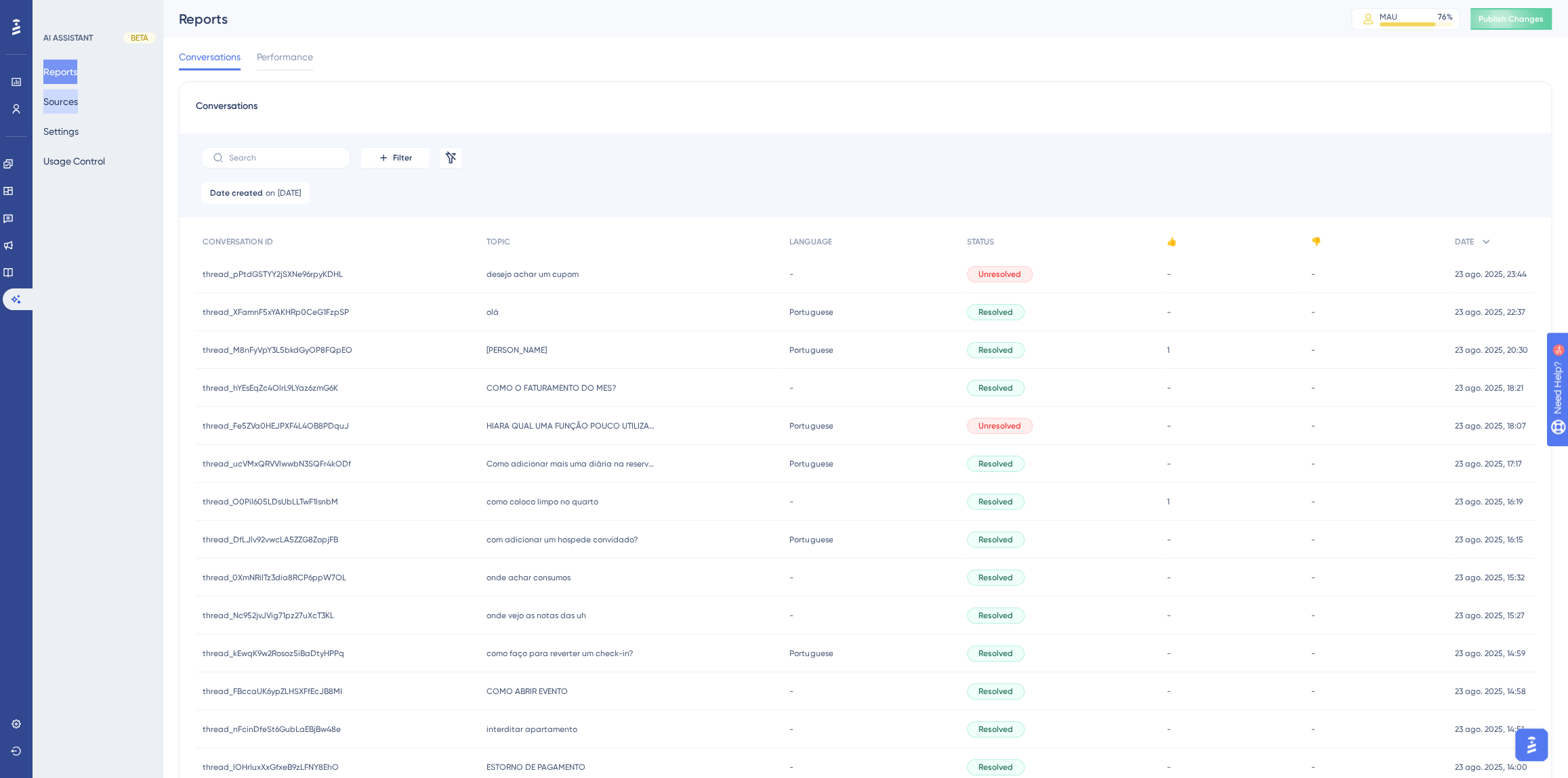
click at [60, 103] on button "Sources" at bounding box center [60, 101] width 35 height 24
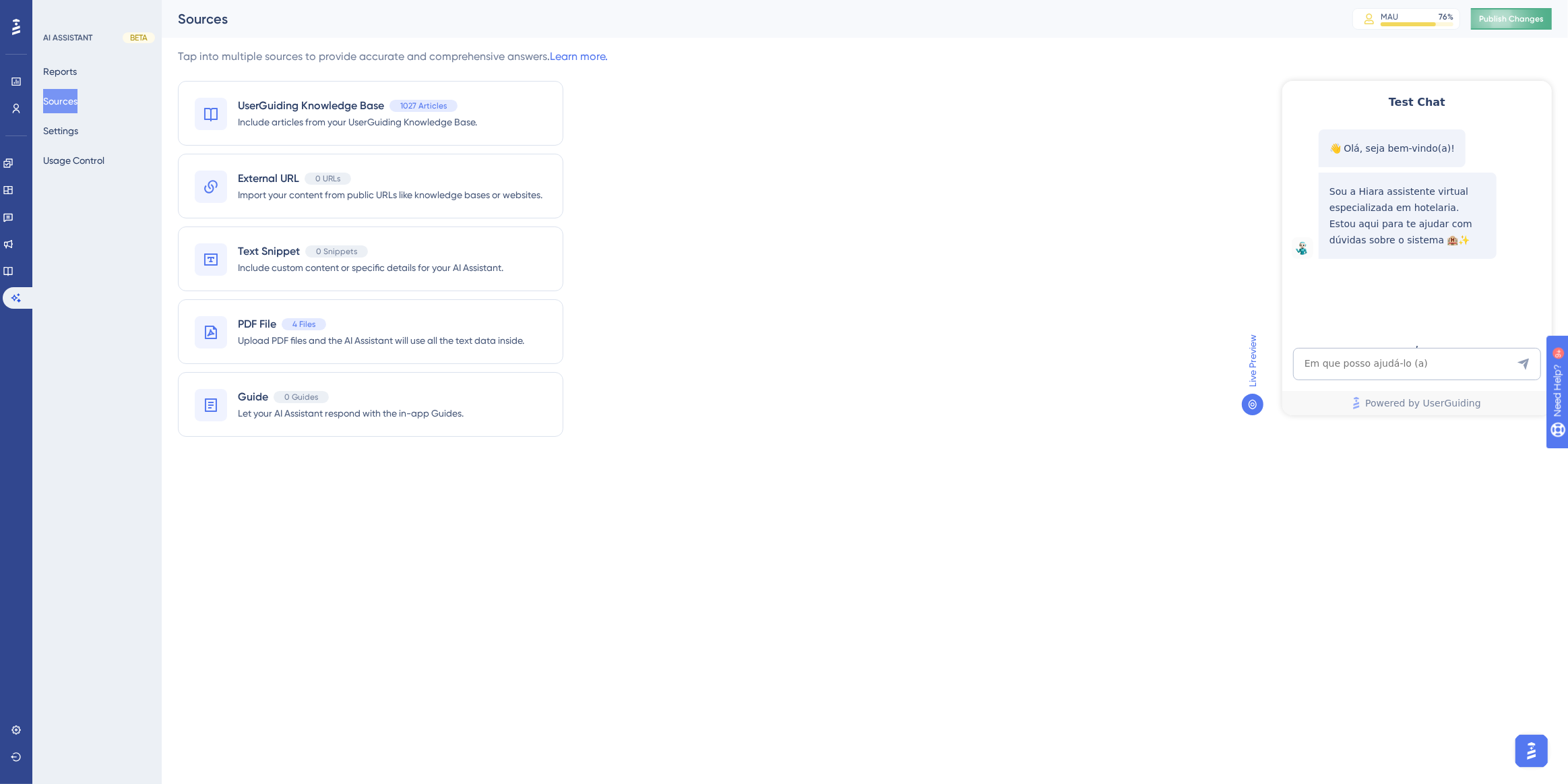
click at [1507, 16] on span "Publish Changes" at bounding box center [1511, 19] width 65 height 11
click at [1376, 366] on textarea "AI Assistant Text Input" at bounding box center [1416, 363] width 248 height 32
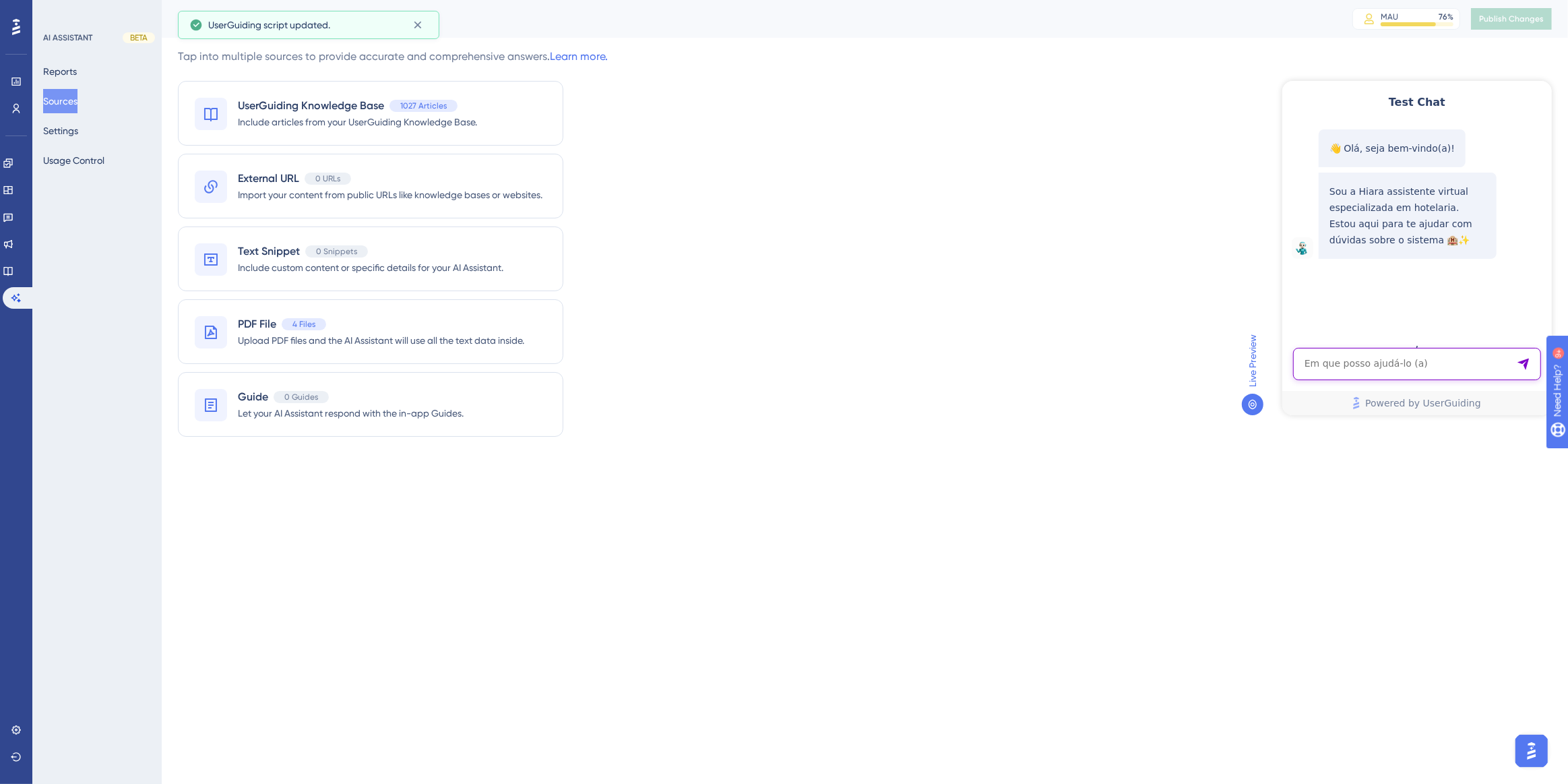
click at [1376, 366] on textarea "AI Assistant Text Input" at bounding box center [1416, 363] width 248 height 32
type textarea "como localizar um pagamento?"
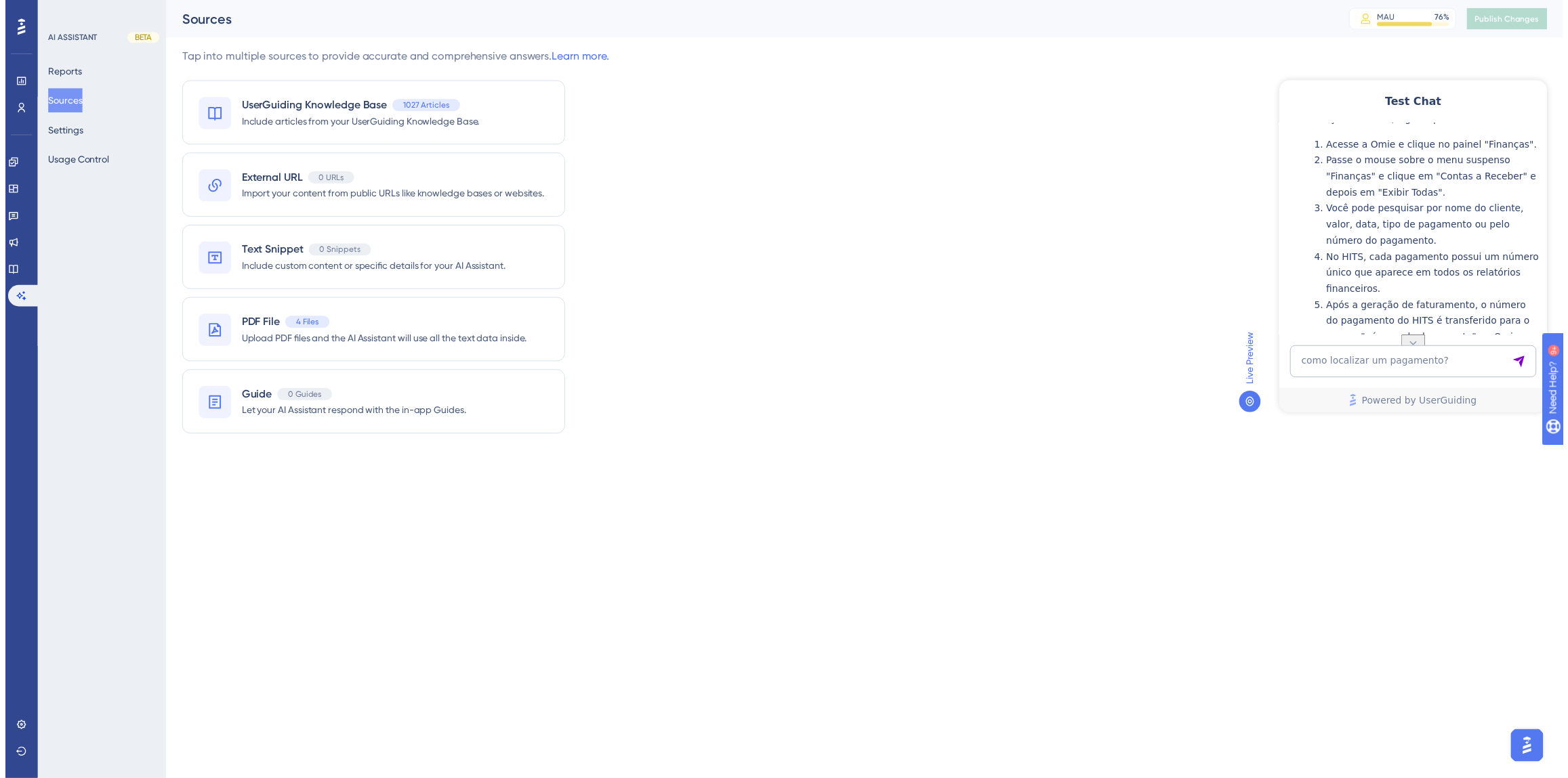
scroll to position [208, 0]
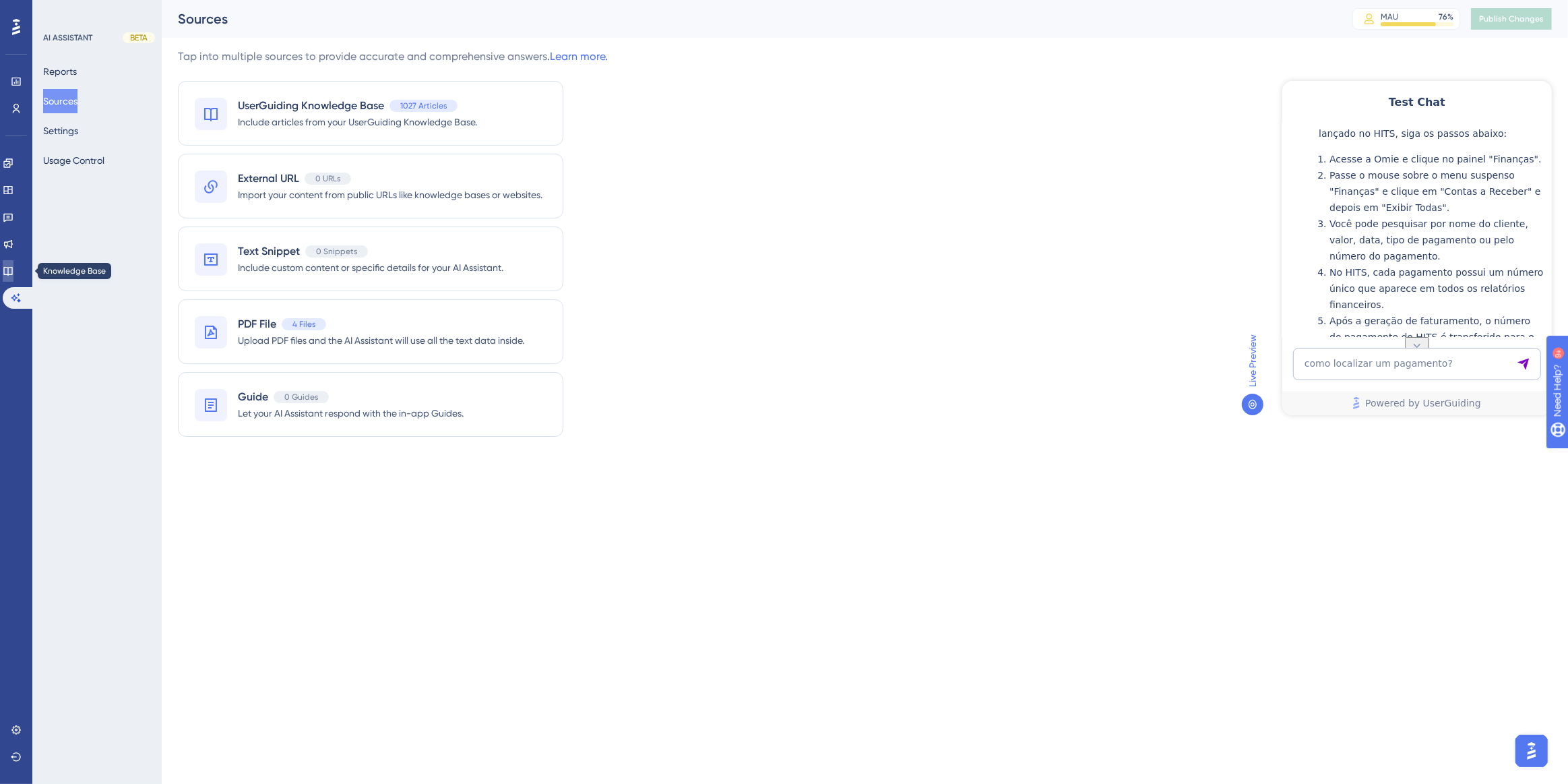
click at [12, 277] on link at bounding box center [8, 271] width 11 height 21
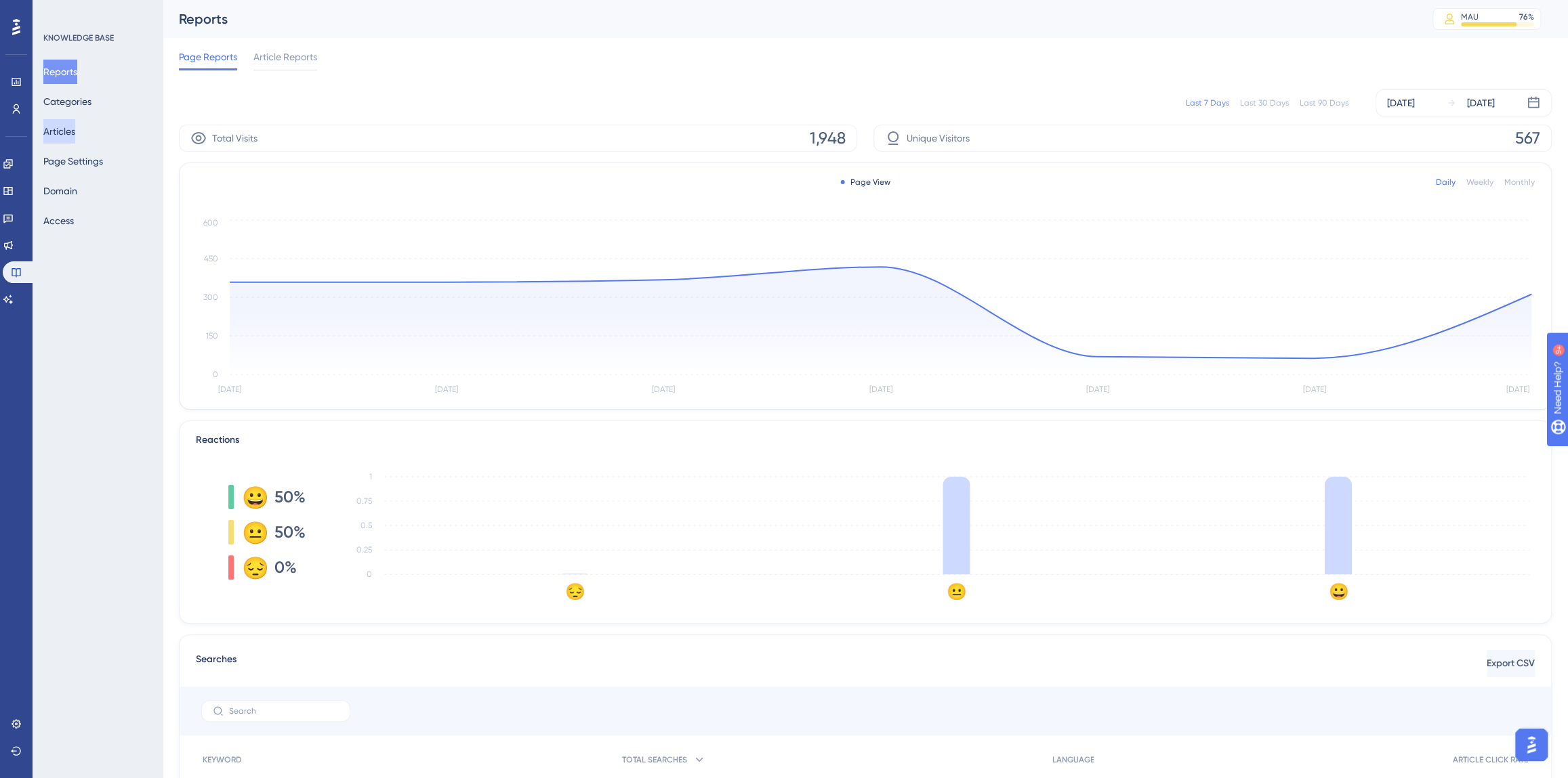
click at [74, 131] on button "Articles" at bounding box center [59, 131] width 32 height 24
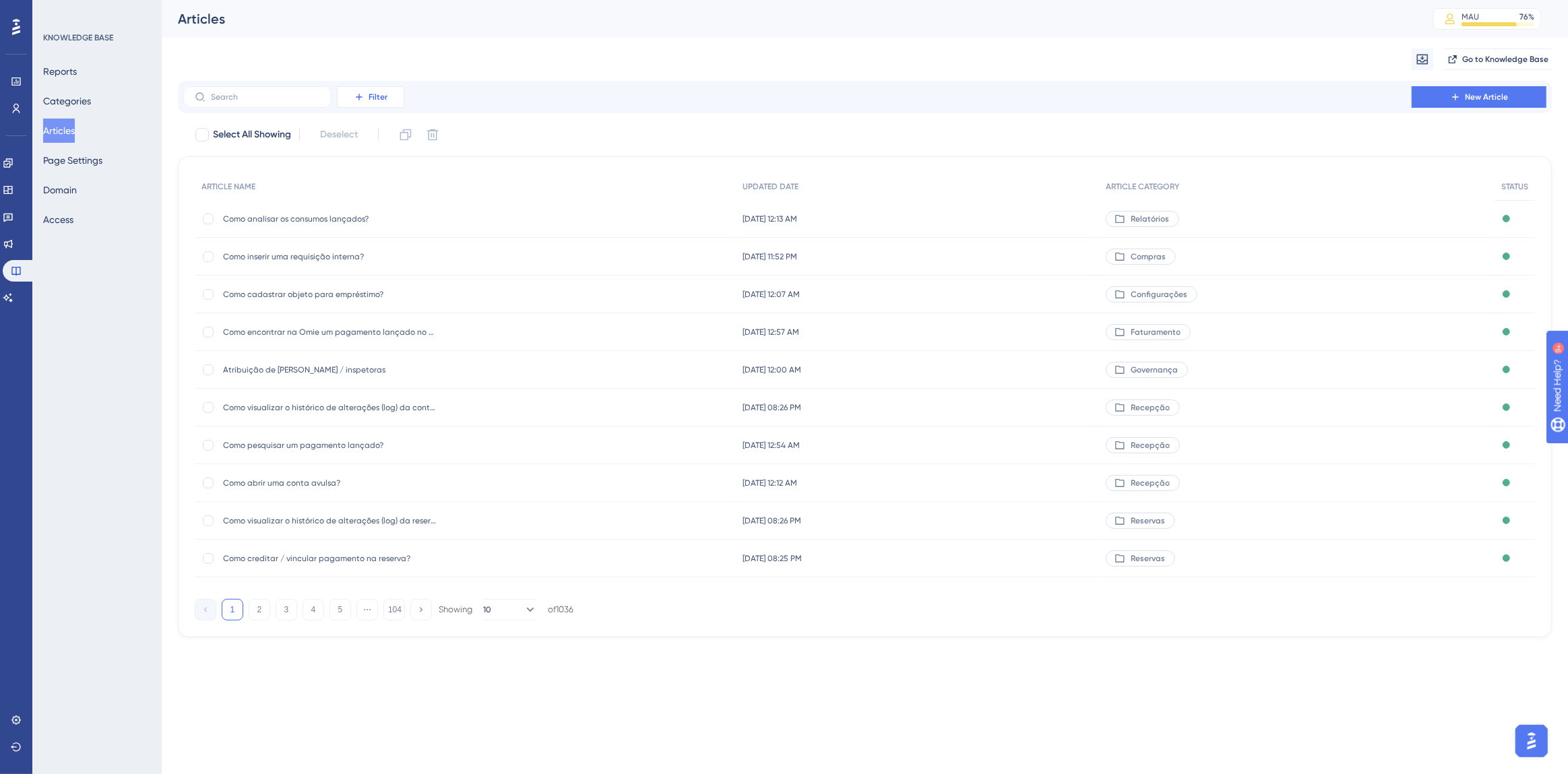
click at [359, 102] on button "Filter" at bounding box center [371, 97] width 68 height 21
click at [386, 273] on span "Date Updated" at bounding box center [377, 270] width 62 height 16
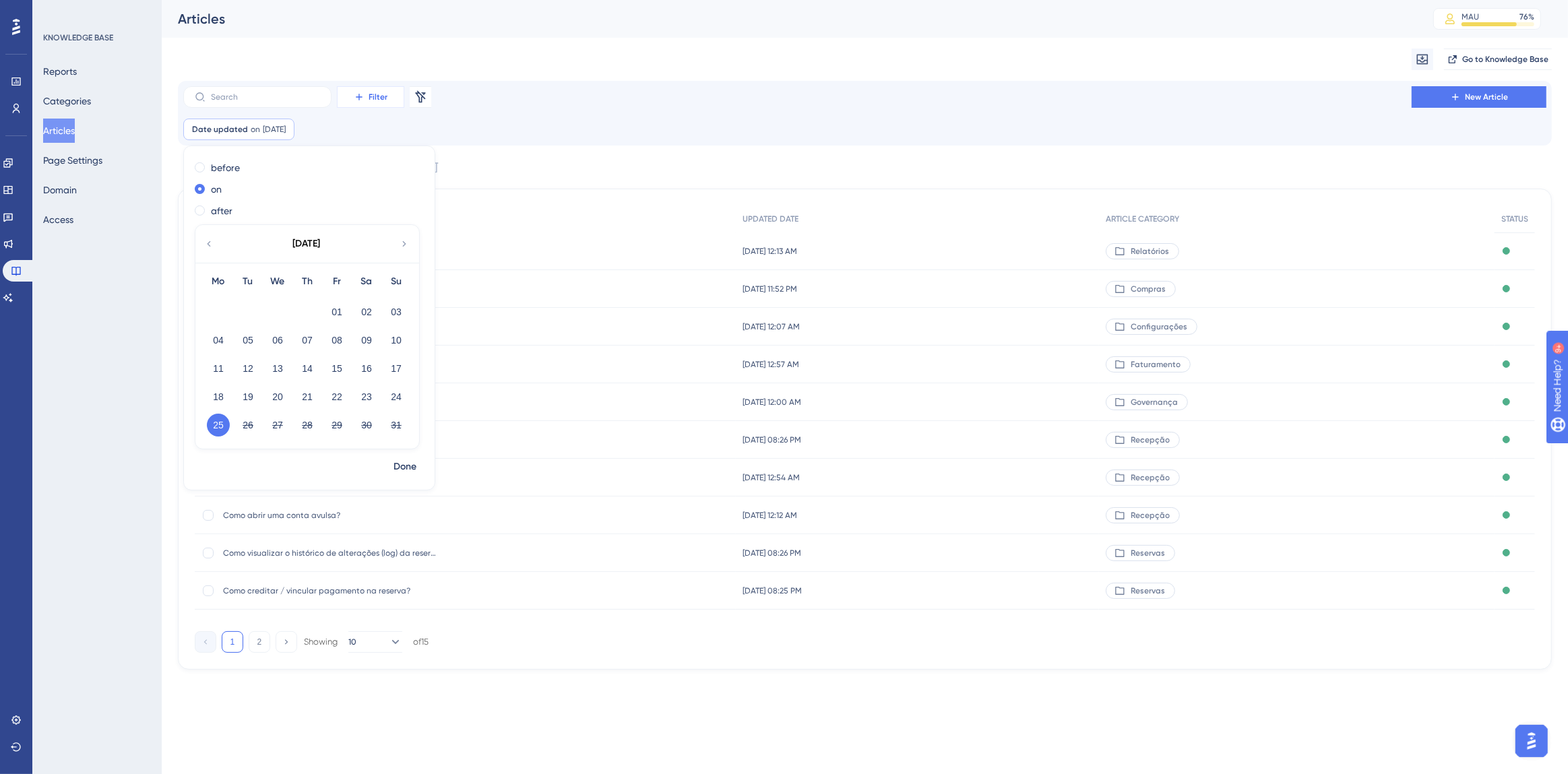
click at [380, 92] on span "Filter" at bounding box center [377, 97] width 19 height 11
click at [357, 98] on icon at bounding box center [359, 97] width 11 height 11
click at [288, 128] on icon at bounding box center [284, 129] width 8 height 8
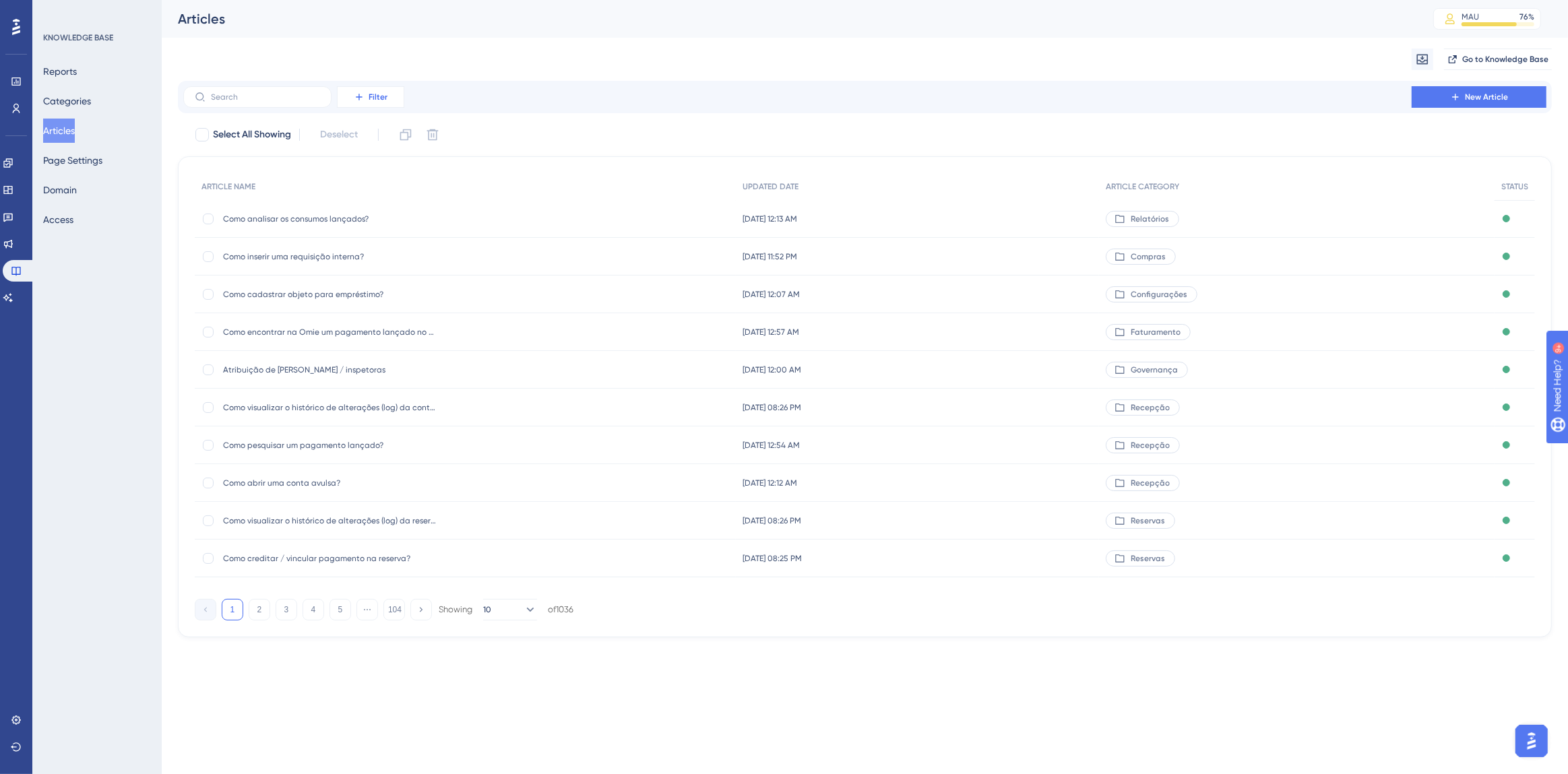
click at [363, 96] on icon at bounding box center [359, 97] width 11 height 11
click at [384, 248] on span "Date Created" at bounding box center [375, 243] width 60 height 16
checkbox input "true"
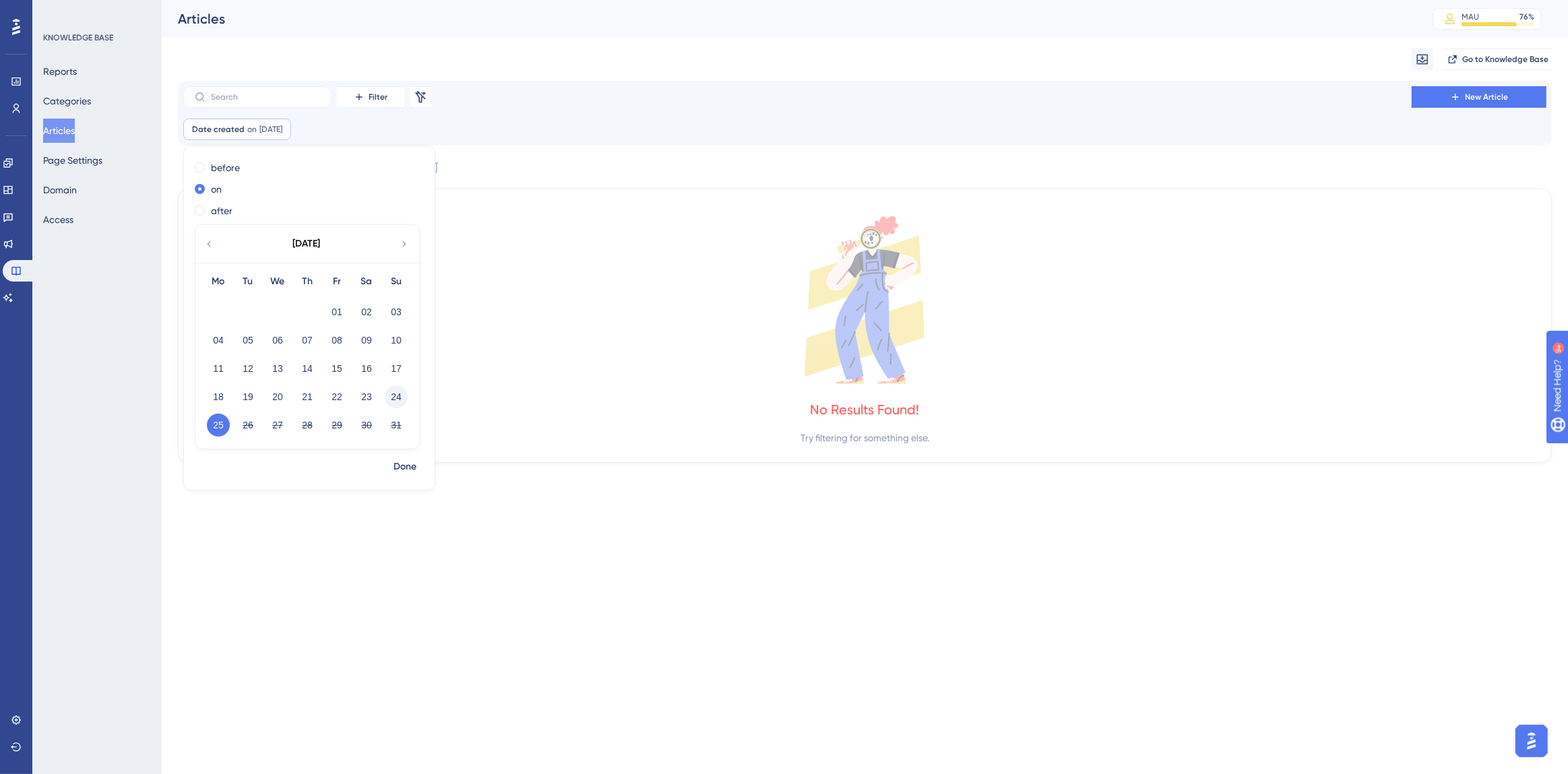
click at [391, 400] on button "24" at bounding box center [396, 397] width 23 height 23
click at [573, 383] on icon at bounding box center [864, 300] width 1340 height 168
click at [13, 303] on link at bounding box center [8, 298] width 11 height 21
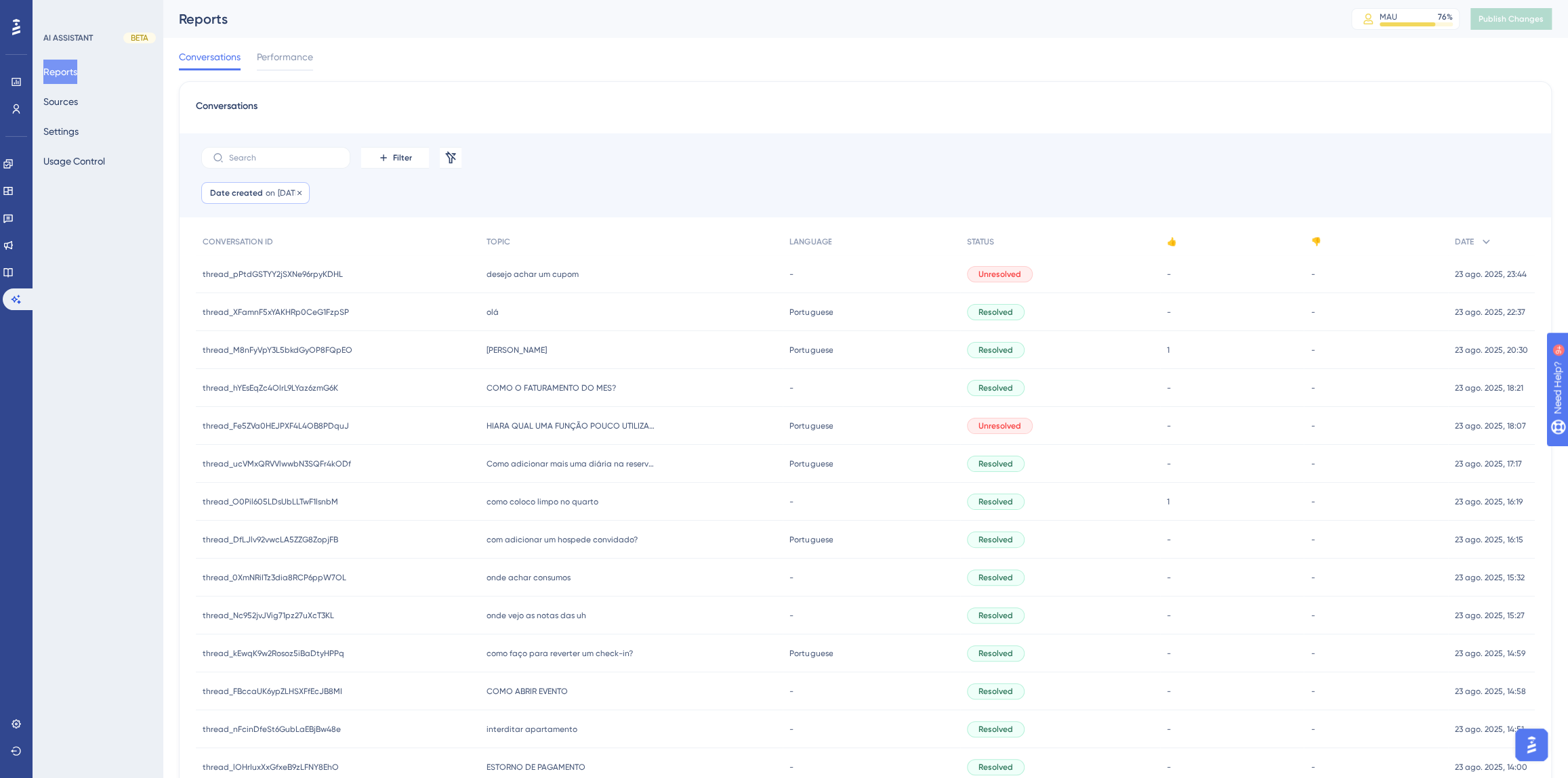
click at [281, 194] on span "[DATE]" at bounding box center [290, 193] width 23 height 11
click at [418, 459] on button "24" at bounding box center [415, 462] width 23 height 23
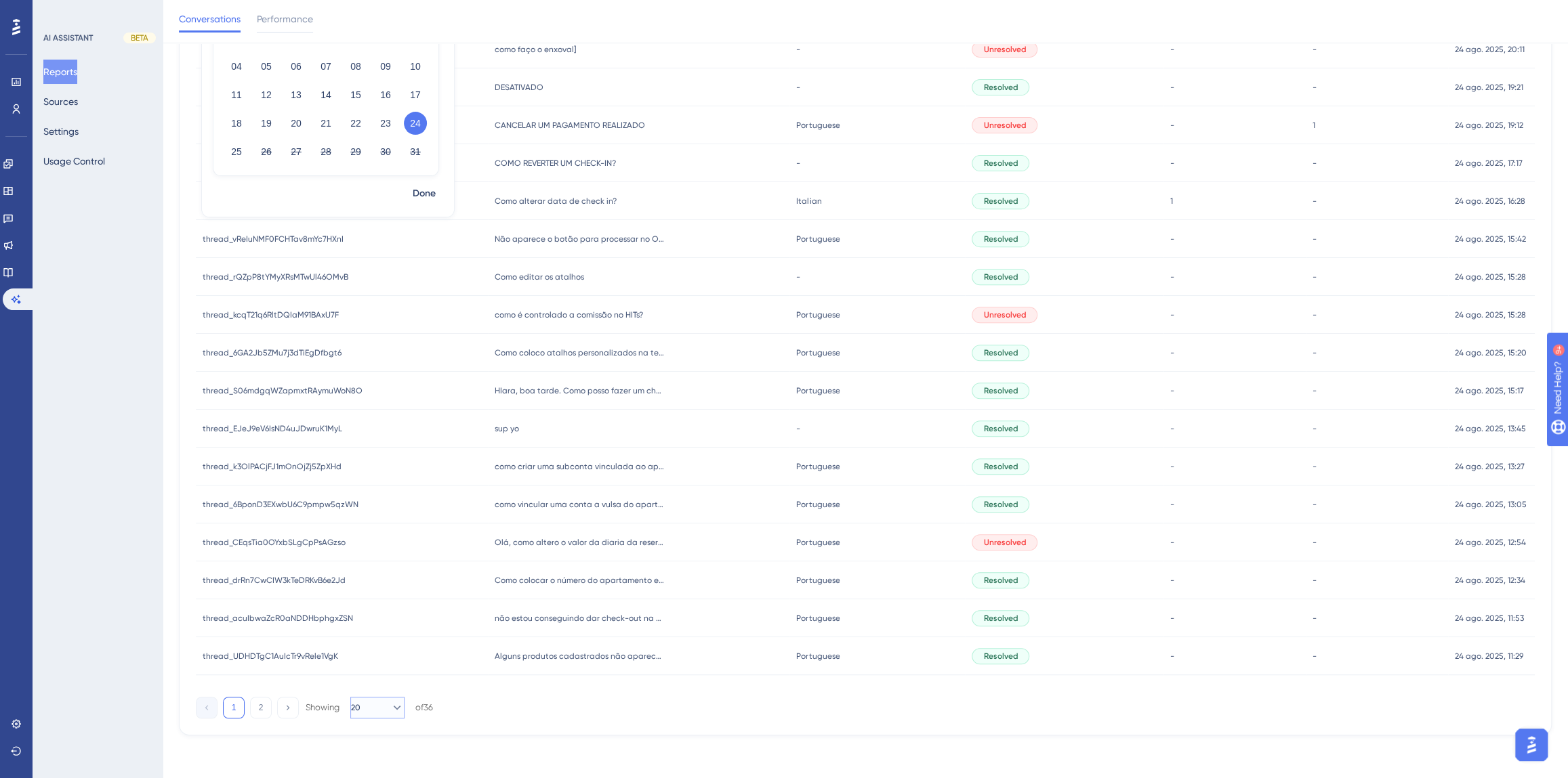
click at [381, 705] on button "20" at bounding box center [377, 707] width 55 height 21
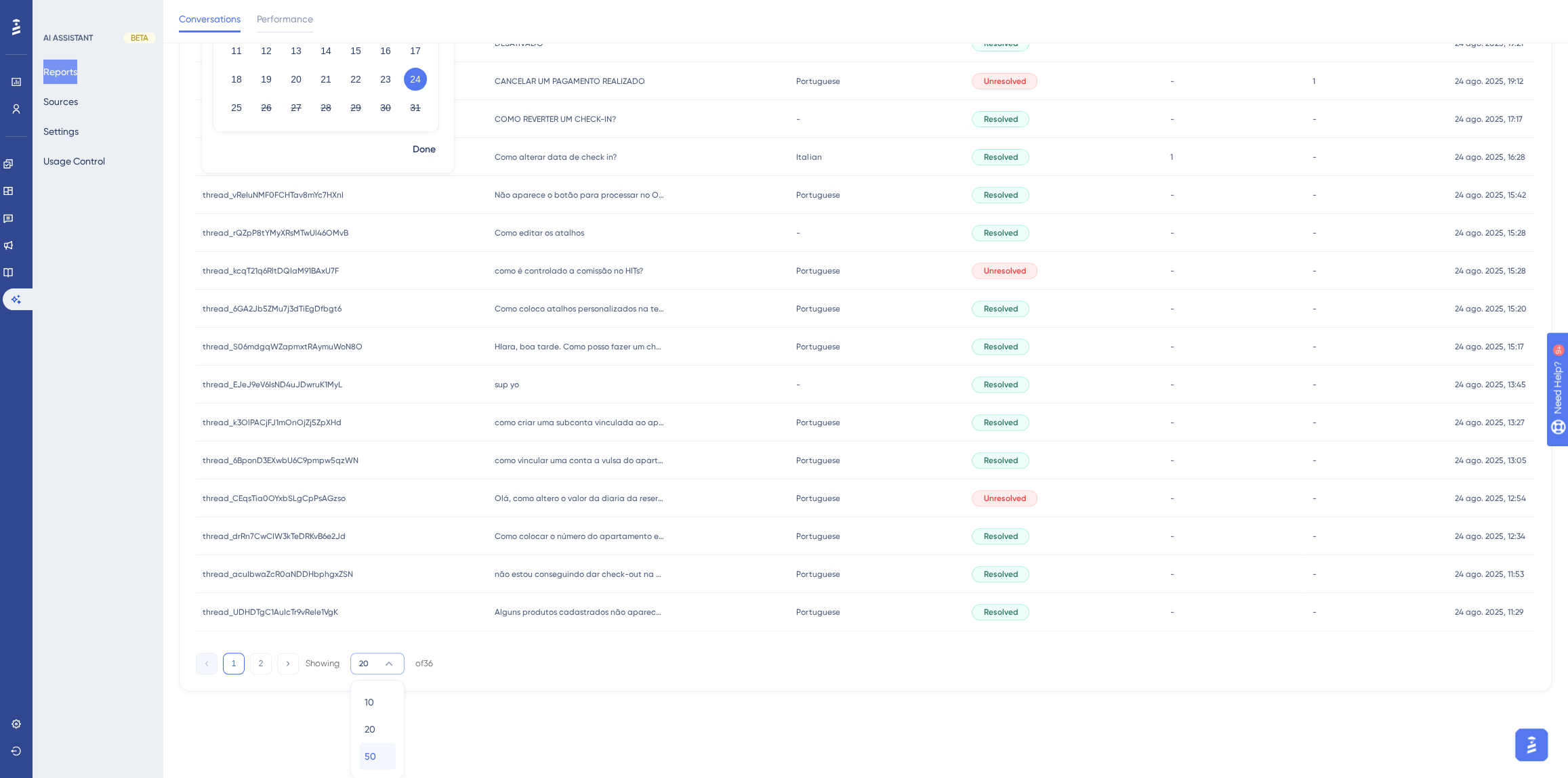
click at [382, 747] on div "50 50" at bounding box center [377, 757] width 26 height 27
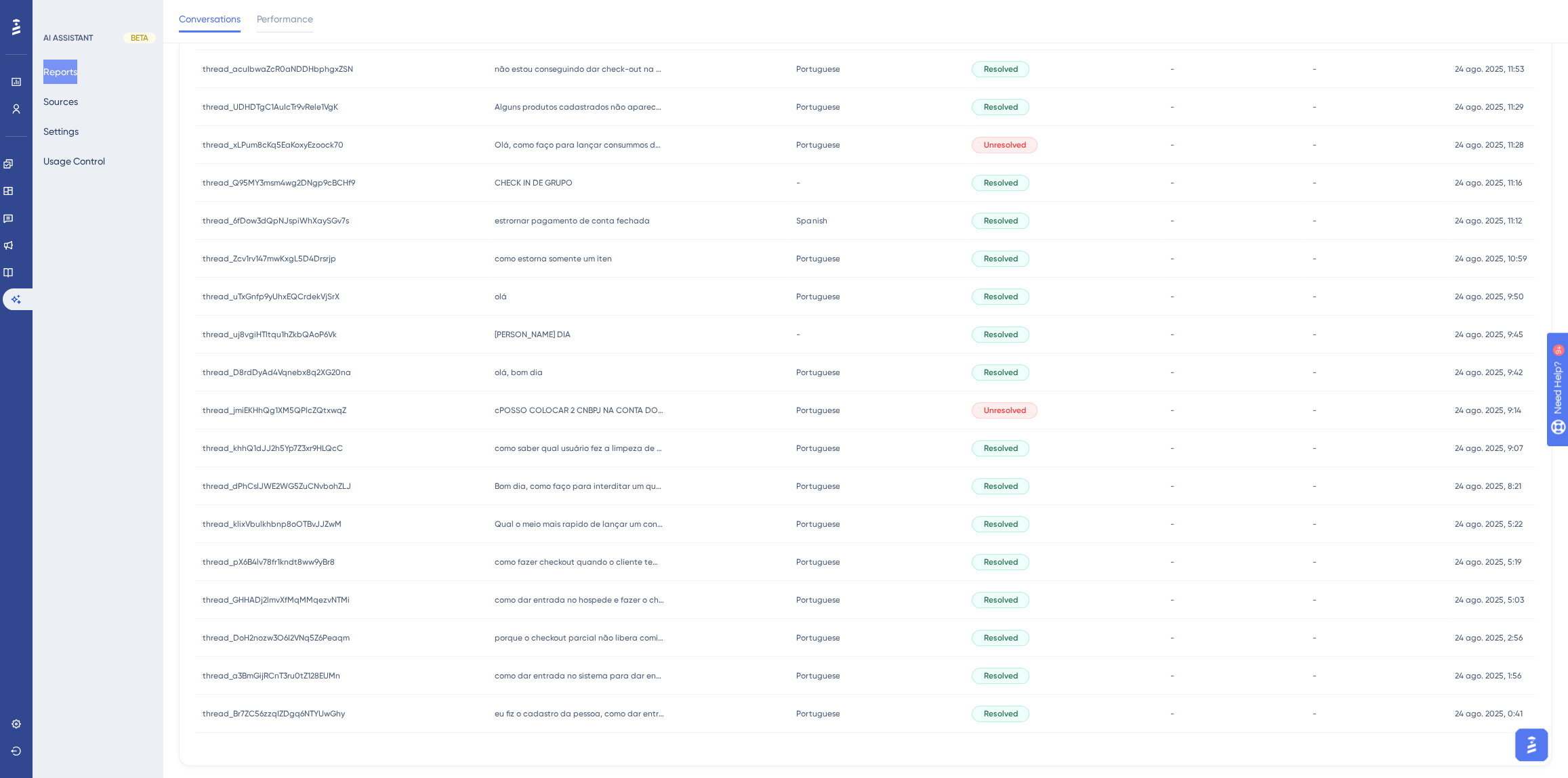
scroll to position [924, 0]
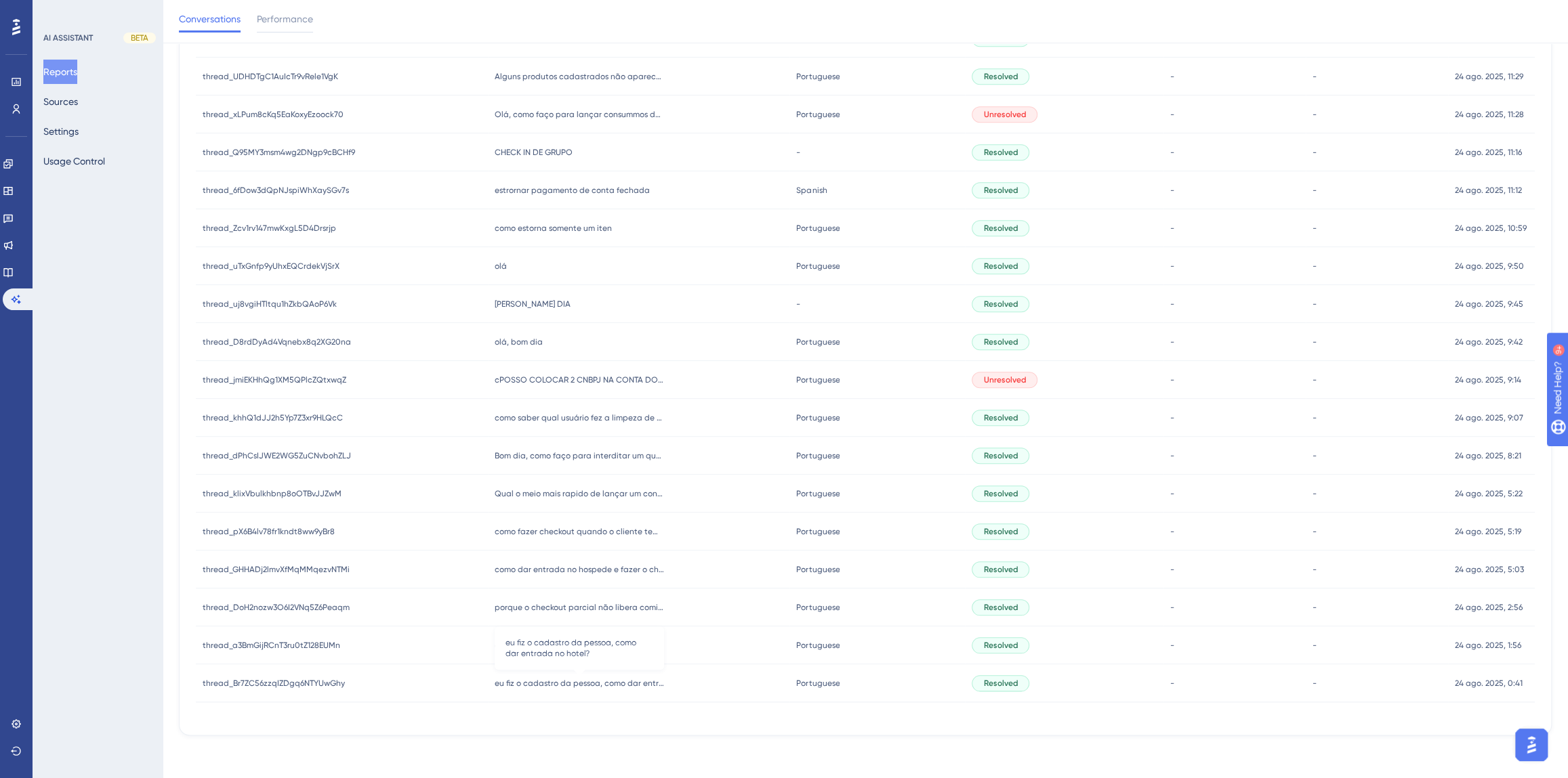
click at [589, 680] on span "eu fiz o cadastro da pessoa, como dar entrada no hotel?" at bounding box center [579, 683] width 169 height 11
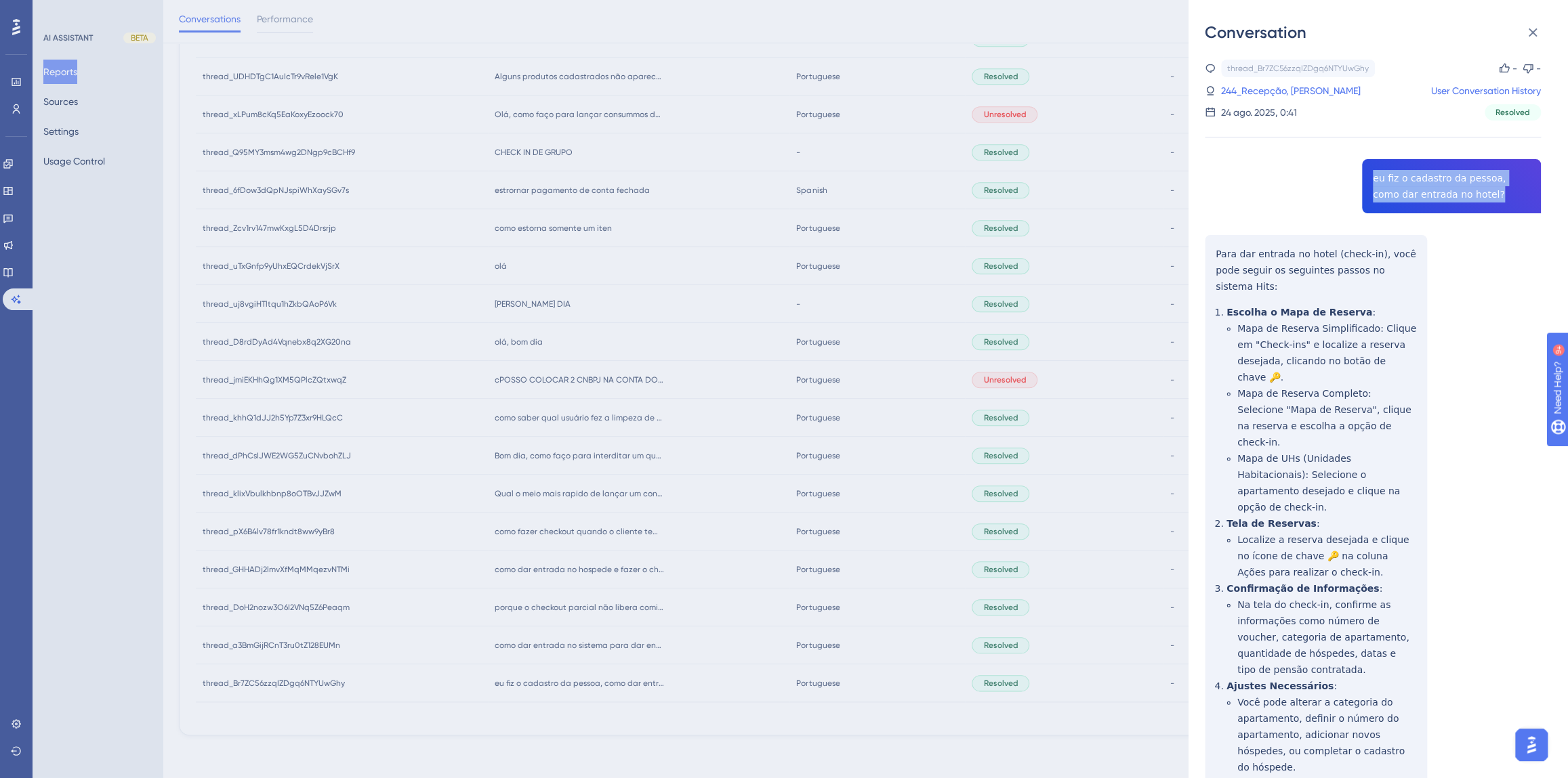
drag, startPoint x: 1460, startPoint y: 195, endPoint x: 1363, endPoint y: 180, distance: 98.2
click at [1363, 180] on div "thread_Br7ZC56zzqIZDgq6NTYUwGhy Copy - - 244_Recepção, [PERSON_NAME] User Conve…" at bounding box center [1373, 676] width 336 height 1233
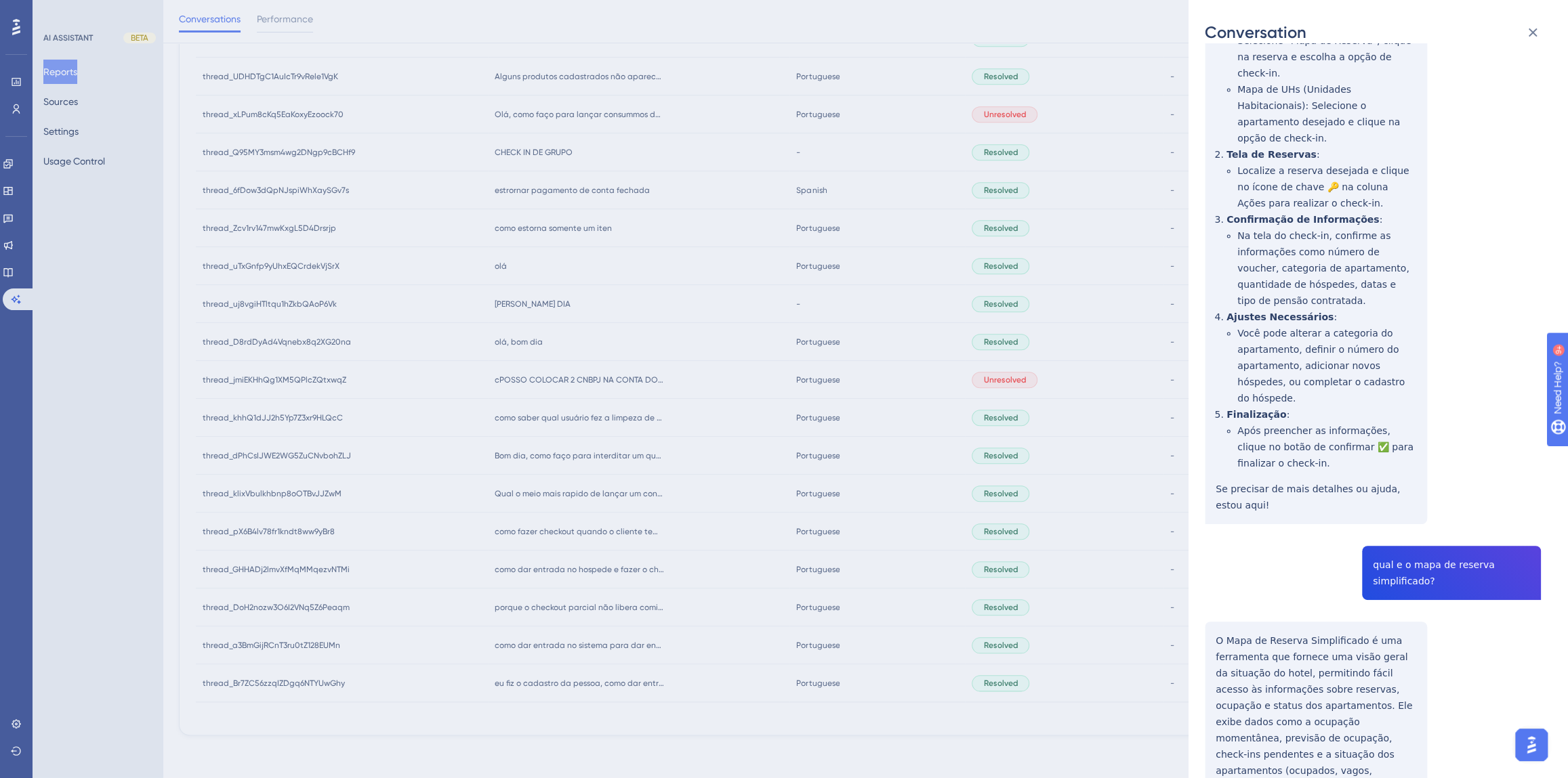
scroll to position [123, 0]
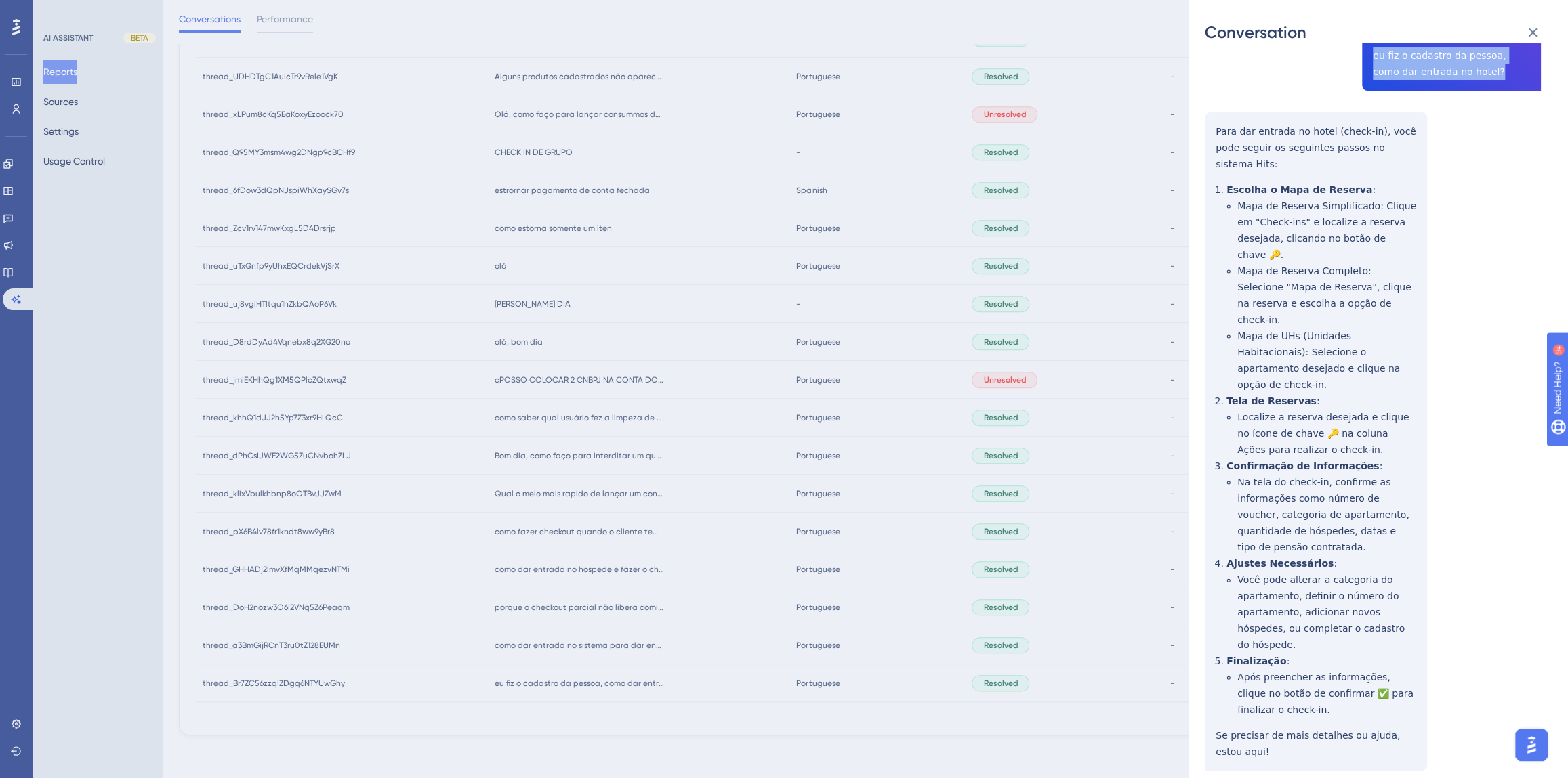
click at [1420, 61] on div "thread_Br7ZC56zzqIZDgq6NTYUwGhy Copy - - 244_Recepção, [PERSON_NAME] User Conve…" at bounding box center [1373, 554] width 336 height 1233
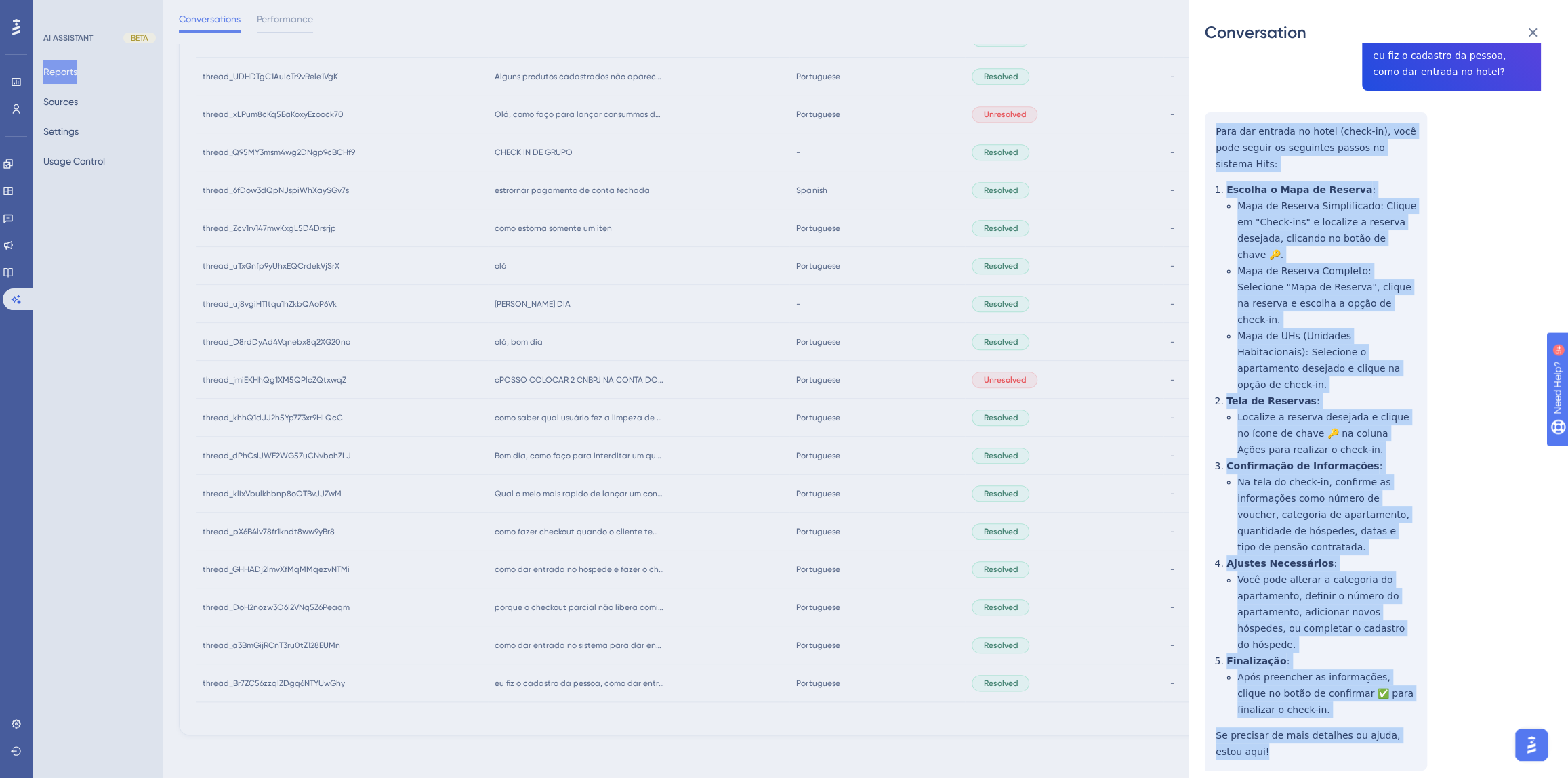
drag, startPoint x: 1256, startPoint y: 669, endPoint x: 1215, endPoint y: 130, distance: 540.6
click at [1215, 130] on div "thread_Br7ZC56zzqIZDgq6NTYUwGhy Copy - - 244_Recepção, [PERSON_NAME] User Conve…" at bounding box center [1373, 554] width 336 height 1233
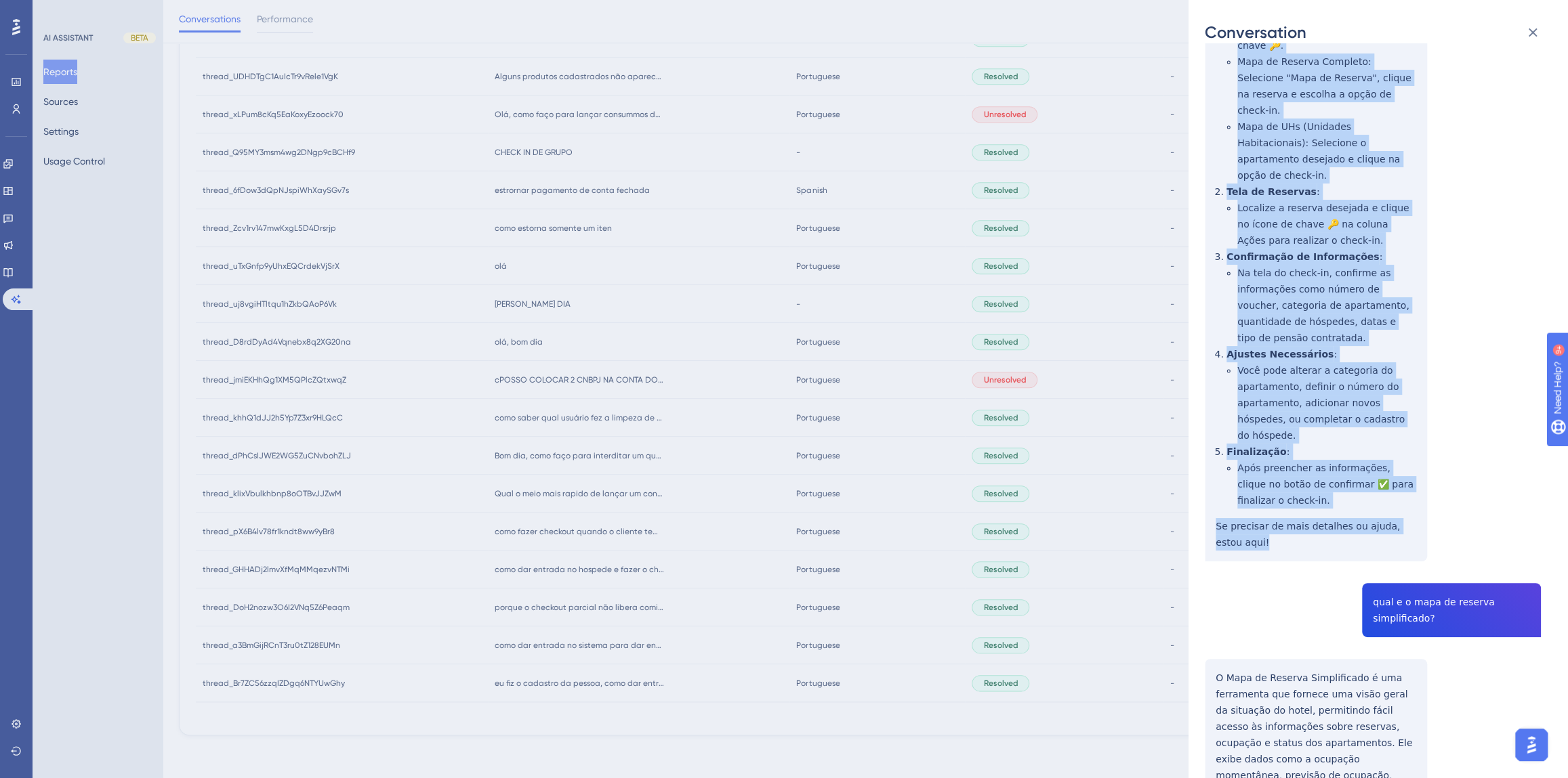
scroll to position [375, 0]
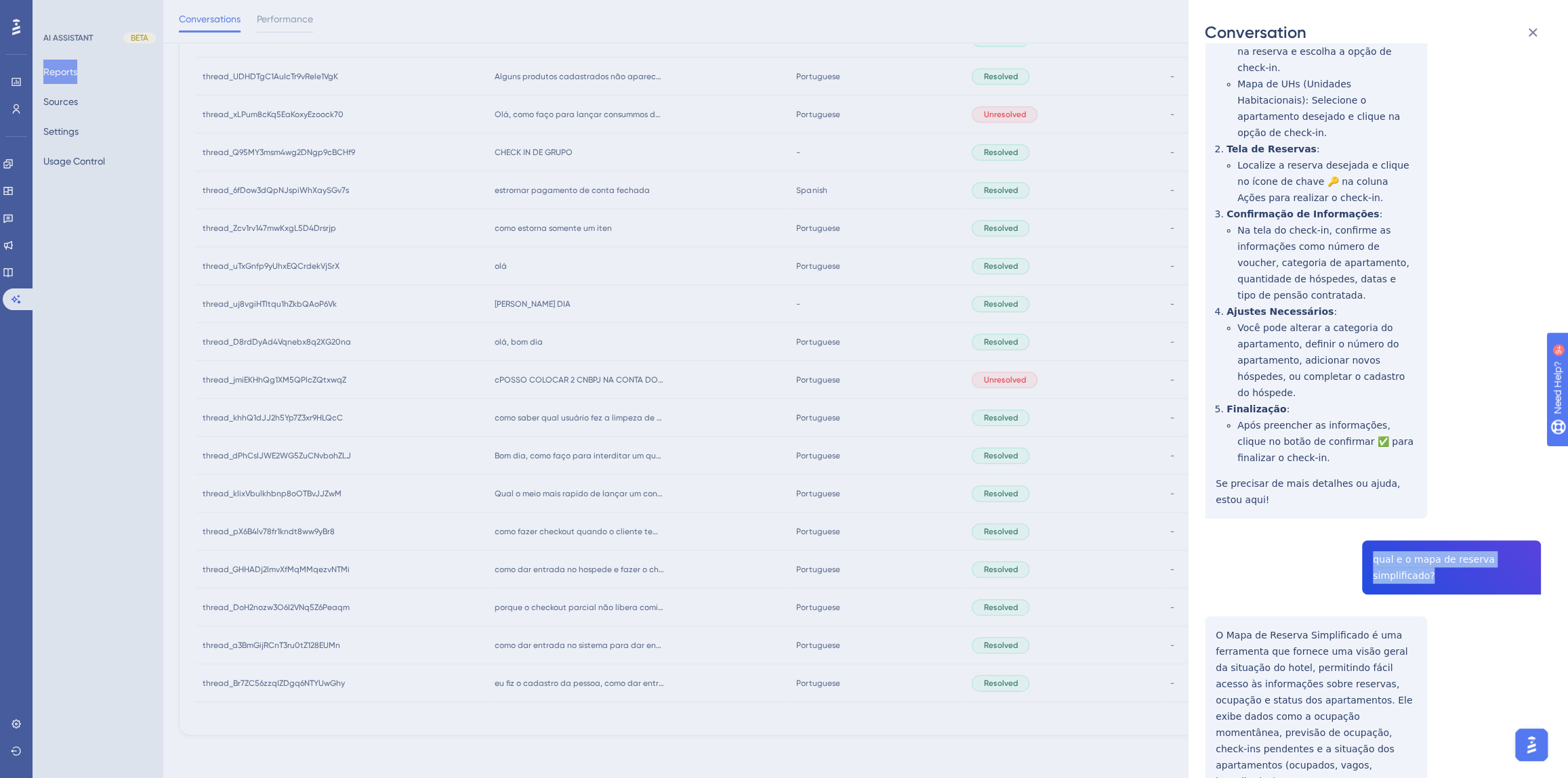
drag, startPoint x: 1428, startPoint y: 498, endPoint x: 1361, endPoint y: 476, distance: 70.5
click at [1361, 476] on div "thread_Br7ZC56zzqIZDgq6NTYUwGhy Copy - - 244_Recepção, [PERSON_NAME] User Conve…" at bounding box center [1373, 301] width 336 height 1233
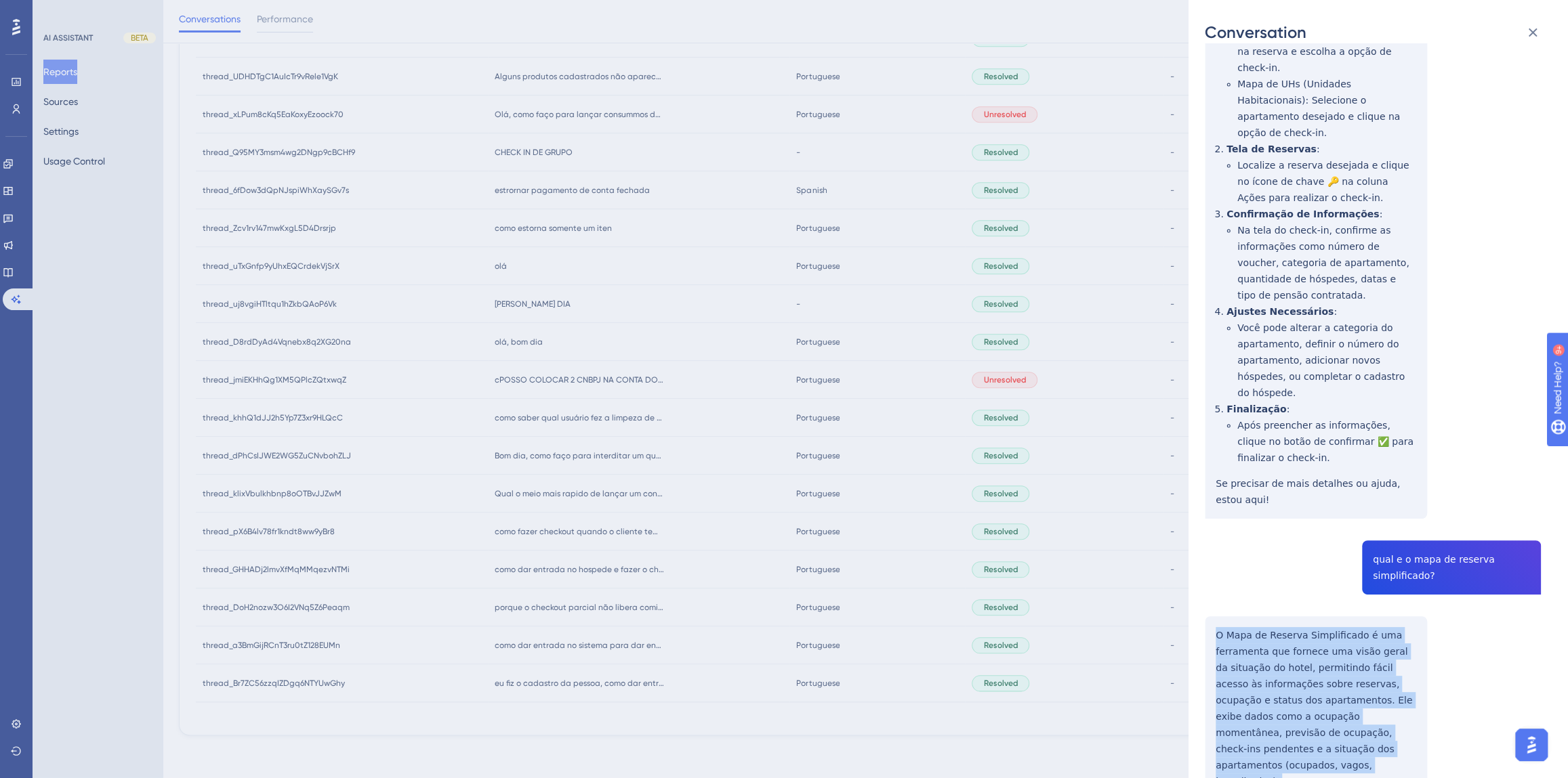
drag, startPoint x: 1367, startPoint y: 703, endPoint x: 1198, endPoint y: 544, distance: 232.0
click at [1198, 544] on div "Conversation thread_Br7ZC56zzqIZDgq6NTYUwGhy Copy - - 244_Recepção, [PERSON_NAM…" at bounding box center [1378, 389] width 379 height 778
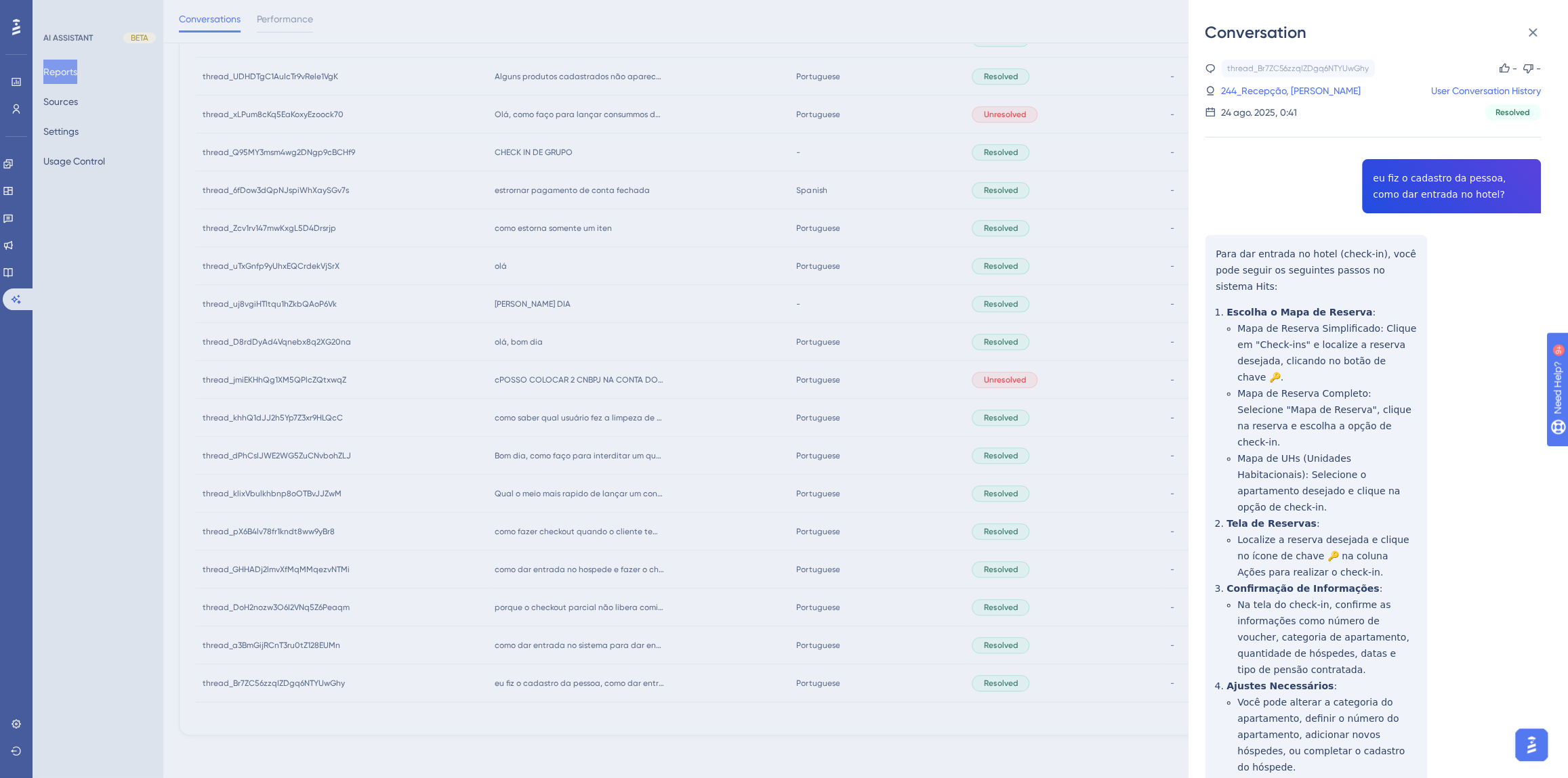
scroll to position [431, 0]
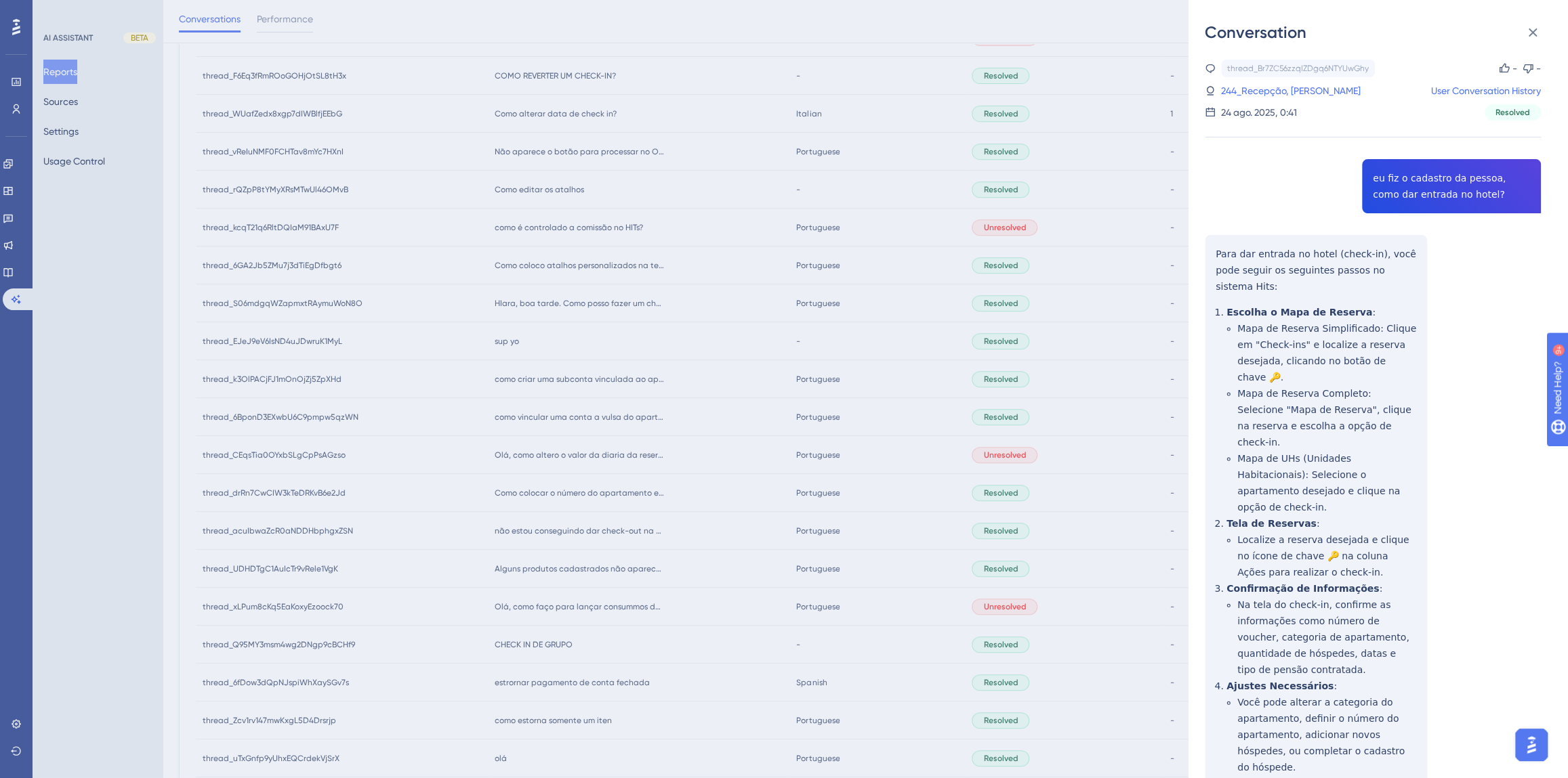
drag, startPoint x: 1259, startPoint y: 90, endPoint x: 718, endPoint y: 413, distance: 630.1
click at [1259, 90] on link "244_Recepção, [PERSON_NAME]" at bounding box center [1291, 90] width 140 height 16
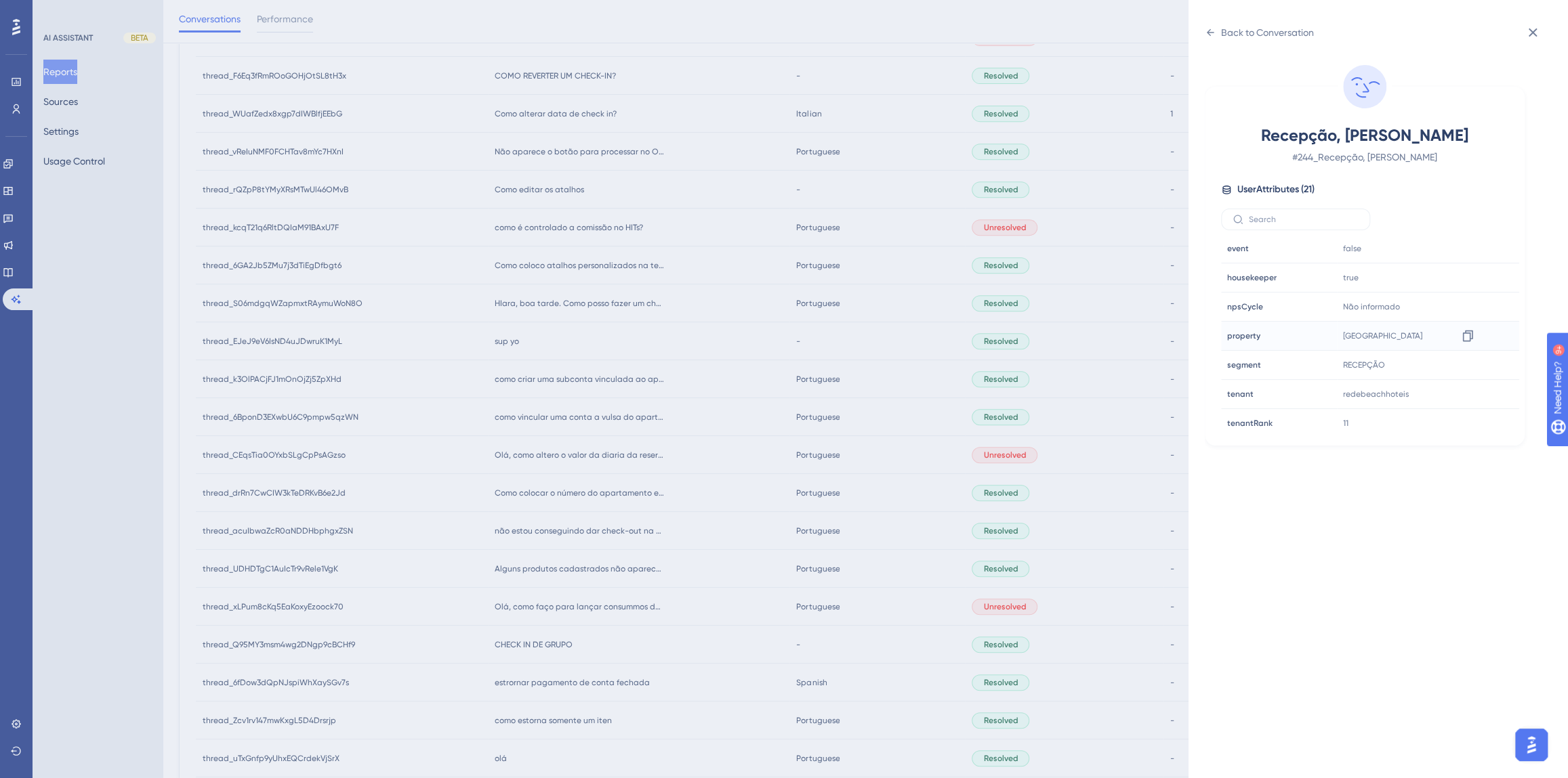
scroll to position [369, 0]
click at [1465, 318] on icon at bounding box center [1467, 317] width 13 height 13
click at [792, 526] on div "Back to Conversation Recepção, [PERSON_NAME] # 244_Recepção, [PERSON_NAME] User…" at bounding box center [784, 389] width 1568 height 778
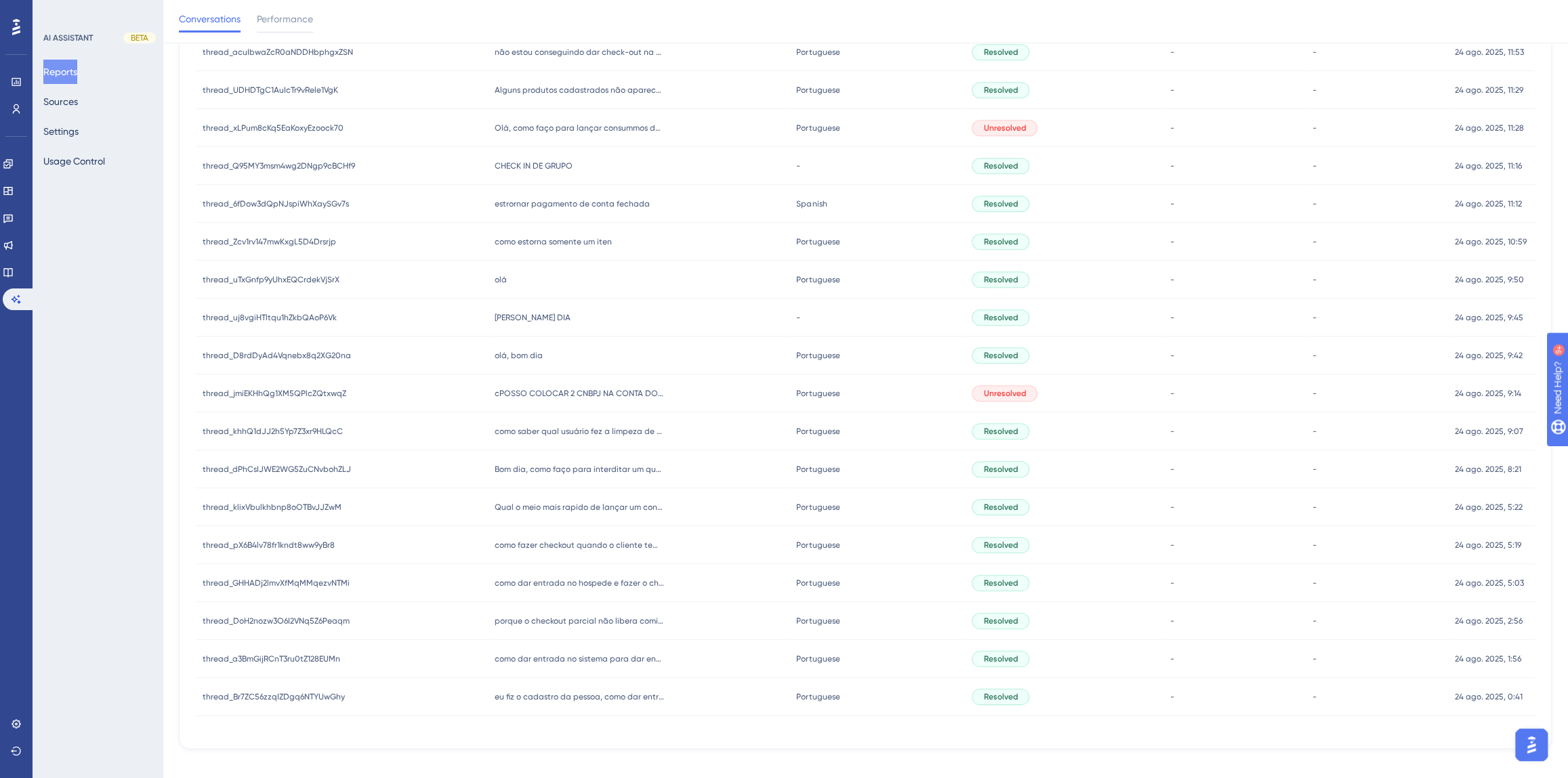
scroll to position [924, 0]
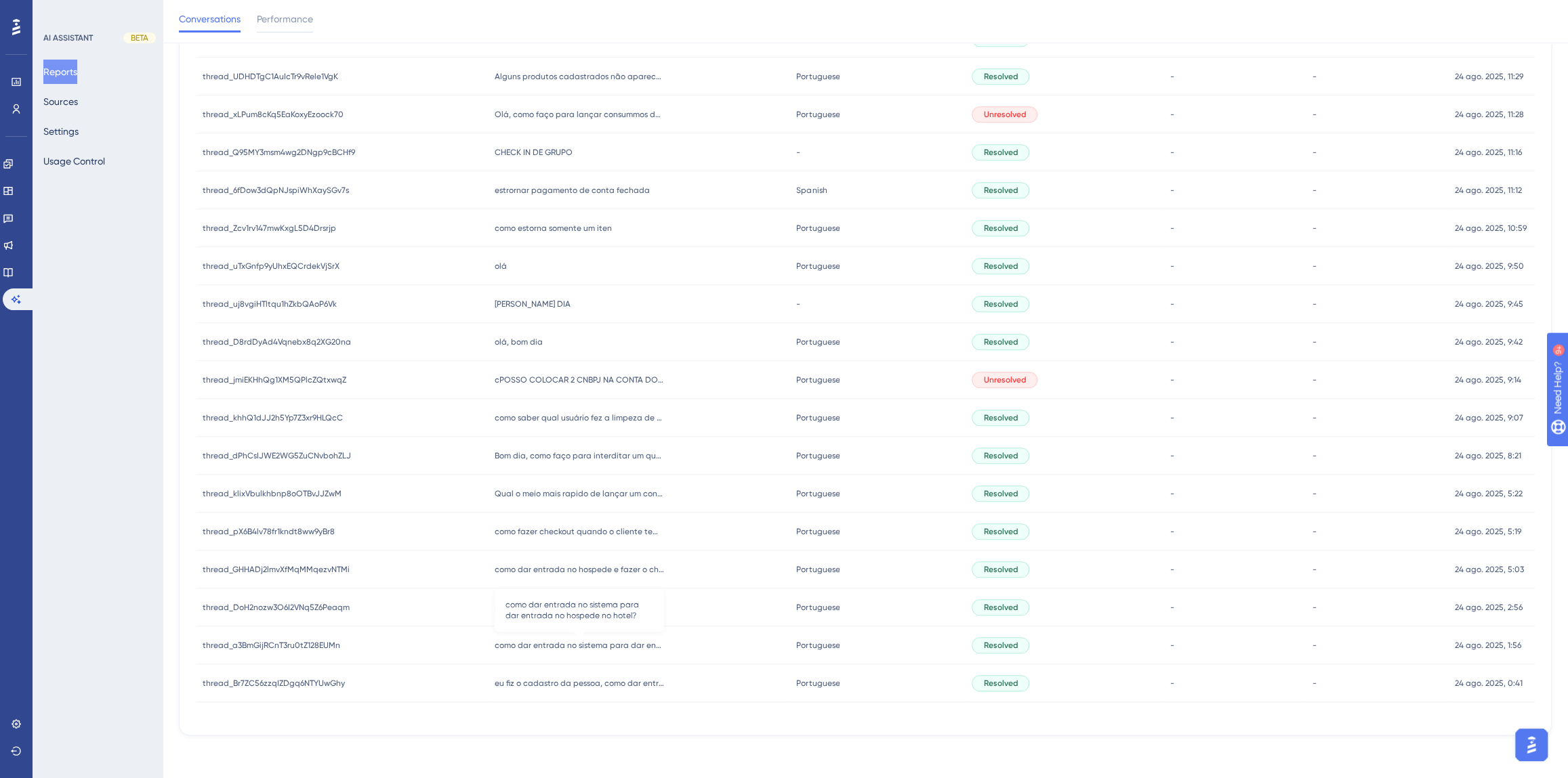
click at [563, 642] on span "como dar entrada no sistema para dar entrada no hospede no hotel?" at bounding box center [579, 646] width 169 height 11
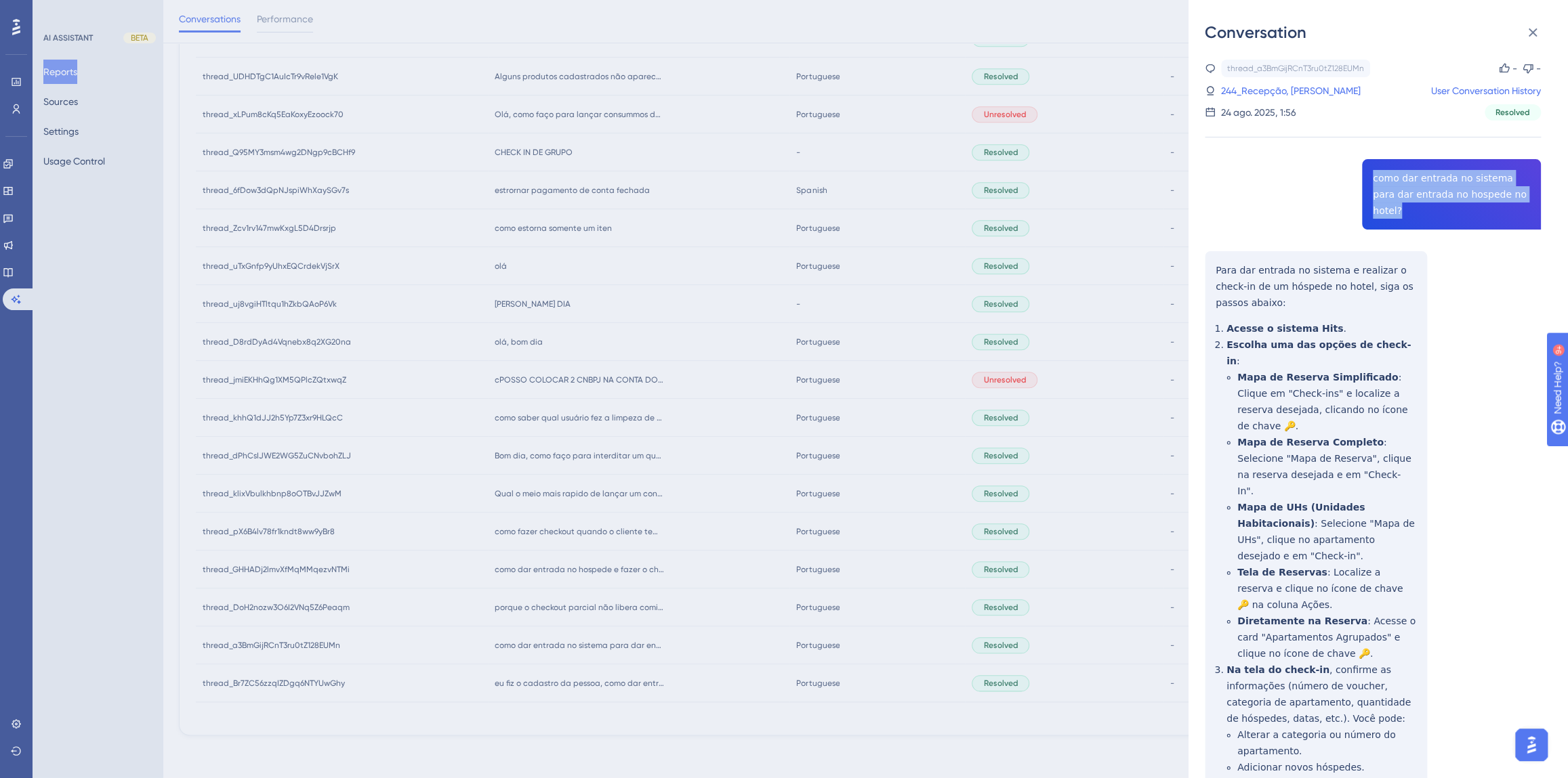
drag, startPoint x: 1519, startPoint y: 195, endPoint x: 1365, endPoint y: 177, distance: 155.0
click at [1365, 177] on div "thread_a3BmGijRCnT3ru0tZ128EUMn Copy - - 244_Recepção, [PERSON_NAME] User Conve…" at bounding box center [1373, 520] width 336 height 919
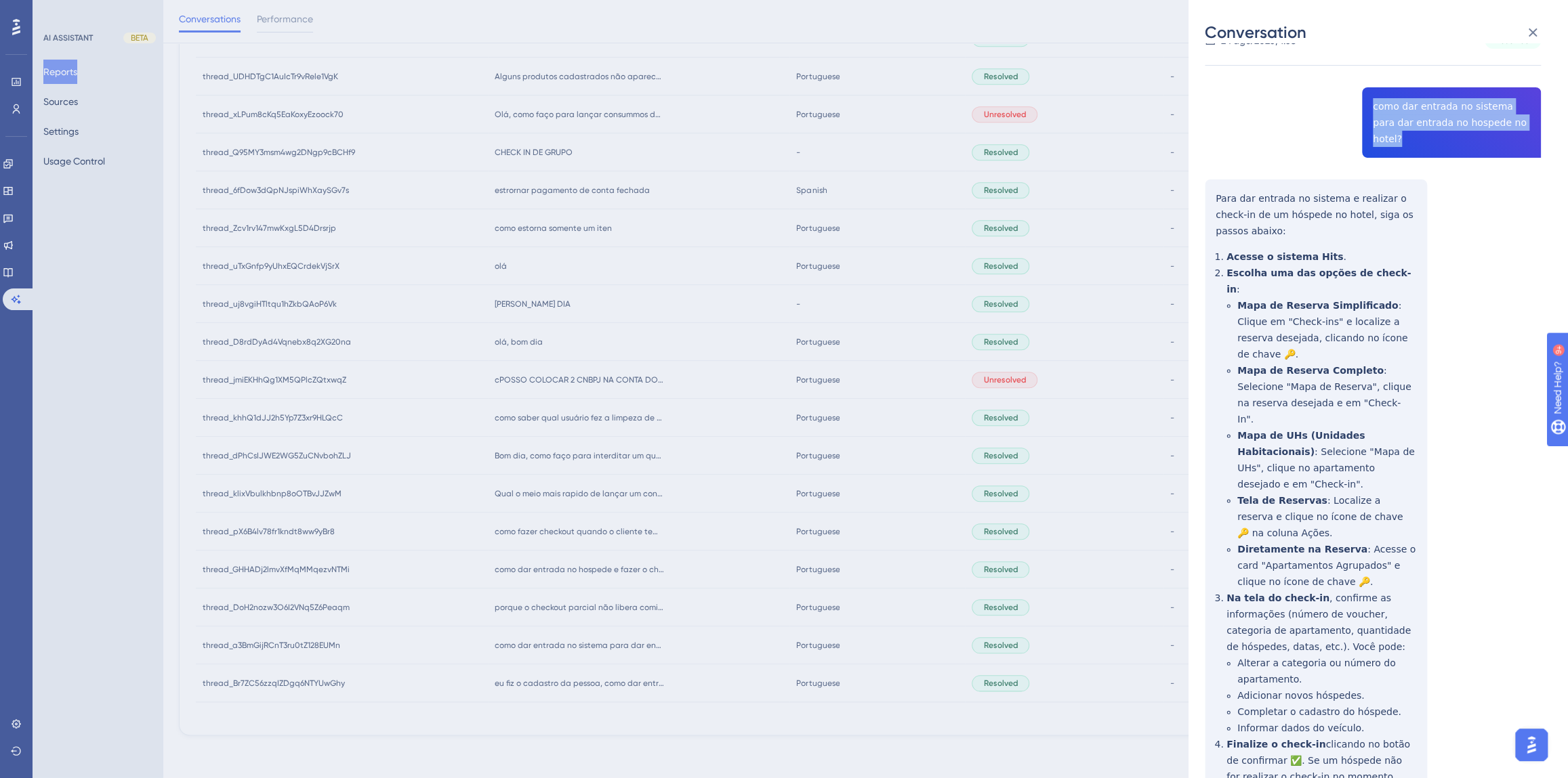
scroll to position [94, 0]
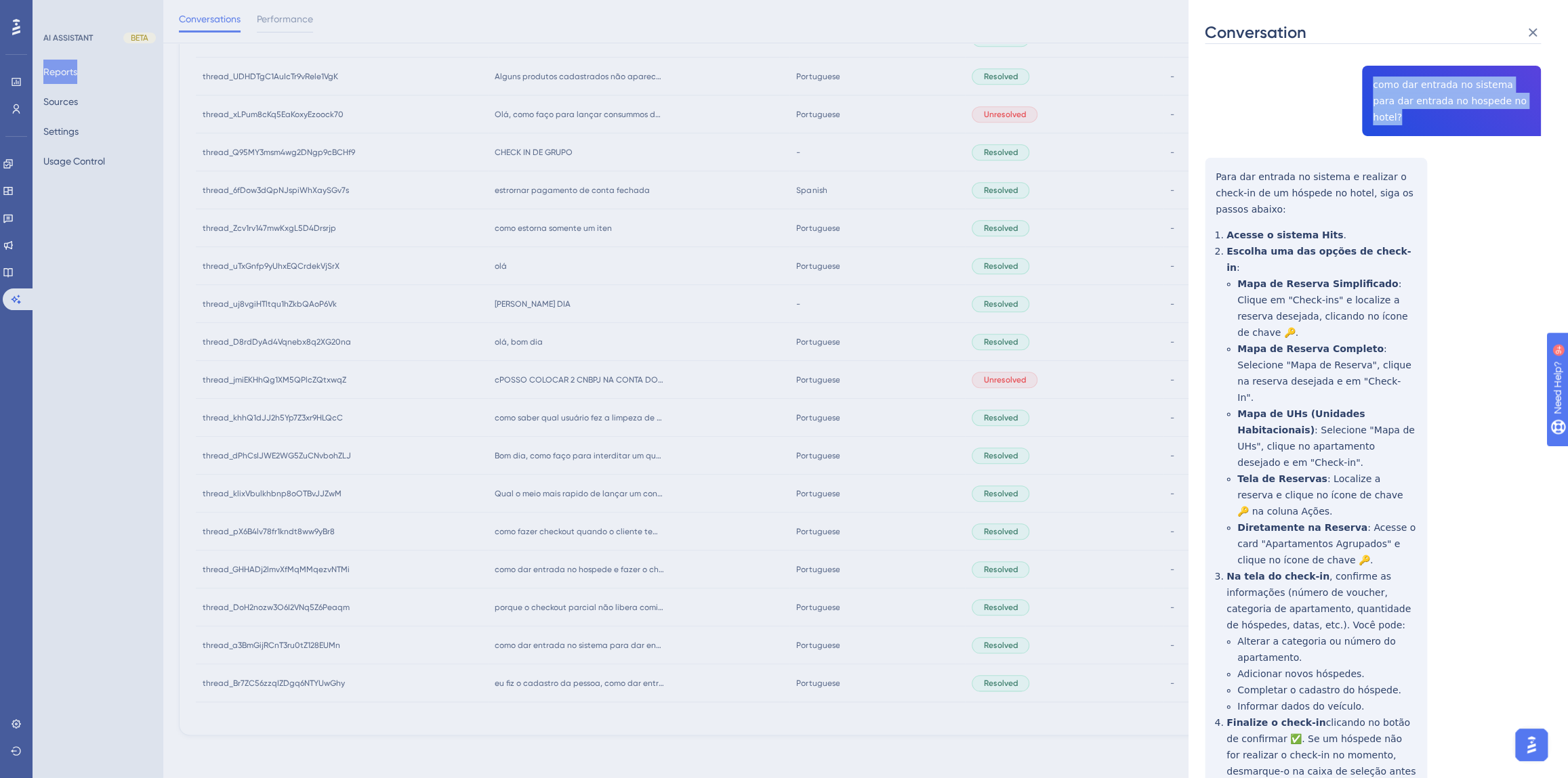
drag, startPoint x: 1402, startPoint y: 690, endPoint x: 1205, endPoint y: 162, distance: 563.6
click at [1205, 162] on div "thread_a3BmGijRCnT3ru0tZ128EUMn Copy - - 244_Recepção, [PERSON_NAME] User Conve…" at bounding box center [1373, 426] width 336 height 919
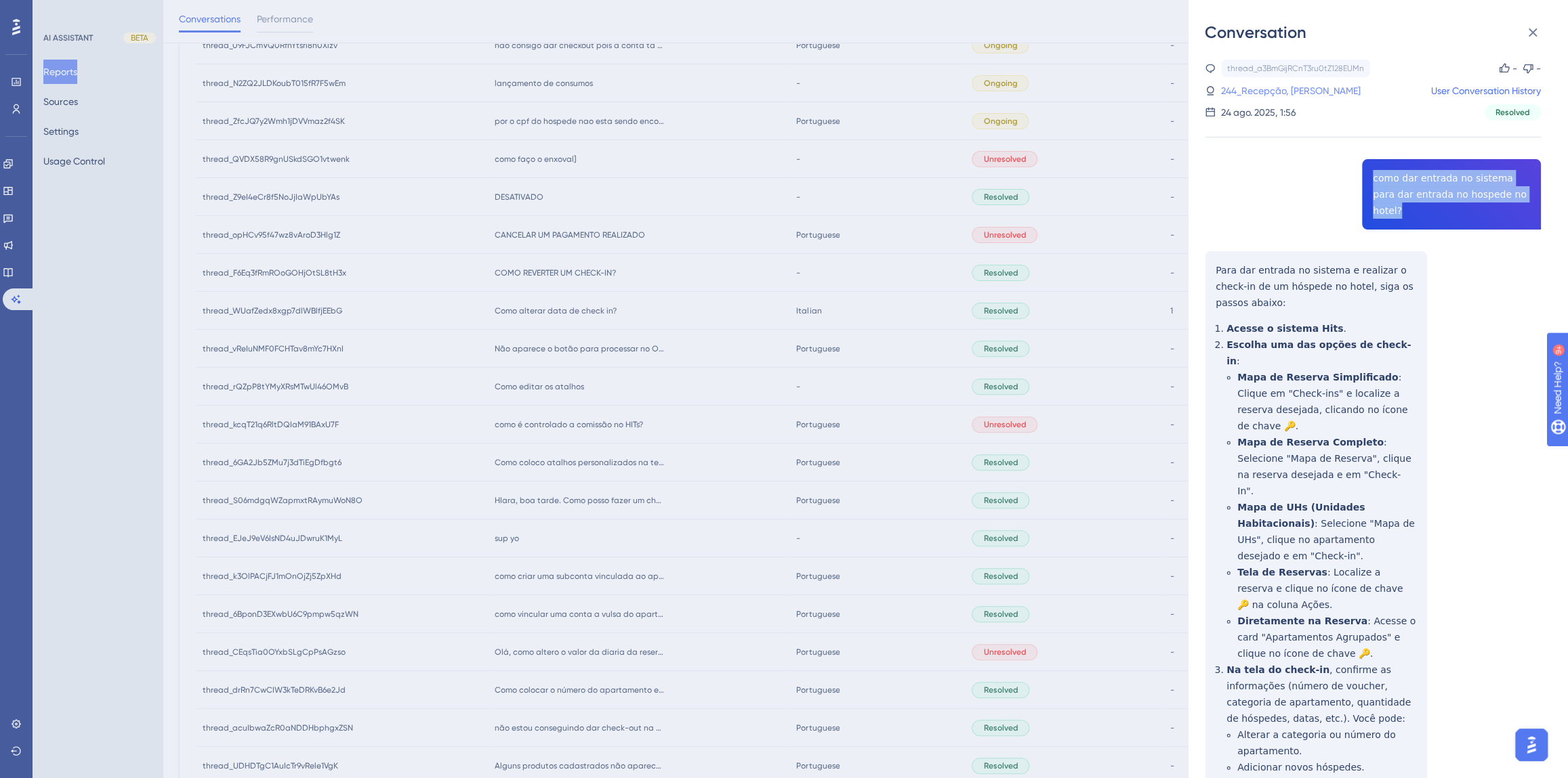
scroll to position [185, 0]
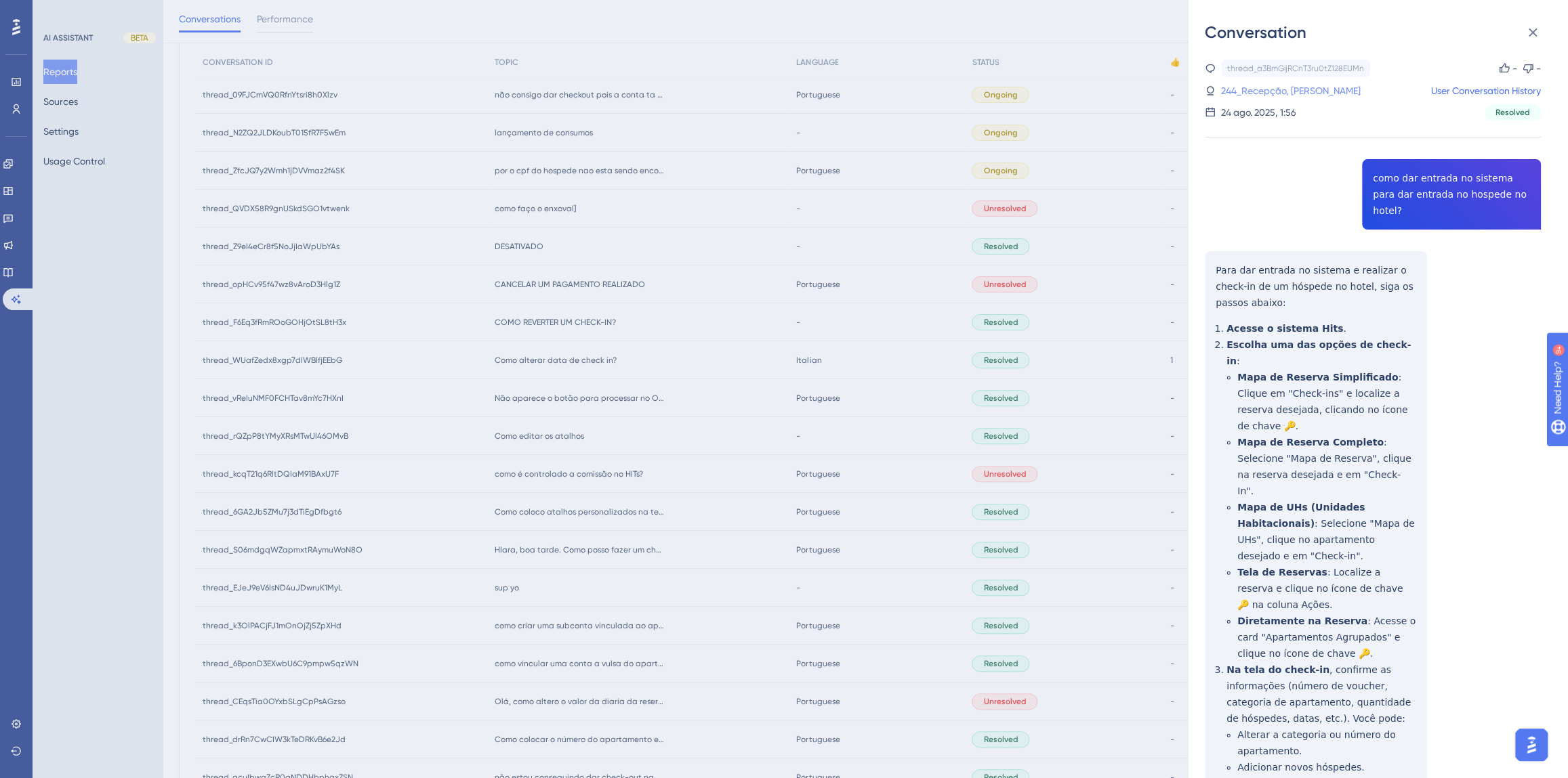
click at [1264, 88] on link "244_Recepção, [PERSON_NAME]" at bounding box center [1291, 90] width 140 height 16
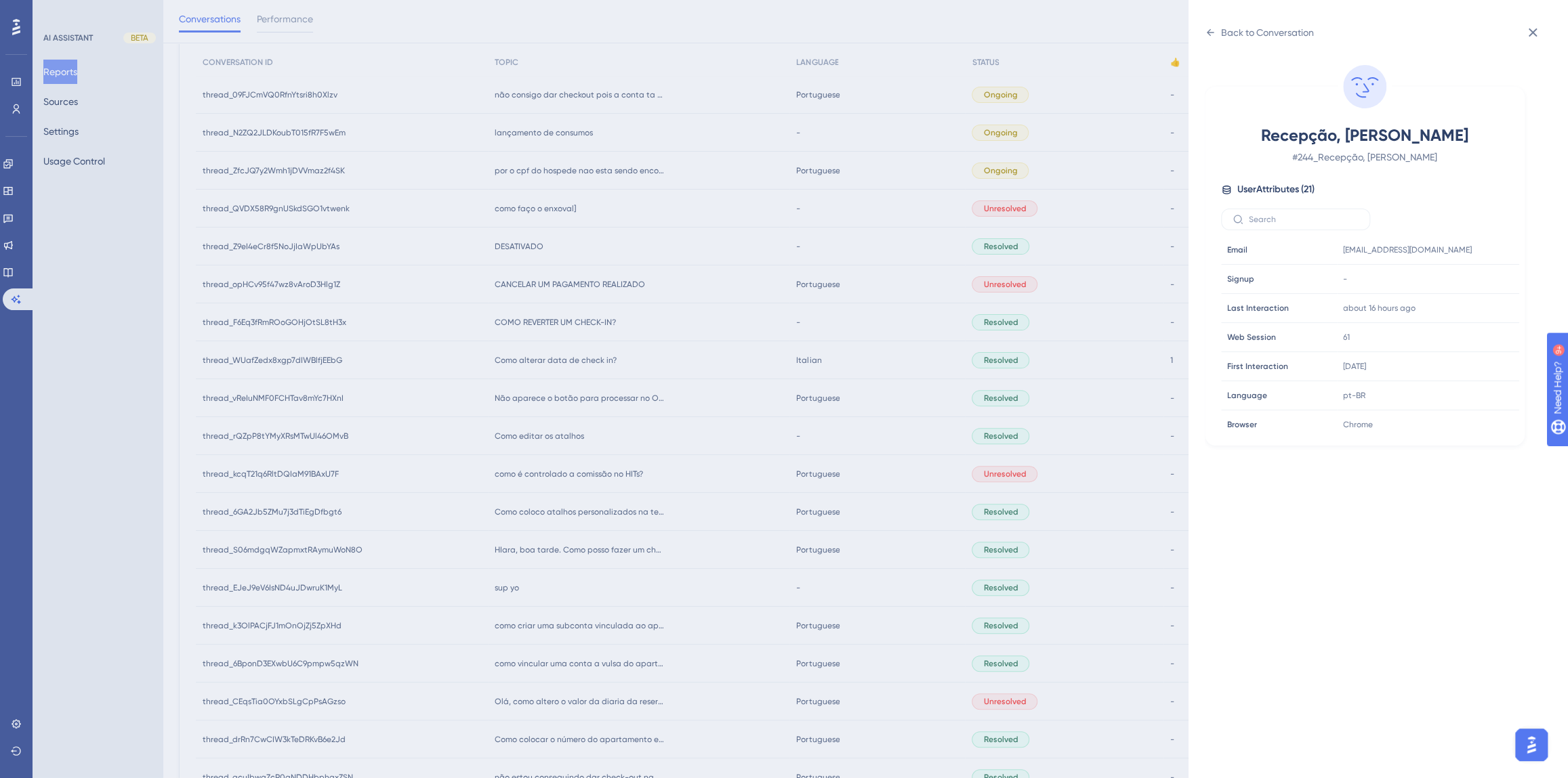
click at [935, 519] on div "Back to Conversation Recepção, [PERSON_NAME] # 244_Recepção, [PERSON_NAME] User…" at bounding box center [784, 389] width 1568 height 778
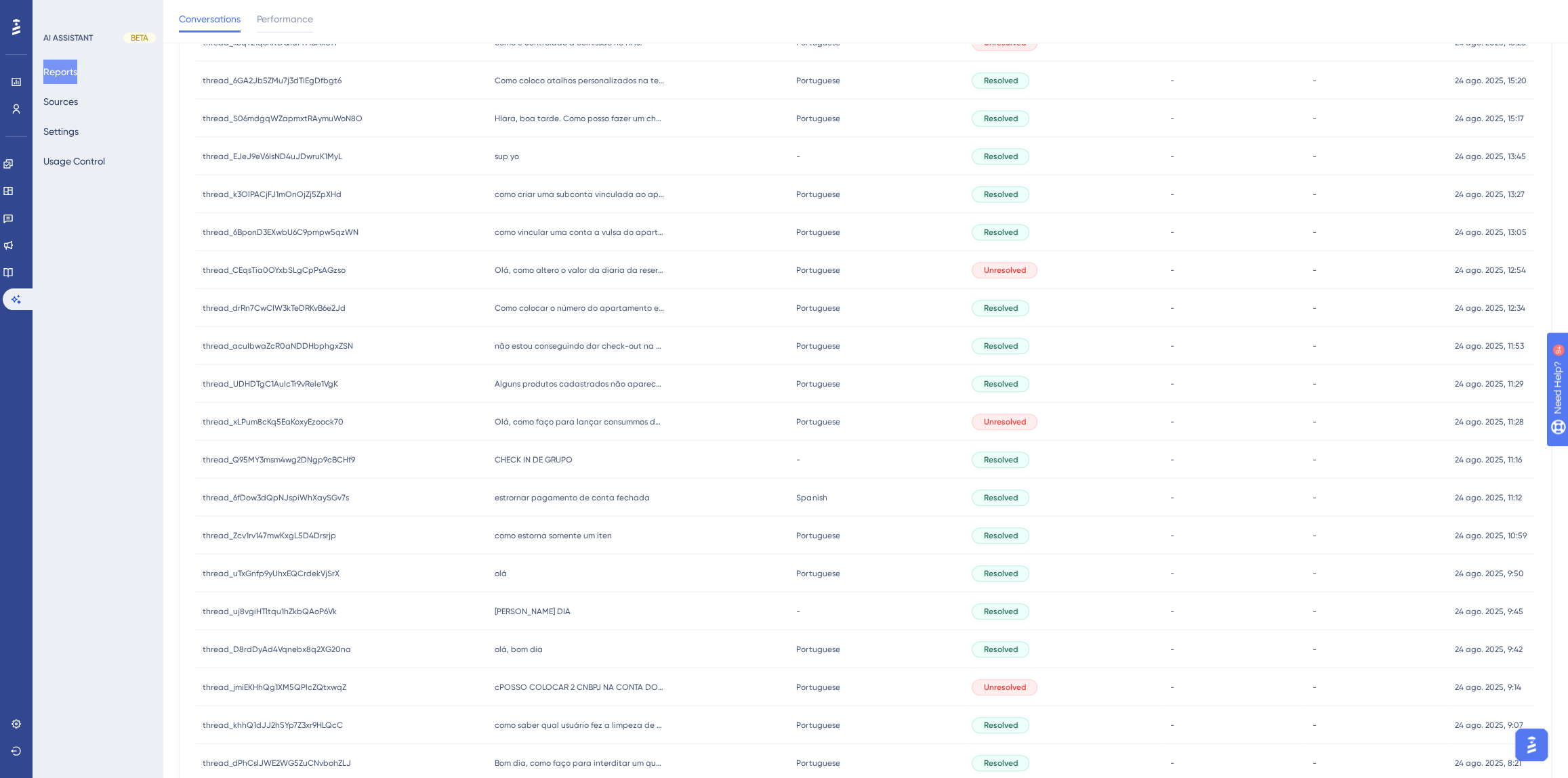
scroll to position [924, 0]
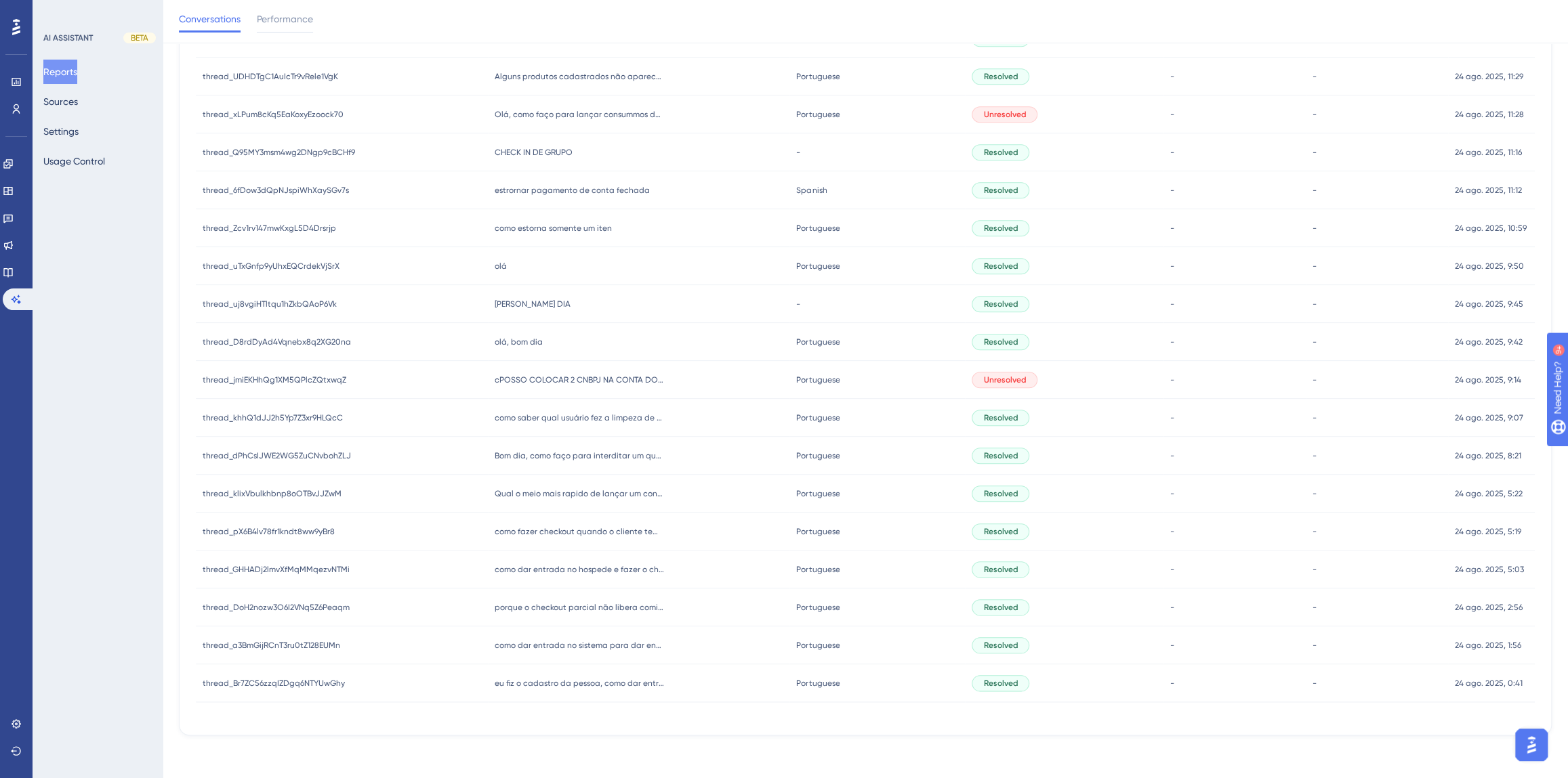
click at [558, 606] on span "porque o checkout parcial não libera comissão?" at bounding box center [579, 607] width 169 height 11
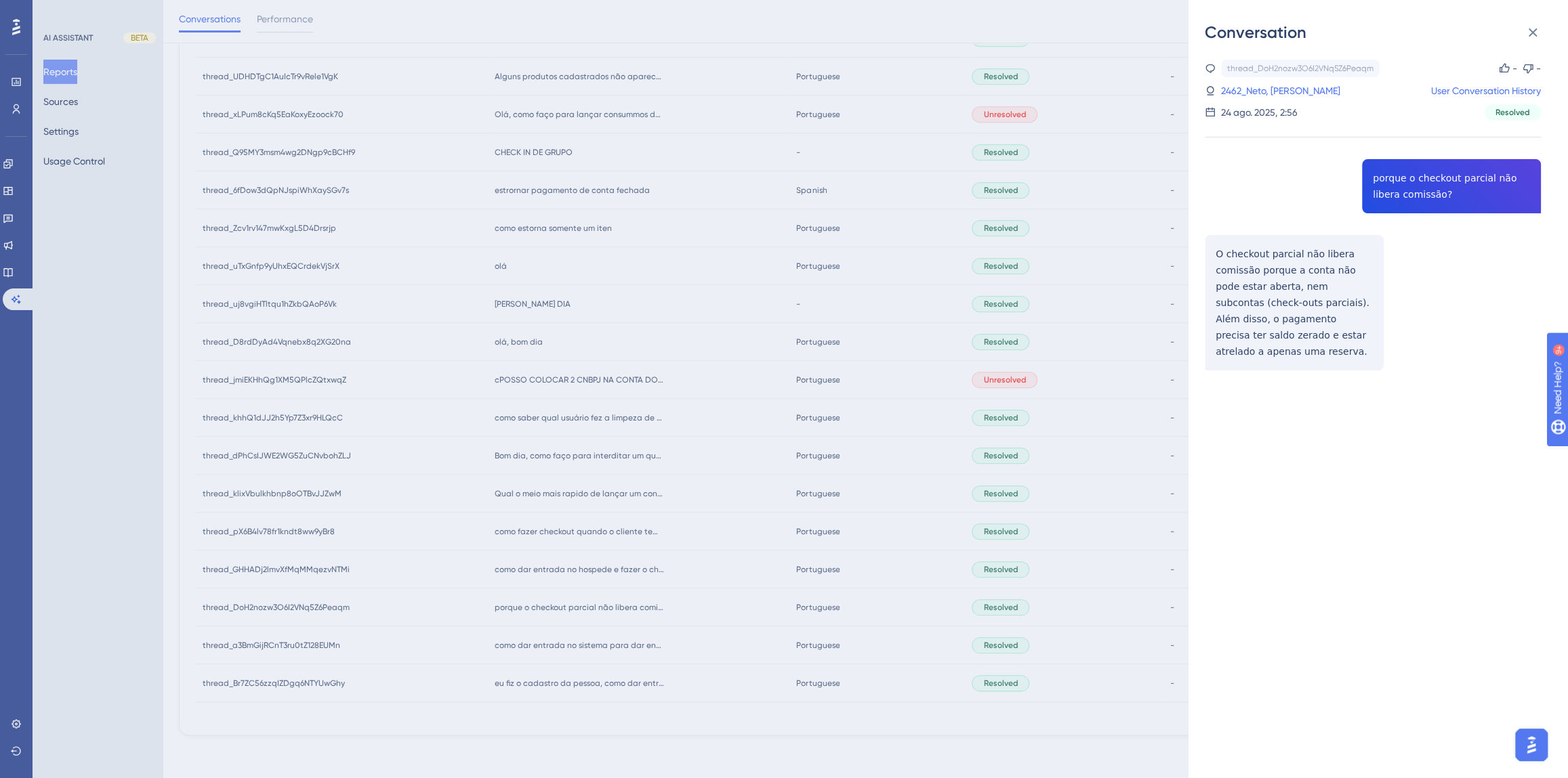
click at [1391, 197] on div "thread_DoH2nozw3O6I2VNq5Z6Peaqm Copy - - 2462_Neto, [PERSON_NAME] User Conversa…" at bounding box center [1373, 249] width 336 height 380
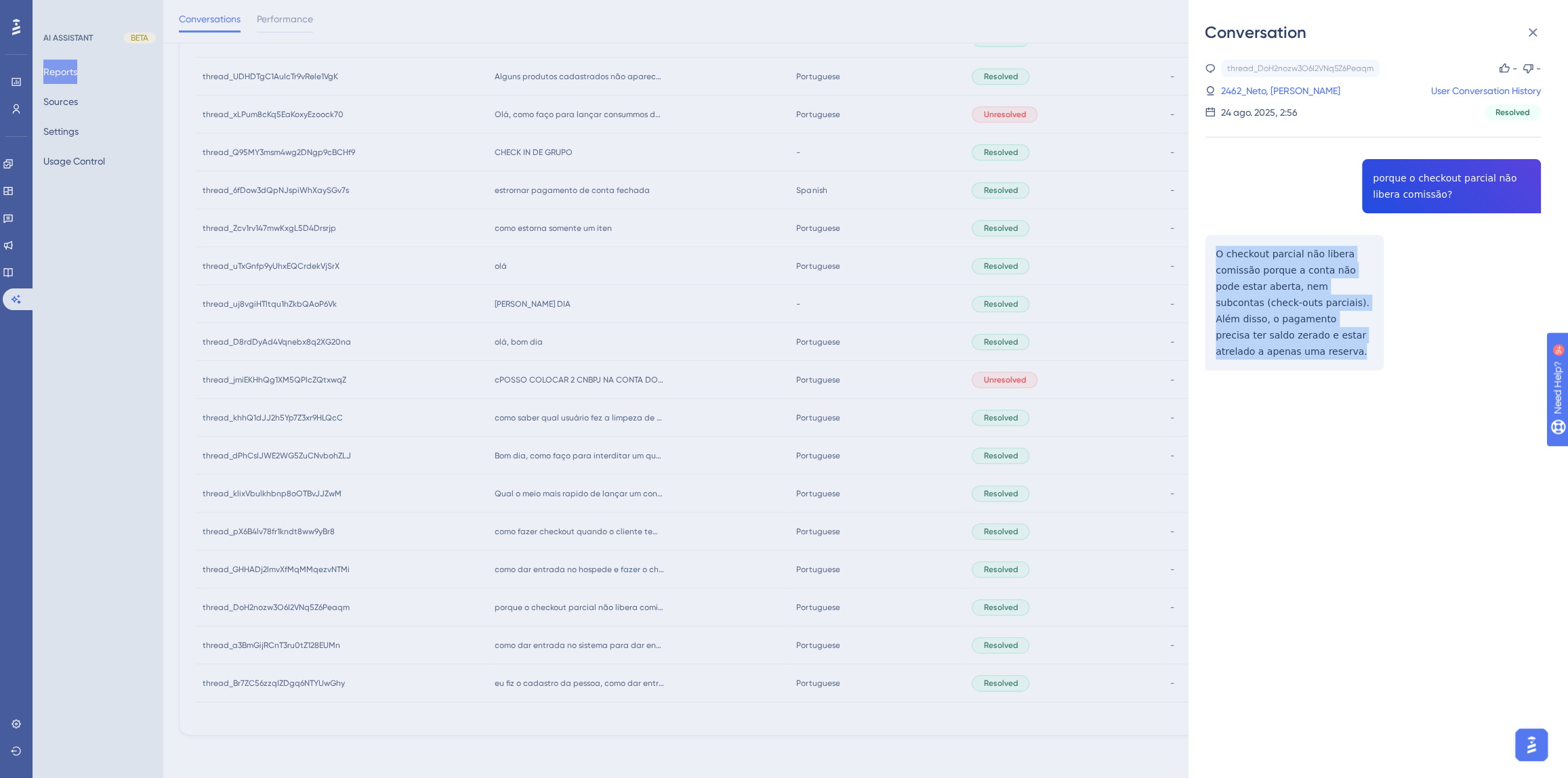
drag, startPoint x: 1261, startPoint y: 356, endPoint x: 1202, endPoint y: 244, distance: 126.6
click at [1202, 244] on div "Conversation thread_DoH2nozw3O6I2VNq5Z6Peaqm Copy - - 2462_Neto, [PERSON_NAME] …" at bounding box center [1378, 389] width 379 height 778
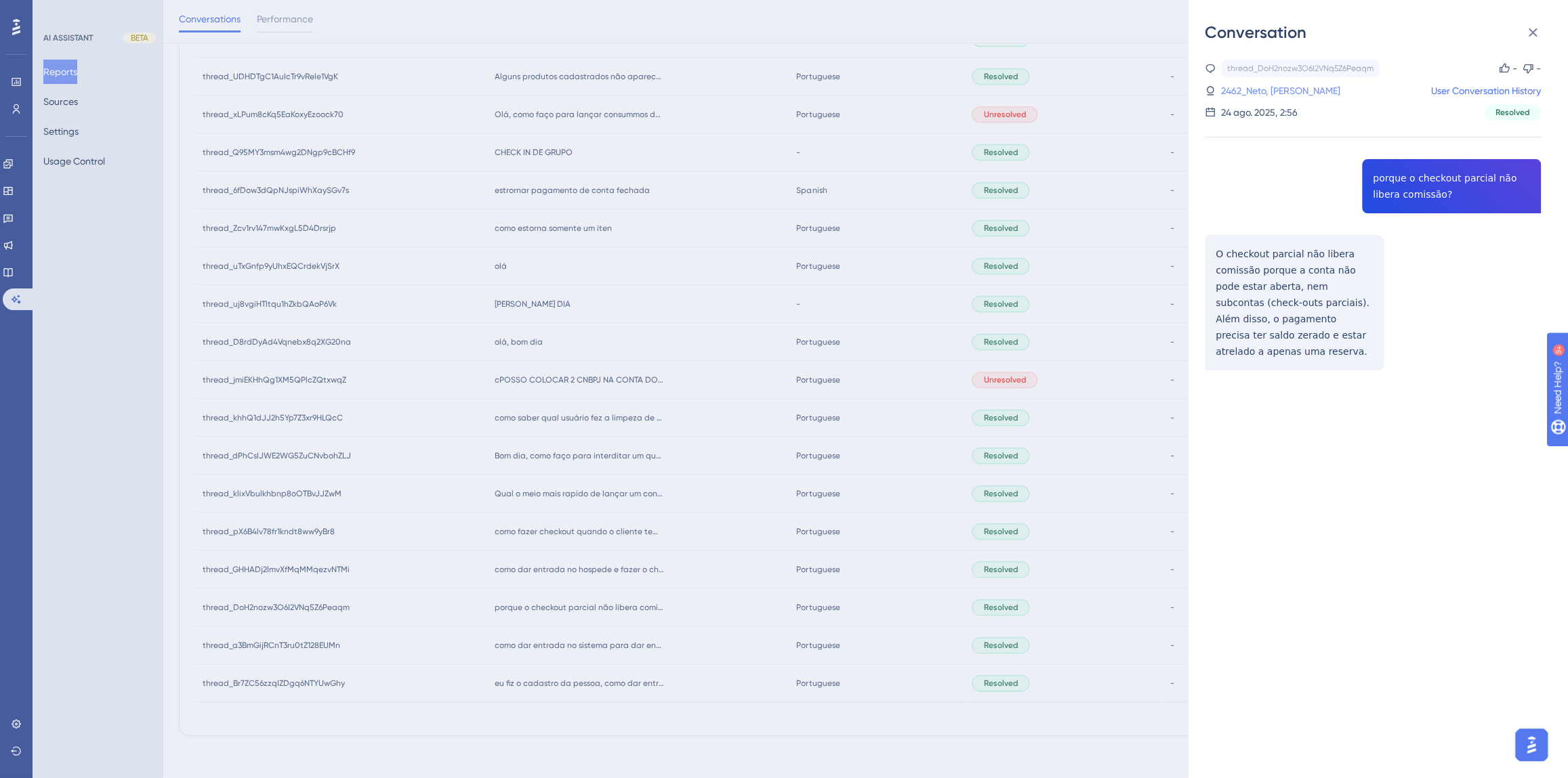
click at [1275, 90] on link "2462_Neto, [PERSON_NAME]" at bounding box center [1280, 90] width 119 height 16
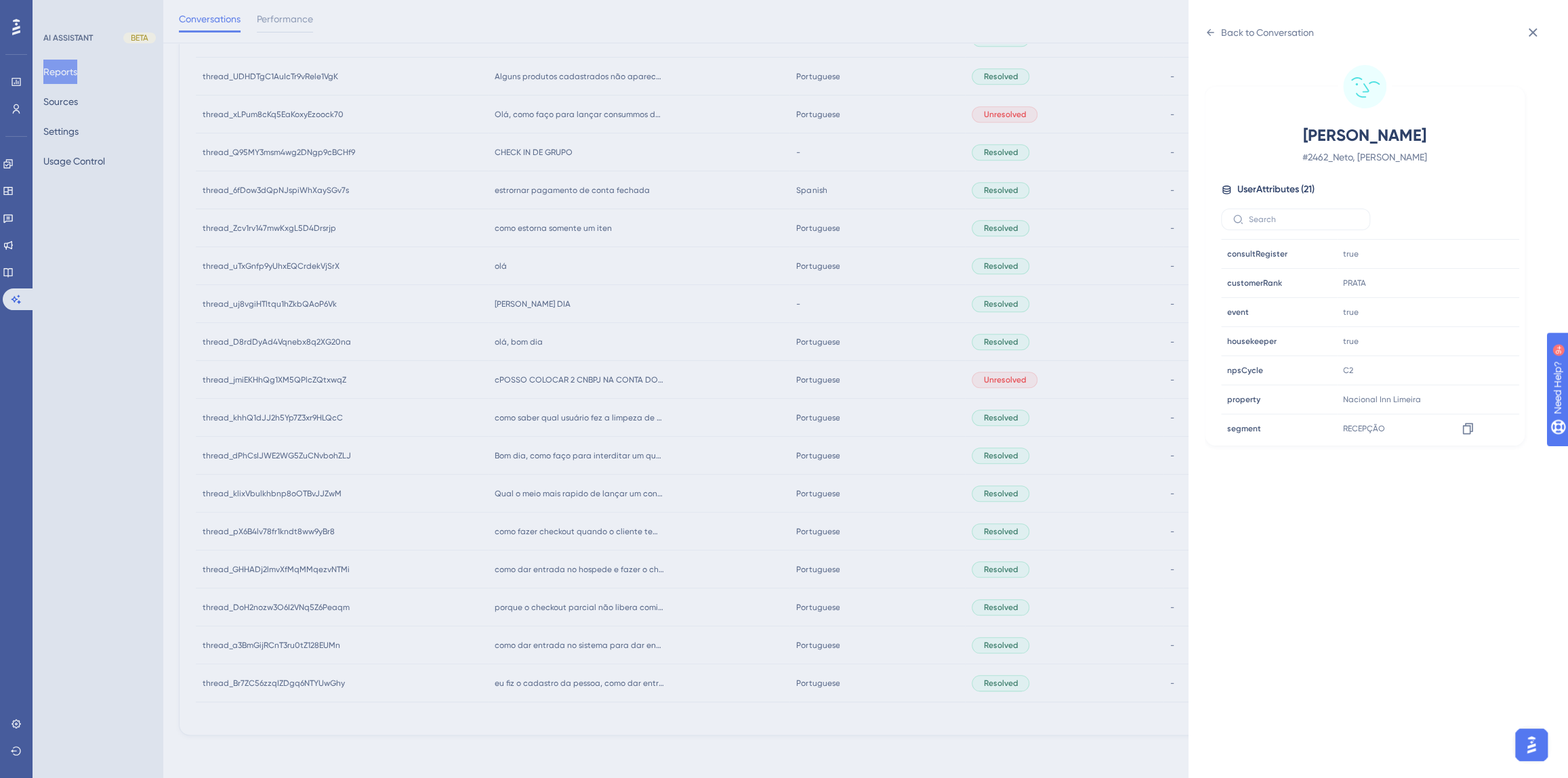
scroll to position [411, 0]
click at [1462, 275] on icon at bounding box center [1467, 275] width 13 height 13
click at [555, 602] on div "Back to Conversation [PERSON_NAME] # 2462_Neto, [PERSON_NAME] User Attributes (…" at bounding box center [784, 389] width 1568 height 778
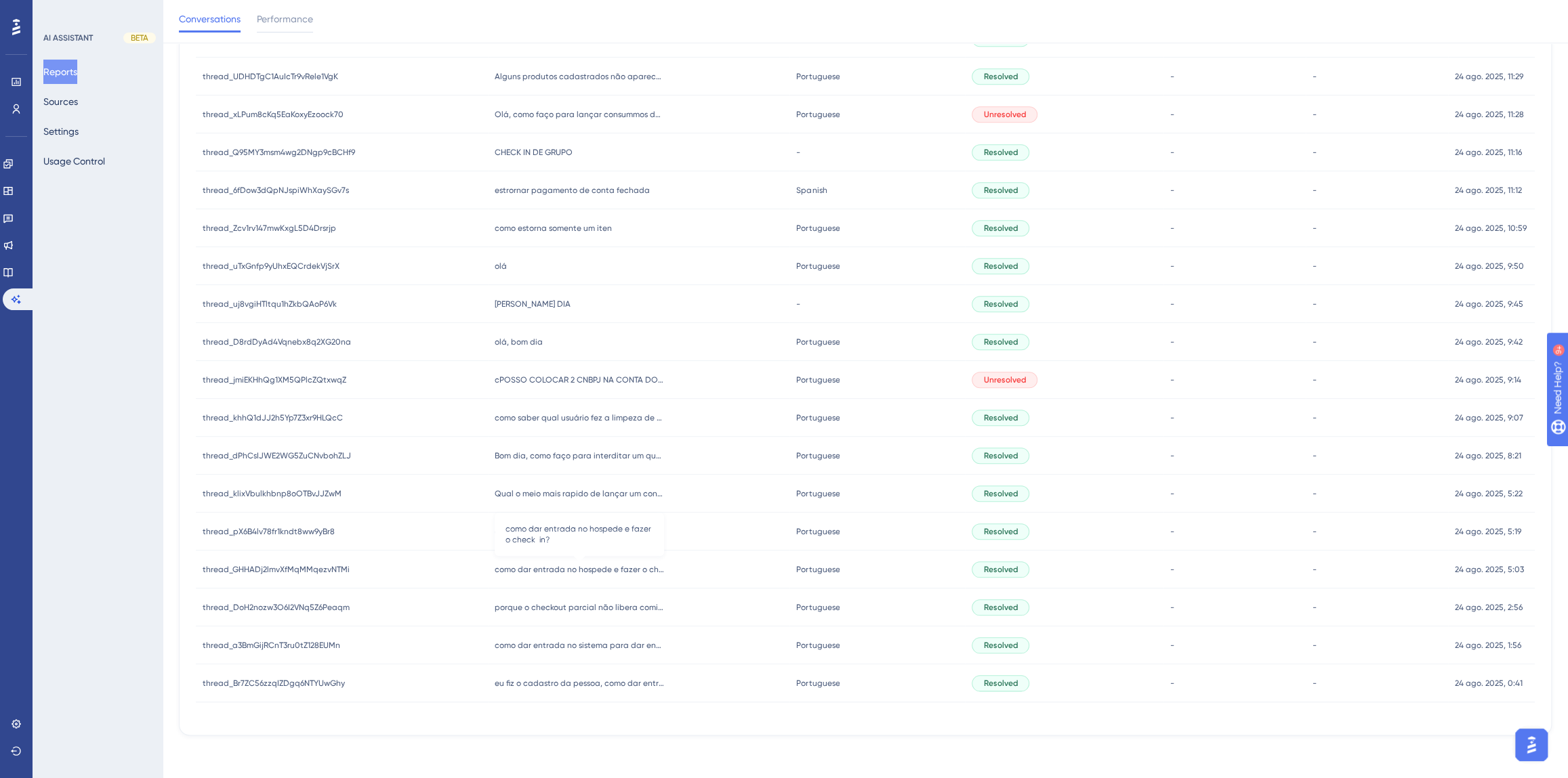
click at [543, 571] on span "como dar entrada no hospede e fazer o check in?" at bounding box center [579, 570] width 169 height 11
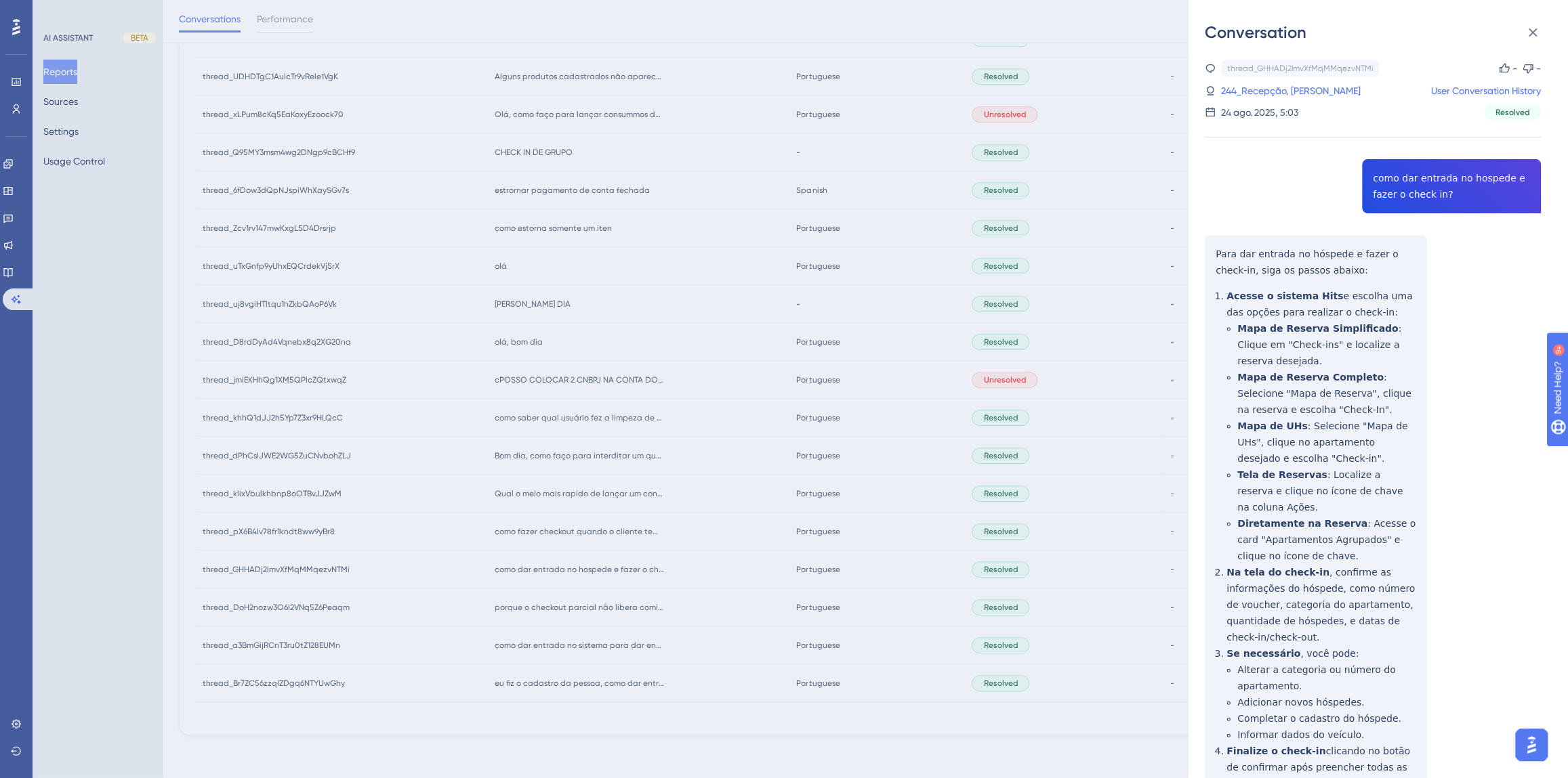
click at [1424, 190] on div "thread_GHHADj2lmvXfMqMMqezvNTMi Copy - - 244_Recepção, [PERSON_NAME] User Conve…" at bounding box center [1373, 486] width 336 height 854
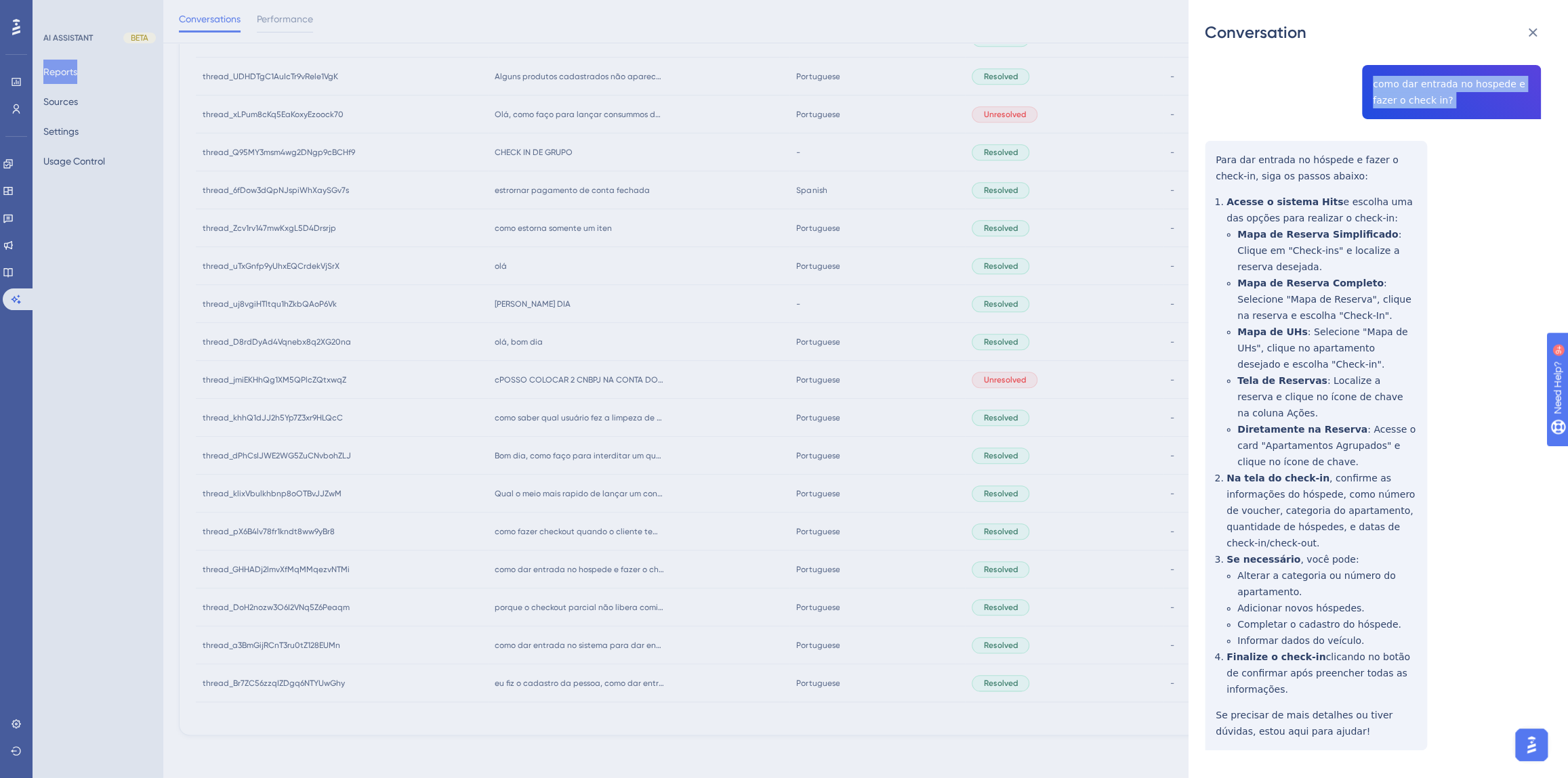
scroll to position [109, 0]
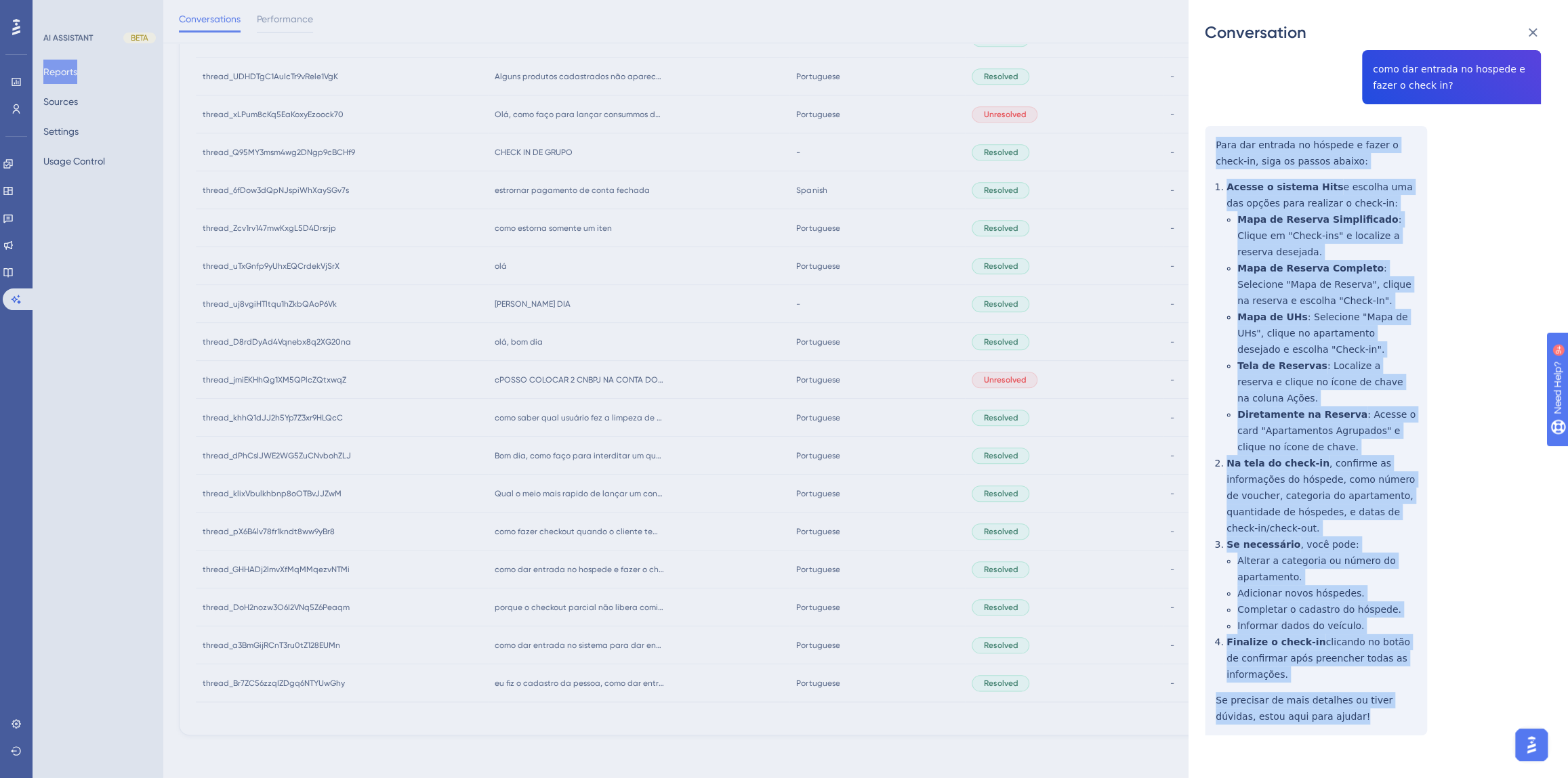
drag, startPoint x: 1319, startPoint y: 698, endPoint x: 1202, endPoint y: 164, distance: 546.7
click at [1214, 147] on div "thread_GHHADj2lmvXfMqMMqezvNTMi Copy - - 244_Recepção, [PERSON_NAME] User Conve…" at bounding box center [1373, 377] width 336 height 854
click at [1370, 253] on div "thread_GHHADj2lmvXfMqMMqezvNTMi Copy - - 244_Recepção, [PERSON_NAME] User Conve…" at bounding box center [1373, 377] width 336 height 854
click at [1420, 302] on div "thread_GHHADj2lmvXfMqMMqezvNTMi Copy - - 244_Recepção, [PERSON_NAME] User Conve…" at bounding box center [1373, 377] width 336 height 854
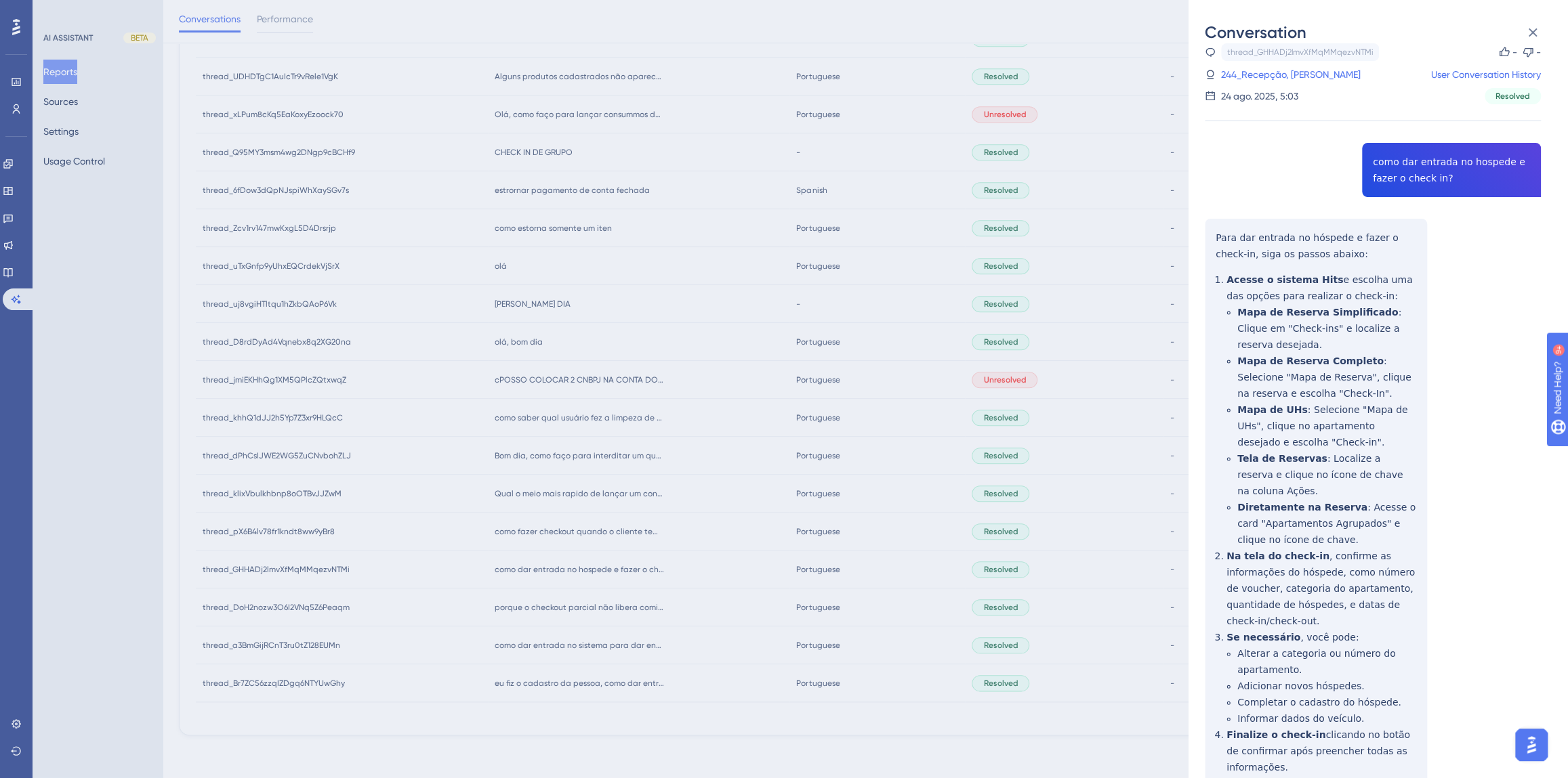
scroll to position [0, 0]
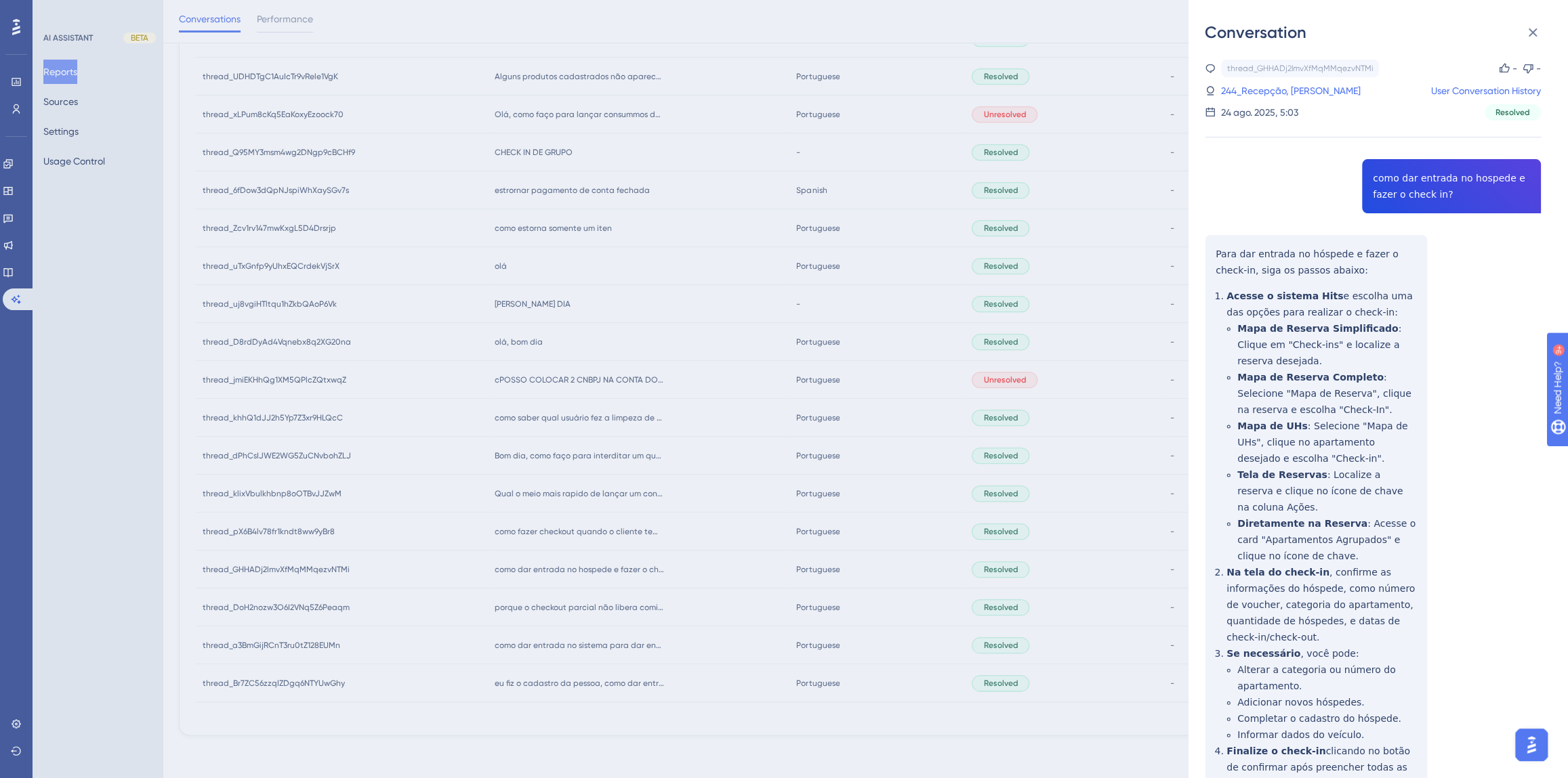
click at [1297, 89] on link "244_Recepção, [PERSON_NAME]" at bounding box center [1291, 90] width 140 height 16
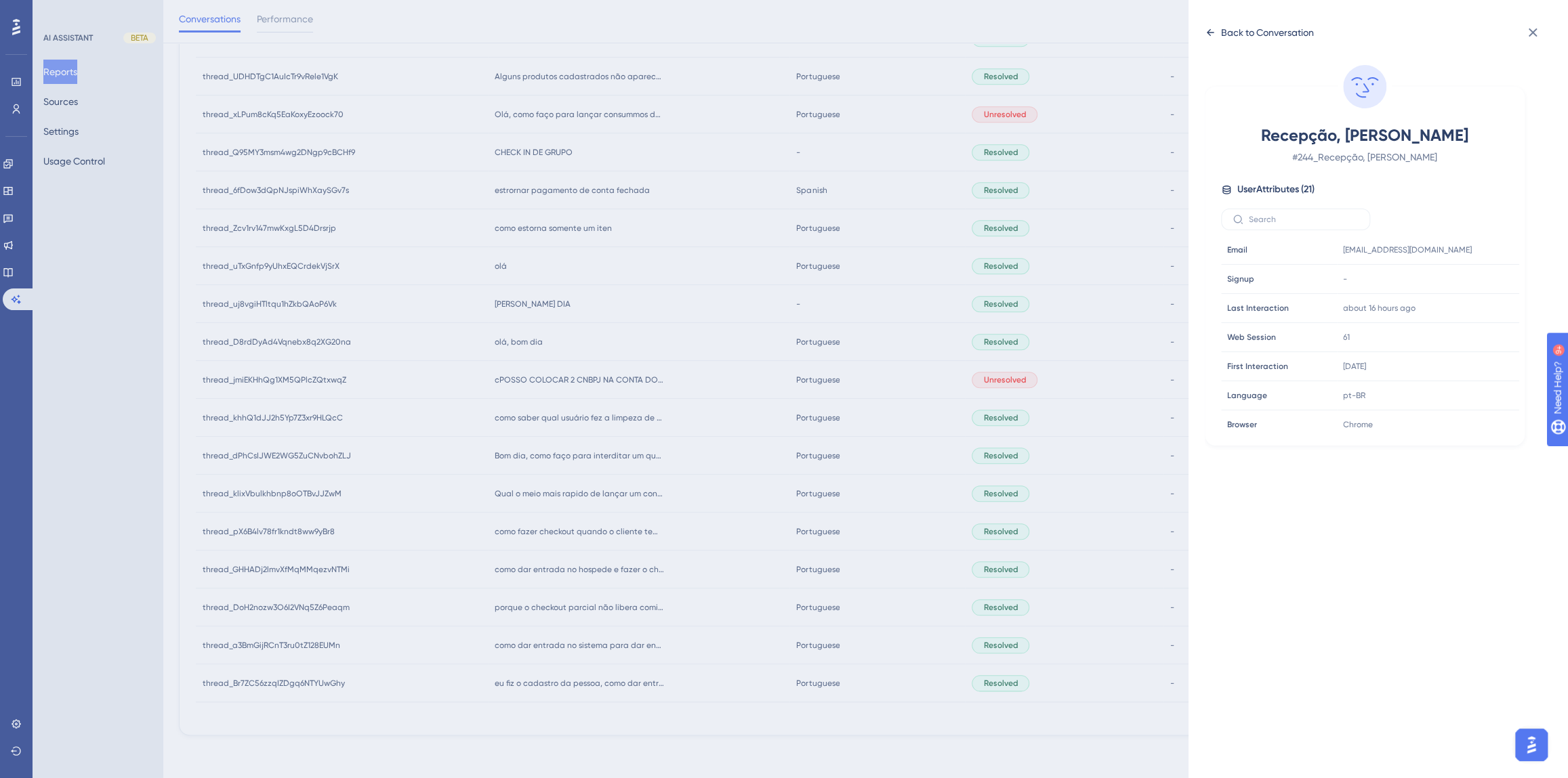
click at [1227, 37] on div "Back to Conversation" at bounding box center [1267, 32] width 93 height 16
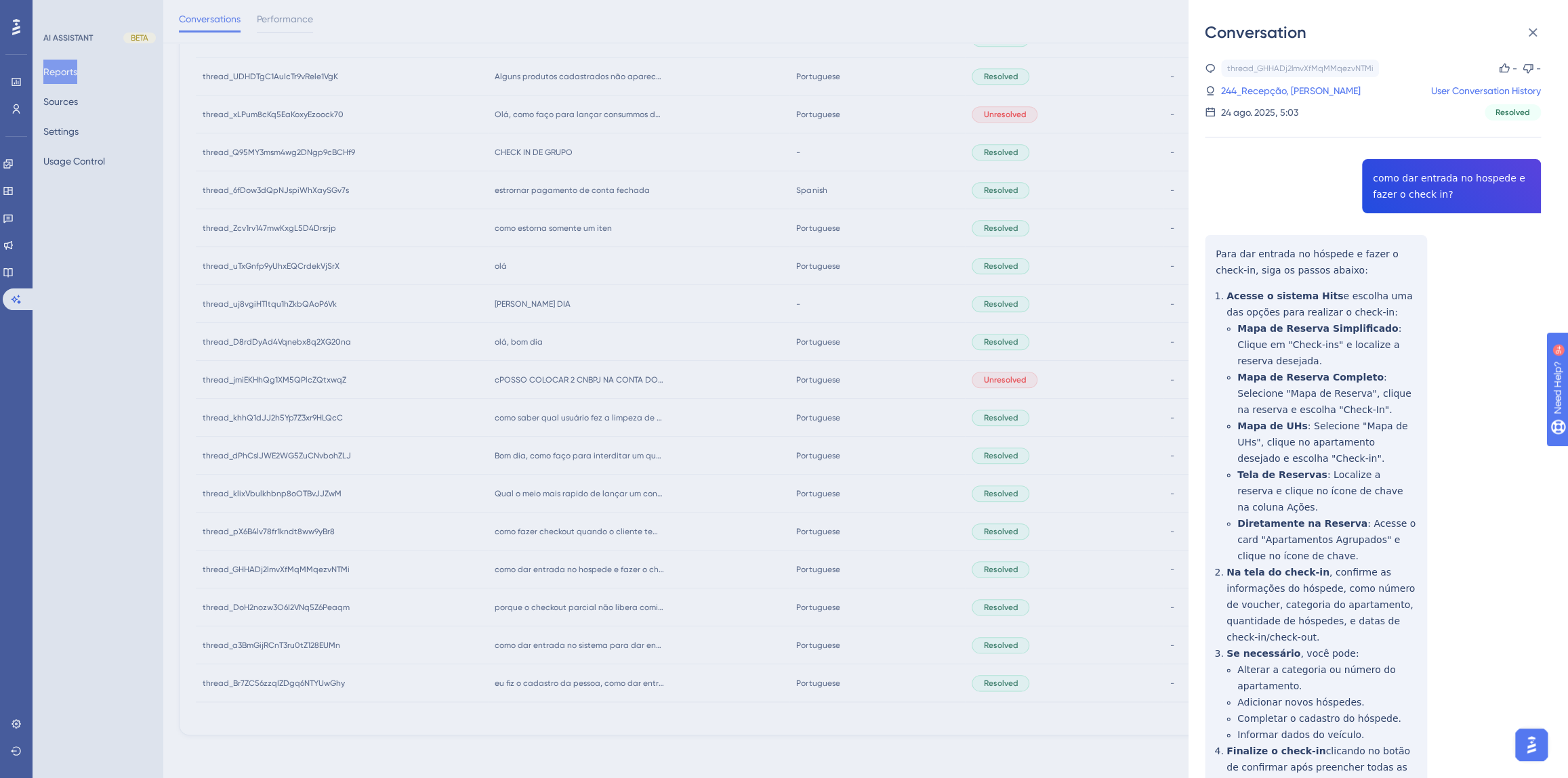
click at [537, 601] on div "Conversation thread_GHHADj2lmvXfMqMMqezvNTMi Copy - - 244_Recepção, [PERSON_NAM…" at bounding box center [784, 389] width 1568 height 778
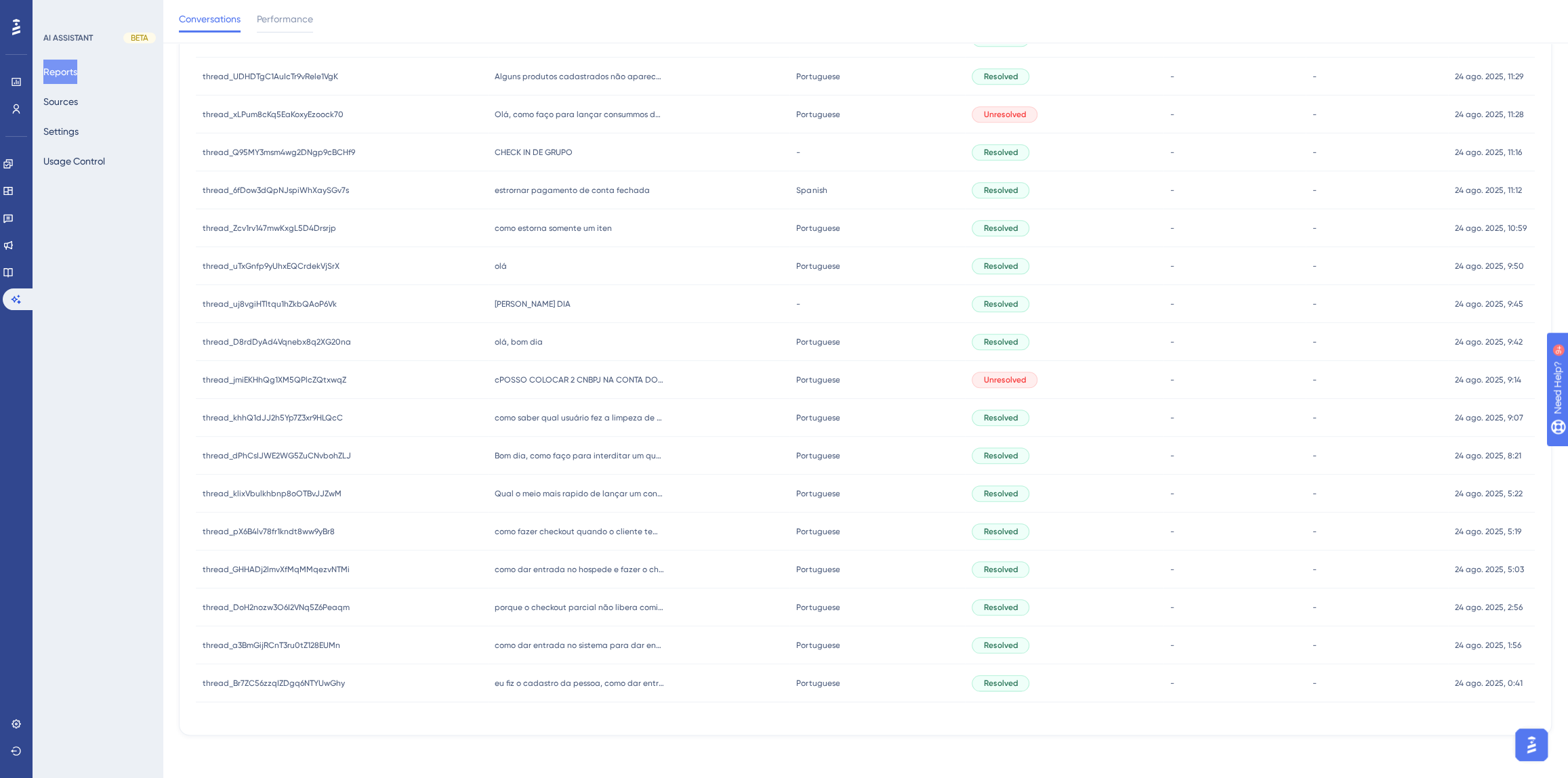
click at [530, 538] on div "como fazer checkout quando o cliente tem credito em conta como fazer checkout q…" at bounding box center [638, 531] width 301 height 38
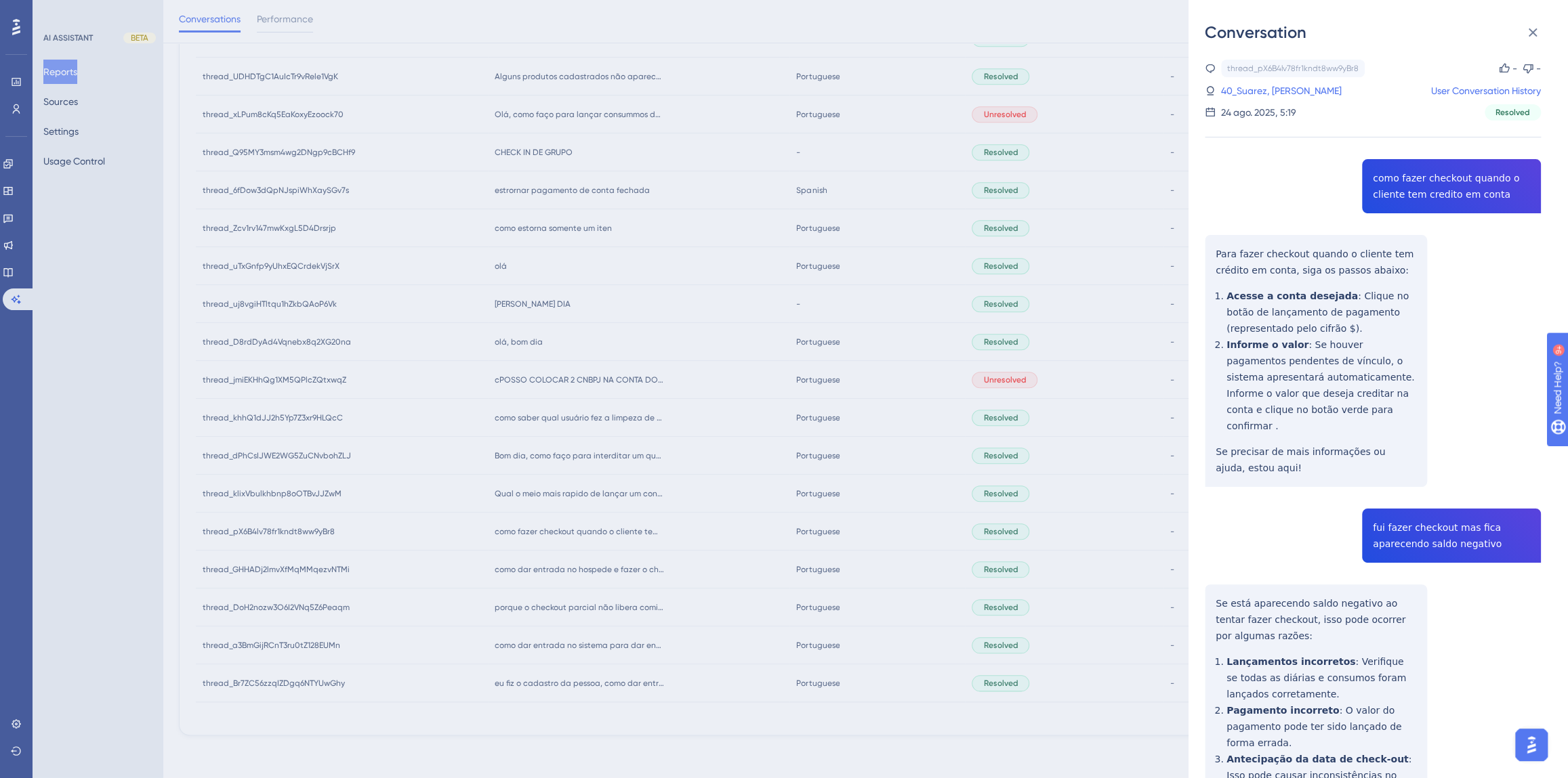
click at [1427, 176] on div "thread_pX6B4lv78fr1kndt8ww9yBr8 Copy - - 40_Suarez, [PERSON_NAME] User Conversa…" at bounding box center [1373, 573] width 336 height 1027
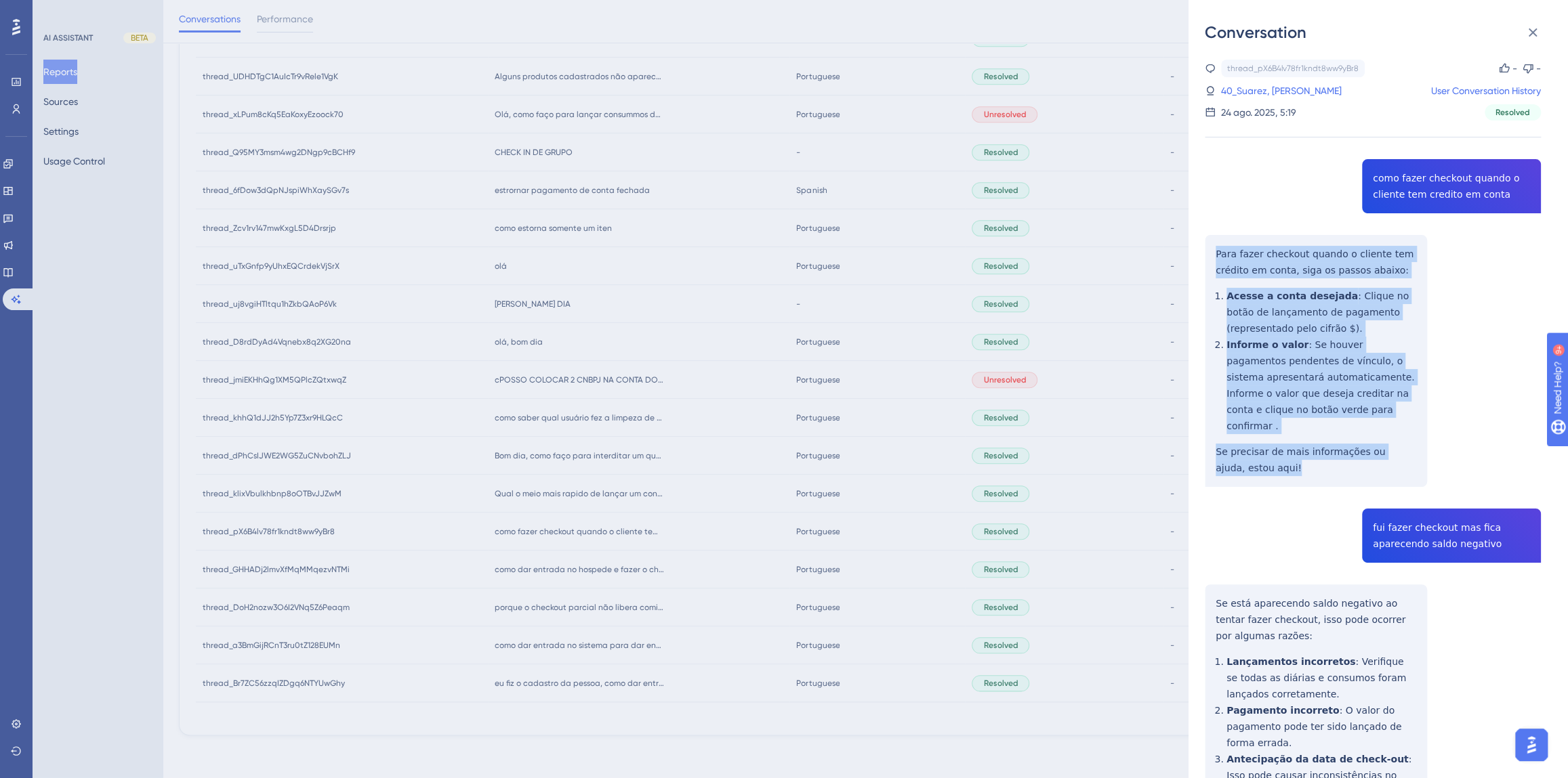
drag, startPoint x: 1277, startPoint y: 452, endPoint x: 1199, endPoint y: 249, distance: 217.5
click at [1199, 249] on div "Conversation thread_pX6B4lv78fr1kndt8ww9yBr8 Copy - - 40_Suarez, [PERSON_NAME] …" at bounding box center [1378, 389] width 379 height 778
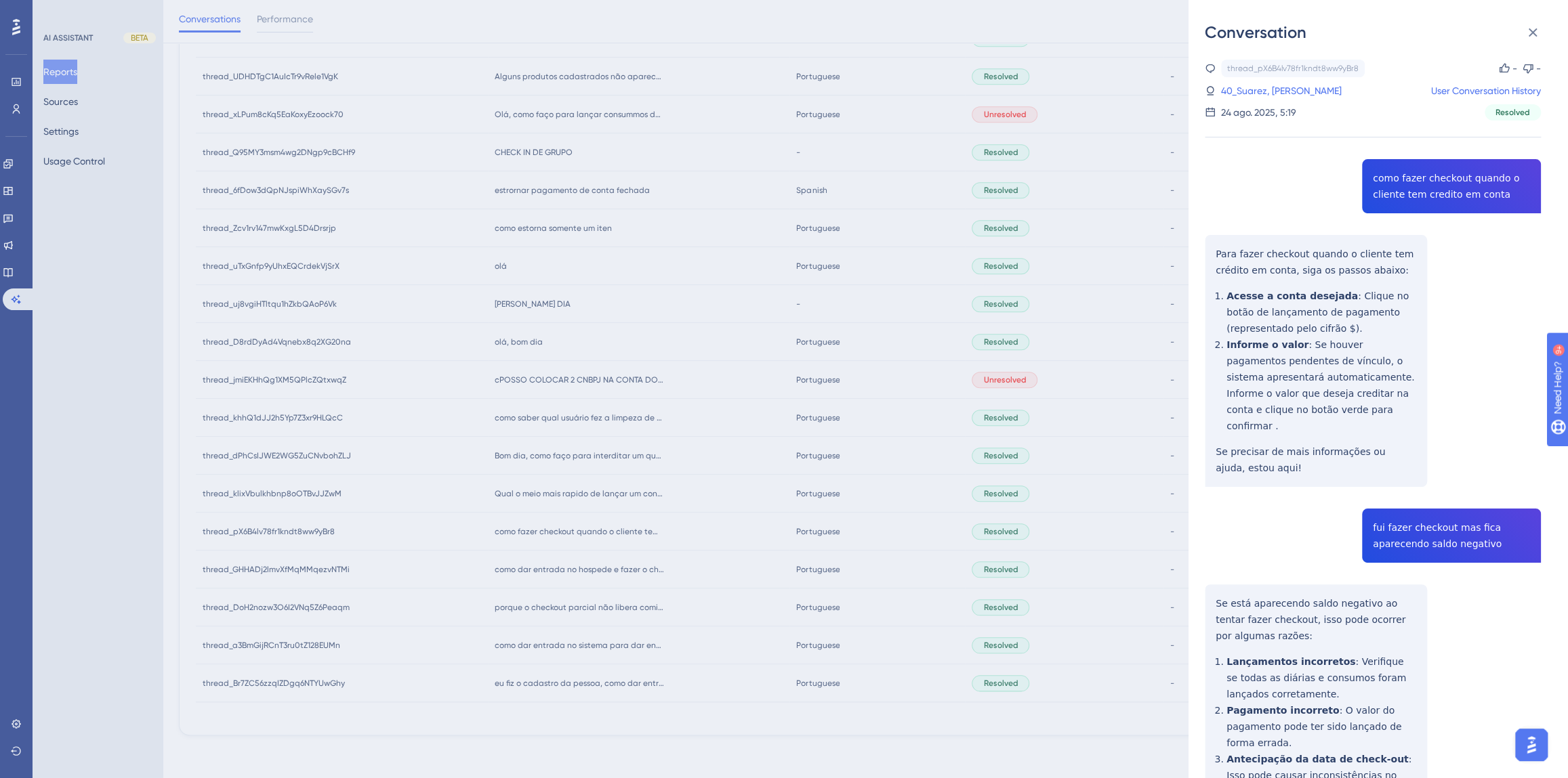
click at [1418, 520] on div "thread_pX6B4lv78fr1kndt8ww9yBr8 Copy - - 40_Suarez, [PERSON_NAME] User Conversa…" at bounding box center [1373, 573] width 336 height 1027
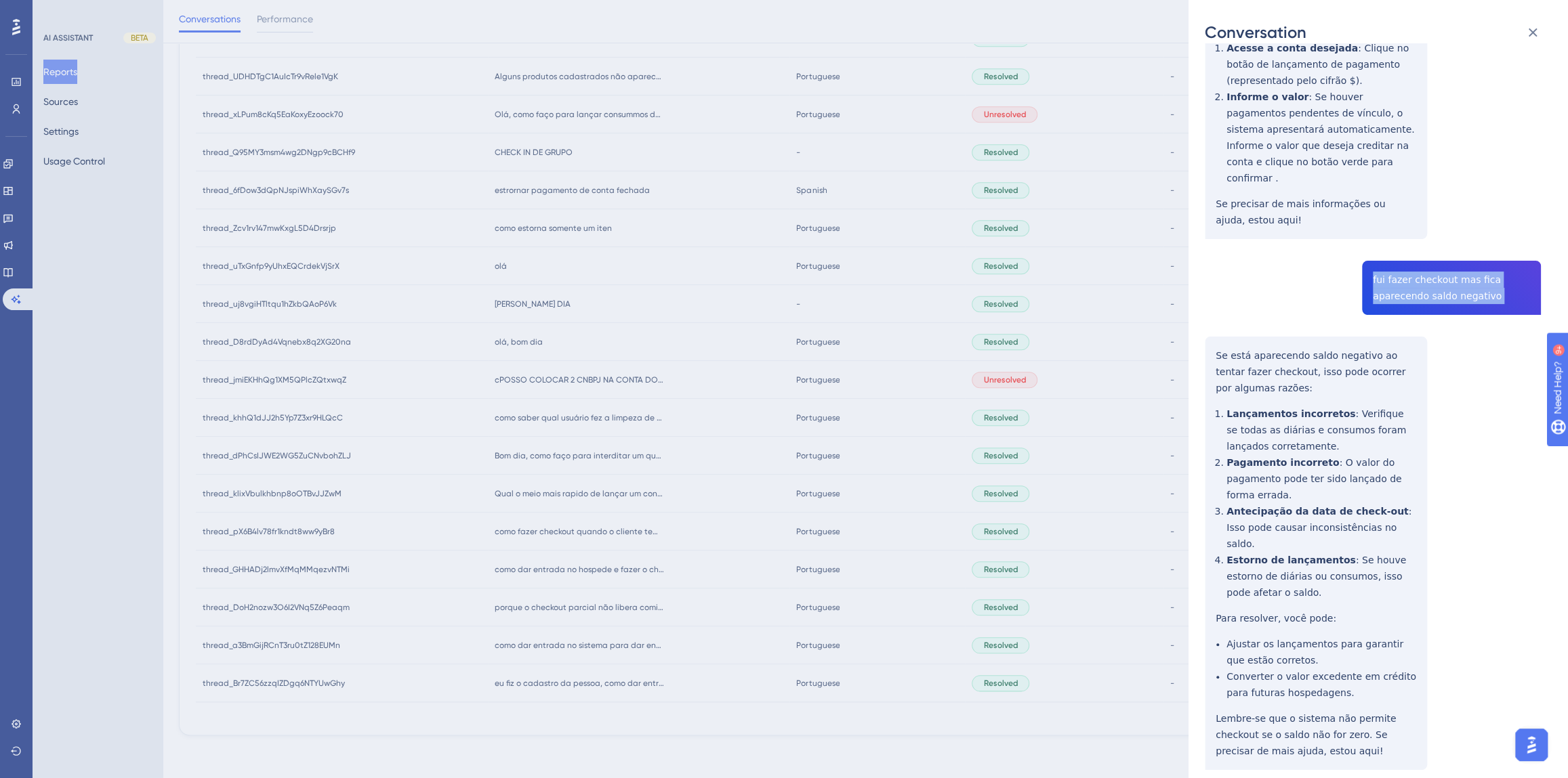
scroll to position [266, 0]
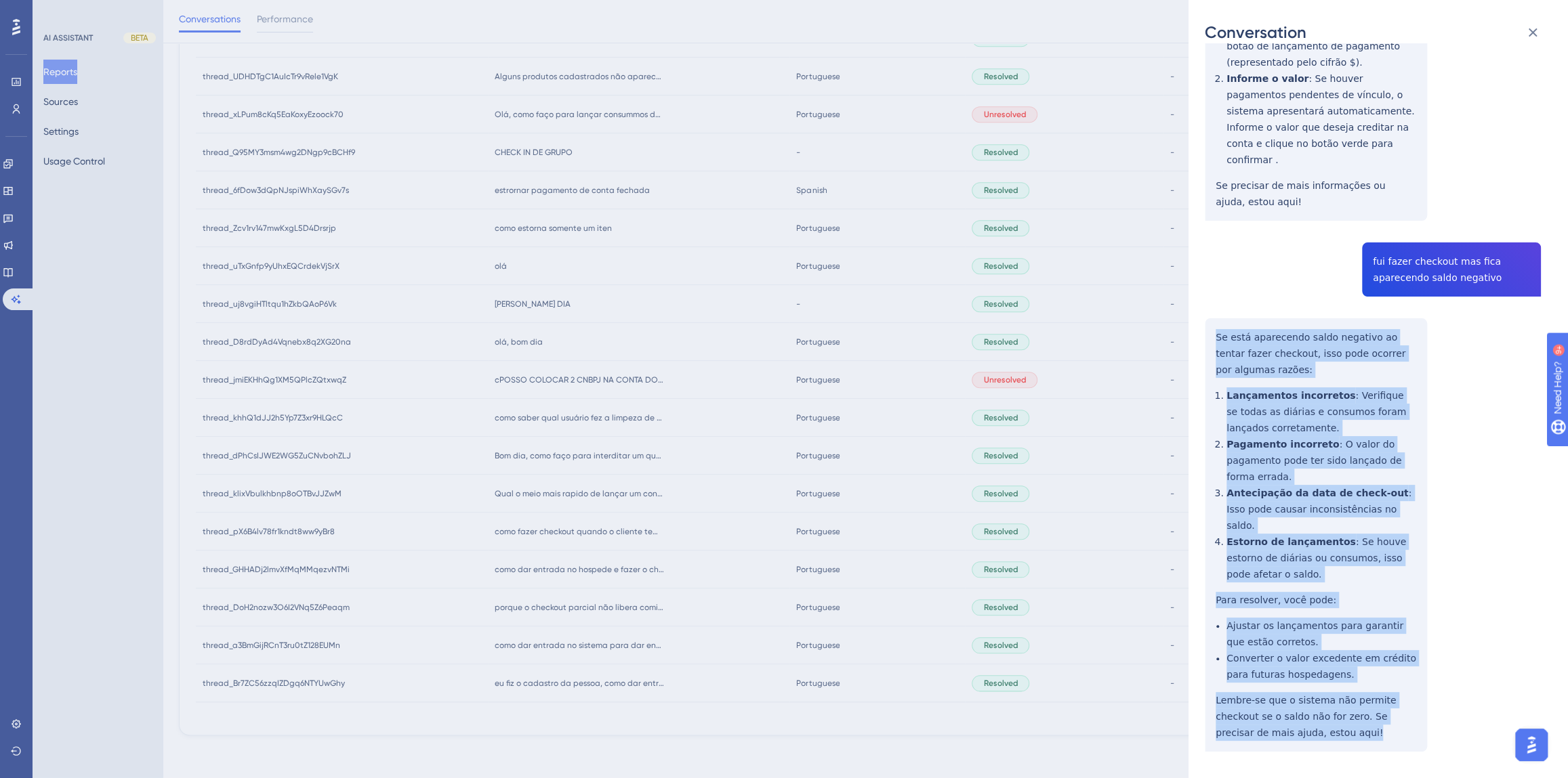
drag, startPoint x: 1295, startPoint y: 698, endPoint x: 1213, endPoint y: 313, distance: 393.6
click at [1213, 313] on div "thread_pX6B4lv78fr1kndt8ww9yBr8 Copy - - 40_Suarez, [PERSON_NAME] User Conversa…" at bounding box center [1373, 307] width 336 height 1027
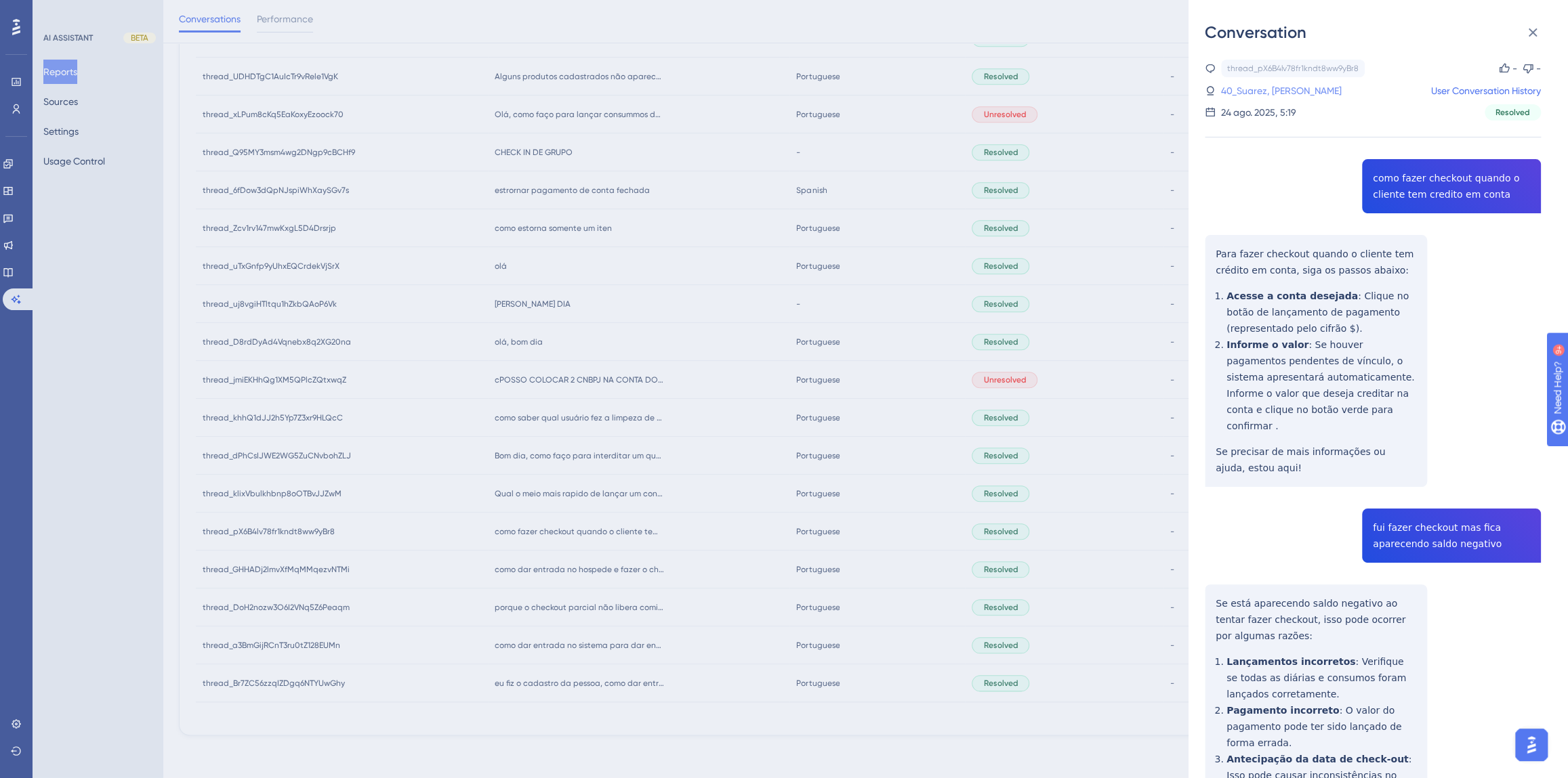
click at [1306, 94] on link "40_Suarez, [PERSON_NAME]" at bounding box center [1281, 90] width 121 height 16
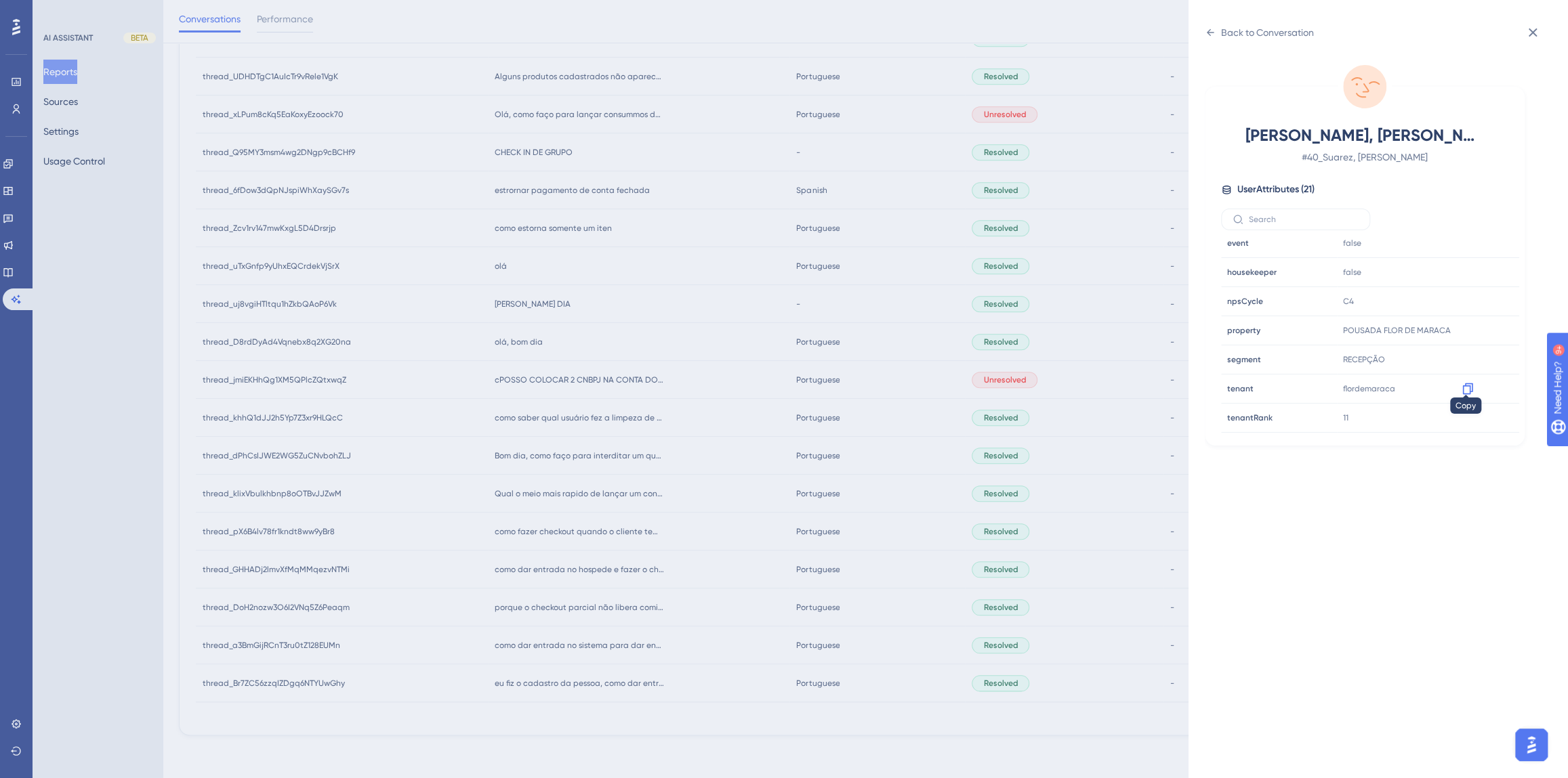
scroll to position [369, 0]
click at [1465, 373] on icon at bounding box center [1467, 376] width 13 height 13
click at [1281, 33] on div "Back to Conversation" at bounding box center [1267, 32] width 93 height 16
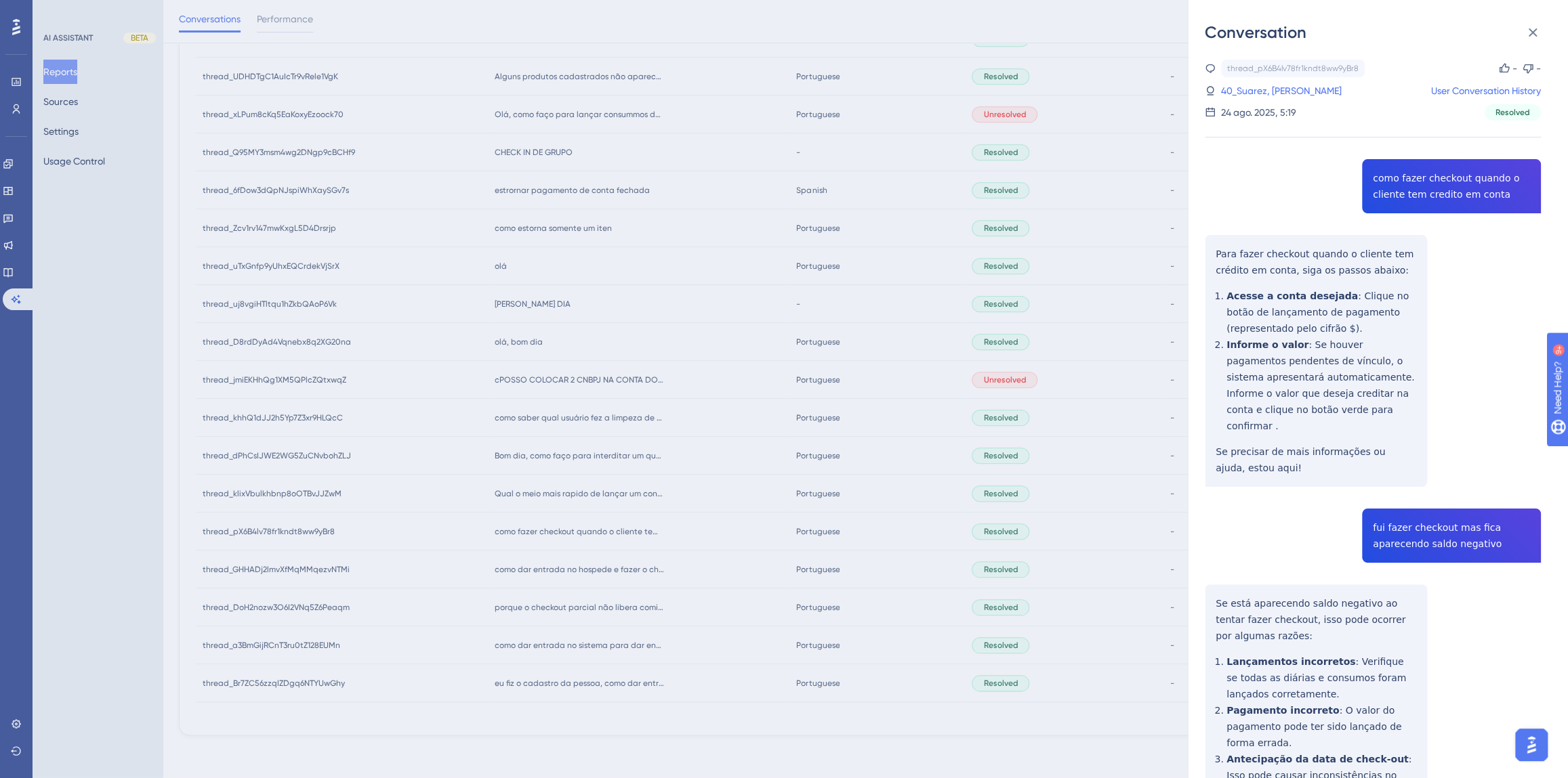
click at [742, 436] on div "Conversation thread_pX6B4lv78fr1kndt8ww9yBr8 Copy - - 40_Suarez, [PERSON_NAME] …" at bounding box center [784, 389] width 1568 height 778
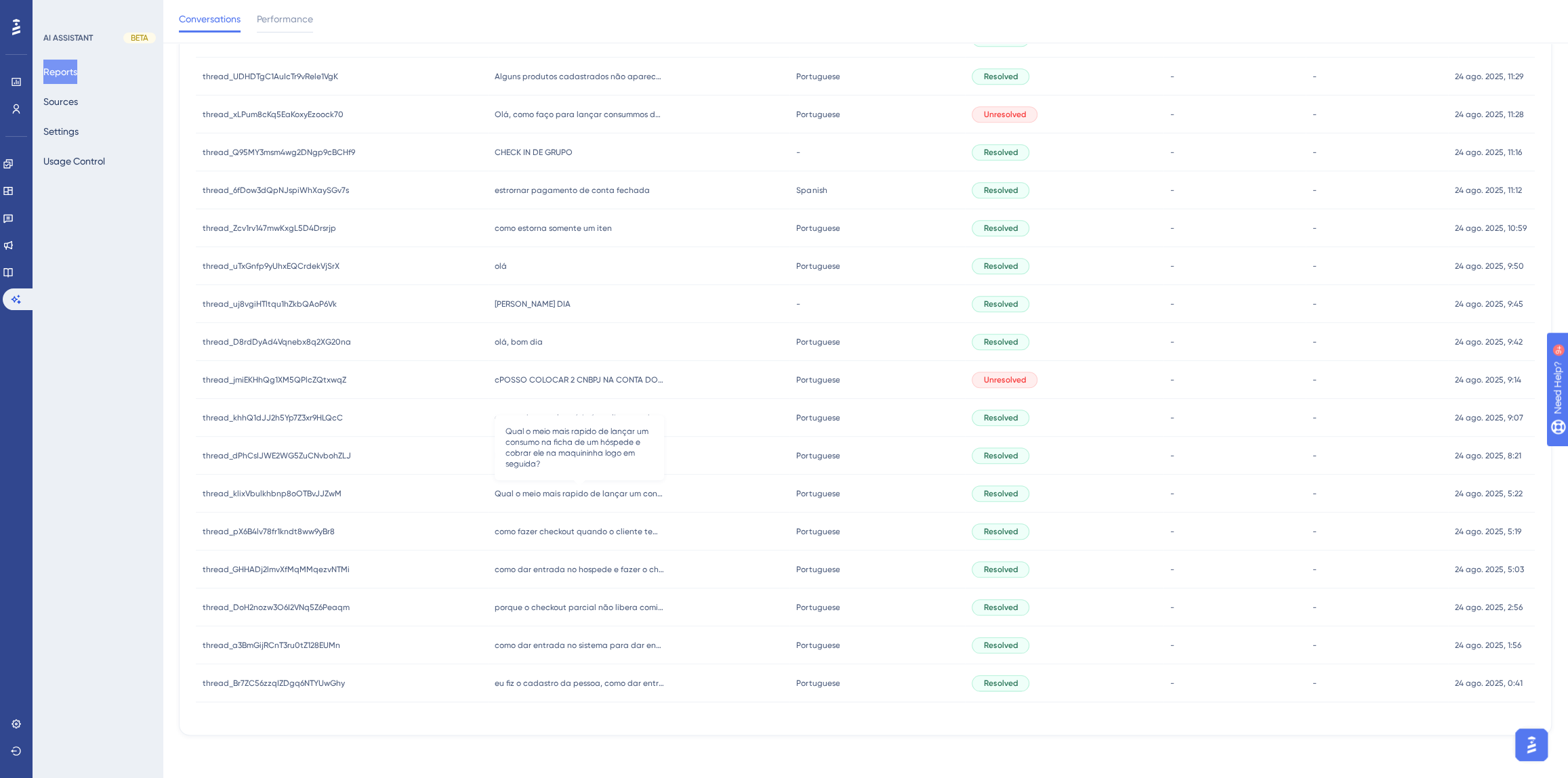
click at [555, 490] on span "Qual o meio mais rapido de lançar um consumo na ficha de um hóspede e cobrar el…" at bounding box center [579, 494] width 169 height 11
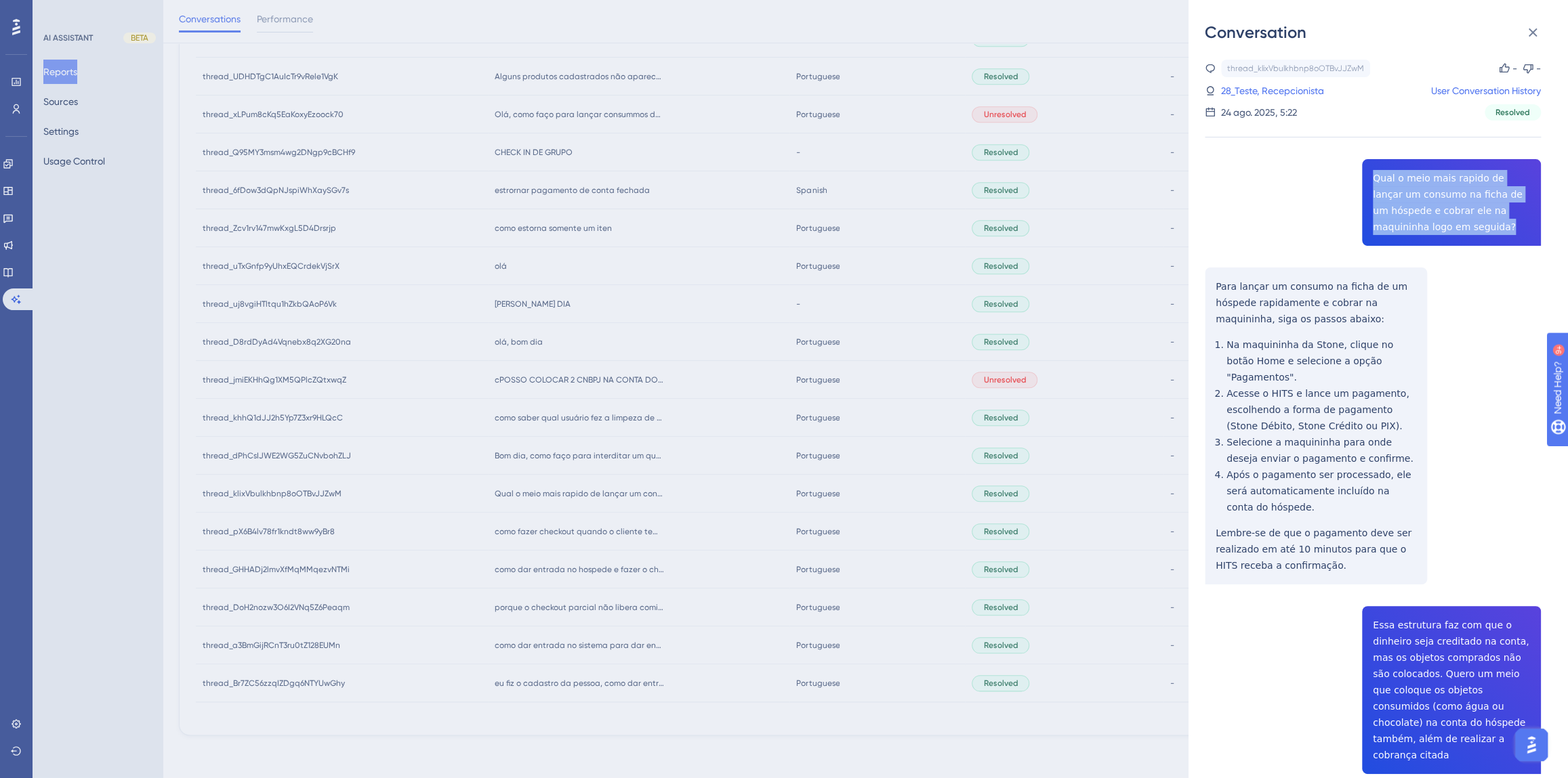
drag, startPoint x: 1445, startPoint y: 223, endPoint x: 1368, endPoint y: 183, distance: 86.8
click at [1368, 183] on div "thread_klixVbulkhbnp8oOTBvJJZwM Copy - - 28_Teste, Recepcionista User Conversat…" at bounding box center [1373, 670] width 336 height 1220
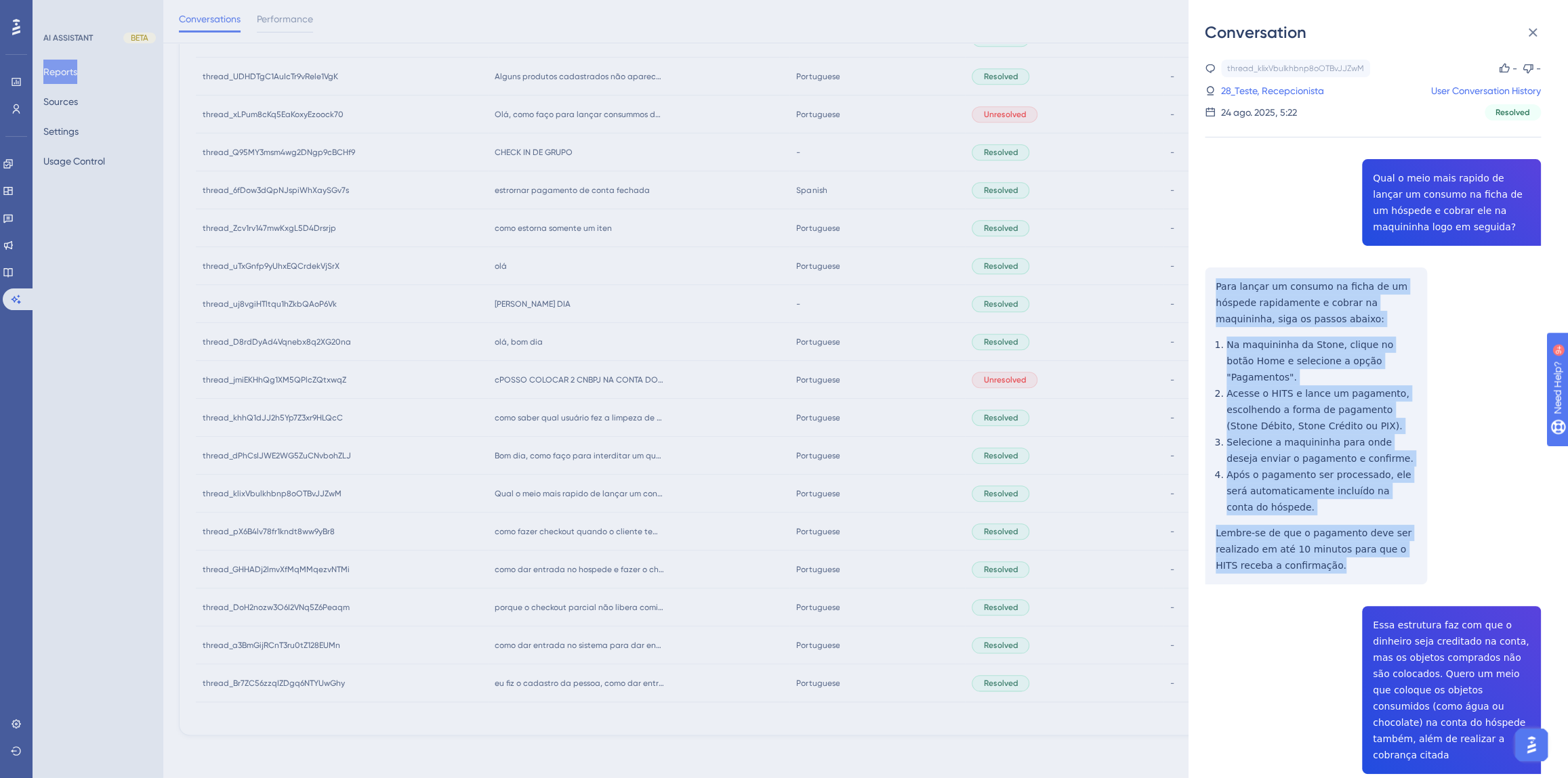
drag, startPoint x: 1311, startPoint y: 554, endPoint x: 1202, endPoint y: 283, distance: 292.1
click at [1202, 283] on div "Conversation thread_klixVbulkhbnp8oOTBvJJZwM Copy - - 28_Teste, Recepcionista U…" at bounding box center [1378, 389] width 379 height 778
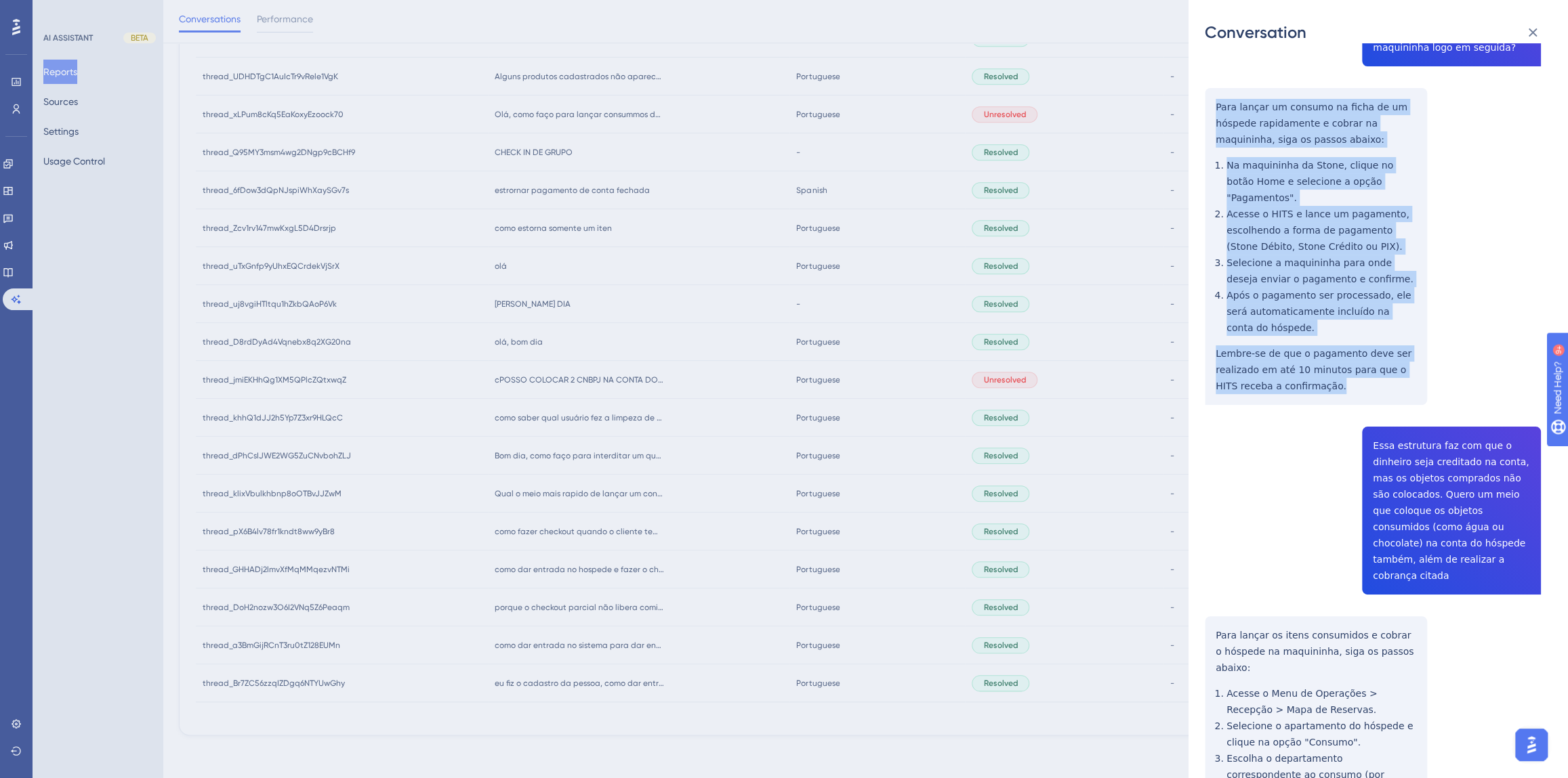
scroll to position [184, 0]
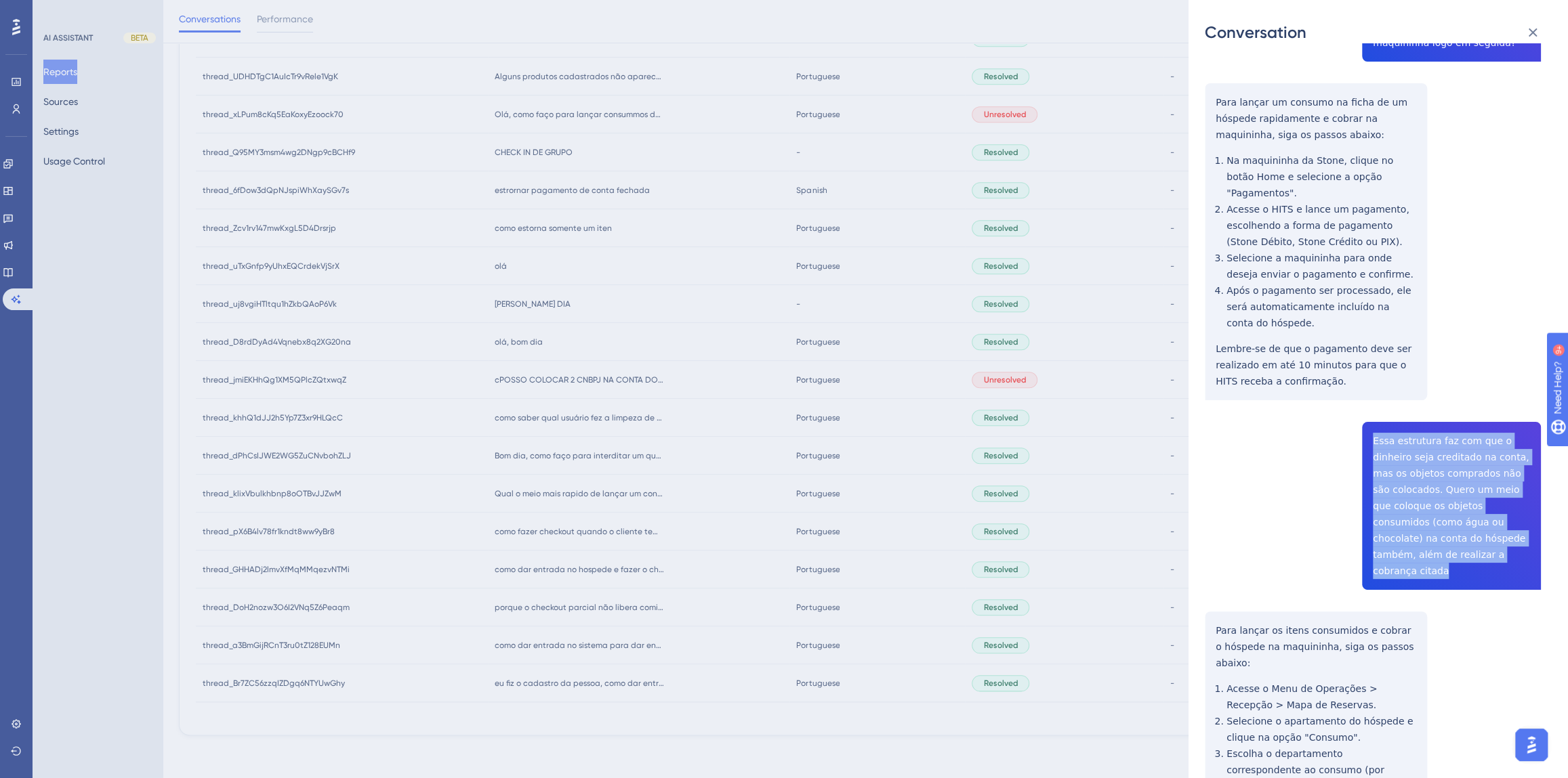
drag, startPoint x: 1486, startPoint y: 540, endPoint x: 1360, endPoint y: 427, distance: 169.2
click at [1360, 427] on div "thread_klixVbulkhbnp8oOTBvJJZwM Copy - - 28_Teste, Recepcionista User Conversat…" at bounding box center [1373, 486] width 336 height 1220
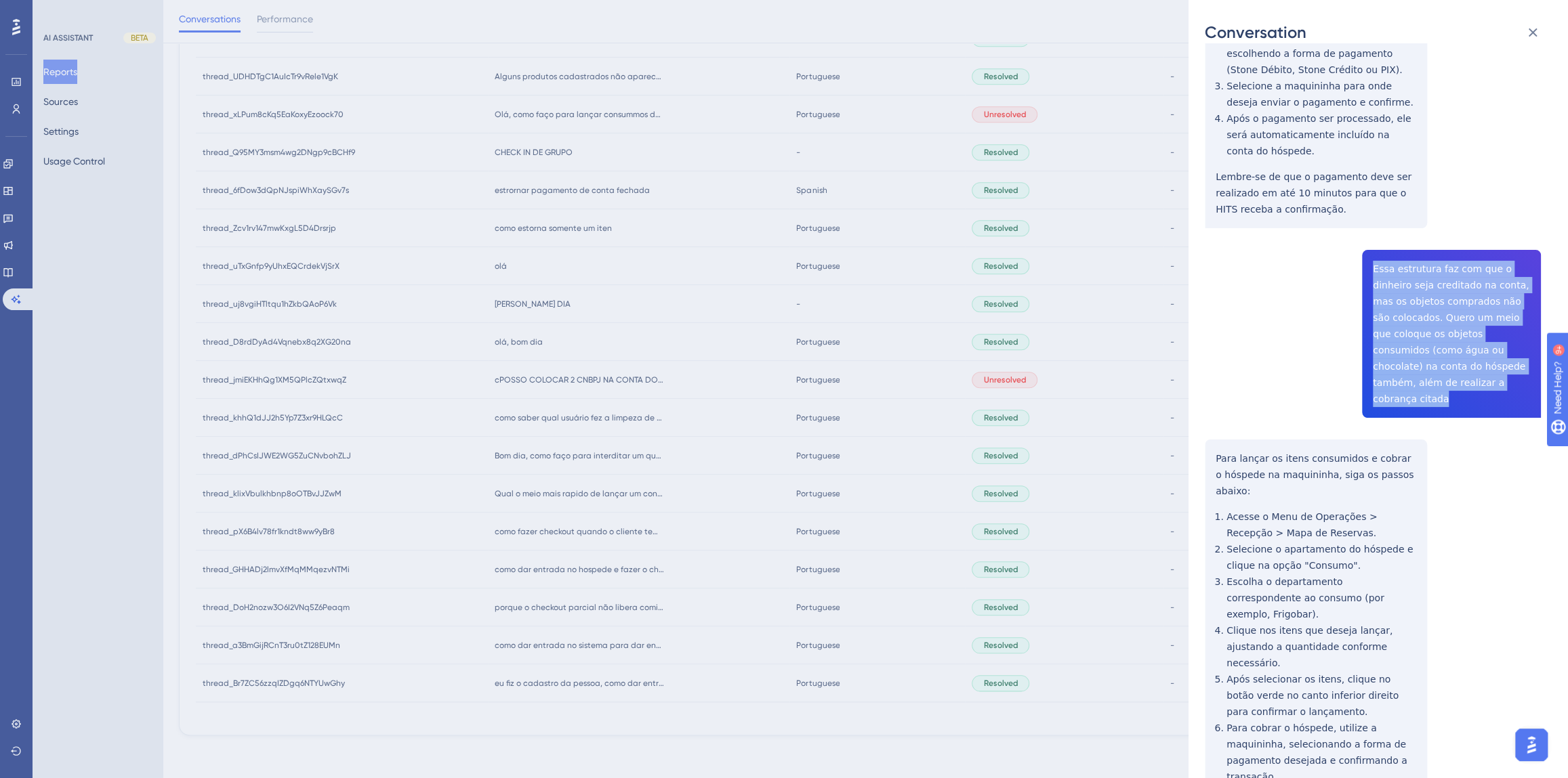
scroll to position [393, 0]
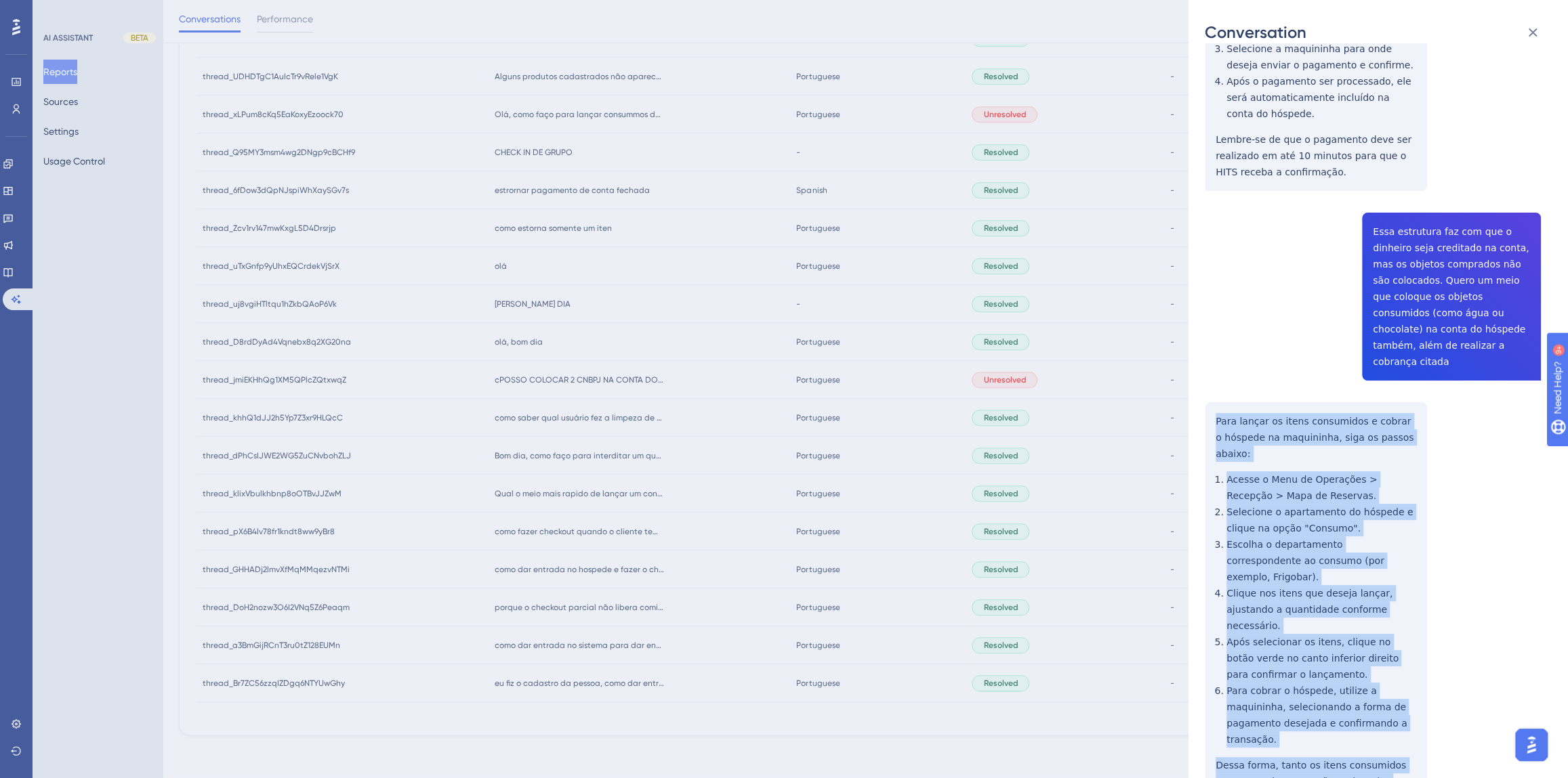
drag, startPoint x: 1309, startPoint y: 707, endPoint x: 1208, endPoint y: 380, distance: 342.2
click at [1208, 380] on div "thread_klixVbulkhbnp8oOTBvJJZwM Copy - - 28_Teste, Recepcionista User Conversat…" at bounding box center [1373, 276] width 336 height 1220
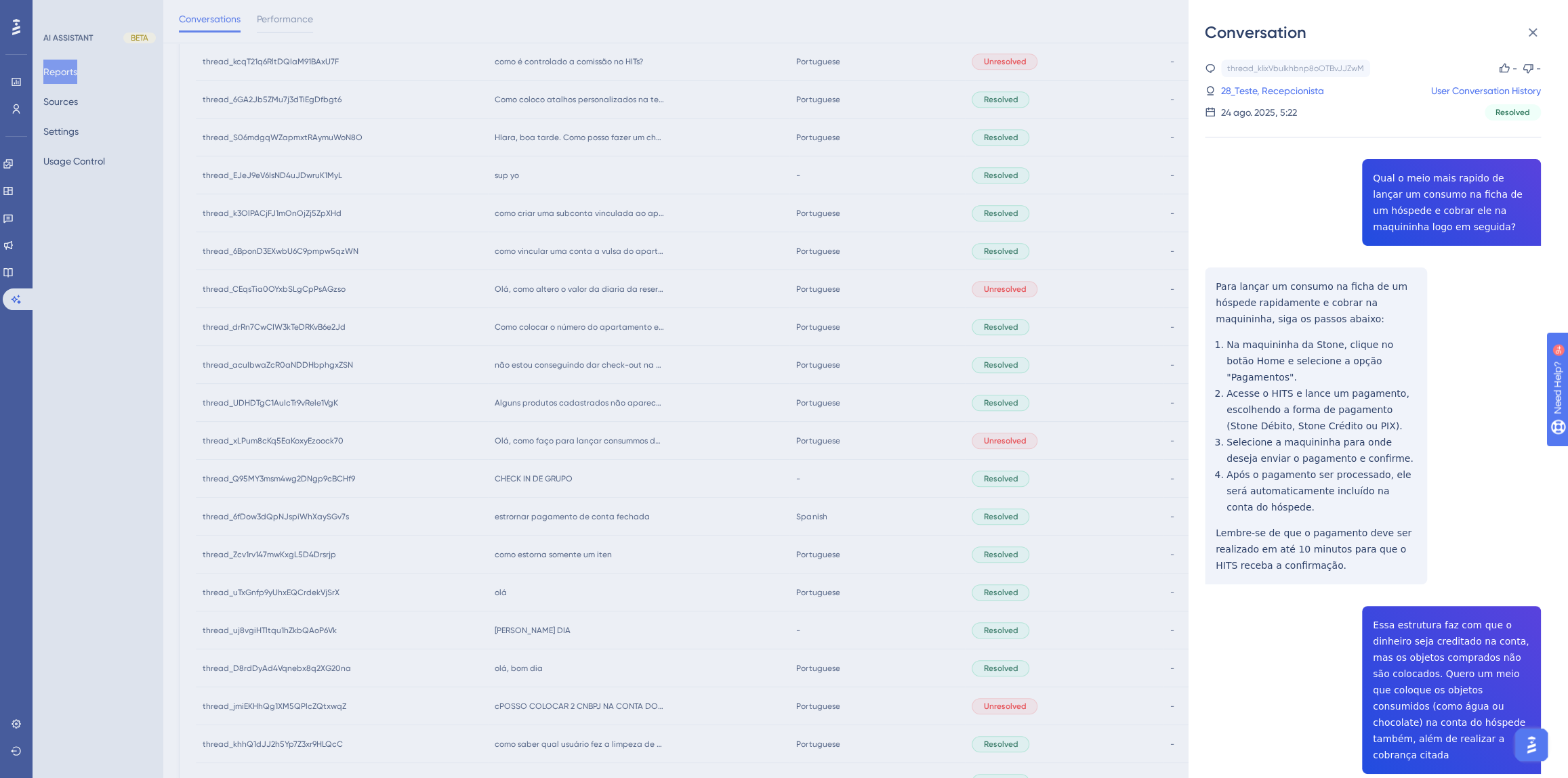
scroll to position [554, 0]
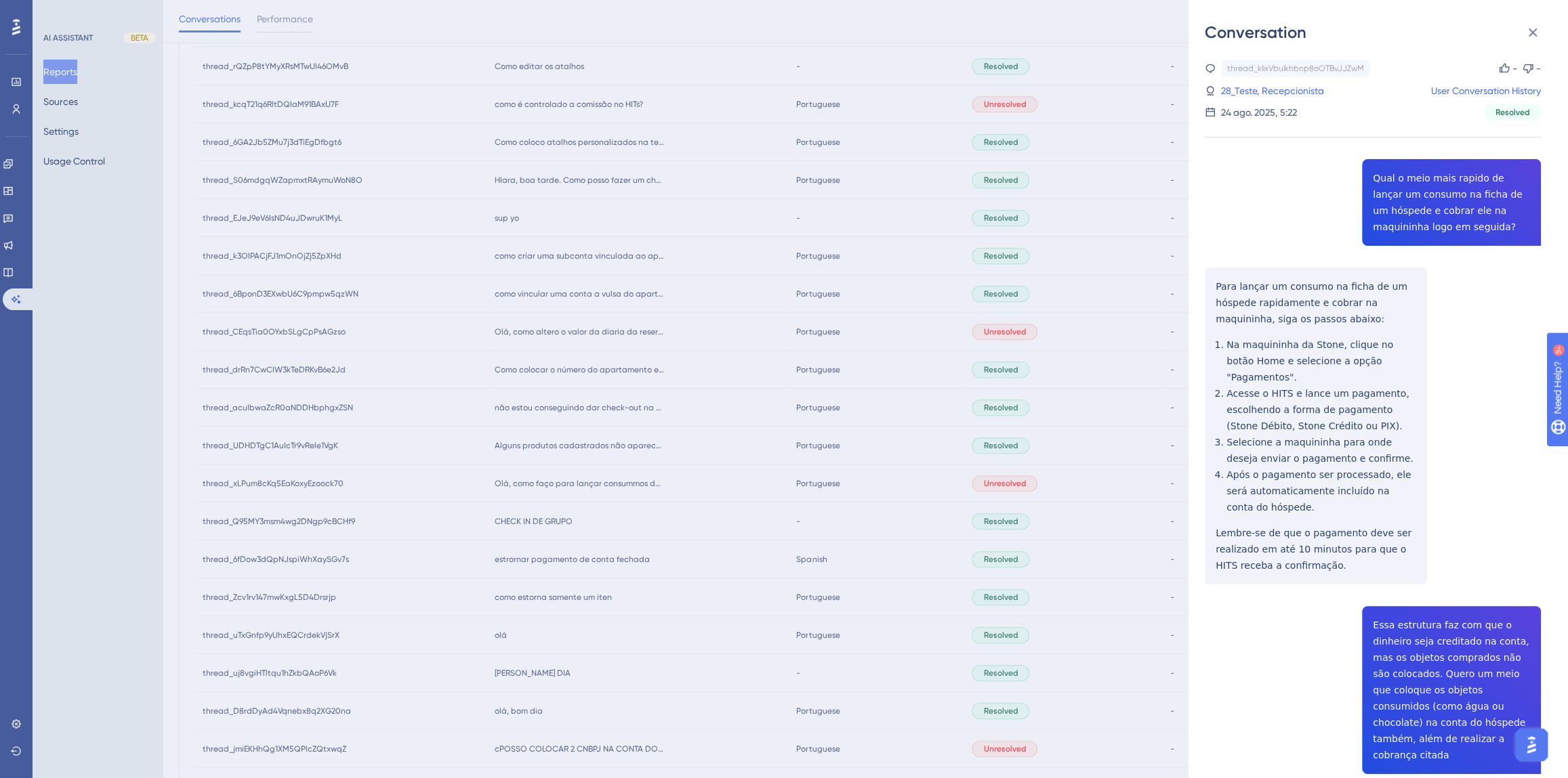
click at [1242, 93] on link "28_Teste, Recepcionista" at bounding box center [1272, 90] width 103 height 16
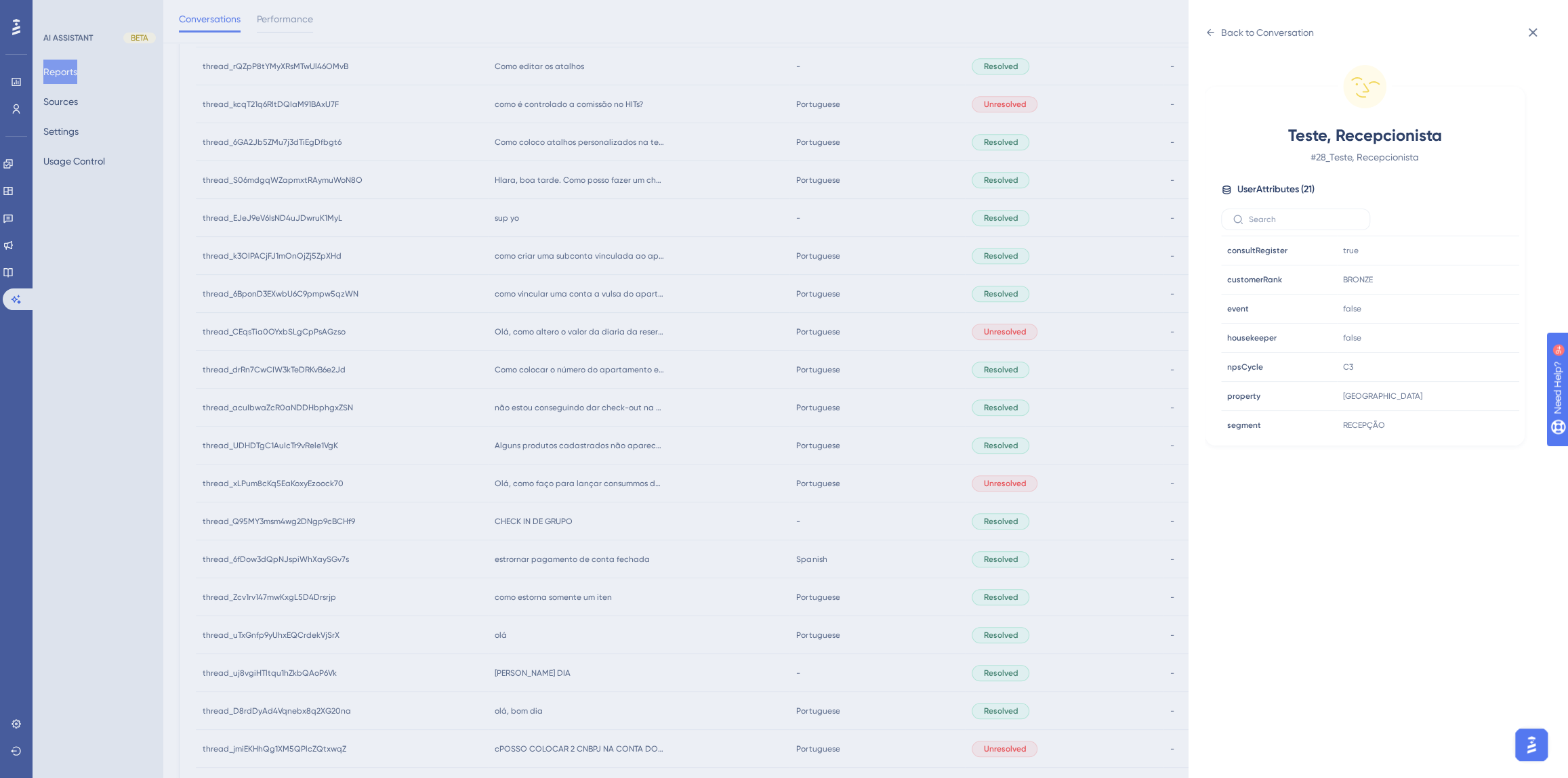
scroll to position [411, 0]
click at [1468, 336] on icon at bounding box center [1467, 334] width 10 height 12
click at [647, 554] on div "Back to Conversation Teste, Recepcionista # 28_Teste, Recepcionista User Attrib…" at bounding box center [784, 389] width 1568 height 778
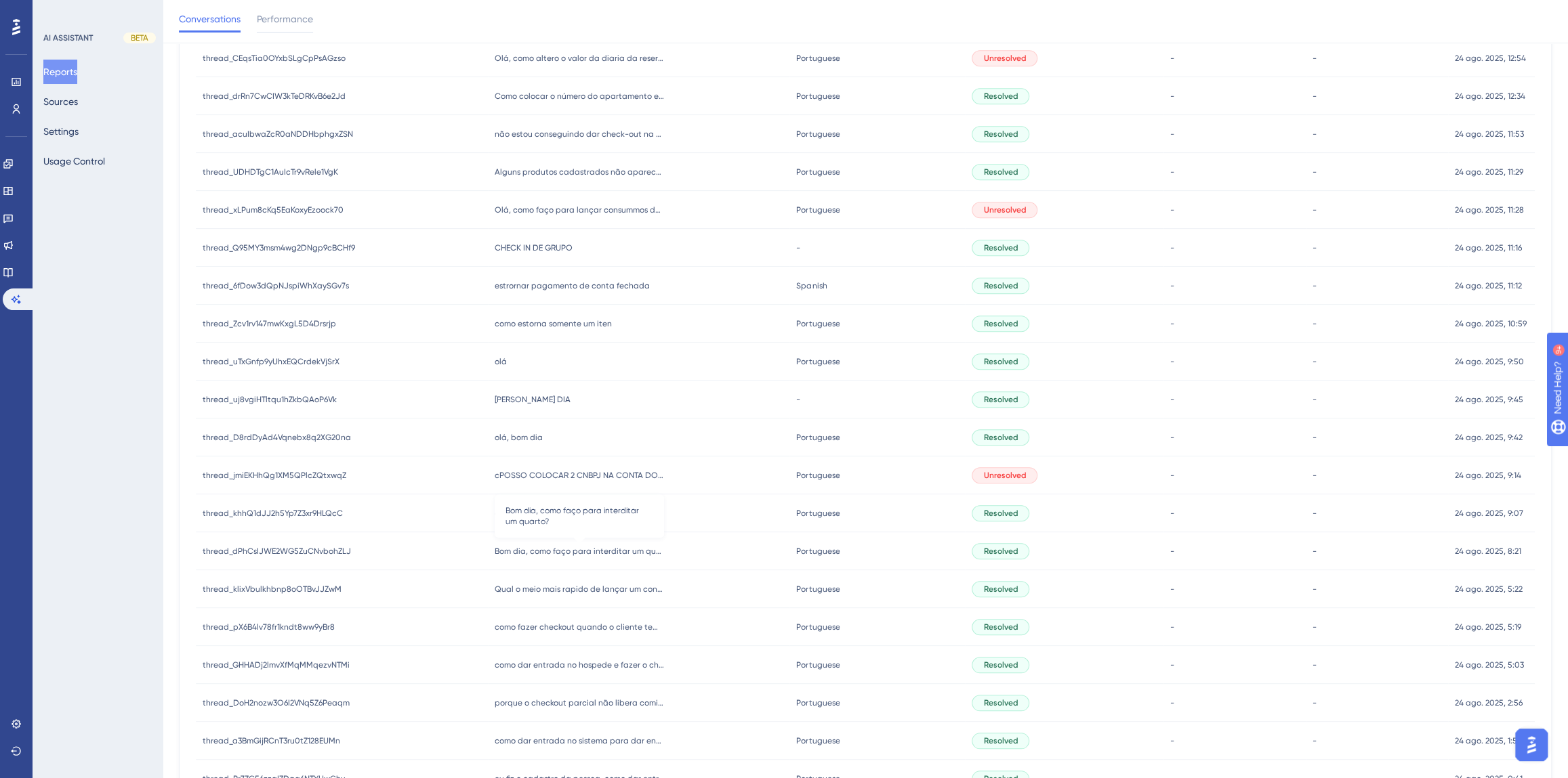
scroll to position [924, 0]
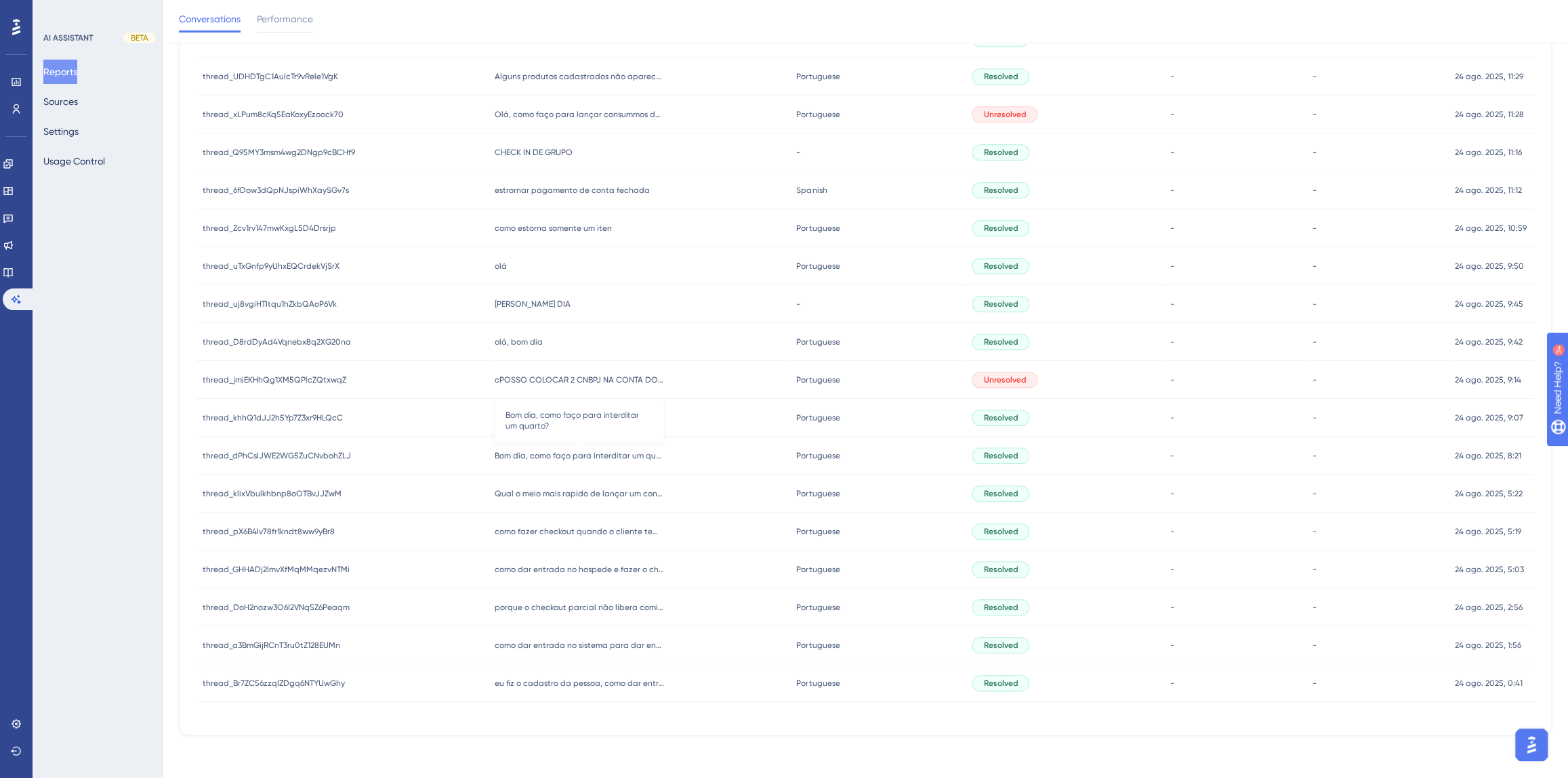
click at [581, 456] on span "Bom dia, como faço para interditar um quarto?" at bounding box center [579, 456] width 169 height 11
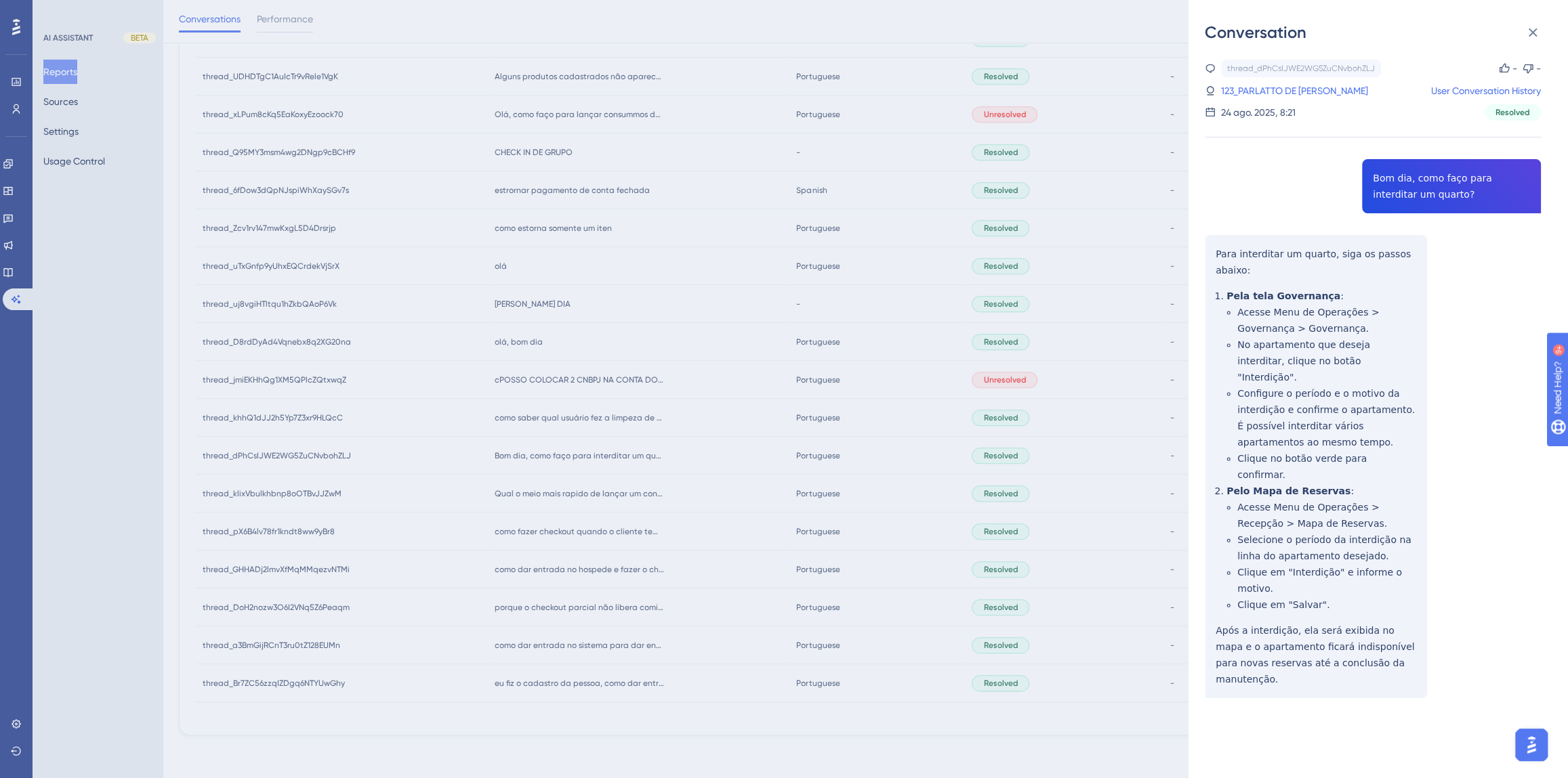
click at [1403, 189] on div "thread_dPhCsIJWE2WG5ZuCNvbohZLJ Copy - - 123_PARLATTO DE [PERSON_NAME], [PERSON…" at bounding box center [1373, 414] width 336 height 708
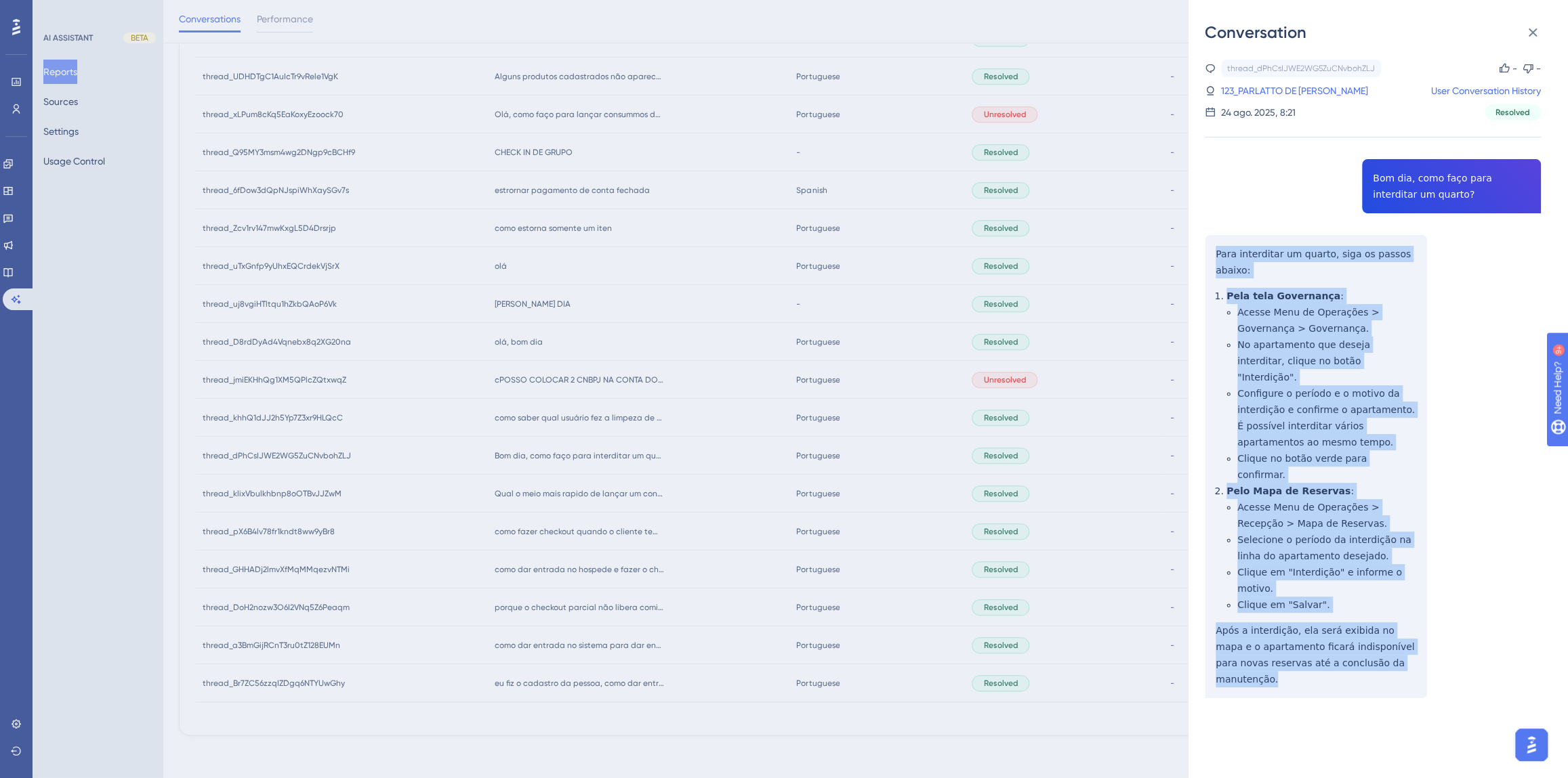
drag, startPoint x: 1394, startPoint y: 630, endPoint x: 1194, endPoint y: 250, distance: 429.4
click at [1194, 250] on div "Conversation thread_dPhCsIJWE2WG5ZuCNvbohZLJ Copy - - 123_PARLATTO [PERSON_NAME…" at bounding box center [1378, 389] width 379 height 778
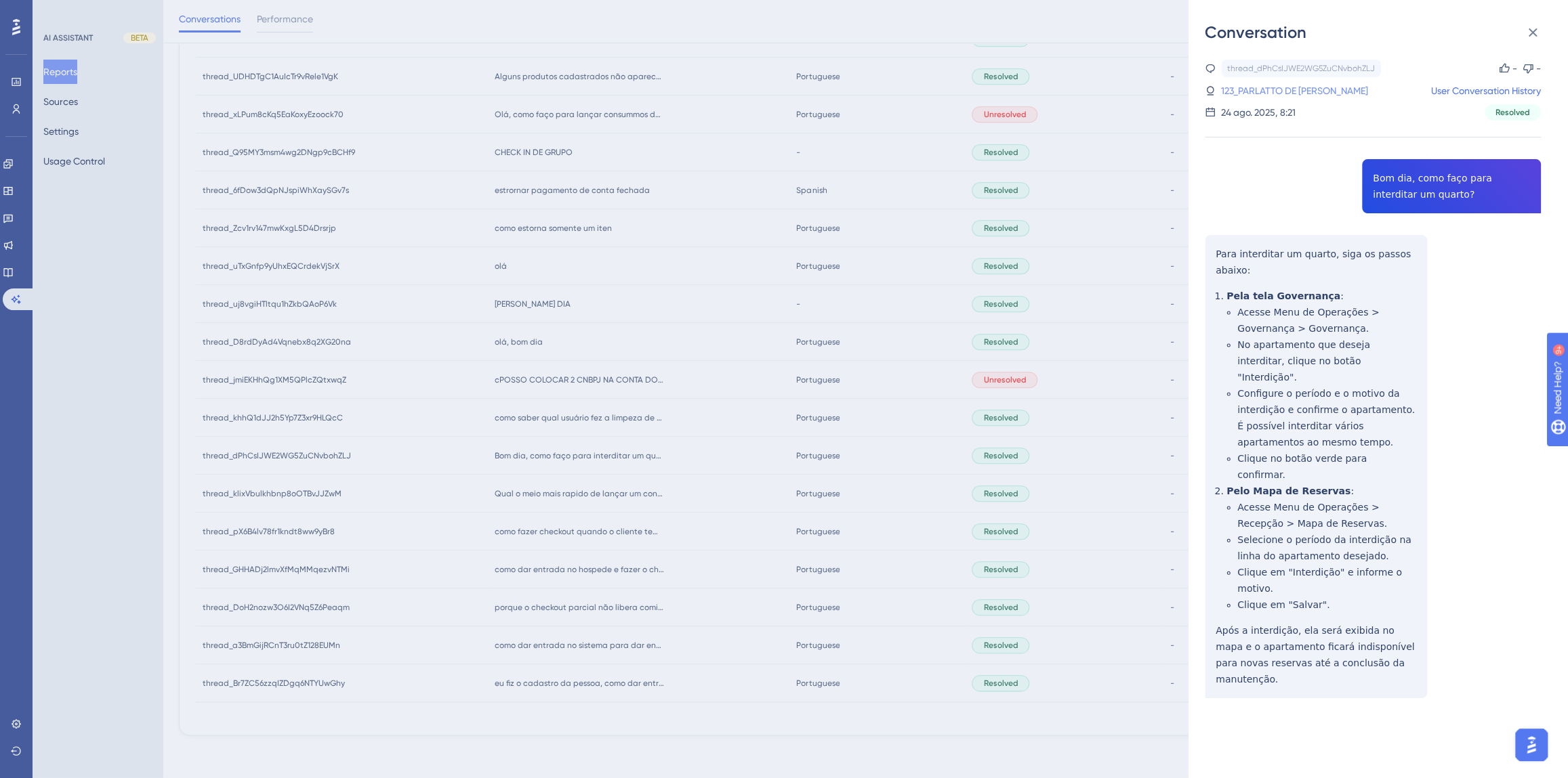
click at [1294, 87] on link "123_PARLATTO DE [PERSON_NAME]" at bounding box center [1294, 90] width 147 height 16
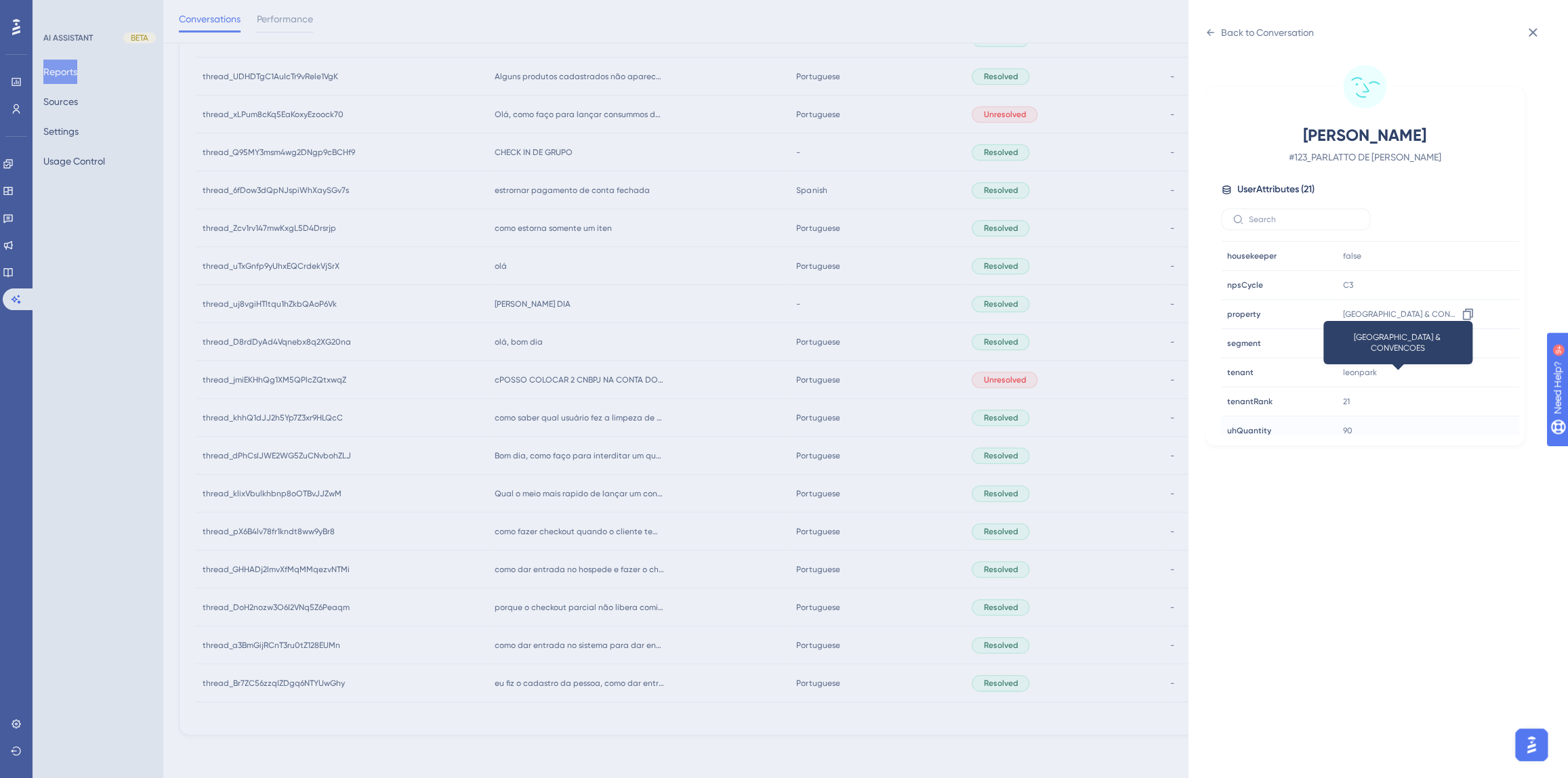
scroll to position [411, 0]
click at [1463, 334] on icon at bounding box center [1467, 334] width 13 height 13
click at [1297, 30] on div "Back to Conversation" at bounding box center [1267, 32] width 93 height 16
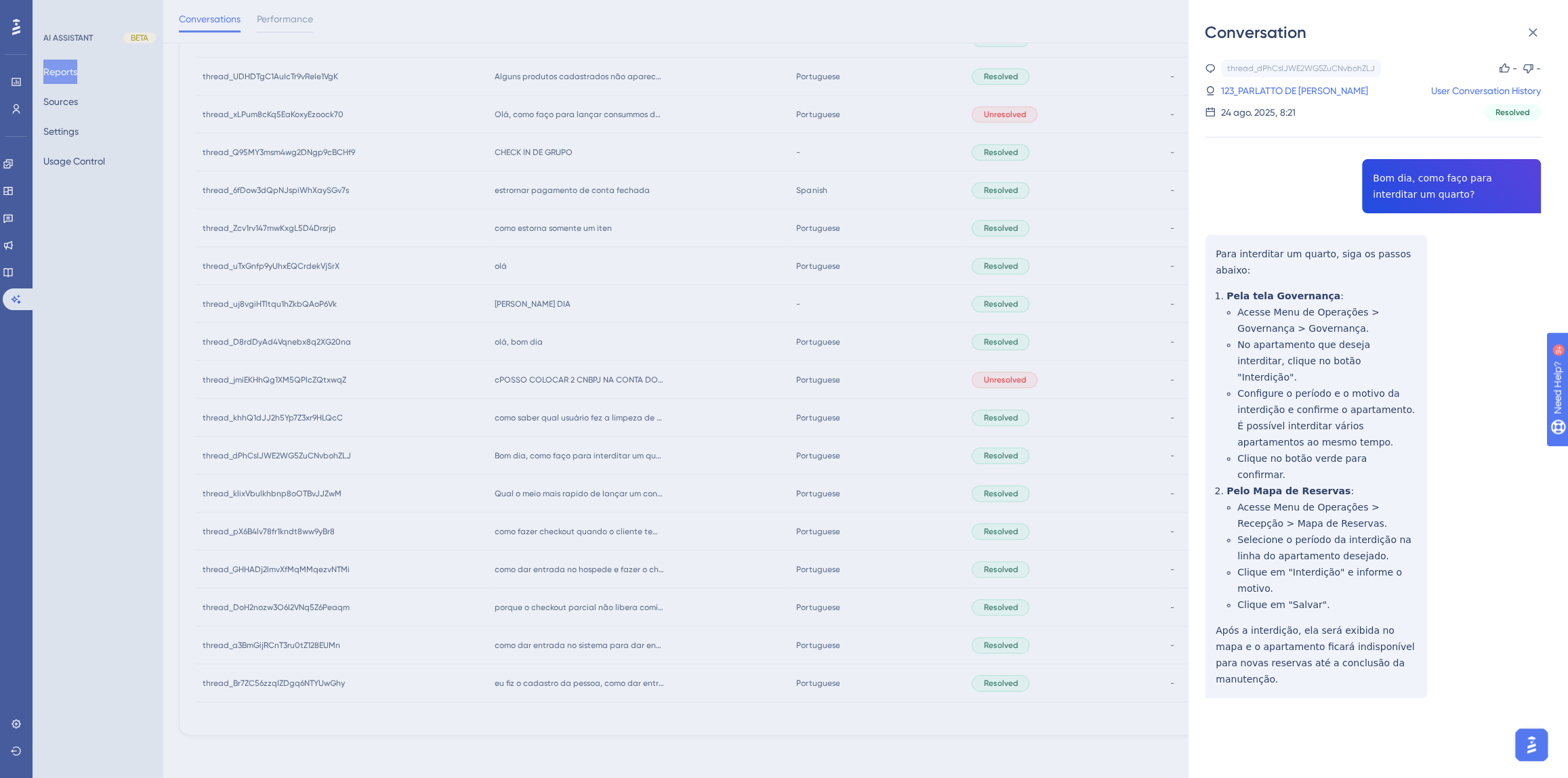
click at [620, 452] on div "Conversation thread_dPhCsIJWE2WG5ZuCNvbohZLJ Copy - - 123_PARLATTO [PERSON_NAME…" at bounding box center [784, 389] width 1568 height 778
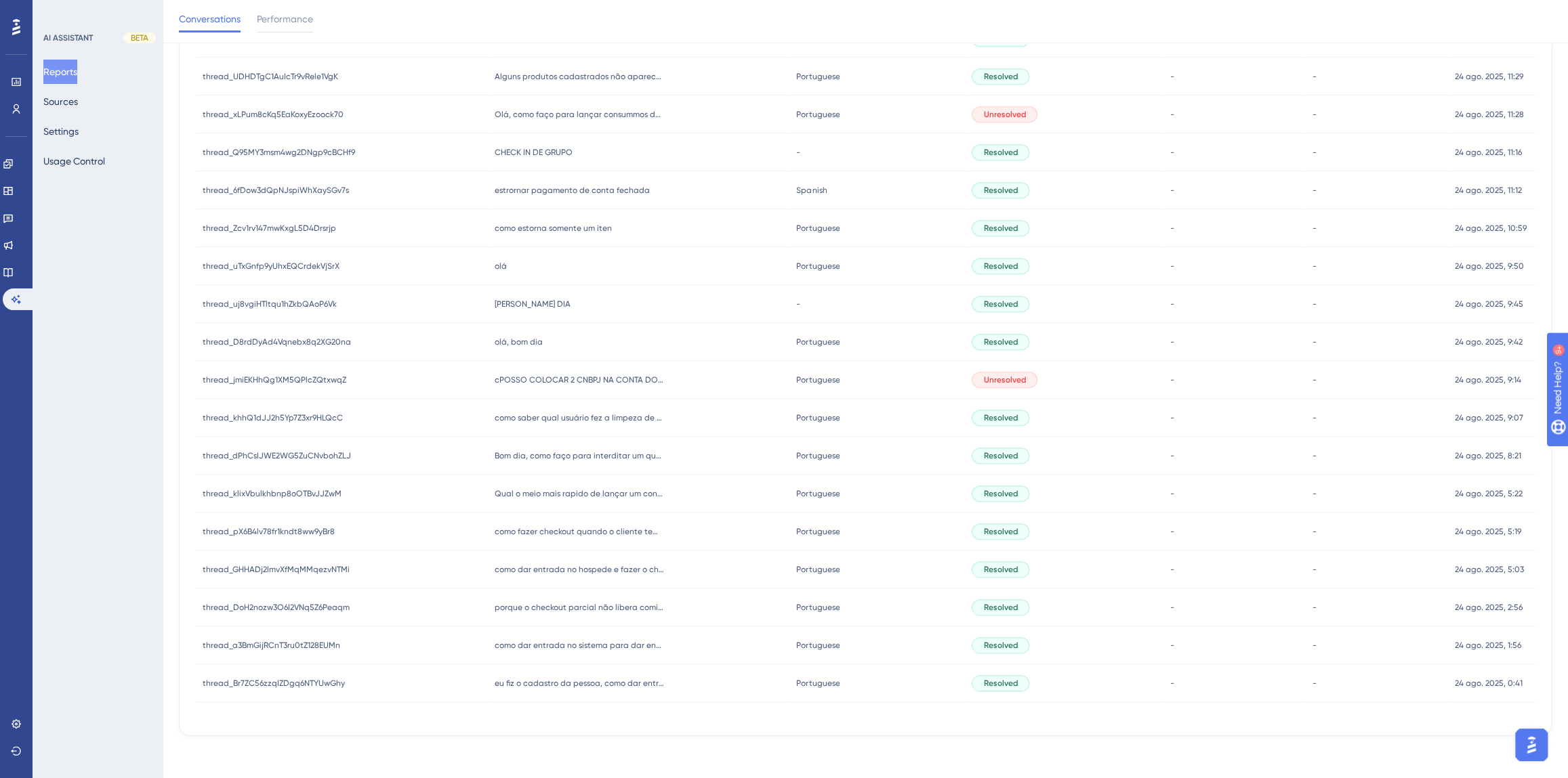
click at [566, 420] on span "como saber qual usuário fez a limpeza de um apartamento no campo governança ?" at bounding box center [579, 418] width 169 height 11
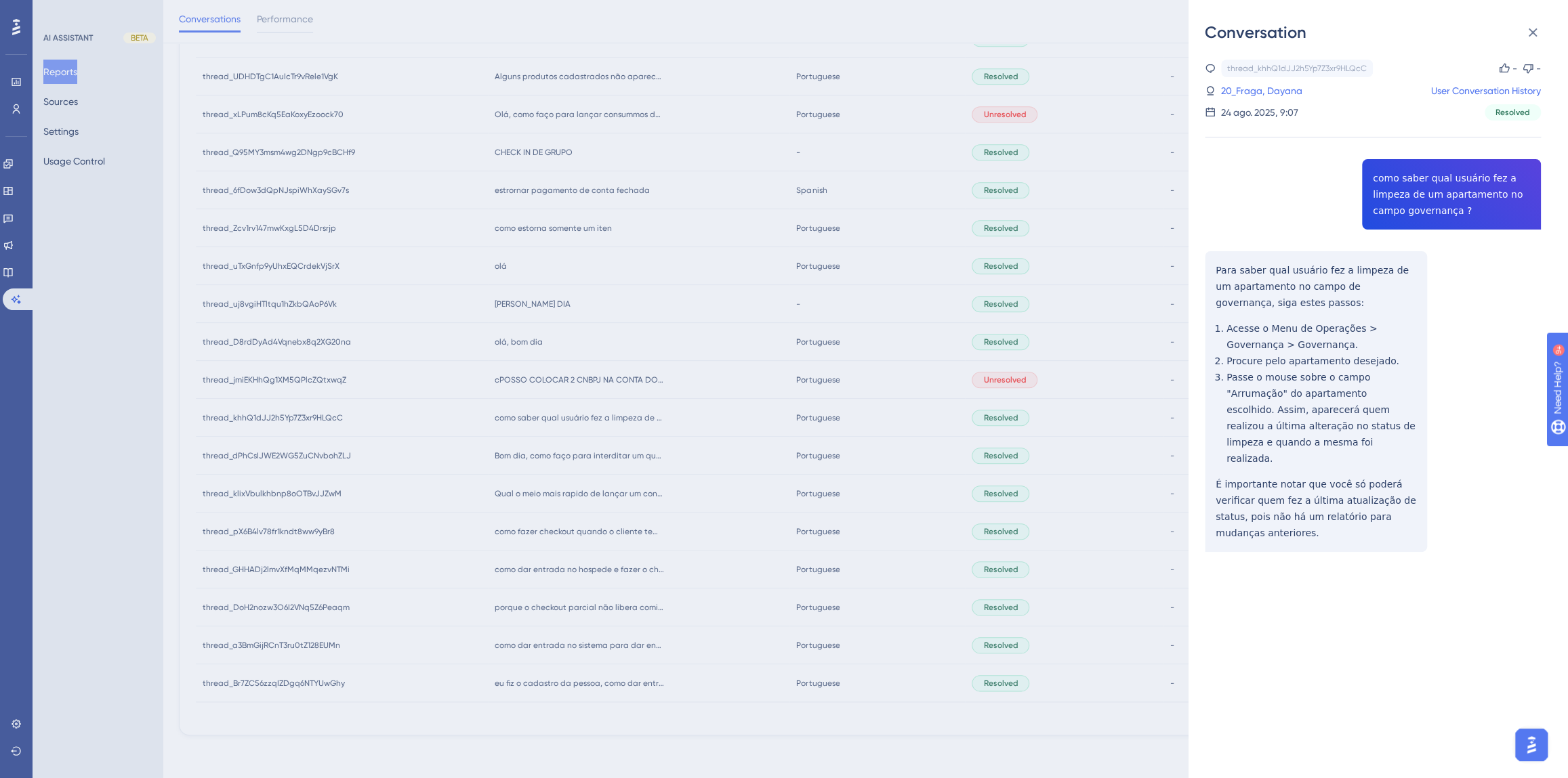
click at [1405, 180] on div "thread_khhQ1dJJ2h5Yp7Z3xr9HLQcC Copy - - 20_Fraga, Dayana User Conversation His…" at bounding box center [1373, 341] width 336 height 562
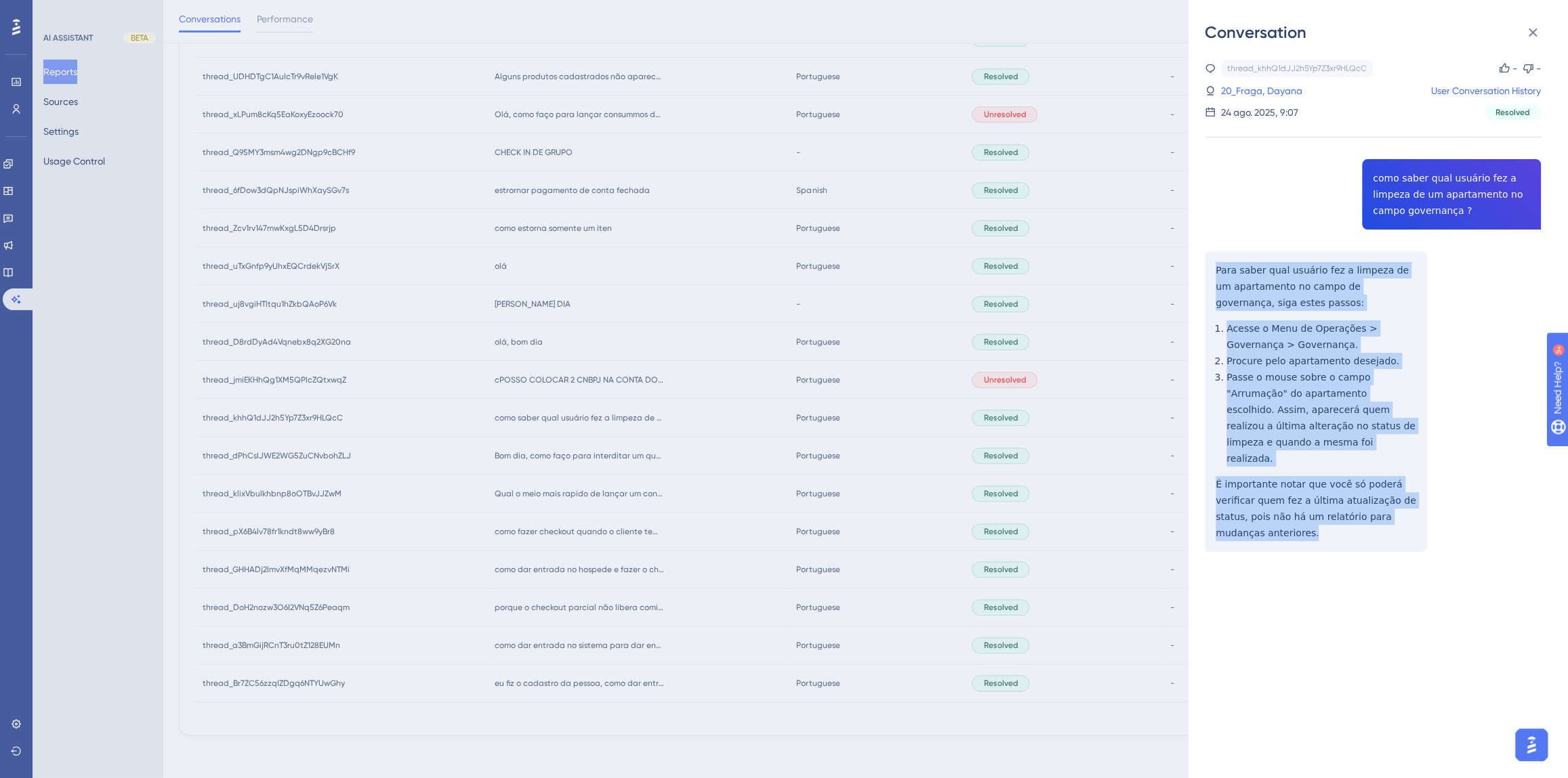
drag, startPoint x: 1415, startPoint y: 486, endPoint x: 1194, endPoint y: 260, distance: 316.1
click at [1194, 260] on div "Conversation thread_khhQ1dJJ2h5Yp7Z3xr9HLQcC Copy - - 20_Fraga, Dayana User Con…" at bounding box center [1378, 389] width 379 height 778
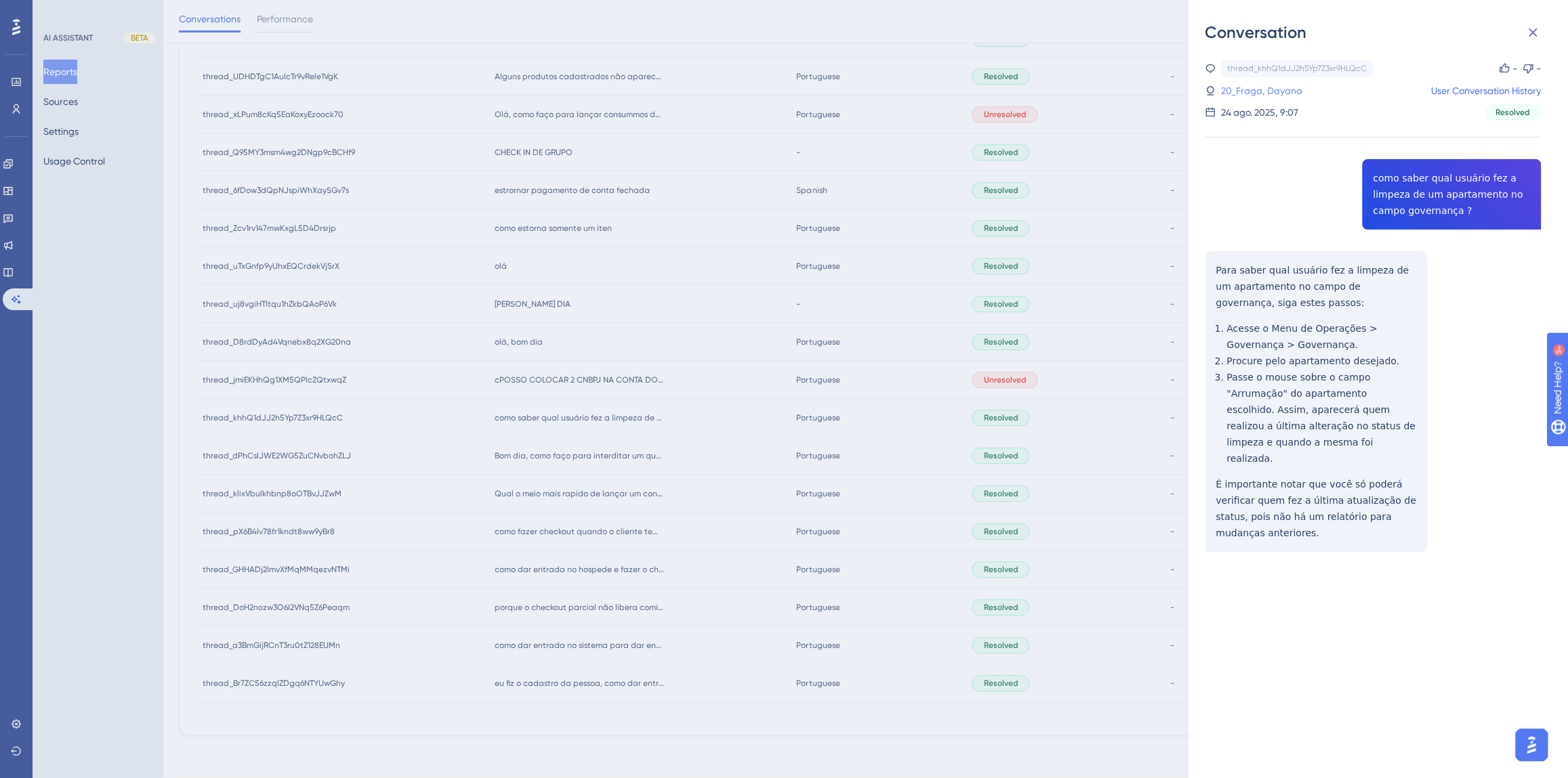
click at [1256, 82] on link "20_Fraga, Dayana" at bounding box center [1261, 90] width 81 height 16
click at [1256, 84] on link "20_Fraga, Dayana" at bounding box center [1261, 90] width 81 height 16
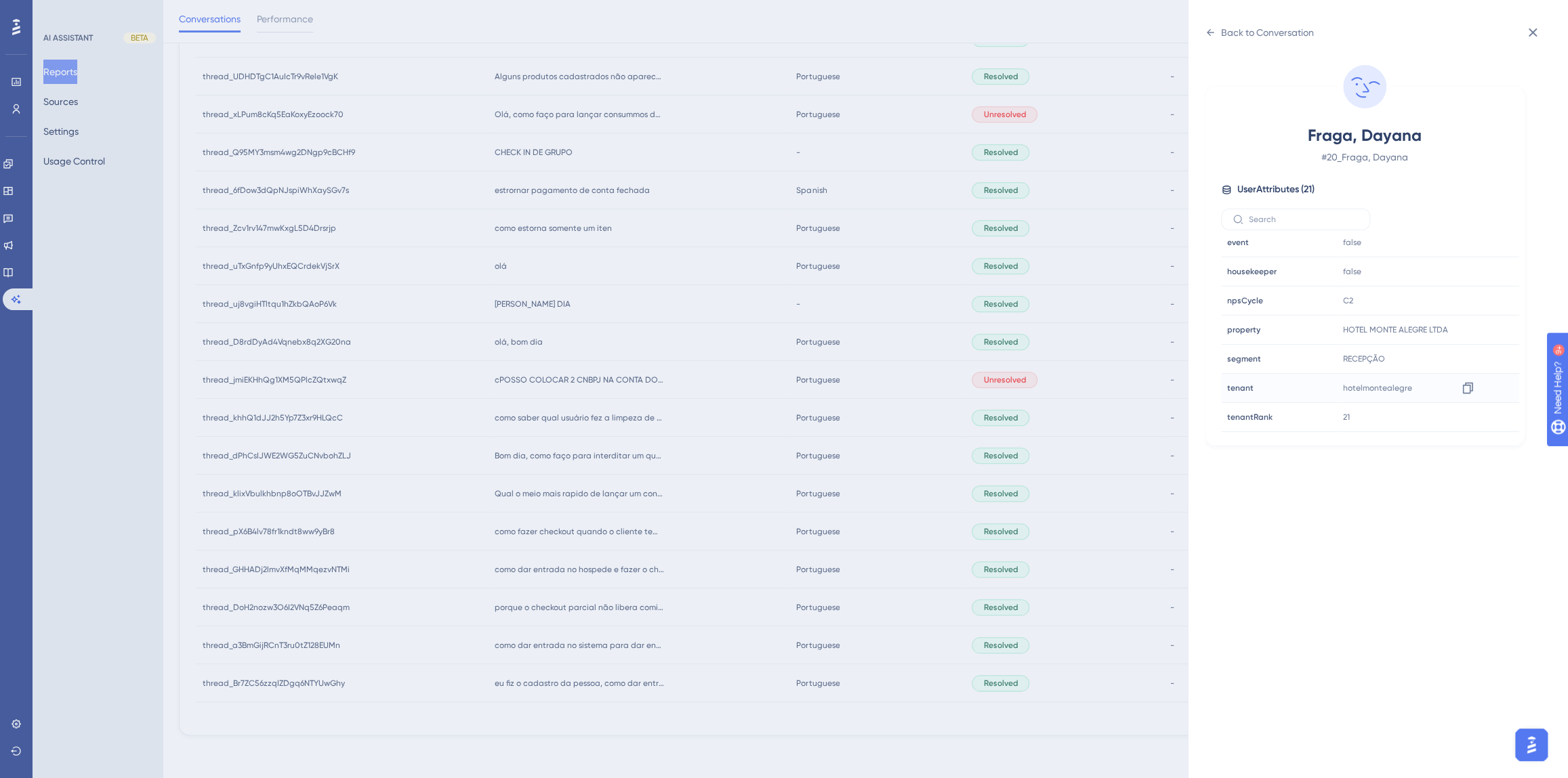
scroll to position [369, 0]
click at [1474, 373] on div at bounding box center [1467, 376] width 21 height 21
click at [1465, 373] on icon at bounding box center [1467, 376] width 13 height 13
click at [1225, 34] on div "Back to Conversation" at bounding box center [1267, 32] width 93 height 16
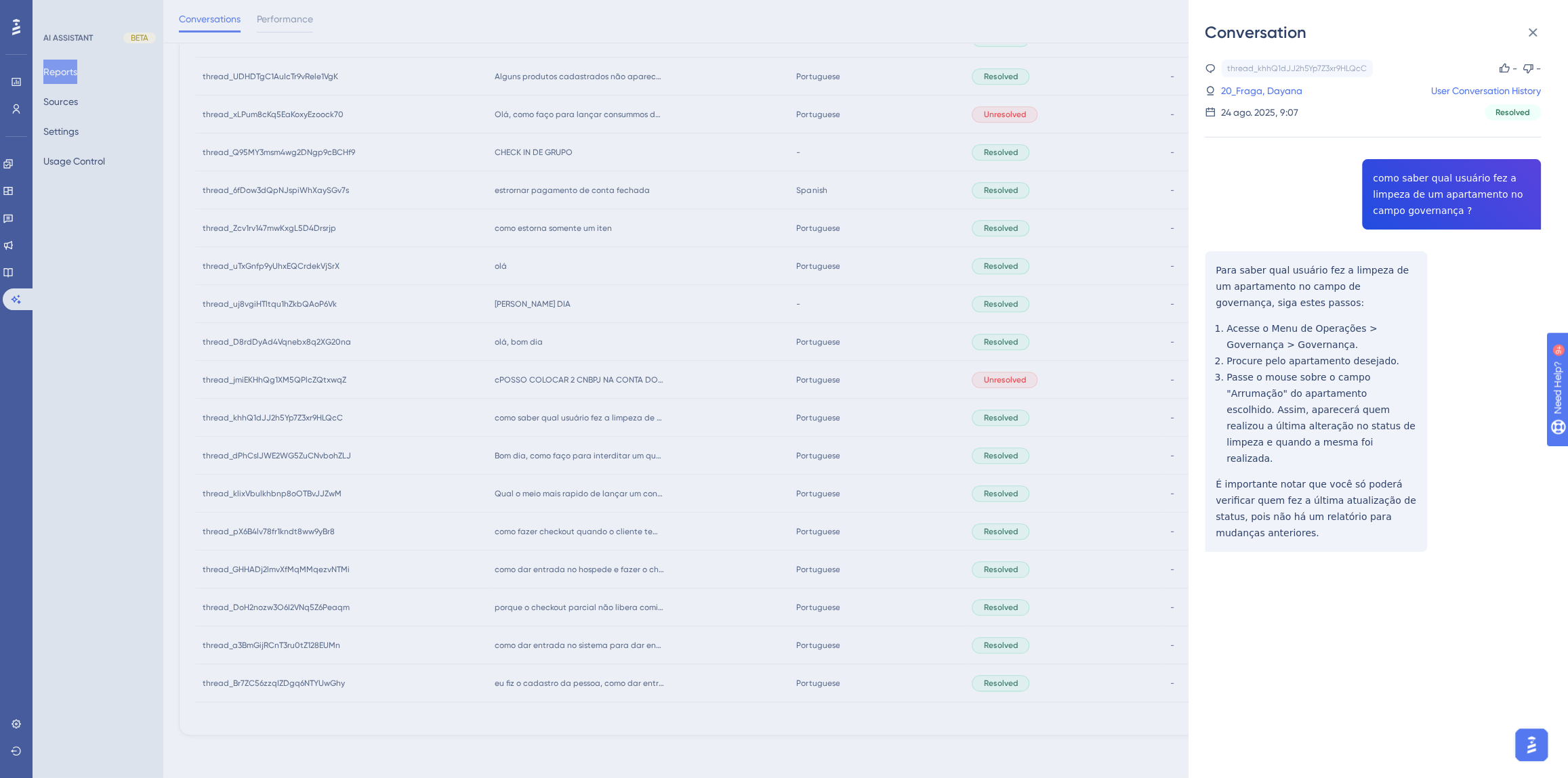
click at [695, 503] on div "Conversation thread_khhQ1dJJ2h5Yp7Z3xr9HLQcC Copy - - 20_Fraga, Dayana User Con…" at bounding box center [784, 389] width 1568 height 778
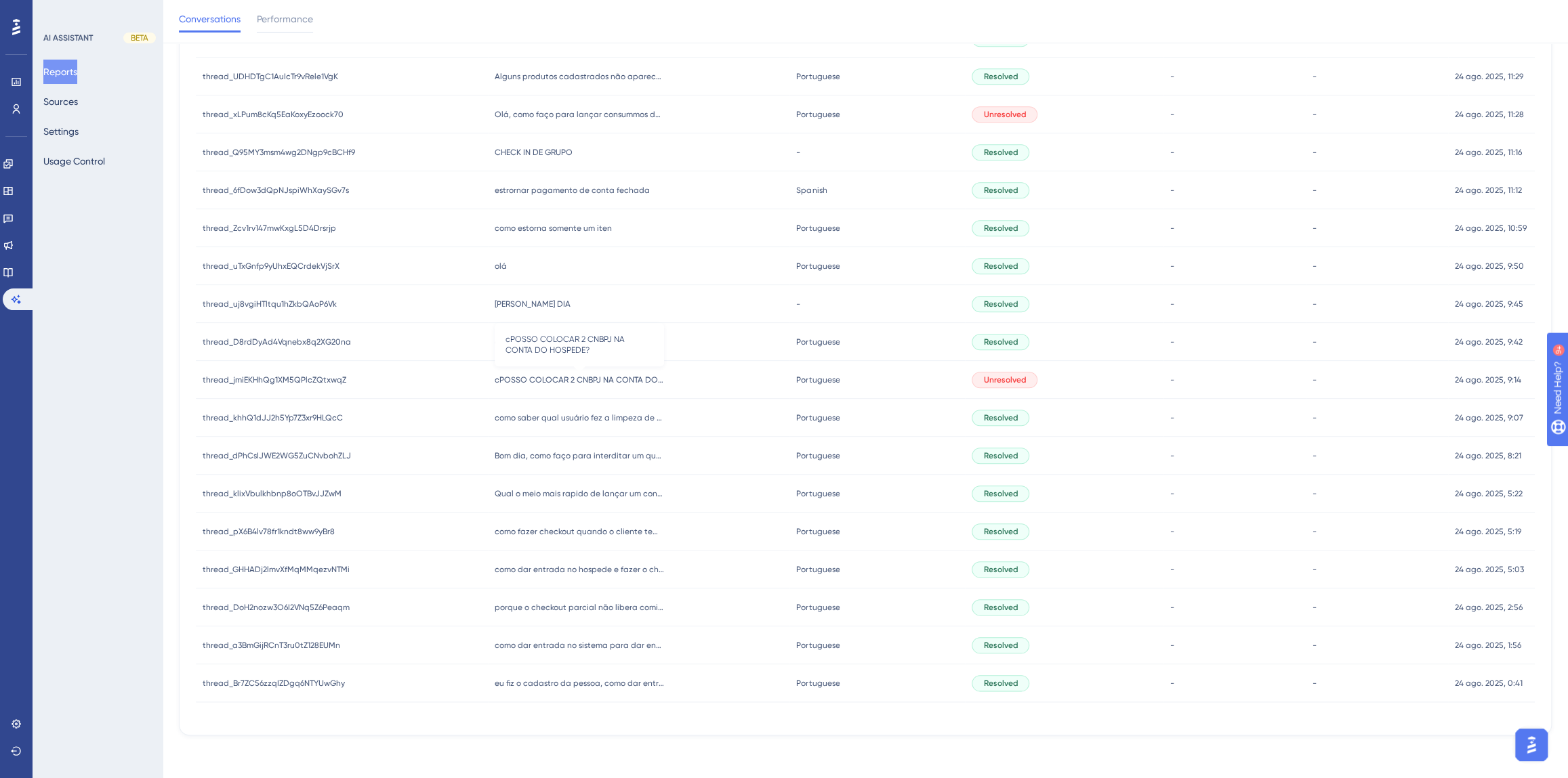
click at [555, 375] on span "cPOSSO COLOCAR 2 CNBPJ NA CONTA DO HOSPEDE?" at bounding box center [579, 380] width 169 height 11
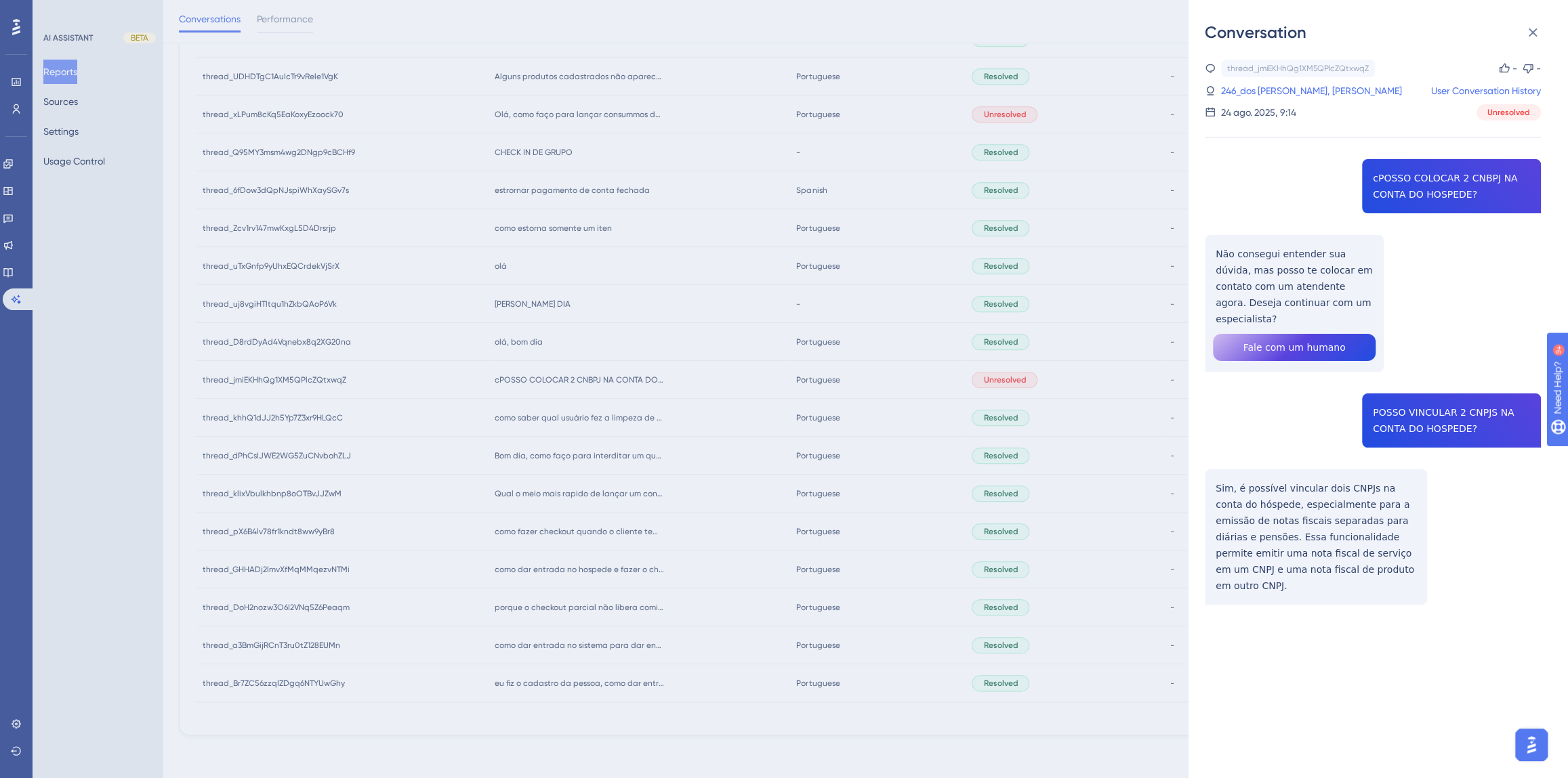
click at [1428, 197] on div "thread_jmiEKHhQg1XM5QPlcZQtxwqZ Copy - - 246_dos [PERSON_NAME], [PERSON_NAME] U…" at bounding box center [1373, 367] width 336 height 614
drag, startPoint x: 1348, startPoint y: 300, endPoint x: 1208, endPoint y: 251, distance: 148.3
click at [1208, 251] on div "thread_jmiEKHhQg1XM5QPlcZQtxwqZ Copy - - 246_dos [PERSON_NAME], [PERSON_NAME] U…" at bounding box center [1373, 367] width 336 height 614
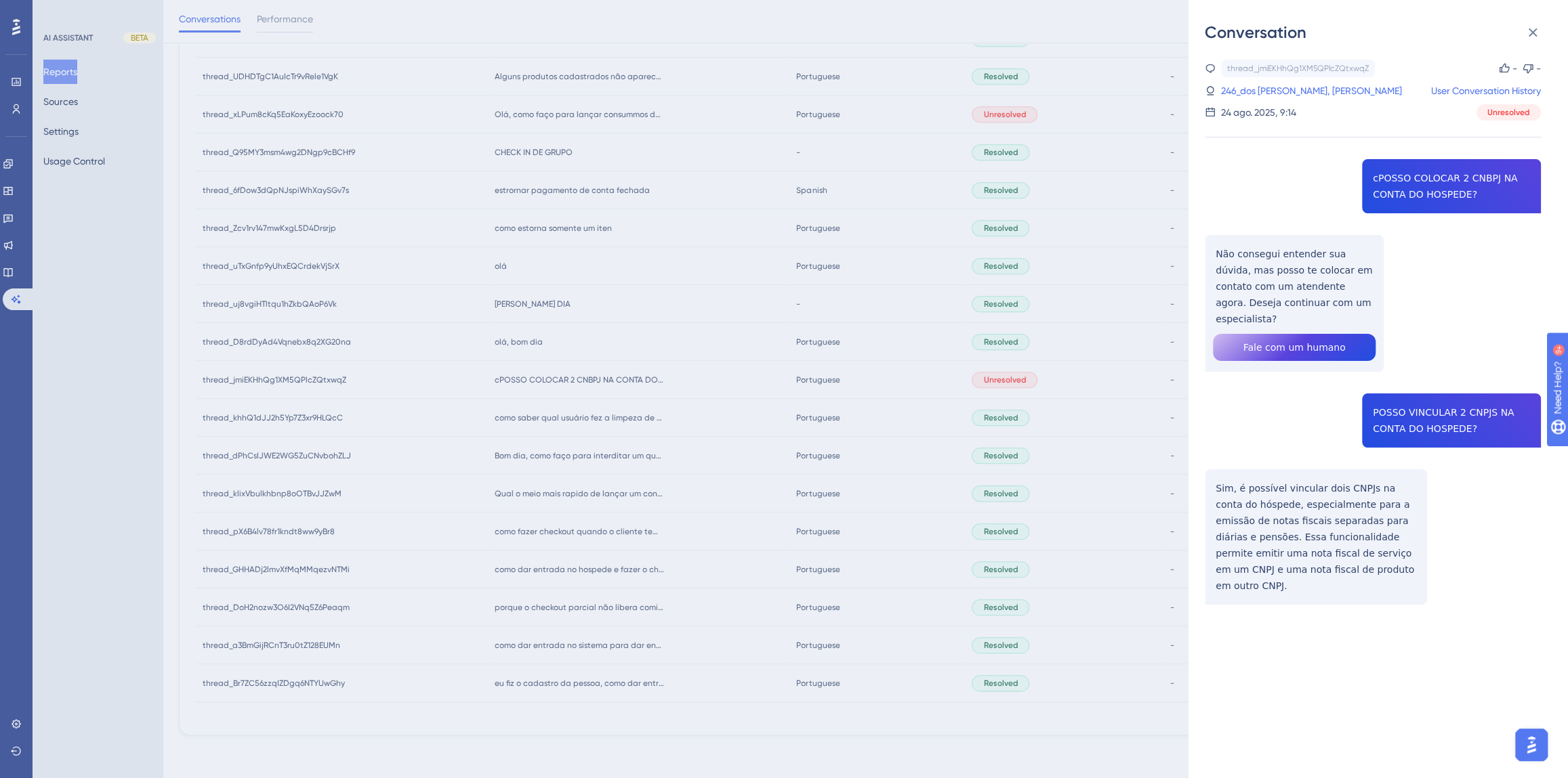
click at [1381, 412] on div "thread_jmiEKHhQg1XM5QPlcZQtxwqZ Copy - - 246_dos [PERSON_NAME], [PERSON_NAME] U…" at bounding box center [1373, 367] width 336 height 614
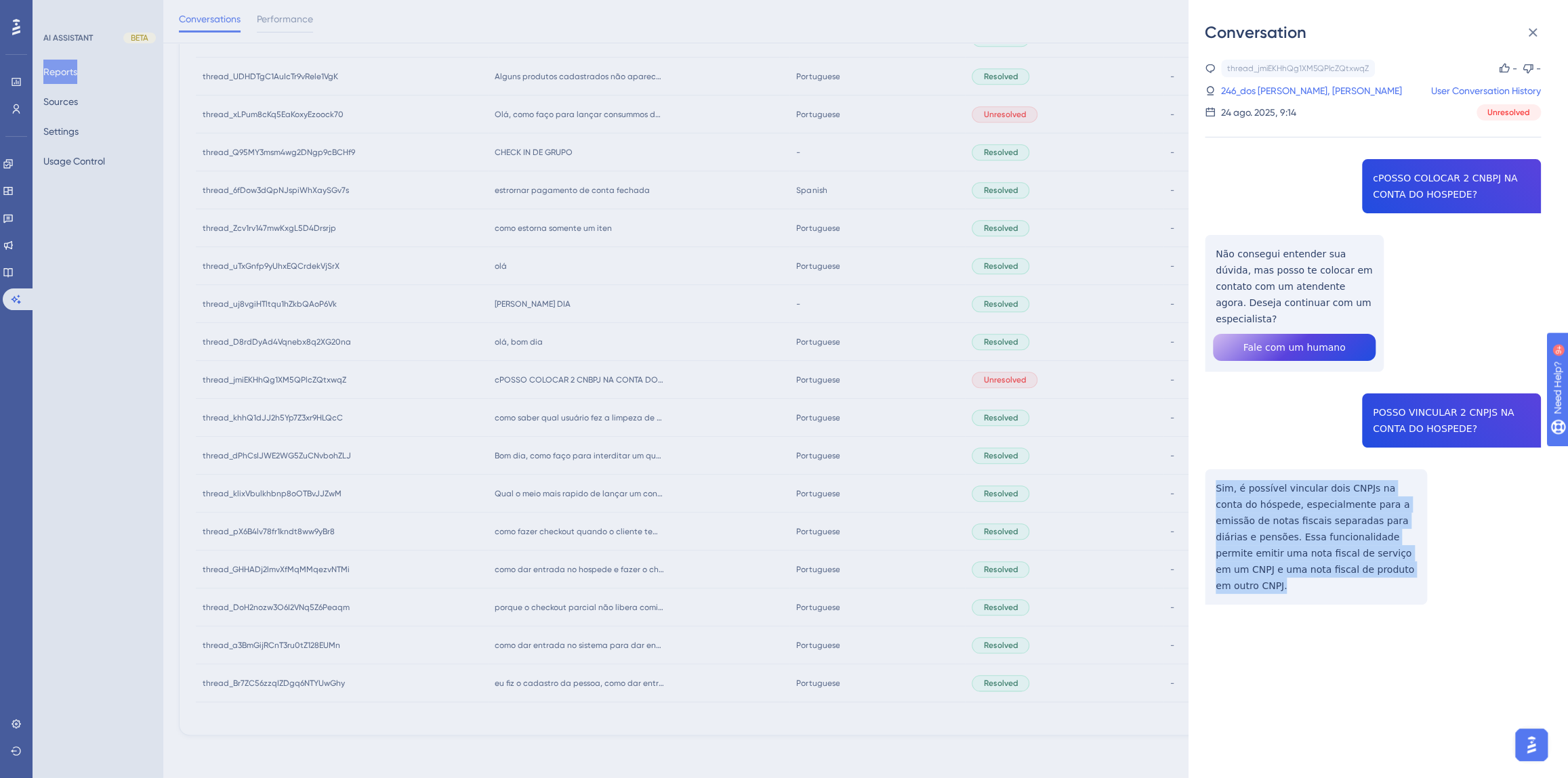
drag, startPoint x: 1356, startPoint y: 555, endPoint x: 1216, endPoint y: 475, distance: 161.2
click at [1216, 475] on div "thread_jmiEKHhQg1XM5QPlcZQtxwqZ Copy - - 246_dos [PERSON_NAME], [PERSON_NAME] U…" at bounding box center [1373, 367] width 336 height 614
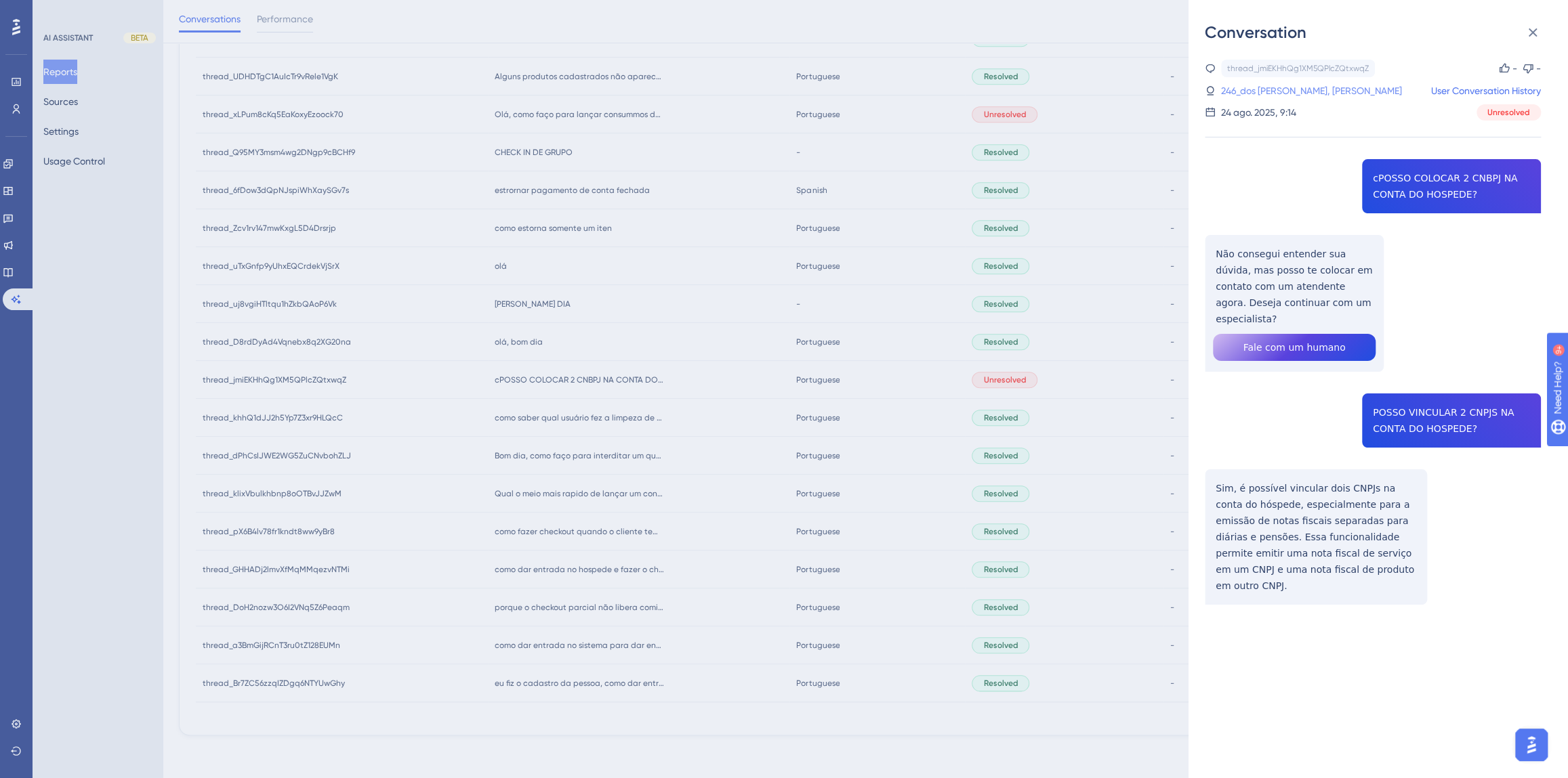
click at [1273, 97] on link "246_dos [PERSON_NAME], [PERSON_NAME]" at bounding box center [1311, 90] width 181 height 16
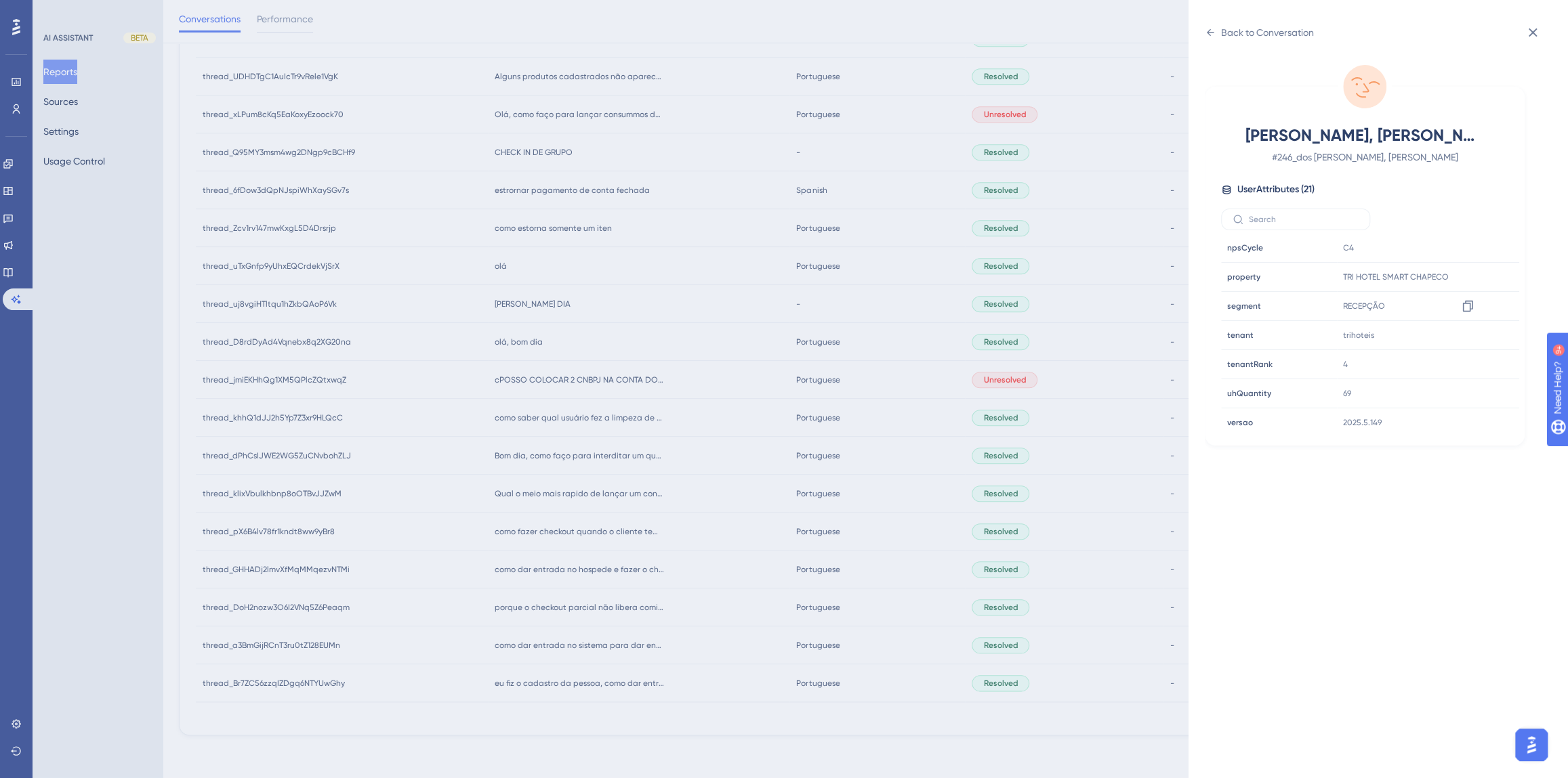
scroll to position [411, 0]
click at [1462, 271] on icon at bounding box center [1467, 275] width 10 height 12
click at [823, 487] on div "Back to Conversation dos [PERSON_NAME], [PERSON_NAME] # 246_dos [PERSON_NAME], …" at bounding box center [784, 389] width 1568 height 778
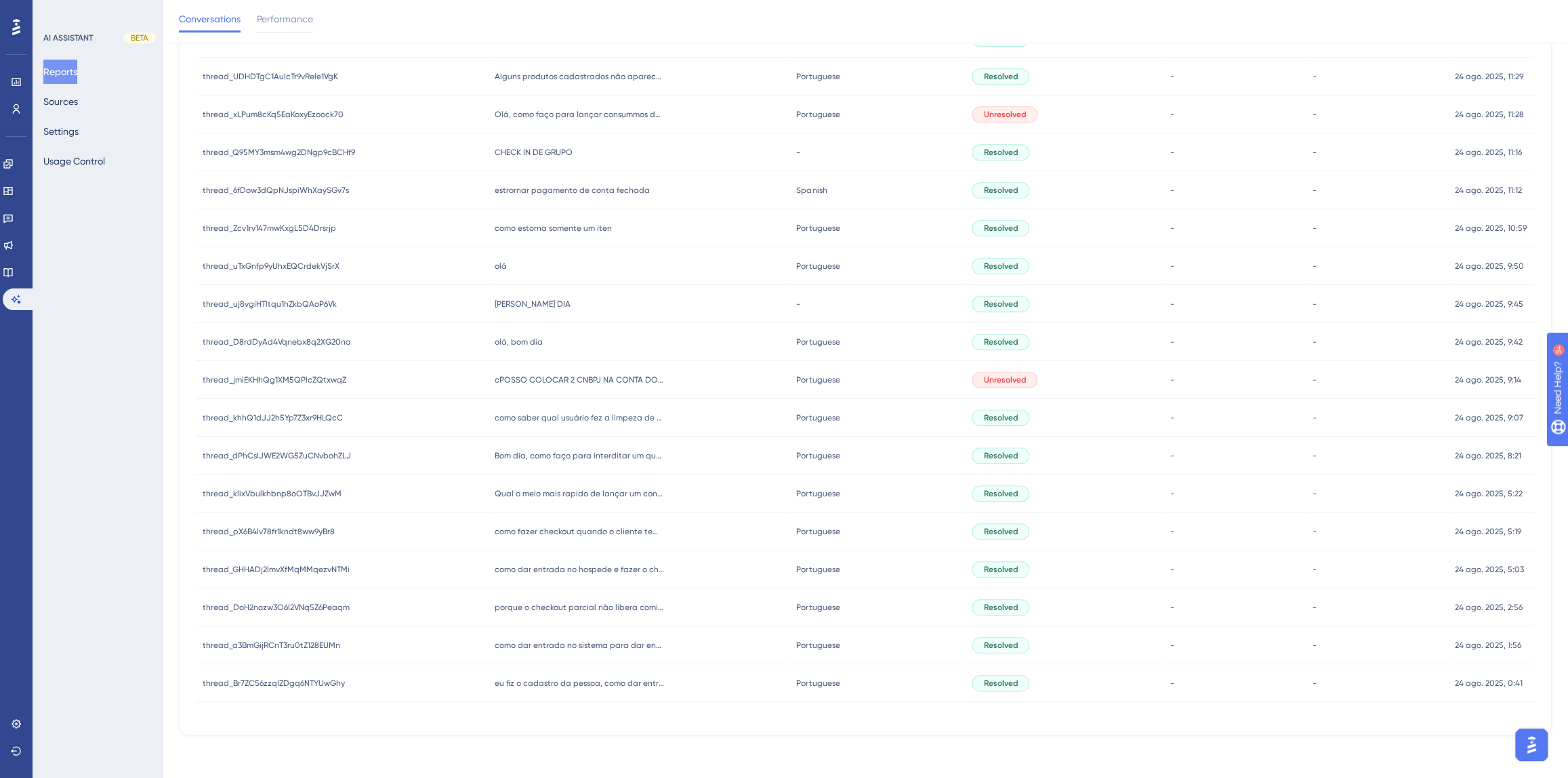
click at [508, 345] on span "olá, bom dia" at bounding box center [519, 342] width 48 height 11
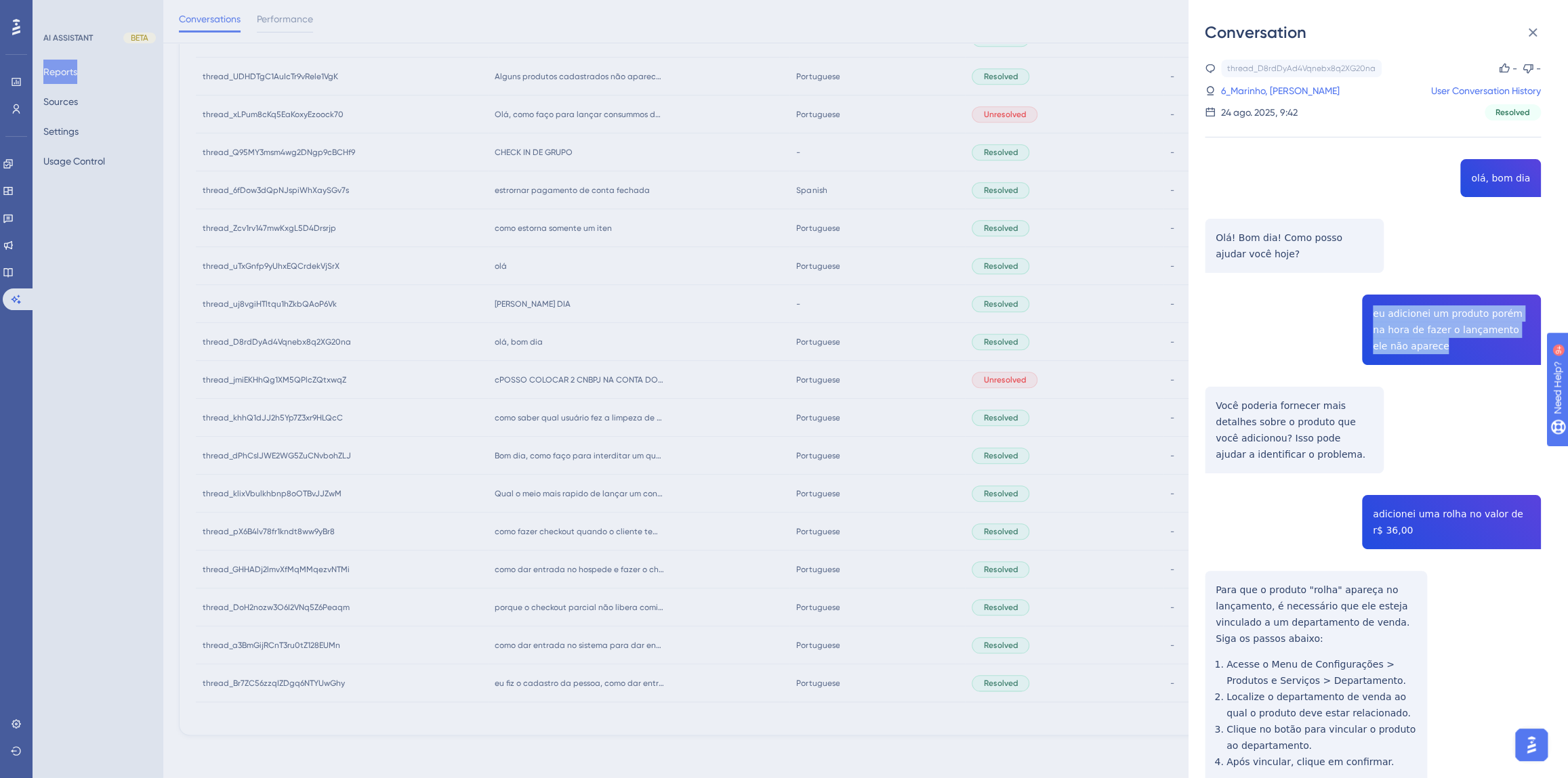
drag, startPoint x: 1410, startPoint y: 351, endPoint x: 1345, endPoint y: 306, distance: 79.1
click at [1345, 306] on div "thread_D8rdDyAd4Vqnebx8q2XG20na Copy - - 6_Marinho, Alana User Conversation His…" at bounding box center [1373, 509] width 336 height 898
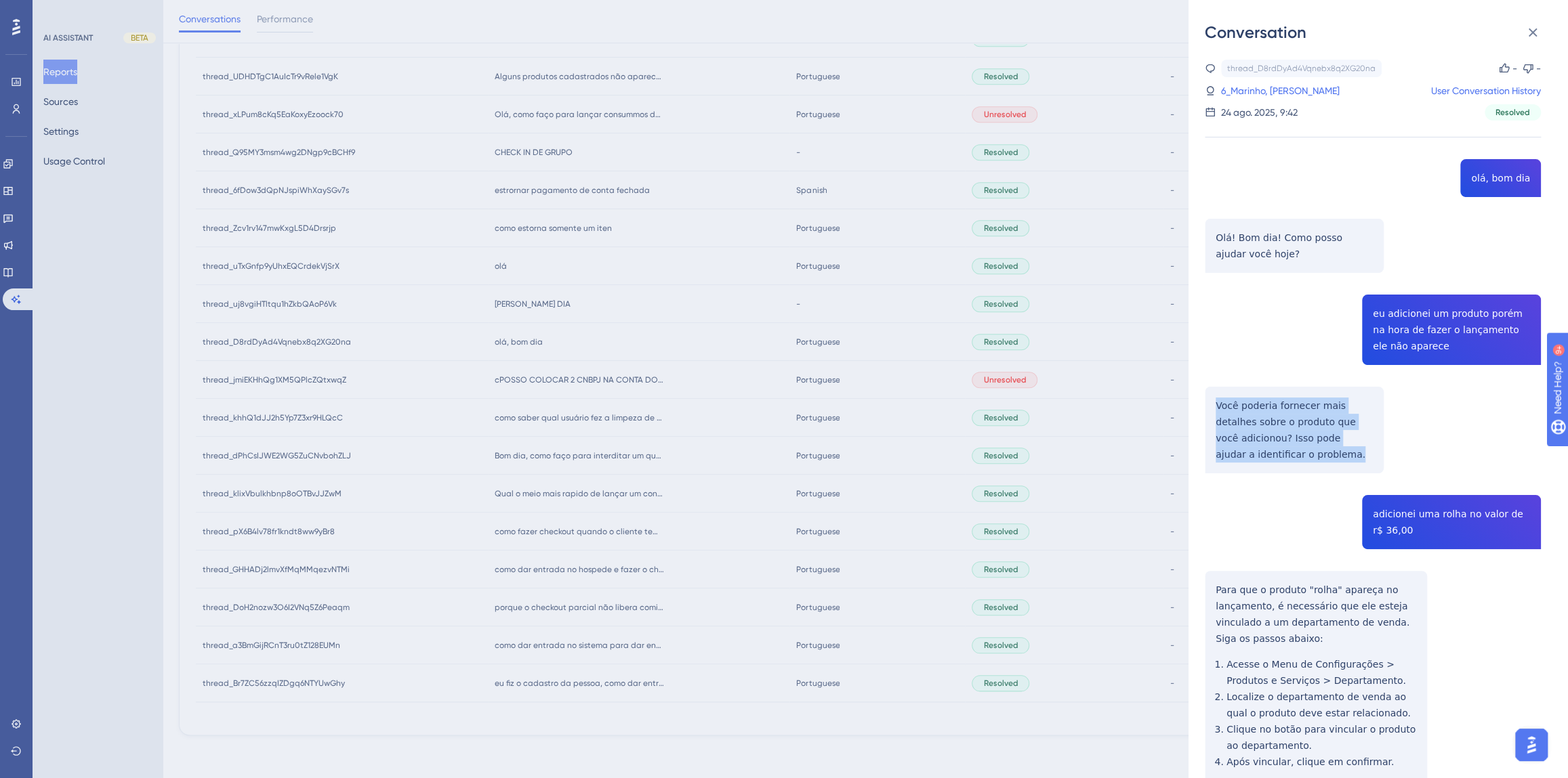
drag, startPoint x: 1259, startPoint y: 460, endPoint x: 1203, endPoint y: 407, distance: 77.1
click at [1203, 407] on div "Conversation thread_D8rdDyAd4Vqnebx8q2XG20na Copy - - 6_Marinho, Alana User Con…" at bounding box center [1378, 389] width 379 height 778
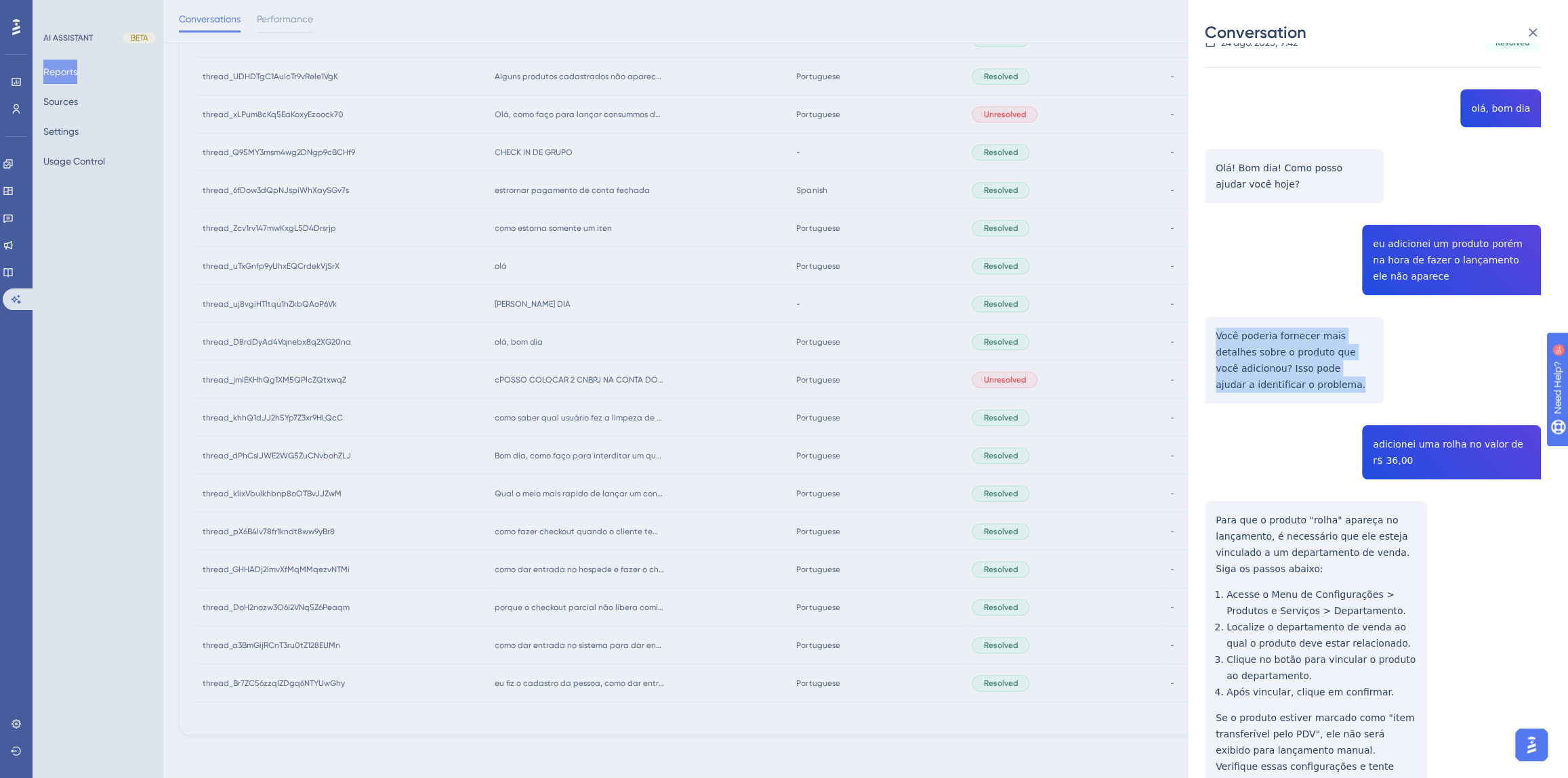
scroll to position [169, 0]
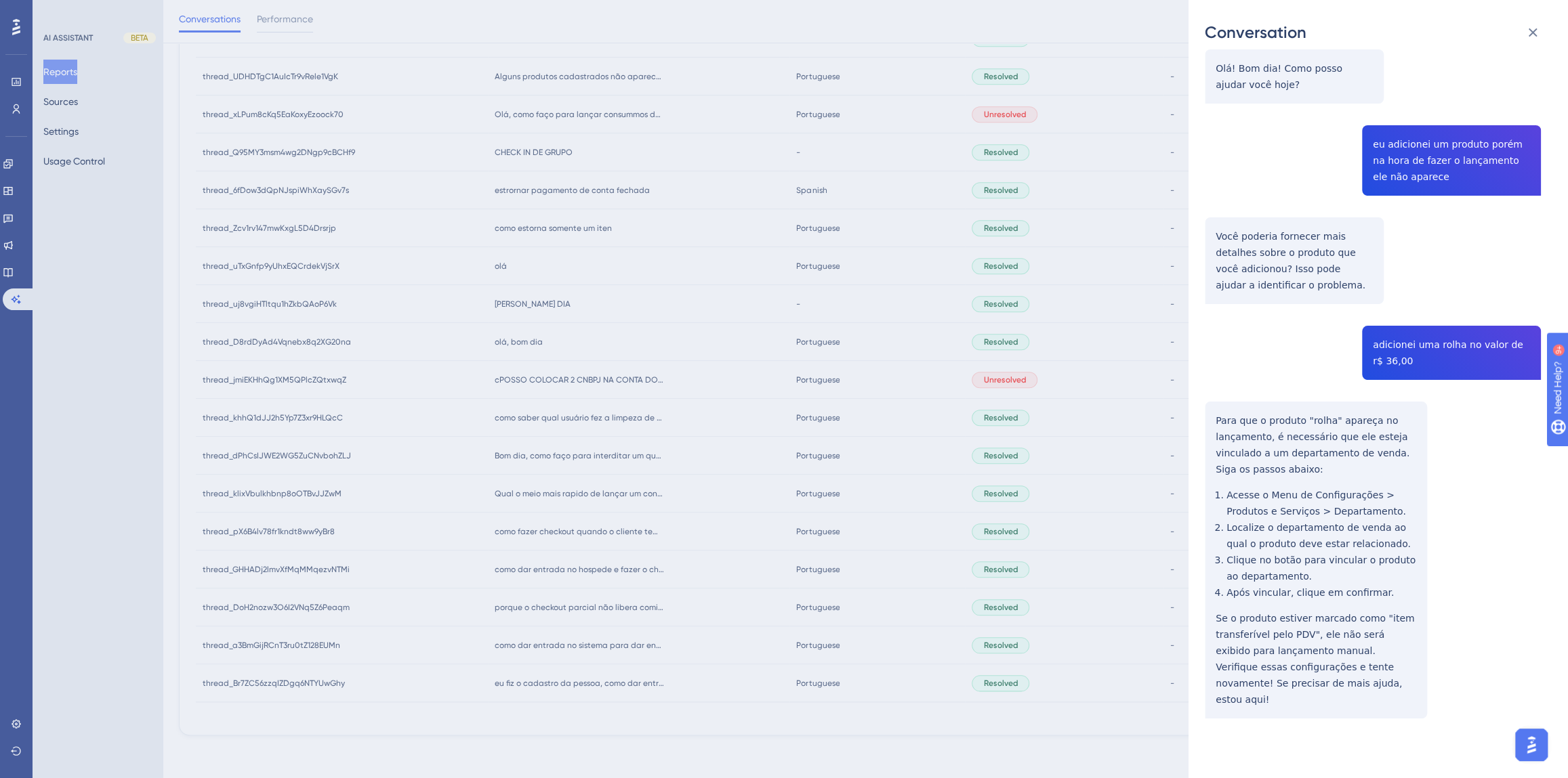
click at [1423, 325] on div "thread_D8rdDyAd4Vqnebx8q2XG20na Copy - - 6_Marinho, Alana User Conversation His…" at bounding box center [1373, 339] width 336 height 898
click at [1416, 337] on div "thread_D8rdDyAd4Vqnebx8q2XG20na Copy - - 6_Marinho, Alana User Conversation His…" at bounding box center [1373, 339] width 336 height 898
click at [1411, 343] on div "thread_D8rdDyAd4Vqnebx8q2XG20na Copy - - 6_Marinho, Alana User Conversation His…" at bounding box center [1373, 339] width 336 height 898
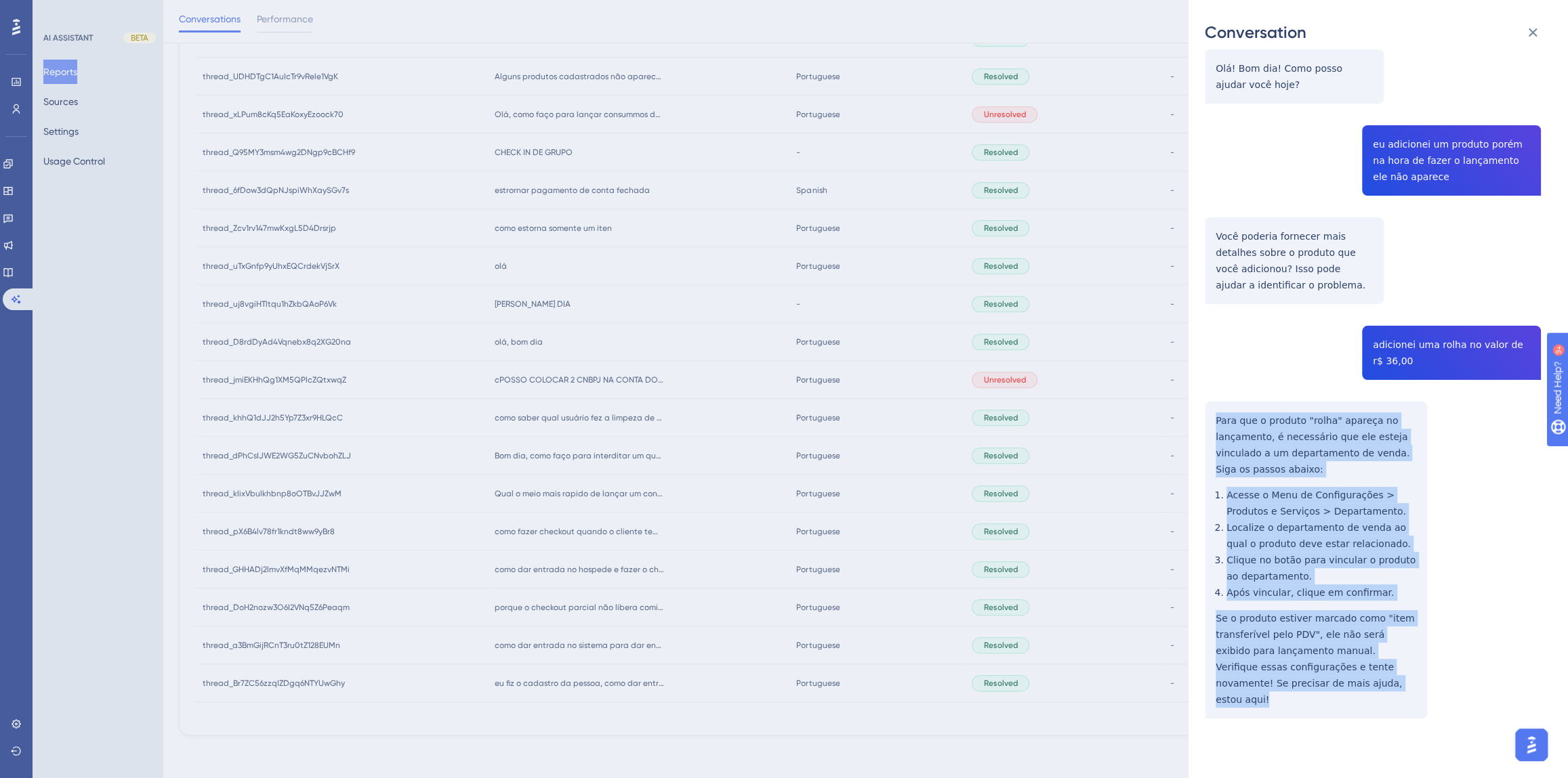
drag, startPoint x: 1242, startPoint y: 700, endPoint x: 1199, endPoint y: 426, distance: 277.4
click at [1199, 426] on div "Conversation thread_D8rdDyAd4Vqnebx8q2XG20na Copy - - 6_Marinho, Alana User Con…" at bounding box center [1378, 389] width 379 height 778
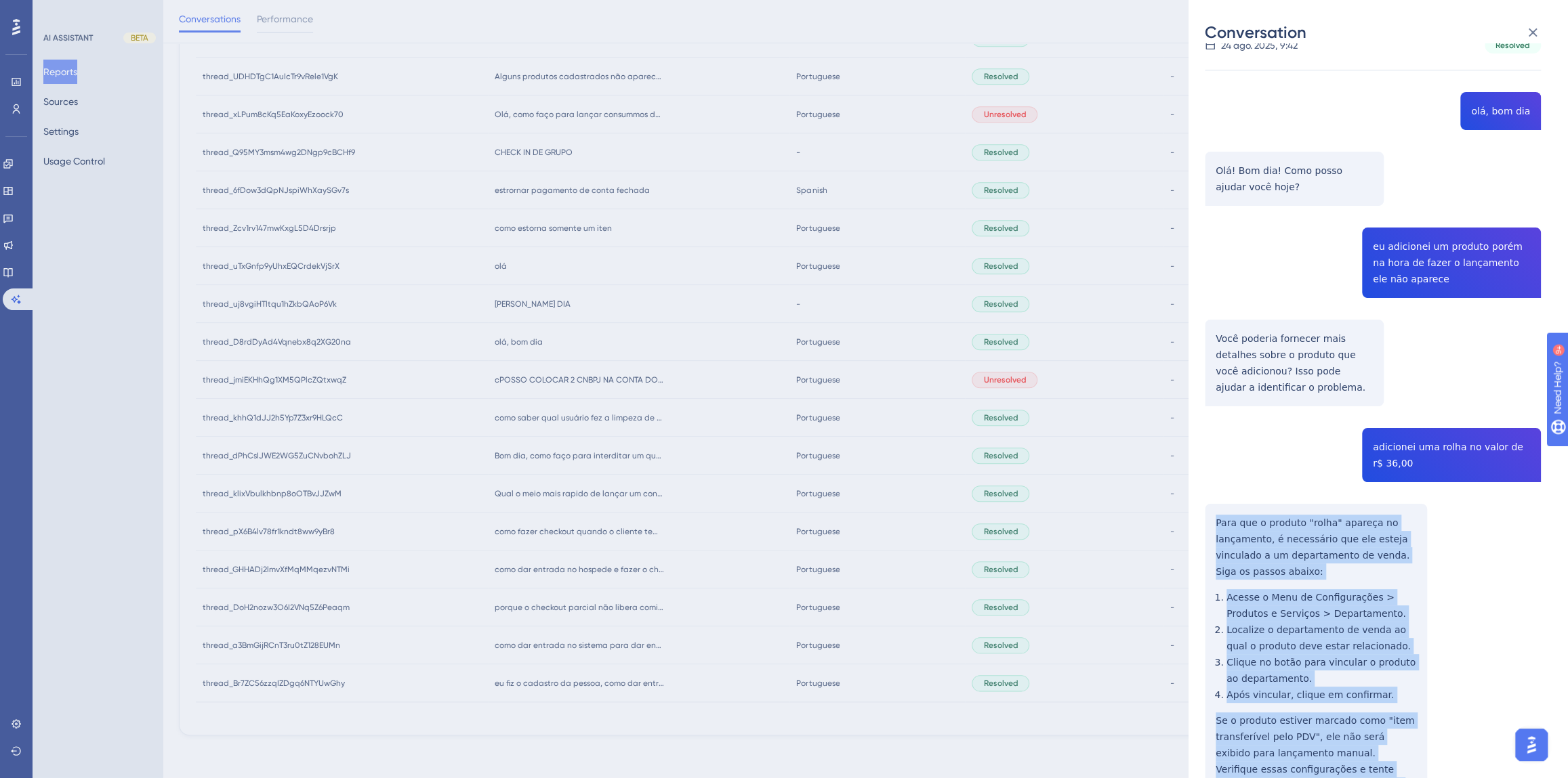
scroll to position [0, 0]
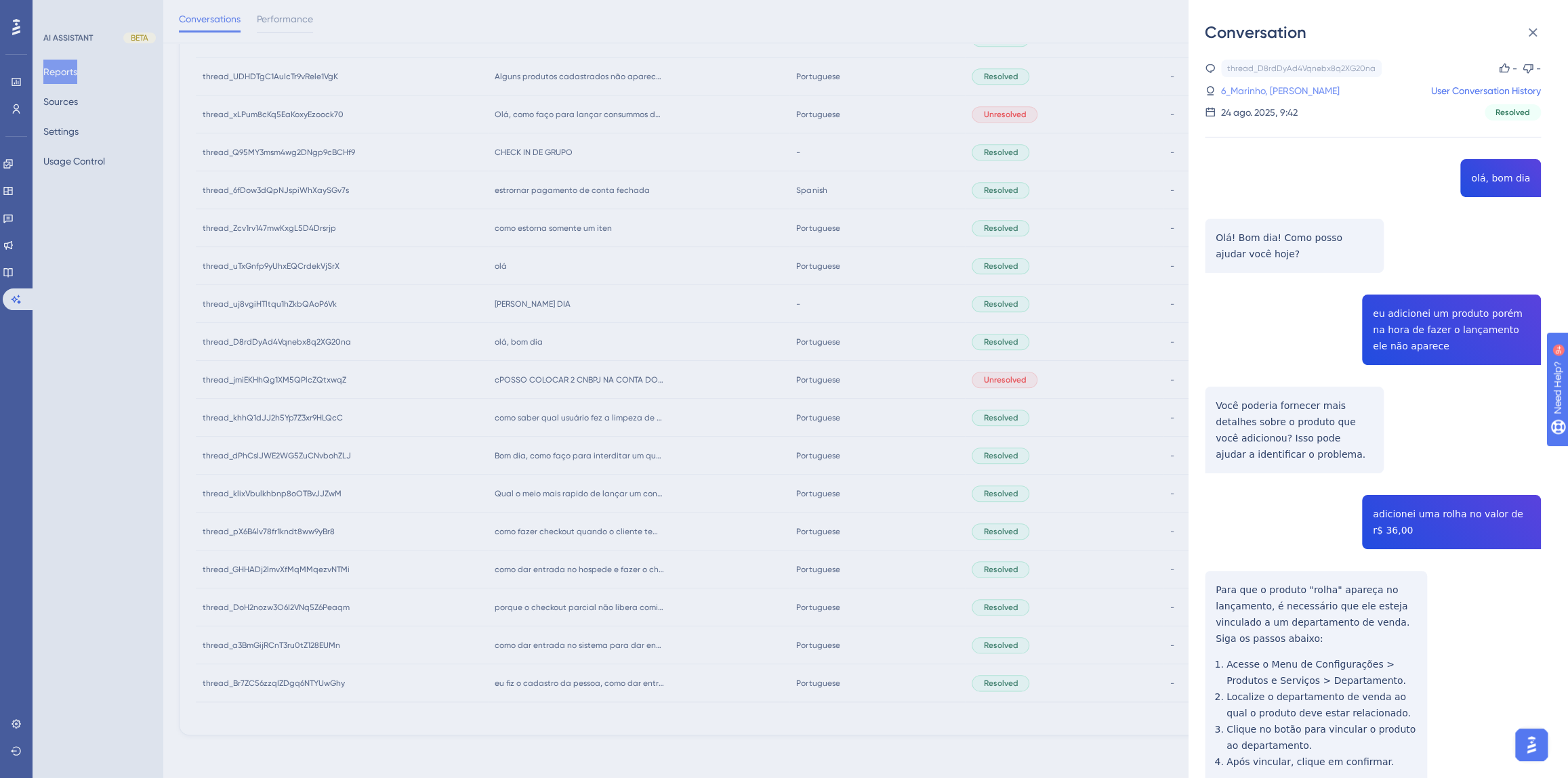
click at [1259, 88] on link "6_Marinho, [PERSON_NAME]" at bounding box center [1280, 90] width 119 height 16
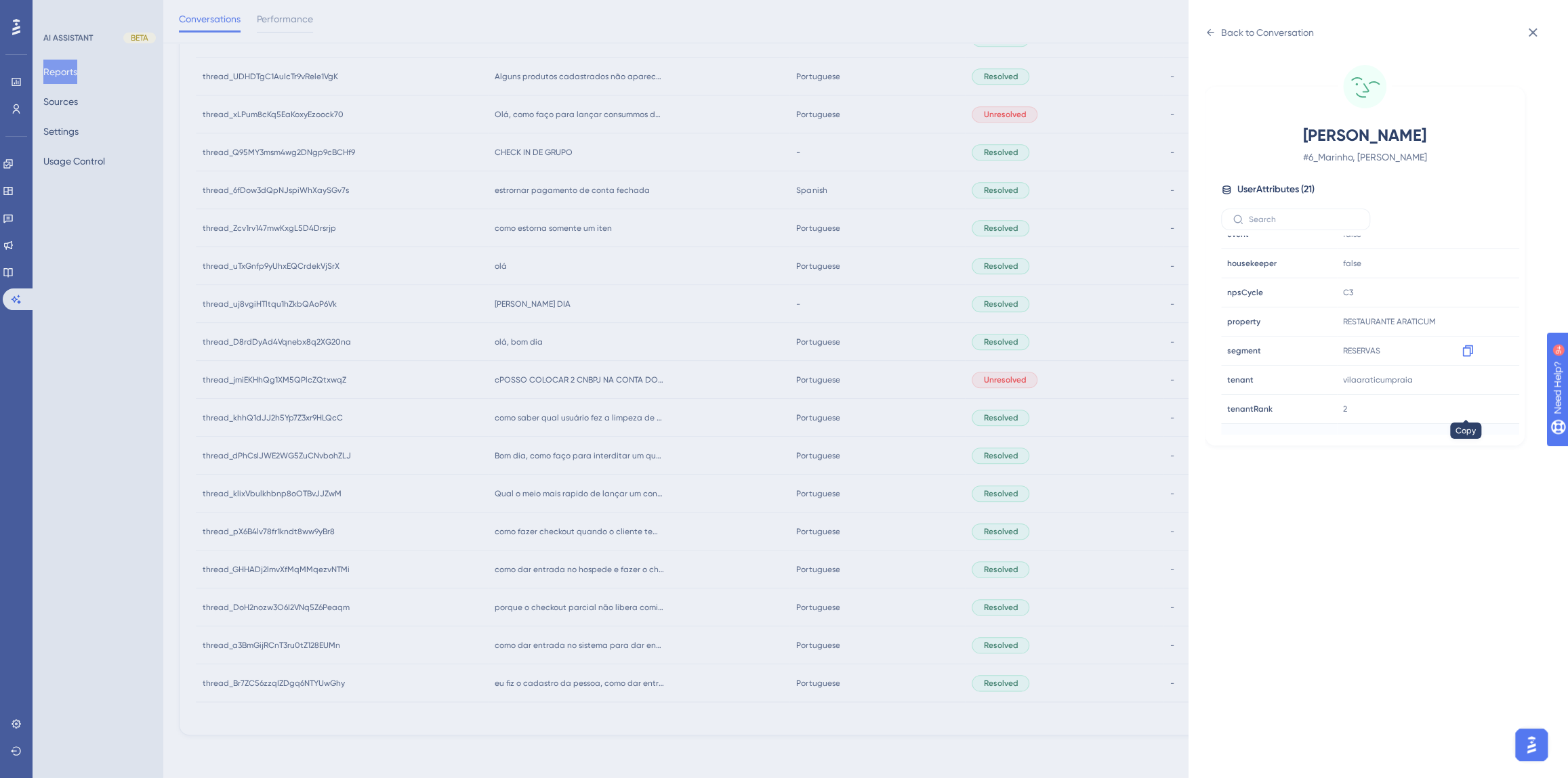
scroll to position [411, 0]
click at [1465, 338] on icon at bounding box center [1467, 334] width 10 height 12
click at [1462, 329] on icon at bounding box center [1467, 334] width 10 height 12
click at [1252, 30] on div "Back to Conversation" at bounding box center [1267, 32] width 93 height 16
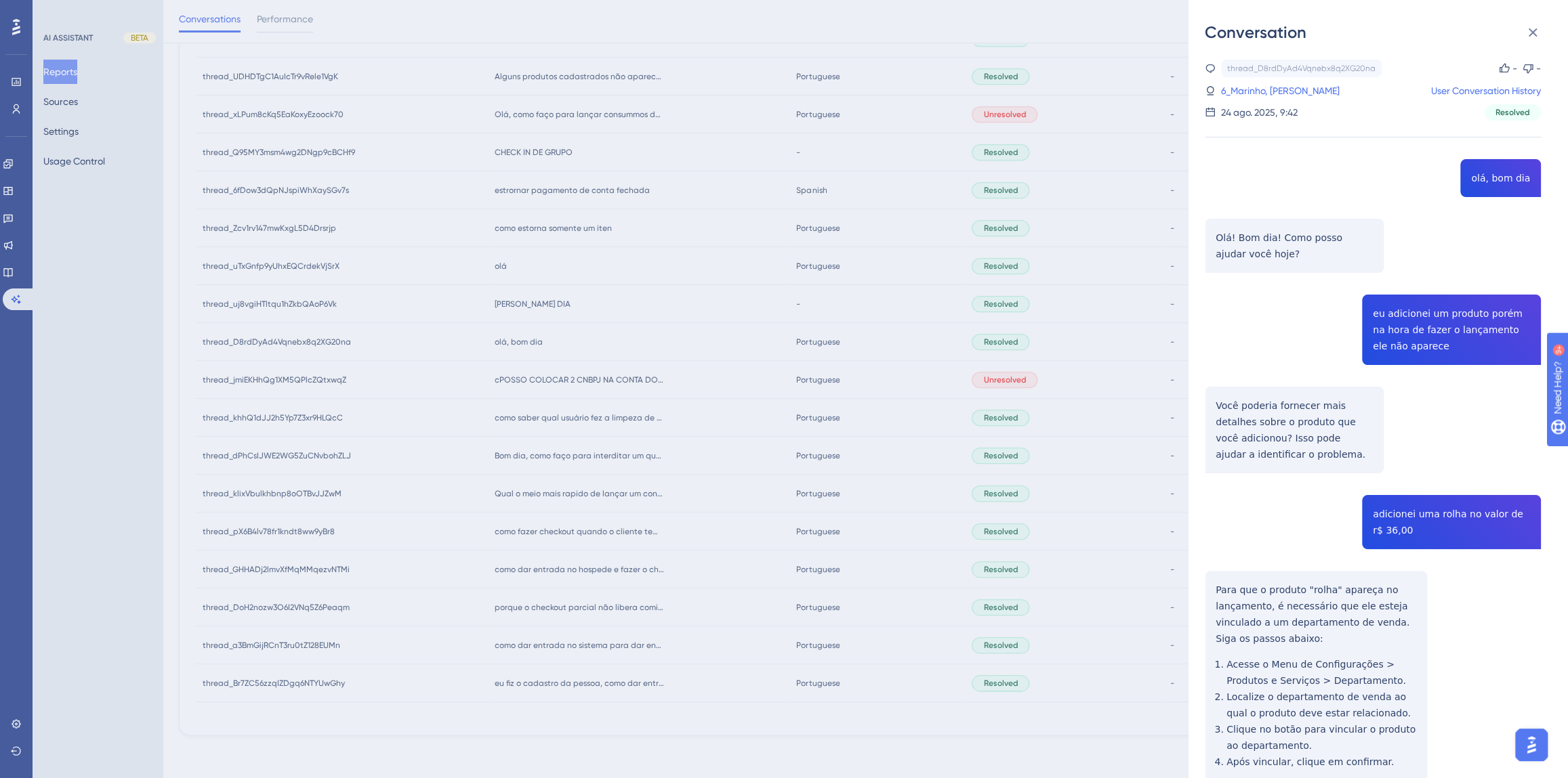
click at [599, 479] on div "Conversation thread_D8rdDyAd4Vqnebx8q2XG20na Copy - - 6_Marinho, Alana User Con…" at bounding box center [784, 389] width 1568 height 778
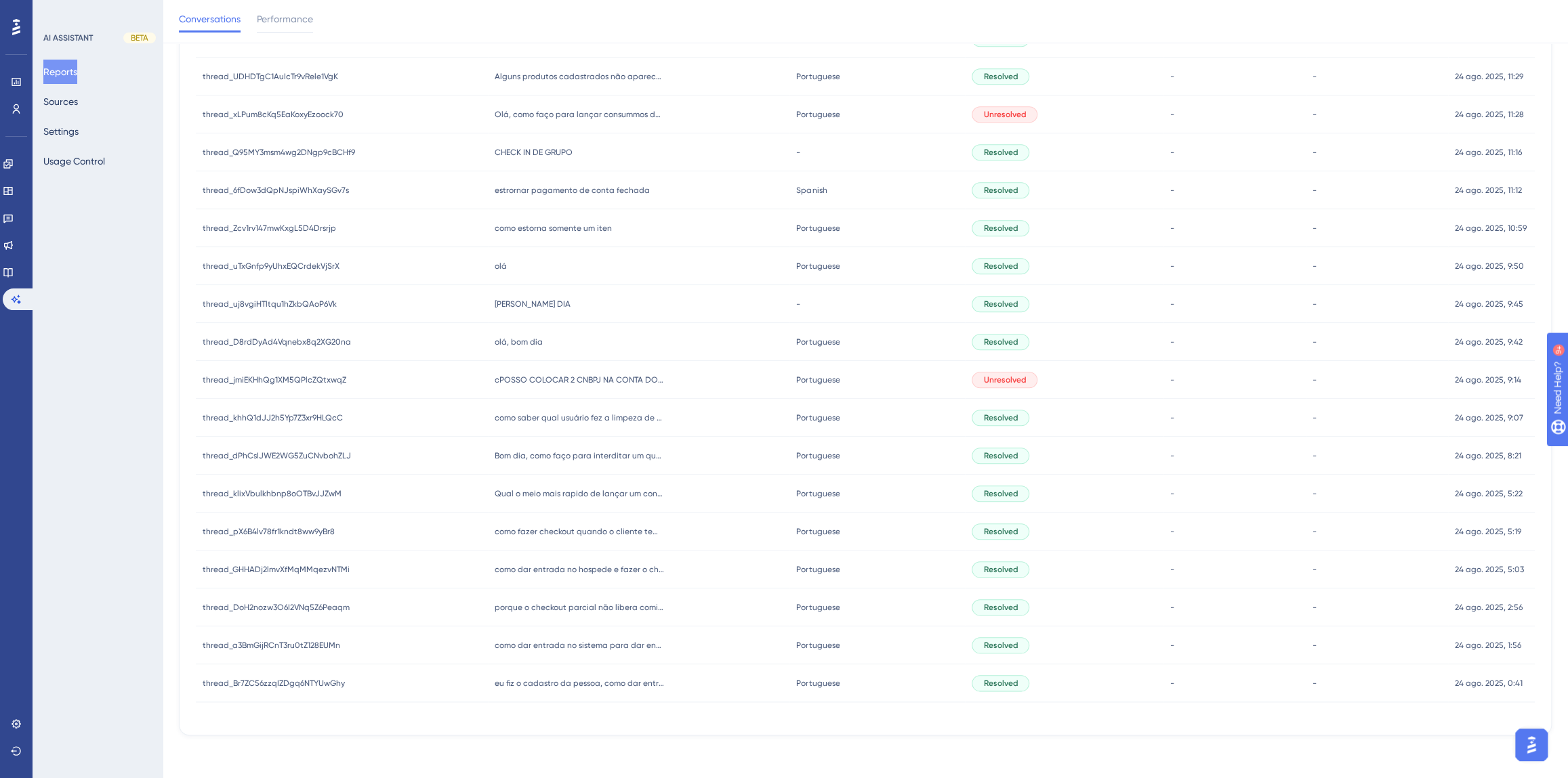
click at [506, 300] on span "[PERSON_NAME] DIA" at bounding box center [532, 304] width 76 height 11
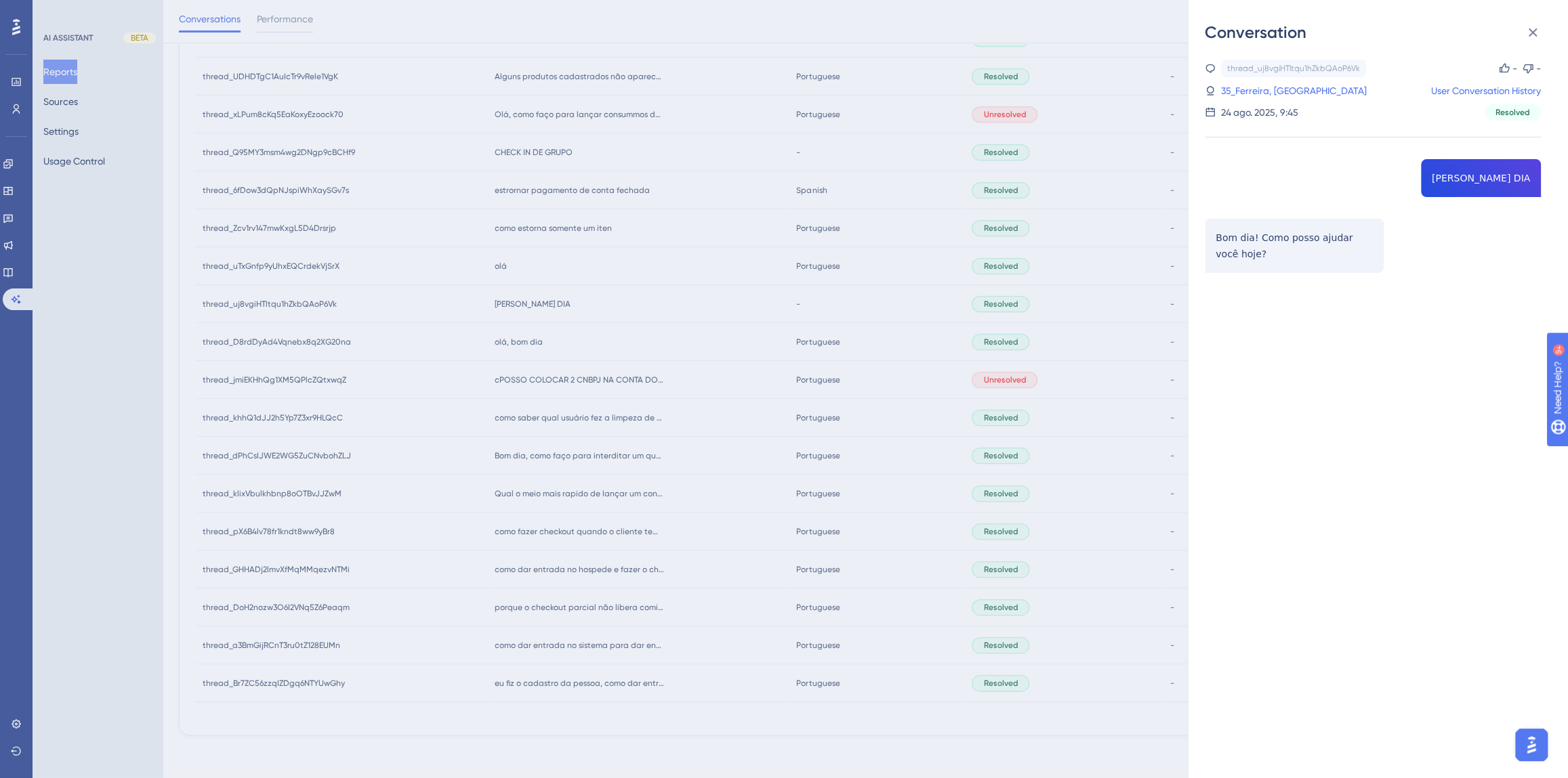
click at [481, 361] on div "Conversation thread_uj8vgiHTltqu1hZkbQAoP6Vk Copy - - 35_Ferreira, Thaissa User…" at bounding box center [784, 389] width 1568 height 778
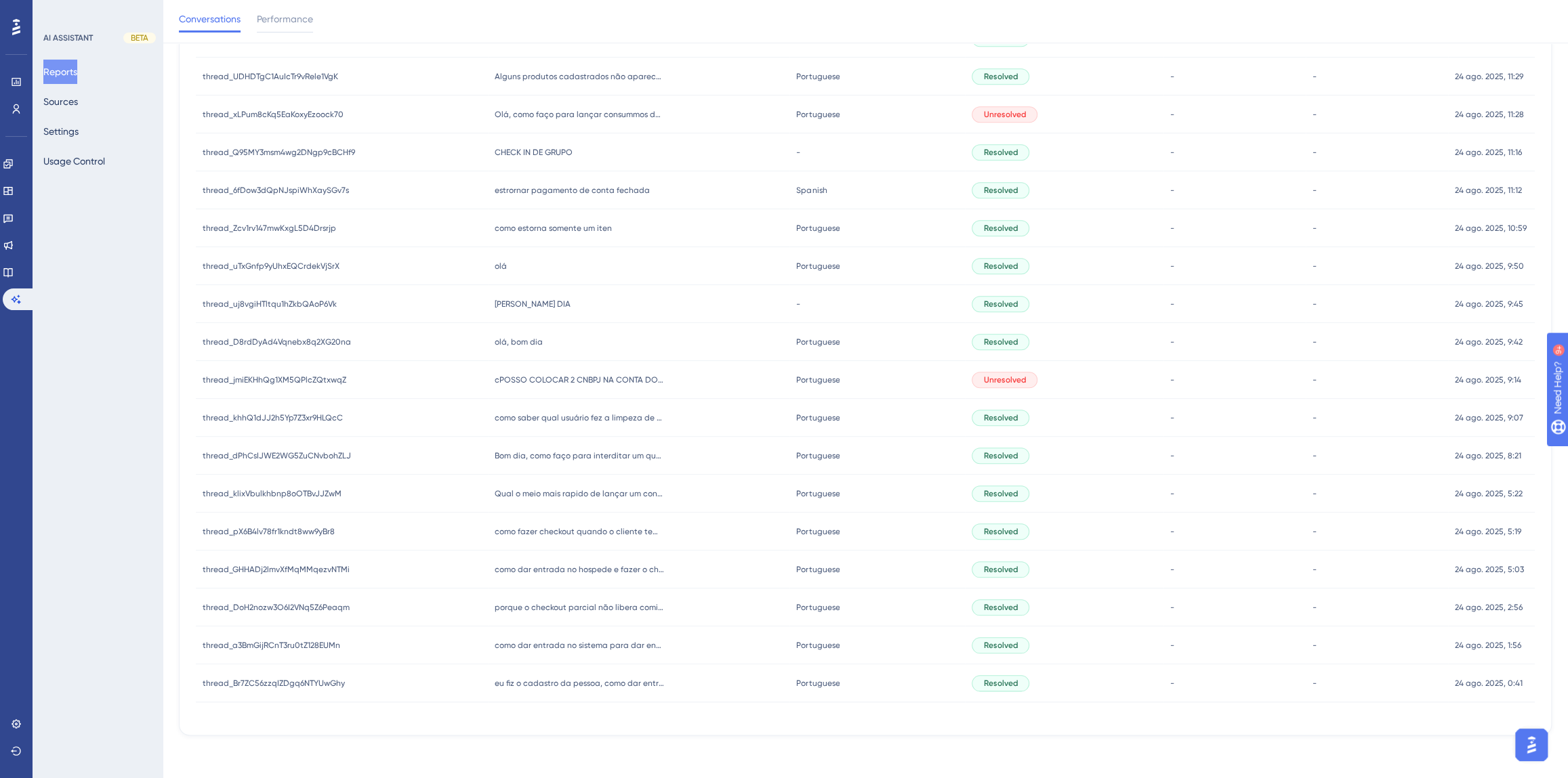
click at [499, 264] on span "olá" at bounding box center [501, 266] width 13 height 11
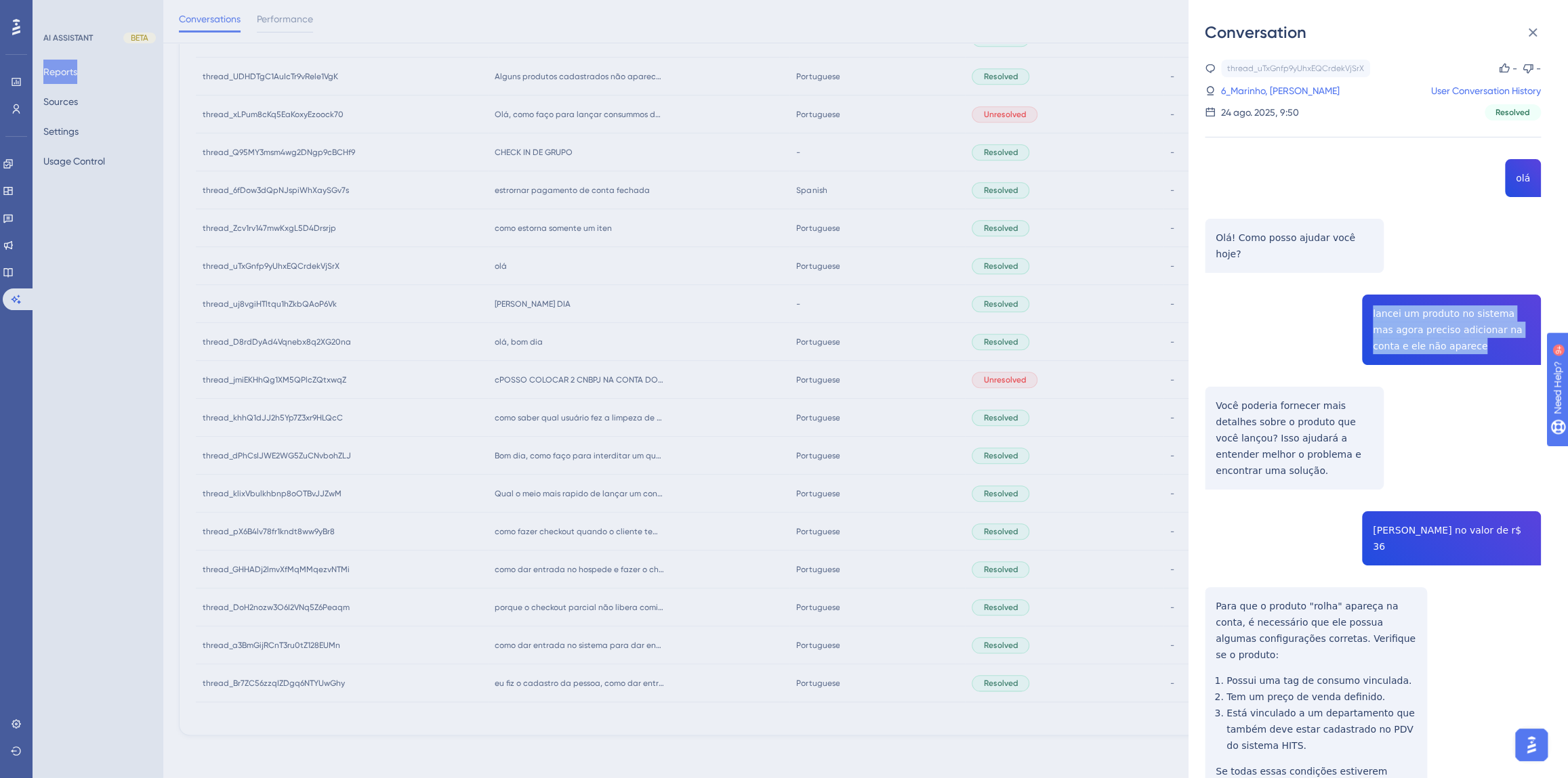
drag, startPoint x: 1439, startPoint y: 334, endPoint x: 1362, endPoint y: 298, distance: 85.0
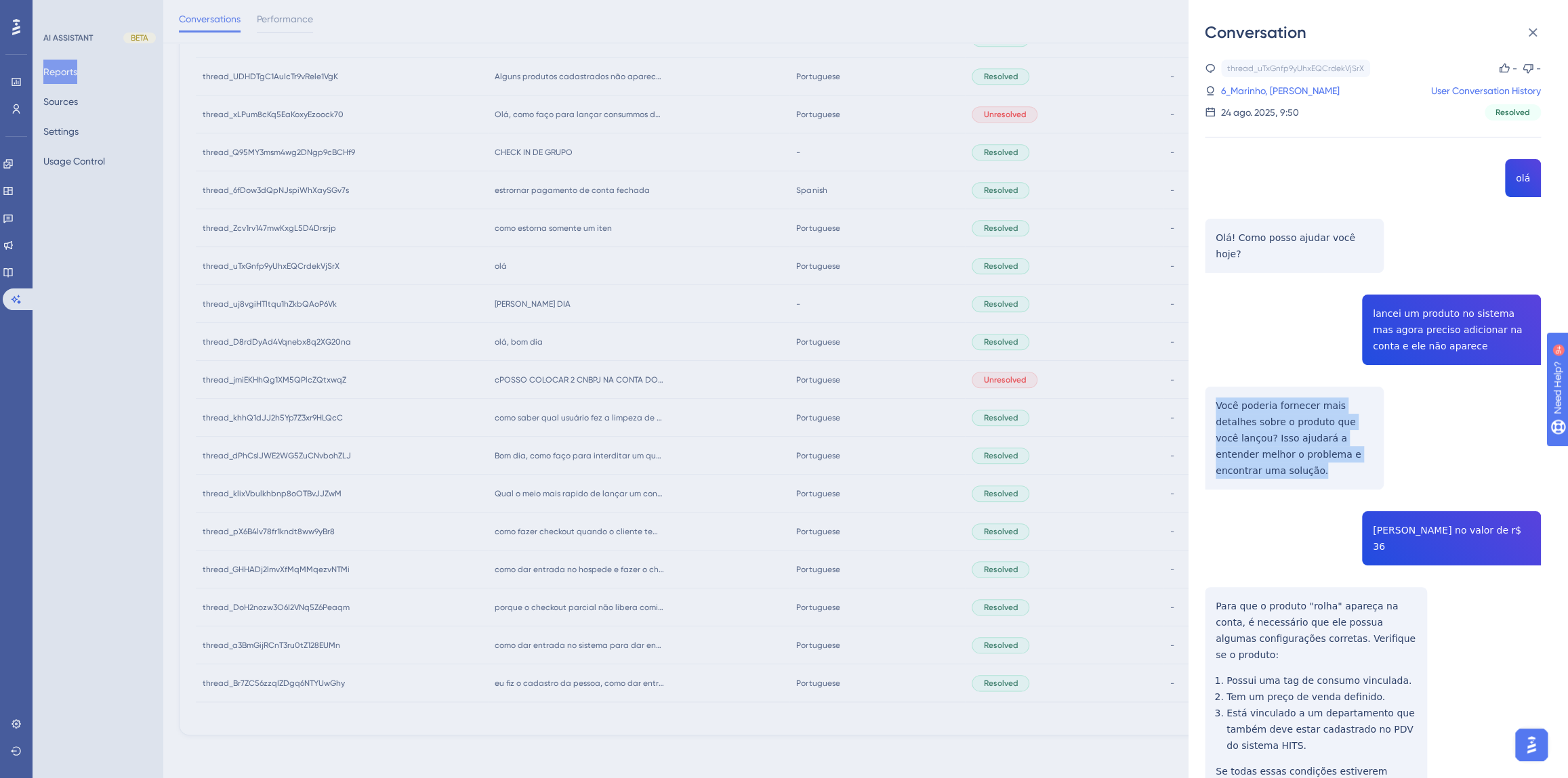
drag, startPoint x: 1366, startPoint y: 440, endPoint x: 1214, endPoint y: 386, distance: 161.3
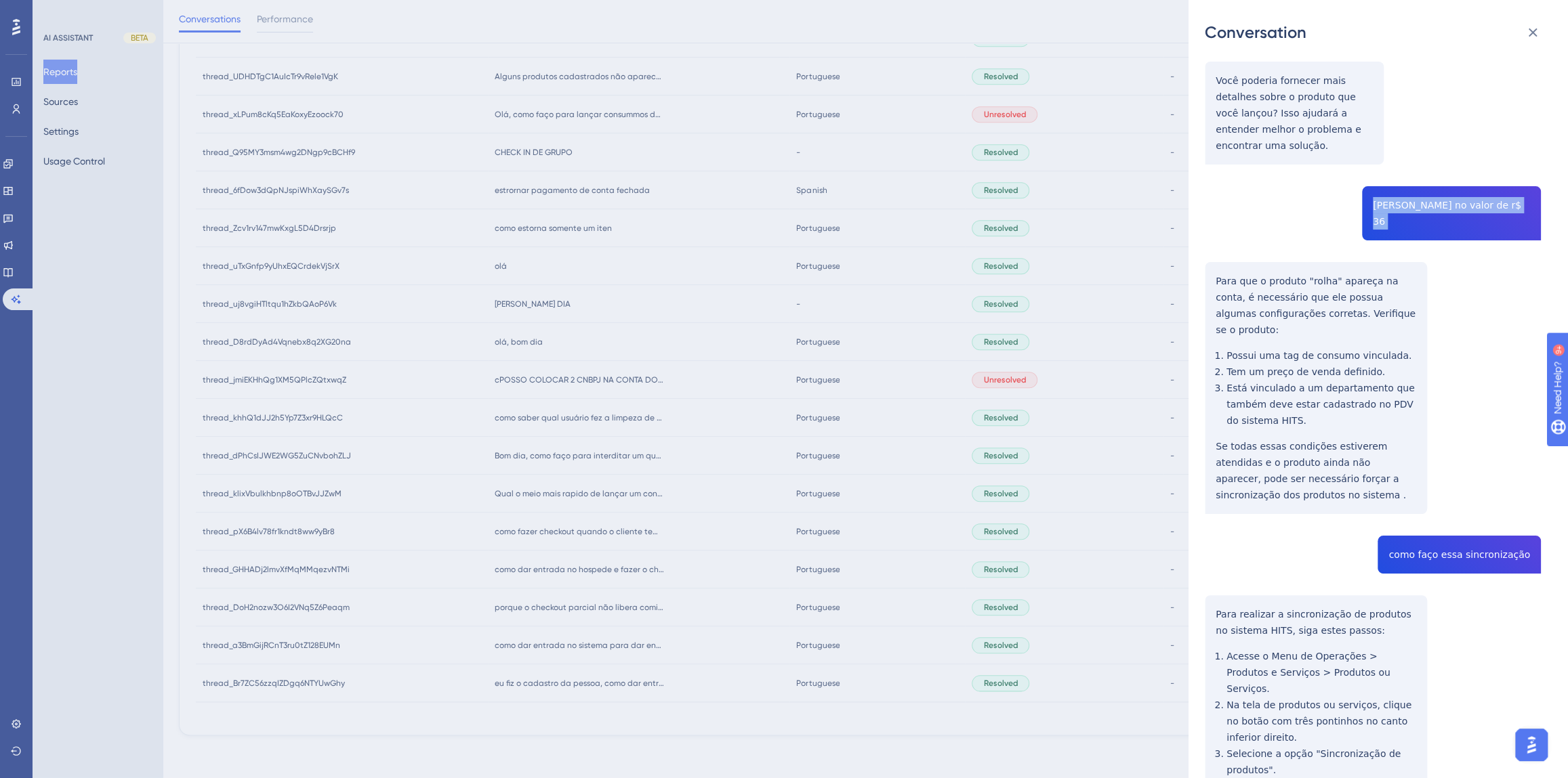
scroll to position [308, 0]
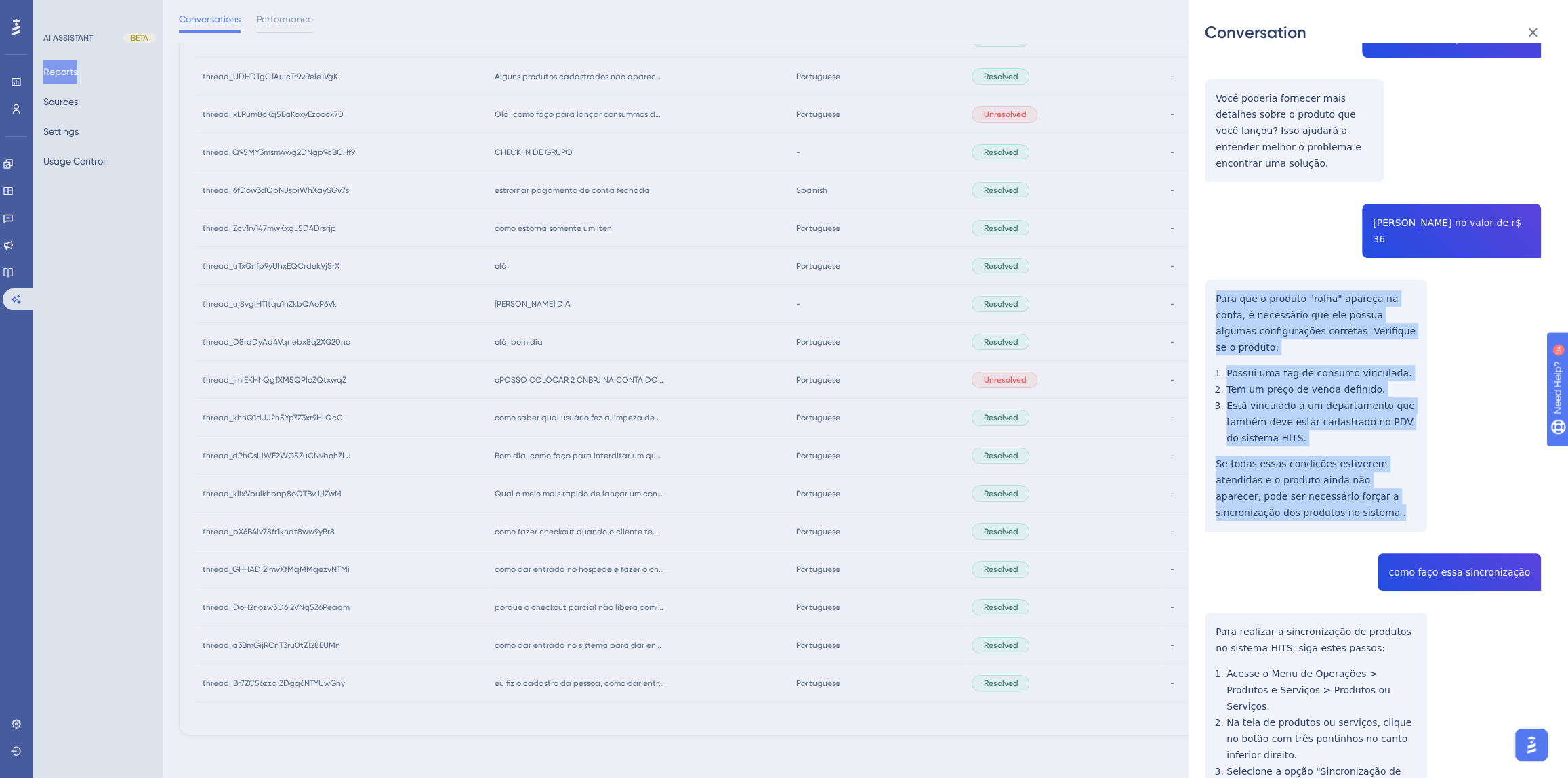
drag, startPoint x: 1272, startPoint y: 447, endPoint x: 1208, endPoint y: 251, distance: 206.2
click at [1208, 251] on div "thread_uTxGnfp9yUhxEQCrdekVjSrX Copy - - 6_Marinho, Alana User Conversation His…" at bounding box center [1373, 633] width 336 height 1762
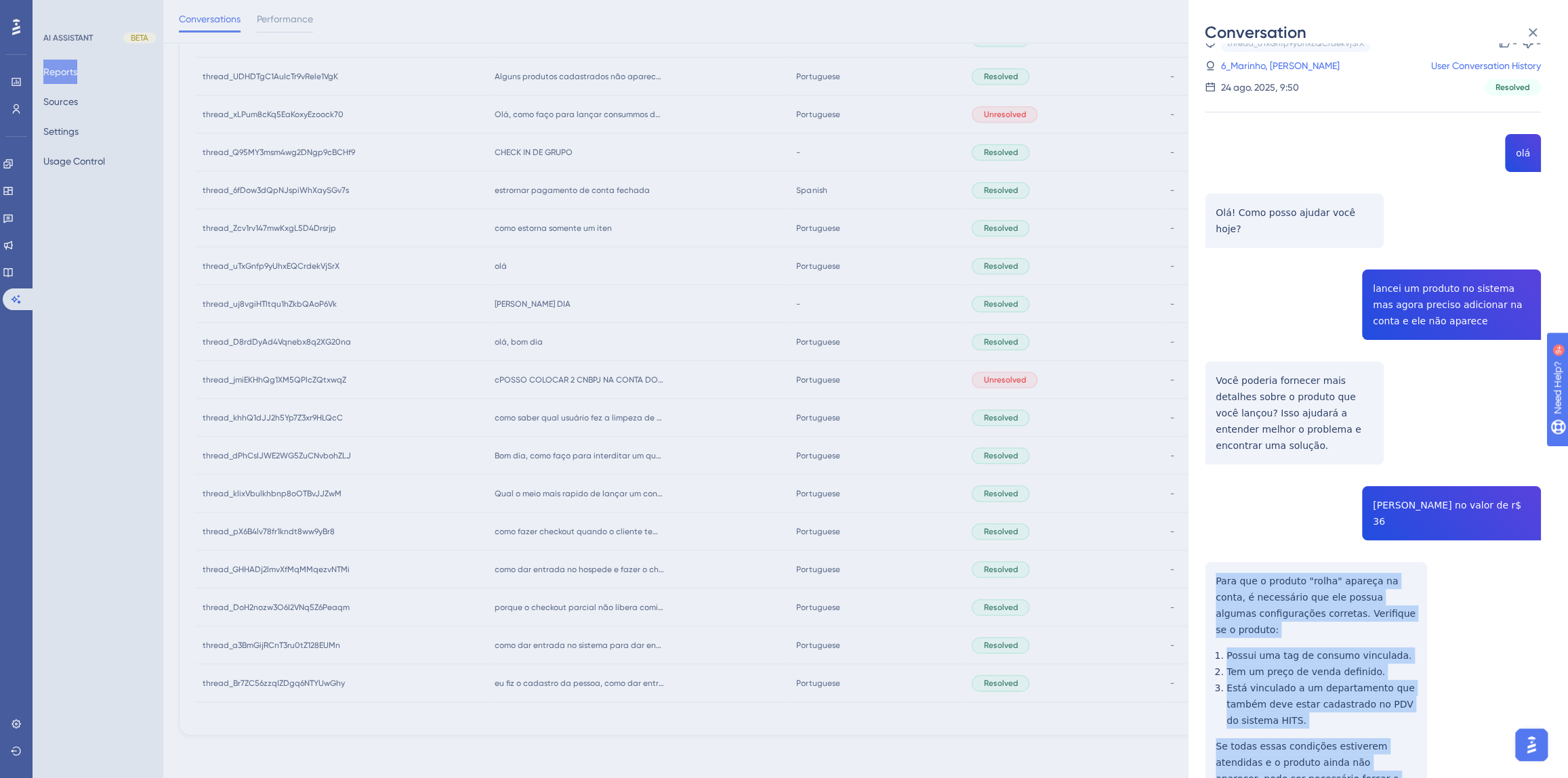
scroll to position [0, 0]
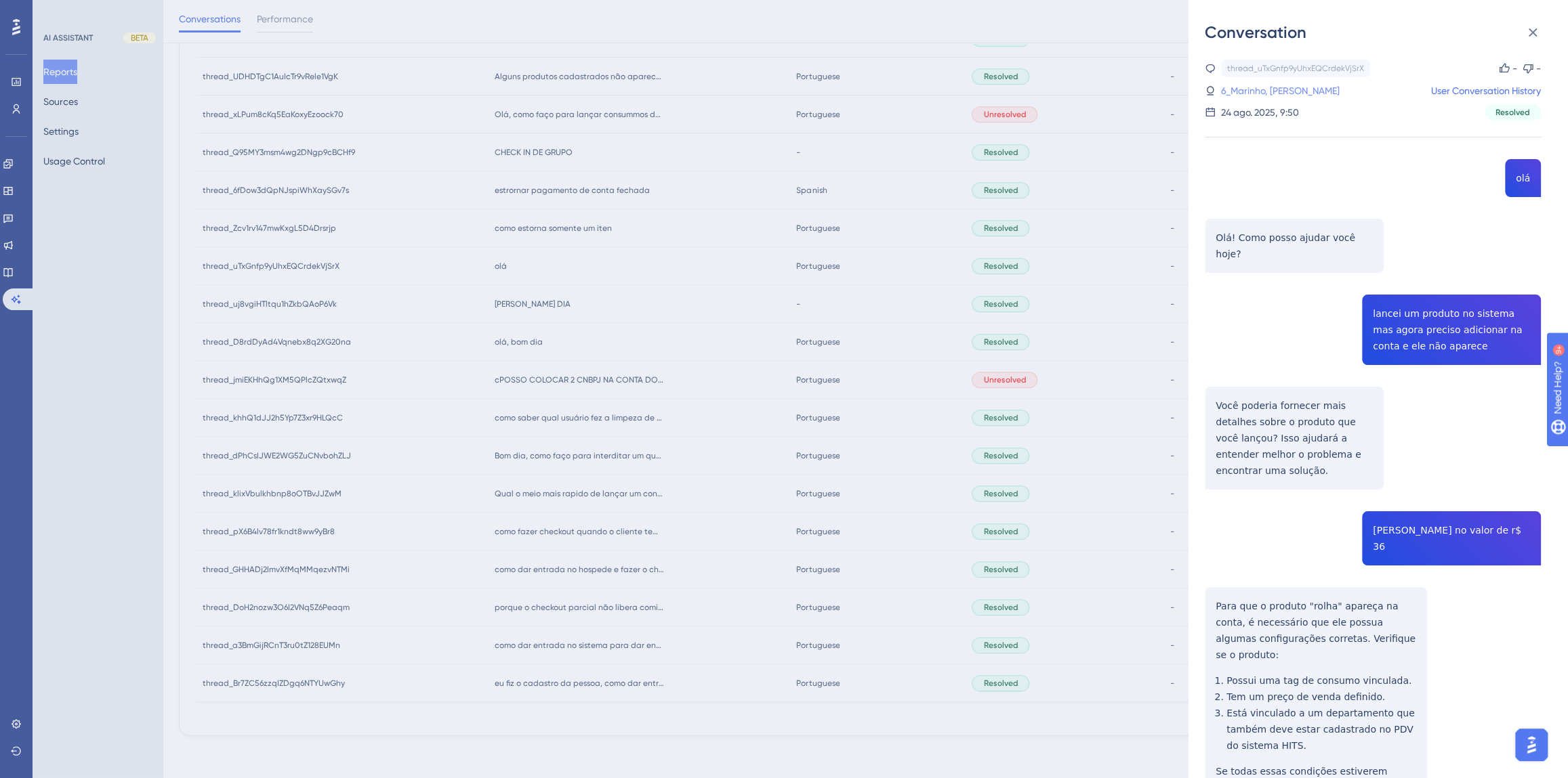
click at [1272, 85] on link "6_Marinho, [PERSON_NAME]" at bounding box center [1280, 90] width 119 height 16
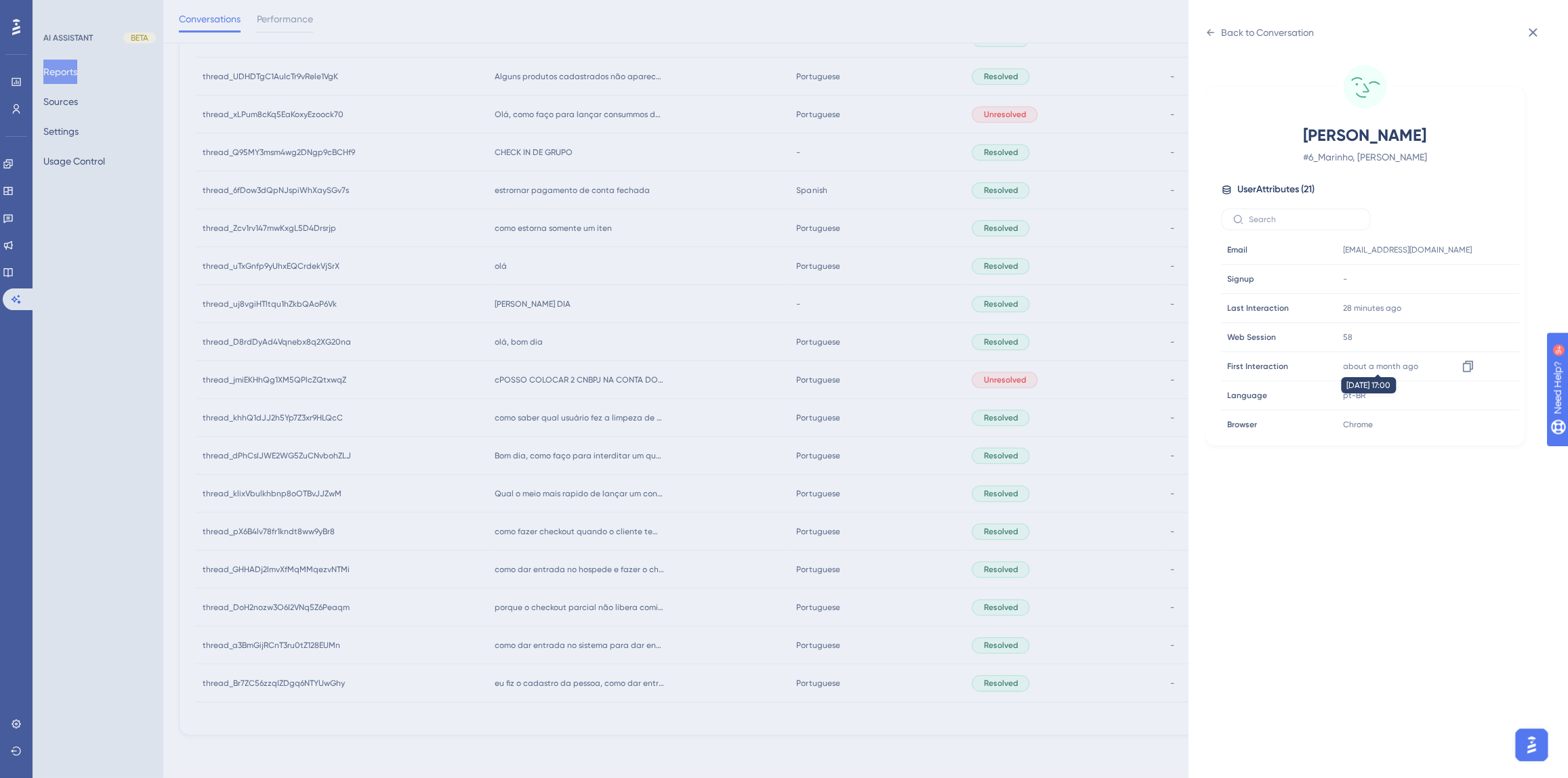
scroll to position [411, 0]
click at [1470, 331] on icon at bounding box center [1467, 334] width 10 height 12
click at [1240, 38] on div "Back to Conversation" at bounding box center [1267, 32] width 93 height 16
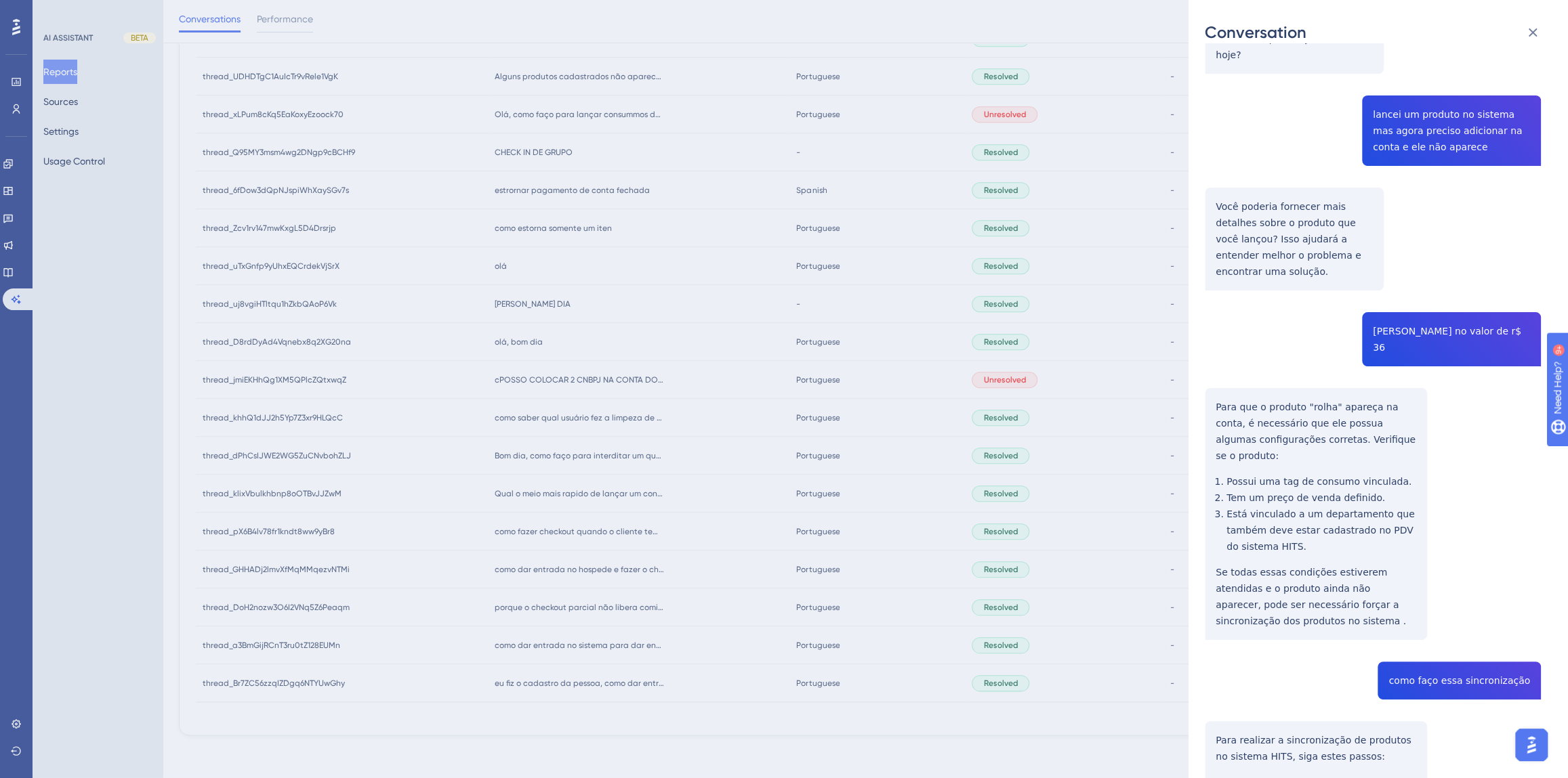
scroll to position [369, 0]
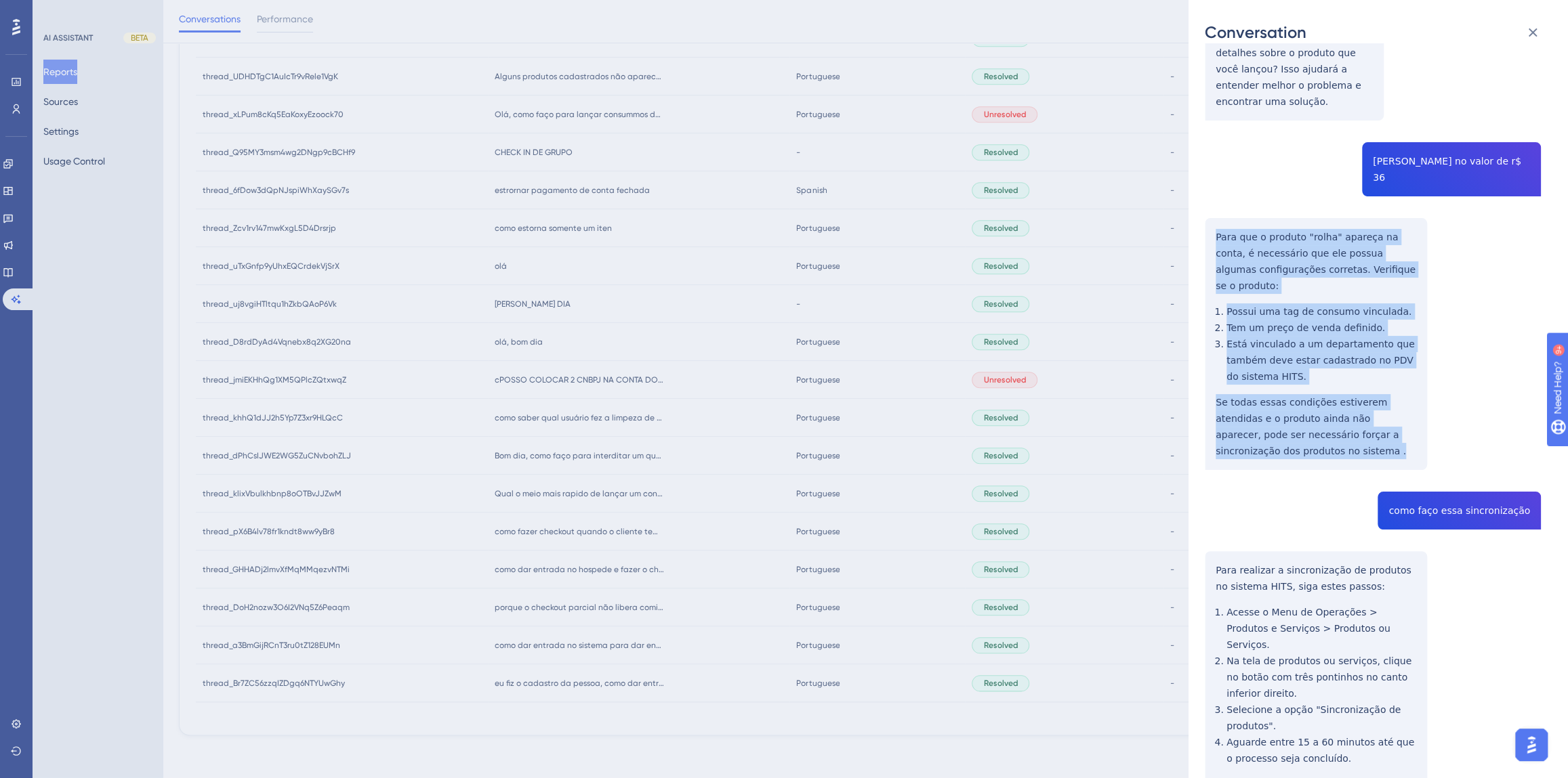
drag, startPoint x: 1250, startPoint y: 348, endPoint x: 1199, endPoint y: 187, distance: 168.9
click at [1199, 187] on div "Conversation thread_uTxGnfp9yUhxEQCrdekVjSrX Copy - - 6_Marinho, Alana User Con…" at bounding box center [1378, 389] width 379 height 778
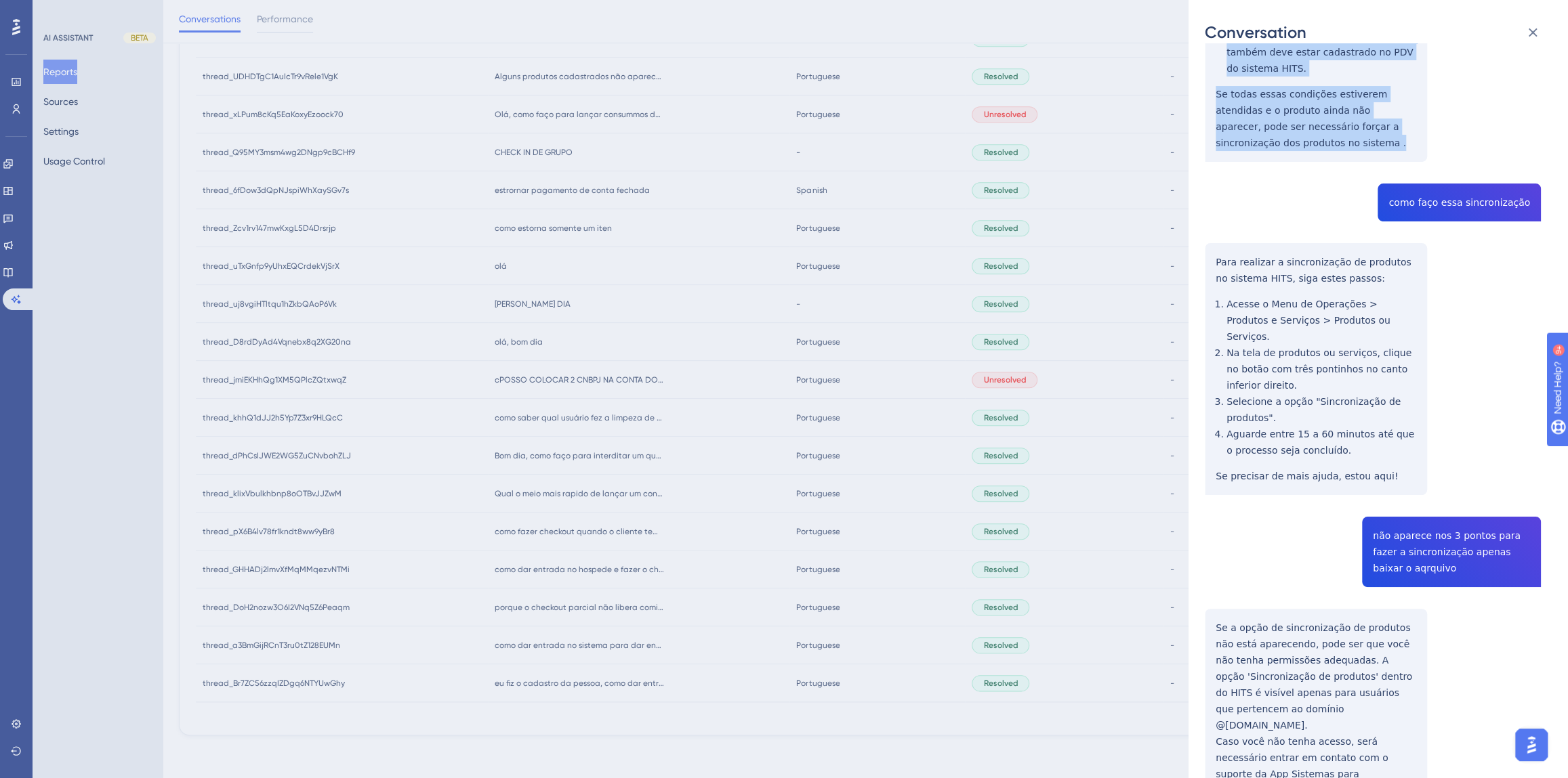
scroll to position [493, 0]
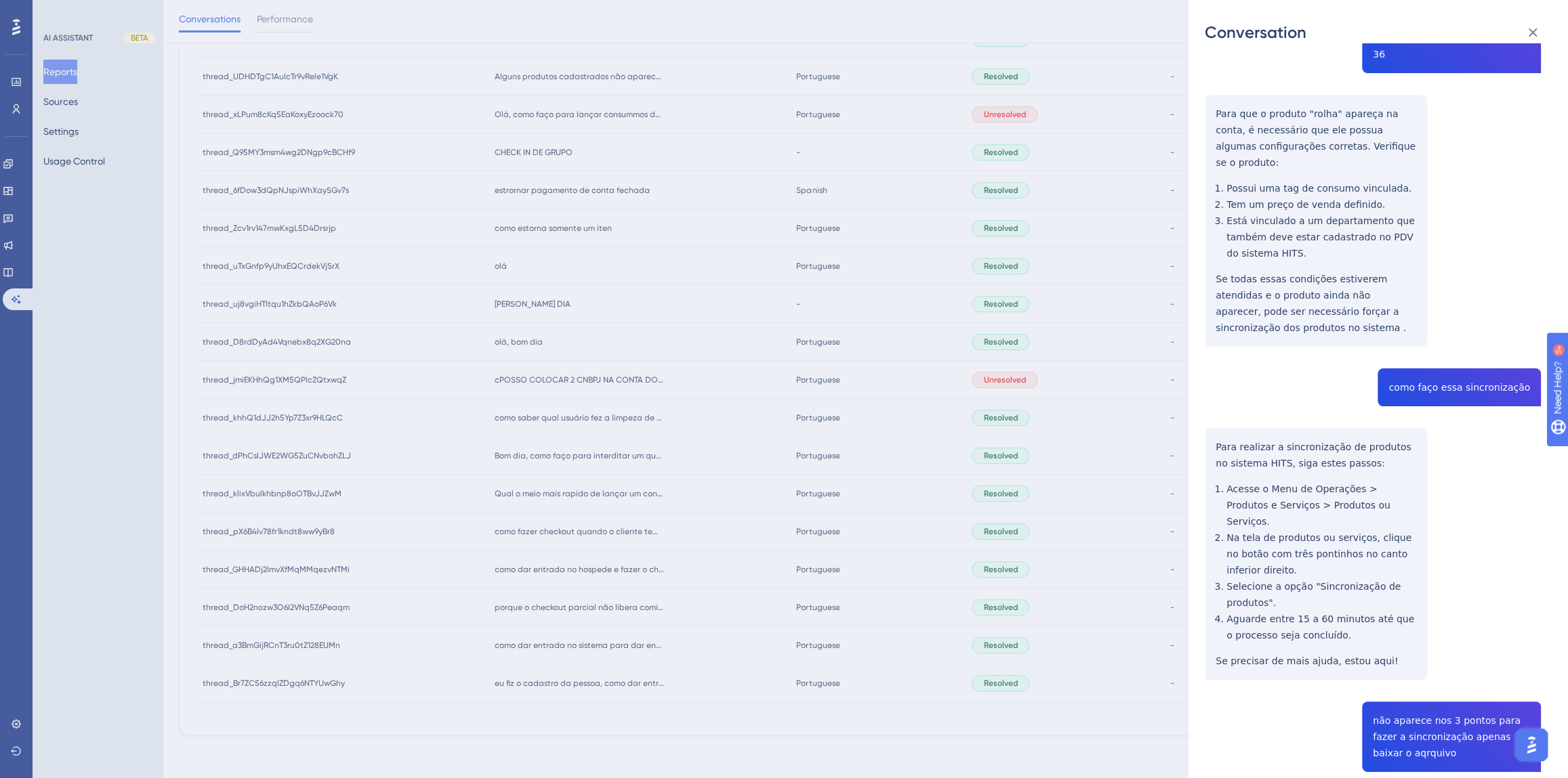
click at [1431, 320] on div "thread_uTxGnfp9yUhxEQCrdekVjSrX Copy - - 6_Marinho, Alana User Conversation His…" at bounding box center [1373, 448] width 336 height 1762
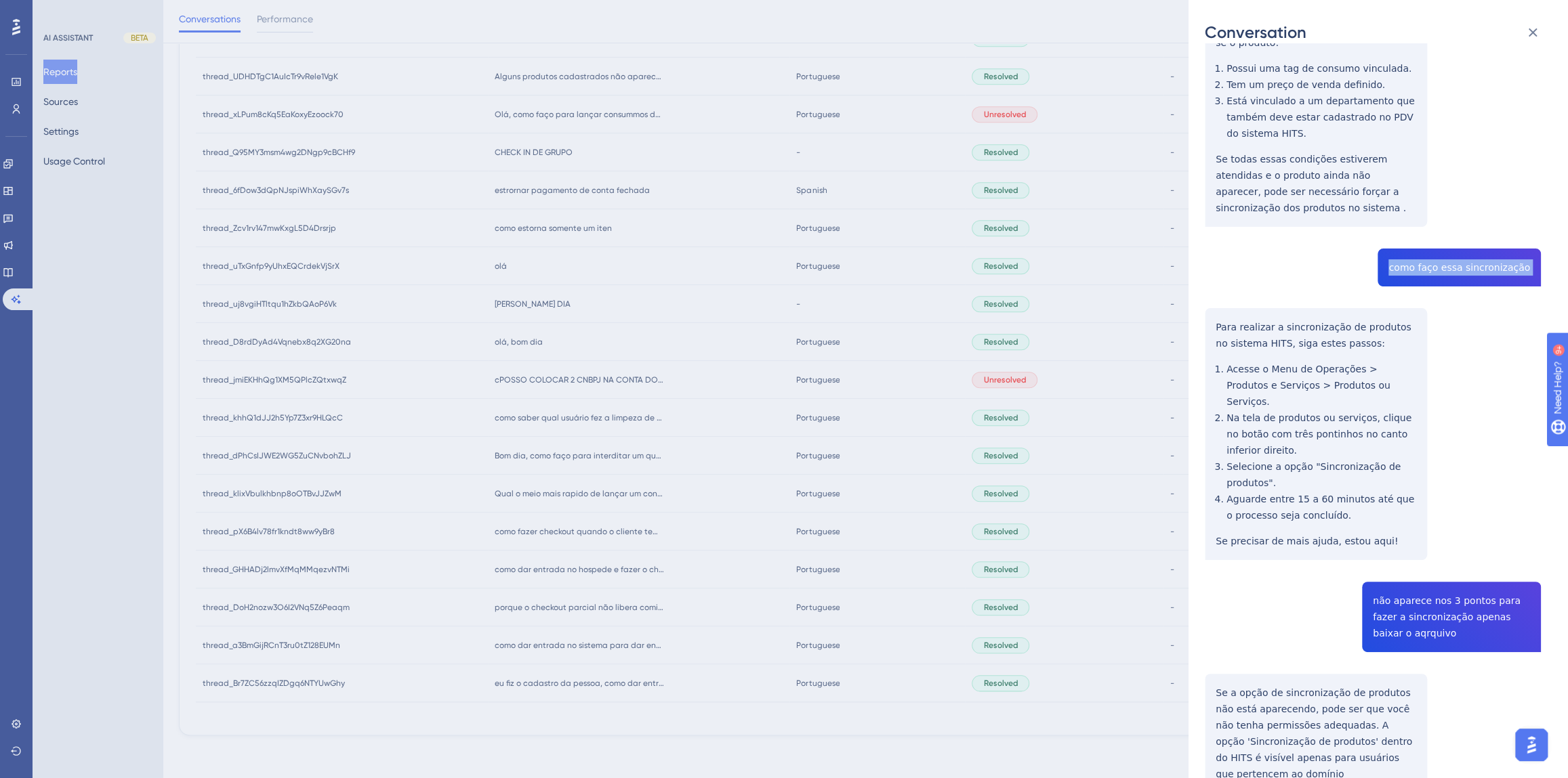
scroll to position [616, 0]
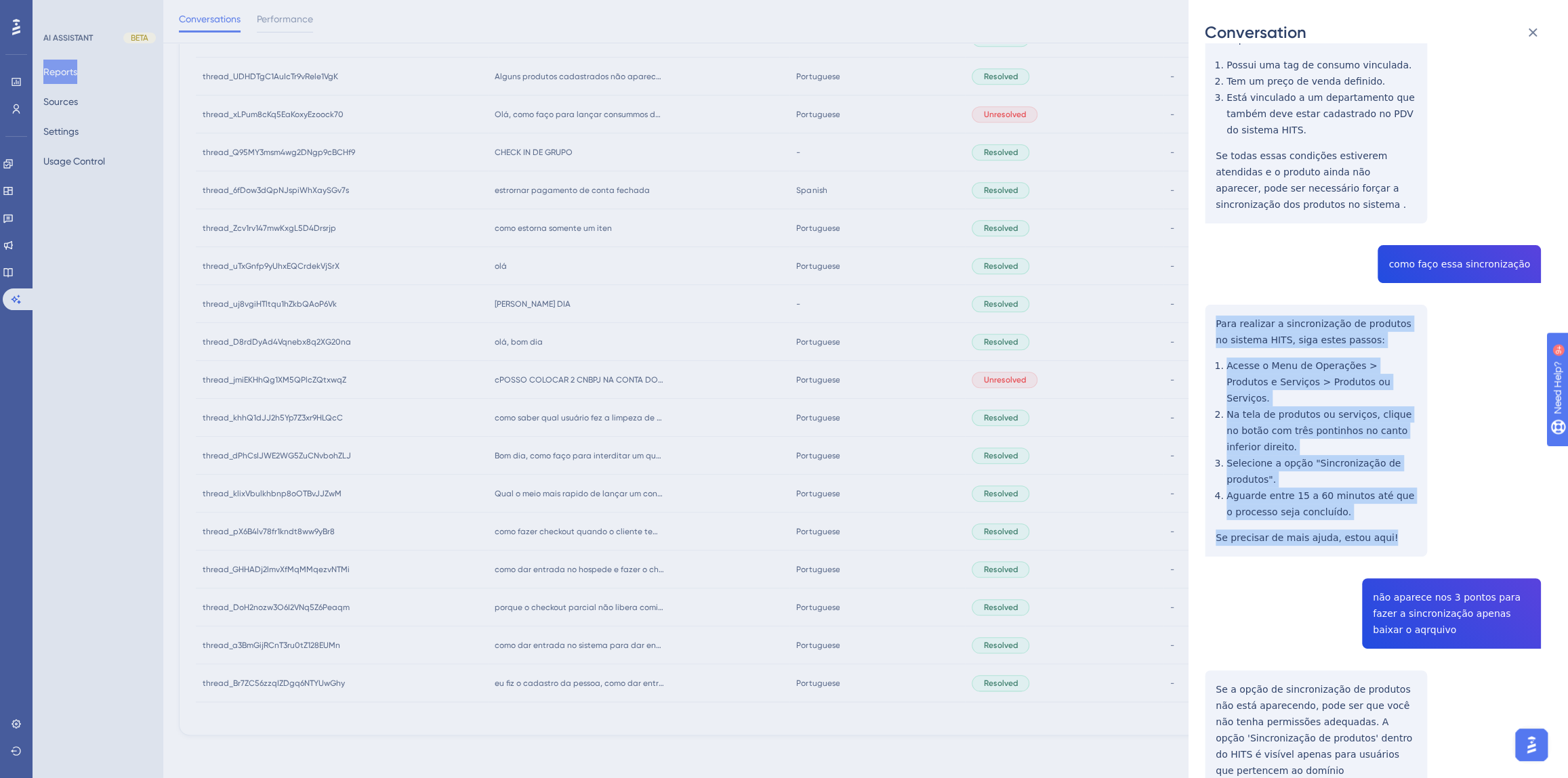
drag, startPoint x: 1377, startPoint y: 460, endPoint x: 1205, endPoint y: 256, distance: 266.8
click at [1205, 256] on div "thread_uTxGnfp9yUhxEQCrdekVjSrX Copy - - 6_Marinho, Alana User Conversation His…" at bounding box center [1373, 325] width 336 height 1762
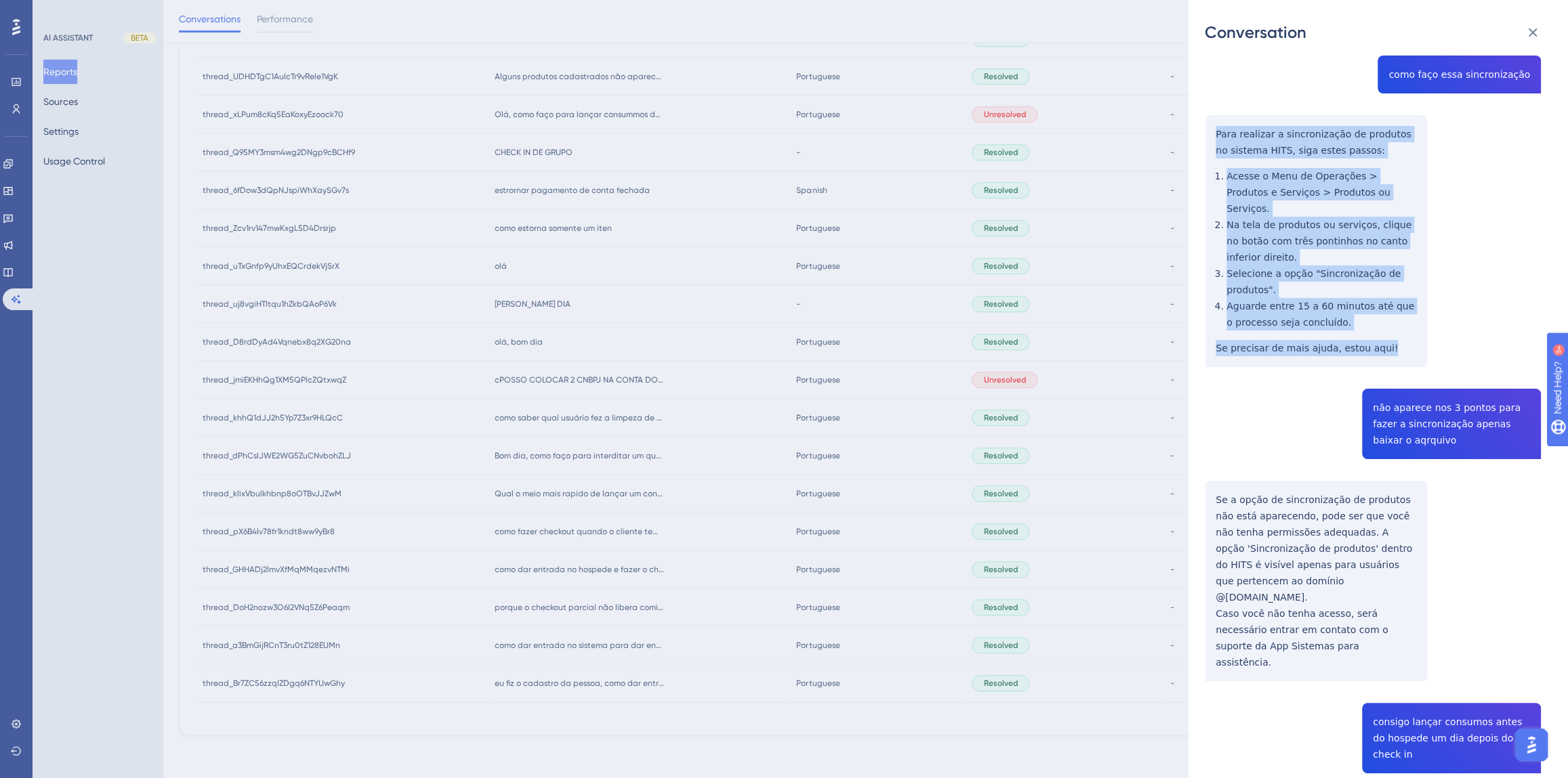
scroll to position [887, 0]
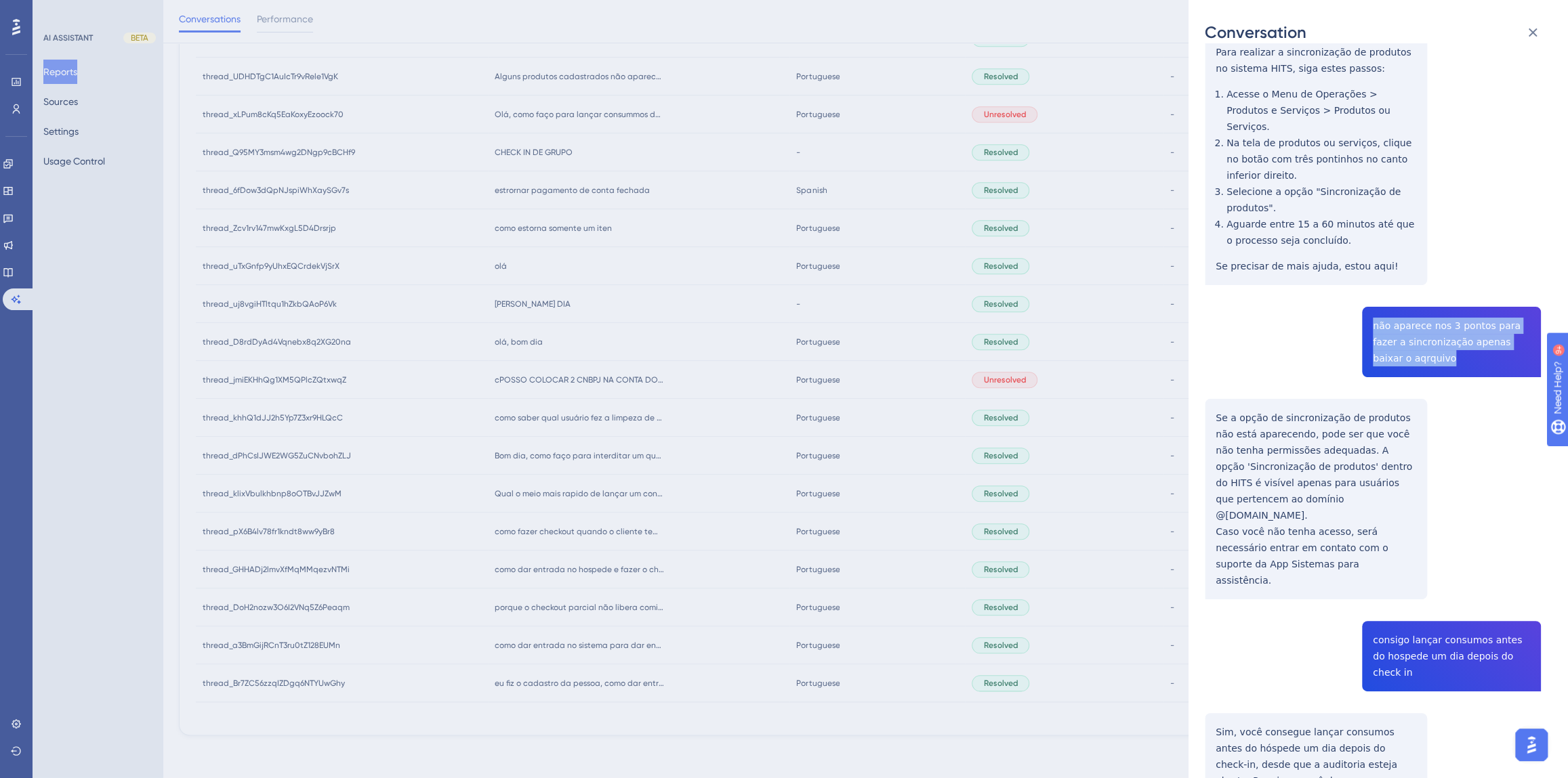
drag, startPoint x: 1403, startPoint y: 278, endPoint x: 1339, endPoint y: 232, distance: 78.8
click at [1339, 232] on div "thread_uTxGnfp9yUhxEQCrdekVjSrX Copy - - 6_Marinho, Alana User Conversation His…" at bounding box center [1373, 53] width 336 height 1762
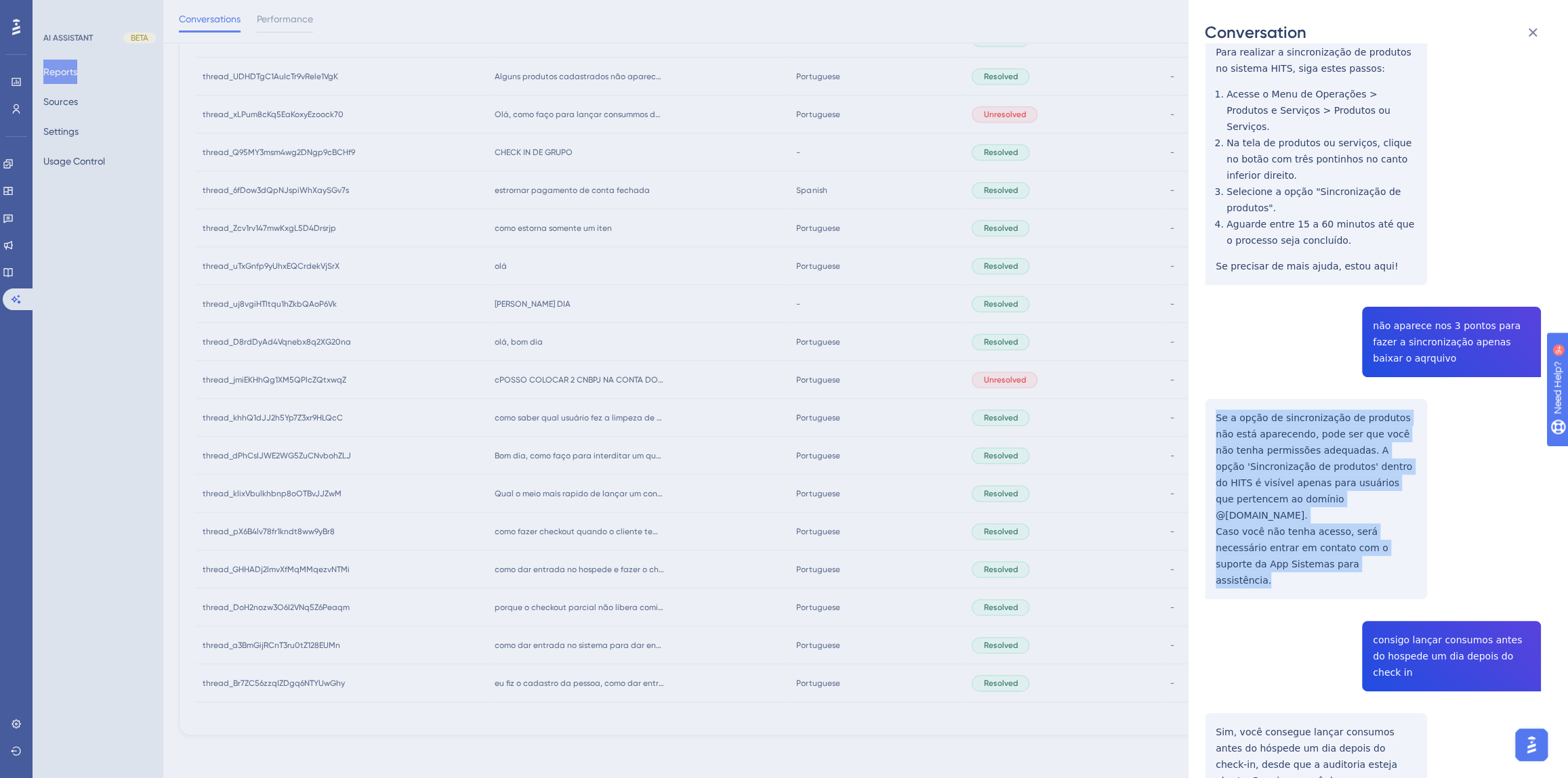
drag, startPoint x: 1335, startPoint y: 468, endPoint x: 1213, endPoint y: 340, distance: 176.8
click at [1213, 340] on div "thread_uTxGnfp9yUhxEQCrdekVjSrX Copy - - 6_Marinho, Alana User Conversation His…" at bounding box center [1373, 53] width 336 height 1762
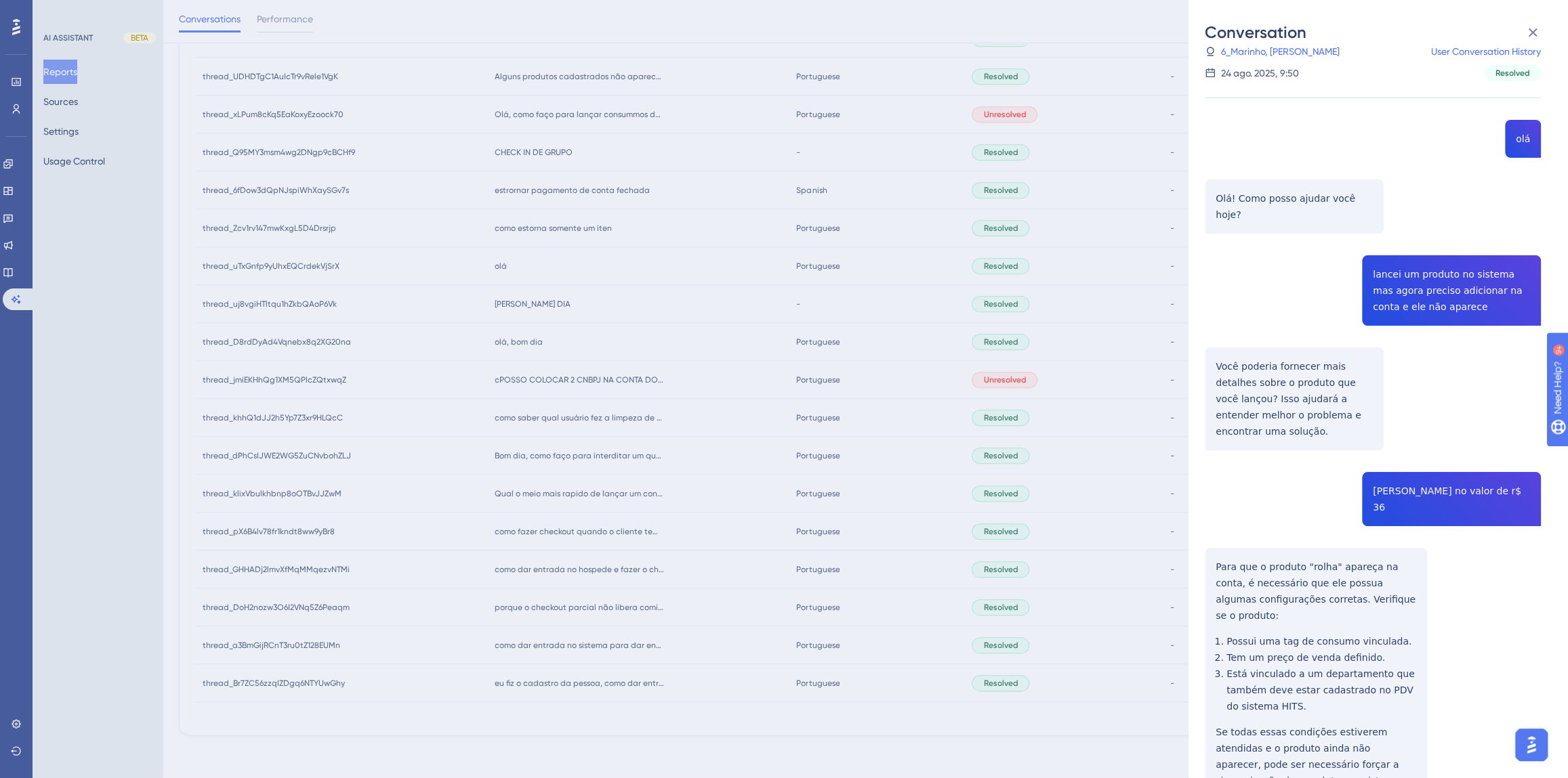
scroll to position [25, 0]
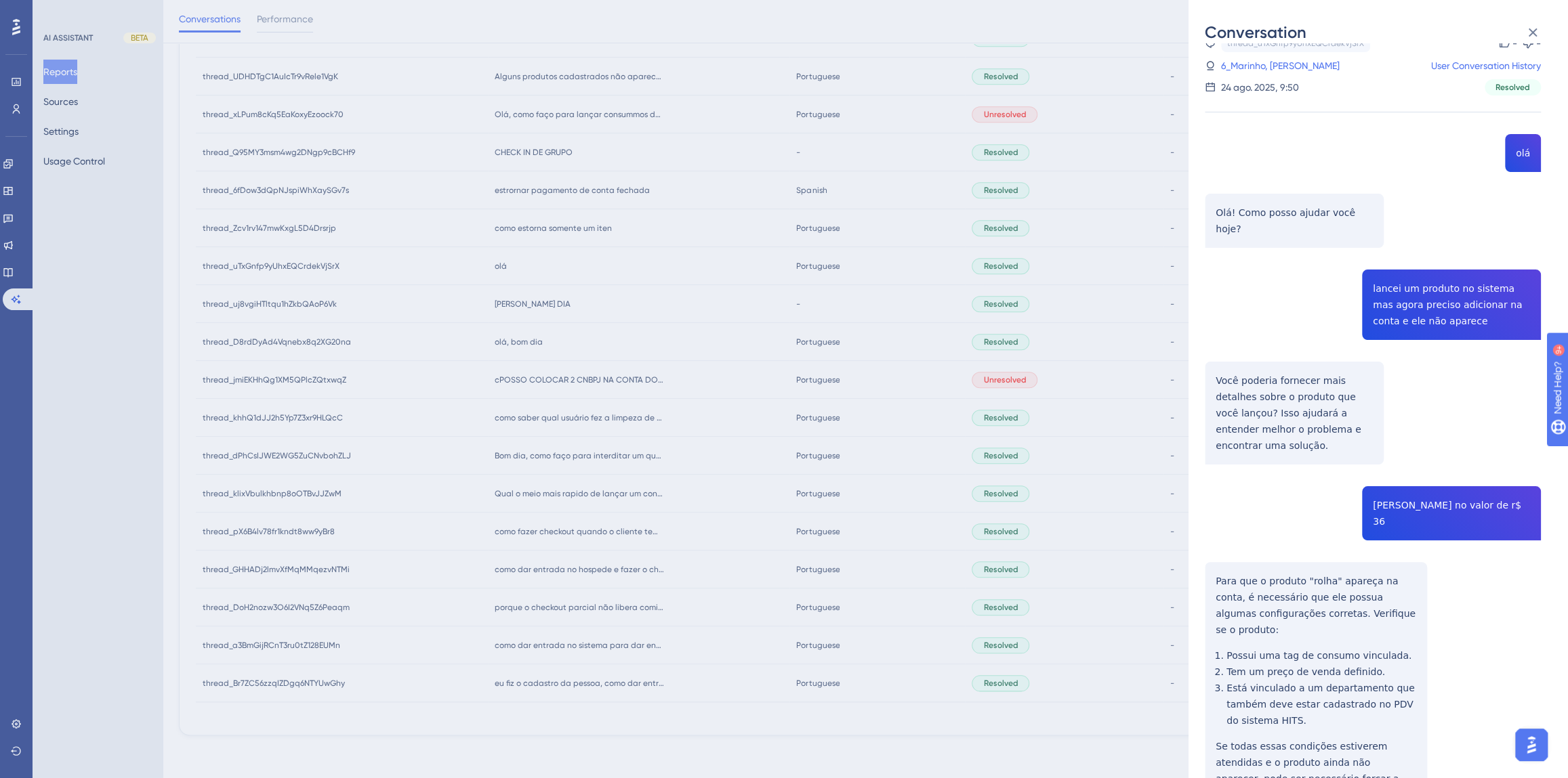
click at [572, 427] on div "Conversation thread_uTxGnfp9yUhxEQCrdekVjSrX Copy - - 6_Marinho, Alana User Con…" at bounding box center [784, 389] width 1568 height 778
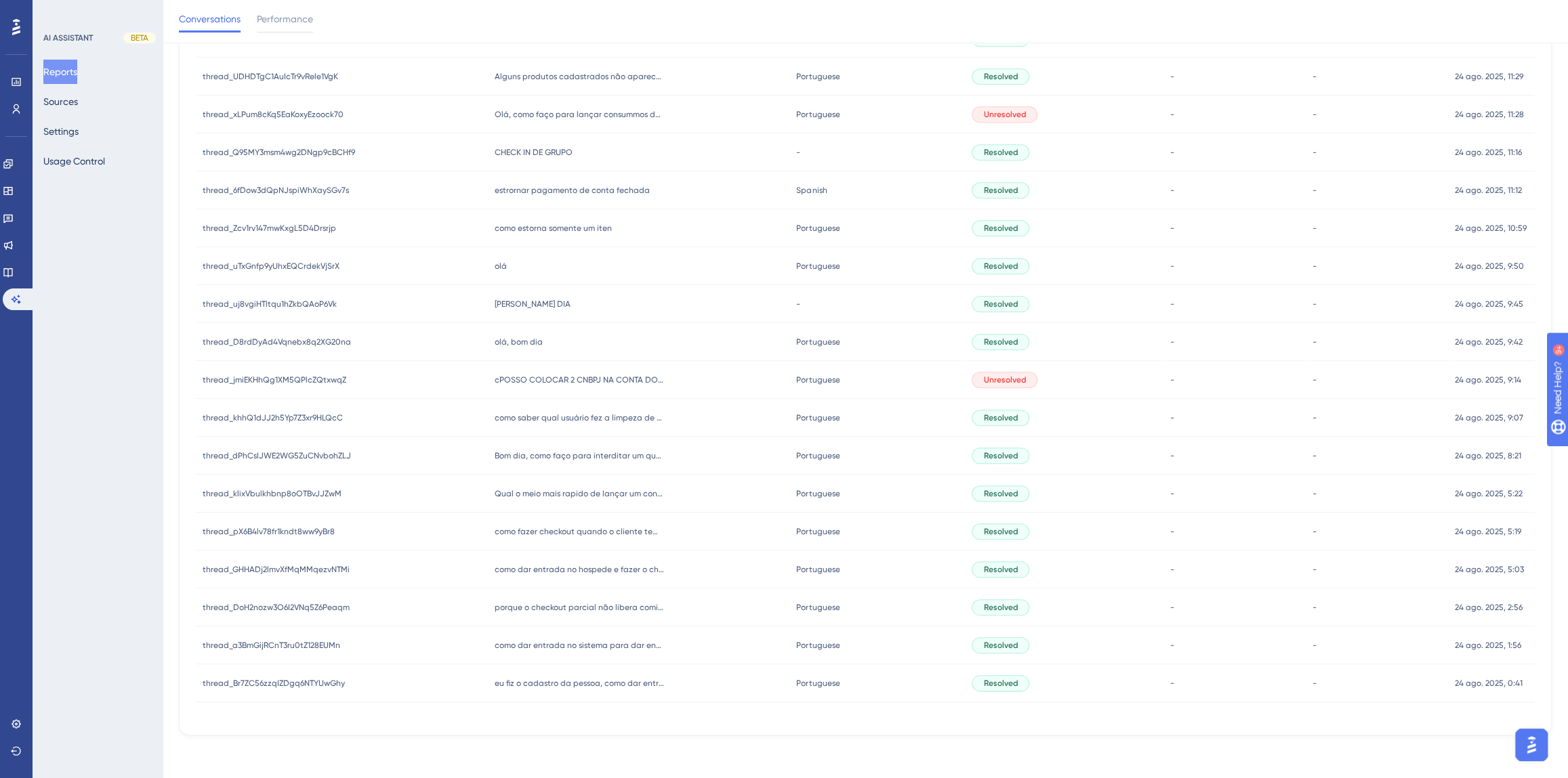
scroll to position [739, 0]
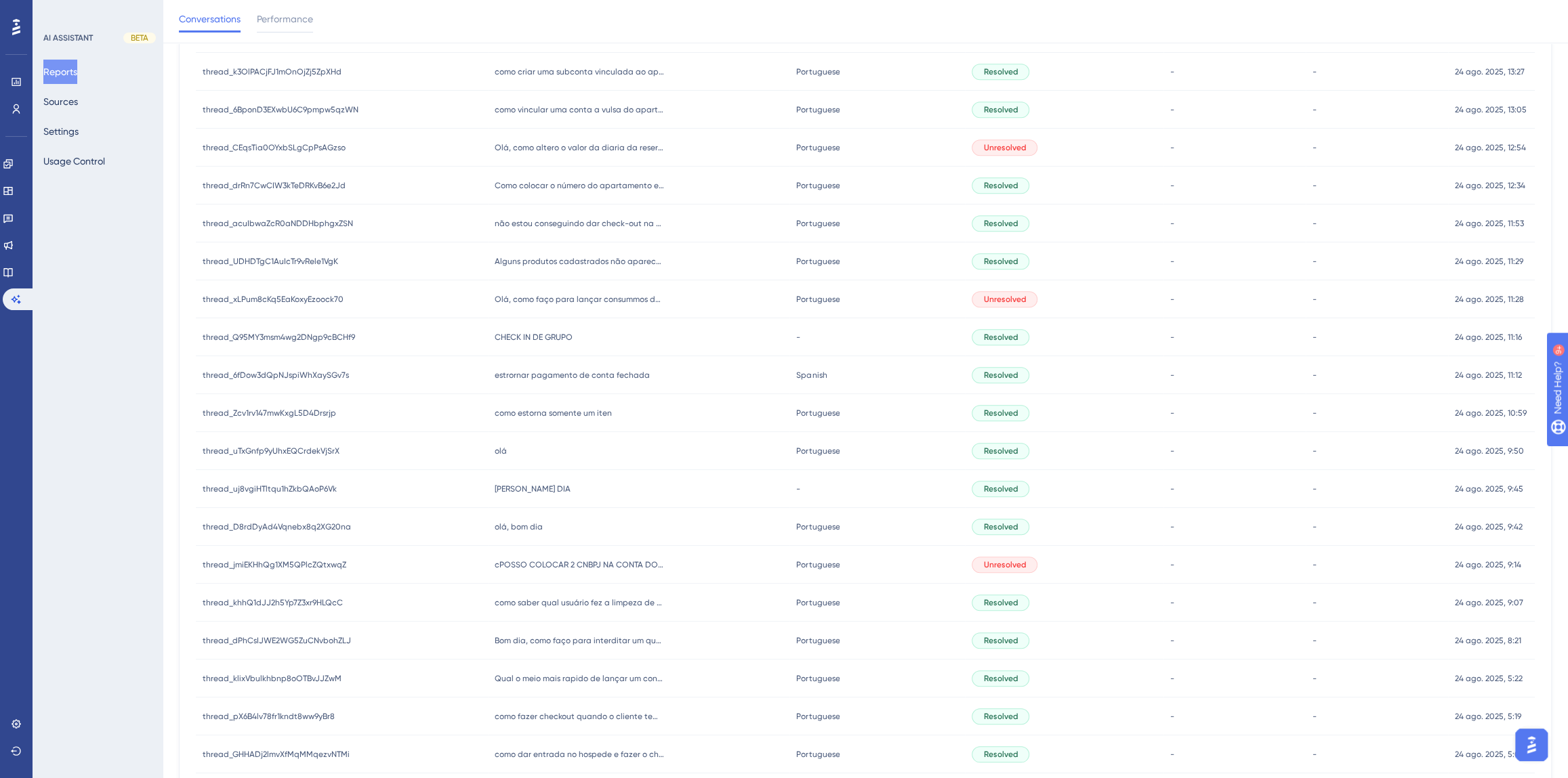
click at [560, 413] on span "como estorna somente um iten" at bounding box center [553, 413] width 117 height 11
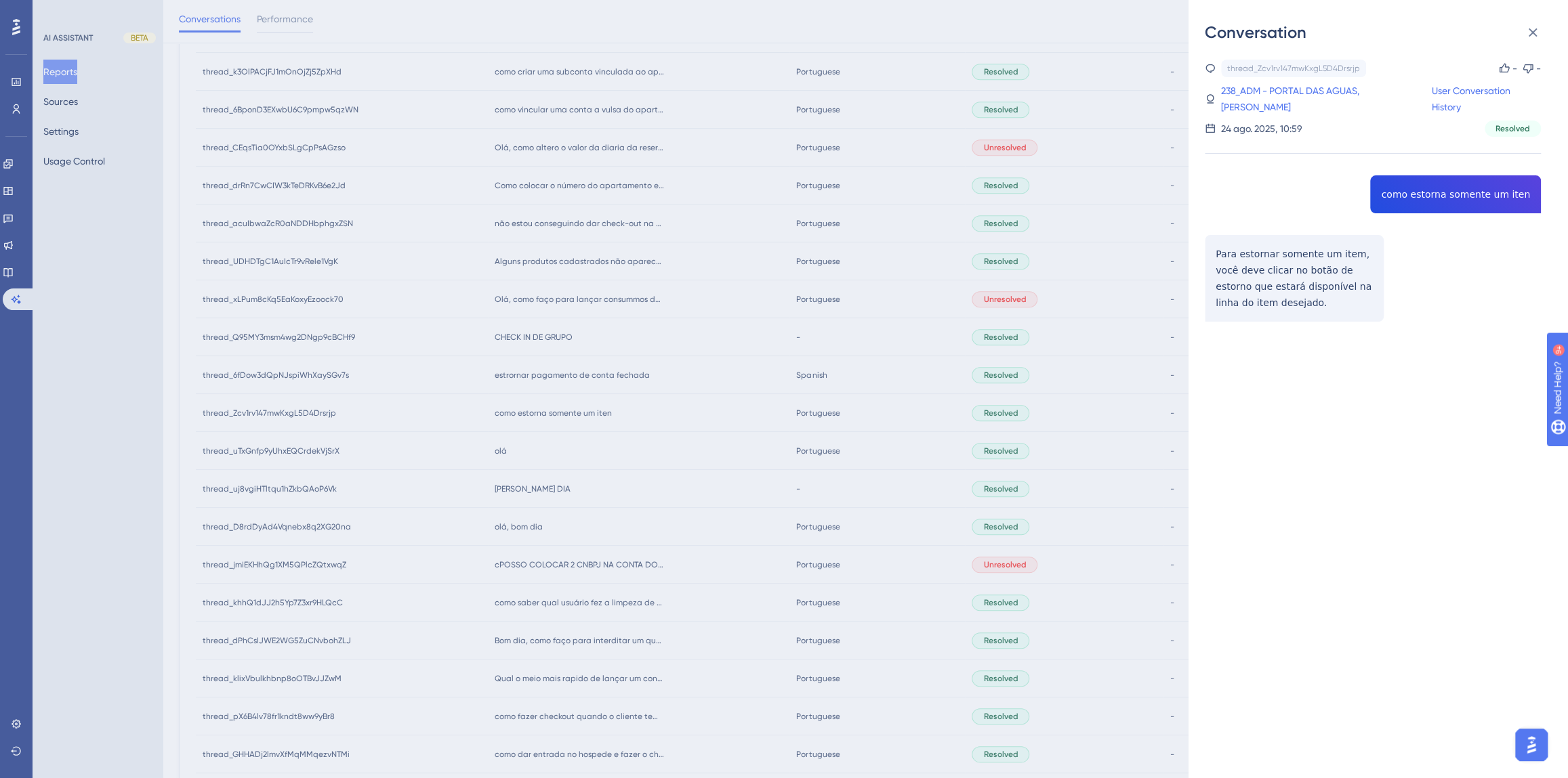
click at [1431, 182] on div "thread_Zcv1rv147mwKxgL5D4Drsrjp Copy - - 238_ADM - PORTAL DAS AGUAS, [PERSON_NA…" at bounding box center [1373, 225] width 336 height 331
drag, startPoint x: 1275, startPoint y: 283, endPoint x: 1204, endPoint y: 236, distance: 85.1
click at [1205, 236] on div "thread_Zcv1rv147mwKxgL5D4Drsrjp Copy - - 238_ADM - PORTAL DAS AGUAS, [PERSON_NA…" at bounding box center [1373, 225] width 336 height 331
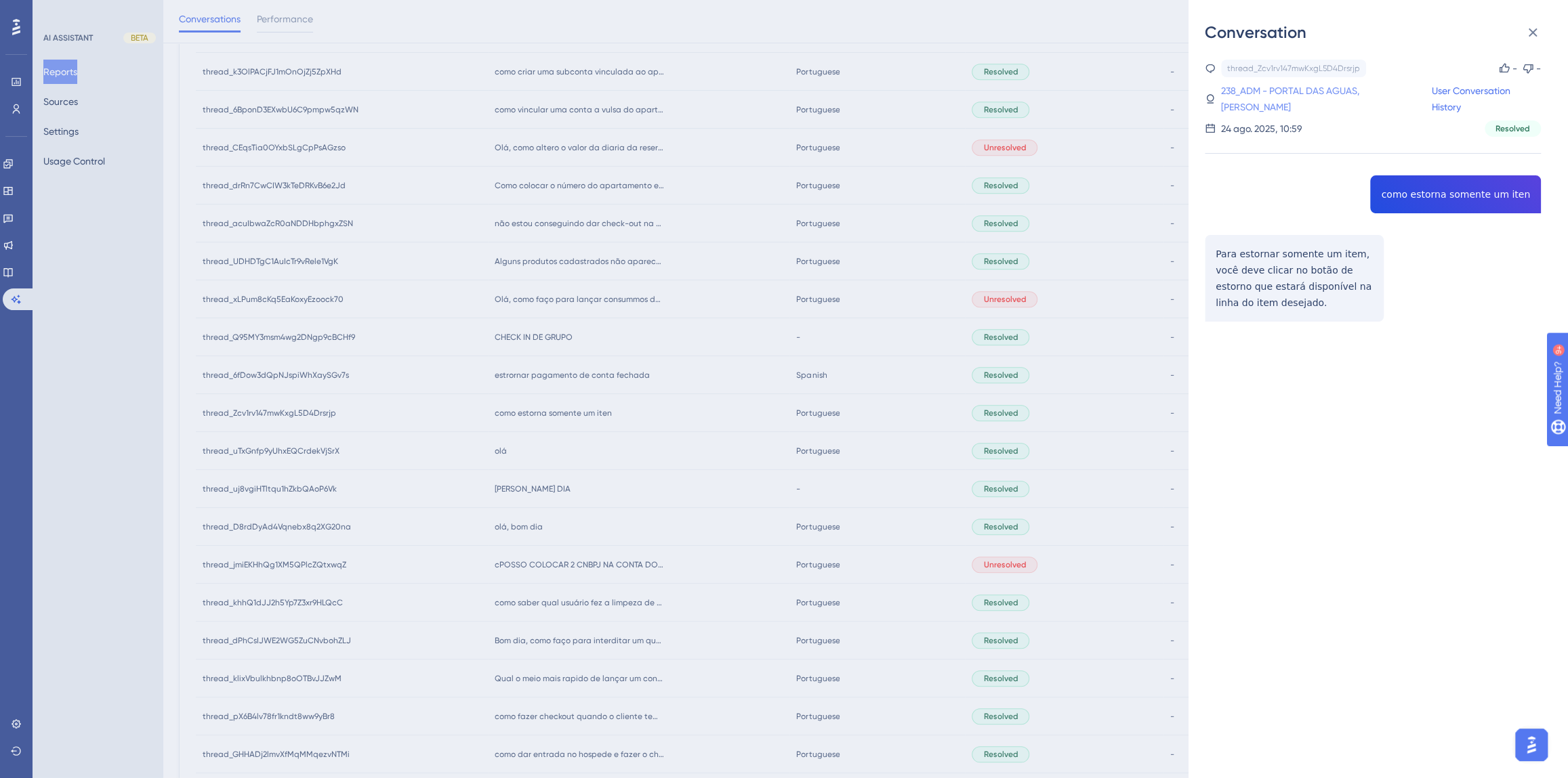
click at [1257, 88] on link "238_ADM - PORTAL DAS AGUAS, [PERSON_NAME]" at bounding box center [1326, 98] width 210 height 32
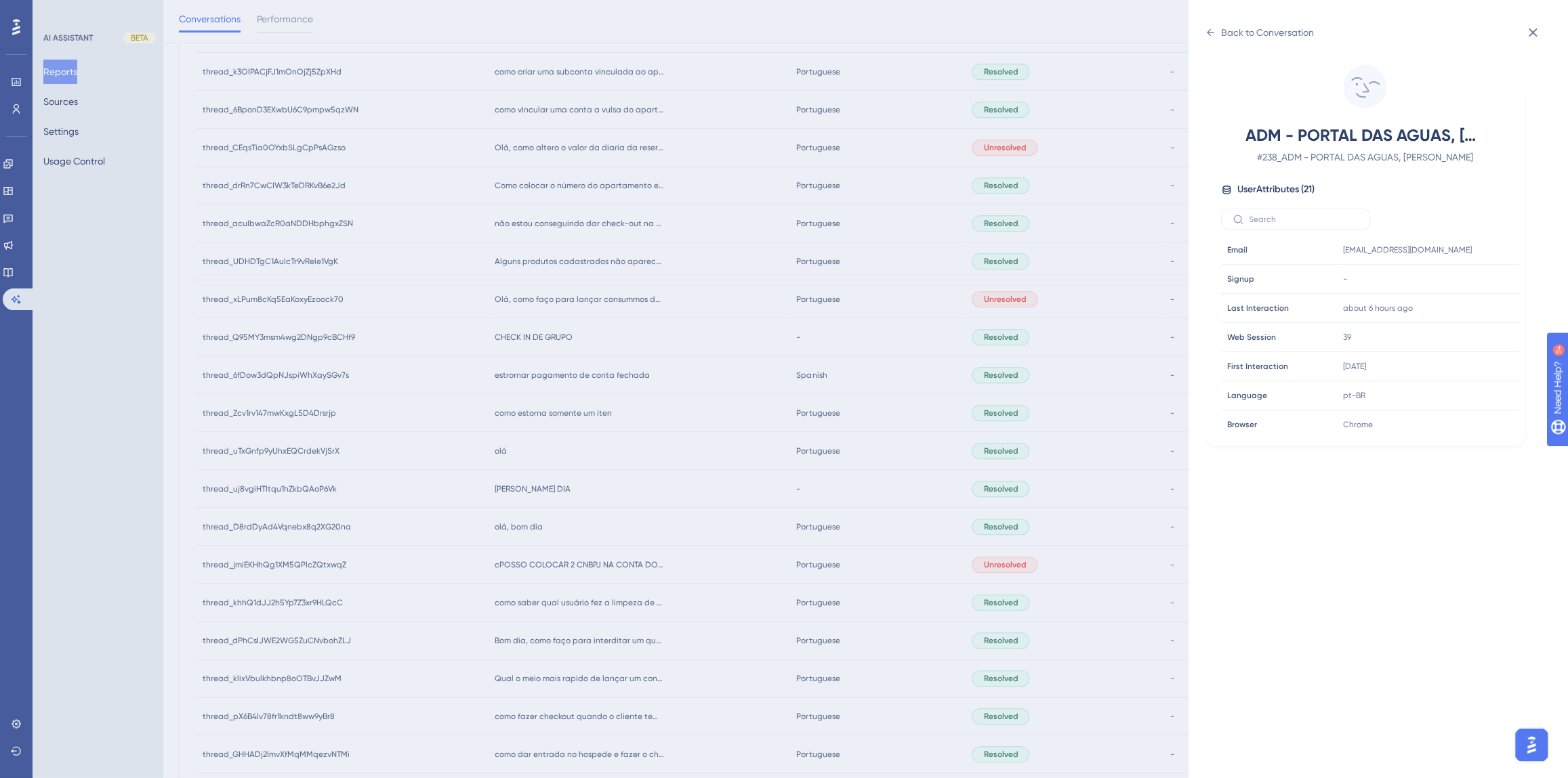
scroll to position [369, 0]
click at [1212, 30] on icon at bounding box center [1210, 32] width 11 height 11
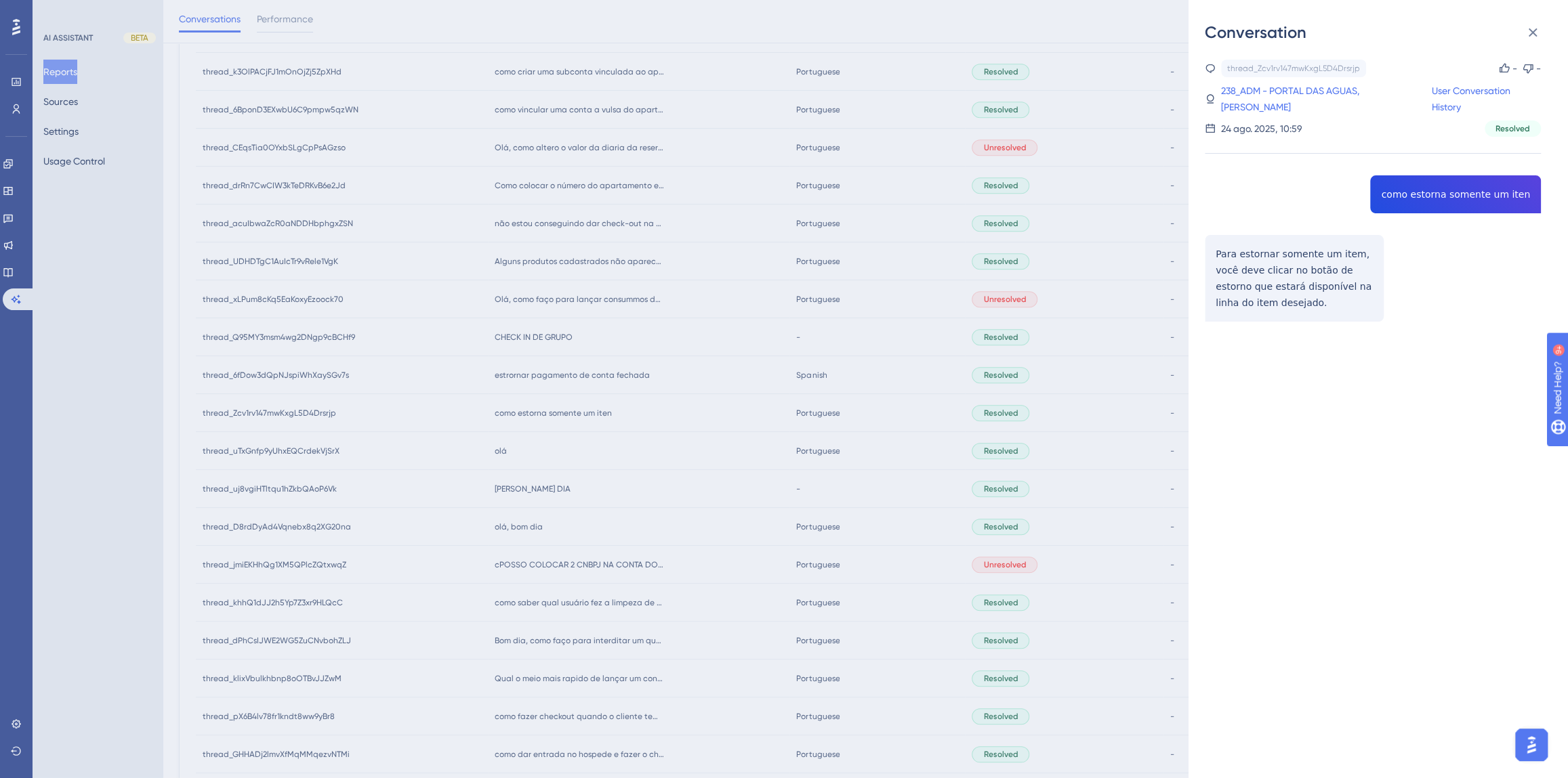
click at [555, 370] on div "Conversation thread_Zcv1rv147mwKxgL5D4Drsrjp Copy - - 238_ADM - PORTAL DAS AGUA…" at bounding box center [784, 389] width 1568 height 778
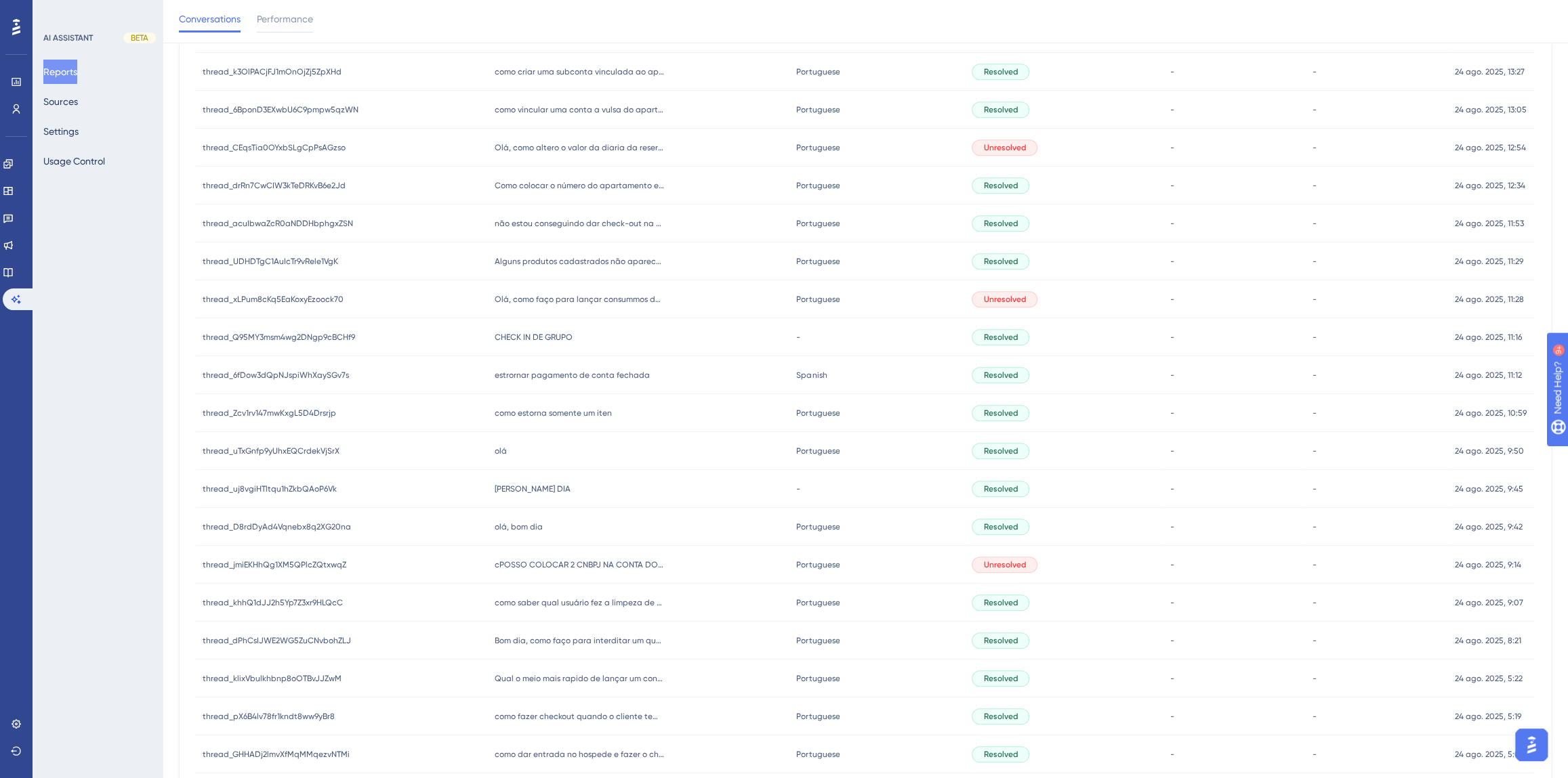
click at [553, 372] on span "estrornar pagamento de conta fechada" at bounding box center [572, 376] width 155 height 11
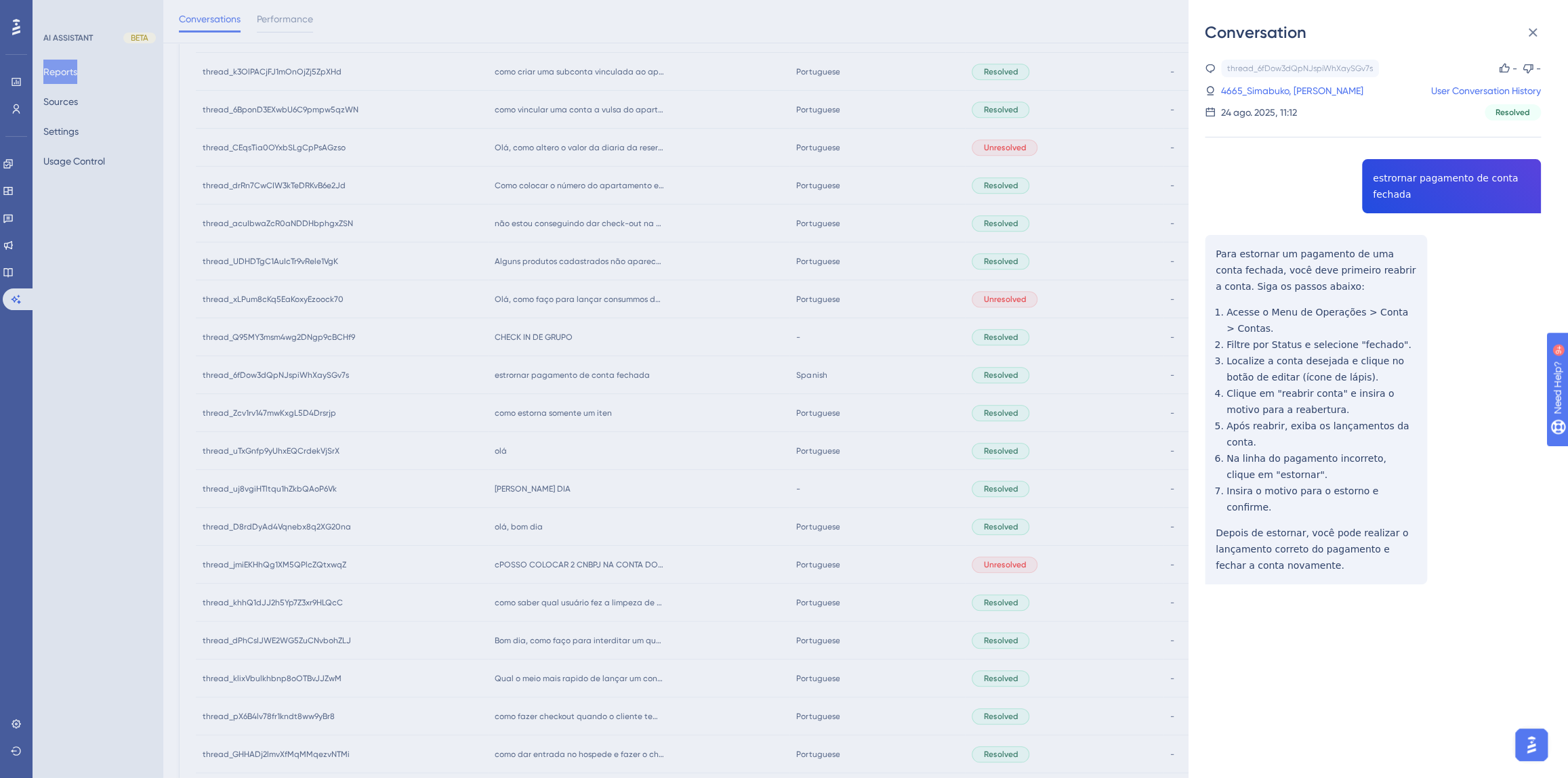
click at [1388, 193] on div "thread_6fDow3dQpNJspiWhXaySGv7s Copy - - 4665_Simabuko, [PERSON_NAME] User Conv…" at bounding box center [1373, 357] width 336 height 594
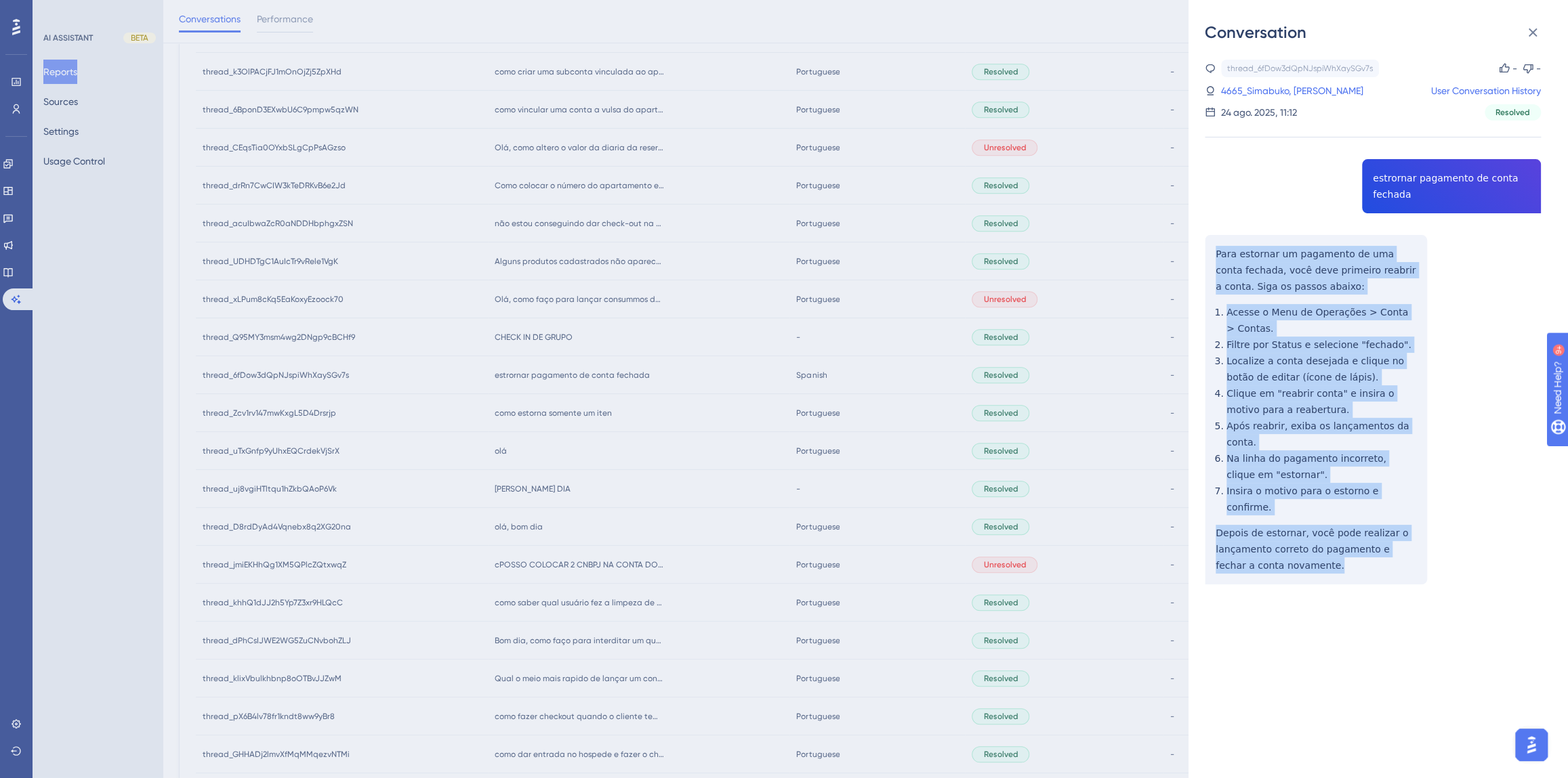
drag, startPoint x: 1294, startPoint y: 532, endPoint x: 1209, endPoint y: 250, distance: 294.5
click at [1209, 250] on div "thread_6fDow3dQpNJspiWhXaySGv7s Copy - - 4665_Simabuko, [PERSON_NAME] User Conv…" at bounding box center [1373, 357] width 336 height 594
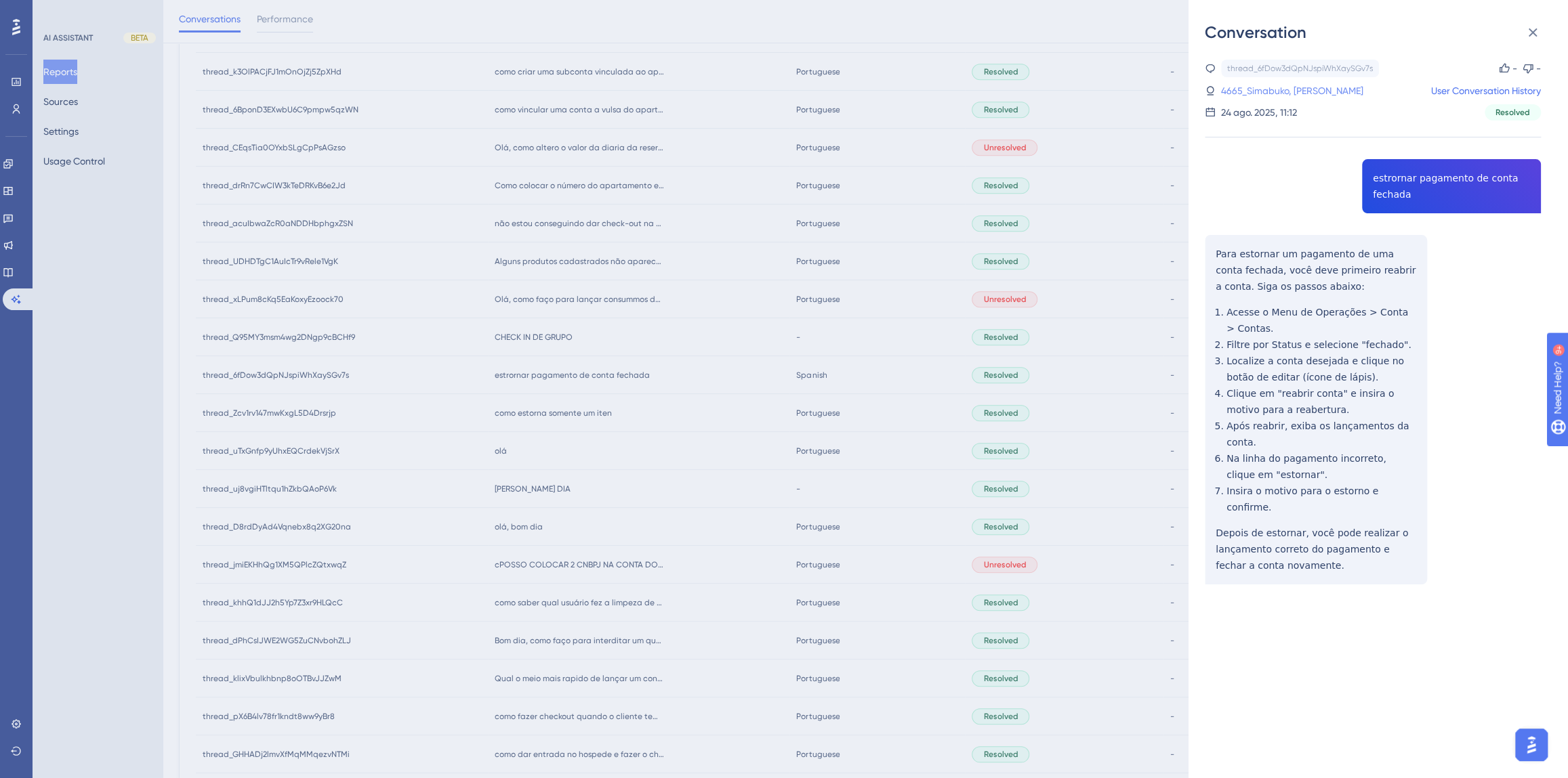
click at [1239, 86] on link "4665_Simabuko, [PERSON_NAME]" at bounding box center [1292, 90] width 142 height 16
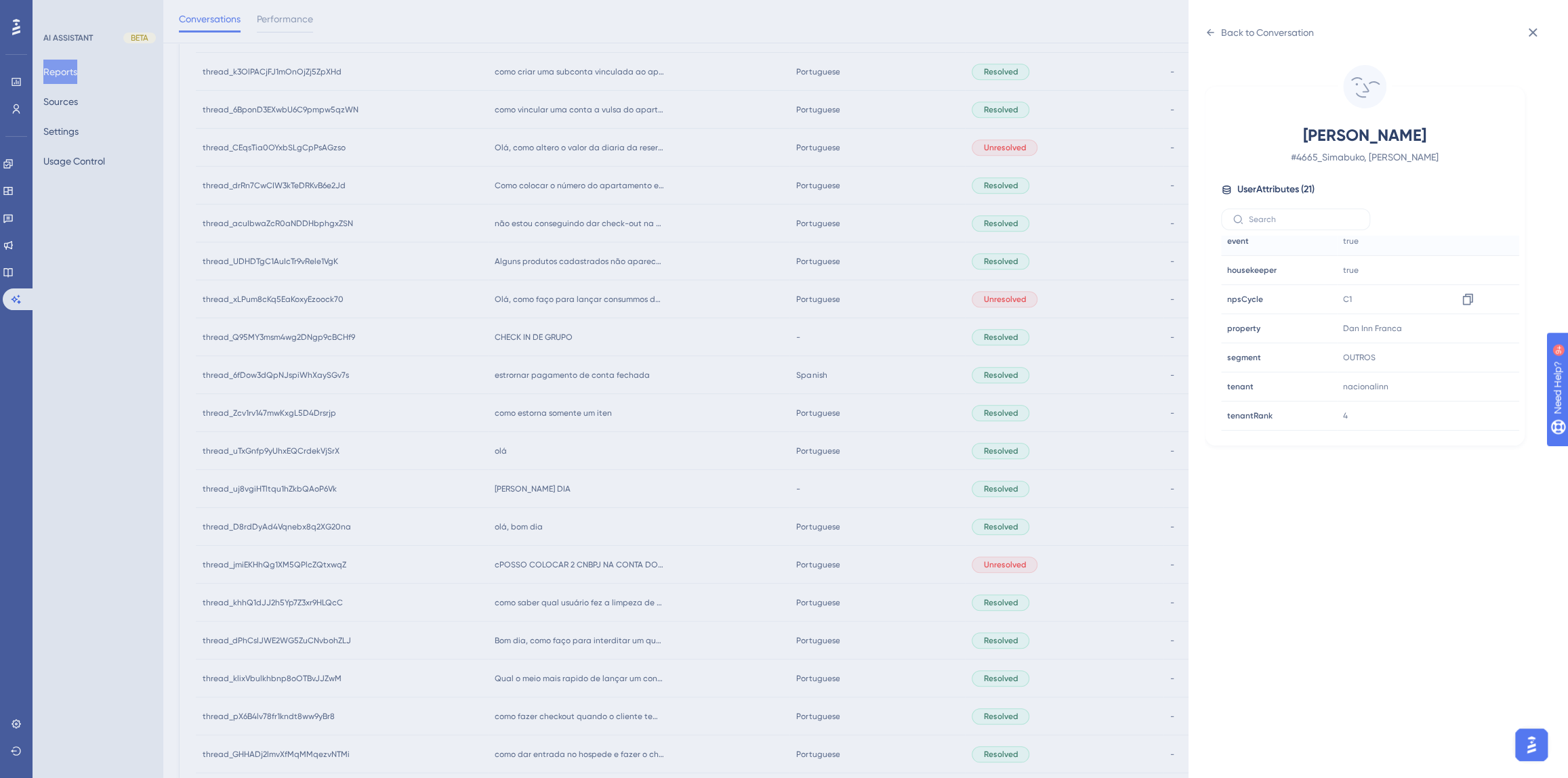
scroll to position [411, 0]
click at [1463, 276] on icon at bounding box center [1467, 275] width 13 height 13
click at [1286, 32] on div "Back to Conversation" at bounding box center [1267, 32] width 93 height 16
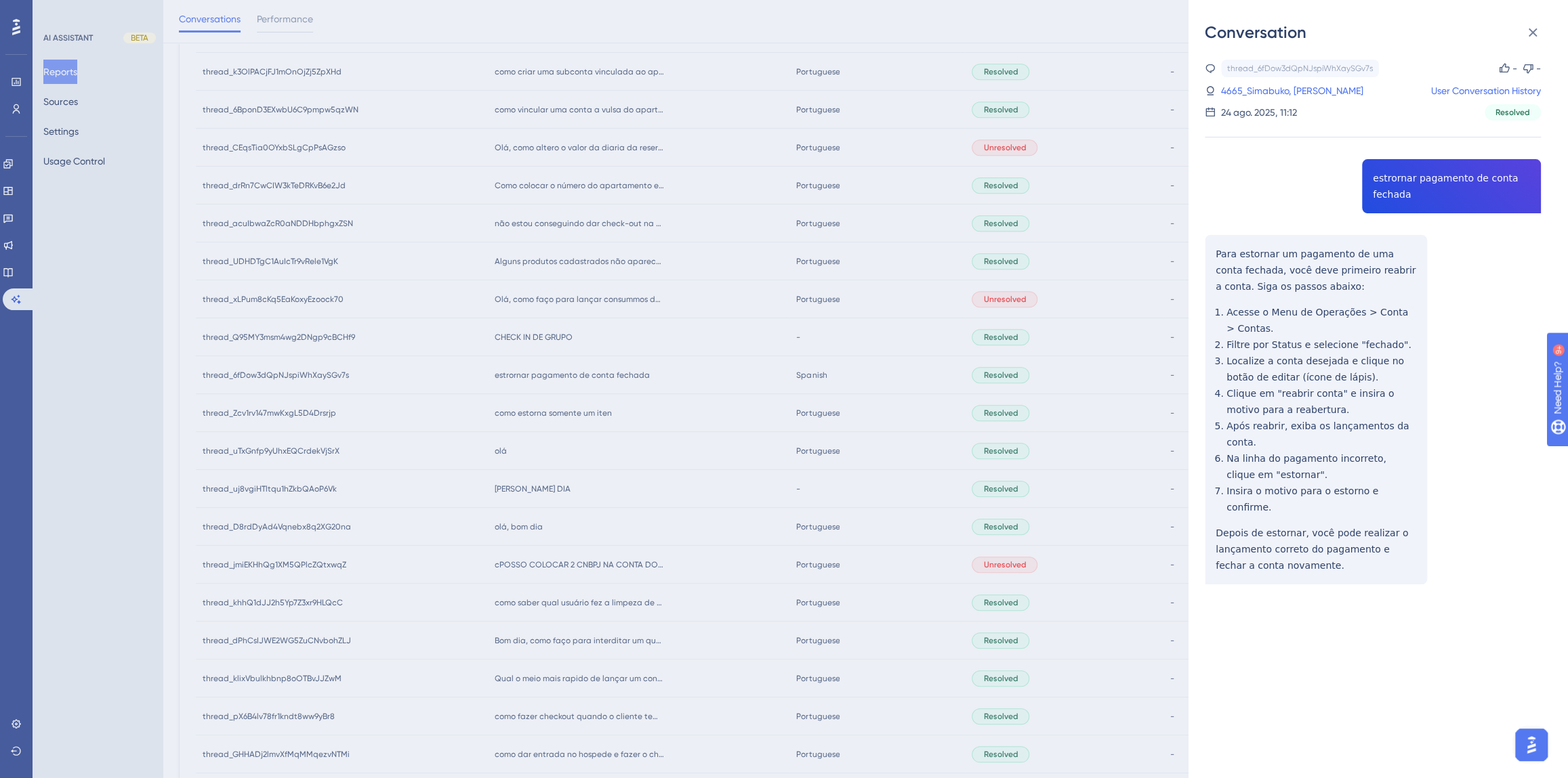
click at [636, 406] on div "Conversation thread_6fDow3dQpNJspiWhXaySGv7s Copy - - 4665_Simabuko, [PERSON_NA…" at bounding box center [784, 389] width 1568 height 778
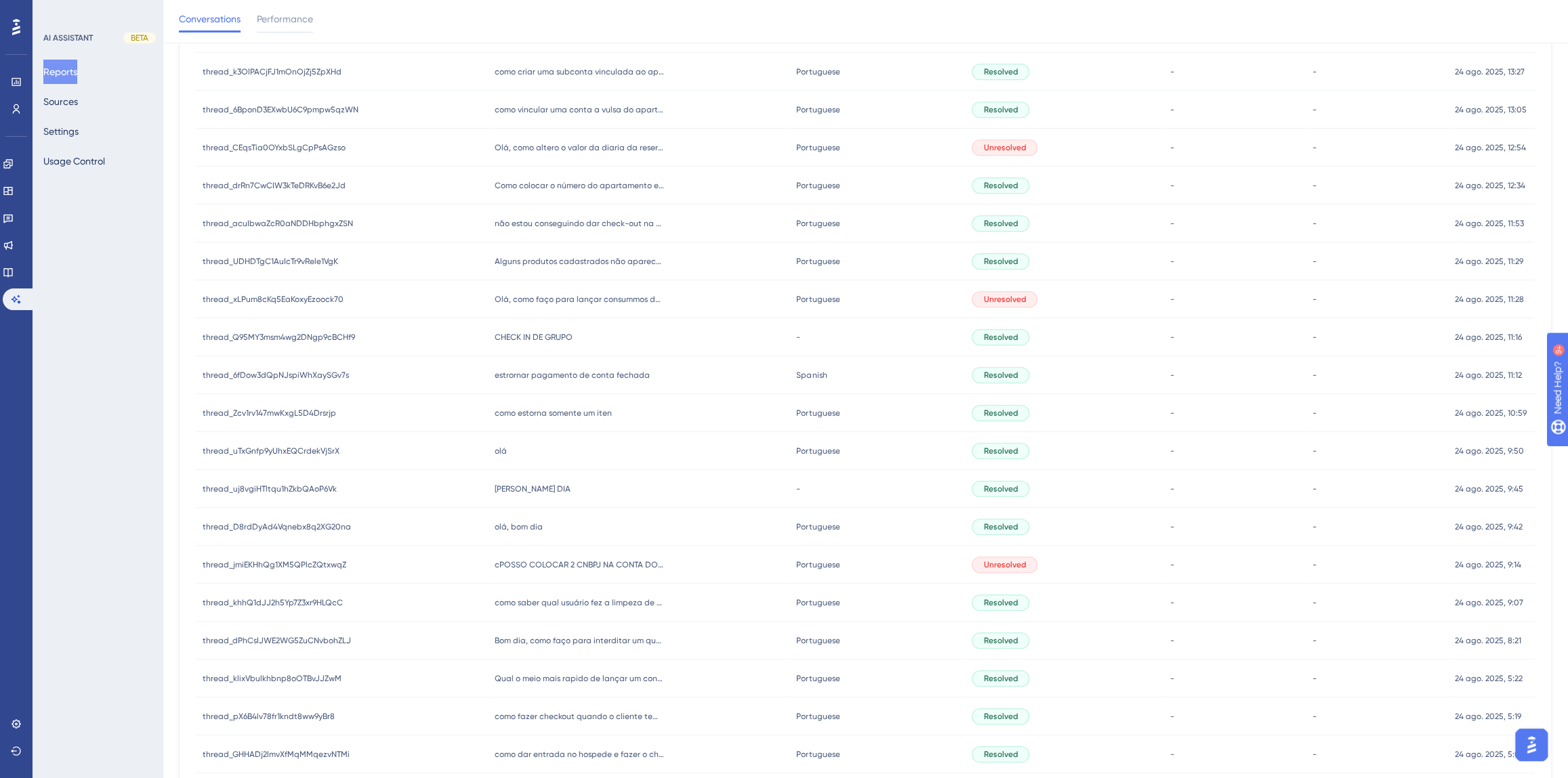
click at [557, 338] on span "CHECK IN DE GRUPO" at bounding box center [533, 337] width 78 height 11
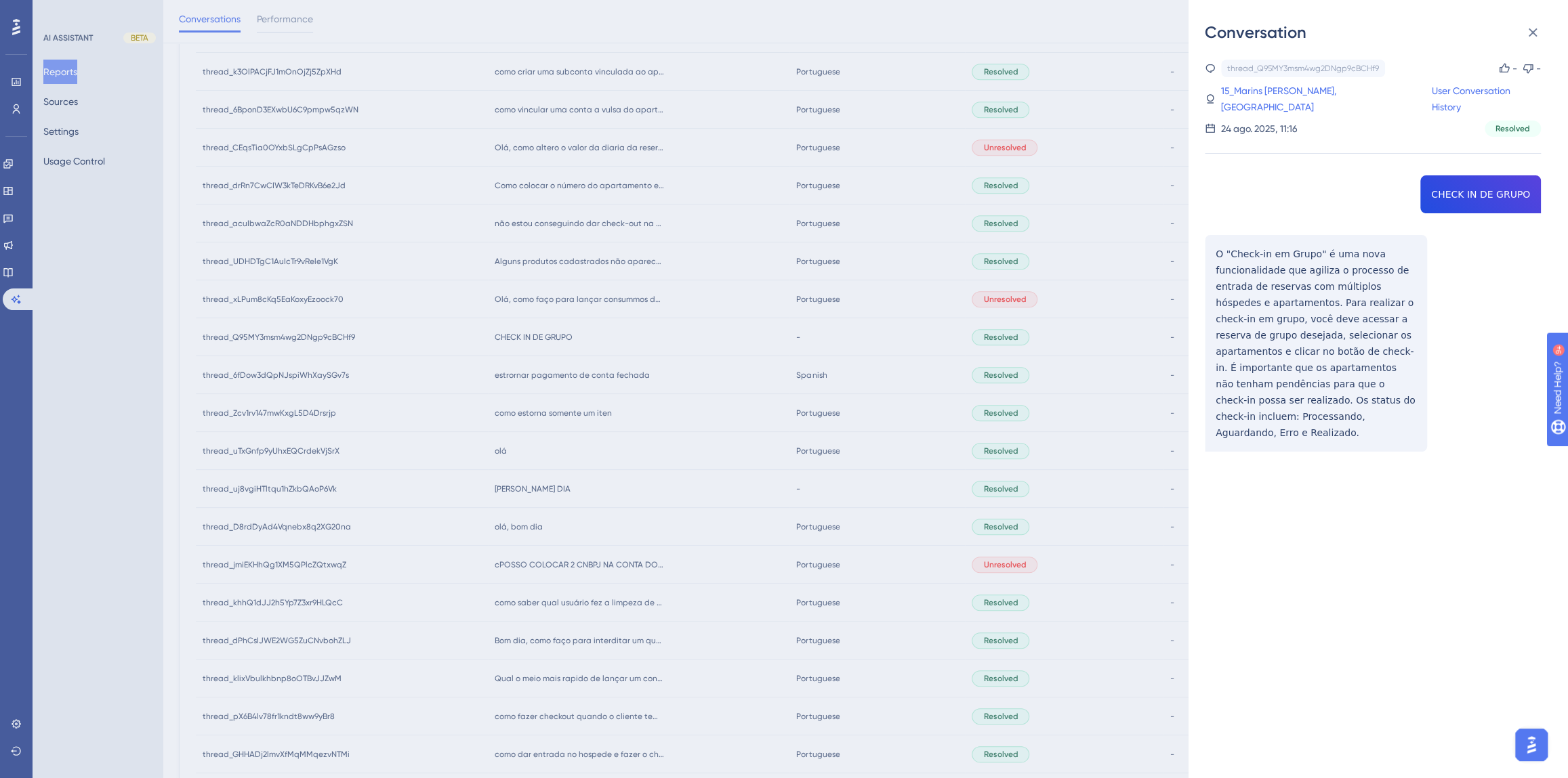
click at [1478, 180] on div "thread_Q95MY3msm4wg2DNgp9cBCHf9 Copy - - 15_Marins [PERSON_NAME], [PERSON_NAME]…" at bounding box center [1373, 291] width 336 height 461
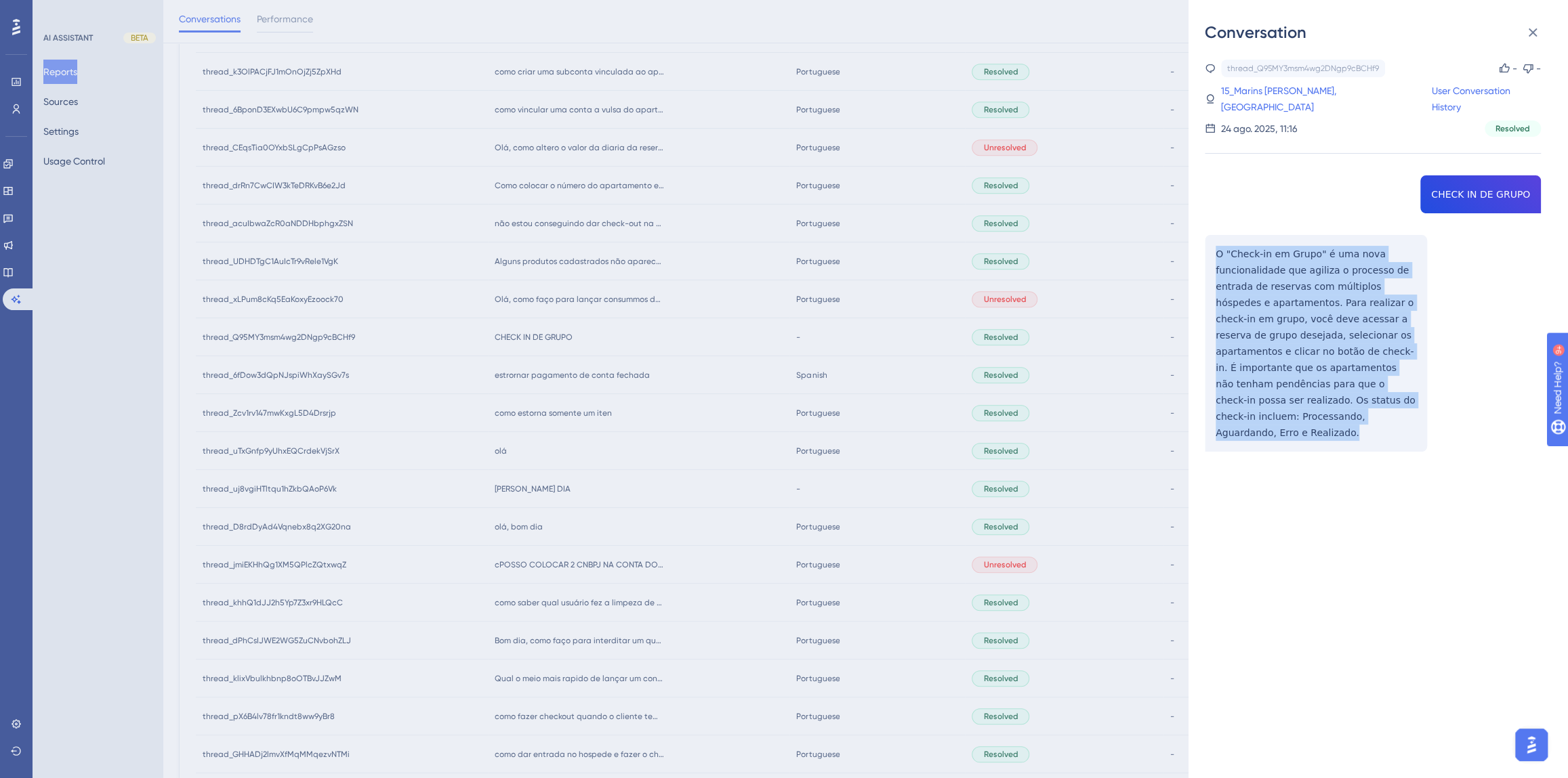
drag, startPoint x: 1289, startPoint y: 400, endPoint x: 1212, endPoint y: 227, distance: 189.4
click at [1211, 233] on div "thread_Q95MY3msm4wg2DNgp9cBCHf9 Copy - - 15_Marins [PERSON_NAME], [PERSON_NAME]…" at bounding box center [1373, 291] width 336 height 461
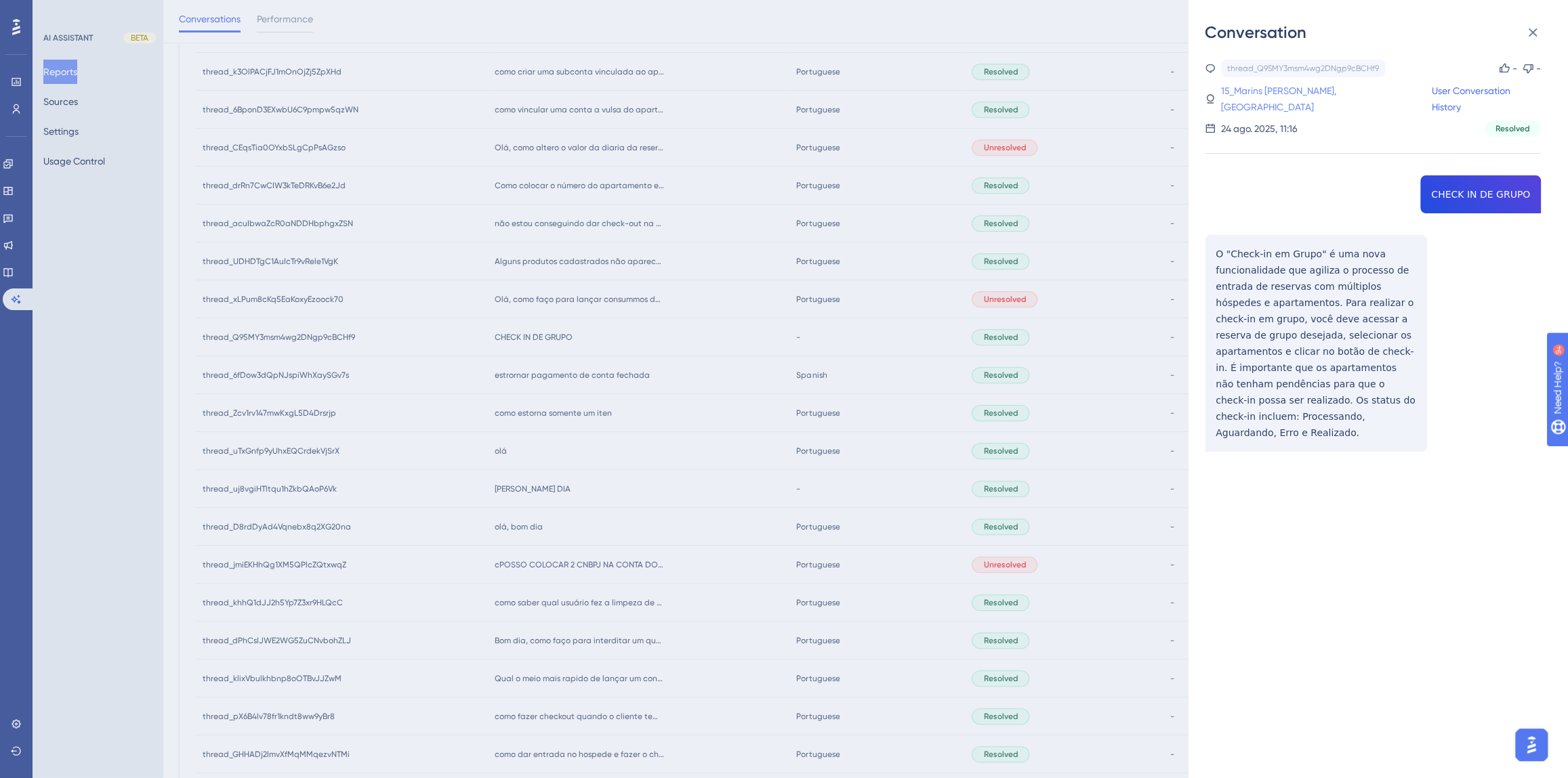
click at [1236, 94] on link "15_Marins [PERSON_NAME], [GEOGRAPHIC_DATA]" at bounding box center [1326, 98] width 210 height 32
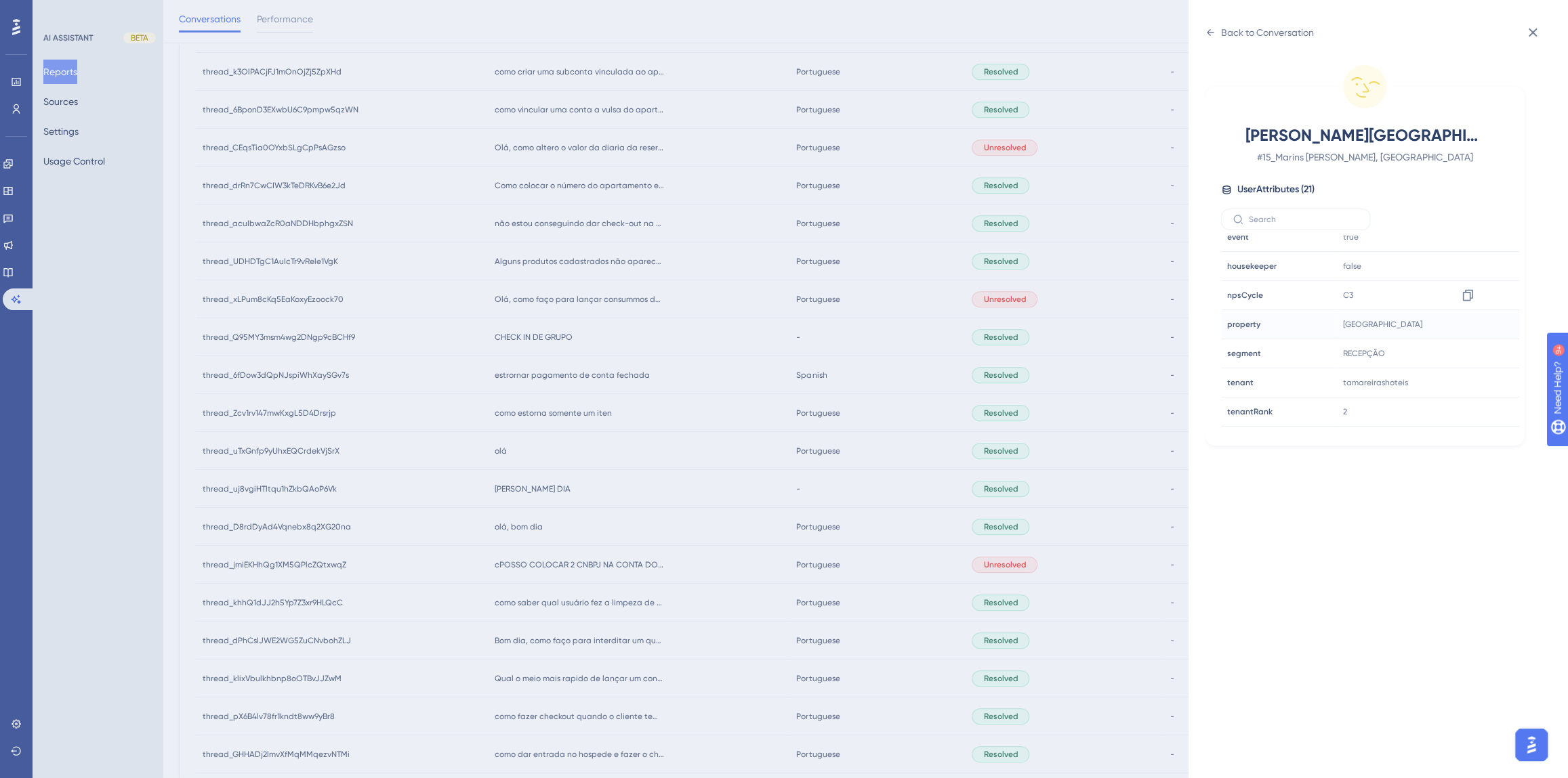
scroll to position [369, 0]
click at [651, 460] on div "Back to Conversation [PERSON_NAME], [PERSON_NAME] # 15_Marins Rocha dos Santos,…" at bounding box center [784, 389] width 1568 height 778
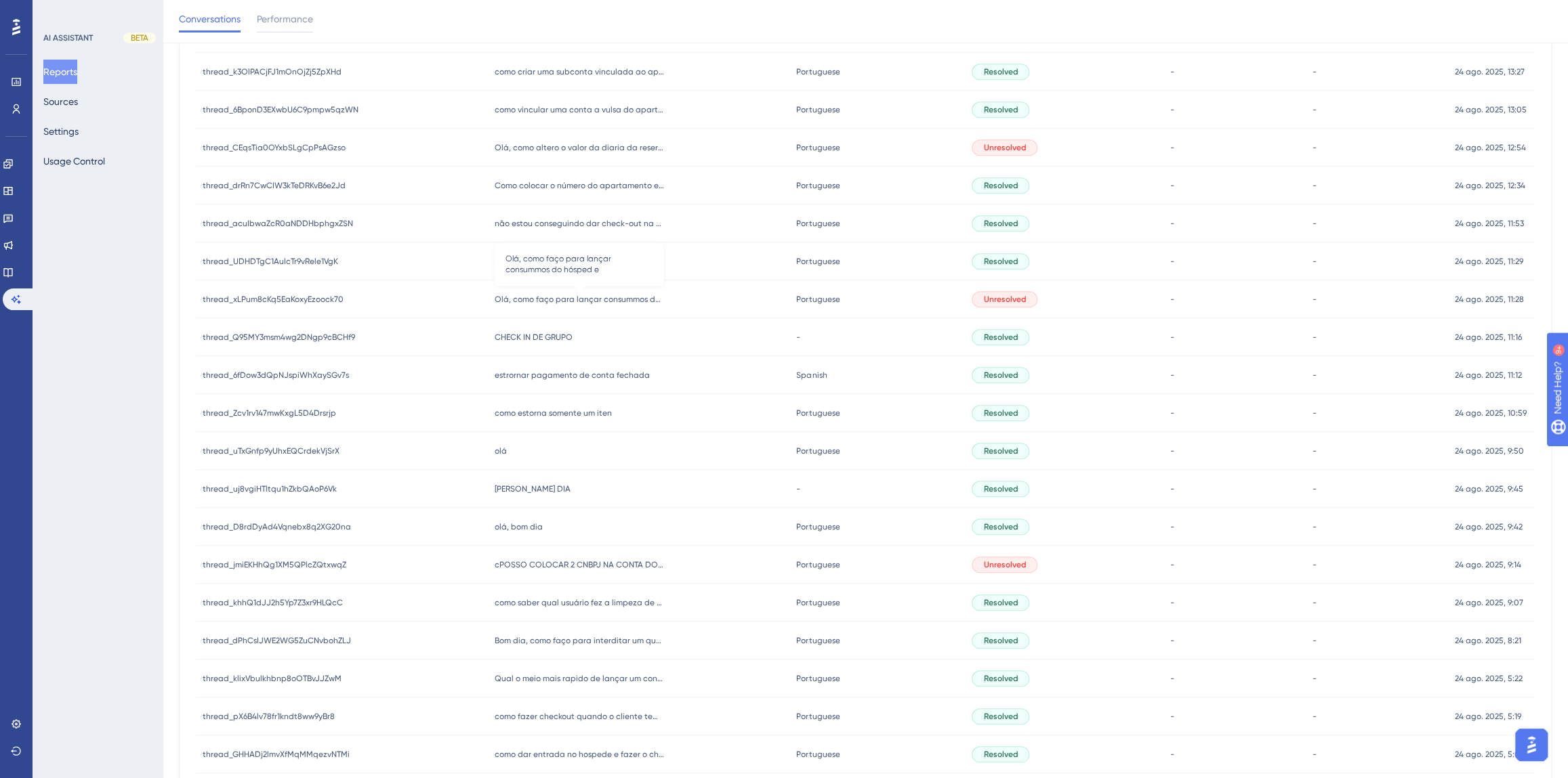
click at [563, 300] on span "Olá, como faço para lançar consummos do hósped e" at bounding box center [579, 300] width 169 height 11
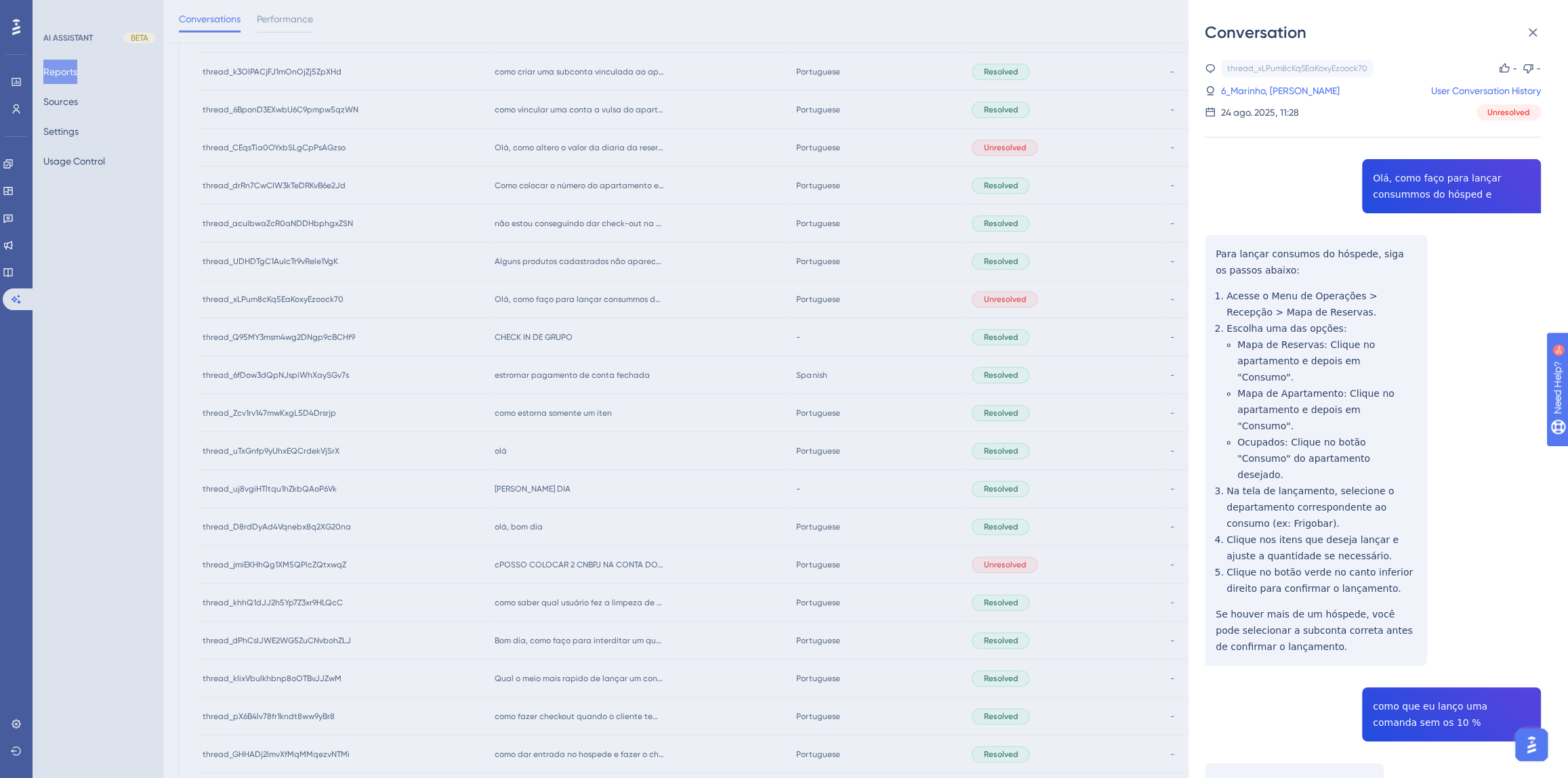
click at [1408, 180] on div "thread_xLPum8cKq5EaKoxyEzoock70 Copy - - 6_Marinho, Alana User Conversation His…" at bounding box center [1373, 714] width 336 height 1308
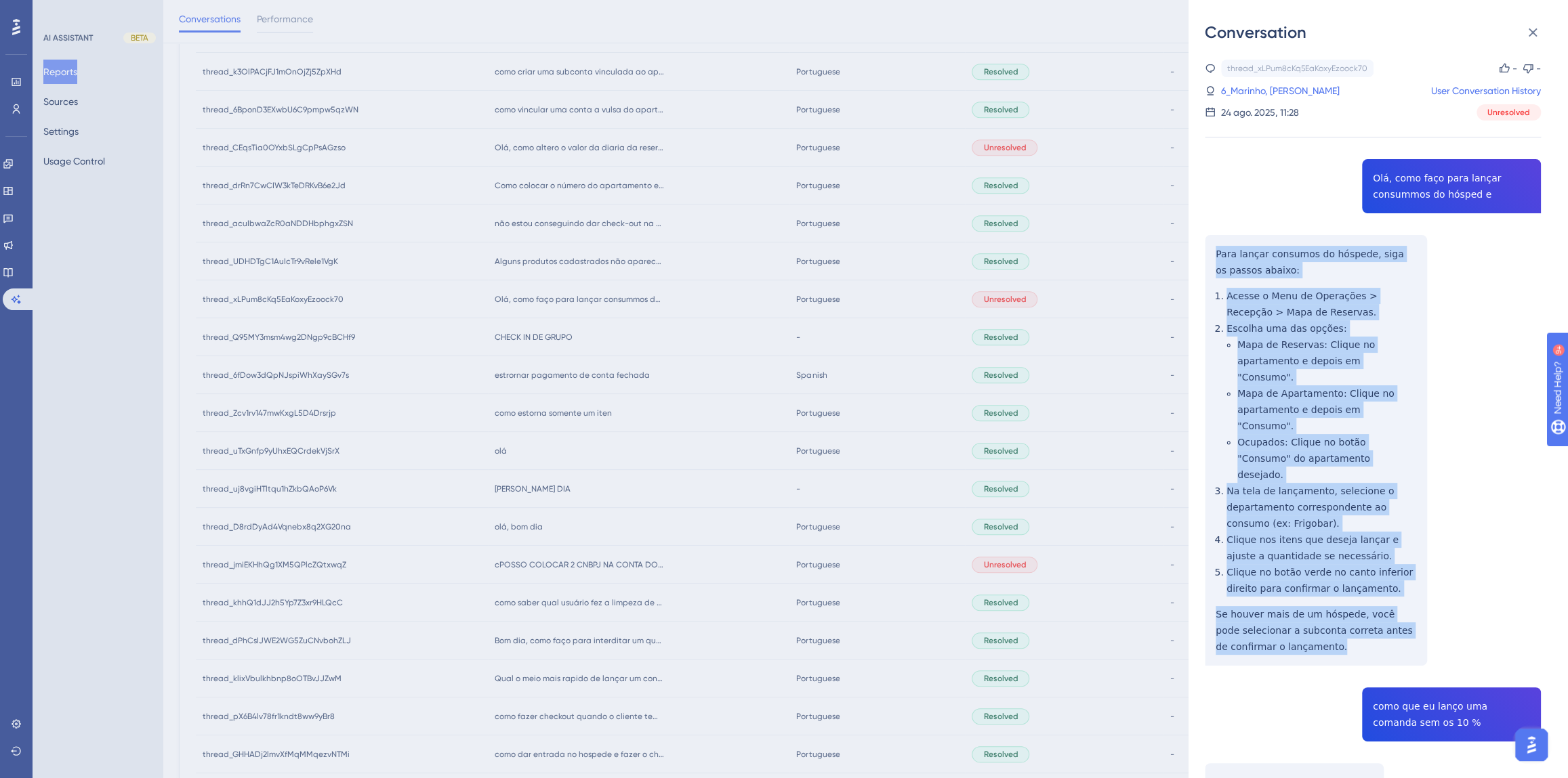
drag, startPoint x: 1327, startPoint y: 599, endPoint x: 1216, endPoint y: 256, distance: 360.5
click at [1216, 256] on div "thread_xLPum8cKq5EaKoxyEzoock70 Copy - - 6_Marinho, Alana User Conversation His…" at bounding box center [1373, 714] width 336 height 1308
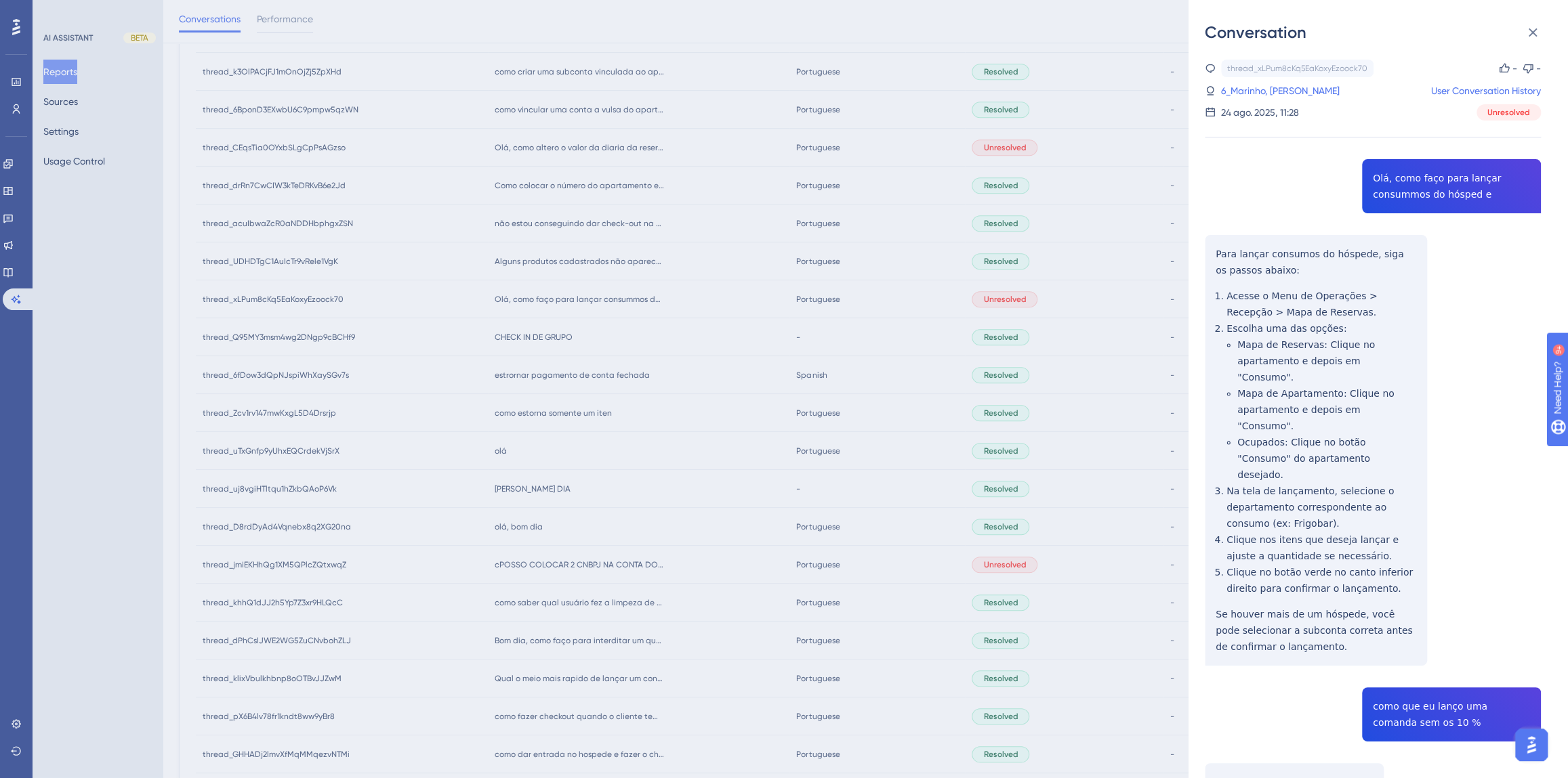
click at [1419, 655] on div "thread_xLPum8cKq5EaKoxyEzoock70 Copy - - 6_Marinho, Alana User Conversation His…" at bounding box center [1373, 714] width 336 height 1308
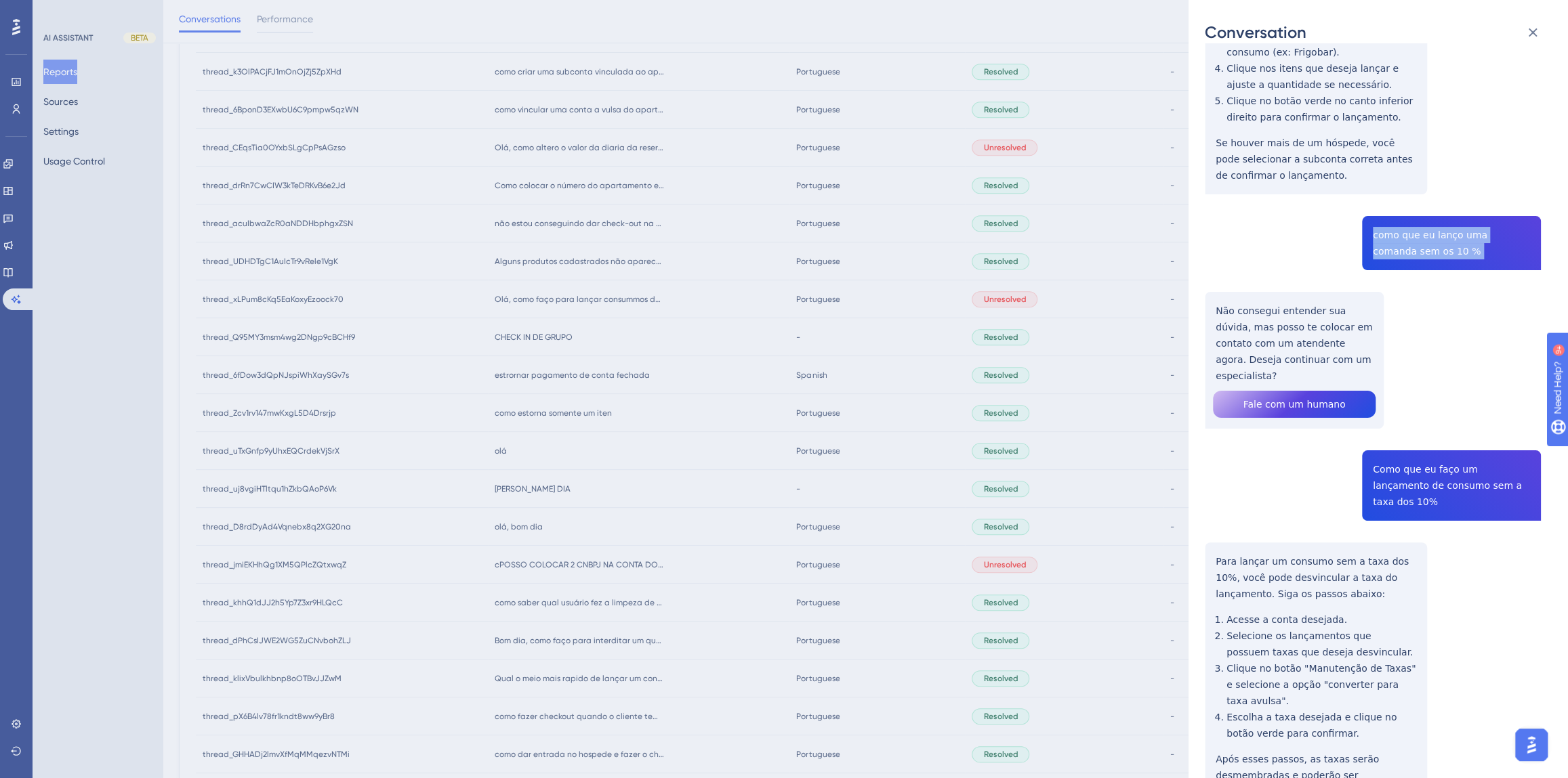
scroll to position [482, 0]
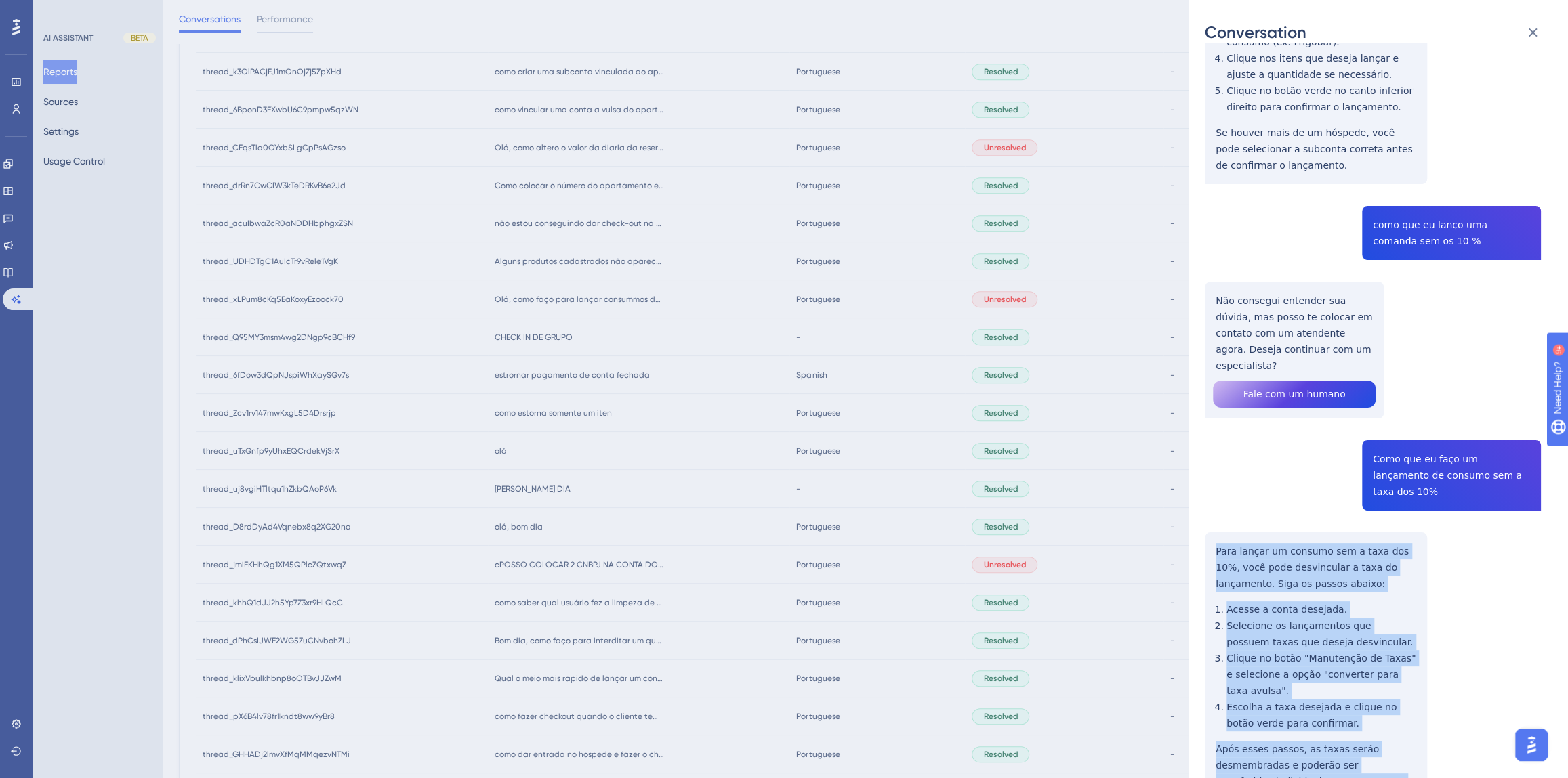
drag, startPoint x: 1413, startPoint y: 699, endPoint x: 1214, endPoint y: 471, distance: 302.6
click at [1214, 471] on div "thread_xLPum8cKq5EaKoxyEzoock70 Copy - - 6_Marinho, Alana User Conversation His…" at bounding box center [1373, 232] width 336 height 1308
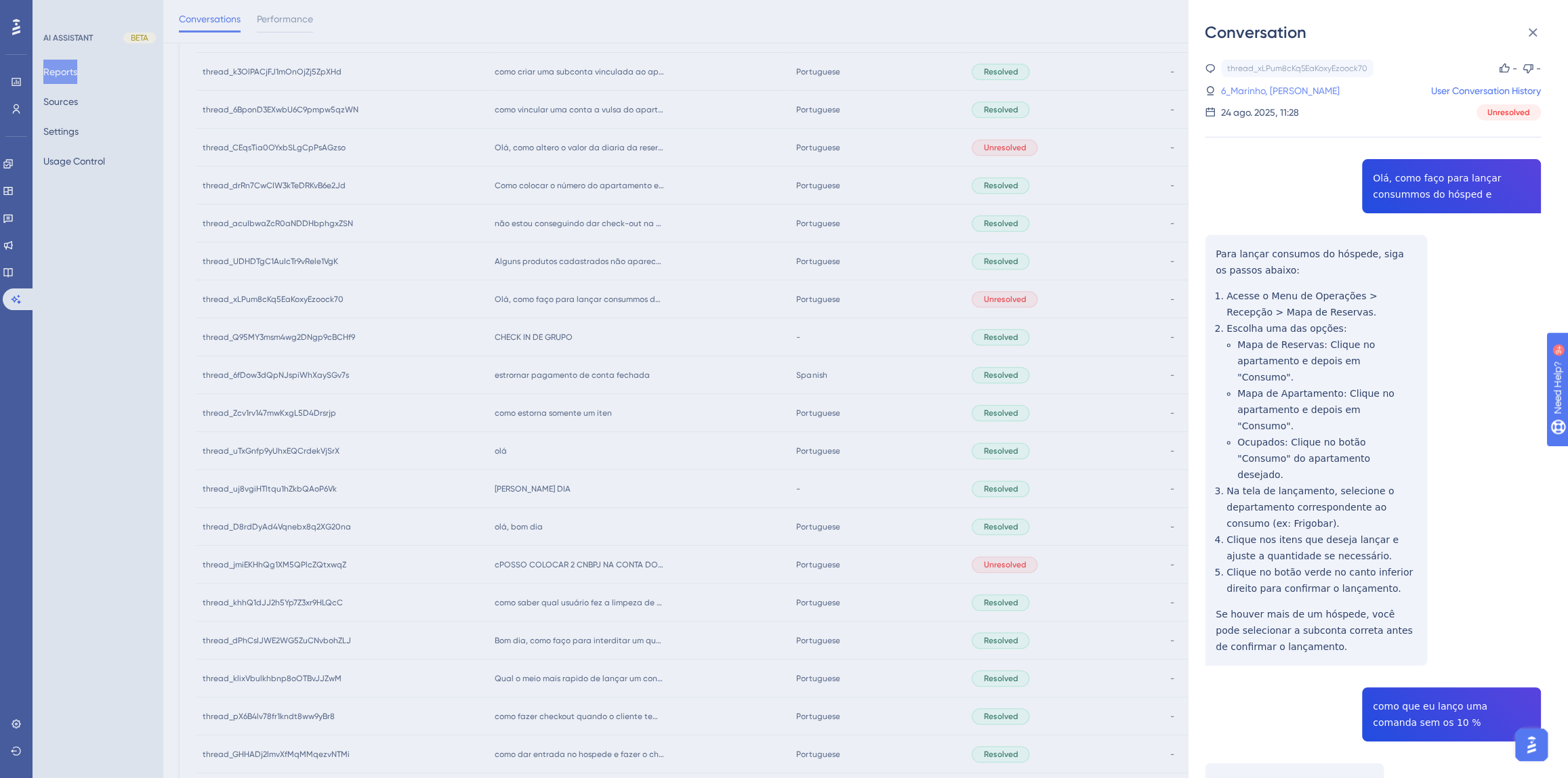
click at [1268, 89] on link "6_Marinho, [PERSON_NAME]" at bounding box center [1280, 90] width 119 height 16
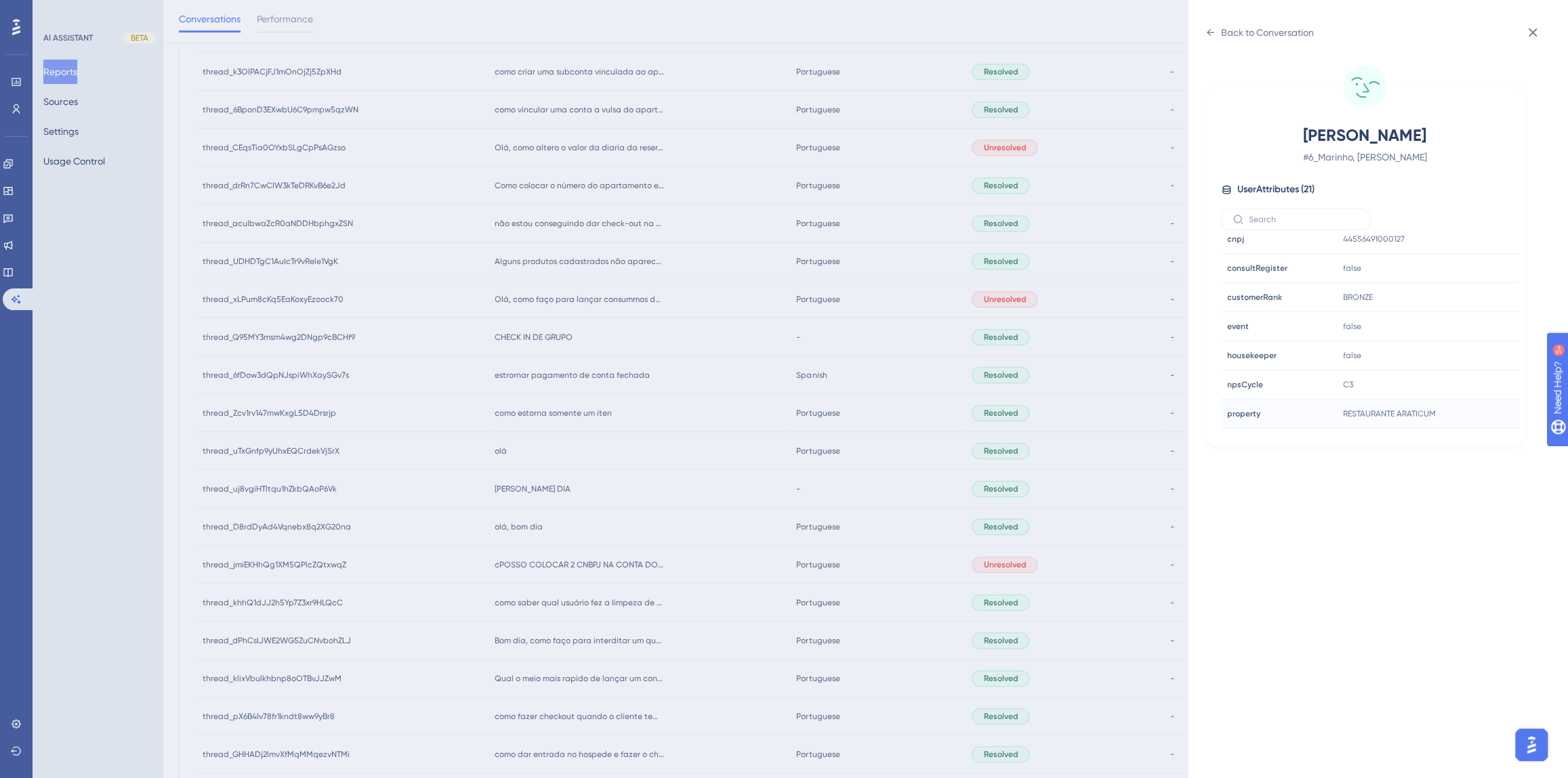
scroll to position [369, 0]
click at [1462, 375] on icon at bounding box center [1467, 376] width 13 height 13
click at [1267, 36] on div "Back to Conversation" at bounding box center [1267, 32] width 93 height 16
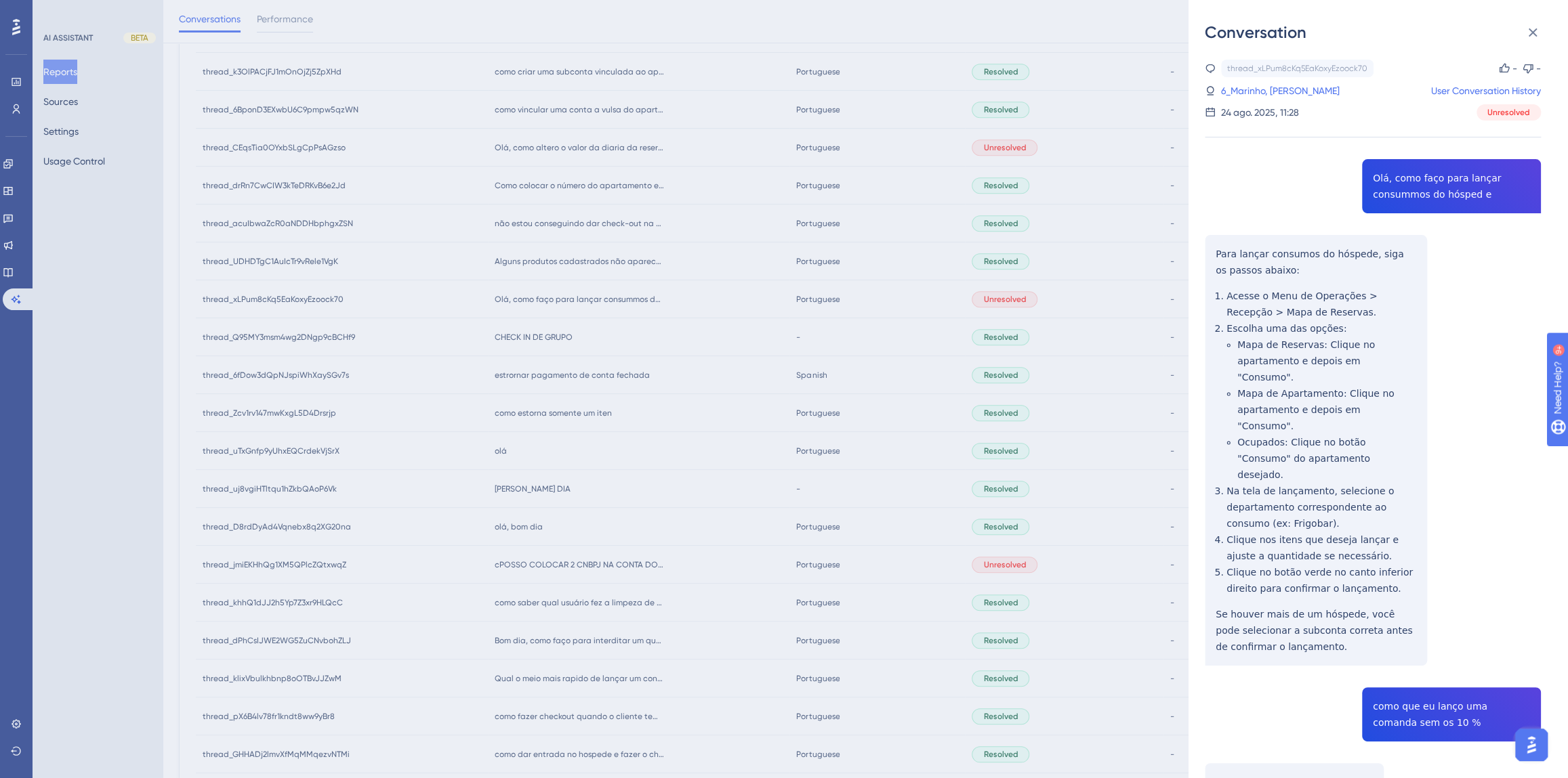
click at [616, 477] on div "Conversation thread_xLPum8cKq5EaKoxyEzoock70 Copy - - 6_Marinho, Alana User Con…" at bounding box center [784, 389] width 1568 height 778
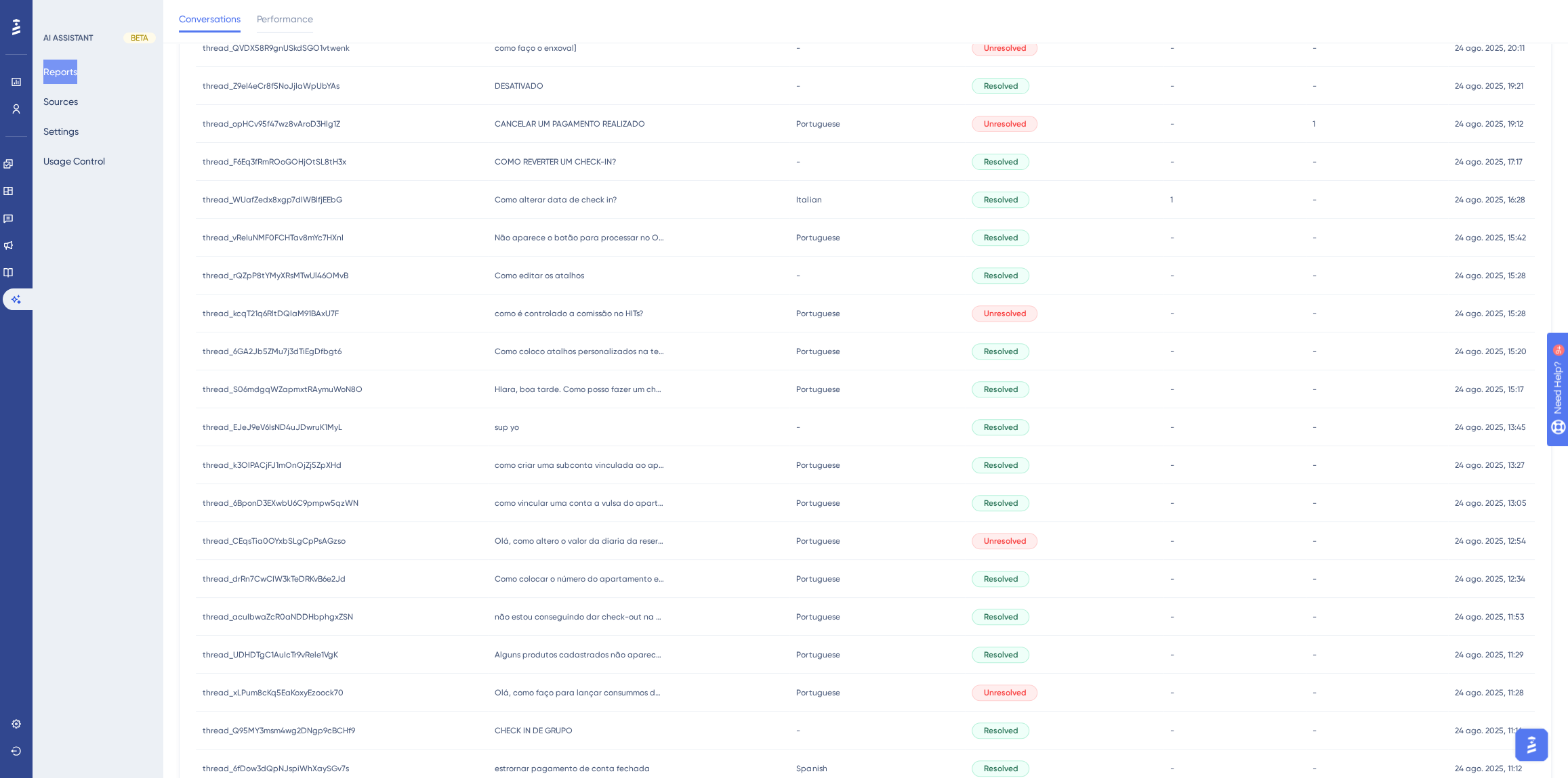
scroll to position [431, 0]
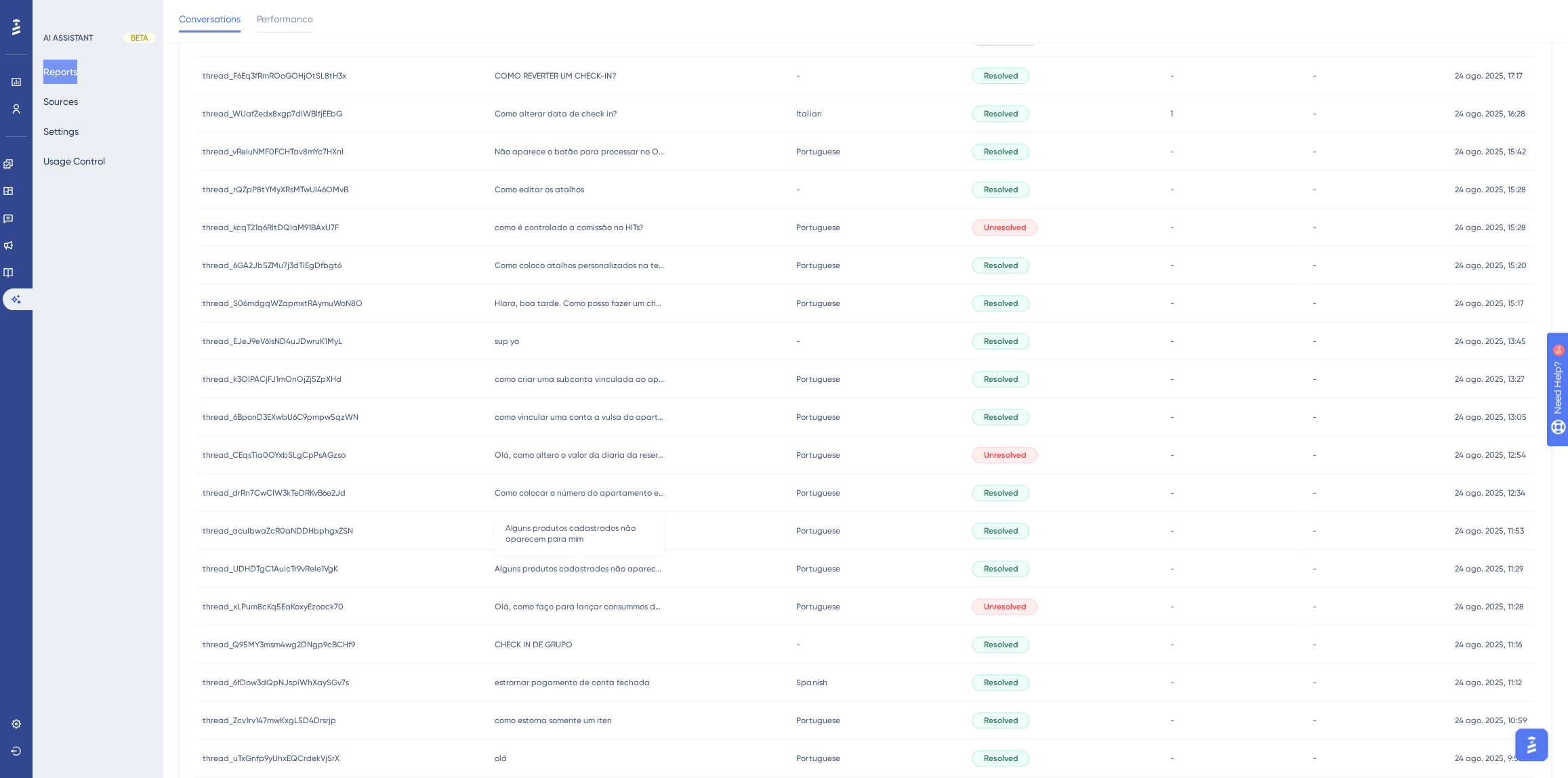
click at [592, 571] on span "Alguns produtos cadastrados não aparecem para mim" at bounding box center [579, 569] width 169 height 11
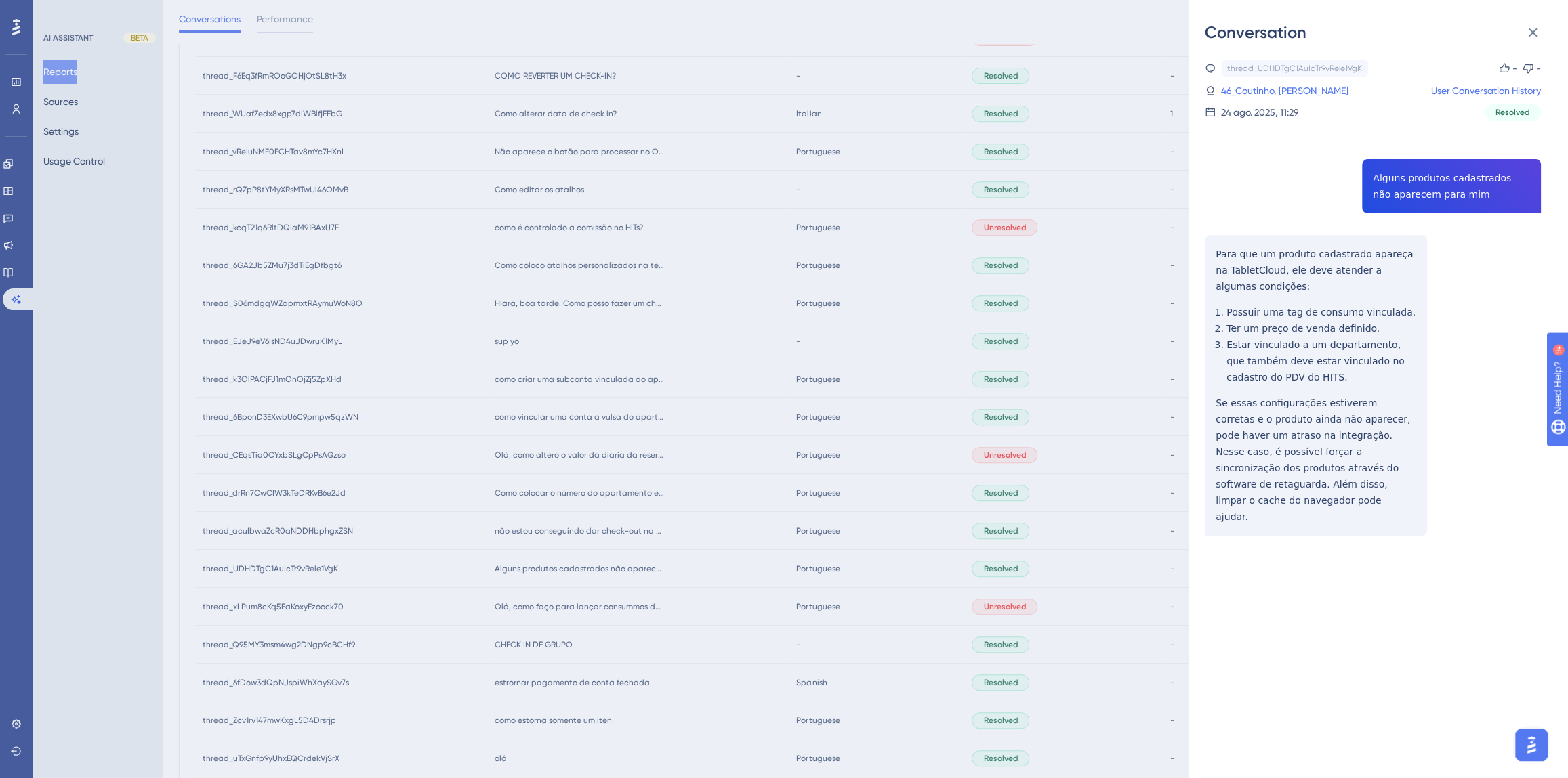
click at [1410, 189] on div "thread_UDHDTgC1AuIcTr9vRele1VgK Copy - - 46_Coutinho, [PERSON_NAME] User Conver…" at bounding box center [1373, 333] width 336 height 545
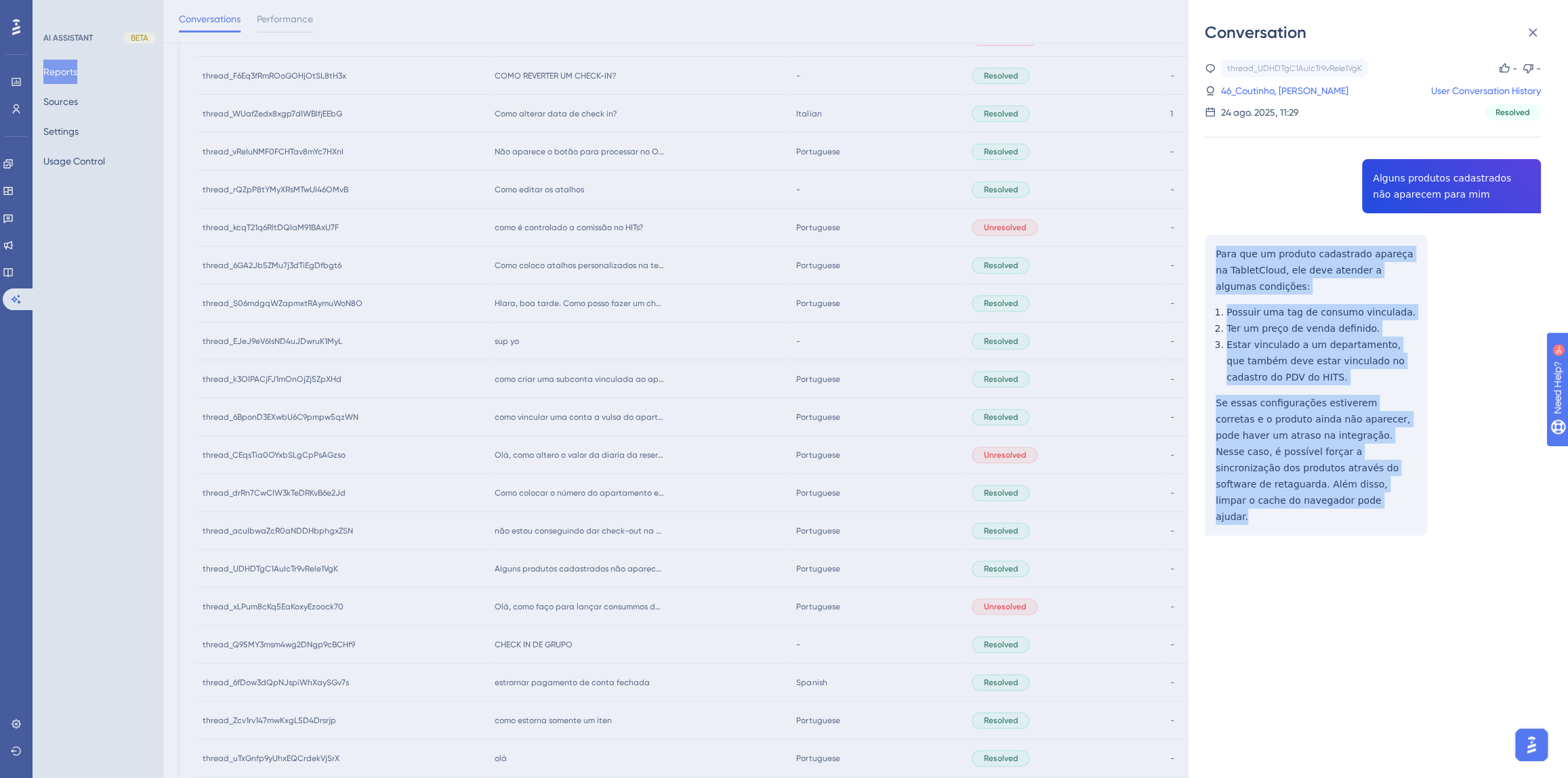
drag, startPoint x: 1361, startPoint y: 487, endPoint x: 1211, endPoint y: 261, distance: 271.2
click at [1211, 261] on div "thread_UDHDTgC1AuIcTr9vRele1VgK Copy - - 46_Coutinho, [PERSON_NAME] User Conver…" at bounding box center [1373, 333] width 336 height 545
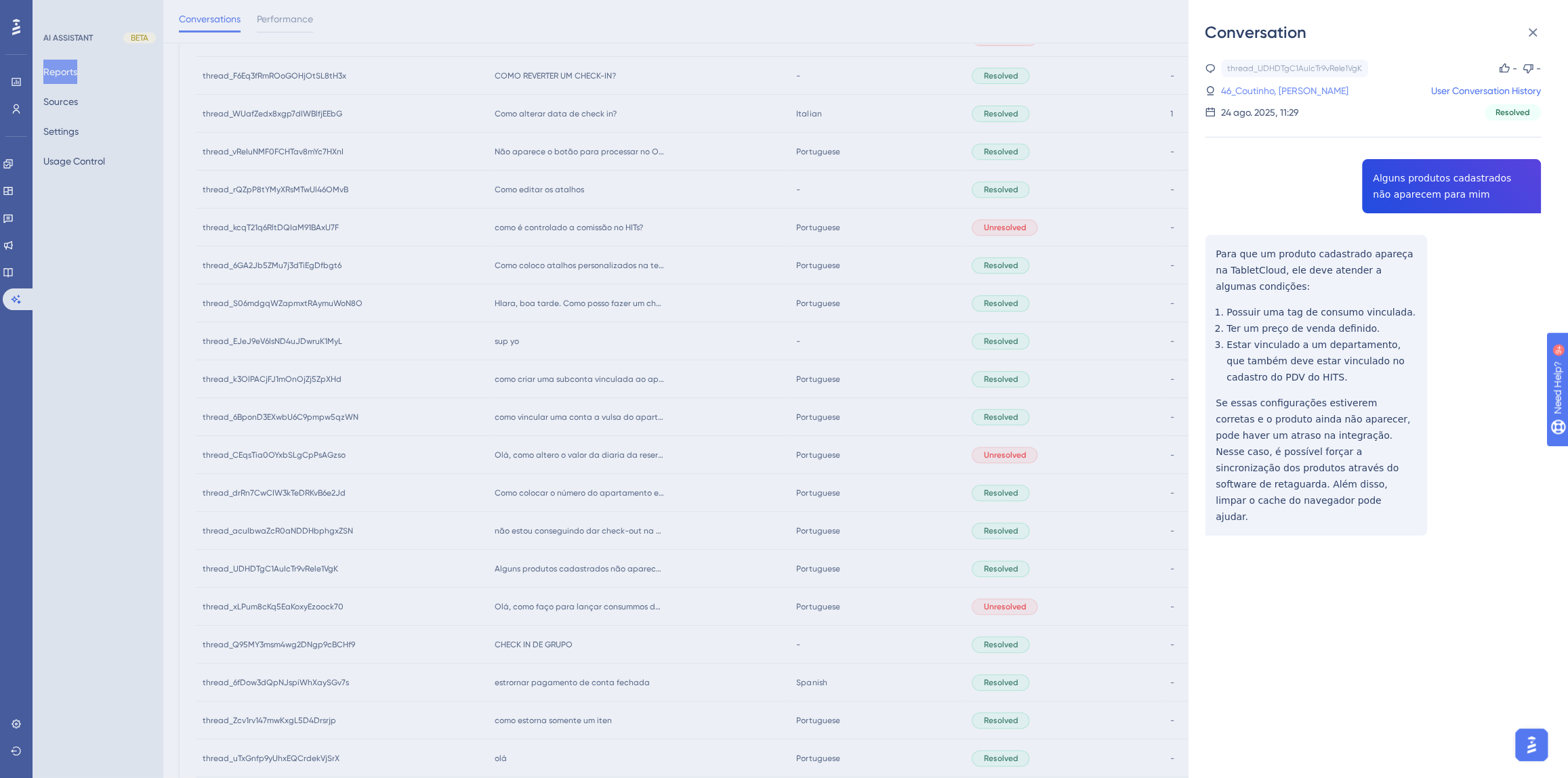
click at [1252, 89] on link "46_Coutinho, [PERSON_NAME]" at bounding box center [1284, 90] width 127 height 16
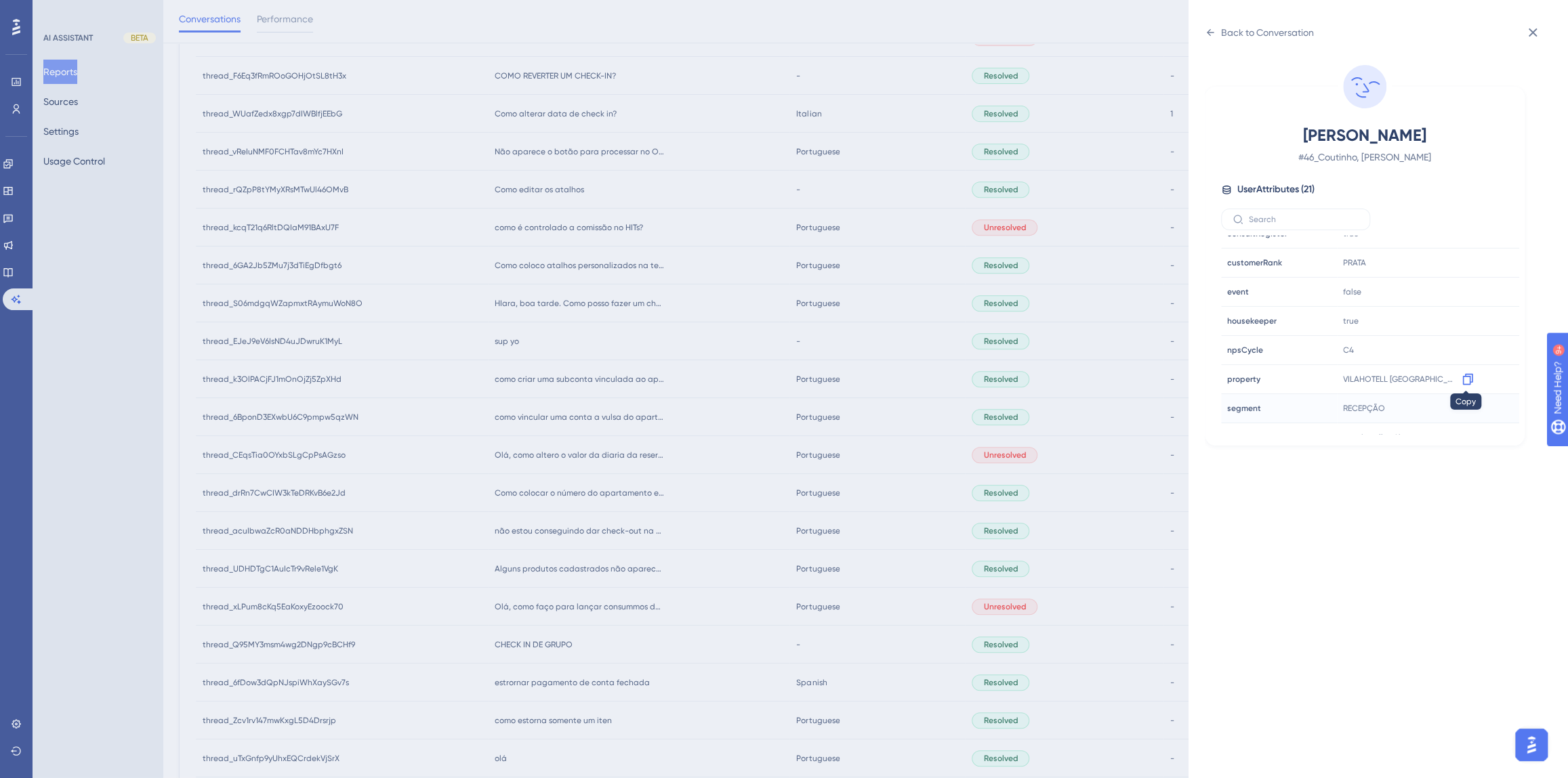
scroll to position [369, 0]
click at [1462, 376] on icon at bounding box center [1467, 376] width 13 height 13
click at [1267, 25] on div "Back to Conversation" at bounding box center [1267, 32] width 93 height 16
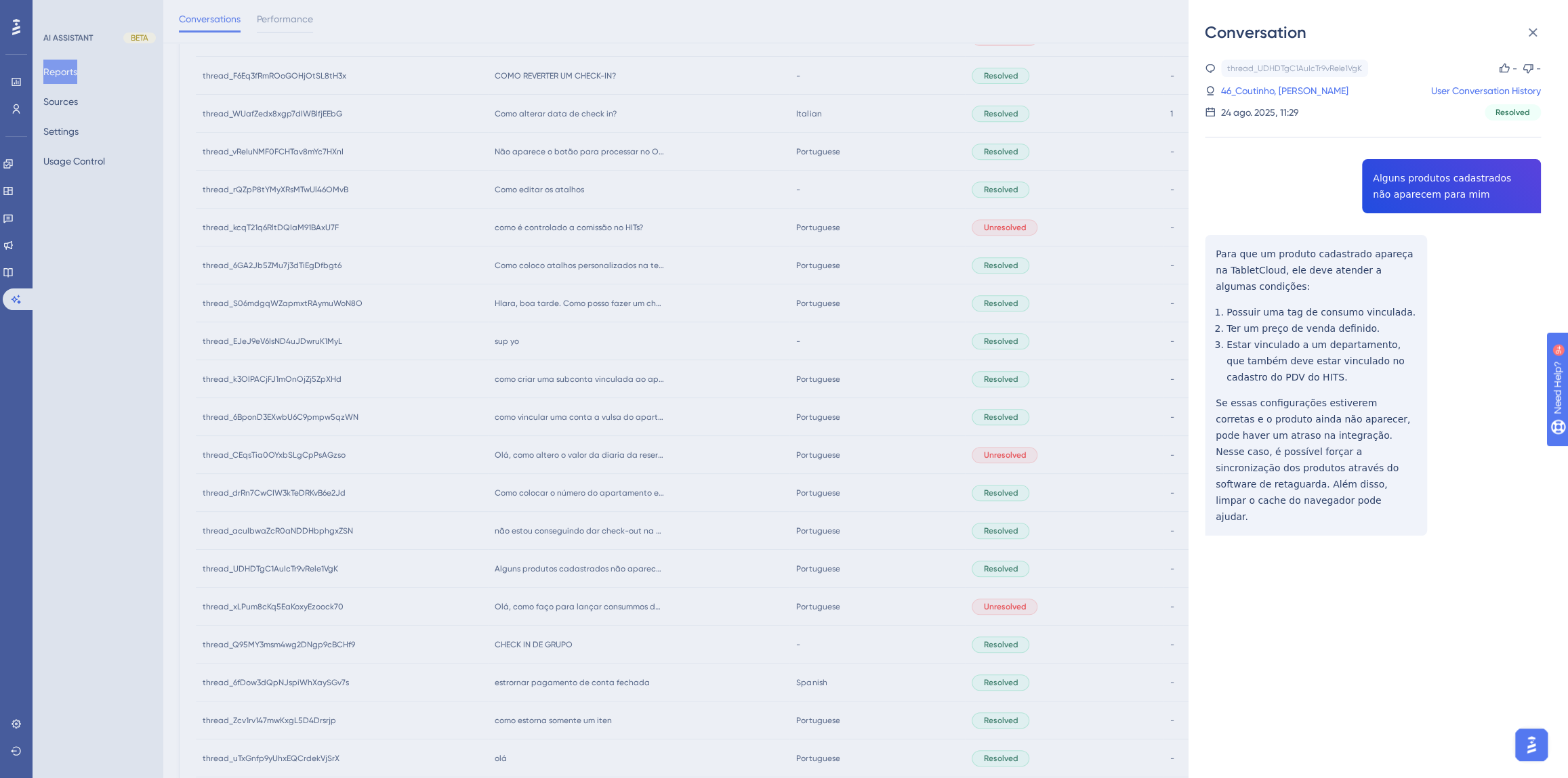
click at [683, 470] on div "Conversation thread_UDHDTgC1AuIcTr9vRele1VgK Copy - - 46_Coutinho, [PERSON_NAME…" at bounding box center [784, 389] width 1568 height 778
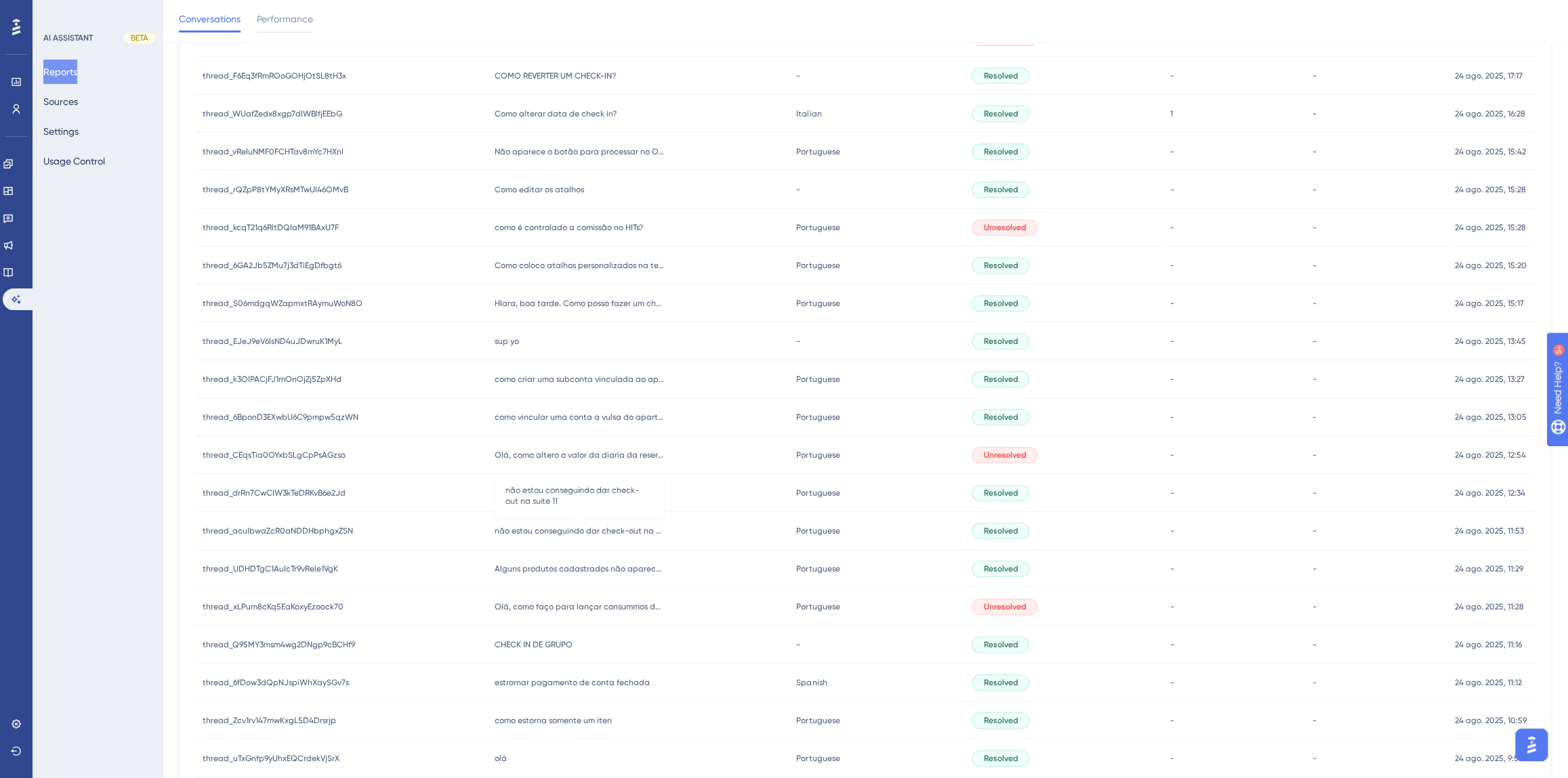
click at [599, 529] on span "não estou conseguindo dar check-out na suite 11" at bounding box center [579, 531] width 169 height 11
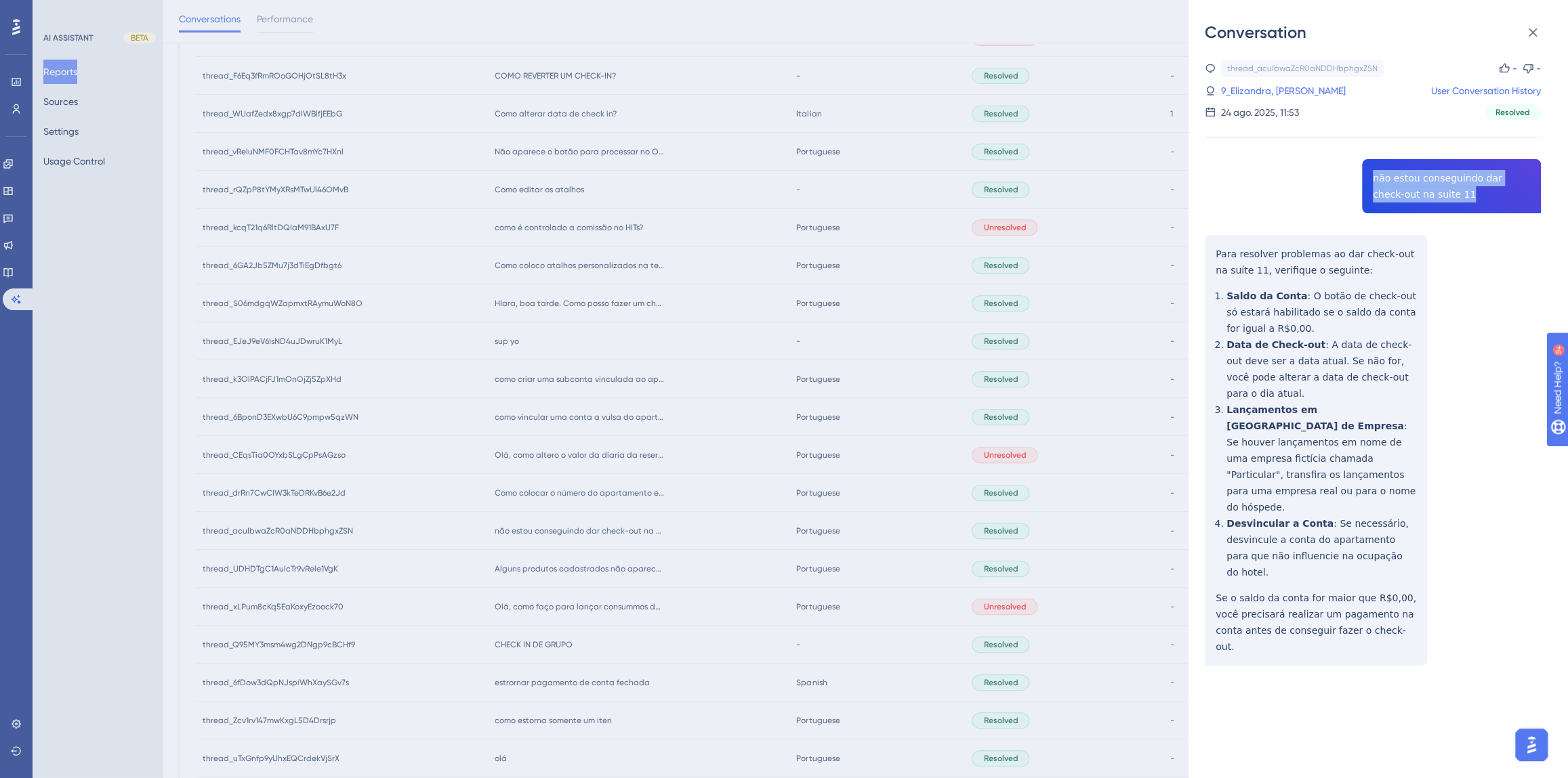
drag, startPoint x: 1435, startPoint y: 197, endPoint x: 1368, endPoint y: 177, distance: 69.9
click at [1368, 177] on div "thread_acuIbwaZcR0aNDDHbphgxZSN Copy - - 9_Elizandra, [PERSON_NAME] User Conver…" at bounding box center [1373, 397] width 336 height 675
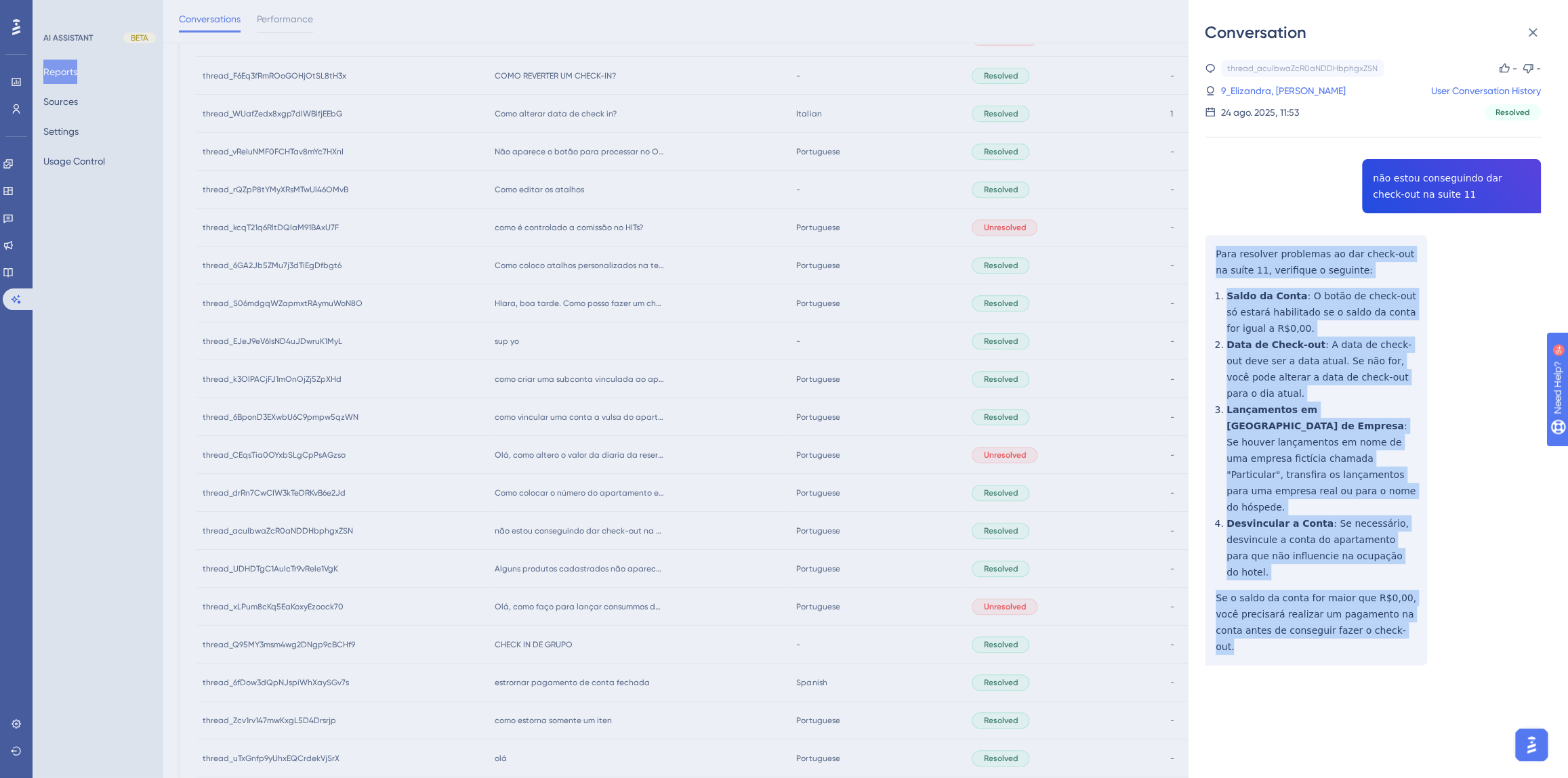
drag, startPoint x: 1377, startPoint y: 563, endPoint x: 1199, endPoint y: 241, distance: 367.9
click at [1199, 241] on div "Conversation thread_acuIbwaZcR0aNDDHbphgxZSN Copy - - 9_Elizandra, [PERSON_NAME…" at bounding box center [1378, 389] width 379 height 778
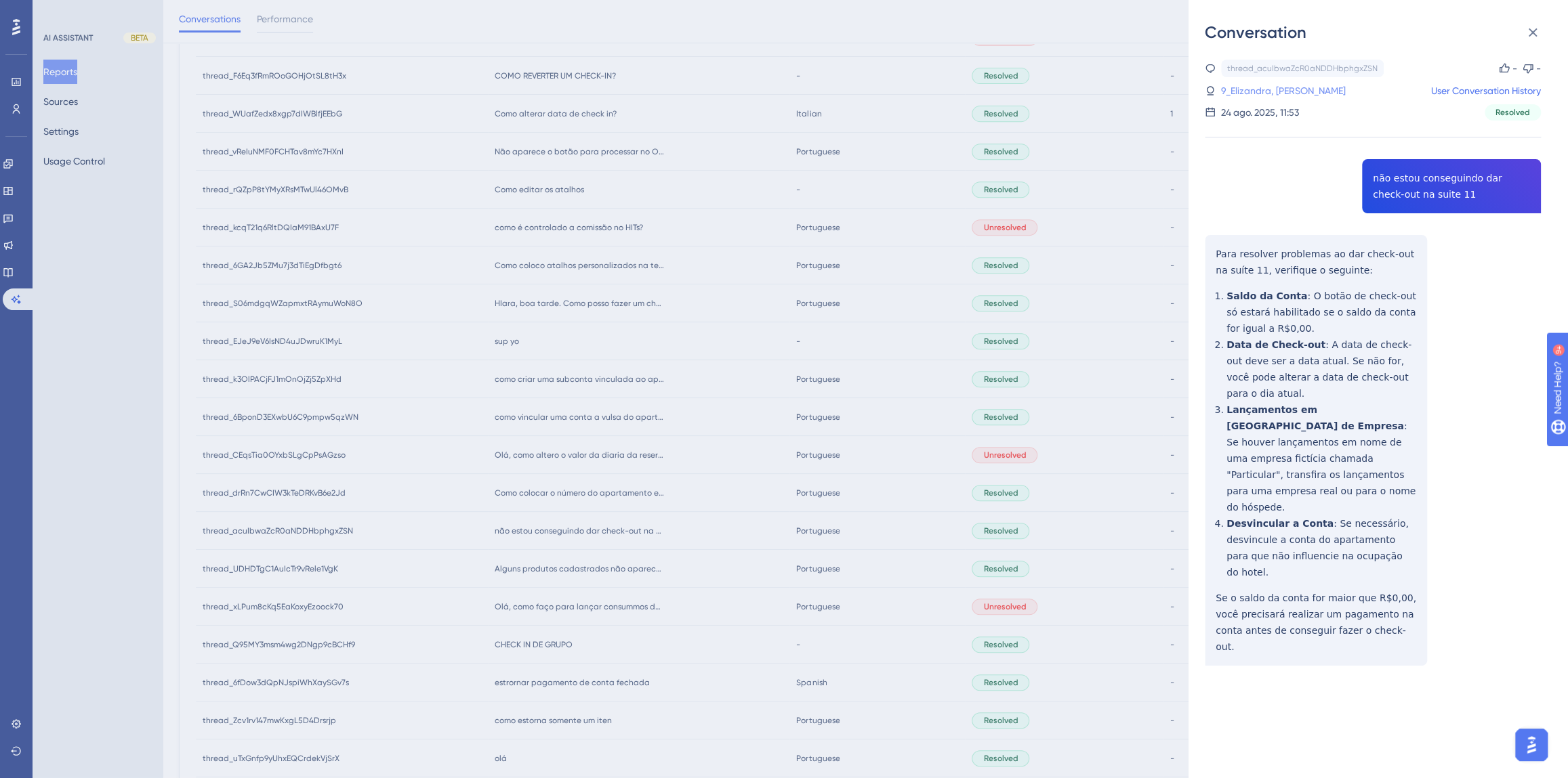
click at [1272, 91] on link "9_Elizandra, [PERSON_NAME]" at bounding box center [1283, 90] width 124 height 16
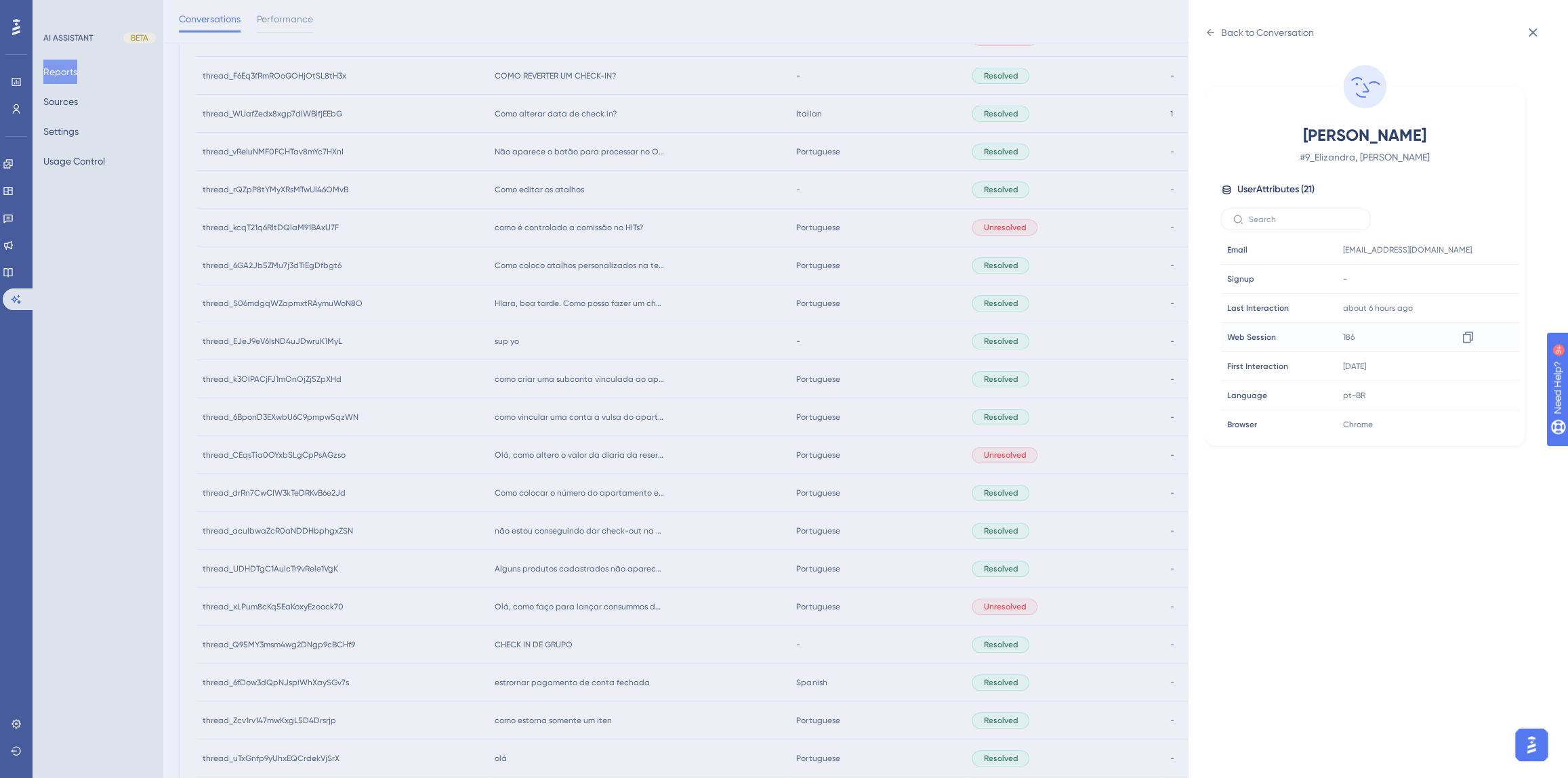
scroll to position [411, 0]
click at [1468, 334] on icon at bounding box center [1467, 334] width 10 height 12
click at [1211, 33] on icon at bounding box center [1210, 32] width 11 height 11
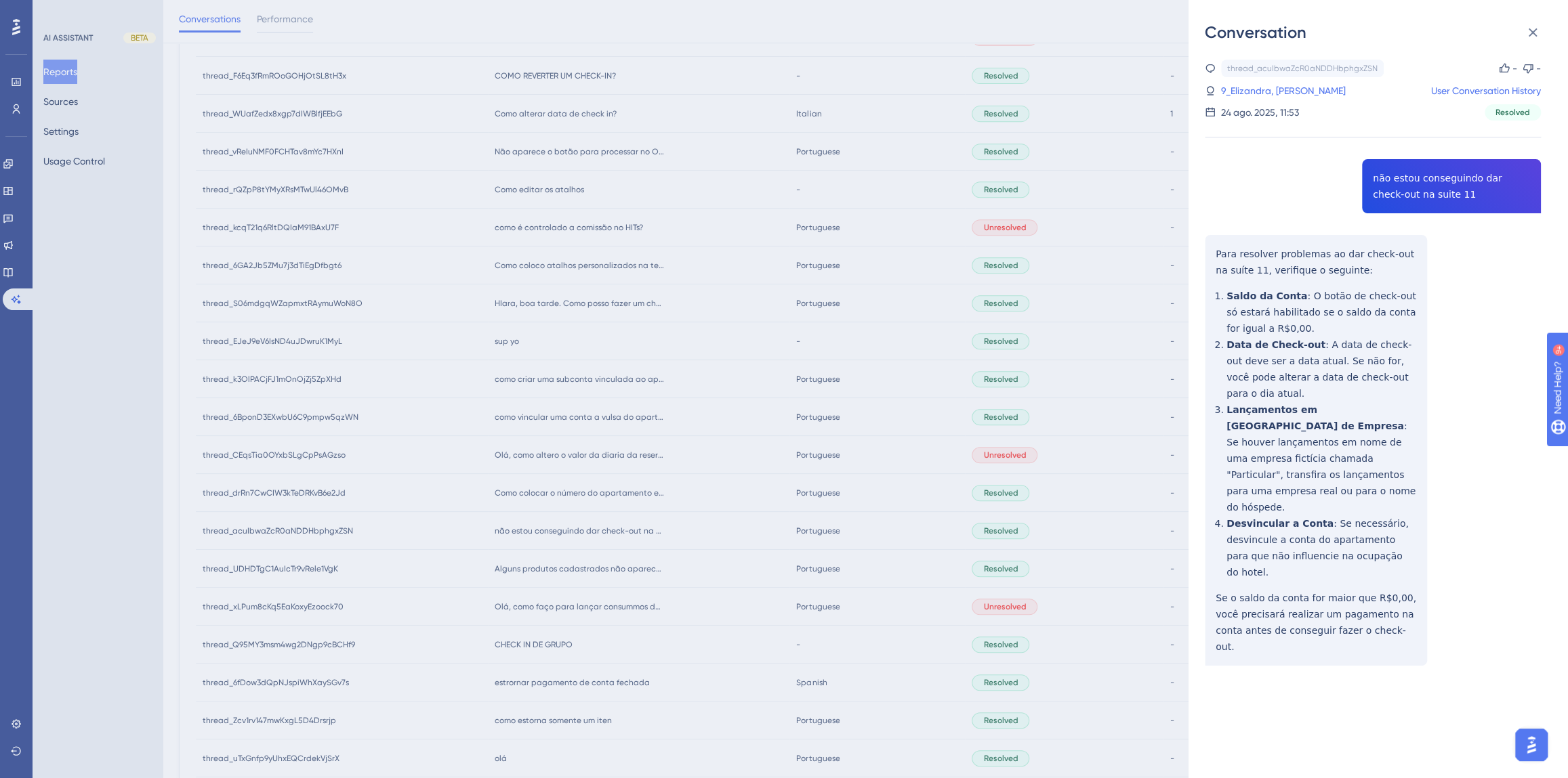
click at [679, 469] on div "Conversation thread_acuIbwaZcR0aNDDHbphgxZSN Copy - - 9_Elizandra, [PERSON_NAME…" at bounding box center [784, 389] width 1568 height 778
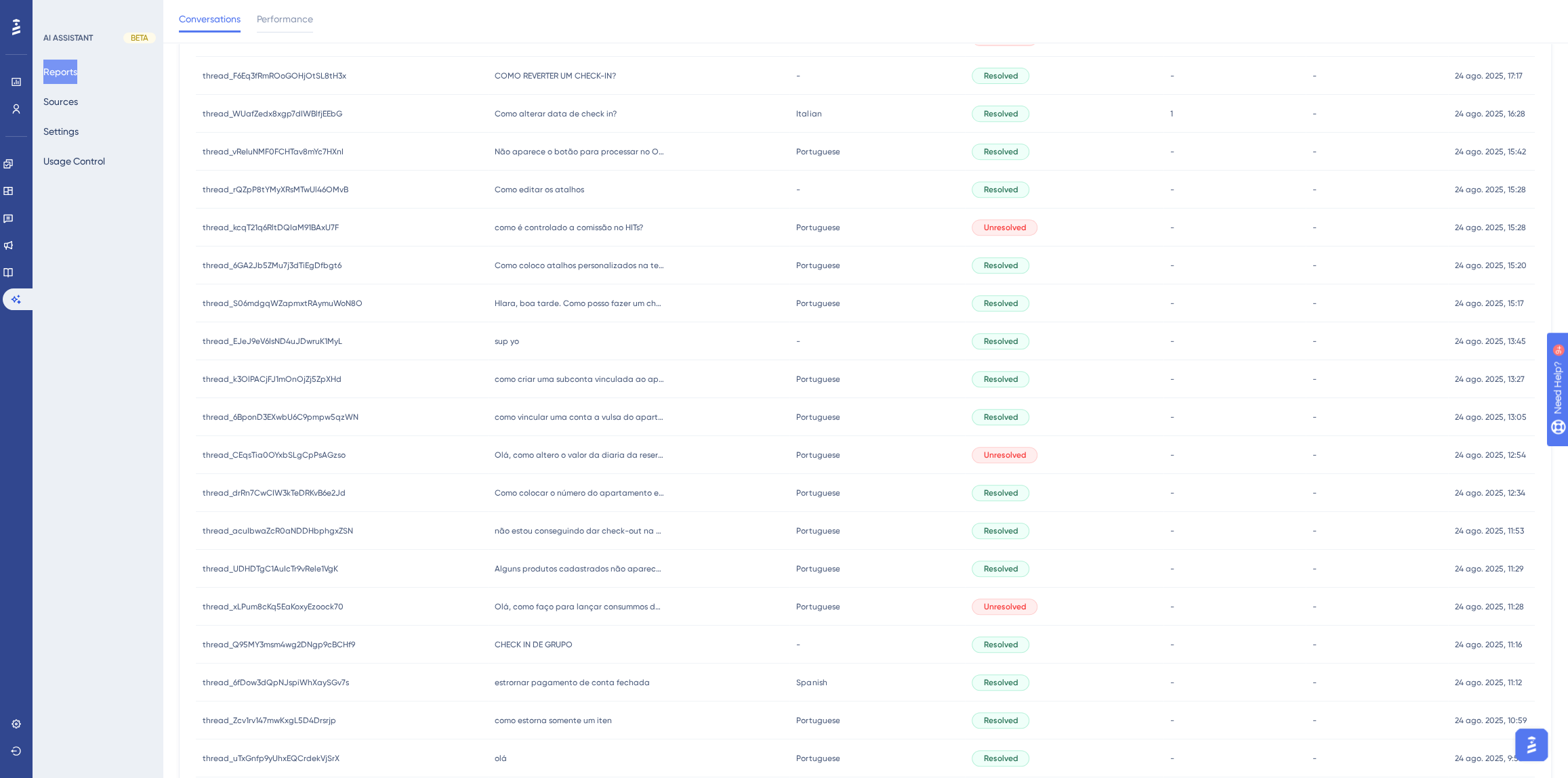
click at [552, 497] on span "Como colocar o número do apartamento em uma conta avulsa" at bounding box center [579, 493] width 169 height 11
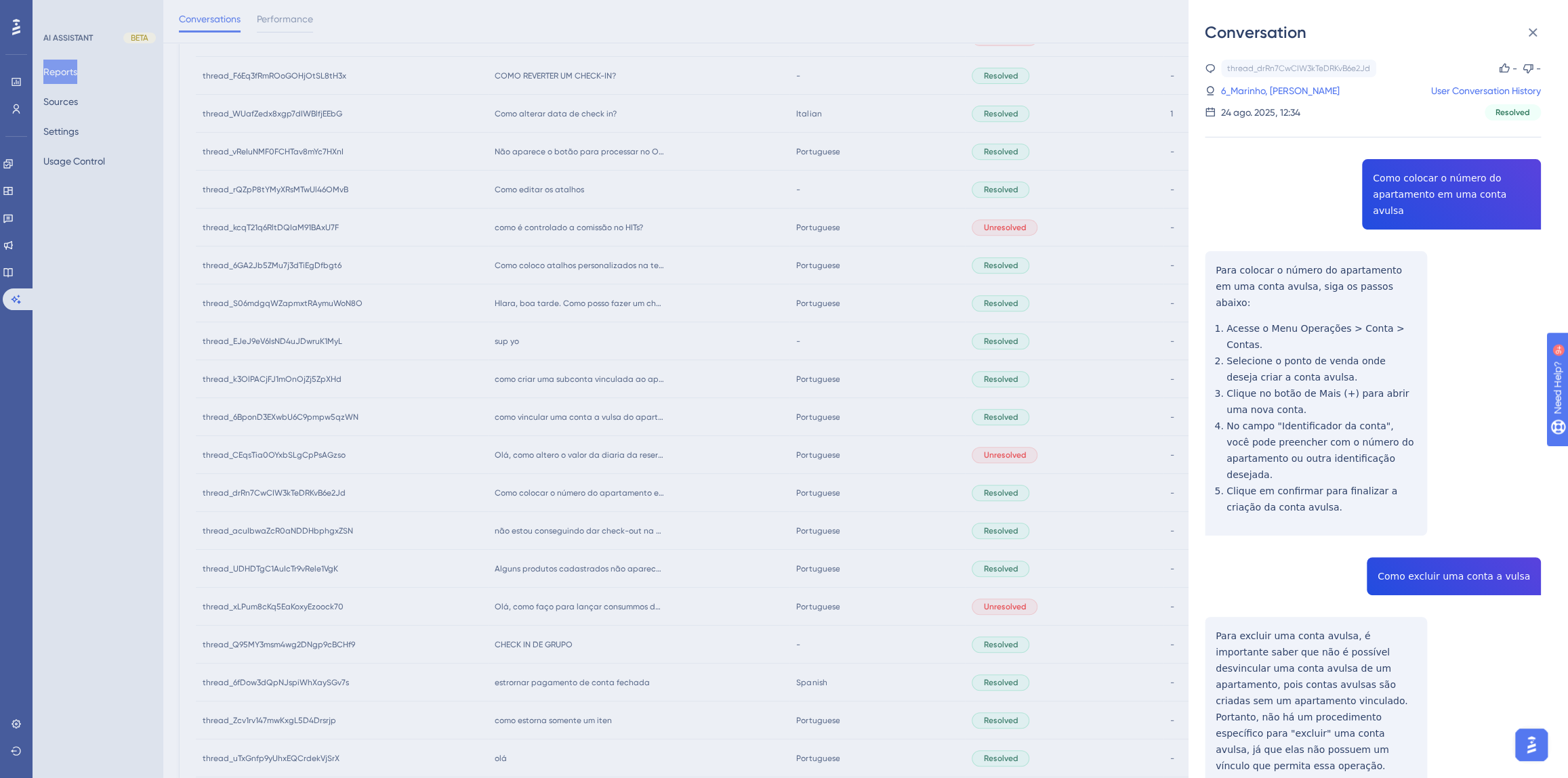
click at [1432, 183] on div "thread_drRn7CwCIW3kTeDRKvB6e2Jd Copy - - 6_Marinho, Alana User Conversation His…" at bounding box center [1373, 615] width 336 height 1112
drag, startPoint x: 1288, startPoint y: 460, endPoint x: 1294, endPoint y: 458, distance: 6.3
click at [1289, 460] on div "thread_drRn7CwCIW3kTeDRKvB6e2Jd Copy - - 6_Marinho, Alana User Conversation His…" at bounding box center [1373, 615] width 336 height 1112
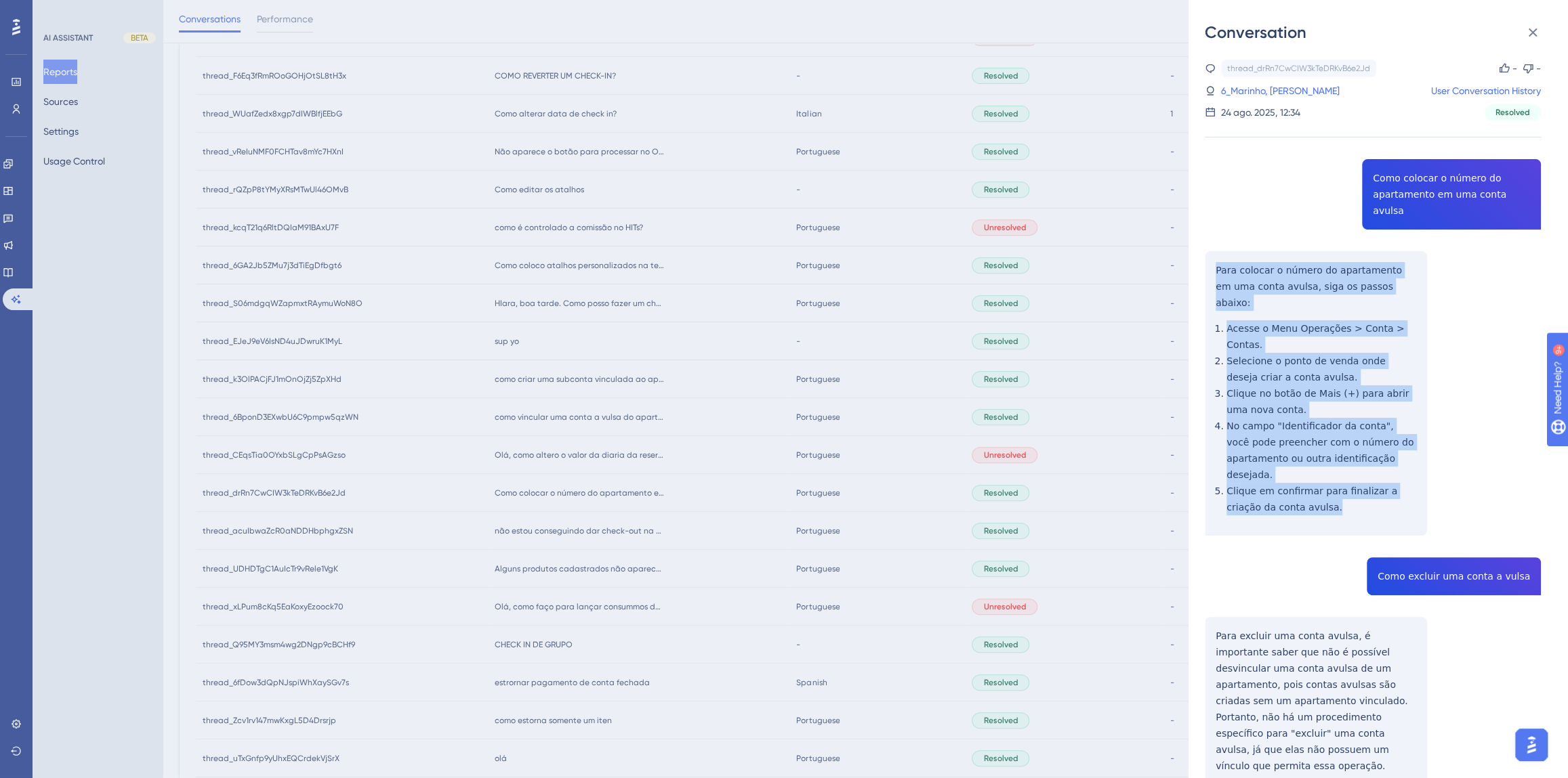
drag, startPoint x: 1299, startPoint y: 458, endPoint x: 1213, endPoint y: 258, distance: 217.7
click at [1213, 258] on div "thread_drRn7CwCIW3kTeDRKvB6e2Jd Copy - - 6_Marinho, Alana User Conversation His…" at bounding box center [1373, 615] width 336 height 1112
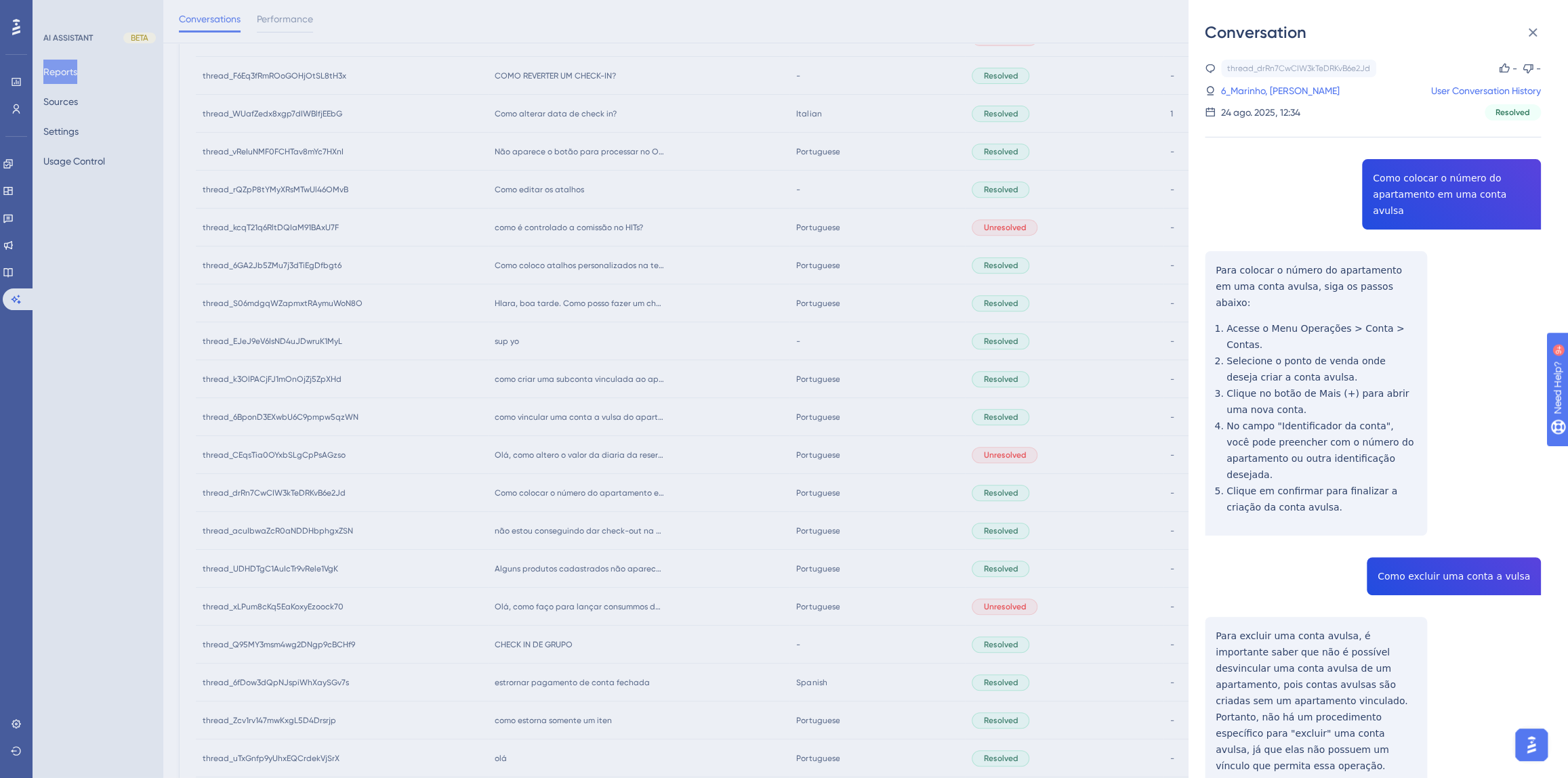
click at [1448, 512] on div "thread_drRn7CwCIW3kTeDRKvB6e2Jd Copy - - 6_Marinho, Alana User Conversation His…" at bounding box center [1373, 615] width 336 height 1112
click at [1449, 525] on div "thread_drRn7CwCIW3kTeDRKvB6e2Jd Copy - - 6_Marinho, Alana User Conversation His…" at bounding box center [1373, 615] width 336 height 1112
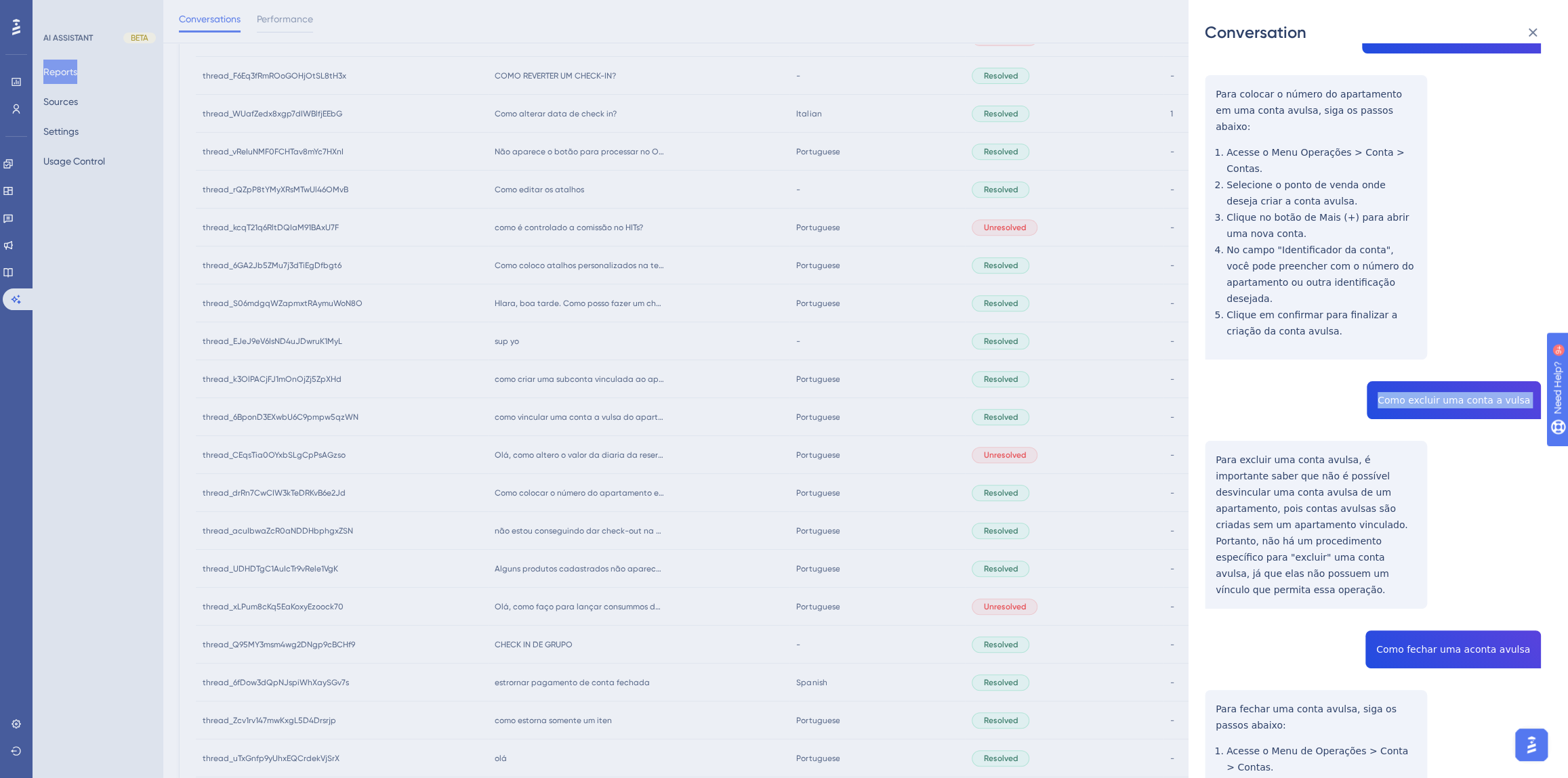
scroll to position [184, 0]
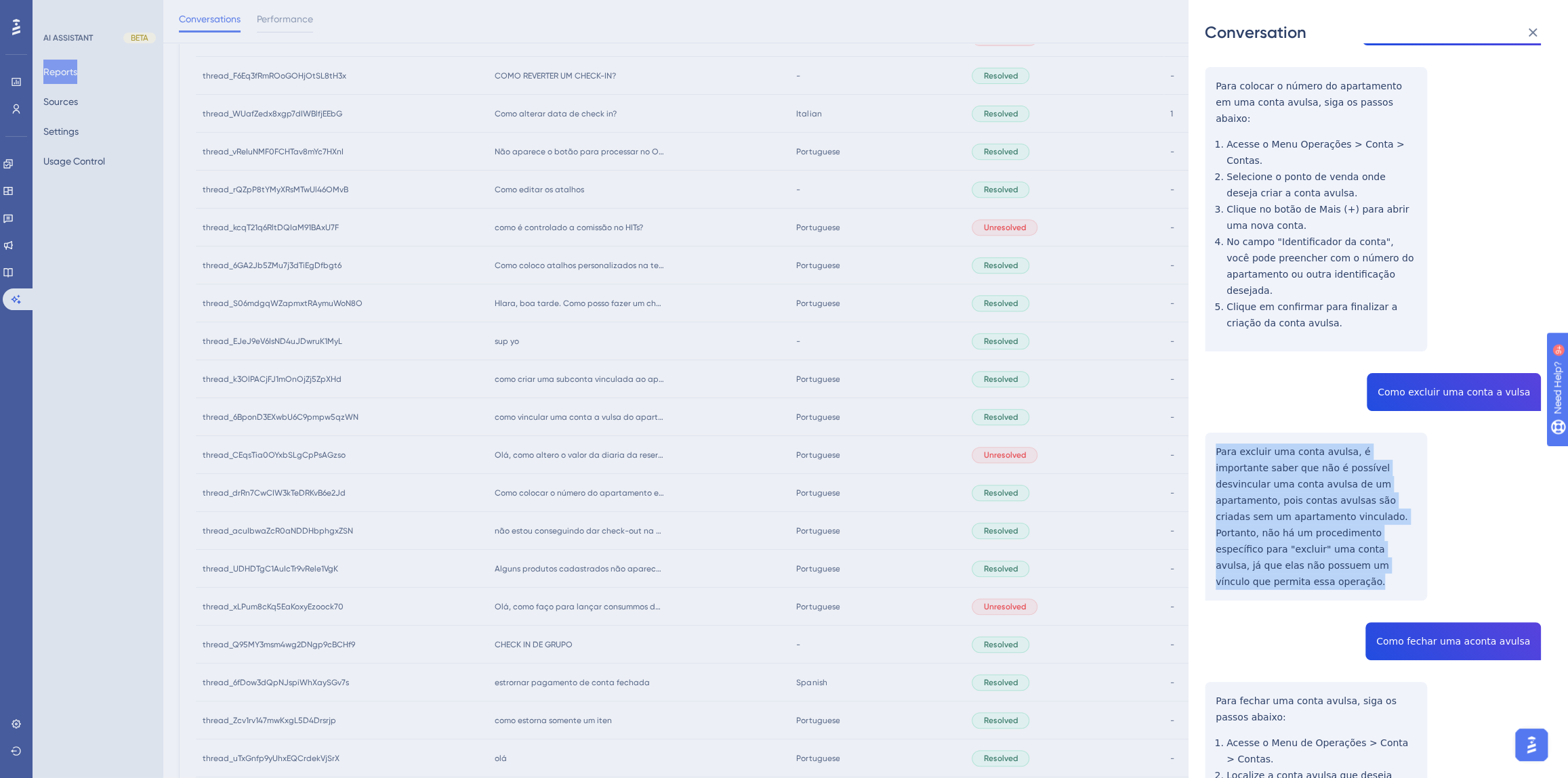
drag, startPoint x: 1270, startPoint y: 514, endPoint x: 1210, endPoint y: 398, distance: 130.6
click at [1210, 398] on div "thread_drRn7CwCIW3kTeDRKvB6e2Jd Copy - - 6_Marinho, Alana User Conversation His…" at bounding box center [1373, 431] width 336 height 1112
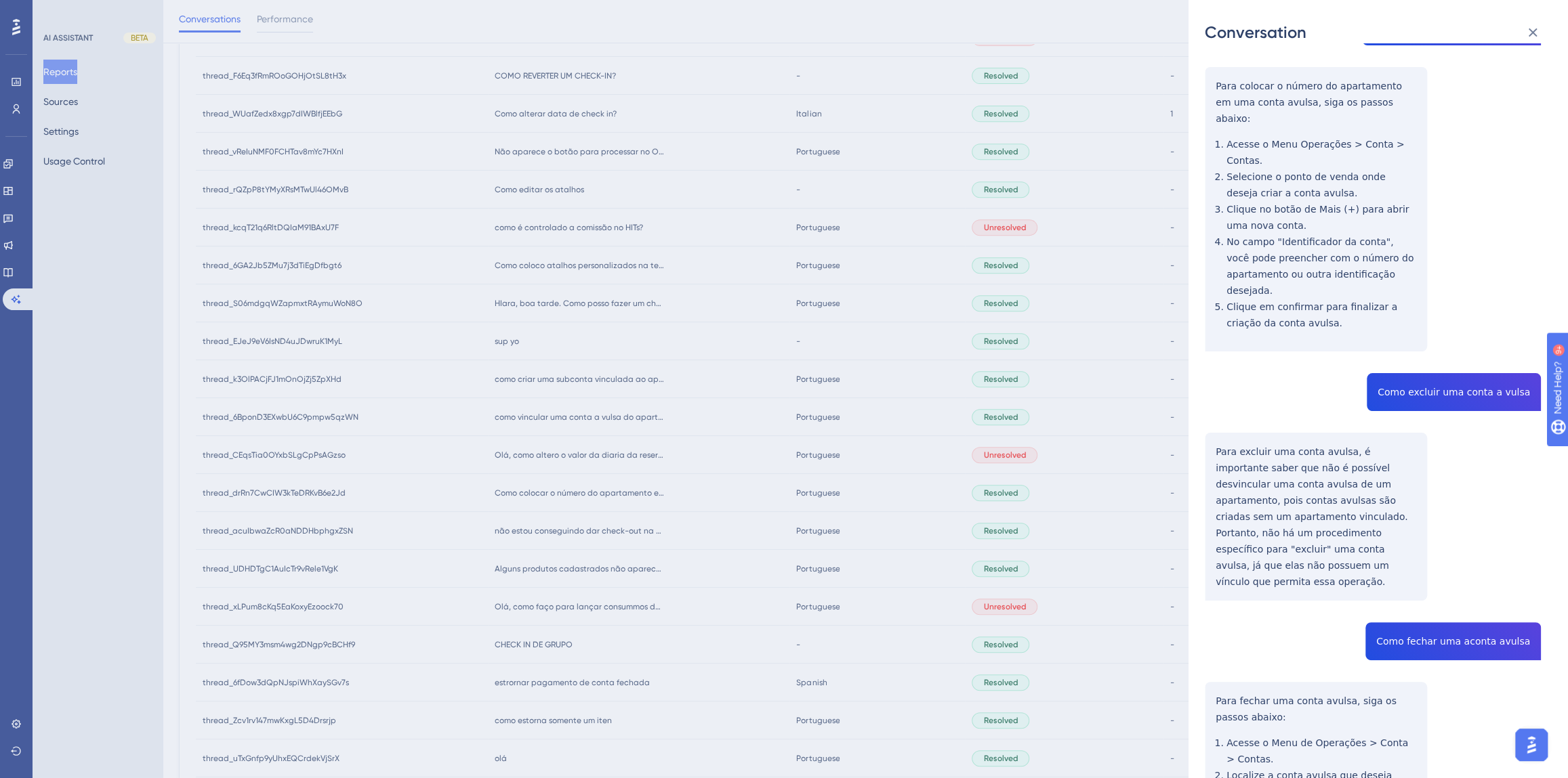
click at [1411, 571] on div "thread_drRn7CwCIW3kTeDRKvB6e2Jd Copy - - 6_Marinho, Alana User Conversation His…" at bounding box center [1373, 431] width 336 height 1112
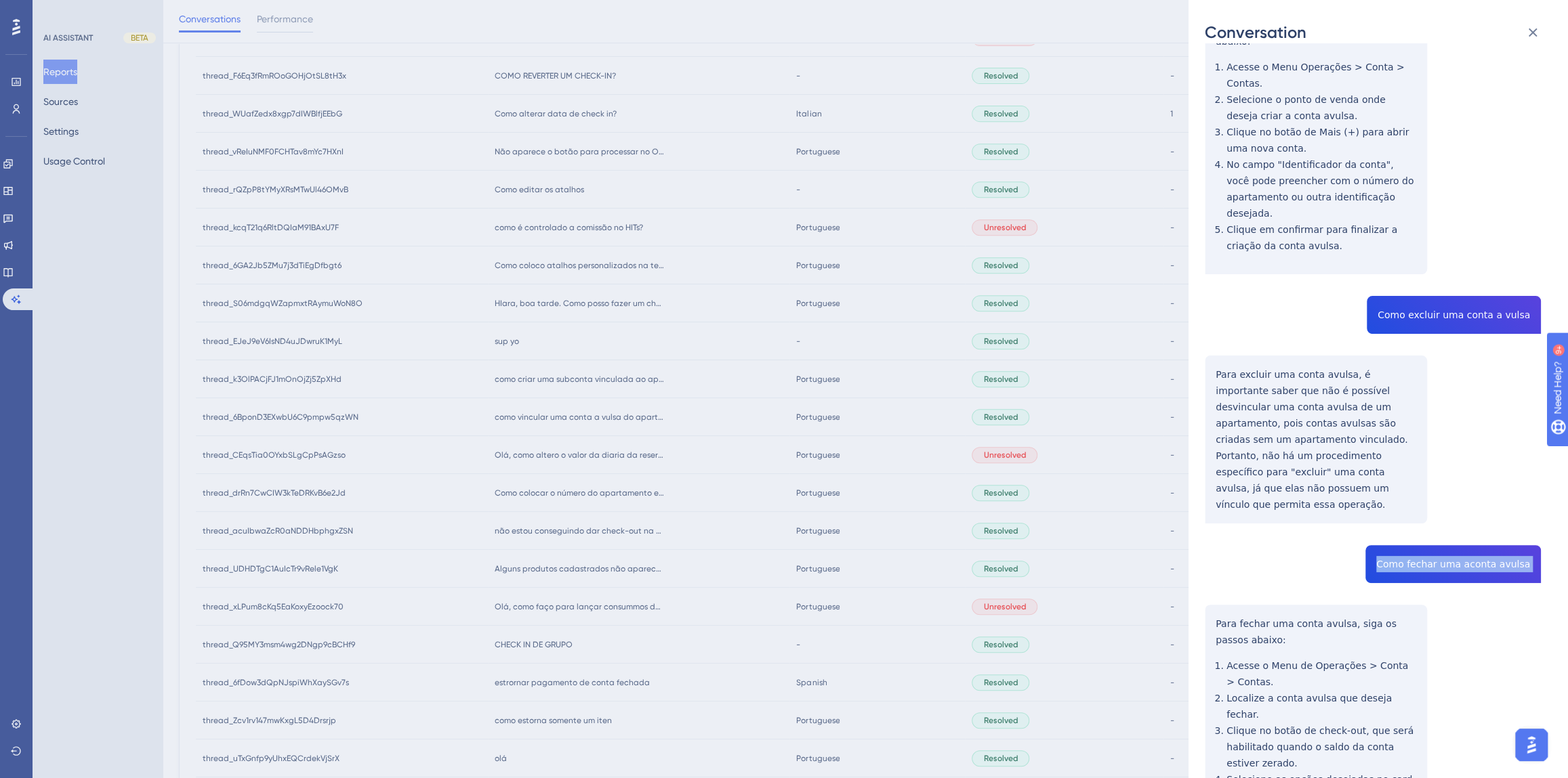
scroll to position [301, 0]
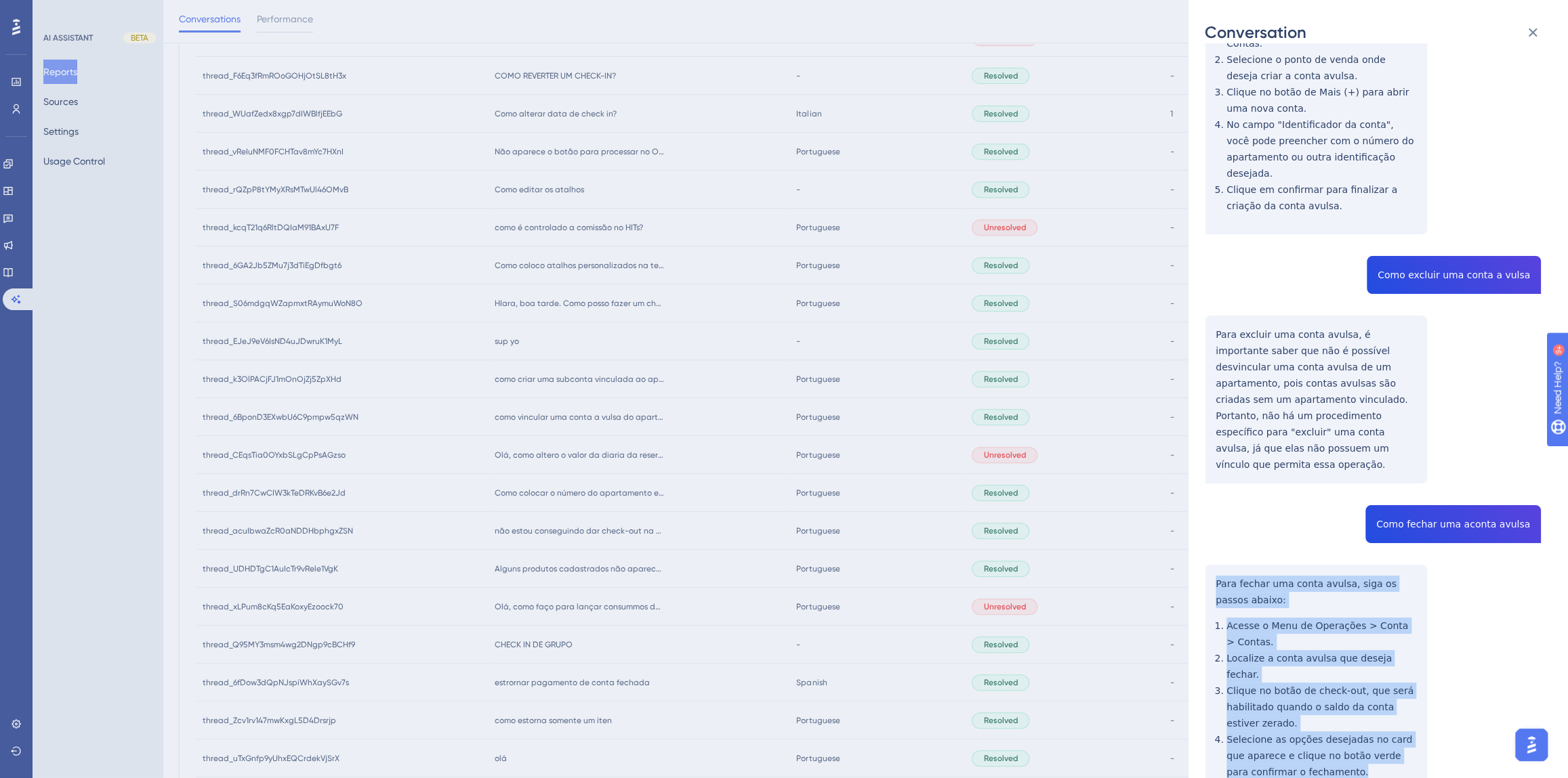
drag, startPoint x: 1319, startPoint y: 688, endPoint x: 1216, endPoint y: 520, distance: 197.1
click at [1216, 520] on div "thread_drRn7CwCIW3kTeDRKvB6e2Jd Copy - - 6_Marinho, Alana User Conversation His…" at bounding box center [1373, 314] width 336 height 1112
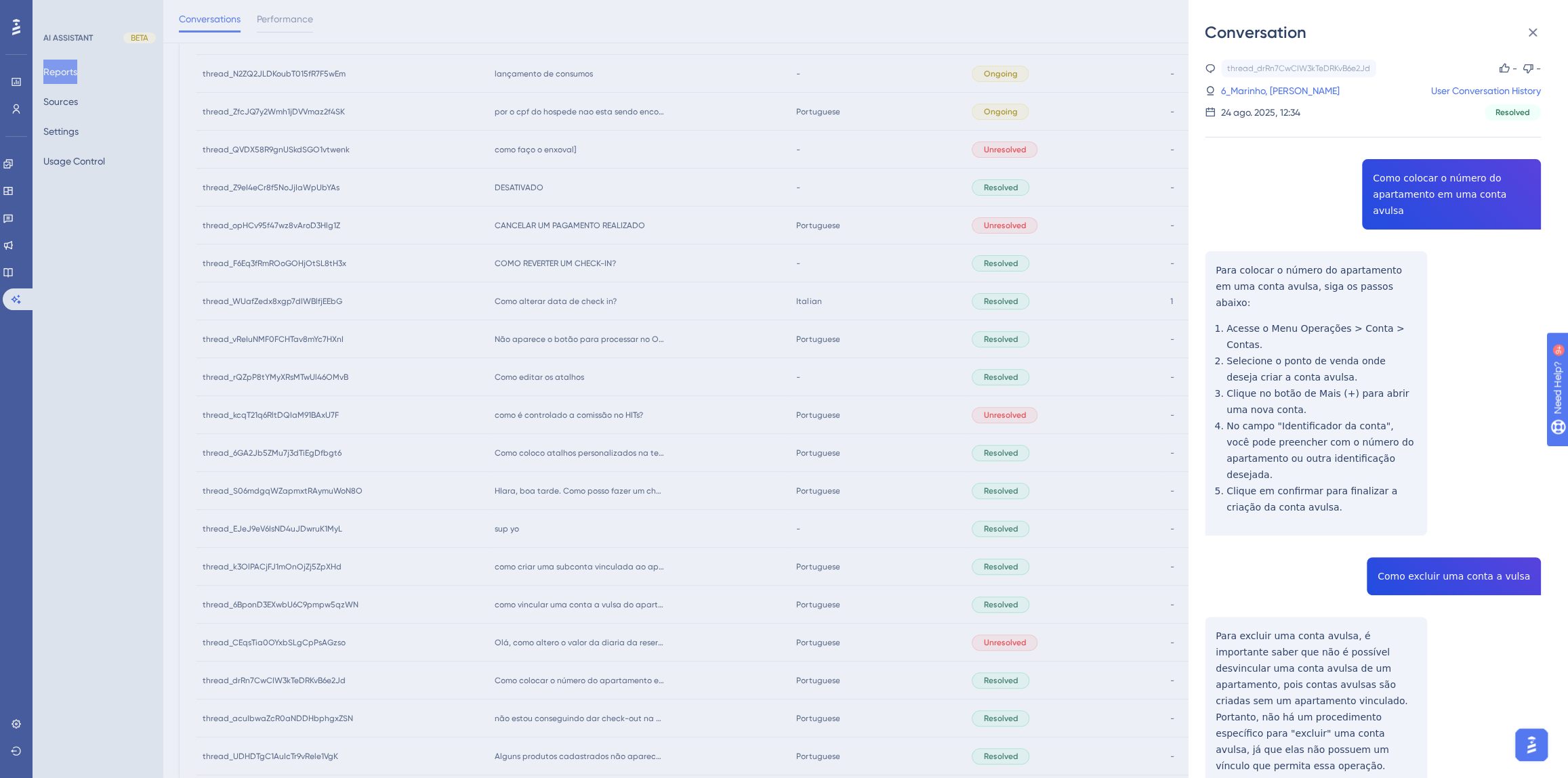
scroll to position [123, 0]
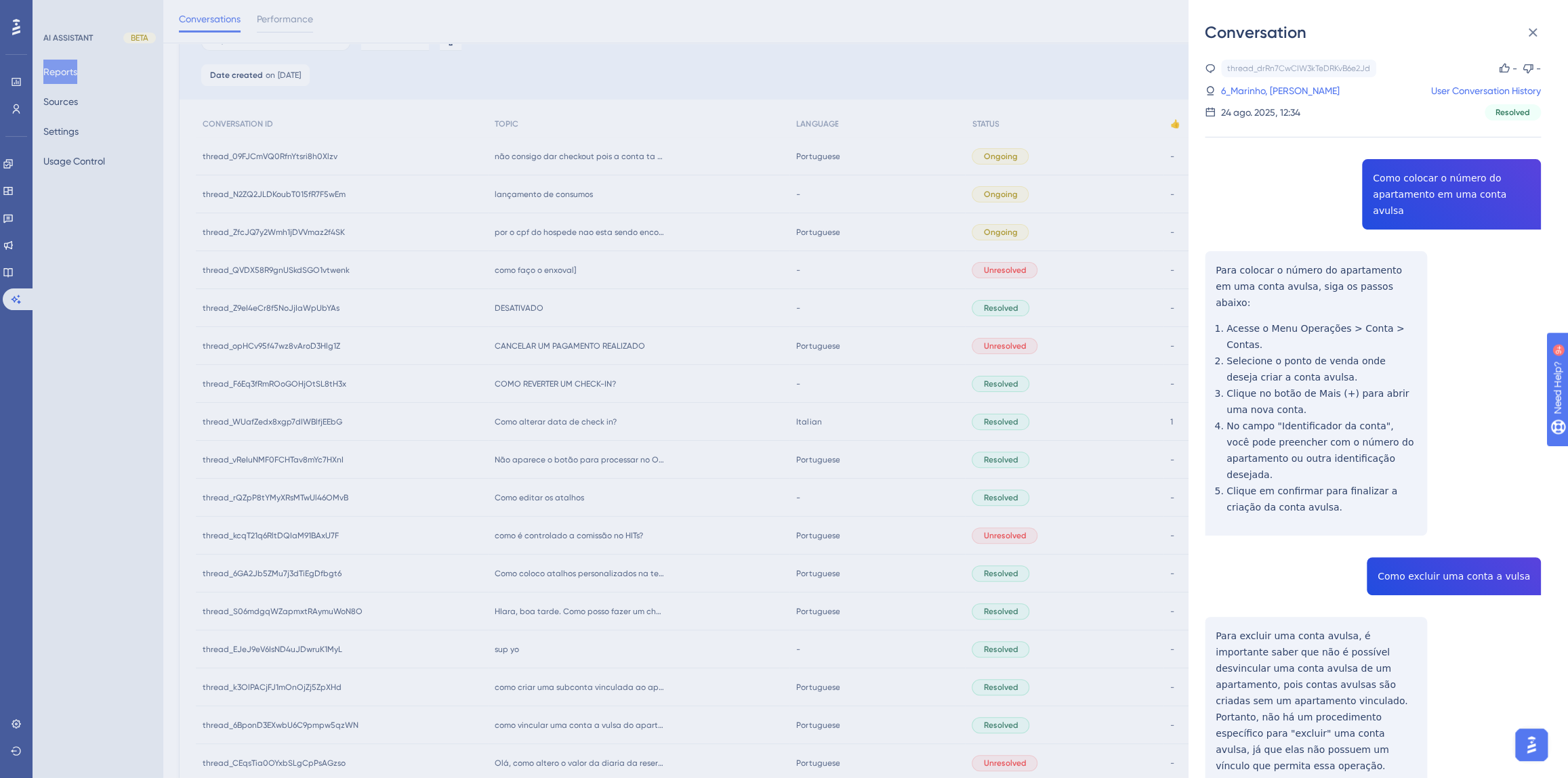
click at [1266, 101] on div "thread_drRn7CwCIW3kTeDRKvB6e2Jd Copy - - 6_Marinho, Alana User Conversation His…" at bounding box center [1373, 90] width 336 height 61
click at [1259, 96] on link "6_Marinho, [PERSON_NAME]" at bounding box center [1280, 90] width 119 height 16
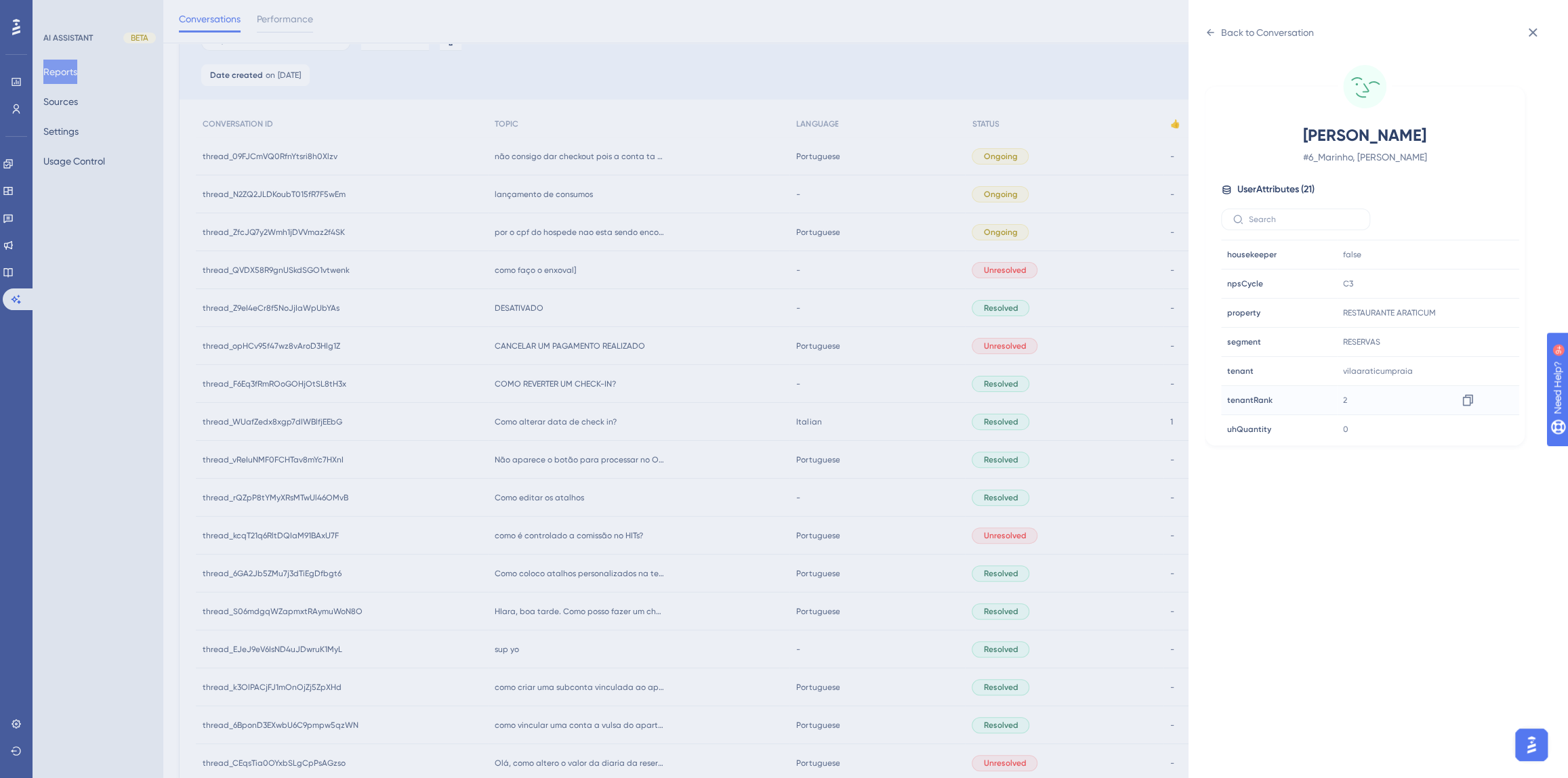
scroll to position [411, 0]
click at [1471, 334] on icon at bounding box center [1467, 334] width 10 height 12
click at [1290, 31] on div "Back to Conversation" at bounding box center [1267, 32] width 93 height 16
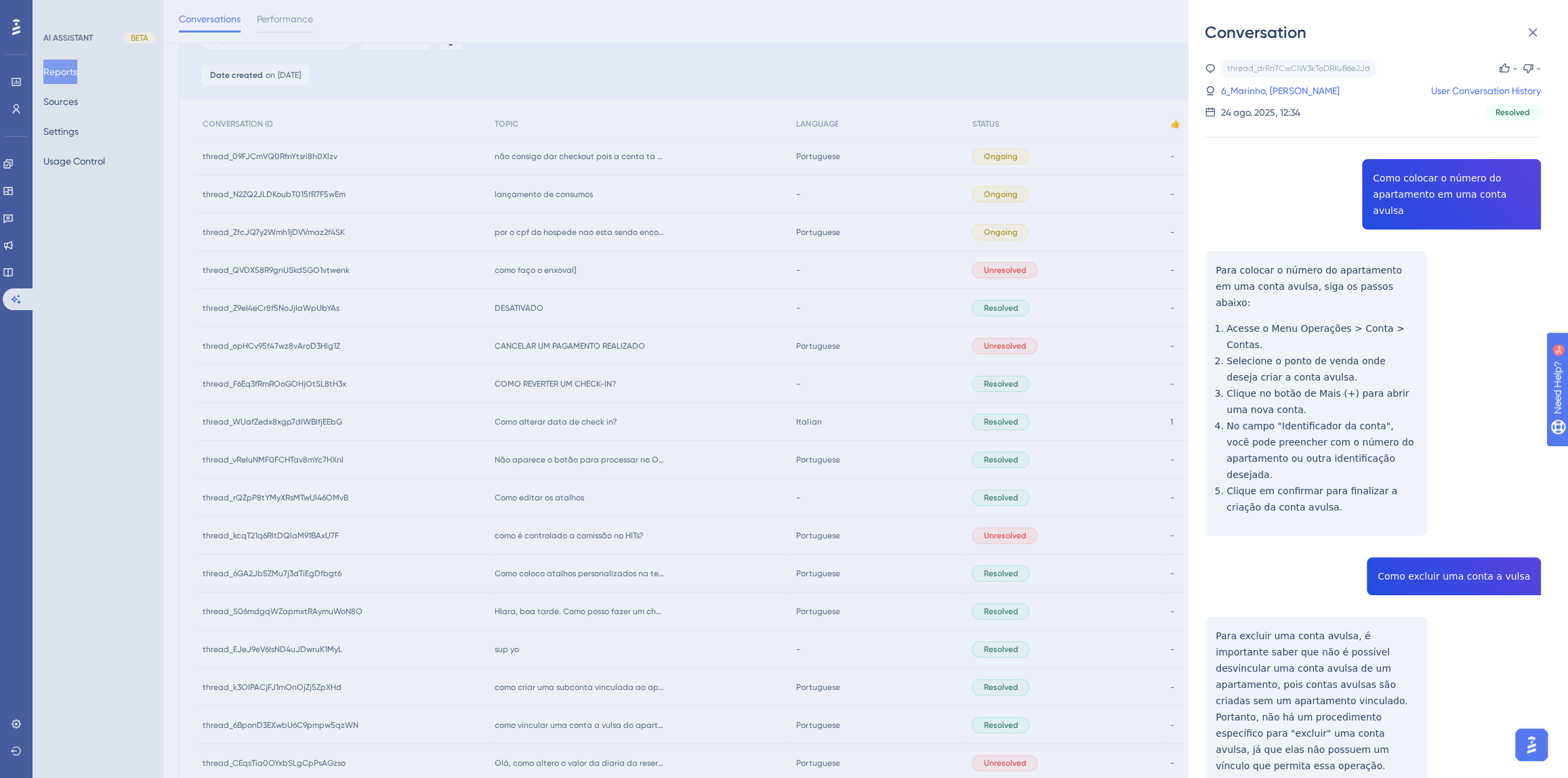
click at [686, 524] on div "Conversation thread_drRn7CwCIW3kTeDRKvB6e2Jd Copy - - 6_Marinho, Alana User Con…" at bounding box center [784, 389] width 1568 height 778
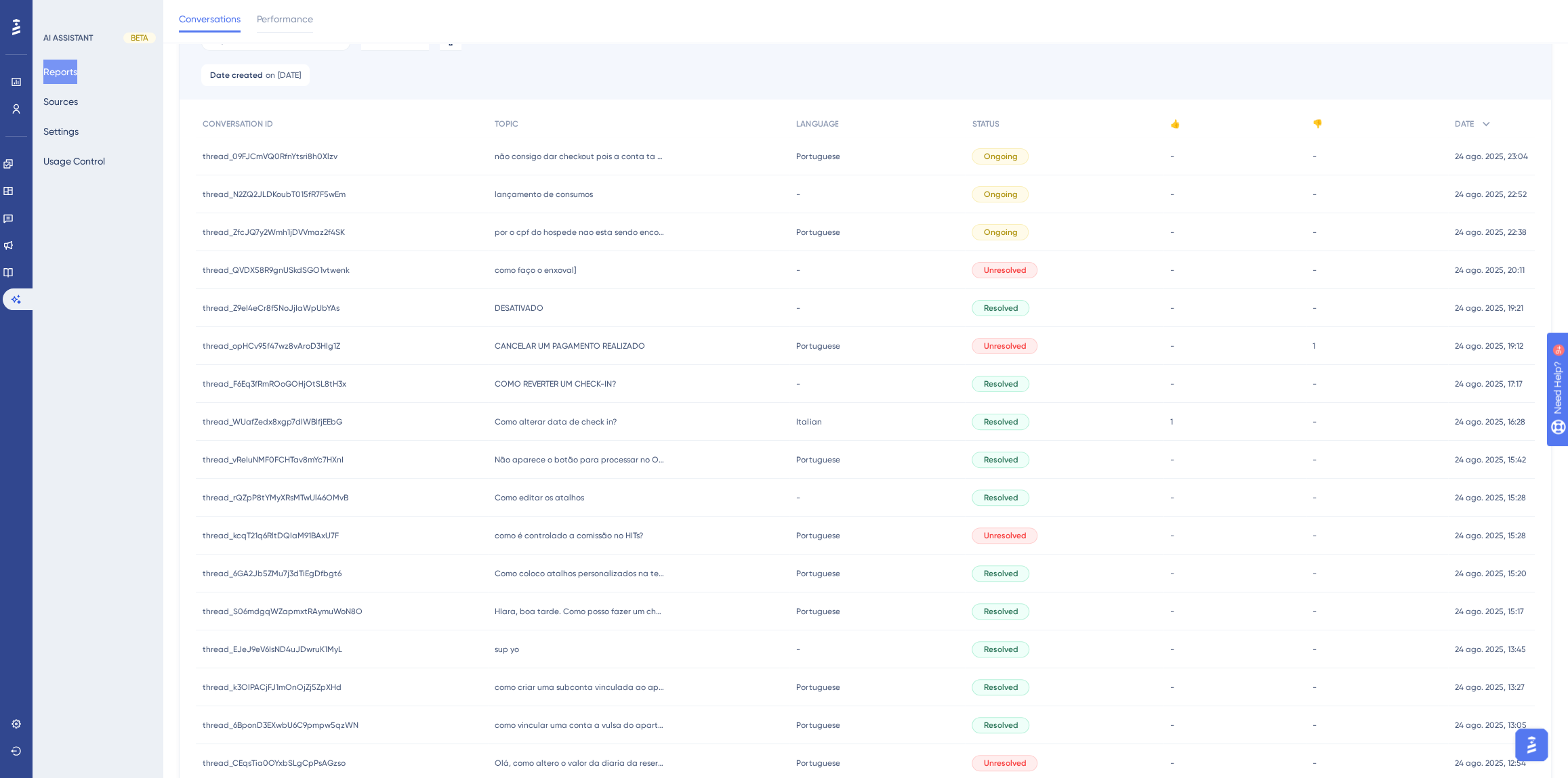
scroll to position [247, 0]
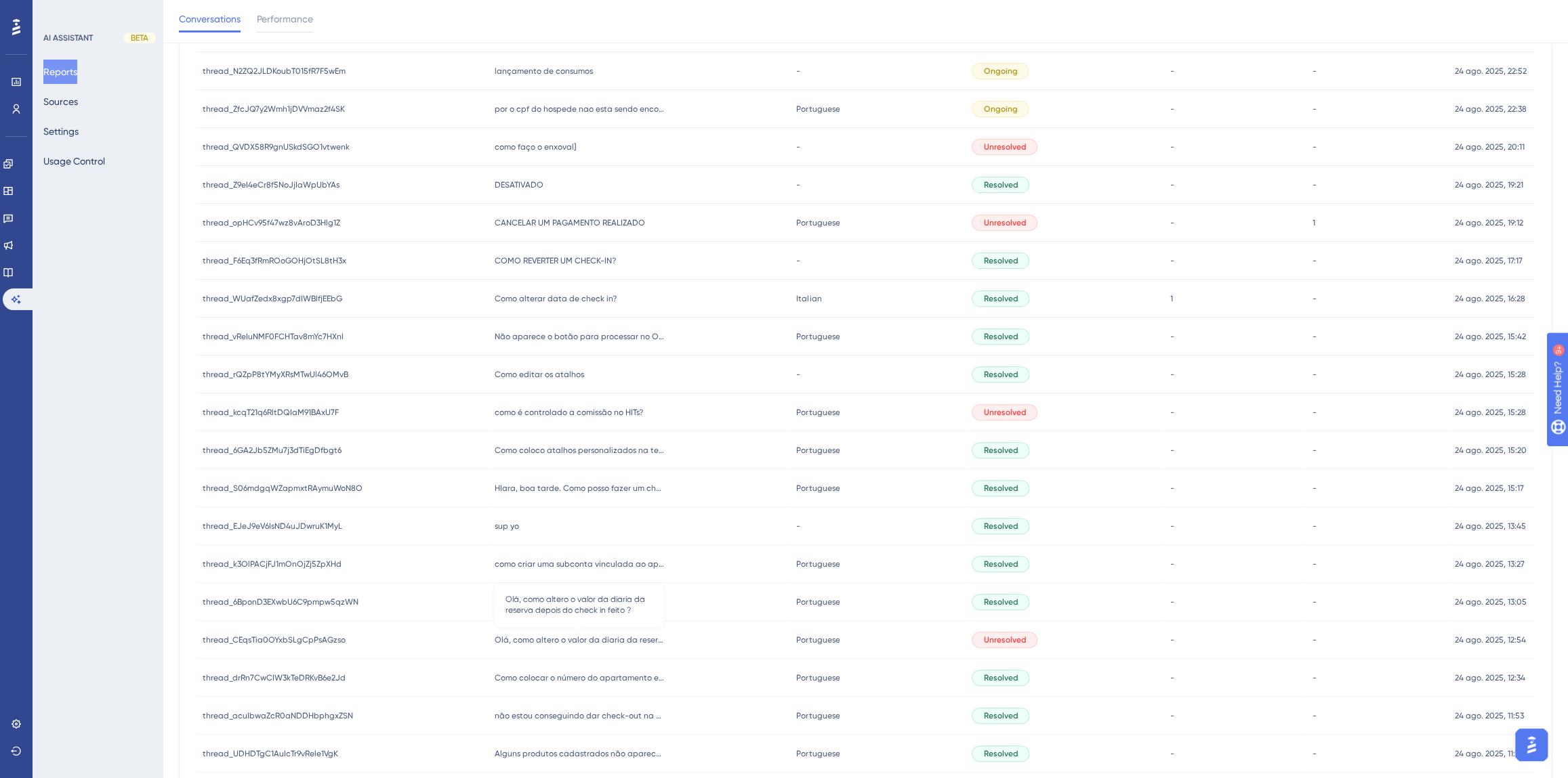
click at [569, 644] on span "Olá, como altero o valor da diaria da reserva depois do check in feito ?" at bounding box center [579, 640] width 169 height 11
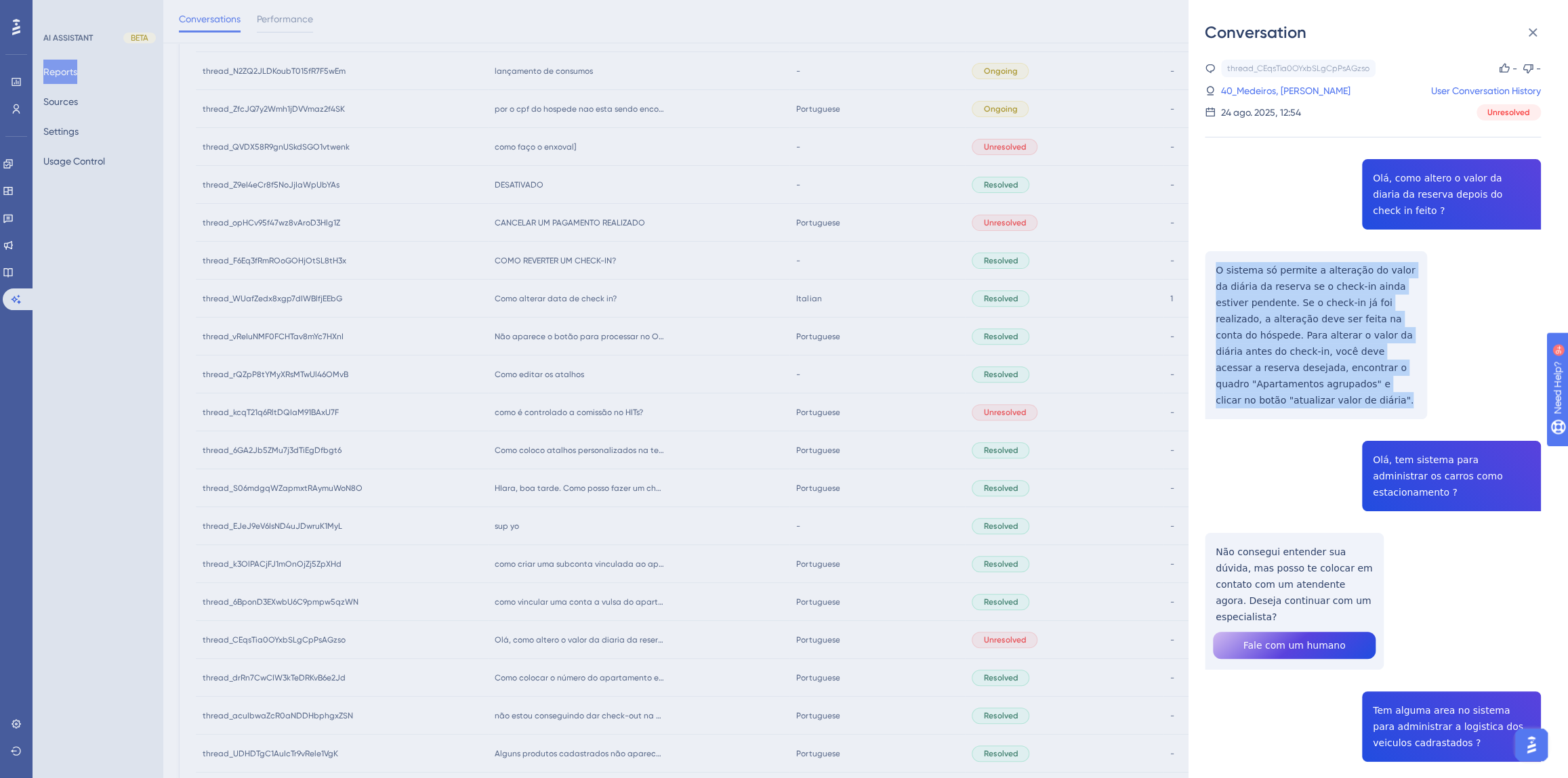
drag, startPoint x: 1351, startPoint y: 367, endPoint x: 1214, endPoint y: 256, distance: 176.3
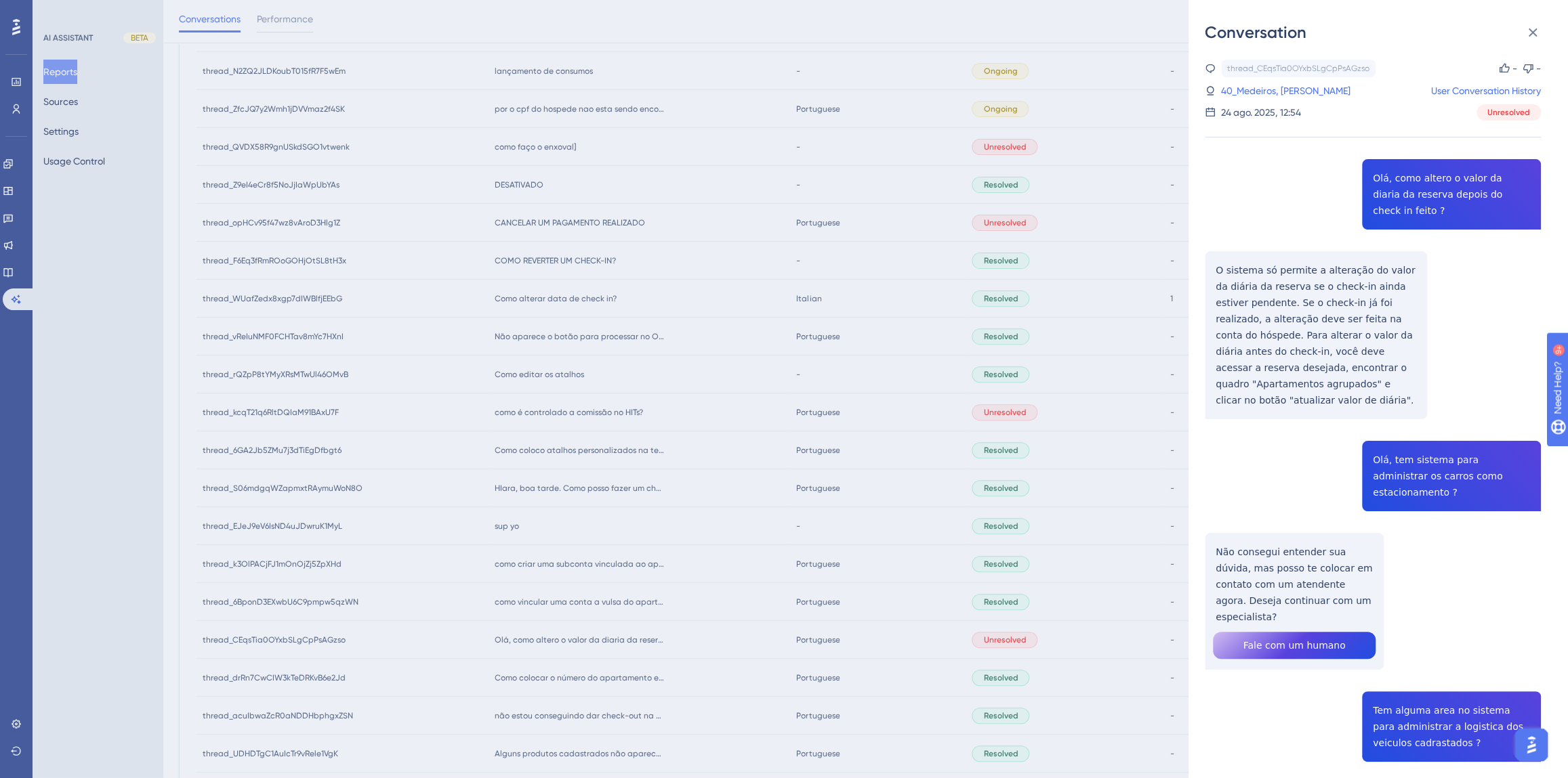
drag, startPoint x: 1361, startPoint y: 554, endPoint x: 1170, endPoint y: 484, distance: 203.4
click at [1202, 507] on div "Conversation thread_CEqsTia0OYxbSLgCpPsAGzso Copy - - 40_Medeiros, [PERSON_NAME…" at bounding box center [1378, 389] width 379 height 778
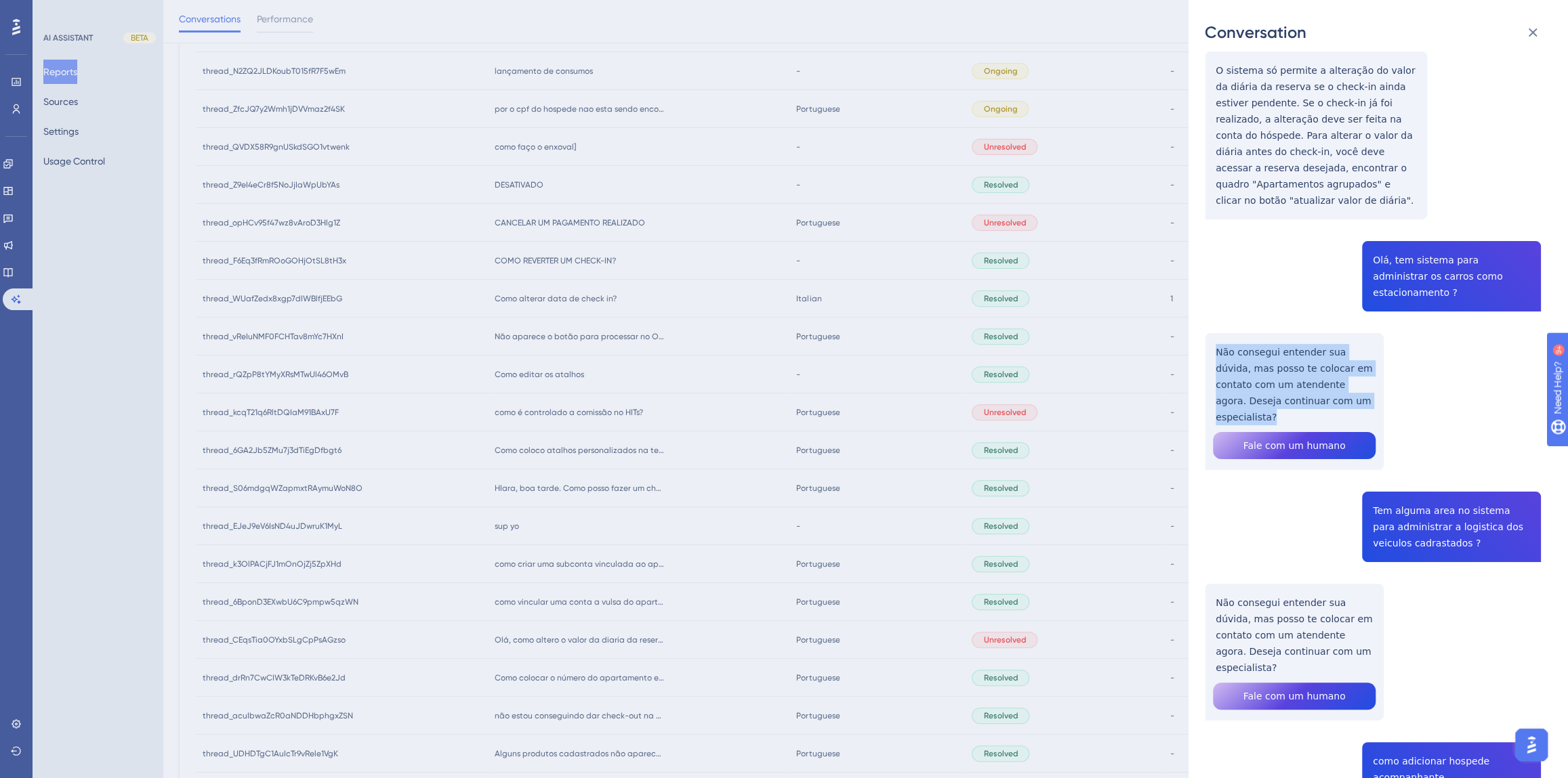
scroll to position [308, 0]
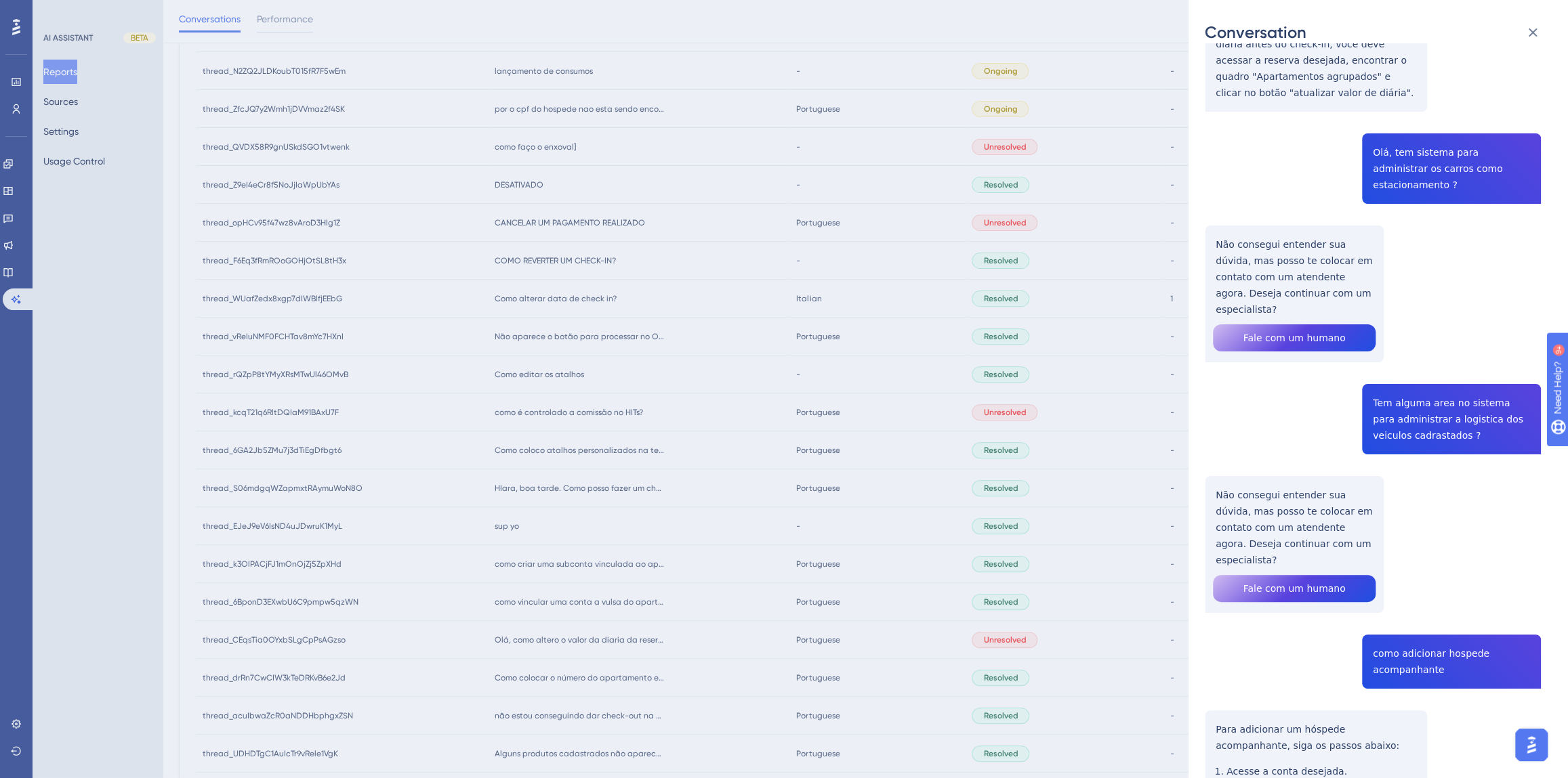
click at [1401, 352] on div "thread_CEqsTia0OYxbSLgCpPsAGzso Copy - - 40_Medeiros, [PERSON_NAME] User Conver…" at bounding box center [1373, 757] width 336 height 2008
click at [1300, 464] on div "thread_CEqsTia0OYxbSLgCpPsAGzso Copy - - 40_Medeiros, [PERSON_NAME] User Conver…" at bounding box center [1373, 757] width 336 height 2008
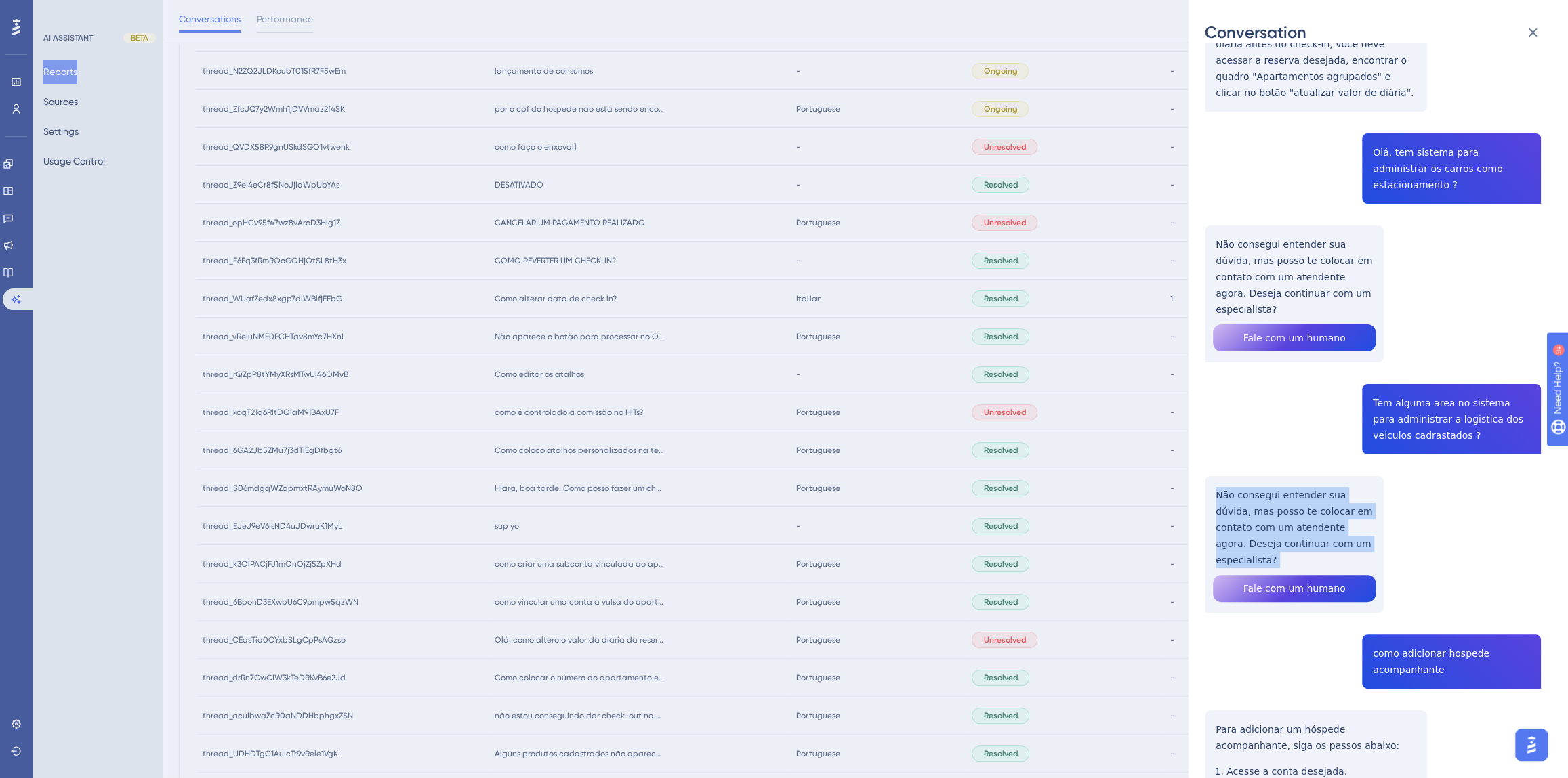
click at [1300, 464] on div "thread_CEqsTia0OYxbSLgCpPsAGzso Copy - - 40_Medeiros, [PERSON_NAME] User Conver…" at bounding box center [1373, 757] width 336 height 2008
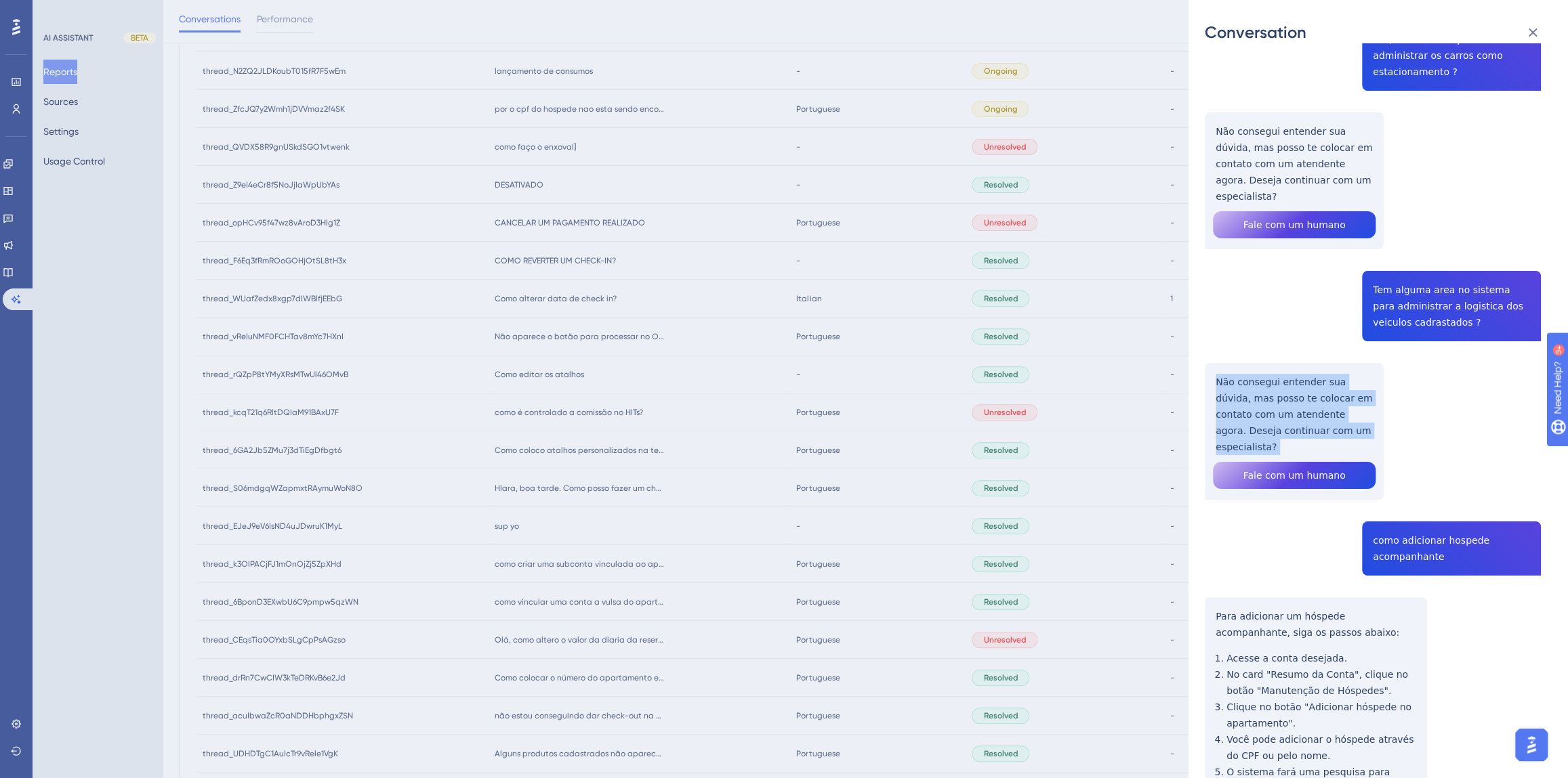
scroll to position [616, 0]
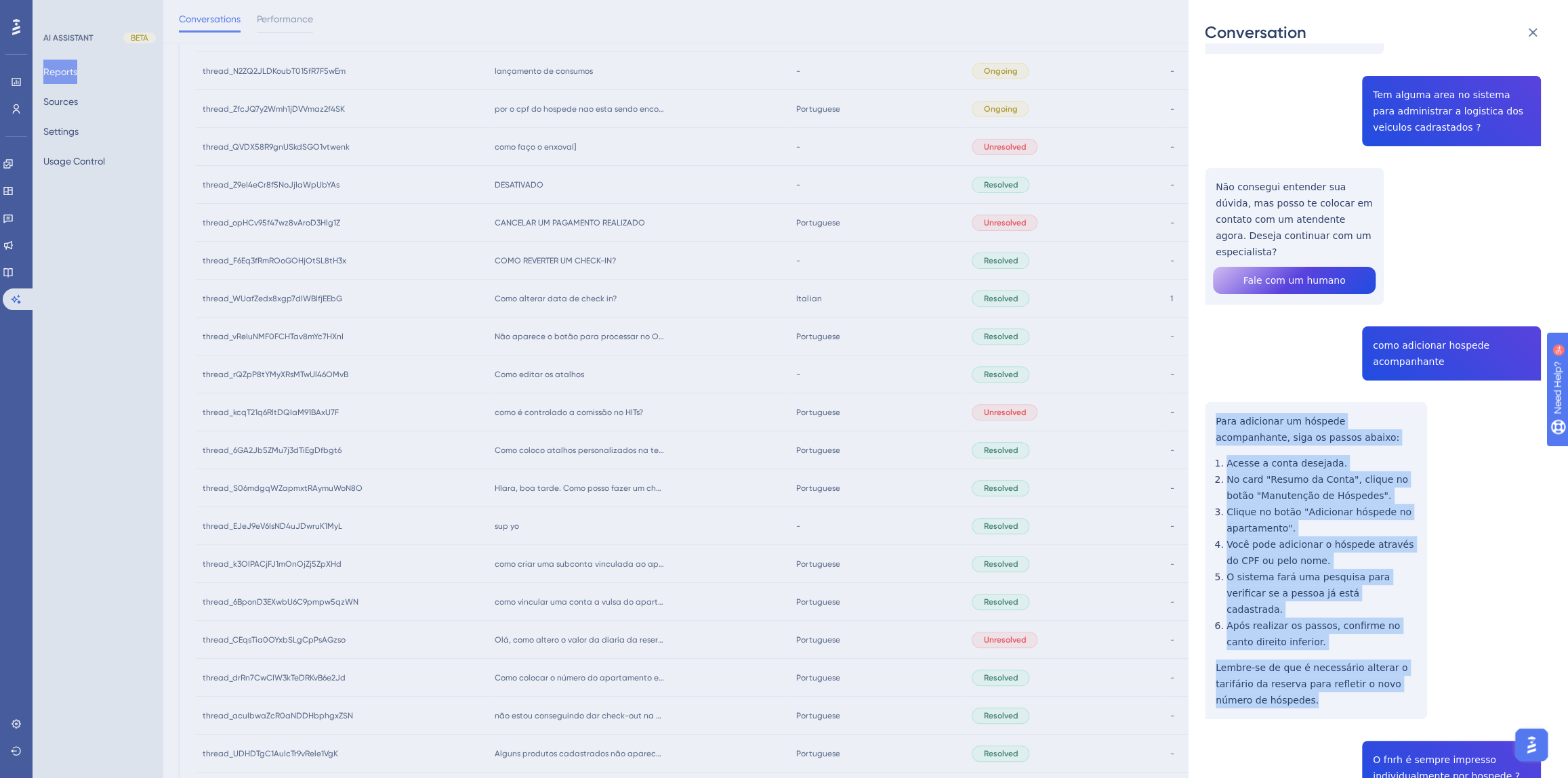
drag, startPoint x: 1284, startPoint y: 599, endPoint x: 1211, endPoint y: 342, distance: 267.2
click at [1211, 342] on div "thread_CEqsTia0OYxbSLgCpPsAGzso Copy - - 40_Medeiros, [PERSON_NAME] User Conver…" at bounding box center [1373, 448] width 336 height 2008
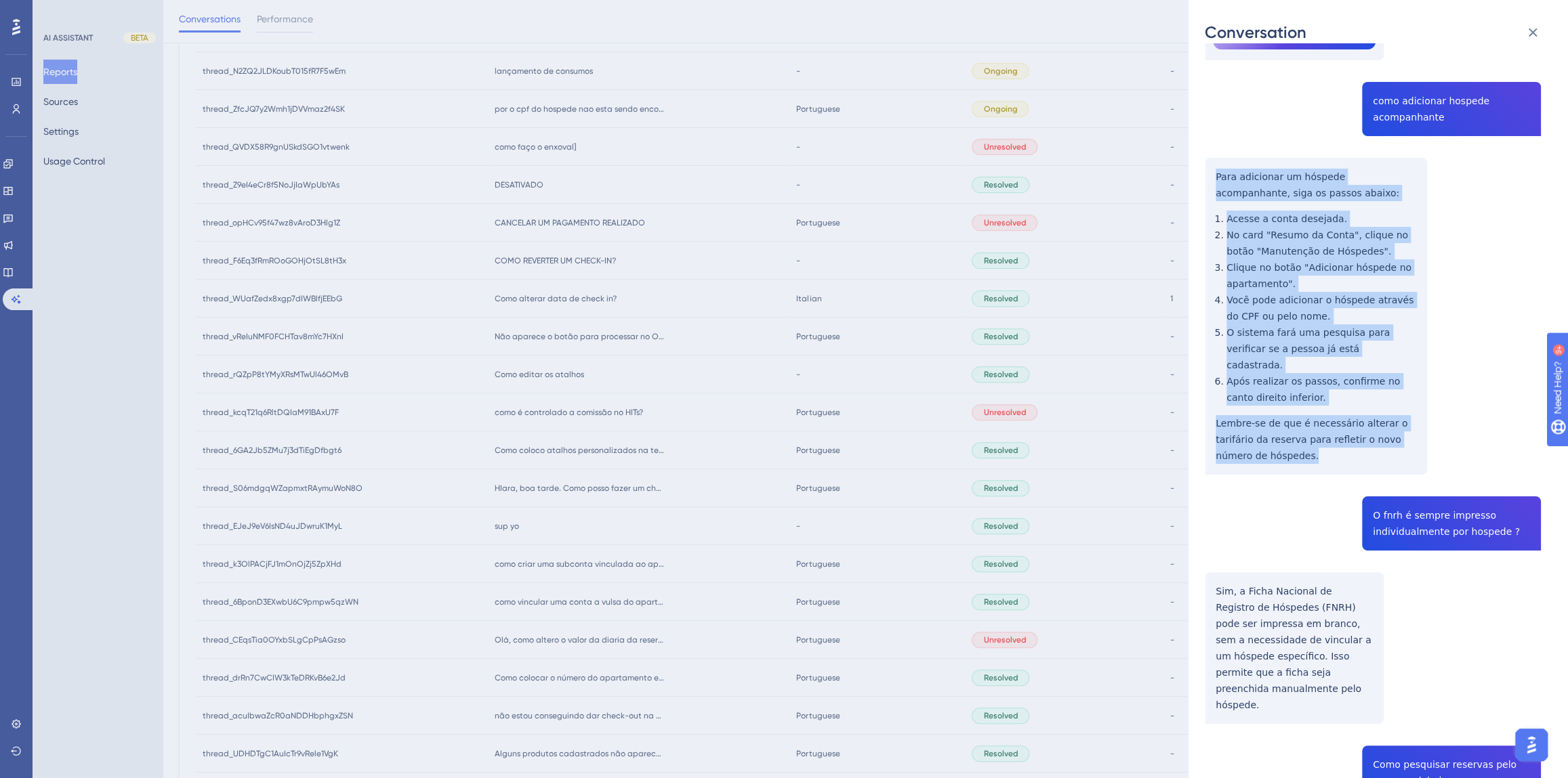
scroll to position [923, 0]
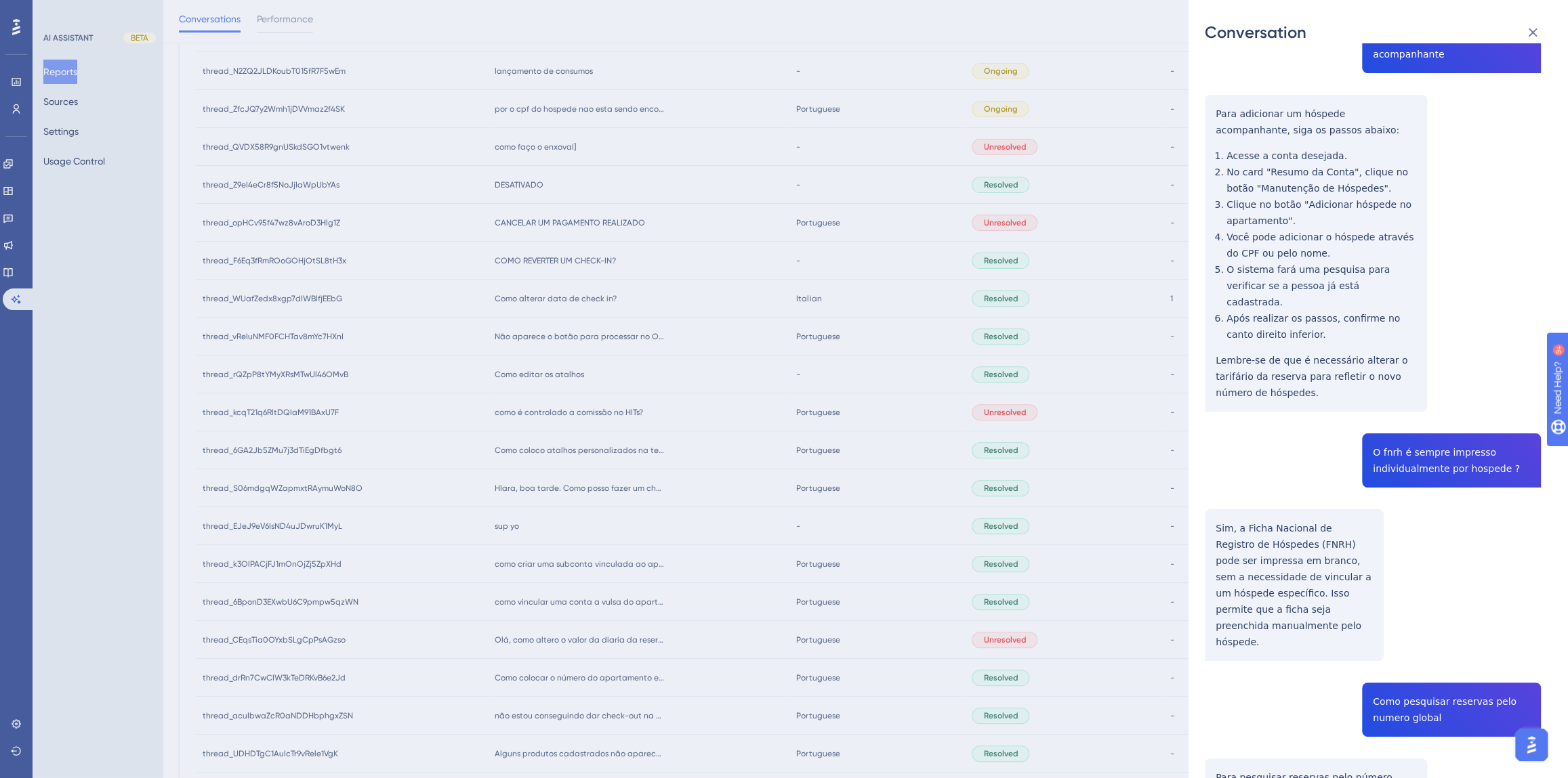
click at [1430, 373] on div "thread_CEqsTia0OYxbSLgCpPsAGzso Copy - - 40_Medeiros, [PERSON_NAME] User Conver…" at bounding box center [1373, 140] width 336 height 2008
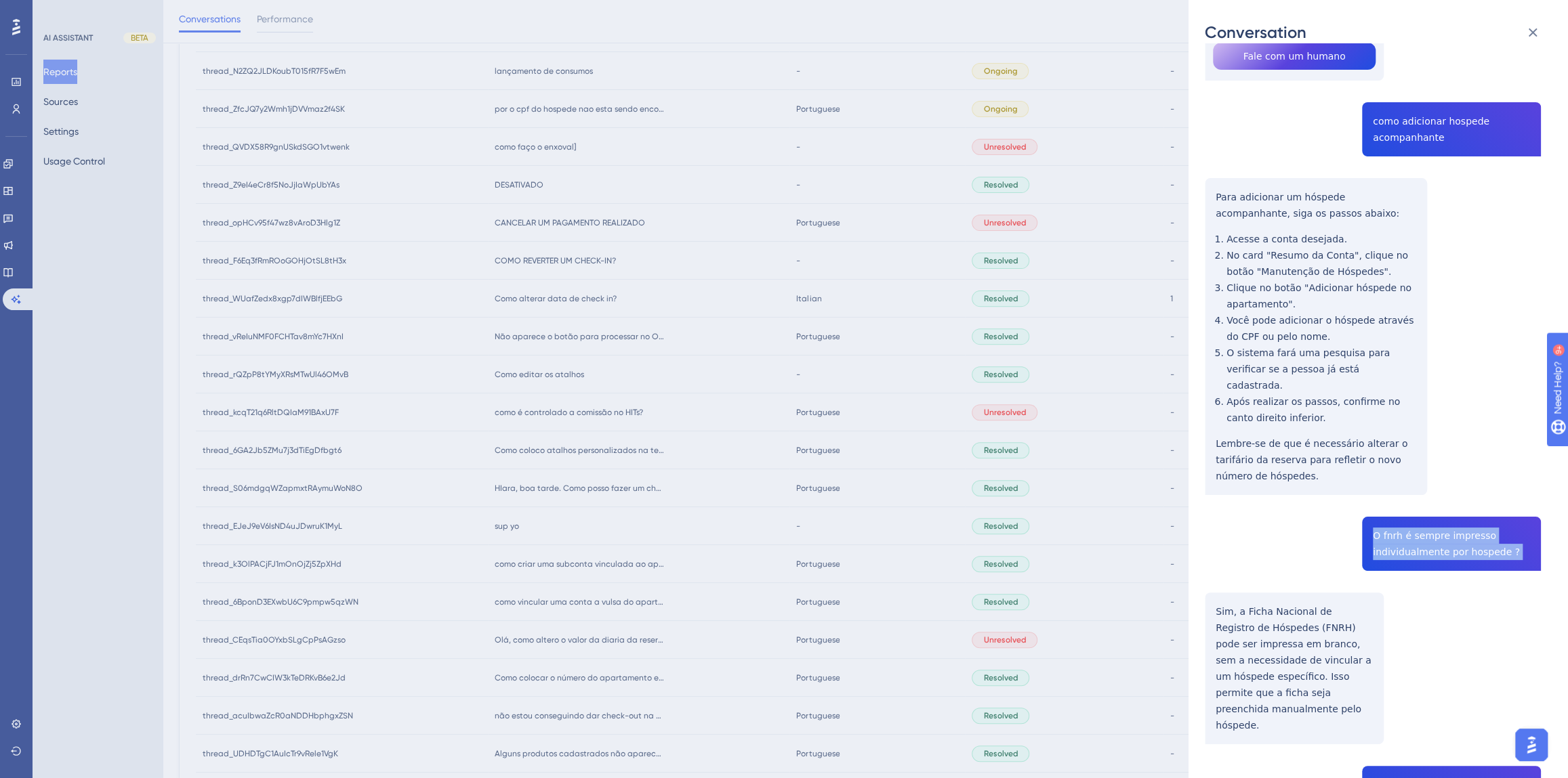
scroll to position [739, 0]
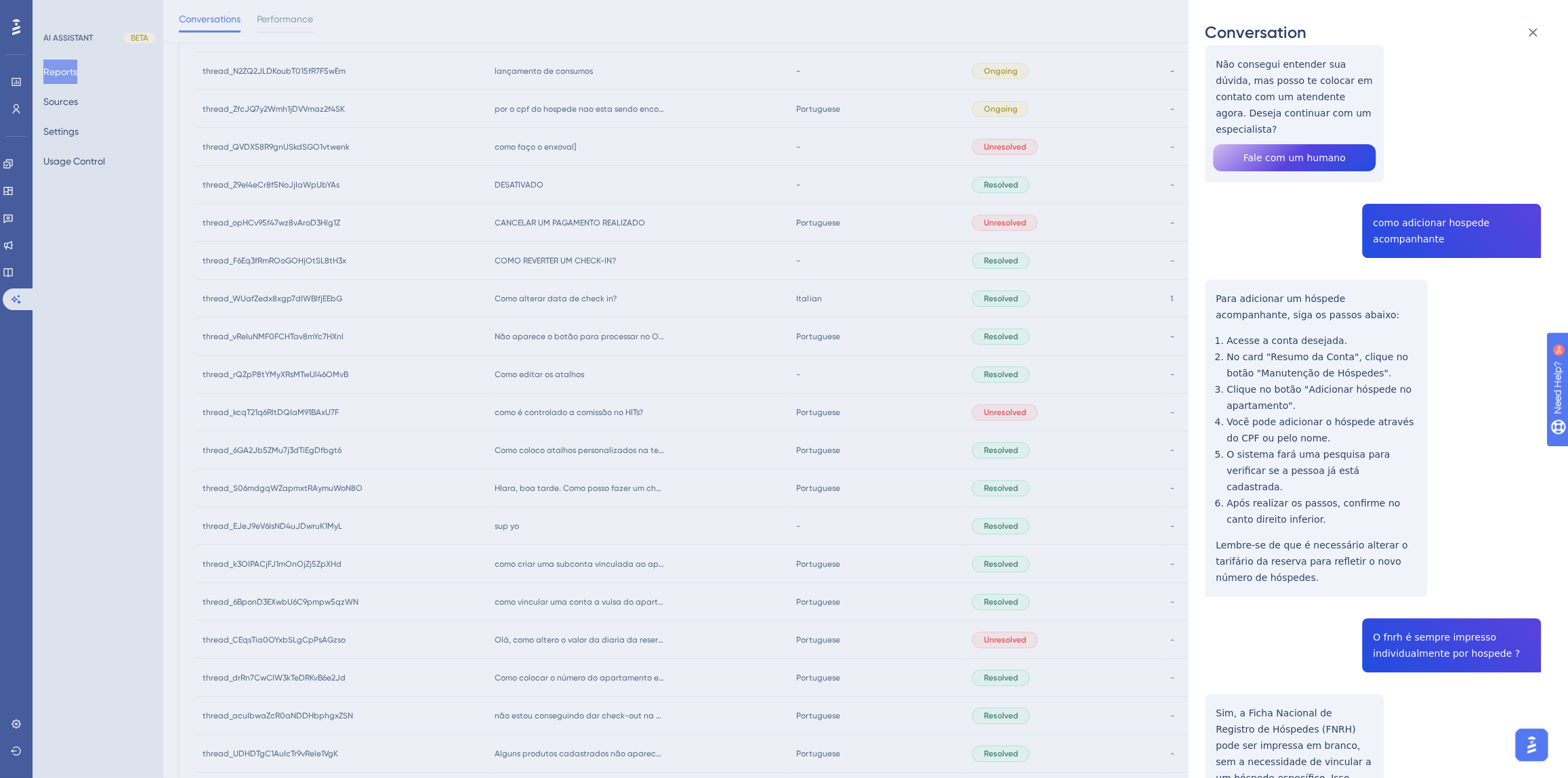
click at [1411, 157] on div "thread_CEqsTia0OYxbSLgCpPsAGzso Copy - - 40_Medeiros, [PERSON_NAME] User Conver…" at bounding box center [1373, 326] width 336 height 2008
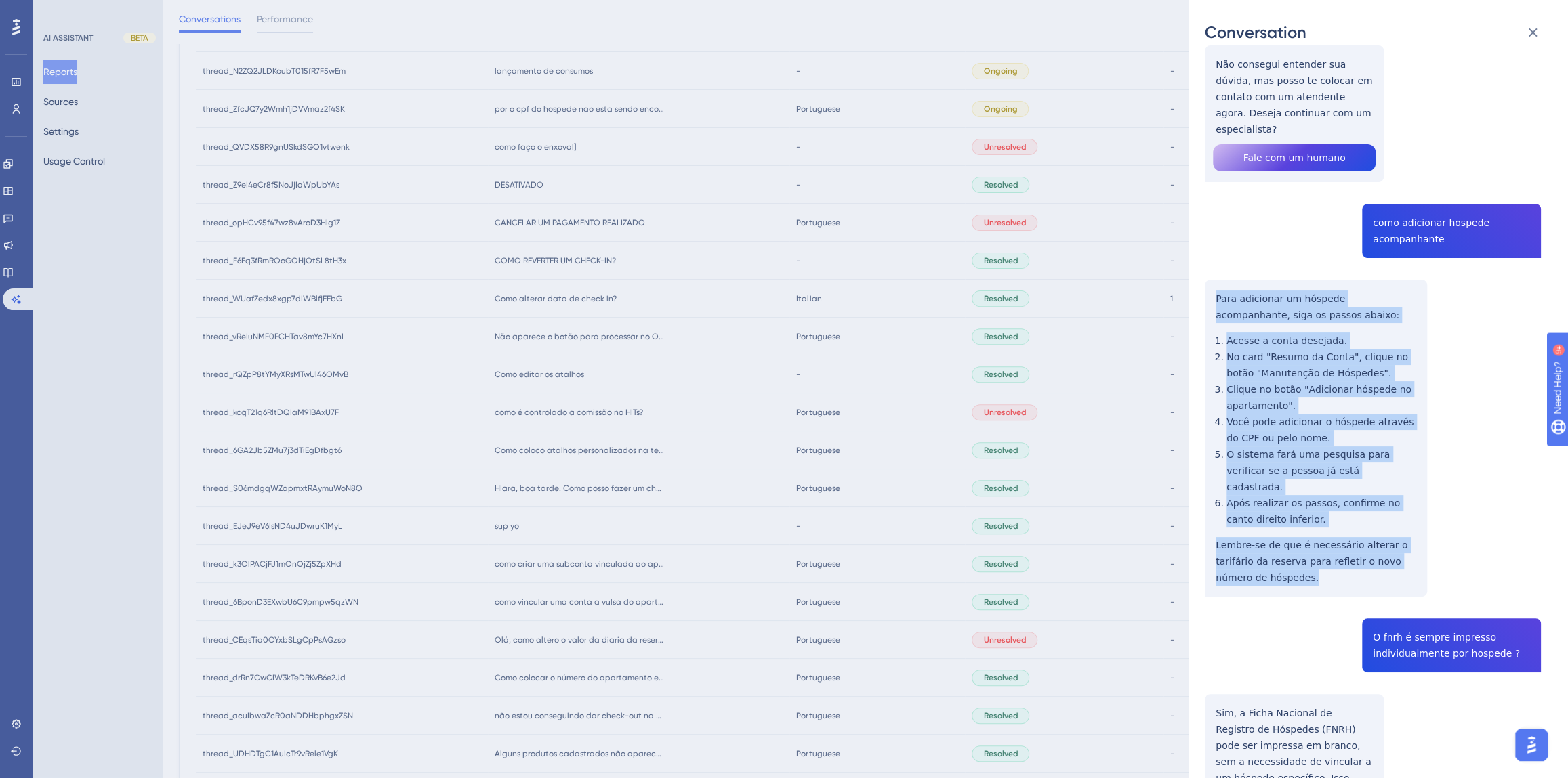
drag, startPoint x: 1291, startPoint y: 481, endPoint x: 1205, endPoint y: 214, distance: 280.5
click at [1205, 214] on div "thread_CEqsTia0OYxbSLgCpPsAGzso Copy - - 40_Medeiros, [PERSON_NAME] User Conver…" at bounding box center [1373, 326] width 336 height 2008
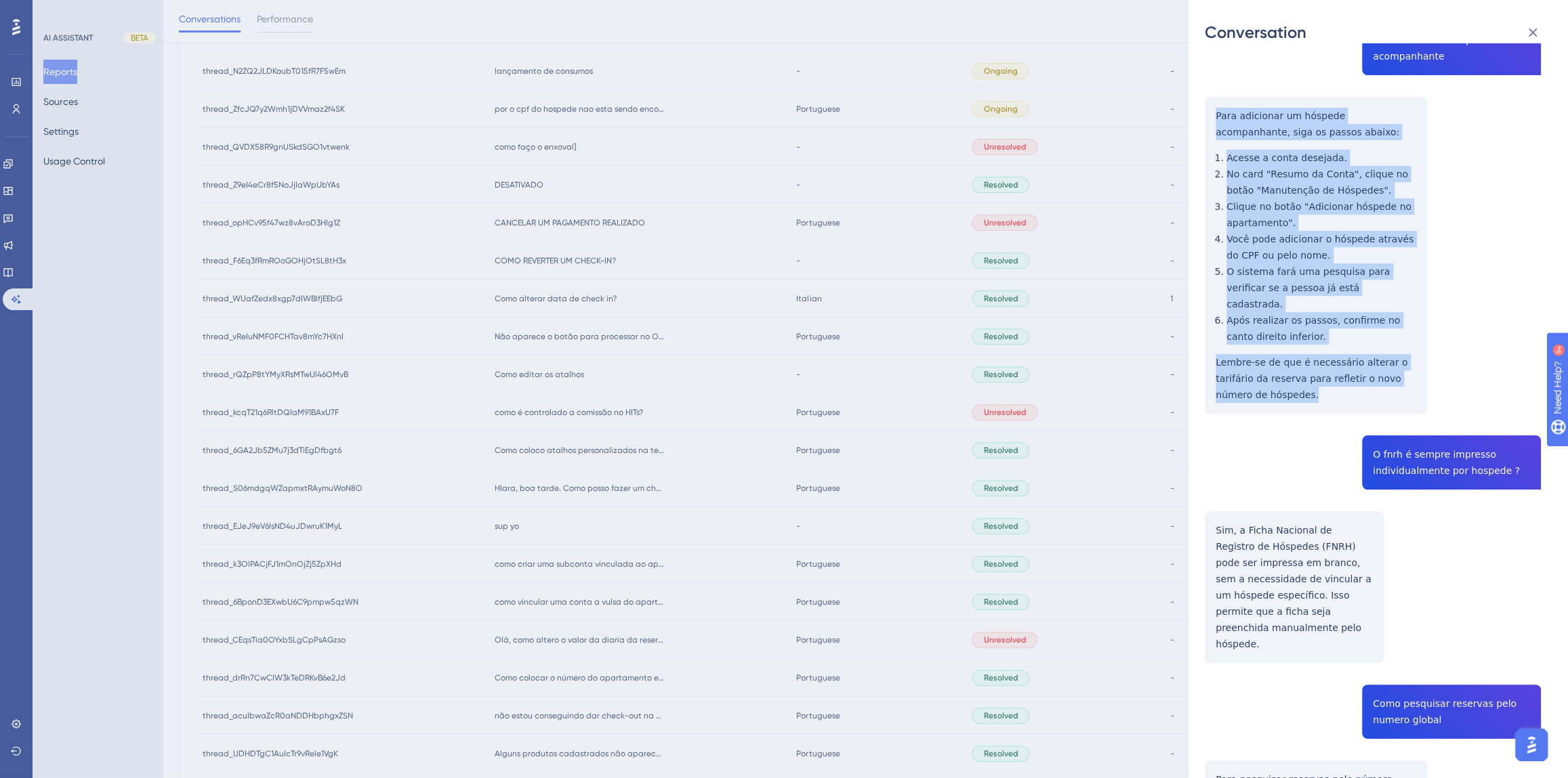
scroll to position [923, 0]
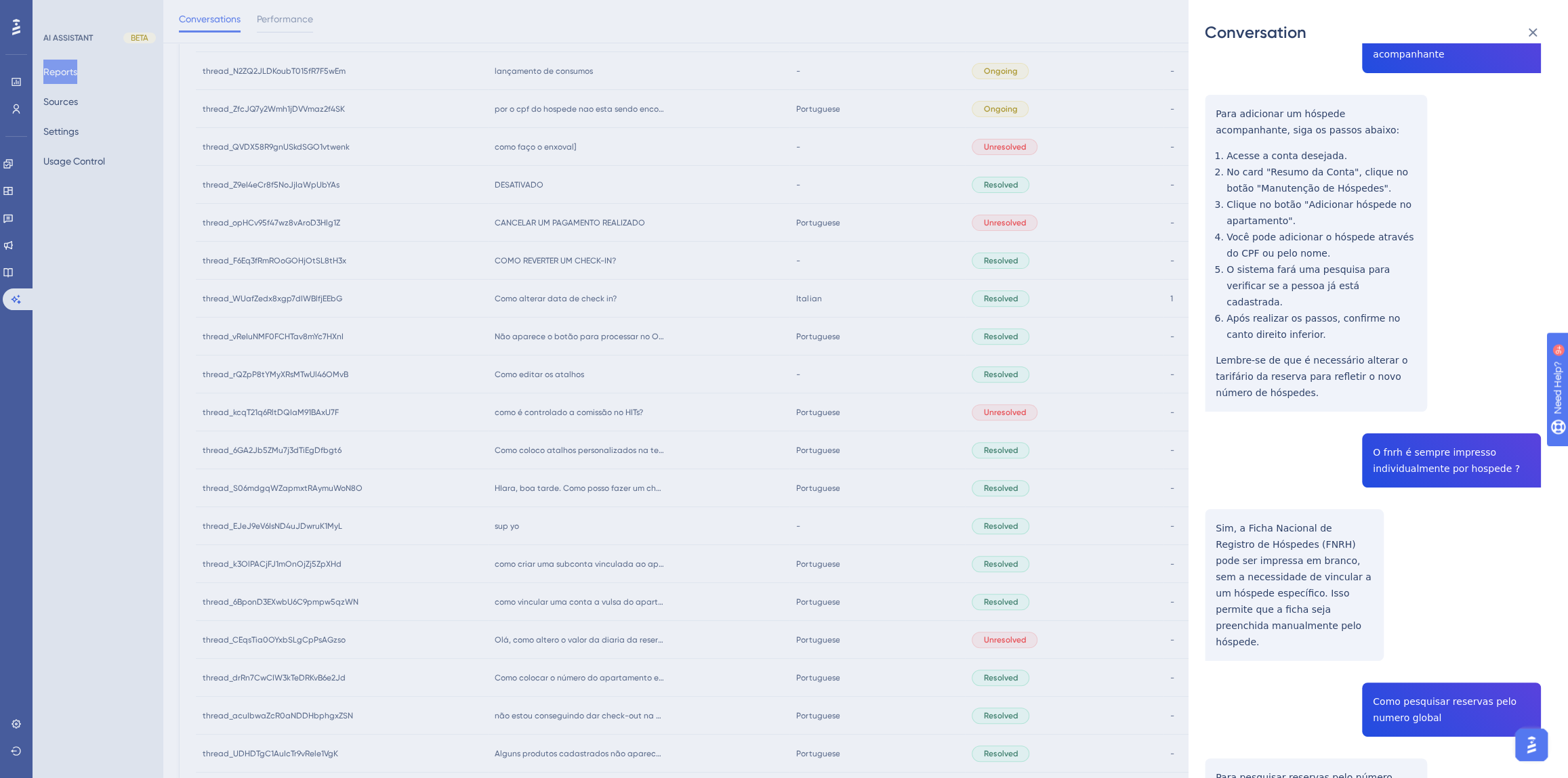
click at [1432, 381] on div "thread_CEqsTia0OYxbSLgCpPsAGzso Copy - - 40_Medeiros, [PERSON_NAME] User Conver…" at bounding box center [1373, 140] width 336 height 2008
click at [1424, 358] on div "thread_CEqsTia0OYxbSLgCpPsAGzso Copy - - 40_Medeiros, [PERSON_NAME] User Conver…" at bounding box center [1373, 140] width 336 height 2008
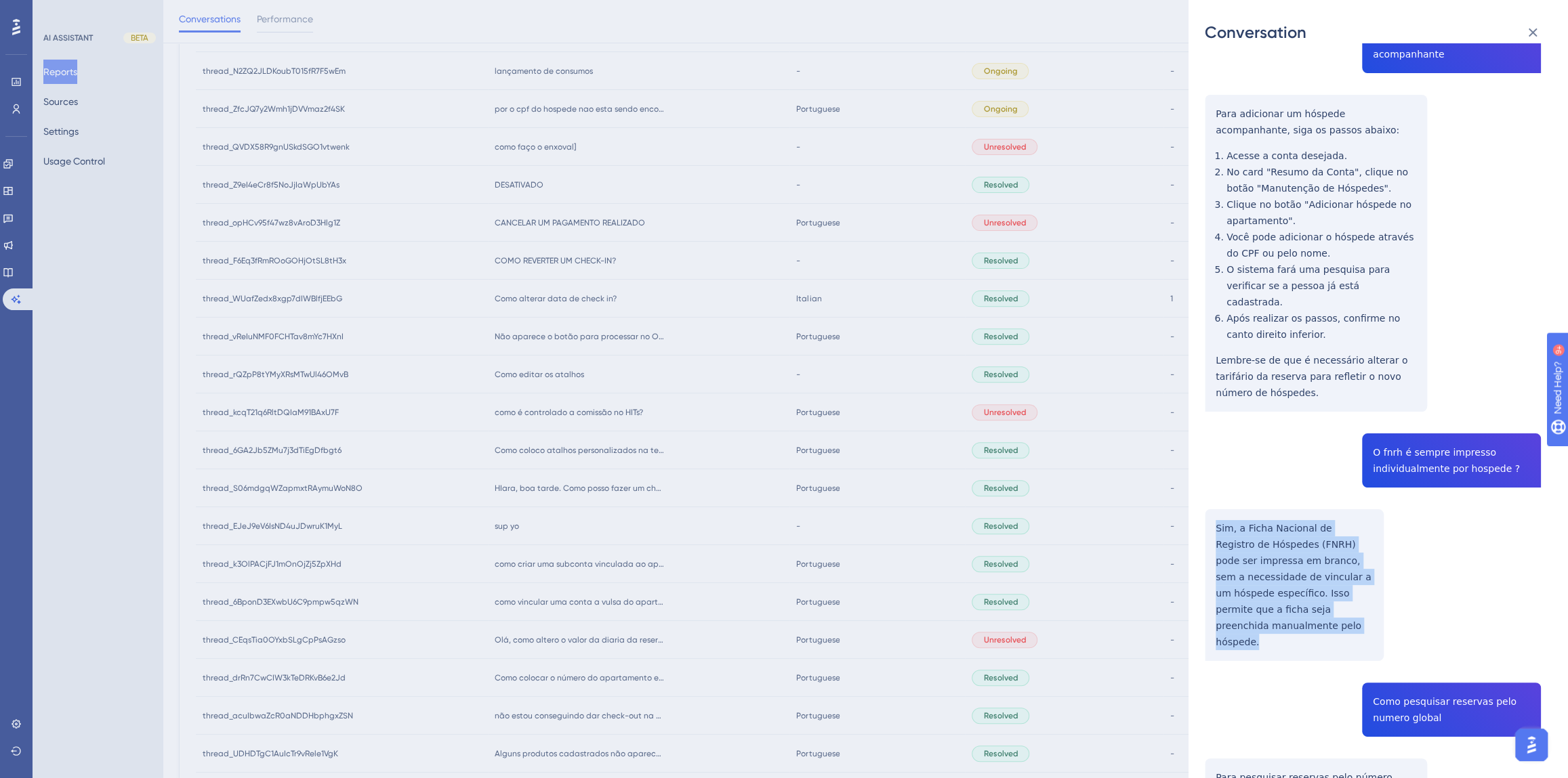
drag, startPoint x: 1261, startPoint y: 527, endPoint x: 1212, endPoint y: 426, distance: 112.3
click at [1212, 426] on div "thread_CEqsTia0OYxbSLgCpPsAGzso Copy - - 40_Medeiros, [PERSON_NAME] User Conver…" at bounding box center [1373, 140] width 336 height 2008
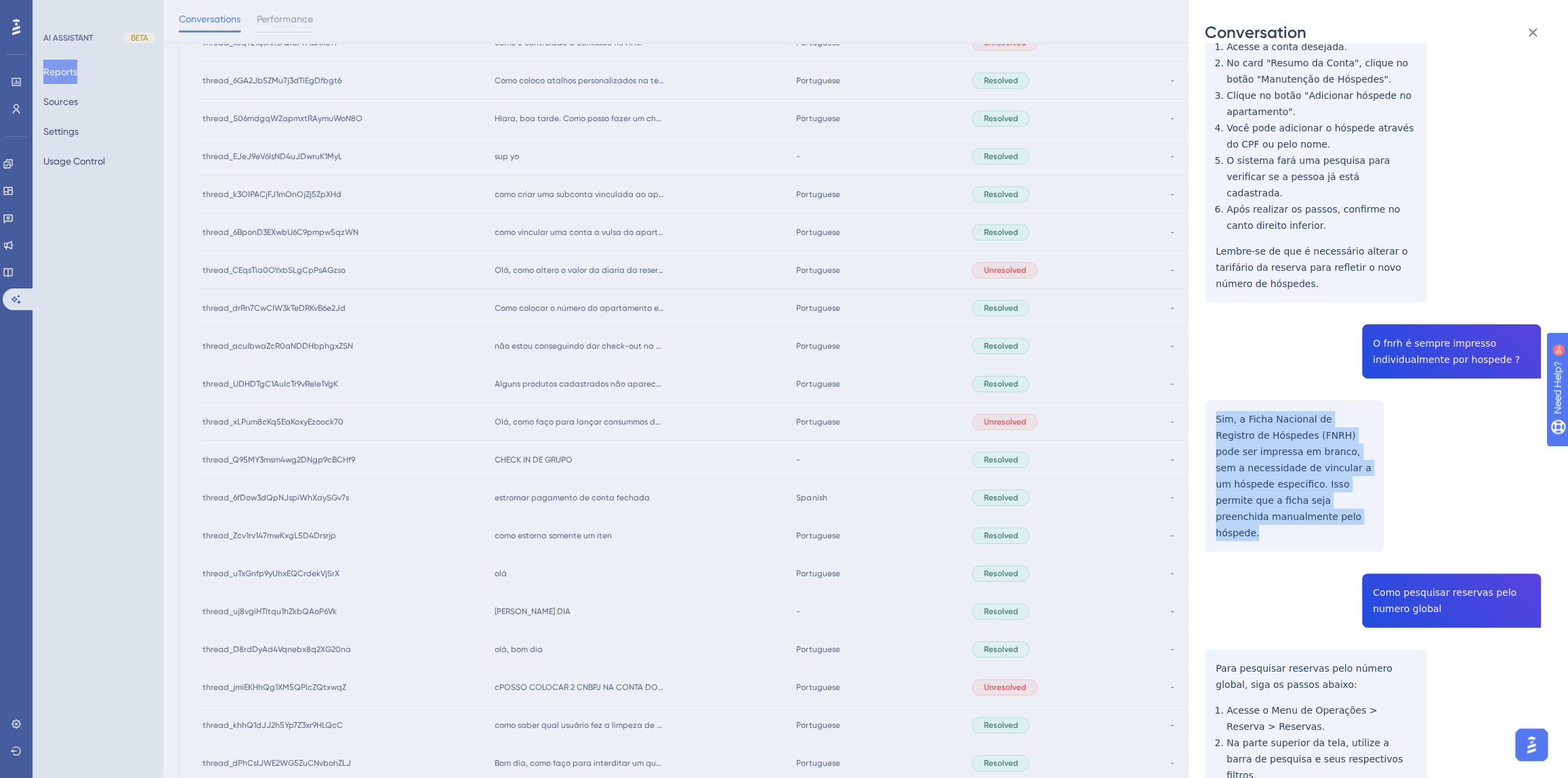
scroll to position [1118, 0]
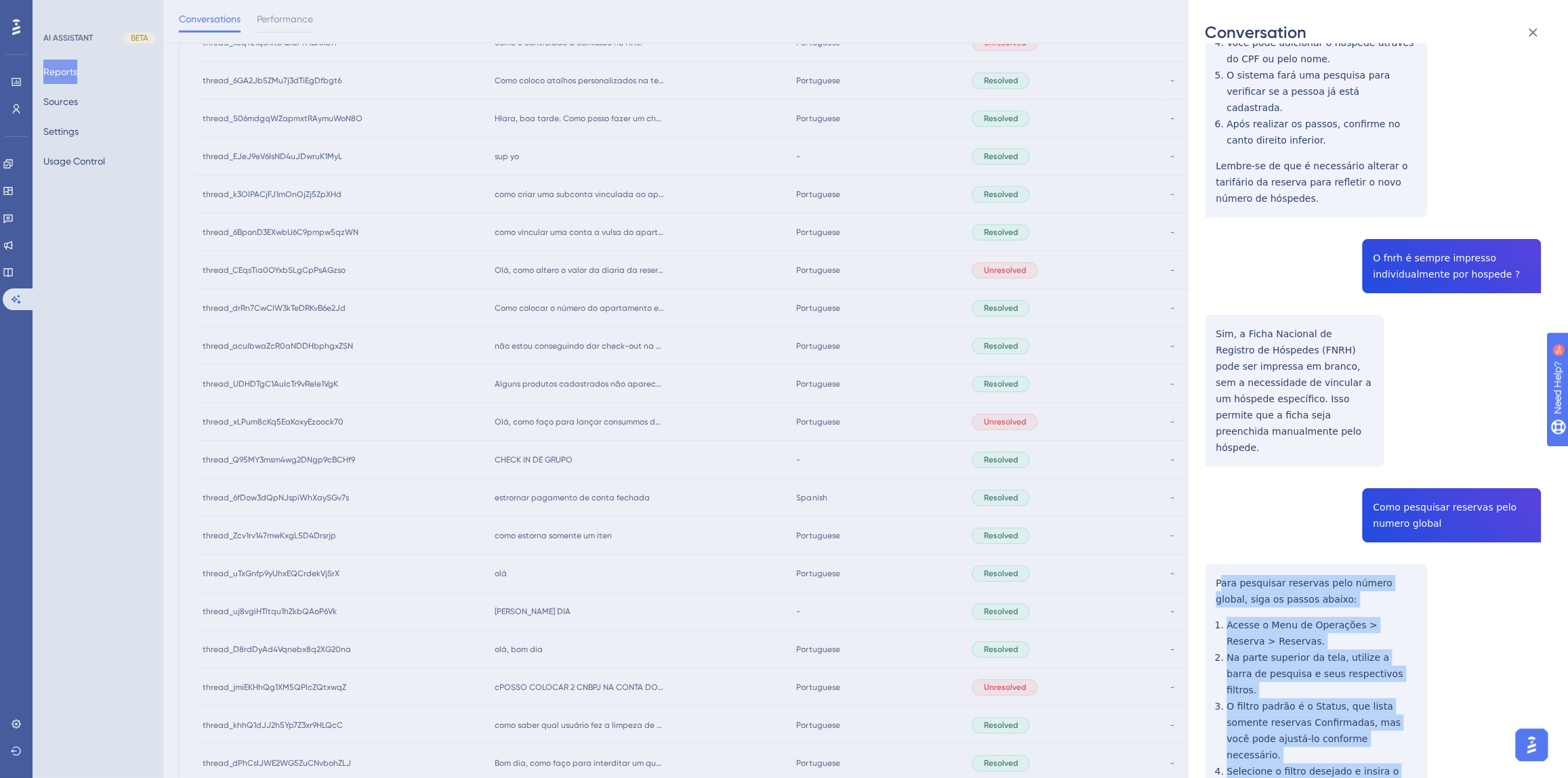
drag, startPoint x: 1394, startPoint y: 698, endPoint x: 1219, endPoint y: 468, distance: 289.0
drag, startPoint x: 1395, startPoint y: 700, endPoint x: 1210, endPoint y: 469, distance: 295.9
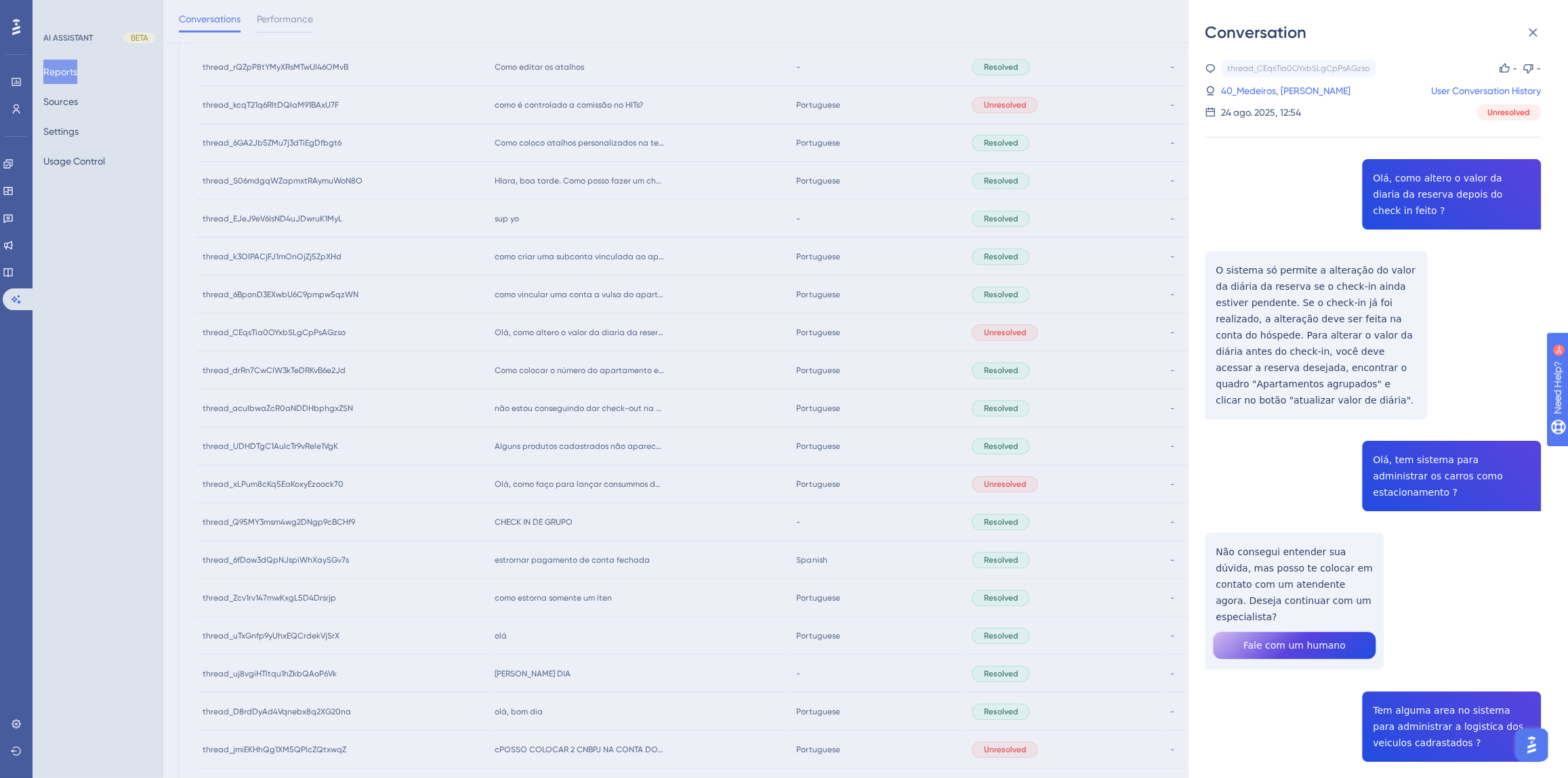
scroll to position [247, 0]
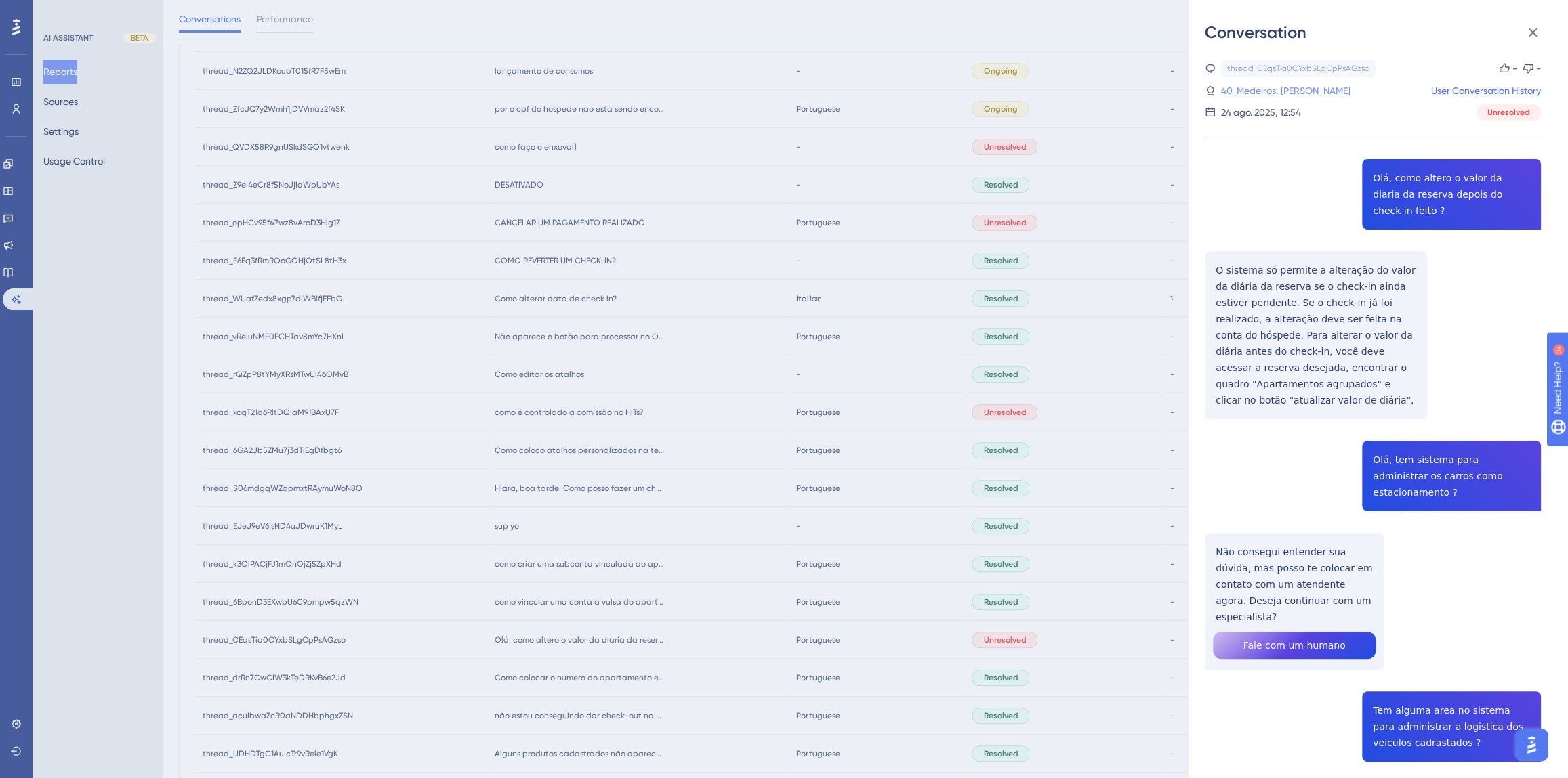
click at [1254, 89] on link "40_Medeiros, [PERSON_NAME]" at bounding box center [1285, 90] width 130 height 16
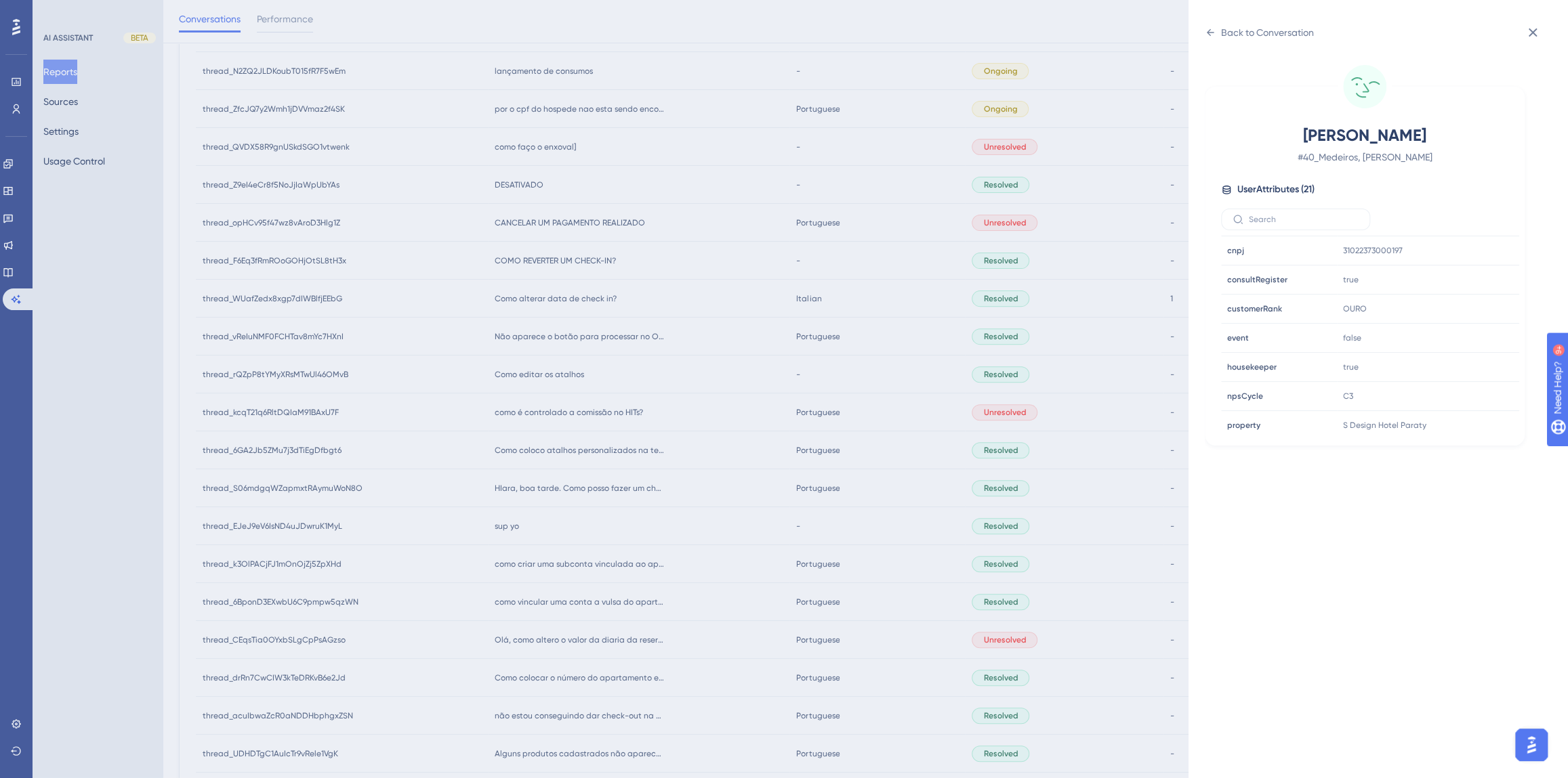
scroll to position [411, 0]
click at [1462, 272] on icon at bounding box center [1467, 275] width 13 height 13
click at [1228, 37] on div "Back to Conversation" at bounding box center [1267, 32] width 93 height 16
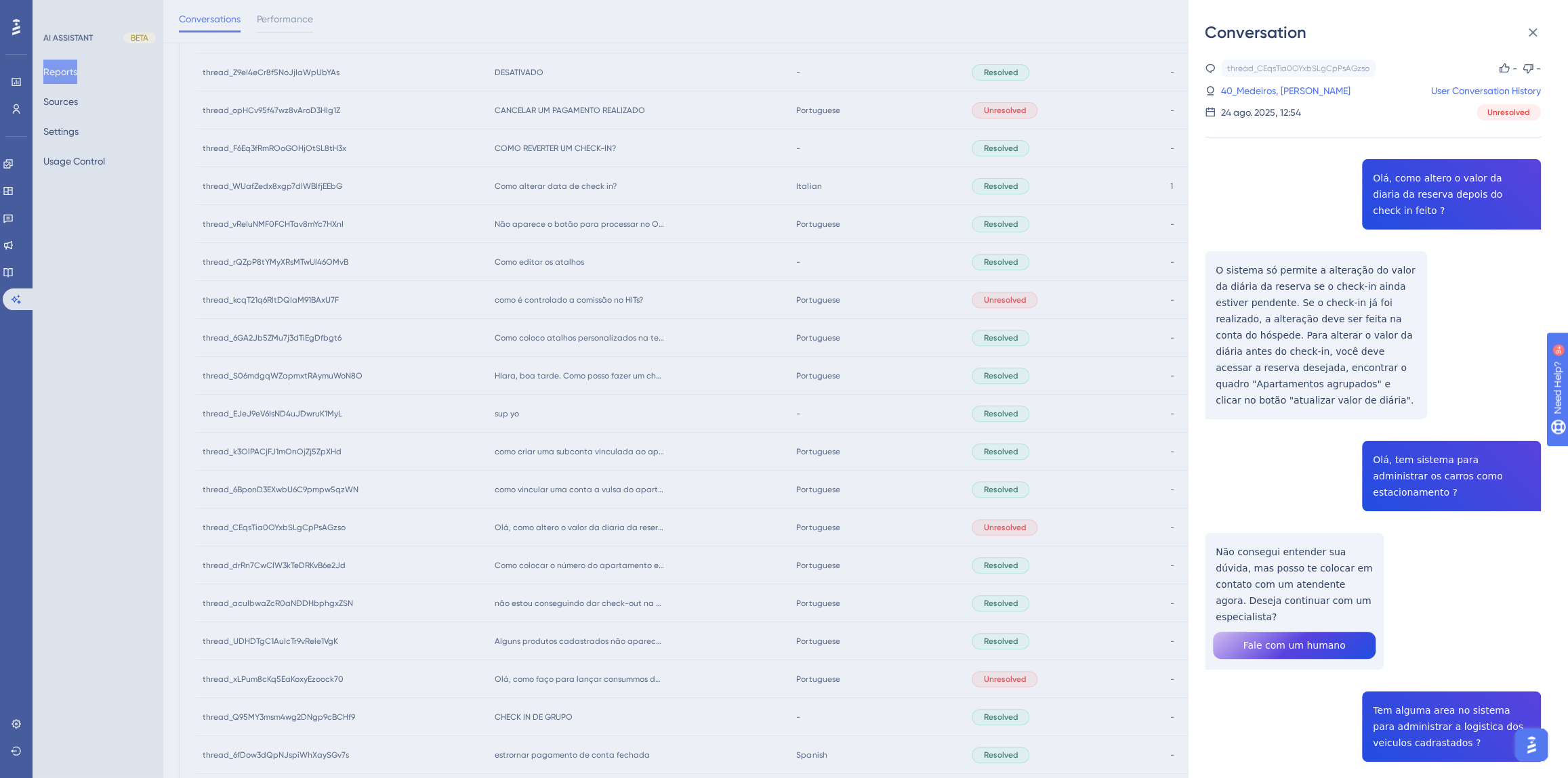
scroll to position [431, 0]
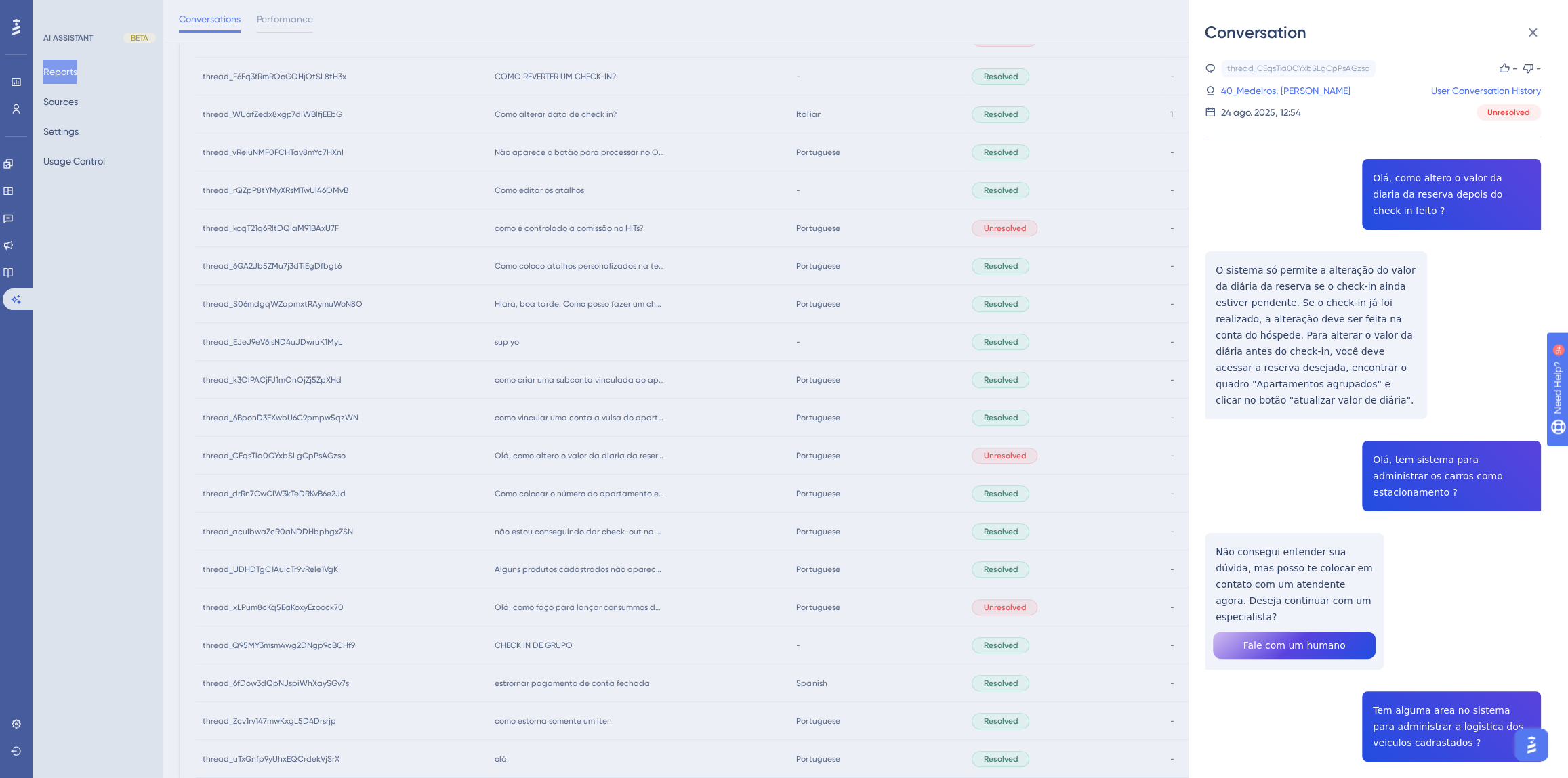
click at [666, 485] on div "Conversation thread_CEqsTia0OYxbSLgCpPsAGzso Copy - - 40_Medeiros, [PERSON_NAME…" at bounding box center [784, 389] width 1568 height 778
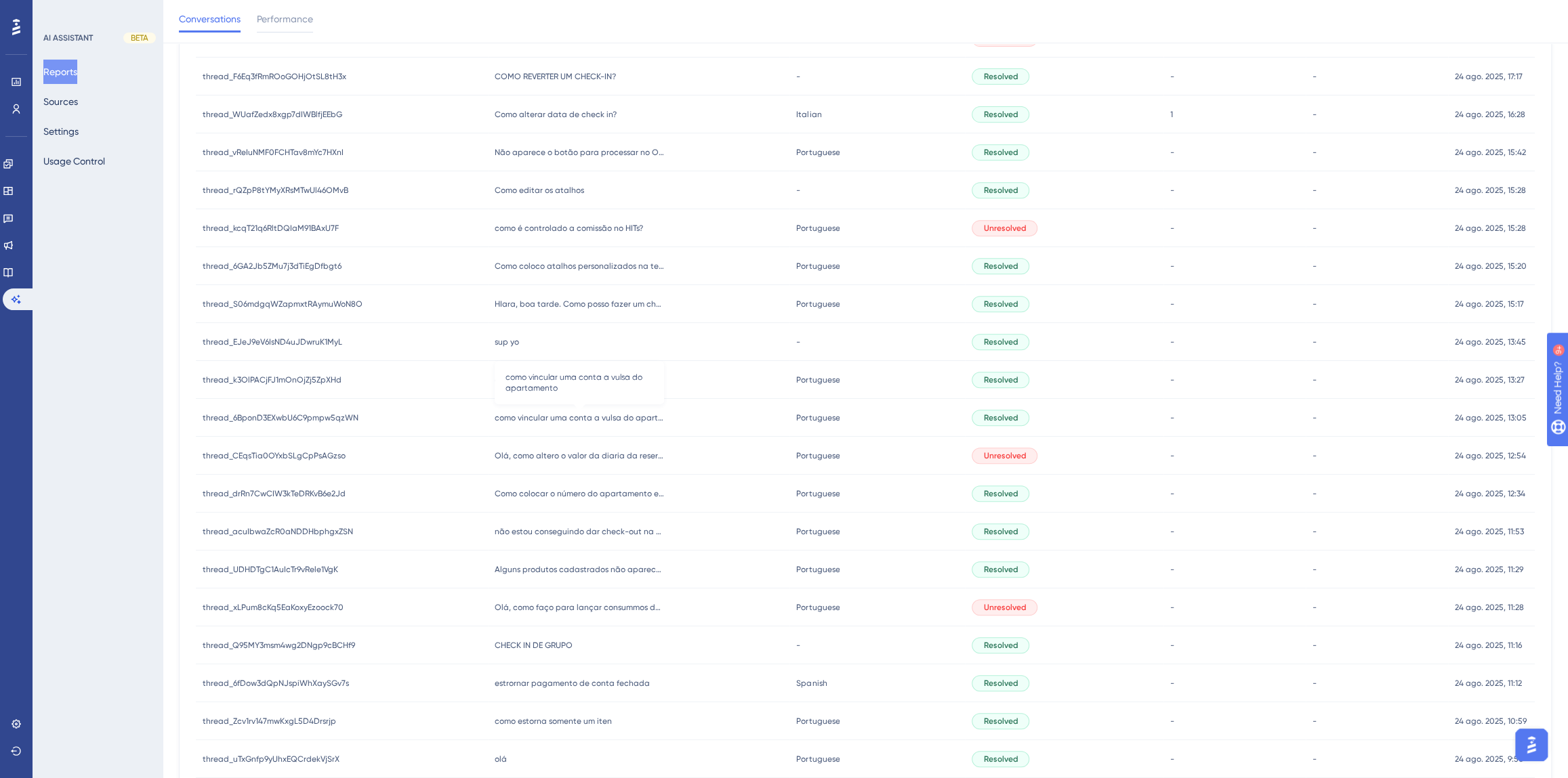
click at [557, 418] on span "como vincular uma conta a vulsa do apartamento" at bounding box center [579, 418] width 169 height 11
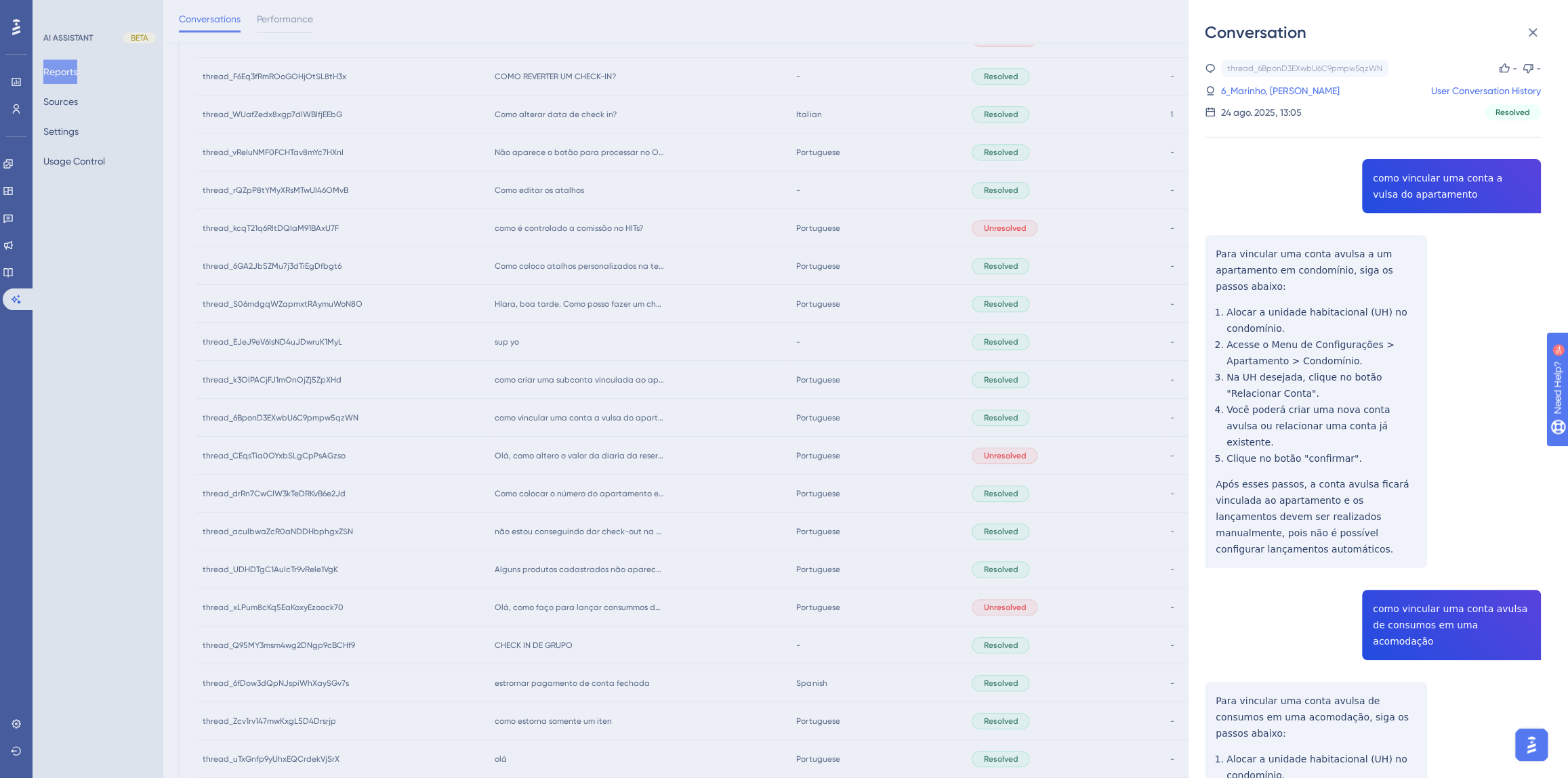
click at [1377, 199] on div "thread_6BponD3EXwbU6C9pmpw5qzWN Copy - - 6_Marinho, Alana User Conversation His…" at bounding box center [1373, 780] width 336 height 1440
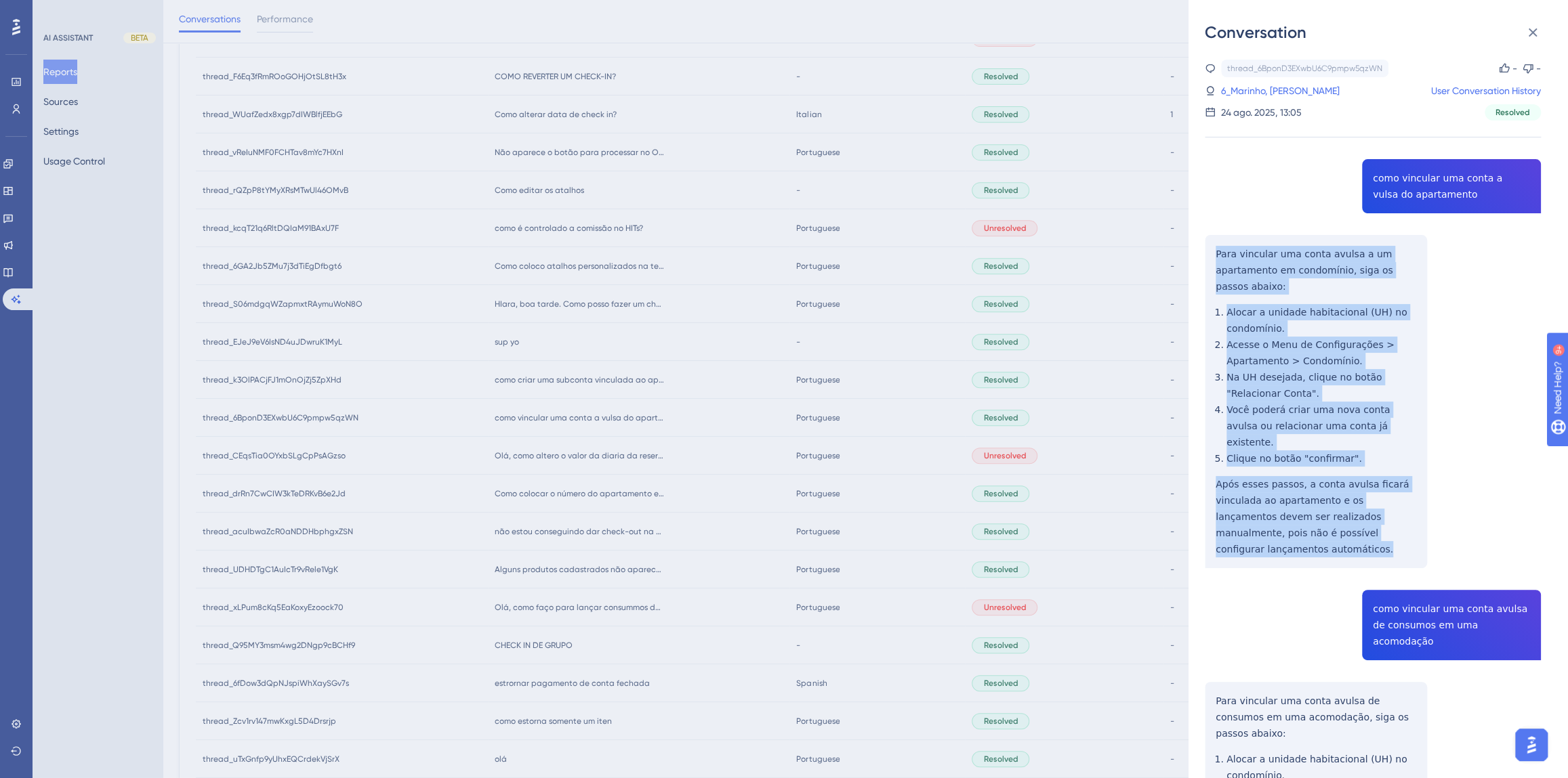
drag, startPoint x: 1409, startPoint y: 520, endPoint x: 1208, endPoint y: 259, distance: 329.4
click at [1208, 259] on div "thread_6BponD3EXwbU6C9pmpw5qzWN Copy - - 6_Marinho, Alana User Conversation His…" at bounding box center [1373, 780] width 336 height 1440
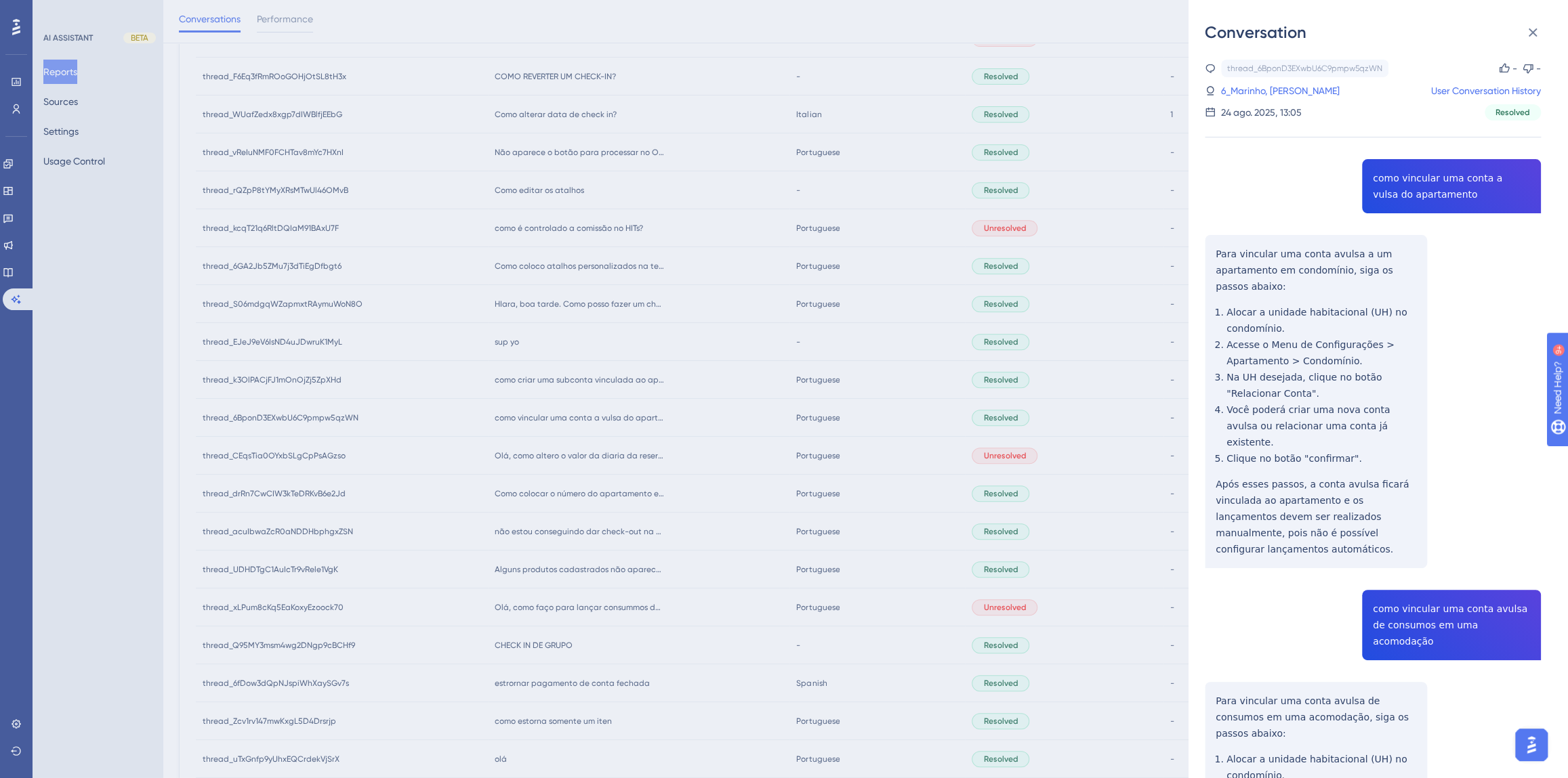
click at [1396, 596] on div "thread_6BponD3EXwbU6C9pmpw5qzWN Copy - - 6_Marinho, Alana User Conversation His…" at bounding box center [1373, 780] width 336 height 1440
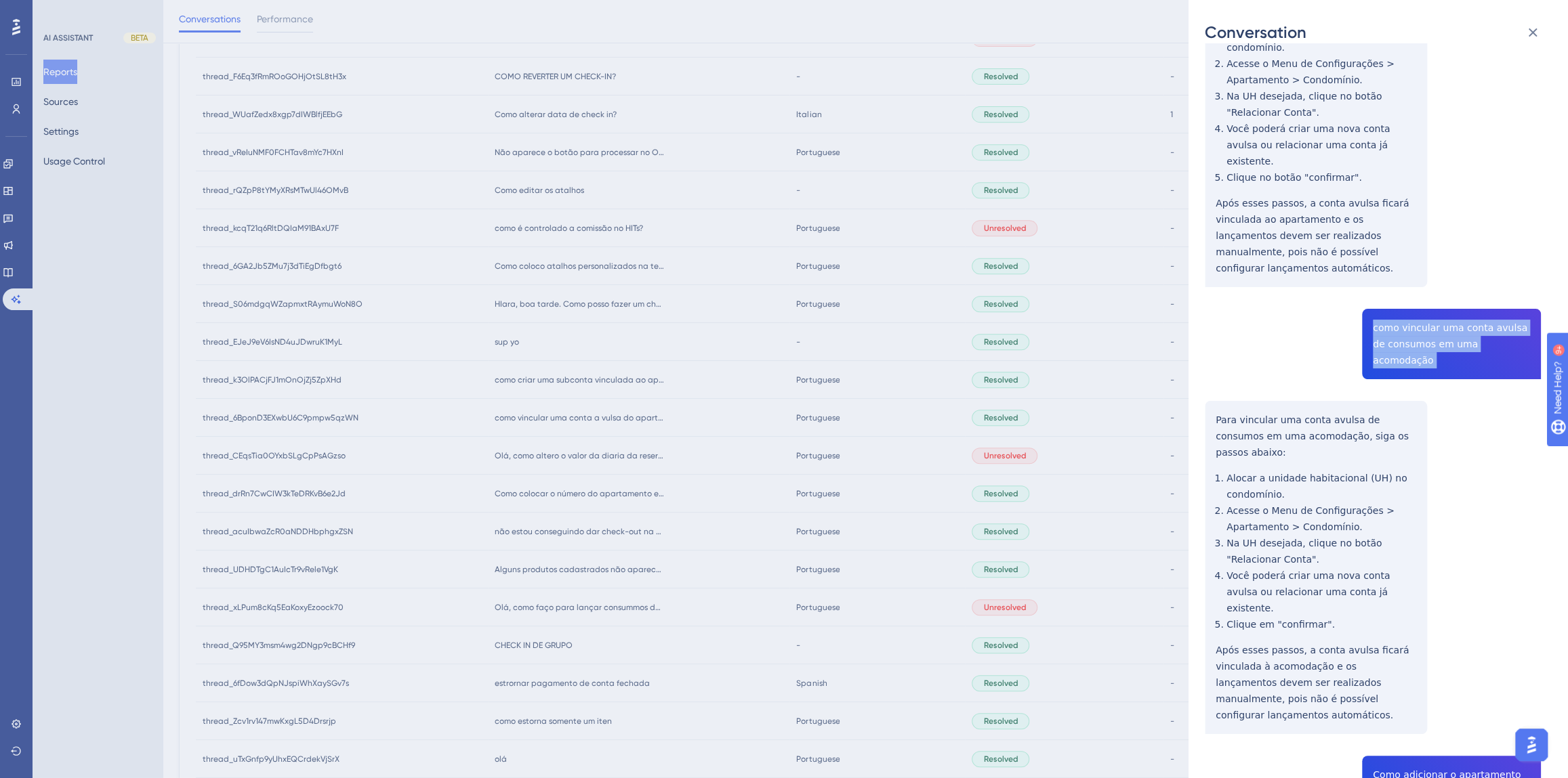
scroll to position [493, 0]
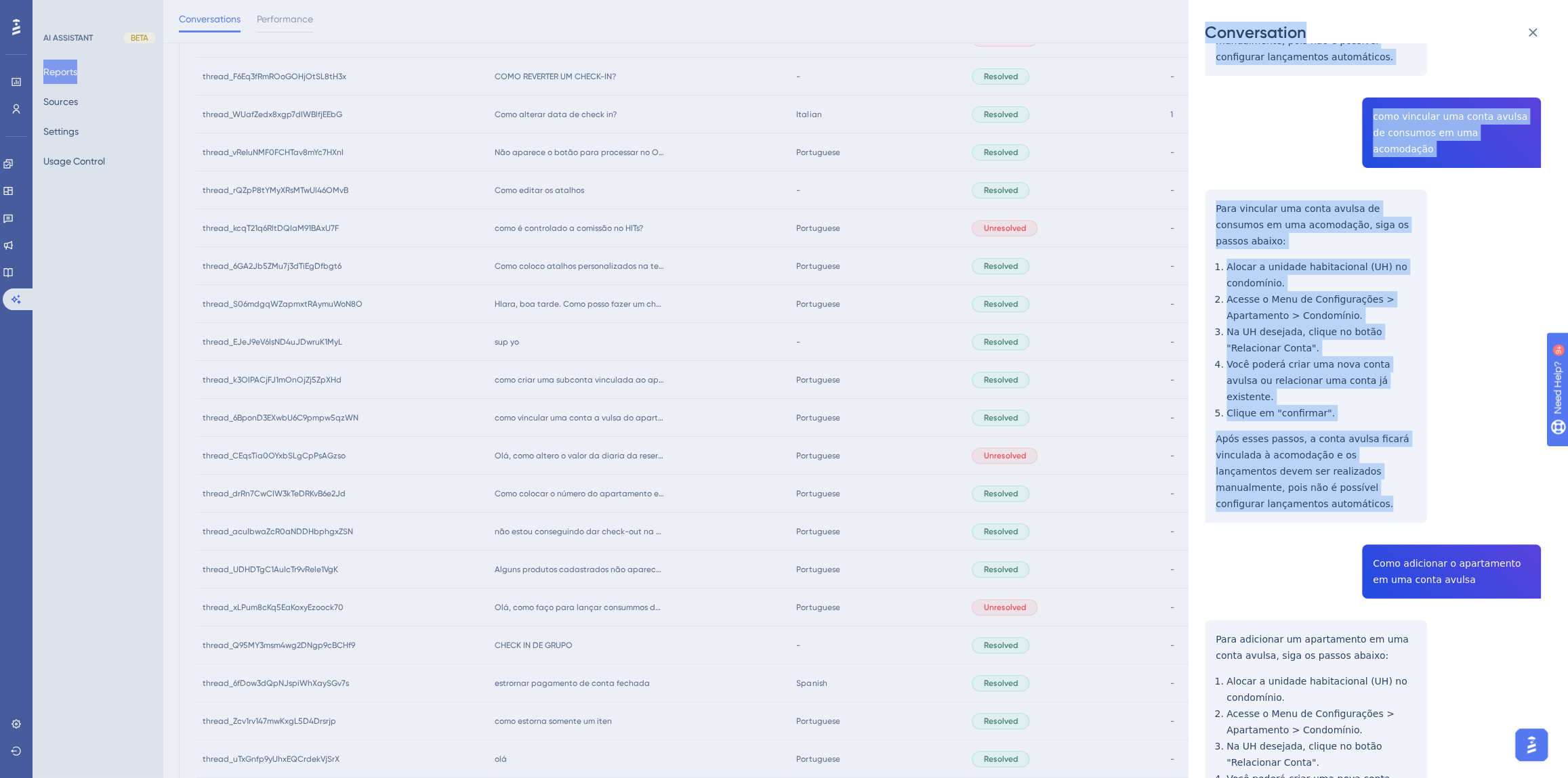
drag, startPoint x: 1398, startPoint y: 404, endPoint x: 1185, endPoint y: 147, distance: 333.8
click at [1185, 147] on div "Conversation thread_6BponD3EXwbU6C9pmpw5qzWN Copy - - 6_Marinho, Alana User Con…" at bounding box center [784, 389] width 1568 height 778
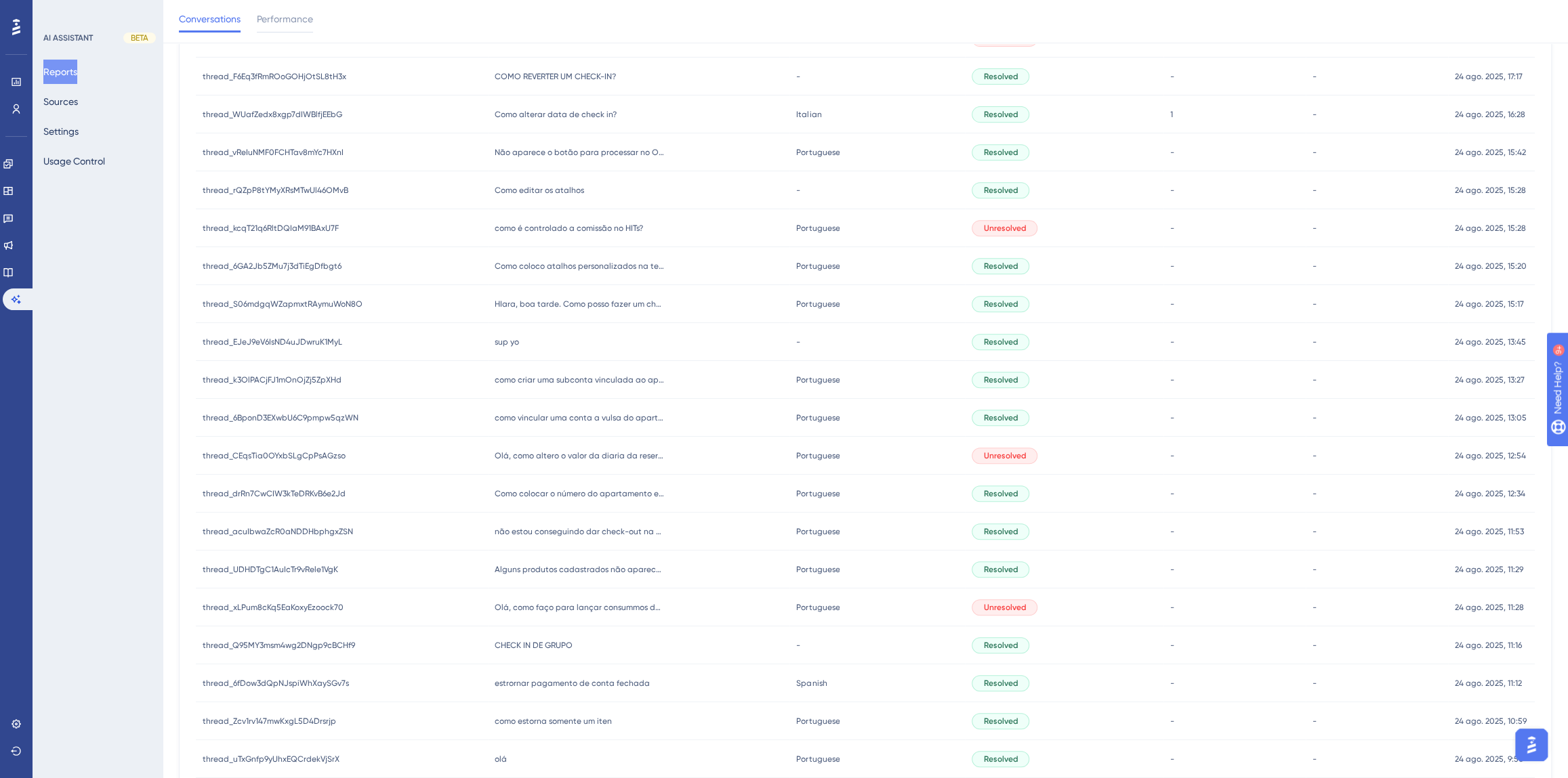
click at [1292, 216] on div "- -" at bounding box center [1234, 228] width 142 height 38
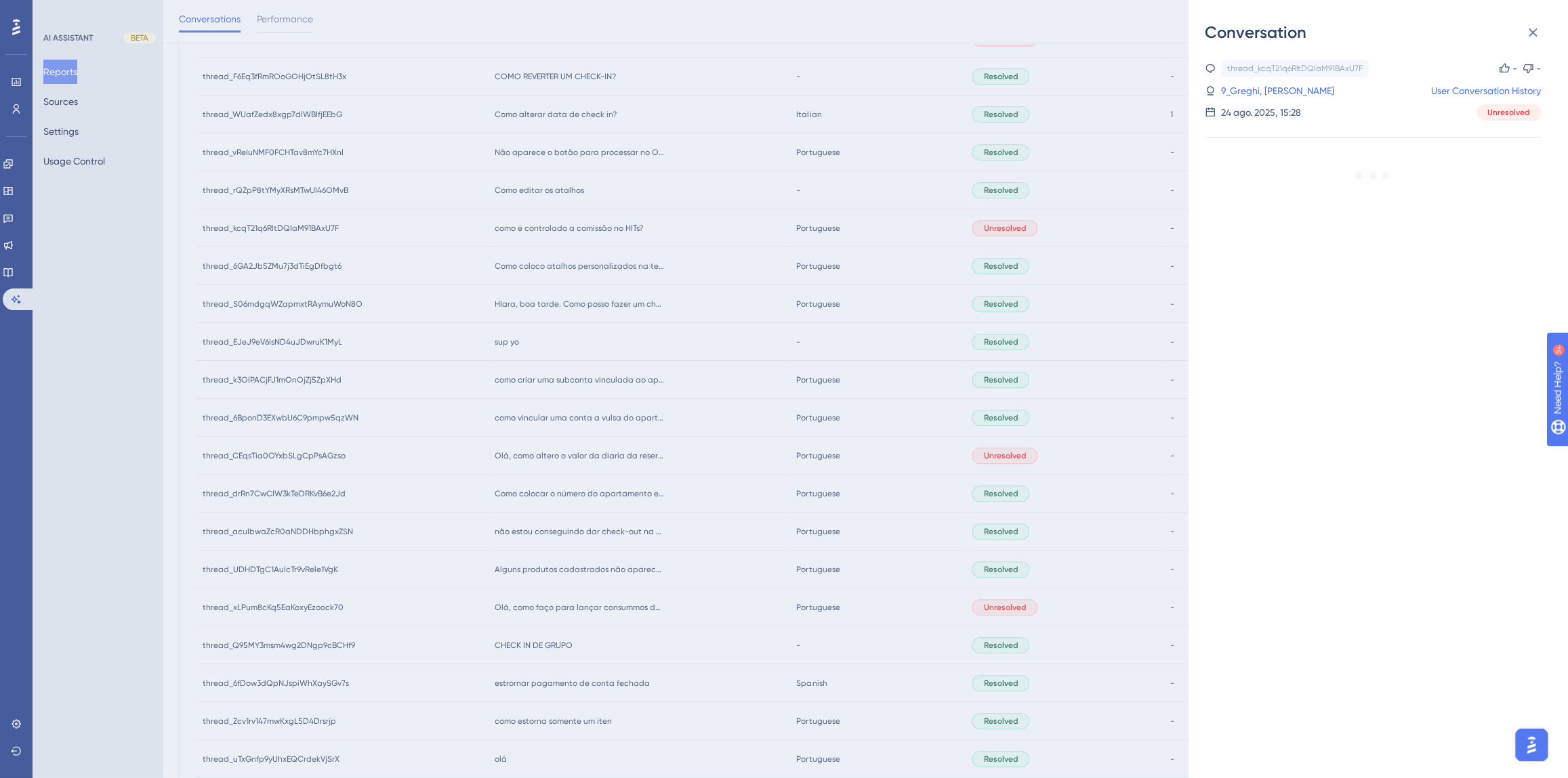
click at [570, 368] on div "Conversation thread_kcqT21q6RltDQIaM91BAxU7F Copy - - 9_Greghi, [PERSON_NAME] U…" at bounding box center [784, 389] width 1568 height 778
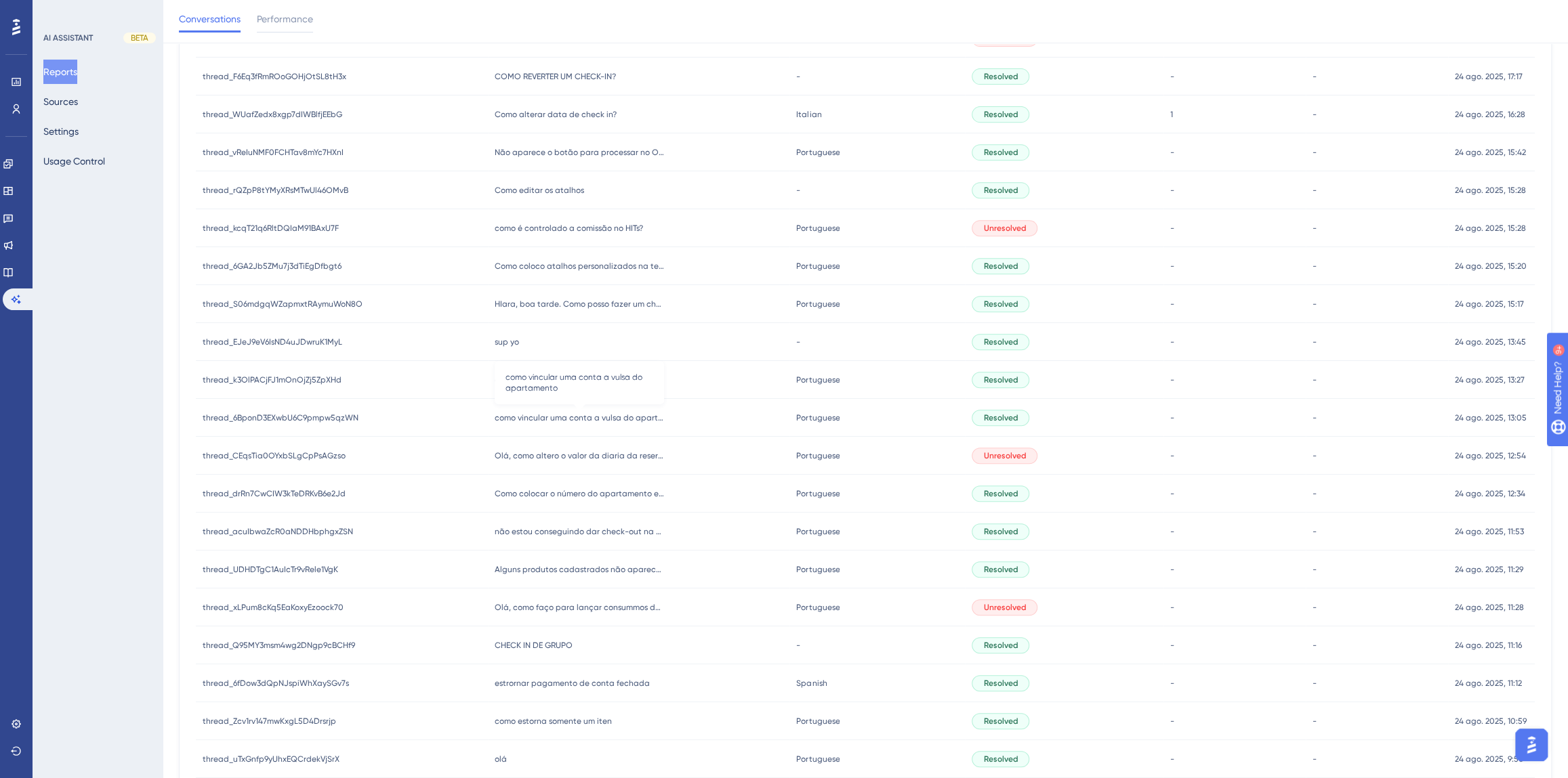
click at [576, 417] on span "como vincular uma conta a vulsa do apartamento" at bounding box center [579, 418] width 169 height 11
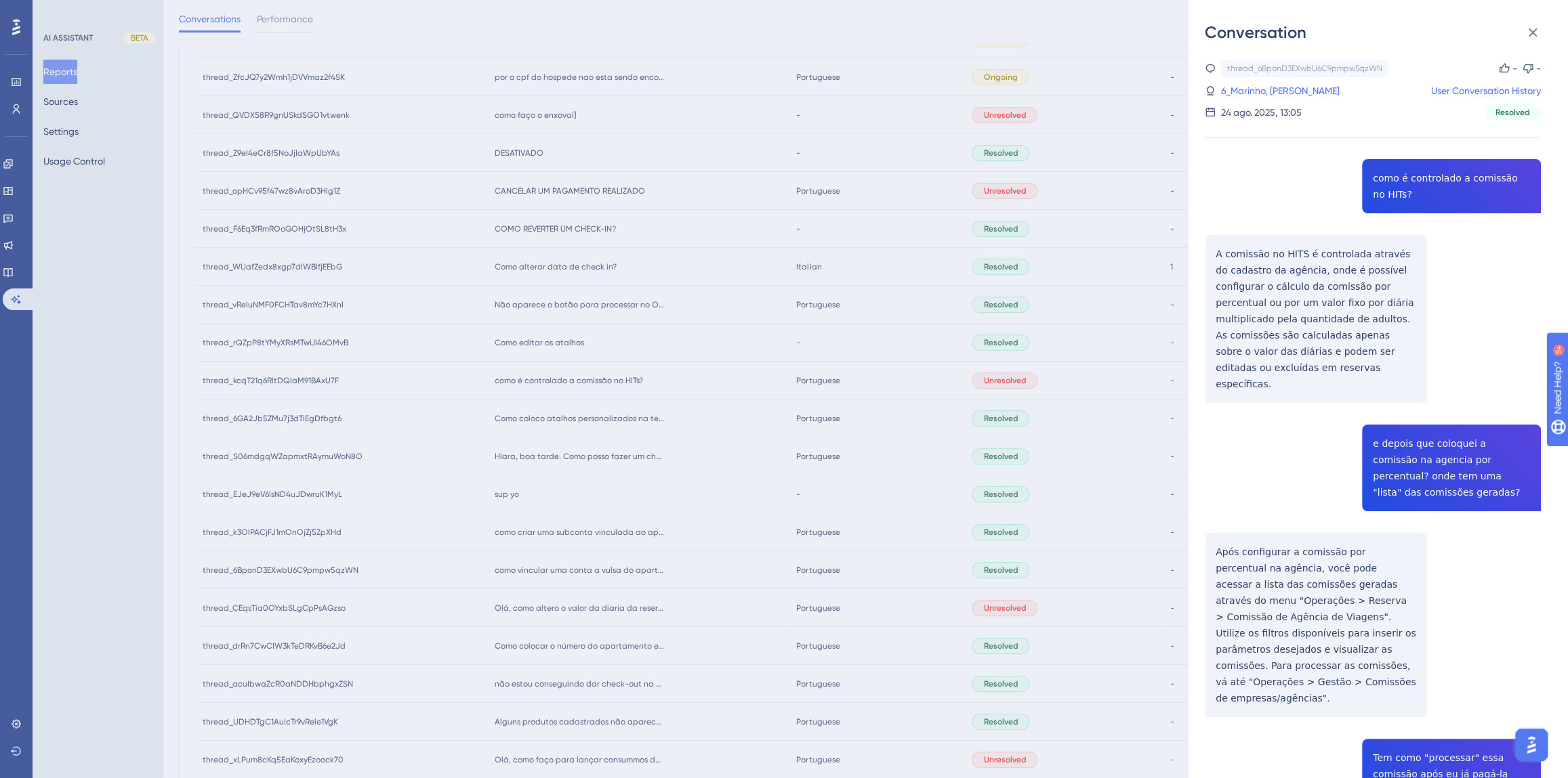
scroll to position [431, 0]
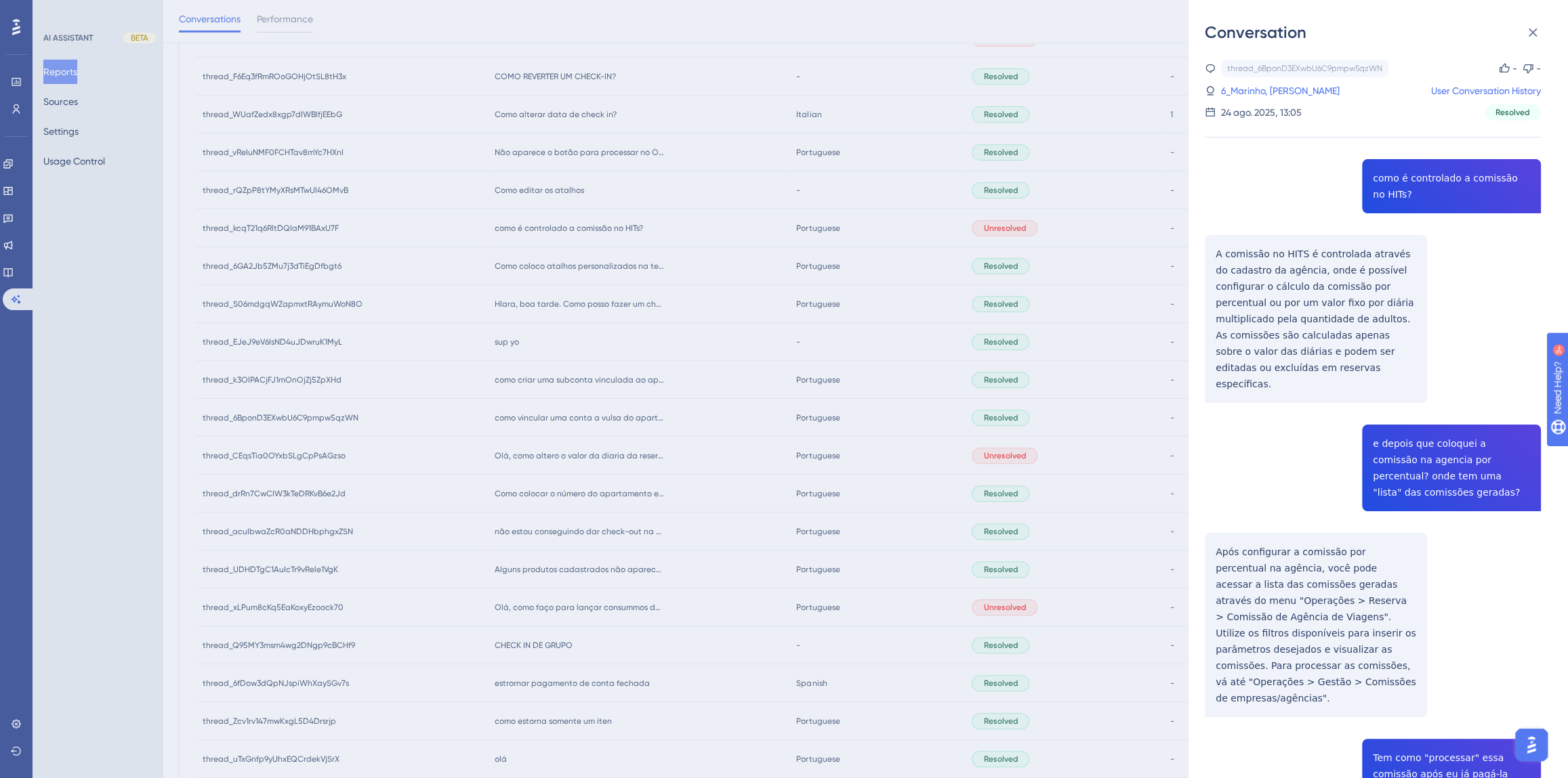
click at [706, 520] on div "Conversation thread_6BponD3EXwbU6C9pmpw5qzWN Copy - - 6_Marinho, Alana User Con…" at bounding box center [784, 389] width 1568 height 778
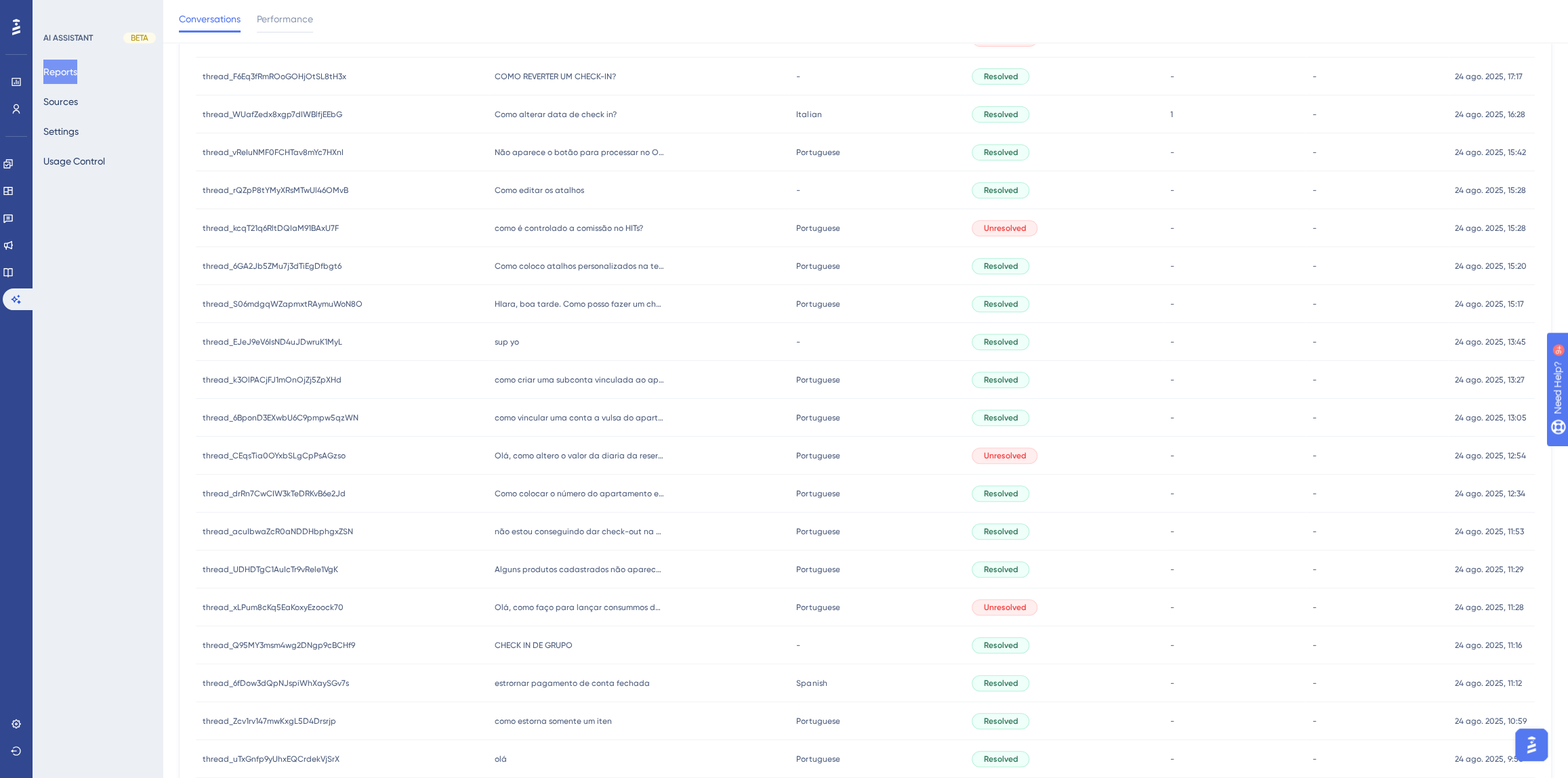
click at [607, 420] on span "como vincular uma conta a vulsa do apartamento" at bounding box center [579, 418] width 169 height 11
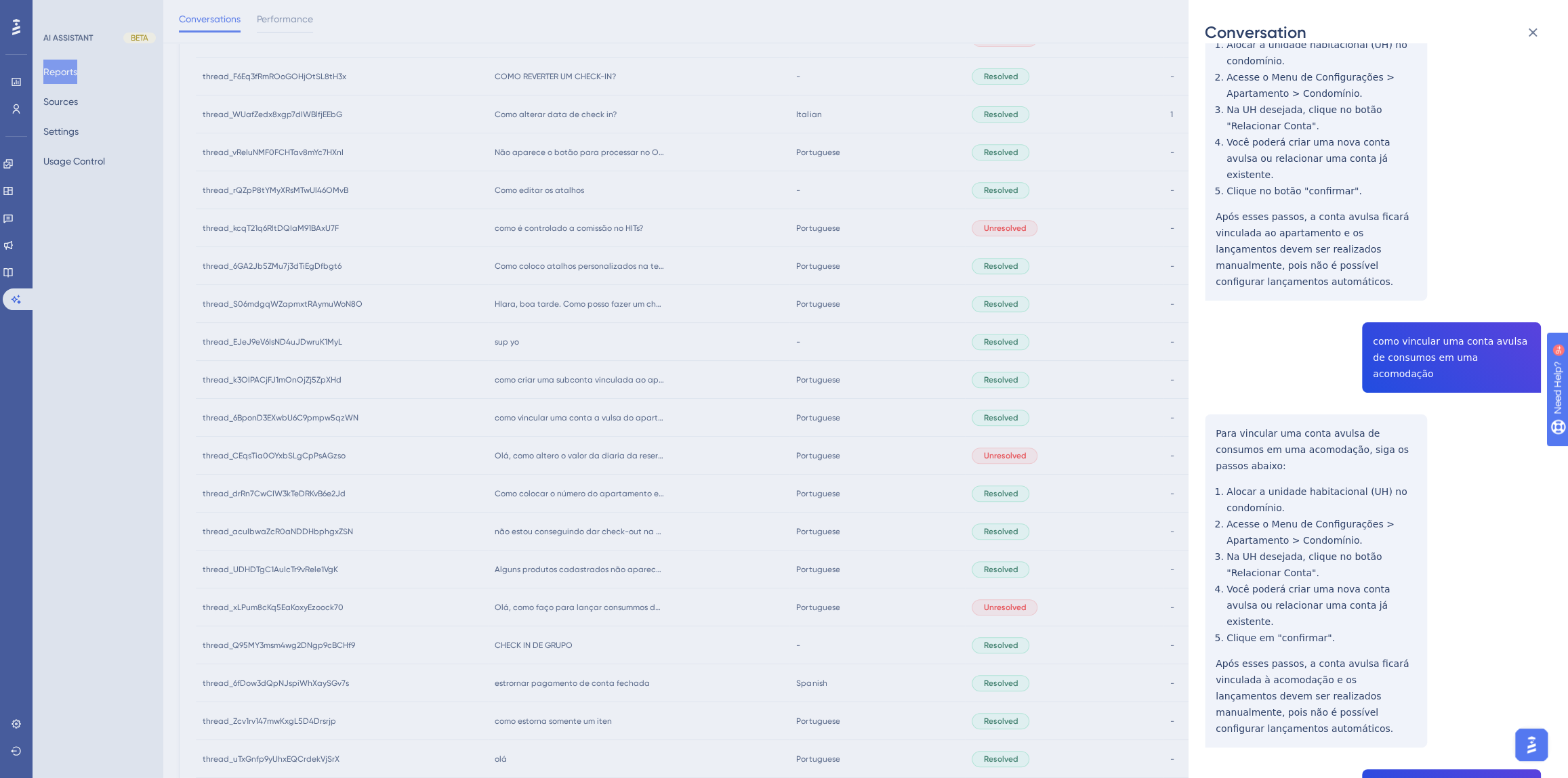
scroll to position [369, 0]
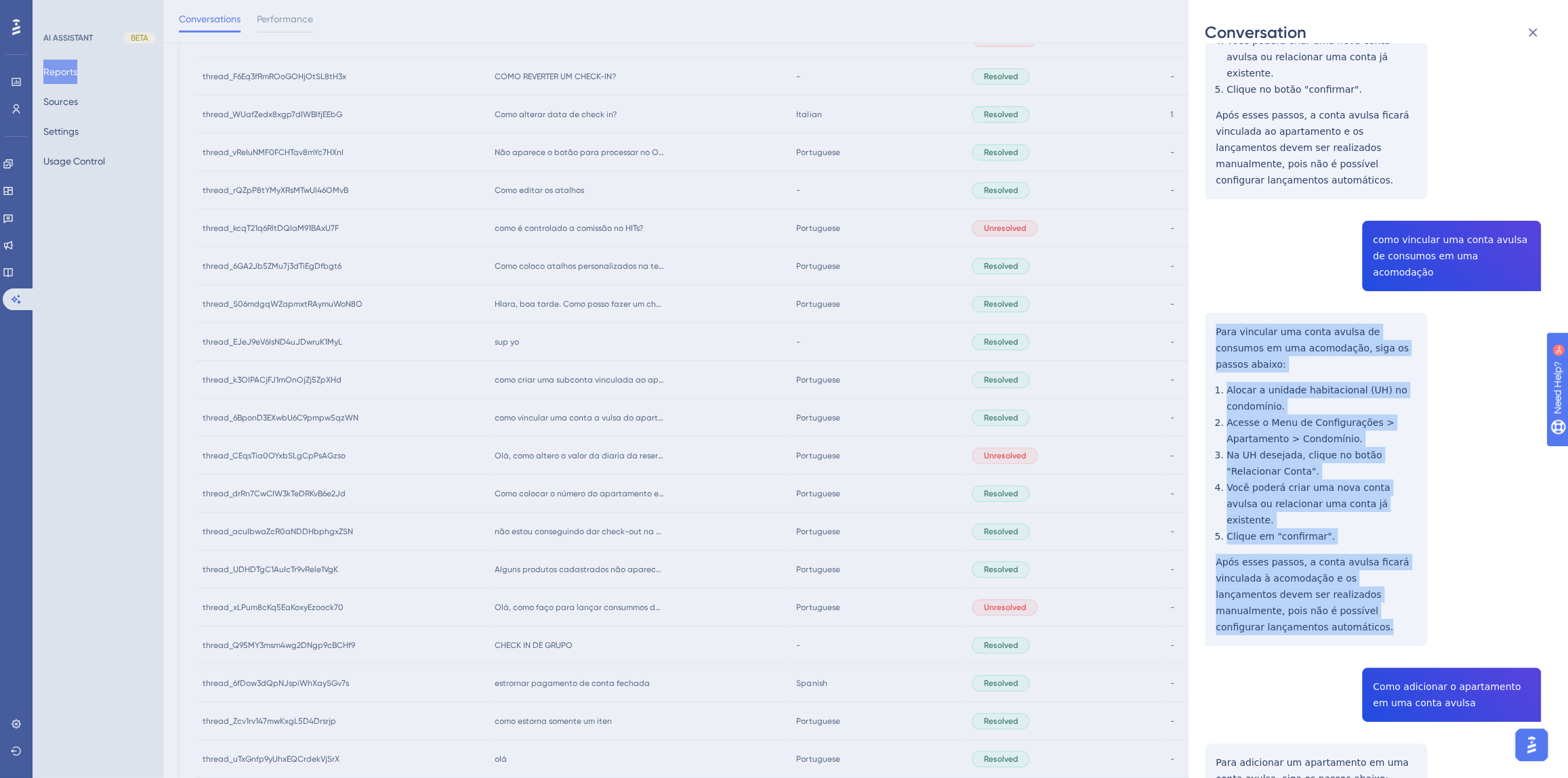
drag, startPoint x: 1409, startPoint y: 529, endPoint x: 1216, endPoint y: 284, distance: 311.9
click at [1216, 284] on div "thread_6BponD3EXwbU6C9pmpw5qzWN Copy - - 6_Marinho, Alana User Conversation His…" at bounding box center [1373, 410] width 336 height 1440
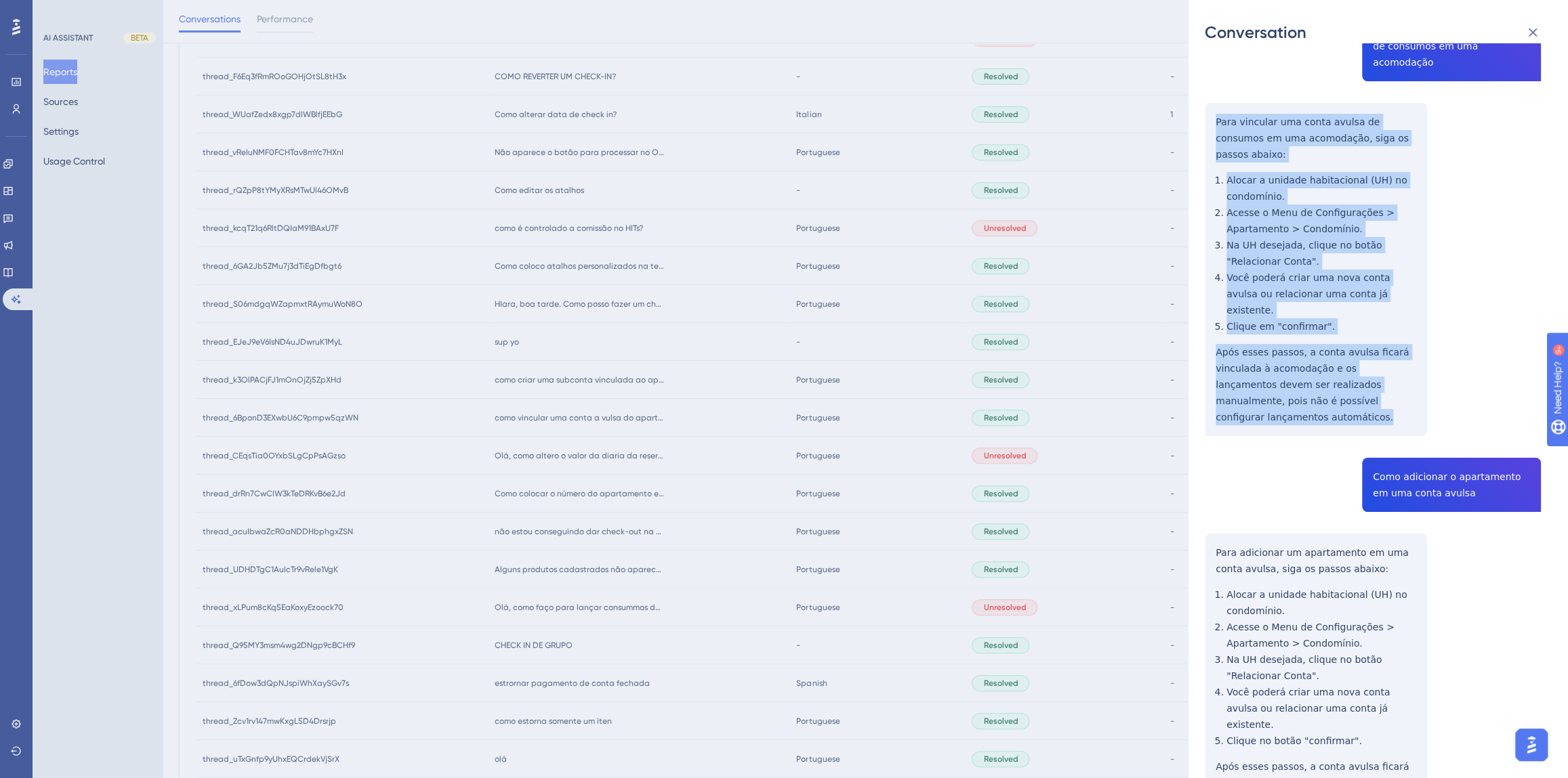
scroll to position [580, 0]
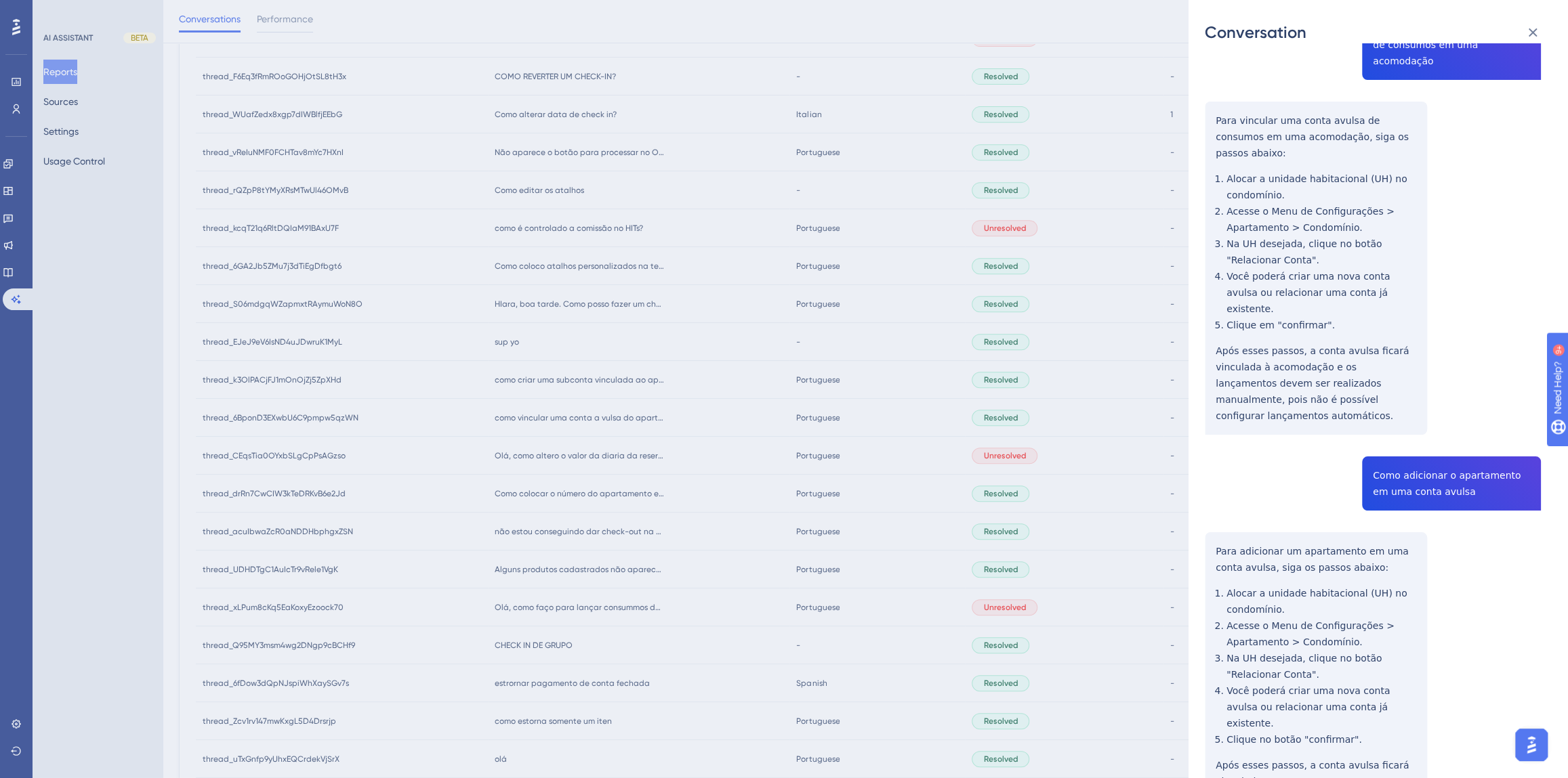
click at [1416, 393] on div "thread_6BponD3EXwbU6C9pmpw5qzWN Copy - - 6_Marinho, Alana User Conversation His…" at bounding box center [1373, 199] width 336 height 1440
click at [1364, 366] on div "thread_6BponD3EXwbU6C9pmpw5qzWN Copy - - 6_Marinho, Alana User Conversation His…" at bounding box center [1373, 199] width 336 height 1440
click at [1393, 386] on div "thread_6BponD3EXwbU6C9pmpw5qzWN Copy - - 6_Marinho, Alana User Conversation His…" at bounding box center [1373, 199] width 336 height 1440
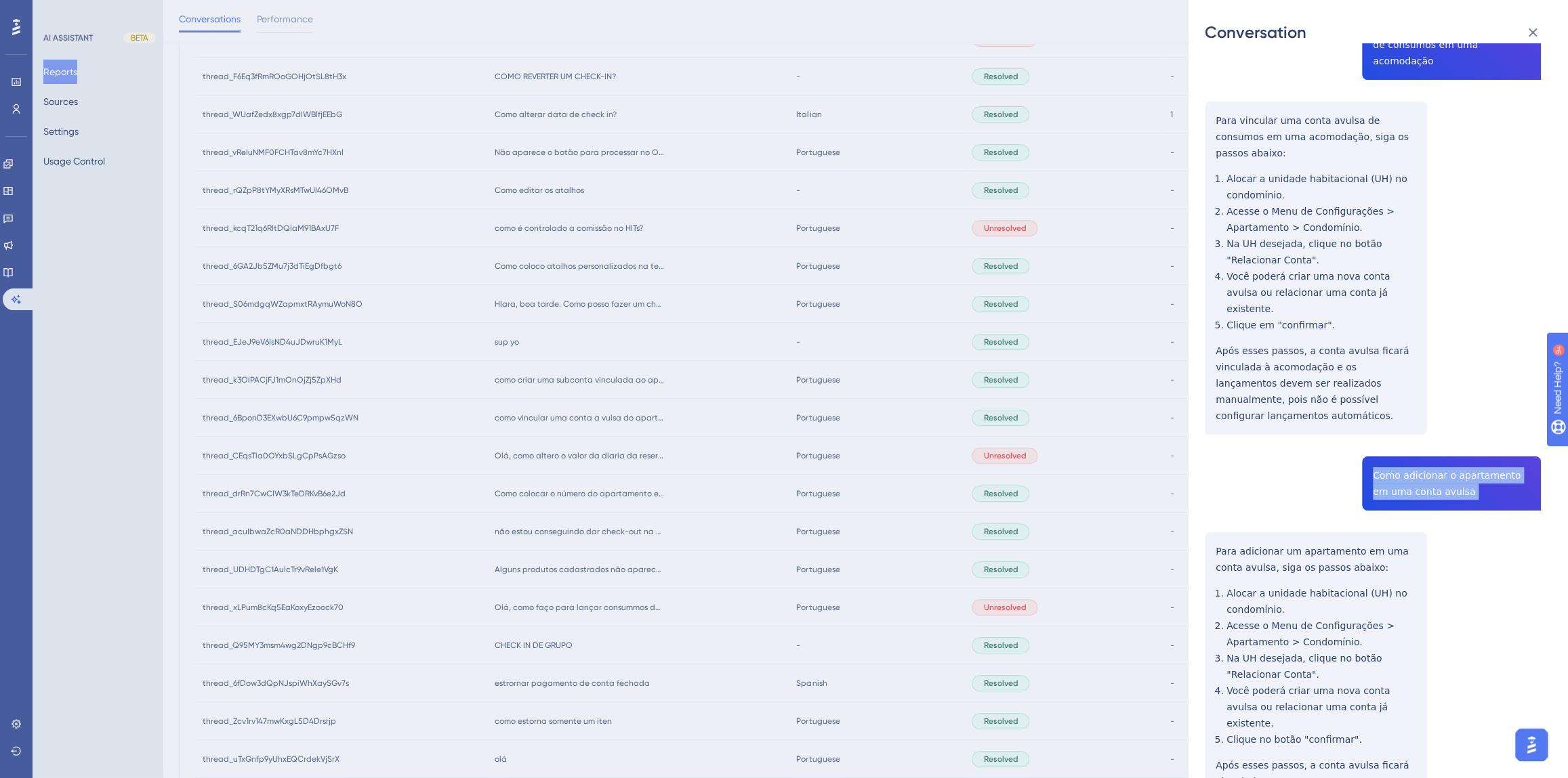
click at [1393, 387] on div "thread_6BponD3EXwbU6C9pmpw5qzWN Copy - - 6_Marinho, Alana User Conversation His…" at bounding box center [1373, 199] width 336 height 1440
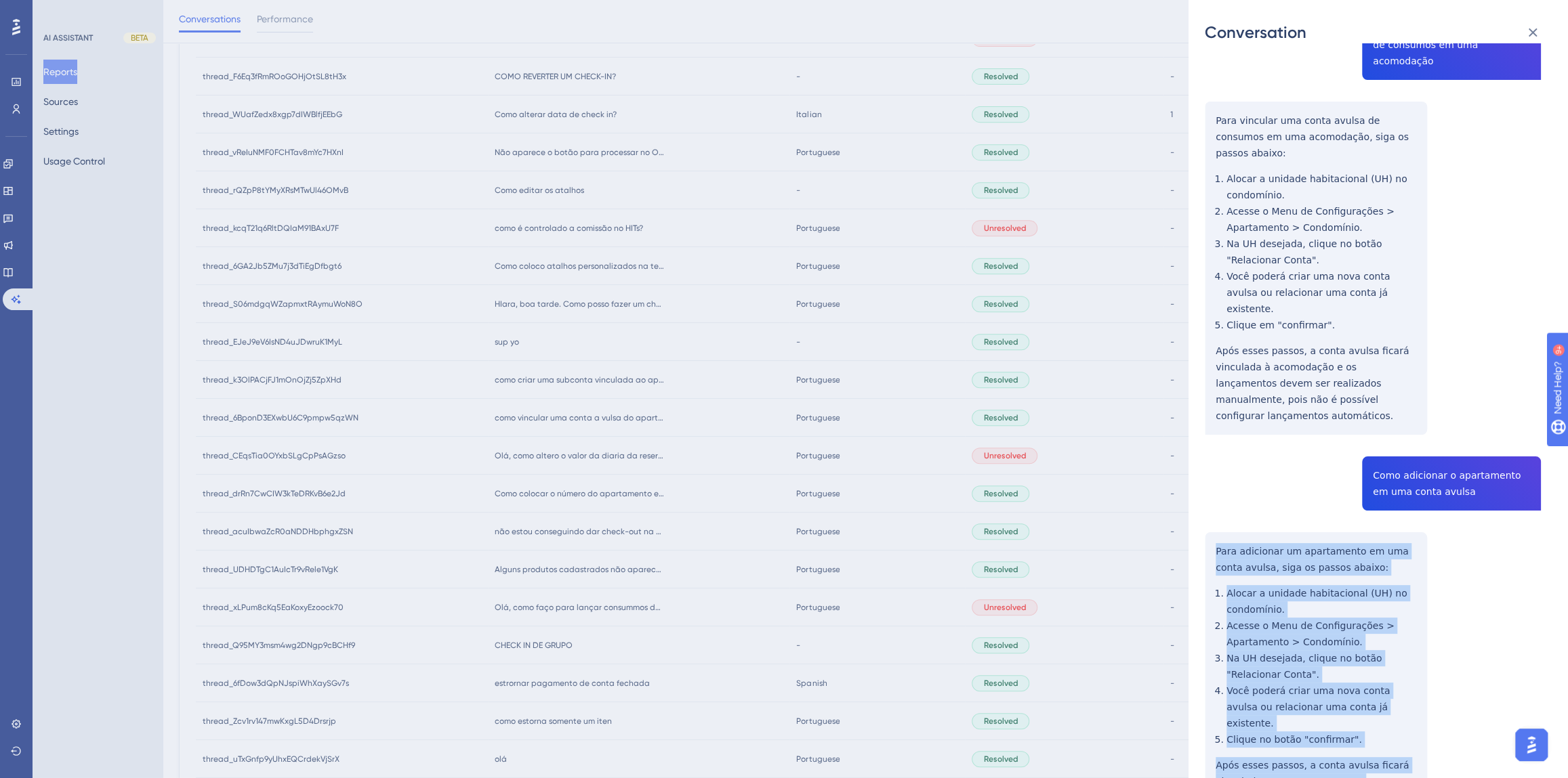
drag, startPoint x: 1405, startPoint y: 703, endPoint x: 1196, endPoint y: 444, distance: 332.8
click at [1196, 444] on div "Conversation thread_6BponD3EXwbU6C9pmpw5qzWN Copy - - 6_Marinho, Alana User Con…" at bounding box center [1378, 389] width 379 height 778
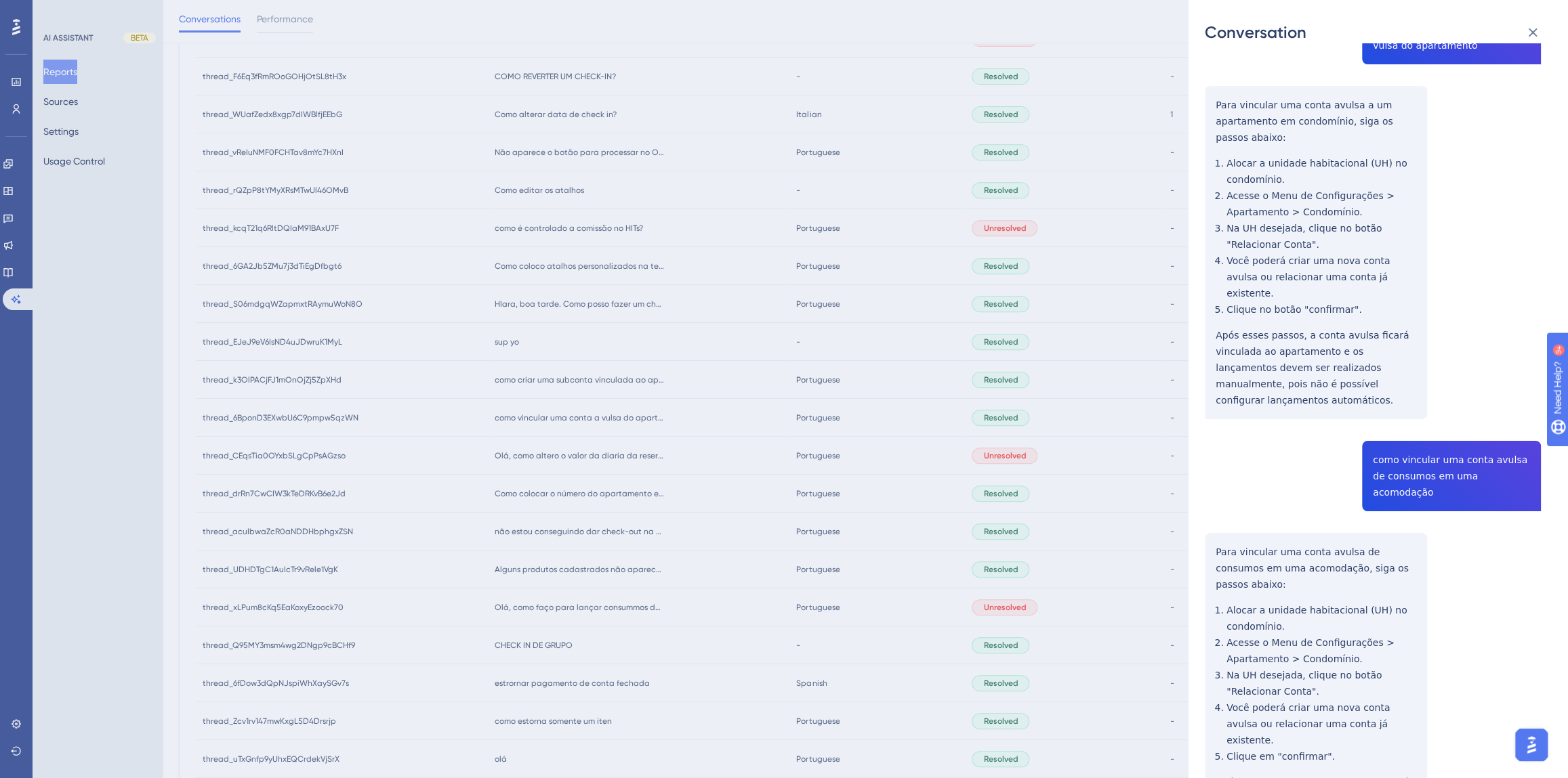
scroll to position [0, 0]
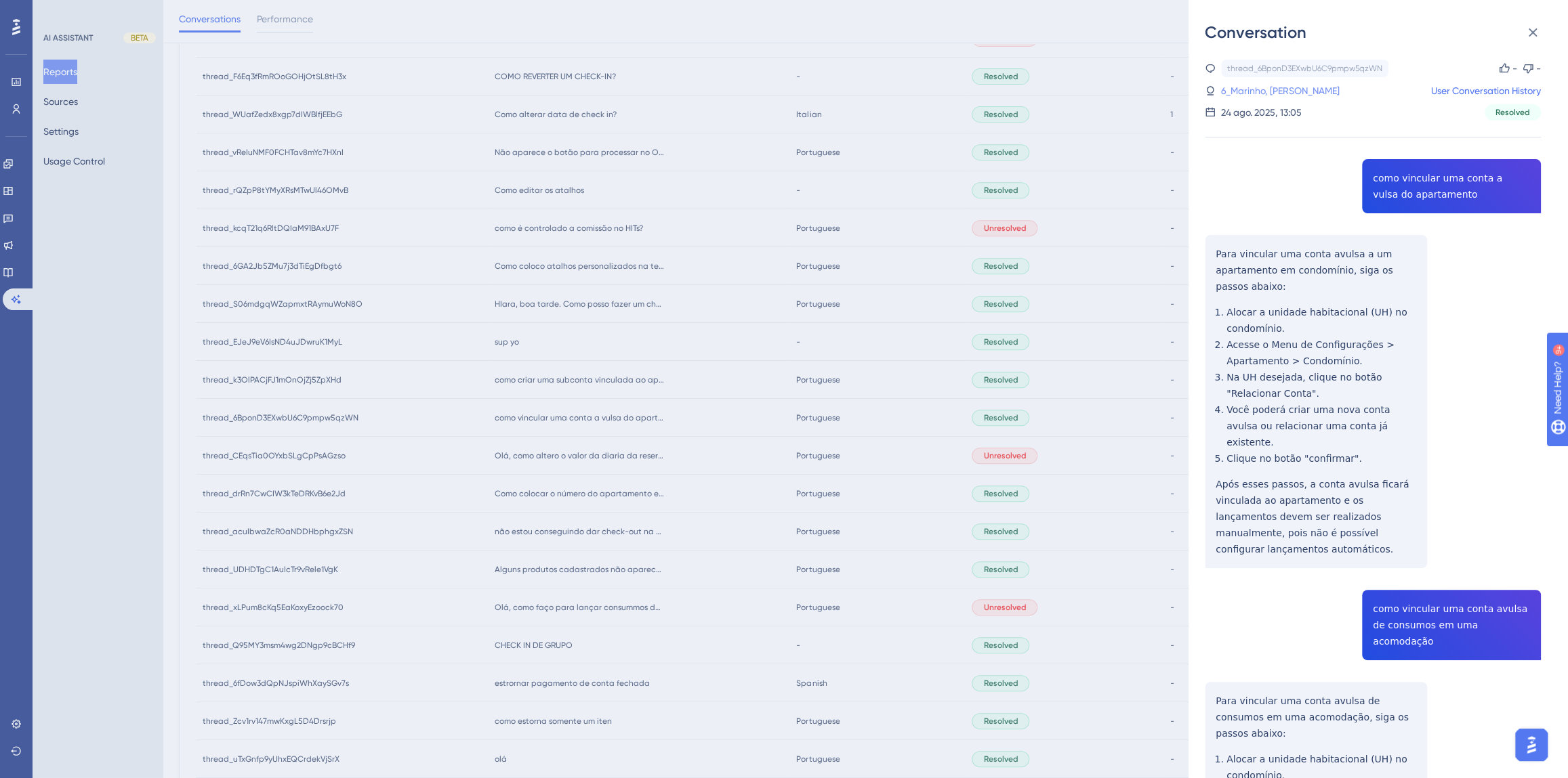
click at [1275, 92] on link "6_Marinho, [PERSON_NAME]" at bounding box center [1280, 90] width 119 height 16
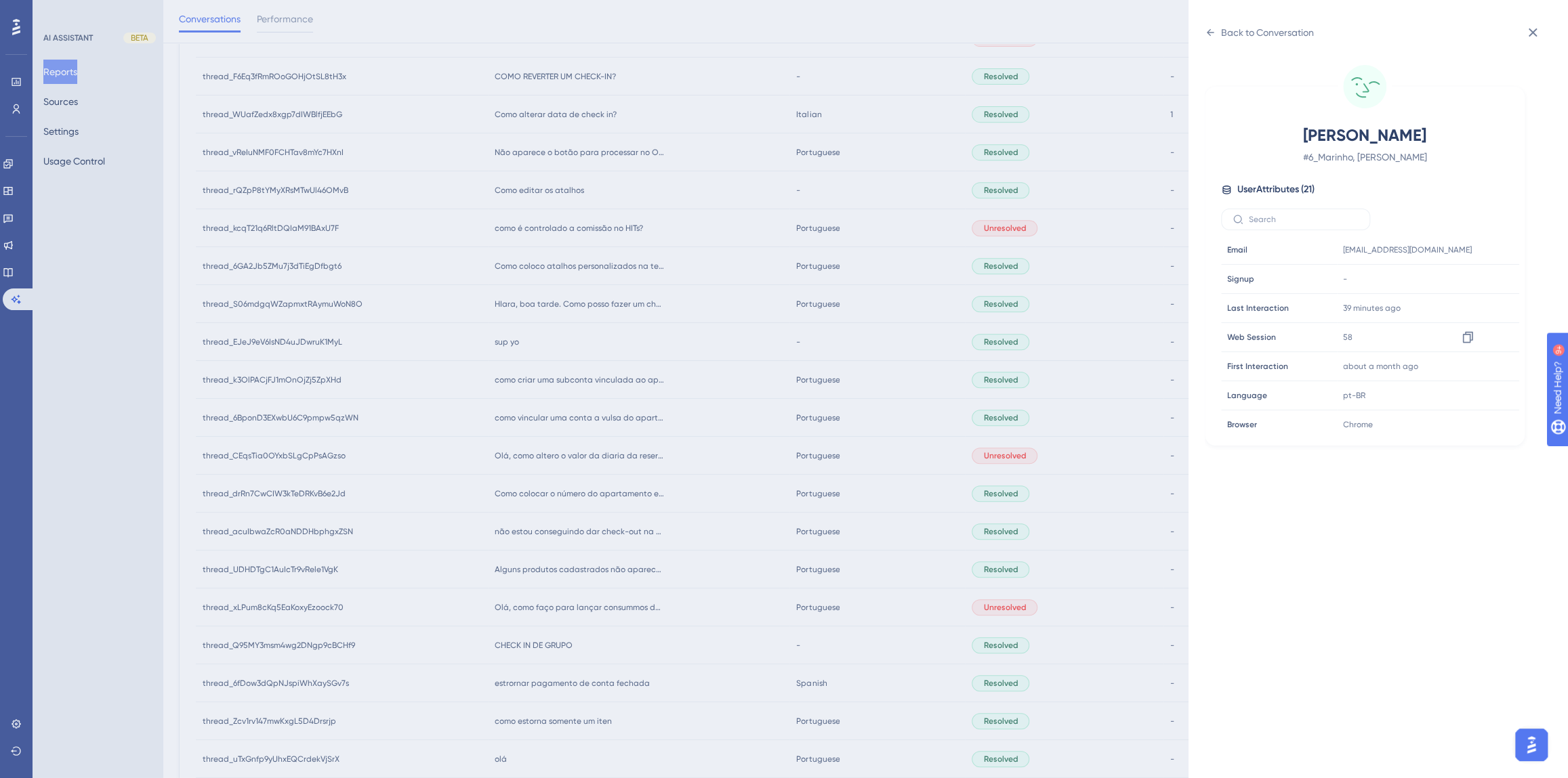
scroll to position [369, 0]
click at [1465, 379] on icon at bounding box center [1467, 376] width 10 height 12
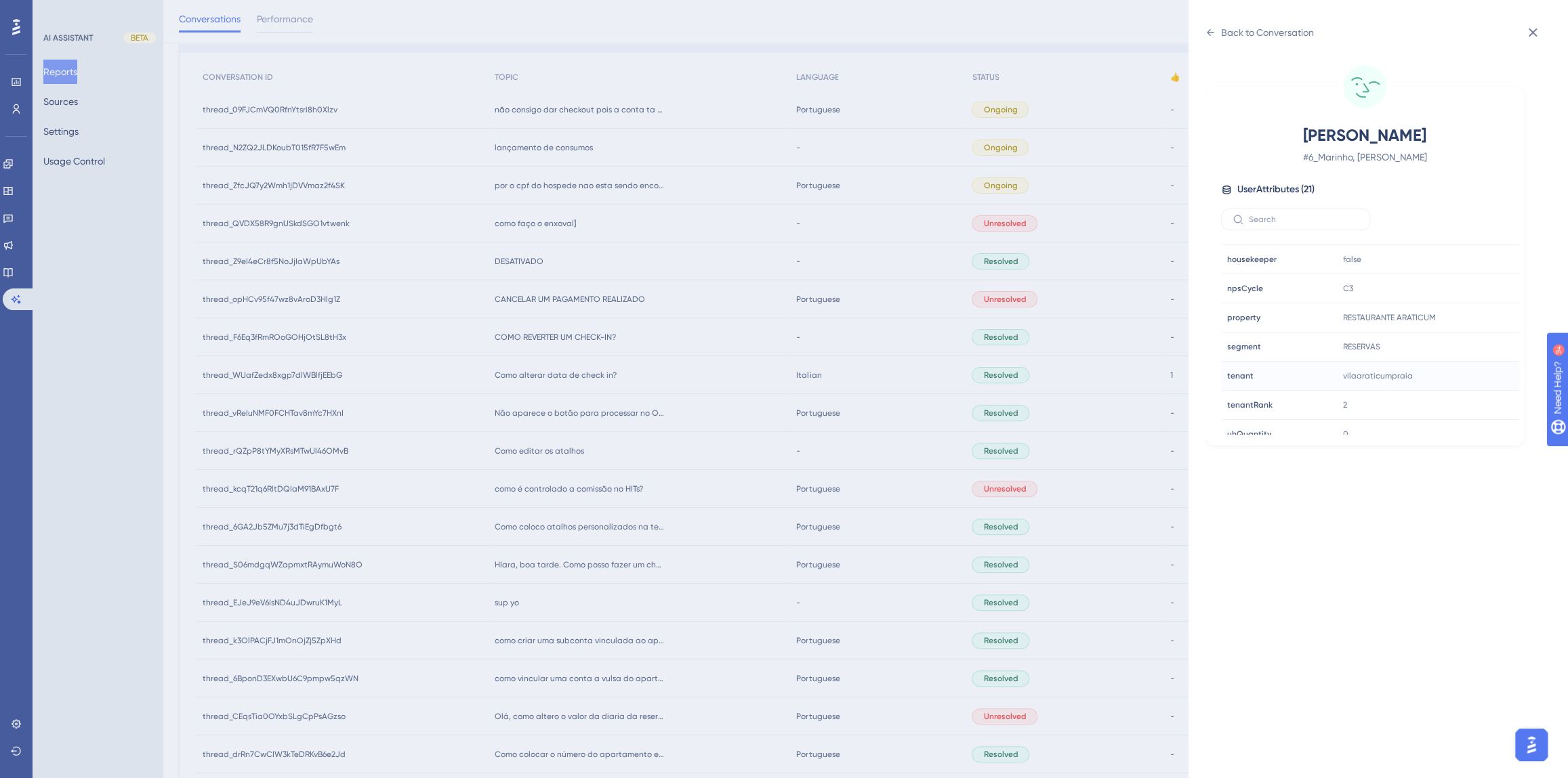
scroll to position [0, 0]
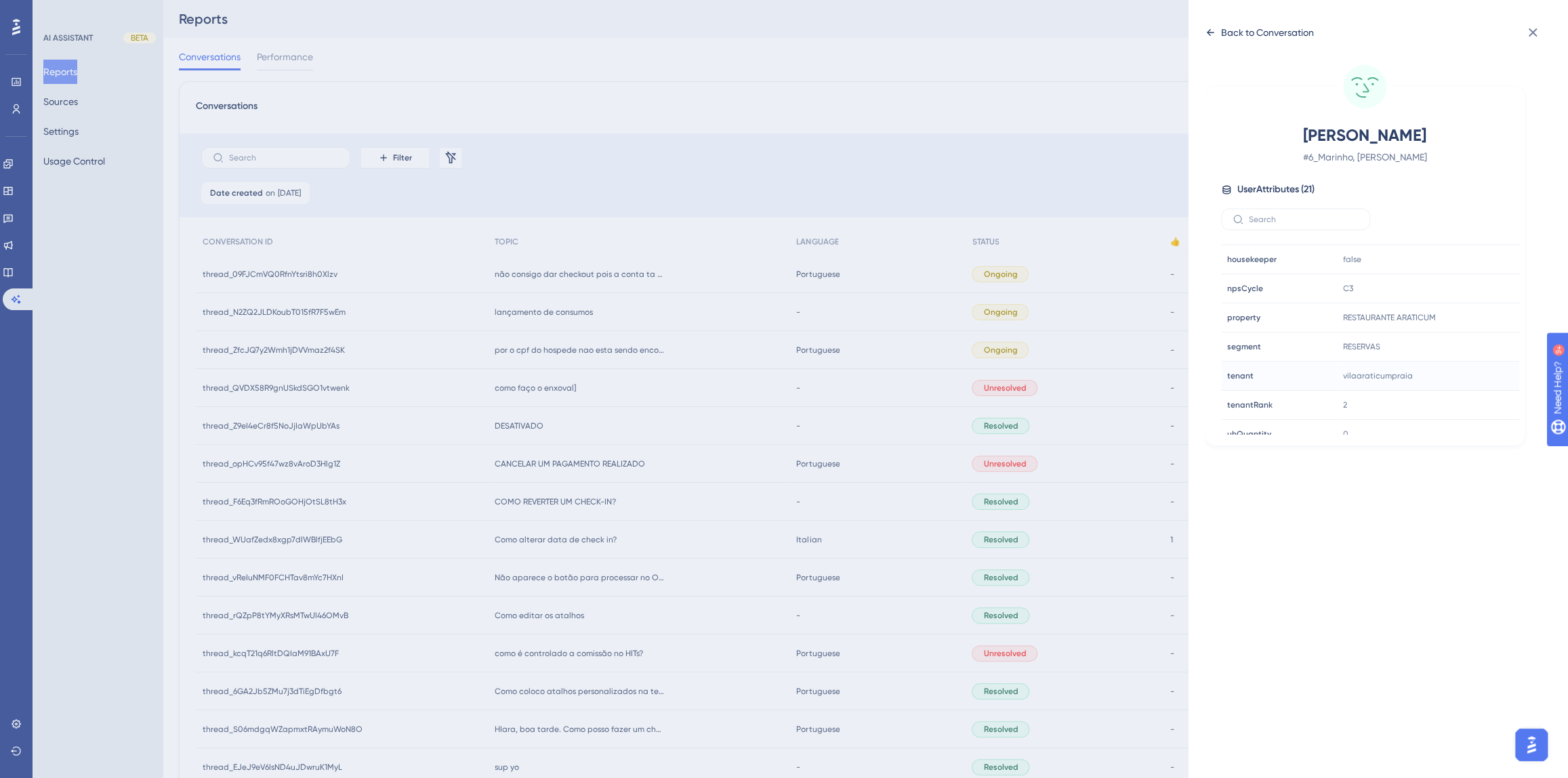
click at [1242, 35] on div "Back to Conversation" at bounding box center [1267, 32] width 93 height 16
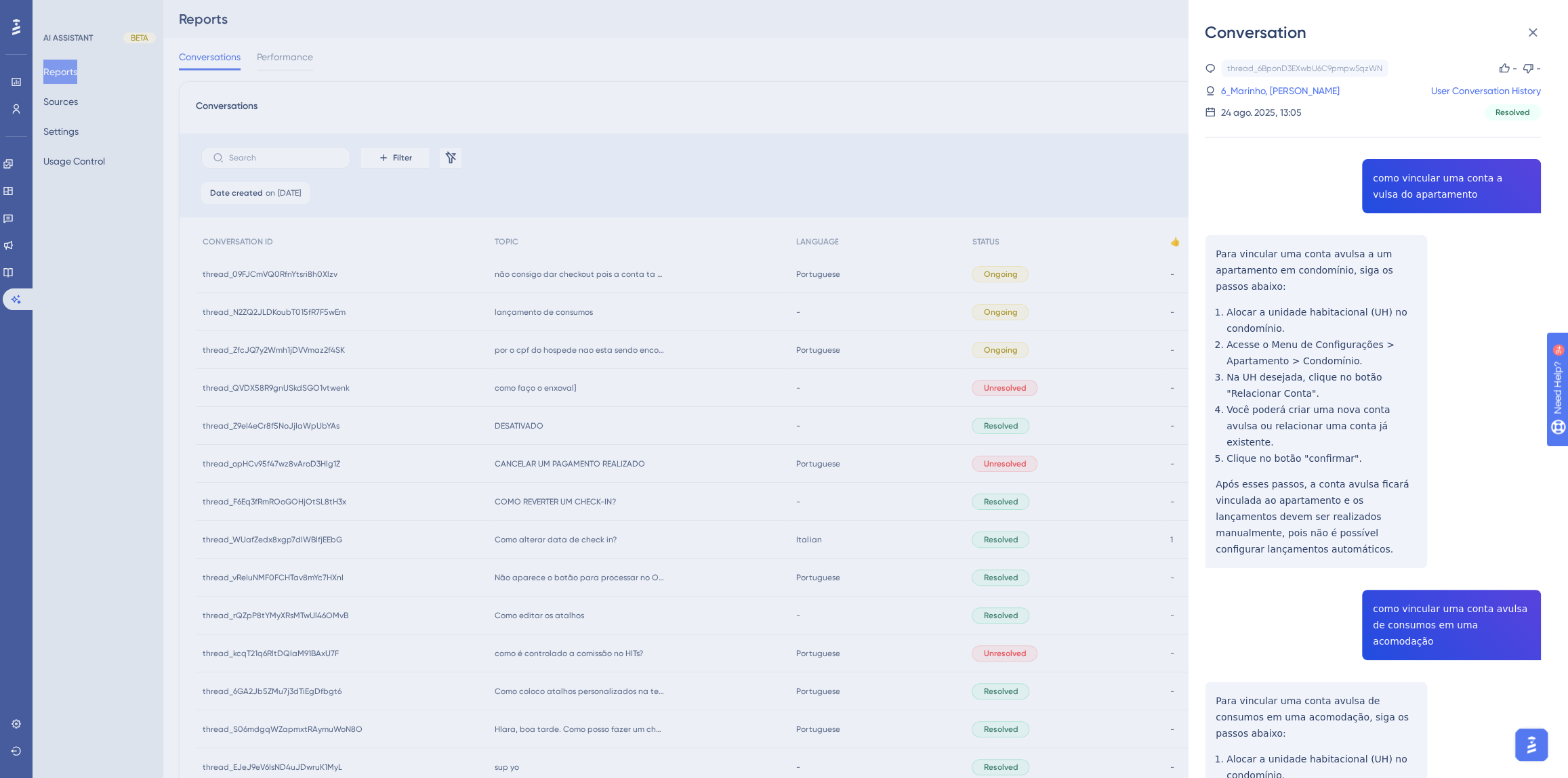
click at [771, 436] on div "Conversation thread_6BponD3EXwbU6C9pmpw5qzWN Copy - - 6_Marinho, Alana User Con…" at bounding box center [784, 389] width 1568 height 778
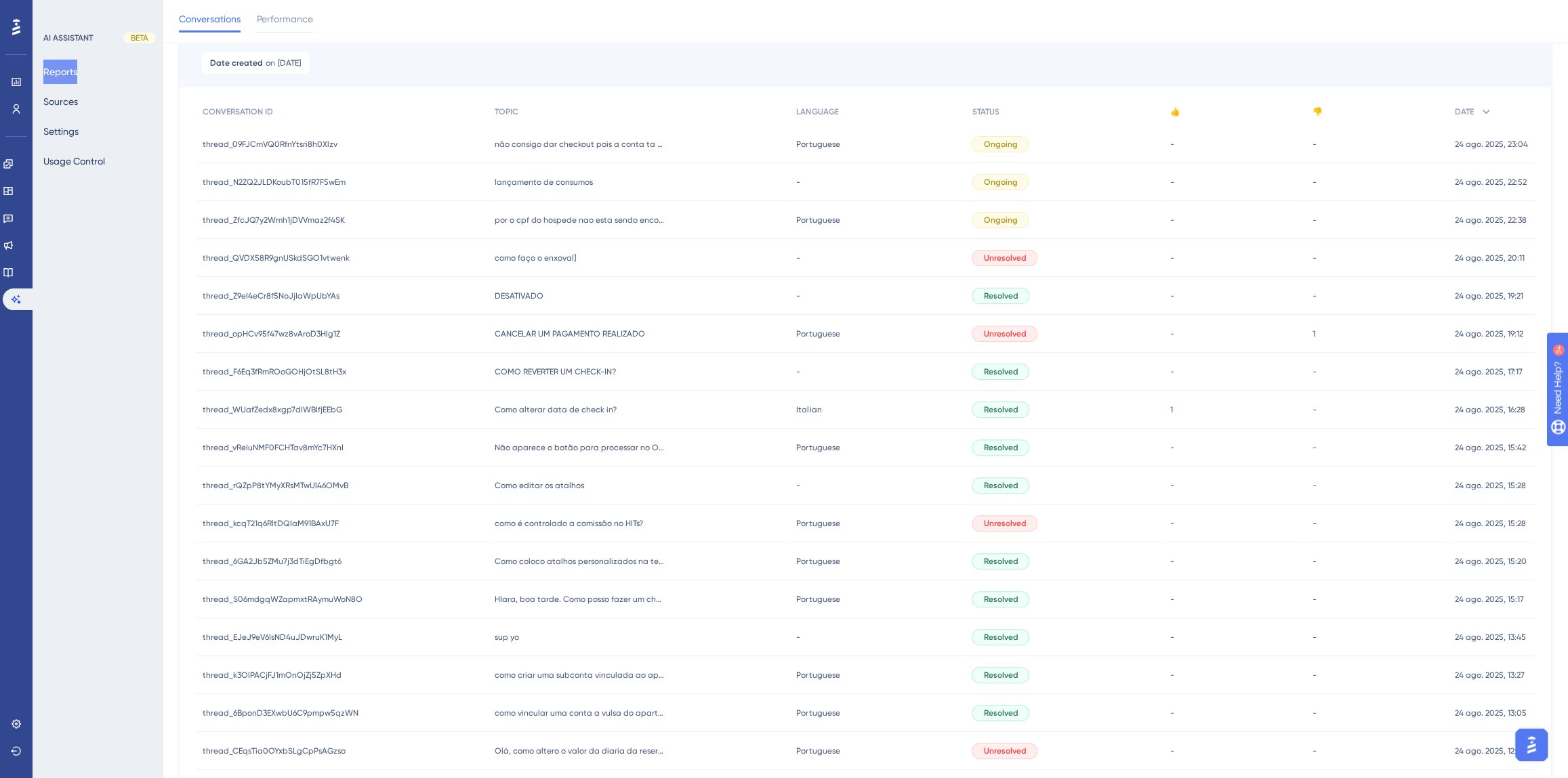
scroll to position [184, 0]
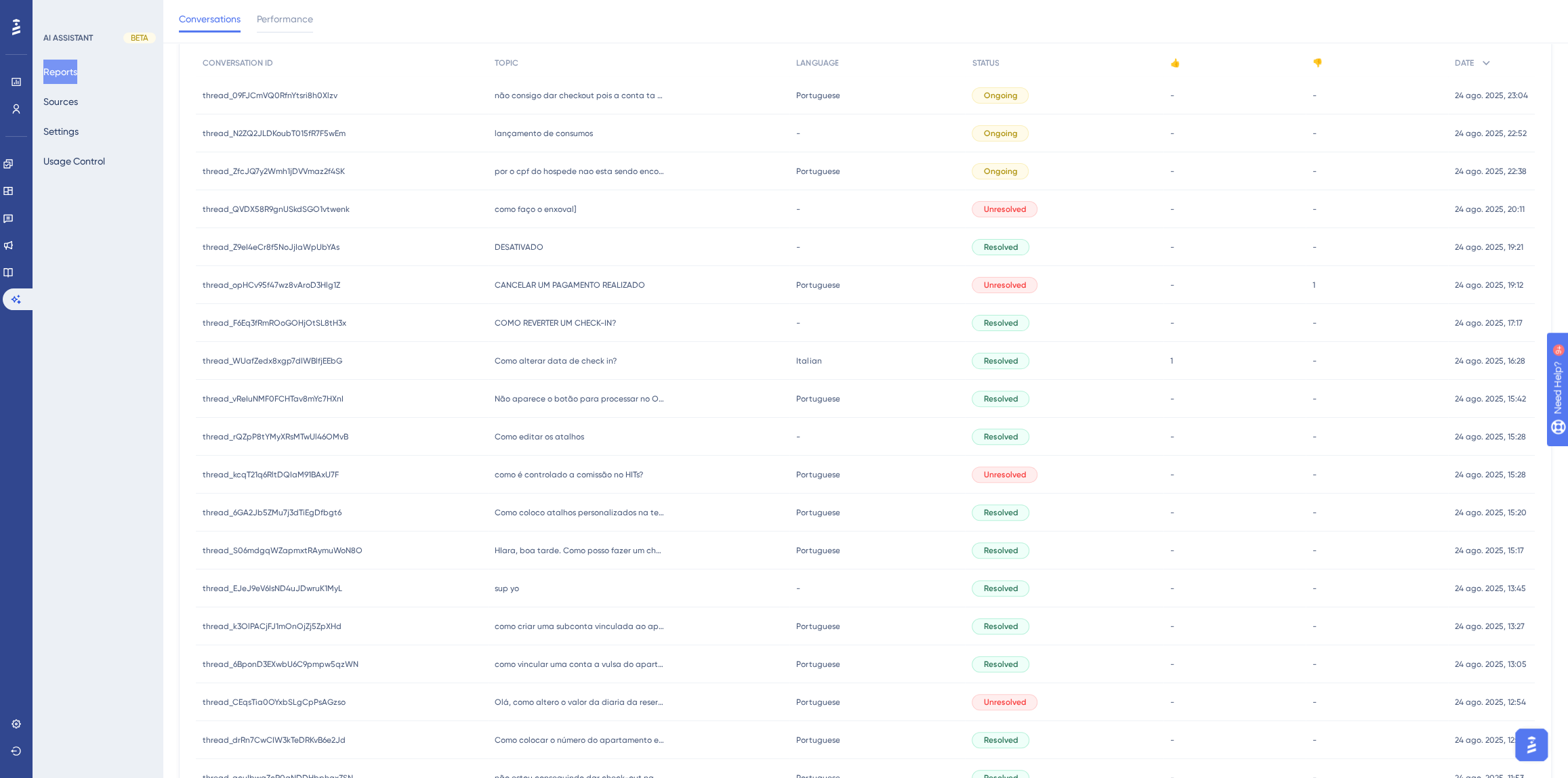
click at [554, 624] on span "como criar uma subconta vinculada ao apartamento" at bounding box center [579, 627] width 169 height 11
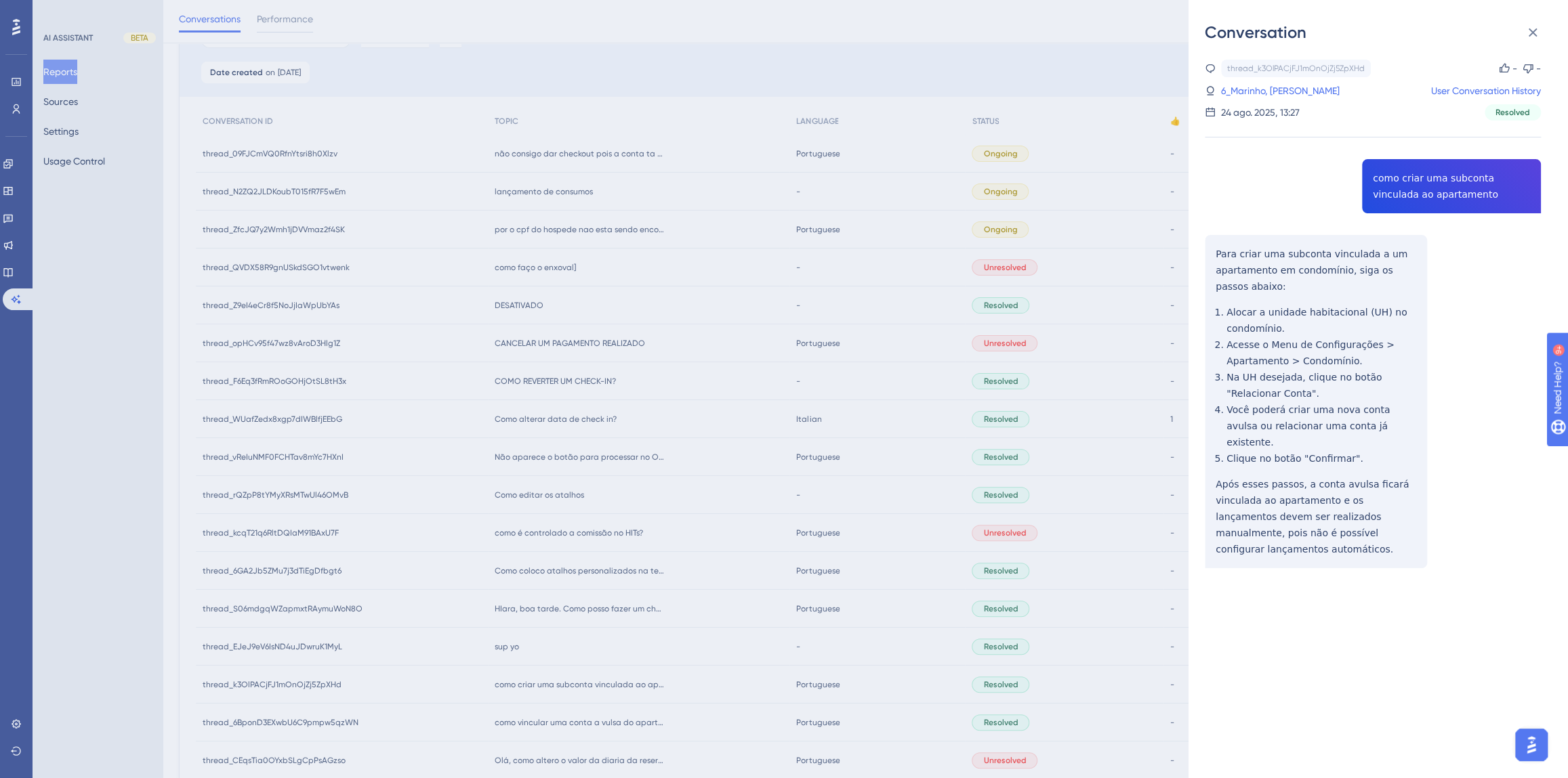
scroll to position [123, 0]
click at [1383, 205] on div "thread_k3OlPACjFJ1mOnOjZj5ZpXHd Copy - - 6_Marinho, Alana User Conversation His…" at bounding box center [1373, 349] width 336 height 578
click at [1383, 204] on div "thread_k3OlPACjFJ1mOnOjZj5ZpXHd Copy - - 6_Marinho, Alana User Conversation His…" at bounding box center [1373, 349] width 336 height 578
click at [1383, 189] on div "thread_k3OlPACjFJ1mOnOjZj5ZpXHd Copy - - 6_Marinho, Alana User Conversation His…" at bounding box center [1373, 349] width 336 height 578
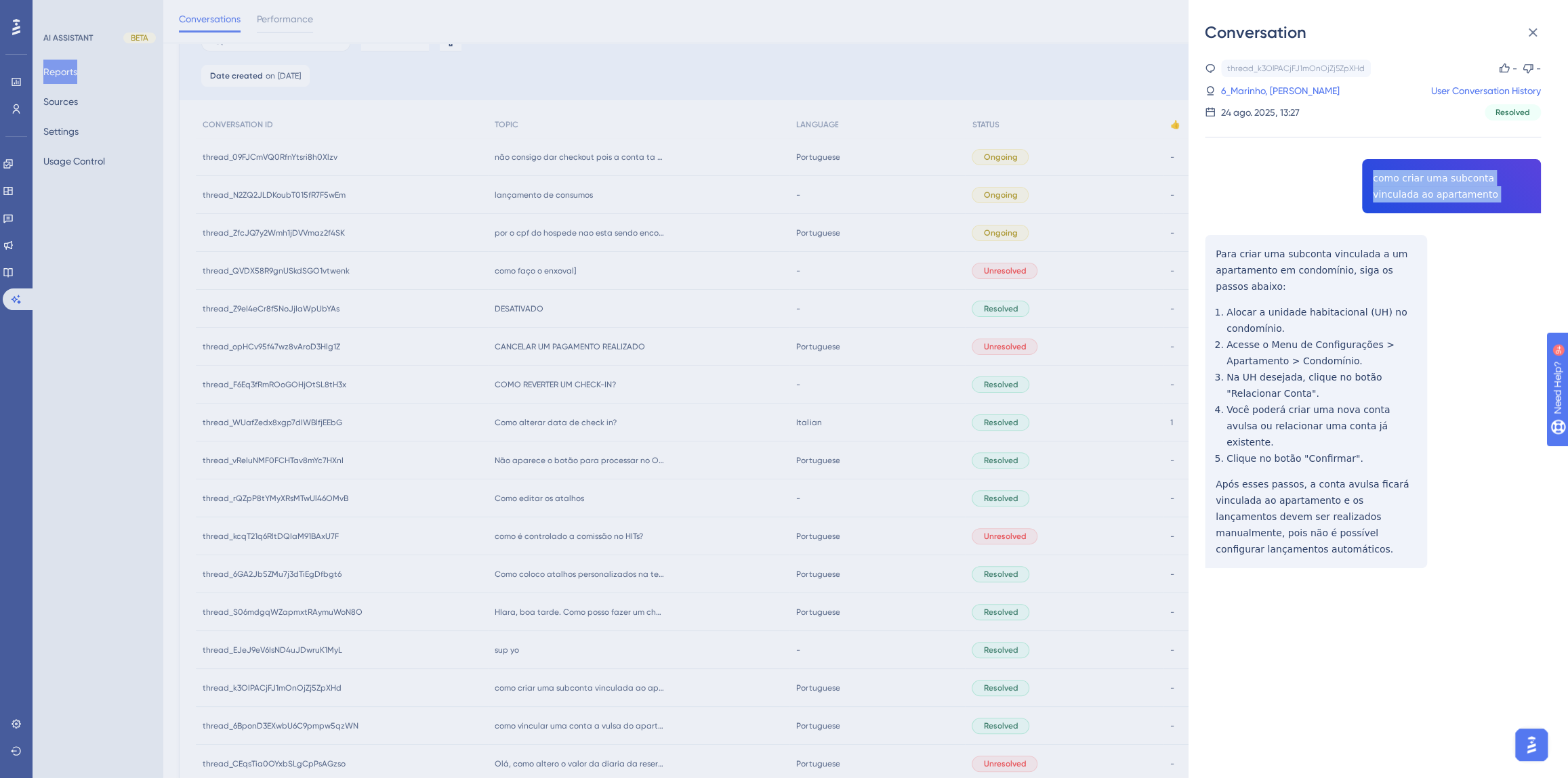
click at [1383, 189] on div "thread_k3OlPACjFJ1mOnOjZj5ZpXHd Copy - - 6_Marinho, Alana User Conversation His…" at bounding box center [1373, 349] width 336 height 578
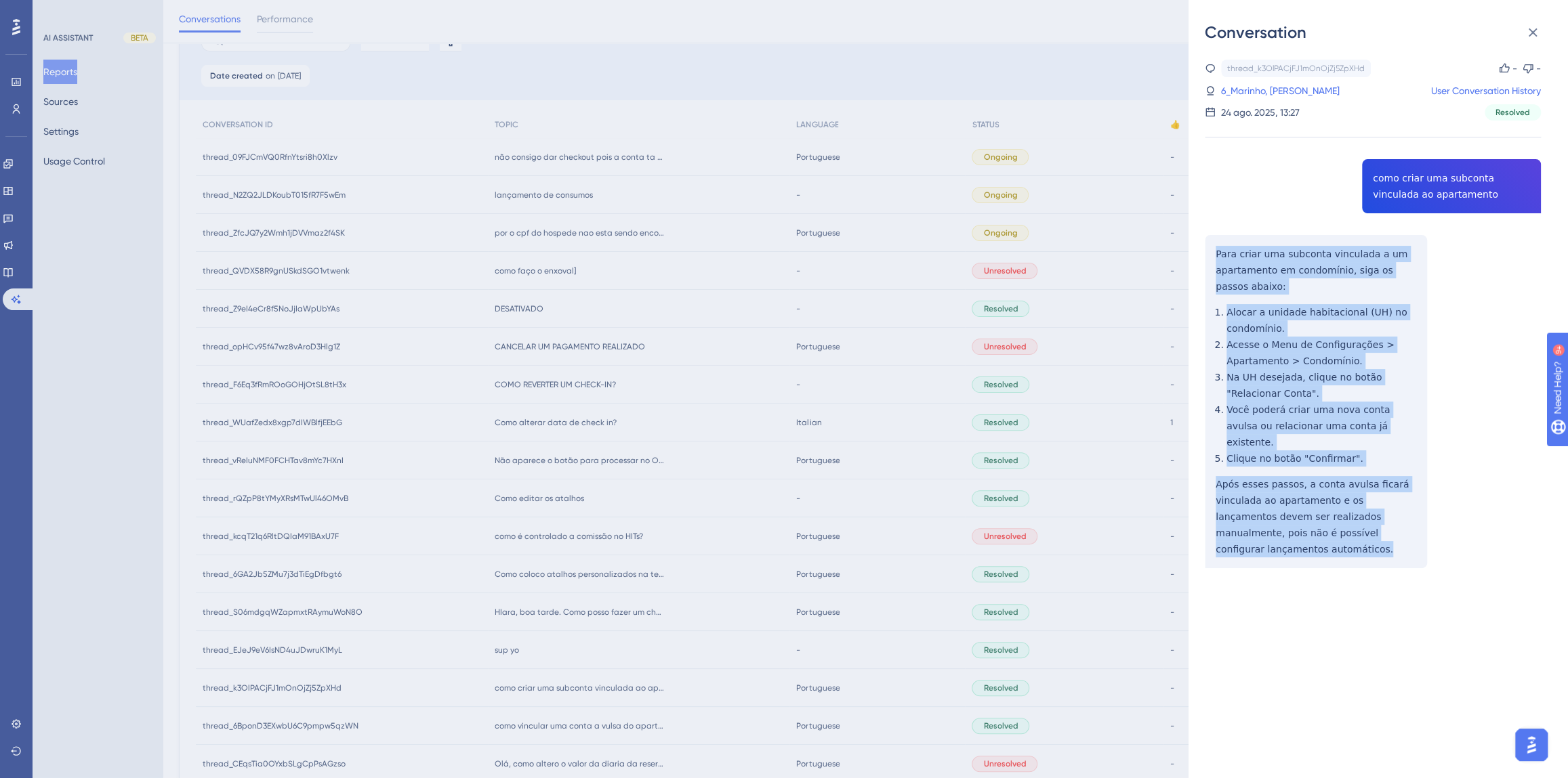
drag, startPoint x: 1405, startPoint y: 519, endPoint x: 1211, endPoint y: 258, distance: 325.2
click at [1211, 258] on div "thread_k3OlPACjFJ1mOnOjZj5ZpXHd Copy - - 6_Marinho, Alana User Conversation His…" at bounding box center [1373, 349] width 336 height 578
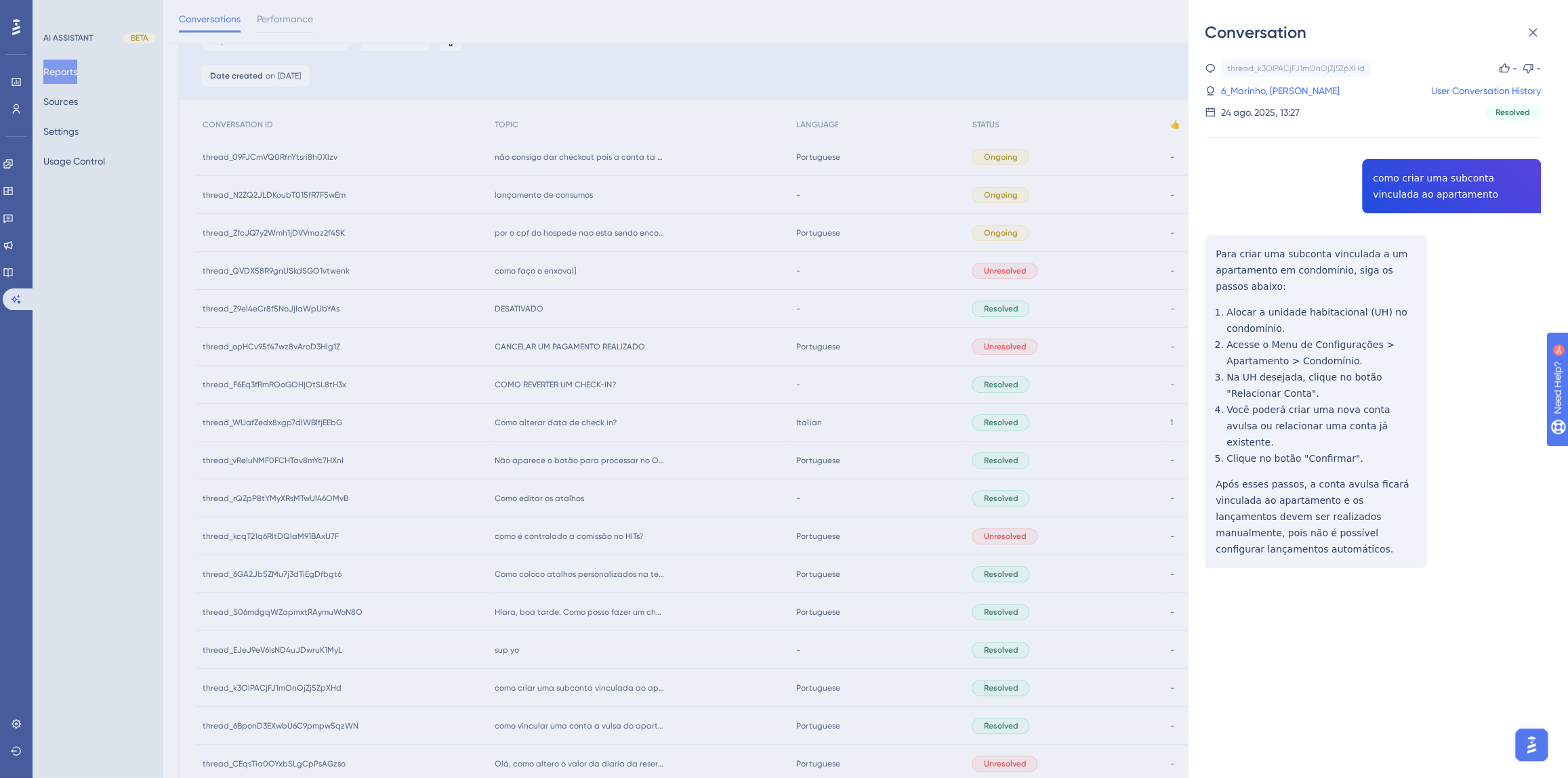
click at [677, 621] on div "Conversation thread_k3OlPACjFJ1mOnOjZj5ZpXHd Copy - - 6_Marinho, [PERSON_NAME] …" at bounding box center [784, 389] width 1568 height 778
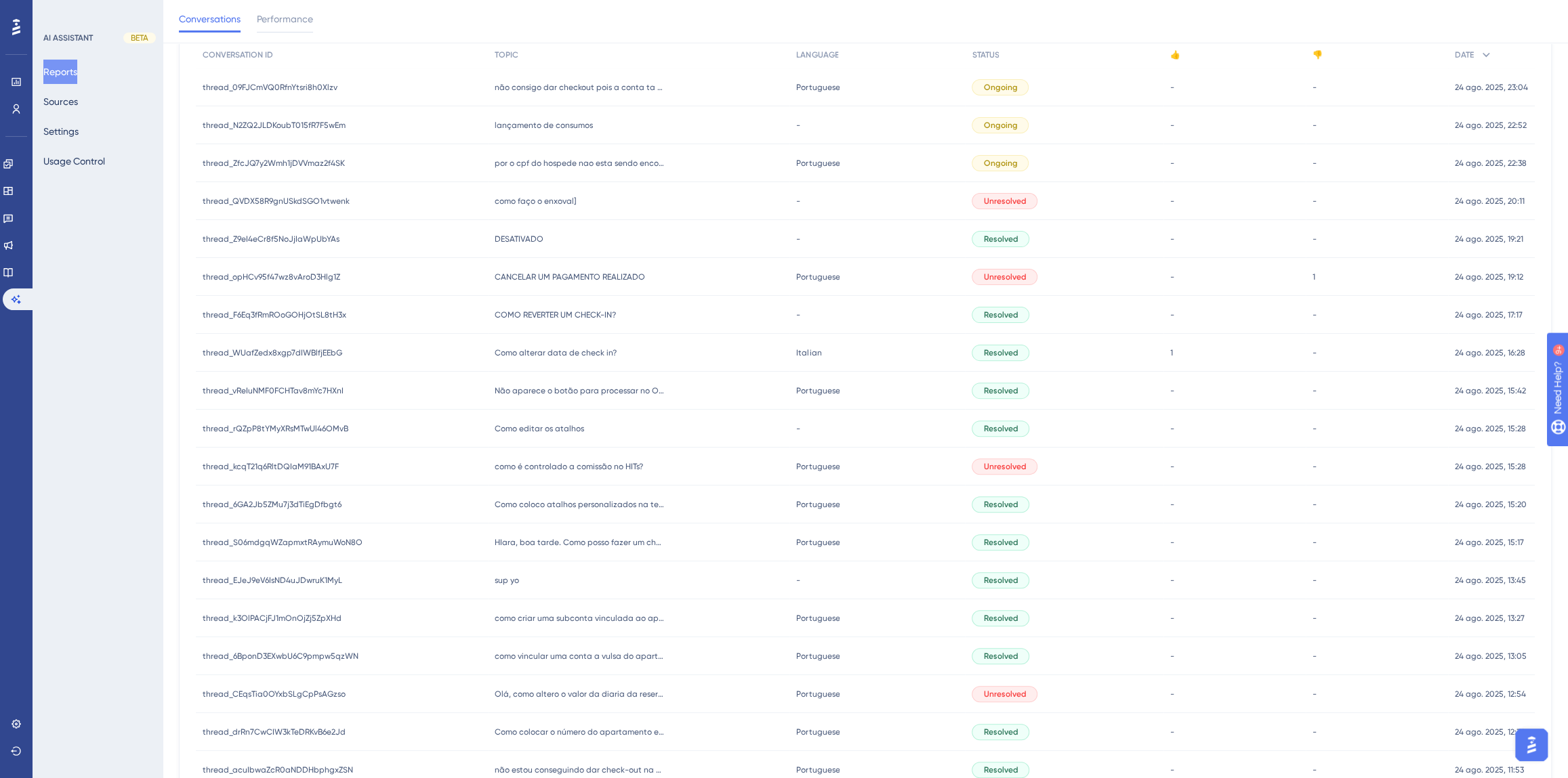
scroll to position [246, 0]
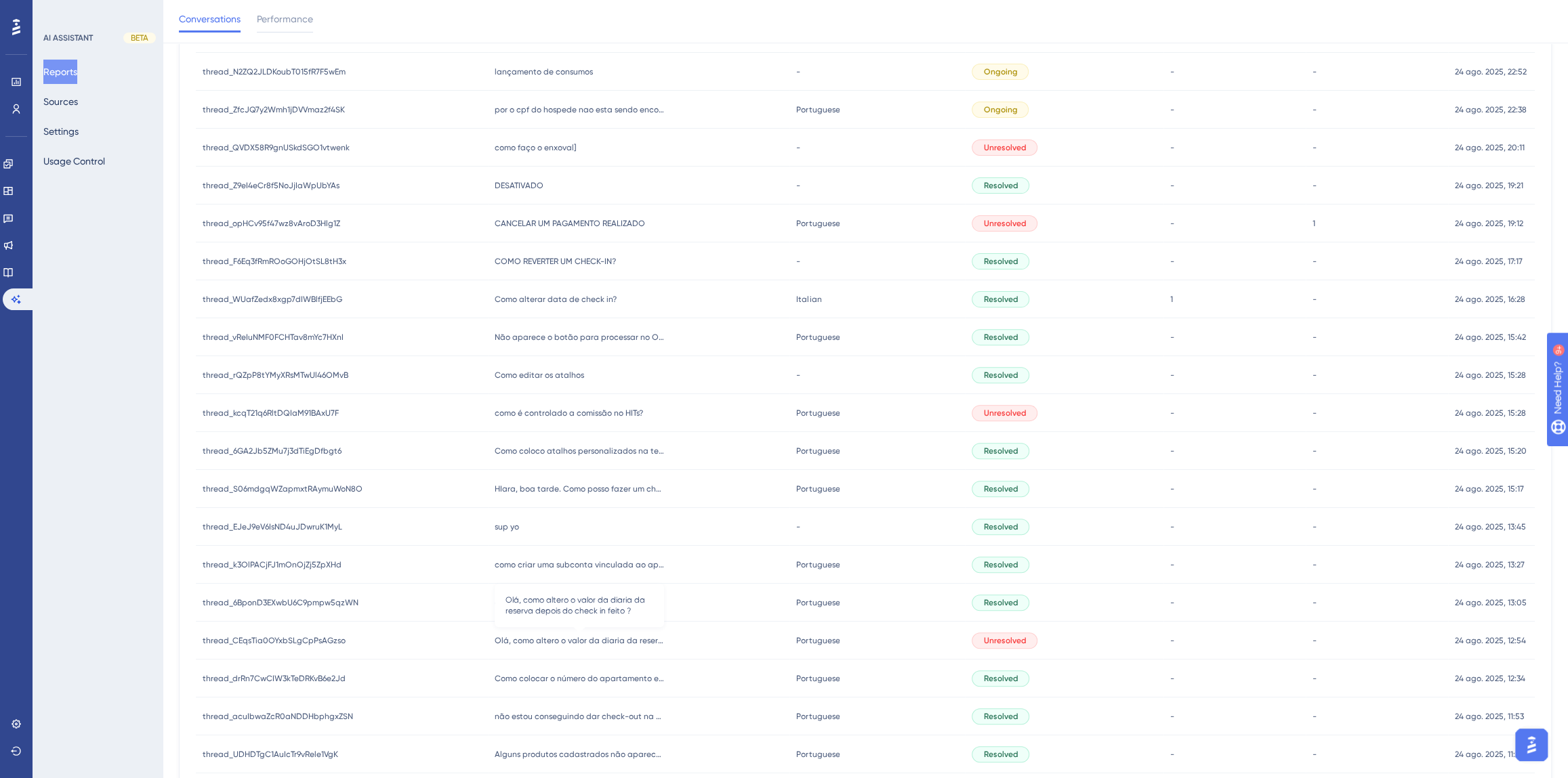
click at [588, 639] on span "Olá, como altero o valor da diaria da reserva depois do check in feito ?" at bounding box center [579, 640] width 169 height 11
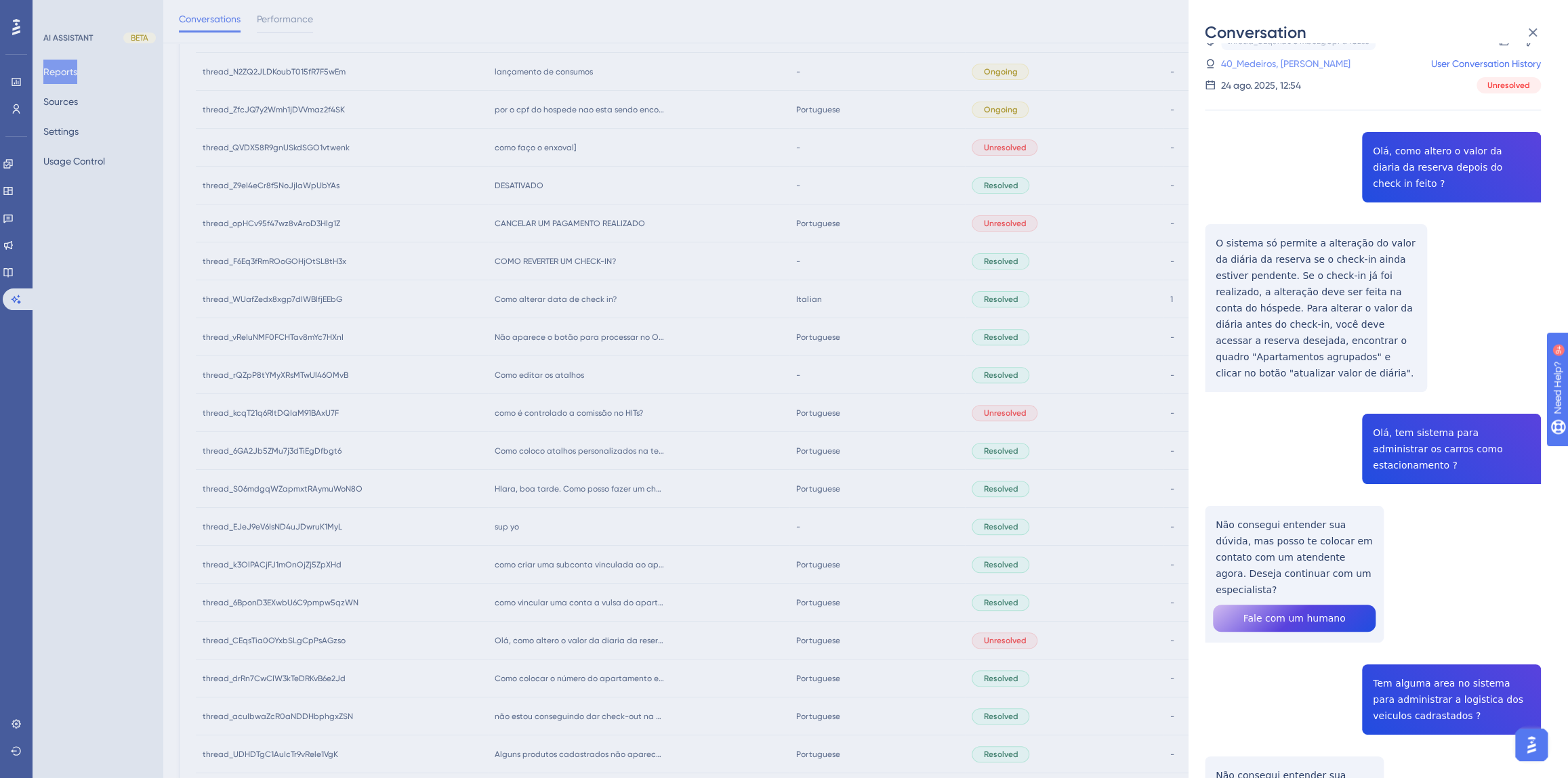
scroll to position [0, 0]
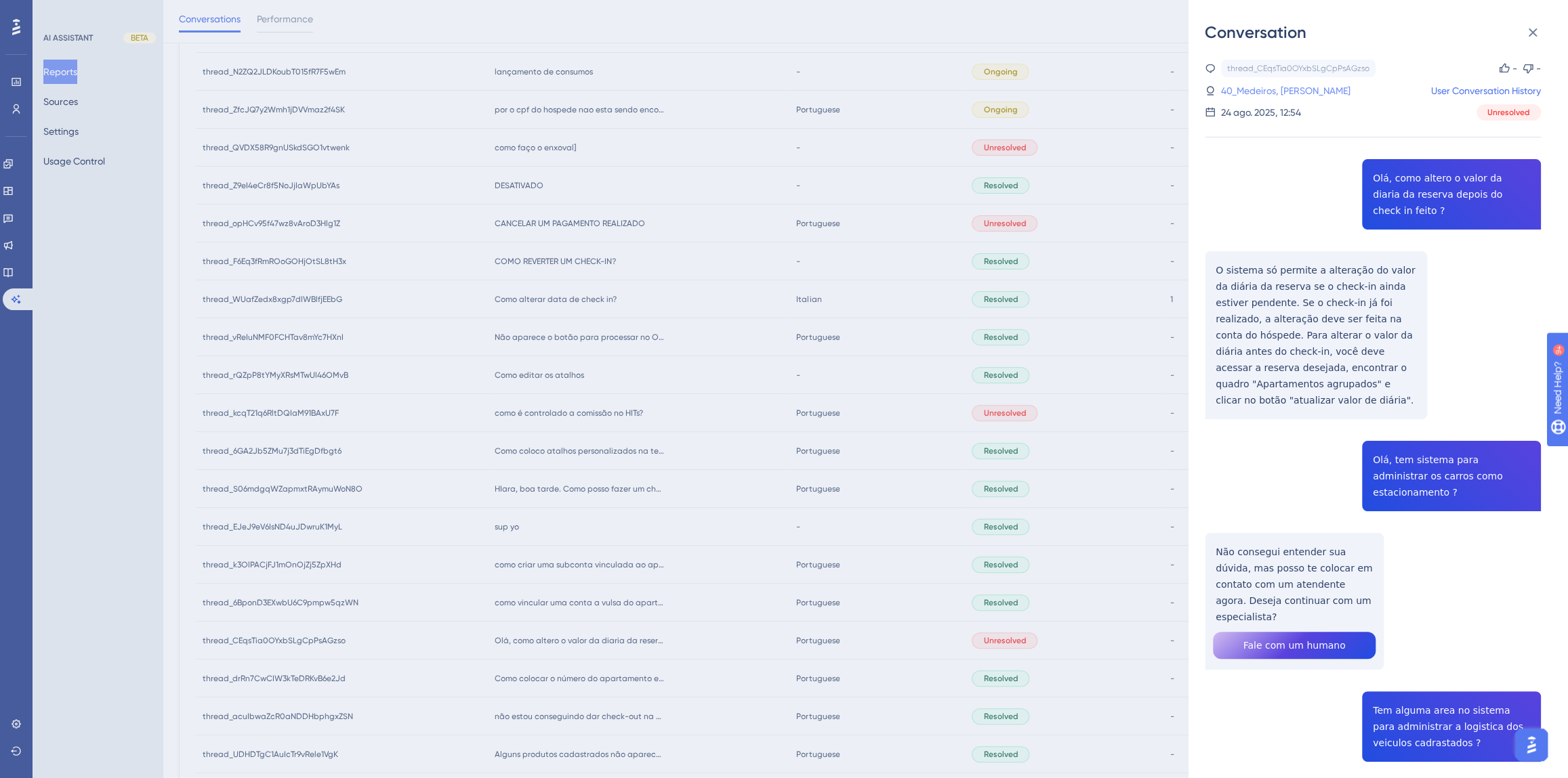
click at [1261, 88] on link "40_Medeiros, [PERSON_NAME]" at bounding box center [1285, 90] width 130 height 16
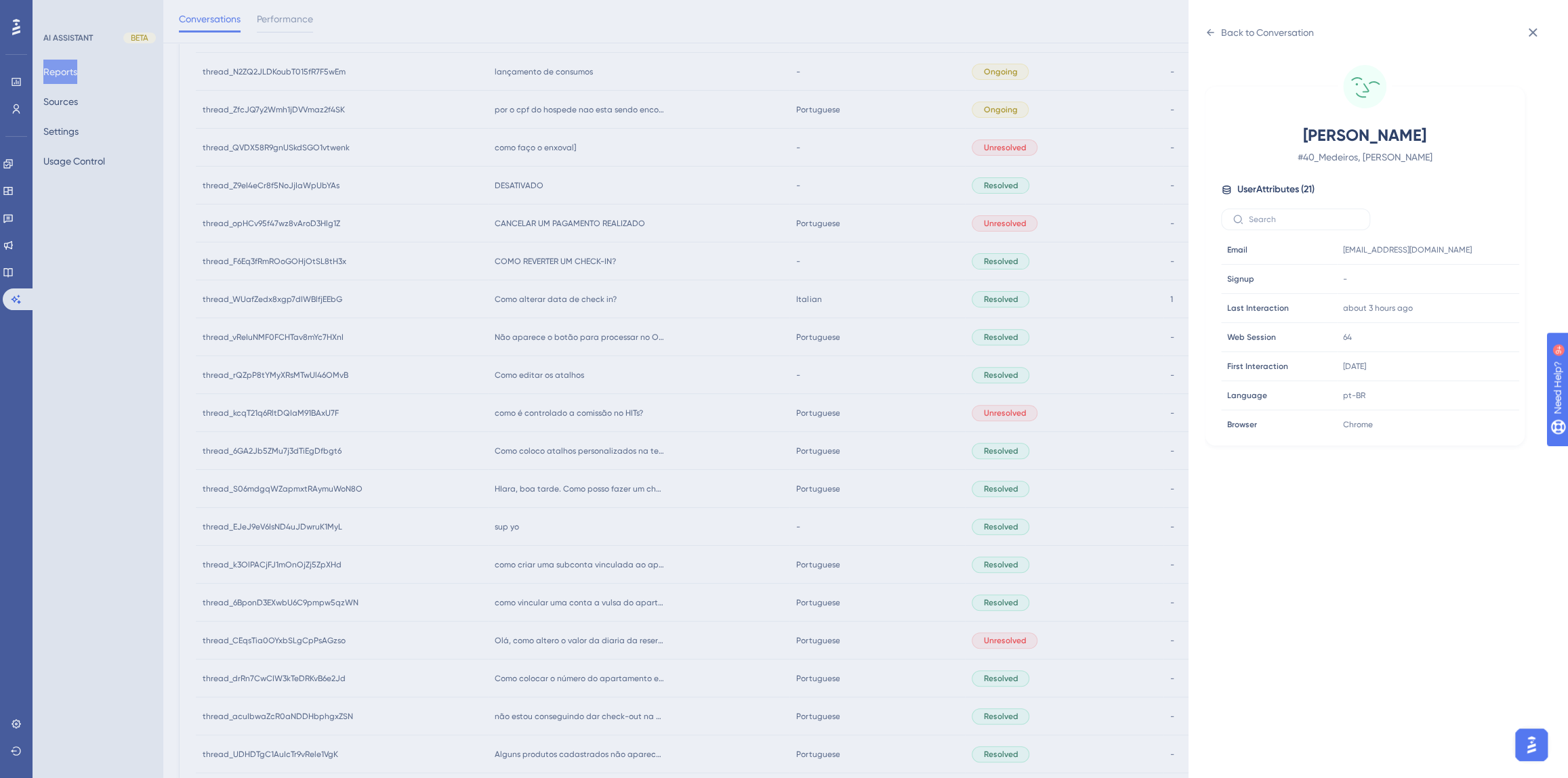
scroll to position [411, 0]
click at [652, 435] on div "Back to Conversation [PERSON_NAME] # 40_Medeiros, [PERSON_NAME] User Attributes…" at bounding box center [784, 389] width 1568 height 778
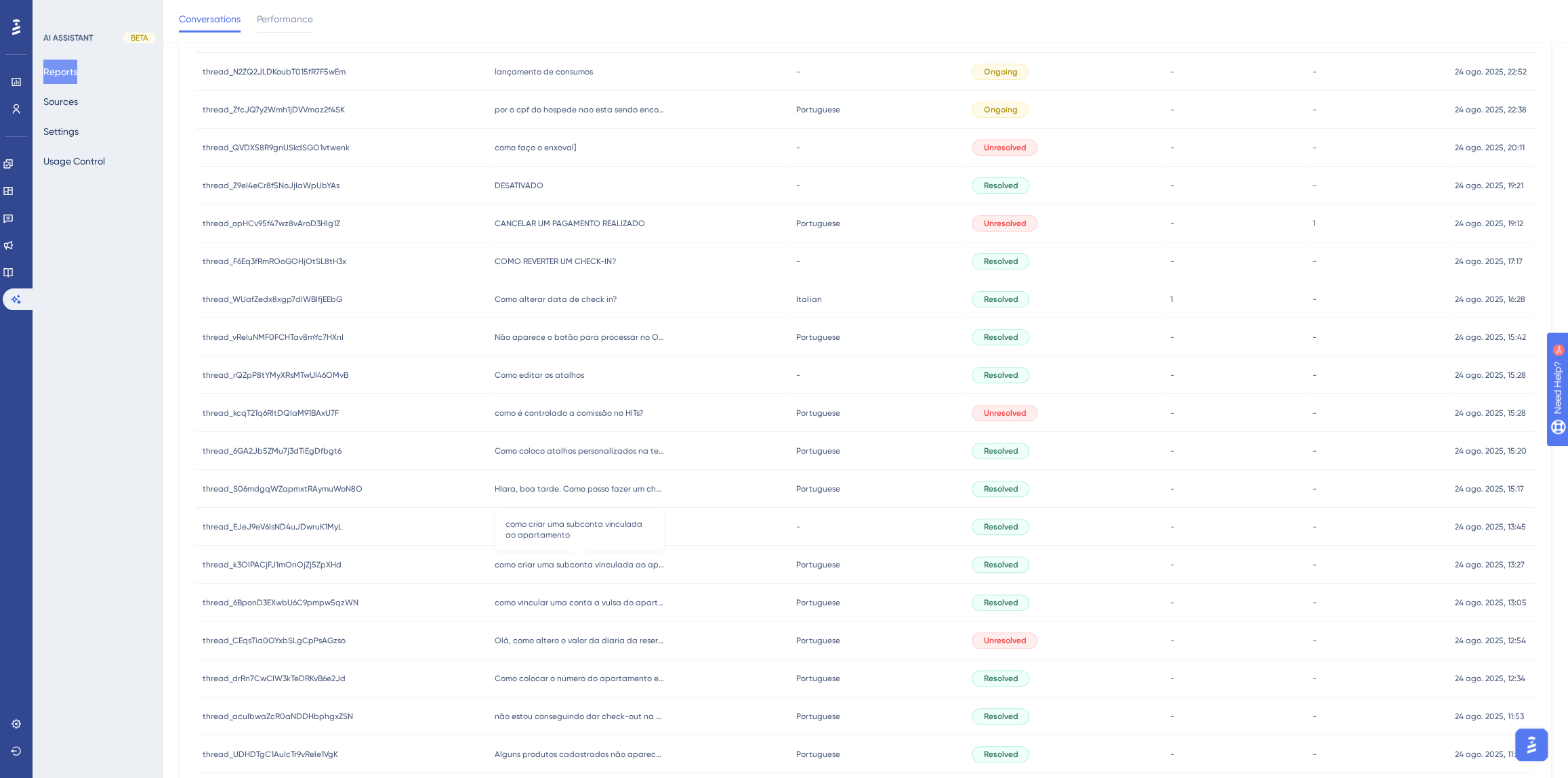
click at [589, 567] on span "como criar uma subconta vinculada ao apartamento" at bounding box center [579, 565] width 169 height 11
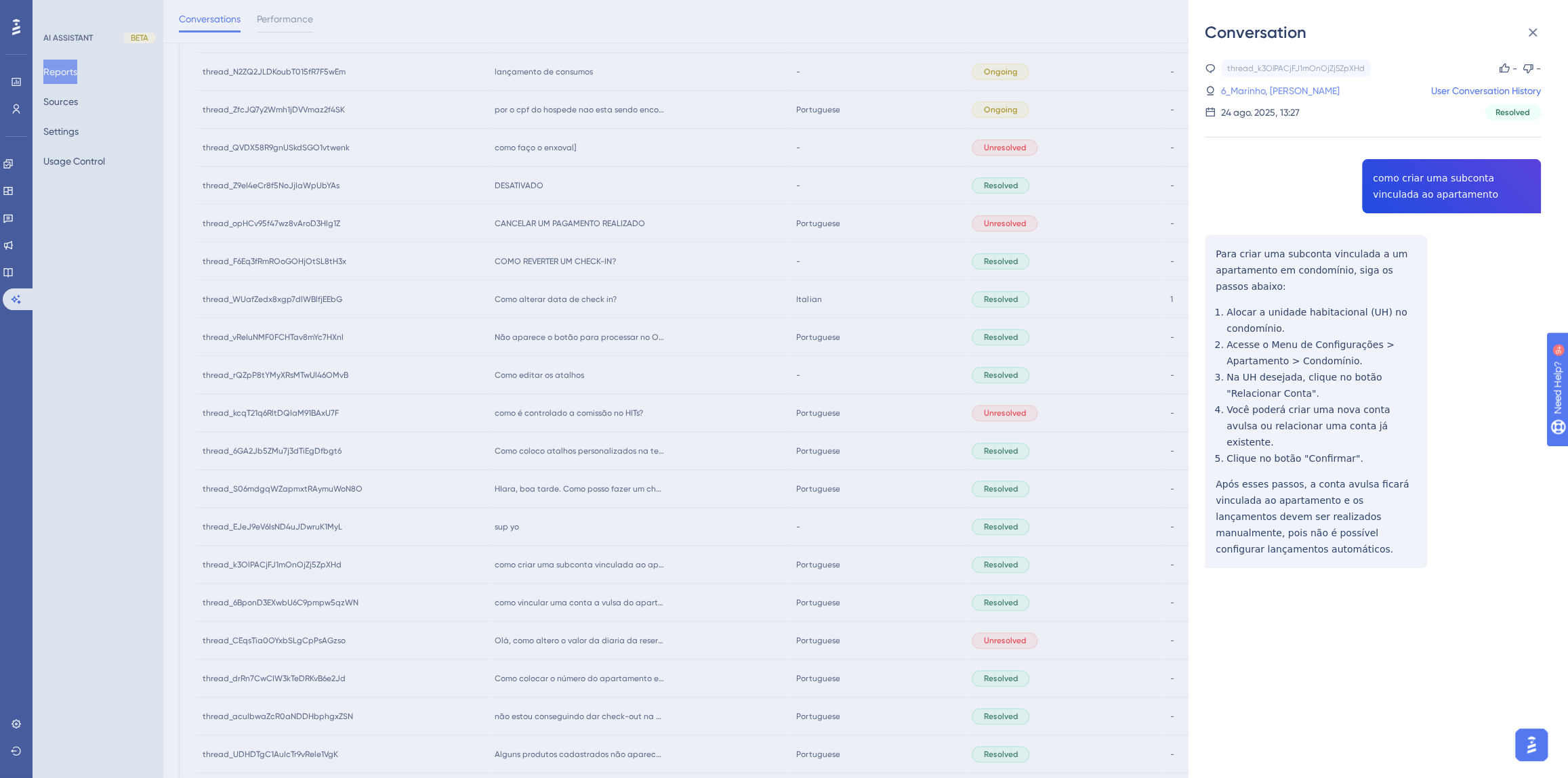
click at [1273, 94] on link "6_Marinho, [PERSON_NAME]" at bounding box center [1280, 90] width 119 height 16
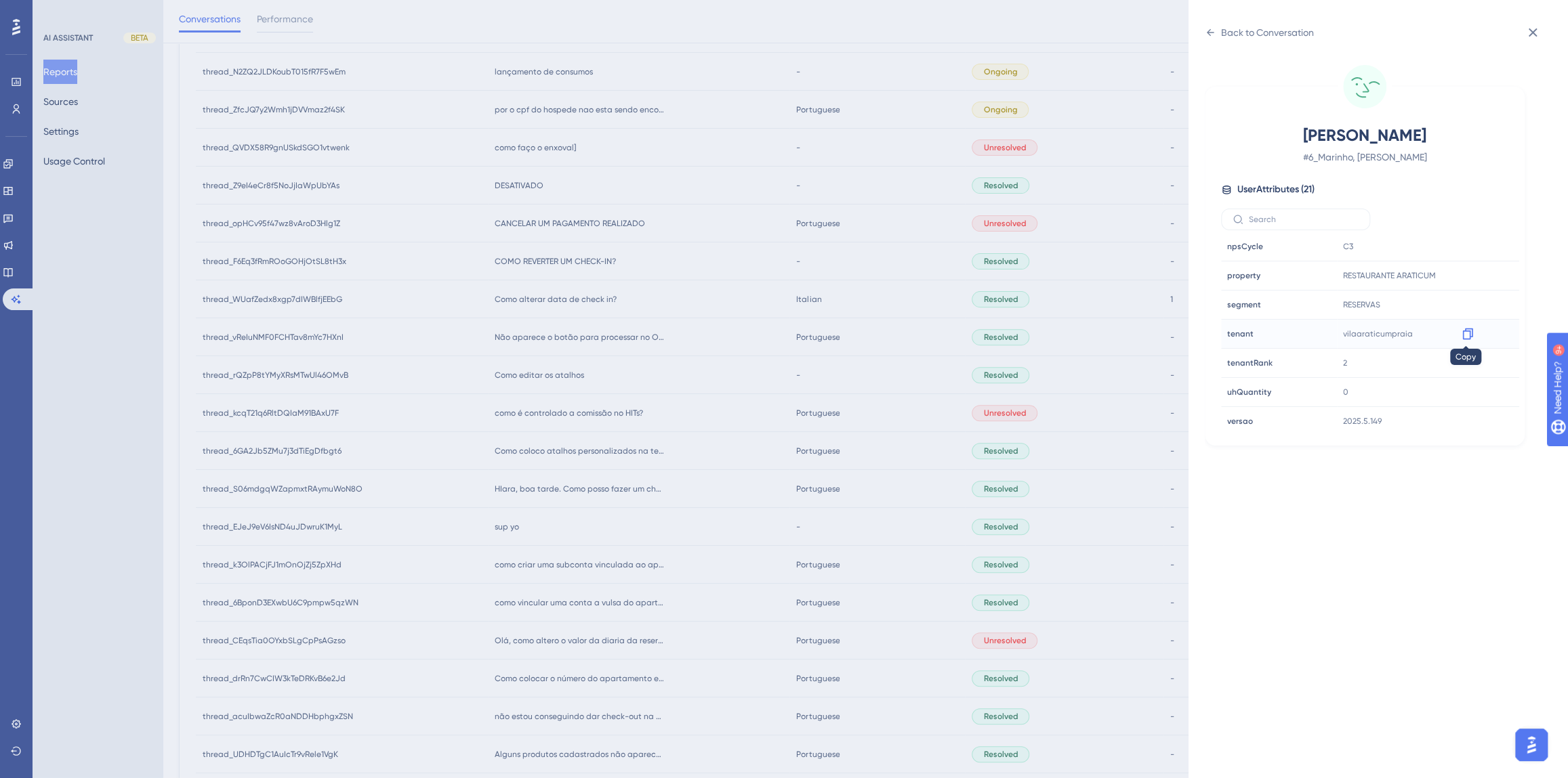
click at [1461, 333] on icon at bounding box center [1467, 334] width 13 height 13
click at [1238, 30] on div "Back to Conversation" at bounding box center [1267, 32] width 93 height 16
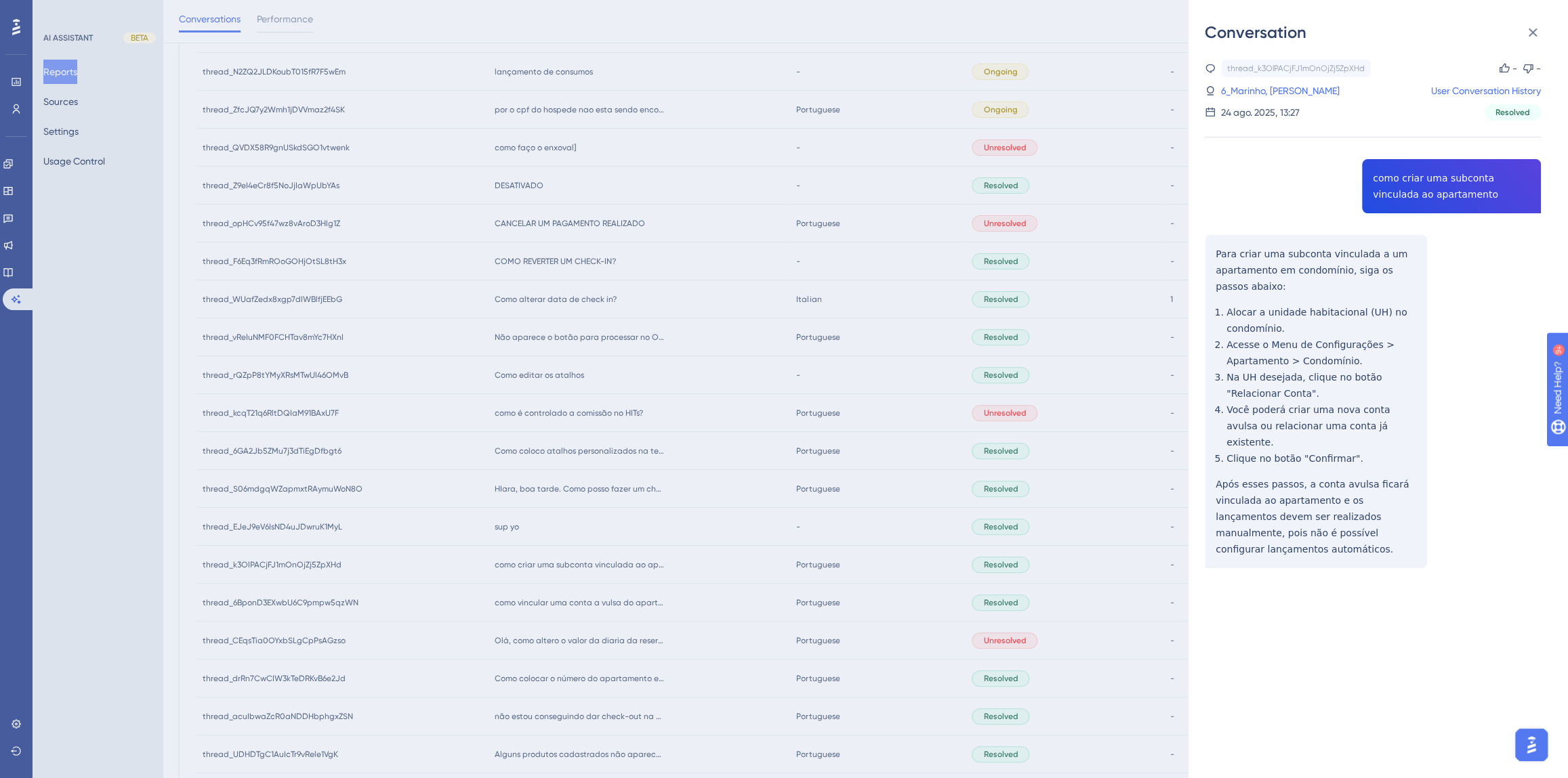
click at [829, 512] on div "Conversation thread_k3OlPACjFJ1mOnOjZj5ZpXHd Copy - - 6_Marinho, [PERSON_NAME] …" at bounding box center [784, 389] width 1568 height 778
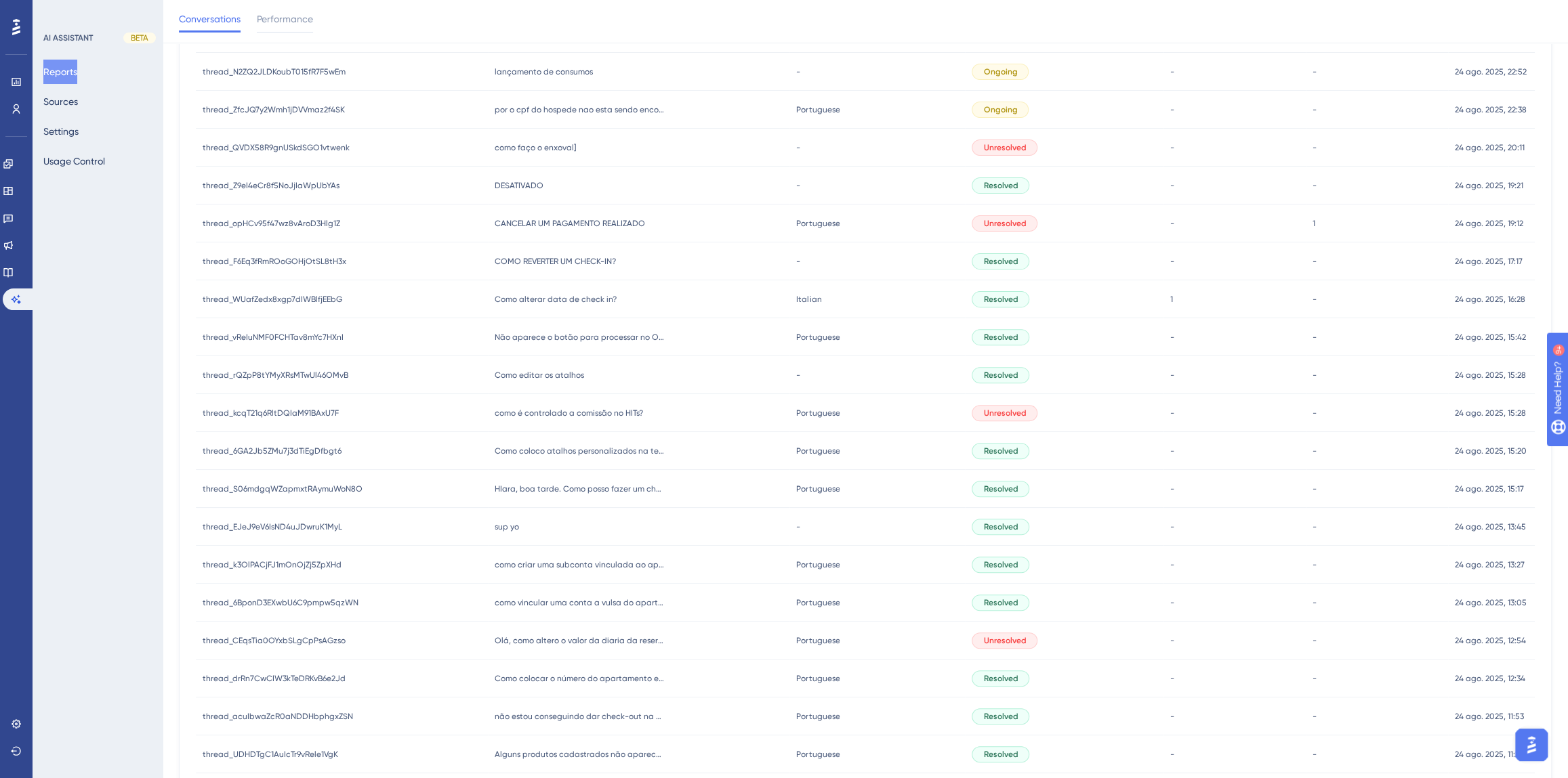
click at [515, 530] on span "sup yo" at bounding box center [506, 527] width 24 height 11
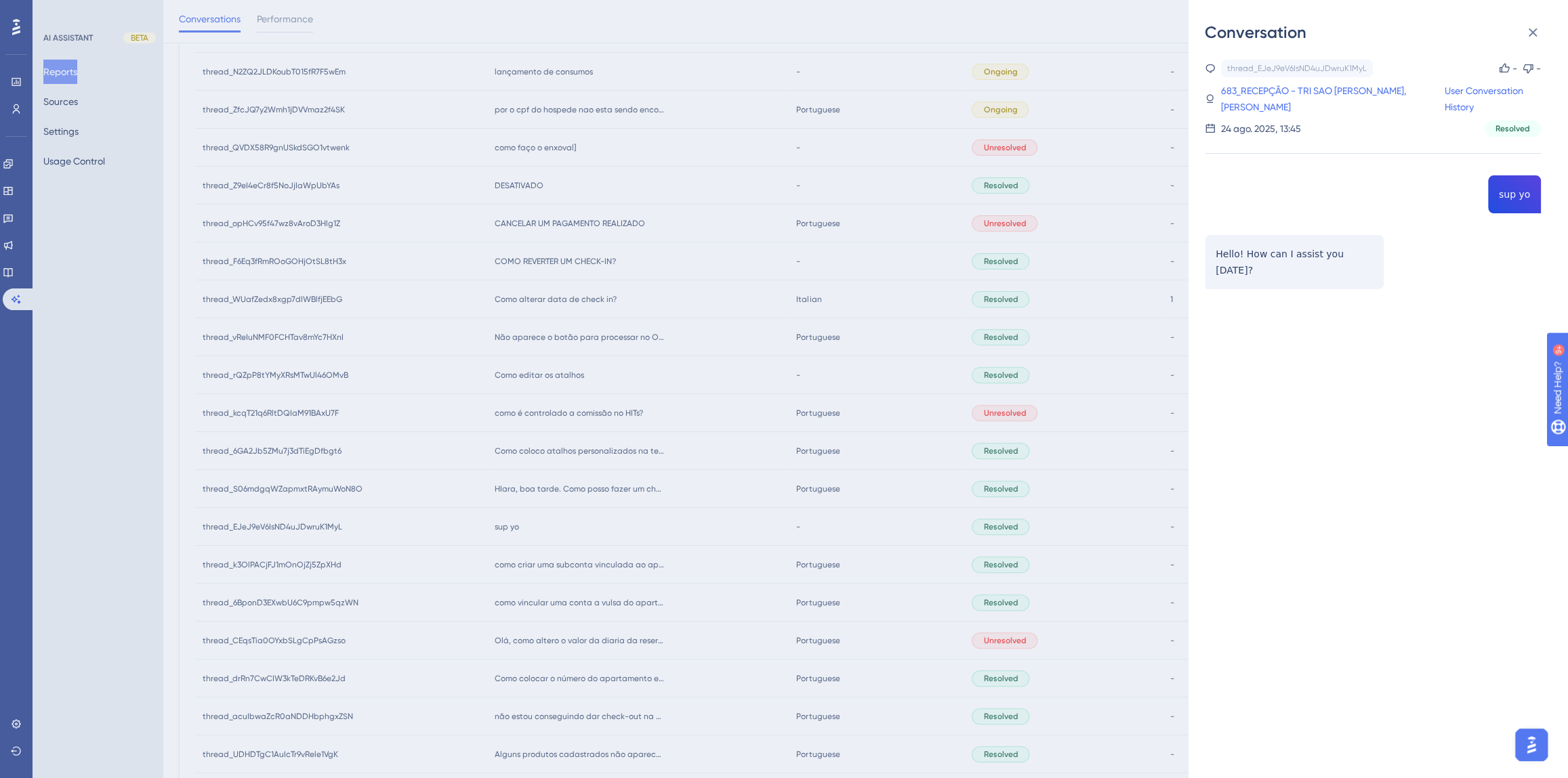
click at [561, 533] on div "Conversation thread_EJeJ9eV6IsND4uJDwruK1MyL Copy - - 683_RECEPÇÃO - TRI SAO [P…" at bounding box center [784, 389] width 1568 height 778
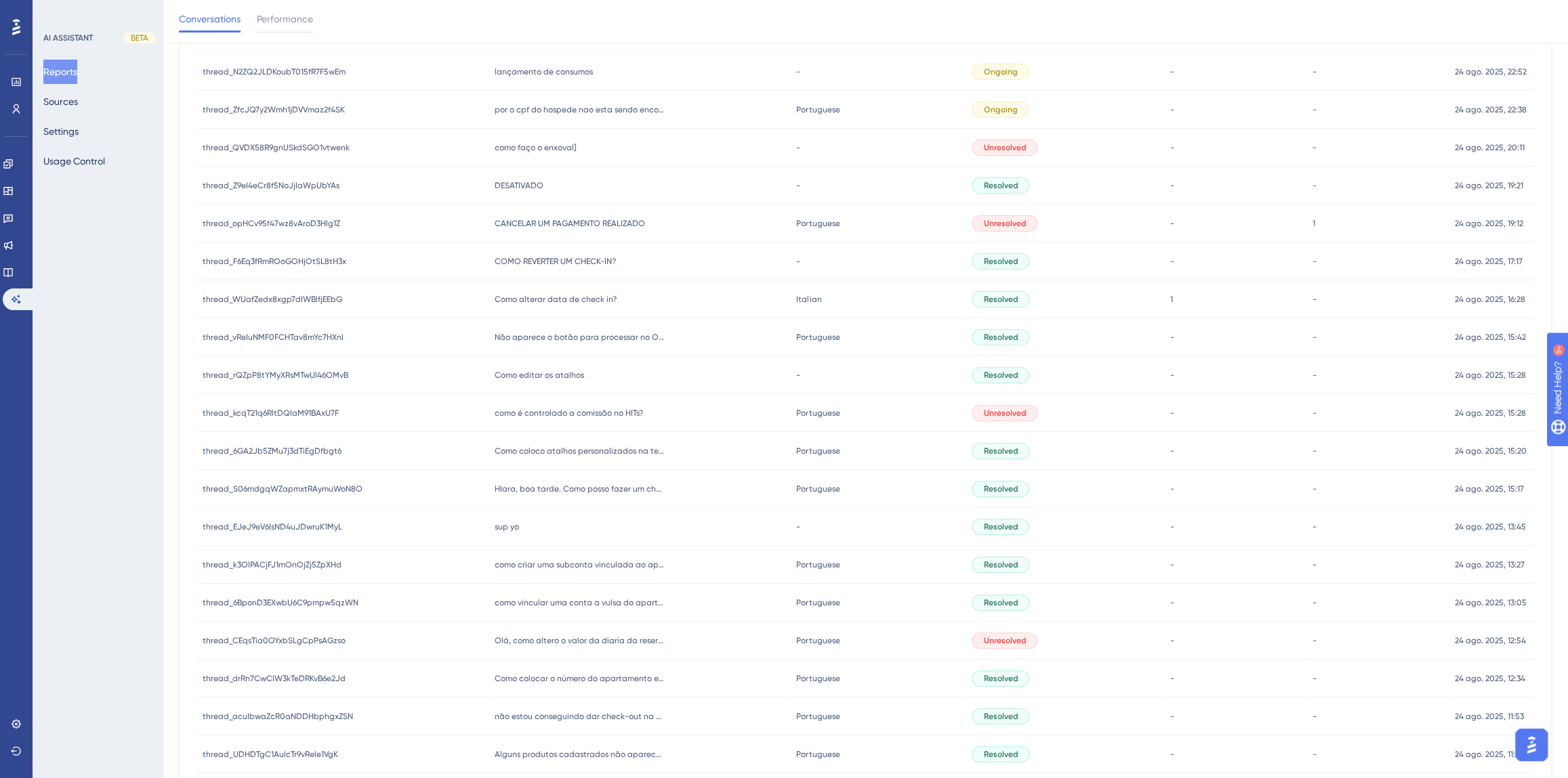
click at [553, 494] on div "HIara, boa tarde. Como posso fazer um check in de grrupo? [PERSON_NAME], boa ta…" at bounding box center [638, 489] width 301 height 38
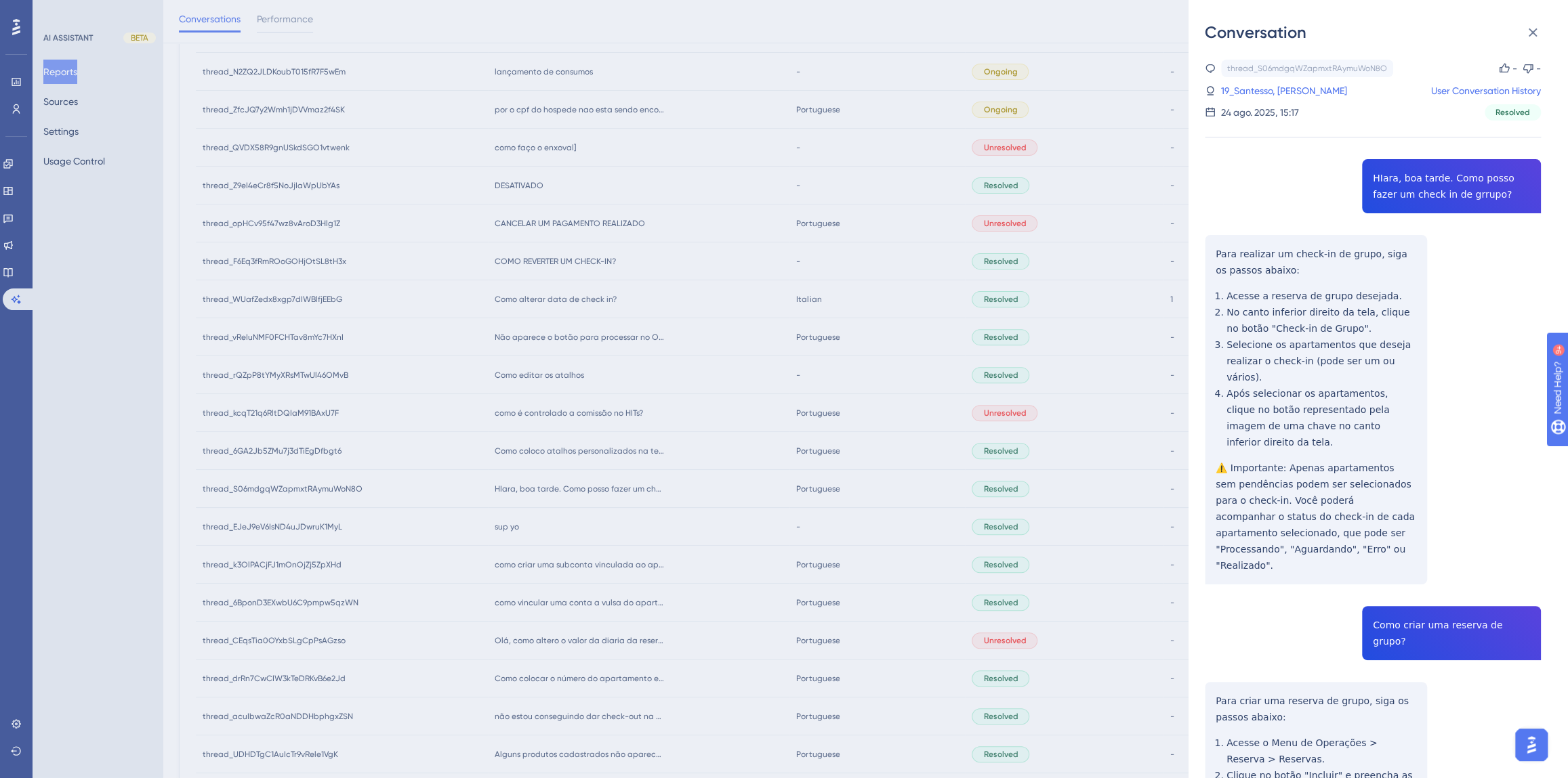
click at [1395, 180] on div "thread_S06mdgqWZapmxtRAymuWoN8O Copy - - 19_Santesso, Alexsander de Queiroz Use…" at bounding box center [1373, 694] width 336 height 1269
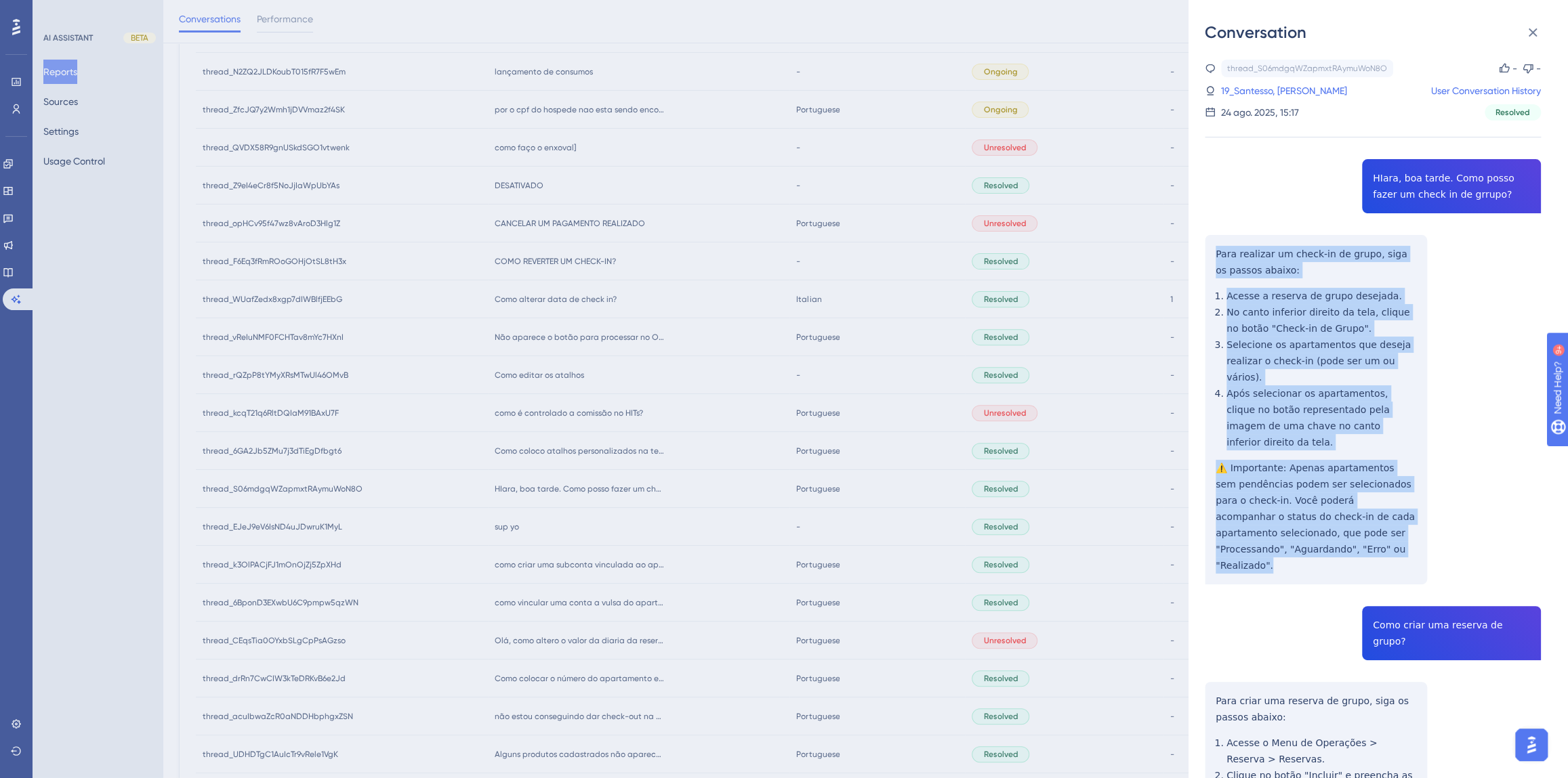
drag, startPoint x: 1286, startPoint y: 515, endPoint x: 1213, endPoint y: 253, distance: 272.0
click at [1213, 253] on div "thread_S06mdgqWZapmxtRAymuWoN8O Copy - - 19_Santesso, Alexsander de Queiroz Use…" at bounding box center [1373, 694] width 336 height 1269
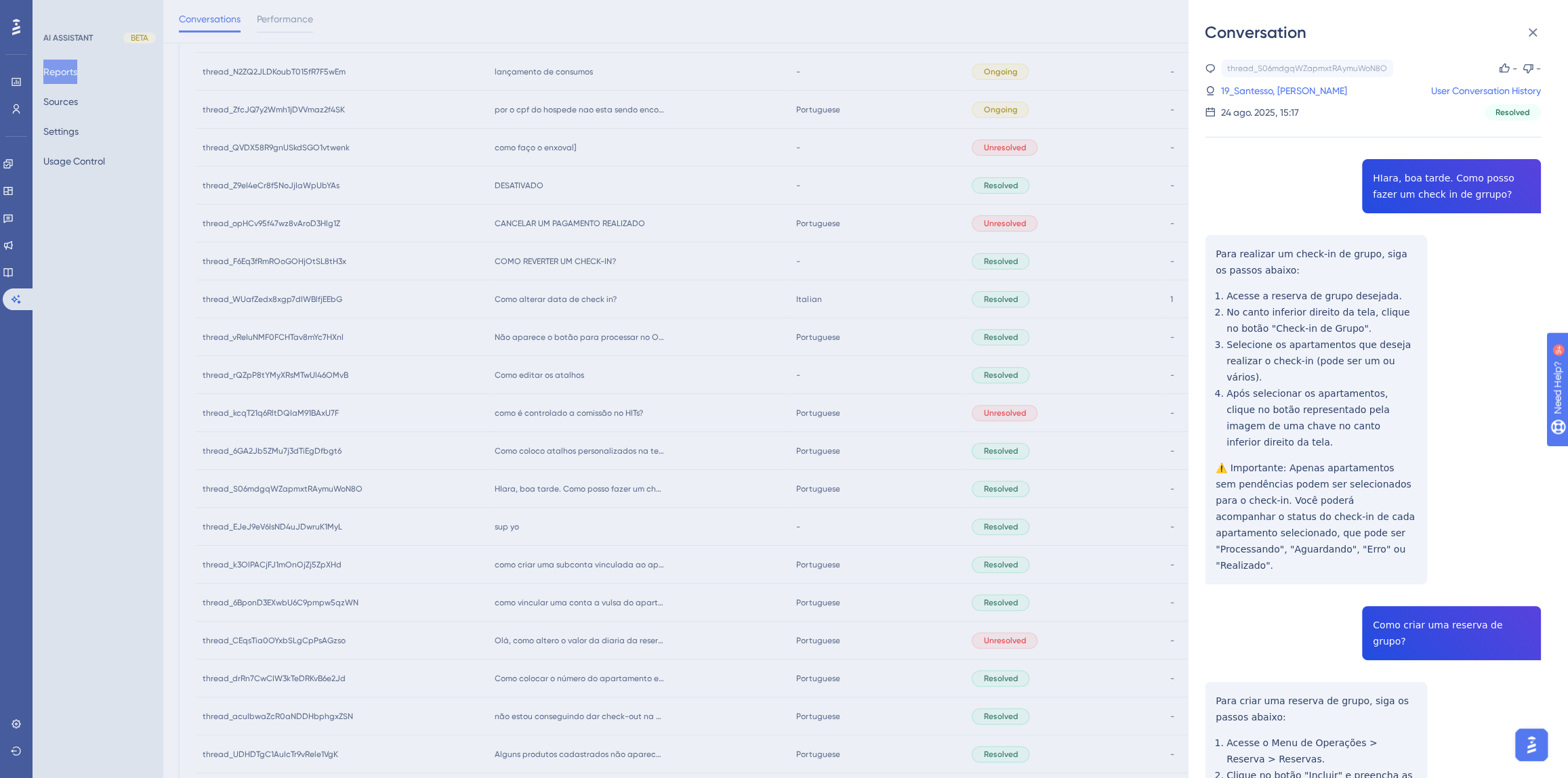
click at [1452, 571] on div "thread_S06mdgqWZapmxtRAymuWoN8O Copy - - 19_Santesso, Alexsander de Queiroz Use…" at bounding box center [1373, 694] width 336 height 1269
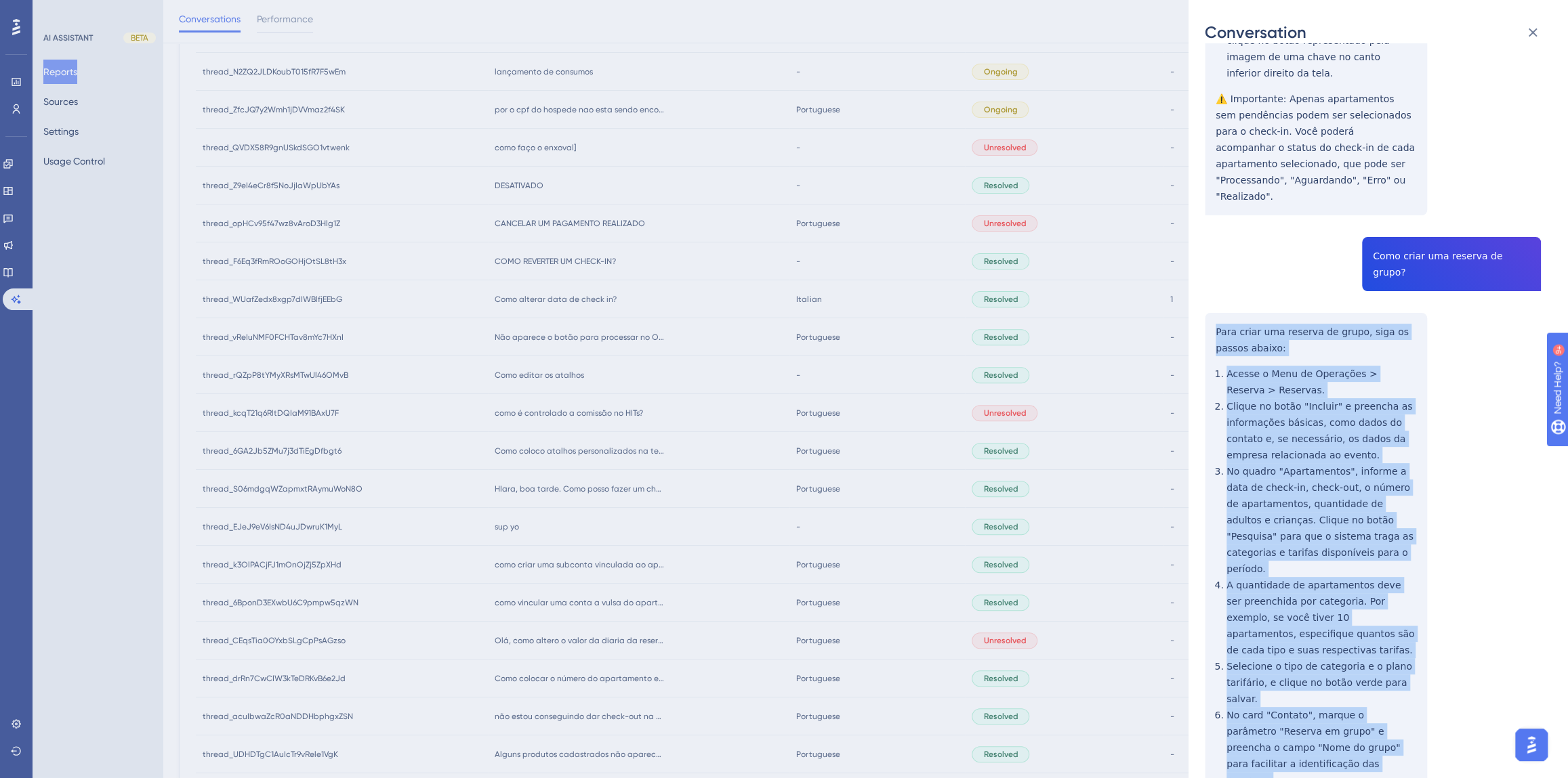
drag, startPoint x: 1373, startPoint y: 727, endPoint x: 1202, endPoint y: 272, distance: 486.1
click at [1202, 272] on div "Conversation thread_S06mdgqWZapmxtRAymuWoN8O Copy - - 19_Santesso, Alexsander d…" at bounding box center [1378, 389] width 379 height 778
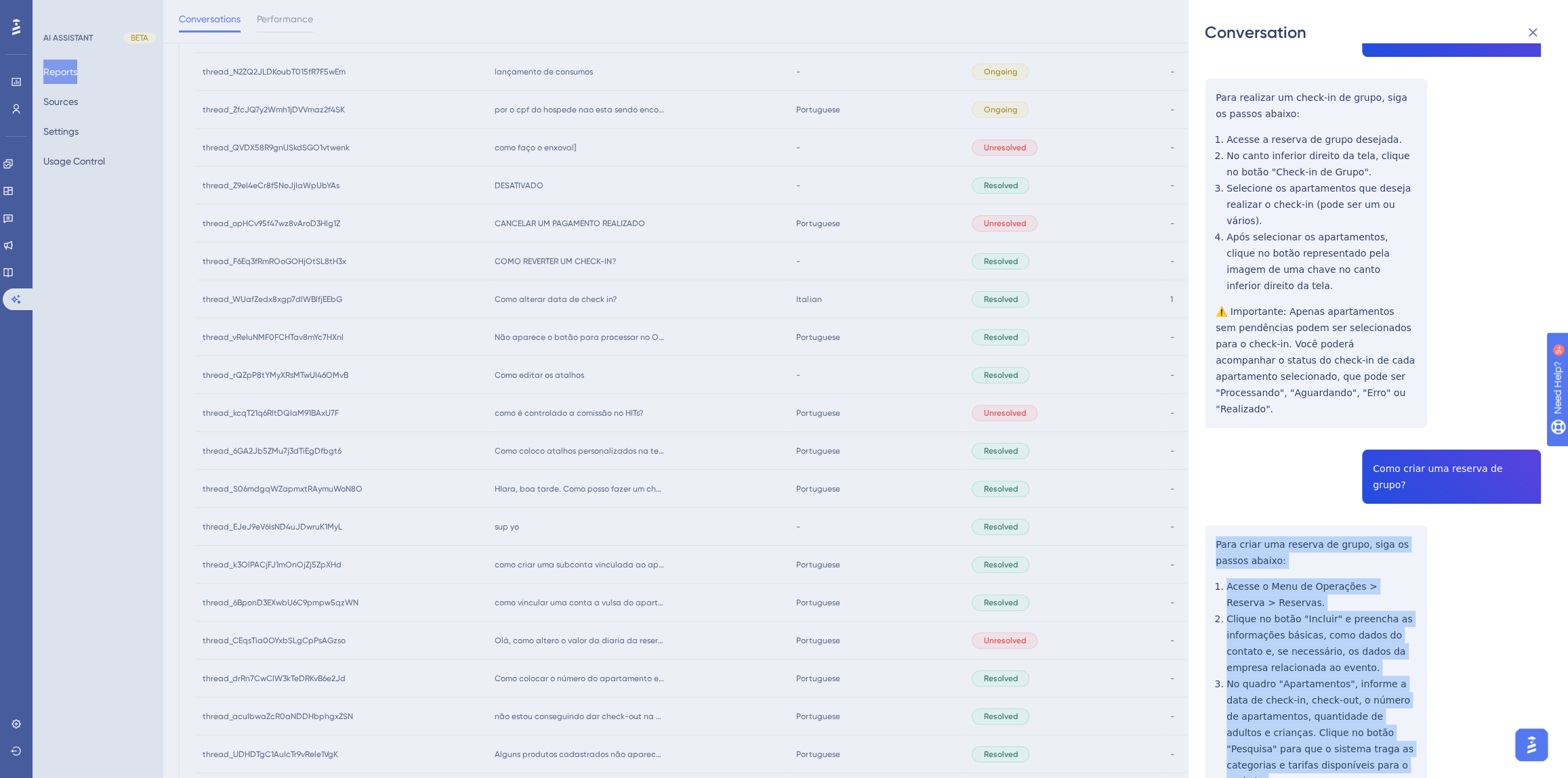
scroll to position [24, 0]
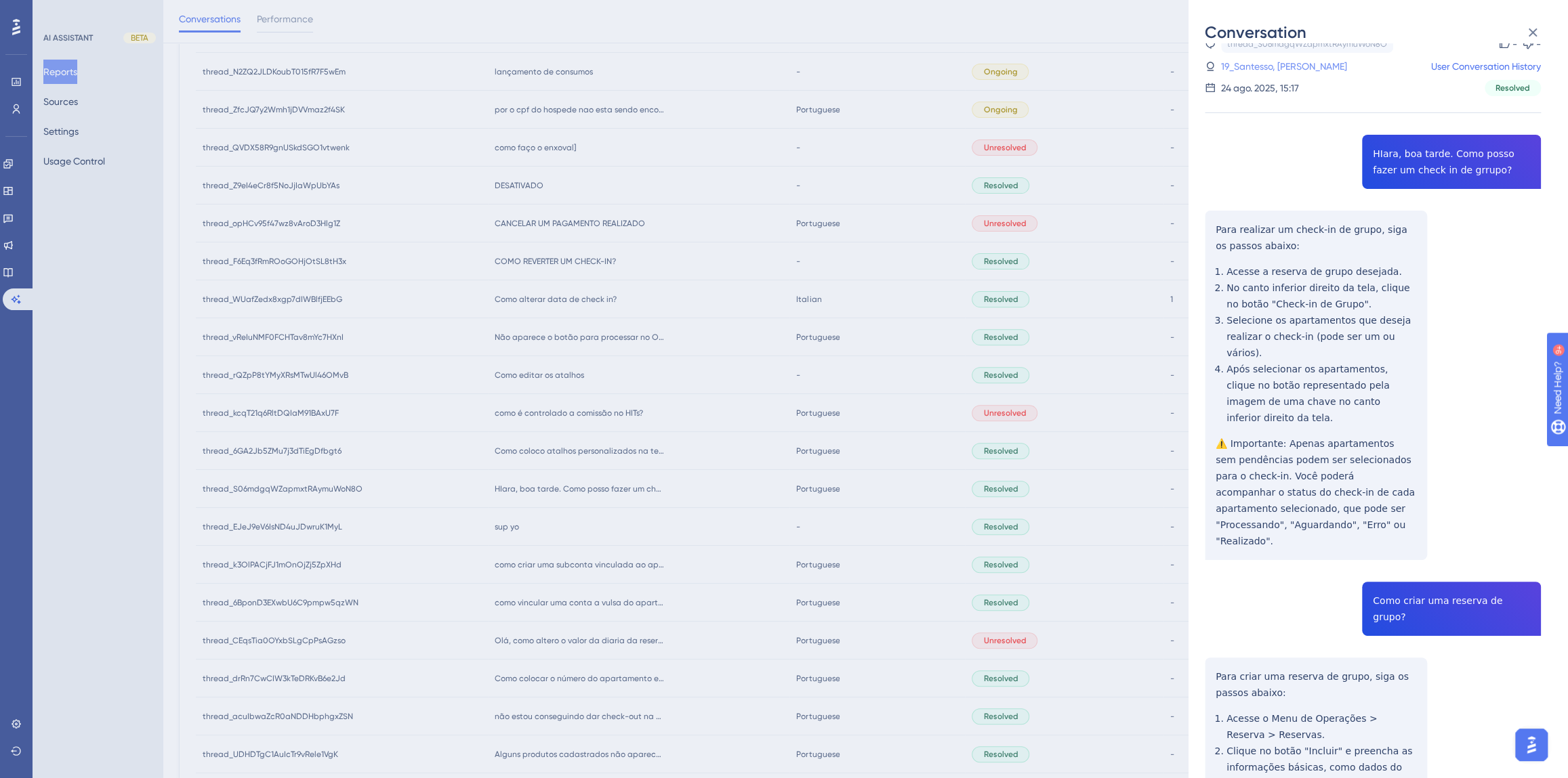
click at [1246, 64] on link "19_Santesso, [PERSON_NAME]" at bounding box center [1284, 66] width 126 height 16
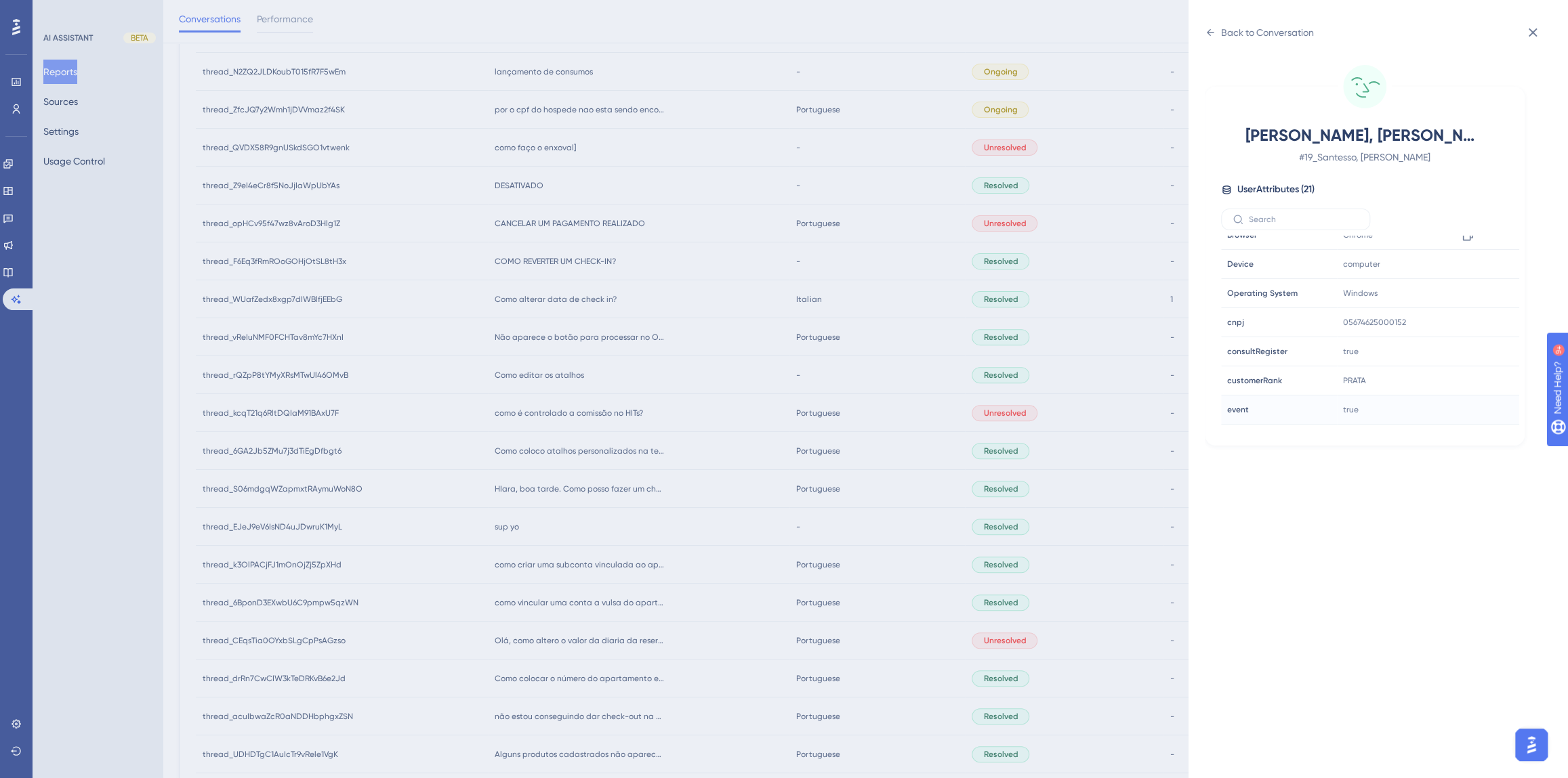
scroll to position [411, 0]
click at [1465, 331] on icon at bounding box center [1467, 334] width 13 height 13
click at [542, 504] on div "Back to Conversation [PERSON_NAME] de Queiroz # 19_Santesso, Alexsander de Quei…" at bounding box center [784, 389] width 1568 height 778
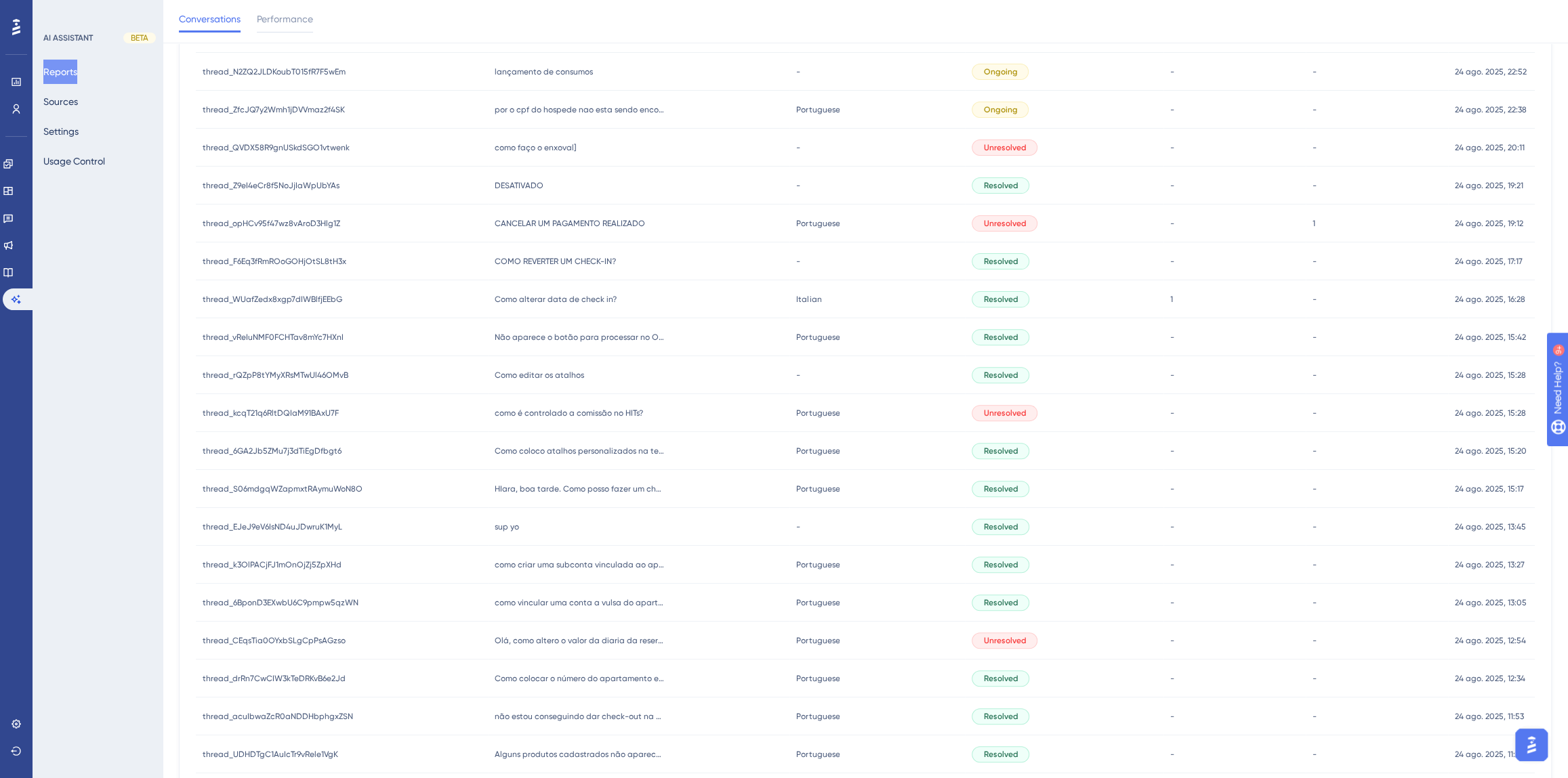
click at [535, 447] on span "Como coloco atalhos personalizados na tela inicial?" at bounding box center [579, 451] width 169 height 11
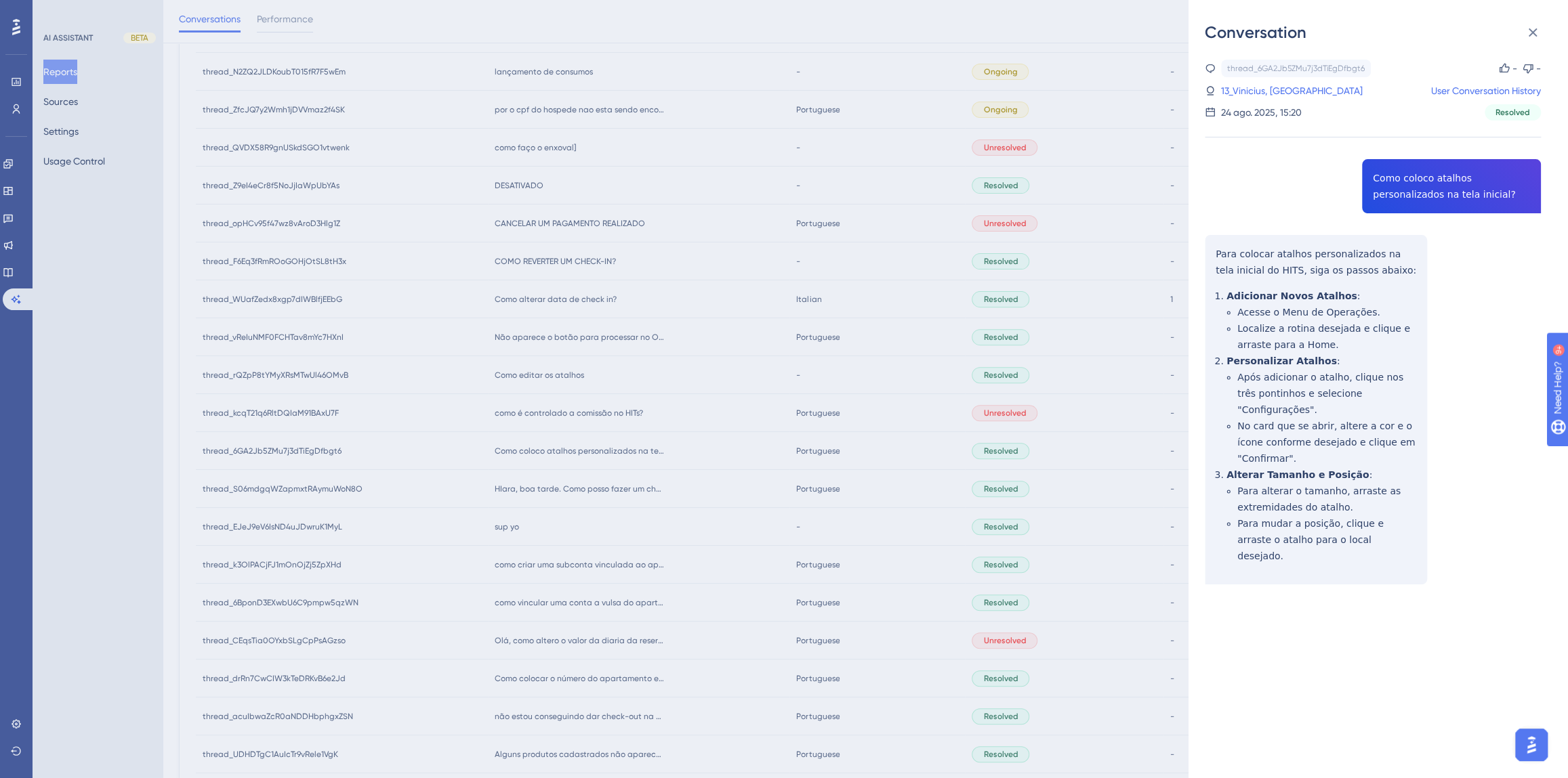
click at [1381, 185] on div "thread_6GA2Jb5ZMu7j3dTiEgDfbgt6 Copy - - 13_Vinicius, Paulo User Conversation H…" at bounding box center [1373, 357] width 336 height 594
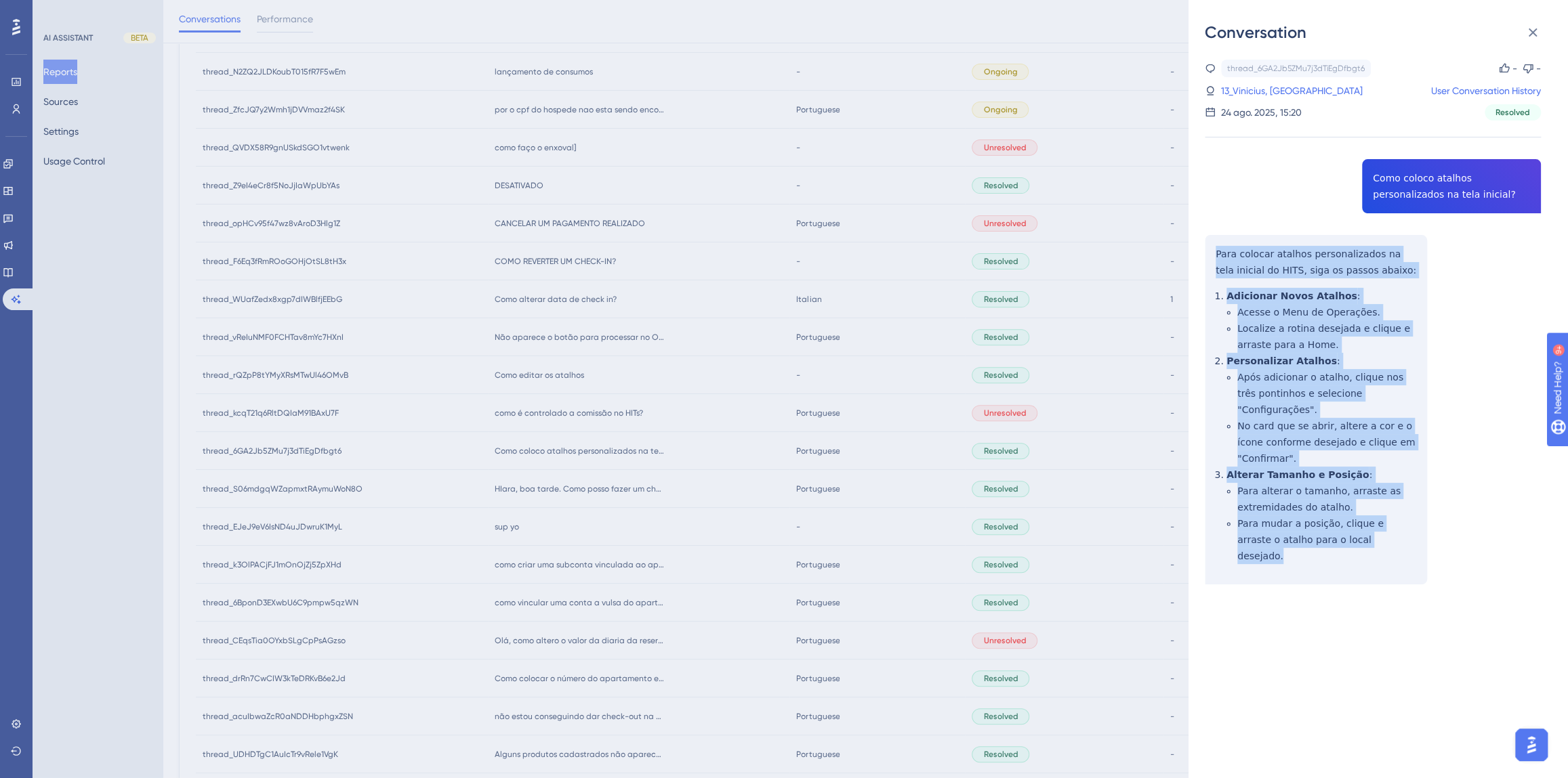
drag, startPoint x: 1374, startPoint y: 526, endPoint x: 1213, endPoint y: 244, distance: 324.7
click at [1213, 244] on div "thread_6GA2Jb5ZMu7j3dTiEgDfbgt6 Copy - - 13_Vinicius, Paulo User Conversation H…" at bounding box center [1373, 357] width 336 height 594
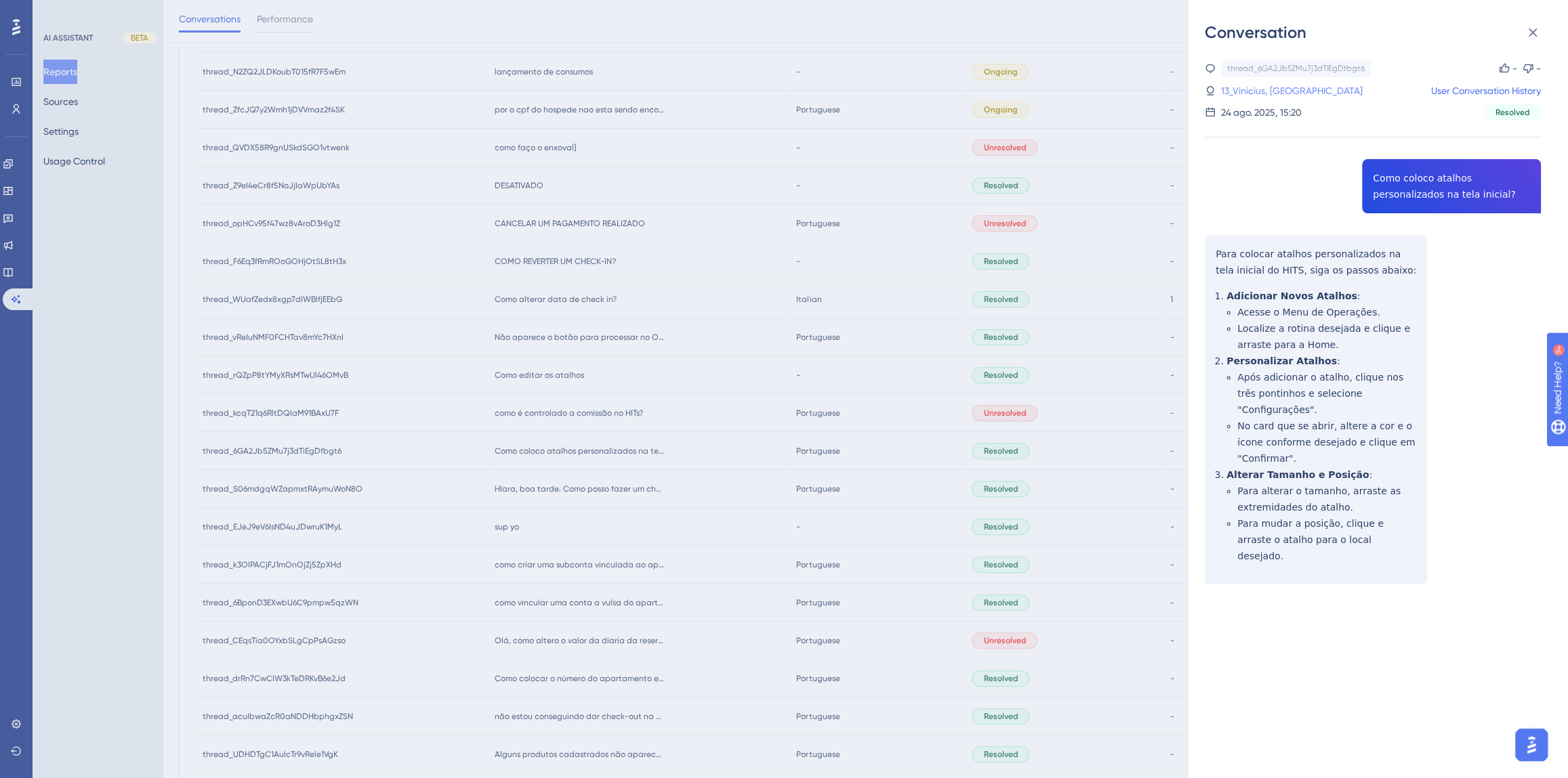
click at [1239, 89] on link "13_Vinicius, [GEOGRAPHIC_DATA]" at bounding box center [1292, 90] width 141 height 16
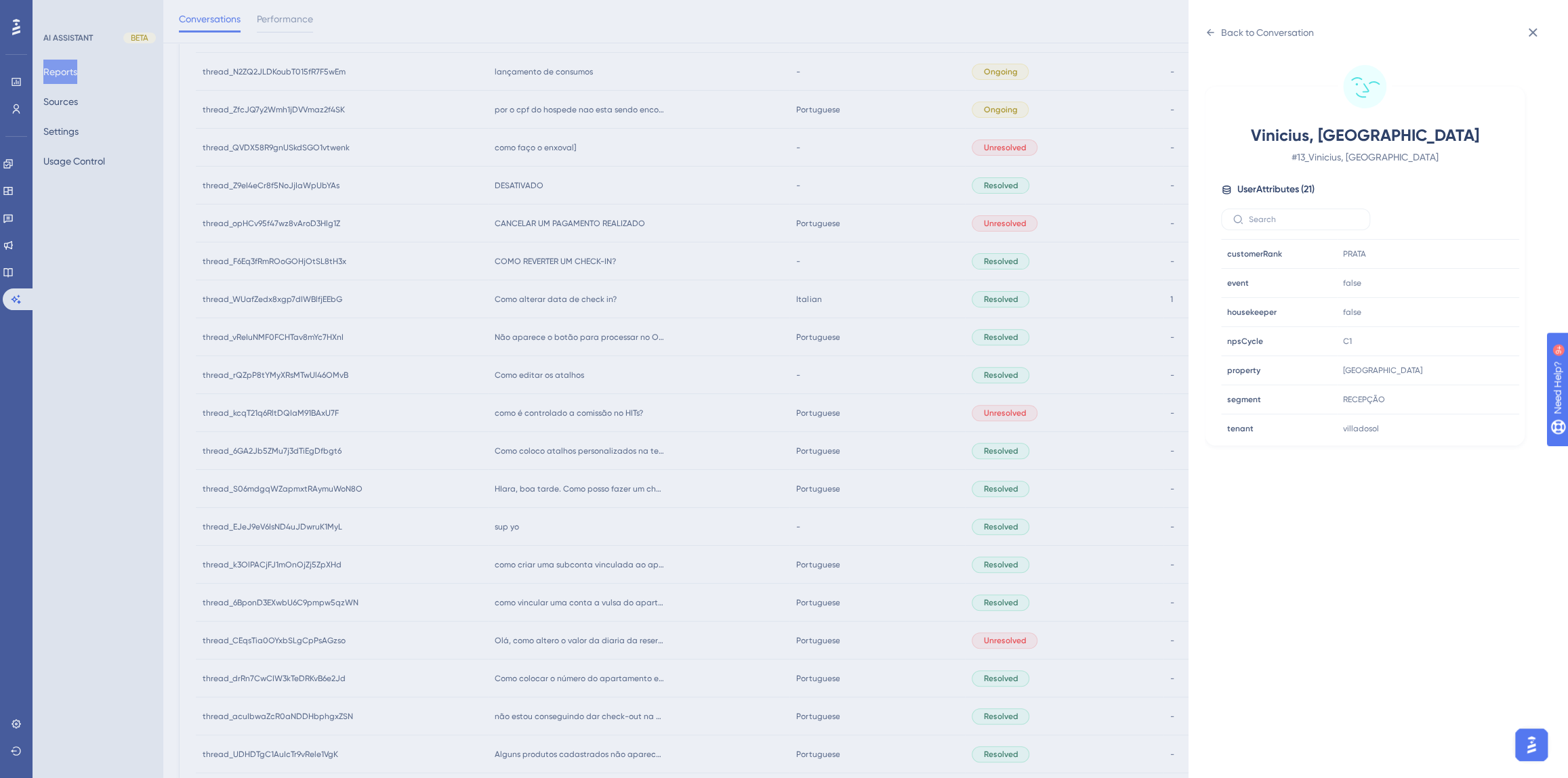
scroll to position [369, 0]
click at [1251, 40] on div "Back to Conversation" at bounding box center [1267, 32] width 93 height 16
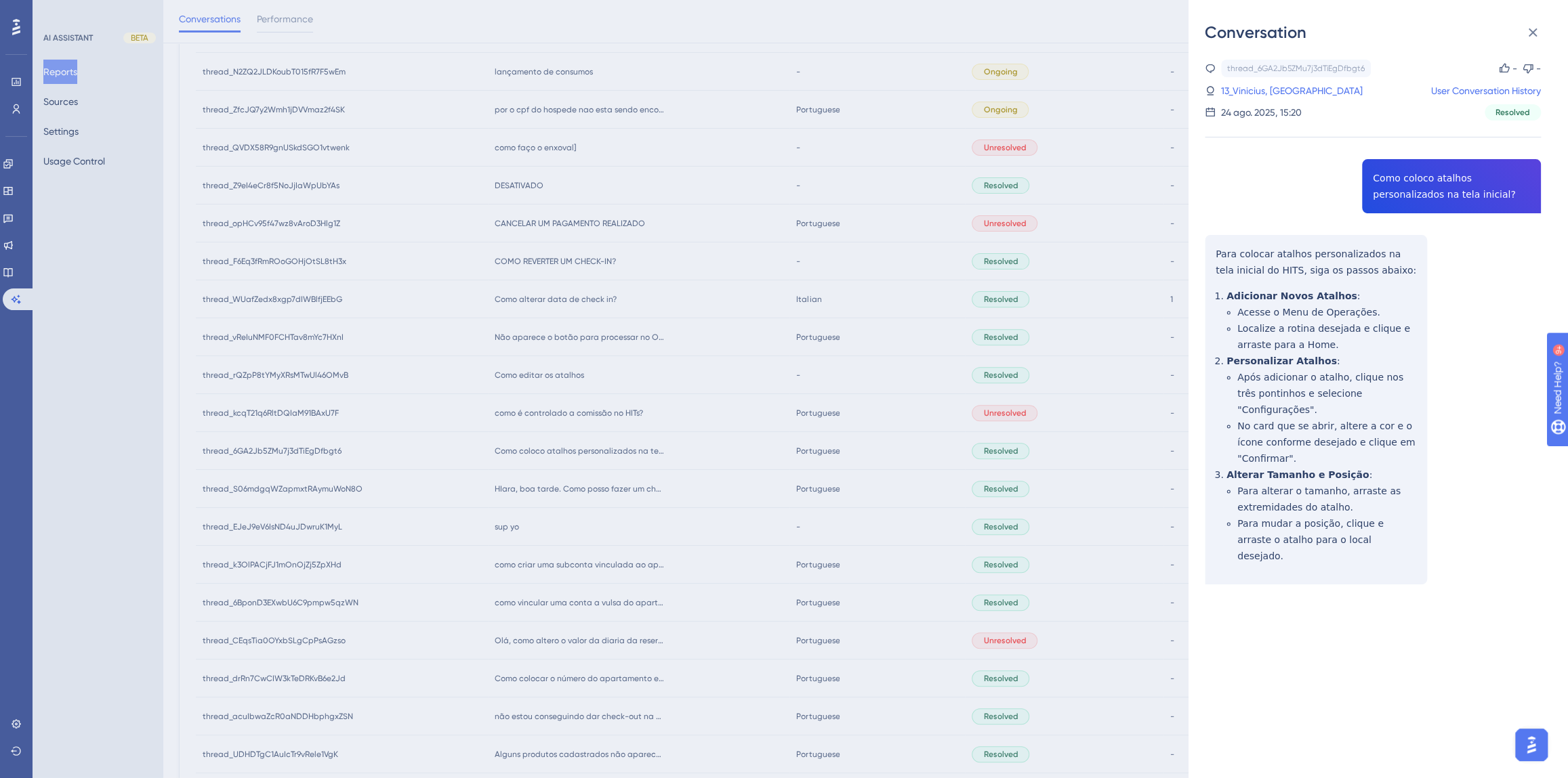
click at [530, 521] on div "Conversation thread_6GA2Jb5ZMu7j3dTiEgDfbgt6 Copy - - 13_Vinicius, [PERSON_NAME…" at bounding box center [784, 389] width 1568 height 778
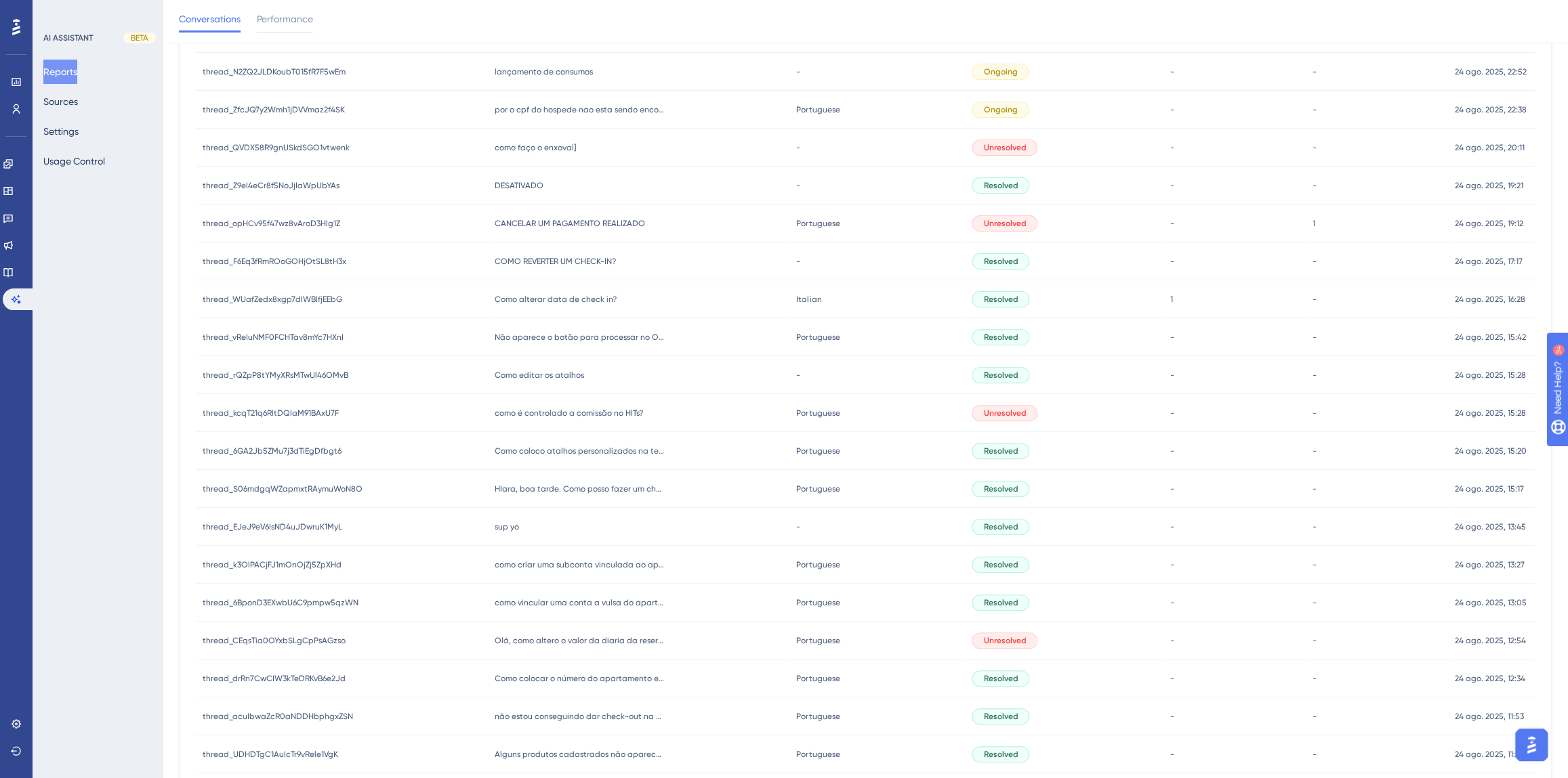
click at [557, 408] on span "como é controlado a comissão no HITs?" at bounding box center [569, 413] width 148 height 11
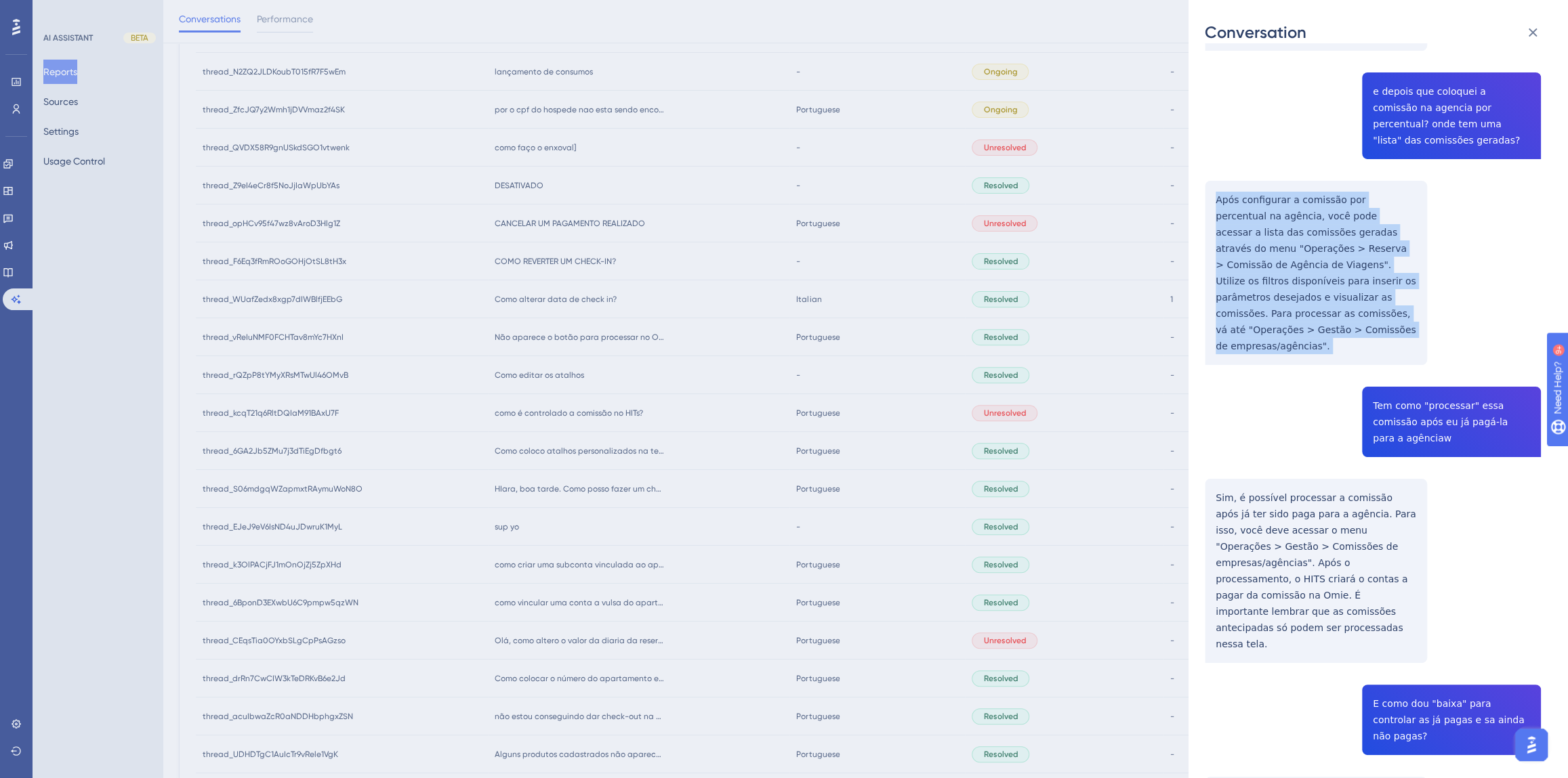
scroll to position [431, 0]
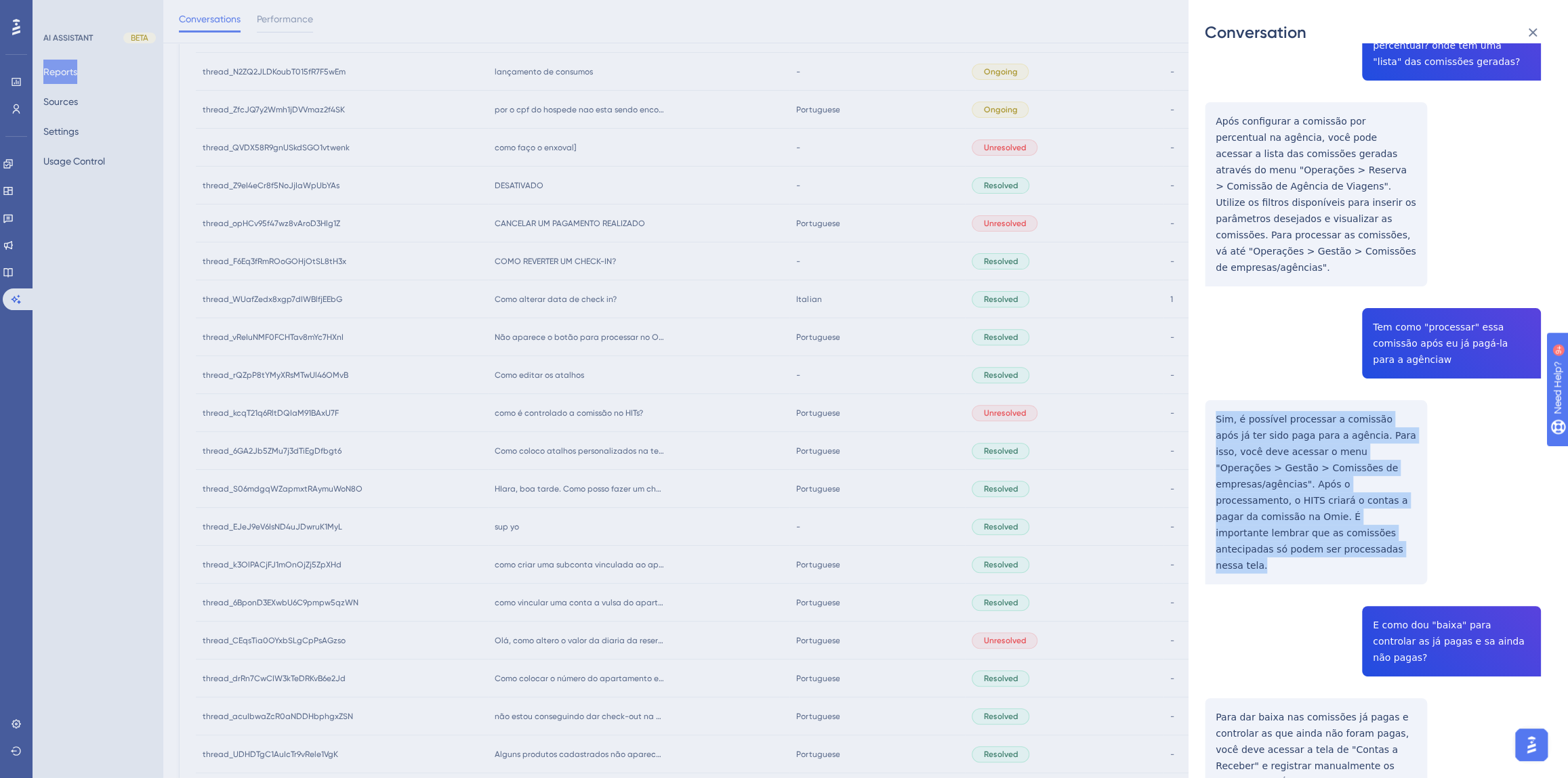
drag, startPoint x: 1322, startPoint y: 469, endPoint x: 1204, endPoint y: 350, distance: 167.6
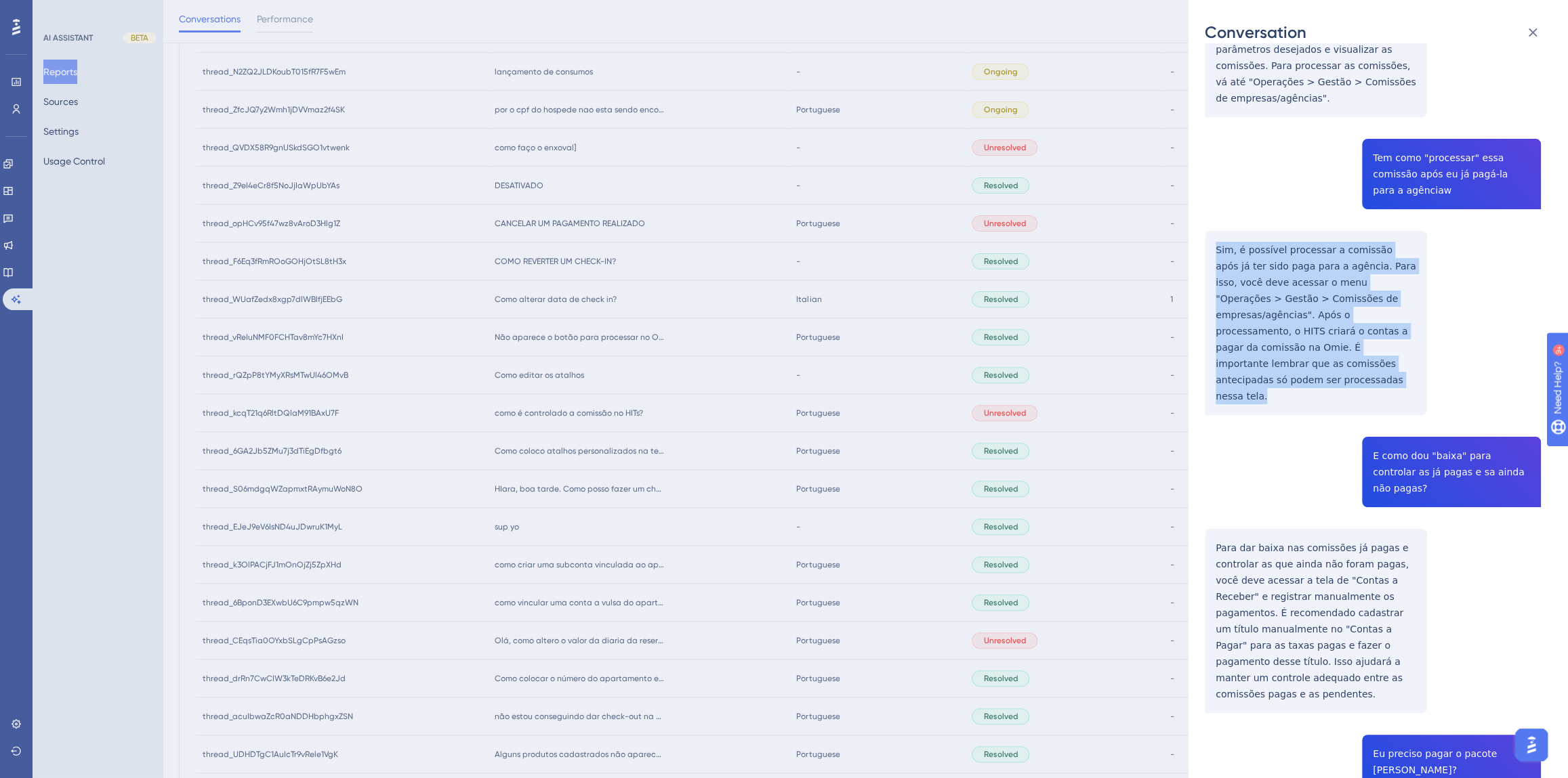
scroll to position [677, 0]
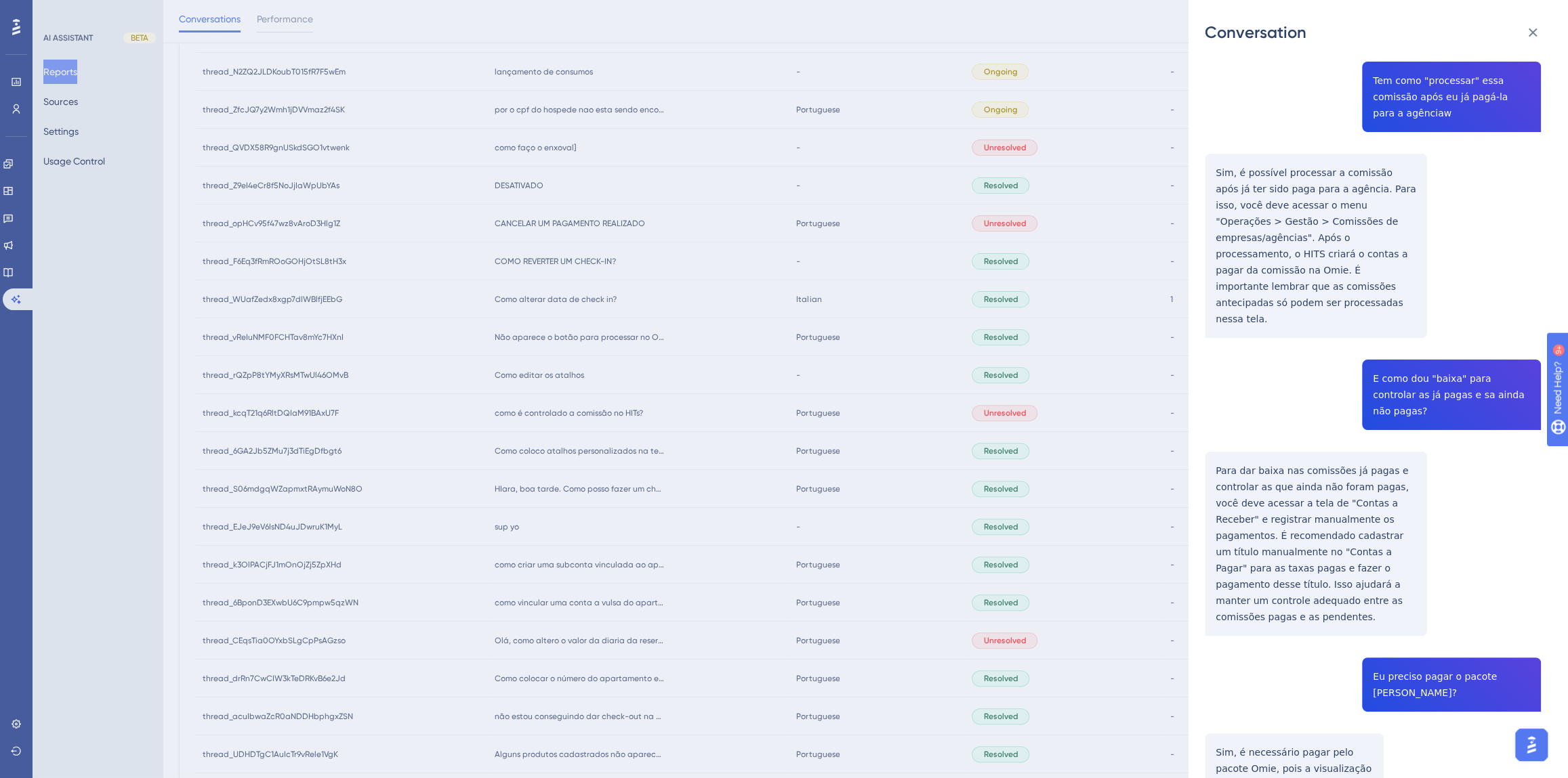
click at [1424, 276] on div "thread_kcqT21q6RltDQIaM91BAxU7F Copy - - 9_Greghi, [PERSON_NAME] User Conversat…" at bounding box center [1373, 623] width 336 height 2483
click at [1311, 478] on div "thread_kcqT21q6RltDQIaM91BAxU7F Copy - - 9_Greghi, [PERSON_NAME] User Conversat…" at bounding box center [1373, 623] width 336 height 2483
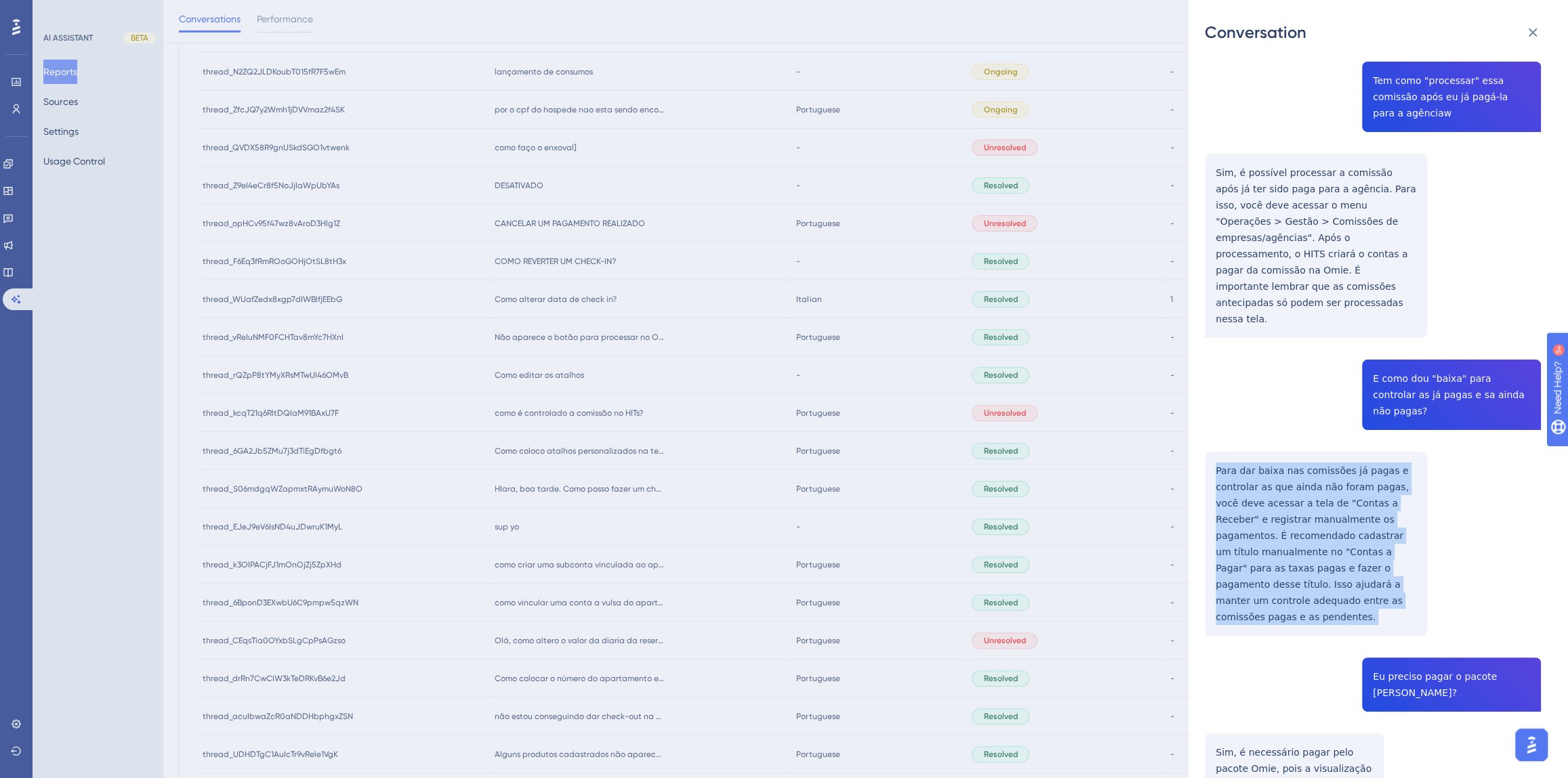
click at [1311, 478] on div "thread_kcqT21q6RltDQIaM91BAxU7F Copy - - 9_Greghi, [PERSON_NAME] User Conversat…" at bounding box center [1373, 623] width 336 height 2483
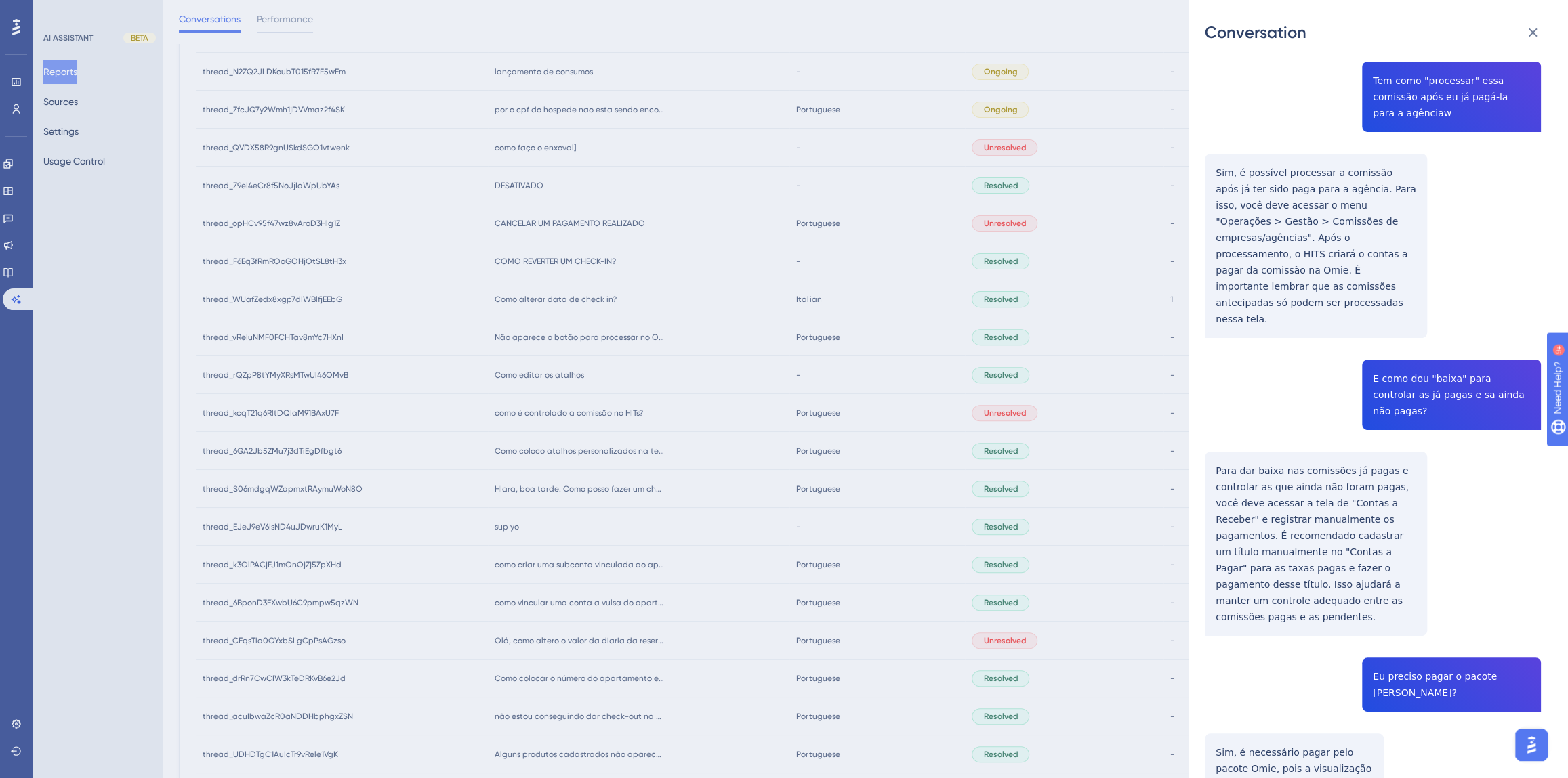
click at [1428, 545] on div "thread_kcqT21q6RltDQIaM91BAxU7F Copy - - 9_Greghi, [PERSON_NAME] User Conversat…" at bounding box center [1373, 623] width 336 height 2483
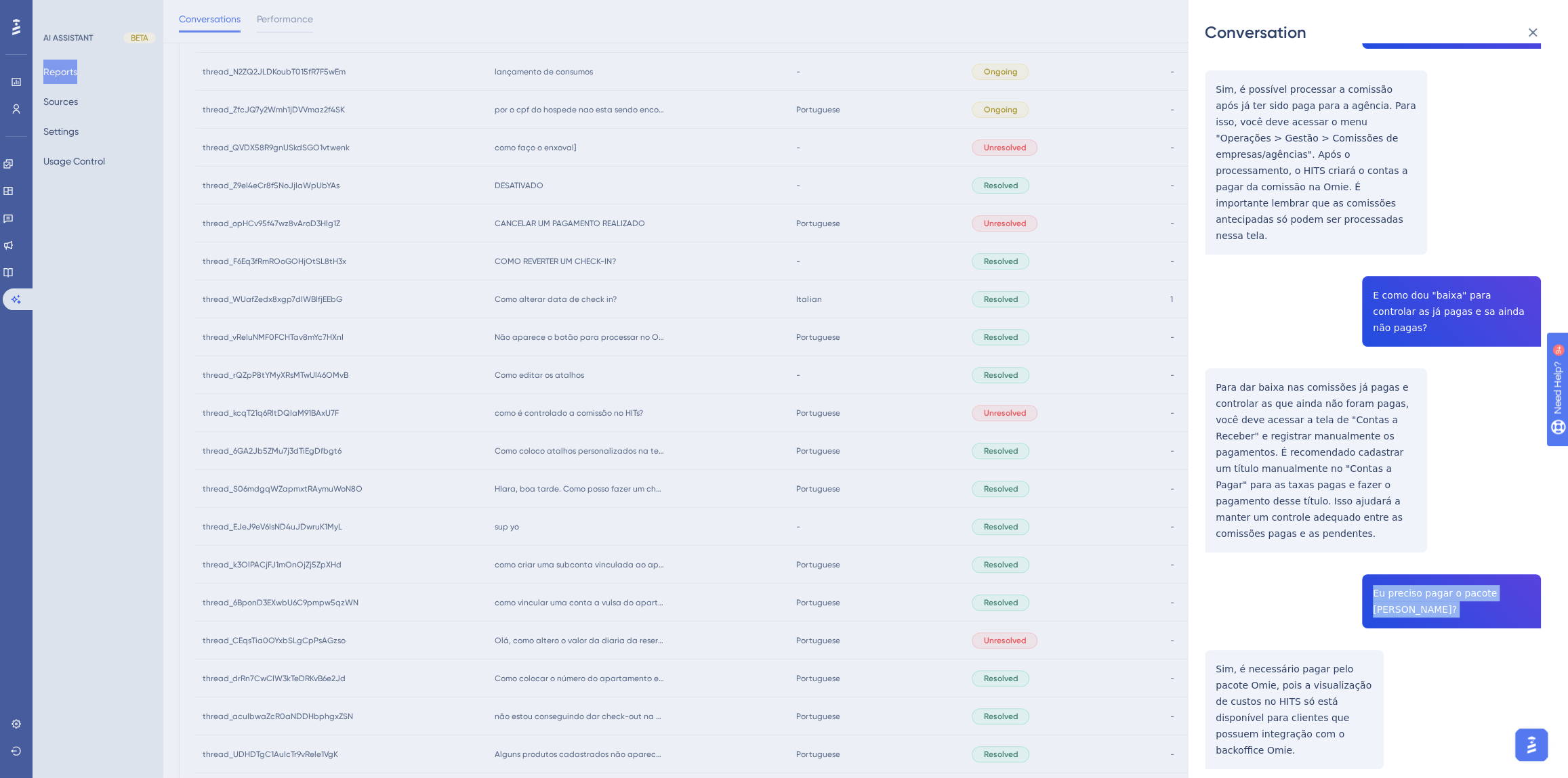
scroll to position [923, 0]
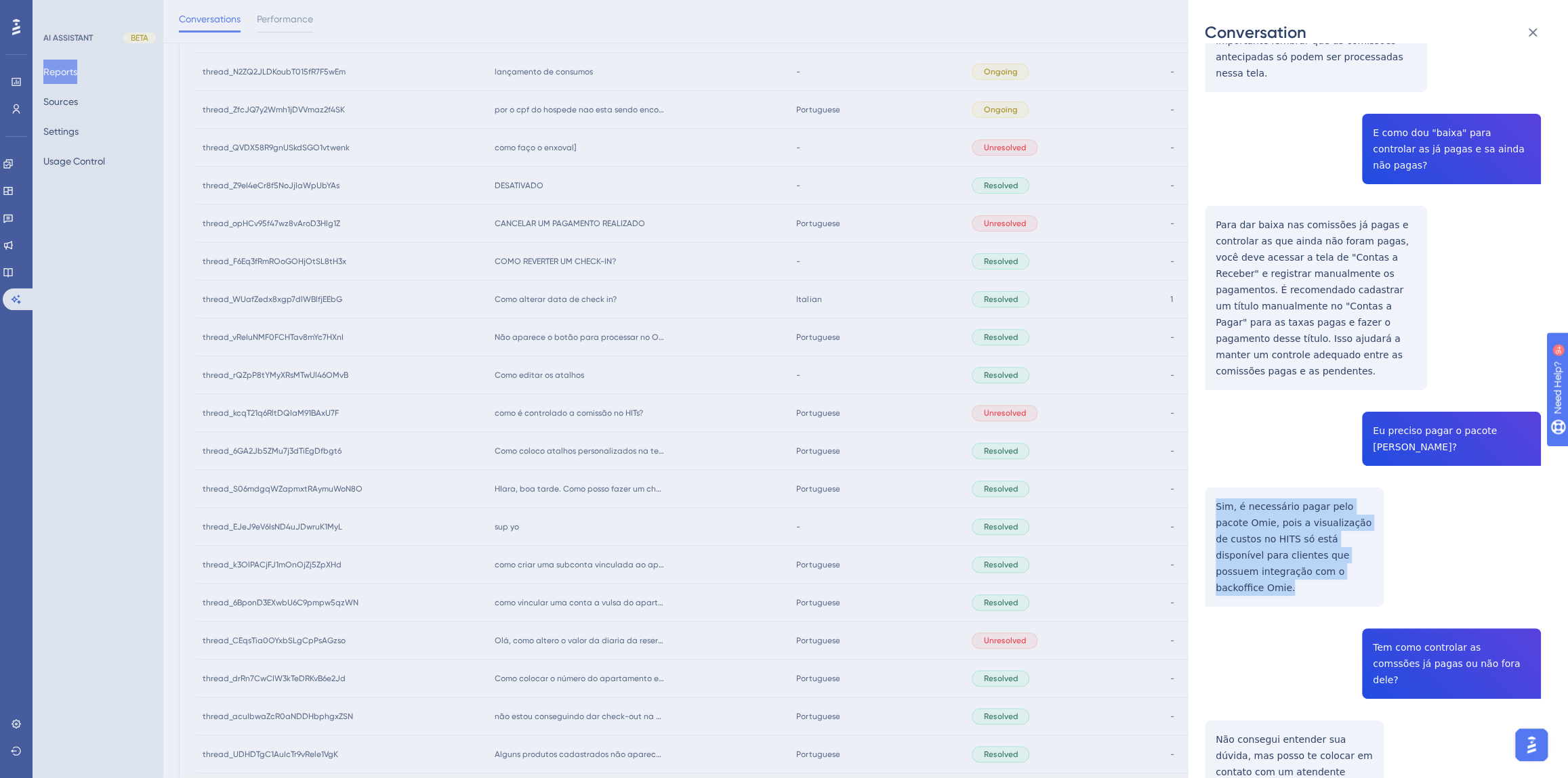
drag, startPoint x: 1317, startPoint y: 426, endPoint x: 1205, endPoint y: 366, distance: 127.1
click at [1205, 366] on div "thread_kcqT21q6RltDQIaM91BAxU7F Copy - - 9_Greghi, [PERSON_NAME] User Conversat…" at bounding box center [1373, 377] width 336 height 2483
click at [1440, 464] on div "thread_kcqT21q6RltDQIaM91BAxU7F Copy - - 9_Greghi, [PERSON_NAME] User Conversat…" at bounding box center [1373, 377] width 336 height 2483
click at [1440, 497] on div "thread_kcqT21q6RltDQIaM91BAxU7F Copy - - 9_Greghi, [PERSON_NAME] User Conversat…" at bounding box center [1373, 377] width 336 height 2483
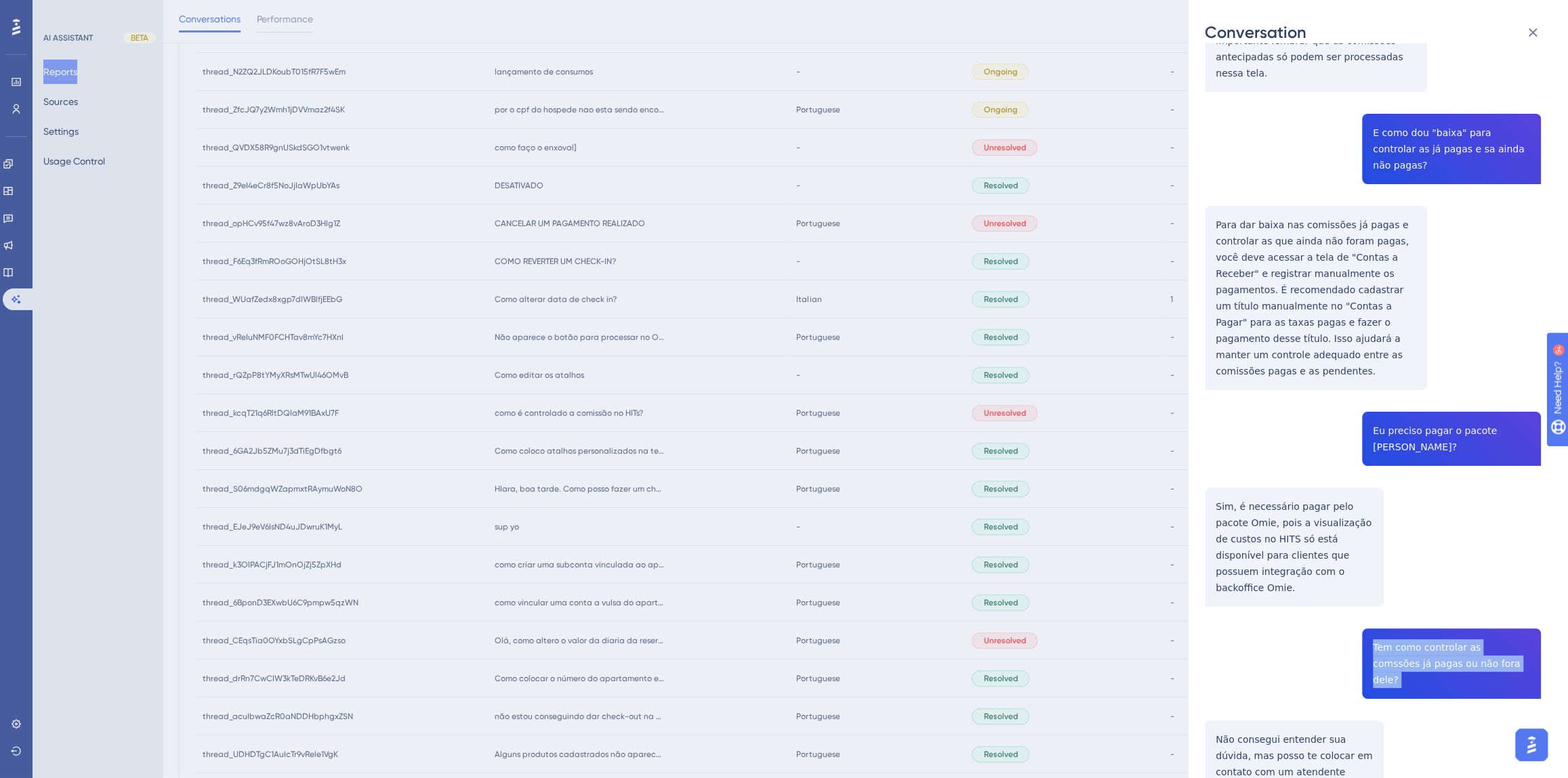
click at [1440, 497] on div "thread_kcqT21q6RltDQIaM91BAxU7F Copy - - 9_Greghi, [PERSON_NAME] User Conversat…" at bounding box center [1373, 377] width 336 height 2483
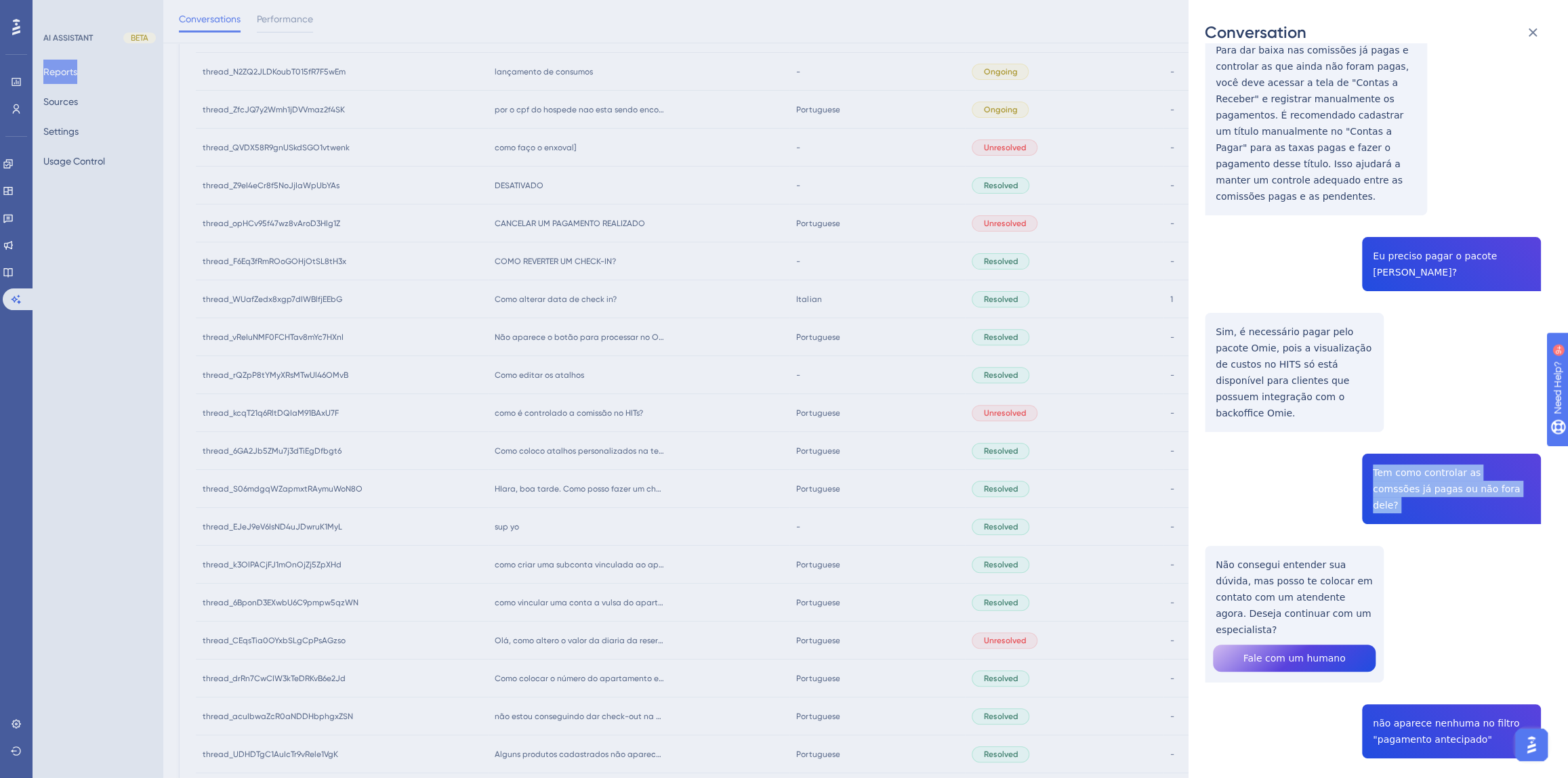
scroll to position [1231, 0]
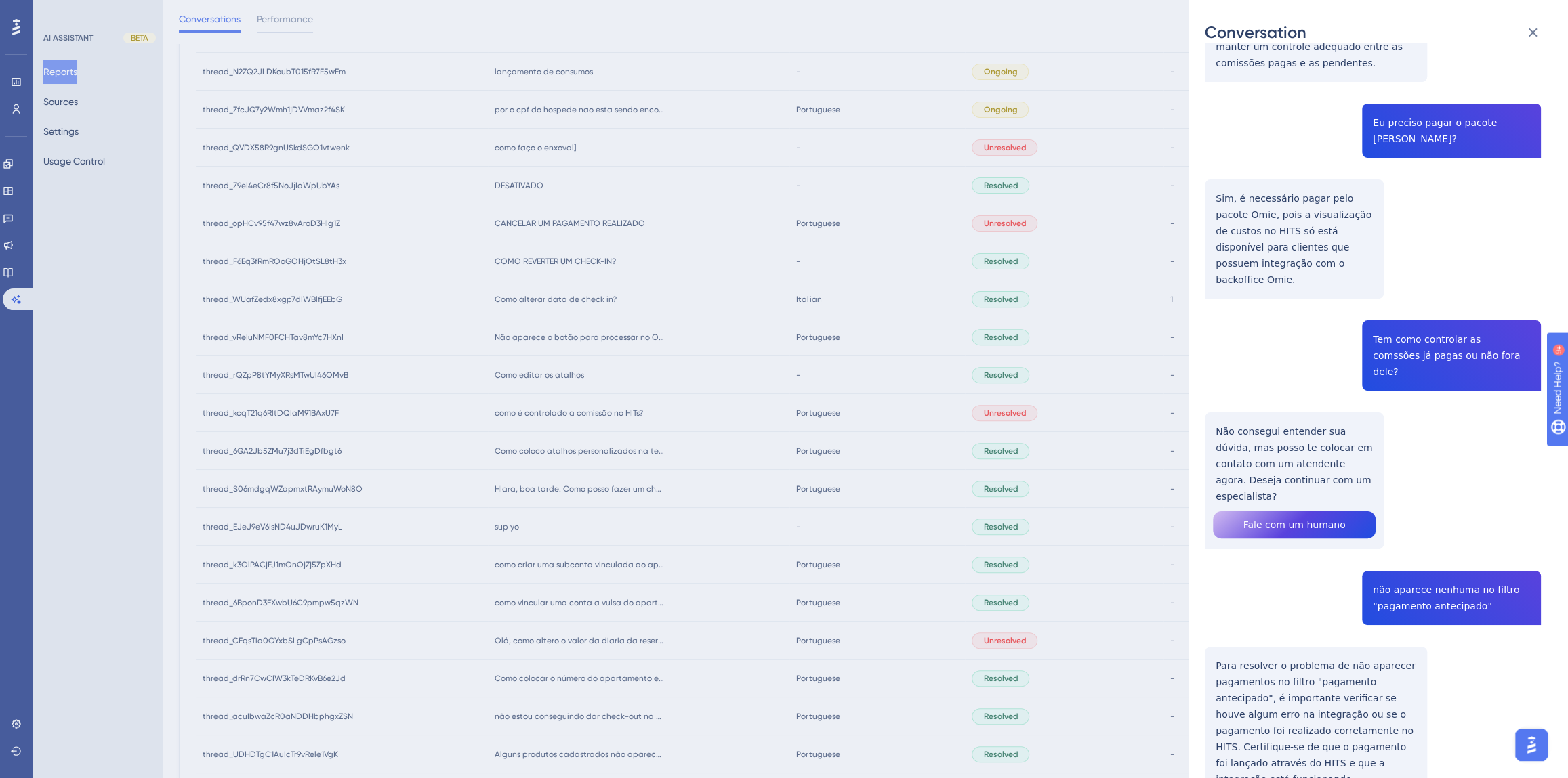
click at [1278, 280] on div "thread_kcqT21q6RltDQIaM91BAxU7F Copy - - 9_Greghi, [PERSON_NAME] User Conversat…" at bounding box center [1373, 70] width 336 height 2483
click at [1423, 404] on div "thread_kcqT21q6RltDQIaM91BAxU7F Copy - - 9_Greghi, [PERSON_NAME] User Conversat…" at bounding box center [1373, 70] width 336 height 2483
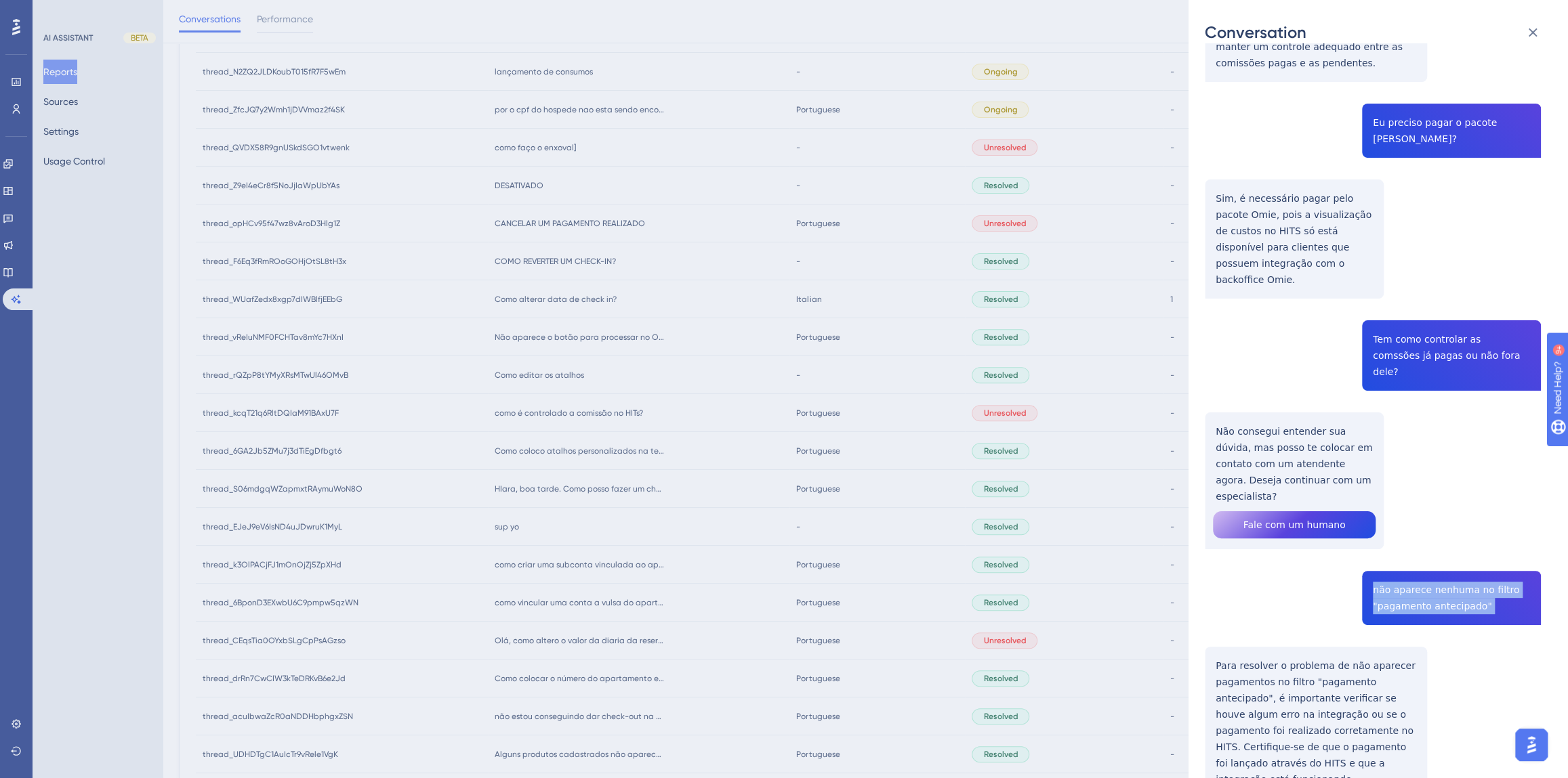
click at [1423, 404] on div "thread_kcqT21q6RltDQIaM91BAxU7F Copy - - 9_Greghi, [PERSON_NAME] User Conversat…" at bounding box center [1373, 70] width 336 height 2483
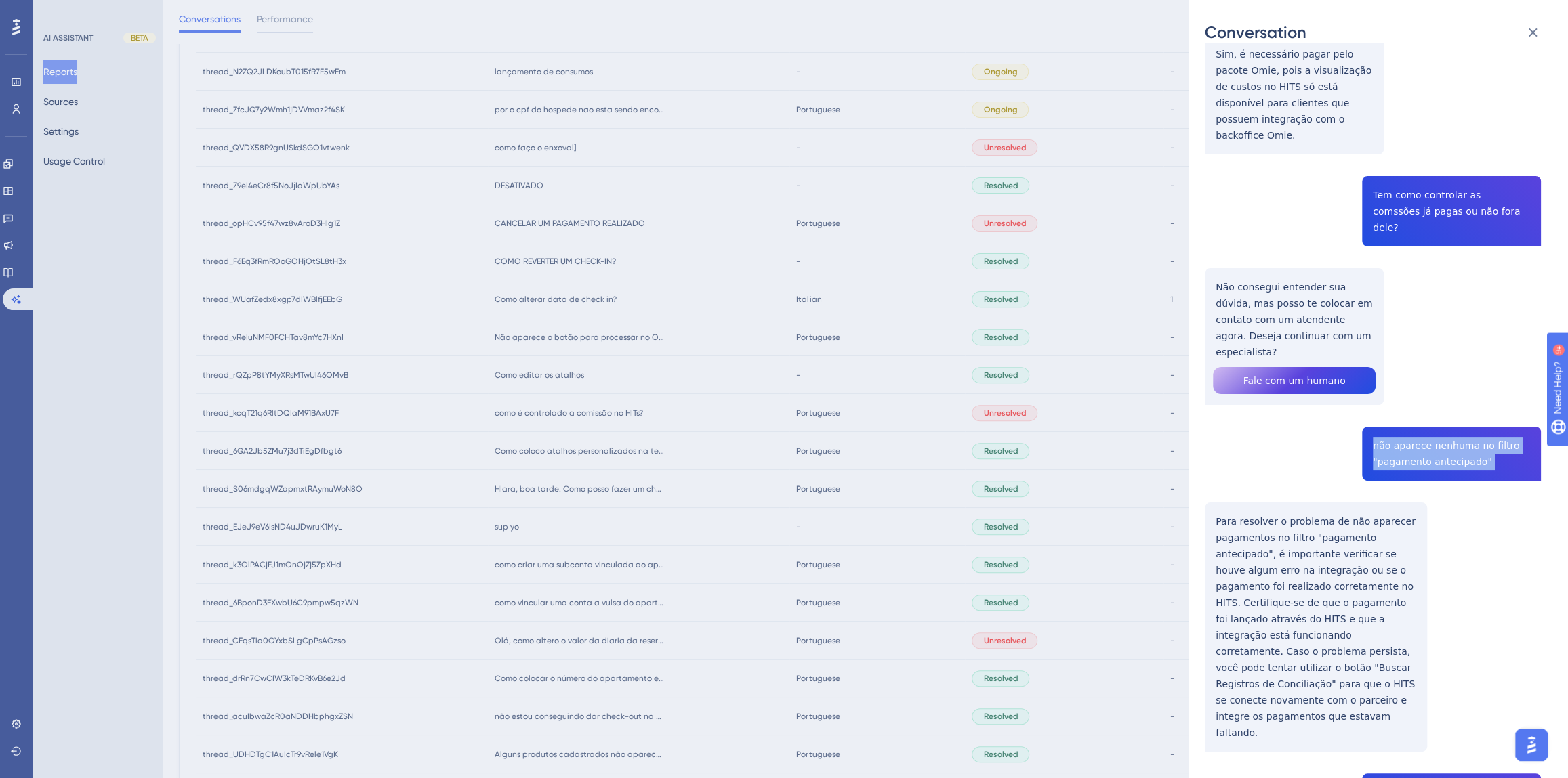
scroll to position [1478, 0]
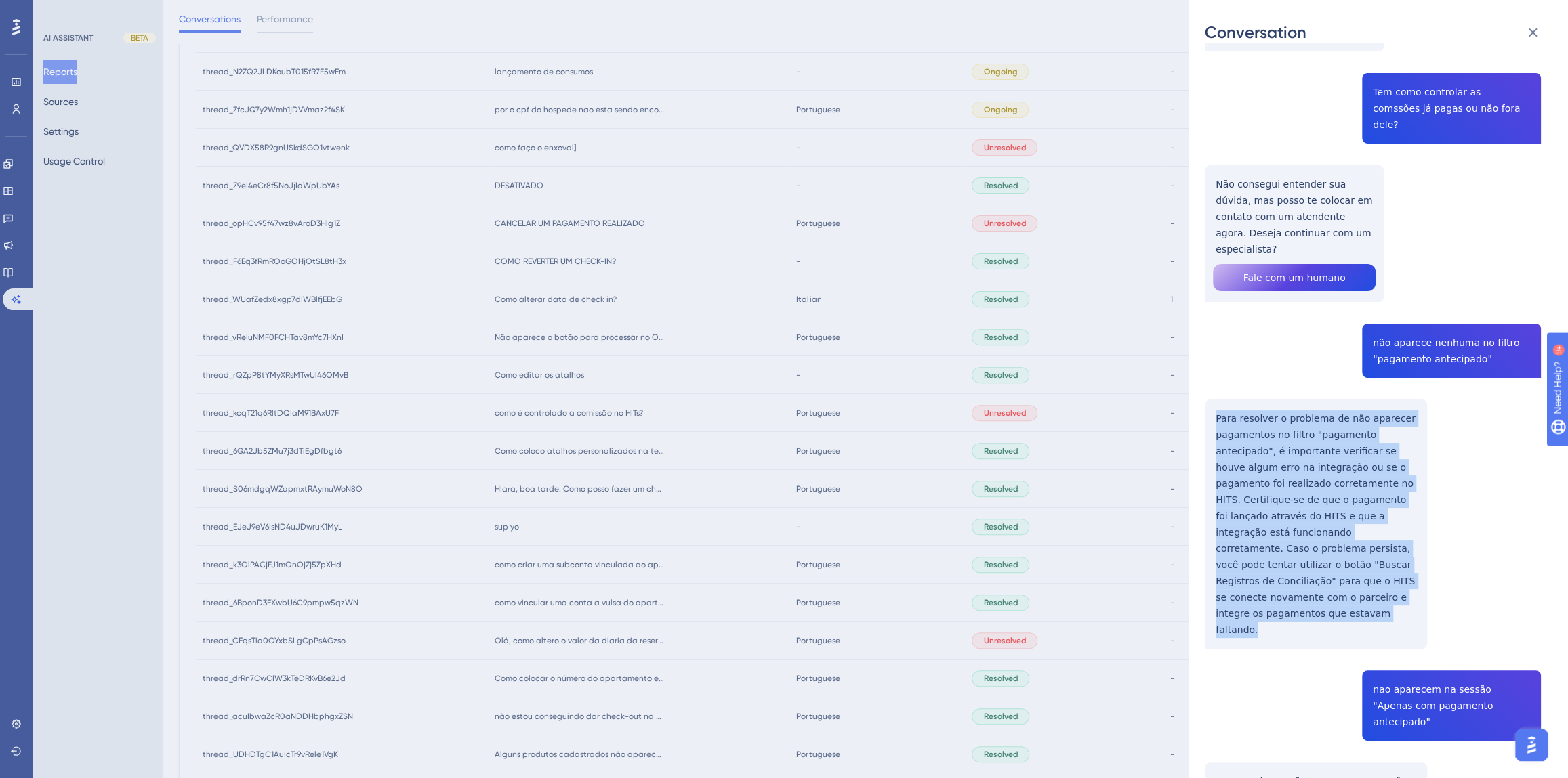
drag, startPoint x: 1369, startPoint y: 403, endPoint x: 1212, endPoint y: 222, distance: 239.6
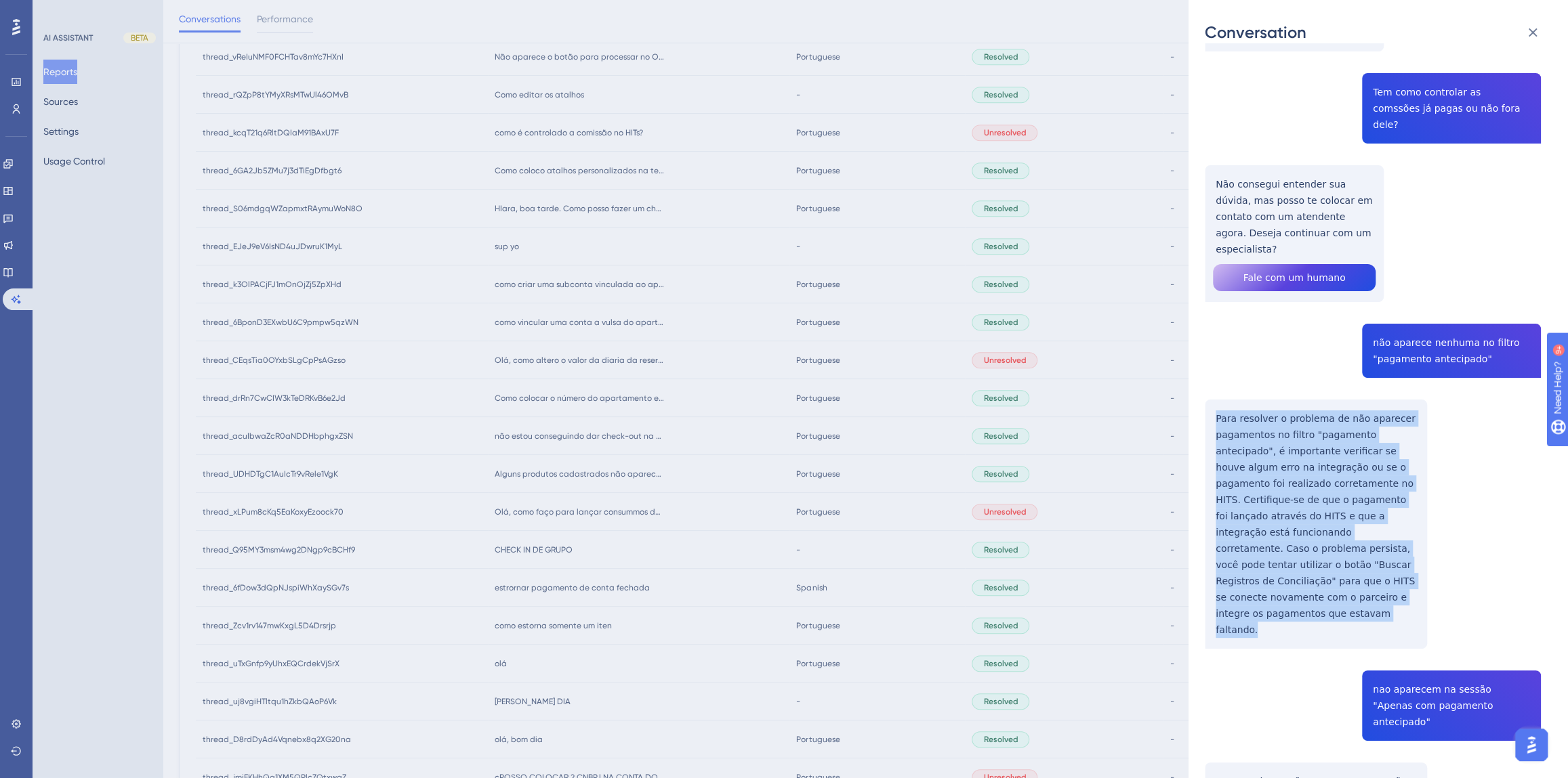
scroll to position [616, 0]
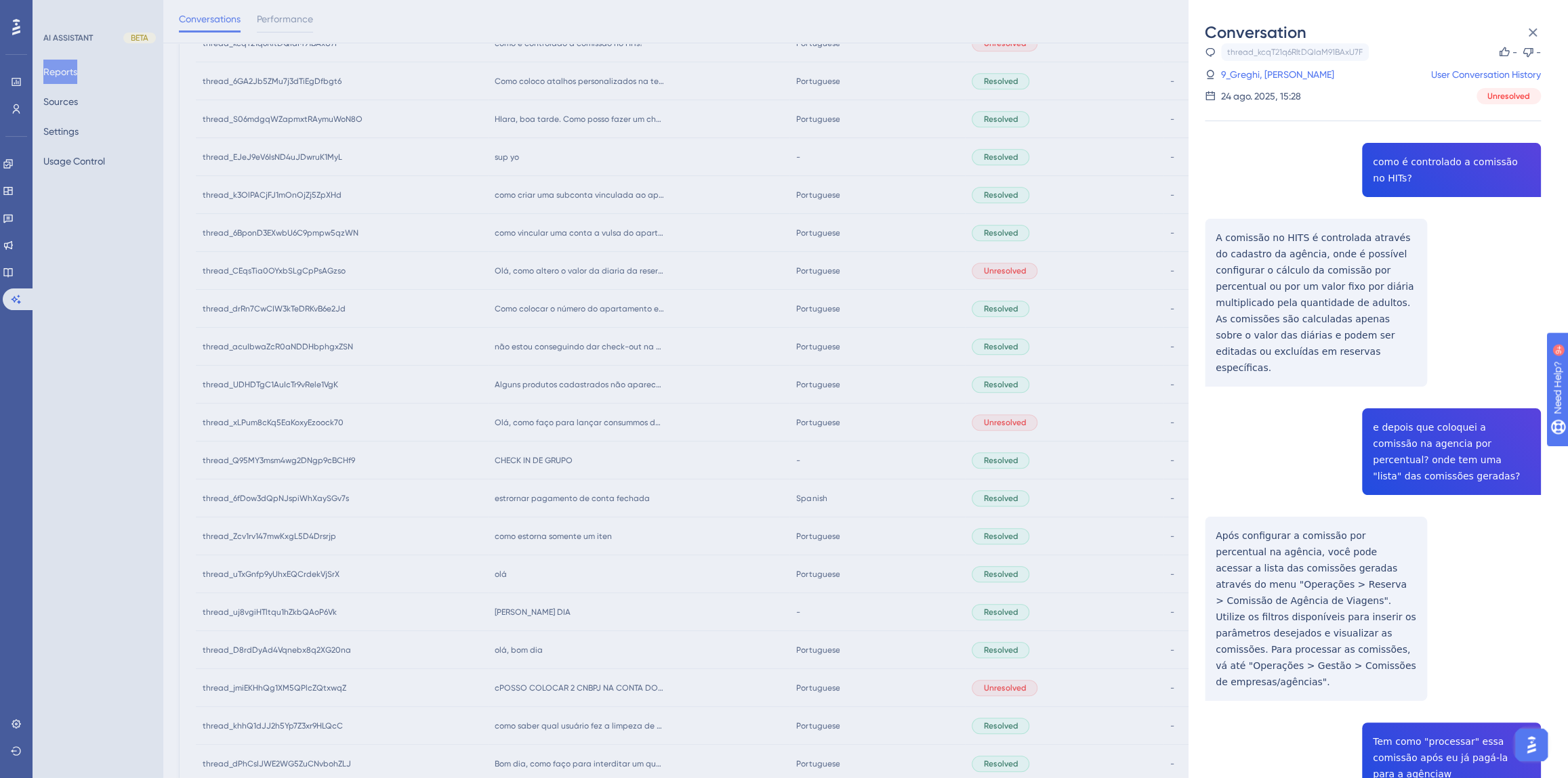
scroll to position [0, 0]
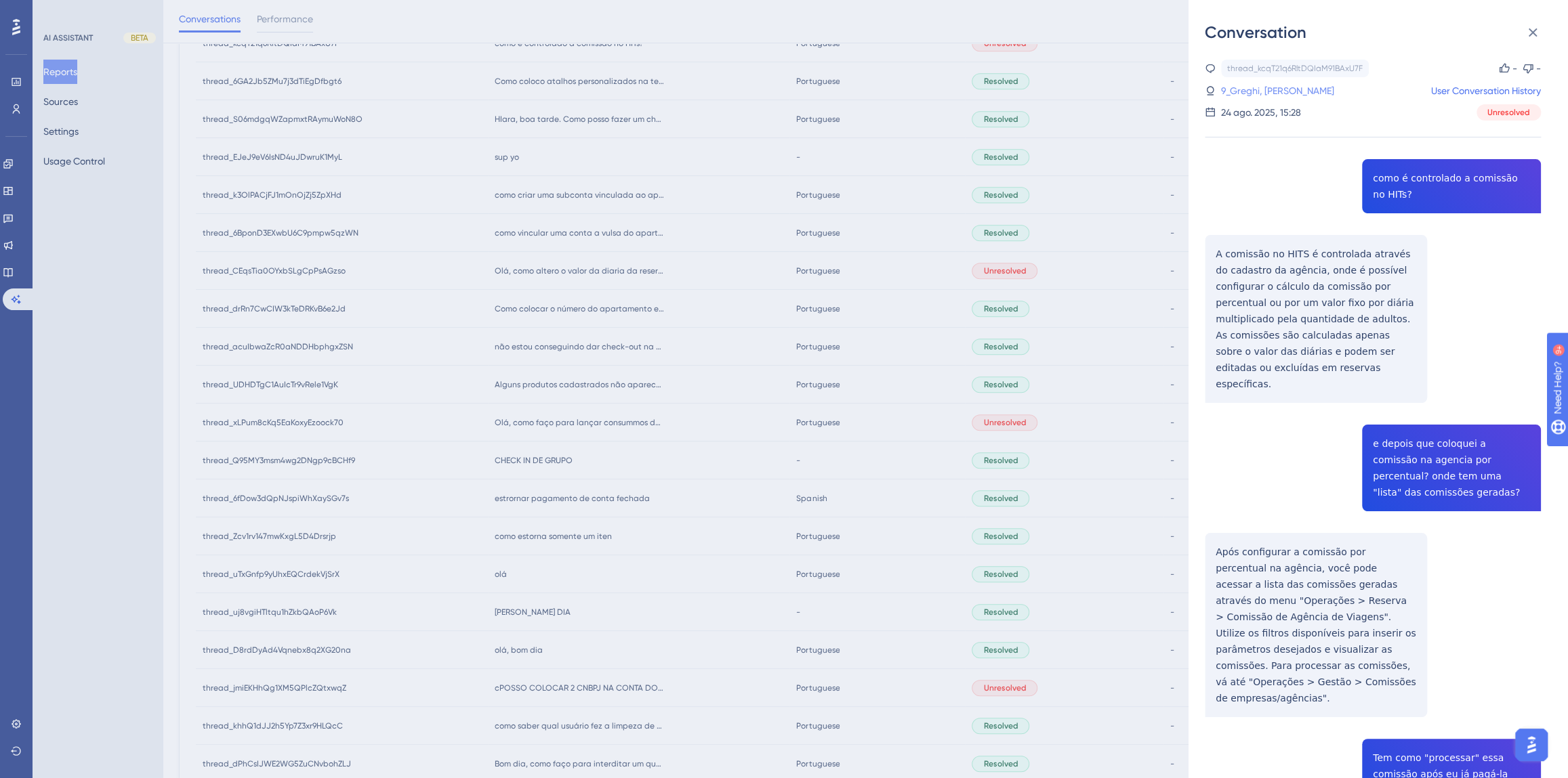
click at [1285, 85] on link "9_Greghi, [PERSON_NAME]" at bounding box center [1277, 90] width 113 height 16
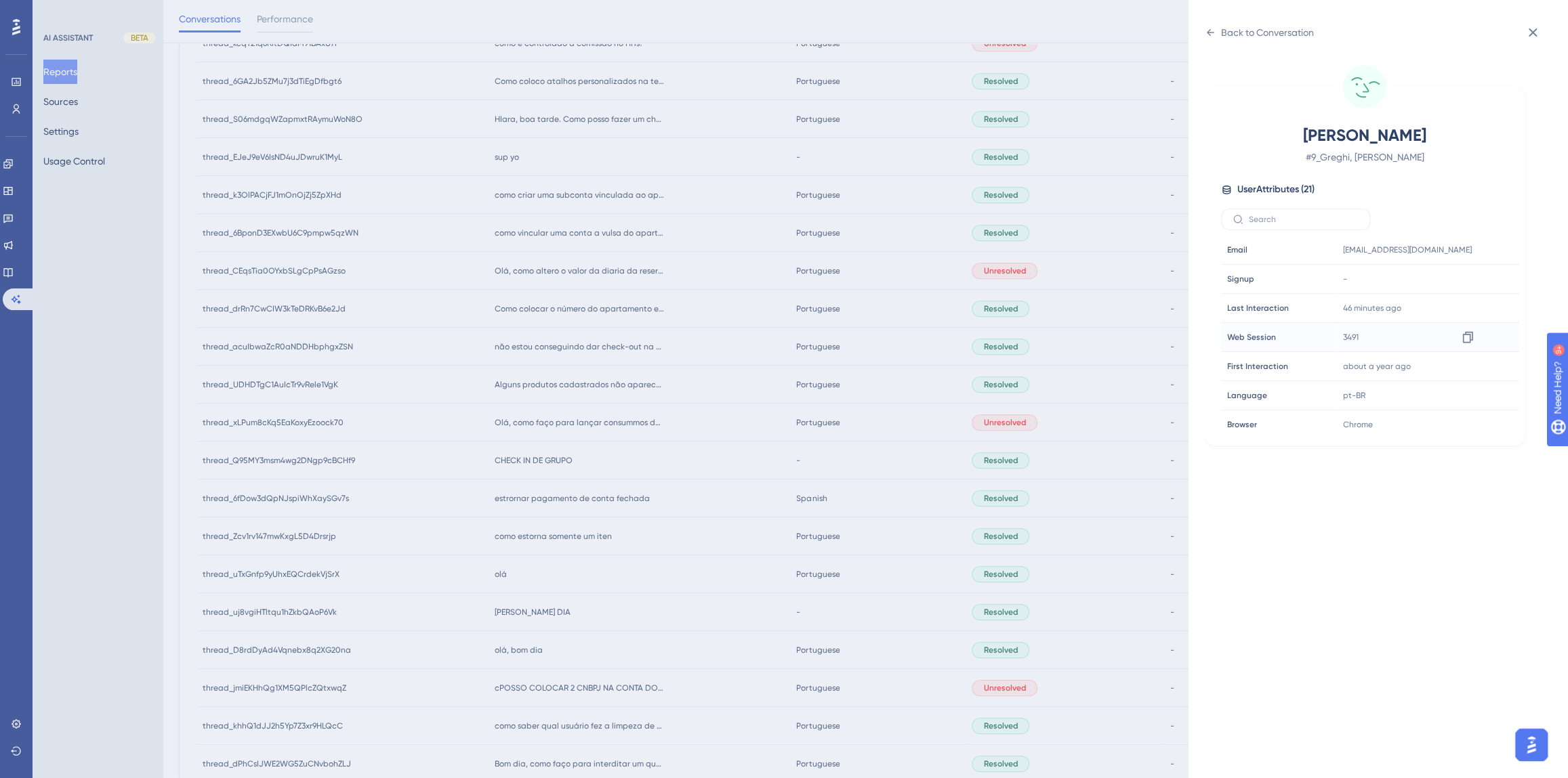
scroll to position [411, 0]
click at [1471, 330] on icon at bounding box center [1467, 334] width 13 height 13
click at [1233, 30] on div "Back to Conversation" at bounding box center [1267, 32] width 93 height 16
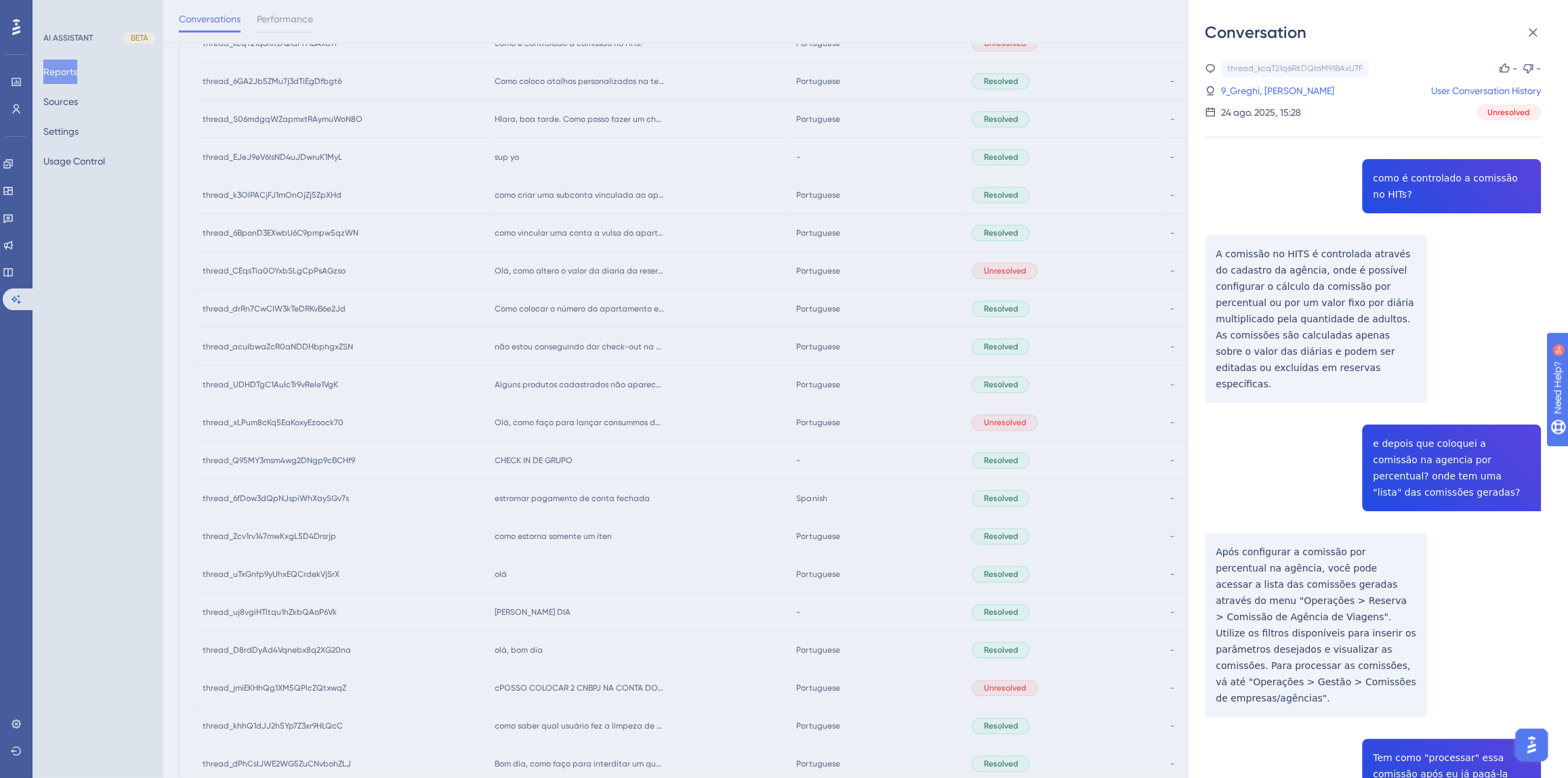
click at [651, 403] on div "Conversation thread_kcqT21q6RltDQIaM91BAxU7F Copy - - 9_Greghi, [PERSON_NAME] U…" at bounding box center [784, 389] width 1568 height 778
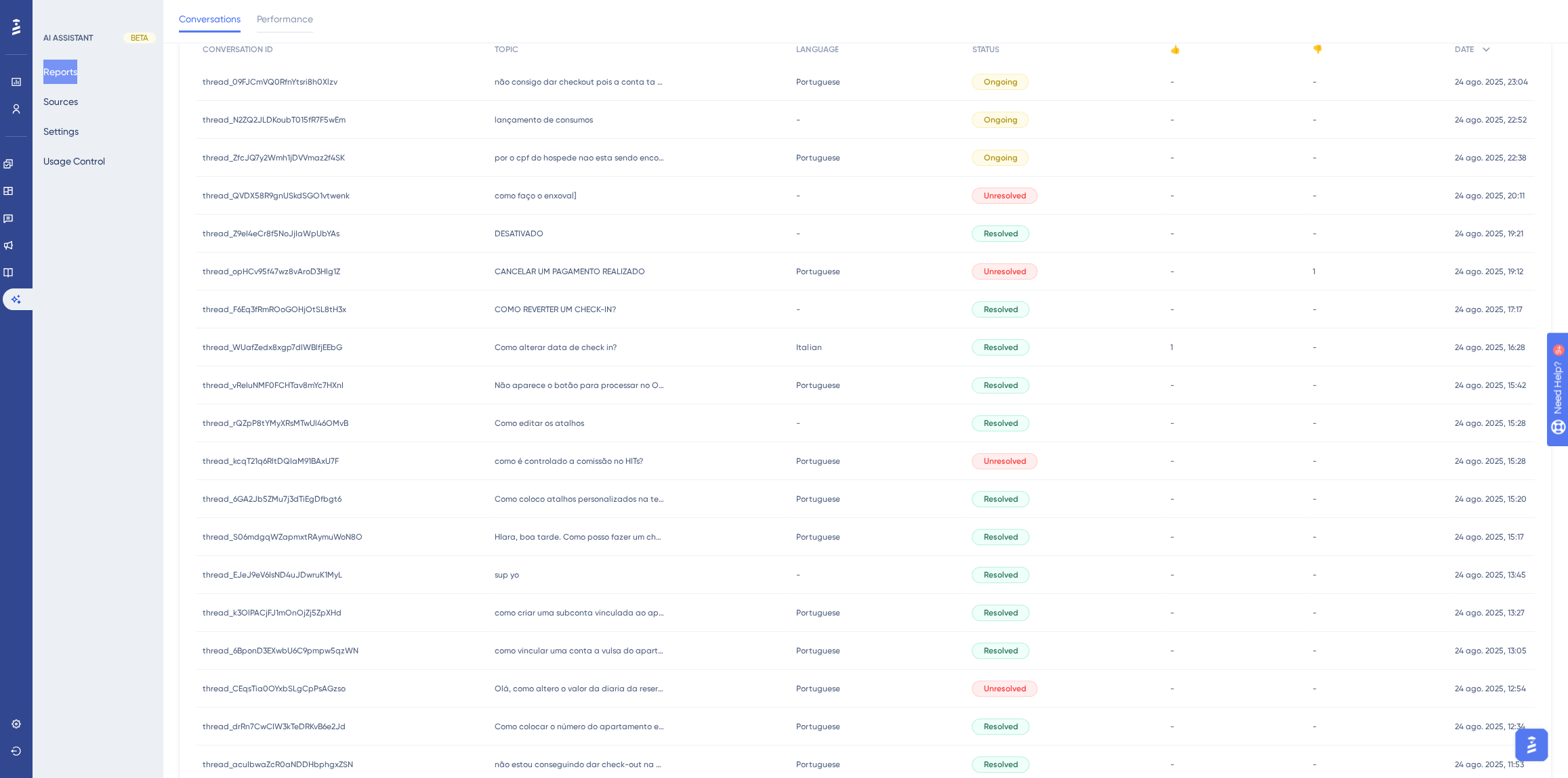
scroll to position [184, 0]
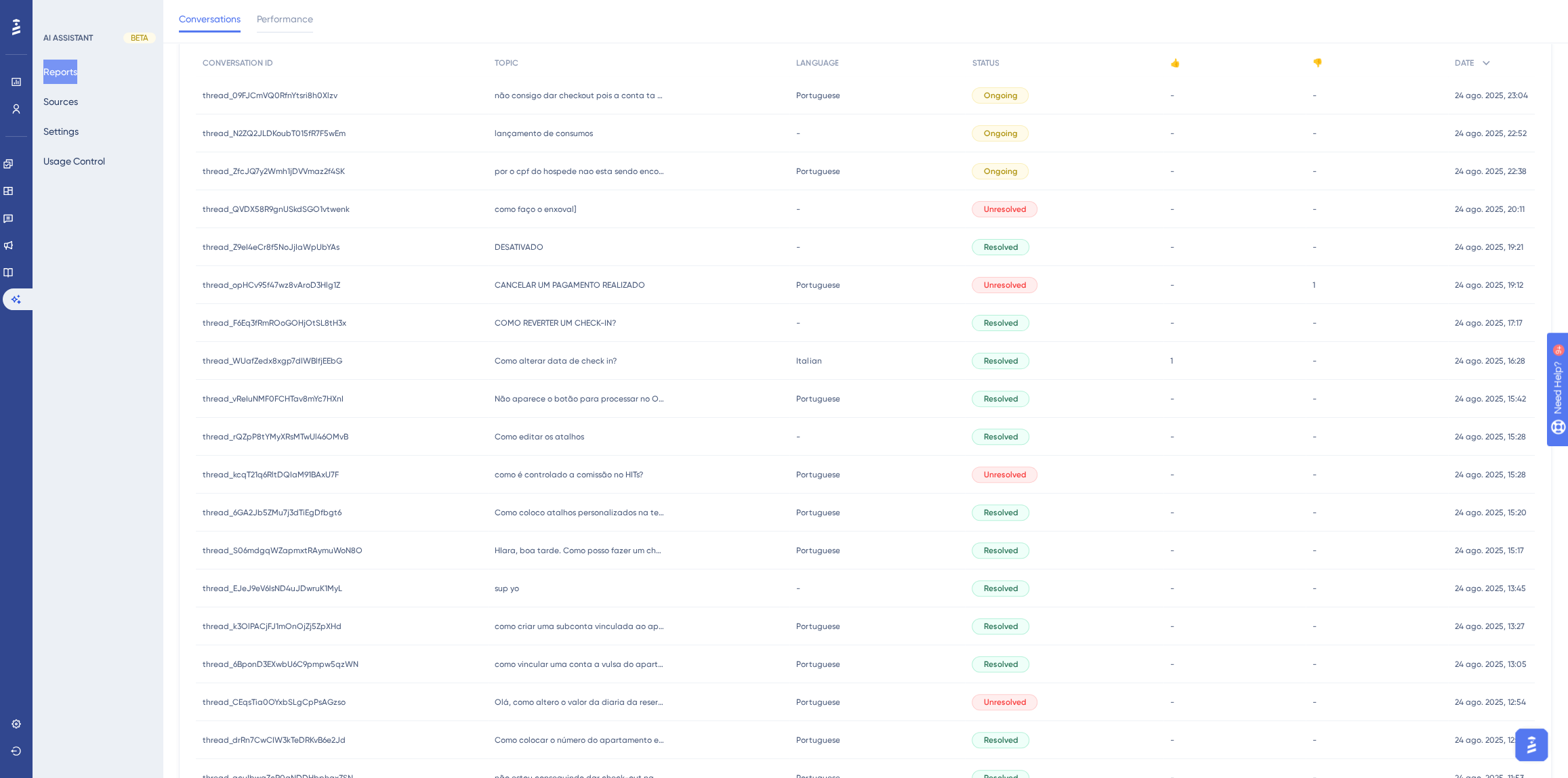
click at [535, 437] on span "Como editar os atalhos" at bounding box center [539, 436] width 89 height 11
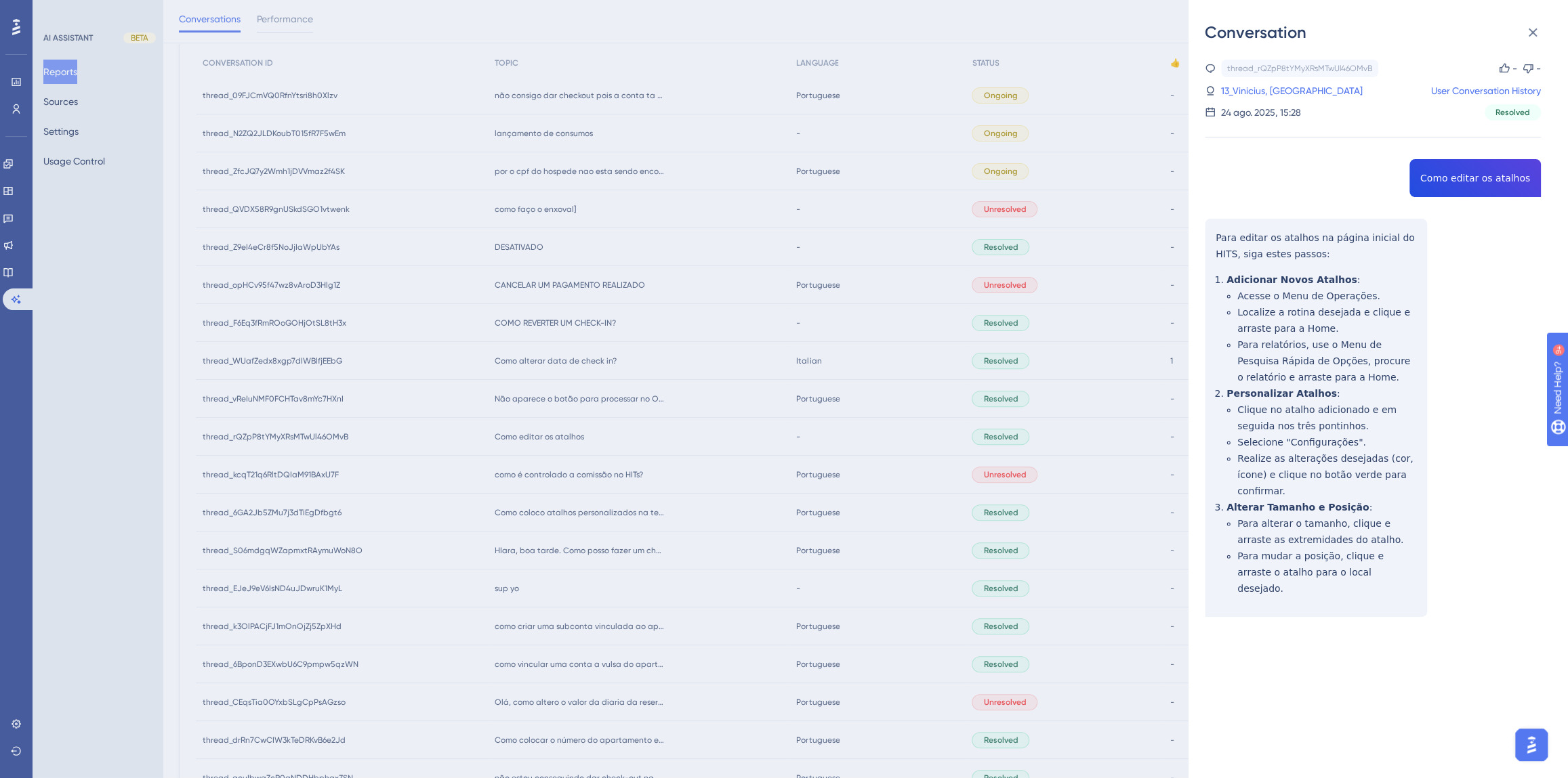
click at [1437, 172] on div "thread_rQZpP8tYMyXRsMTwUl46OMvB Copy - - 13_Vinicius, [PERSON_NAME] User Conver…" at bounding box center [1373, 373] width 336 height 627
click at [1363, 550] on div "thread_rQZpP8tYMyXRsMTwUl46OMvB Copy - - 13_Vinicius, [PERSON_NAME] User Conver…" at bounding box center [1373, 373] width 336 height 627
click at [1364, 556] on div "thread_rQZpP8tYMyXRsMTwUl46OMvB Copy - - 13_Vinicius, [PERSON_NAME] User Conver…" at bounding box center [1373, 373] width 336 height 627
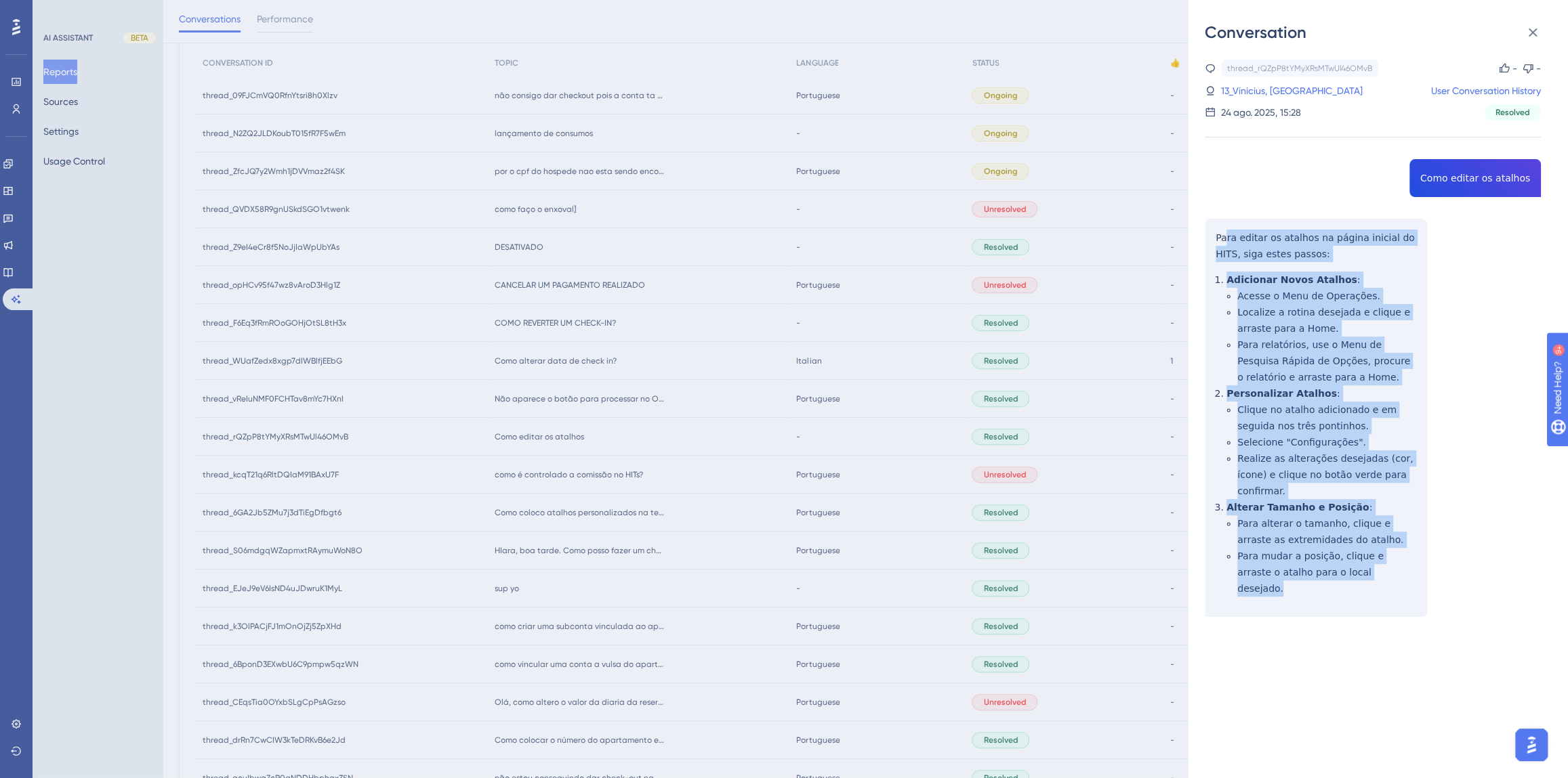
drag, startPoint x: 1364, startPoint y: 560, endPoint x: 1225, endPoint y: 230, distance: 358.1
click at [1225, 230] on div "thread_rQZpP8tYMyXRsMTwUl46OMvB Copy - - 13_Vinicius, [PERSON_NAME] User Conver…" at bounding box center [1373, 373] width 336 height 627
click at [1316, 442] on div "thread_rQZpP8tYMyXRsMTwUl46OMvB Copy - - 13_Vinicius, [PERSON_NAME] User Conver…" at bounding box center [1373, 373] width 336 height 627
drag, startPoint x: 1361, startPoint y: 560, endPoint x: 1212, endPoint y: 244, distance: 349.4
click at [1212, 244] on div "thread_rQZpP8tYMyXRsMTwUl46OMvB Copy - - 13_Vinicius, [PERSON_NAME] User Conver…" at bounding box center [1373, 373] width 336 height 627
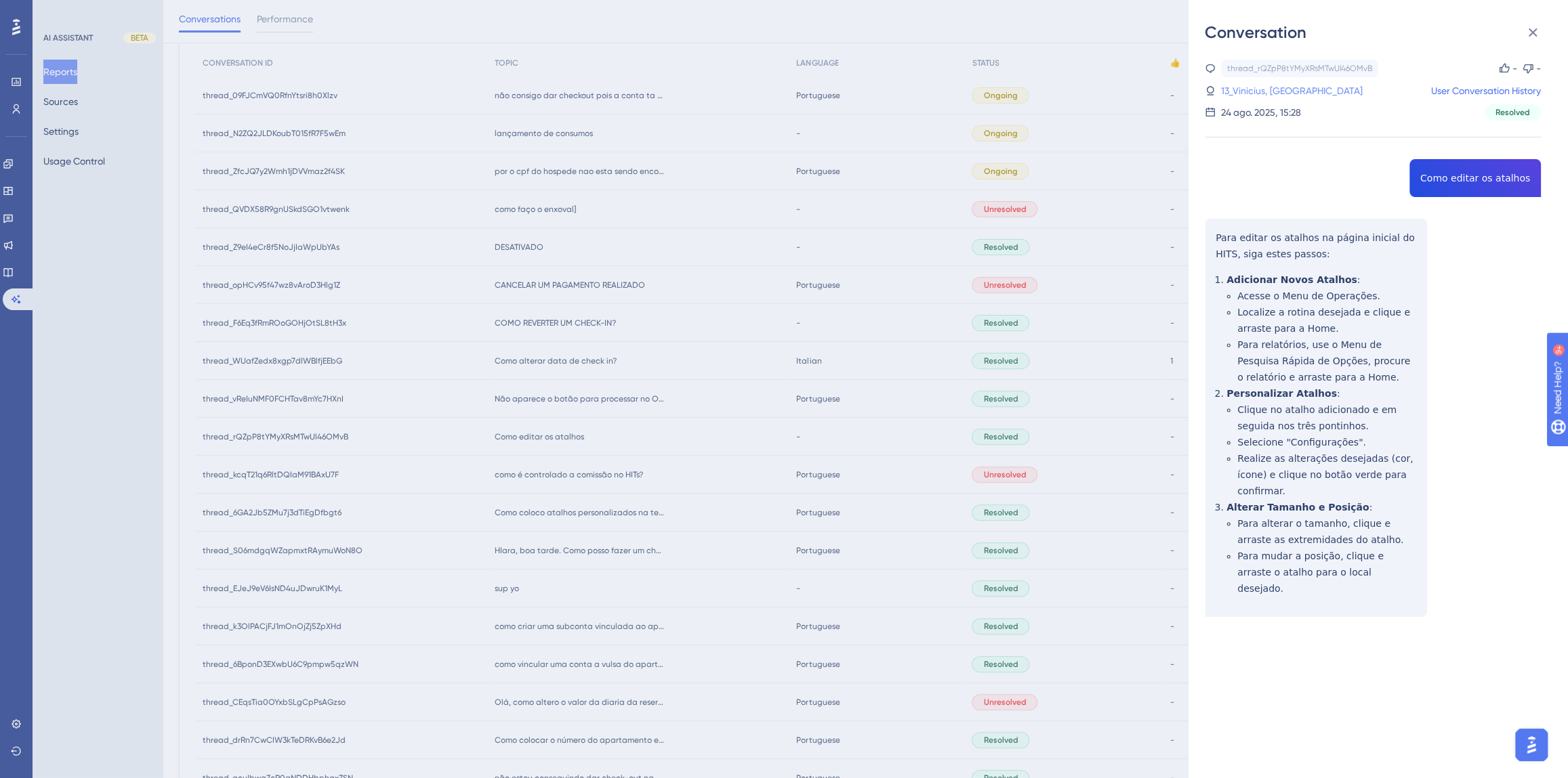
click at [1250, 96] on link "13_Vinicius, [GEOGRAPHIC_DATA]" at bounding box center [1292, 90] width 141 height 16
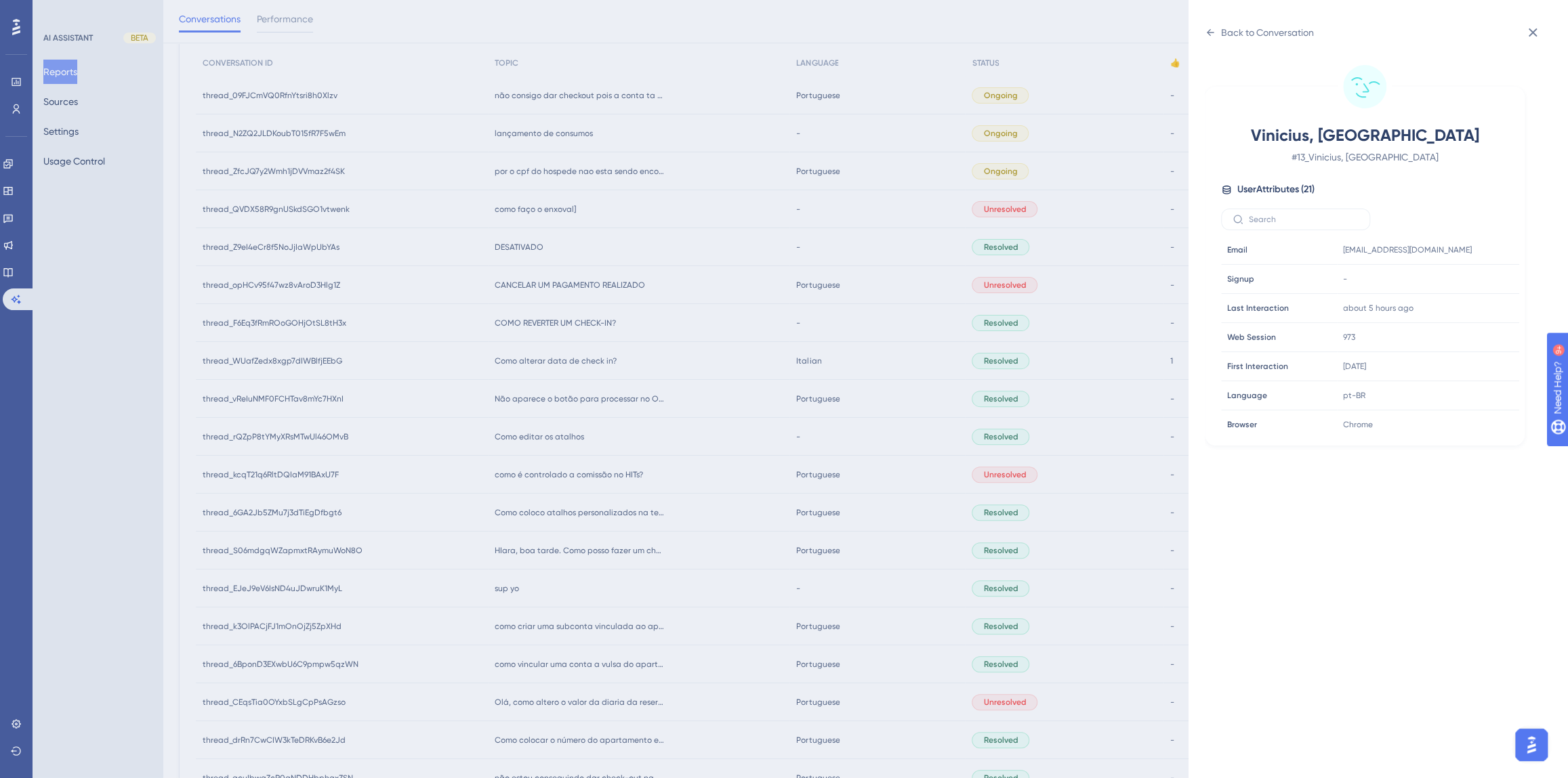
scroll to position [369, 0]
click at [1465, 376] on icon at bounding box center [1467, 376] width 13 height 13
click at [1239, 30] on div "Back to Conversation" at bounding box center [1267, 32] width 93 height 16
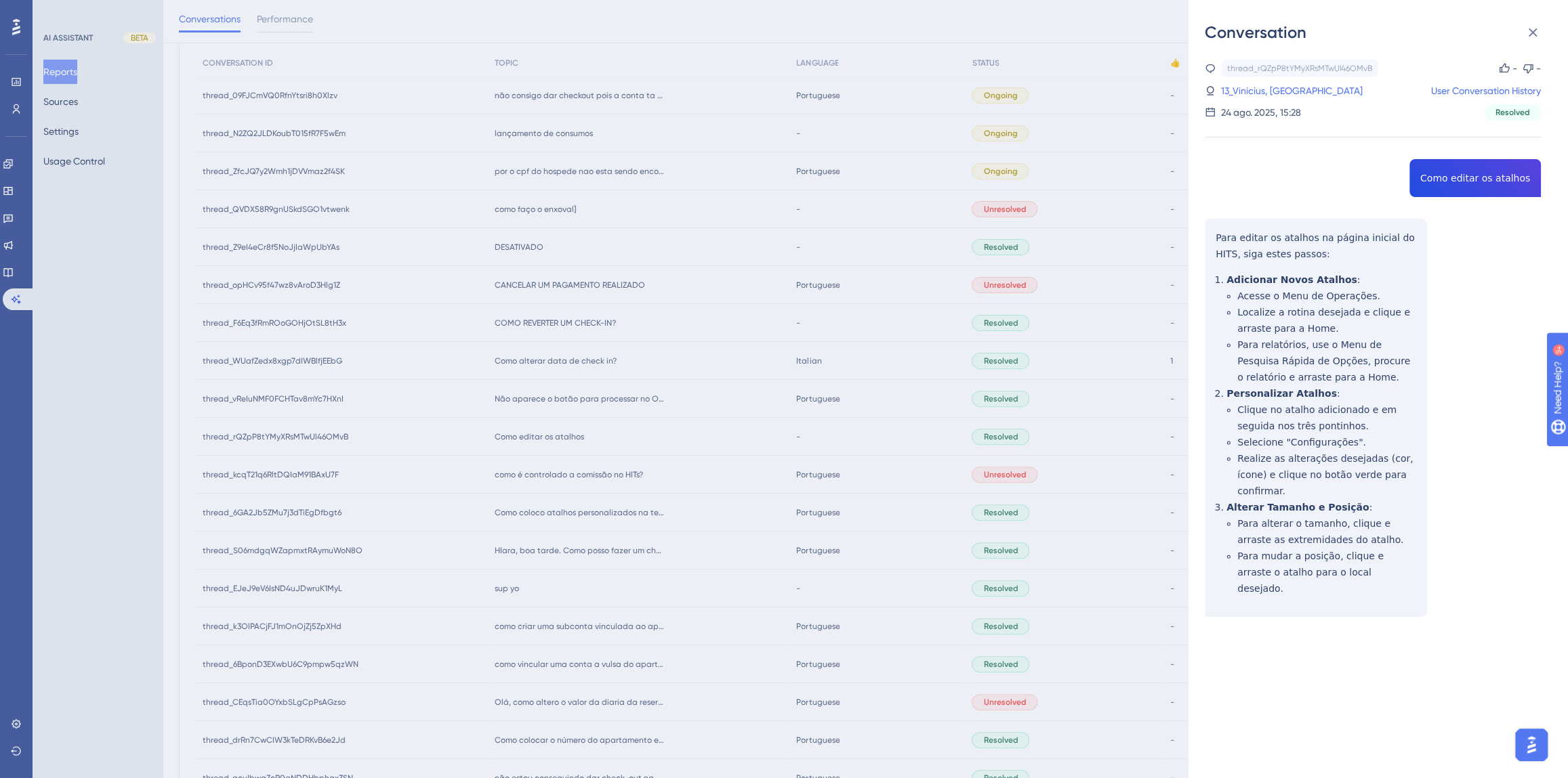
drag, startPoint x: 597, startPoint y: 419, endPoint x: 578, endPoint y: 403, distance: 24.8
click at [597, 419] on div "Conversation thread_rQZpP8tYMyXRsMTwUl46OMvB Copy - - 13_Vinicius, [PERSON_NAME…" at bounding box center [784, 389] width 1568 height 778
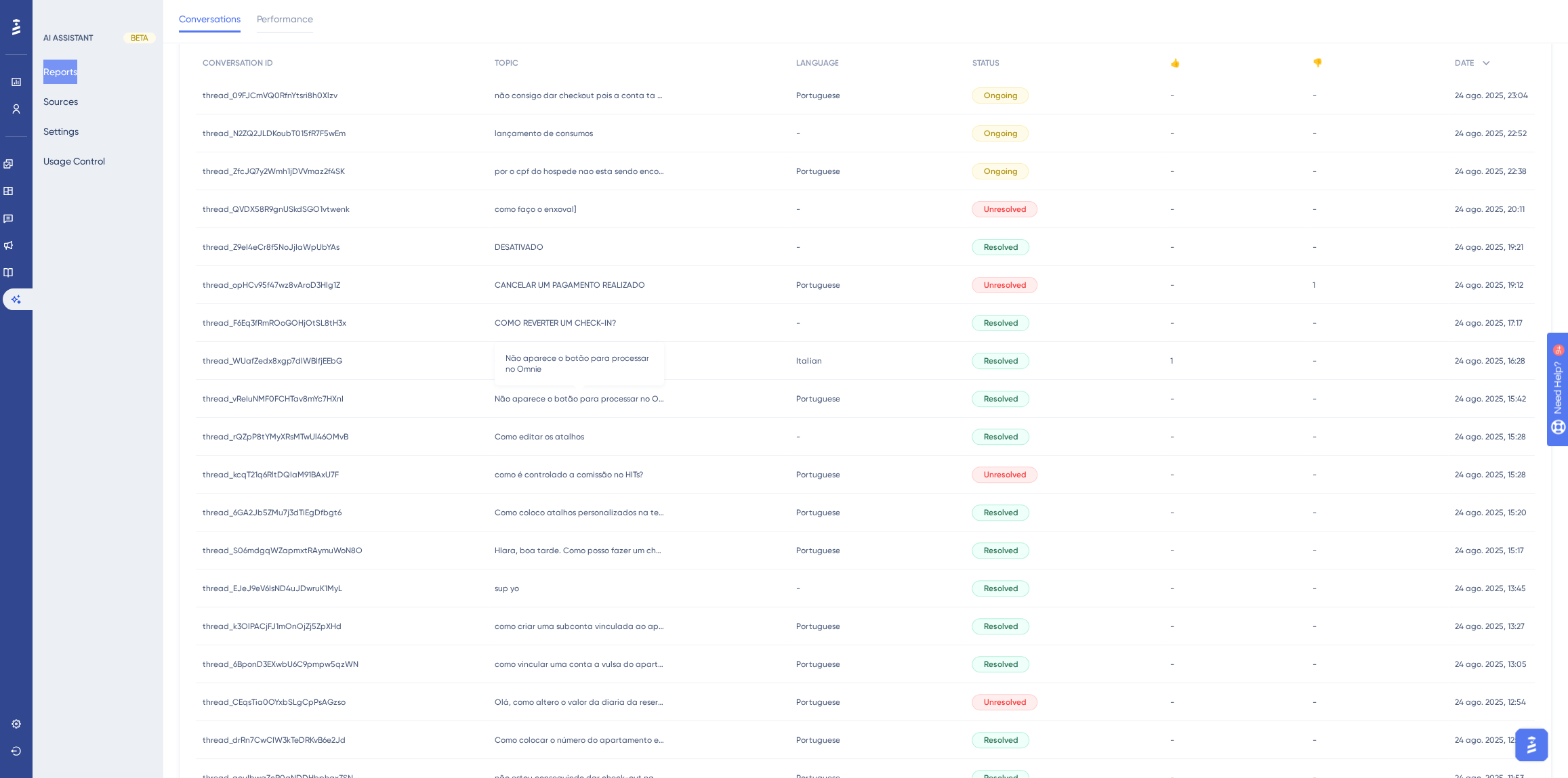
click at [572, 400] on span "Não aparece o botão para processar no Omnie" at bounding box center [579, 399] width 169 height 11
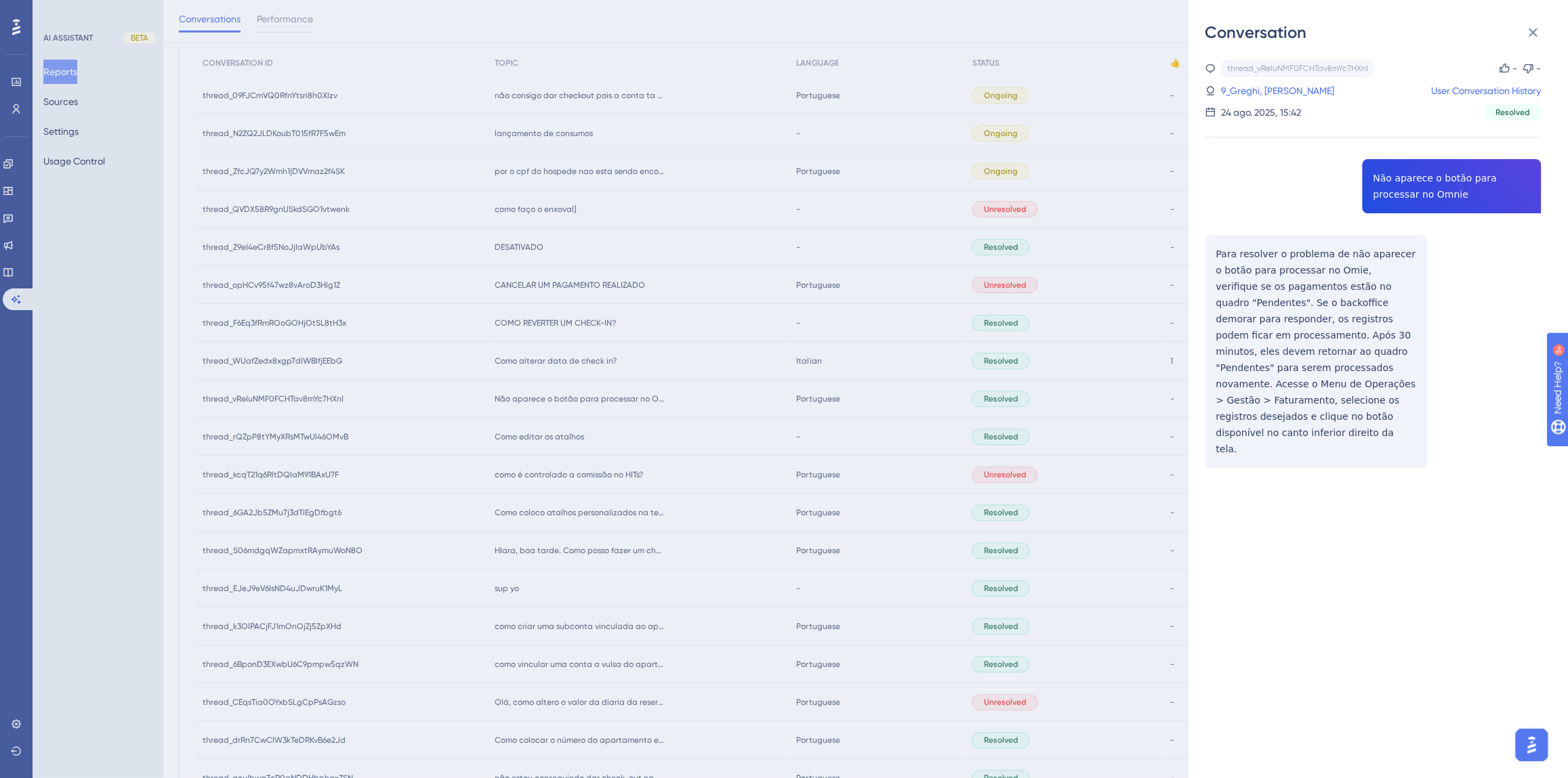
click at [1431, 177] on div "thread_vReIuNMF0FCHTav8mYc7HXnI Copy - - 9_Greghi, [PERSON_NAME] User Conversat…" at bounding box center [1373, 299] width 336 height 478
click at [1247, 331] on div "thread_vReIuNMF0FCHTav8mYc7HXnI Copy - - 9_Greghi, [PERSON_NAME] User Conversat…" at bounding box center [1373, 299] width 336 height 478
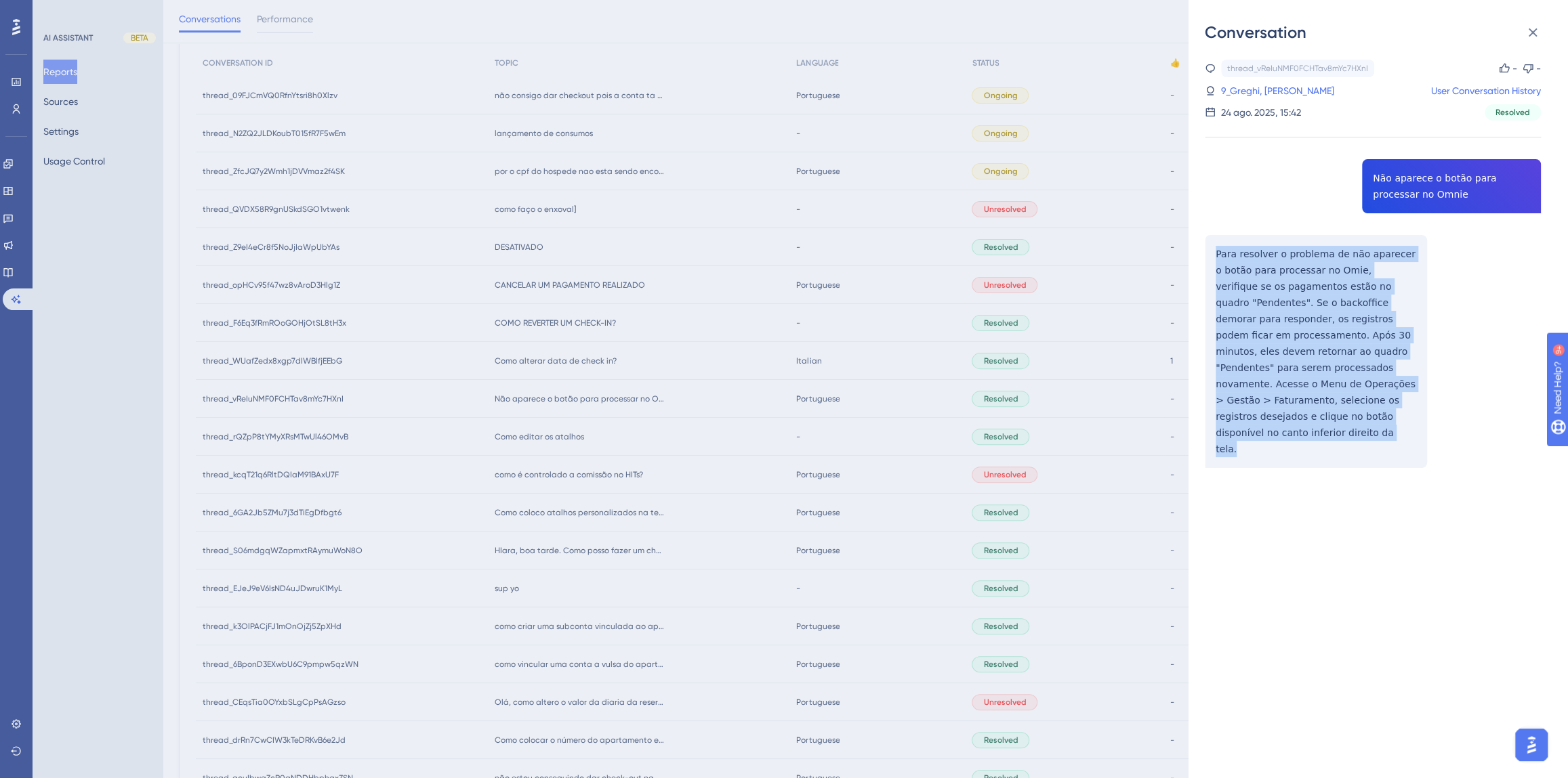
click at [1247, 331] on div "thread_vReIuNMF0FCHTav8mYc7HXnI Copy - - 9_Greghi, [PERSON_NAME] User Conversat…" at bounding box center [1373, 299] width 336 height 478
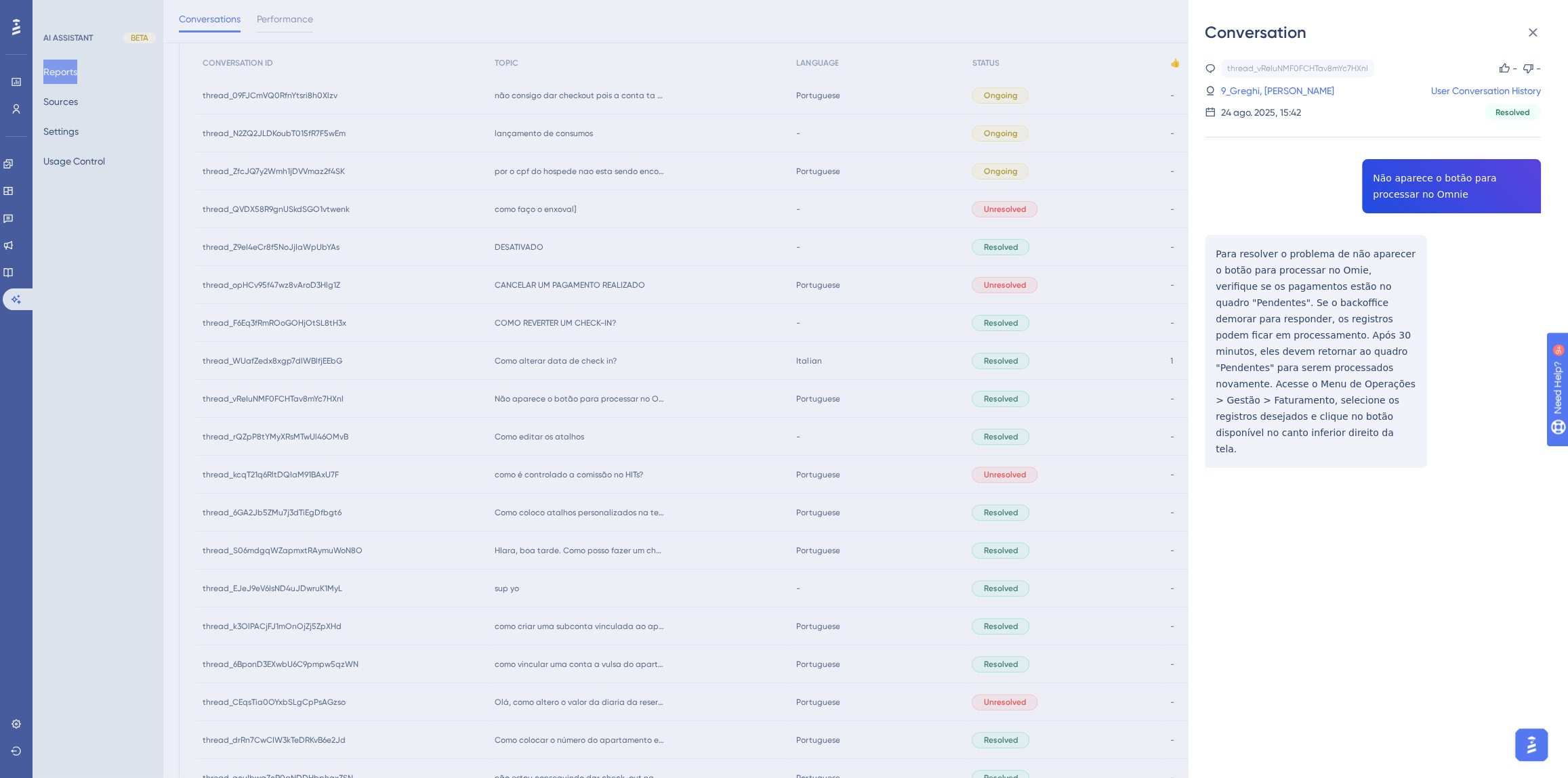
click at [1218, 89] on div "9_Greghi, [PERSON_NAME]" at bounding box center [1269, 90] width 130 height 16
click at [1233, 90] on link "9_Greghi, [PERSON_NAME]" at bounding box center [1277, 90] width 113 height 16
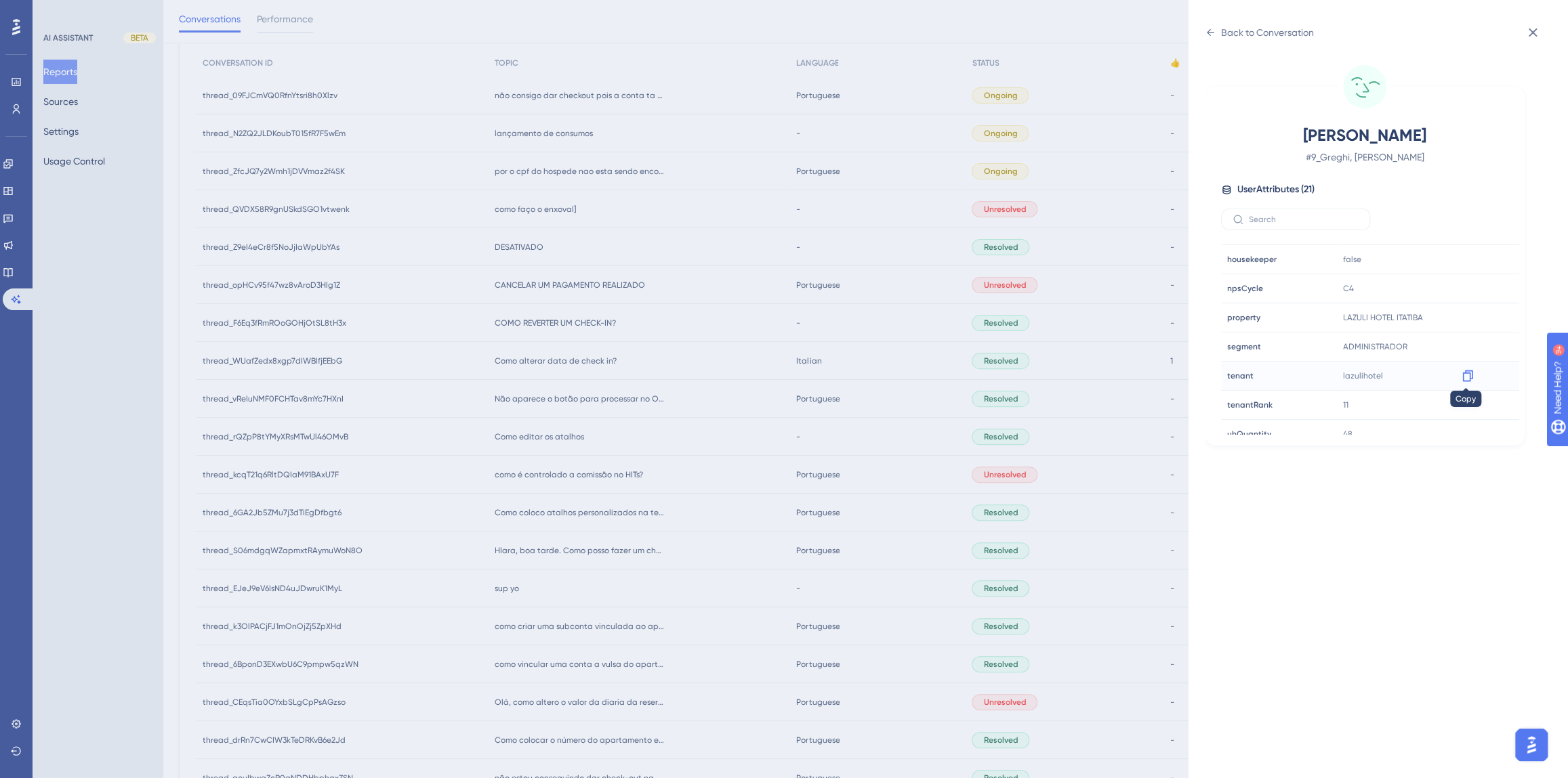
click at [1465, 373] on icon at bounding box center [1467, 376] width 13 height 13
click at [567, 415] on div "Back to Conversation [PERSON_NAME] # 9_Greghi, [PERSON_NAME] User Attributes ( …" at bounding box center [784, 389] width 1568 height 778
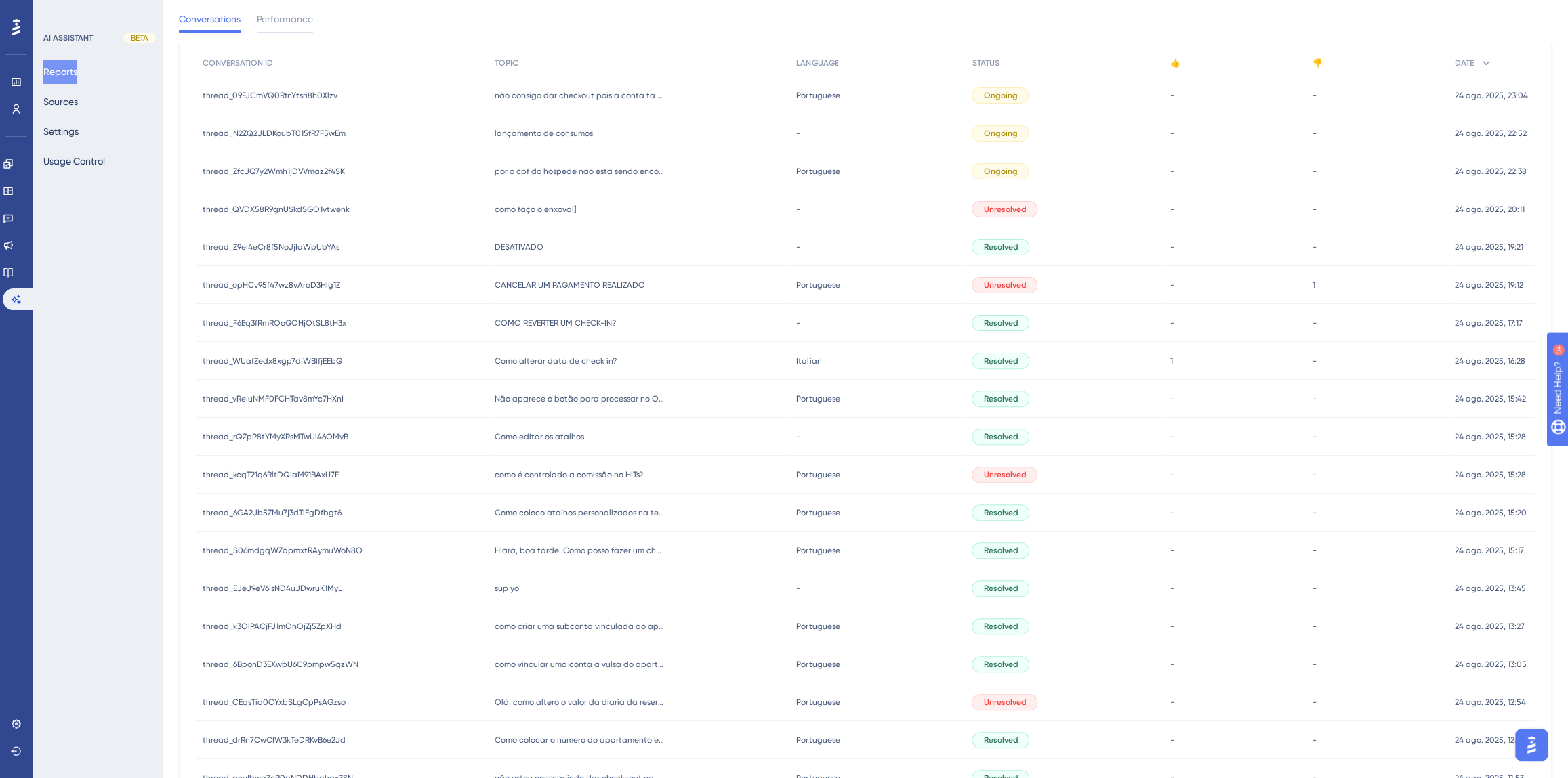
click at [559, 365] on span "Como alterar data de check in?" at bounding box center [555, 361] width 122 height 11
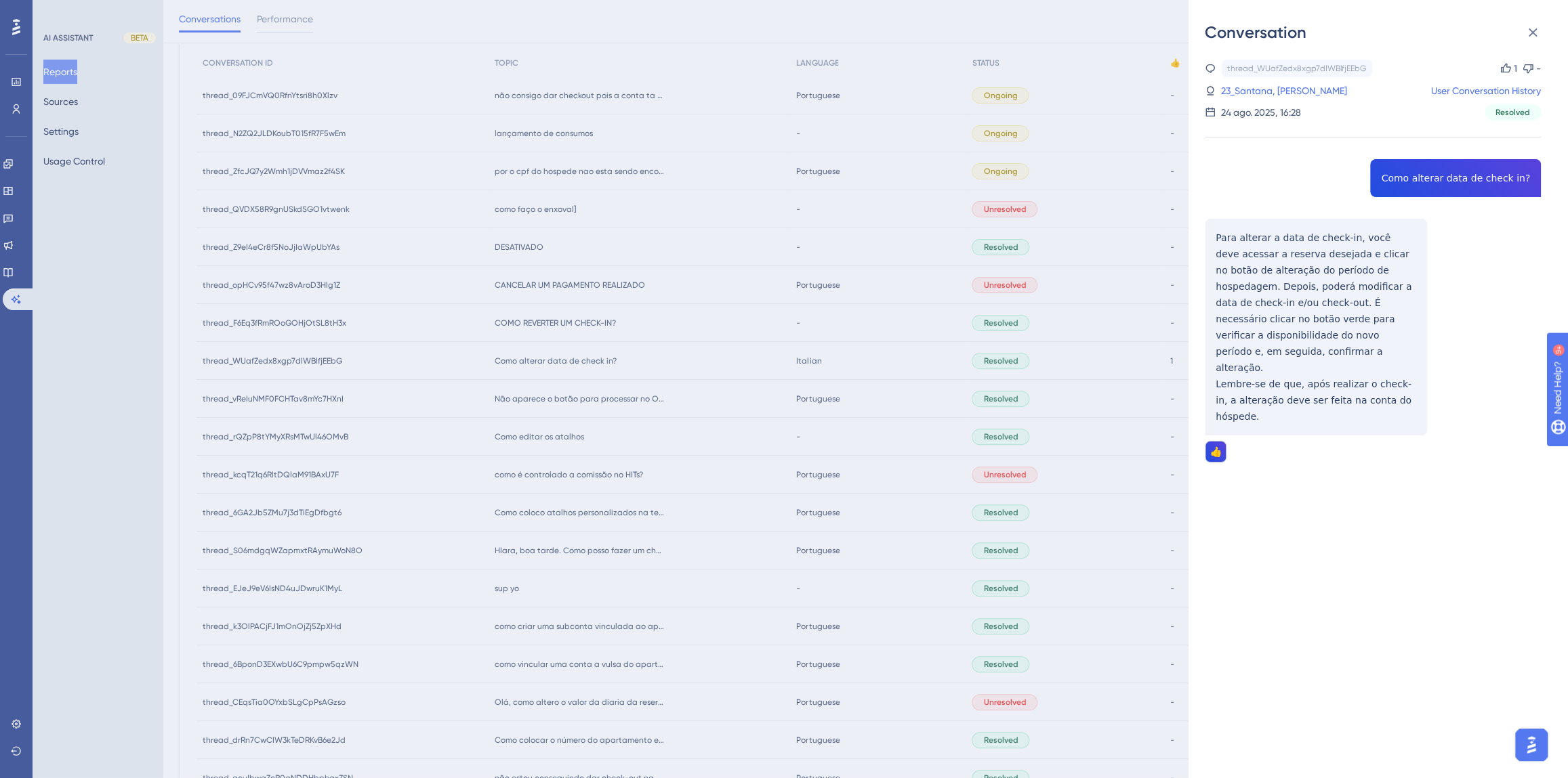
click at [1422, 177] on div "thread_WUafZedx8xgp7dIWBlfjEEbG Copy 1 - 23_Santana, Bianca User Conversation H…" at bounding box center [1373, 296] width 336 height 472
click at [1250, 278] on div "thread_WUafZedx8xgp7dIWBlfjEEbG Copy 1 - 23_Santana, Bianca User Conversation H…" at bounding box center [1373, 296] width 336 height 472
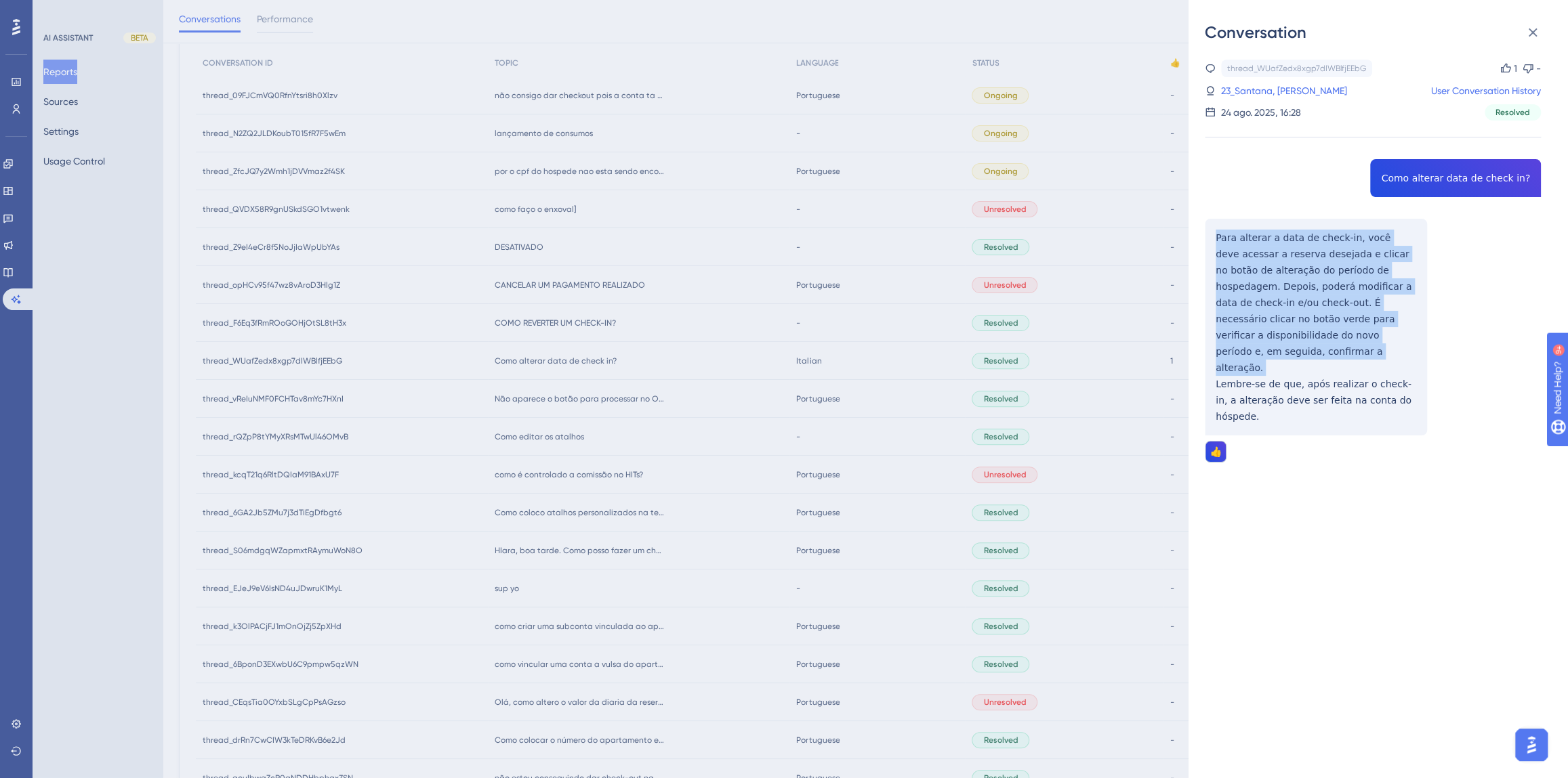
click at [1250, 278] on div "thread_WUafZedx8xgp7dIWBlfjEEbG Copy 1 - 23_Santana, Bianca User Conversation H…" at bounding box center [1373, 296] width 336 height 472
drag, startPoint x: 1406, startPoint y: 370, endPoint x: 1209, endPoint y: 244, distance: 233.8
click at [1209, 244] on div "thread_WUafZedx8xgp7dIWBlfjEEbG Copy 1 - 23_Santana, Bianca User Conversation H…" at bounding box center [1373, 296] width 336 height 472
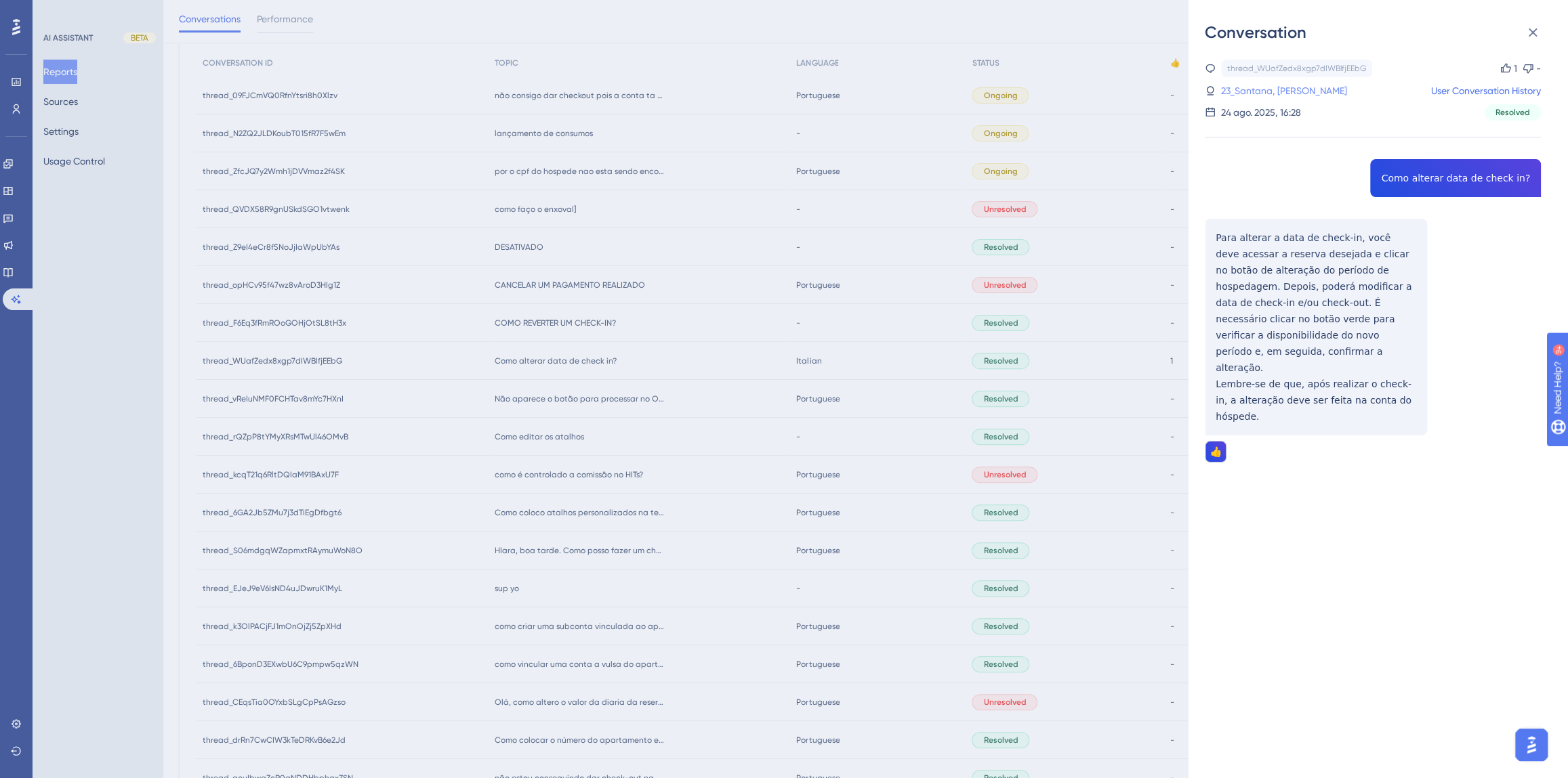
click at [1230, 96] on link "23_Santana, [PERSON_NAME]" at bounding box center [1284, 90] width 126 height 16
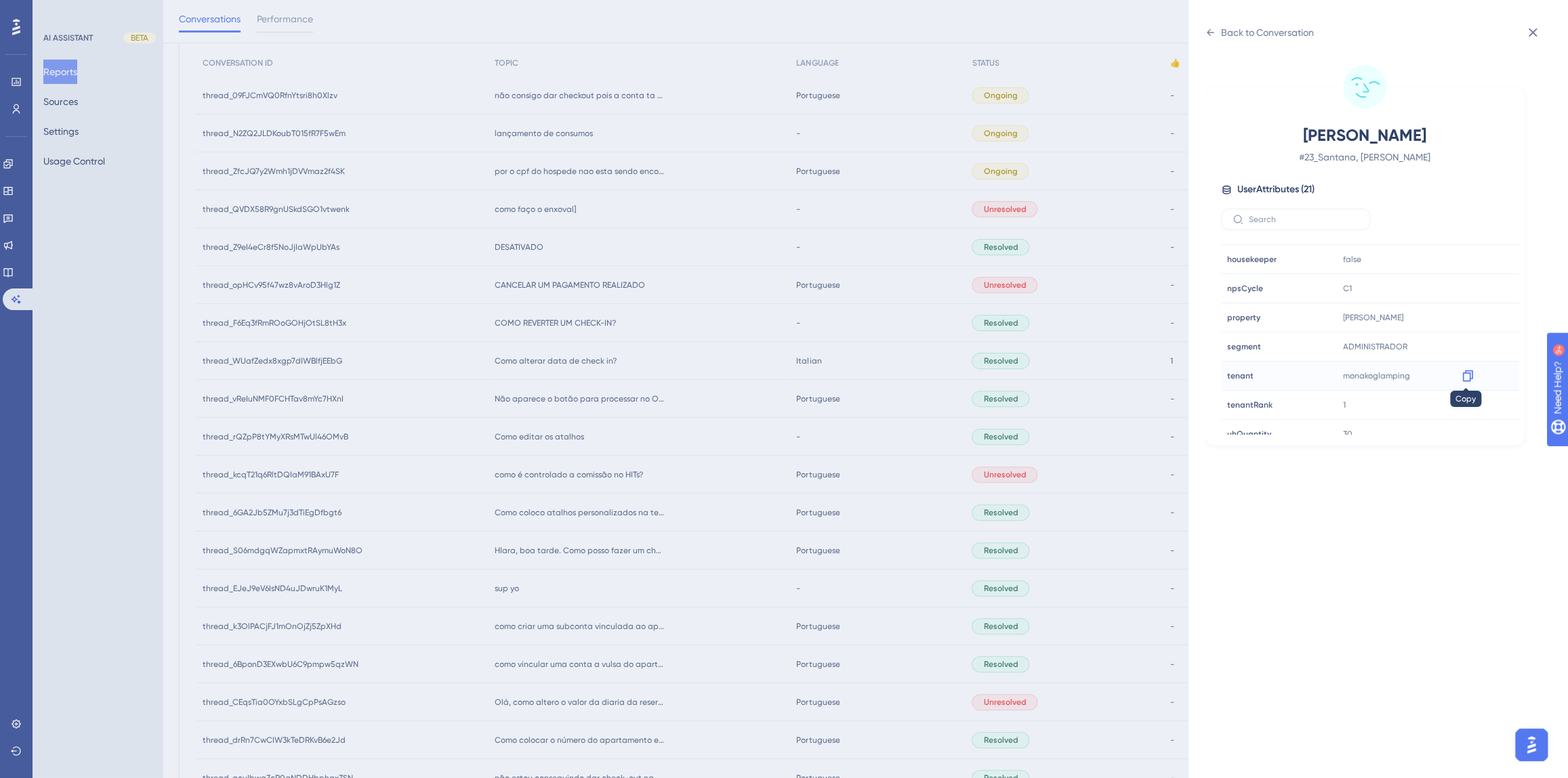
click at [1468, 378] on icon at bounding box center [1467, 376] width 10 height 12
click at [1257, 37] on div "Back to Conversation" at bounding box center [1267, 32] width 93 height 16
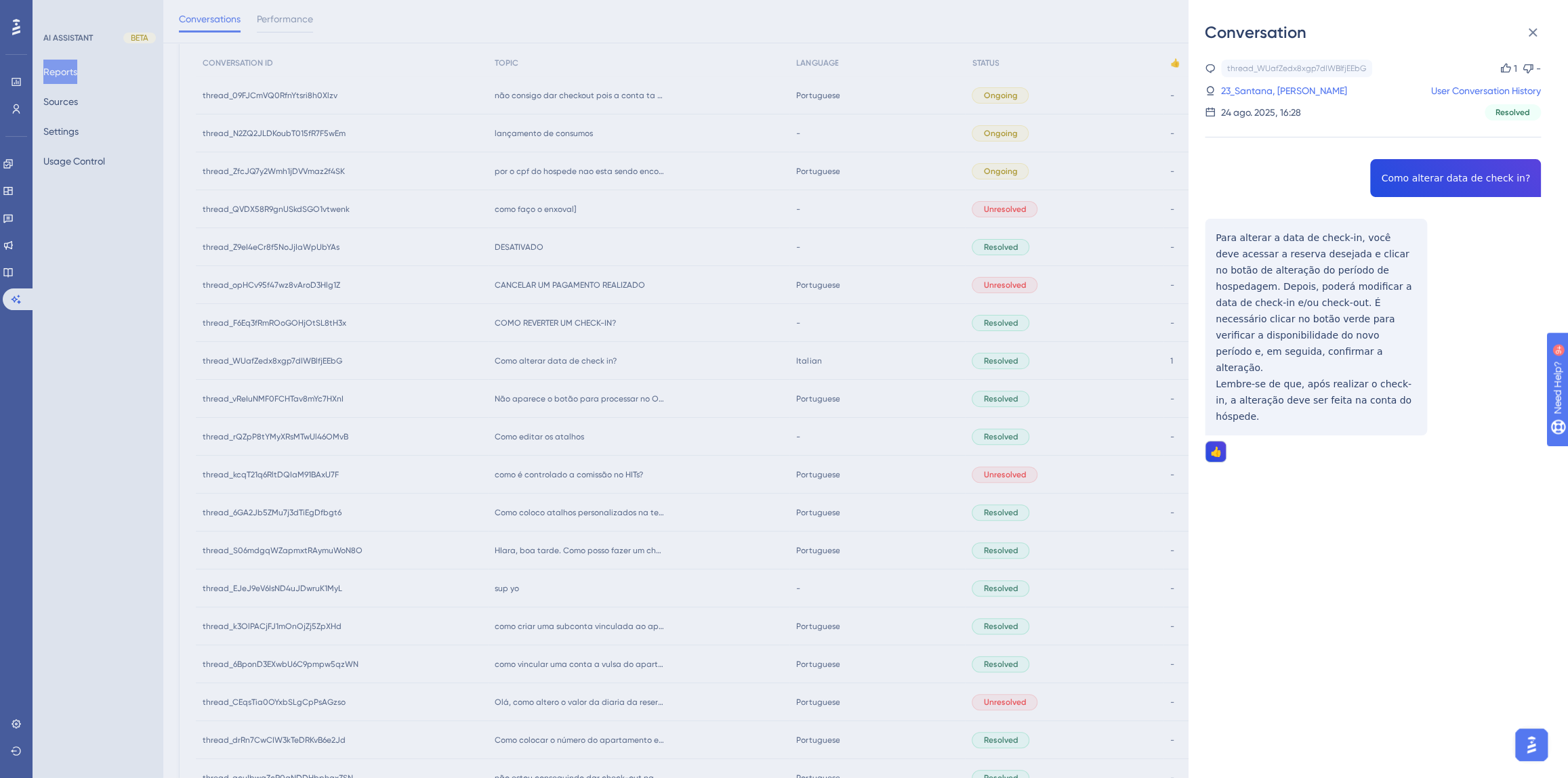
click at [672, 440] on div "Conversation thread_WUafZedx8xgp7dIWBlfjEEbG Copy 1 - 23_Santana, [PERSON_NAME]…" at bounding box center [784, 389] width 1568 height 778
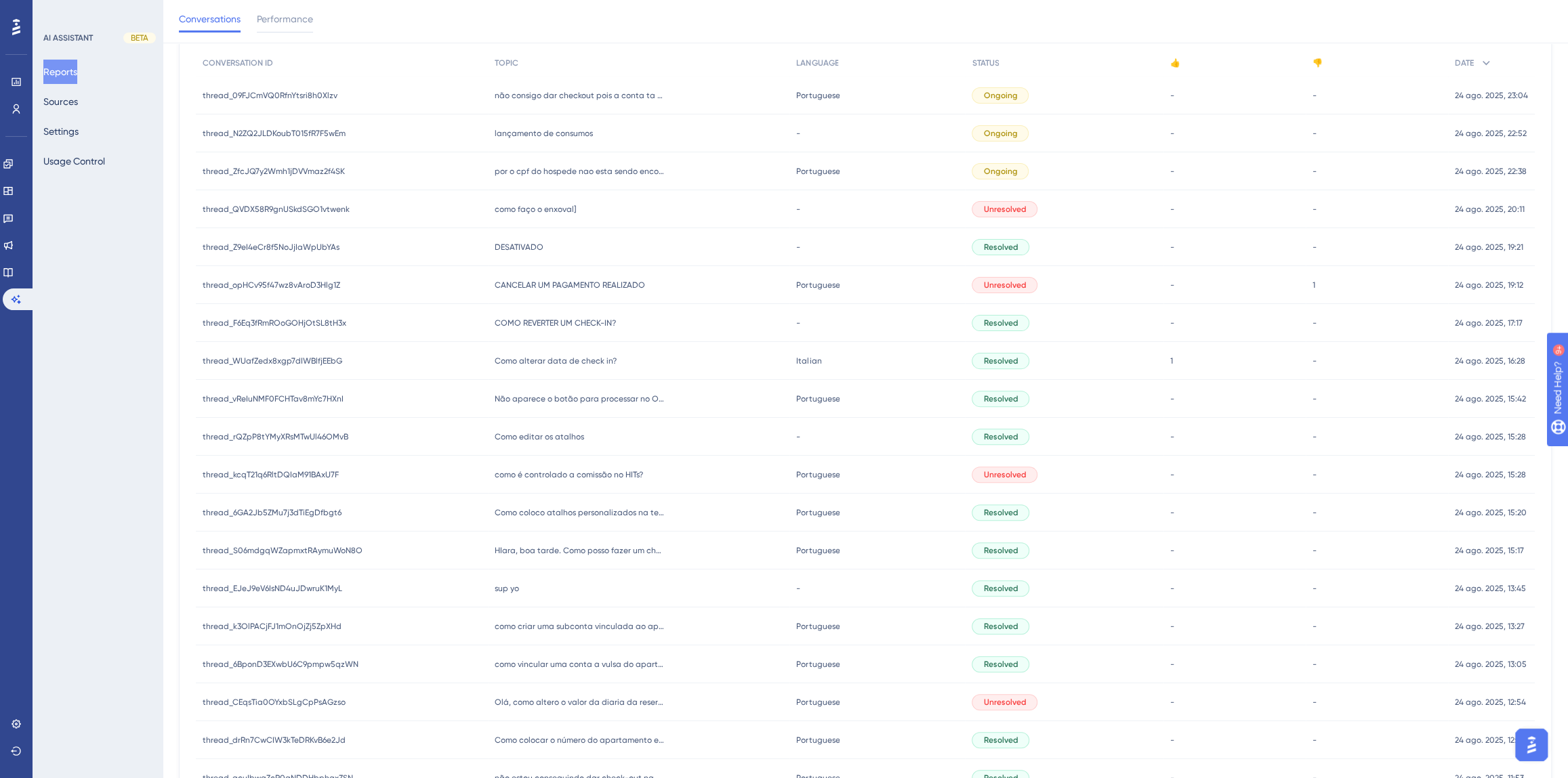
click at [572, 323] on span "COMO REVERTER UM CHECK-IN?" at bounding box center [555, 323] width 122 height 11
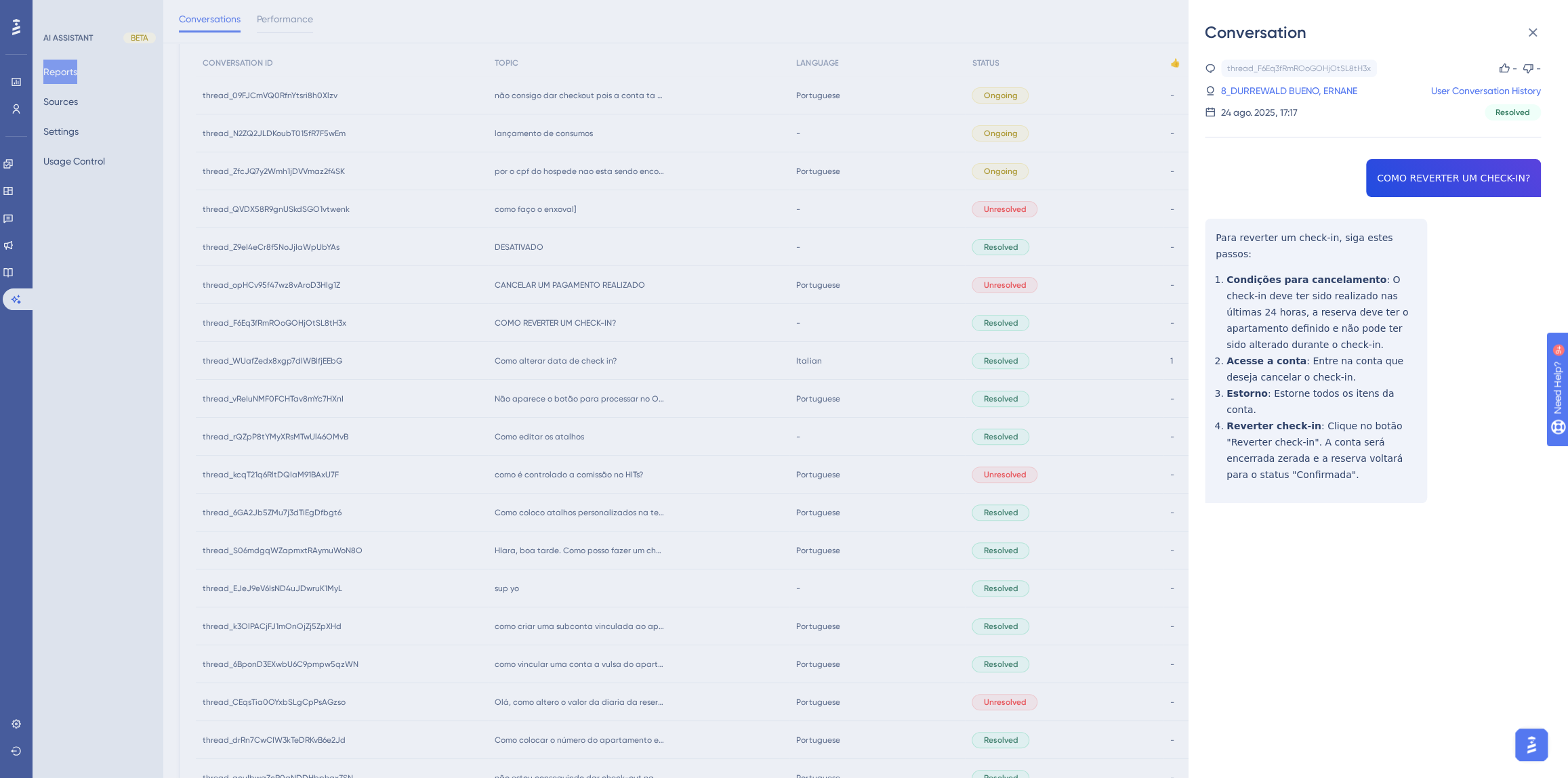
click at [1414, 172] on div "thread_F6Eq3fRmROoGOHjOtSL8tH3x Copy - - 8_DURREWALD BUENO, ERNANE User Convers…" at bounding box center [1373, 316] width 336 height 512
click at [1327, 302] on div "thread_F6Eq3fRmROoGOHjOtSL8tH3x Copy - - 8_DURREWALD BUENO, ERNANE User Convers…" at bounding box center [1373, 316] width 336 height 512
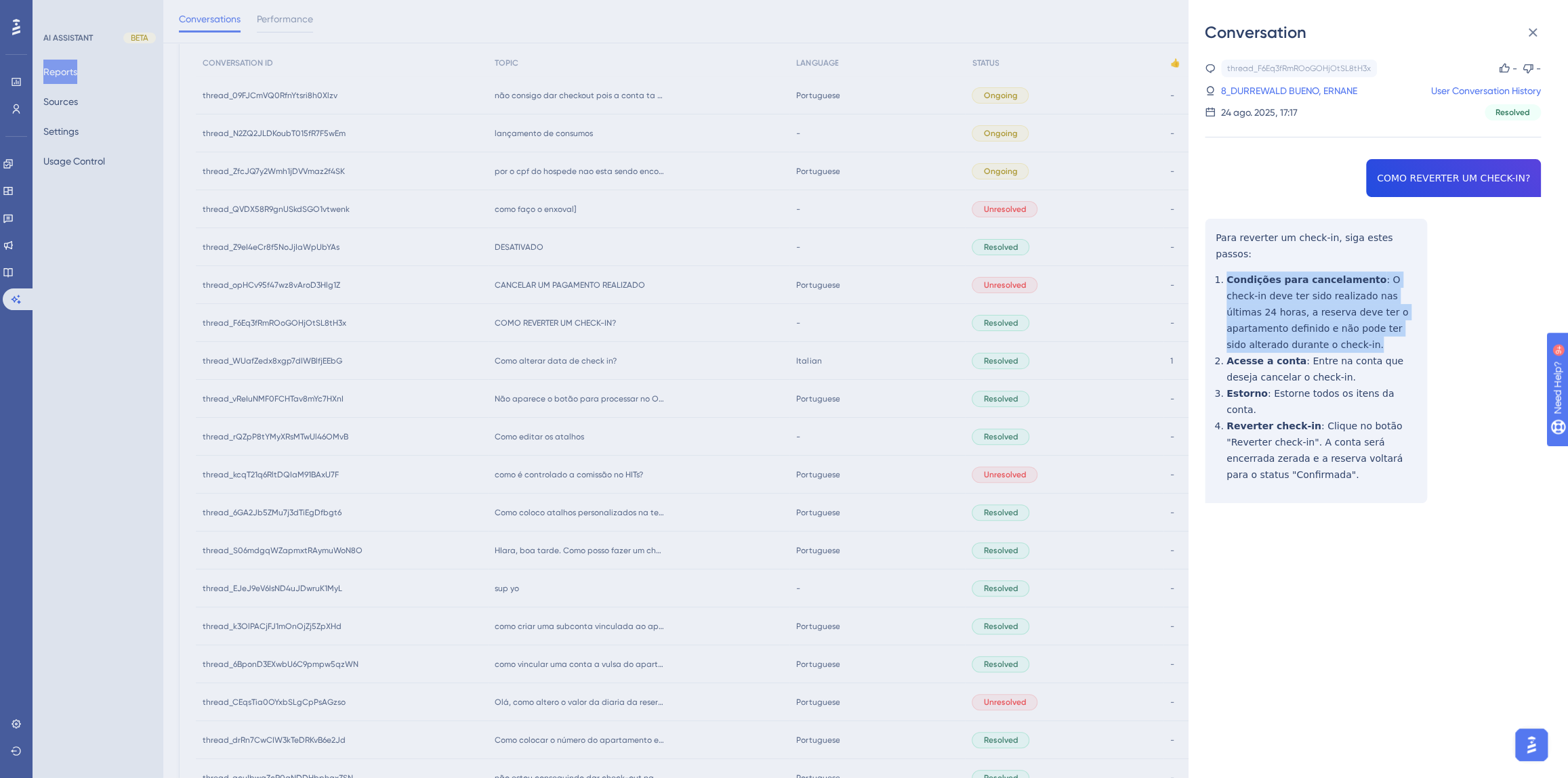
click at [1327, 302] on div "thread_F6Eq3fRmROoGOHjOtSL8tH3x Copy - - 8_DURREWALD BUENO, ERNANE User Convers…" at bounding box center [1373, 316] width 336 height 512
click at [1311, 470] on div "thread_F6Eq3fRmROoGOHjOtSL8tH3x Copy - - 8_DURREWALD BUENO, ERNANE User Convers…" at bounding box center [1373, 316] width 336 height 512
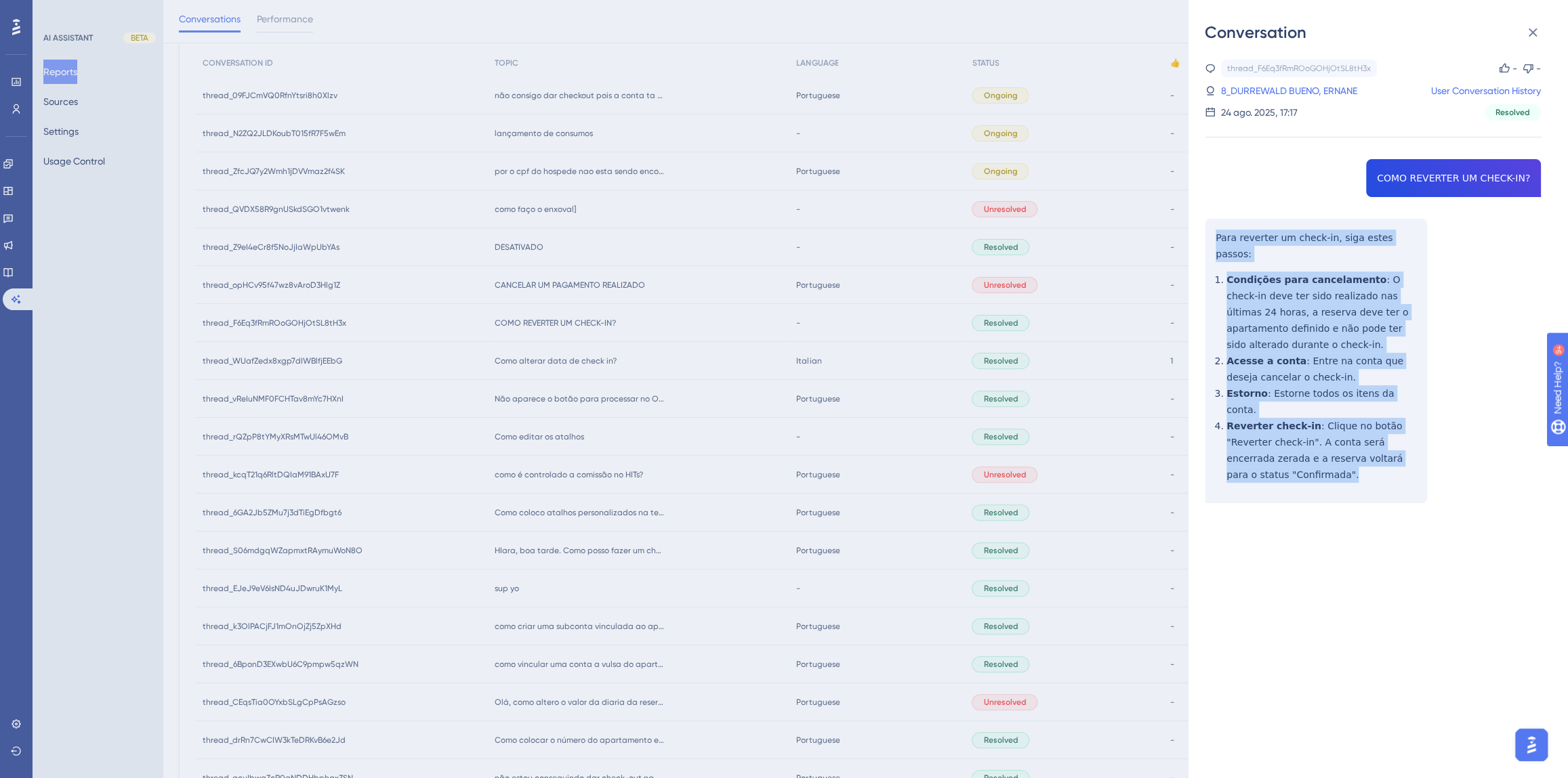
drag, startPoint x: 1286, startPoint y: 436, endPoint x: 1205, endPoint y: 232, distance: 219.5
click at [1205, 232] on div "thread_F6Eq3fRmROoGOHjOtSL8tH3x Copy - - 8_DURREWALD BUENO, ERNANE User Convers…" at bounding box center [1373, 316] width 336 height 512
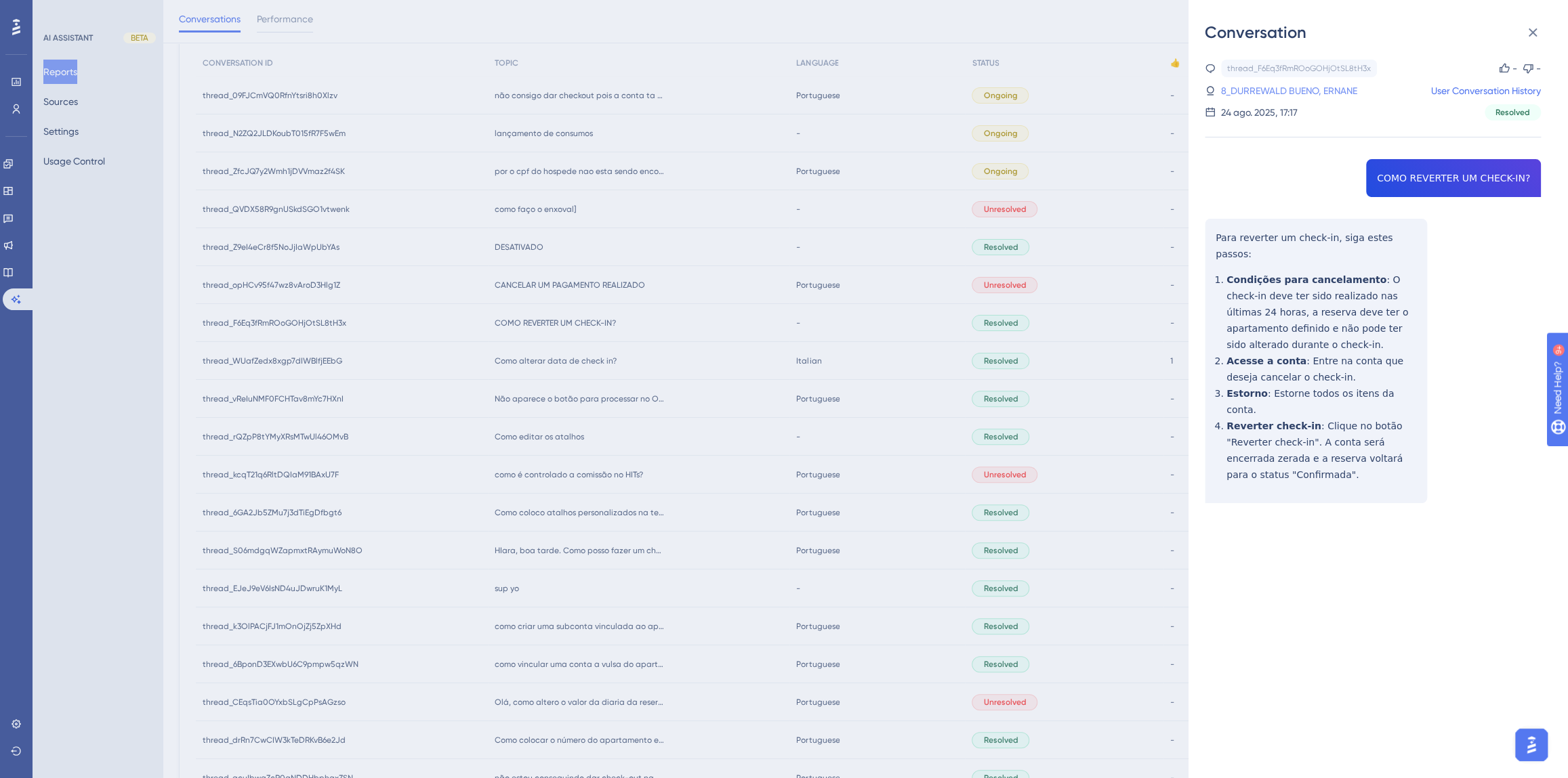
click at [1252, 90] on link "8_DURREWALD BUENO, ERNANE" at bounding box center [1289, 90] width 136 height 16
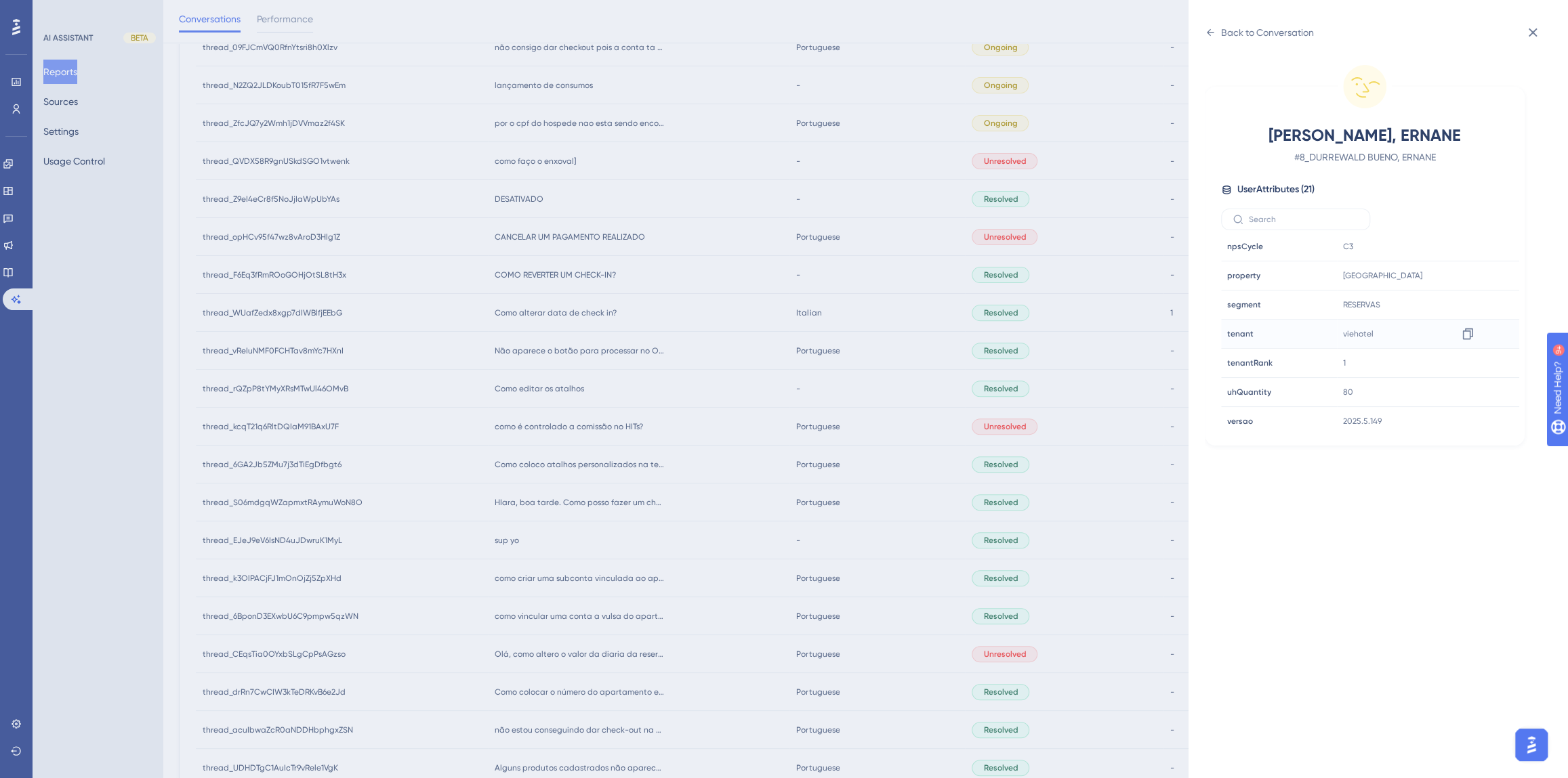
scroll to position [246, 0]
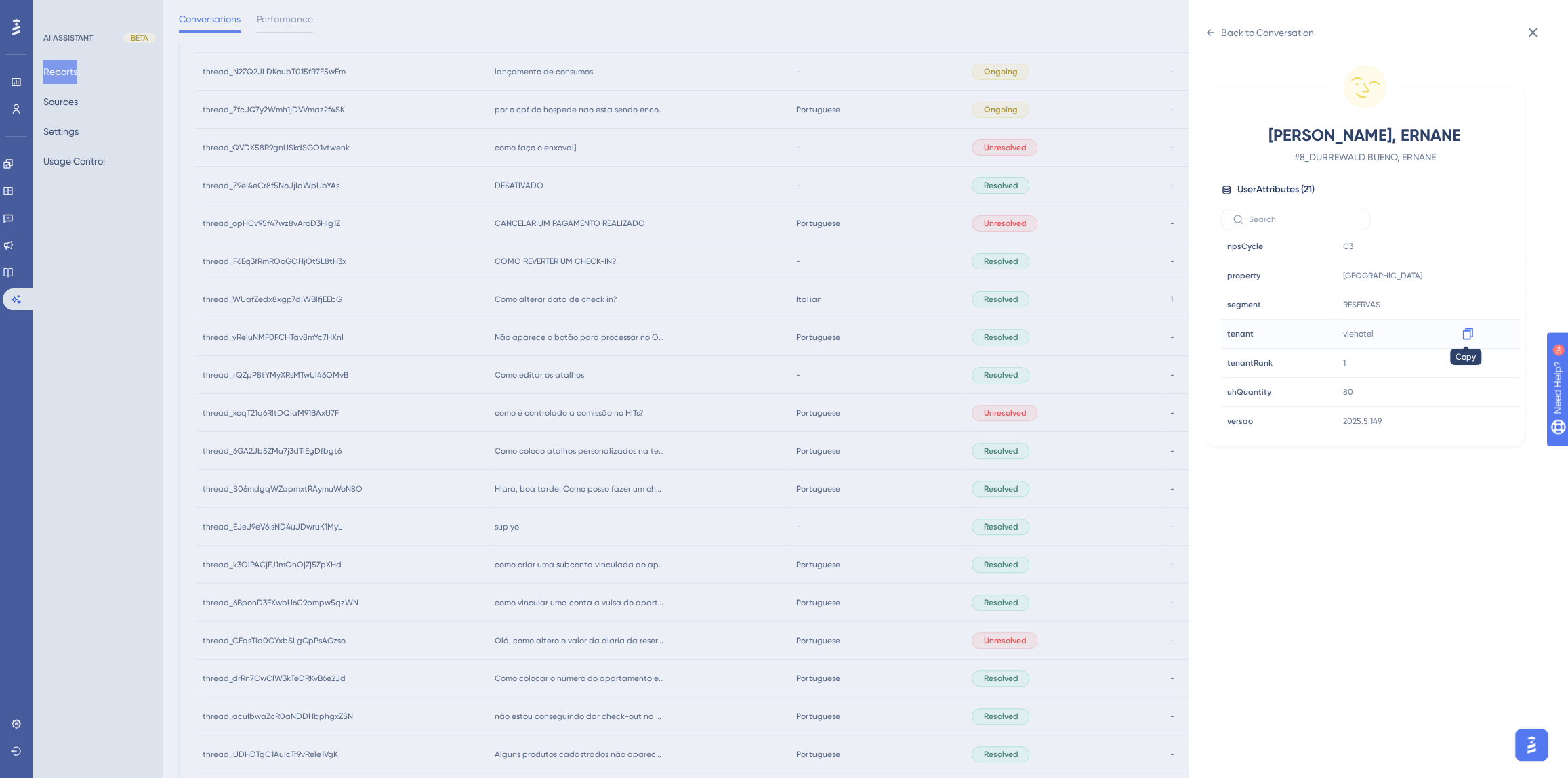
click at [1462, 330] on icon at bounding box center [1467, 334] width 10 height 12
drag, startPoint x: 670, startPoint y: 323, endPoint x: 563, endPoint y: 238, distance: 136.7
click at [670, 323] on div "Back to Conversation [PERSON_NAME], ERNANE # 8_DURREWALD BUENO, ERNANE User Att…" at bounding box center [784, 389] width 1568 height 778
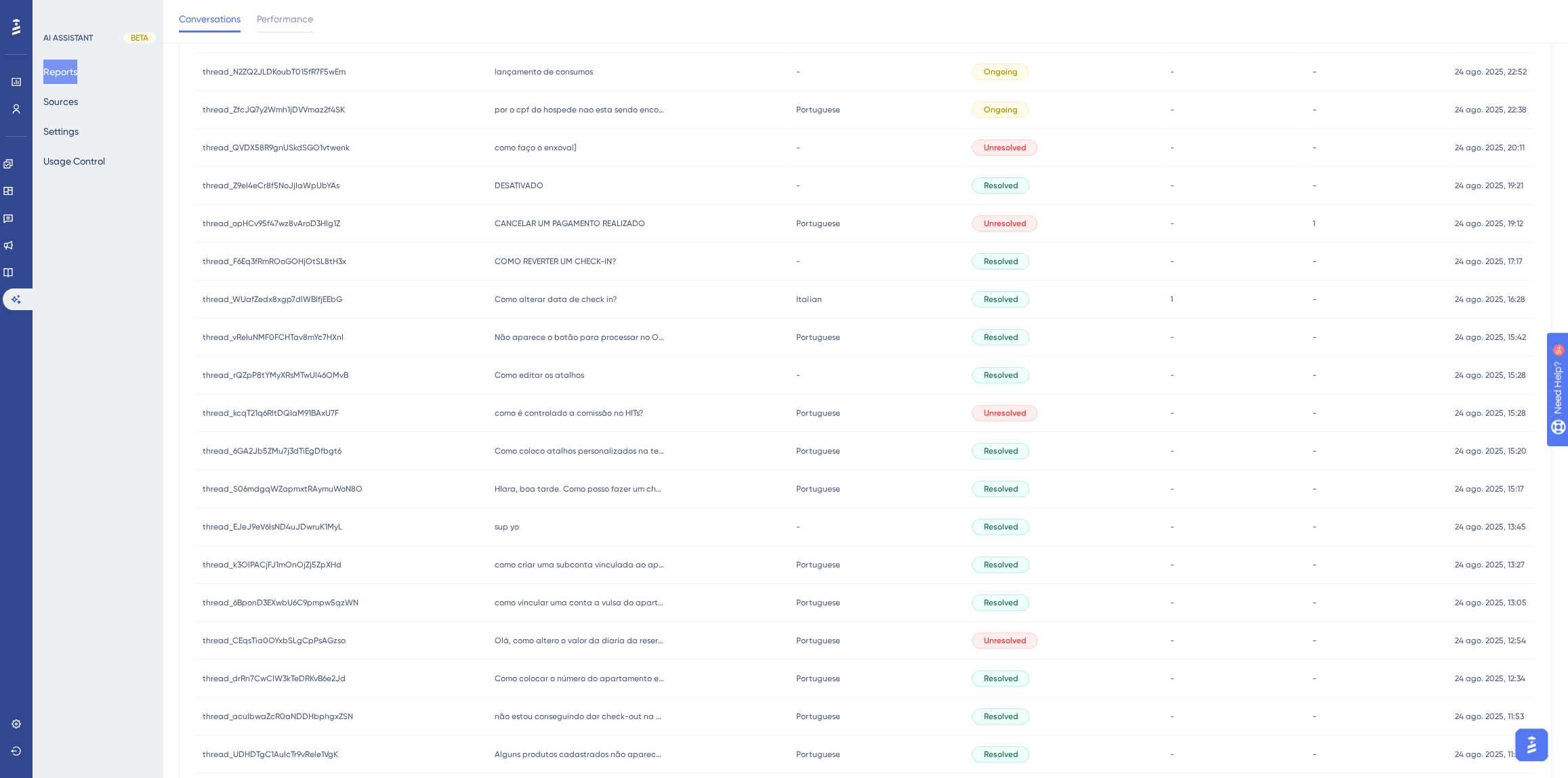
click at [560, 224] on span "CANCELAR UM PAGAMENTO REALIZADO" at bounding box center [570, 224] width 150 height 11
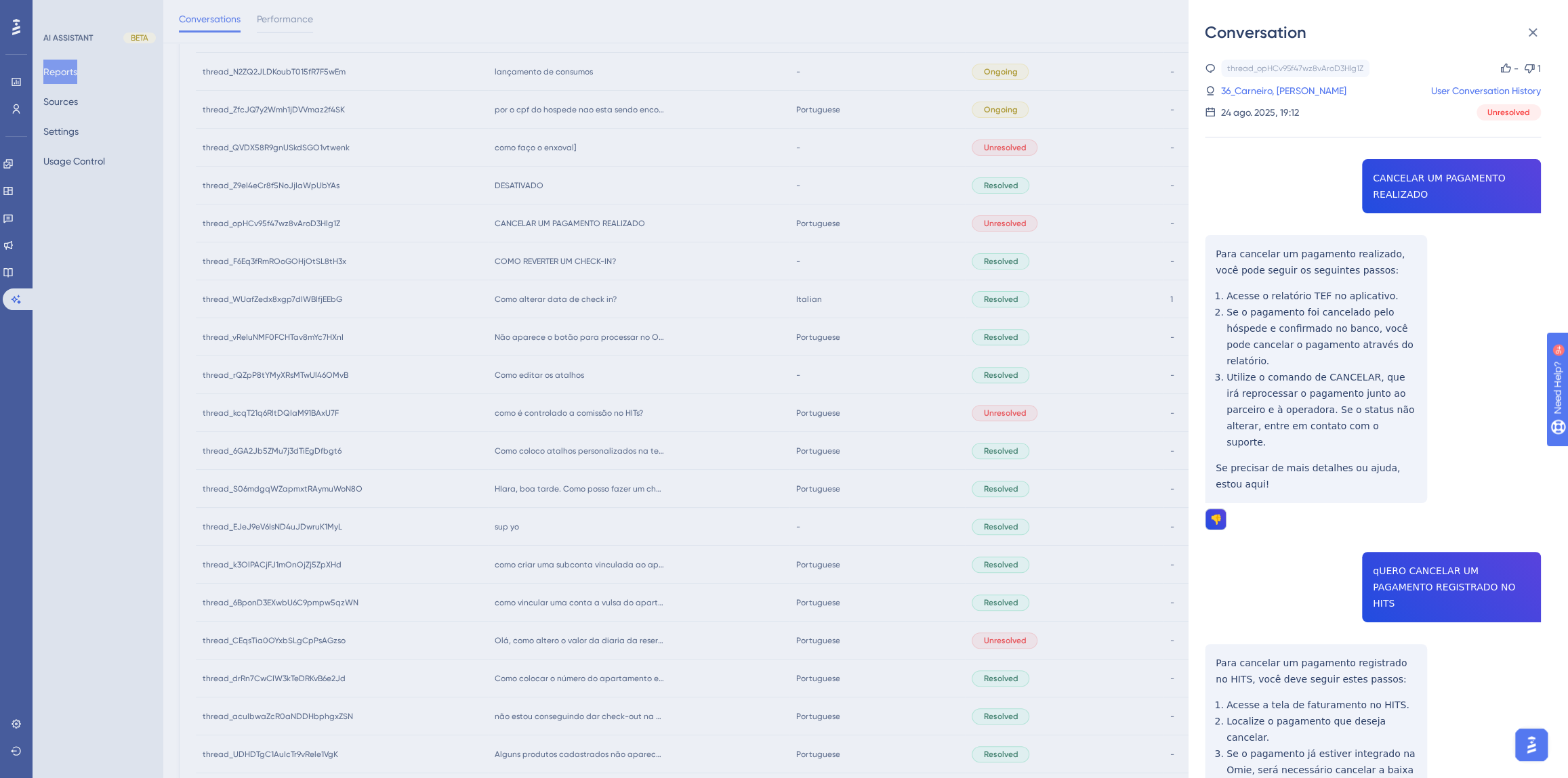
click at [1406, 190] on div "thread_opHCv95f47wz8vAroD3Hlg1Z Copy - 1 36_Carneiro, Edvaldo User Conversation…" at bounding box center [1373, 512] width 336 height 906
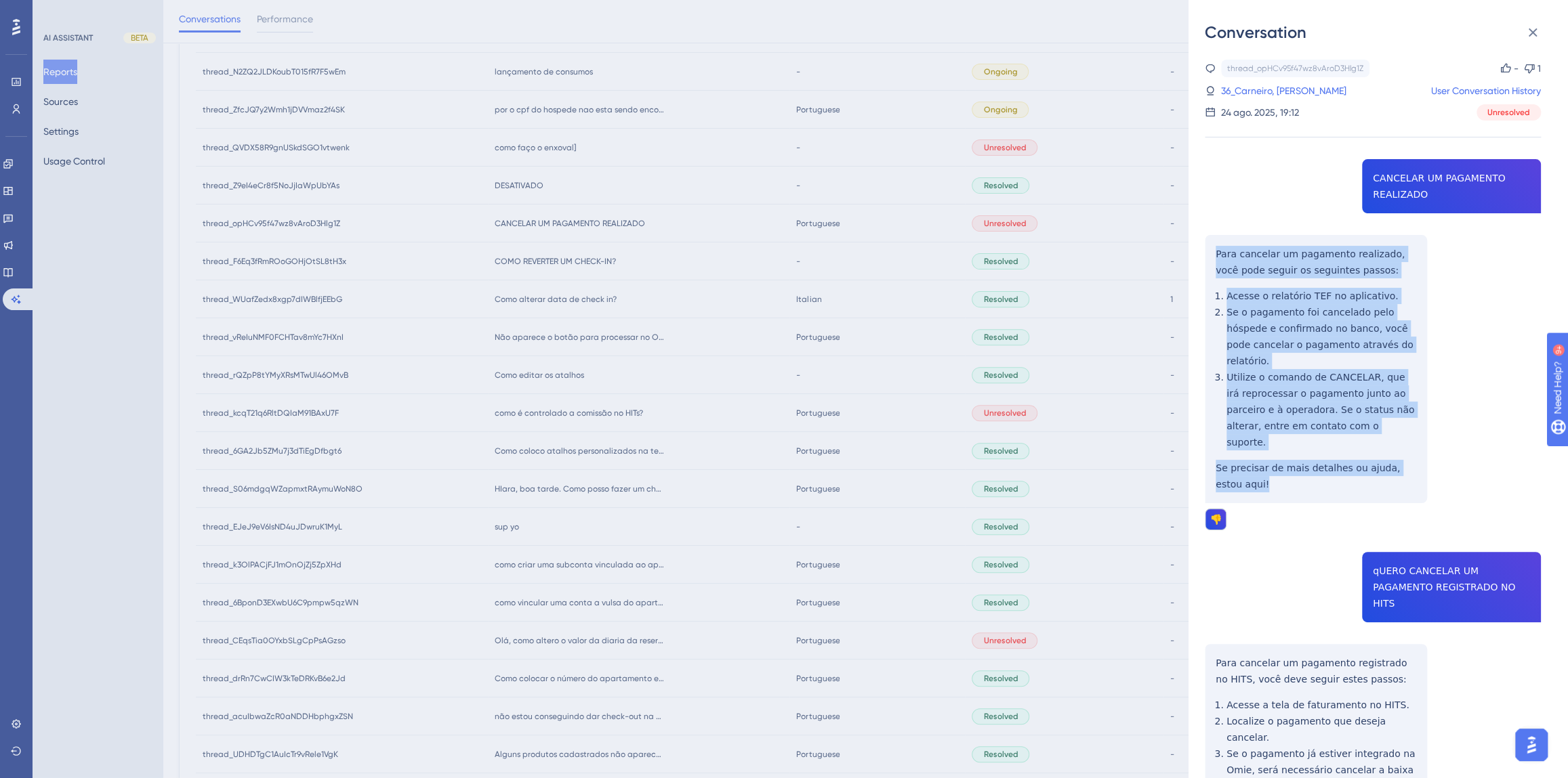
drag, startPoint x: 1246, startPoint y: 451, endPoint x: 1196, endPoint y: 257, distance: 200.3
click at [1196, 257] on div "Conversation thread_opHCv95f47wz8vAroD3Hlg1Z Copy - 1 36_Carneiro, [PERSON_NAME…" at bounding box center [1378, 389] width 379 height 778
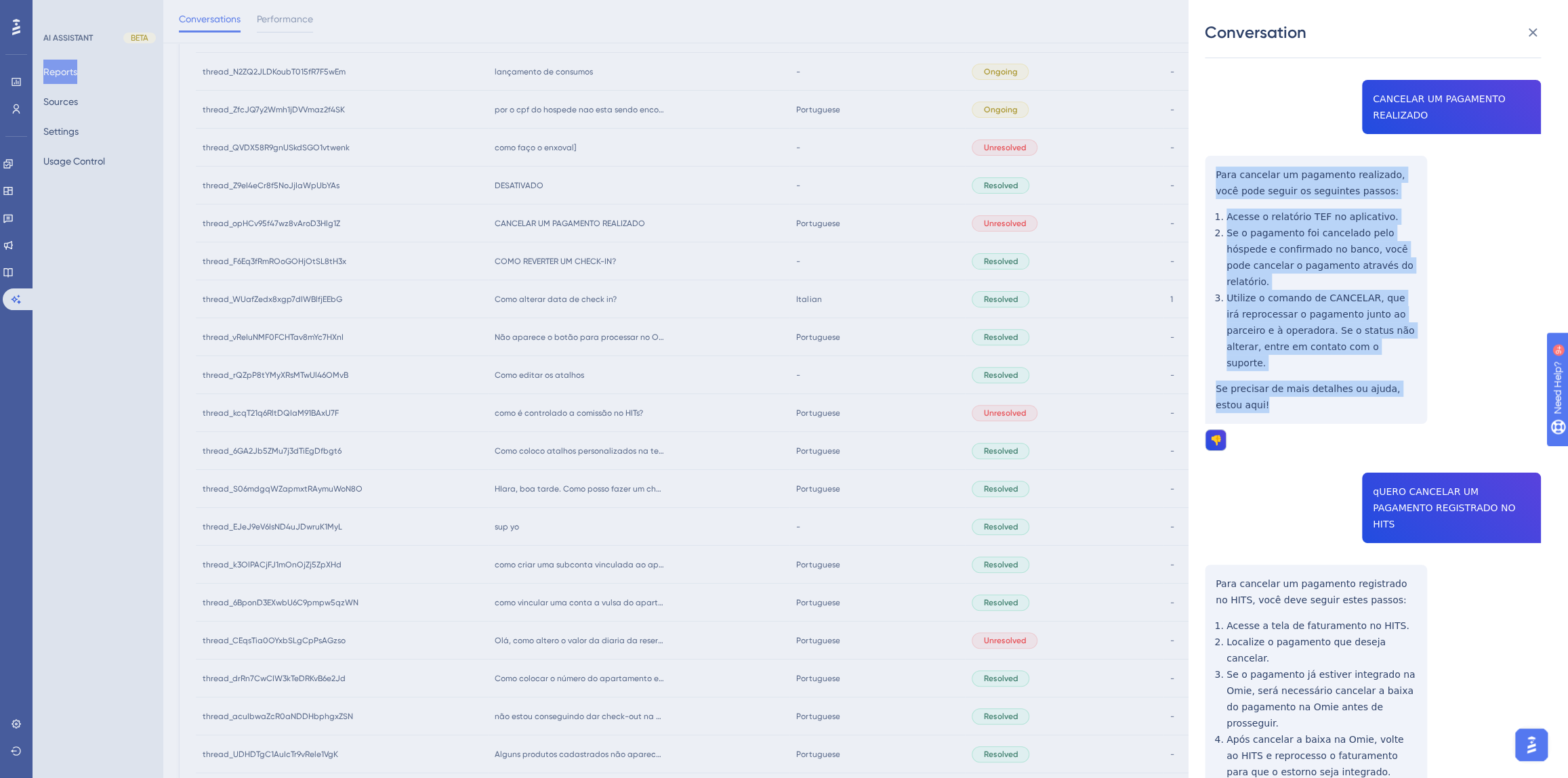
scroll to position [96, 0]
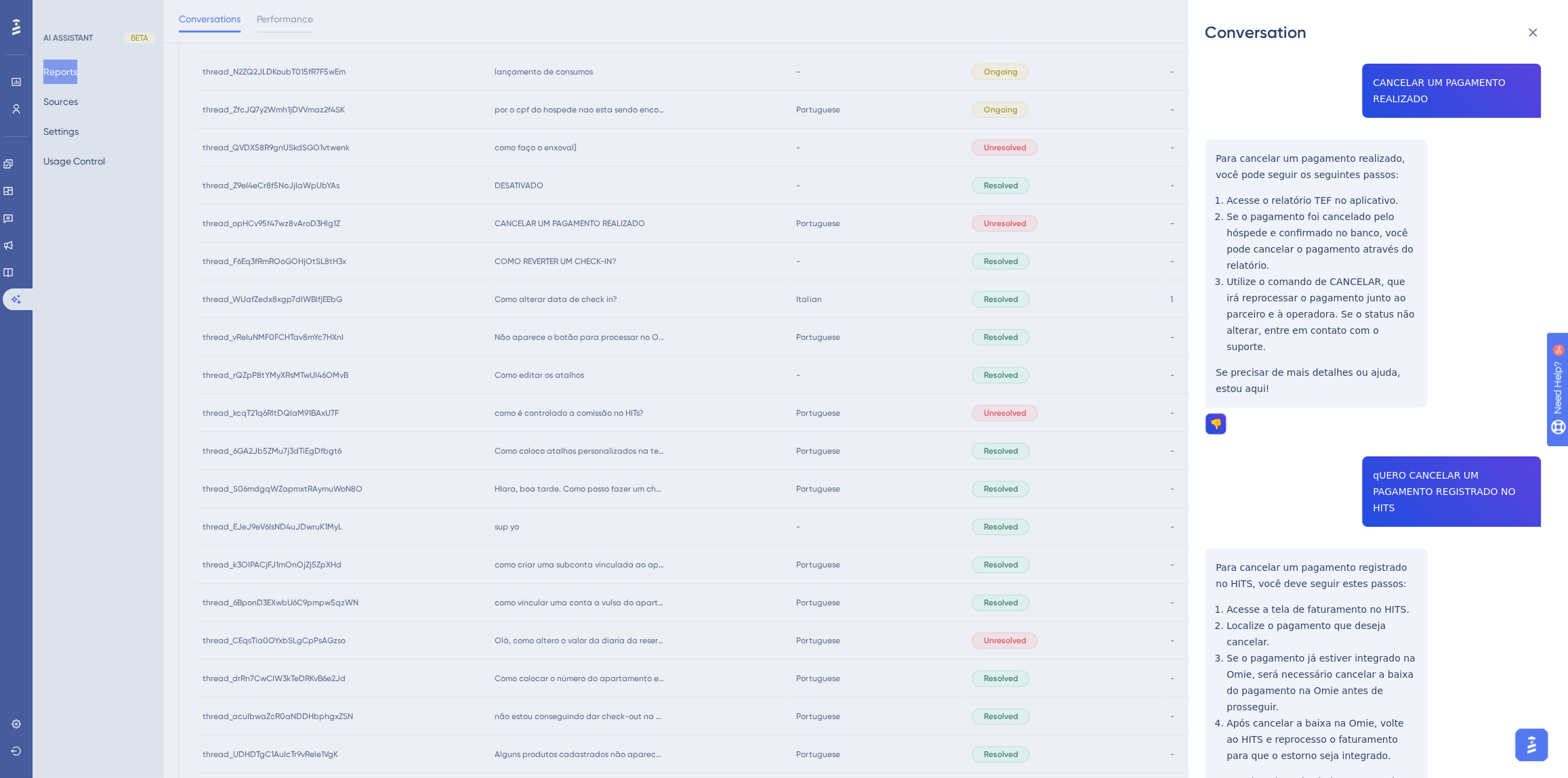
click at [1391, 477] on div "thread_opHCv95f47wz8vAroD3Hlg1Z Copy - 1 36_Carneiro, Edvaldo User Conversation…" at bounding box center [1373, 417] width 336 height 906
click at [1387, 449] on div "thread_opHCv95f47wz8vAroD3Hlg1Z Copy - 1 36_Carneiro, Edvaldo User Conversation…" at bounding box center [1373, 417] width 336 height 906
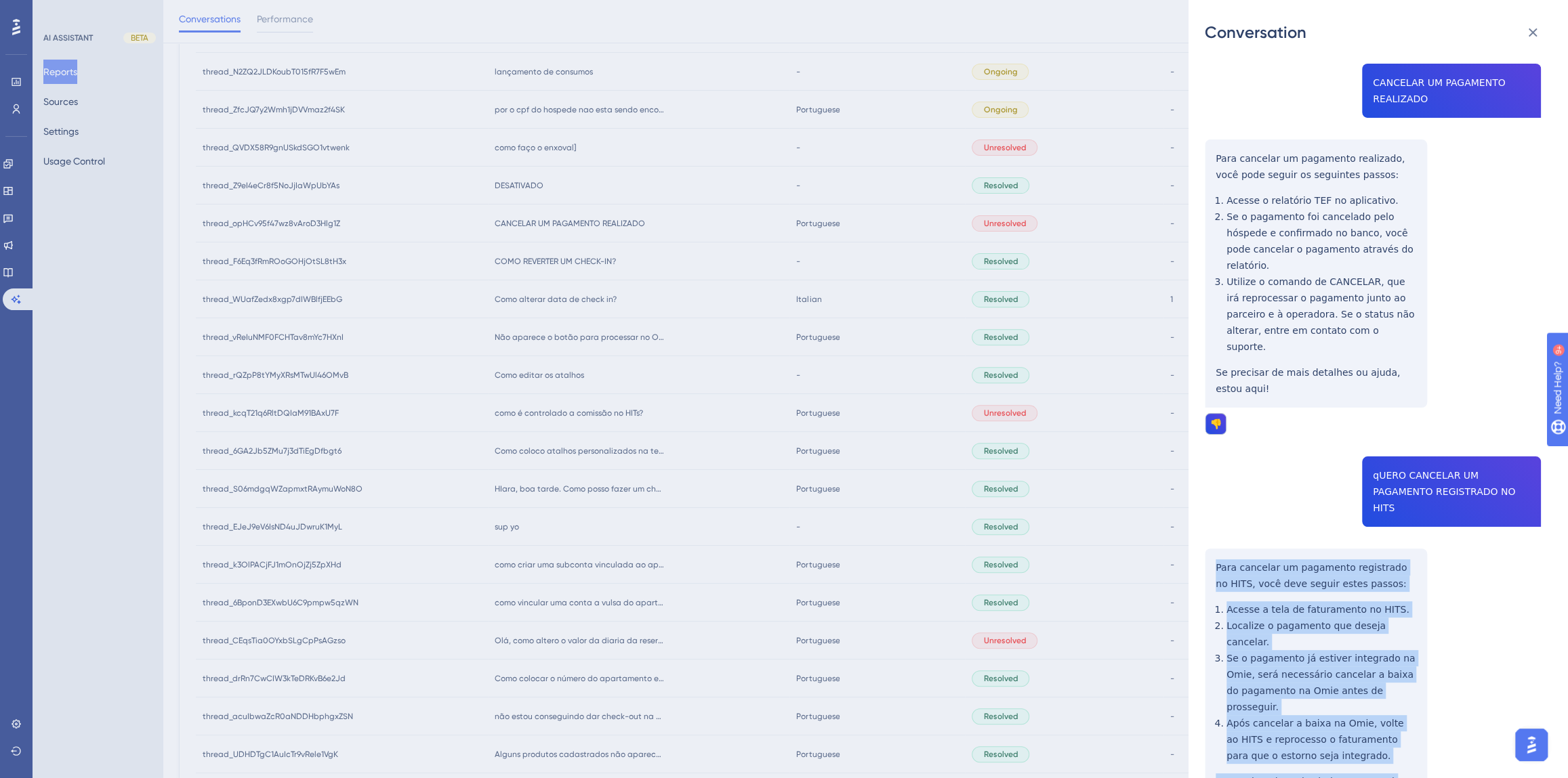
drag, startPoint x: 1387, startPoint y: 702, endPoint x: 1211, endPoint y: 518, distance: 254.6
click at [1211, 518] on div "thread_opHCv95f47wz8vAroD3Hlg1Z Copy - 1 36_Carneiro, Edvaldo User Conversation…" at bounding box center [1373, 417] width 336 height 906
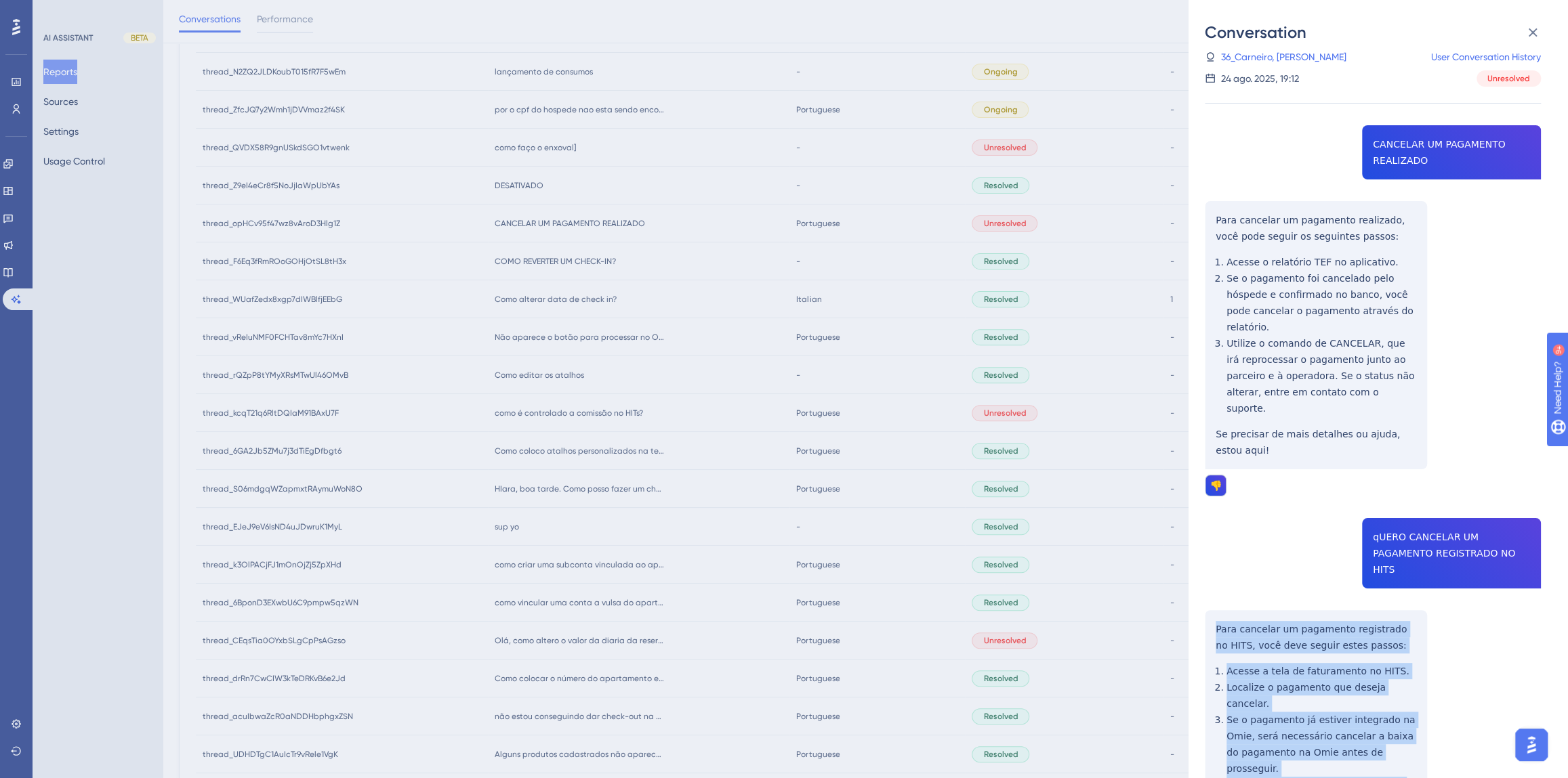
scroll to position [0, 0]
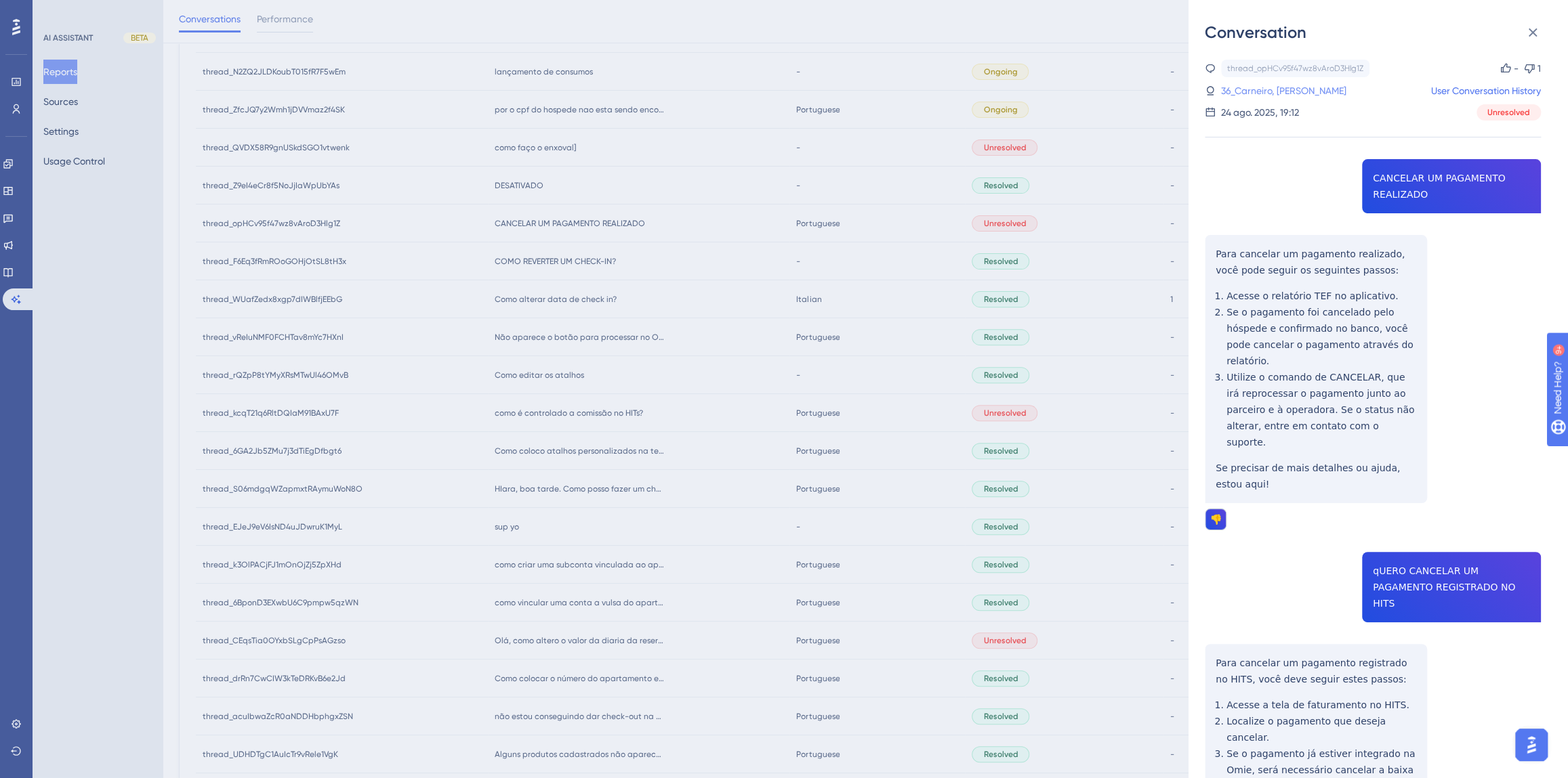
click at [1285, 89] on link "36_Carneiro, [PERSON_NAME]" at bounding box center [1284, 90] width 125 height 16
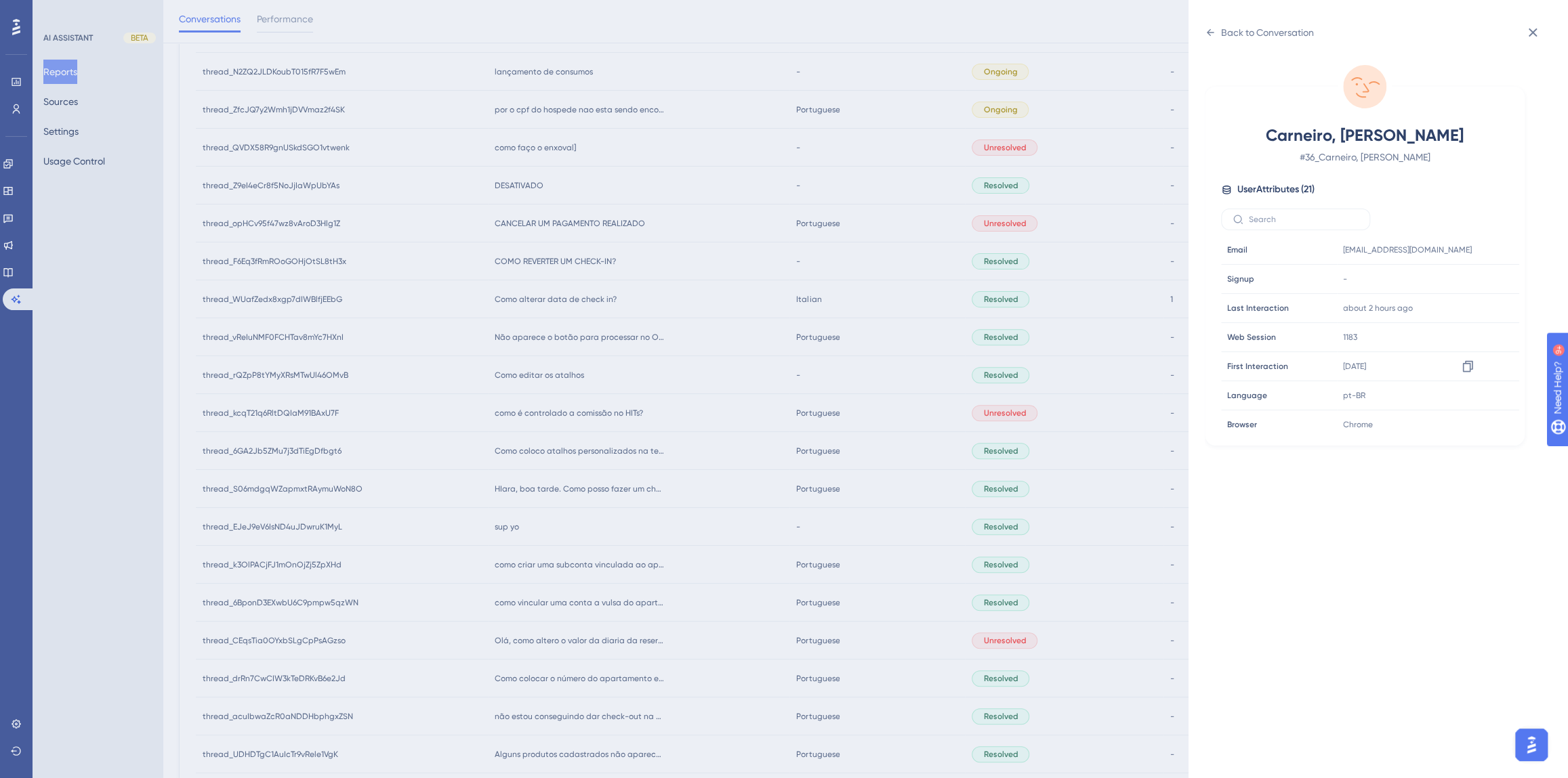
scroll to position [411, 0]
click at [1462, 333] on icon at bounding box center [1467, 334] width 13 height 13
click at [1239, 30] on div "Back to Conversation" at bounding box center [1267, 32] width 93 height 16
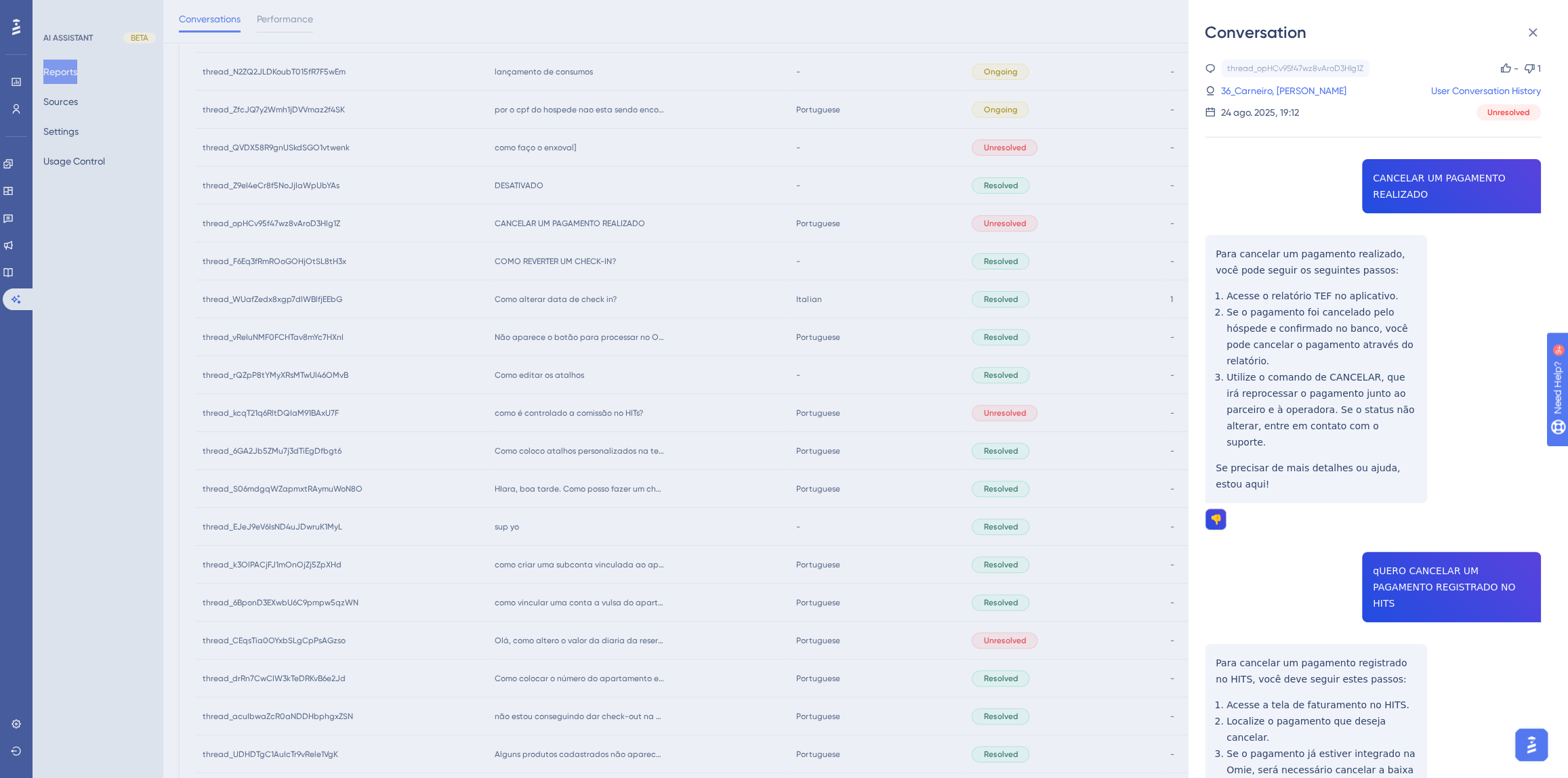
scroll to position [96, 0]
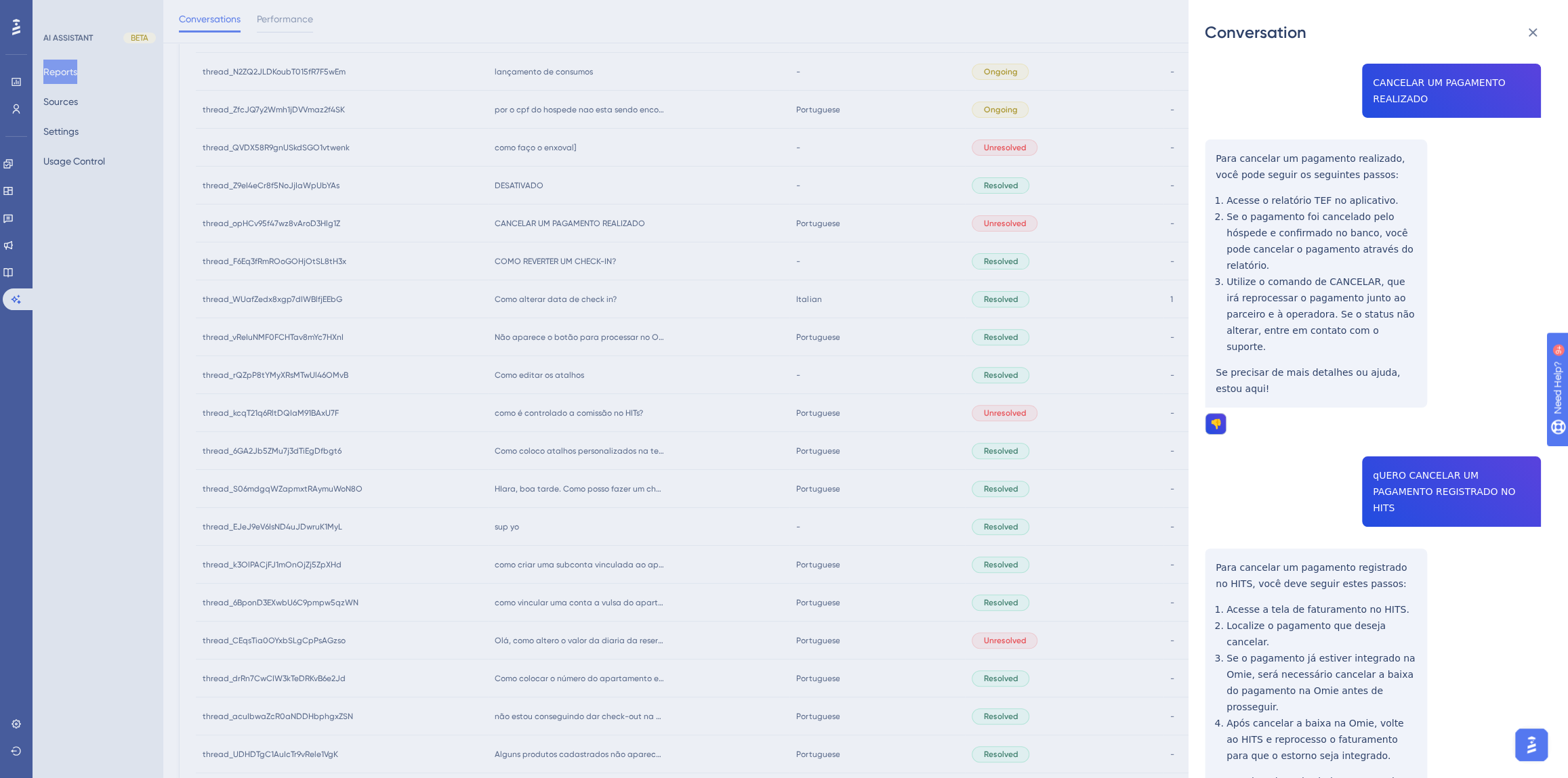
click at [665, 511] on div "Conversation thread_opHCv95f47wz8vAroD3Hlg1Z Copy - 1 36_Carneiro, [PERSON_NAME…" at bounding box center [784, 389] width 1568 height 778
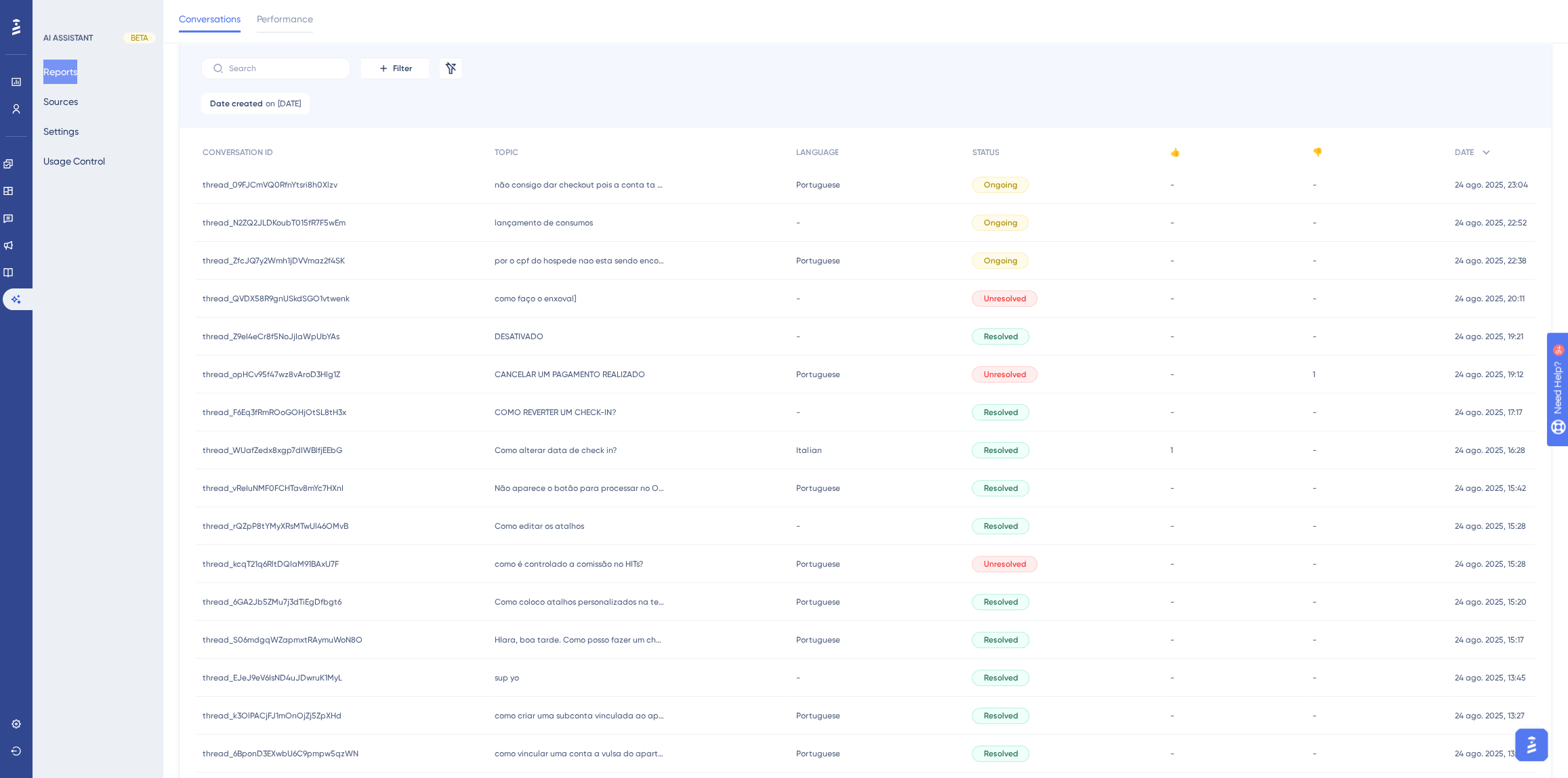
scroll to position [61, 0]
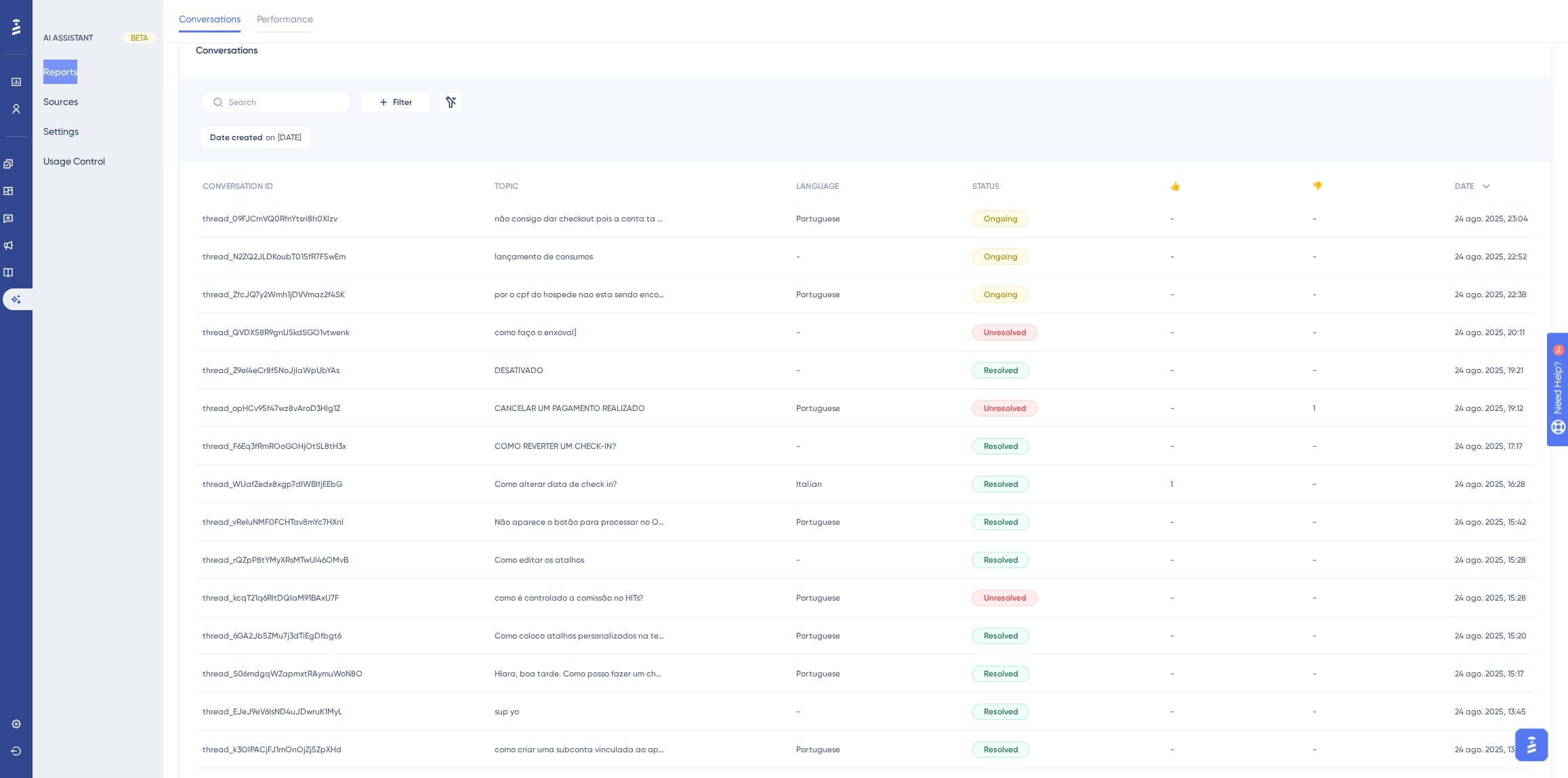
click at [530, 366] on span "DESATIVADO" at bounding box center [519, 370] width 49 height 11
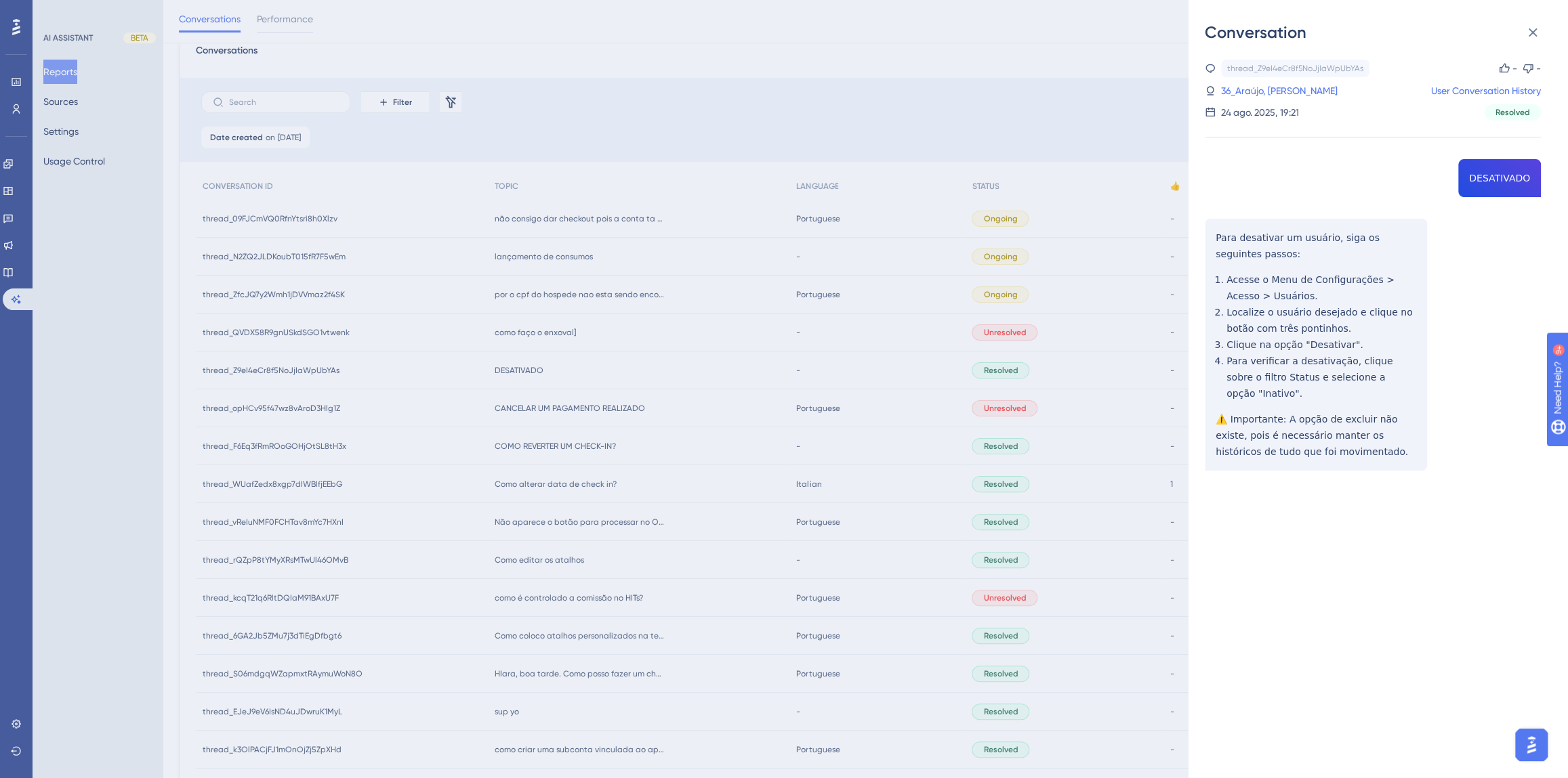
click at [1494, 182] on div "thread_Z9eI4eCr8f5NoJjIaWpUbYAs Copy - - 36_Araújo, [PERSON_NAME] User Conversa…" at bounding box center [1373, 300] width 336 height 480
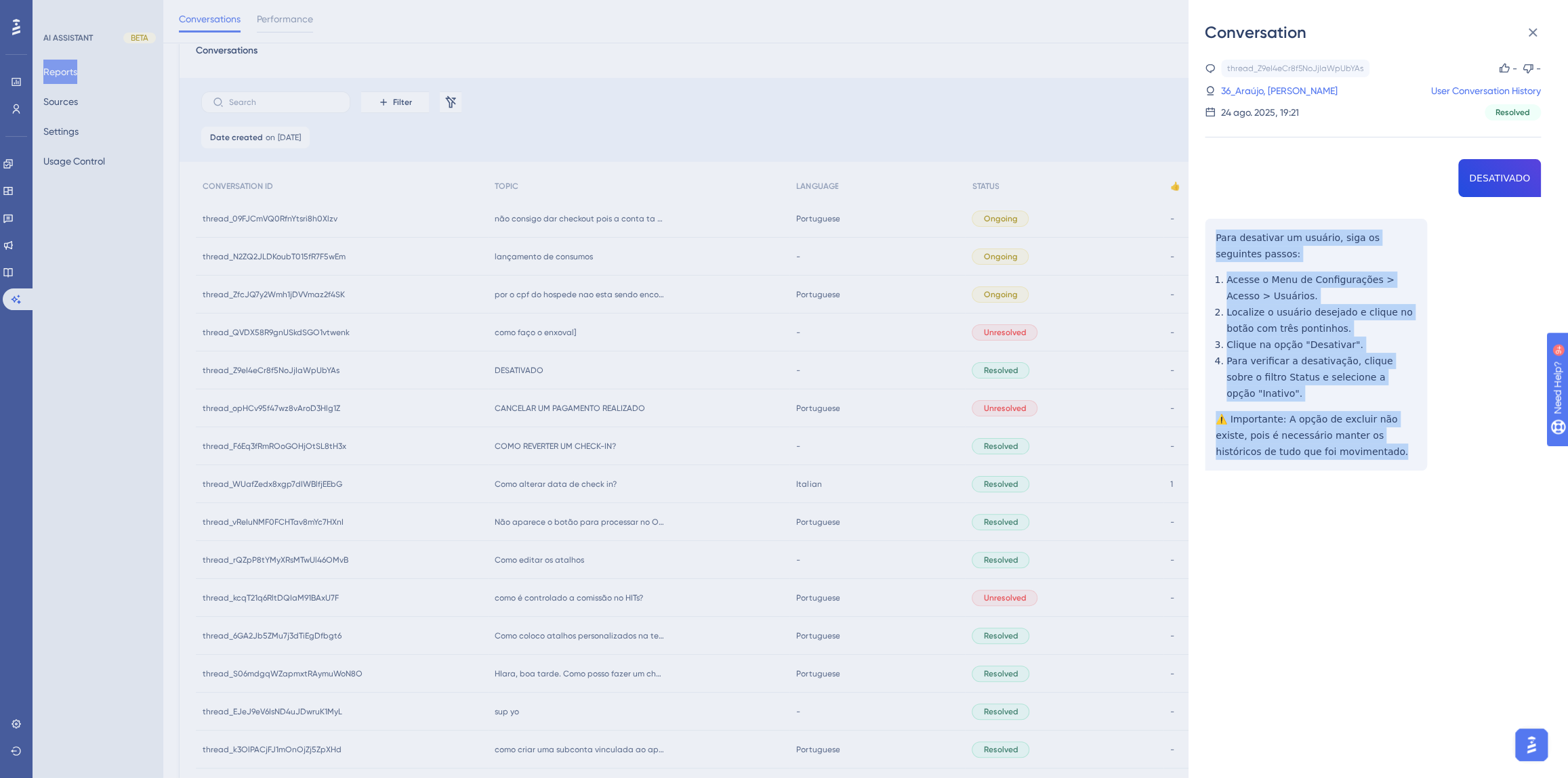
drag, startPoint x: 1313, startPoint y: 435, endPoint x: 1205, endPoint y: 241, distance: 222.0
click at [1205, 241] on div "thread_Z9eI4eCr8f5NoJjIaWpUbYAs Copy - - 36_Araújo, [PERSON_NAME] User Conversa…" at bounding box center [1373, 300] width 336 height 480
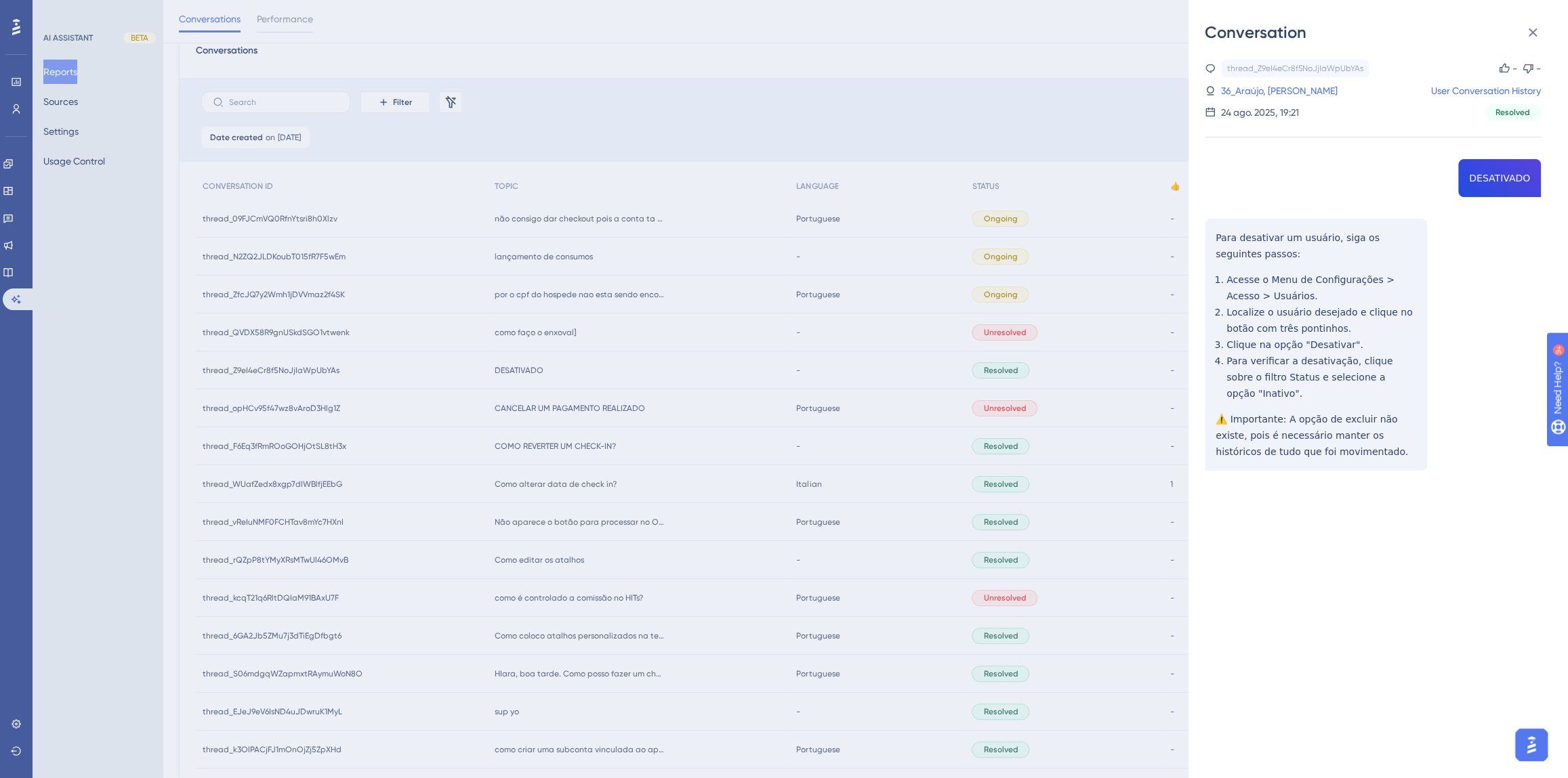
click at [1257, 80] on div "thread_Z9eI4eCr8f5NoJjIaWpUbYAs Copy - - 36_Araújo, [PERSON_NAME] User Conversa…" at bounding box center [1373, 90] width 336 height 61
click at [1256, 88] on link "36_Araújo, [PERSON_NAME]" at bounding box center [1279, 90] width 116 height 16
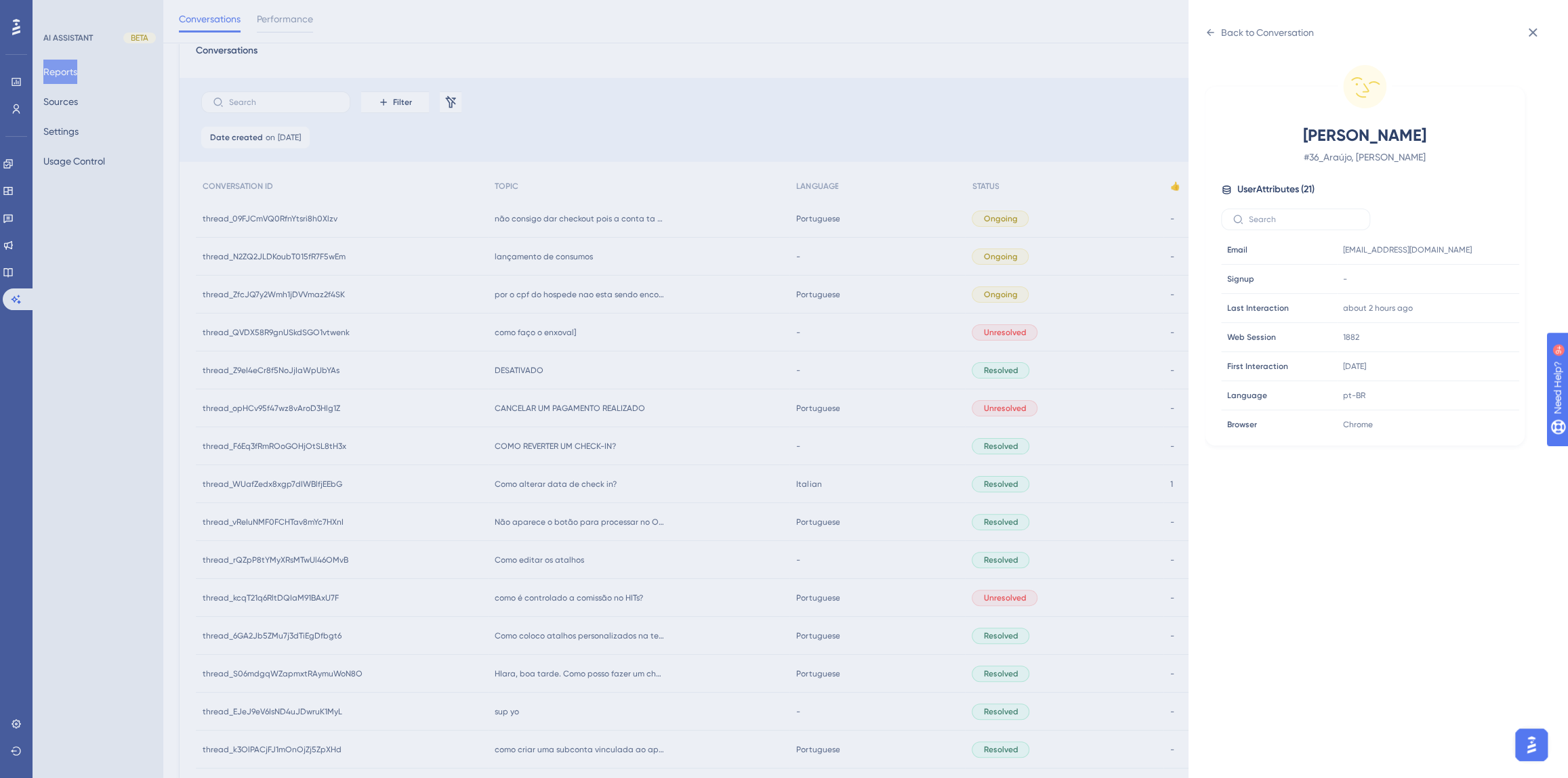
scroll to position [411, 0]
click at [1462, 331] on icon at bounding box center [1467, 334] width 10 height 12
click at [576, 376] on div "Back to Conversation [PERSON_NAME] # 36_Araújo, [PERSON_NAME] User Attributes (…" at bounding box center [784, 389] width 1568 height 778
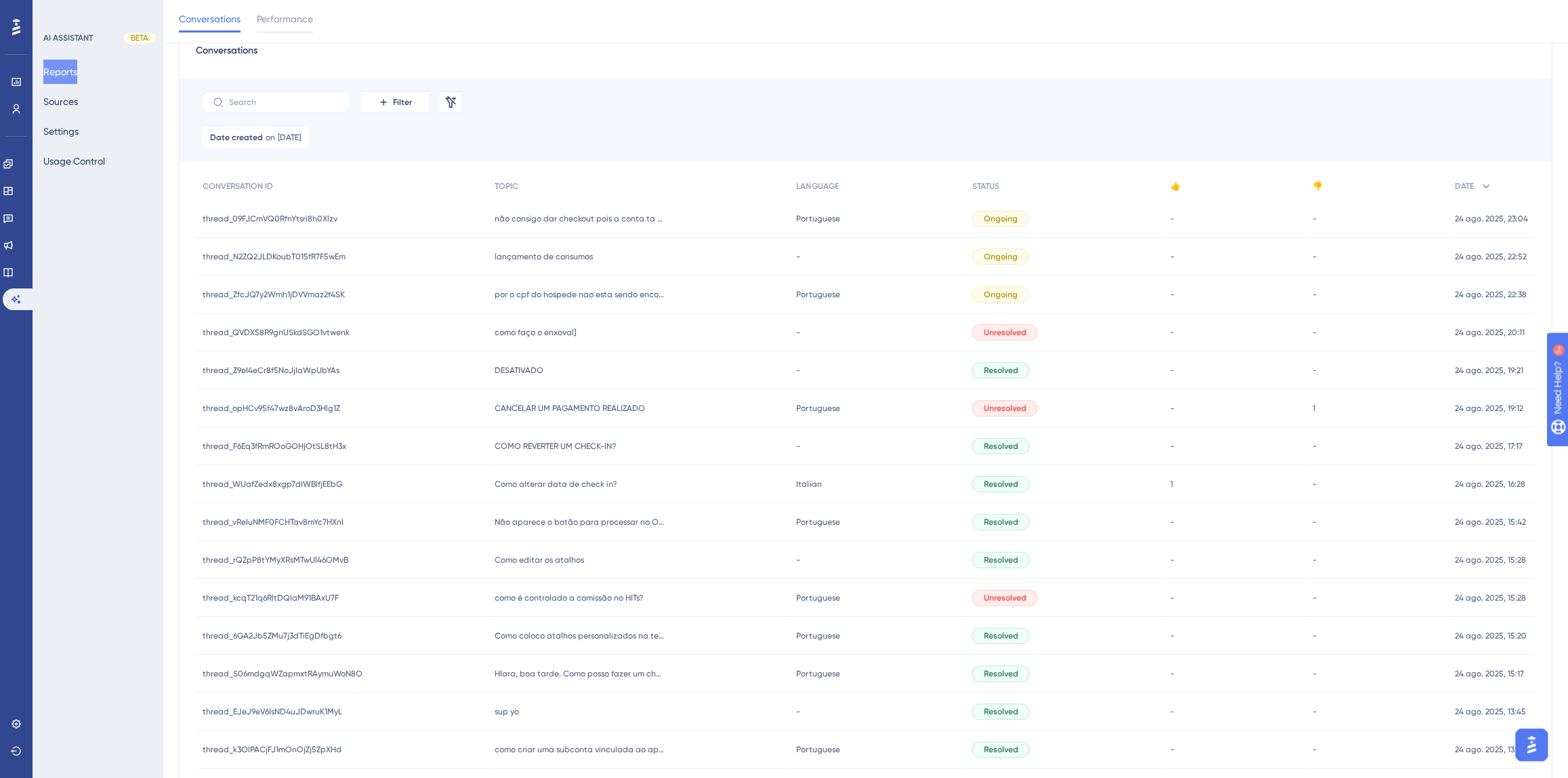
click at [551, 334] on span "como faço o enxoval]" at bounding box center [535, 333] width 81 height 11
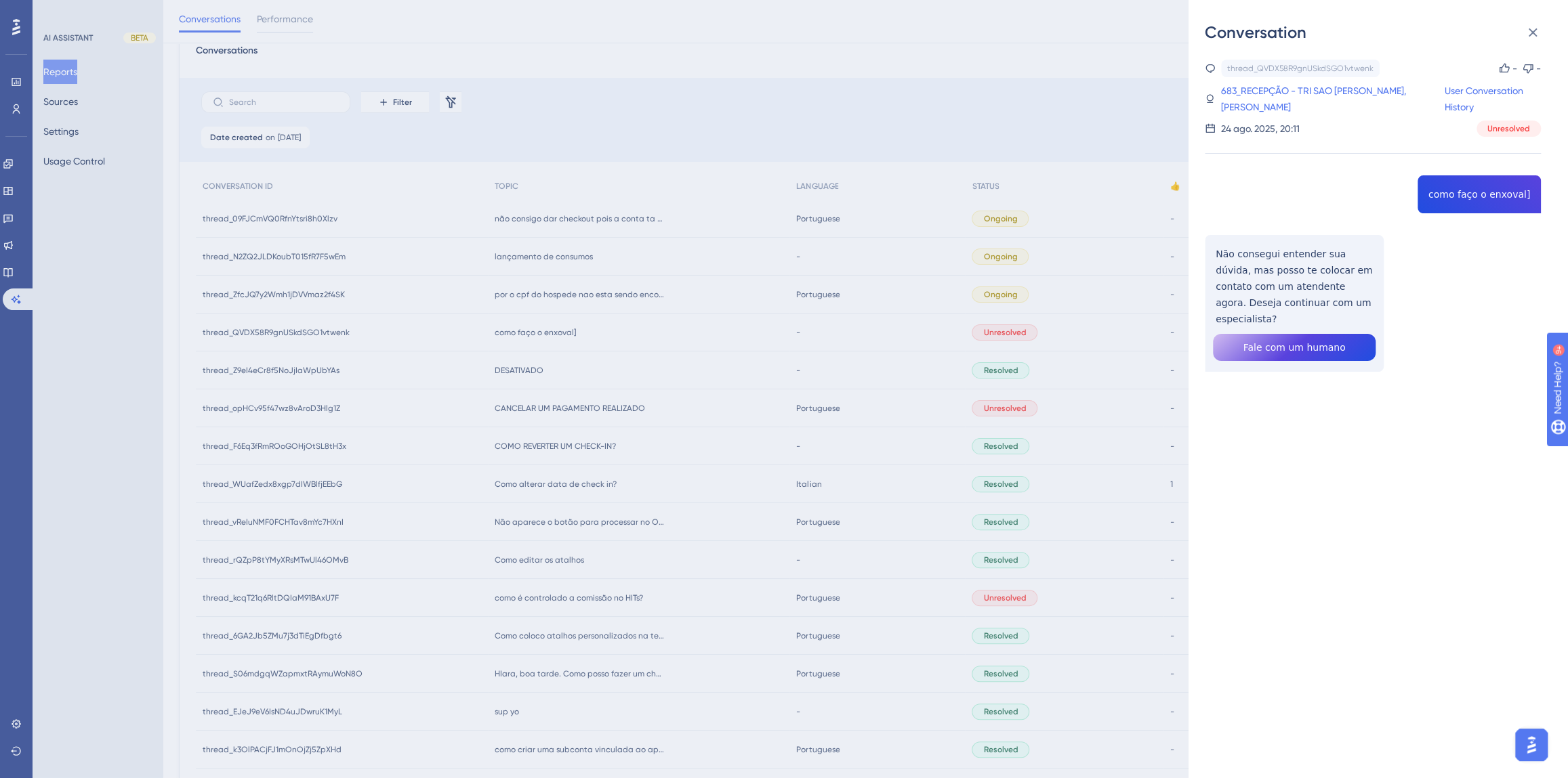
click at [1452, 200] on div "thread_QVDX58R9gnUSkdSGO1vtwenk Copy - - 683_RECEPÇÃO - TRI SAO [PERSON_NAME], …" at bounding box center [1373, 250] width 336 height 381
click at [1451, 193] on div "thread_QVDX58R9gnUSkdSGO1vtwenk Copy - - 683_RECEPÇÃO - TRI SAO [PERSON_NAME], …" at bounding box center [1373, 250] width 336 height 381
drag, startPoint x: 1348, startPoint y: 304, endPoint x: 1208, endPoint y: 258, distance: 147.4
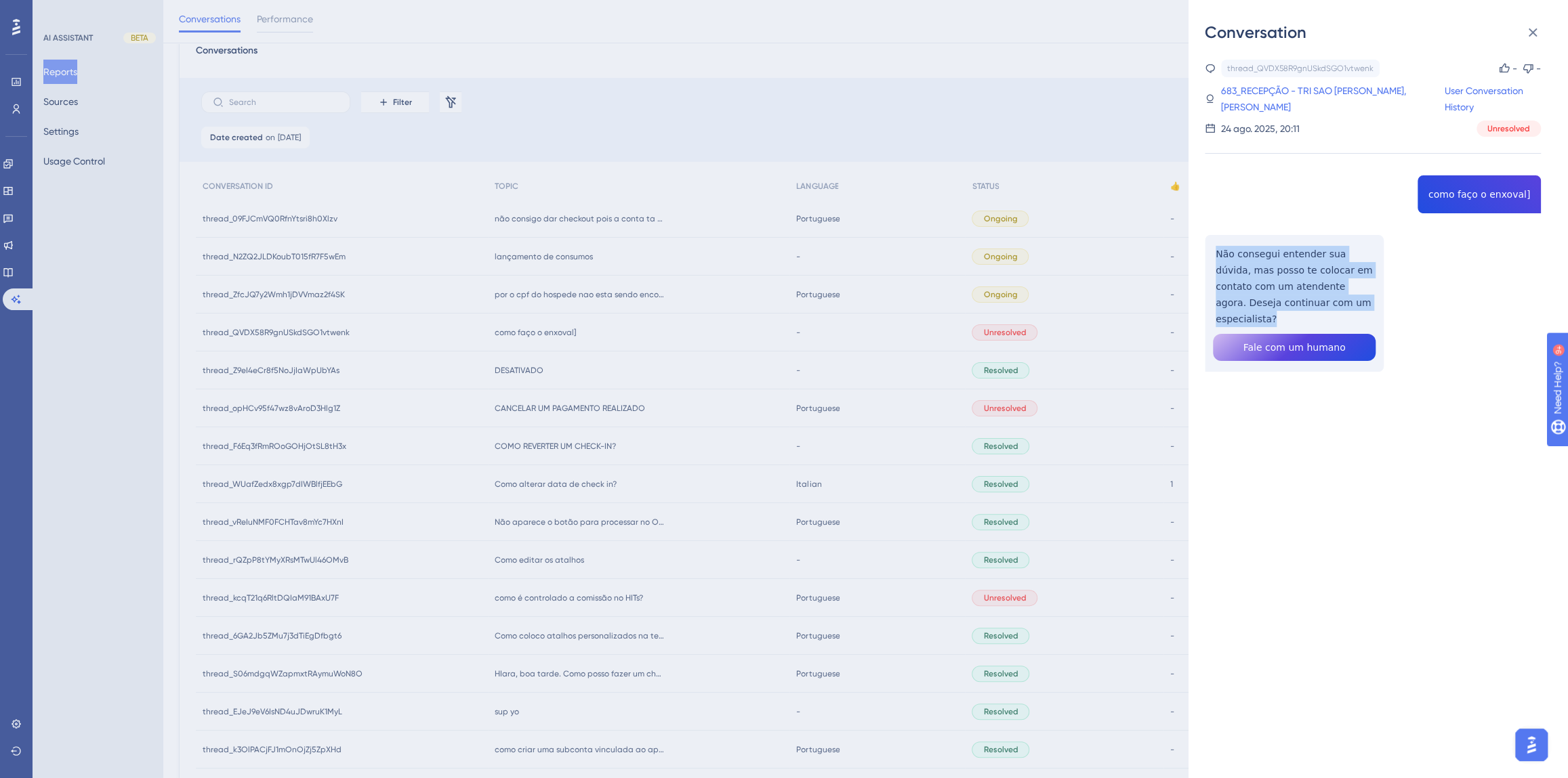
click at [1208, 258] on div "thread_QVDX58R9gnUSkdSGO1vtwenk Copy - - 683_RECEPÇÃO - TRI SAO [PERSON_NAME], …" at bounding box center [1373, 250] width 336 height 381
click at [1250, 88] on link "683_RECEPÇÃO - TRI SAO [PERSON_NAME], [PERSON_NAME]" at bounding box center [1332, 98] width 225 height 32
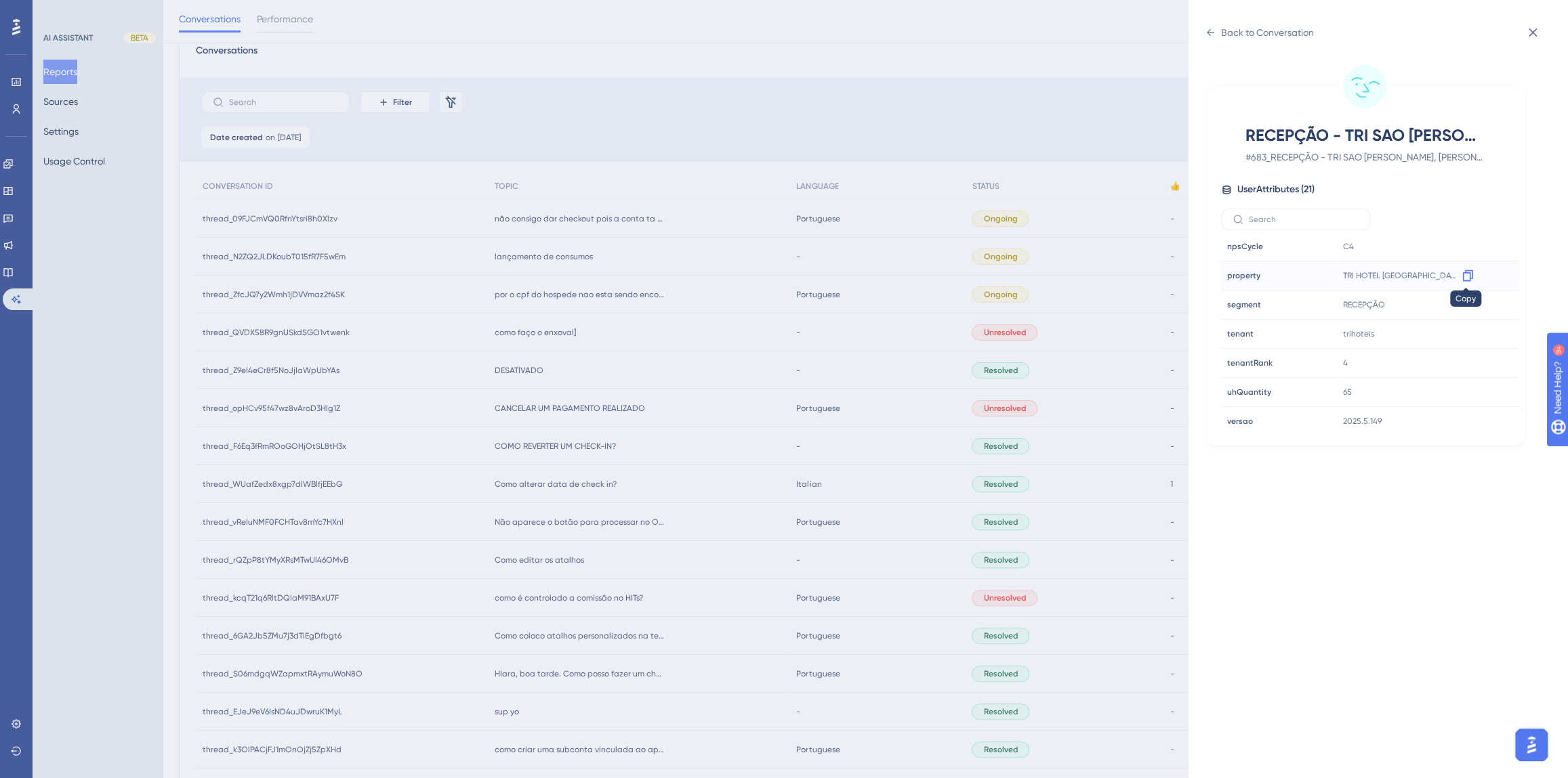
click at [1464, 274] on icon at bounding box center [1467, 275] width 13 height 13
click at [606, 328] on div "Back to Conversation RECEPÇÃO - TRI SAO [PERSON_NAME], [PERSON_NAME] # 683_RECE…" at bounding box center [784, 389] width 1568 height 778
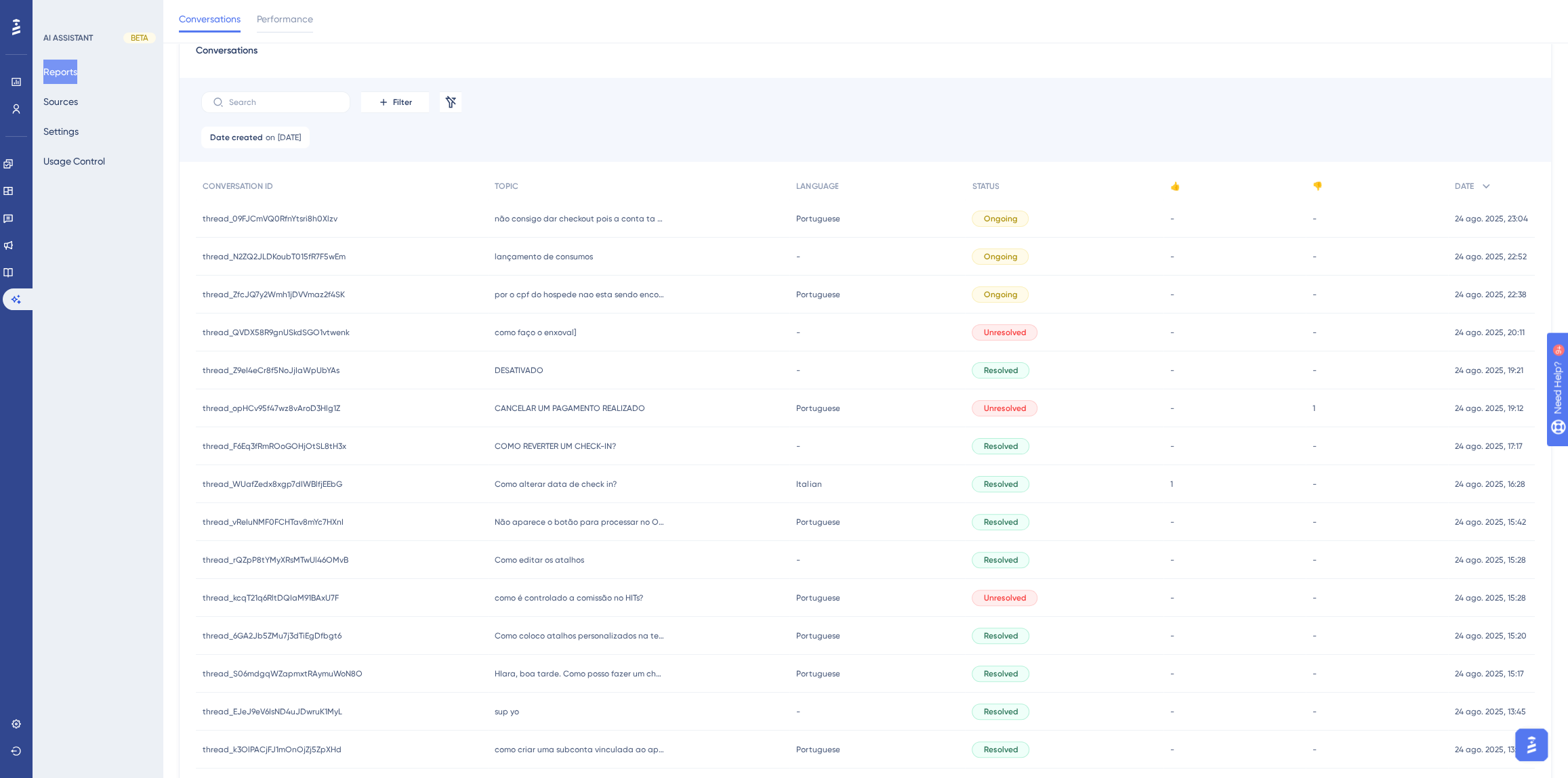
click at [576, 300] on div "por o cpf do hospede nao esta sendo encontrado para fazer o chek-in? por o cpf …" at bounding box center [638, 294] width 301 height 38
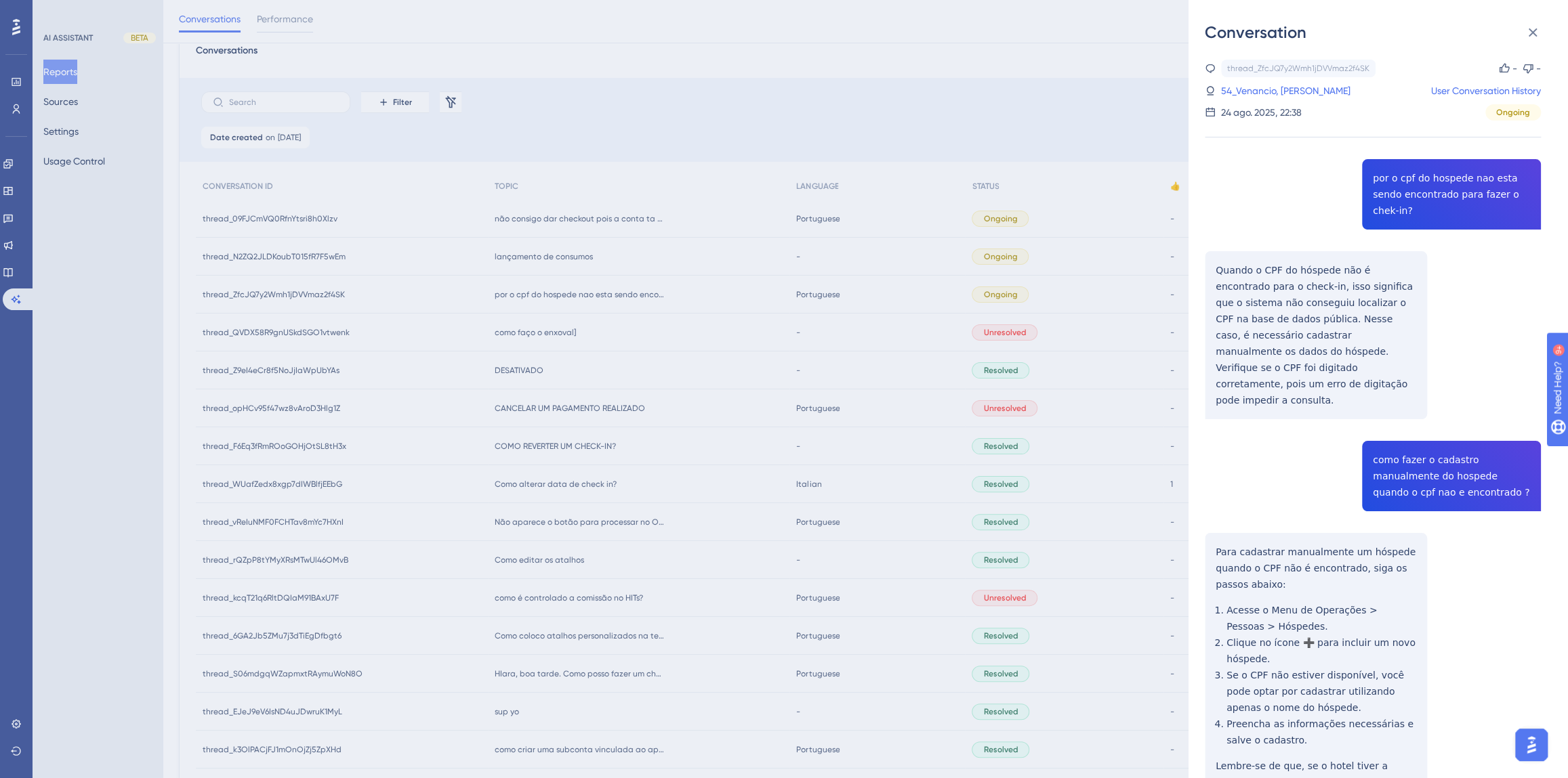
click at [1443, 188] on div "thread_ZfcJQ7y2Wmh1jDVVmaz2f4SK Copy - - 54_Venancio, [PERSON_NAME] User Conver…" at bounding box center [1373, 489] width 336 height 859
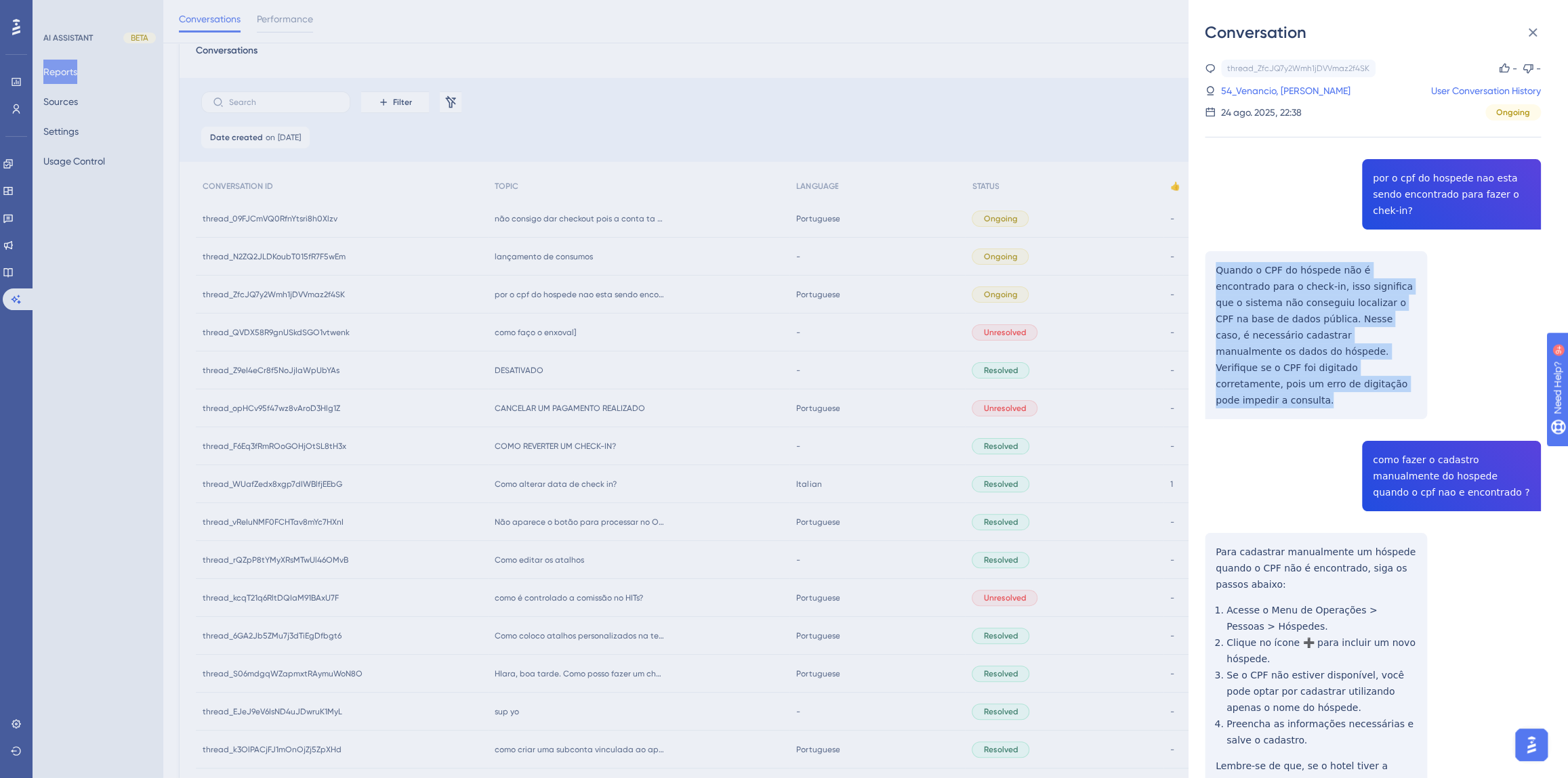
drag, startPoint x: 1261, startPoint y: 364, endPoint x: 1199, endPoint y: 242, distance: 136.9
click at [1199, 242] on div "Conversation thread_ZfcJQ7y2Wmh1jDVVmaz2f4SK Copy - - 54_Venancio, [PERSON_NAME…" at bounding box center [1378, 389] width 379 height 778
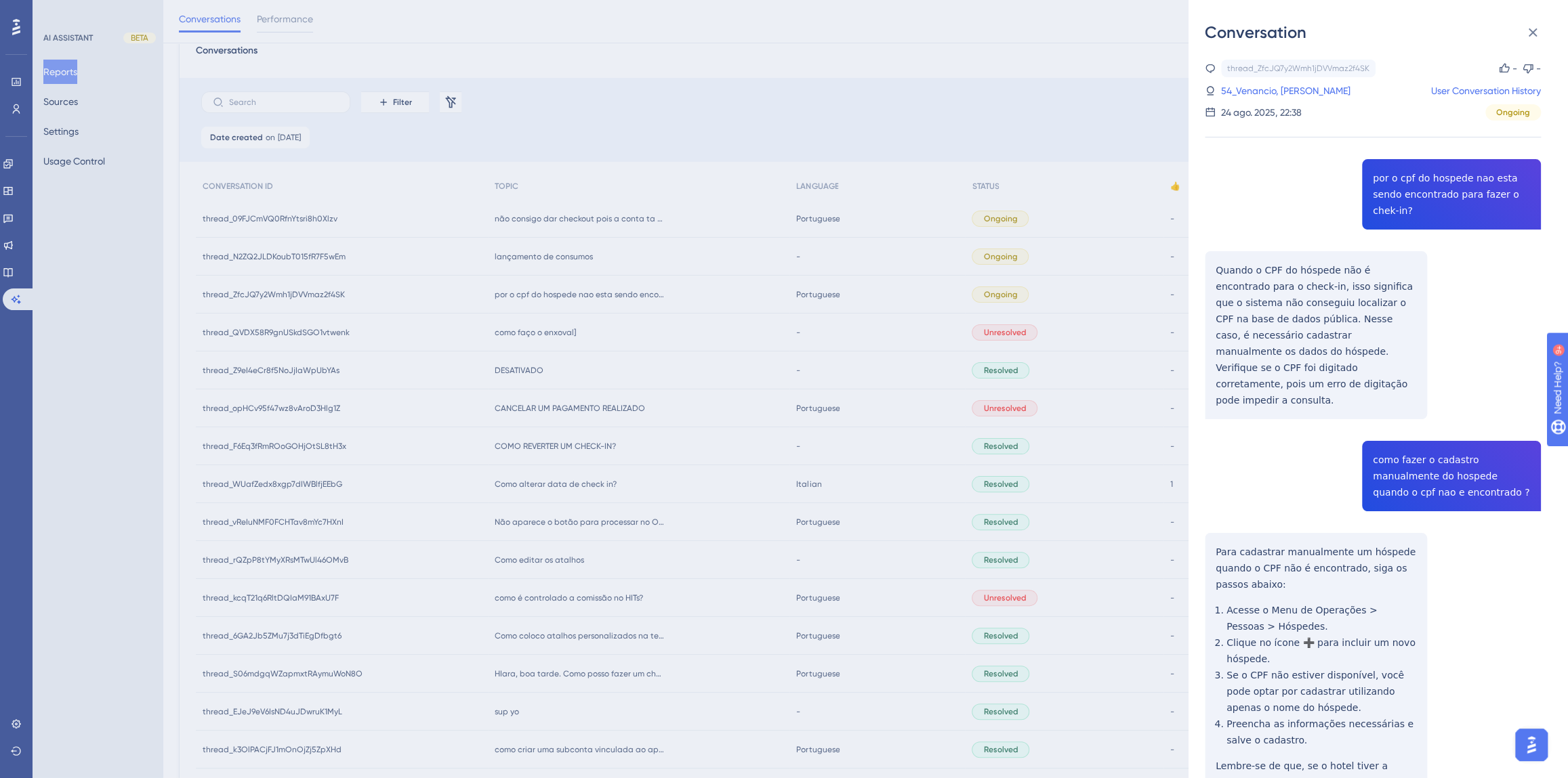
click at [1402, 430] on div "thread_ZfcJQ7y2Wmh1jDVVmaz2f4SK Copy - - 54_Venancio, [PERSON_NAME] User Conver…" at bounding box center [1373, 489] width 336 height 859
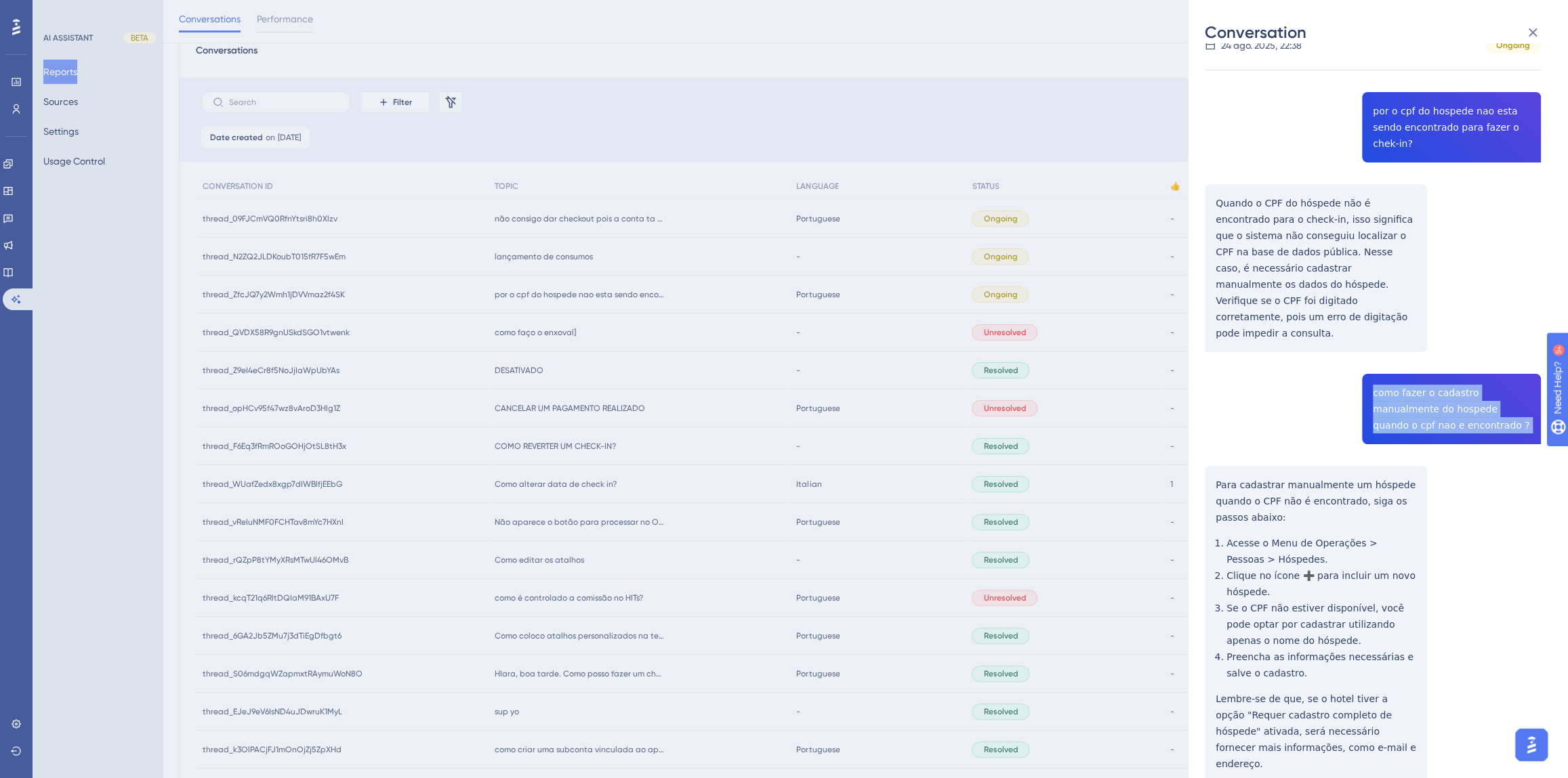
scroll to position [82, 0]
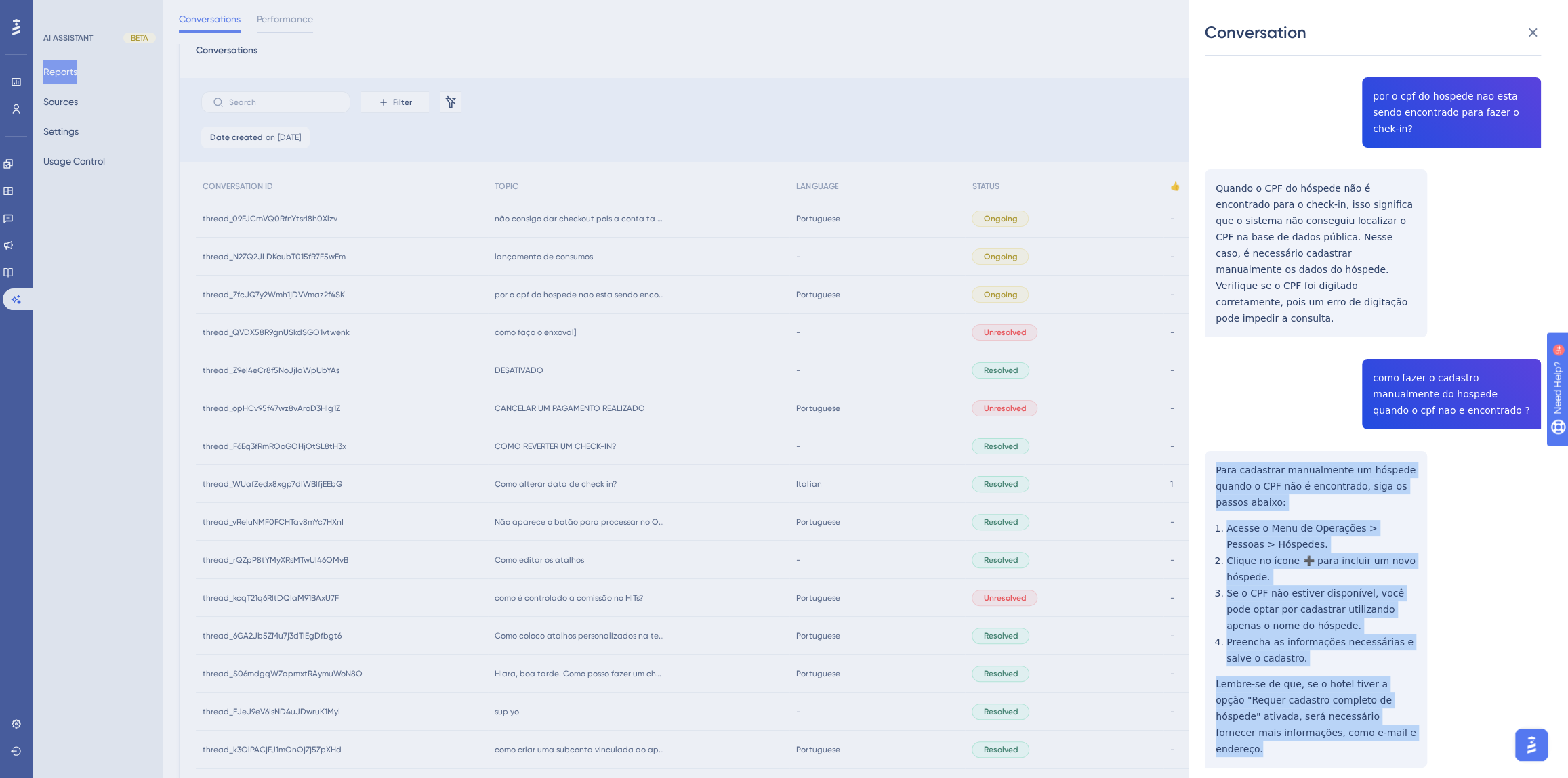
drag, startPoint x: 1377, startPoint y: 699, endPoint x: 1206, endPoint y: 444, distance: 307.0
click at [1206, 444] on div "thread_ZfcJQ7y2Wmh1jDVVmaz2f4SK Copy - - 54_Venancio, [PERSON_NAME] User Conver…" at bounding box center [1373, 407] width 336 height 859
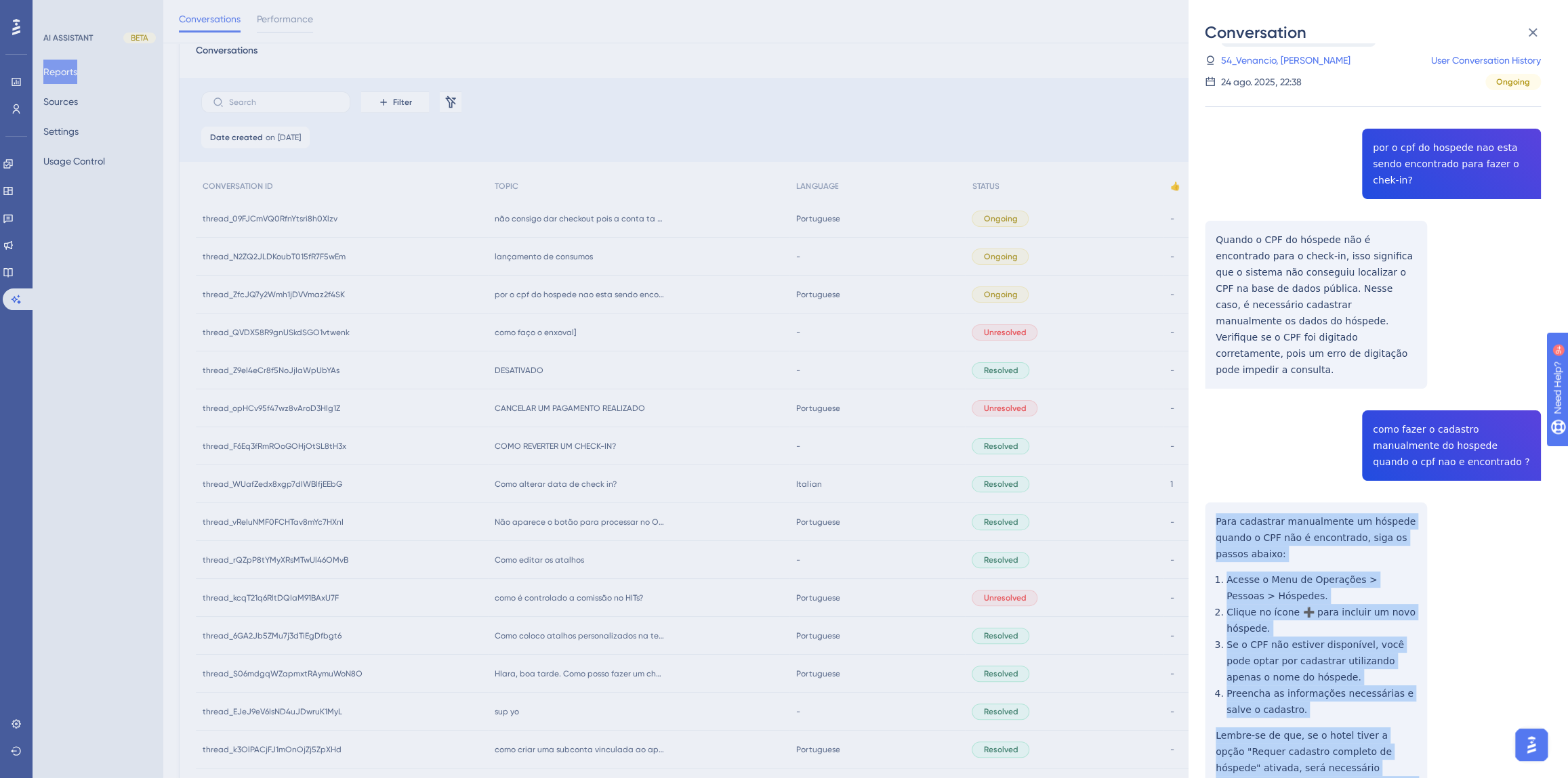
scroll to position [0, 0]
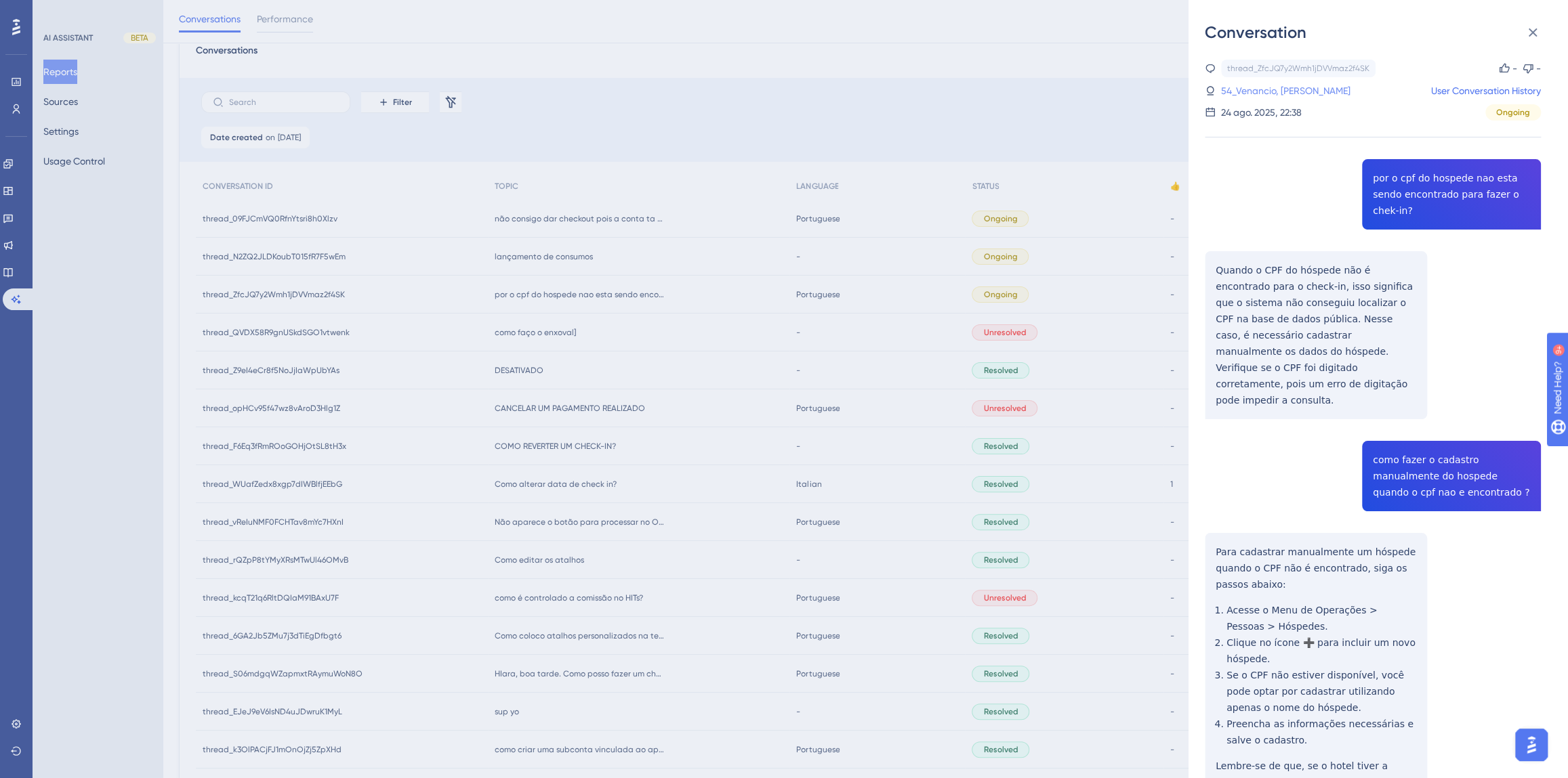
click at [1277, 88] on link "54_Venancio, [PERSON_NAME]" at bounding box center [1285, 90] width 130 height 16
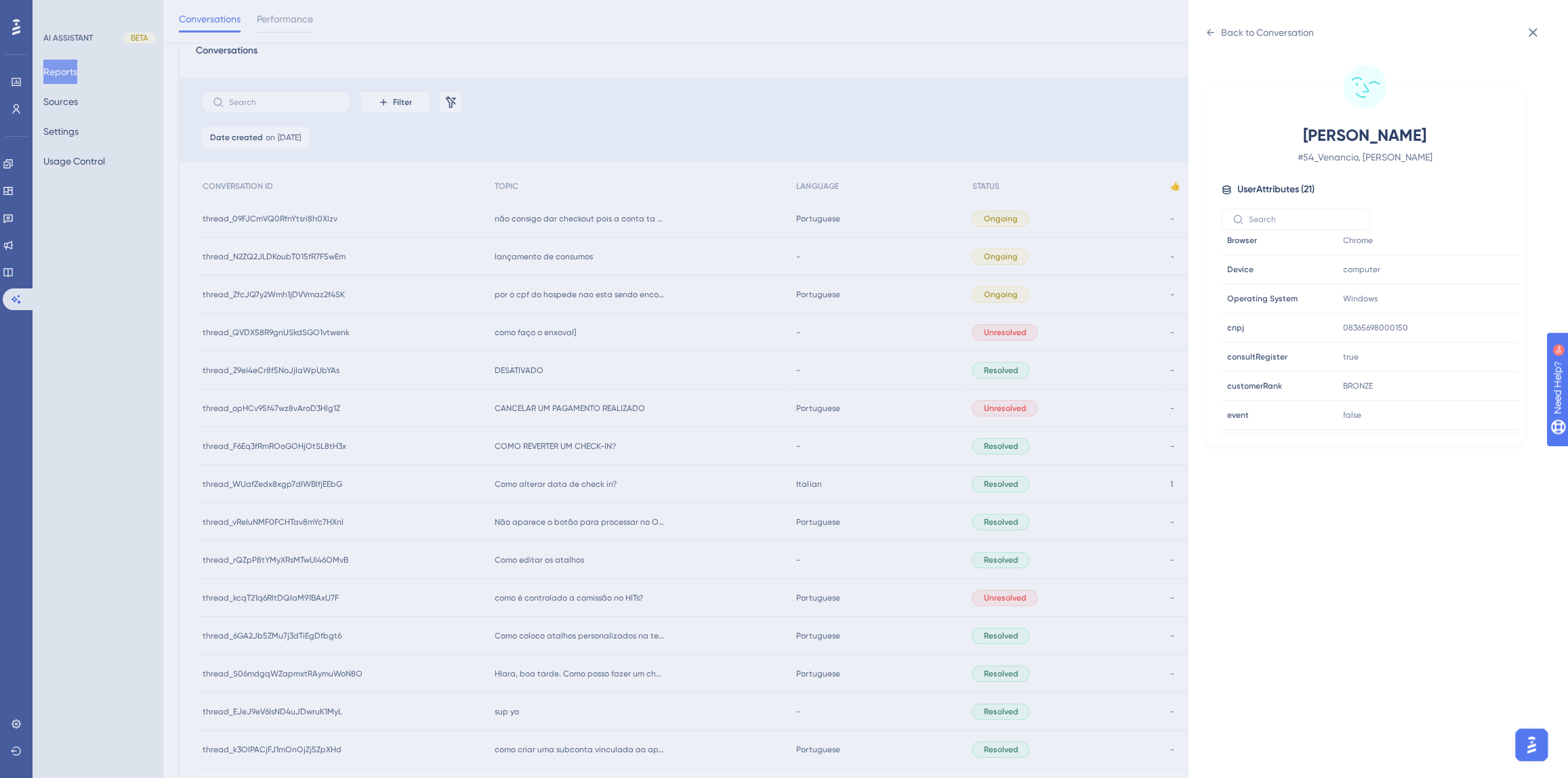
scroll to position [411, 0]
click at [1463, 334] on icon at bounding box center [1467, 334] width 13 height 13
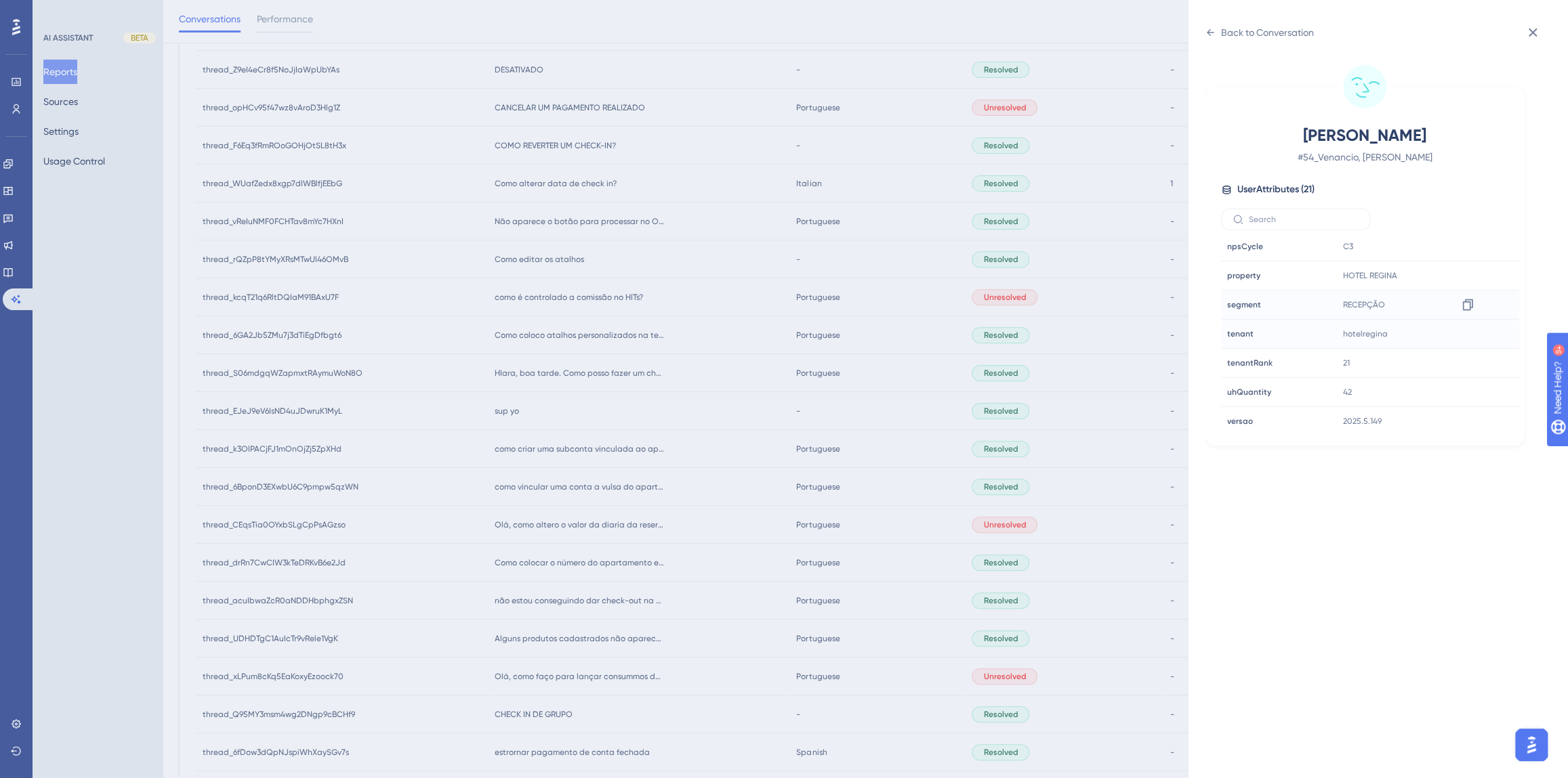
scroll to position [493, 0]
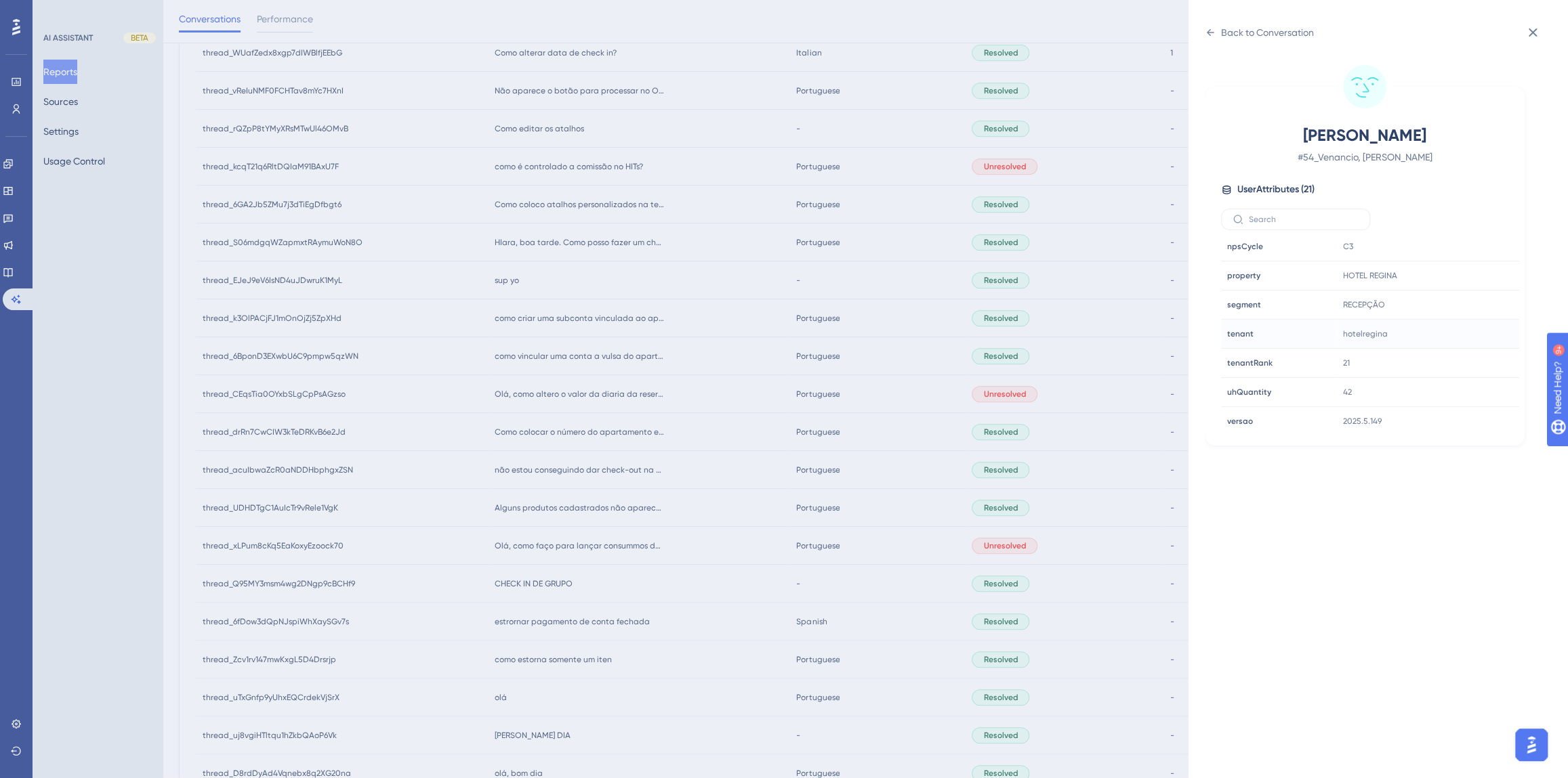
click at [1210, 21] on div "Back to Conversation Venancio, [PERSON_NAME] # 54_Venancio, [PERSON_NAME] User …" at bounding box center [1378, 389] width 379 height 778
click at [1212, 32] on icon at bounding box center [1210, 32] width 11 height 11
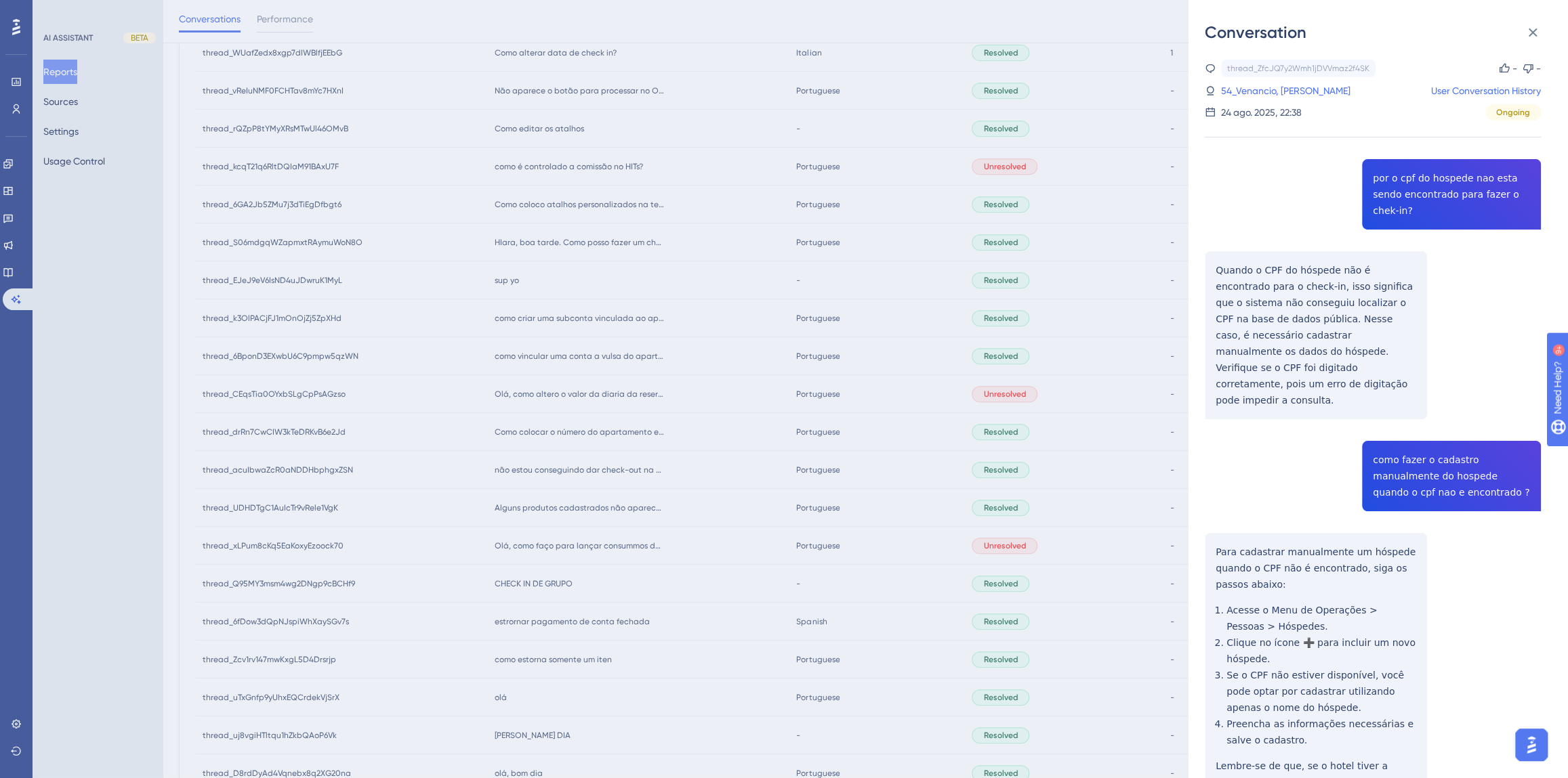
click at [685, 459] on div "Conversation thread_ZfcJQ7y2Wmh1jDVVmaz2f4SK Copy - - 54_Venancio, [PERSON_NAME…" at bounding box center [784, 389] width 1568 height 778
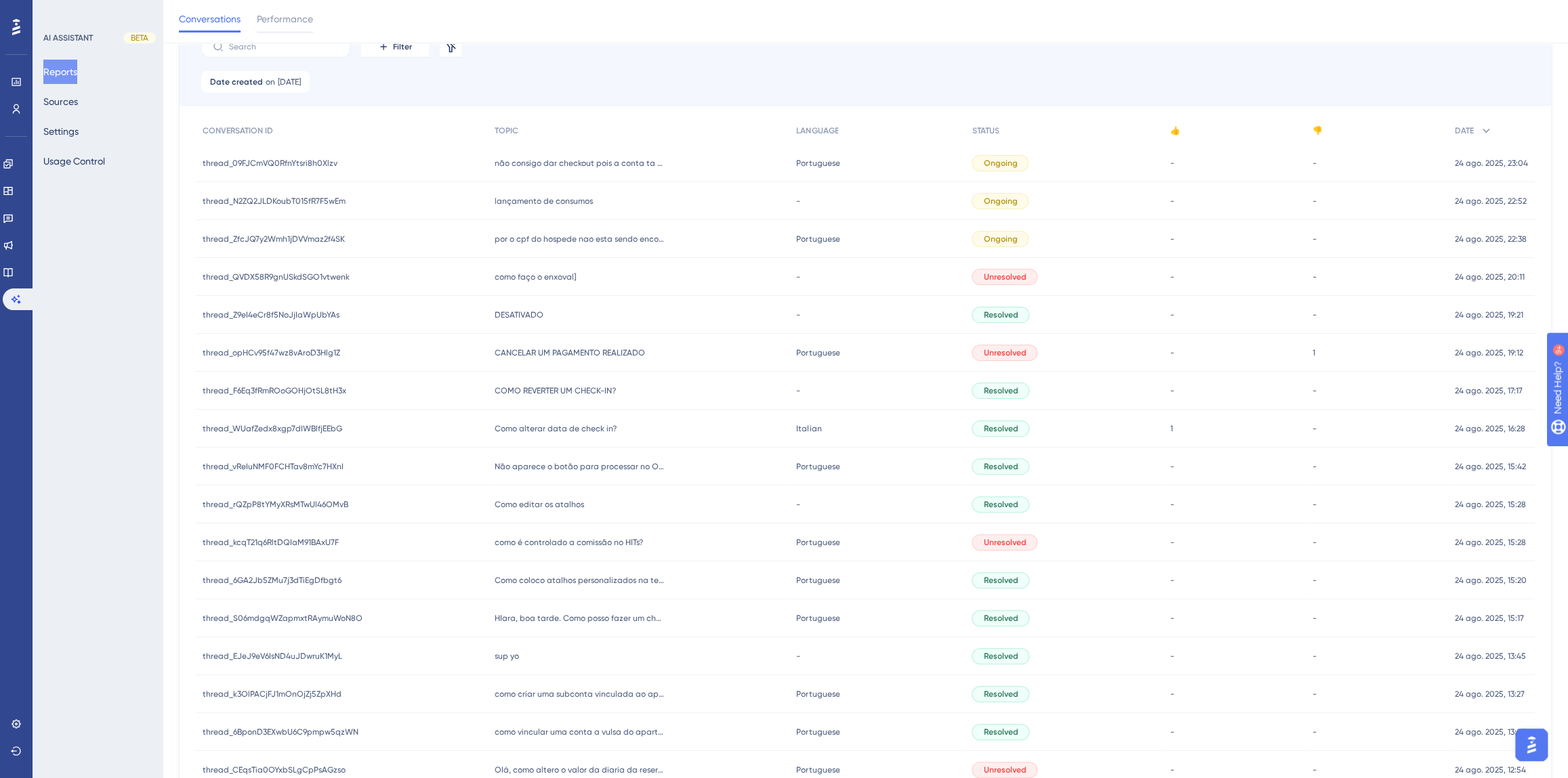
scroll to position [61, 0]
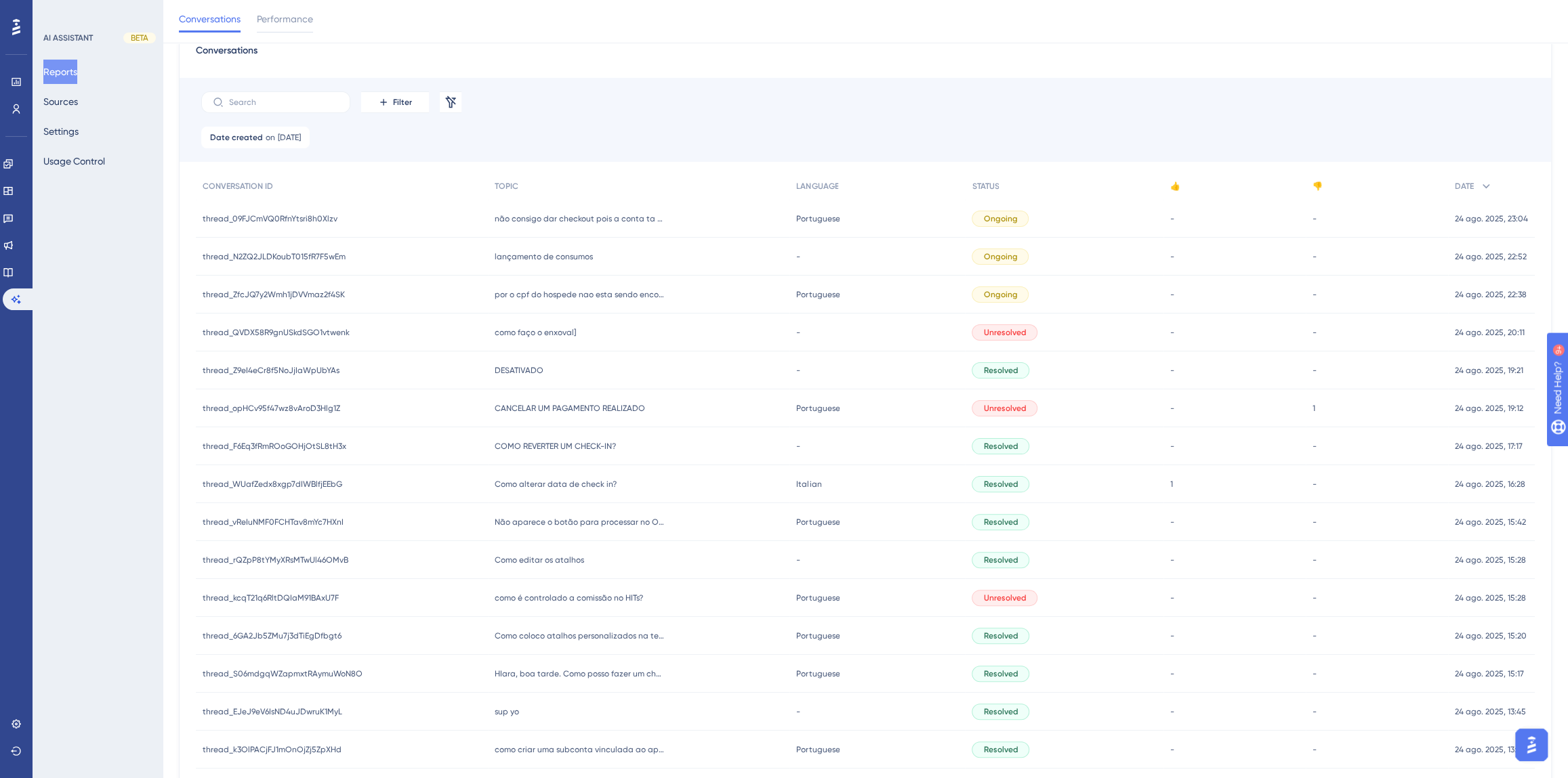
click at [545, 258] on span "lançamento de consumos" at bounding box center [544, 257] width 98 height 11
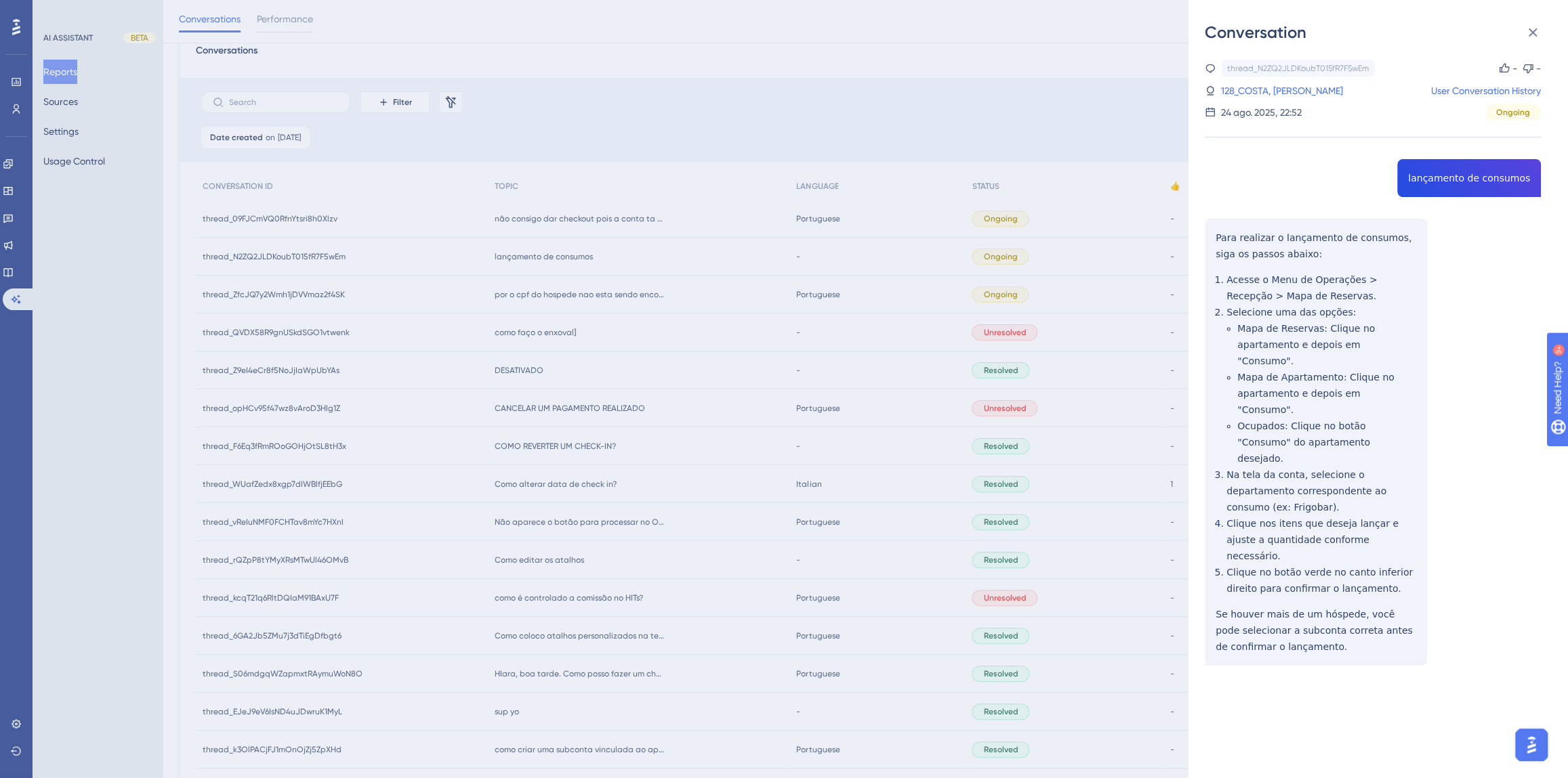
click at [1423, 179] on div "thread_N2ZQ2JLDKoubT015fR7F5wEm Copy - - 128_COSTA, [PERSON_NAME] User Conversa…" at bounding box center [1373, 397] width 336 height 675
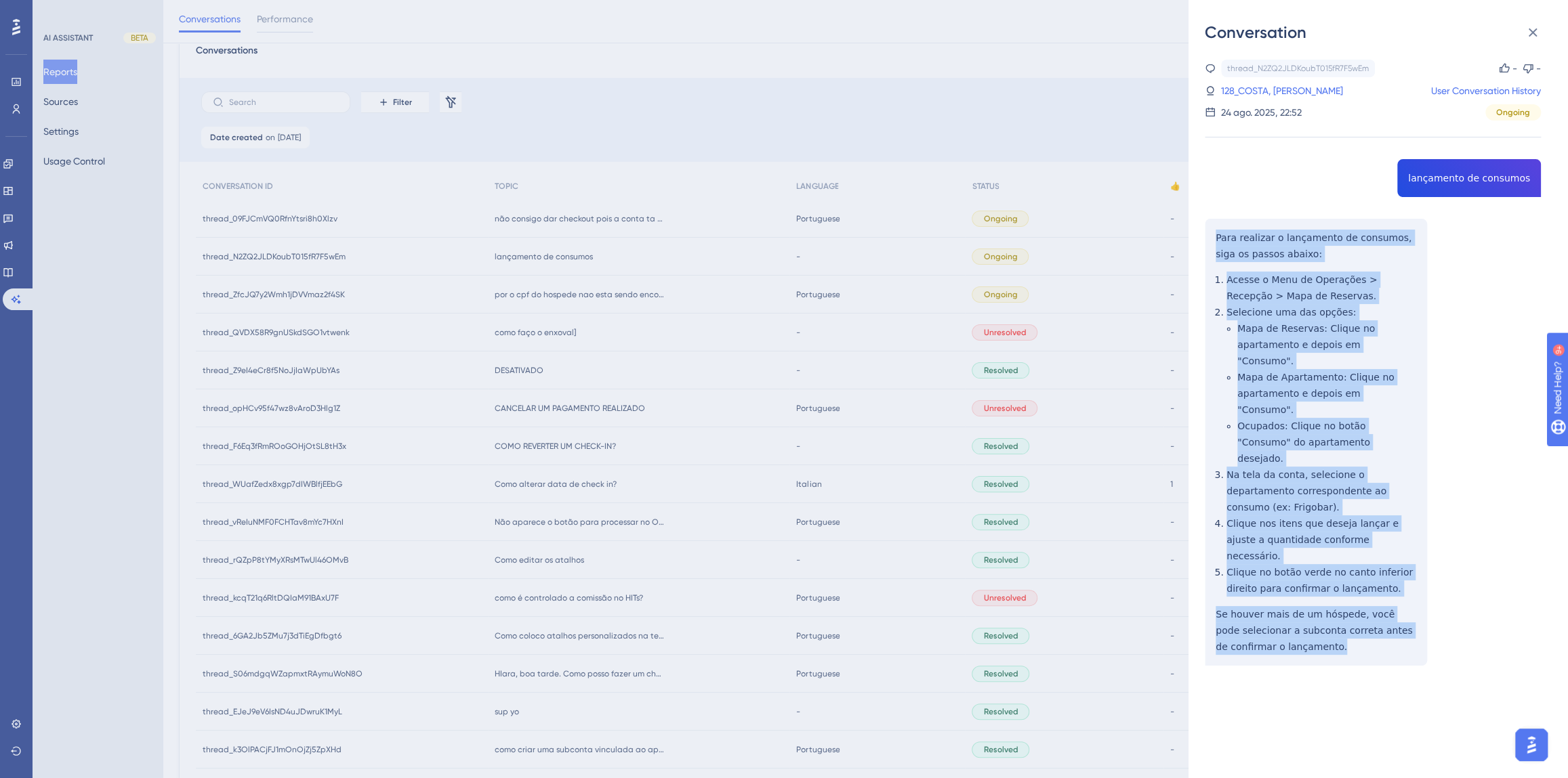
drag, startPoint x: 1326, startPoint y: 569, endPoint x: 1216, endPoint y: 239, distance: 347.9
click at [1216, 239] on div "thread_N2ZQ2JLDKoubT015fR7F5wEm Copy - - 128_COSTA, [PERSON_NAME] User Conversa…" at bounding box center [1373, 397] width 336 height 675
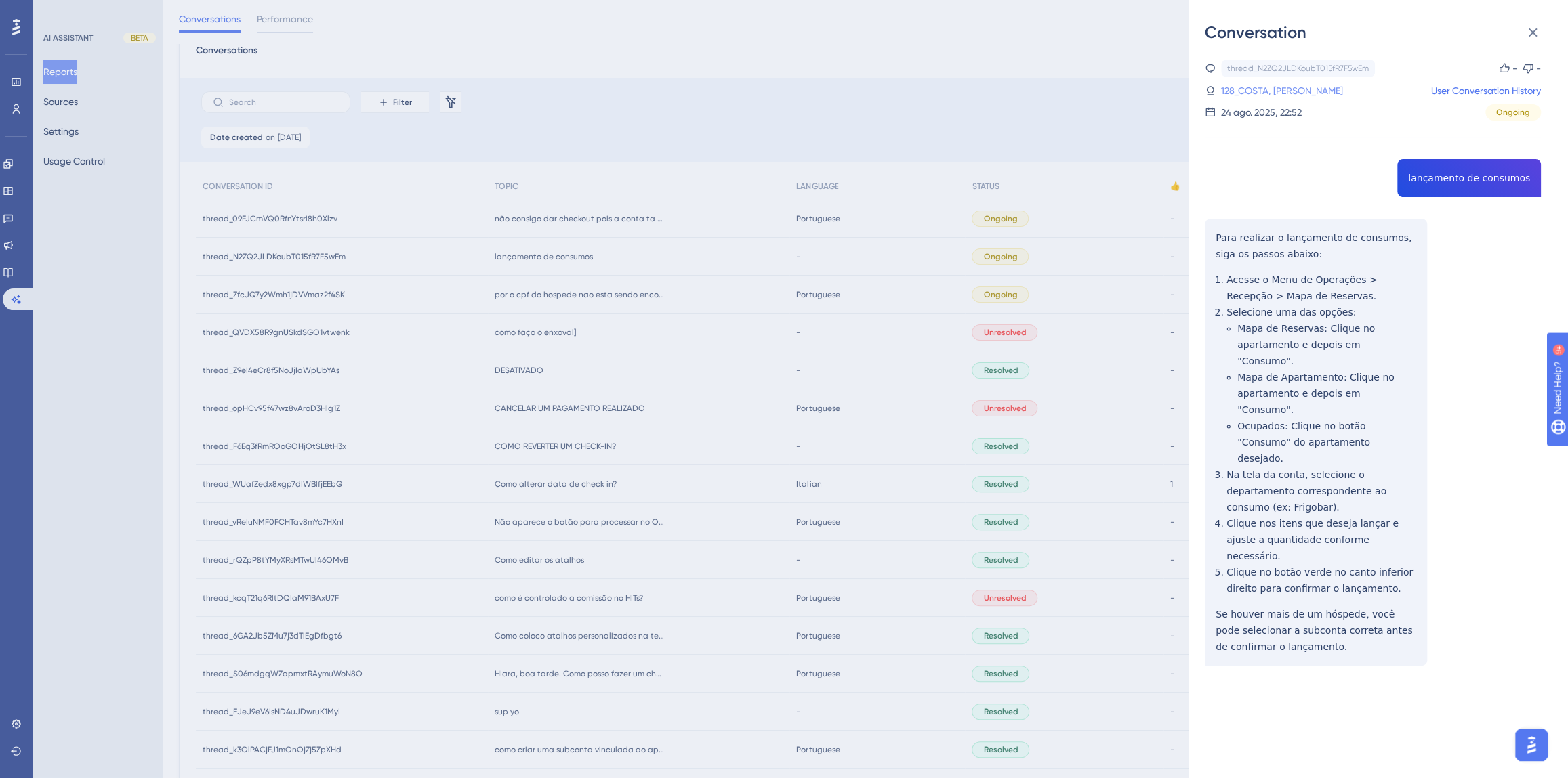
click at [1239, 88] on link "128_COSTA, [PERSON_NAME]" at bounding box center [1282, 90] width 122 height 16
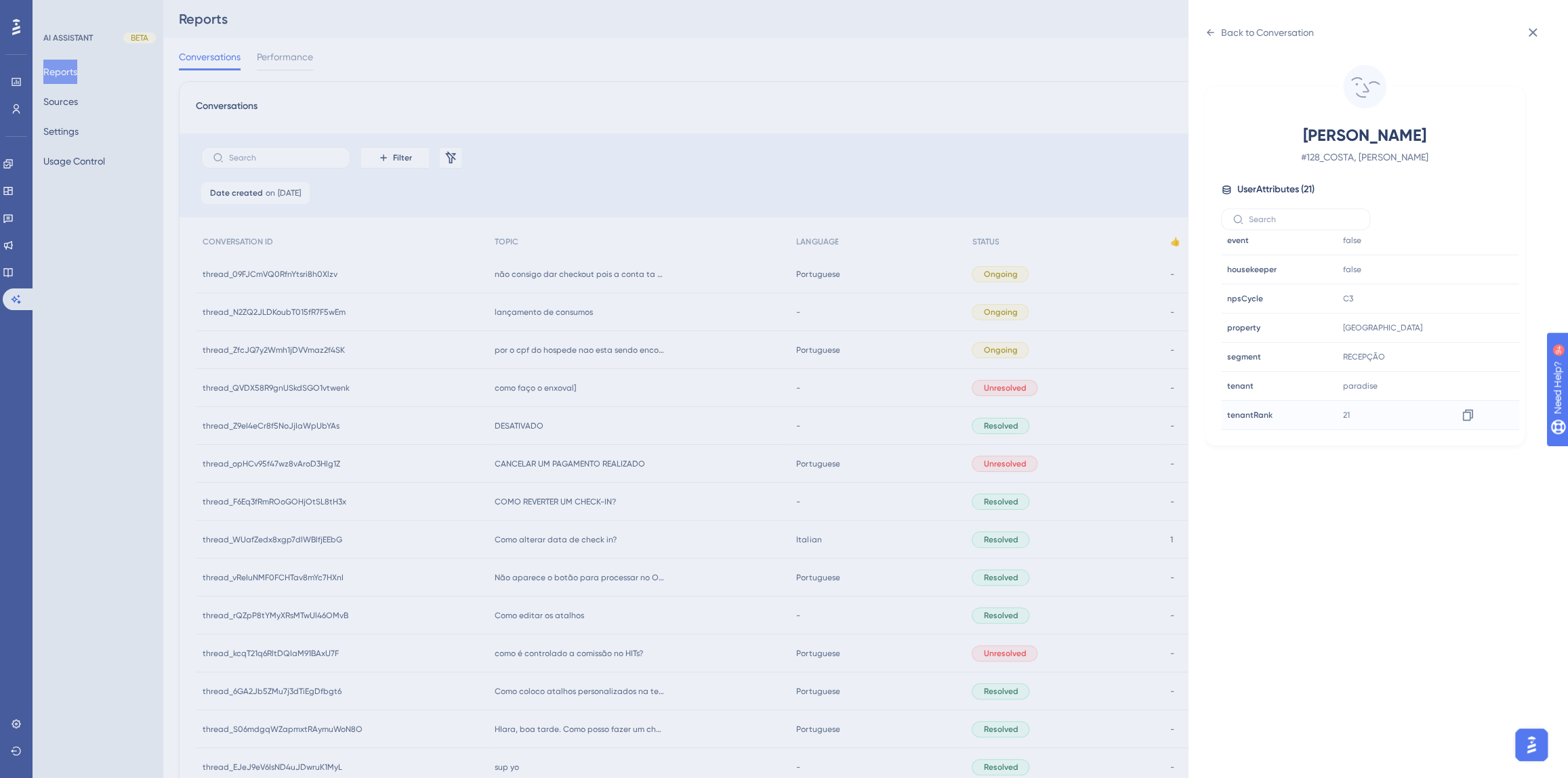
scroll to position [411, 0]
click at [569, 324] on div "Back to Conversation [PERSON_NAME] # 128_COSTA, [PERSON_NAME] User Attributes (…" at bounding box center [784, 389] width 1568 height 778
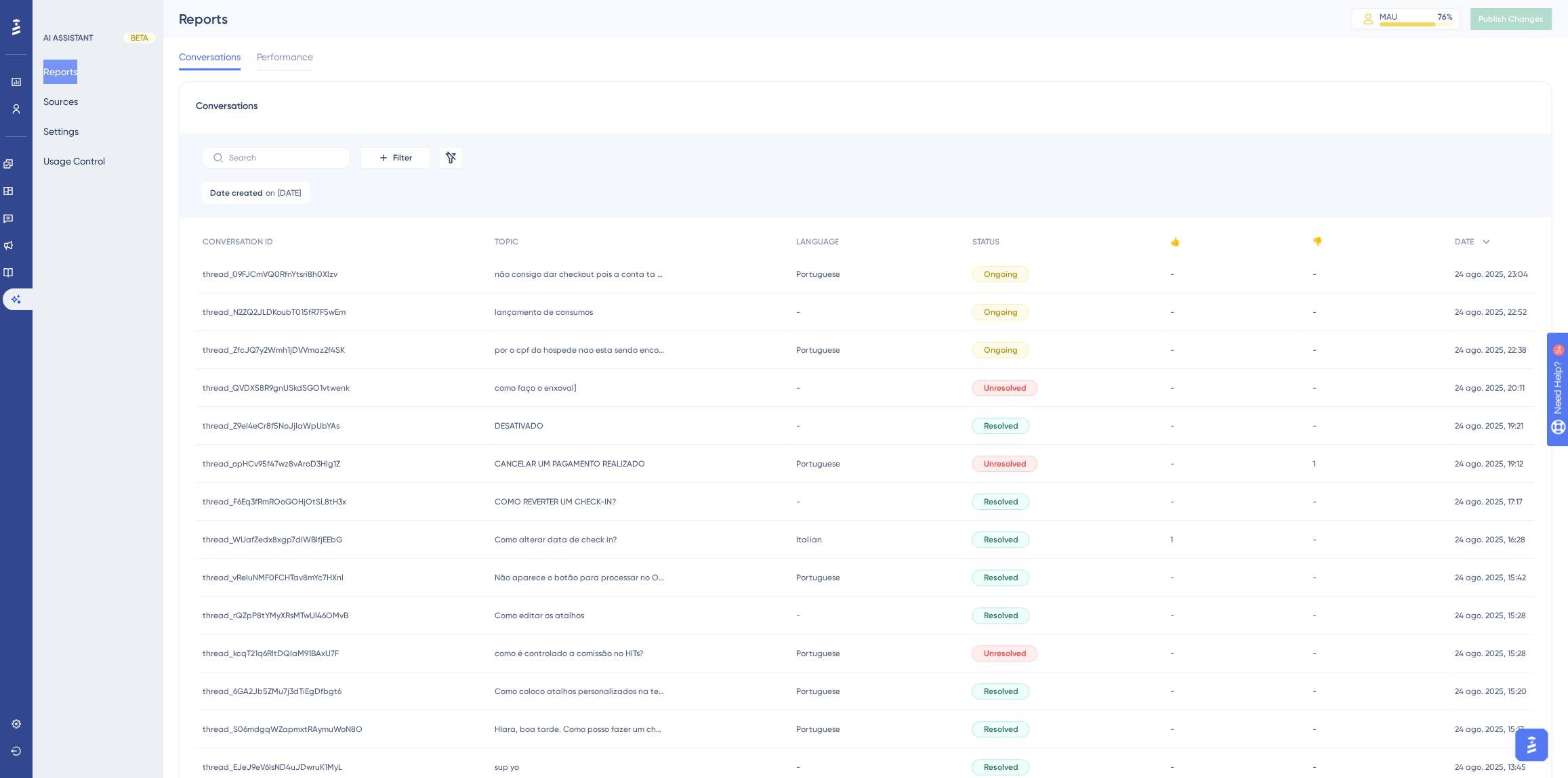
click at [563, 273] on span "não consigo dar checkout pois a conta ta com saldo de - R$0,81" at bounding box center [579, 275] width 169 height 11
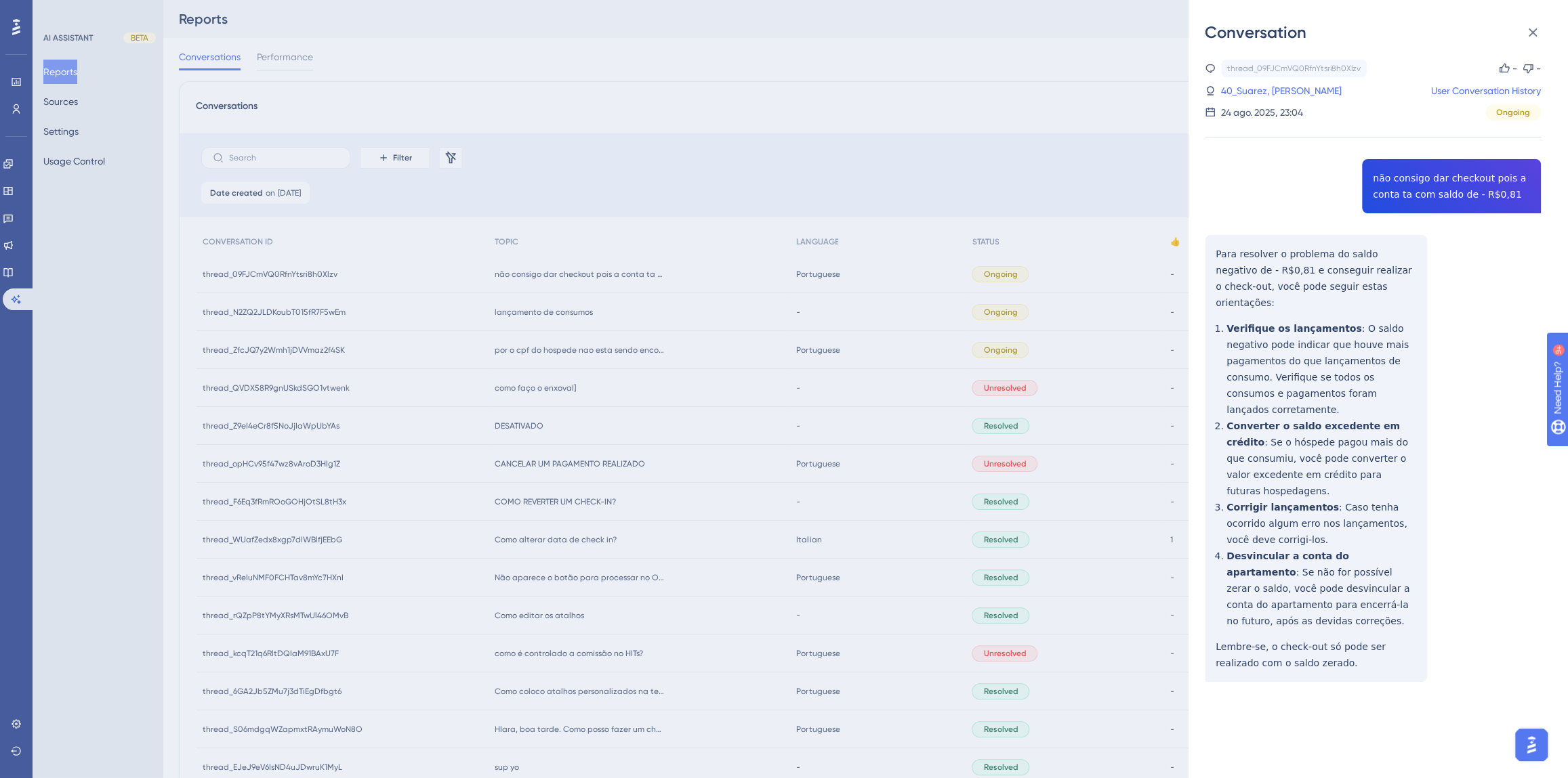
click at [1368, 206] on div "thread_09FJCmVQ0RfnYtsri8h0Xlzv Copy - - 40_Suarez, [PERSON_NAME] User Conversa…" at bounding box center [1373, 405] width 336 height 691
click at [1370, 191] on div "thread_09FJCmVQ0RfnYtsri8h0Xlzv Copy - - 40_Suarez, [PERSON_NAME] User Conversa…" at bounding box center [1373, 405] width 336 height 691
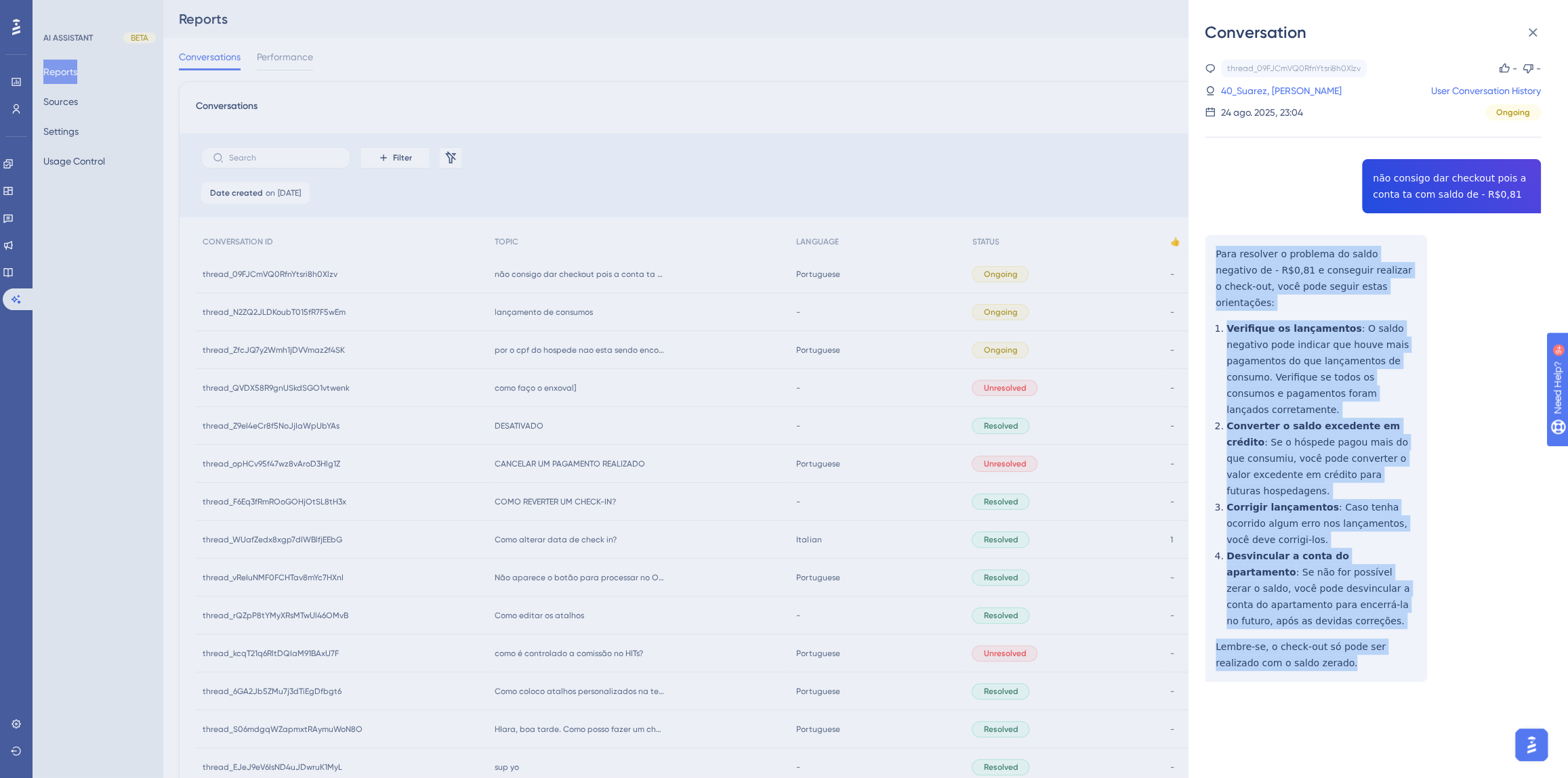
drag, startPoint x: 1309, startPoint y: 613, endPoint x: 1206, endPoint y: 258, distance: 369.6
click at [1206, 258] on div "thread_09FJCmVQ0RfnYtsri8h0Xlzv Copy - - 40_Suarez, [PERSON_NAME] User Conversa…" at bounding box center [1373, 405] width 336 height 691
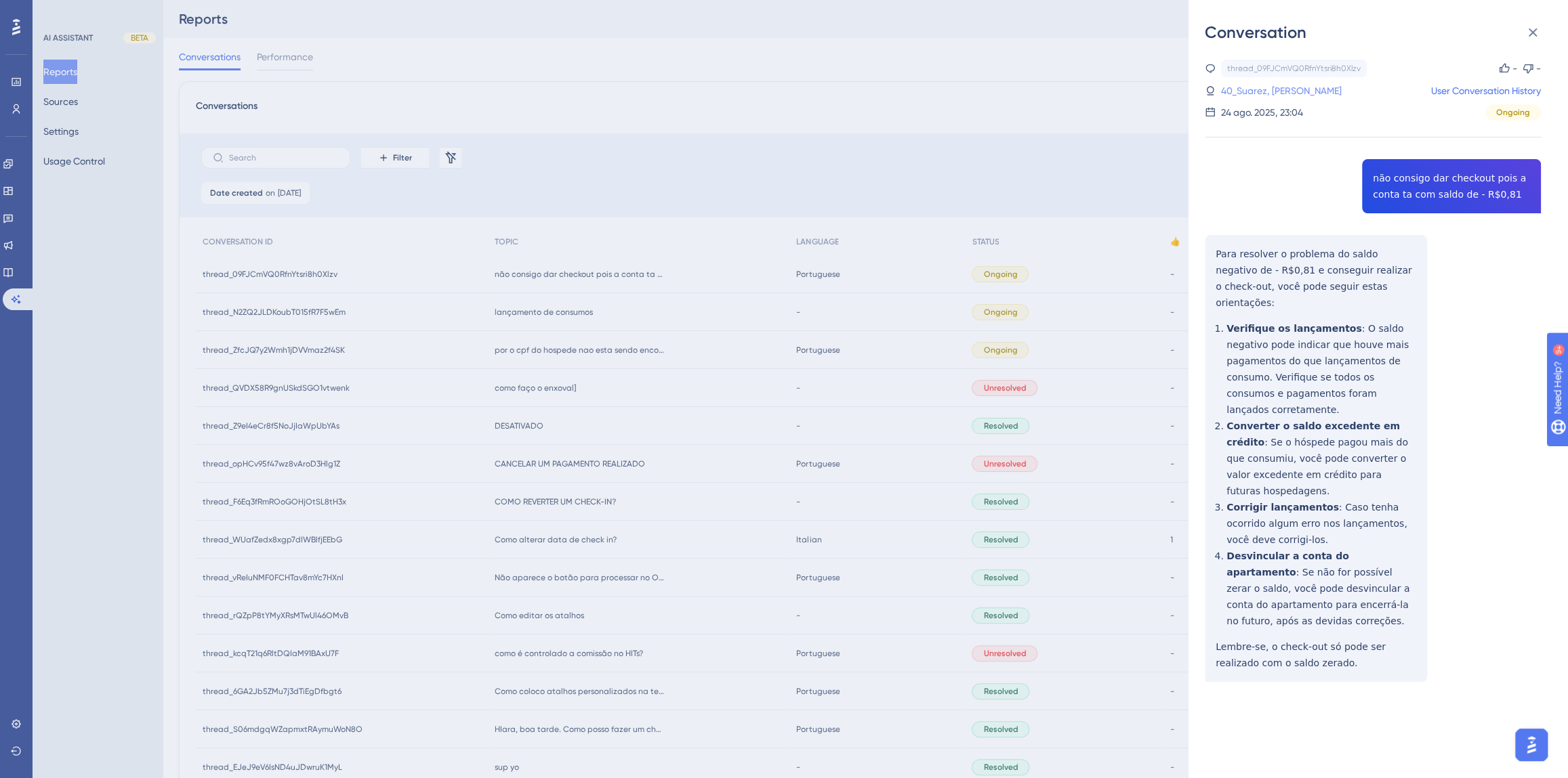
click at [1300, 94] on link "40_Suarez, [PERSON_NAME]" at bounding box center [1281, 90] width 121 height 16
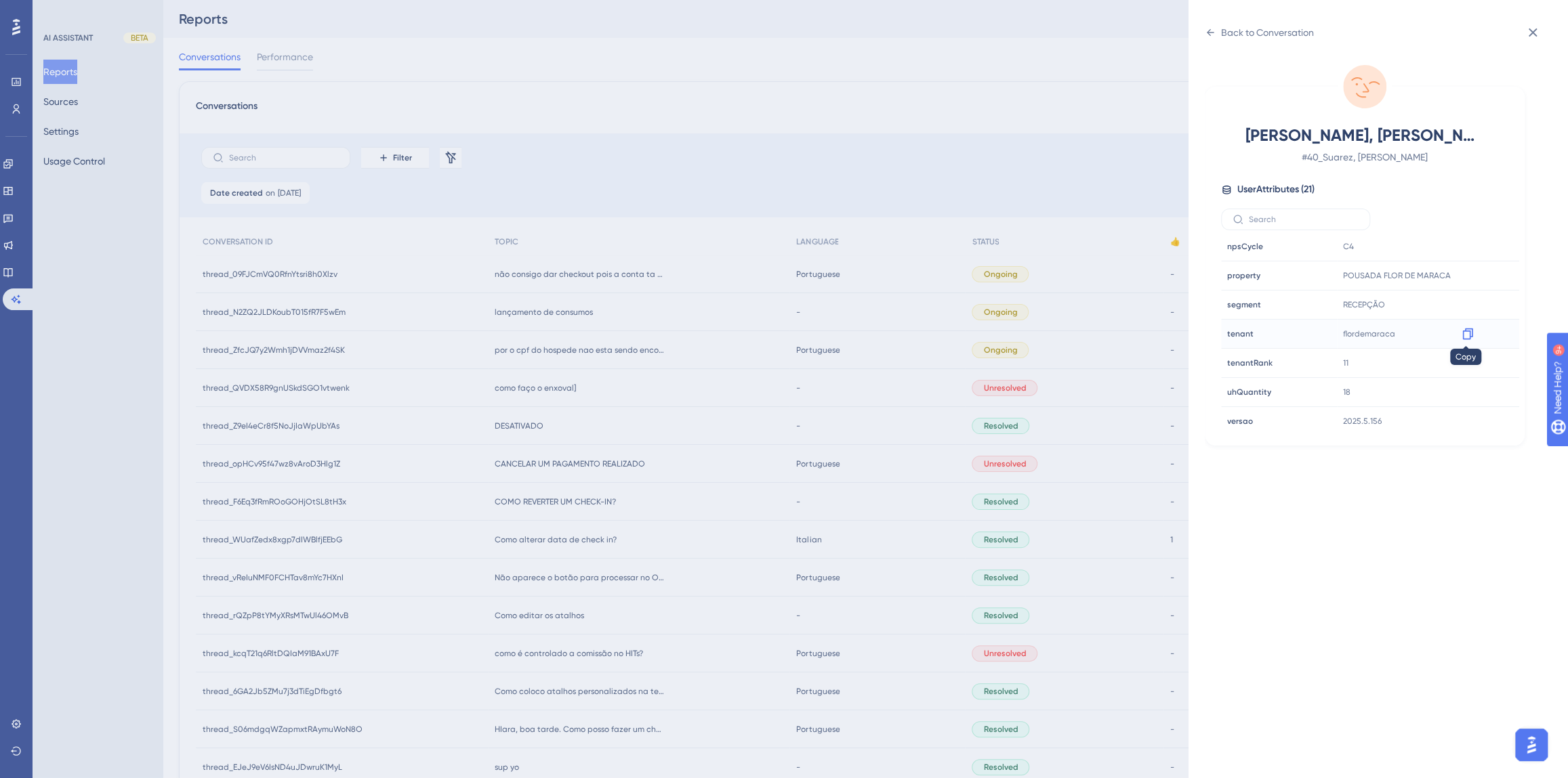
click at [1464, 330] on icon at bounding box center [1467, 334] width 10 height 12
